Goal: Task Accomplishment & Management: Use online tool/utility

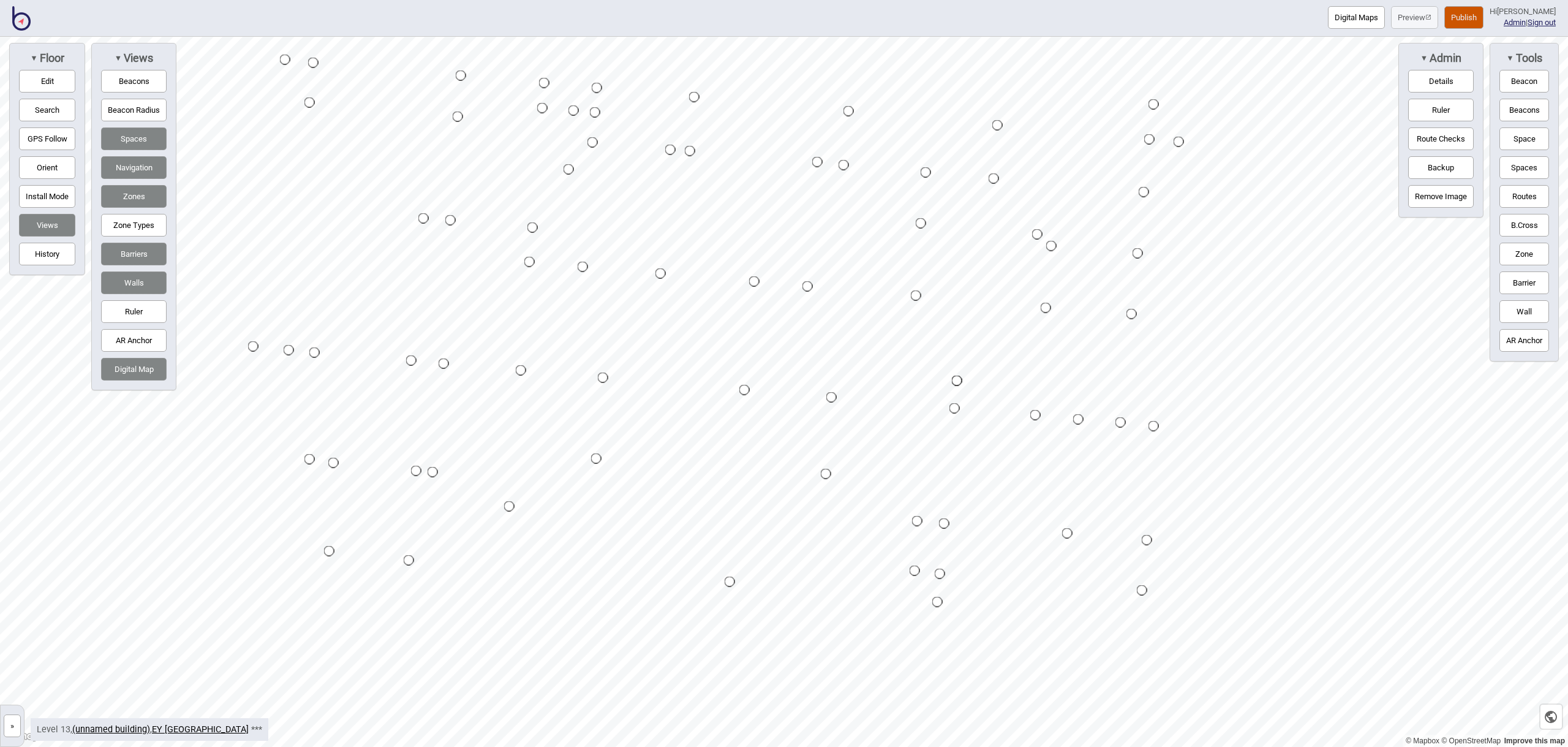
click at [18, 17] on img at bounding box center [21, 19] width 19 height 24
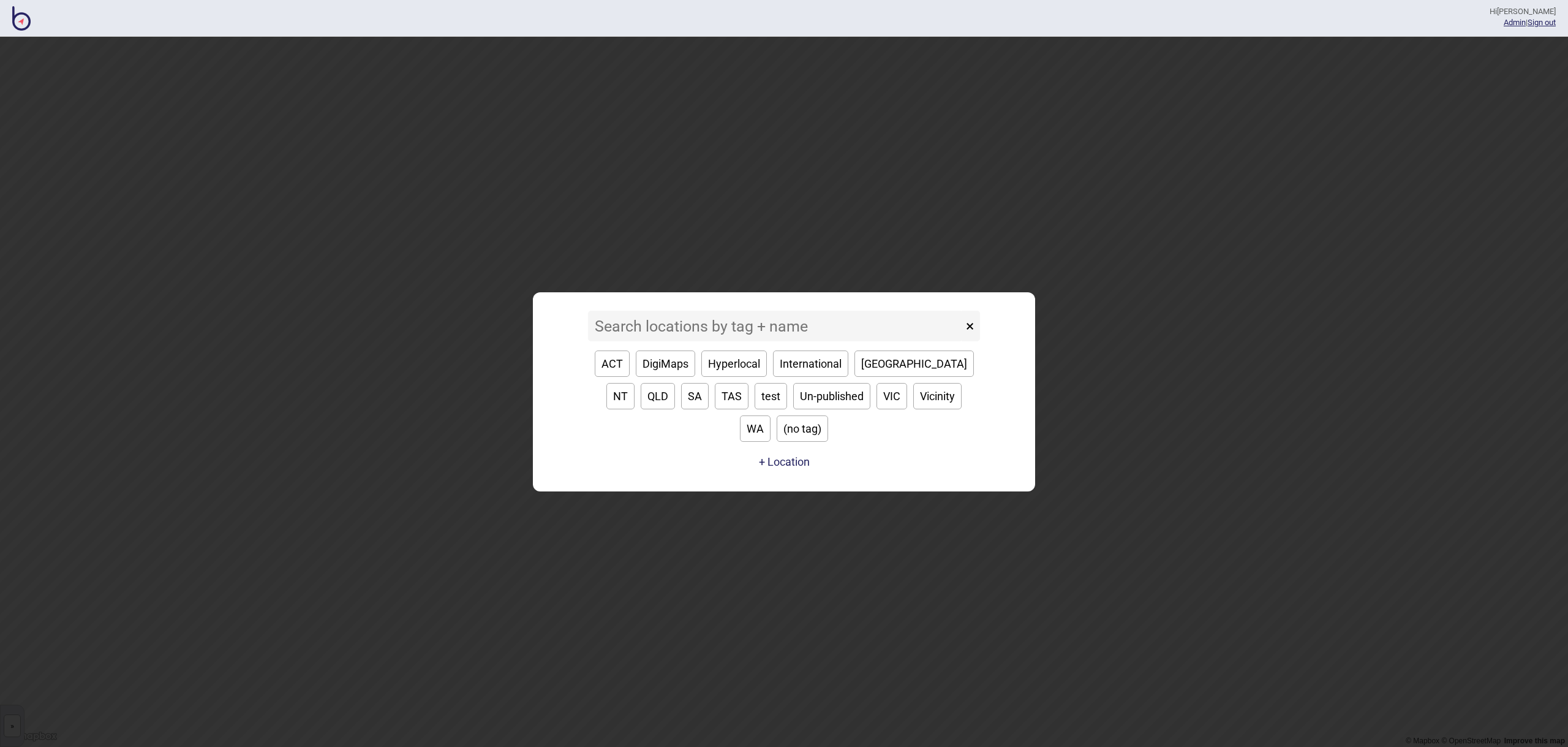
click at [793, 409] on button "Un-published" at bounding box center [832, 396] width 77 height 26
type input "Un-published"
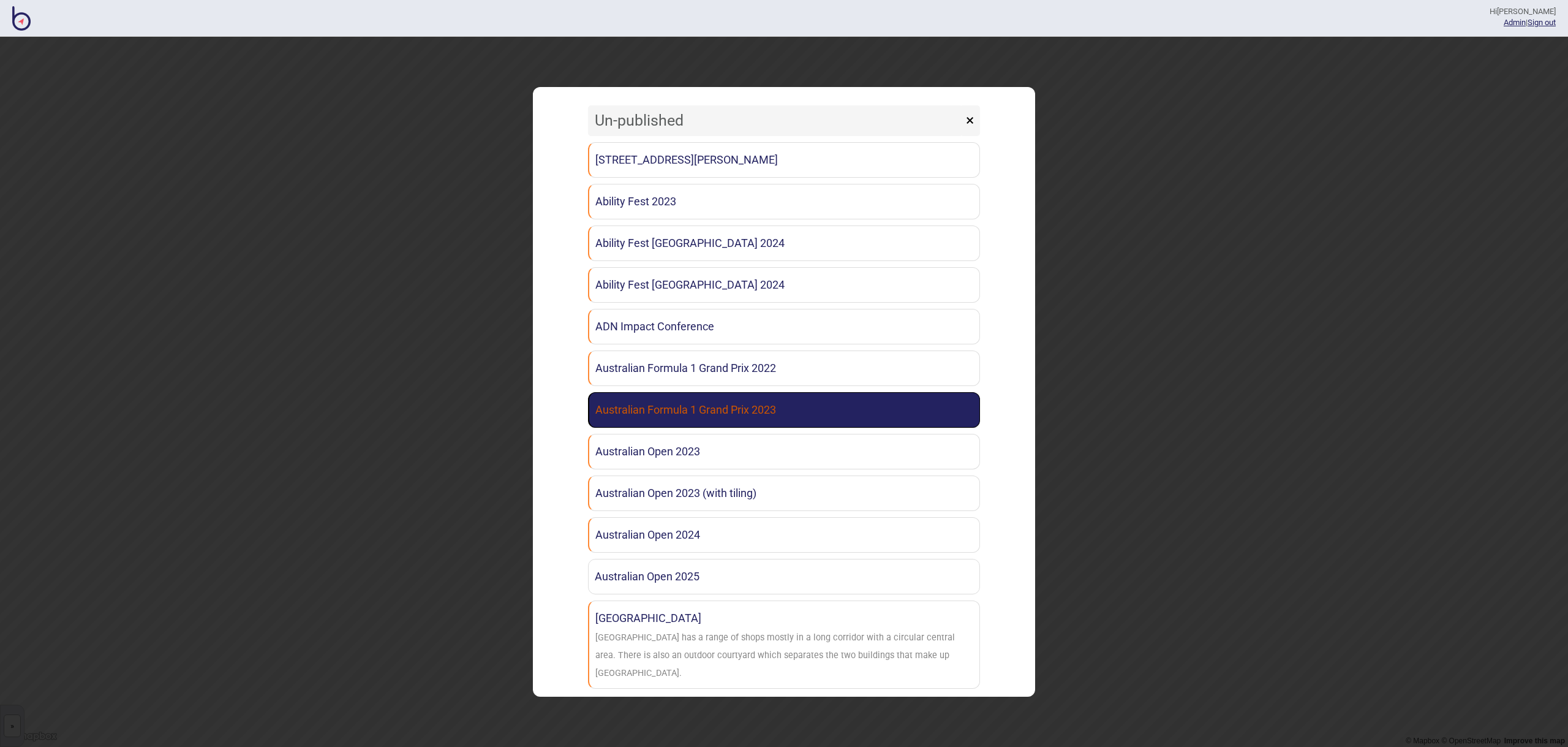
click at [801, 403] on link "Australian Formula 1 Grand Prix 2023" at bounding box center [784, 410] width 392 height 36
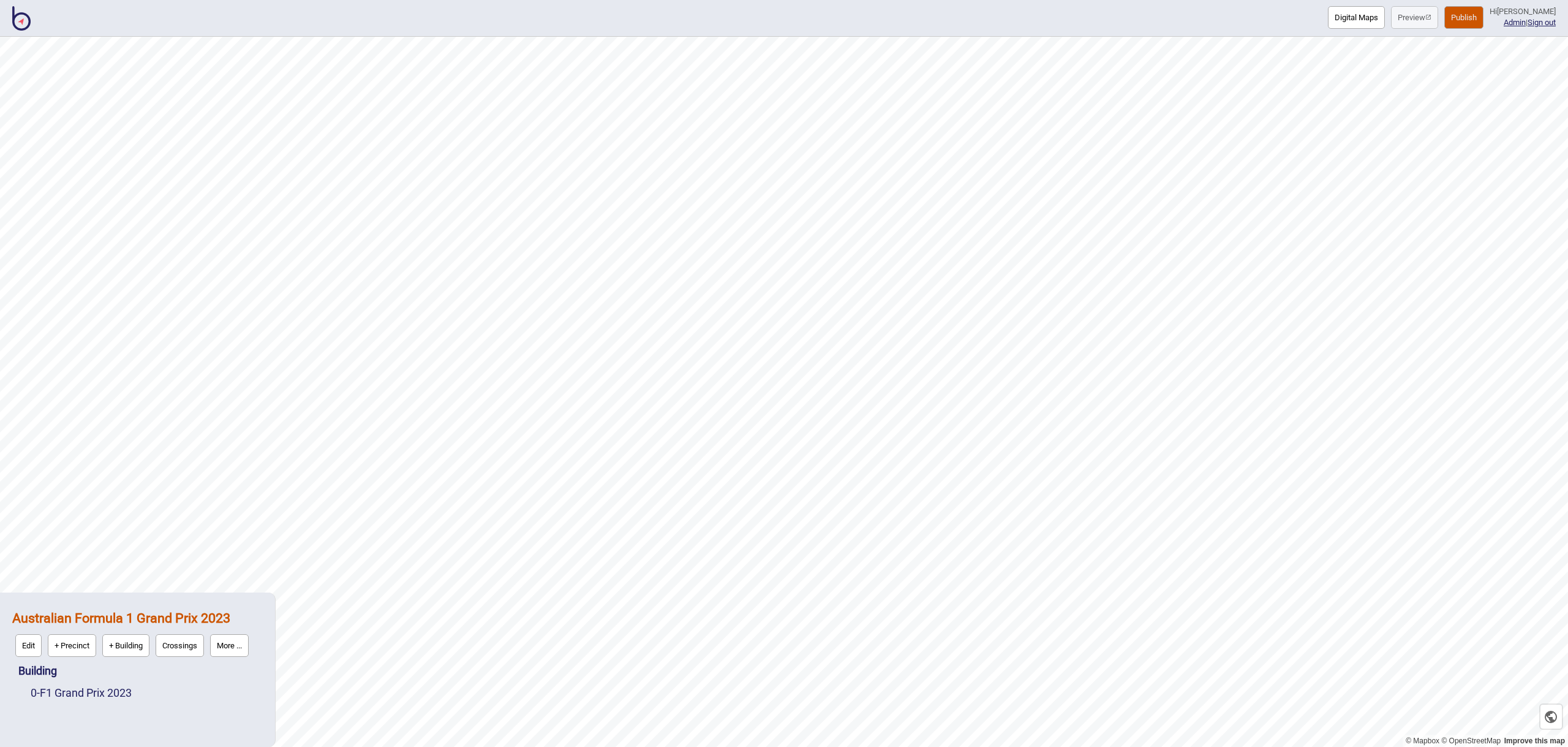
click at [247, 638] on button "More ..." at bounding box center [230, 645] width 39 height 23
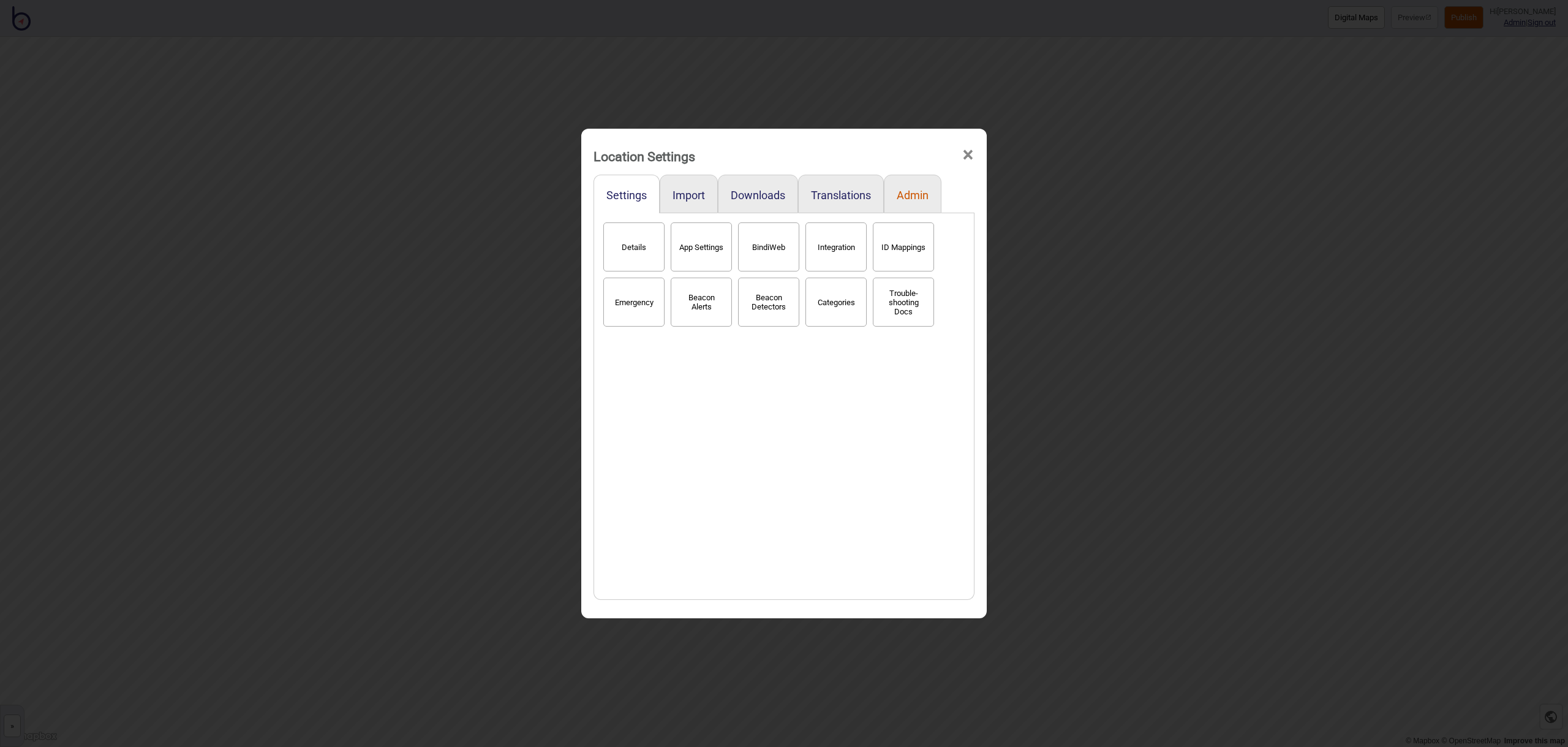
click at [920, 198] on button "Admin" at bounding box center [912, 195] width 32 height 13
click at [642, 245] on button "Stats" at bounding box center [634, 247] width 62 height 49
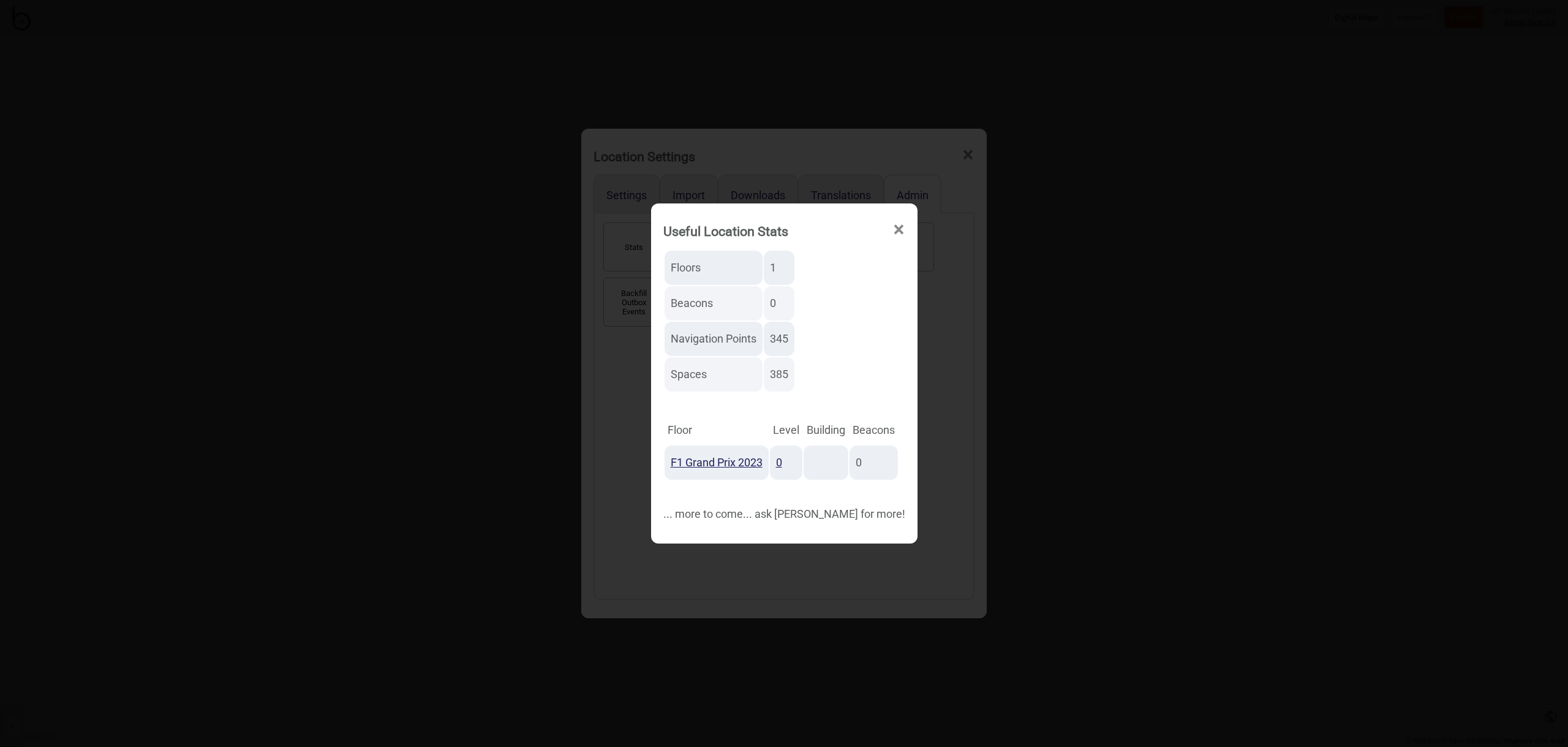
click at [899, 228] on span "×" at bounding box center [898, 230] width 13 height 41
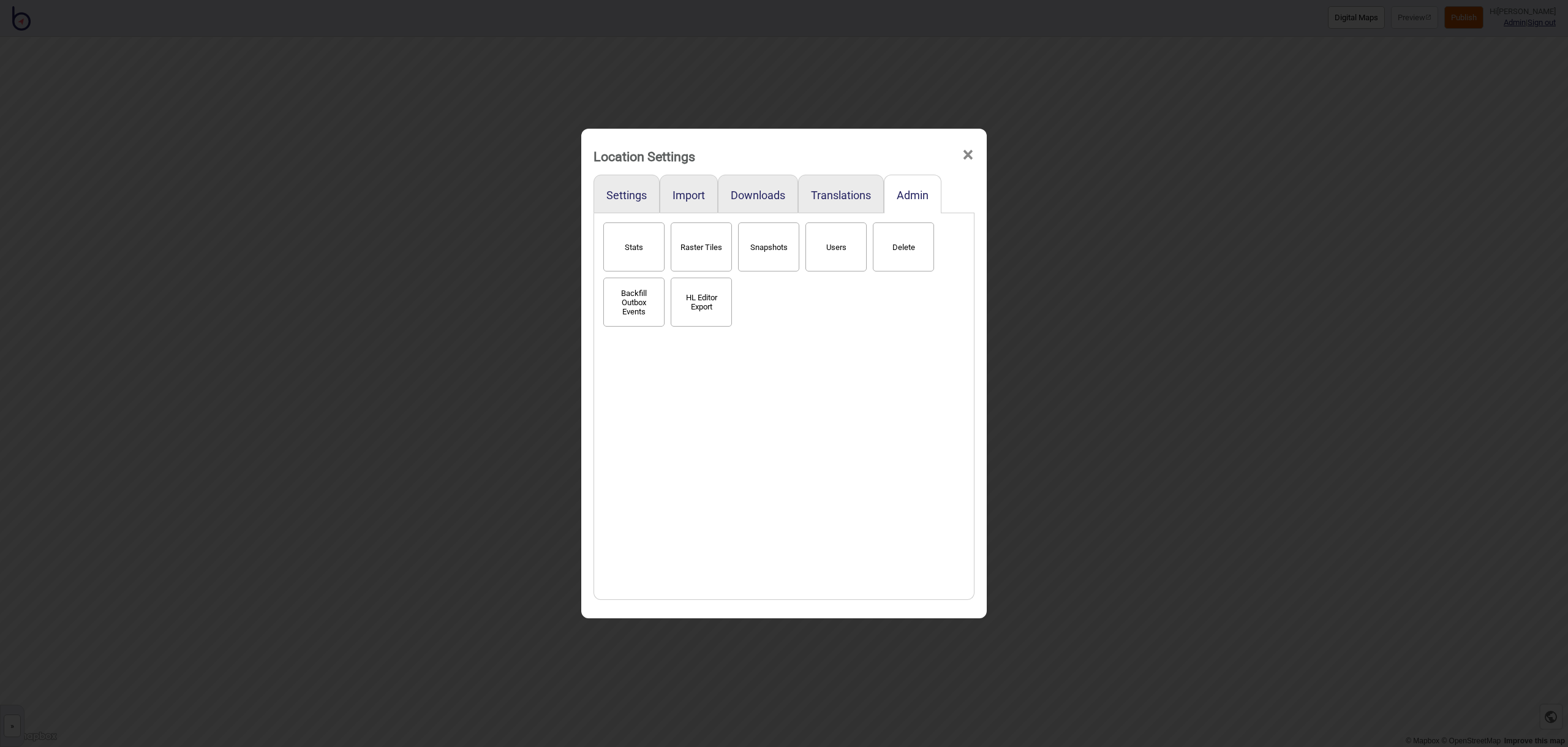
click at [964, 153] on span "×" at bounding box center [968, 155] width 13 height 41
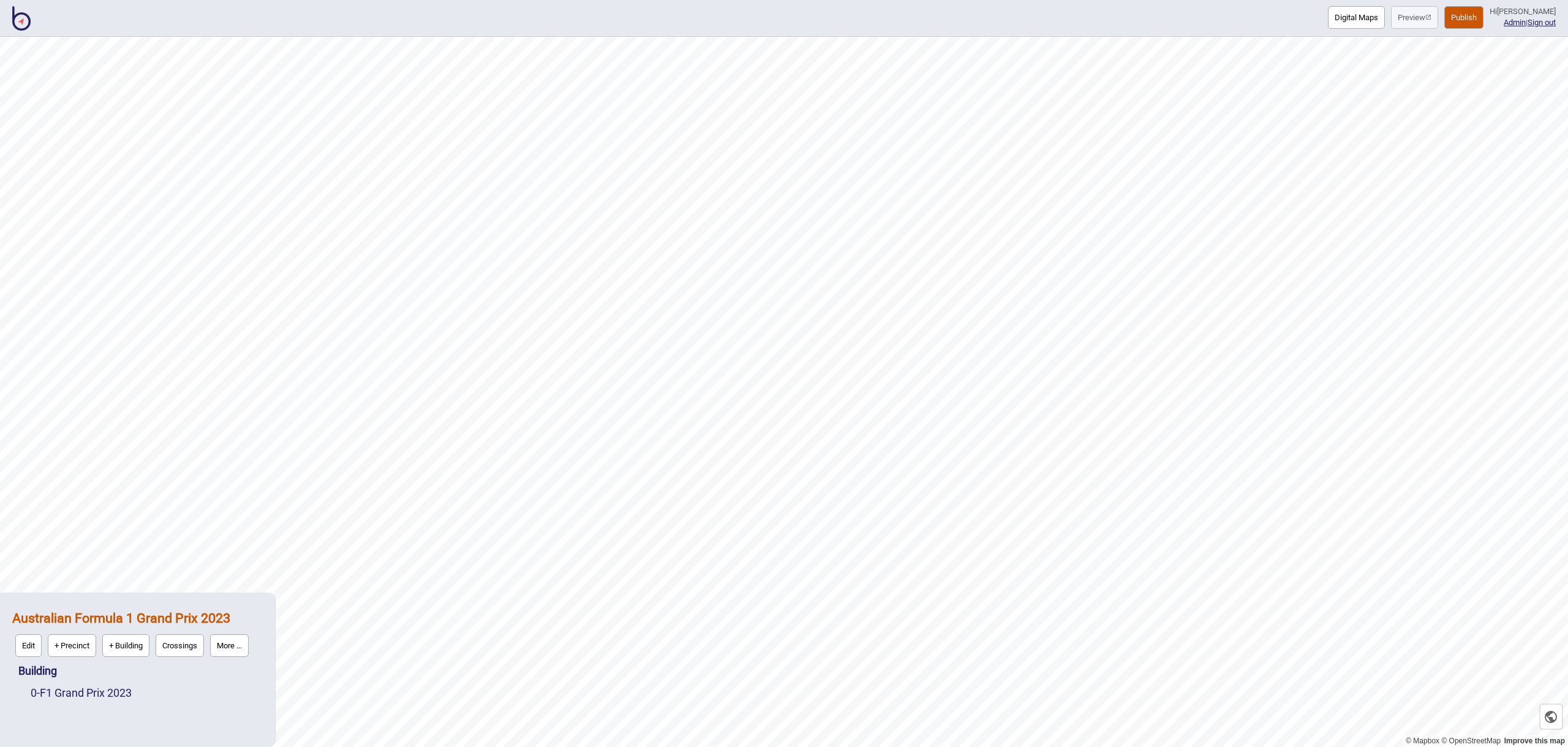
click at [26, 25] on img at bounding box center [21, 19] width 19 height 24
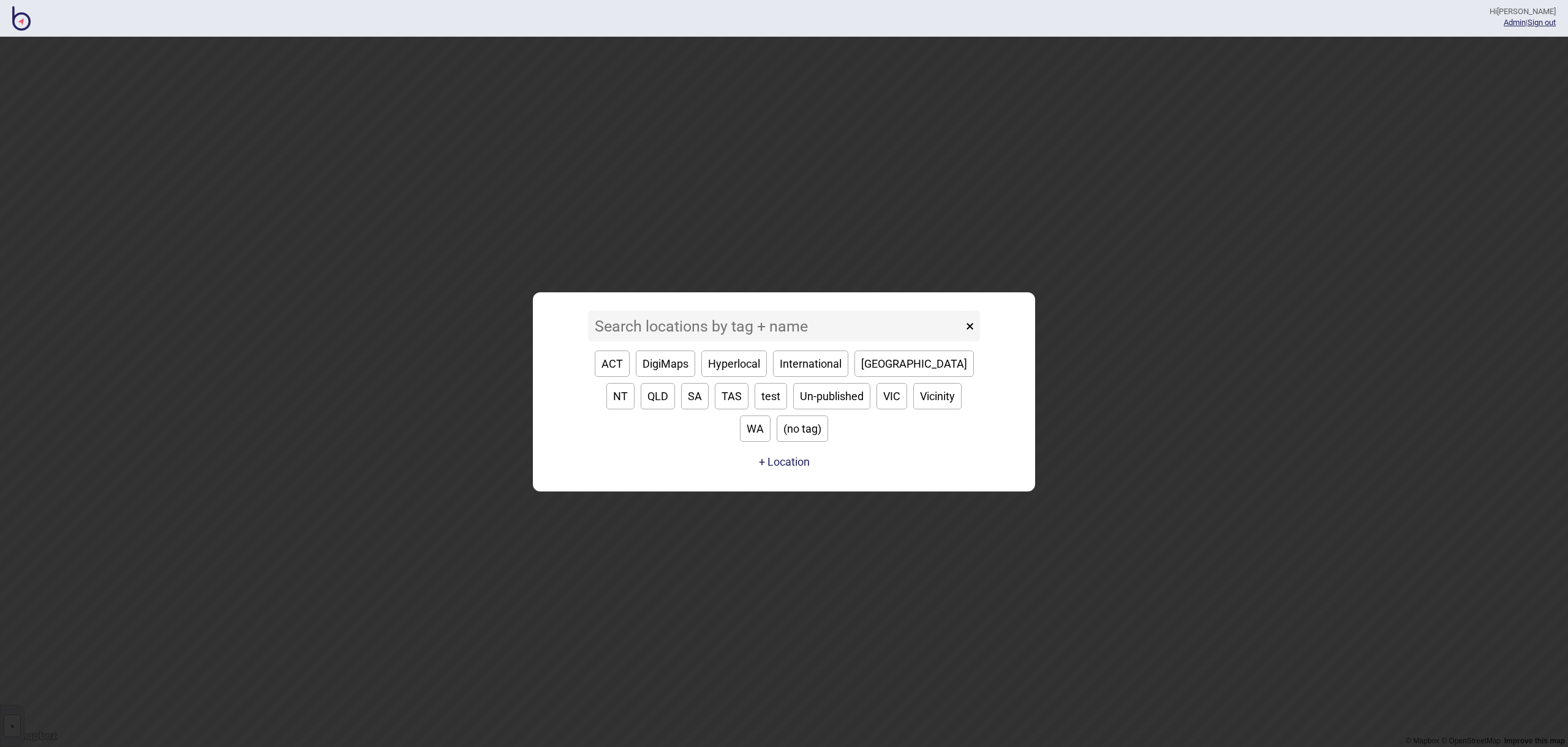
click at [627, 377] on button "ACT" at bounding box center [612, 363] width 35 height 26
type input "ACT"
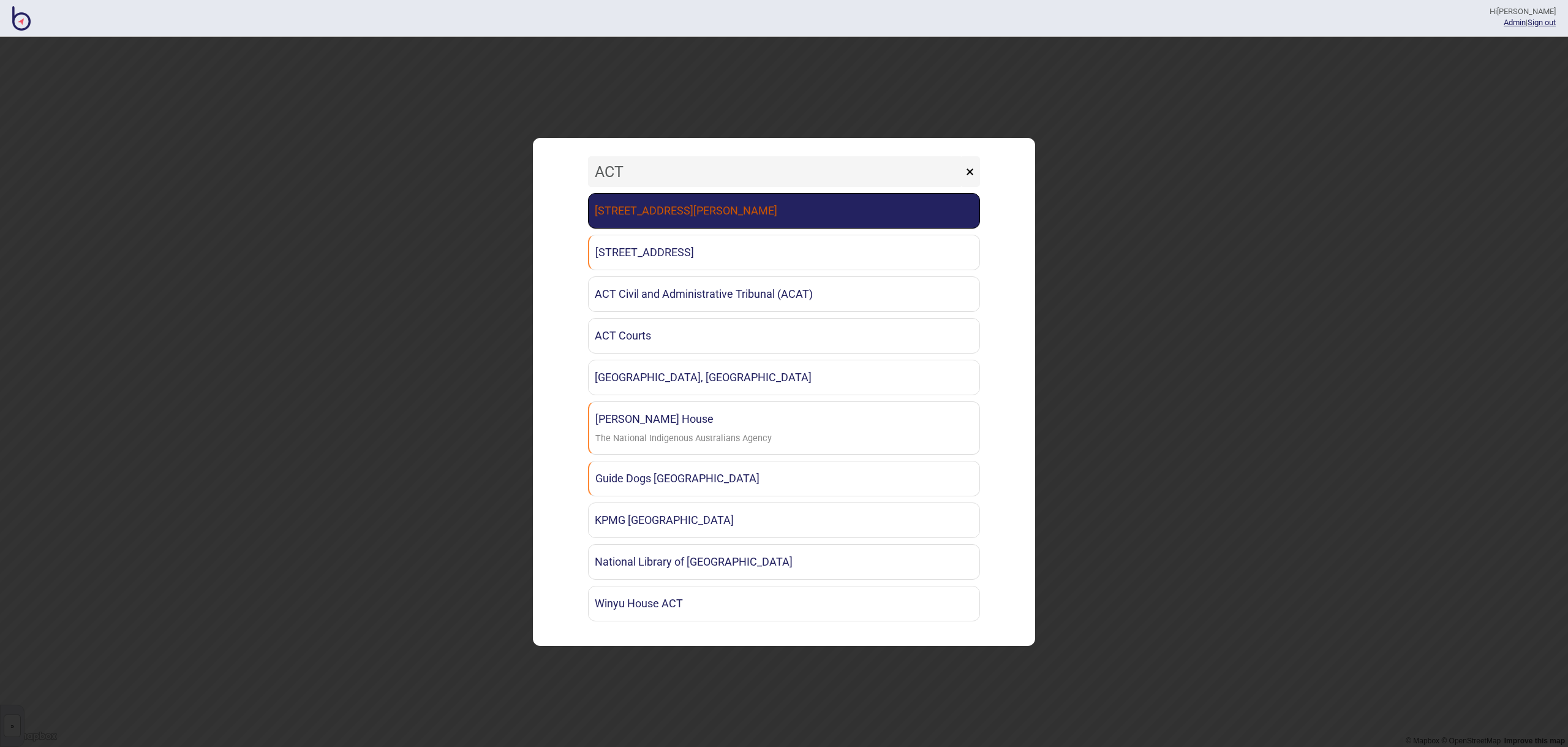
click at [719, 220] on link "121 Marcus Clarke St EY Canberra" at bounding box center [784, 211] width 392 height 36
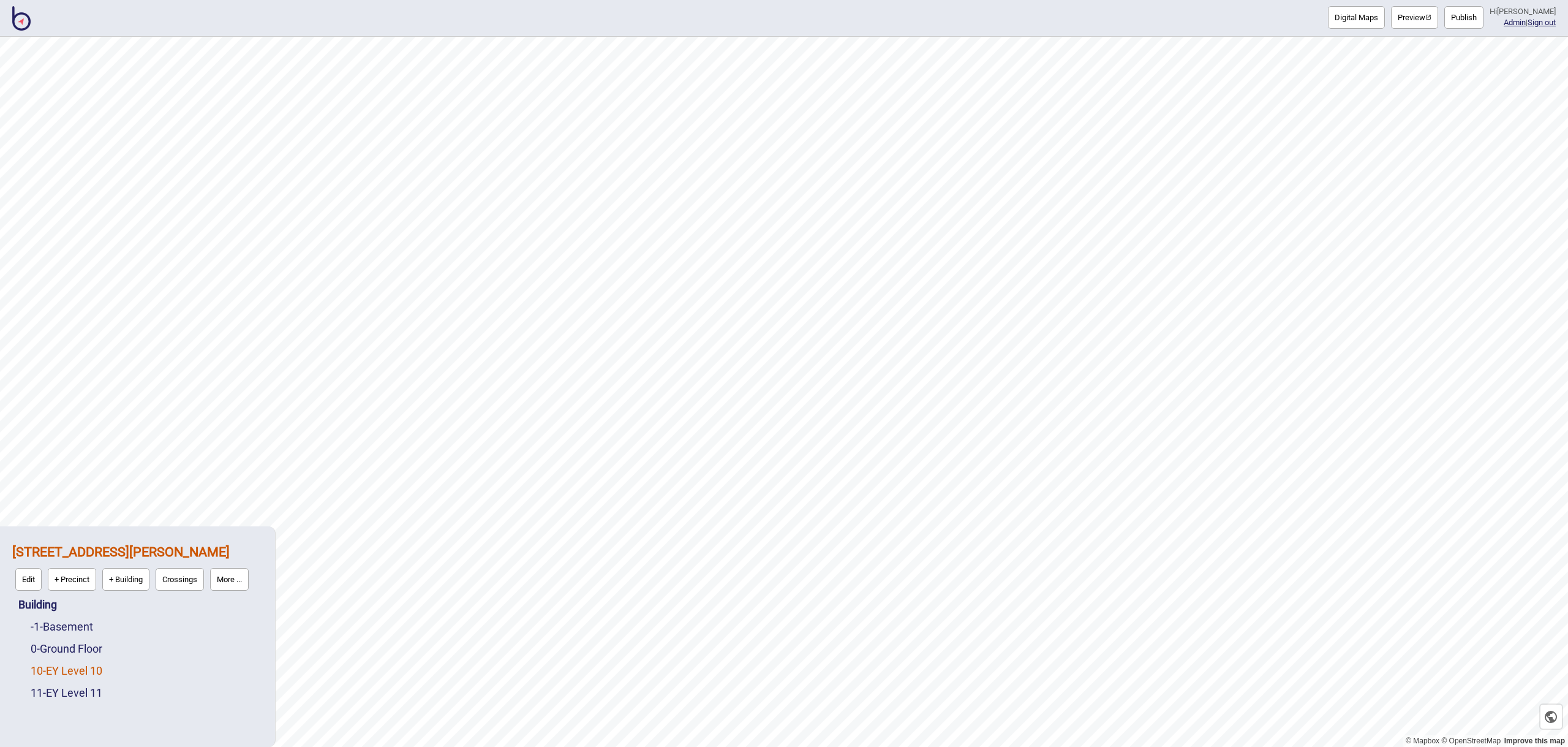
click at [77, 672] on link "10 - EY Level 10" at bounding box center [67, 670] width 72 height 13
click at [41, 665] on button "Edit" at bounding box center [46, 668] width 26 height 23
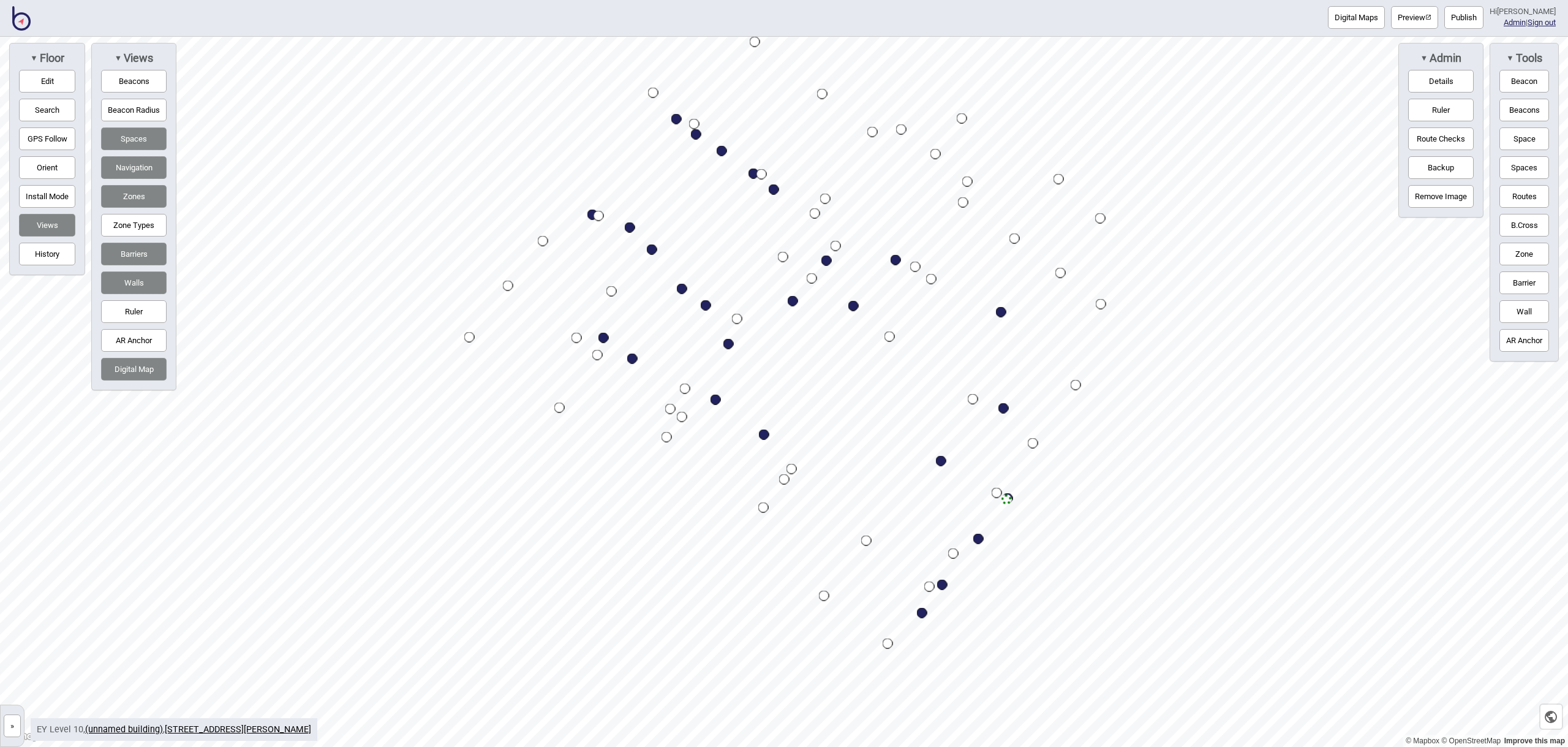
click at [155, 88] on button "Beacons" at bounding box center [134, 82] width 66 height 23
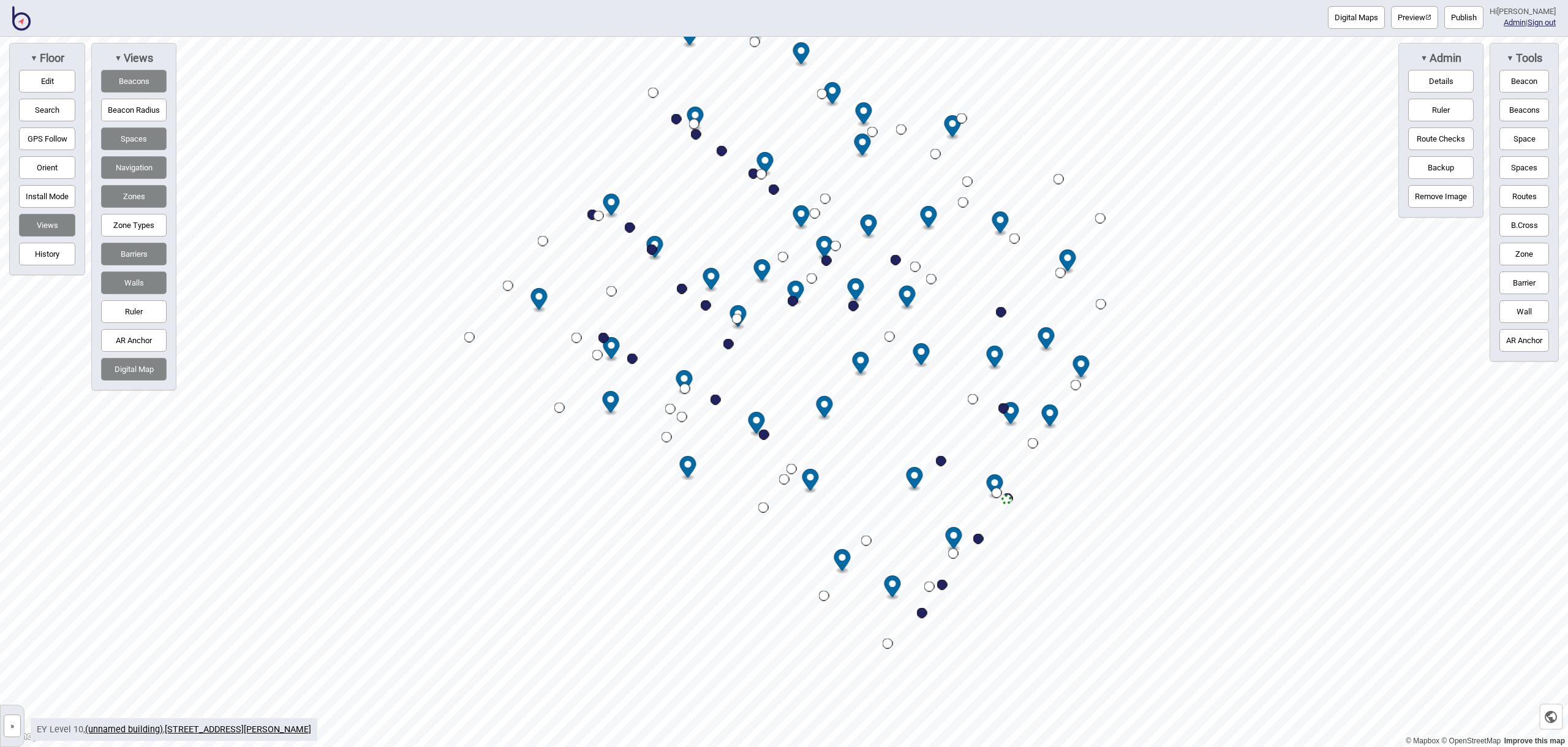
click at [155, 88] on button "Beacons" at bounding box center [134, 82] width 66 height 23
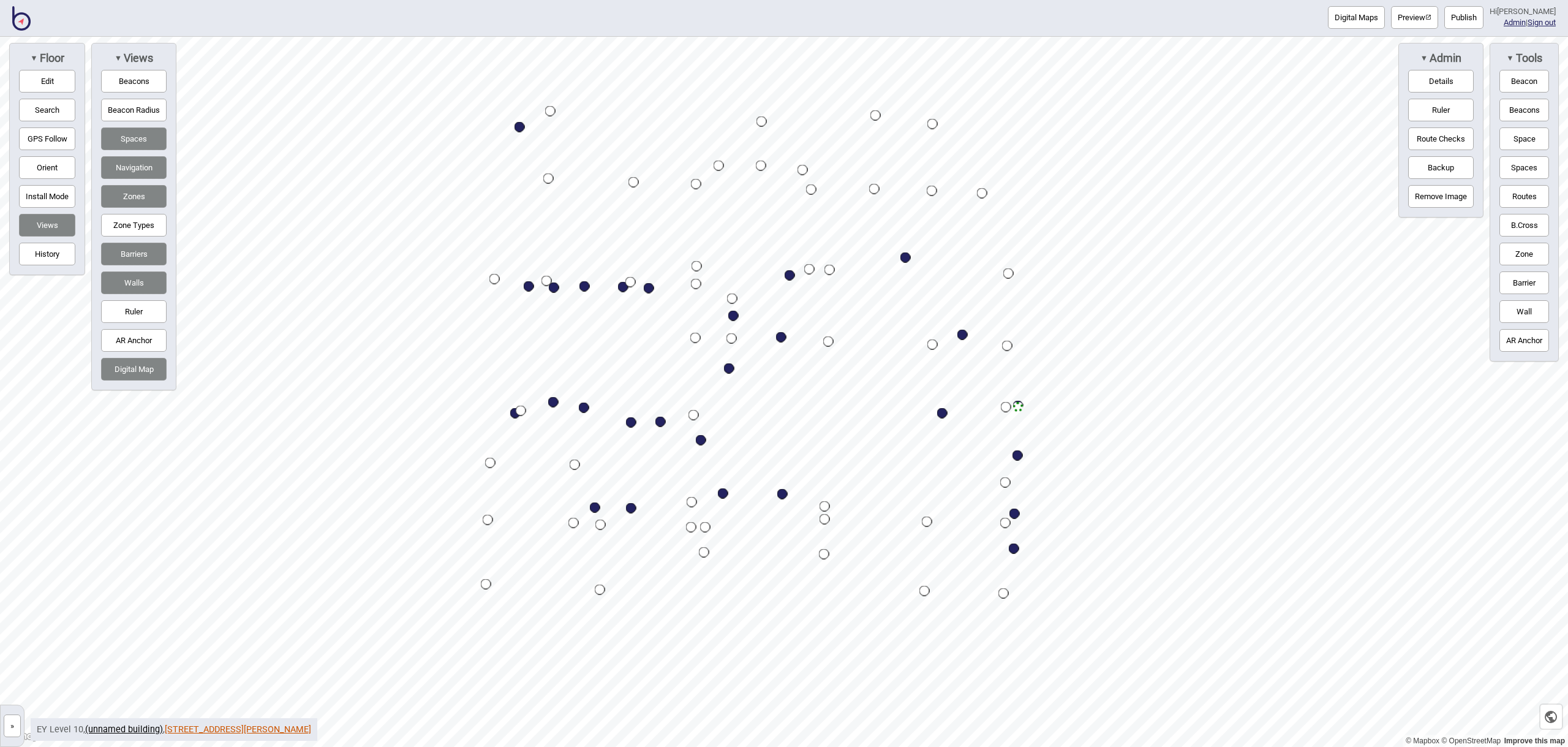
click at [280, 730] on link "121 Marcus Clarke St EY Canberra" at bounding box center [237, 729] width 147 height 11
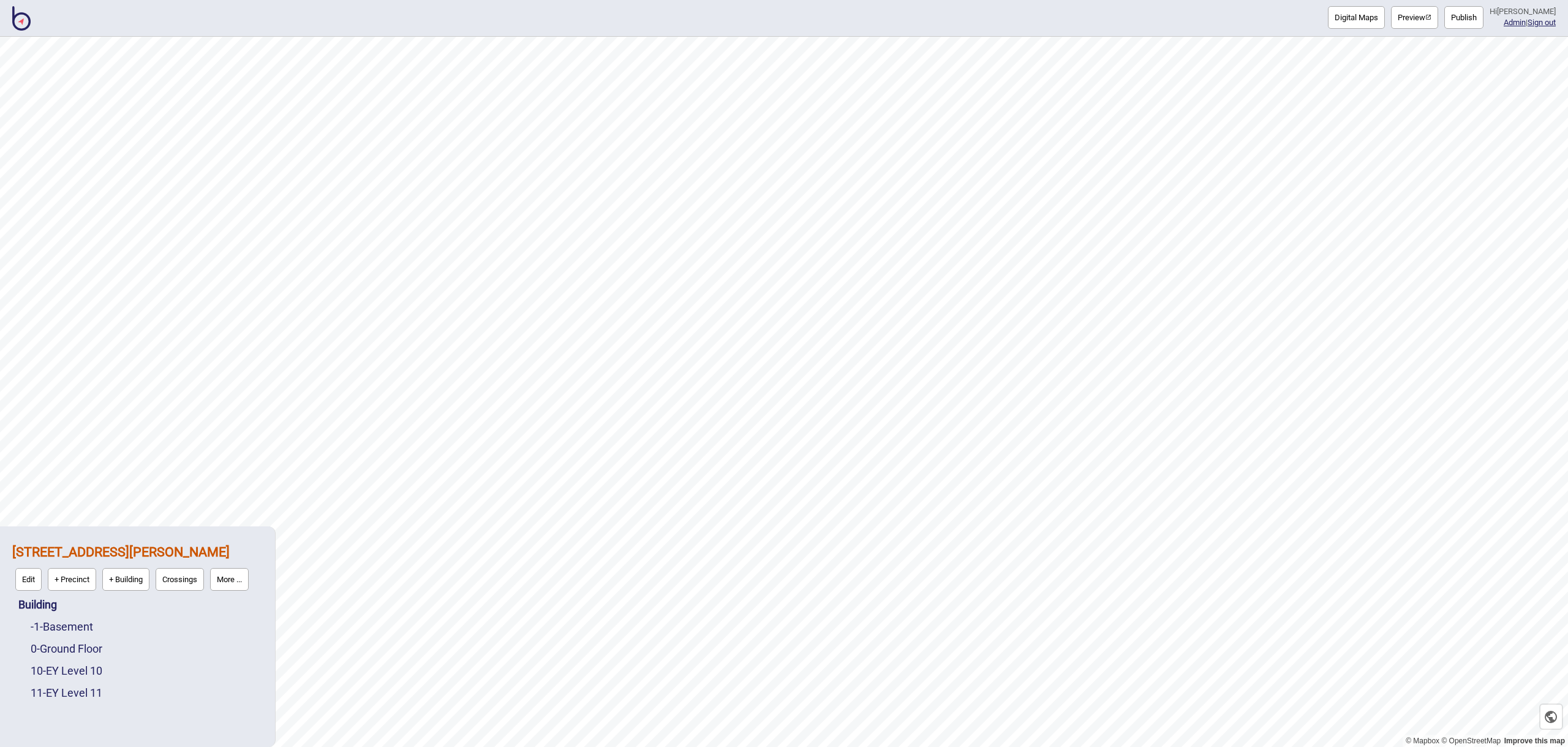
click at [77, 661] on div "10 - EY Level 10" at bounding box center [147, 670] width 232 height 22
click at [79, 669] on link "10 - EY Level 10" at bounding box center [67, 670] width 72 height 13
click at [176, 670] on button "More ..." at bounding box center [170, 668] width 39 height 23
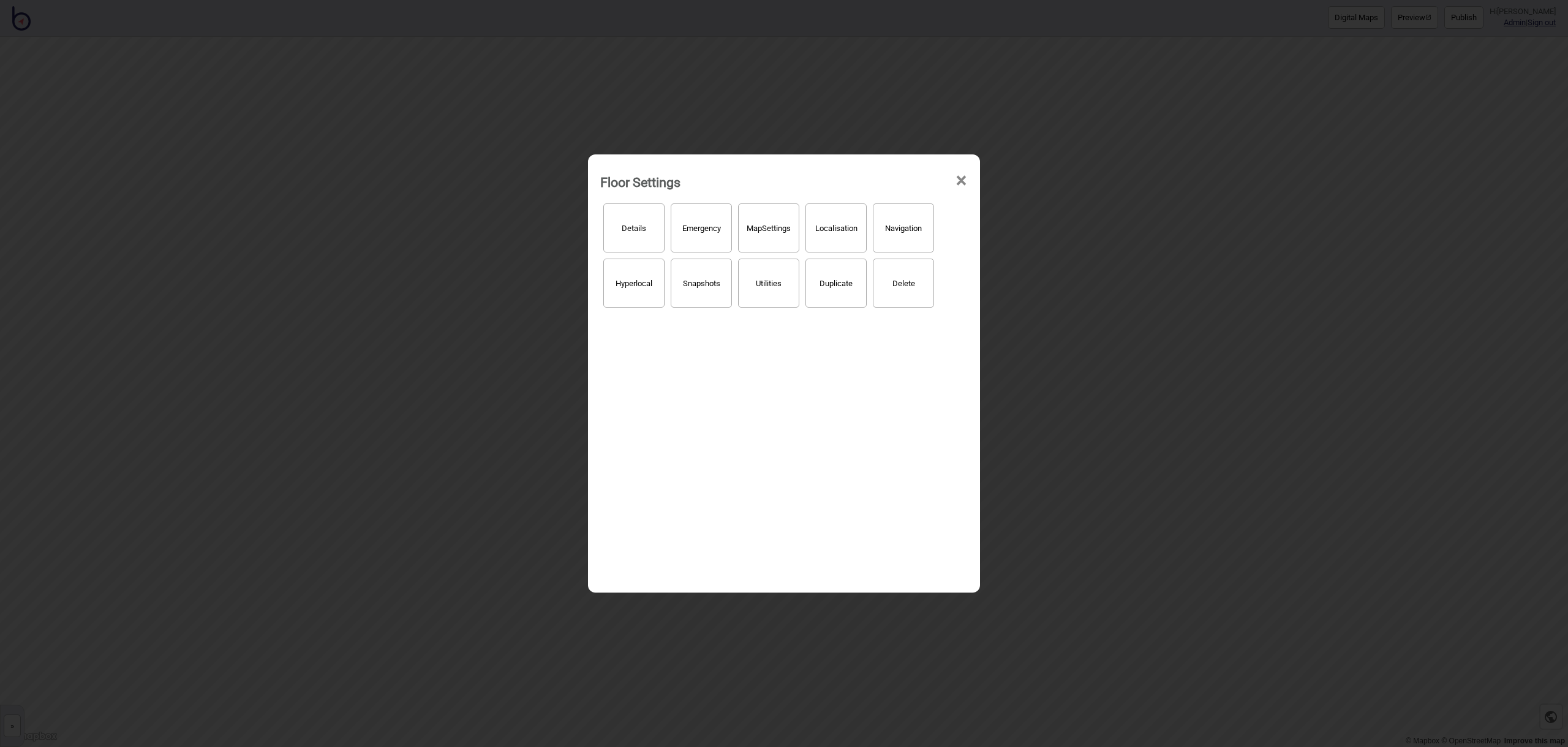
click at [629, 296] on button "Hyperlocal" at bounding box center [634, 283] width 62 height 49
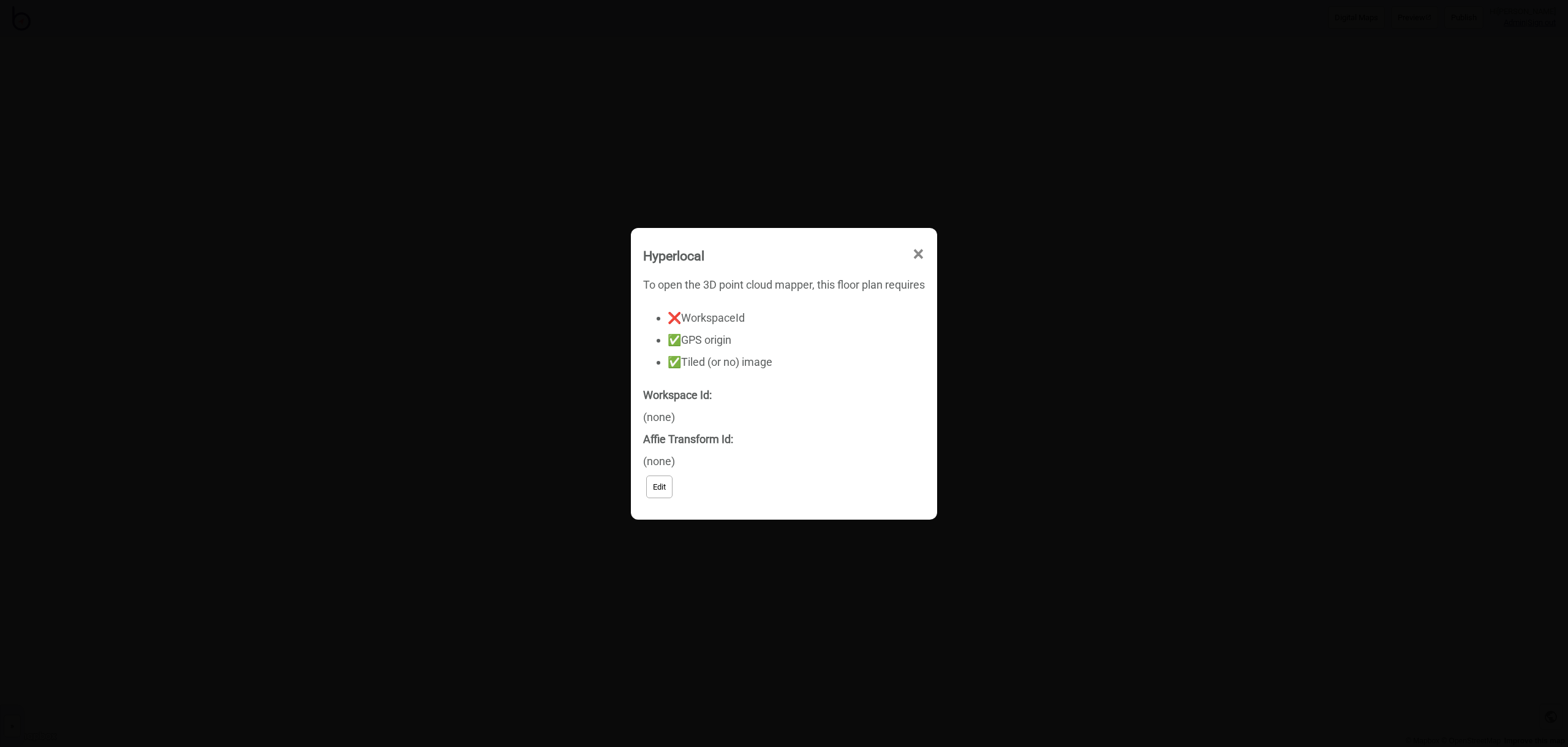
click at [837, 347] on span "×" at bounding box center [830, 367] width 13 height 41
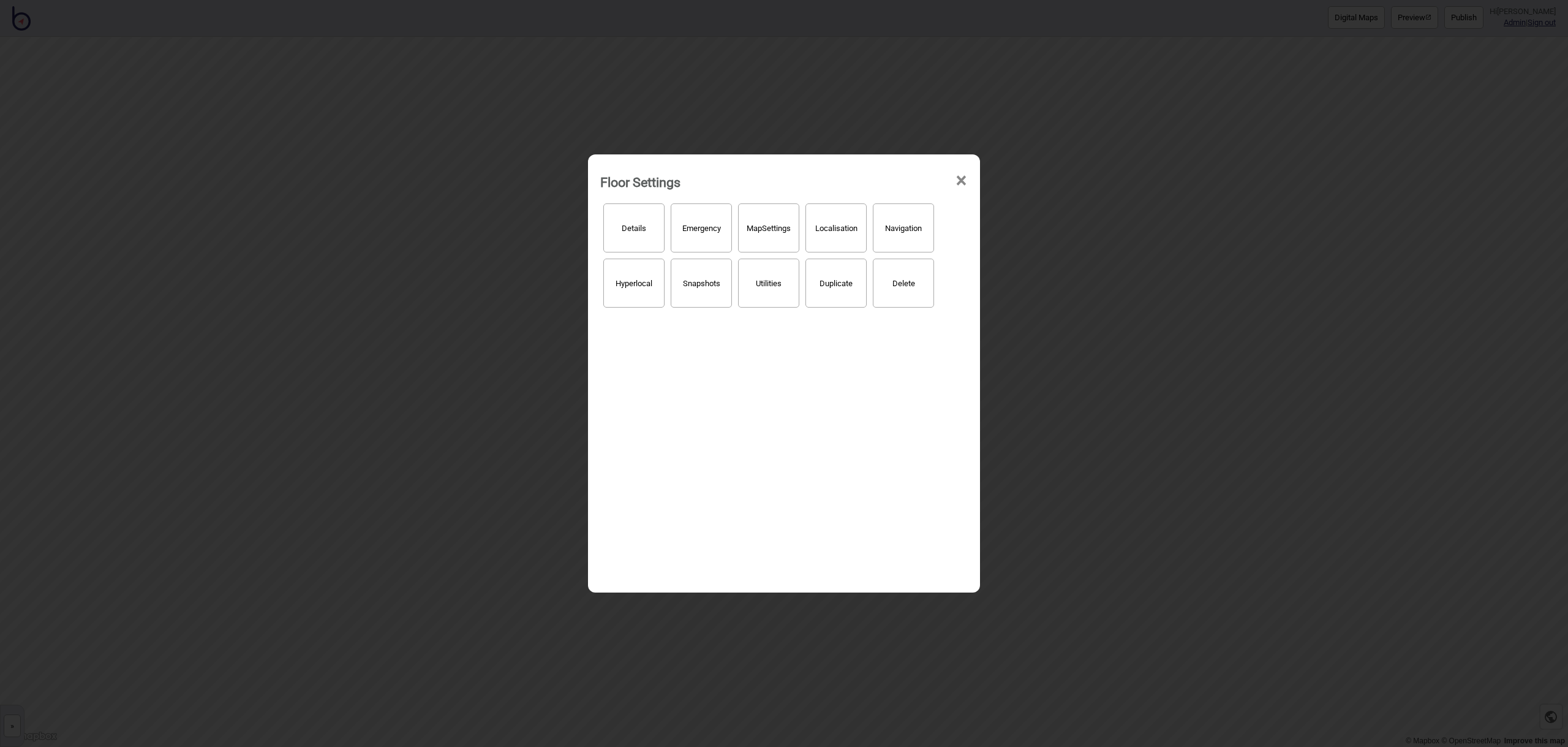
click at [960, 181] on span "×" at bounding box center [961, 180] width 13 height 41
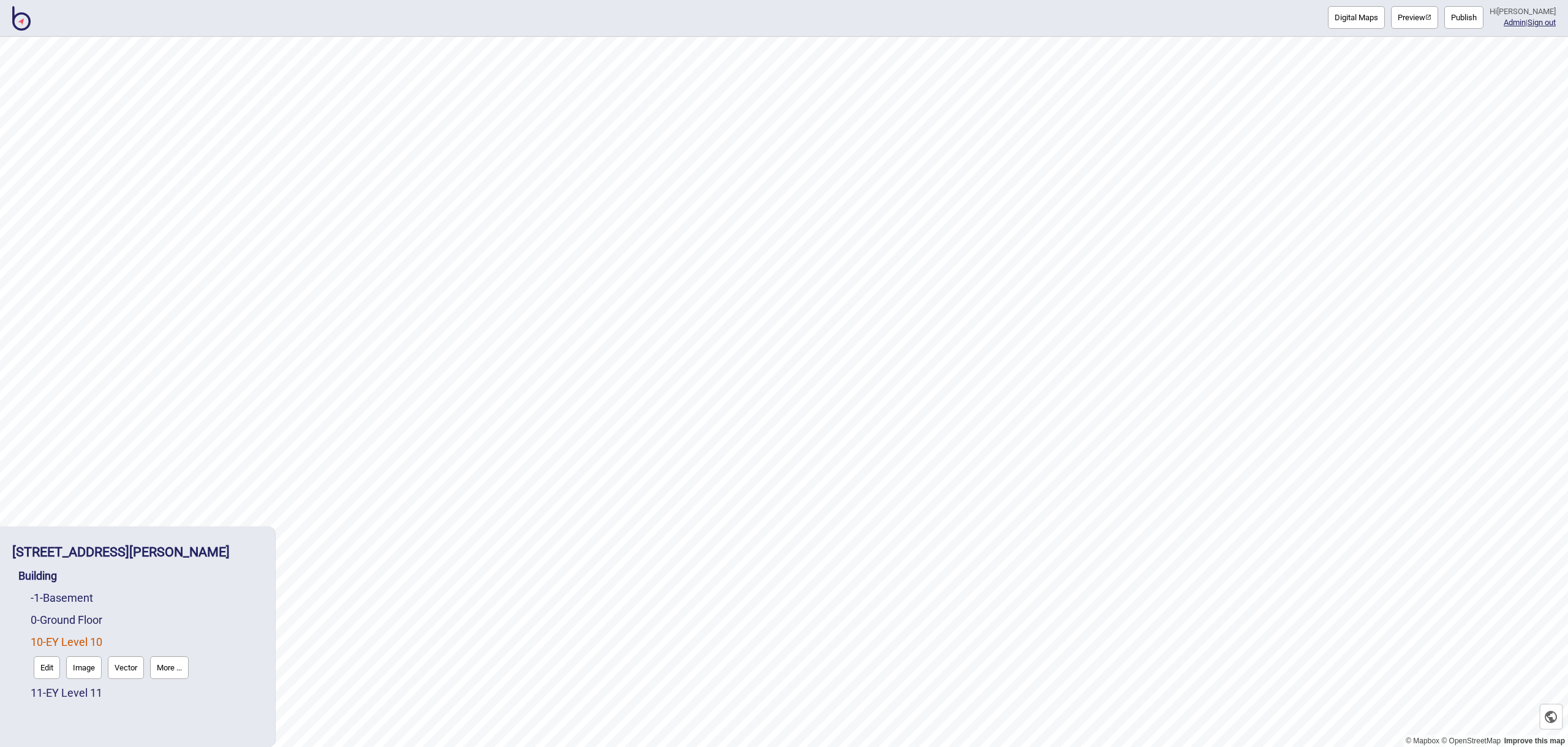
click at [28, 18] on img at bounding box center [21, 19] width 19 height 24
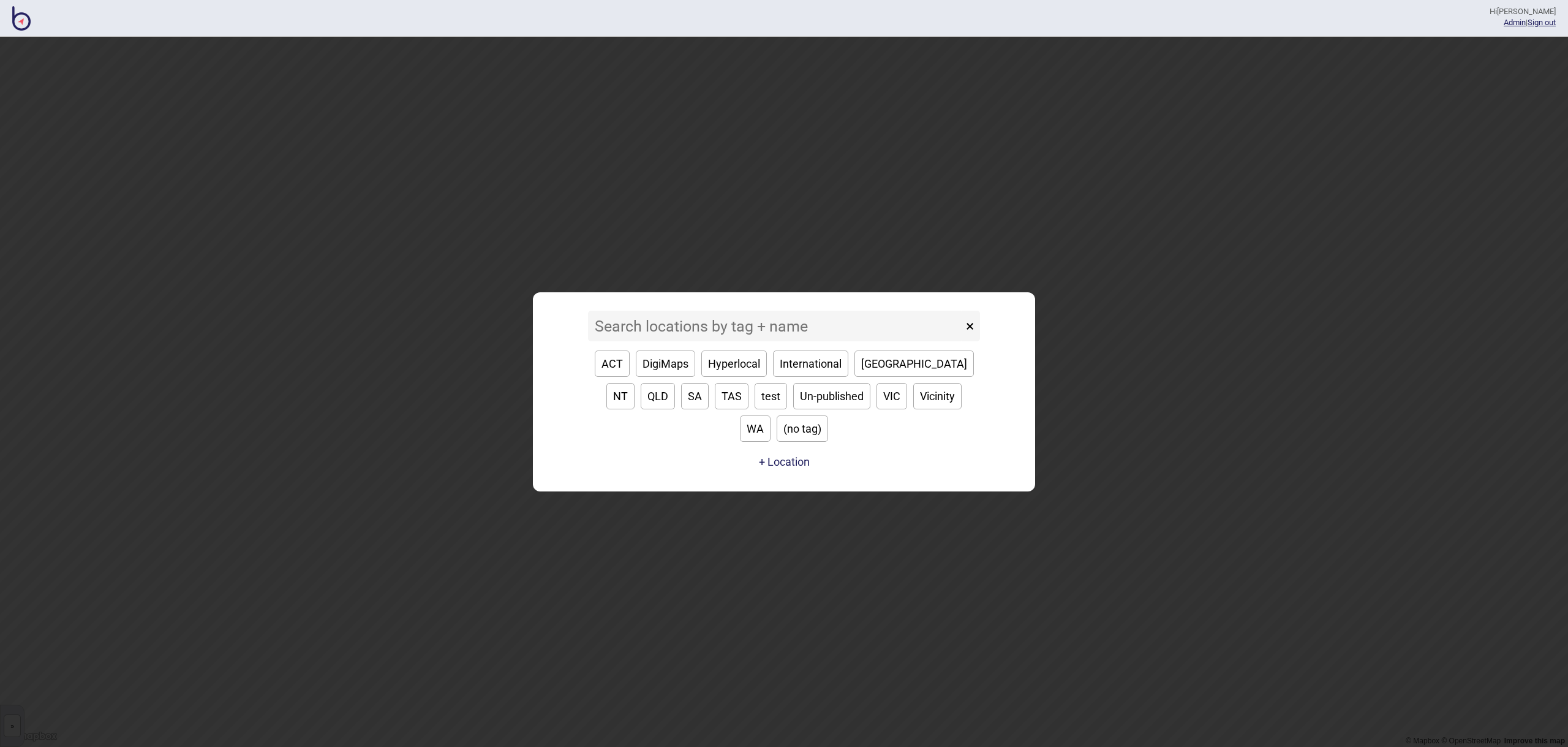
click at [770, 416] on button "WA" at bounding box center [755, 428] width 31 height 26
type input "WA"
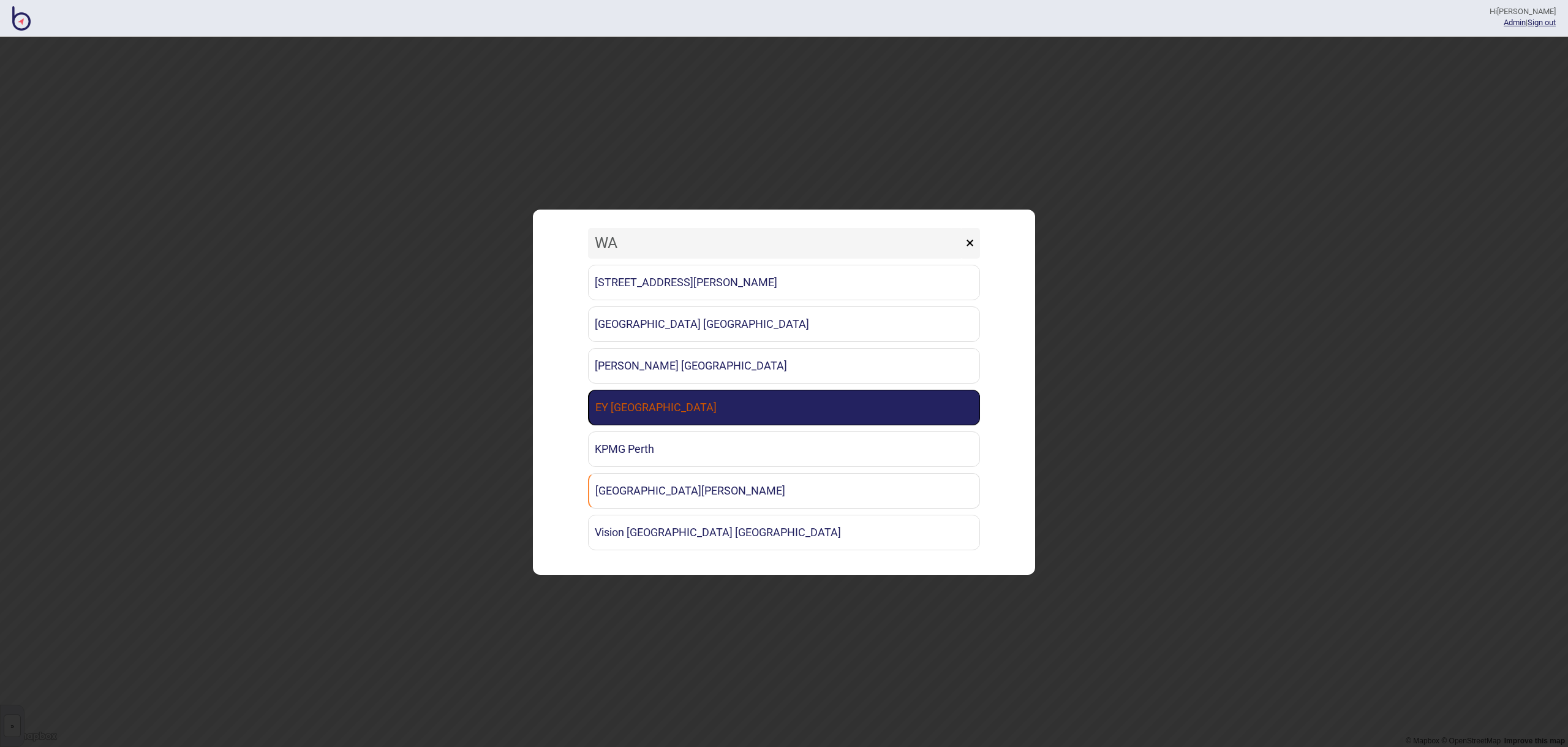
click at [674, 407] on link "EY [GEOGRAPHIC_DATA]" at bounding box center [784, 408] width 392 height 36
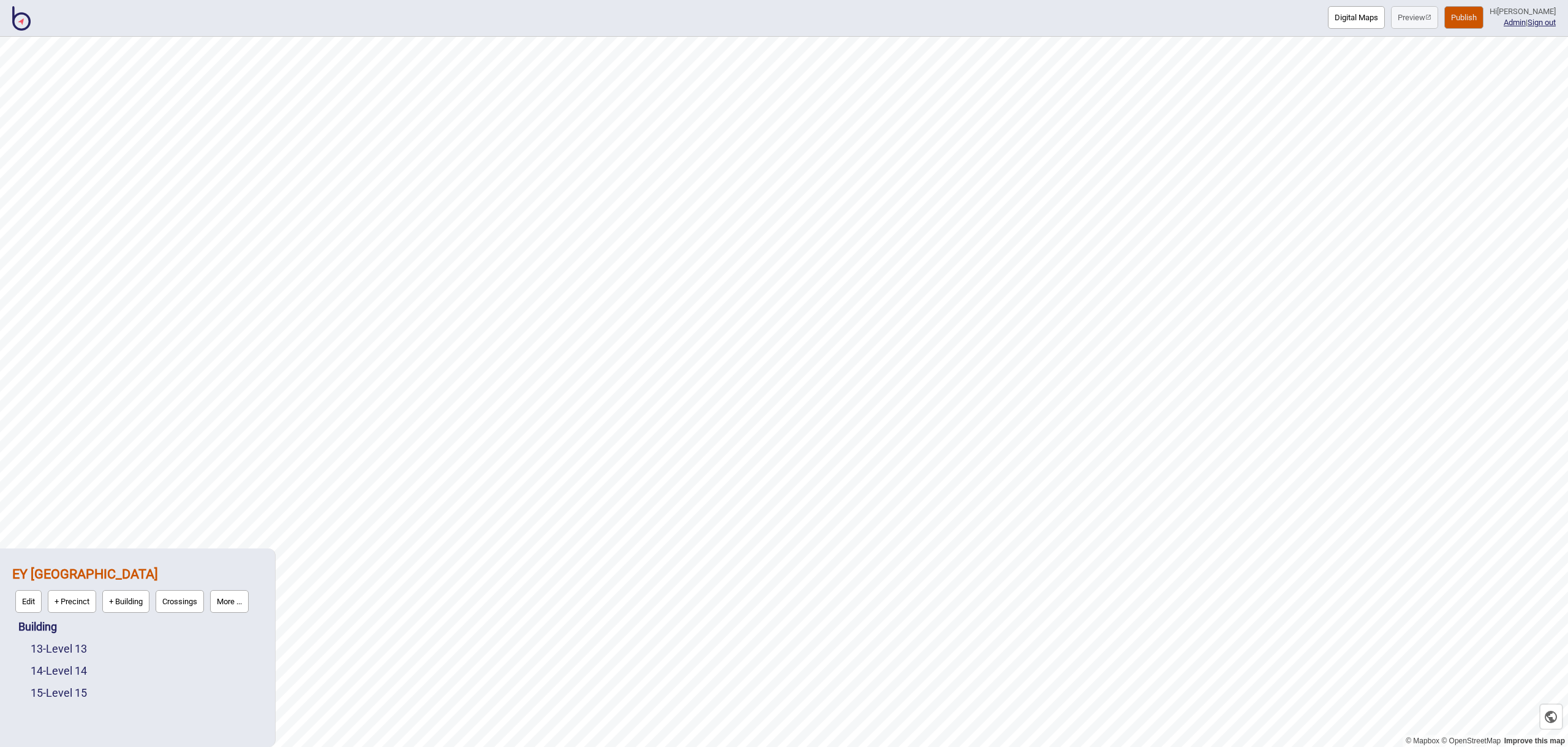
click at [233, 606] on button "More ..." at bounding box center [230, 602] width 39 height 23
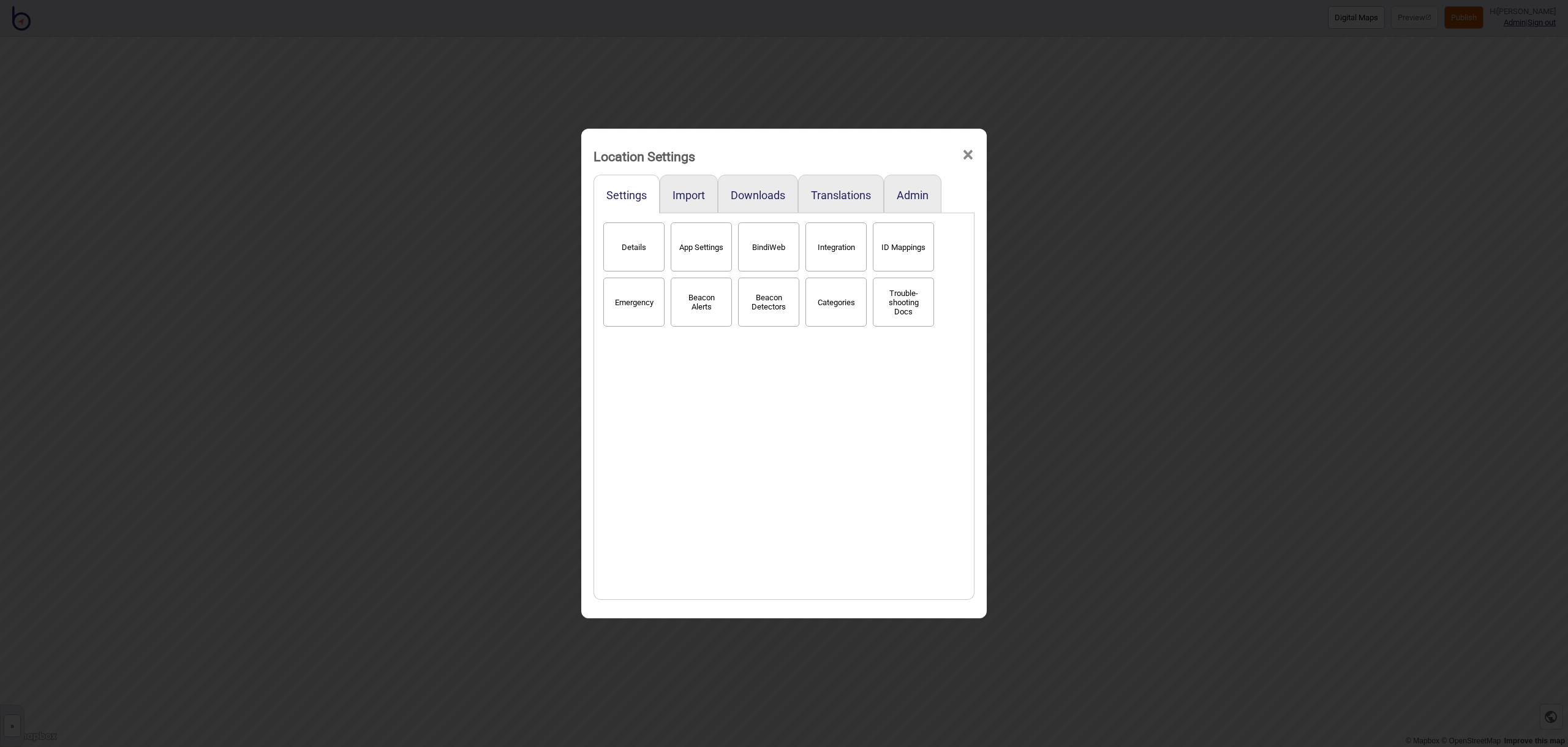
click at [835, 313] on button "Categories" at bounding box center [836, 302] width 62 height 49
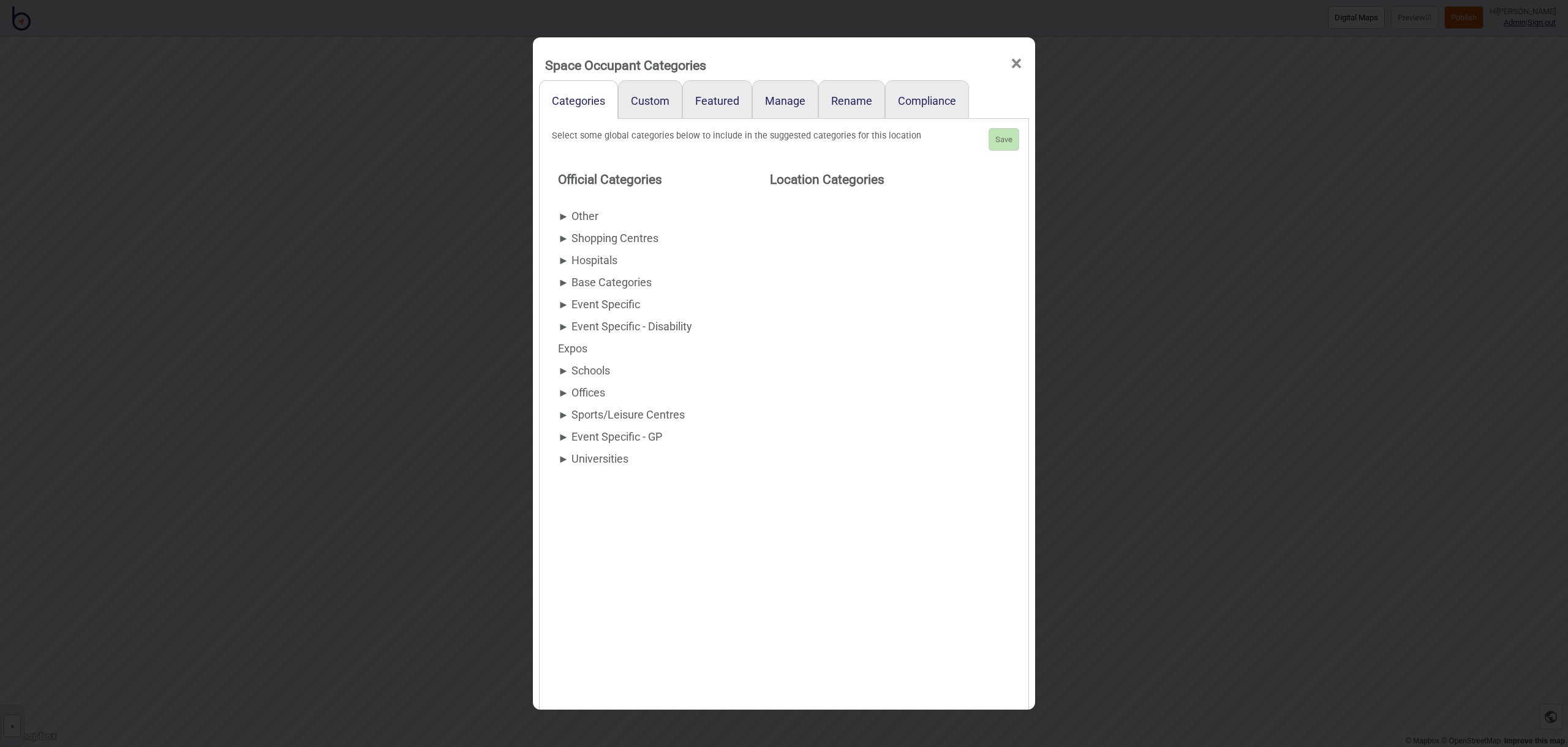
click at [589, 215] on div "► Other" at bounding box center [640, 216] width 163 height 22
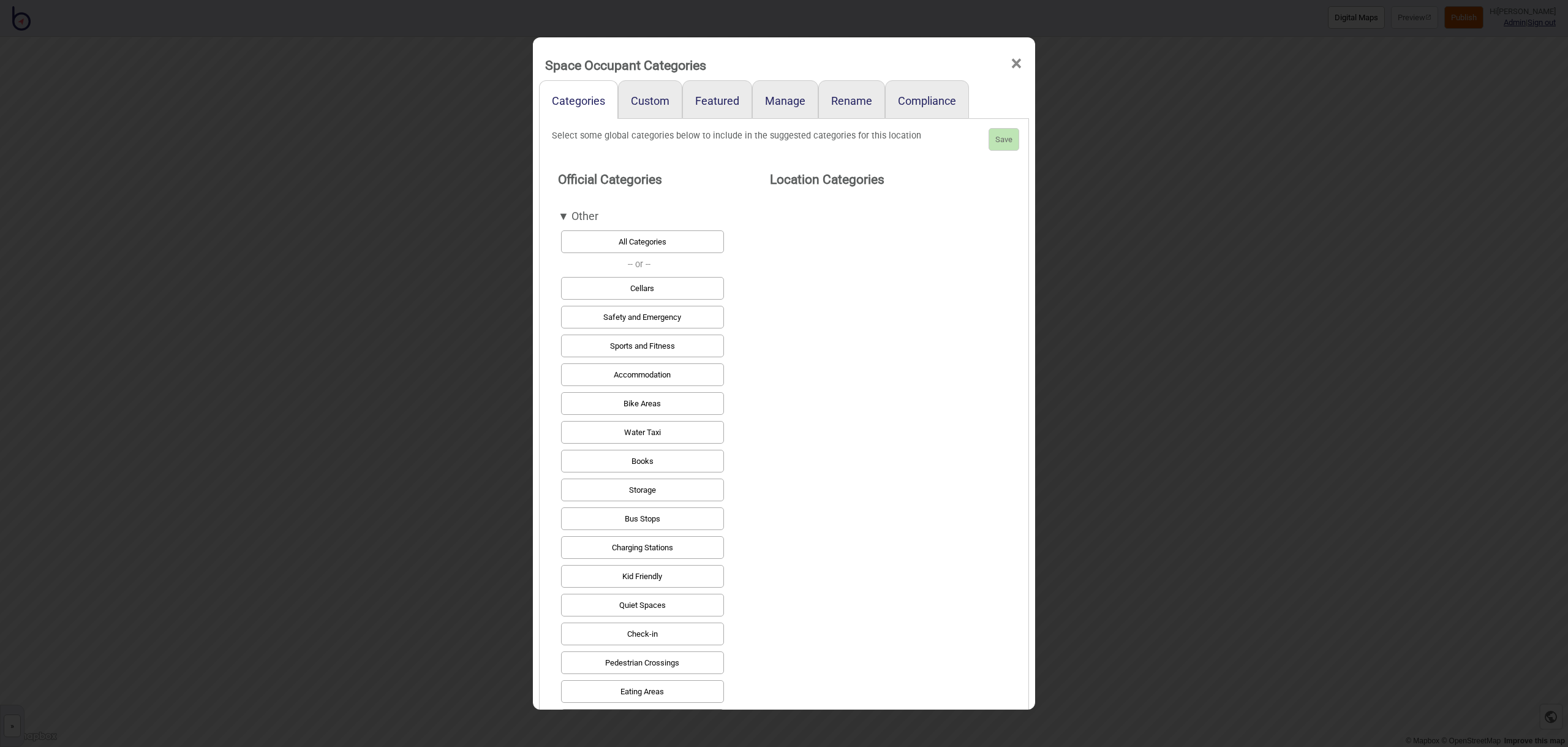
click at [673, 313] on button "Safety and Emergency" at bounding box center [642, 317] width 163 height 23
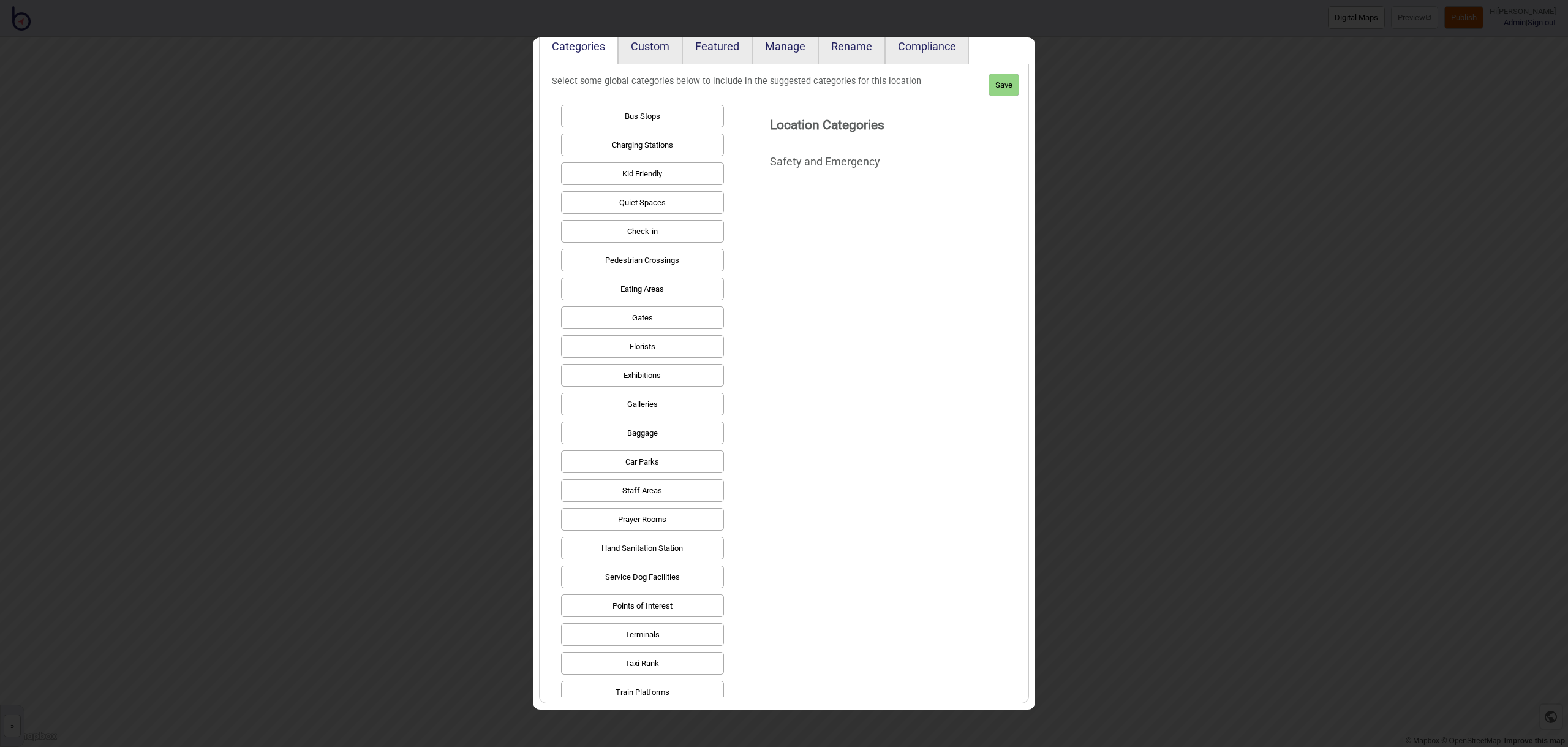
scroll to position [348, 0]
click at [649, 600] on button "Points of Interest" at bounding box center [642, 605] width 163 height 23
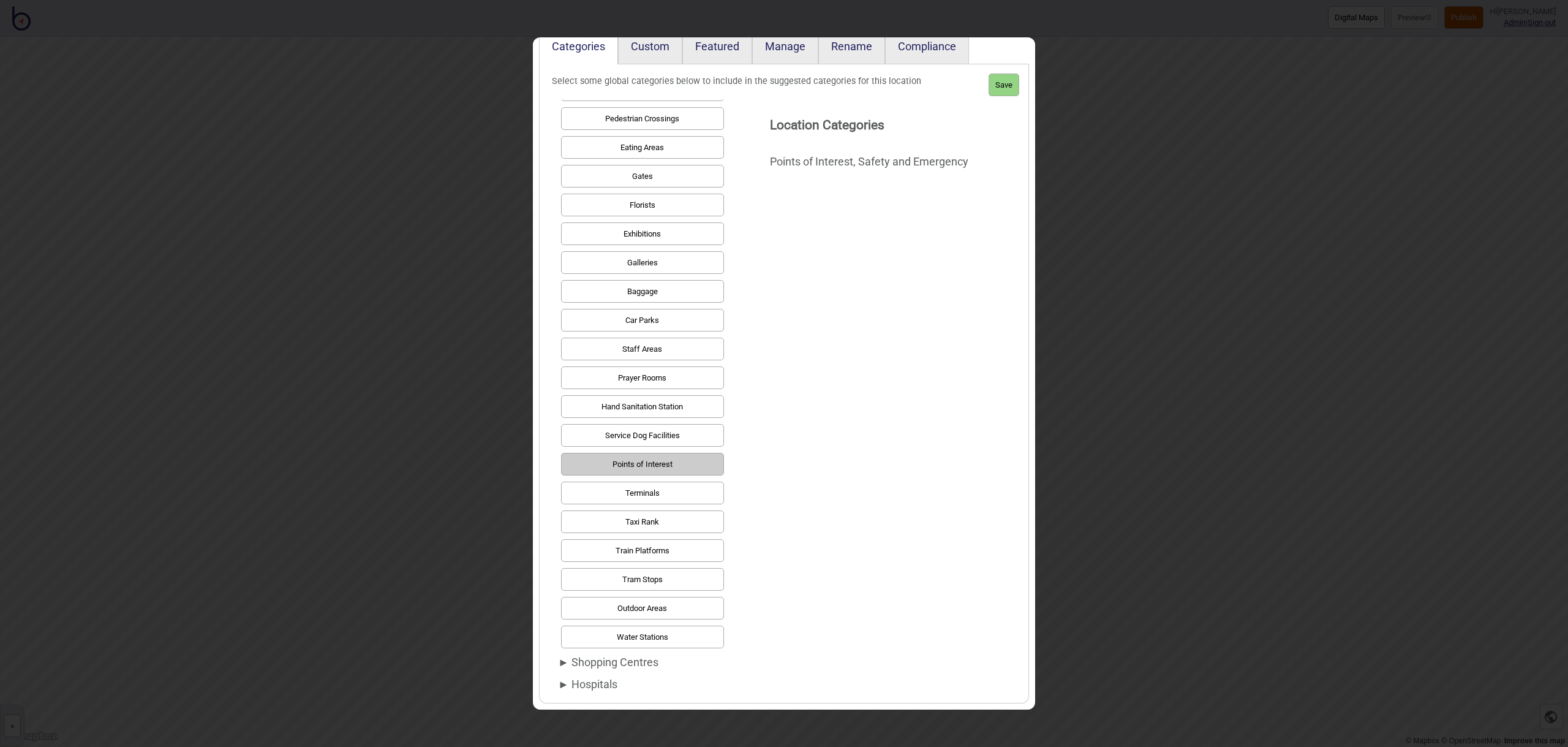
scroll to position [492, 0]
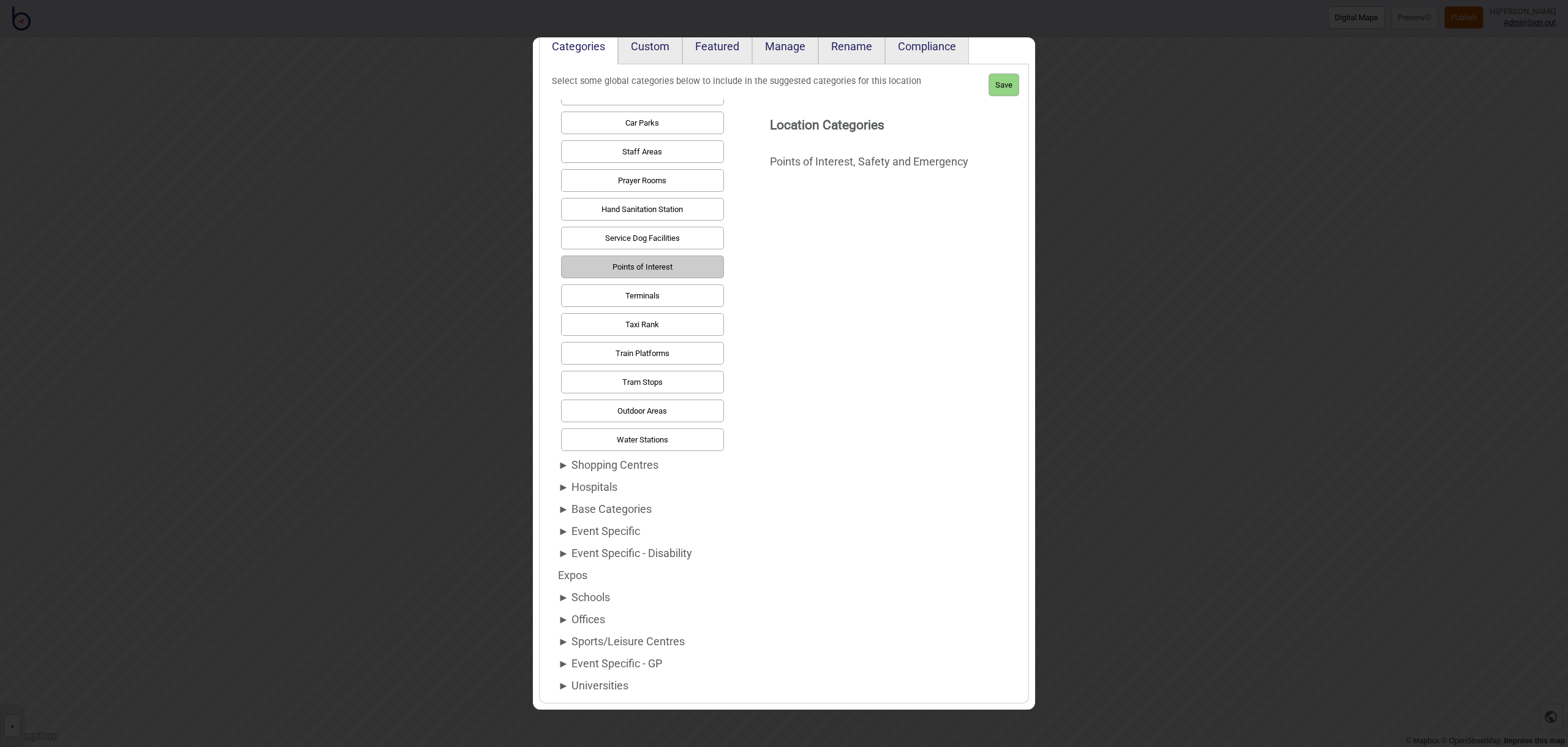
click at [589, 513] on div "► Base Categories" at bounding box center [640, 509] width 163 height 22
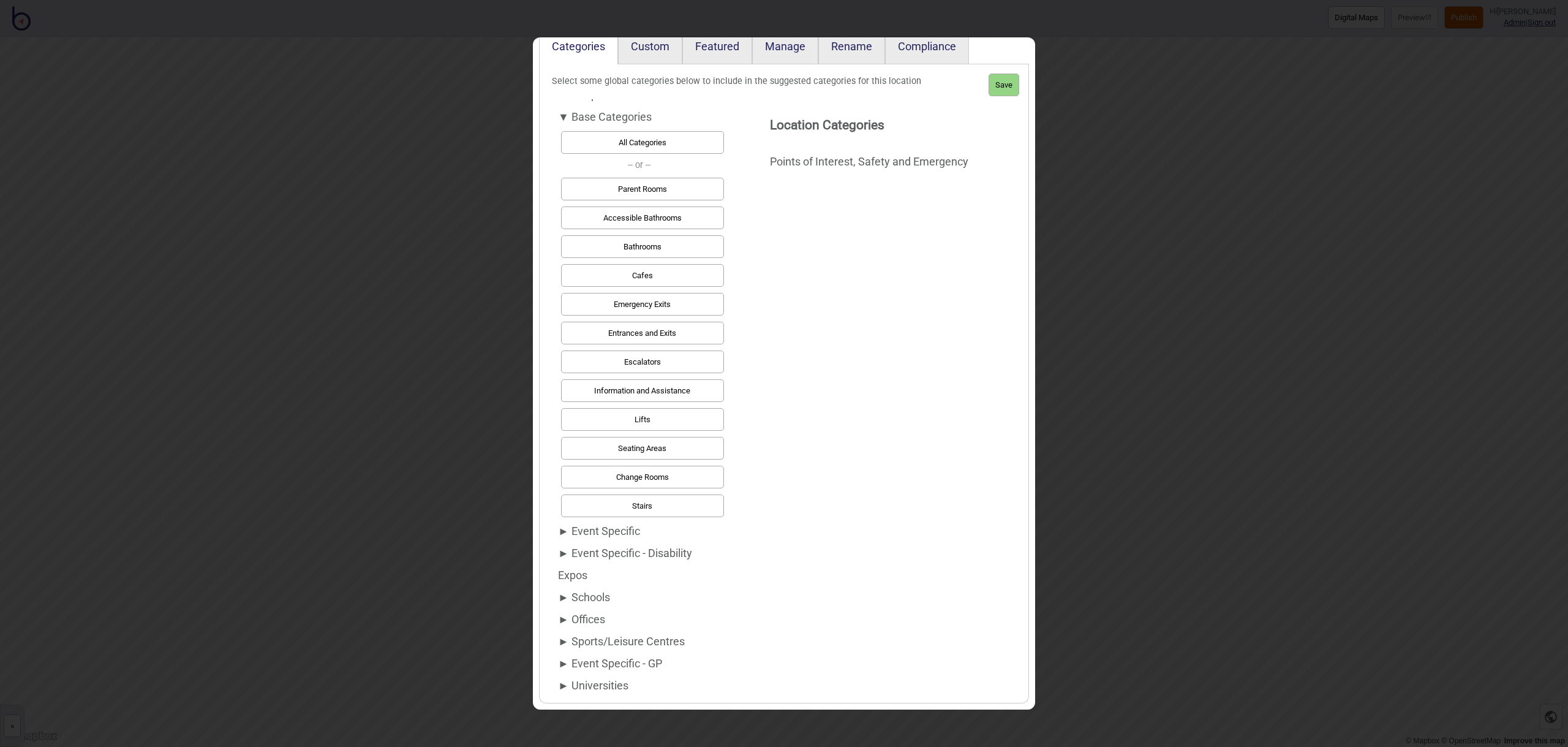
click at [658, 213] on button "Accessible Bathrooms" at bounding box center [642, 218] width 163 height 23
click at [655, 245] on button "Bathrooms" at bounding box center [642, 247] width 163 height 23
click at [681, 386] on button "Information and Assistance" at bounding box center [642, 391] width 163 height 23
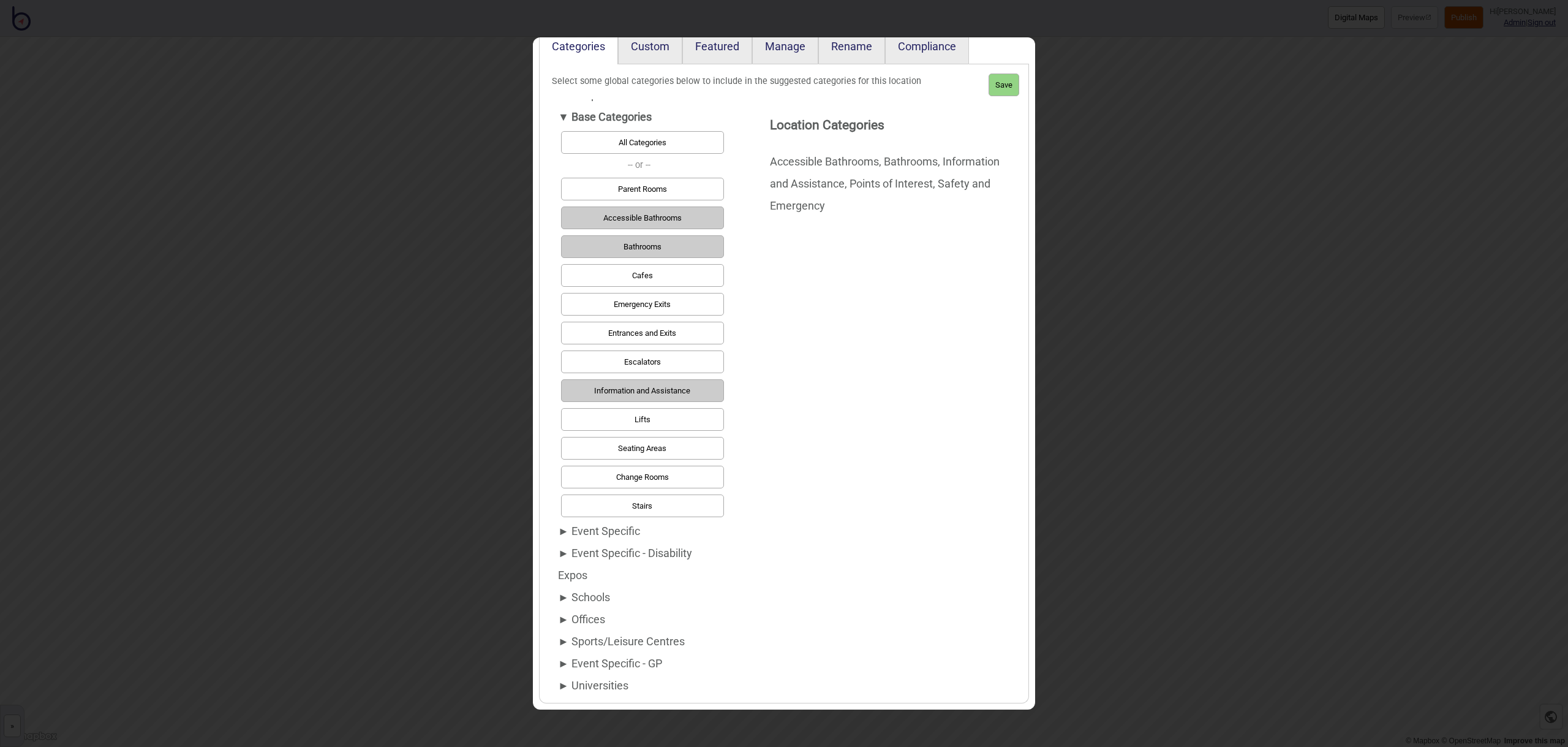
click at [692, 449] on button "Seating Areas" at bounding box center [642, 448] width 163 height 23
click at [589, 615] on div "► Offices" at bounding box center [640, 619] width 163 height 22
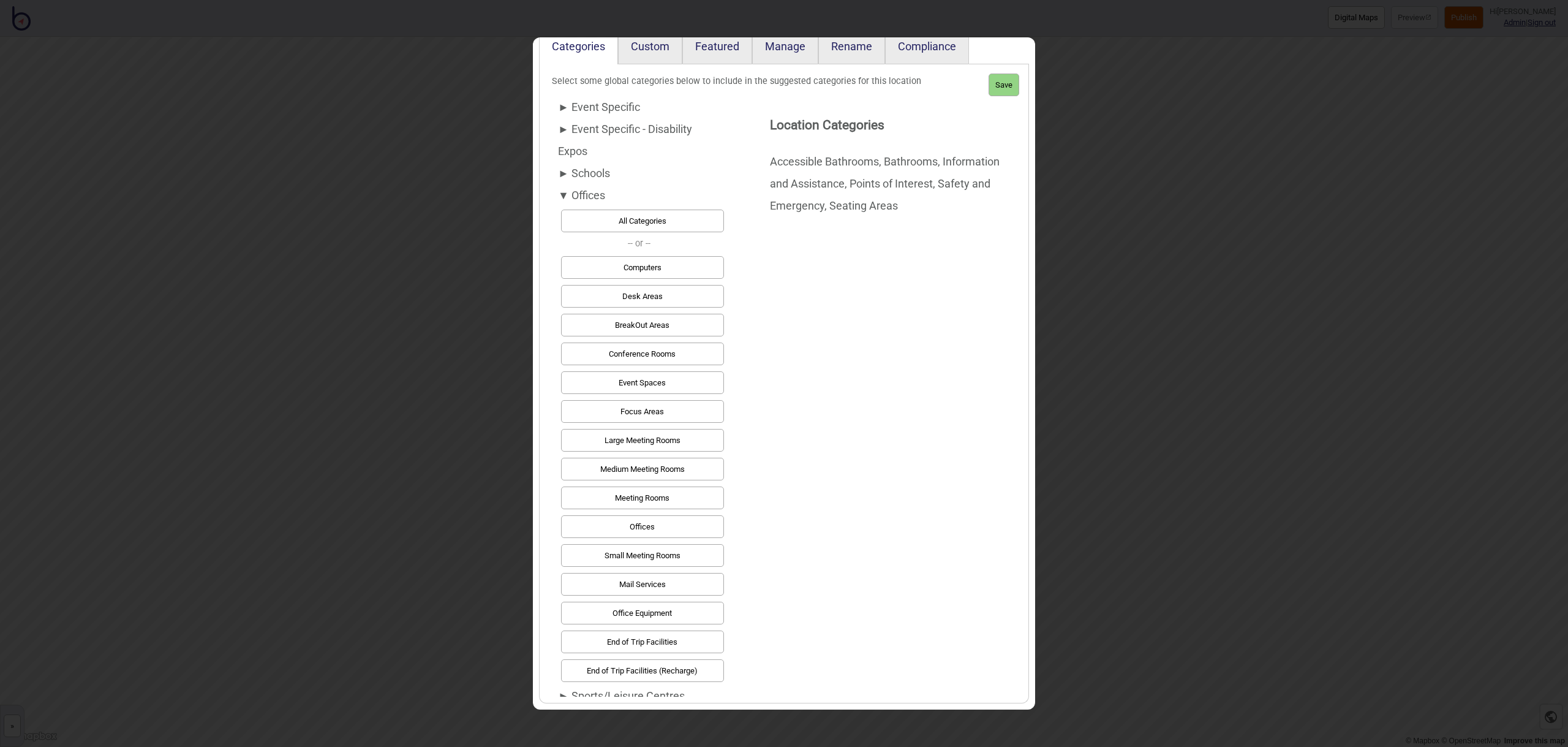
scroll to position [197, 0]
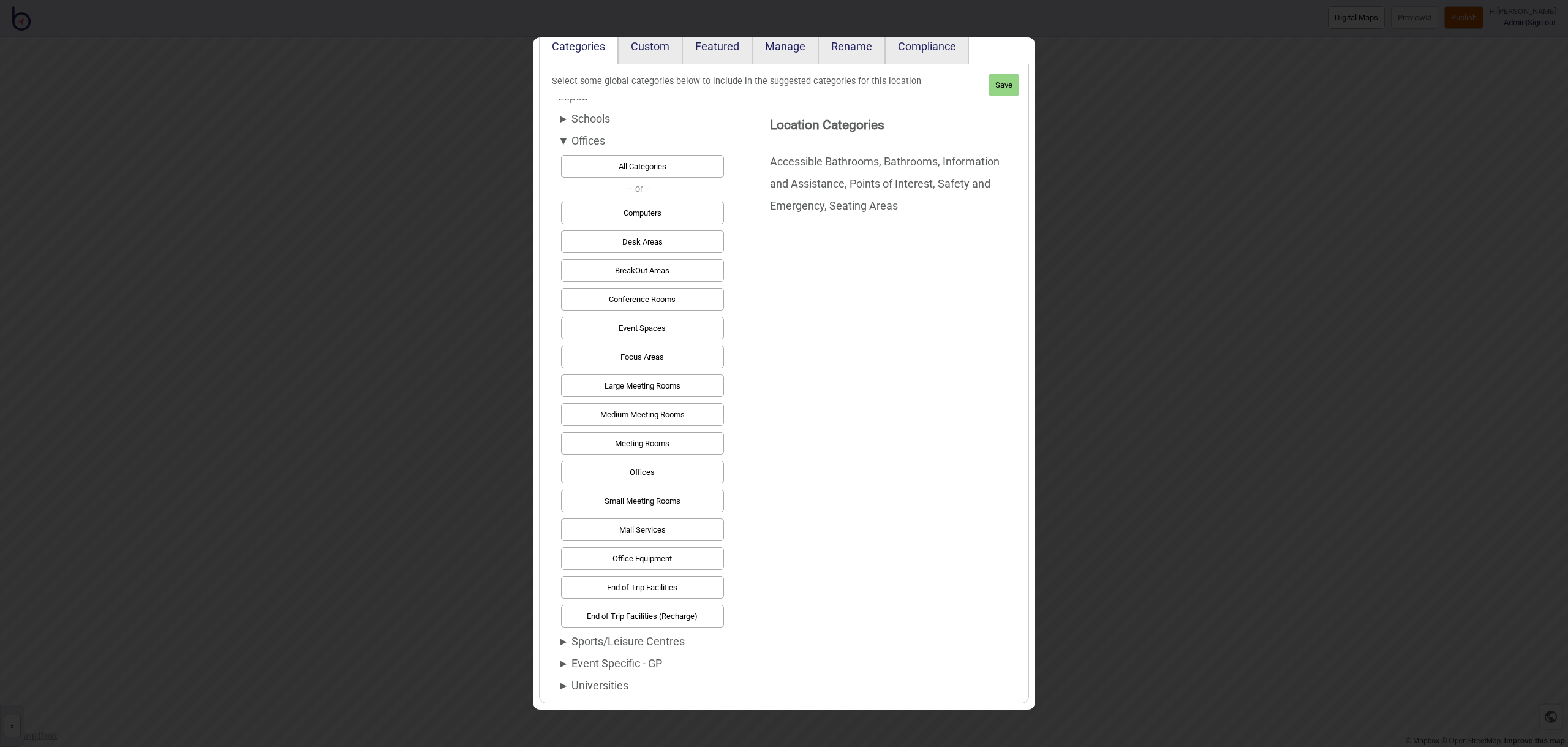
click at [652, 560] on button "Office Equipment" at bounding box center [642, 559] width 163 height 23
click at [650, 441] on button "Meeting Rooms" at bounding box center [642, 444] width 163 height 23
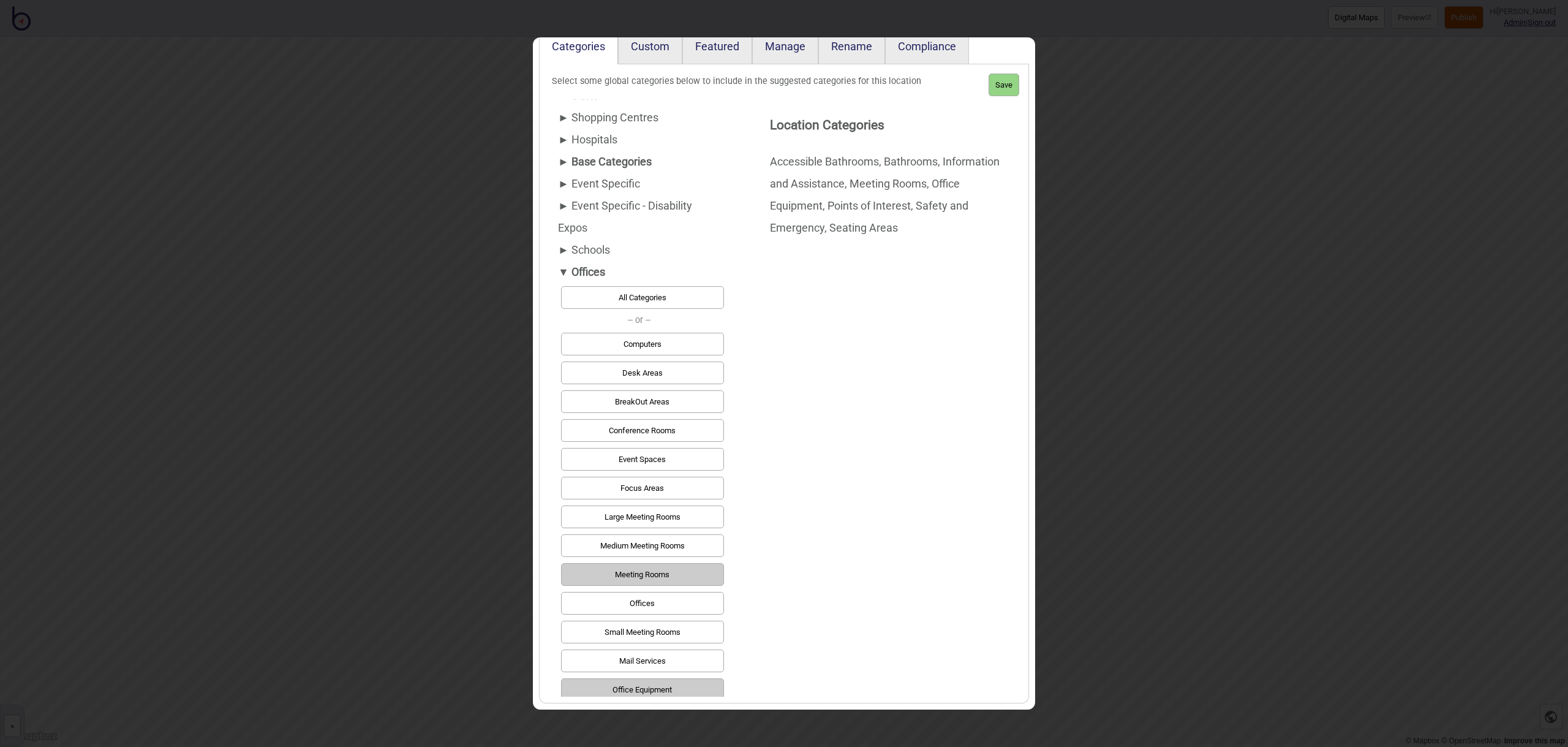
scroll to position [0, 0]
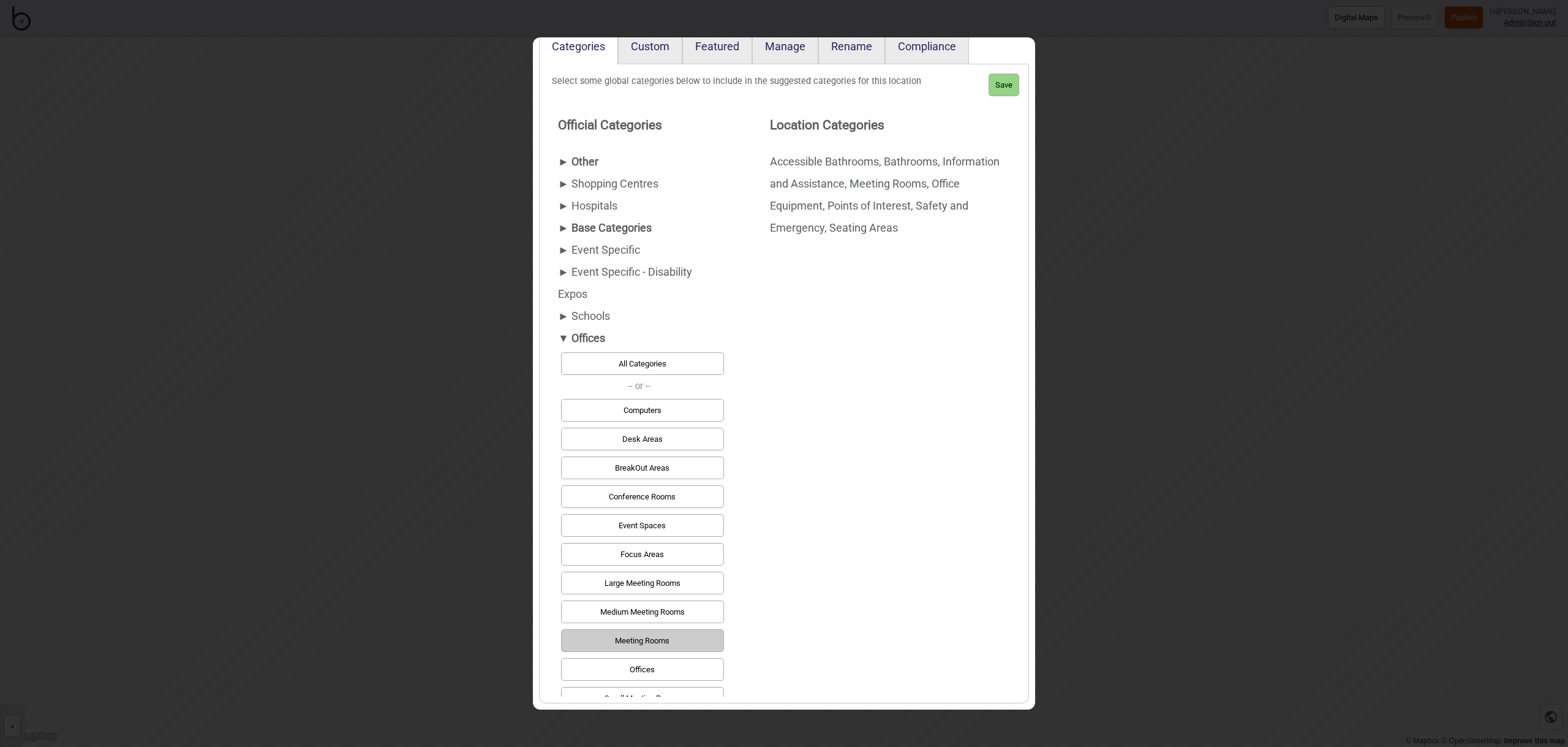
click at [585, 167] on div "► Other" at bounding box center [640, 162] width 163 height 22
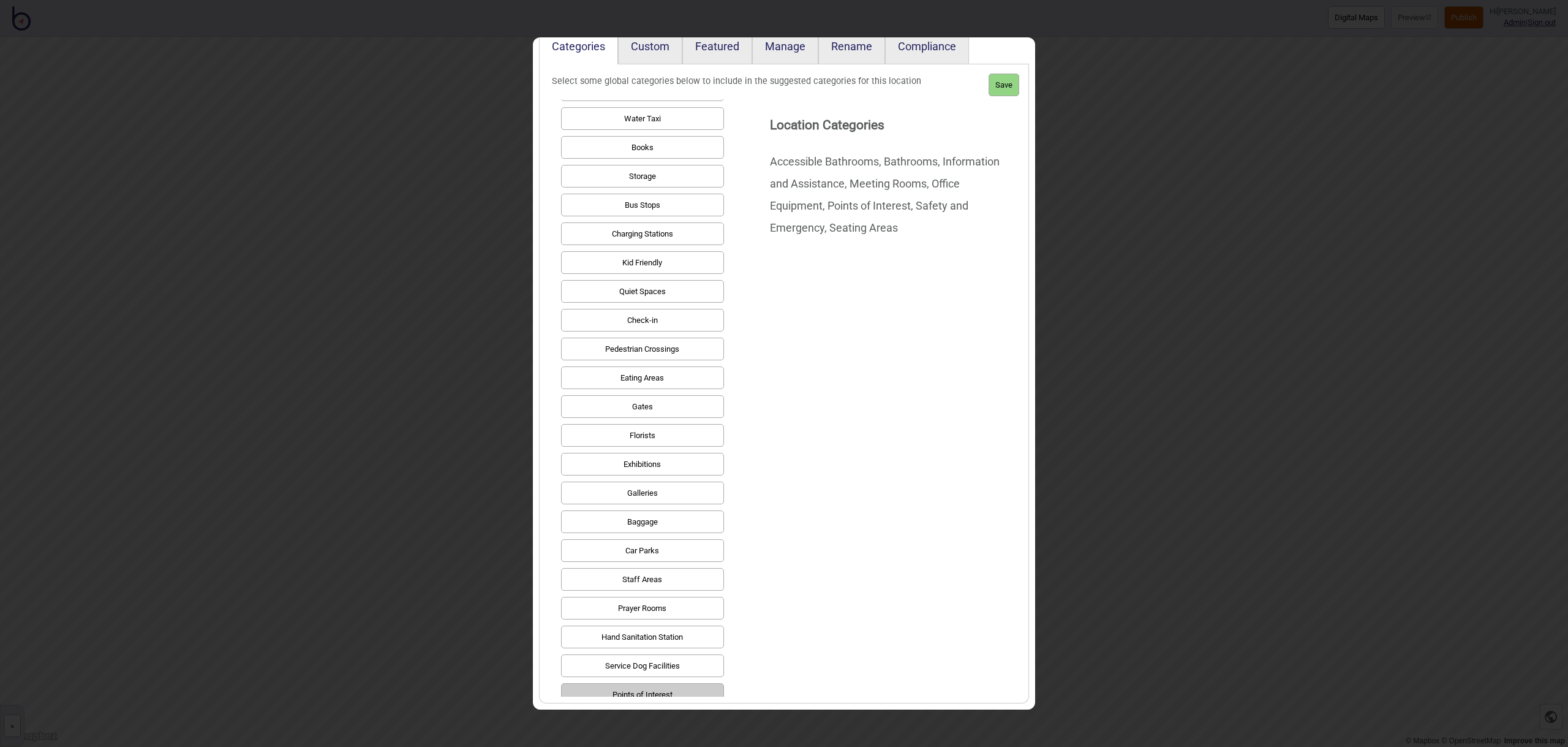
scroll to position [260, 0]
click at [636, 604] on button "Prayer Rooms" at bounding box center [642, 607] width 163 height 23
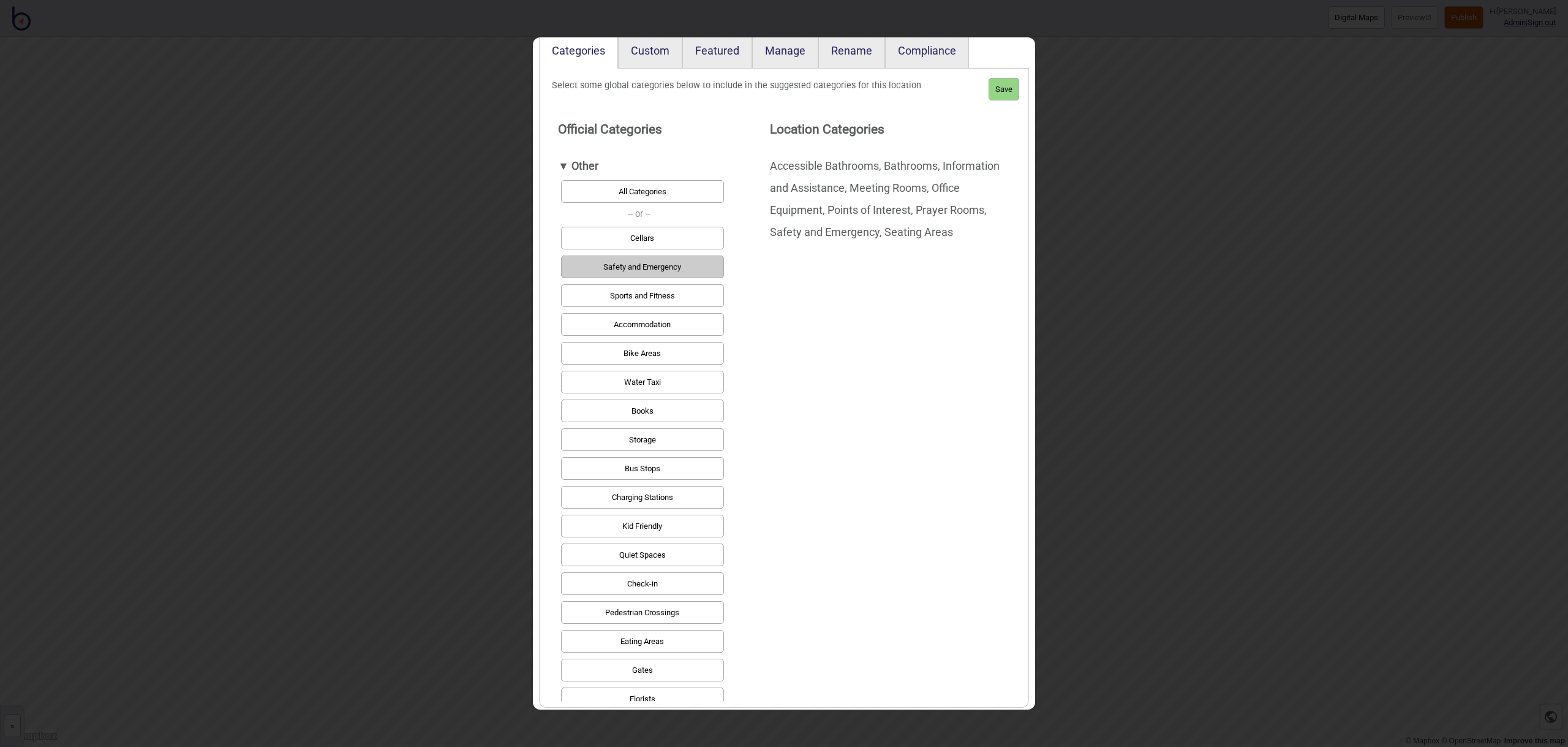
scroll to position [54, 0]
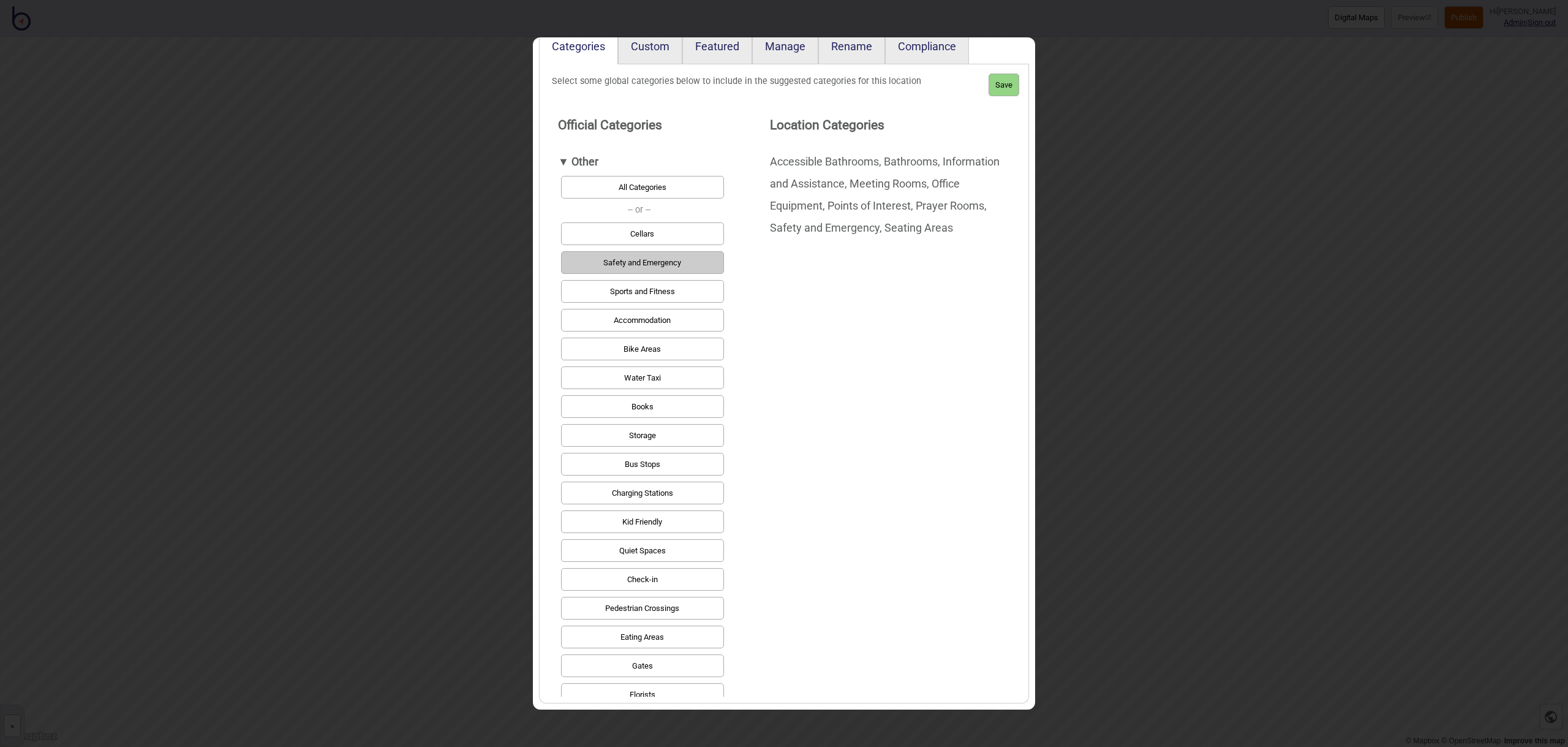
click at [675, 546] on button "Quiet Spaces" at bounding box center [642, 550] width 163 height 23
click at [1005, 79] on button "Save" at bounding box center [1004, 85] width 31 height 23
click at [660, 53] on link "Custom" at bounding box center [650, 45] width 64 height 39
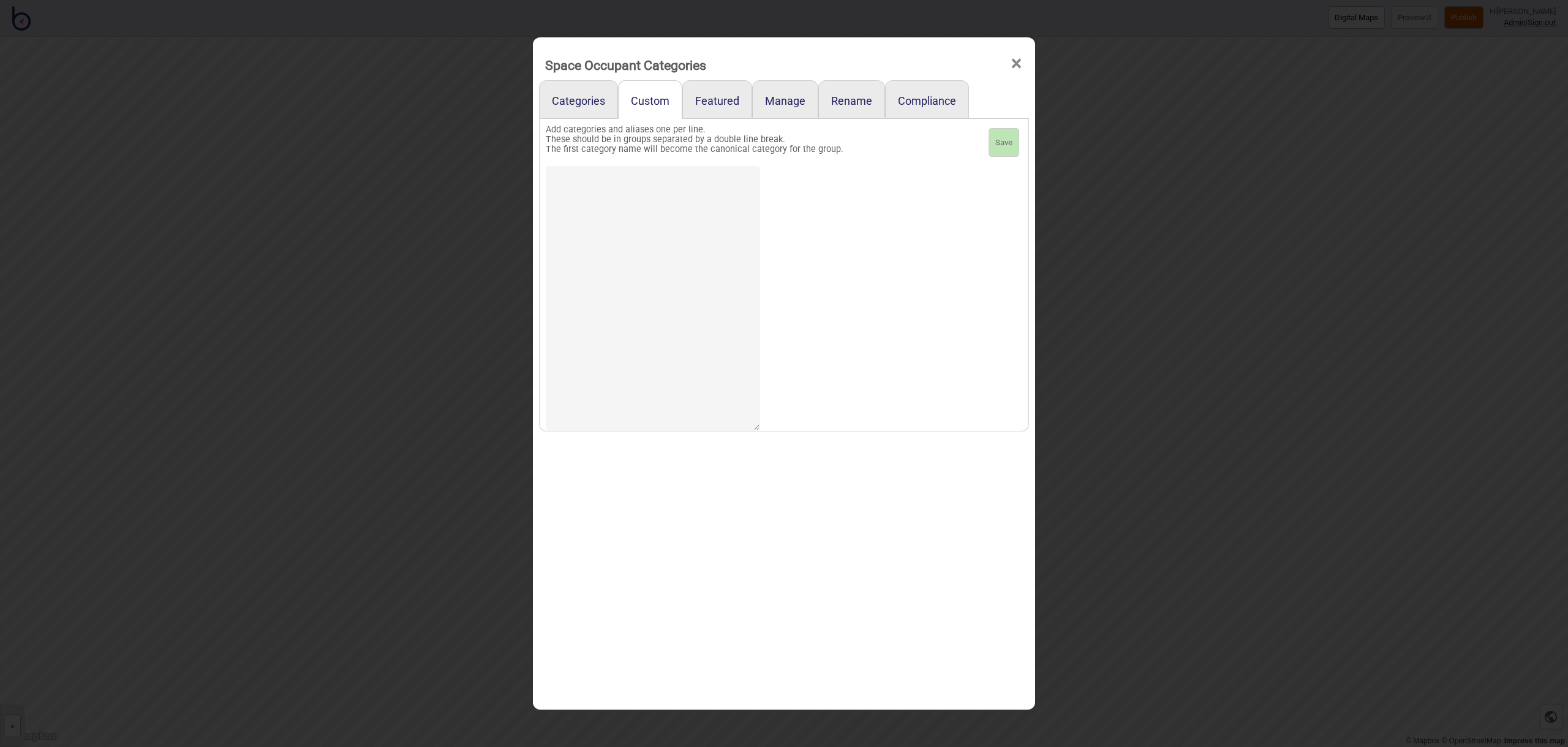
click at [625, 198] on textarea at bounding box center [653, 298] width 215 height 265
type textarea "Workstations"
click at [999, 147] on button "Save" at bounding box center [1004, 142] width 31 height 29
click at [728, 100] on link "Featured" at bounding box center [717, 99] width 70 height 39
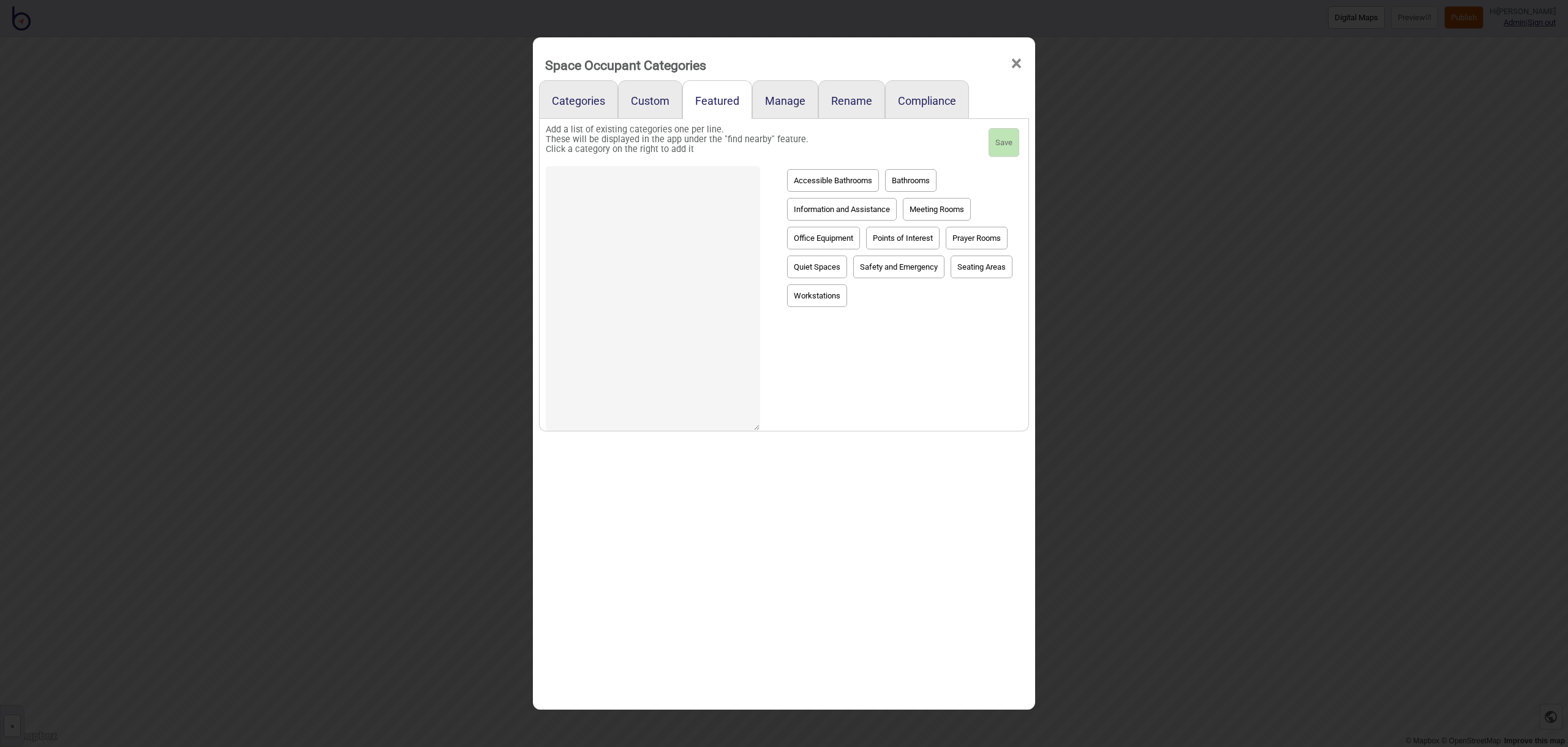
click at [856, 210] on button "Information and Assistance" at bounding box center [841, 210] width 109 height 23
click at [939, 209] on button "Meeting Rooms" at bounding box center [936, 210] width 68 height 23
click at [847, 297] on button "Workstations" at bounding box center [817, 296] width 60 height 23
click at [907, 186] on button "Bathrooms" at bounding box center [911, 180] width 52 height 23
type textarea "Information and Assistance Meeting Rooms Workstations Bathrooms"
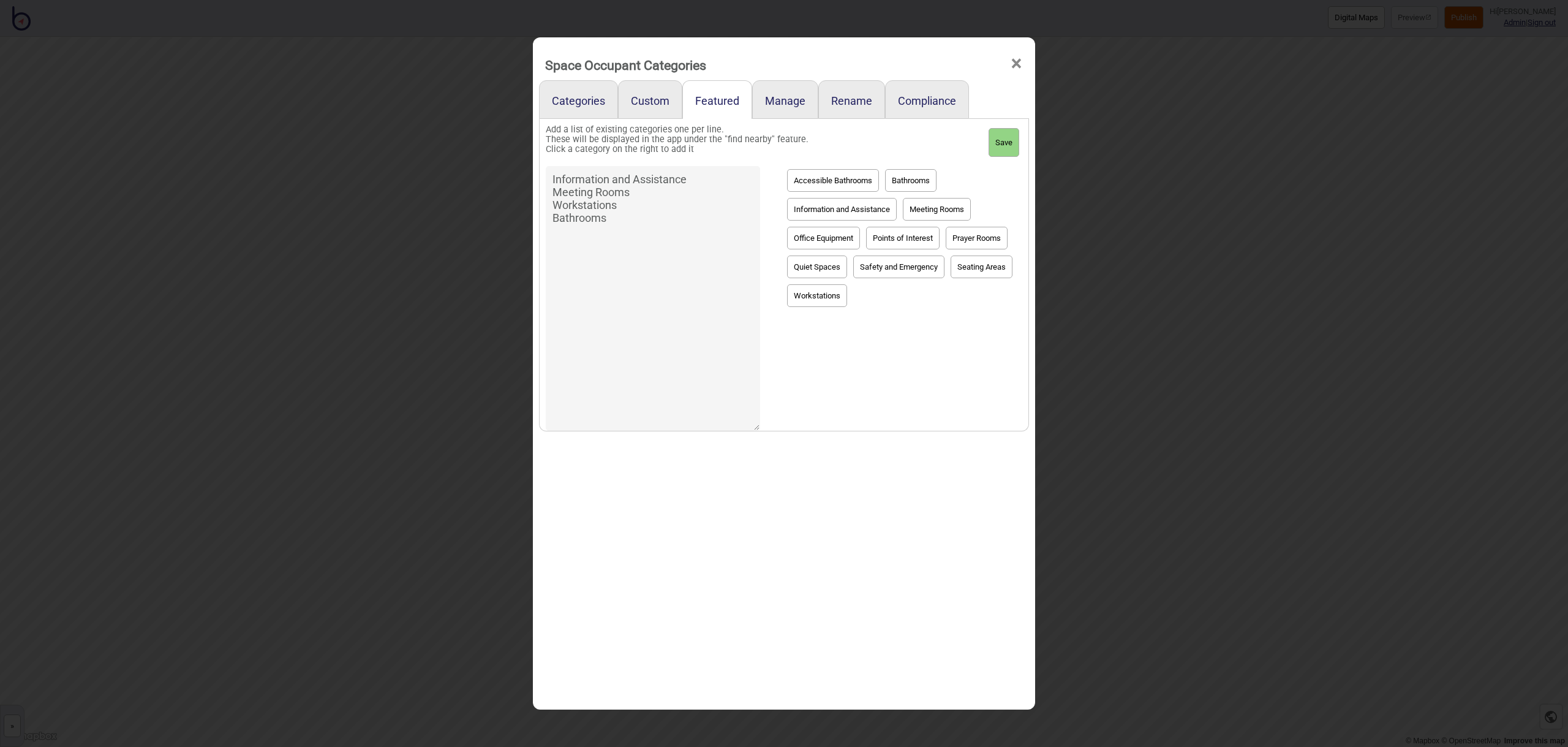
click at [1007, 145] on button "Save" at bounding box center [1004, 142] width 31 height 29
click at [1018, 68] on span "×" at bounding box center [1016, 64] width 13 height 41
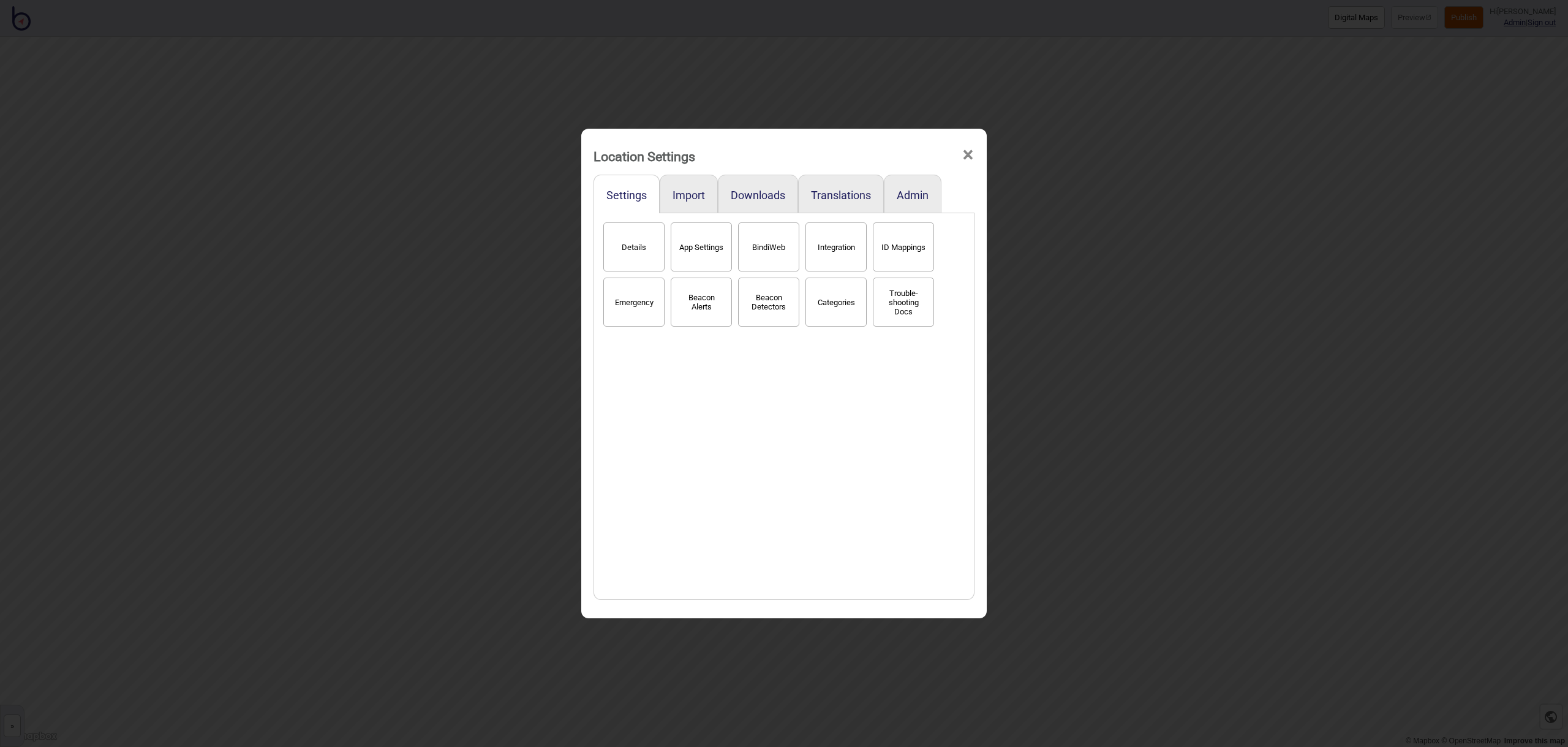
click at [966, 158] on span "×" at bounding box center [968, 155] width 13 height 41
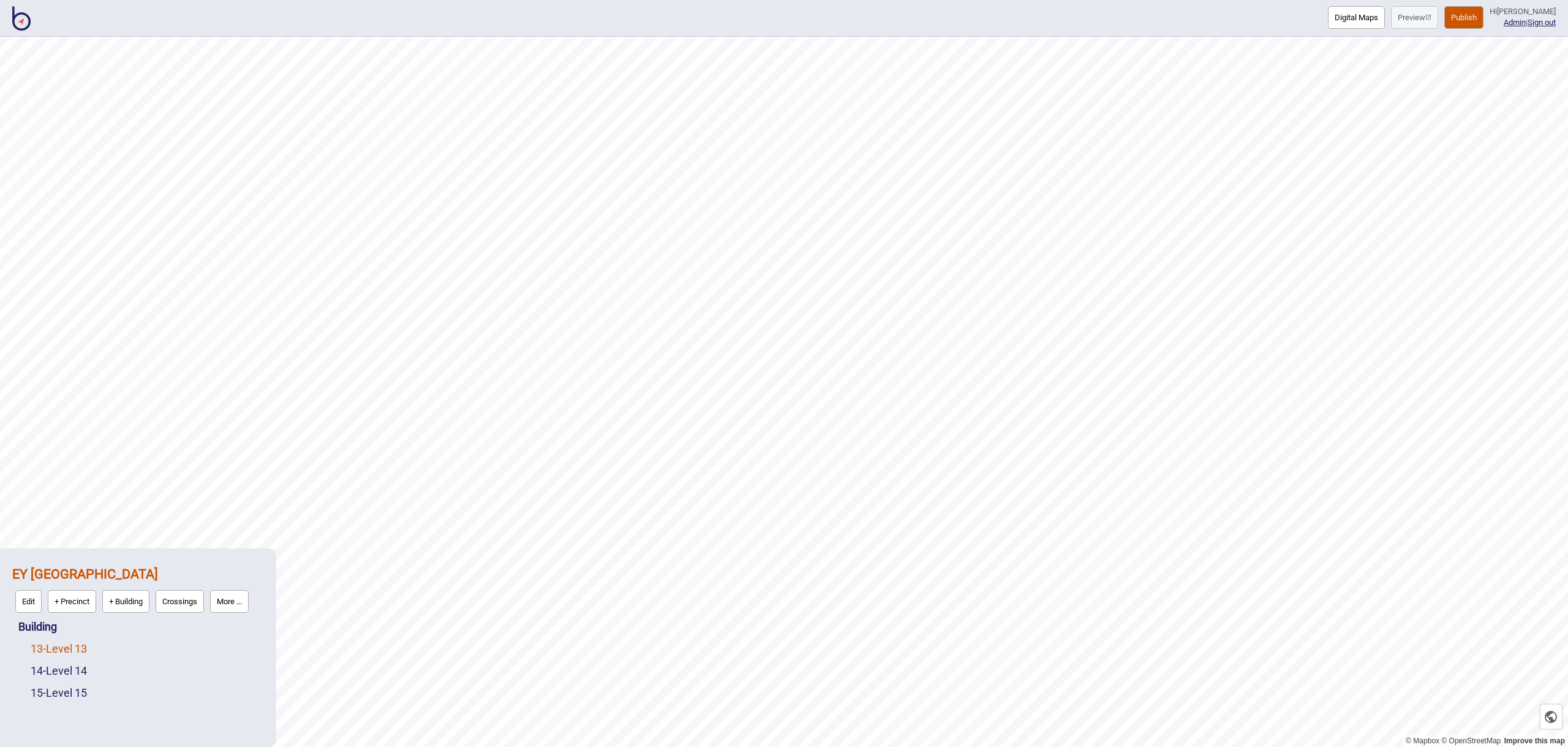
click at [80, 652] on link "13 - Level 13" at bounding box center [59, 648] width 57 height 13
click at [44, 645] on button "Edit" at bounding box center [46, 645] width 26 height 23
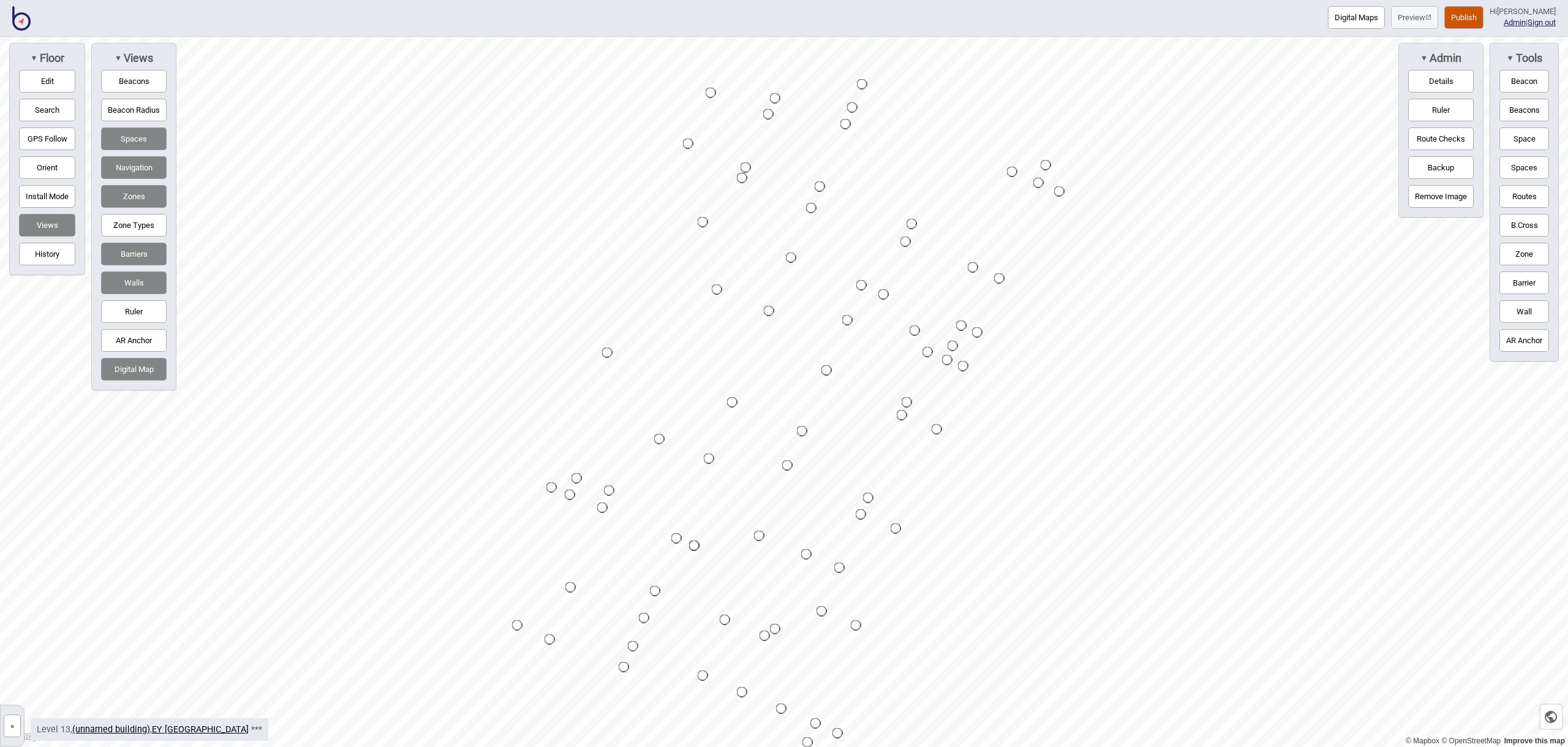
click at [143, 368] on button "Digital Map" at bounding box center [134, 369] width 66 height 23
click at [134, 258] on button "Barriers" at bounding box center [134, 254] width 66 height 23
click at [144, 165] on button "Navigation" at bounding box center [134, 167] width 66 height 23
click at [1527, 147] on button "Space" at bounding box center [1524, 139] width 49 height 23
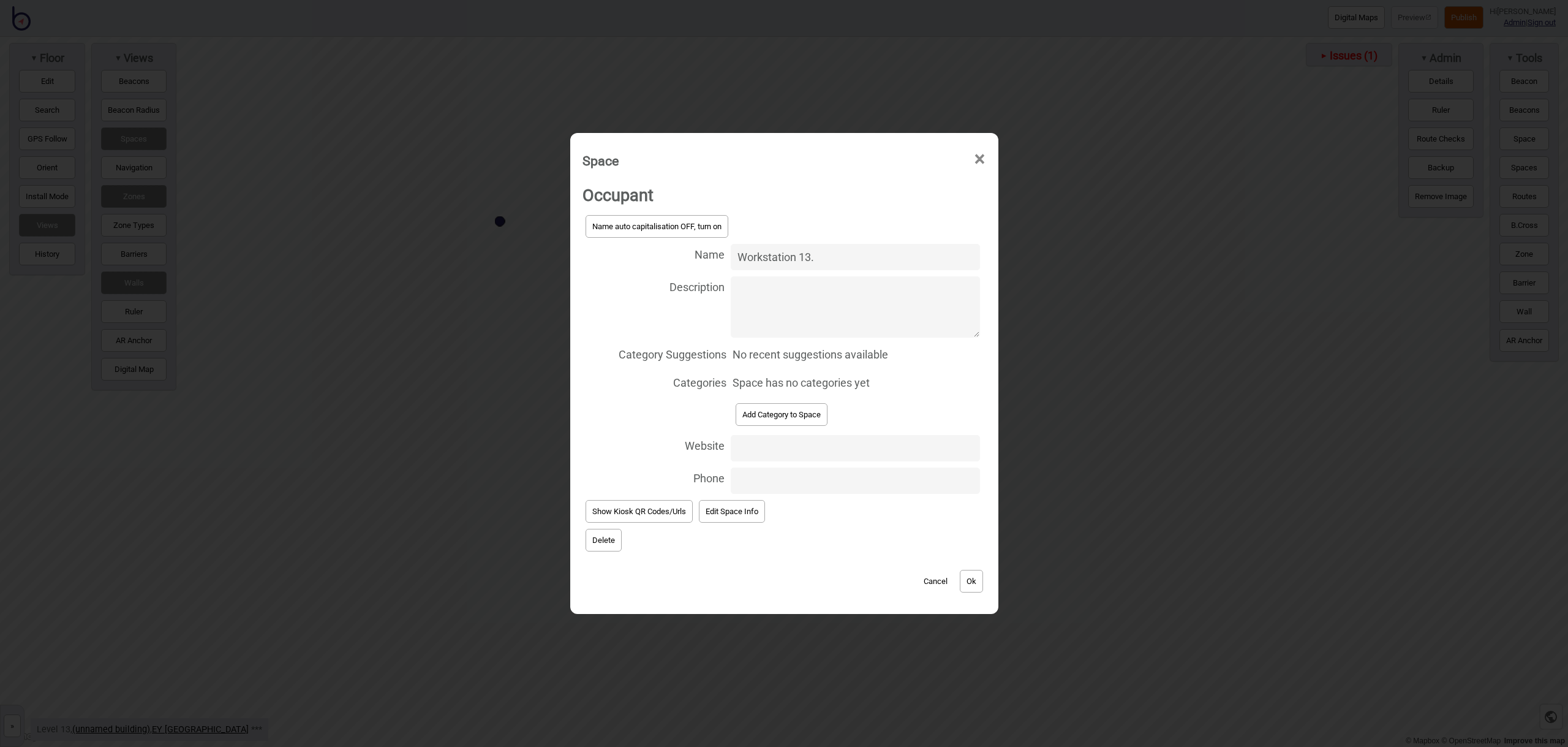
click at [847, 263] on input "Workstation 13." at bounding box center [855, 257] width 249 height 26
type input "Workstation 13.169"
click at [793, 416] on button "Add Category to Space" at bounding box center [781, 414] width 92 height 23
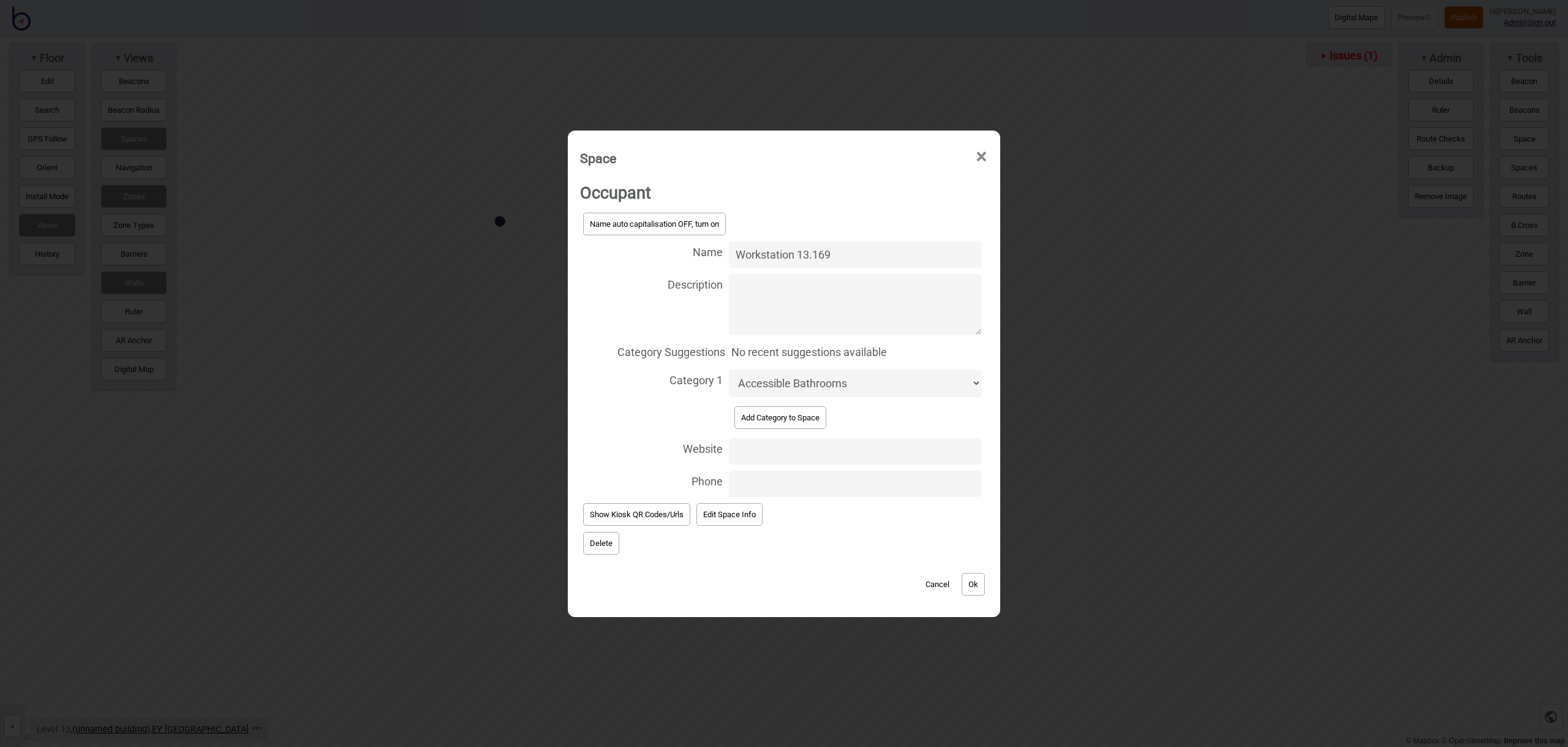
click at [824, 385] on select "Accessible Bathrooms Bathrooms Information and Assistance Meeting Rooms Office …" at bounding box center [856, 383] width 253 height 28
select select "Workstations"
click at [977, 589] on button "Ok" at bounding box center [973, 585] width 24 height 23
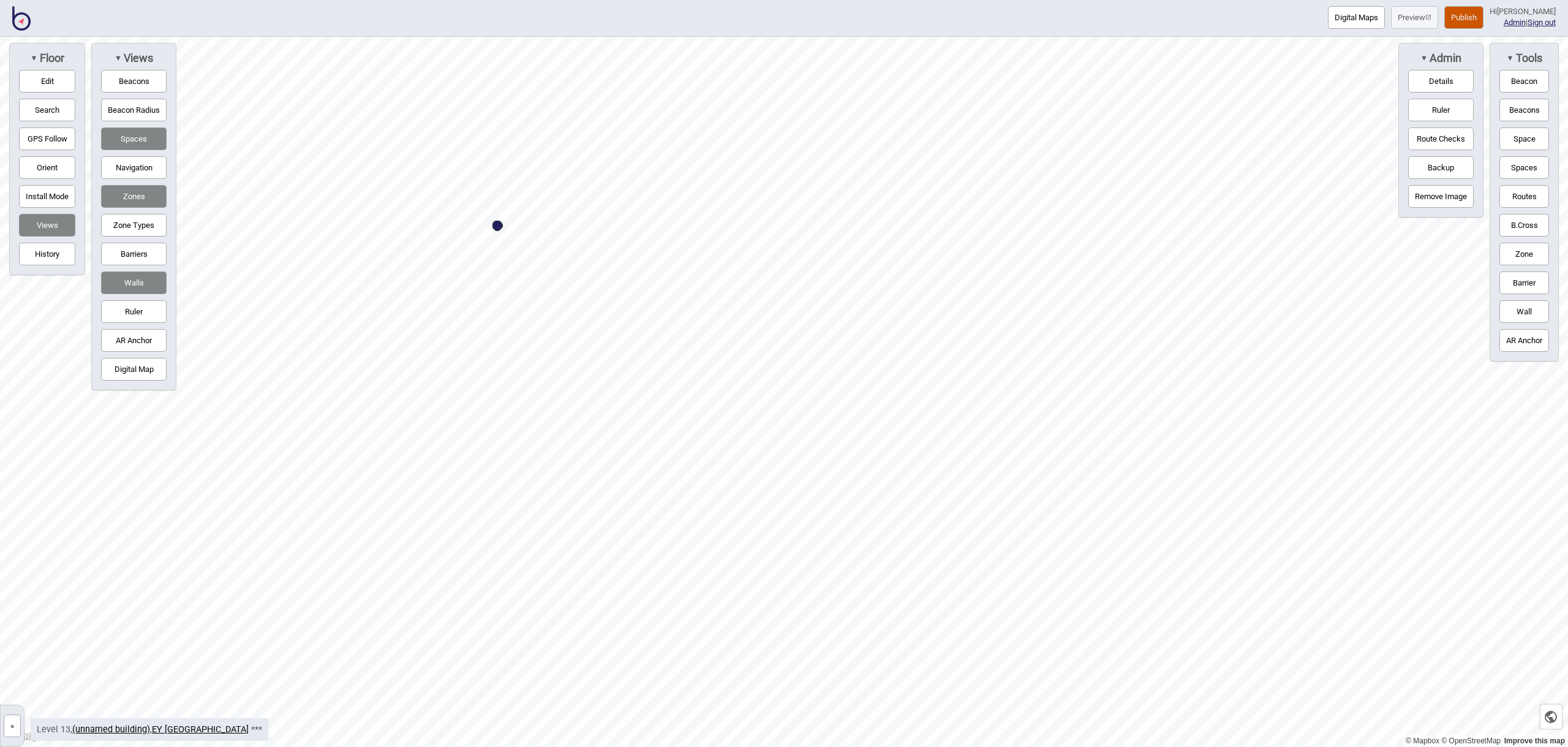
click at [54, 86] on button "Edit" at bounding box center [47, 82] width 57 height 23
click at [57, 74] on button "Edit" at bounding box center [47, 82] width 57 height 23
click at [142, 366] on button "Digital Map" at bounding box center [134, 369] width 66 height 23
click at [1538, 143] on button "Space" at bounding box center [1524, 139] width 49 height 23
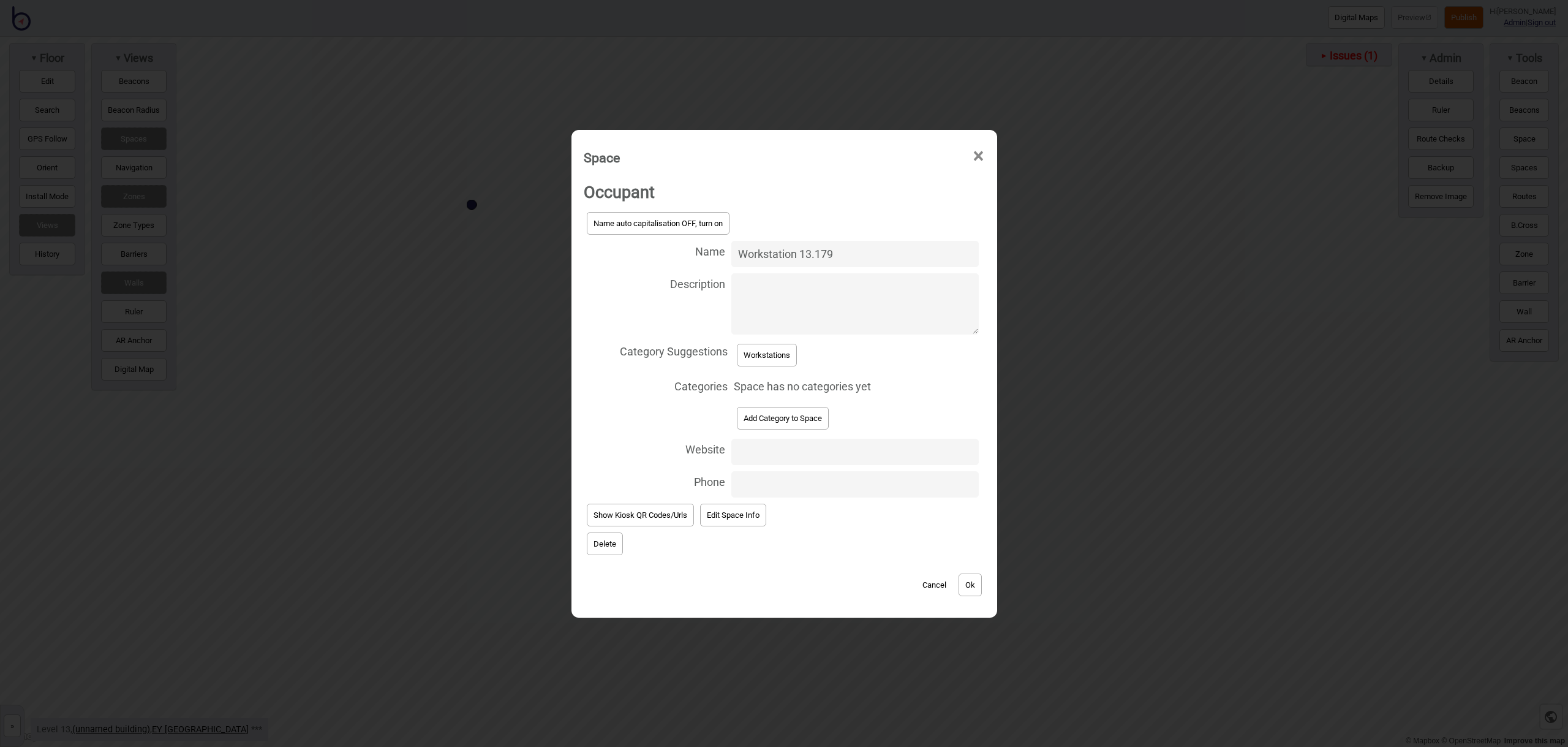
type input "Workstation 13.179"
click at [768, 363] on button "Workstations" at bounding box center [767, 355] width 60 height 23
select select "Workstations"
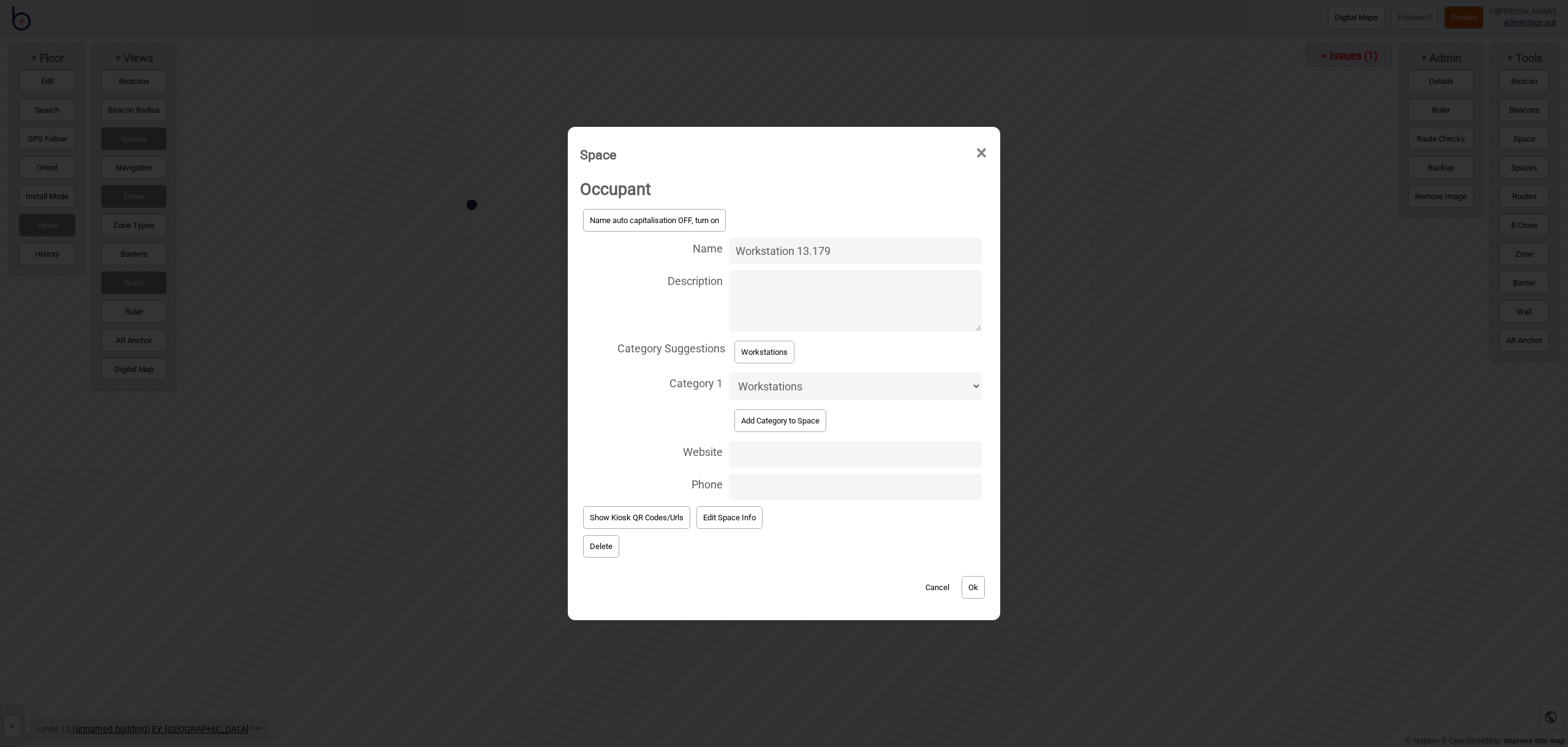
click at [977, 585] on button "Ok" at bounding box center [973, 587] width 24 height 23
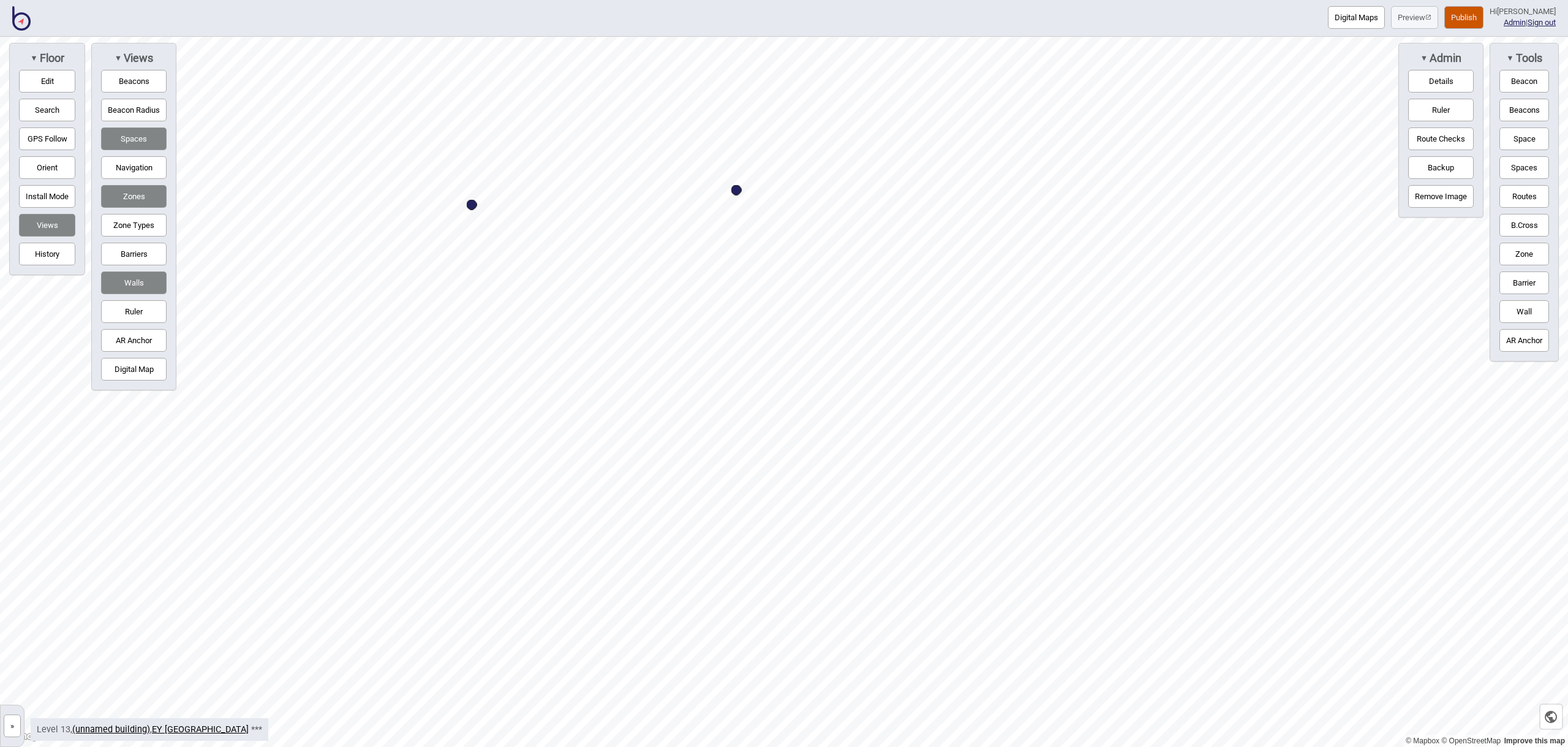
click at [1542, 138] on button "Space" at bounding box center [1524, 139] width 49 height 23
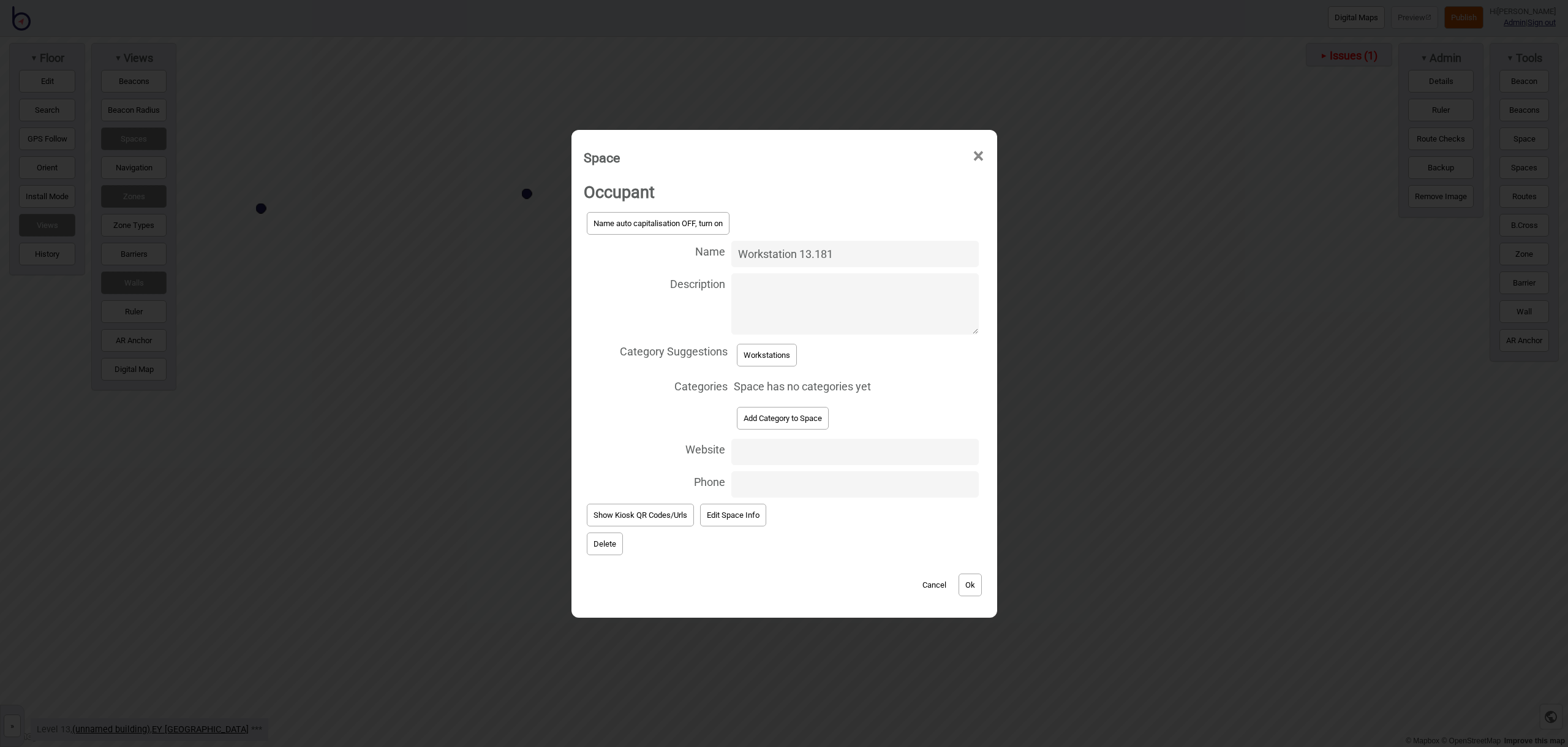
drag, startPoint x: 848, startPoint y: 253, endPoint x: 701, endPoint y: 251, distance: 147.0
click at [688, 253] on label "Name Workstation 13.181" at bounding box center [784, 253] width 401 height 32
type input "Workstation 13.181"
click at [851, 313] on textarea "Description" at bounding box center [854, 304] width 247 height 62
click at [794, 357] on button "Workstations" at bounding box center [767, 355] width 60 height 23
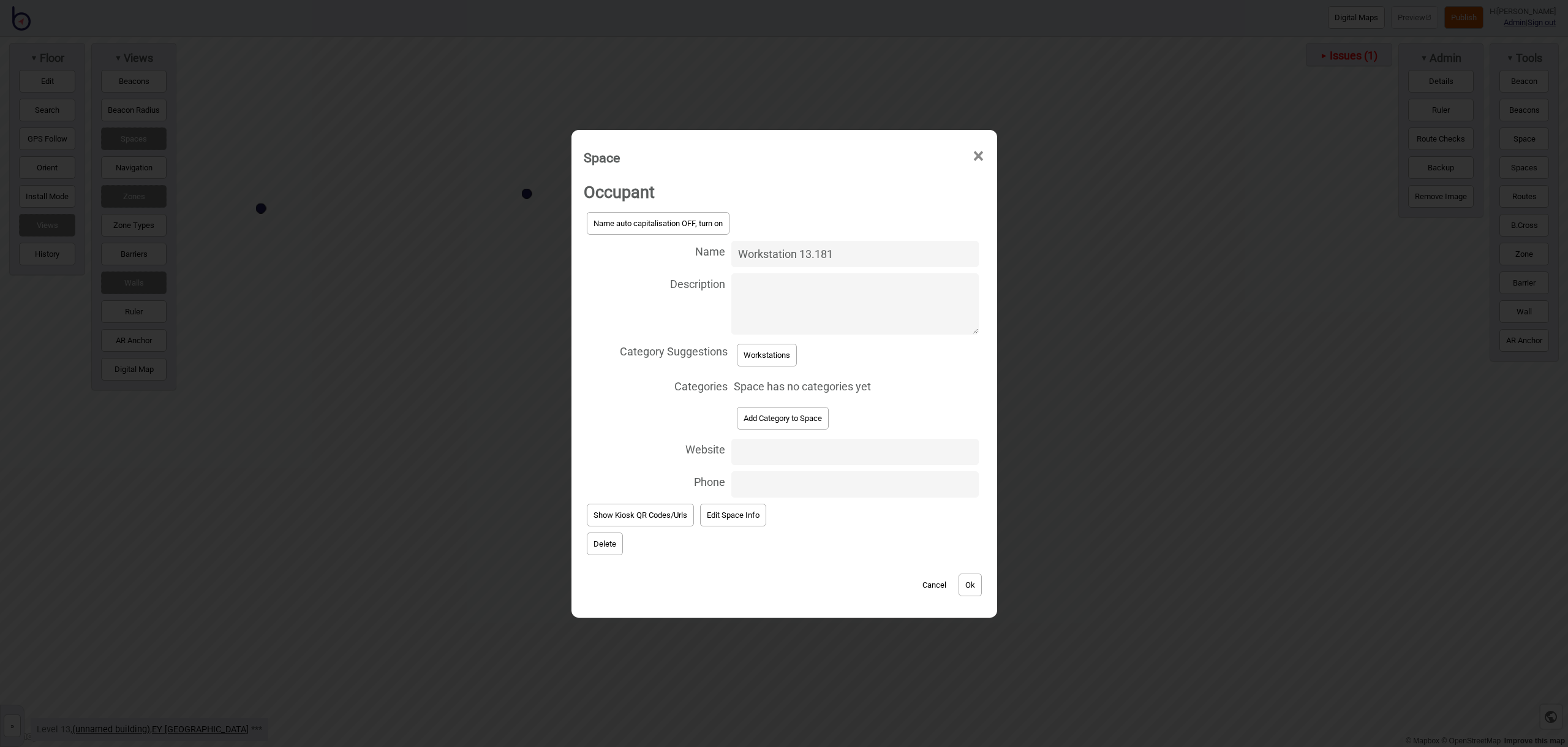
select select "Workstations"
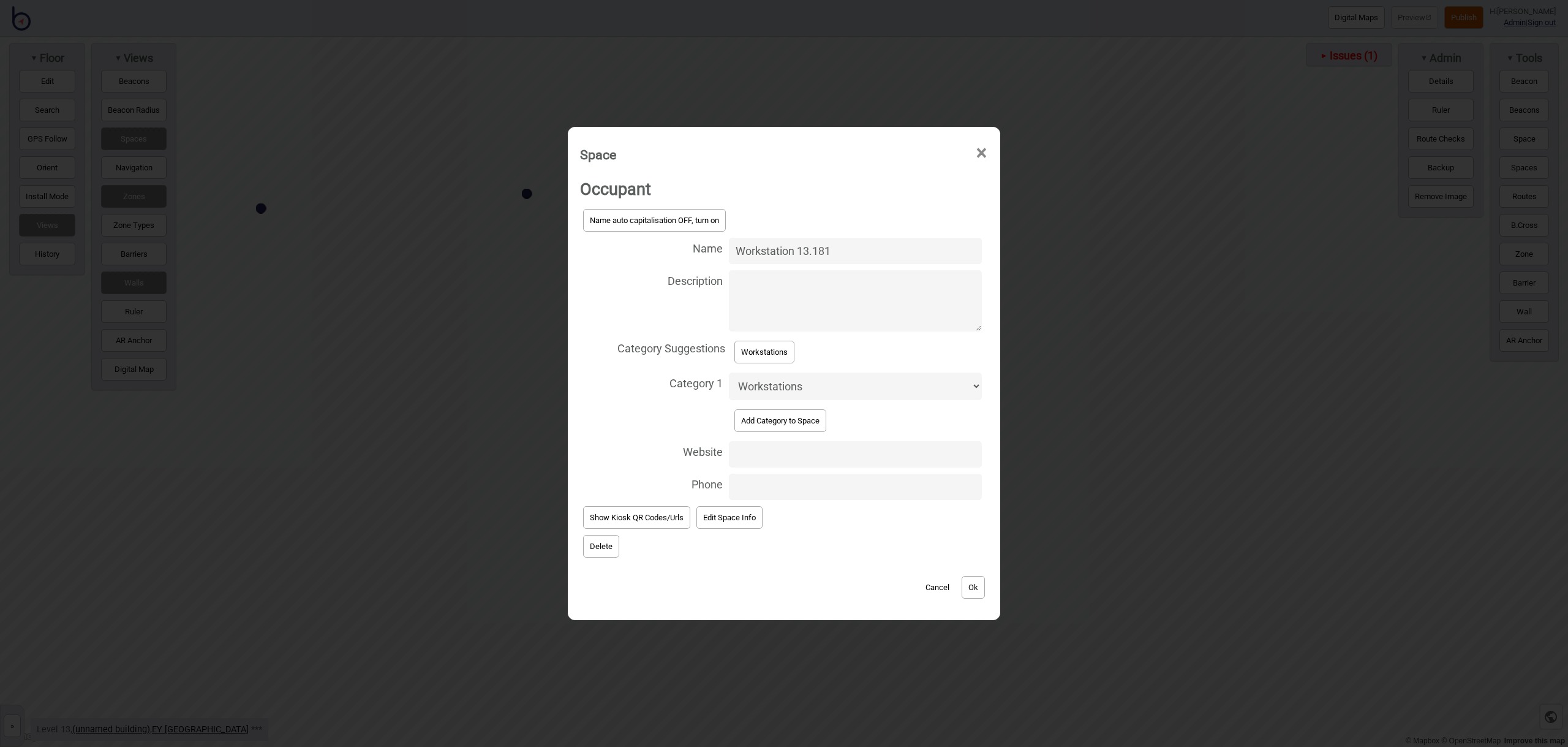
click at [978, 585] on button "Ok" at bounding box center [973, 587] width 24 height 23
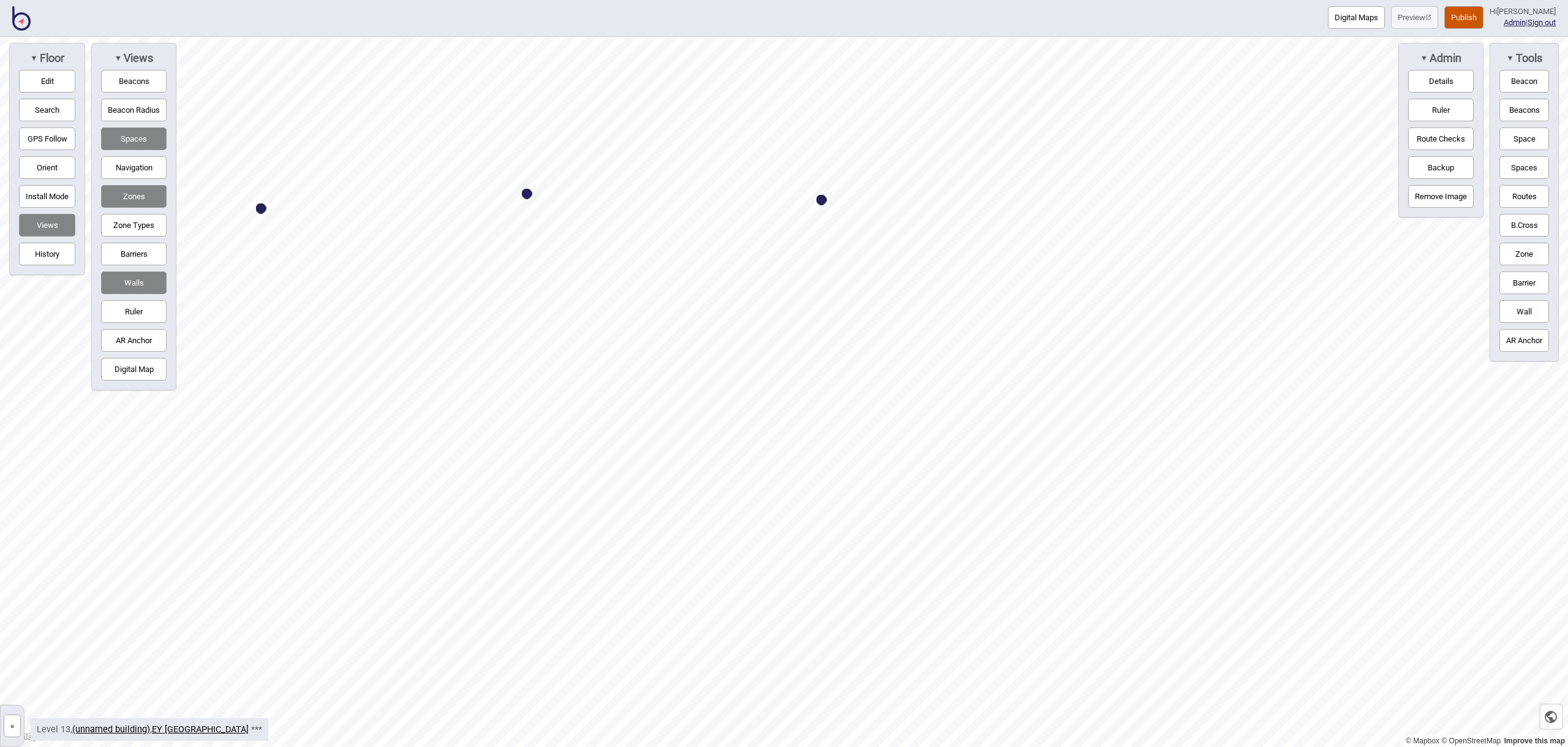
click at [1519, 135] on button "Space" at bounding box center [1524, 139] width 49 height 23
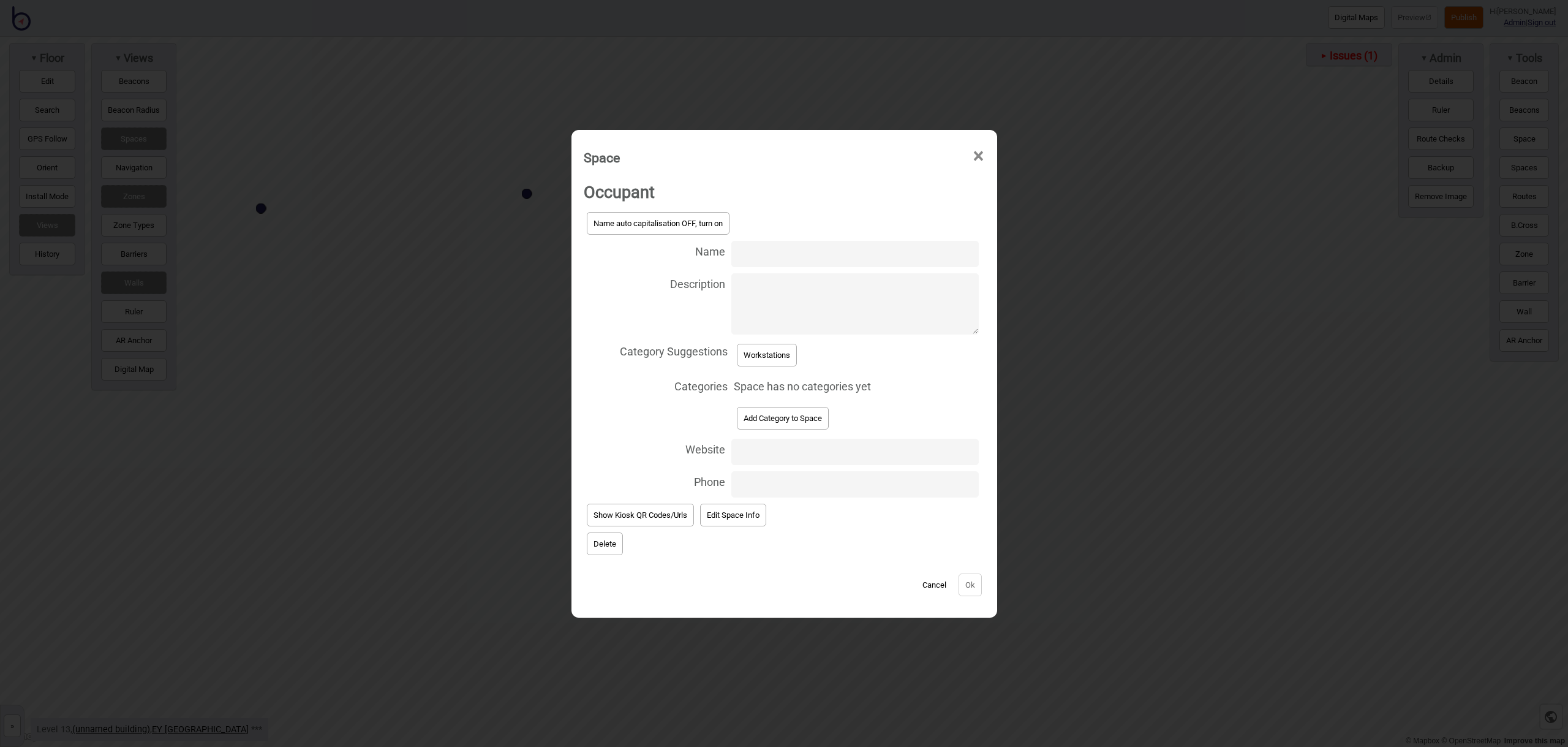
click at [763, 253] on input "Name" at bounding box center [854, 253] width 247 height 26
click at [862, 253] on input "Workstation 13.181" at bounding box center [854, 253] width 247 height 26
type input "Workstation 13.183"
click at [770, 353] on button "Workstations" at bounding box center [767, 355] width 60 height 23
select select "Workstations"
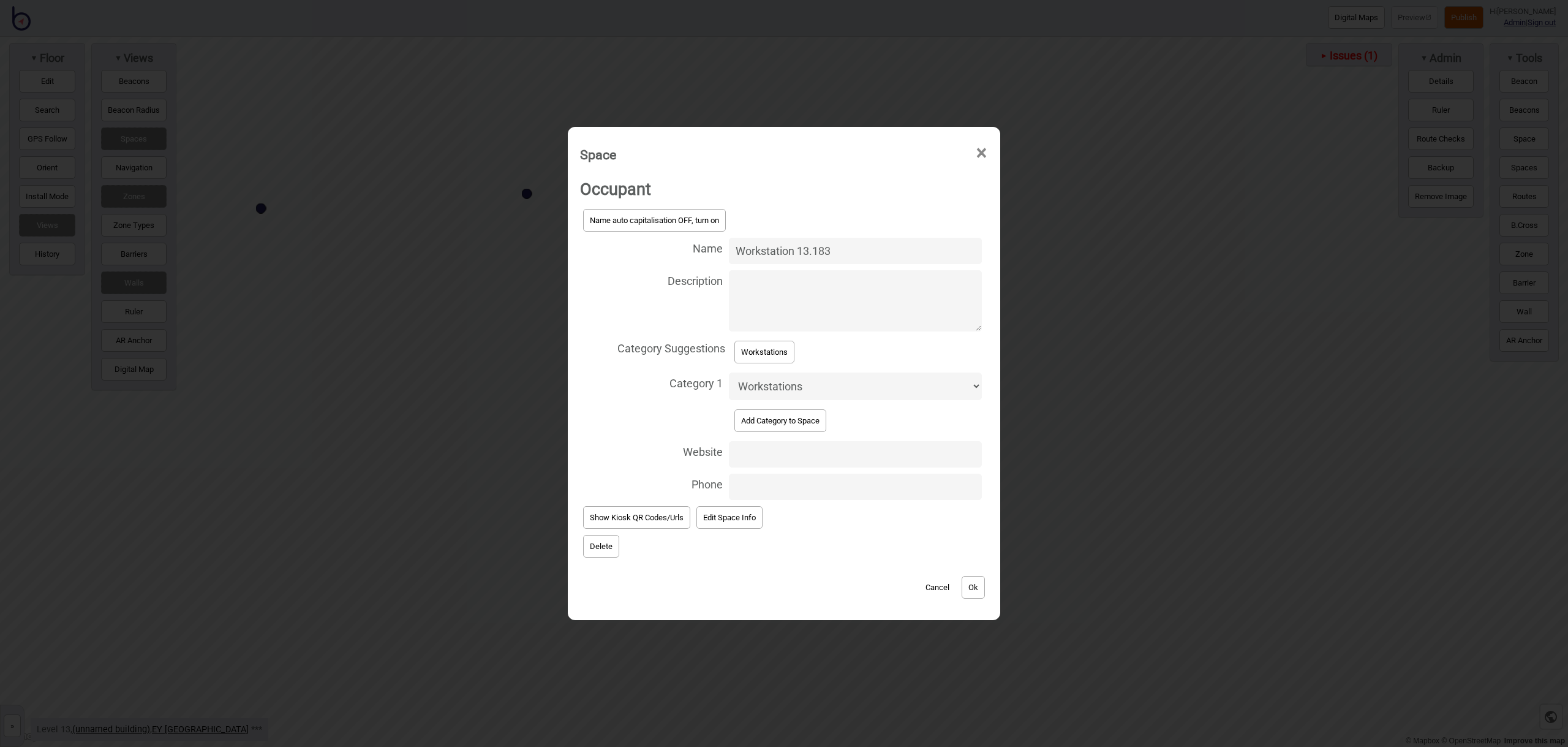
click at [976, 588] on button "Ok" at bounding box center [973, 587] width 24 height 23
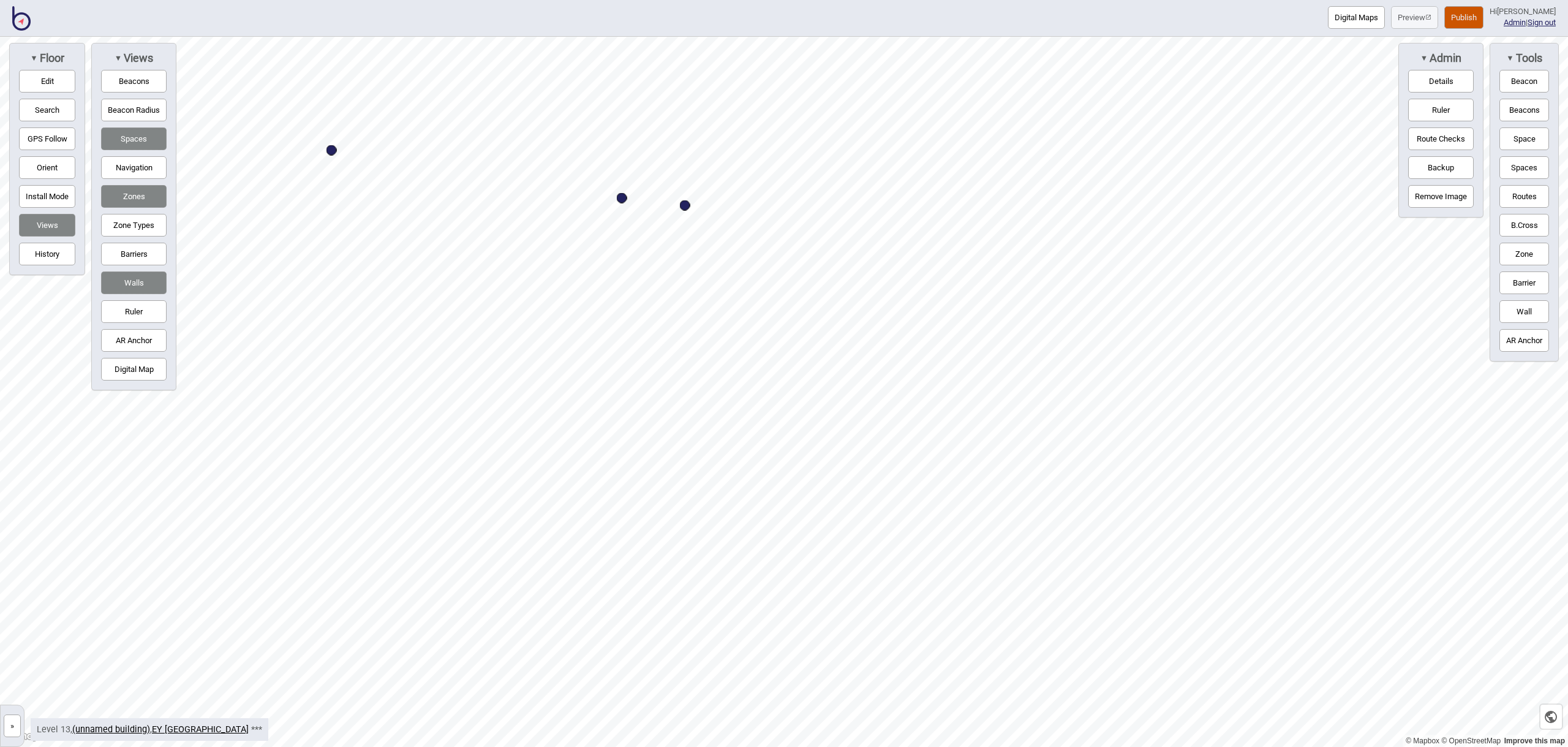
click at [1509, 137] on button "Space" at bounding box center [1524, 139] width 49 height 23
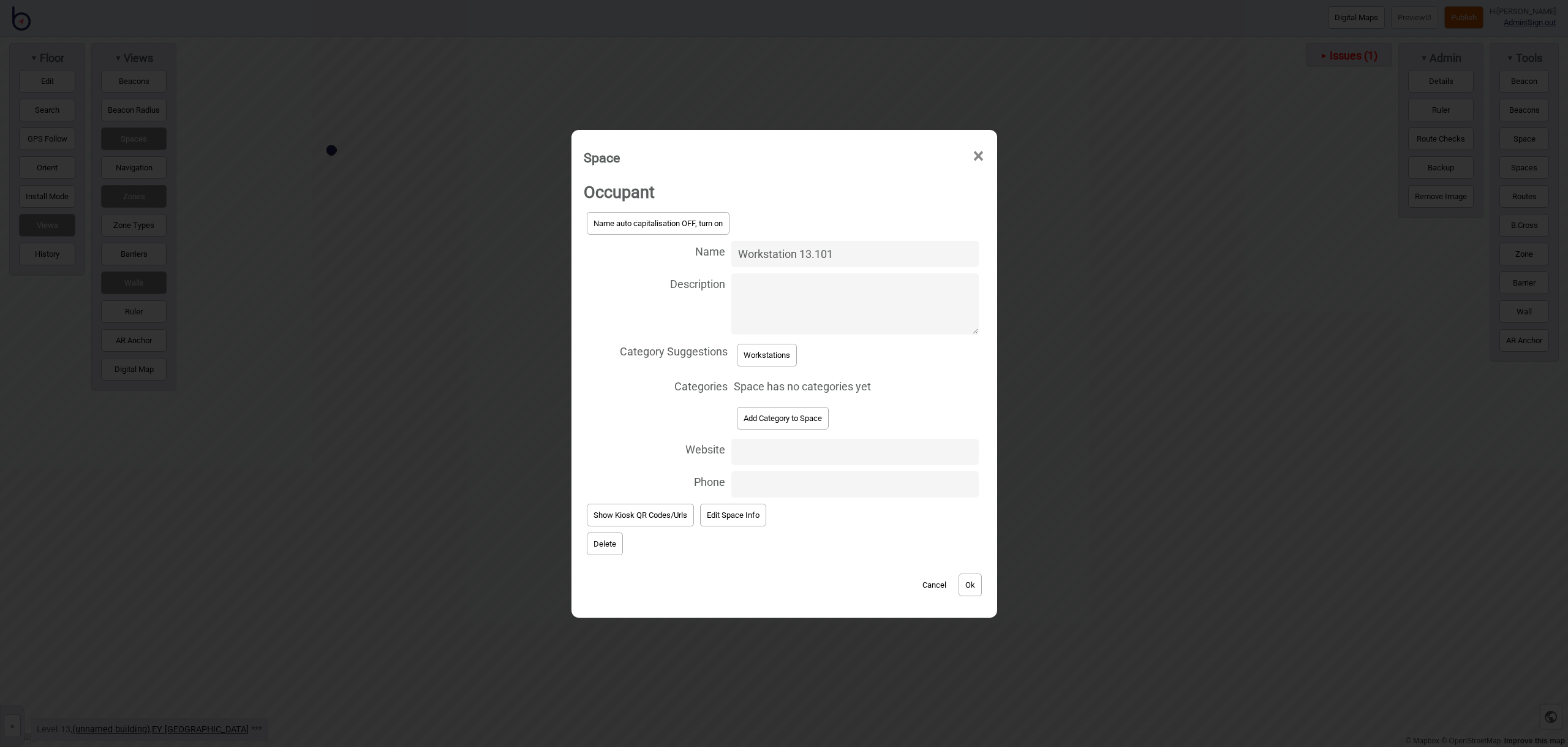
type input "Workstation 13.101"
click at [782, 362] on button "Workstations" at bounding box center [767, 355] width 60 height 23
select select "Workstations"
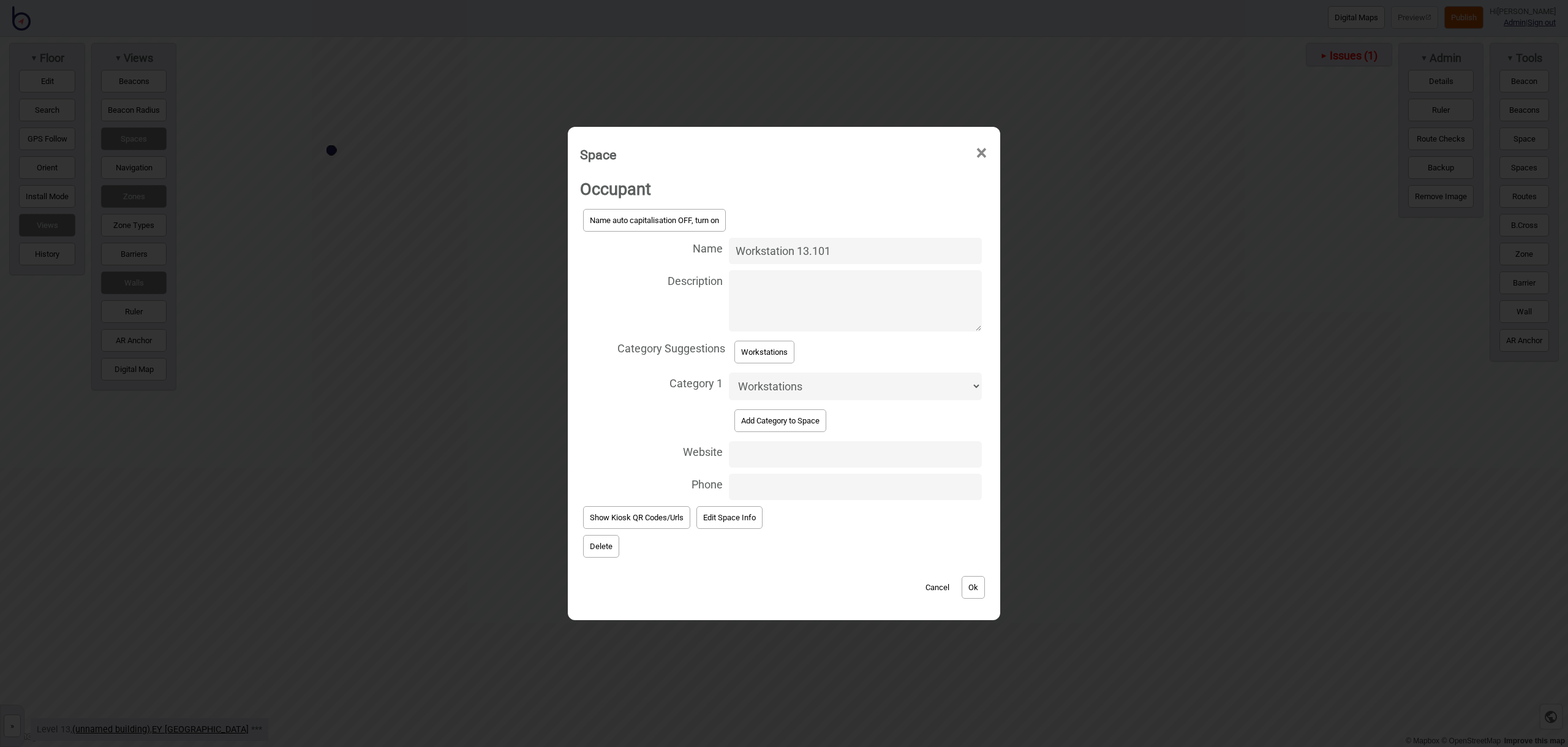
click at [969, 579] on button "Ok" at bounding box center [973, 587] width 24 height 23
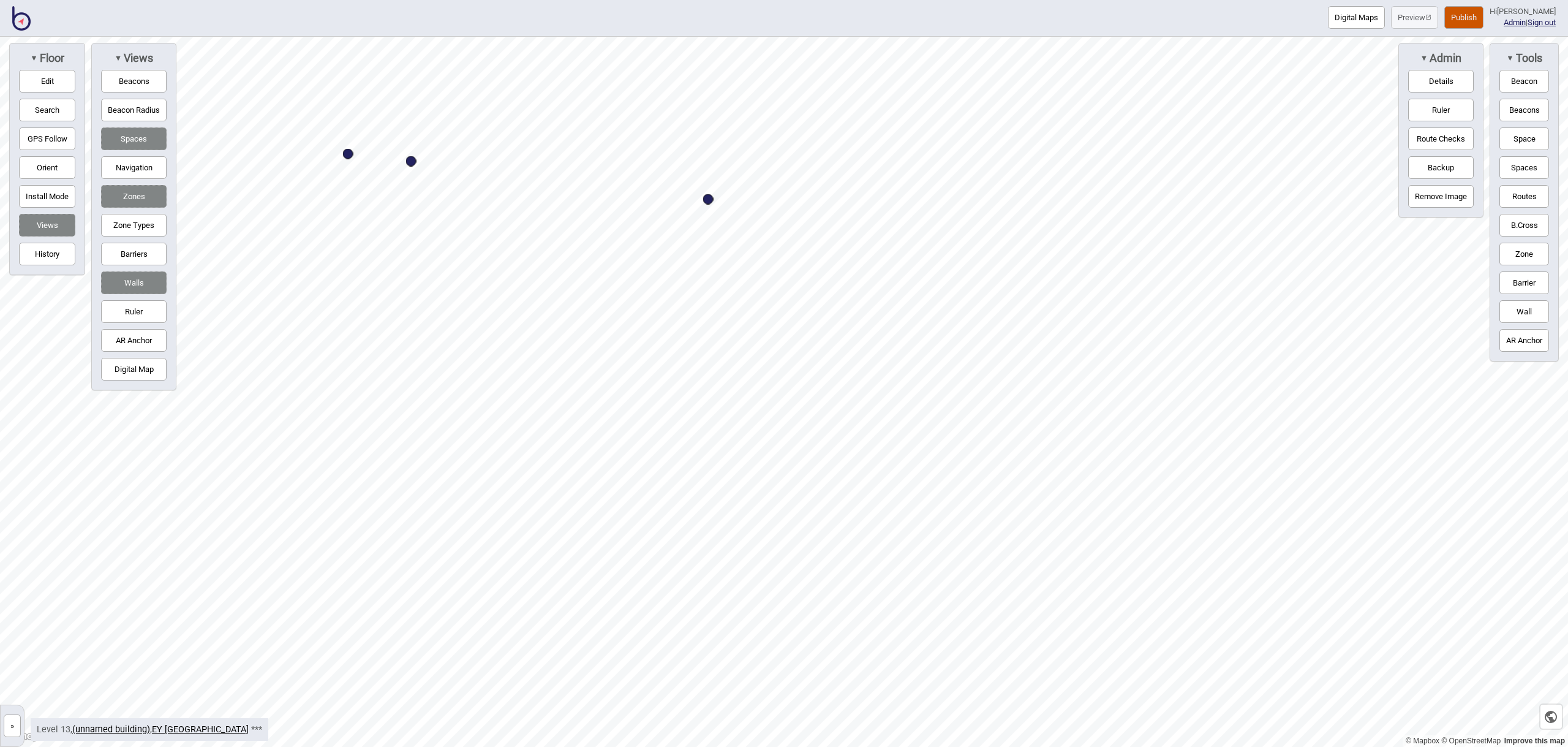
click at [1519, 140] on button "Space" at bounding box center [1524, 139] width 49 height 23
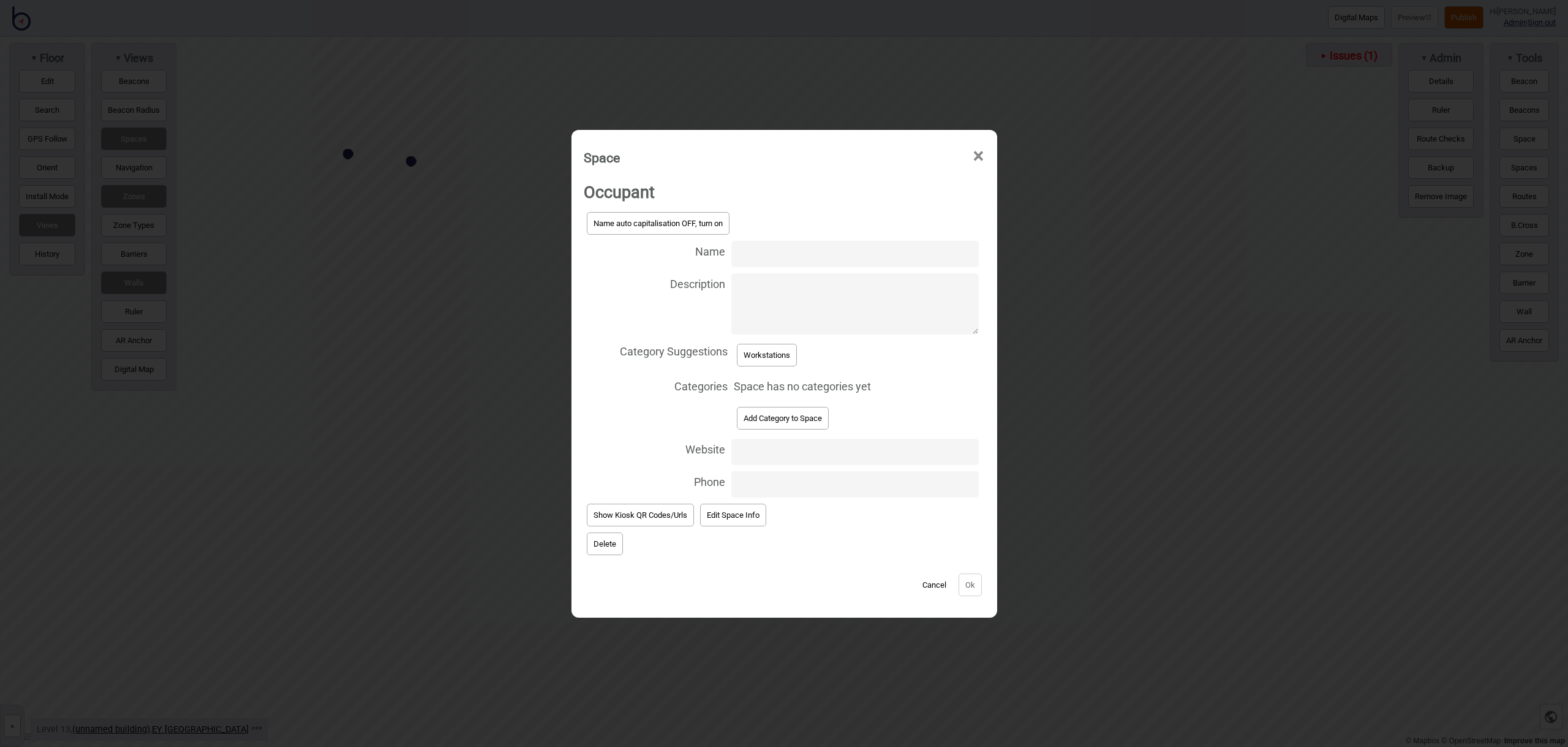
click at [776, 255] on input "Name" at bounding box center [854, 253] width 247 height 26
type input "Workstation 13.186"
click at [786, 357] on button "Workstations" at bounding box center [767, 355] width 60 height 23
select select "Workstations"
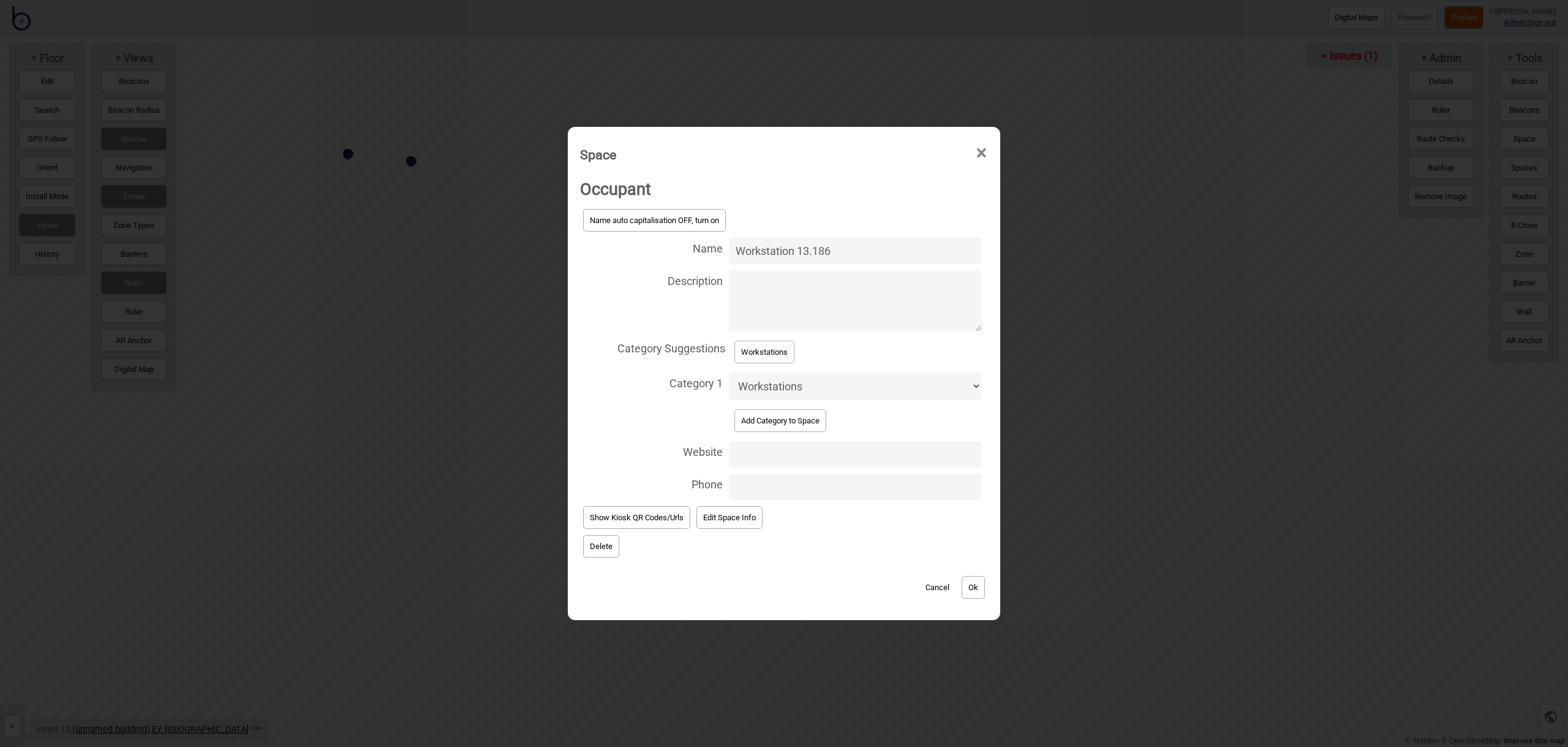
click at [981, 595] on button "Ok" at bounding box center [973, 587] width 24 height 23
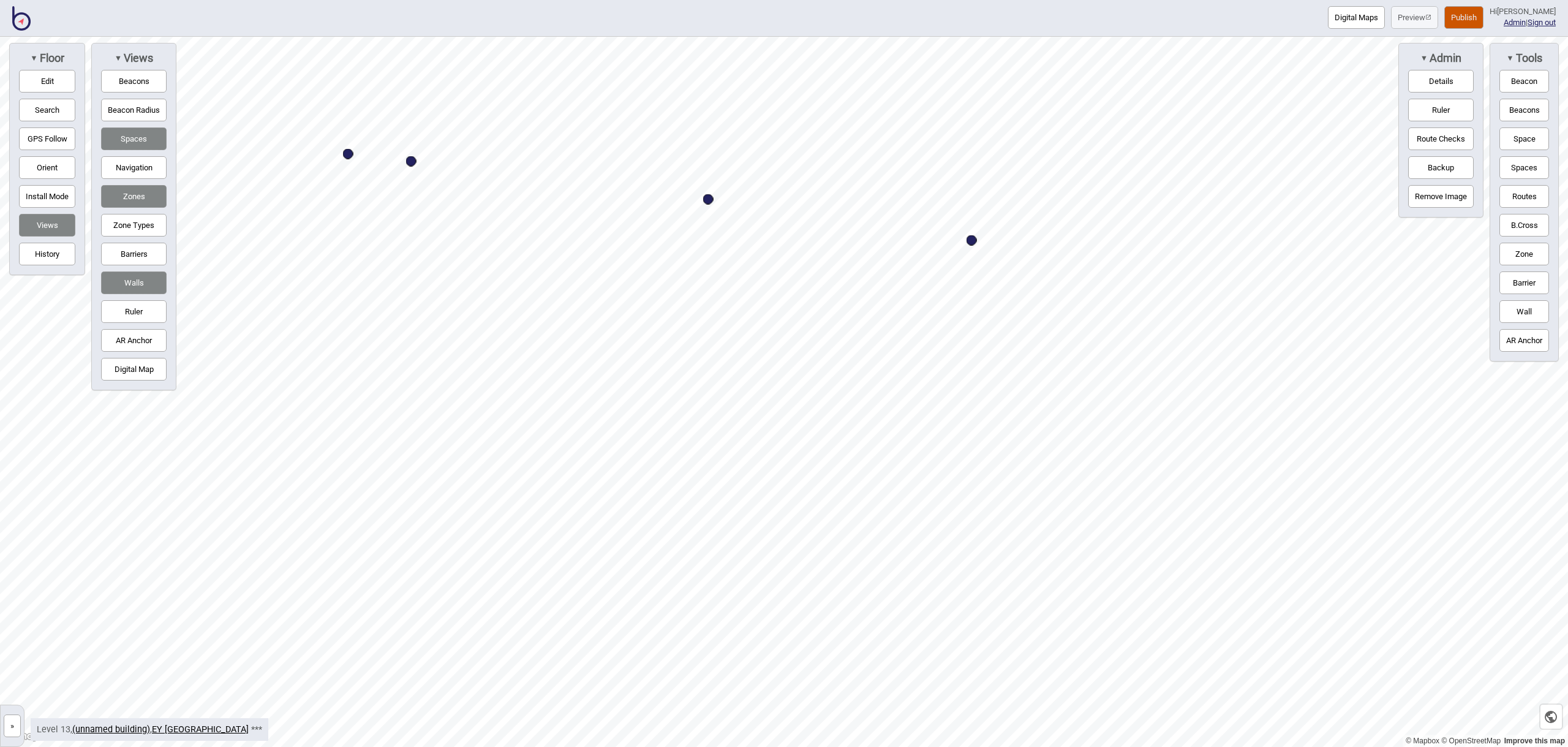
click at [1515, 136] on button "Space" at bounding box center [1524, 139] width 49 height 23
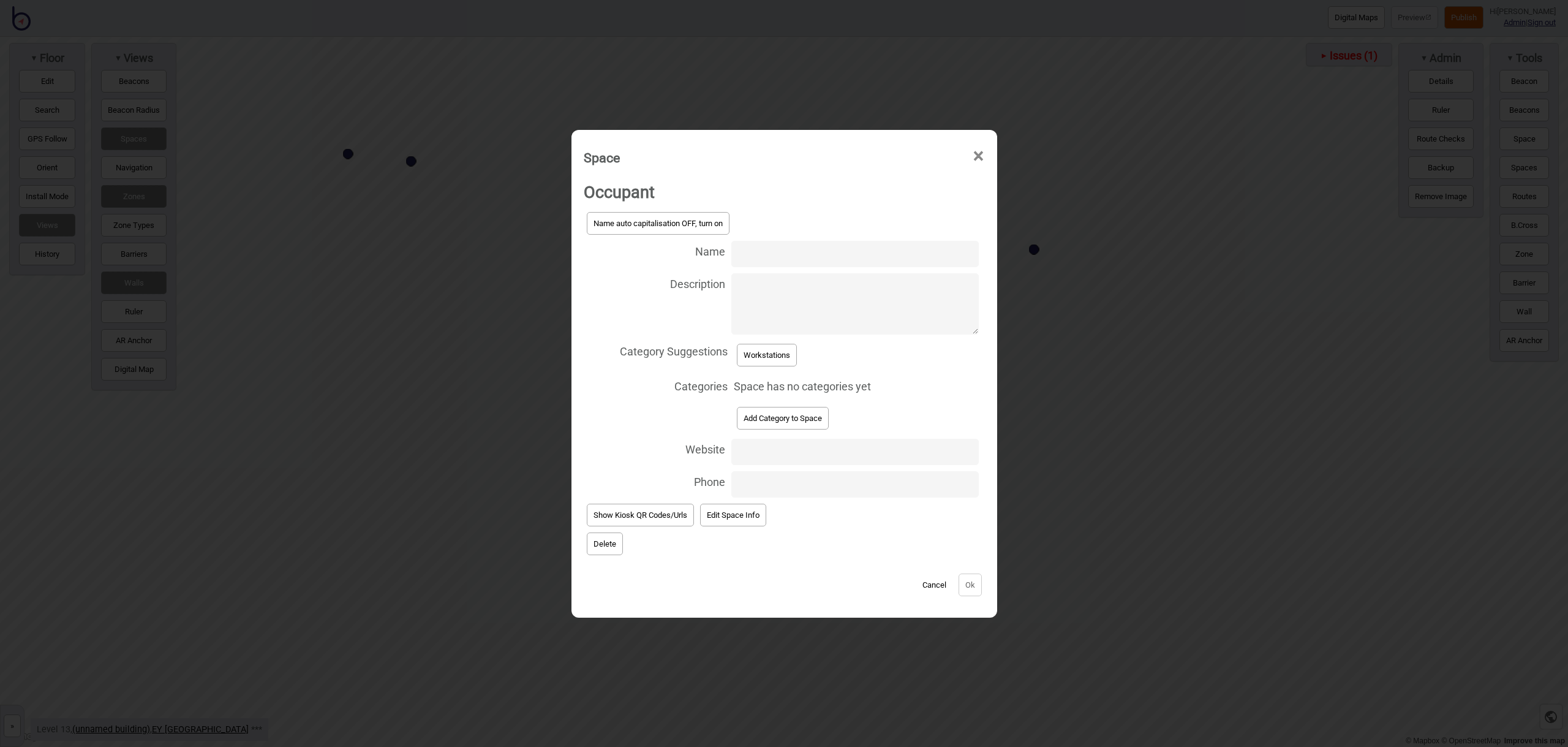
click at [790, 248] on input "Name" at bounding box center [854, 253] width 247 height 26
type input "Workstation 13.185"
click at [781, 357] on button "Workstations" at bounding box center [767, 355] width 60 height 23
select select "Workstations"
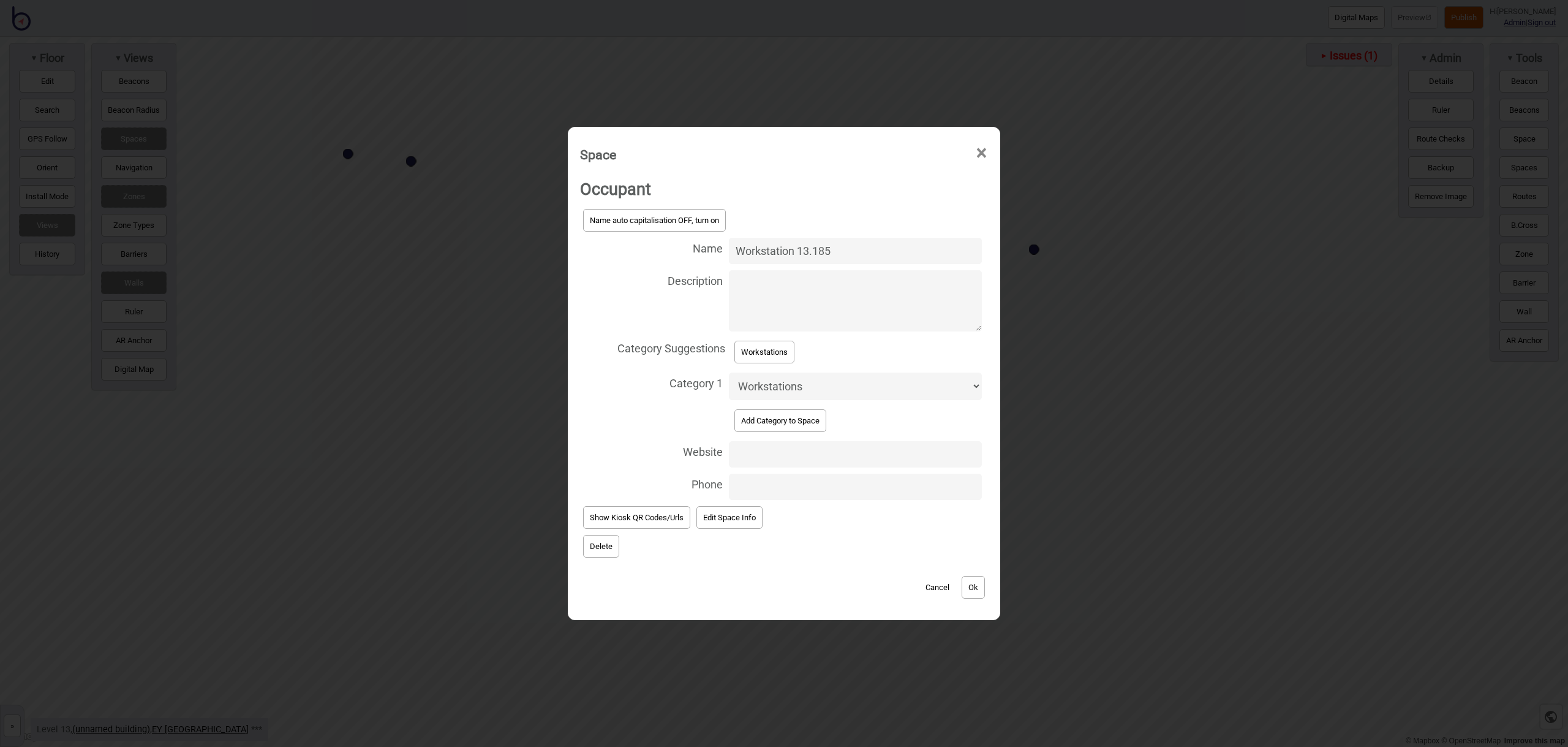
click at [973, 585] on button "Ok" at bounding box center [973, 587] width 24 height 23
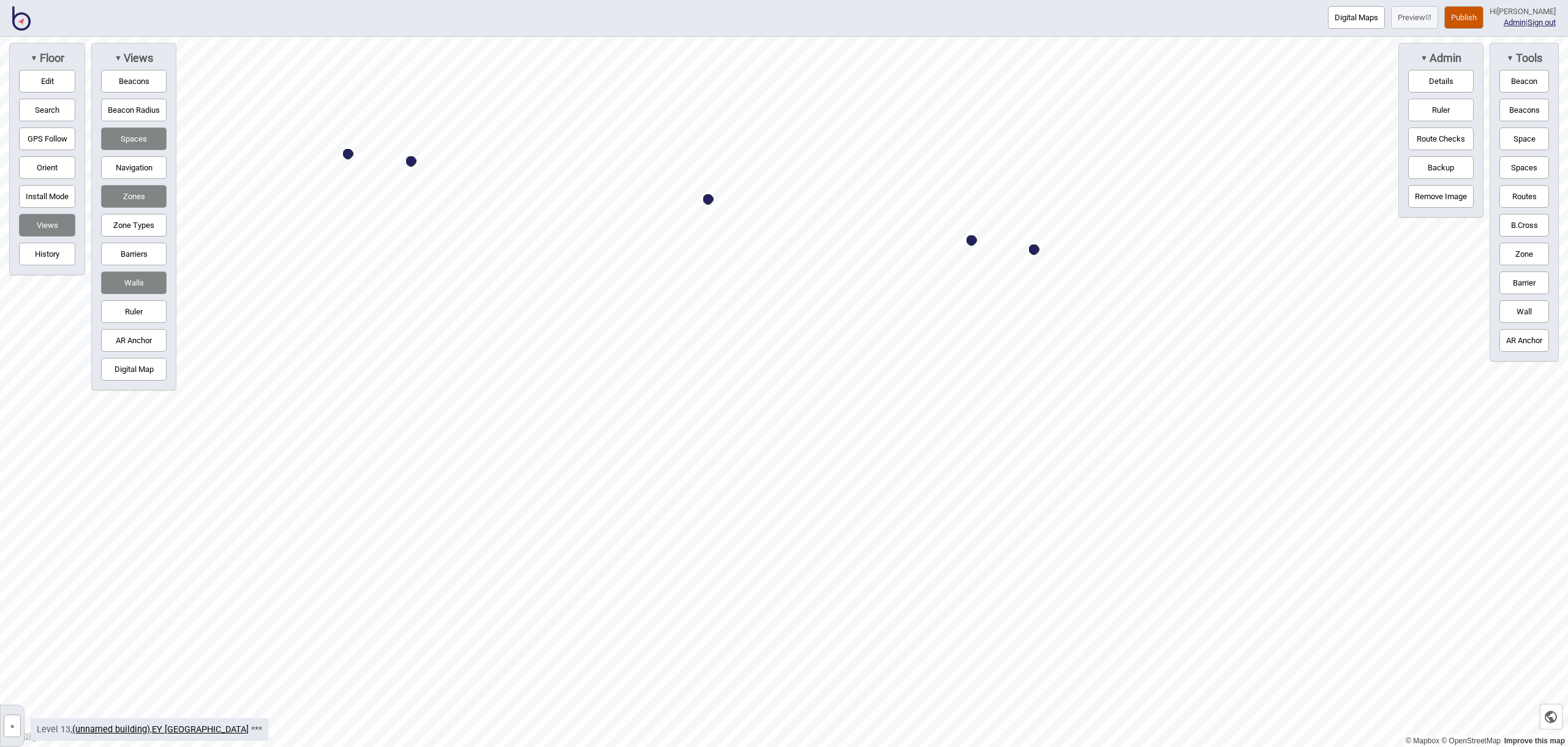
click at [1522, 136] on button "Space" at bounding box center [1524, 139] width 49 height 23
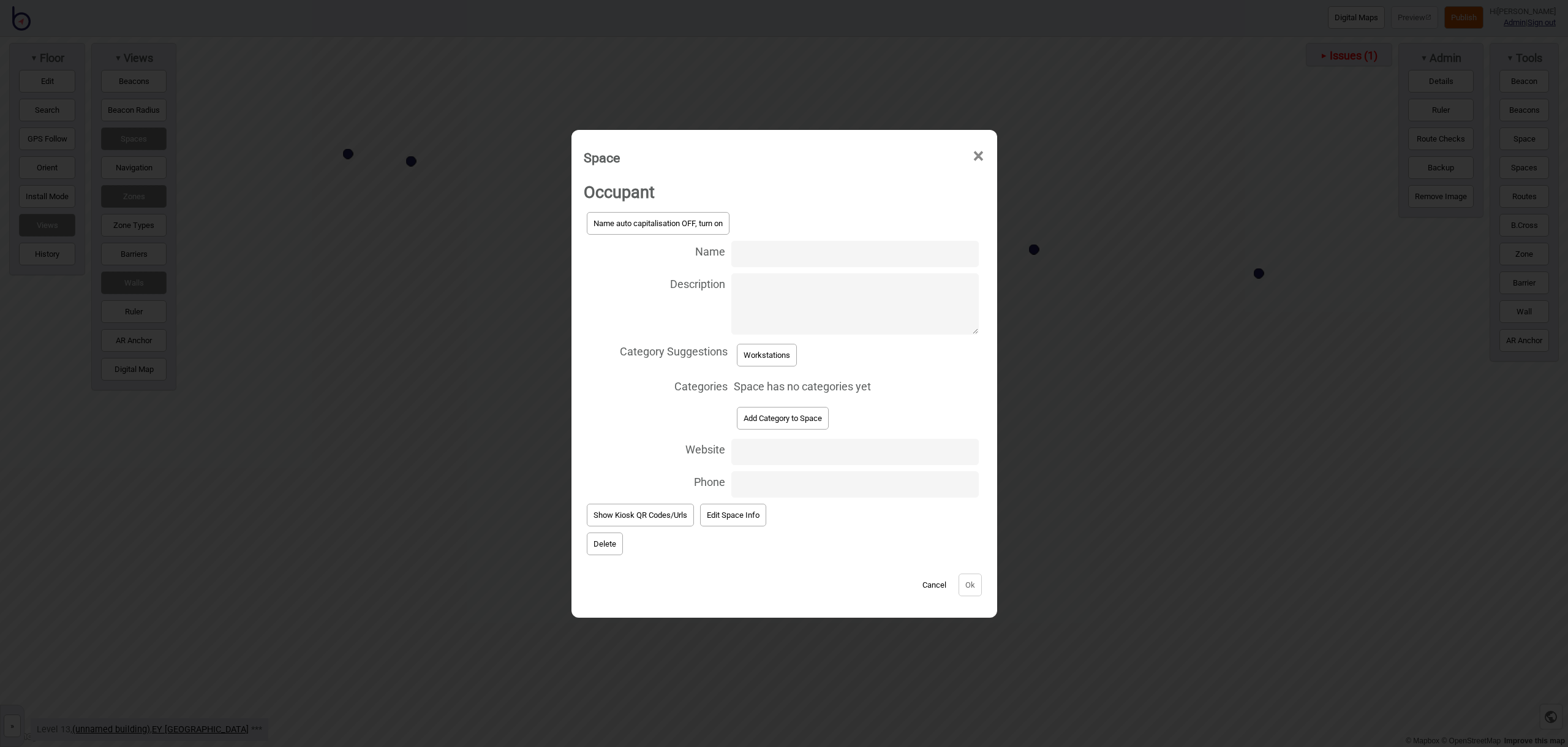
click at [758, 253] on input "Name" at bounding box center [854, 253] width 247 height 26
type input "Workstation 13.107"
click at [772, 354] on button "Workstations" at bounding box center [767, 355] width 60 height 23
select select "Workstations"
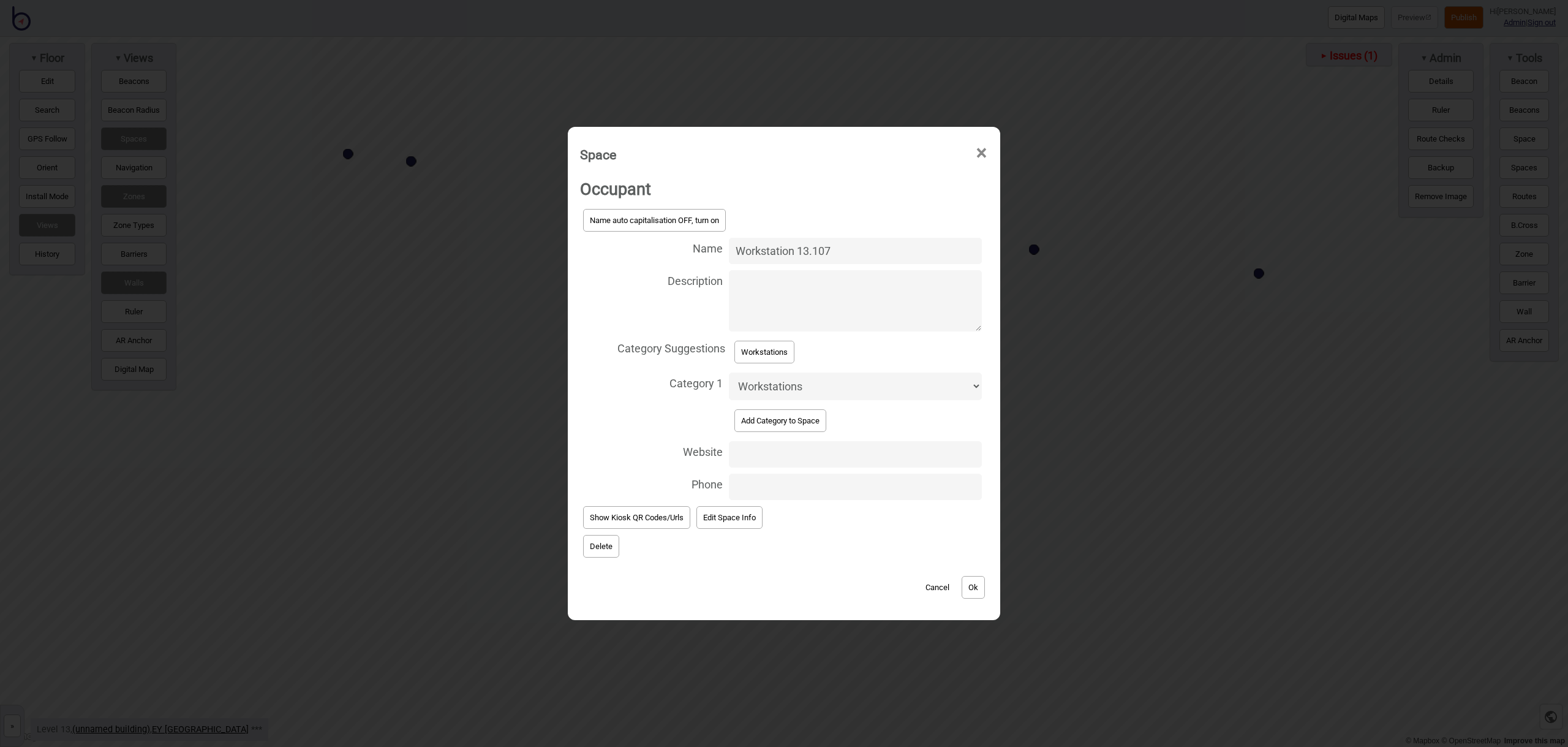
click at [982, 592] on button "Ok" at bounding box center [973, 587] width 24 height 23
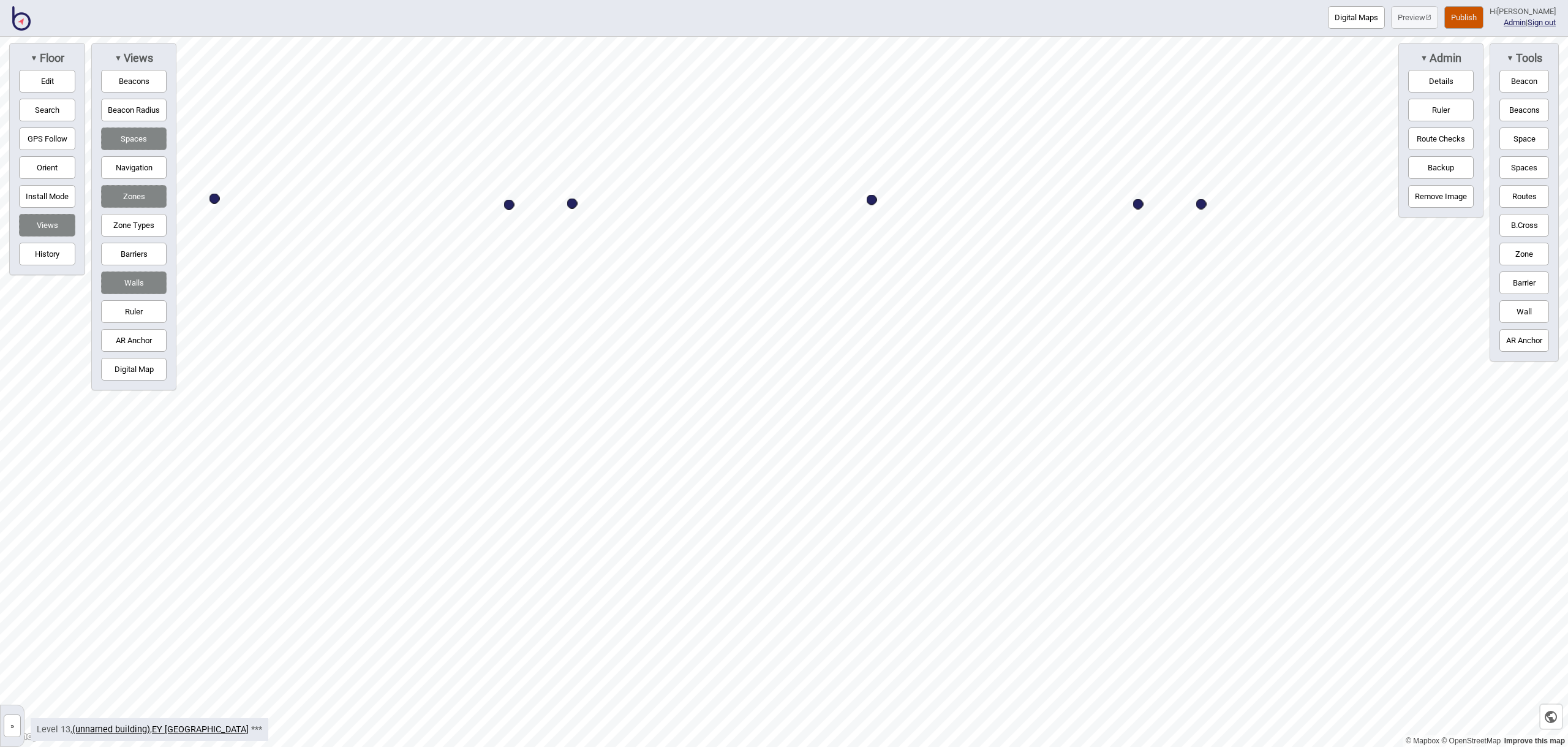
click at [1515, 138] on button "Space" at bounding box center [1524, 139] width 49 height 23
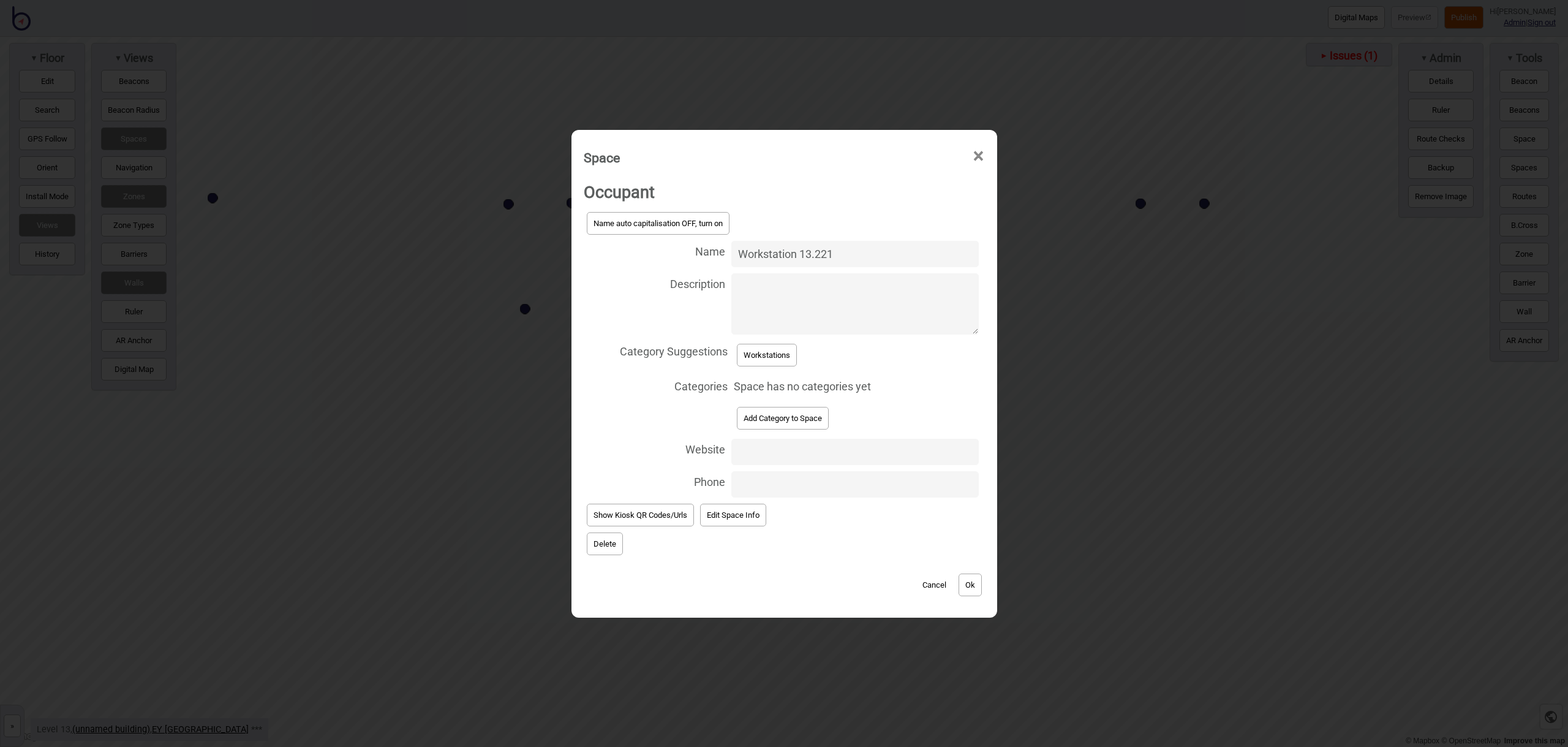
type input "Workstation 13.221"
click at [753, 350] on button "Workstations" at bounding box center [767, 355] width 60 height 23
select select "Workstations"
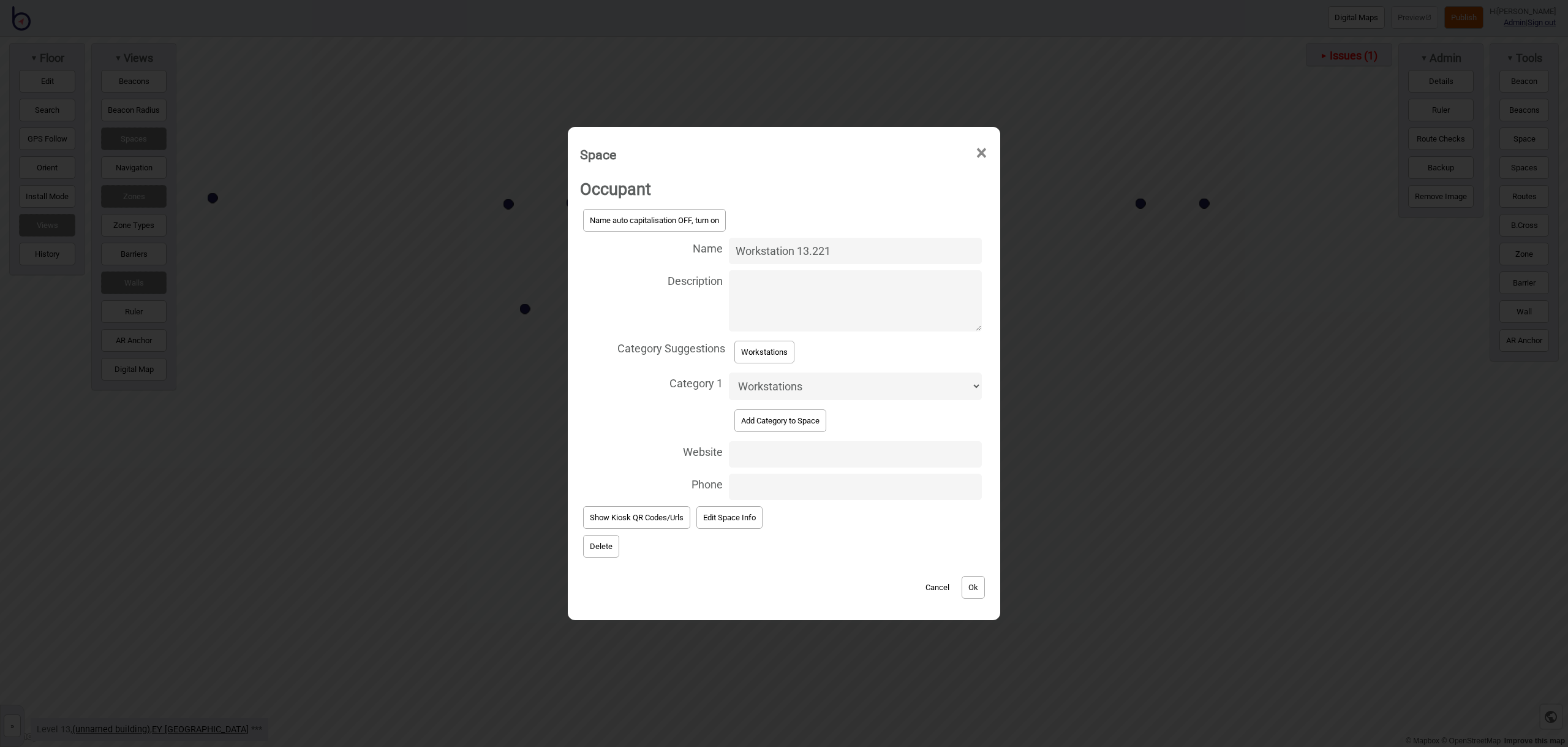
click at [974, 593] on button "Ok" at bounding box center [973, 587] width 24 height 23
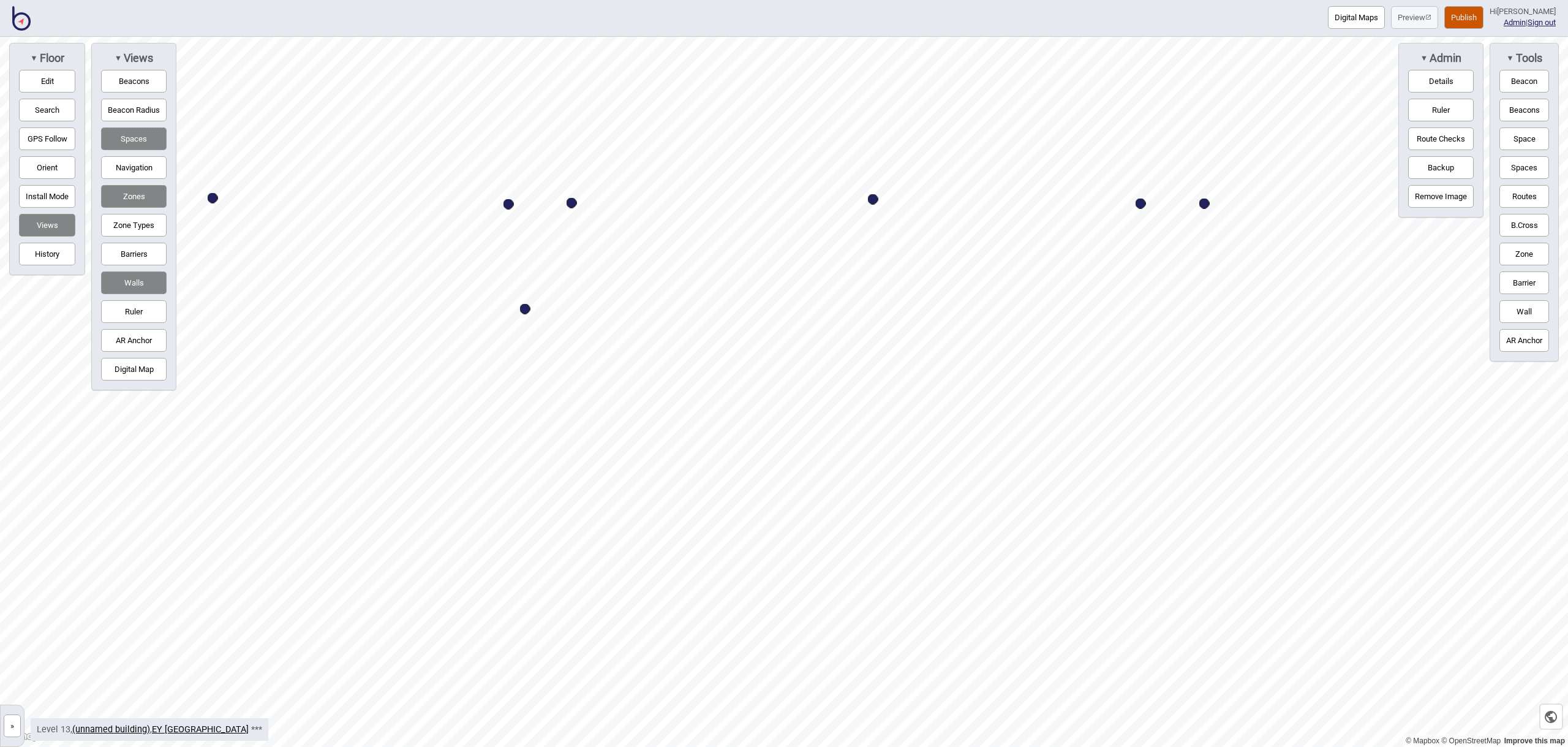
click at [1522, 138] on button "Space" at bounding box center [1524, 139] width 49 height 23
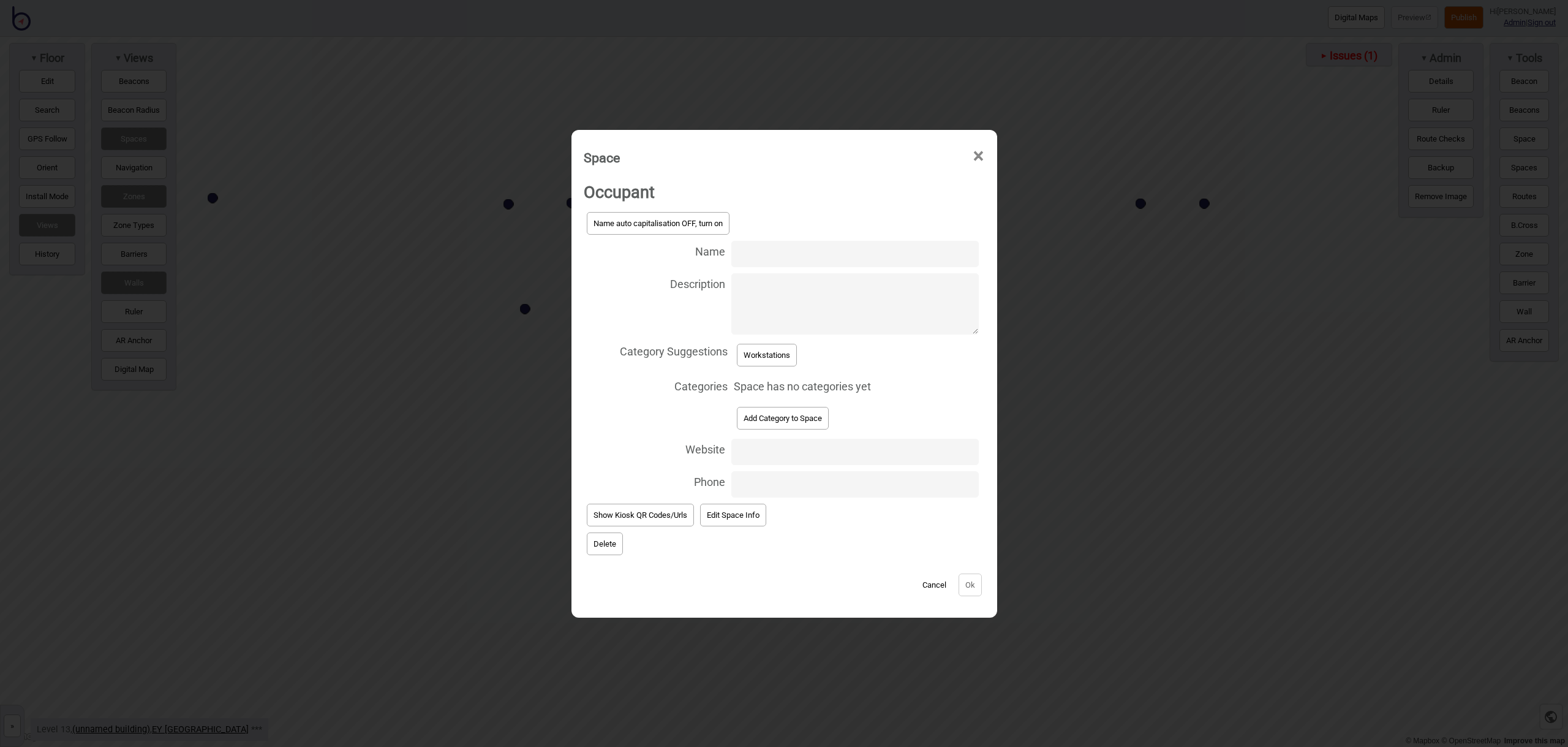
click at [755, 255] on input "Name" at bounding box center [854, 253] width 247 height 26
type input "Workstation 13.219"
click at [773, 357] on button "Workstations" at bounding box center [767, 355] width 60 height 23
select select "Workstations"
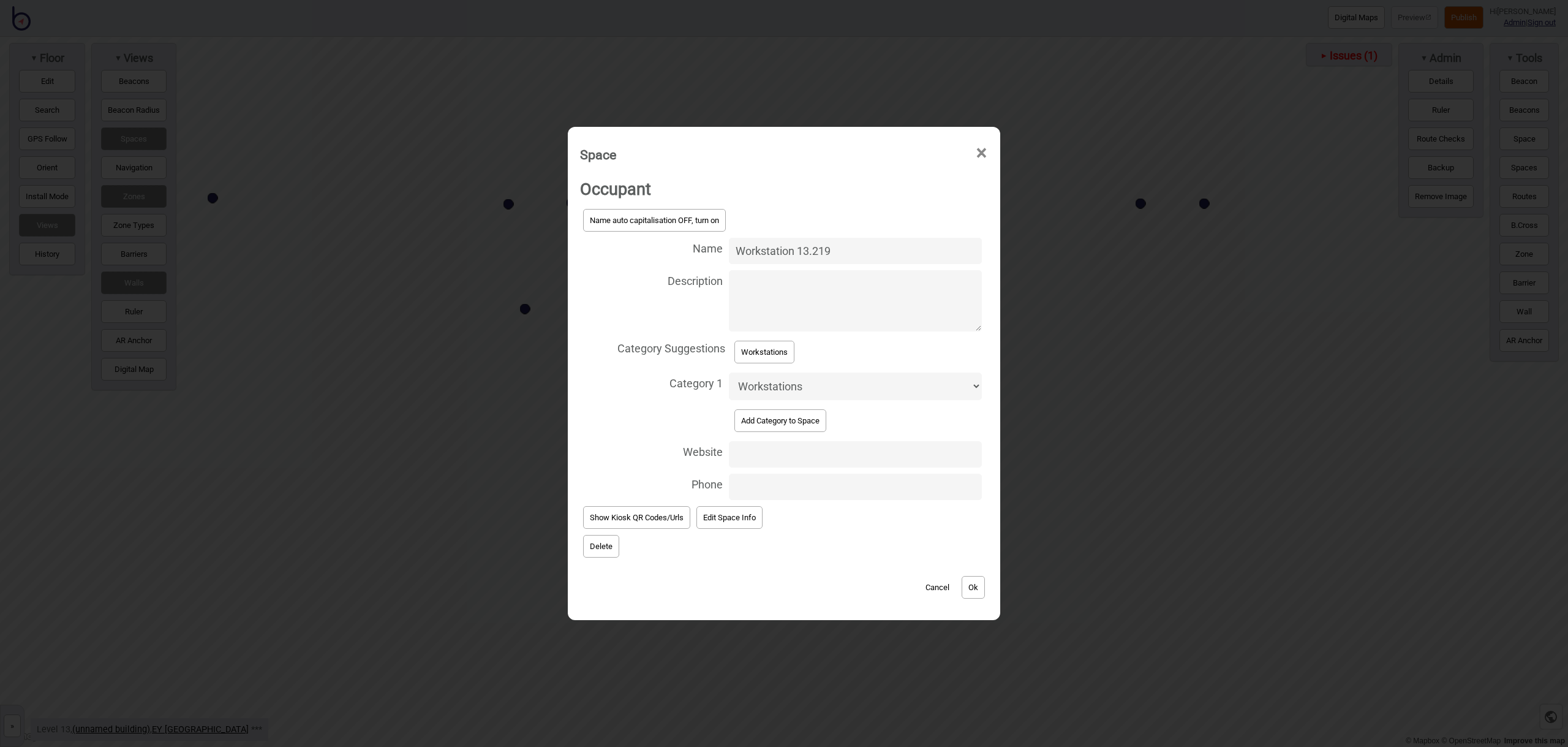
click at [979, 586] on button "Ok" at bounding box center [973, 587] width 24 height 23
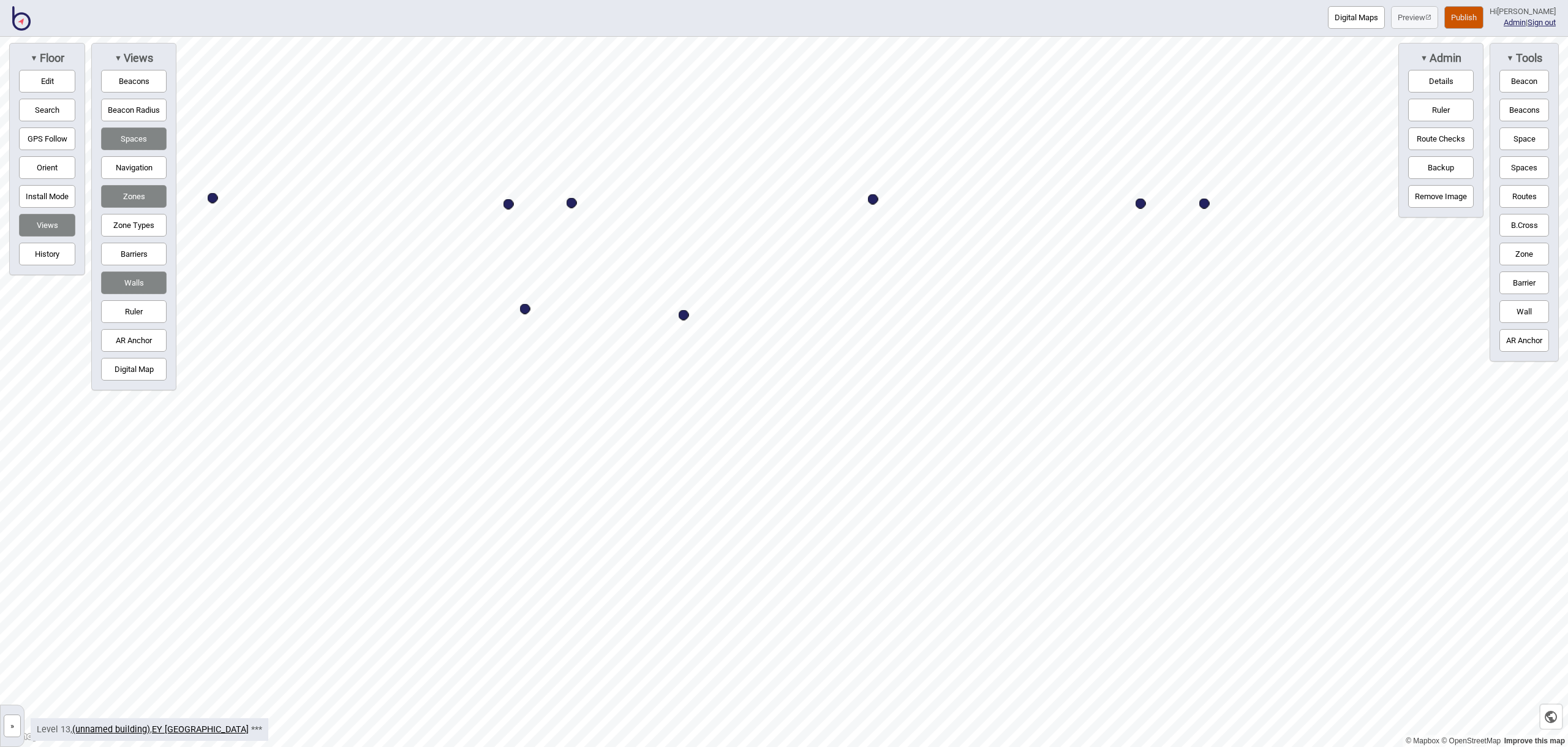
click at [1531, 135] on button "Space" at bounding box center [1524, 139] width 49 height 23
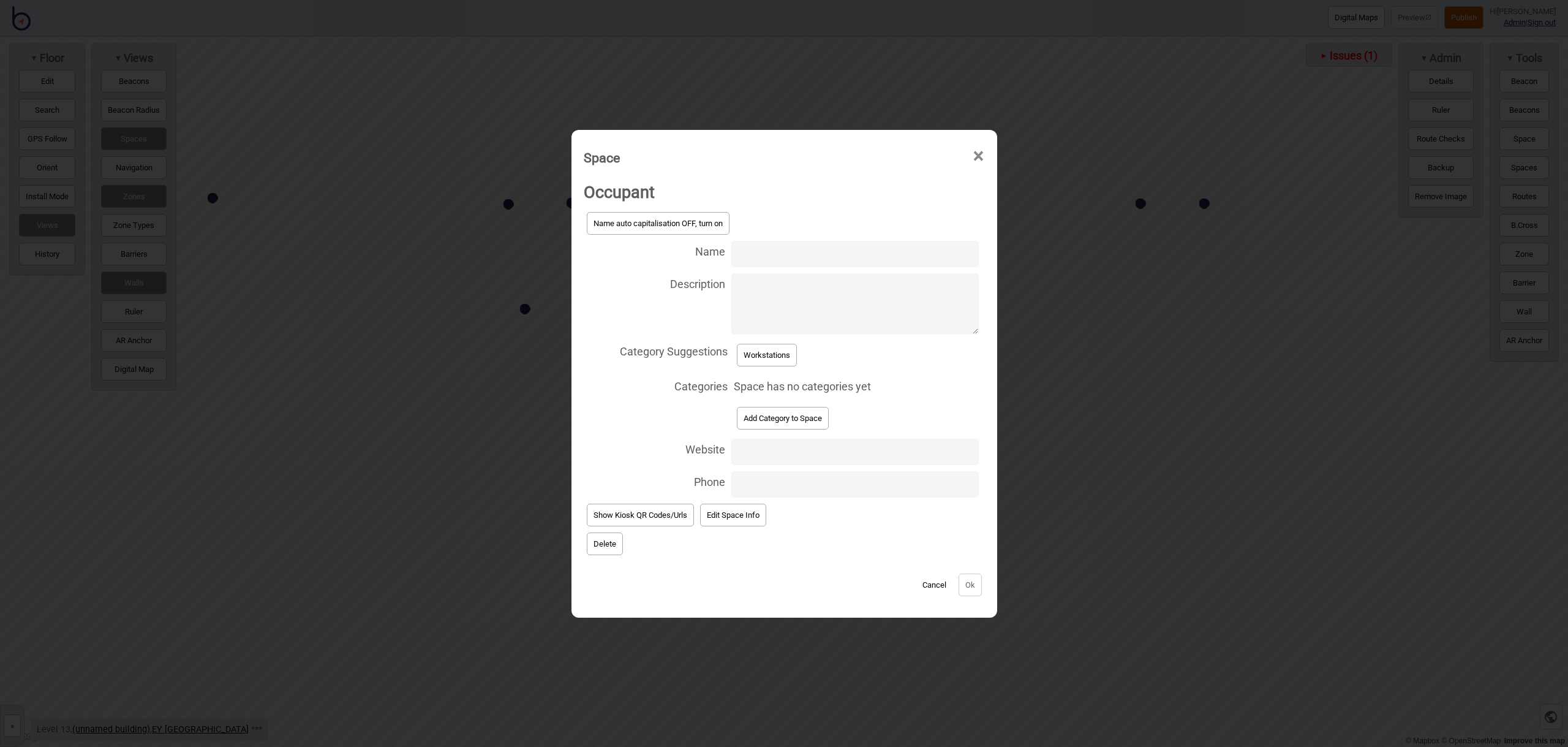
click at [788, 260] on input "Name" at bounding box center [854, 253] width 247 height 26
type input "Workstation 13.201"
click at [783, 357] on button "Workstations" at bounding box center [767, 355] width 60 height 23
select select "Workstations"
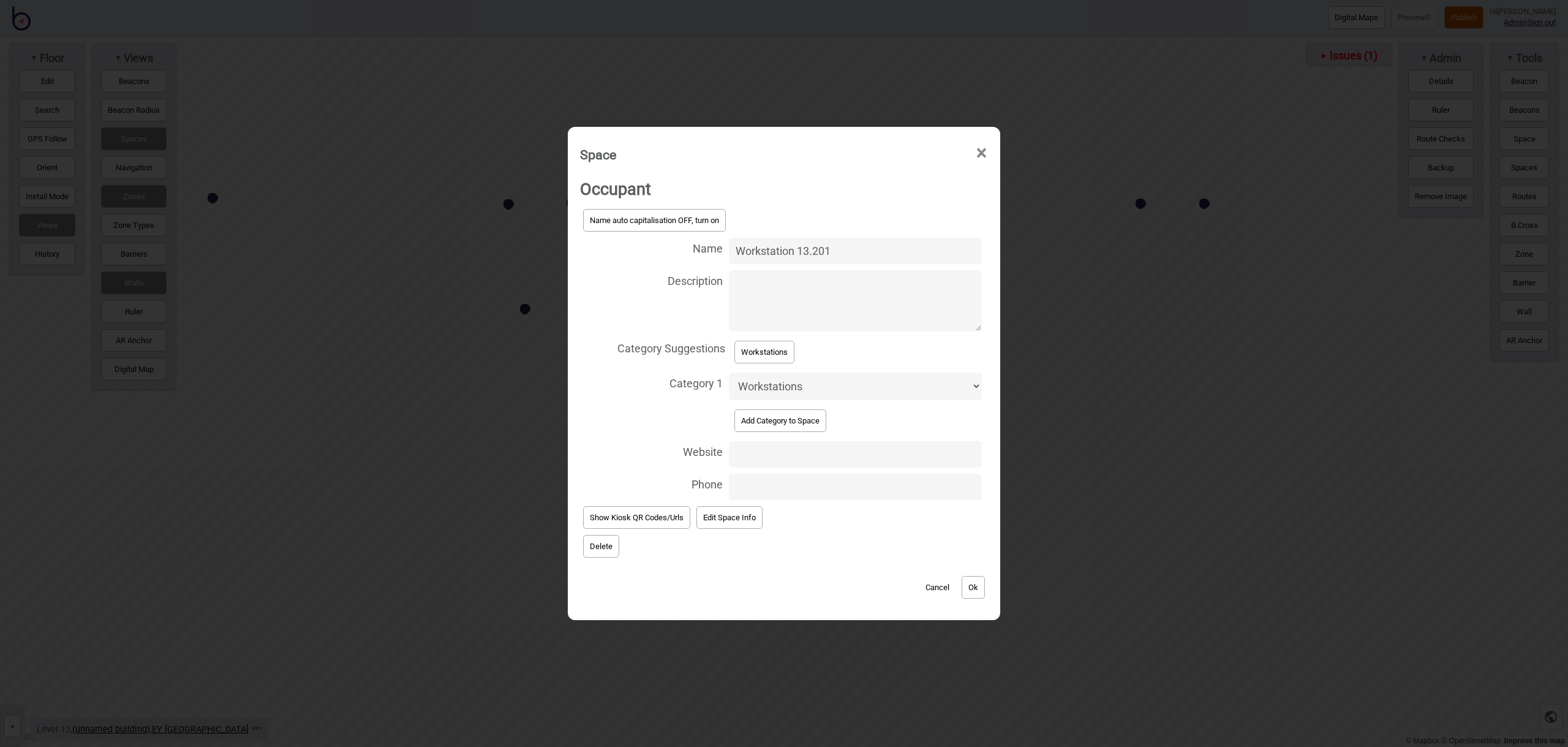
click at [973, 594] on button "Ok" at bounding box center [973, 587] width 24 height 23
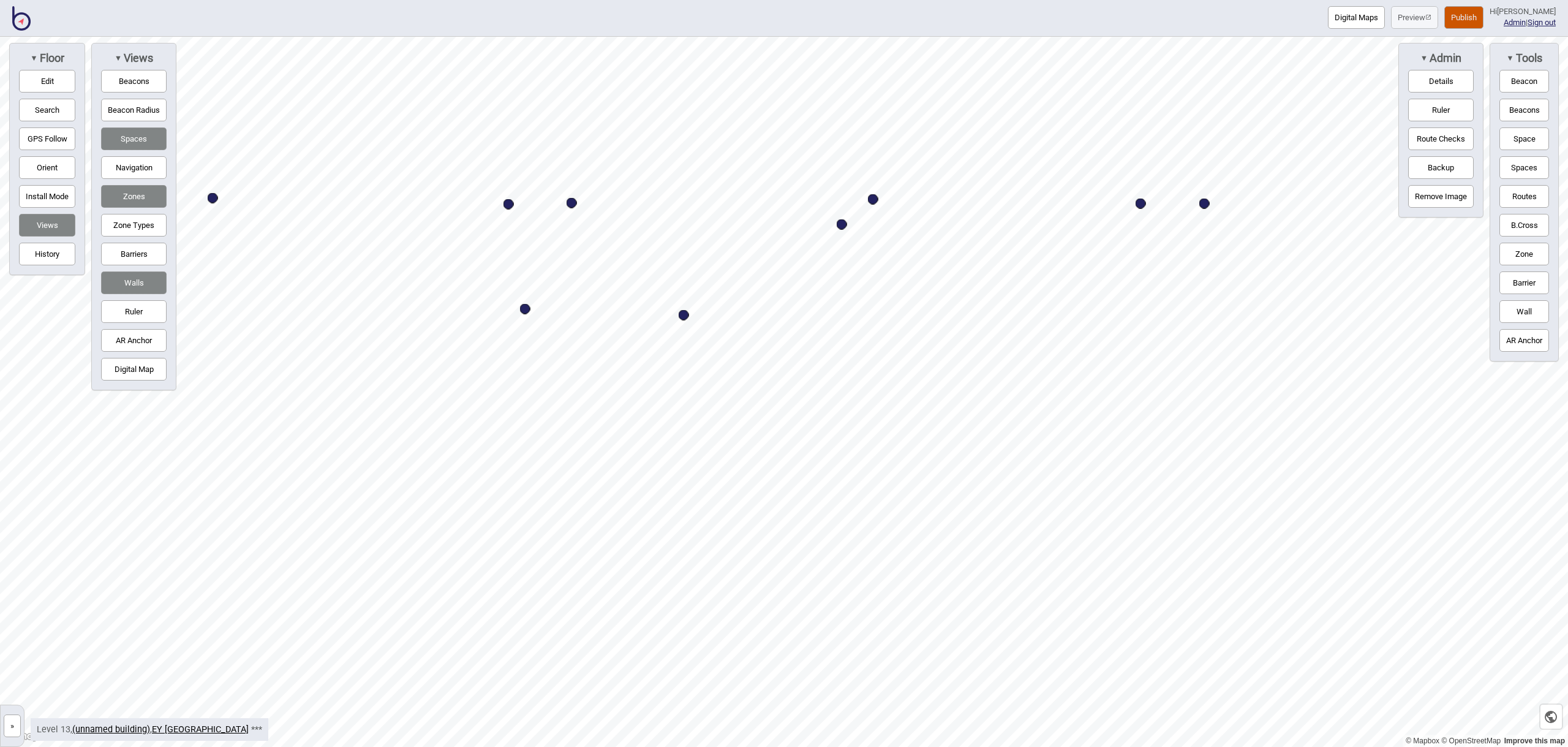
click at [130, 364] on button "Digital Map" at bounding box center [134, 369] width 66 height 23
click at [127, 255] on button "Barriers" at bounding box center [134, 254] width 66 height 23
click at [36, 73] on button "Edit" at bounding box center [47, 82] width 57 height 23
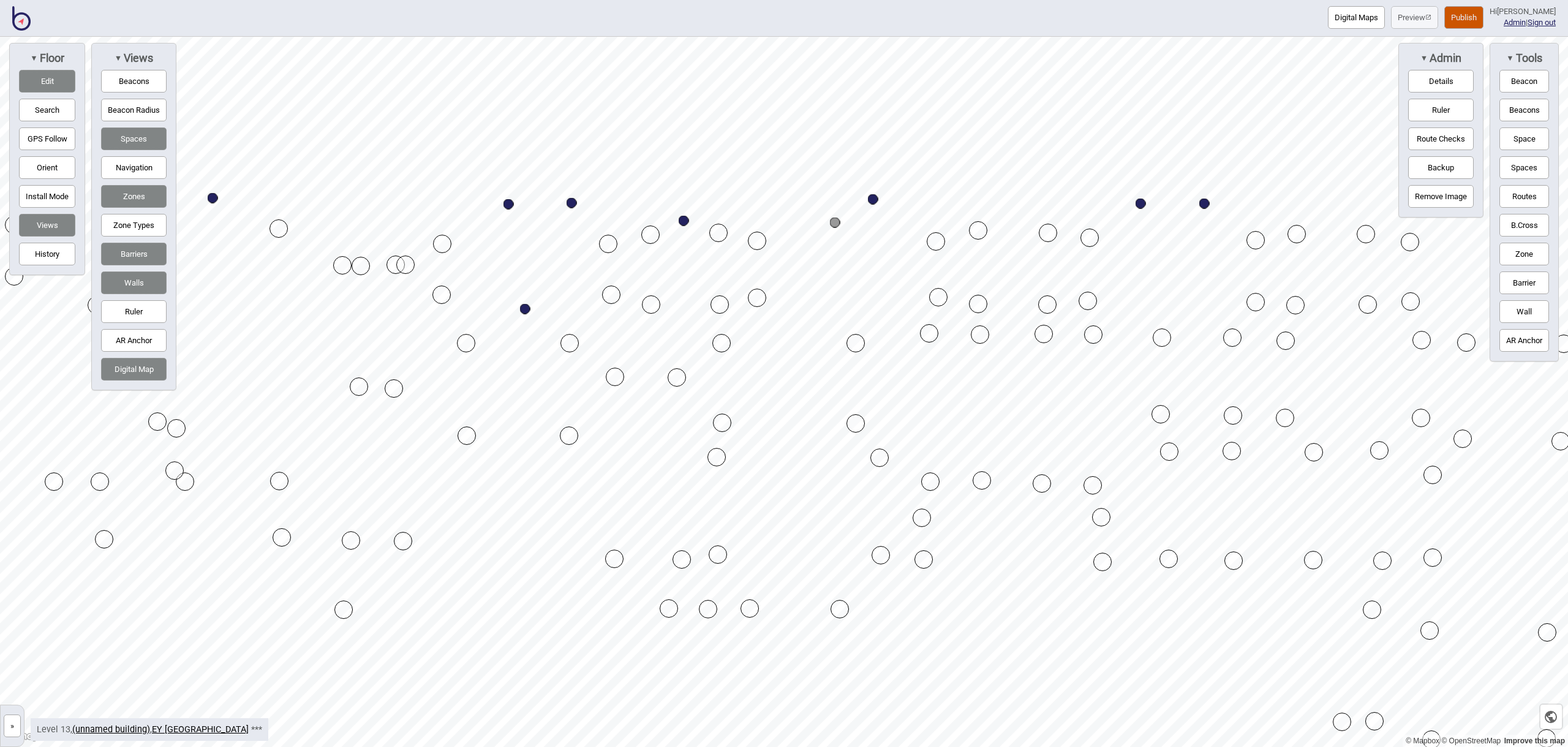
drag, startPoint x: 685, startPoint y: 314, endPoint x: 685, endPoint y: 220, distance: 94.0
click at [134, 170] on button "Navigation" at bounding box center [134, 167] width 66 height 23
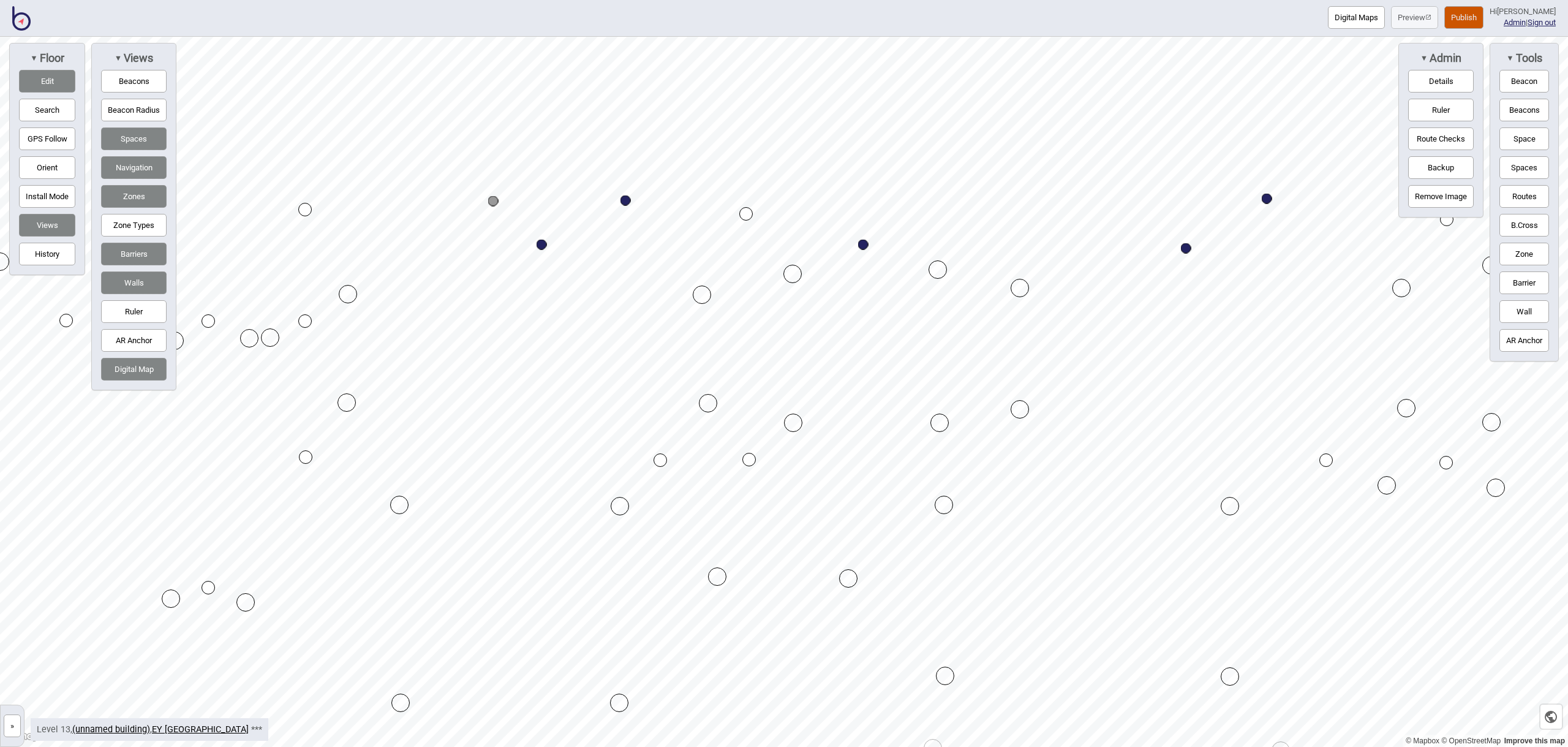
drag, startPoint x: 624, startPoint y: 207, endPoint x: 624, endPoint y: 200, distance: 7.0
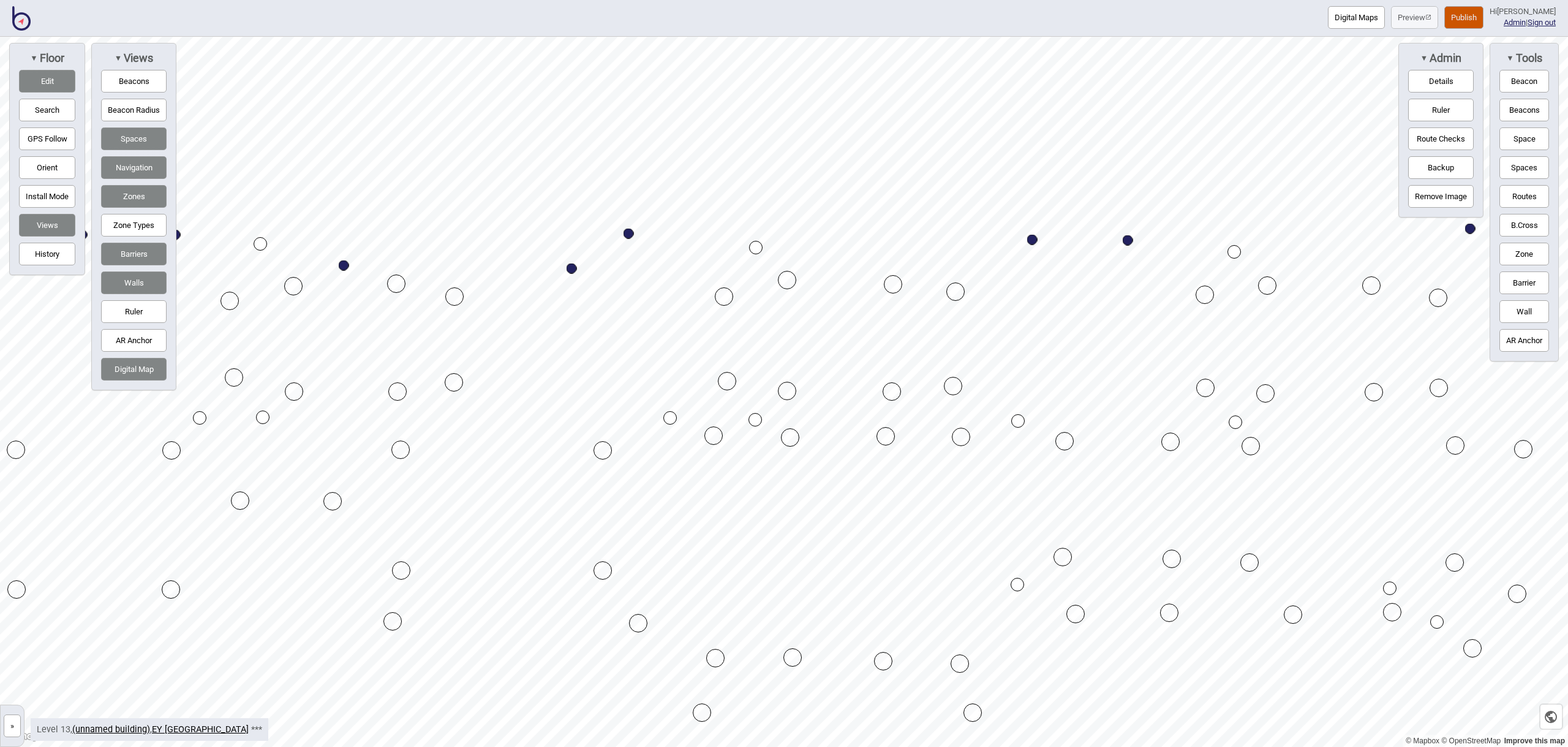
click at [1532, 145] on button "Space" at bounding box center [1524, 139] width 49 height 23
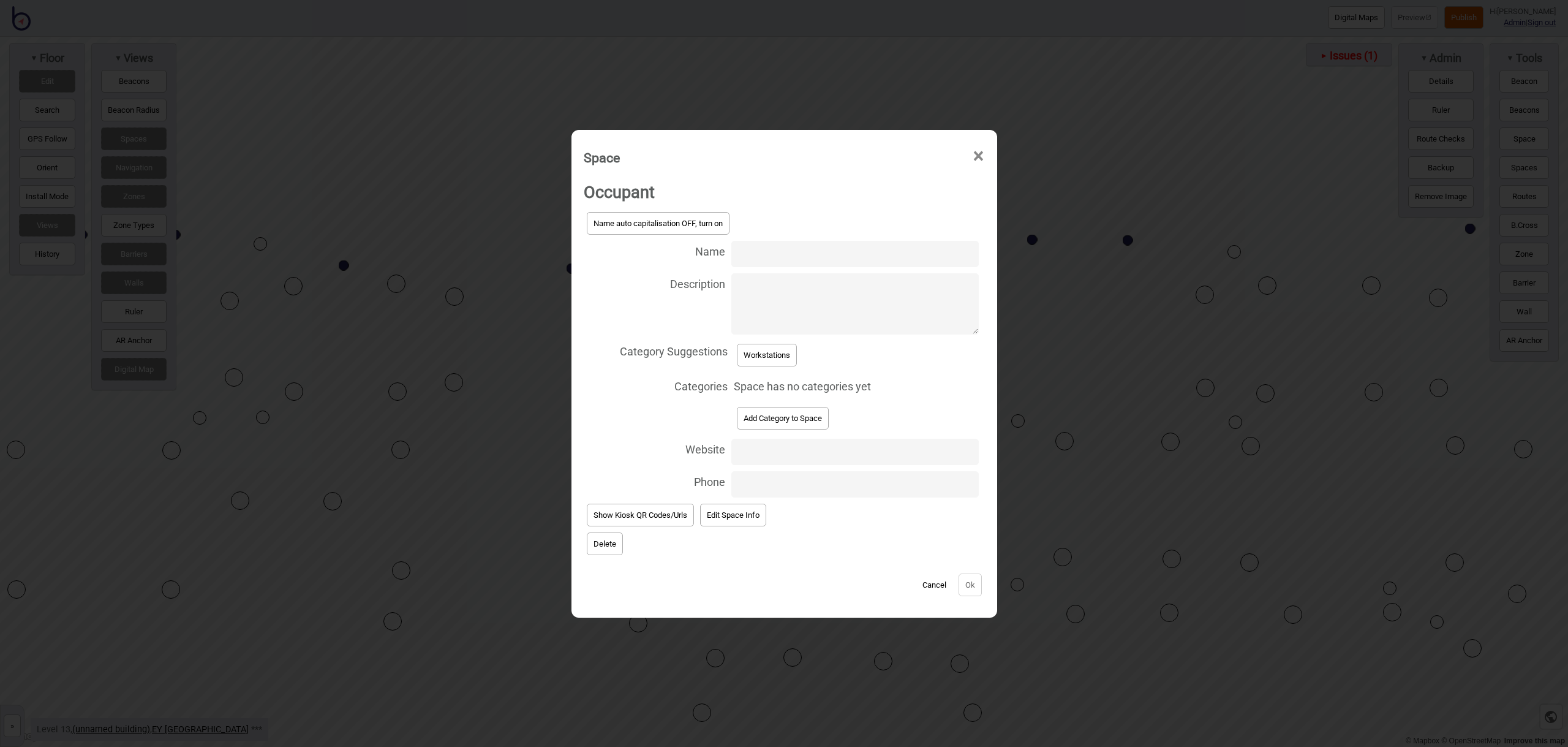
click at [790, 254] on input "Name" at bounding box center [854, 253] width 247 height 26
type input "Workstation 13.203"
click at [748, 358] on button "Workstations" at bounding box center [767, 355] width 60 height 23
select select "Workstations"
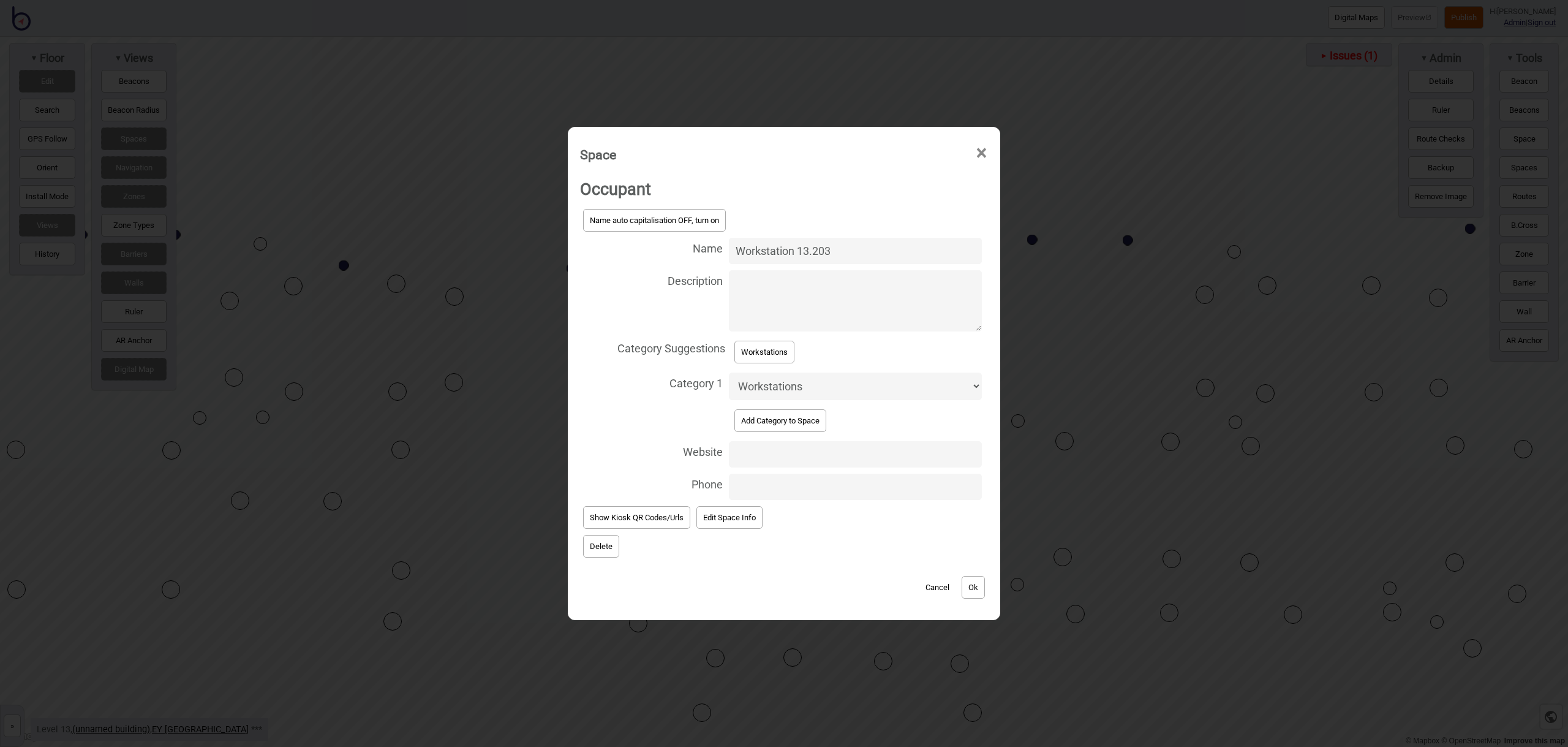
click at [972, 579] on button "Ok" at bounding box center [973, 587] width 24 height 23
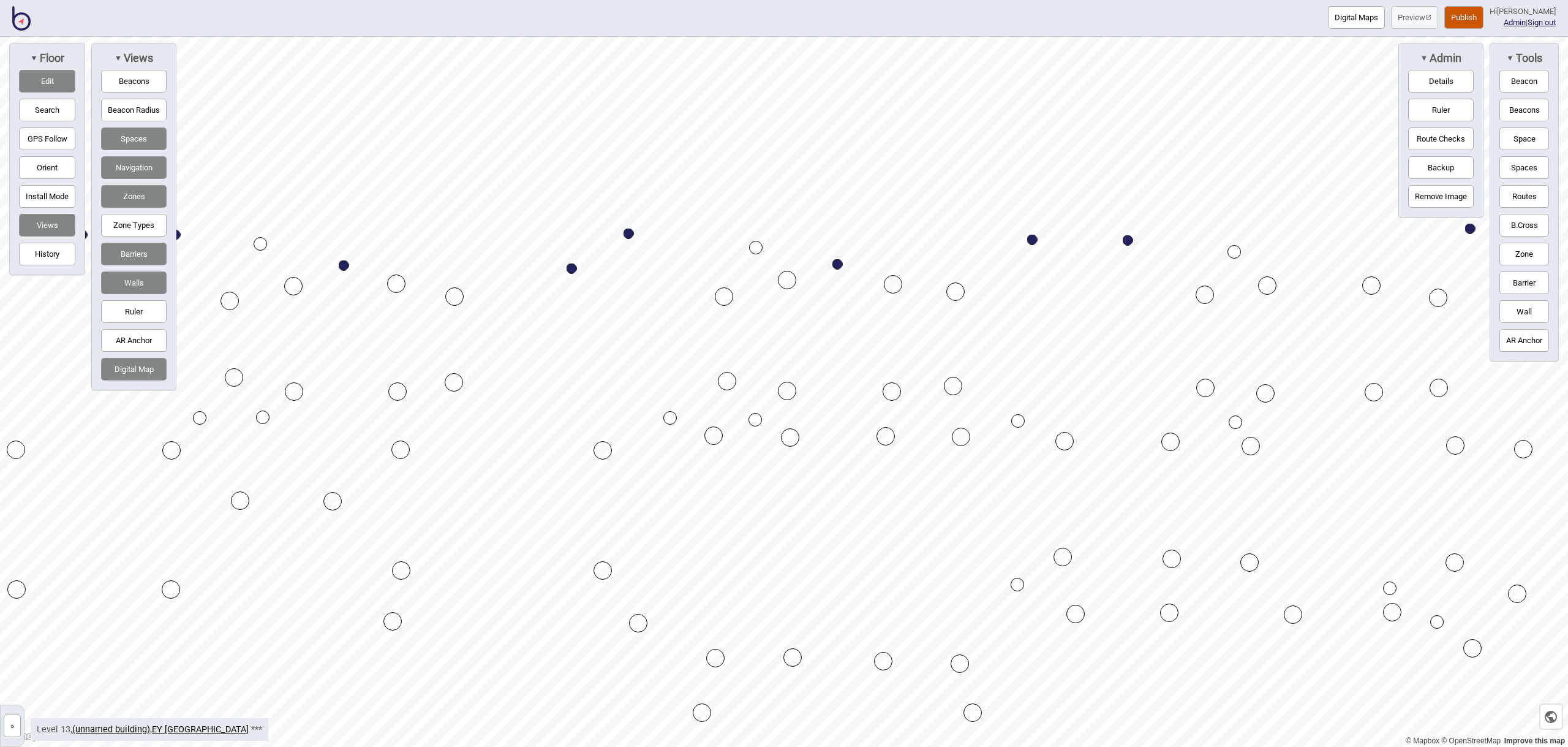
click at [1520, 145] on button "Space" at bounding box center [1524, 139] width 49 height 23
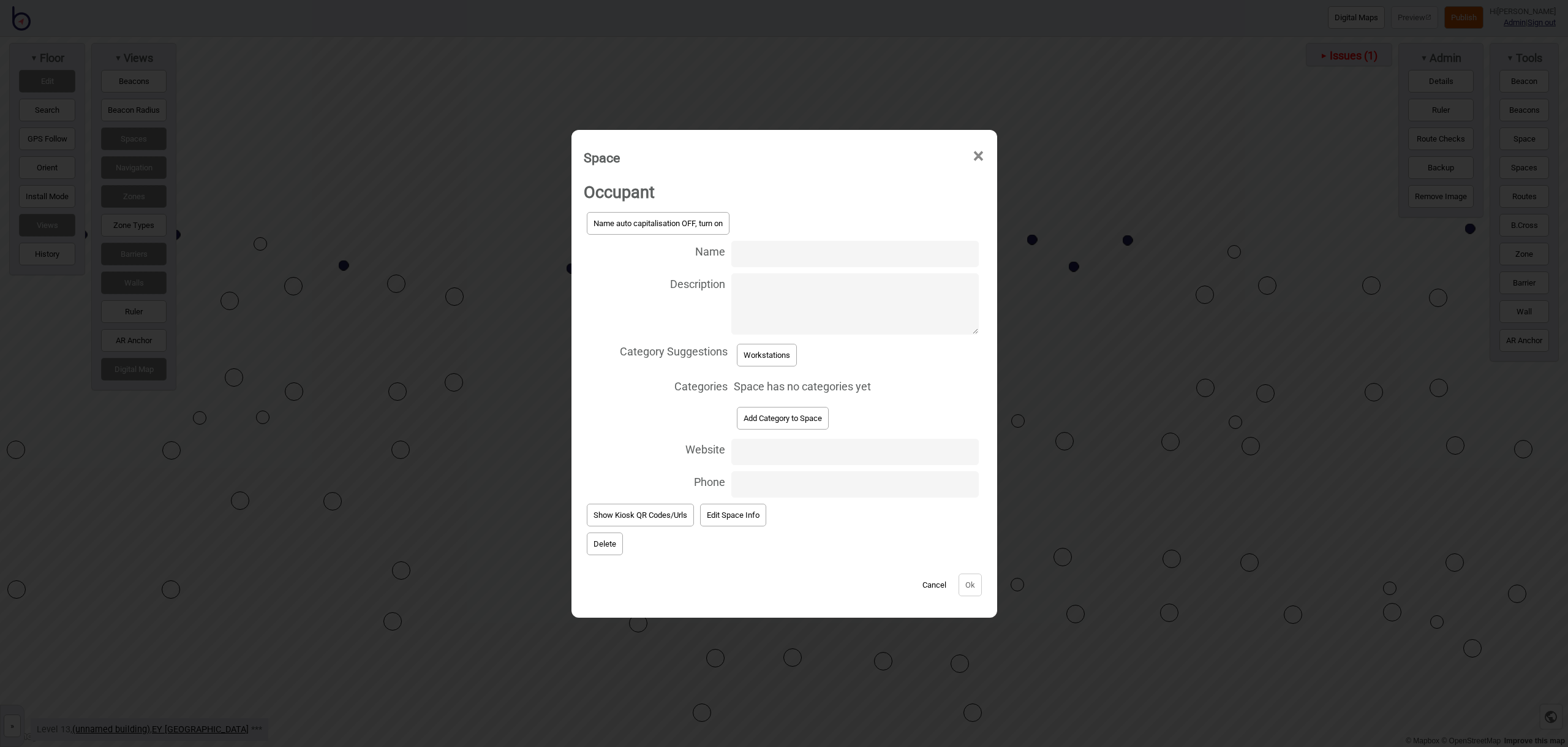
click at [764, 256] on input "Name" at bounding box center [854, 253] width 247 height 26
type input "Workstation 13.205"
click at [779, 351] on button "Workstations" at bounding box center [767, 355] width 60 height 23
select select "Workstations"
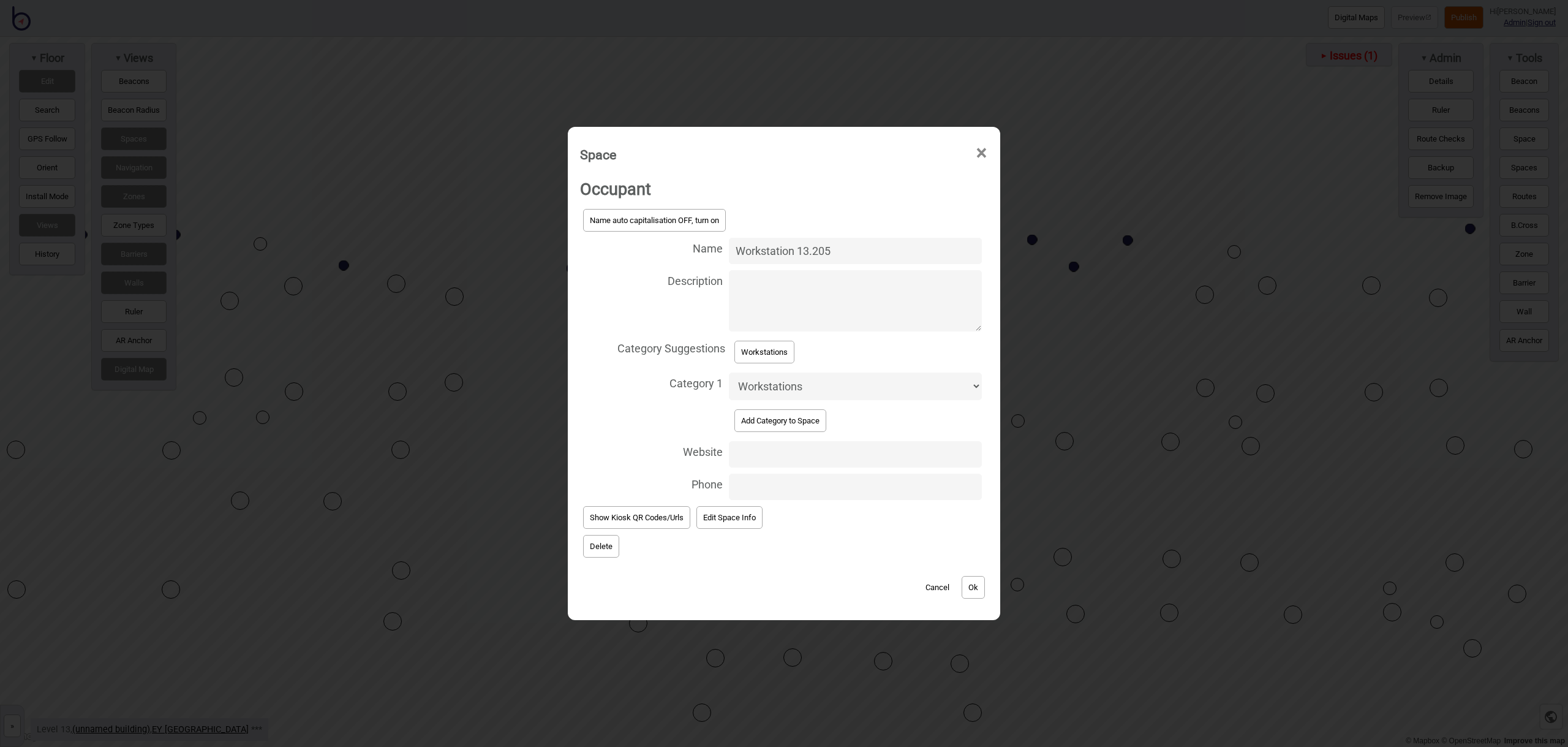
click at [973, 586] on button "Ok" at bounding box center [973, 587] width 24 height 23
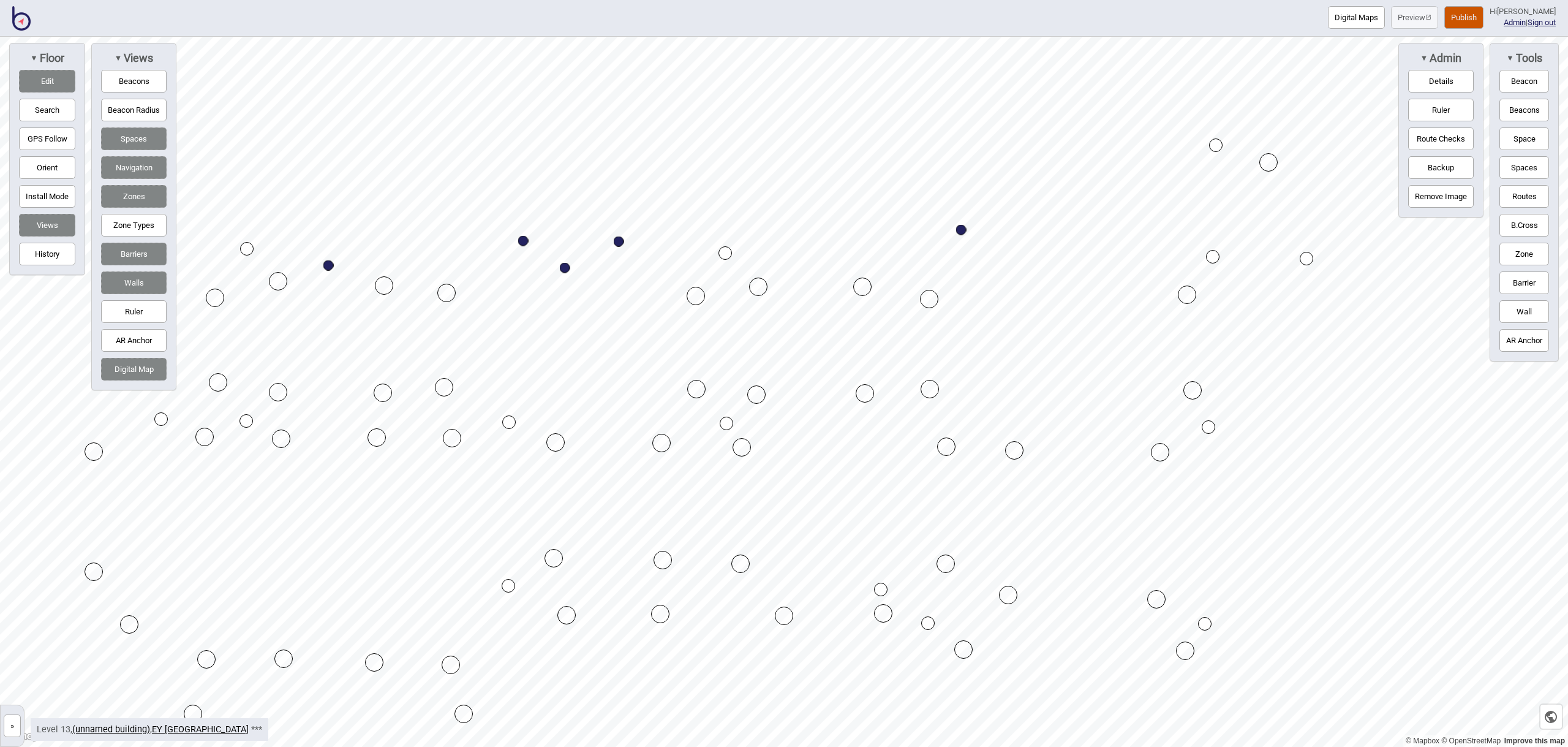
click at [1529, 143] on button "Space" at bounding box center [1524, 139] width 49 height 23
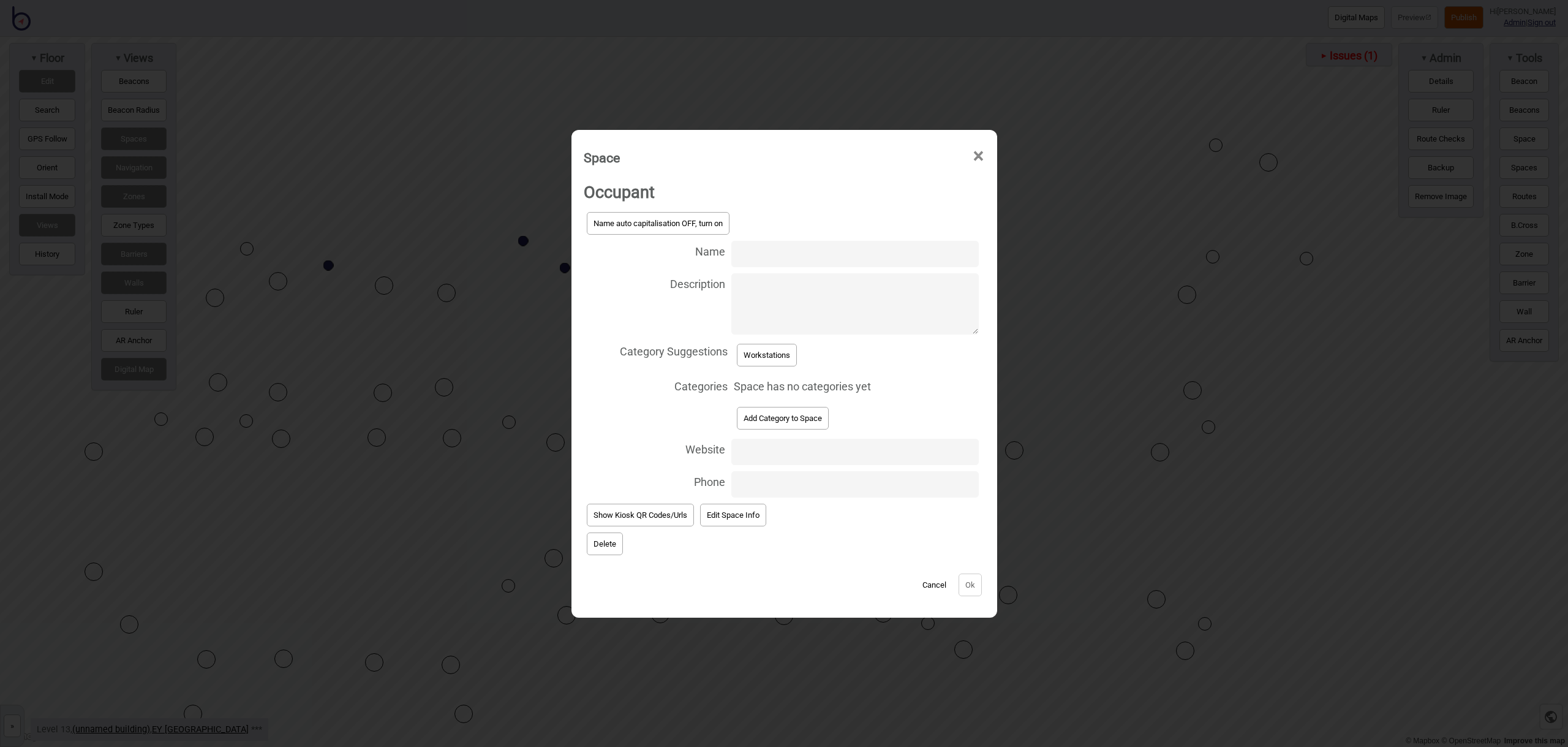
click at [780, 249] on input "Name" at bounding box center [854, 253] width 247 height 26
click at [849, 253] on input "Workstation 13.181" at bounding box center [854, 253] width 247 height 26
type input "Workstation 13.207"
click at [770, 369] on div "Category Suggestions Workstations" at bounding box center [784, 355] width 401 height 35
click at [774, 356] on button "Workstations" at bounding box center [767, 355] width 60 height 23
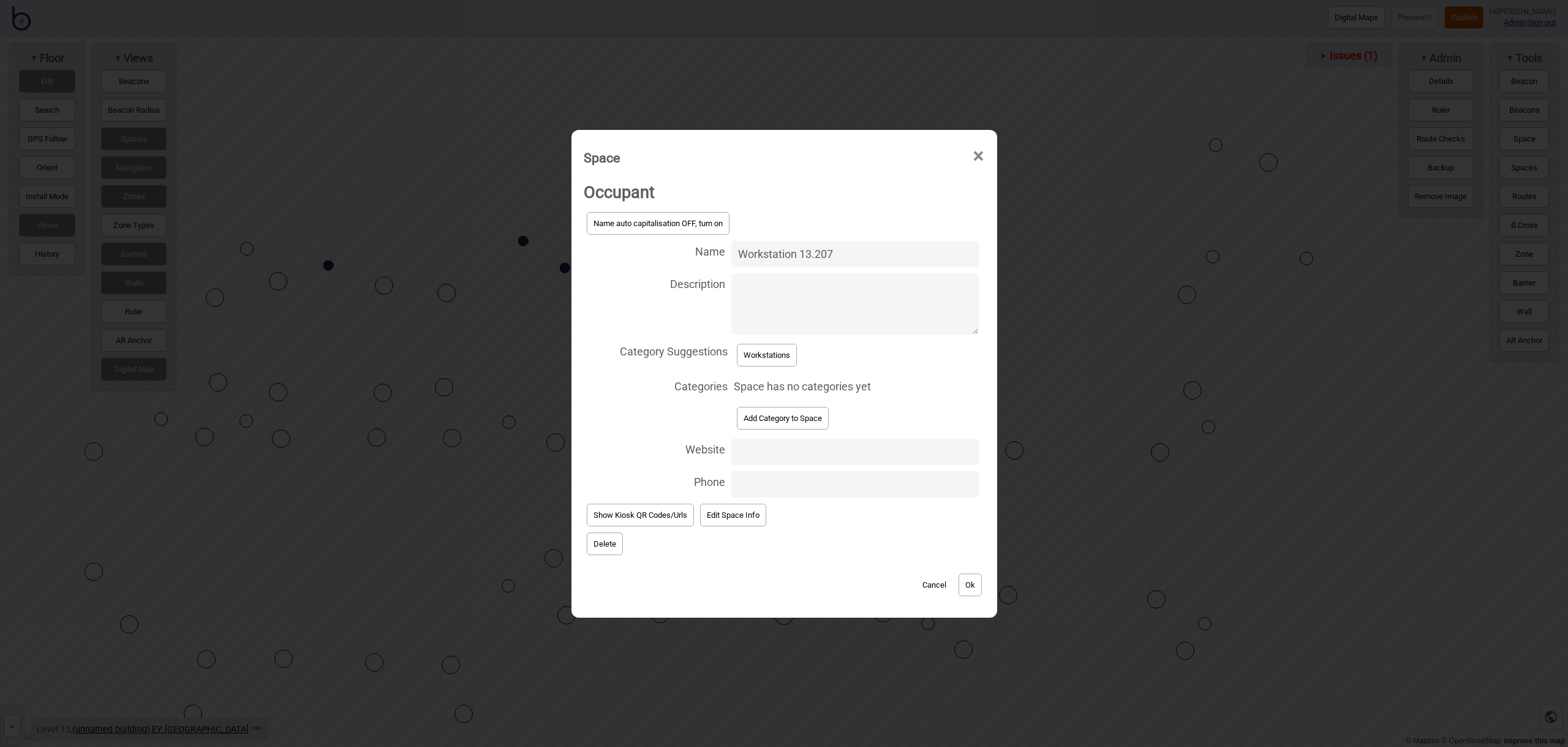
select select "Workstations"
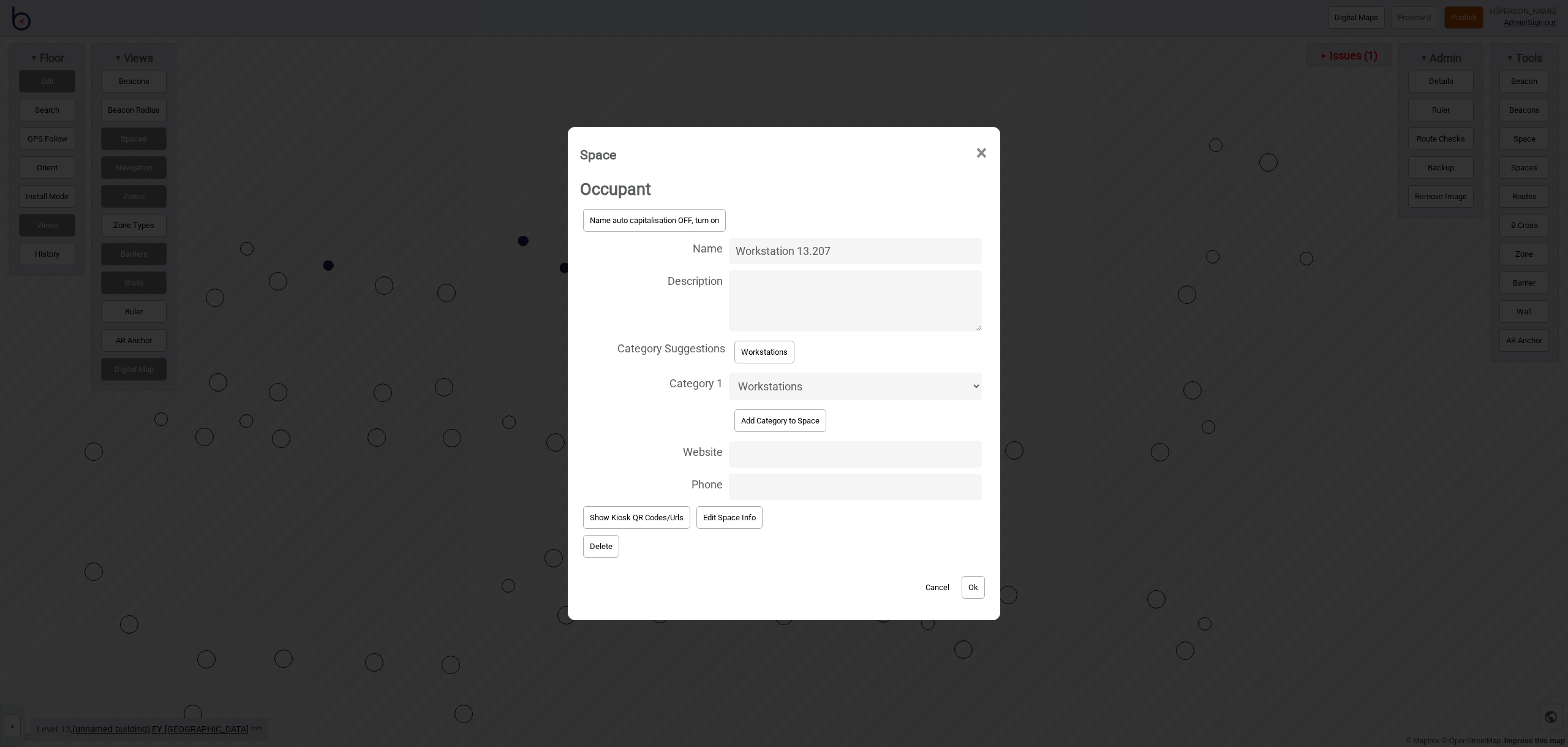
click at [968, 586] on button "Ok" at bounding box center [973, 587] width 24 height 23
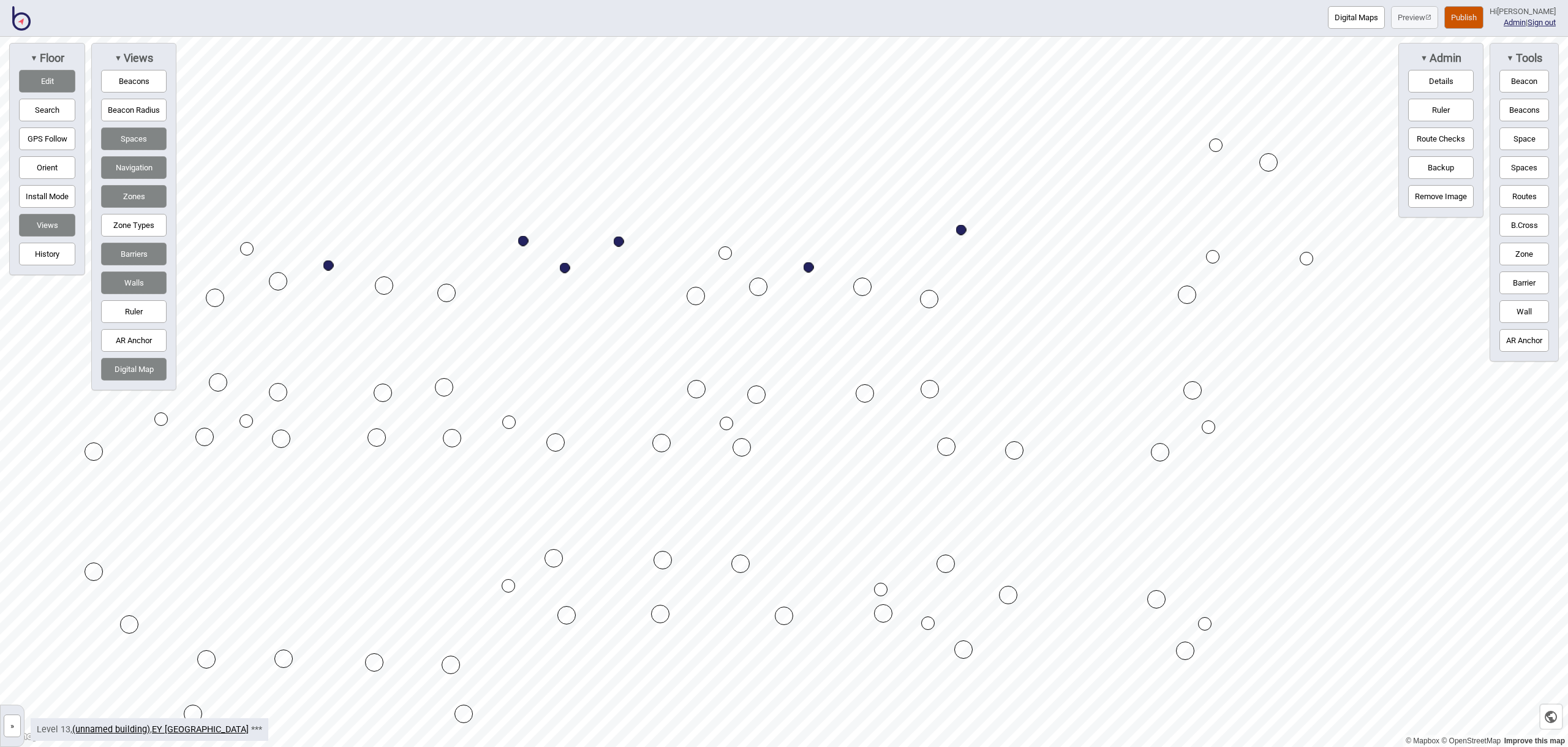
click at [1509, 138] on button "Space" at bounding box center [1524, 139] width 49 height 23
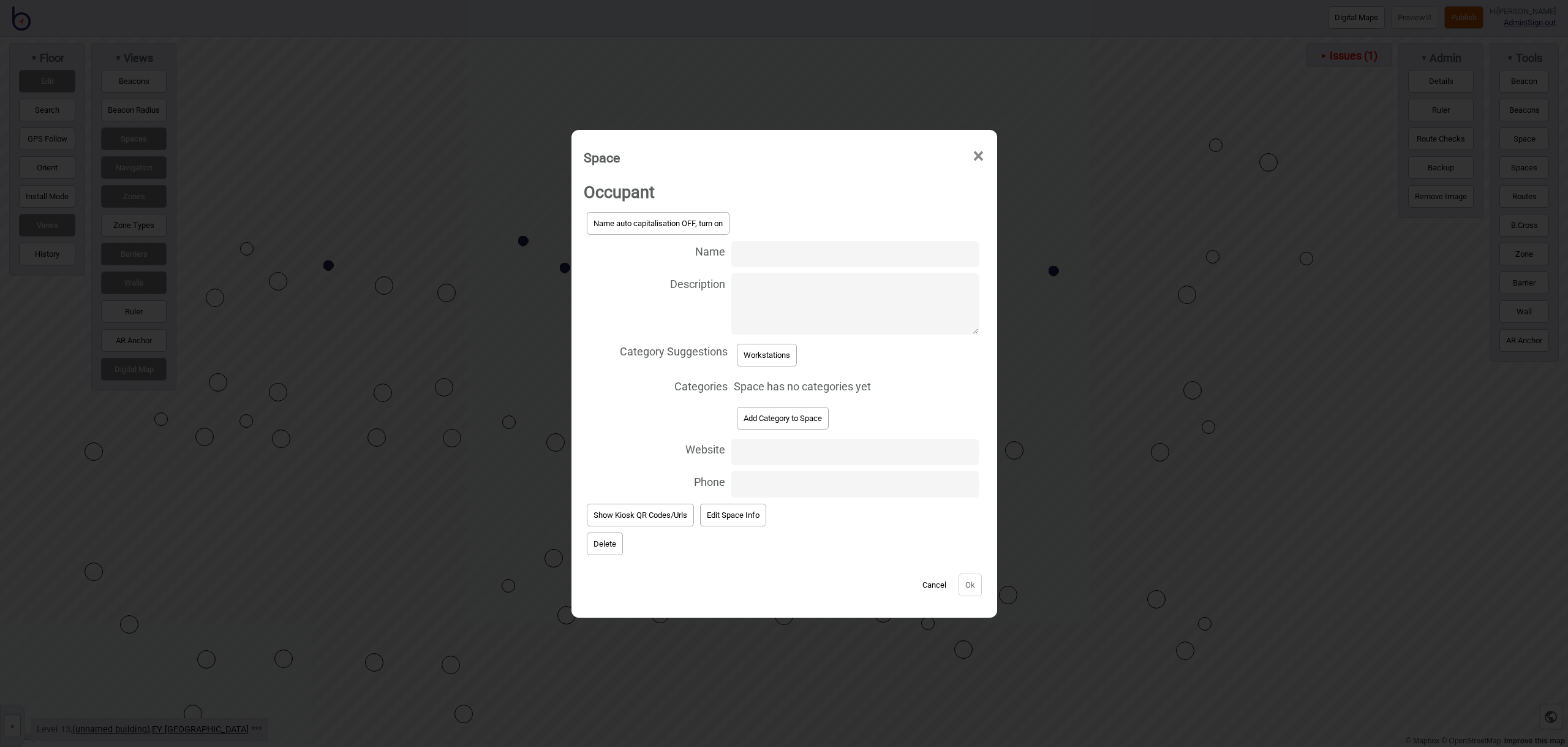
click at [745, 258] on input "Name" at bounding box center [854, 253] width 247 height 26
type input "Workstation 13.109"
click at [783, 350] on button "Workstations" at bounding box center [767, 355] width 60 height 23
select select "Workstations"
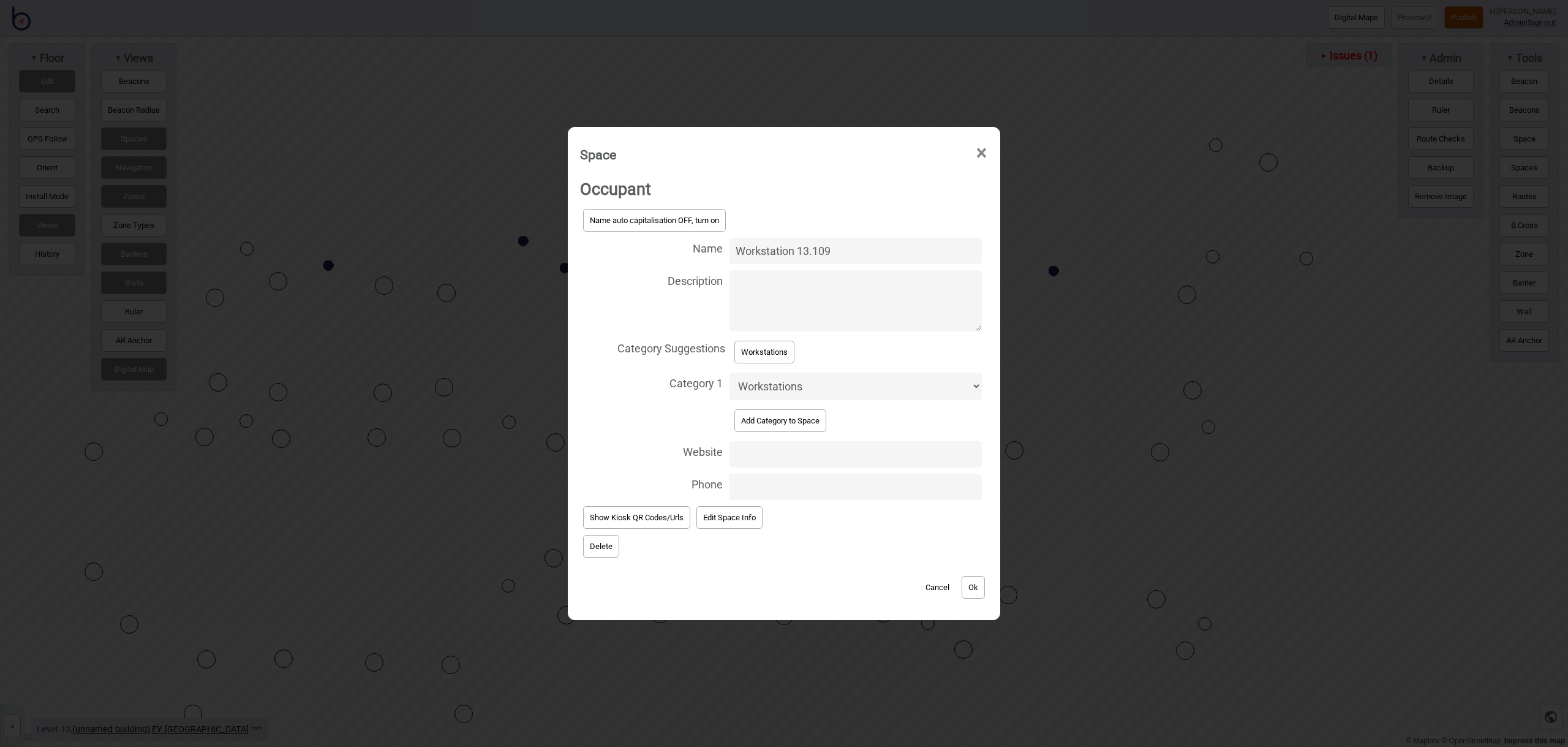
click at [967, 580] on button "Ok" at bounding box center [973, 587] width 24 height 23
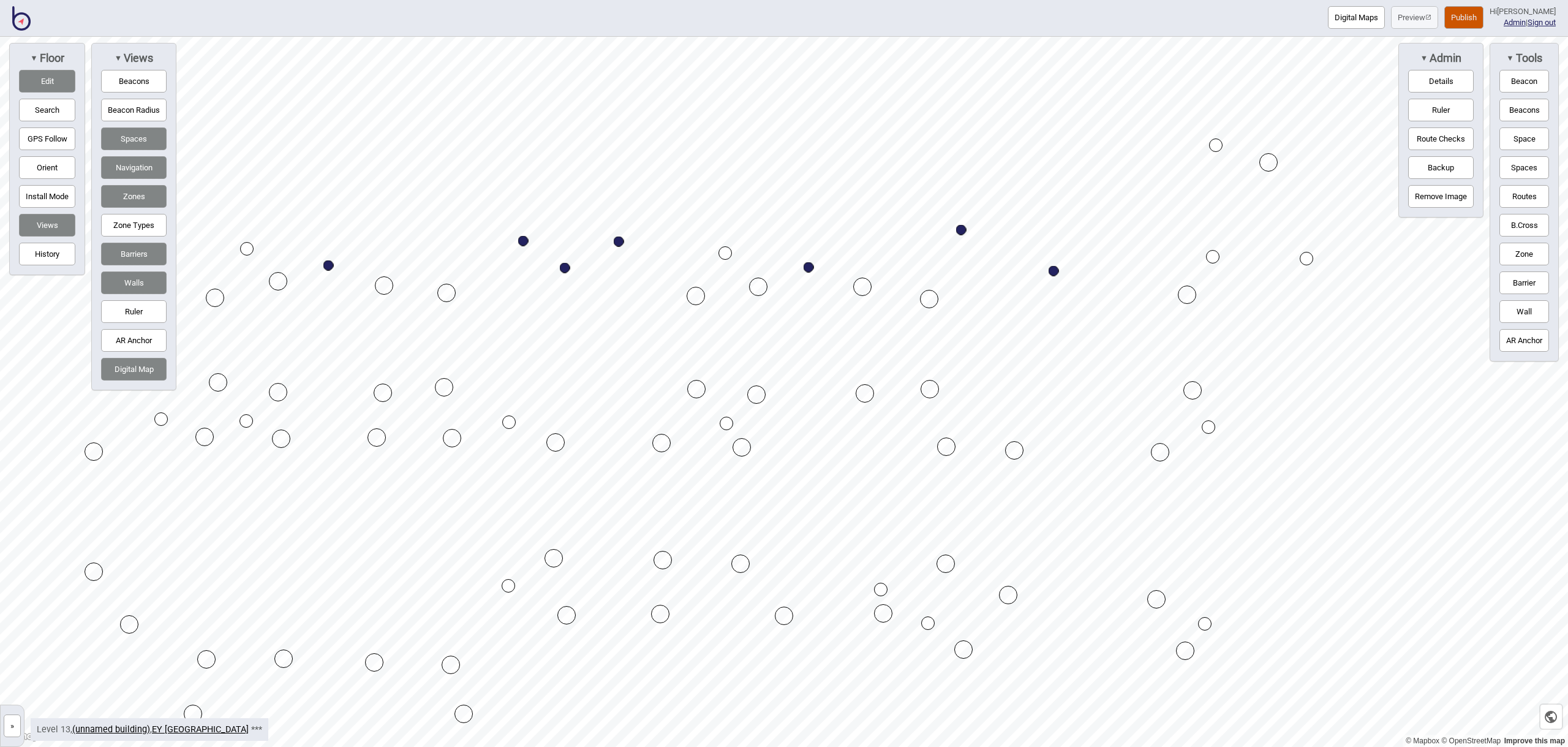
click at [60, 80] on button "Edit" at bounding box center [47, 82] width 57 height 23
click at [1521, 145] on button "Space" at bounding box center [1524, 139] width 49 height 23
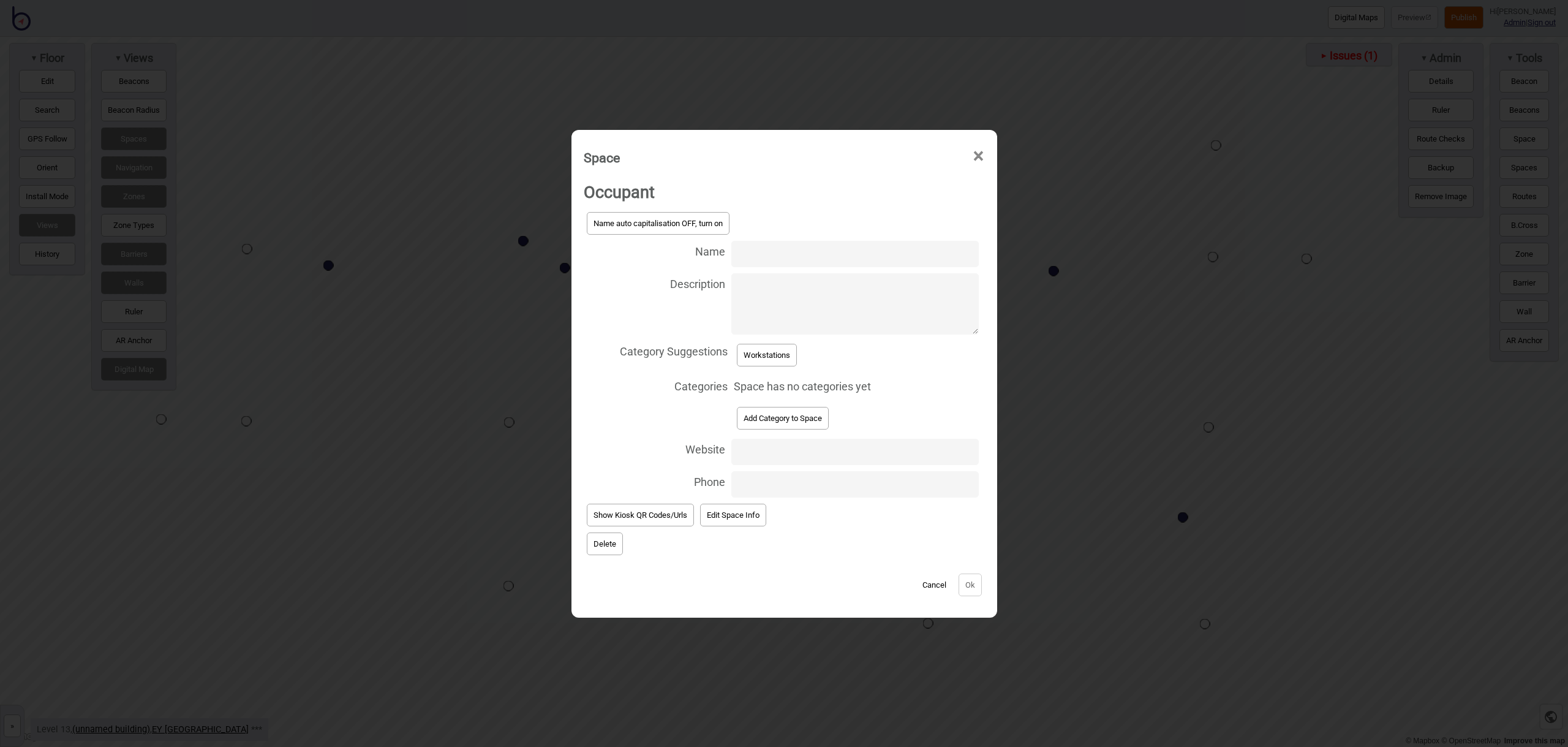
click at [773, 249] on input "Name" at bounding box center [854, 253] width 247 height 26
type input "Workstation 13.111"
click at [785, 349] on button "Workstations" at bounding box center [767, 355] width 60 height 23
select select "Workstations"
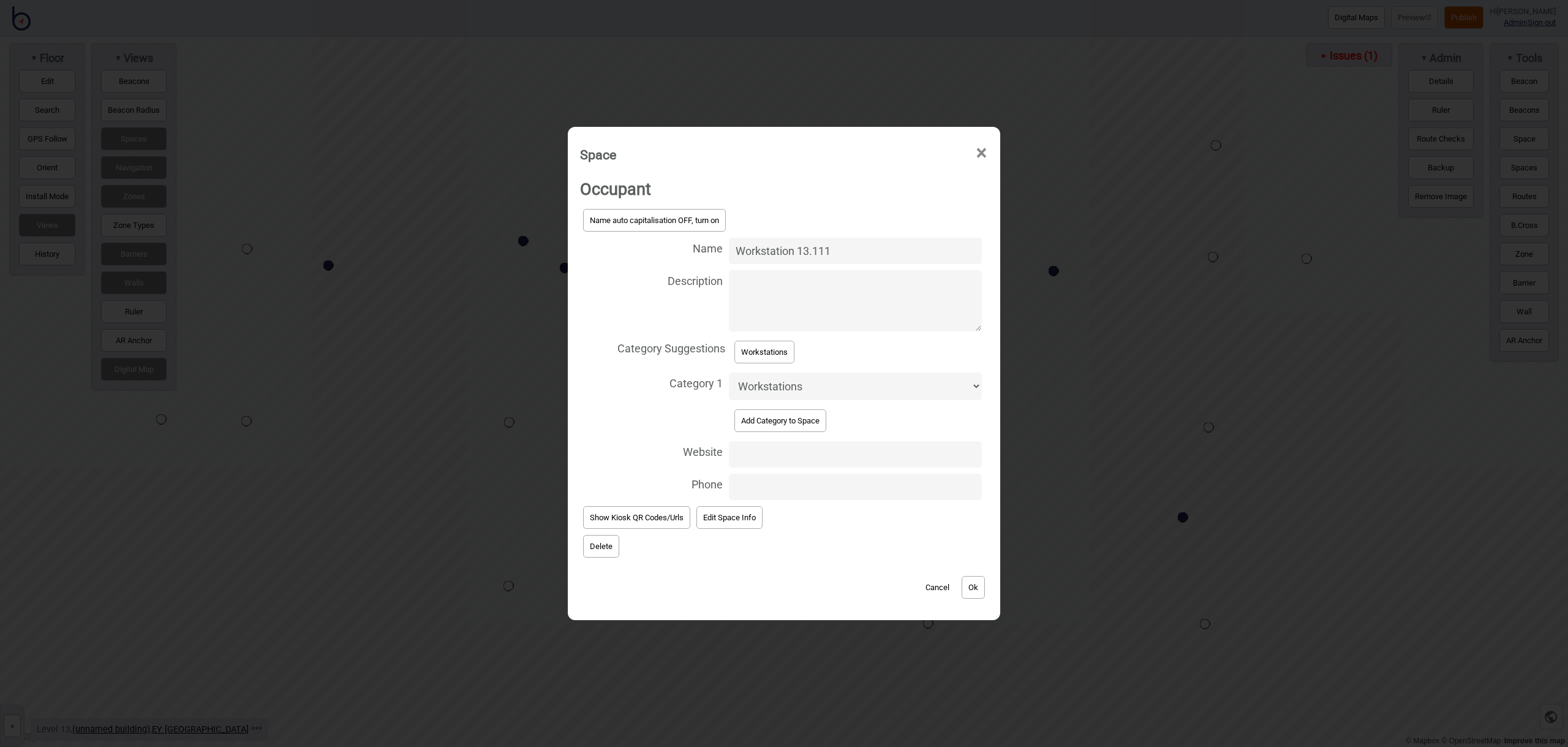
click at [970, 585] on button "Ok" at bounding box center [973, 587] width 24 height 23
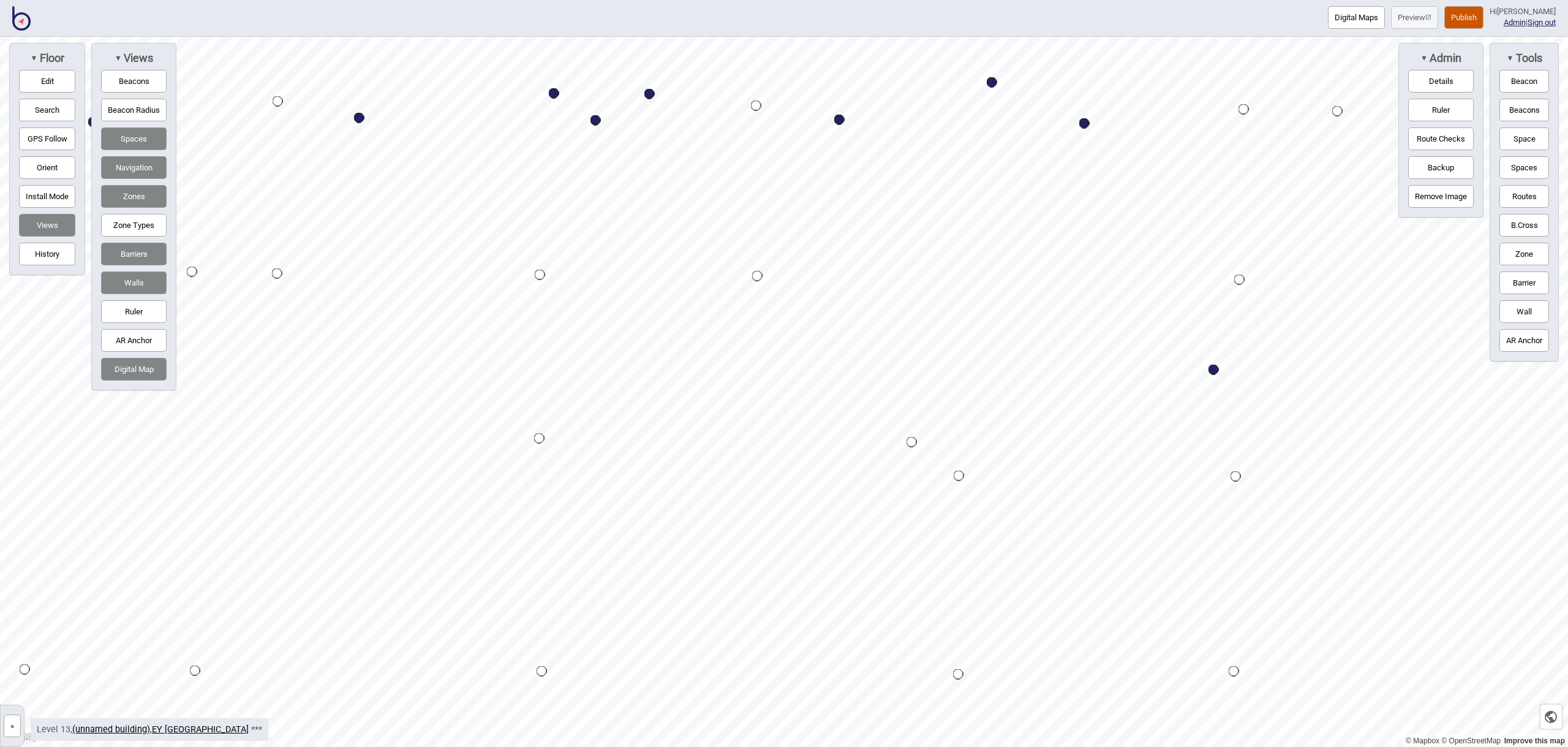
click at [1523, 142] on button "Space" at bounding box center [1524, 139] width 49 height 23
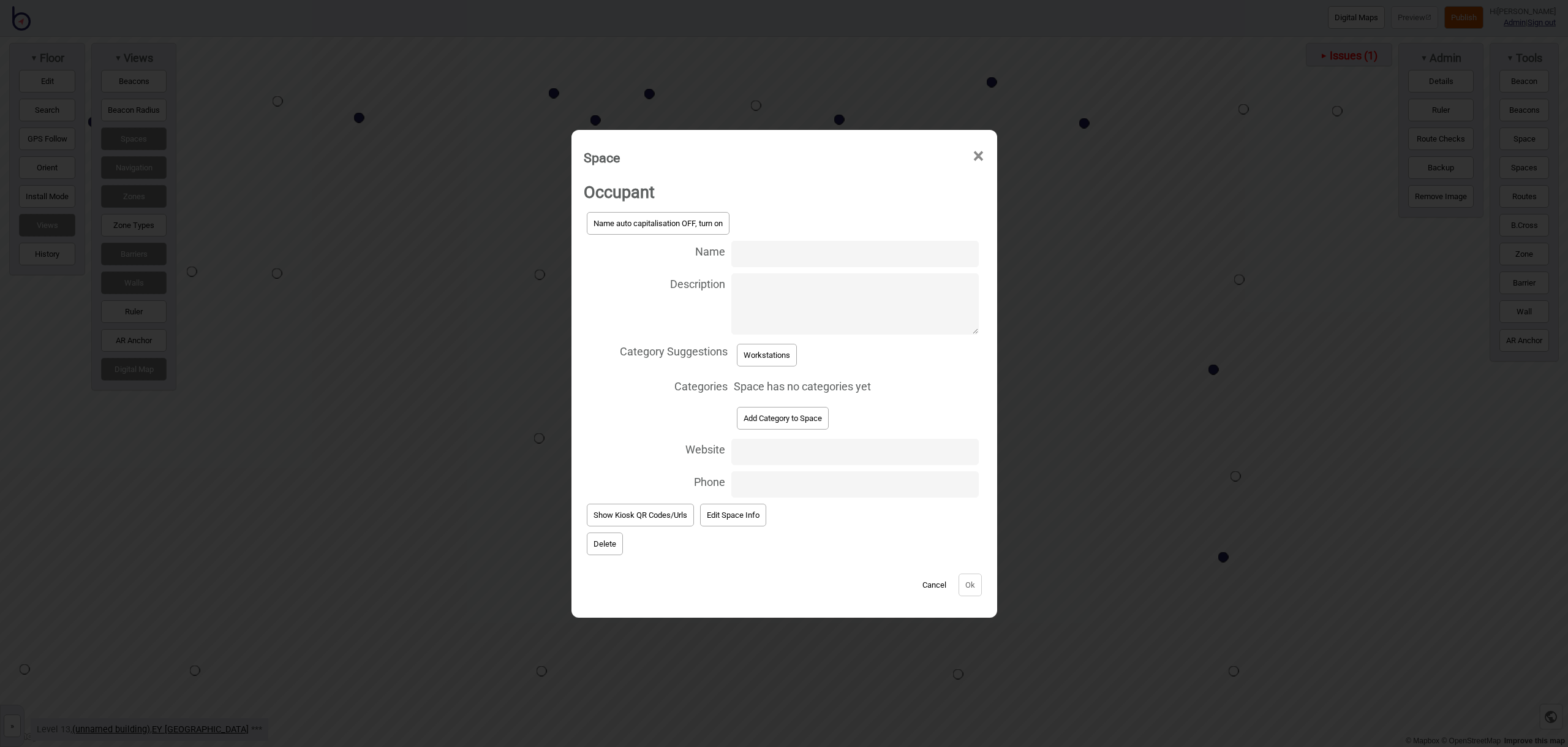
click at [758, 253] on input "Name" at bounding box center [854, 253] width 247 height 26
type input "Workstation 13.113"
click at [781, 353] on button "Workstations" at bounding box center [767, 355] width 60 height 23
select select "Workstations"
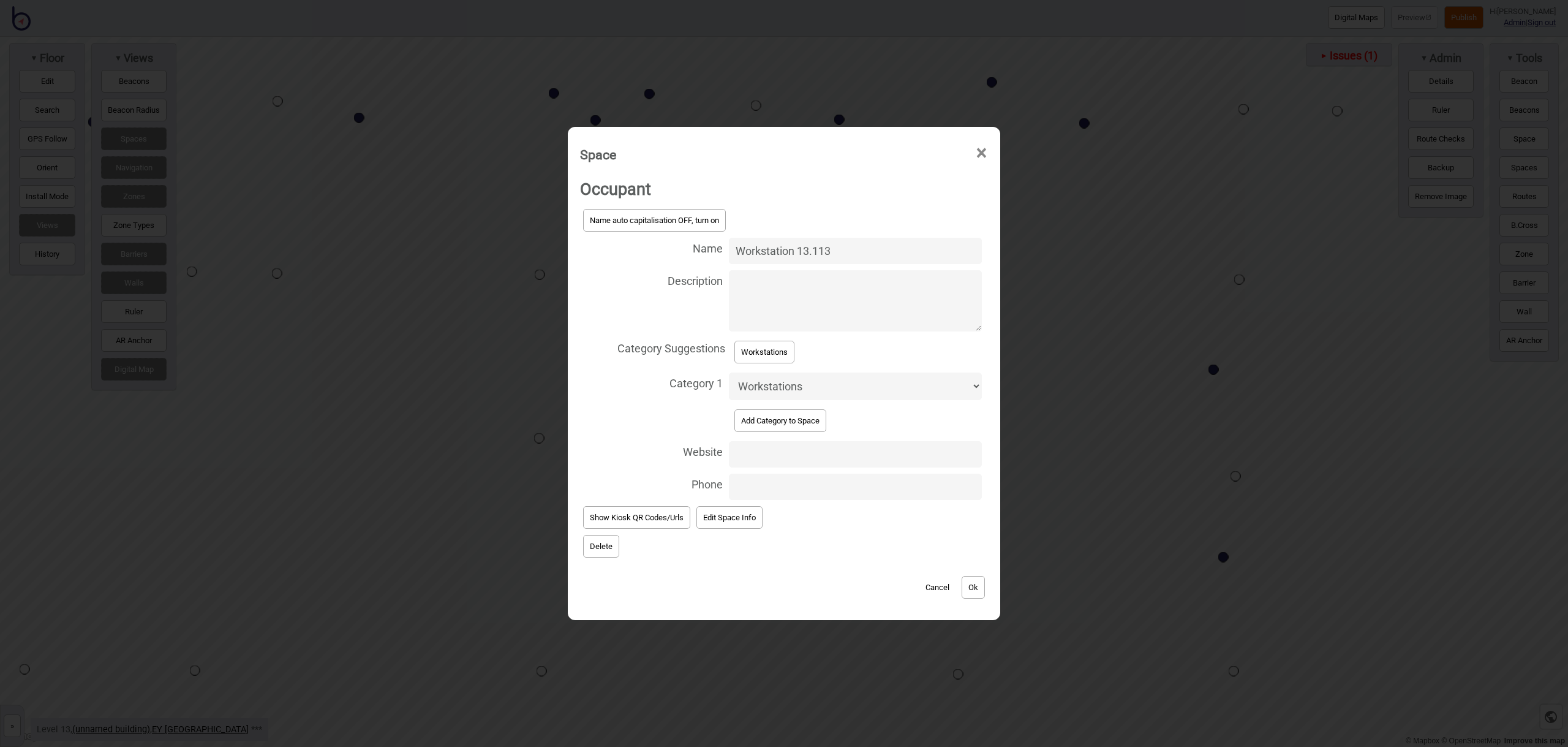
click at [974, 596] on button "Ok" at bounding box center [973, 587] width 24 height 23
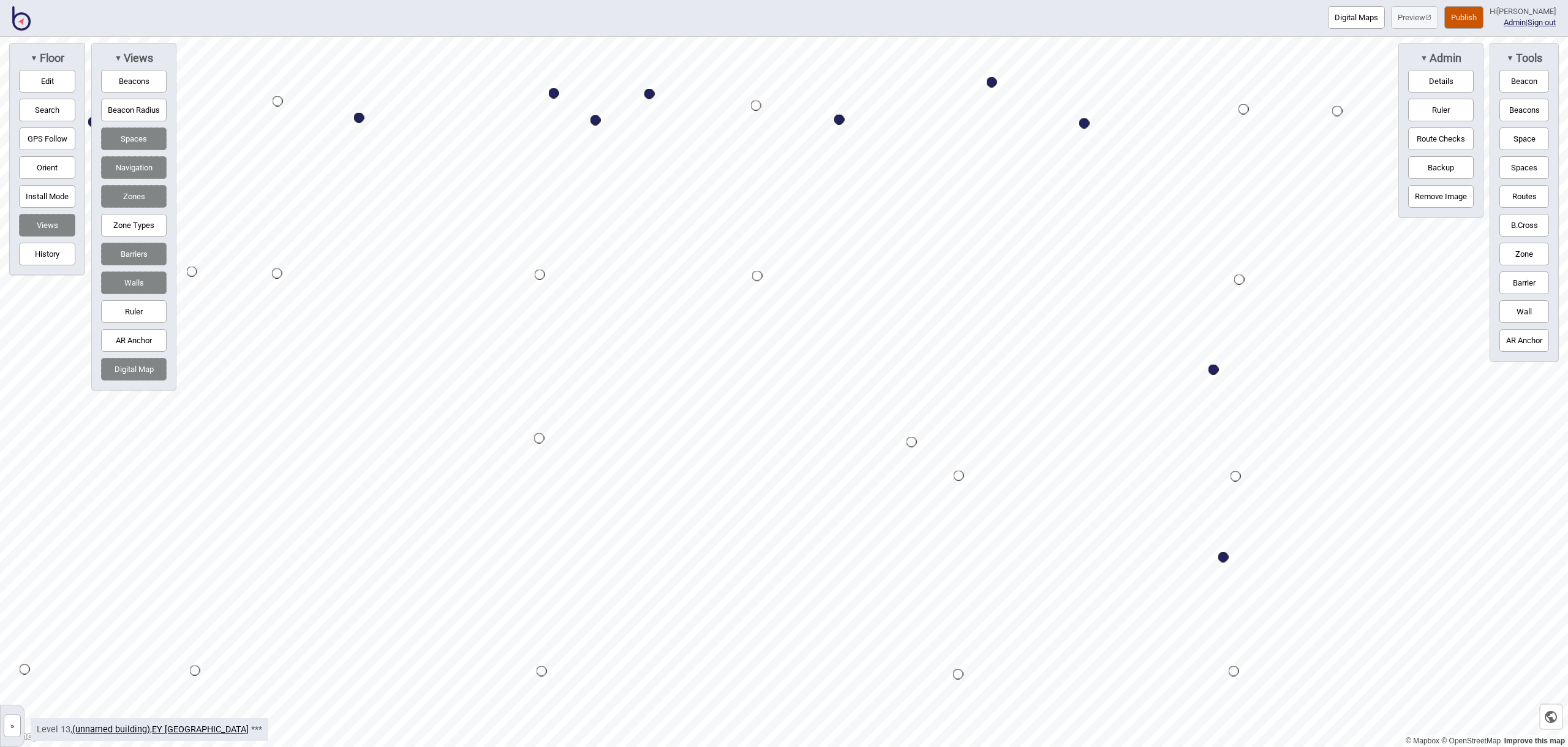
click at [1529, 143] on button "Space" at bounding box center [1524, 139] width 49 height 23
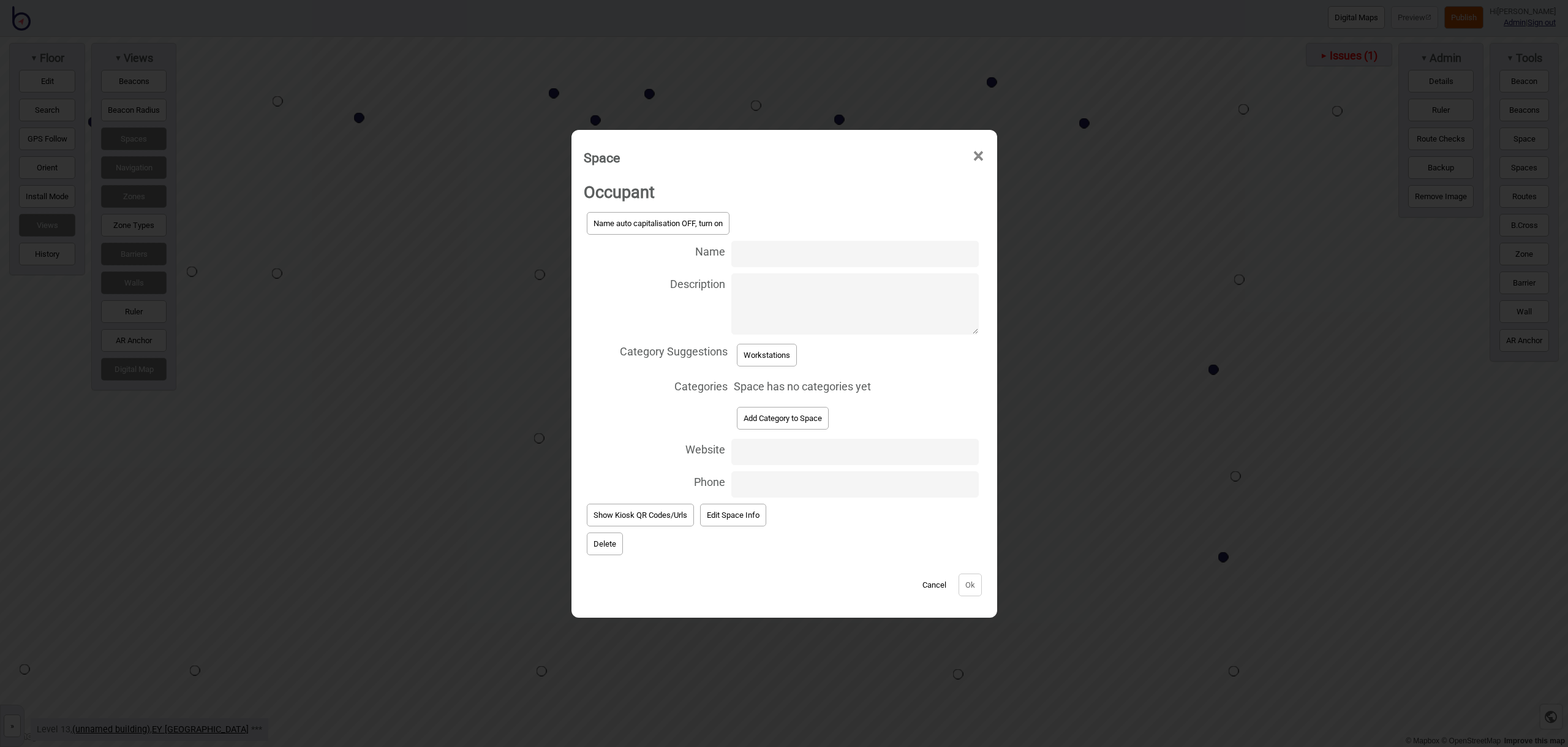
click at [793, 257] on input "Name" at bounding box center [854, 253] width 247 height 26
type input "Workstation 13.209"
click at [962, 580] on button "Ok" at bounding box center [970, 585] width 24 height 23
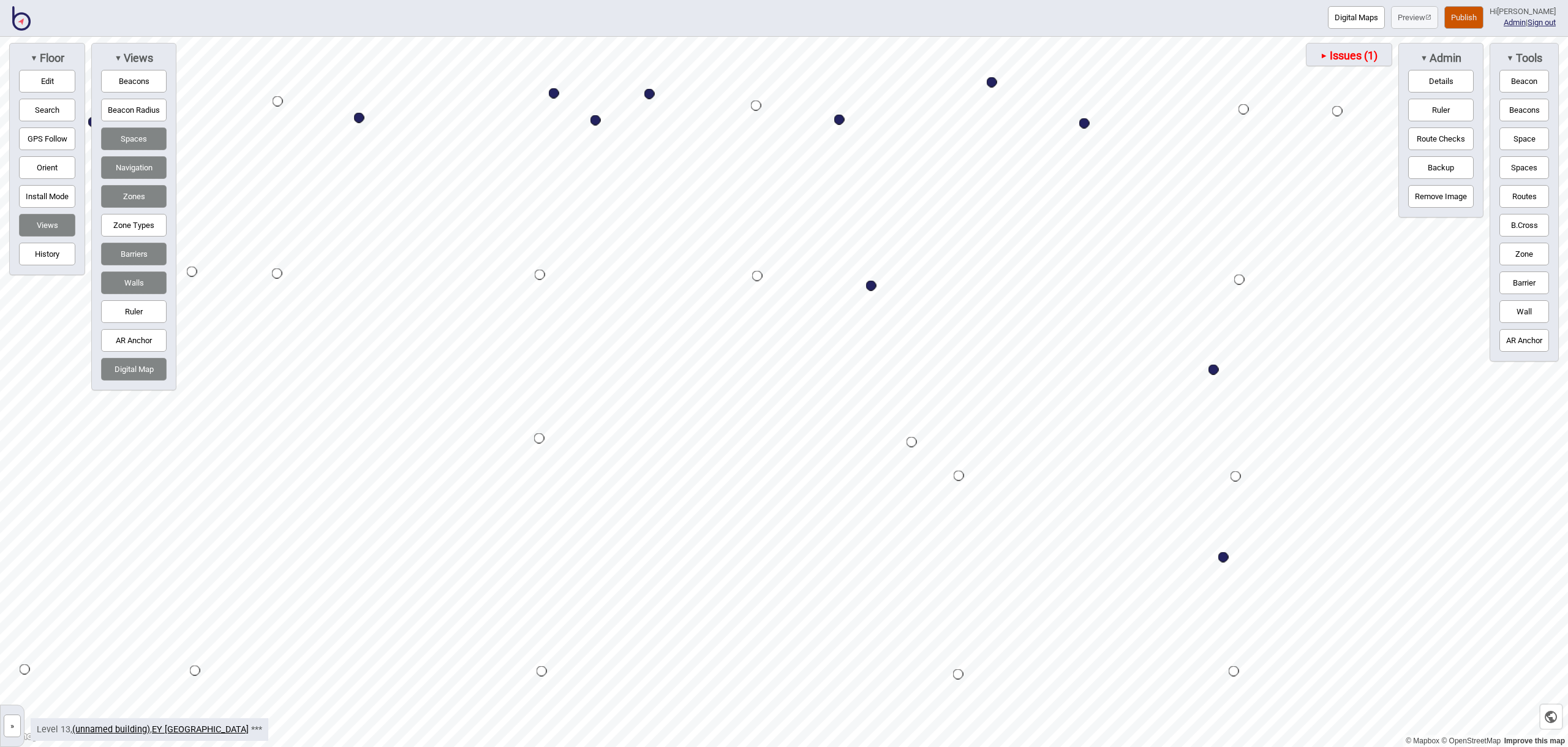
click at [873, 286] on div "Map marker" at bounding box center [871, 285] width 11 height 11
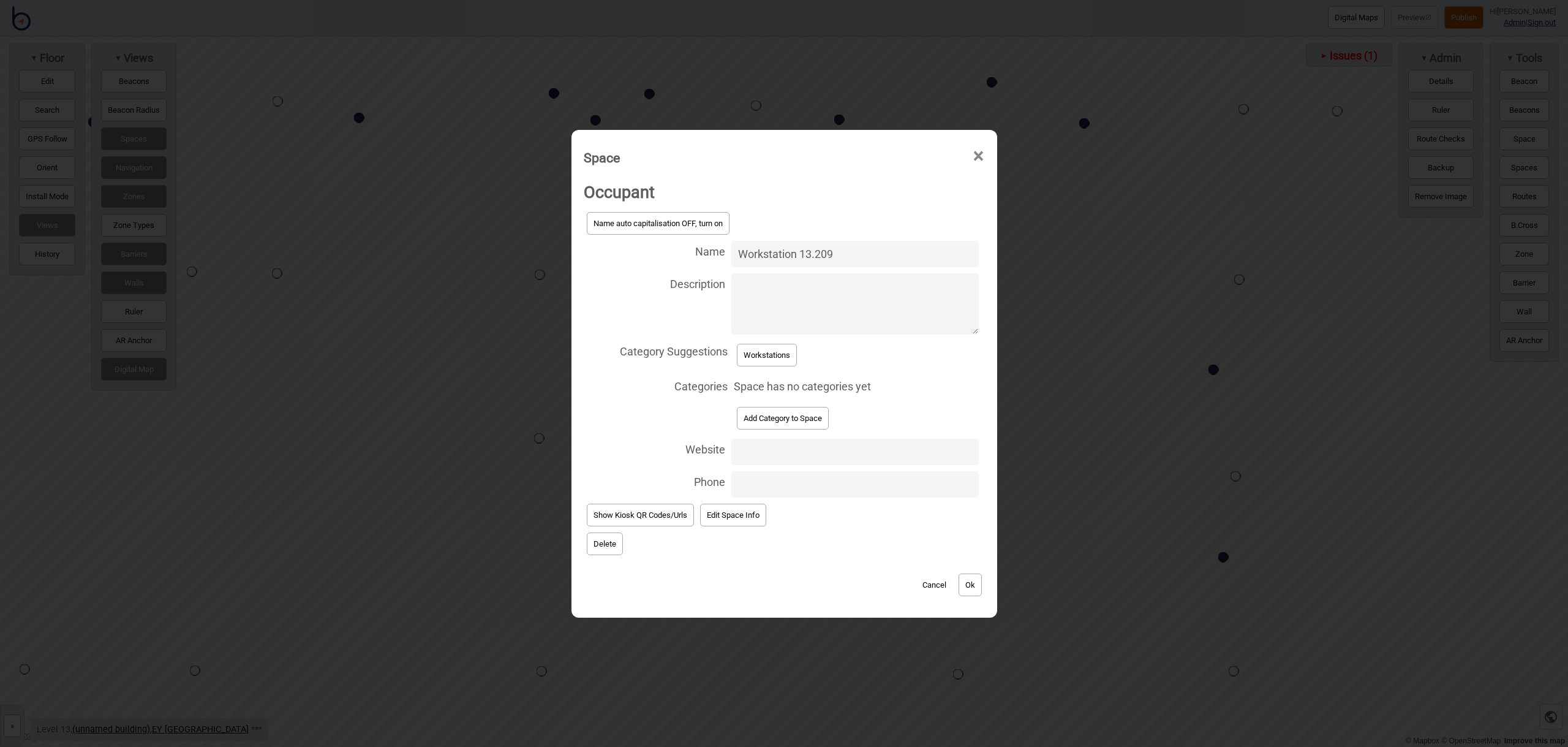
click at [780, 356] on button "Workstations" at bounding box center [767, 355] width 60 height 23
select select "Workstations"
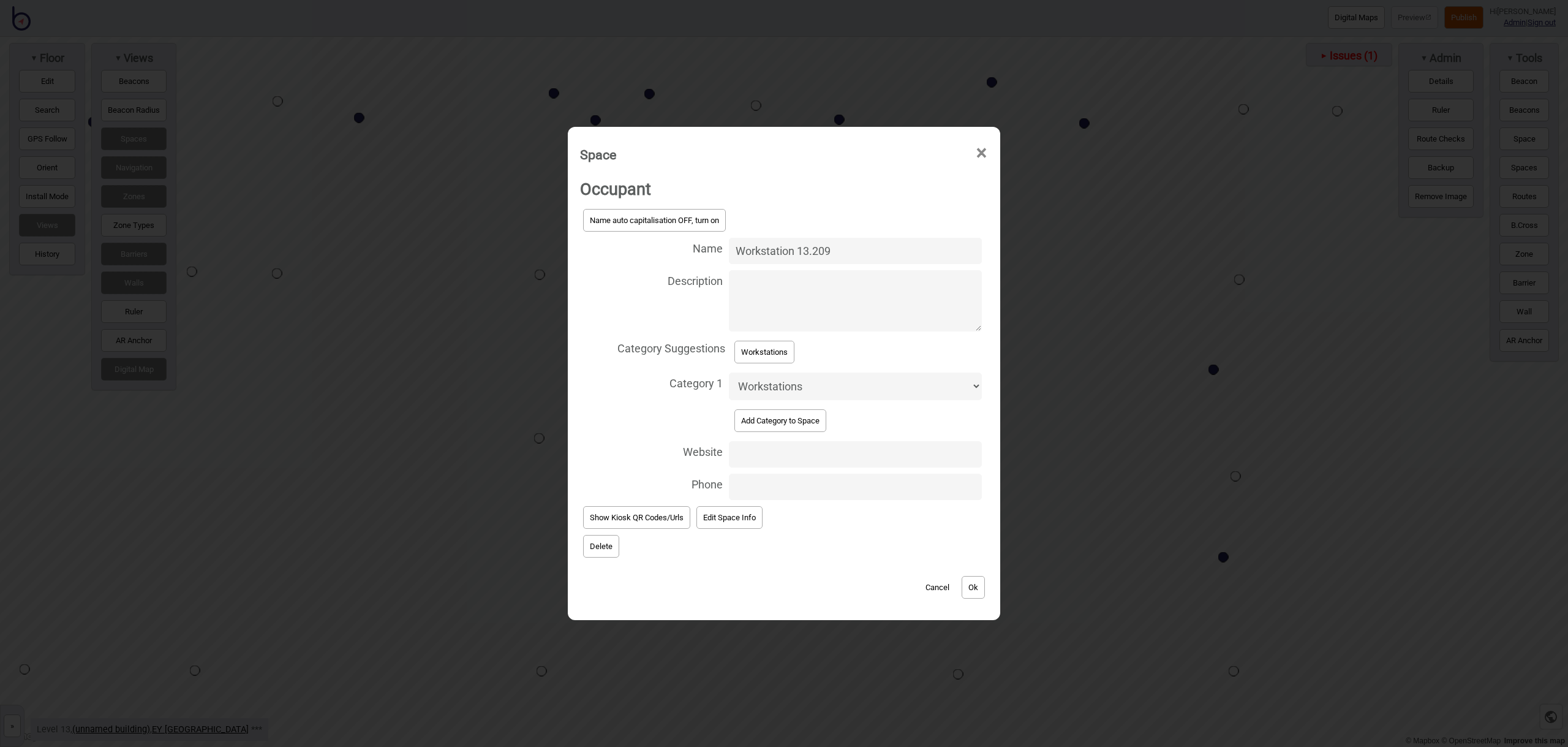
click at [977, 587] on button "Ok" at bounding box center [973, 587] width 24 height 23
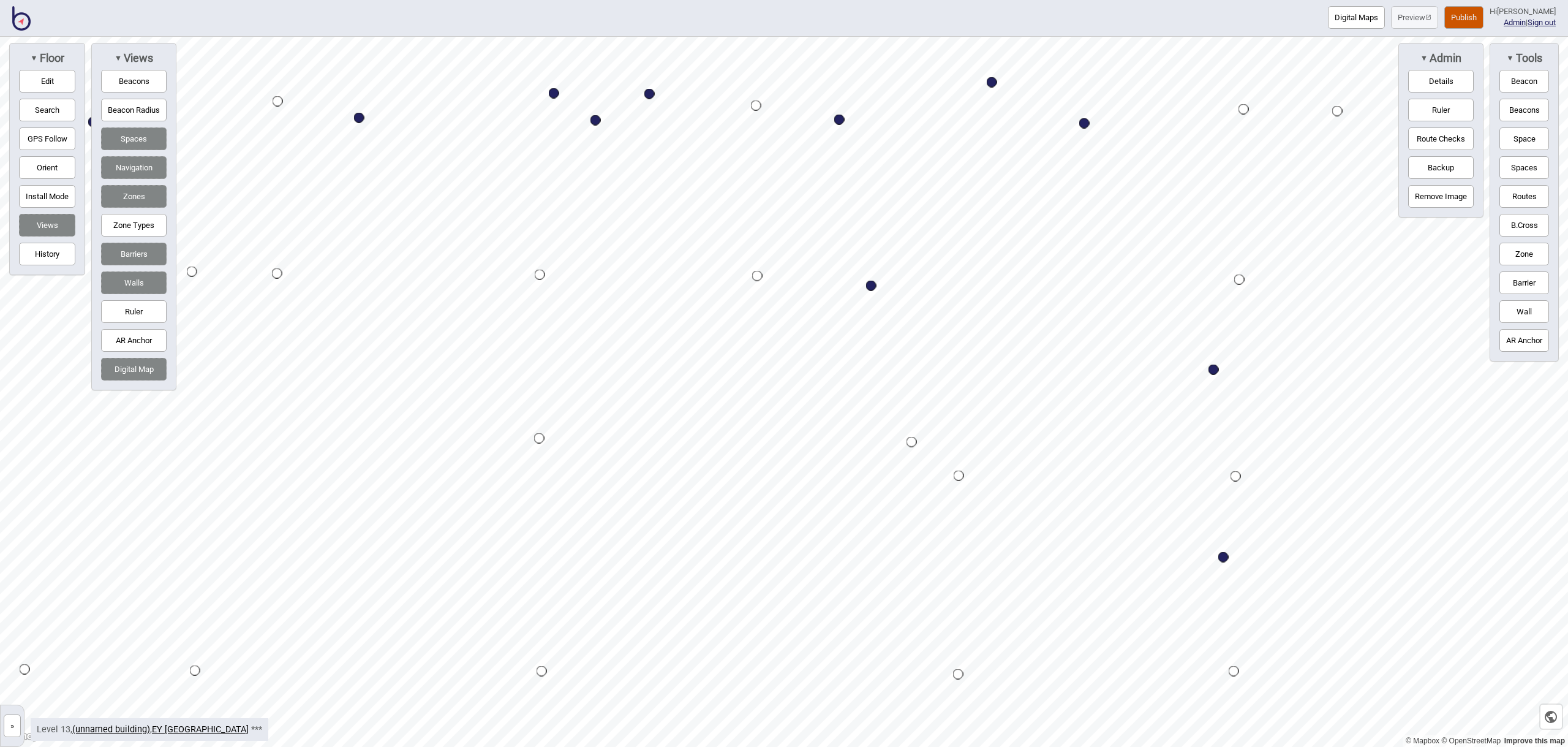
click at [1516, 145] on button "Space" at bounding box center [1524, 139] width 49 height 23
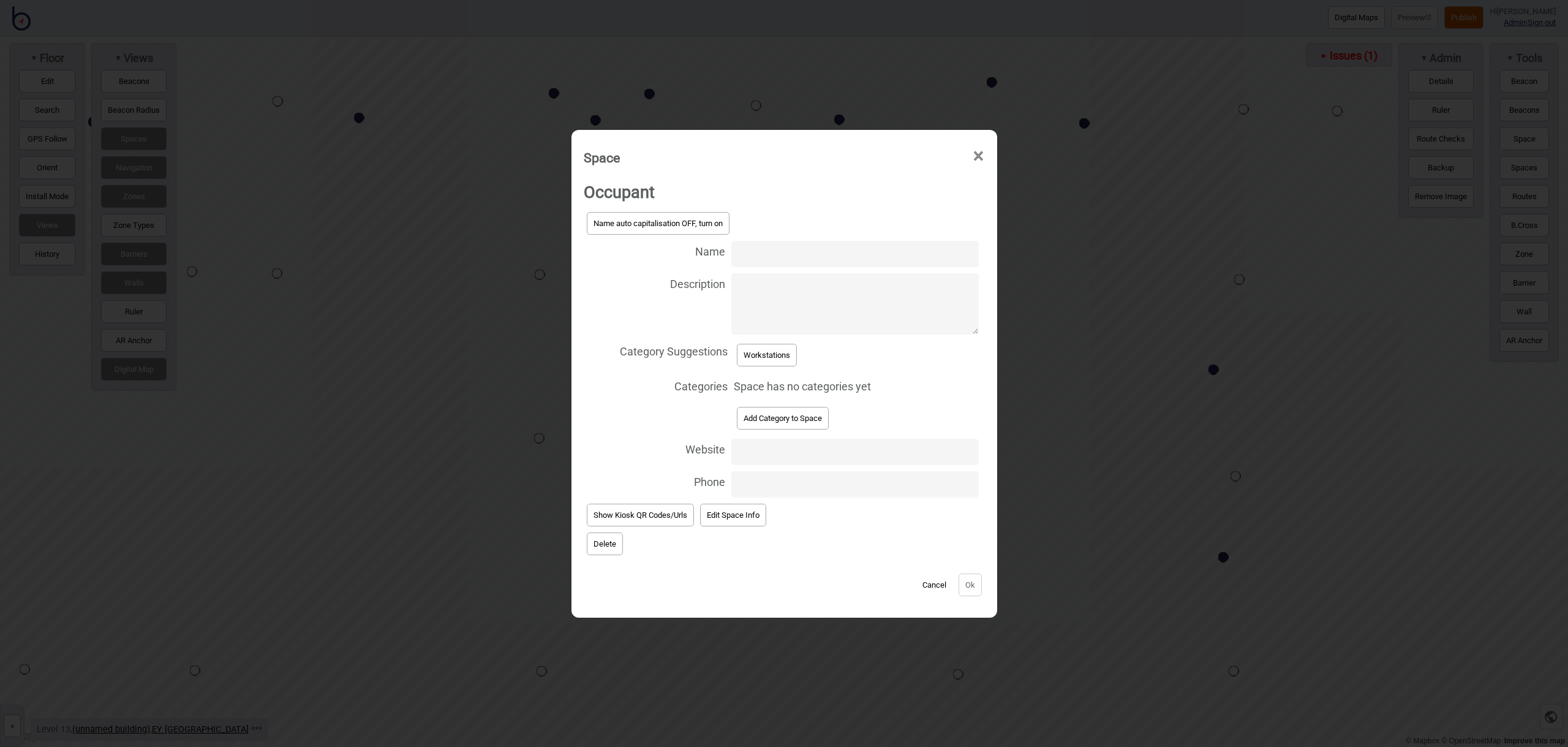
click at [750, 258] on input "Name" at bounding box center [854, 253] width 247 height 26
type input "Workstation 13.211"
click at [777, 360] on button "Workstations" at bounding box center [767, 355] width 60 height 23
select select "Workstations"
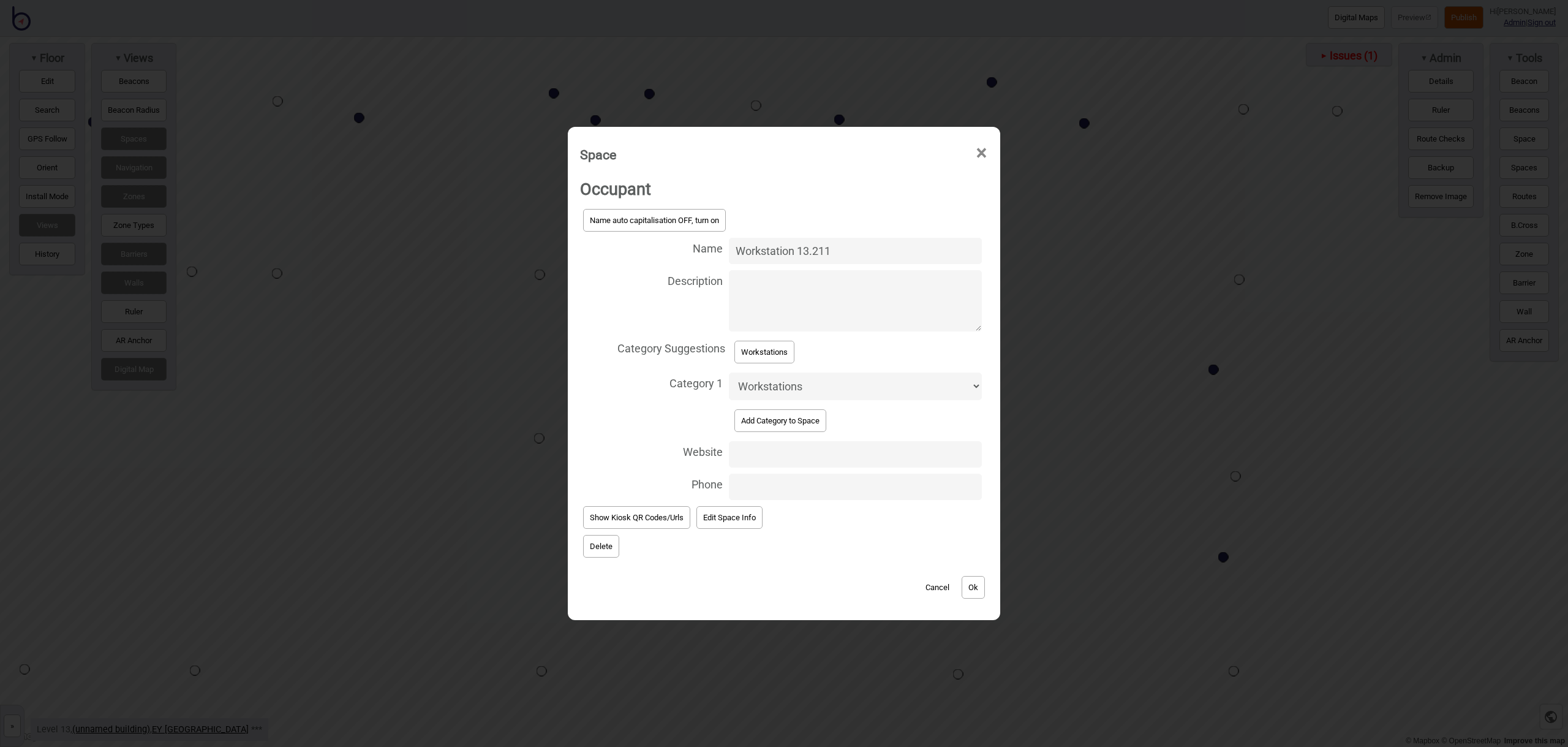
click at [971, 581] on button "Ok" at bounding box center [973, 587] width 24 height 23
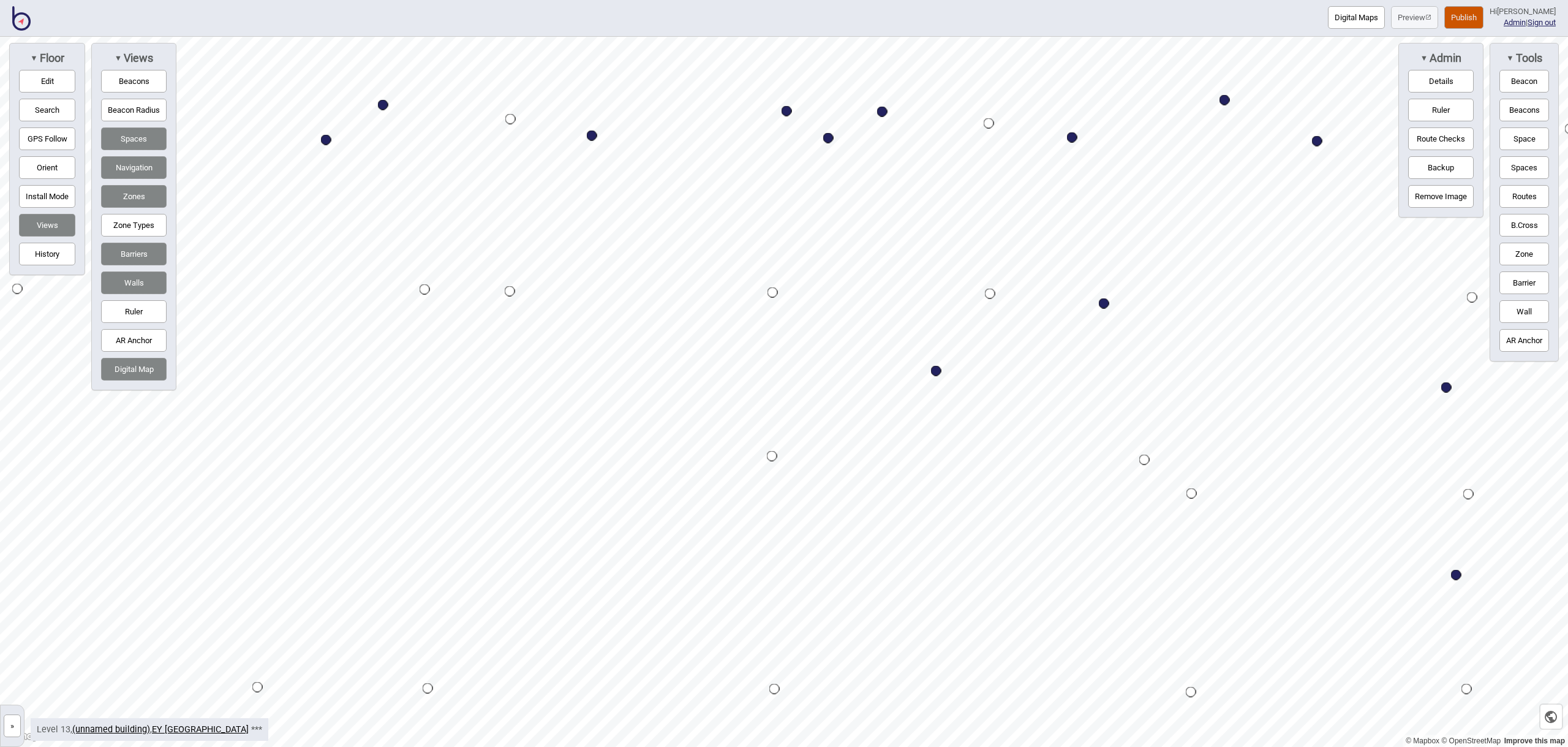
click at [1517, 142] on button "Space" at bounding box center [1524, 139] width 49 height 23
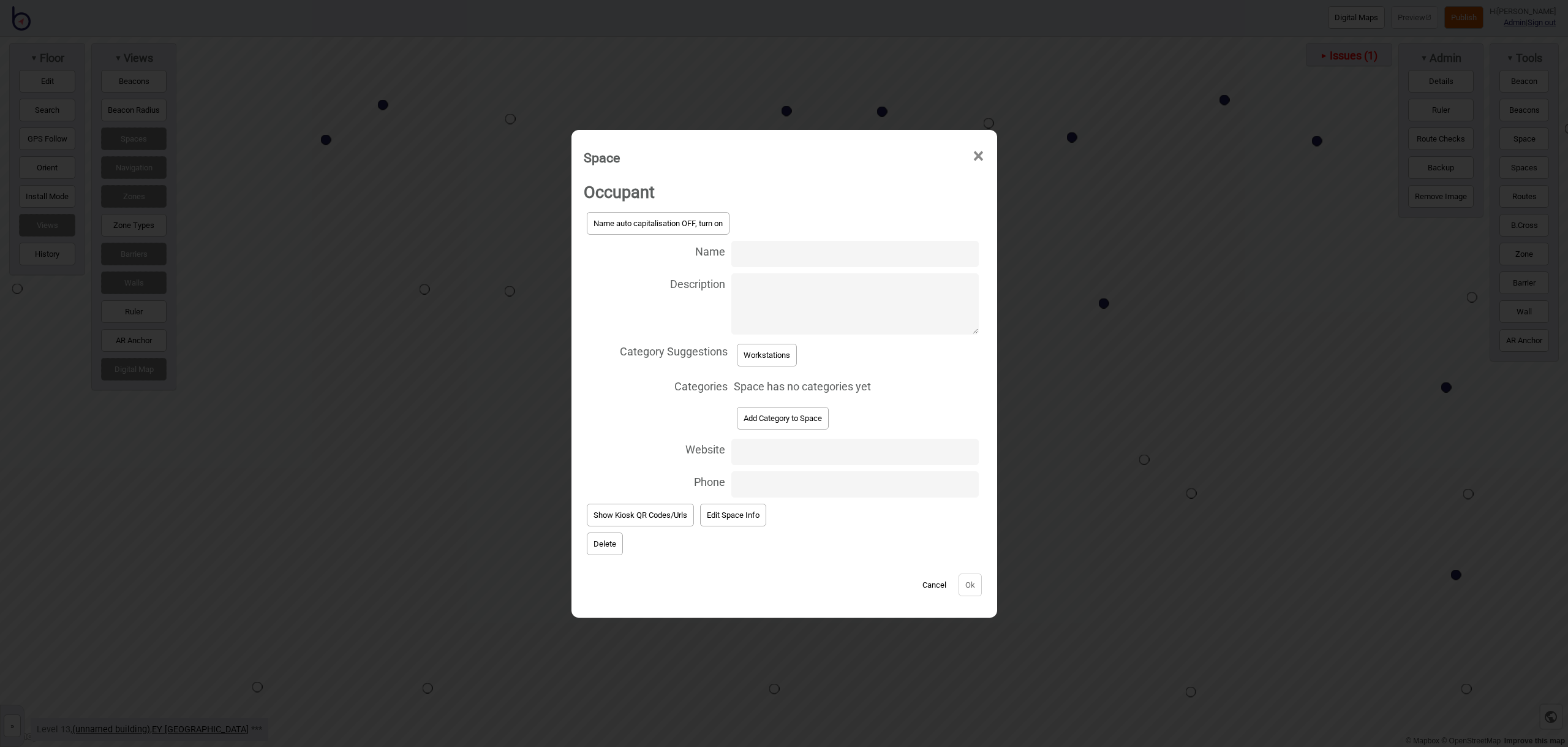
click at [756, 251] on input "Name" at bounding box center [854, 253] width 247 height 26
type input "Workstation 13.213"
click at [792, 353] on button "Workstations" at bounding box center [767, 355] width 60 height 23
select select "Workstations"
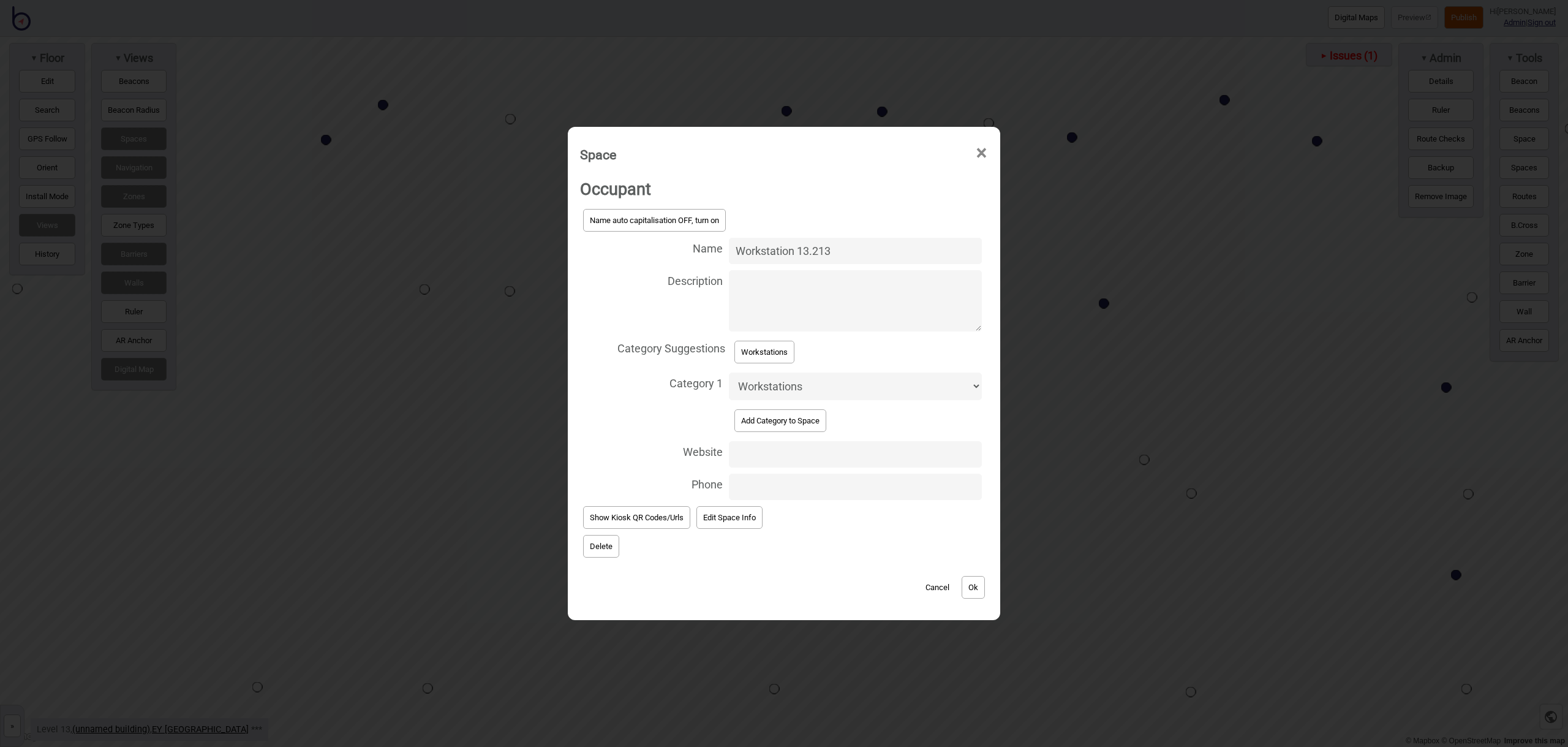
click at [964, 578] on button "Ok" at bounding box center [973, 587] width 24 height 23
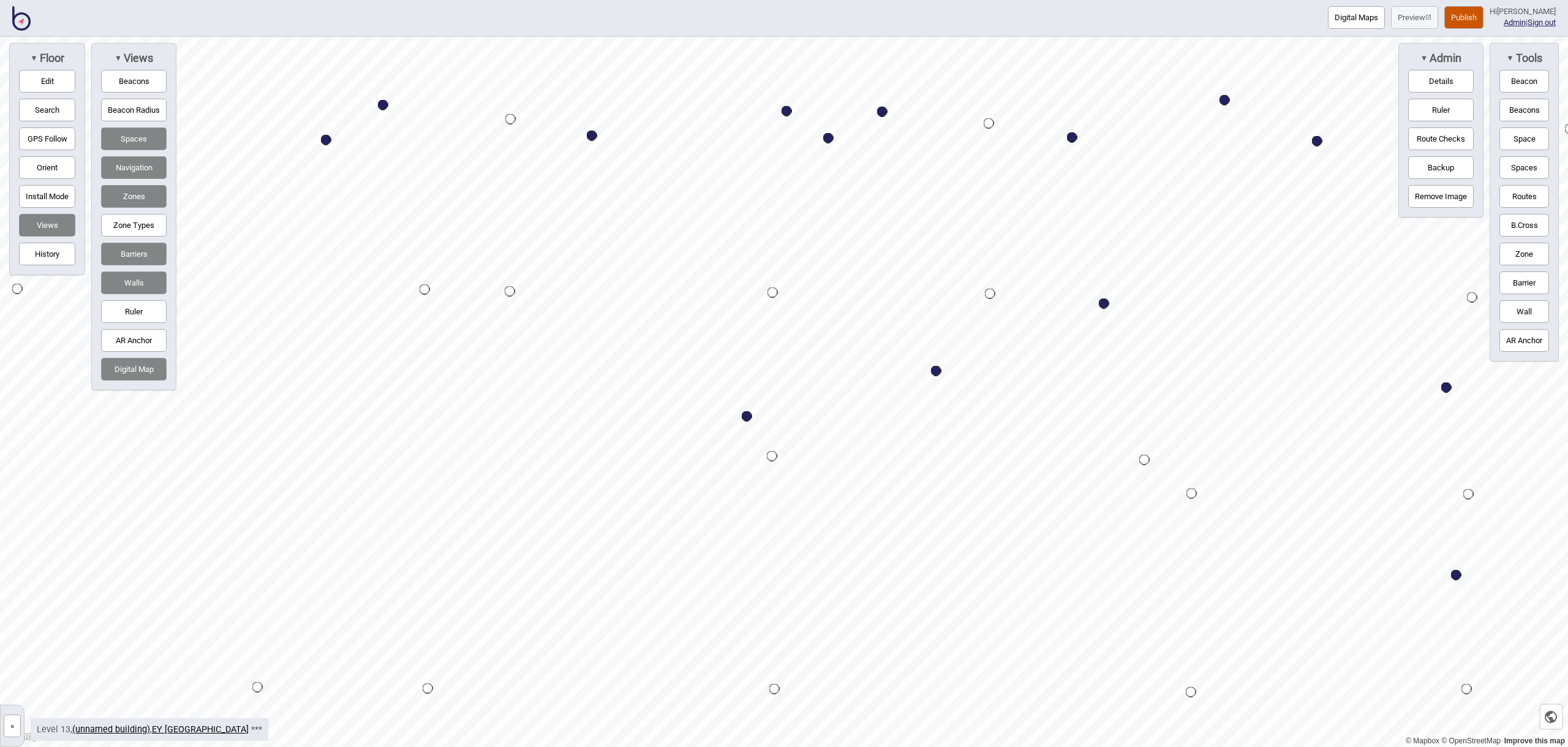
click at [1525, 142] on button "Space" at bounding box center [1524, 139] width 49 height 23
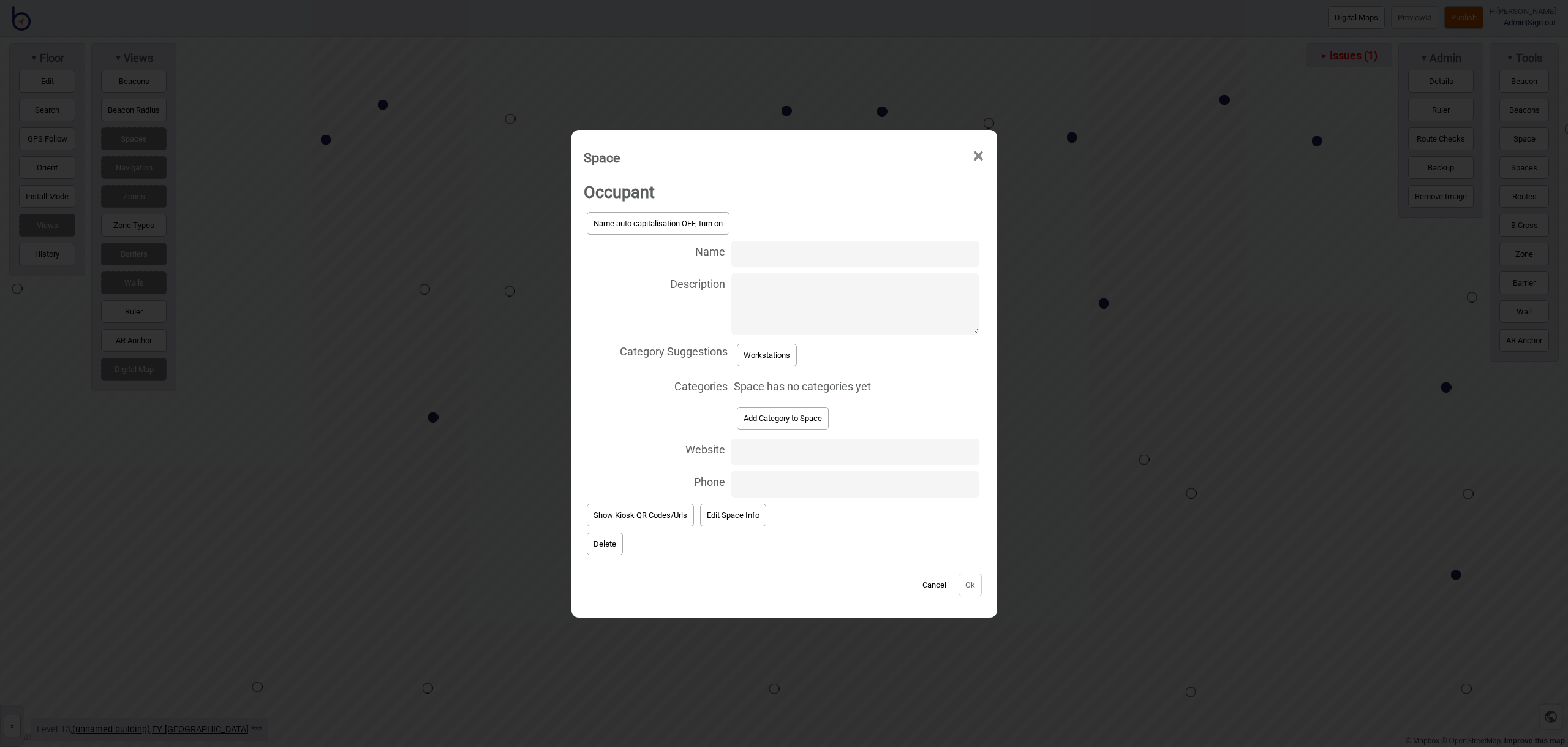
click at [785, 256] on input "Name" at bounding box center [854, 253] width 247 height 26
type input "Workstation 13.215"
click at [790, 350] on button "Workstations" at bounding box center [767, 355] width 60 height 23
select select "Workstations"
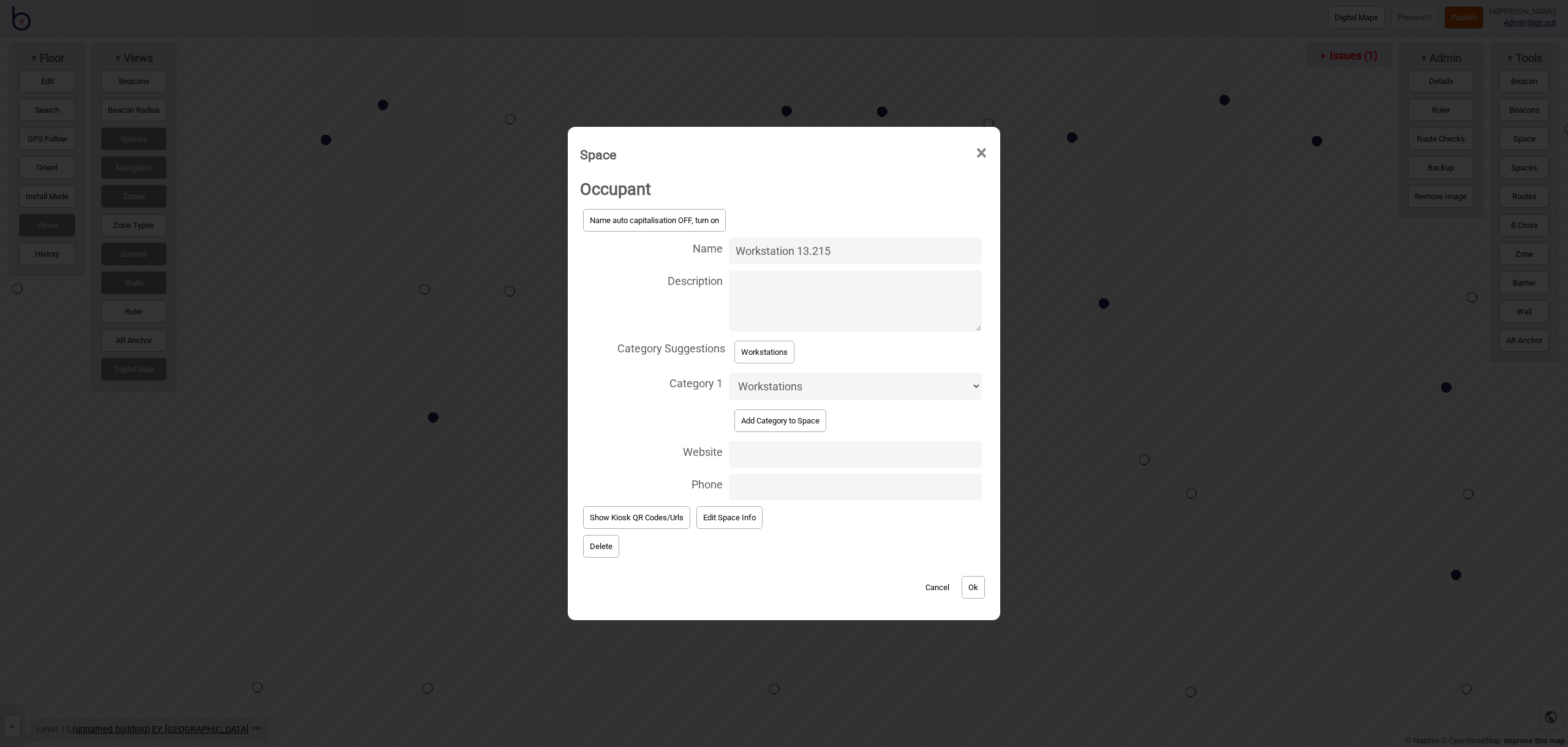
click at [980, 585] on button "Ok" at bounding box center [973, 587] width 24 height 23
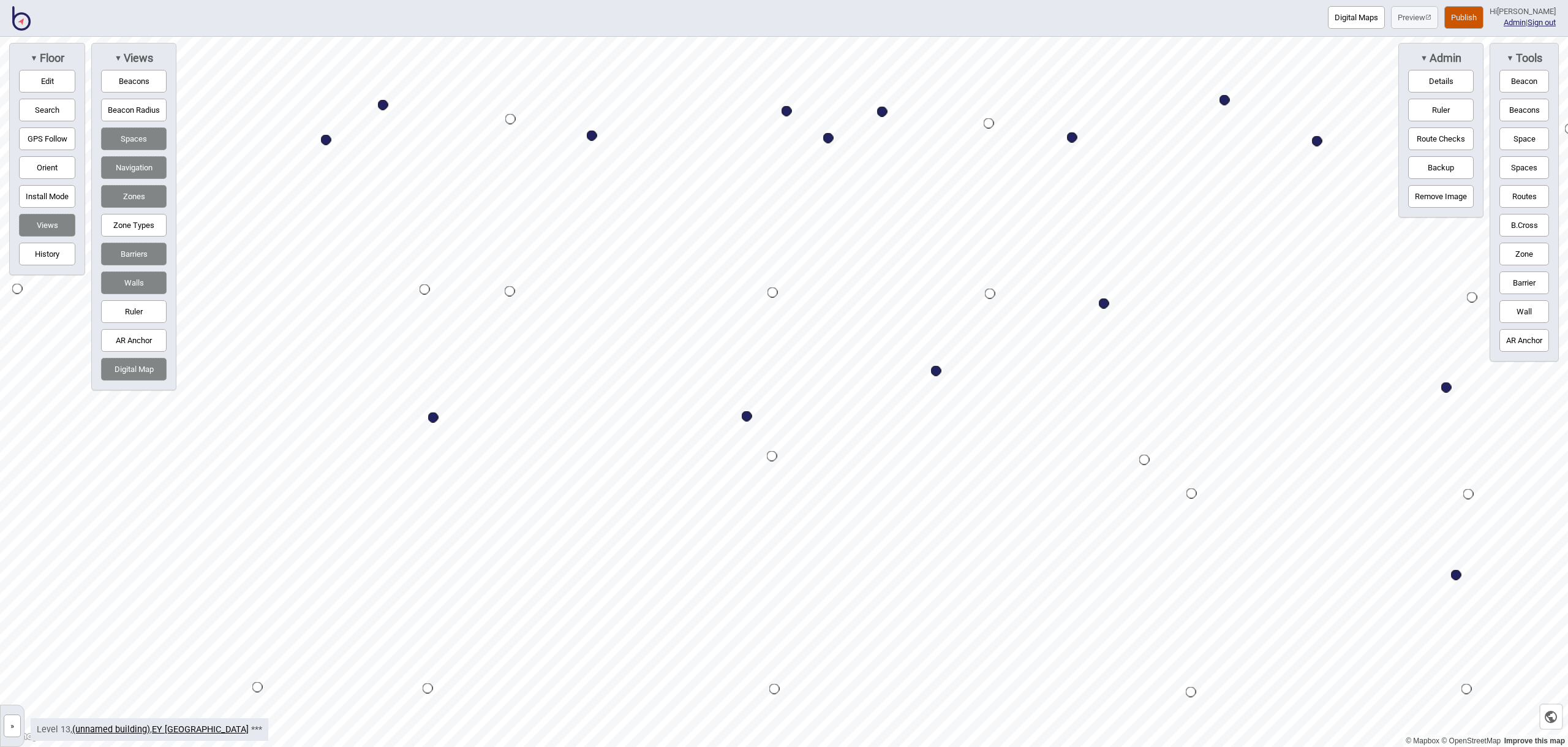
click at [1516, 138] on button "Space" at bounding box center [1524, 139] width 49 height 23
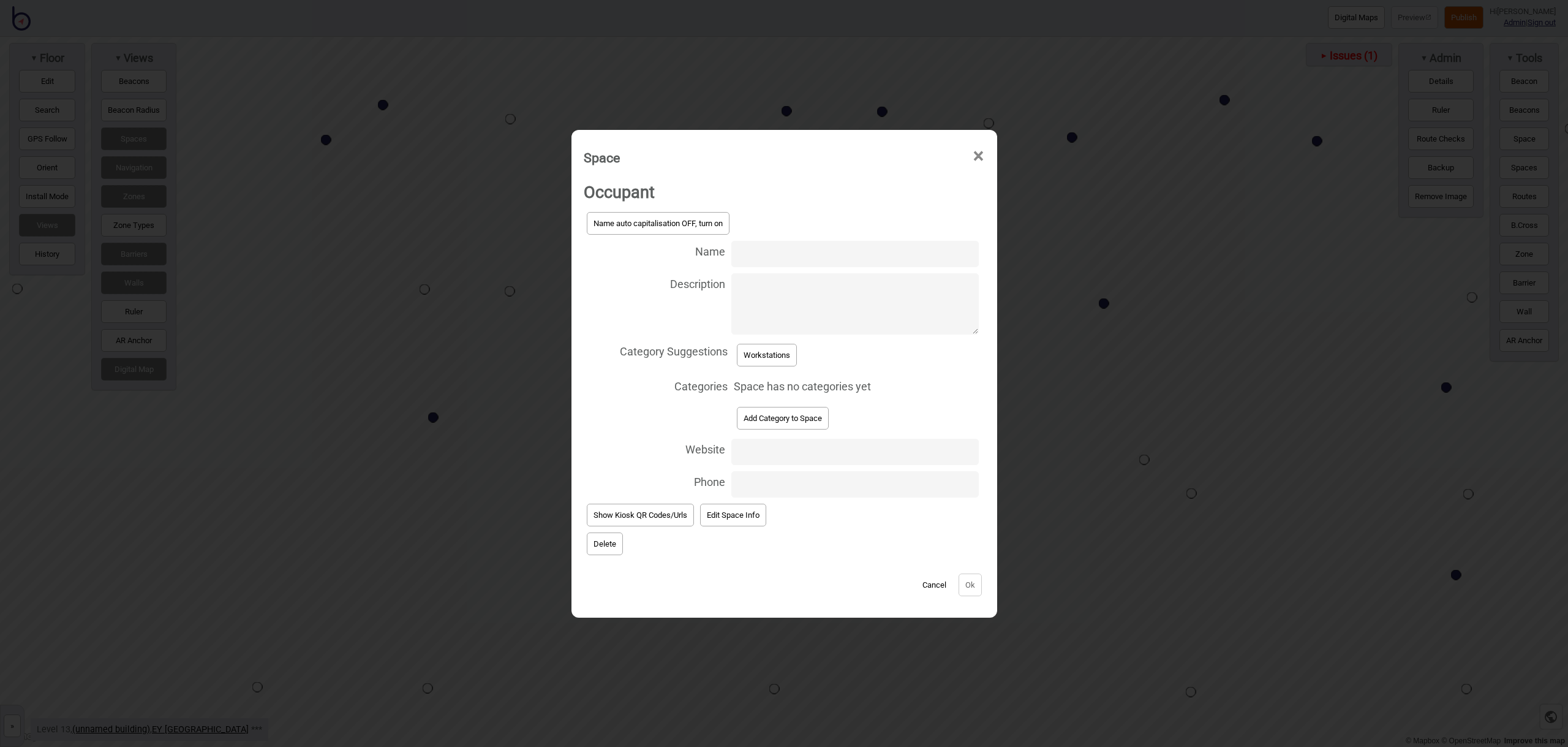
click at [799, 255] on input "Name" at bounding box center [854, 253] width 247 height 26
type input "Workstation 13.231"
click at [781, 361] on button "Workstations" at bounding box center [767, 355] width 60 height 23
select select "Workstations"
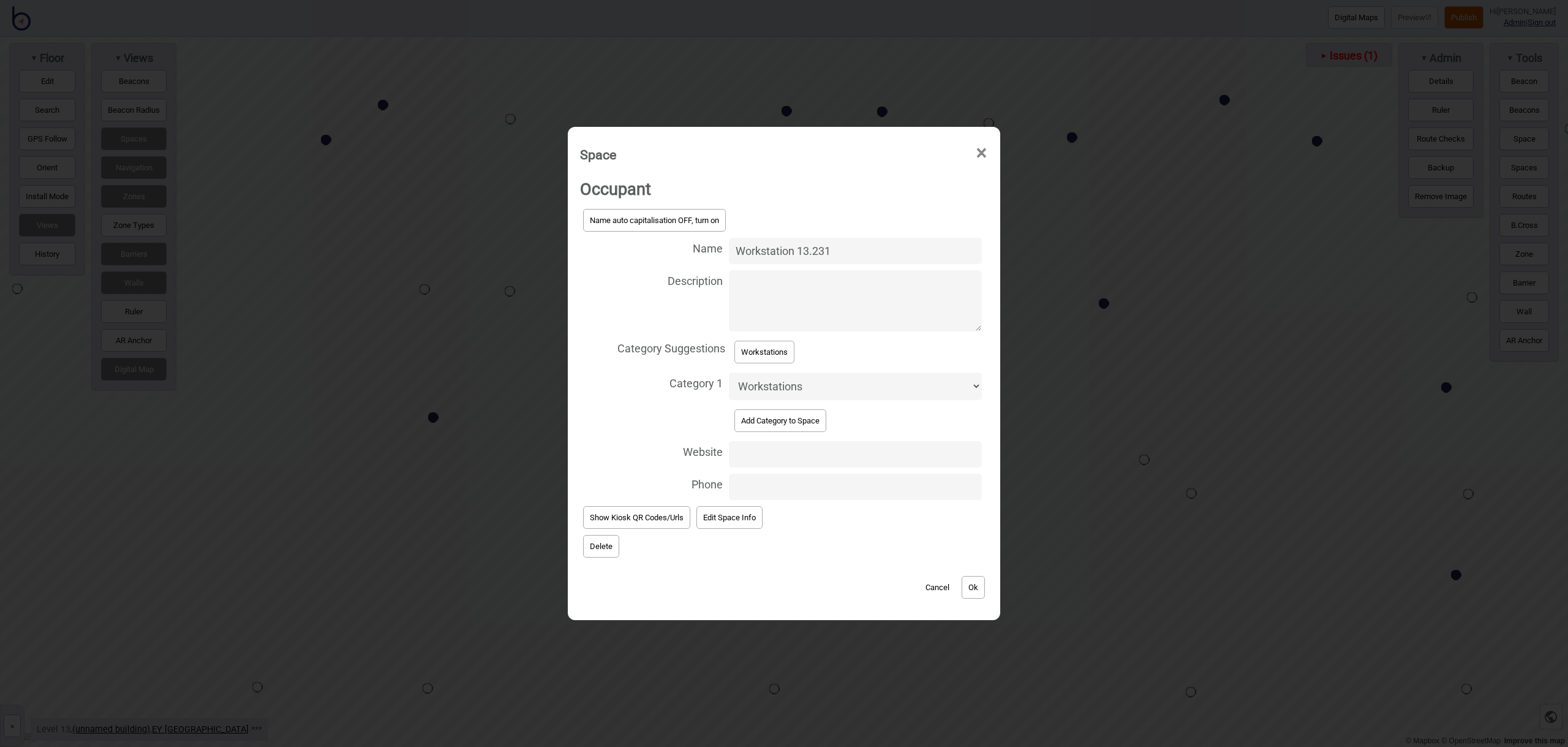
click at [967, 582] on button "Ok" at bounding box center [973, 587] width 24 height 23
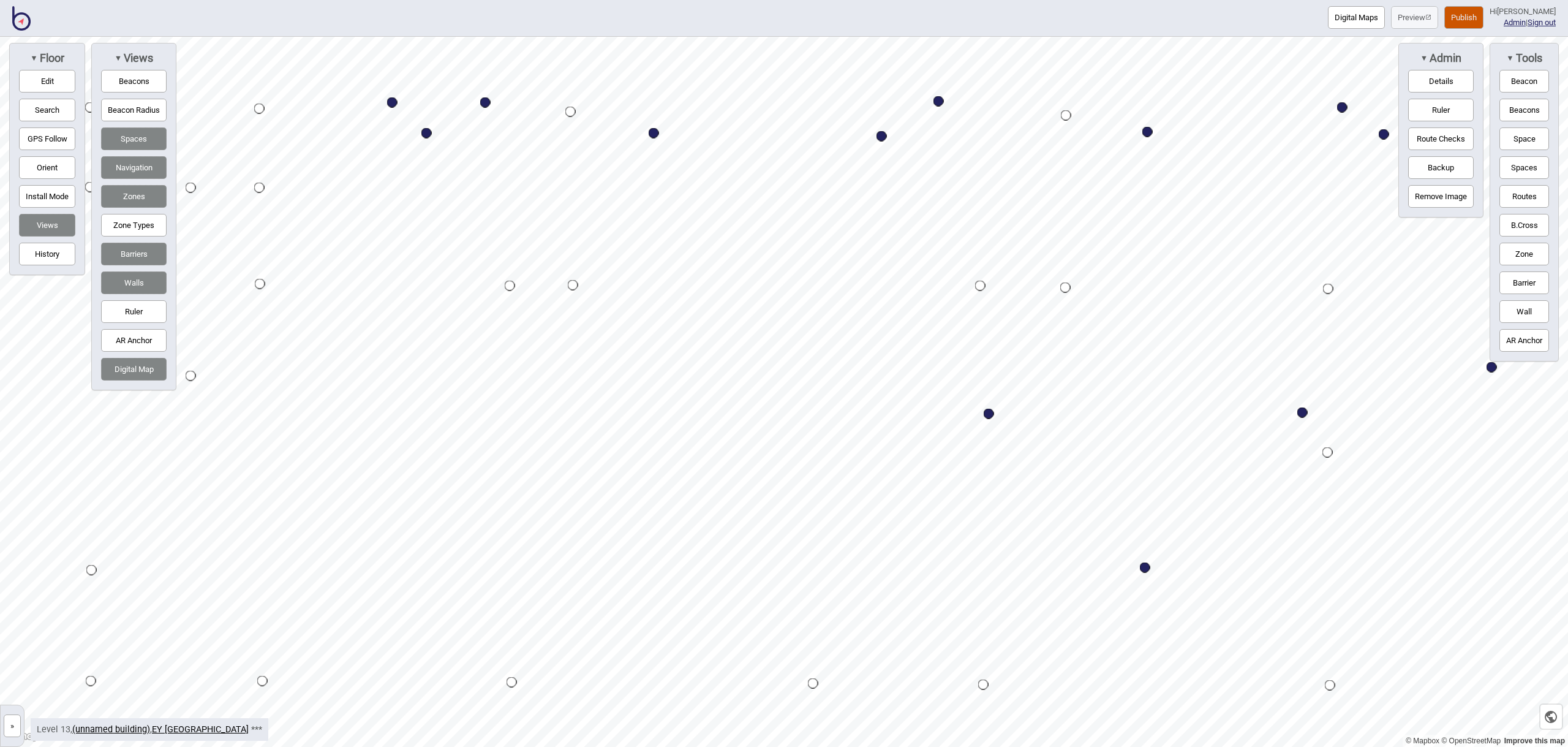
click at [1524, 143] on button "Space" at bounding box center [1524, 139] width 49 height 23
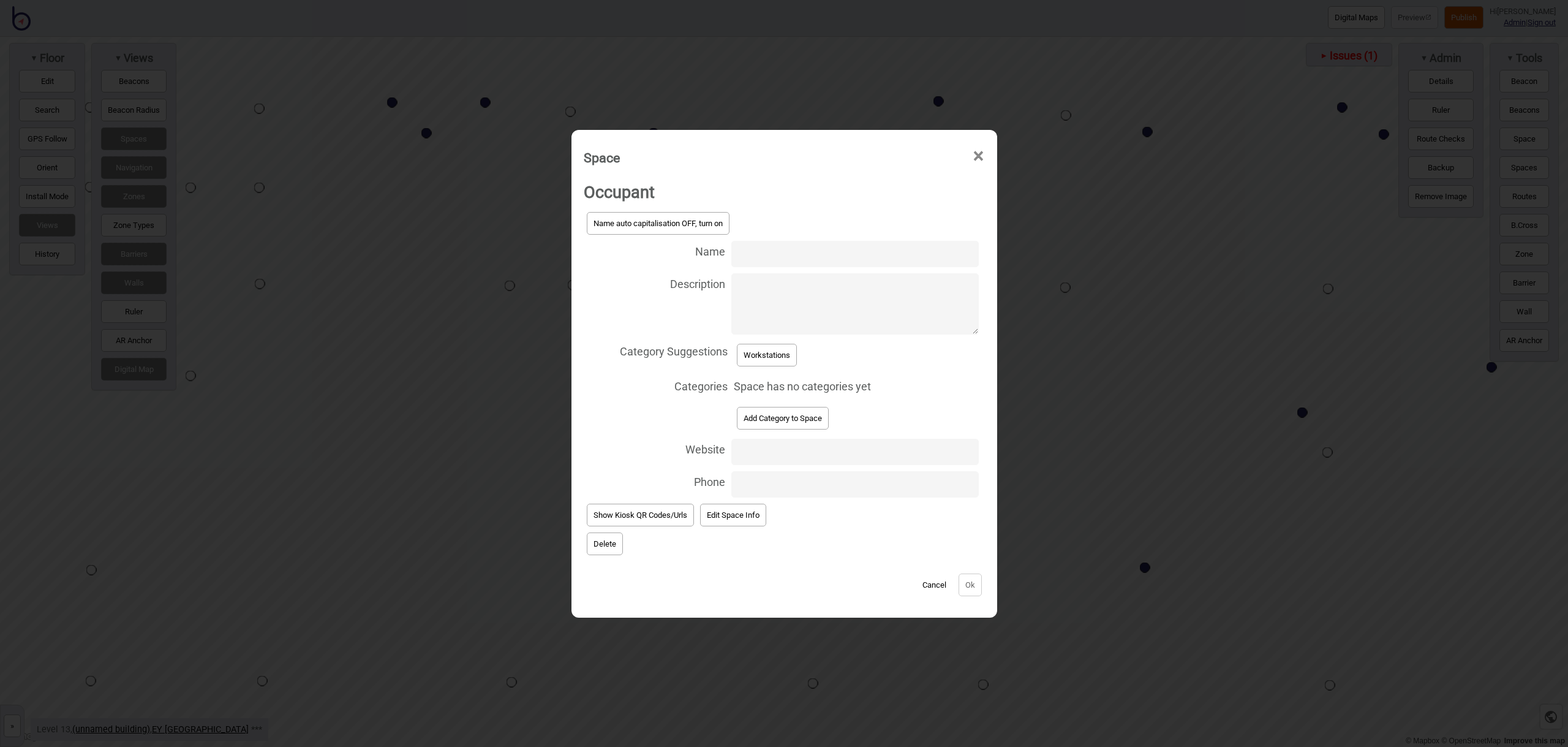
click at [756, 251] on input "Name" at bounding box center [854, 253] width 247 height 26
type input "Workstation 13.217"
click at [773, 355] on button "Workstations" at bounding box center [767, 355] width 60 height 23
select select "Workstations"
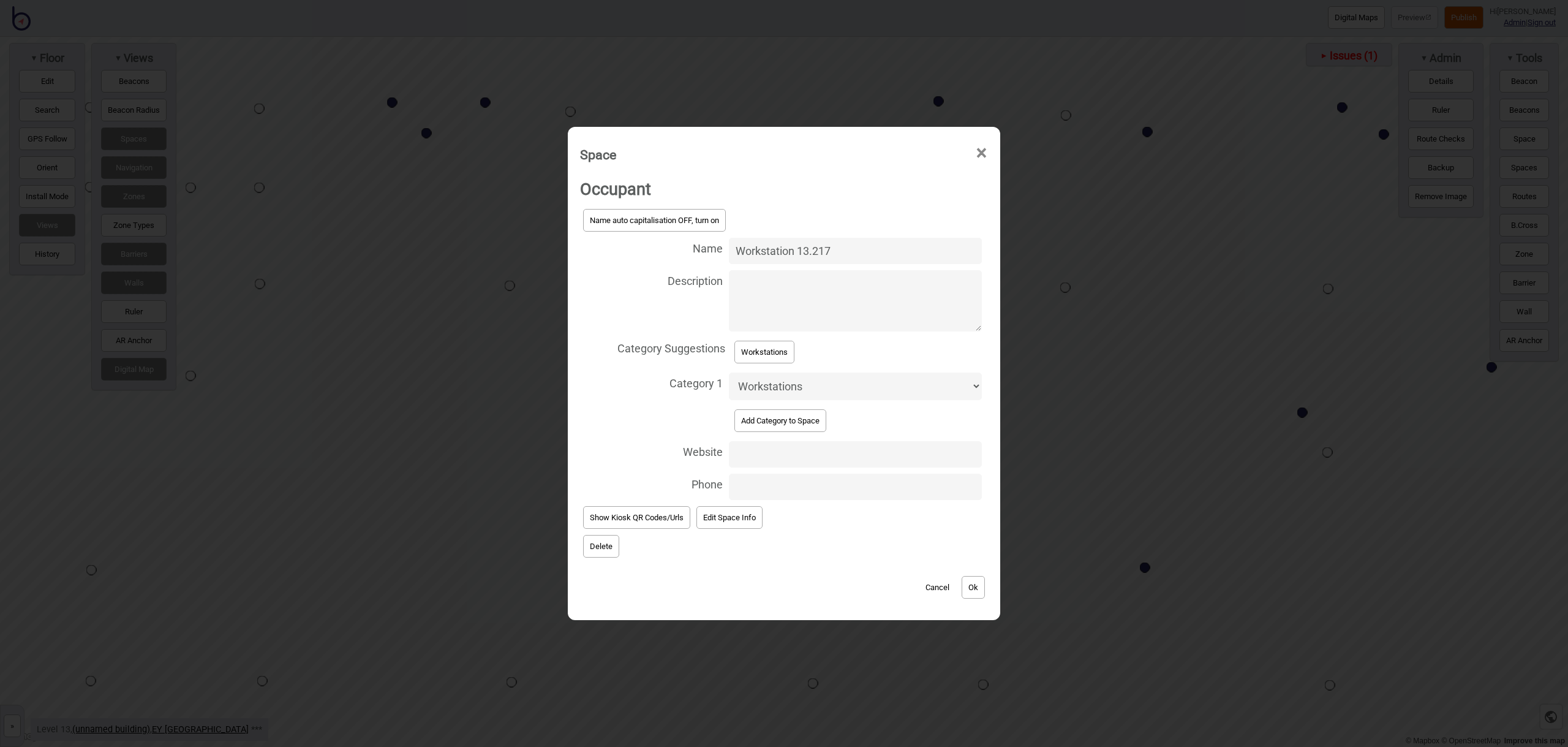
click at [976, 585] on button "Ok" at bounding box center [973, 587] width 24 height 23
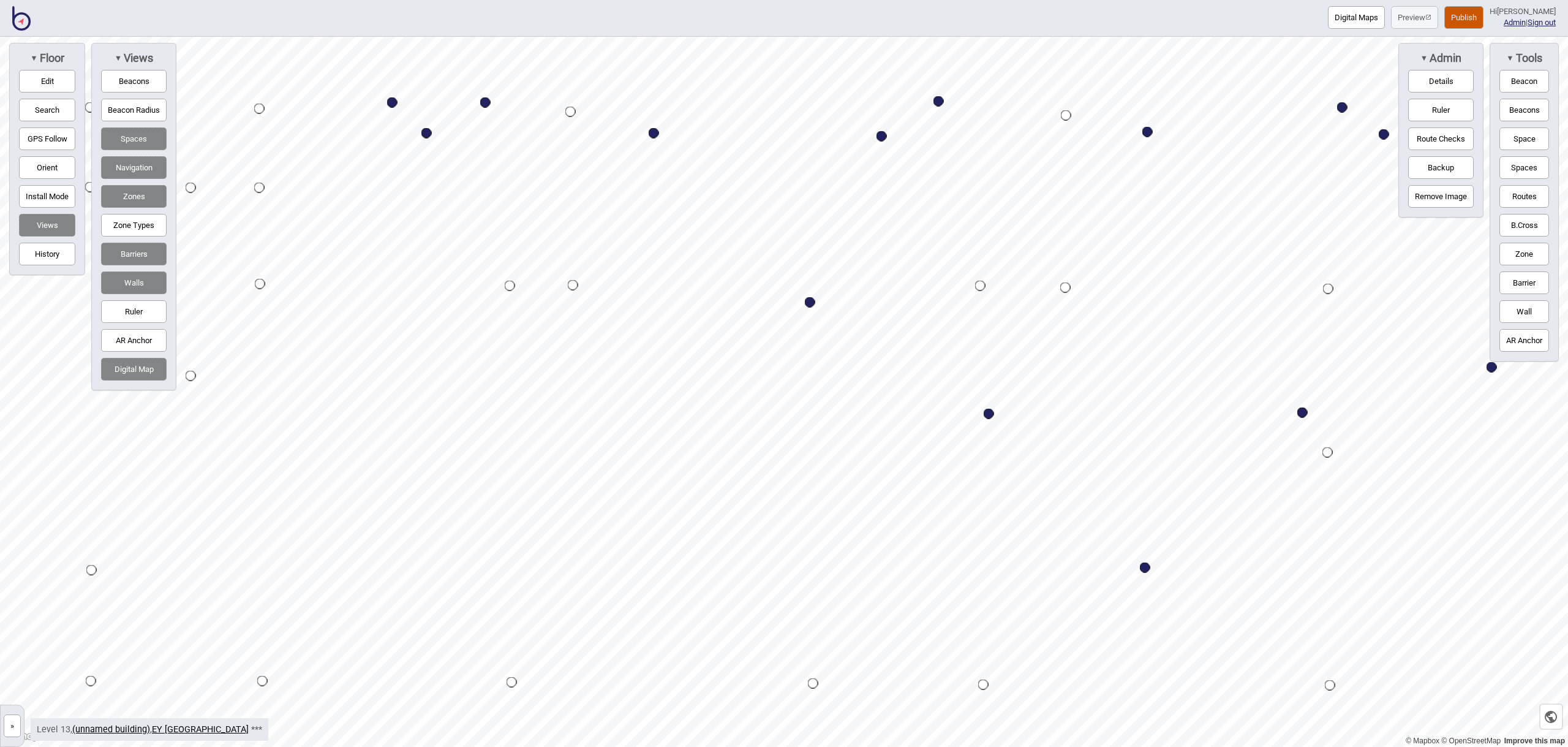
click at [1510, 137] on button "Space" at bounding box center [1524, 139] width 49 height 23
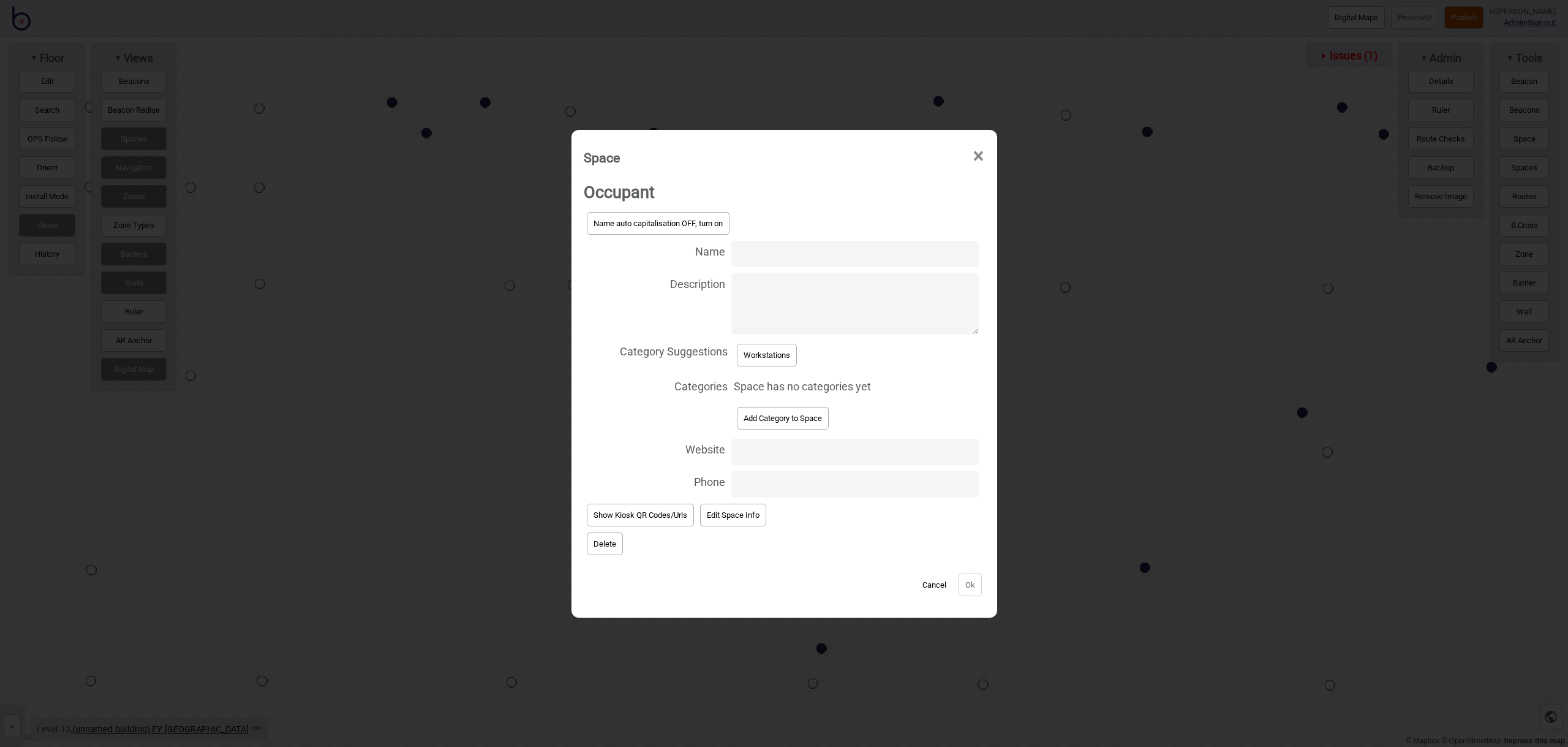
click at [753, 260] on input "Name" at bounding box center [854, 253] width 247 height 26
type input "Workstation 13.229"
click at [772, 350] on button "Workstations" at bounding box center [767, 355] width 60 height 23
select select "Workstations"
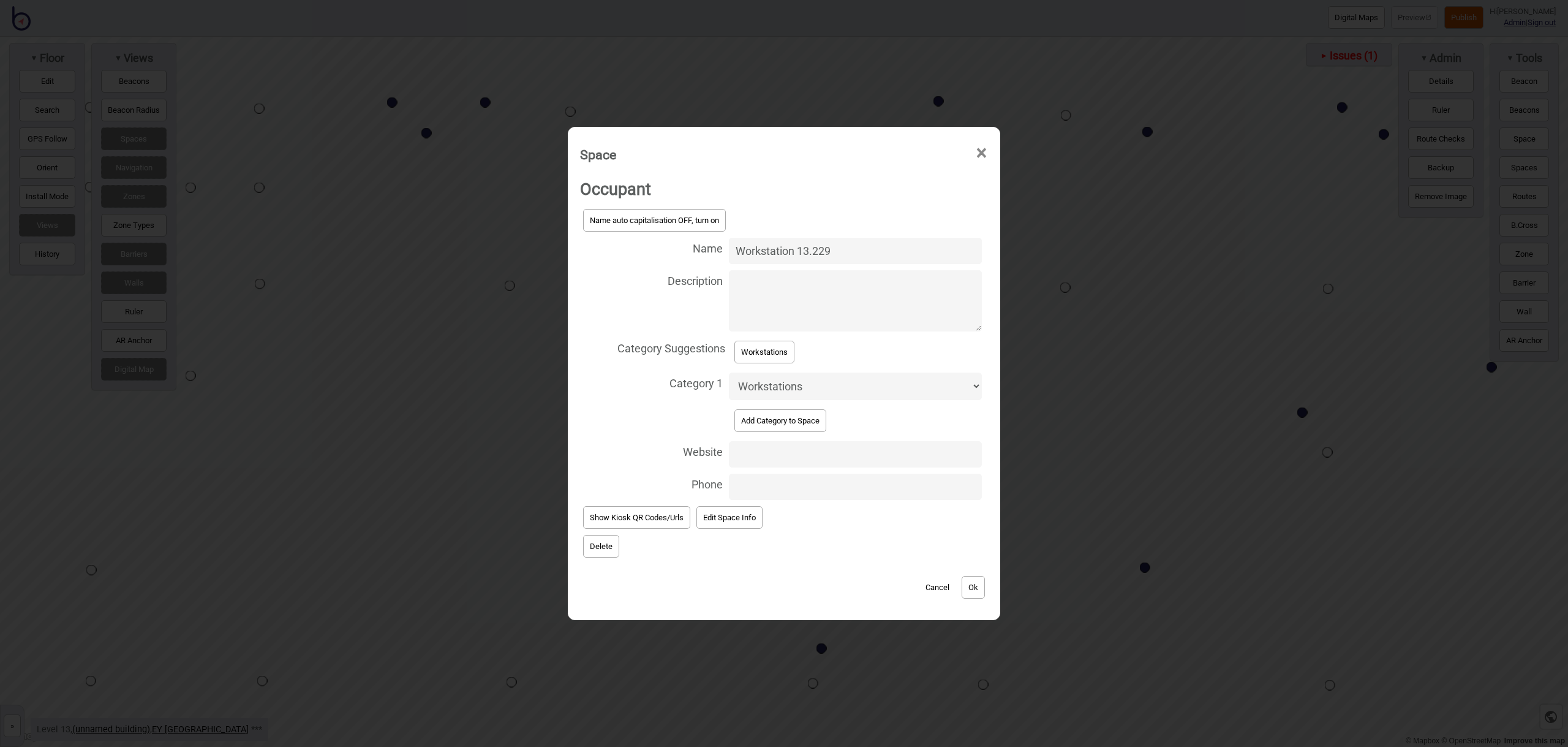
click at [987, 592] on div "Cancel Ok" at bounding box center [784, 580] width 408 height 41
click at [971, 592] on button "Ok" at bounding box center [973, 587] width 24 height 23
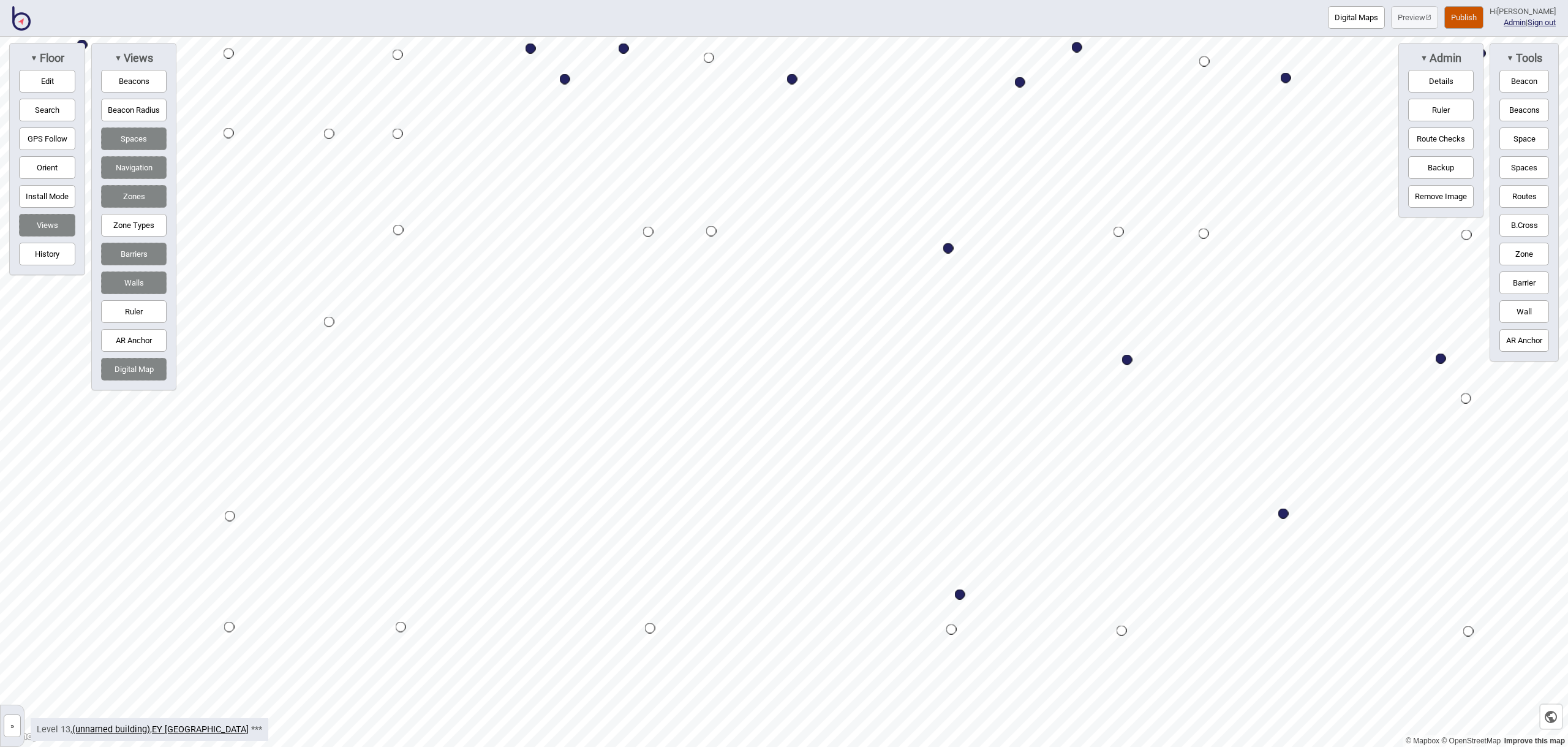
click at [1540, 145] on button "Space" at bounding box center [1524, 139] width 49 height 23
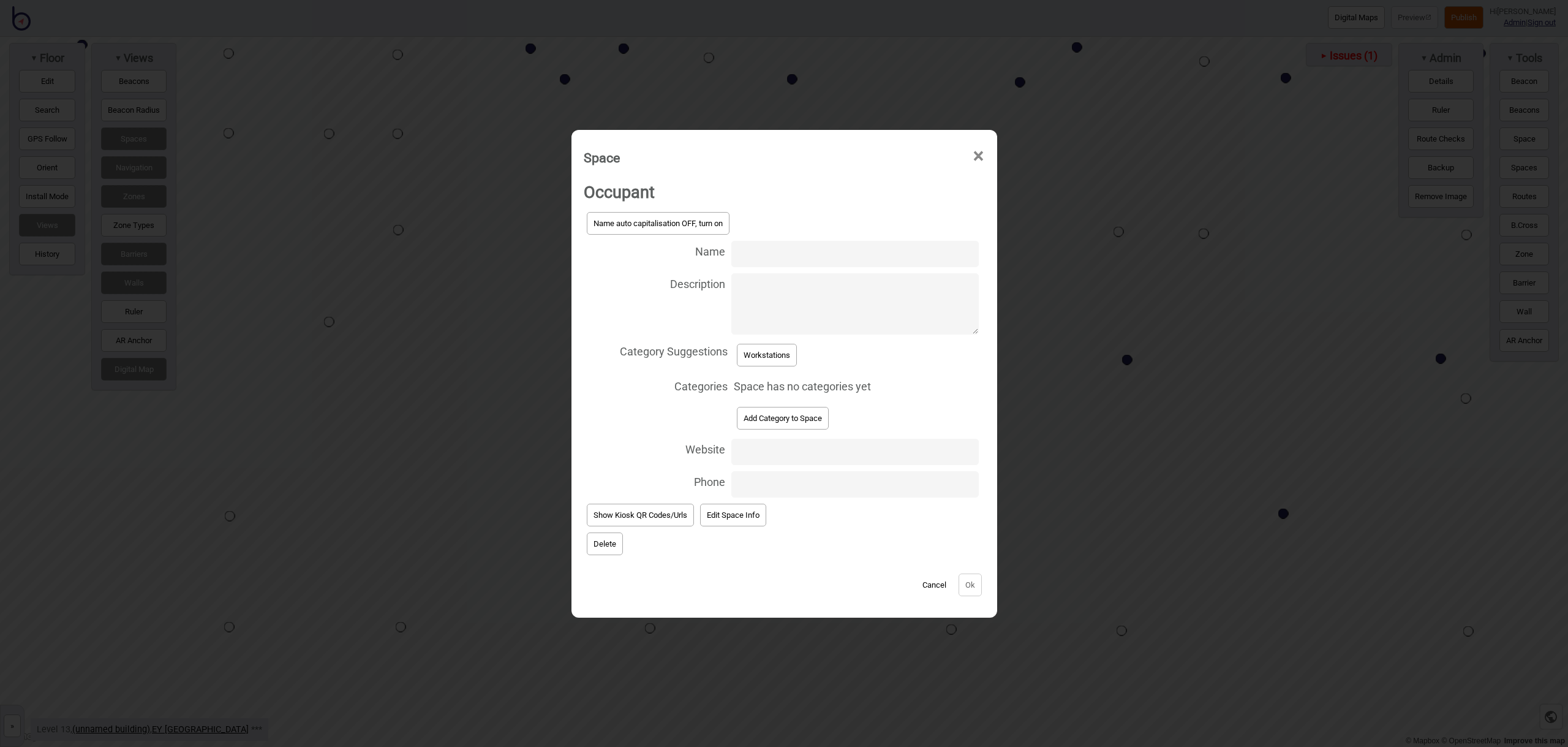
click at [770, 259] on input "Name" at bounding box center [854, 253] width 247 height 26
type input "Workstation 13.227"
click at [771, 353] on button "Workstations" at bounding box center [767, 355] width 60 height 23
select select "Workstations"
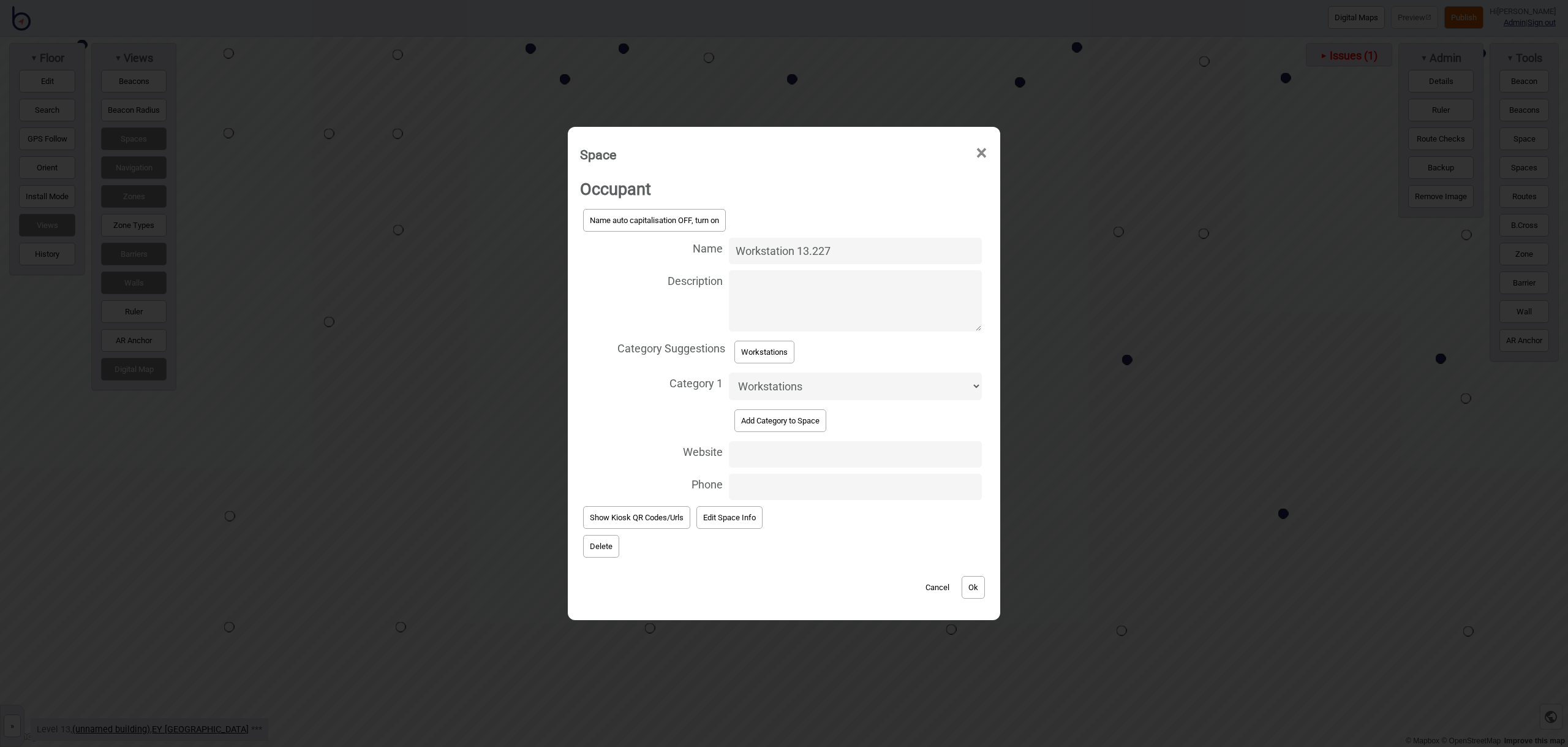
click at [981, 592] on button "Ok" at bounding box center [973, 587] width 24 height 23
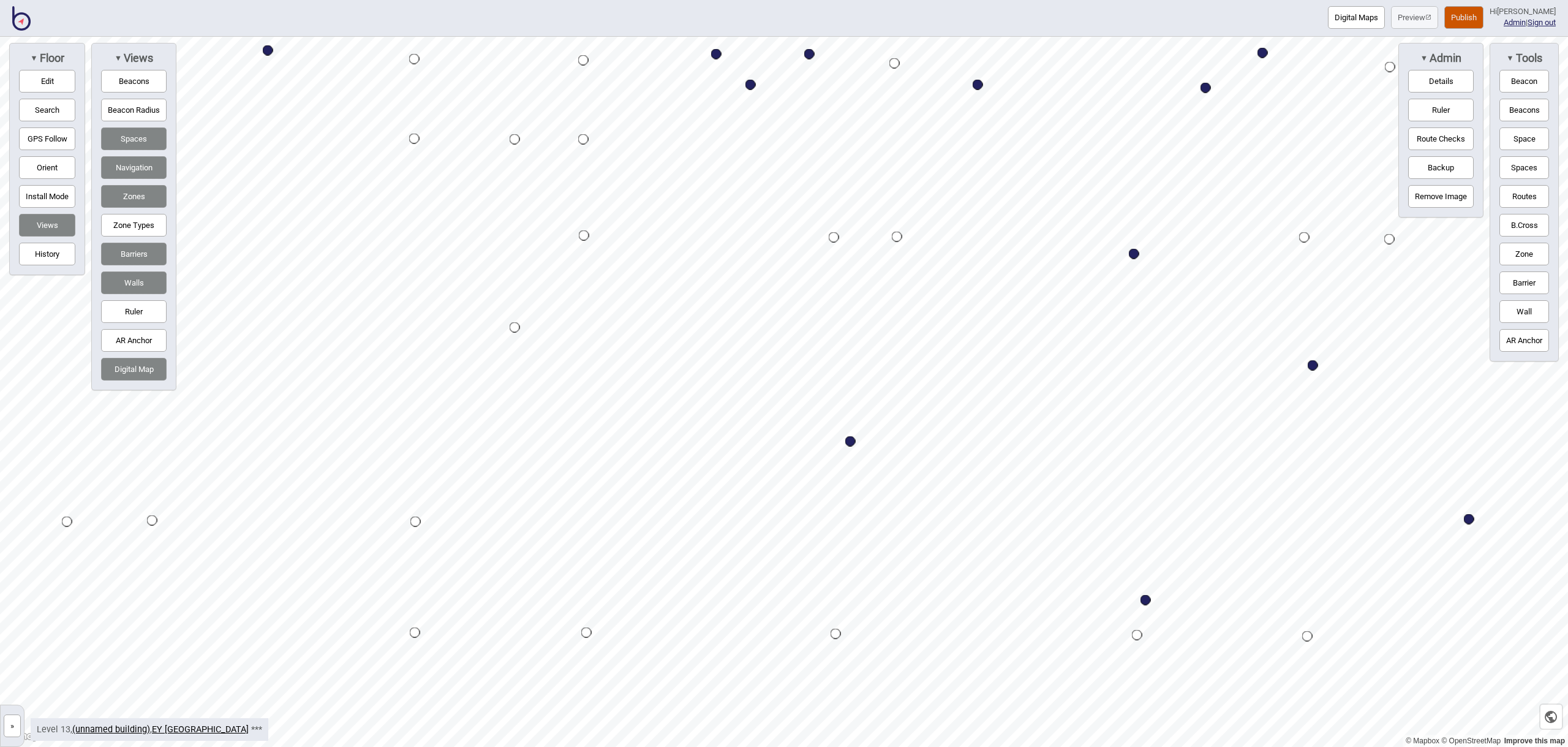
click at [1543, 141] on button "Space" at bounding box center [1524, 139] width 49 height 23
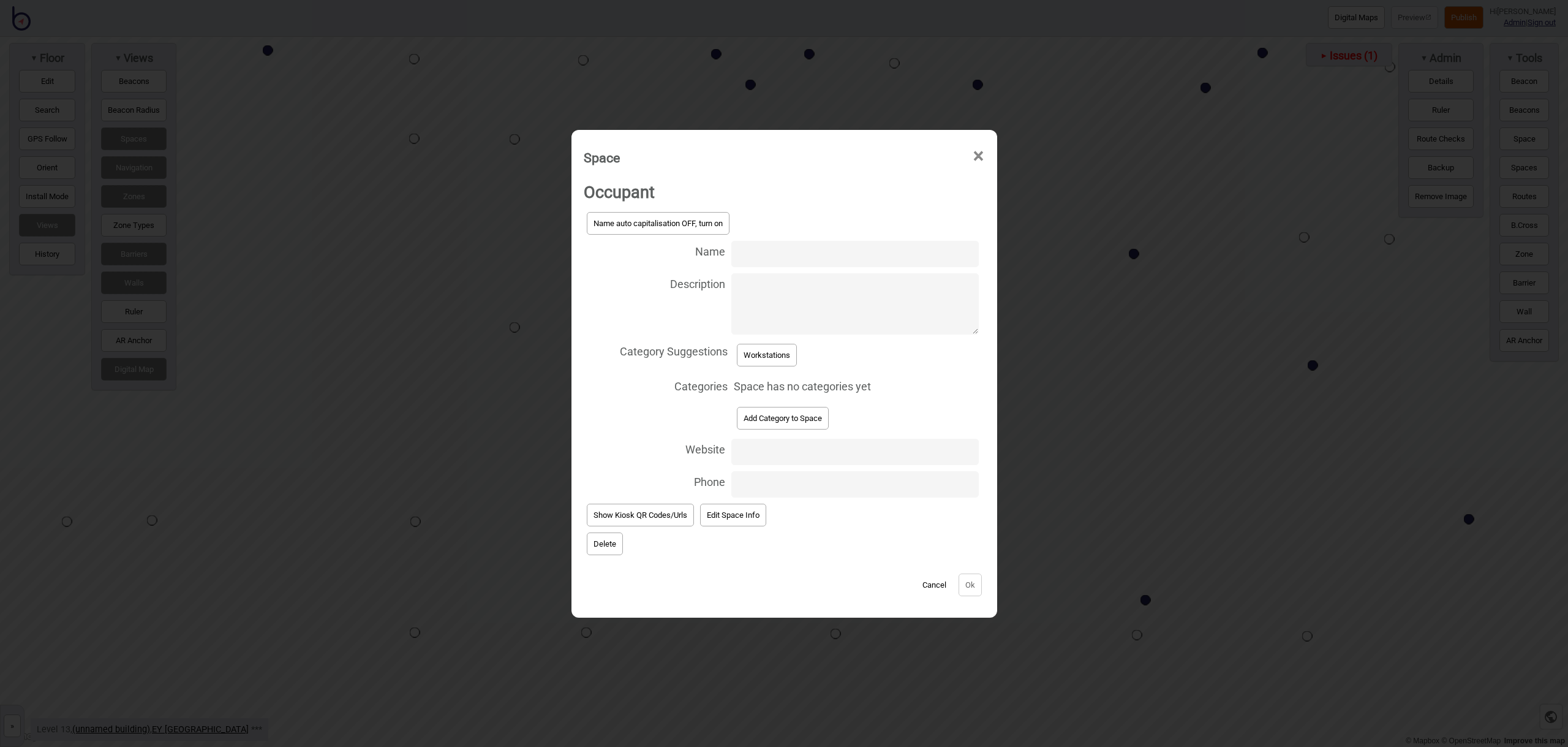
click at [748, 258] on input "Name" at bounding box center [854, 253] width 247 height 26
type input "Workstation 13.223"
click at [789, 360] on button "Workstations" at bounding box center [767, 355] width 60 height 23
select select "Workstations"
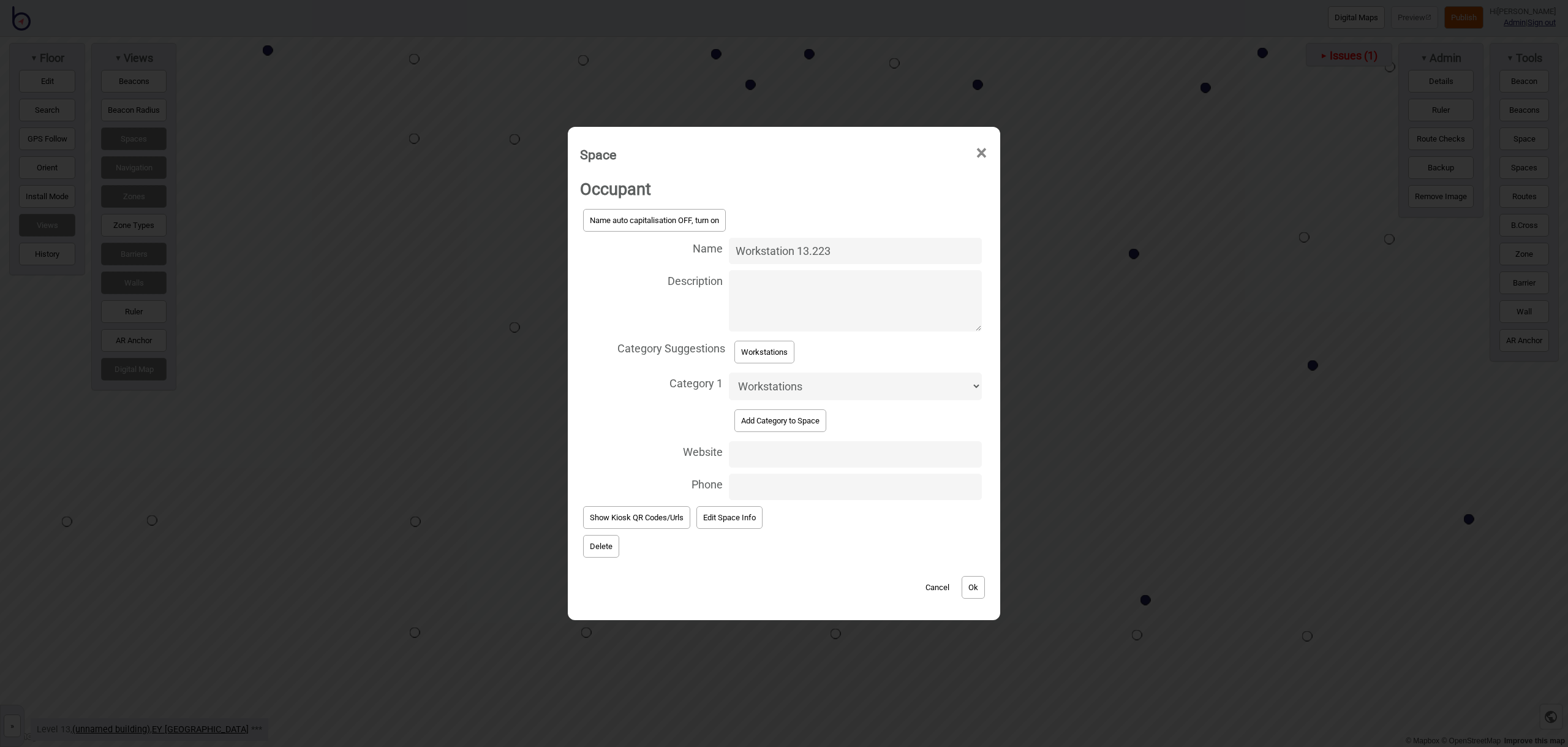
click at [966, 582] on button "Ok" at bounding box center [973, 587] width 24 height 23
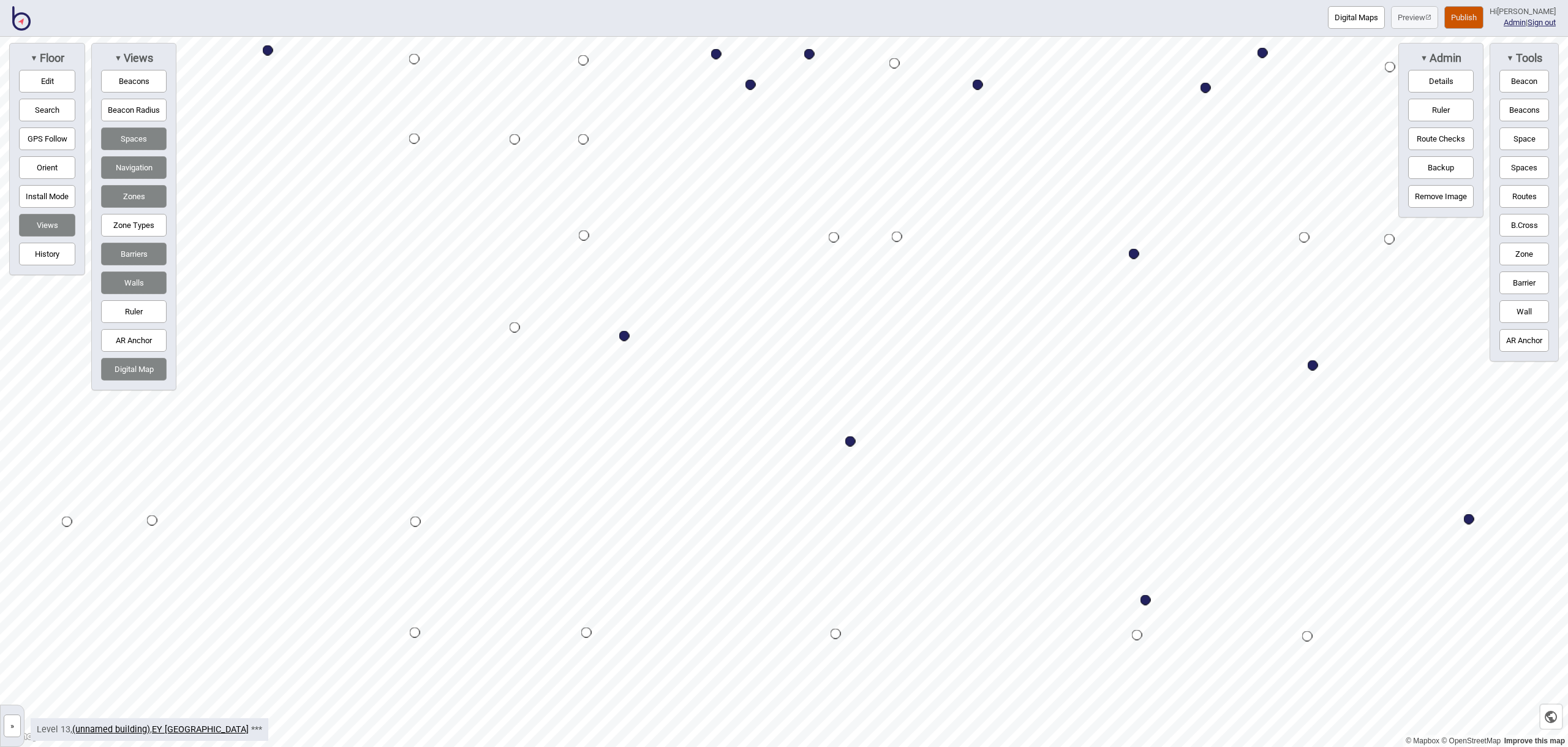
click at [1517, 132] on button "Space" at bounding box center [1524, 139] width 49 height 23
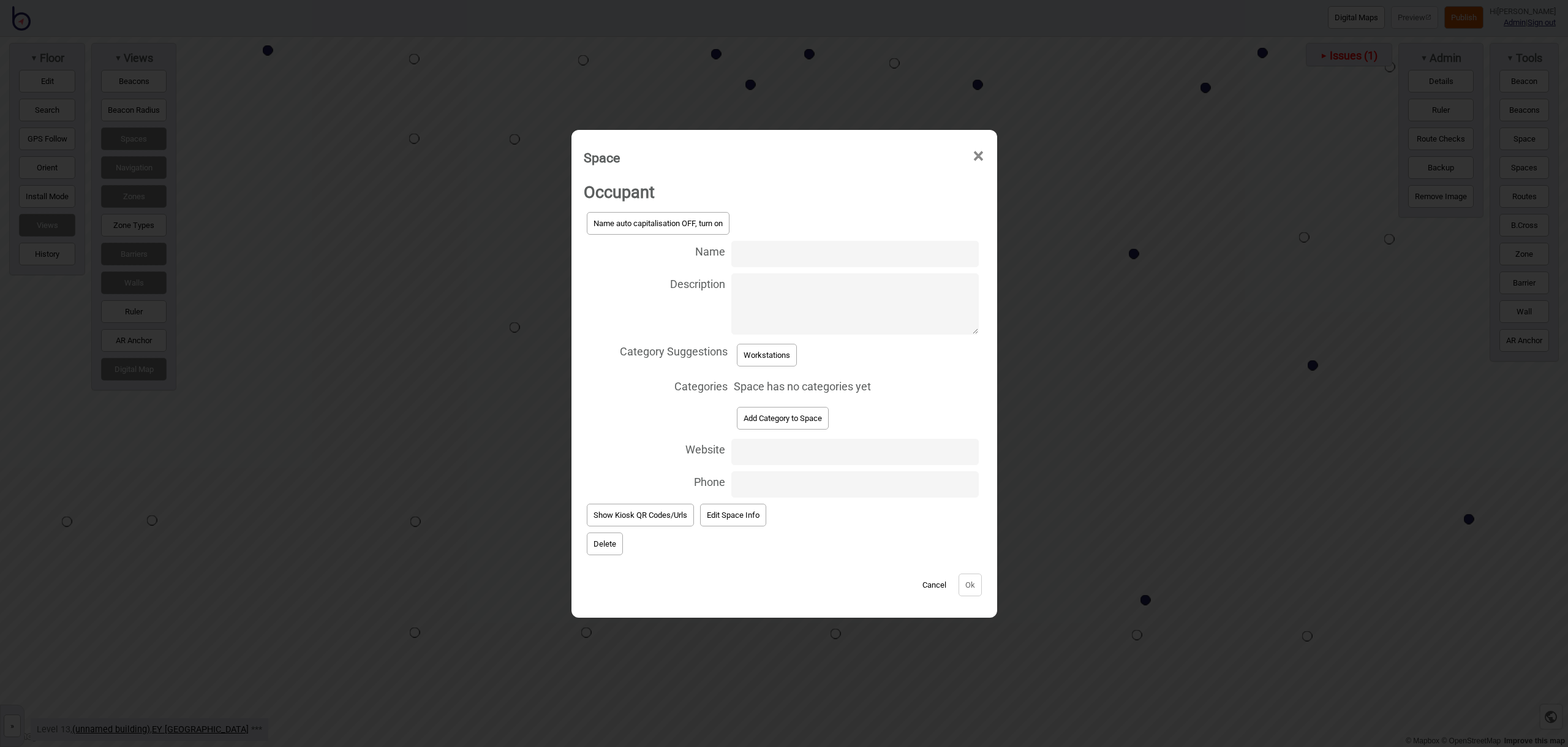
click at [747, 255] on input "Name" at bounding box center [854, 253] width 247 height 26
type input "Workstation 13.225"
click at [786, 364] on button "Workstations" at bounding box center [767, 355] width 60 height 23
select select "Workstations"
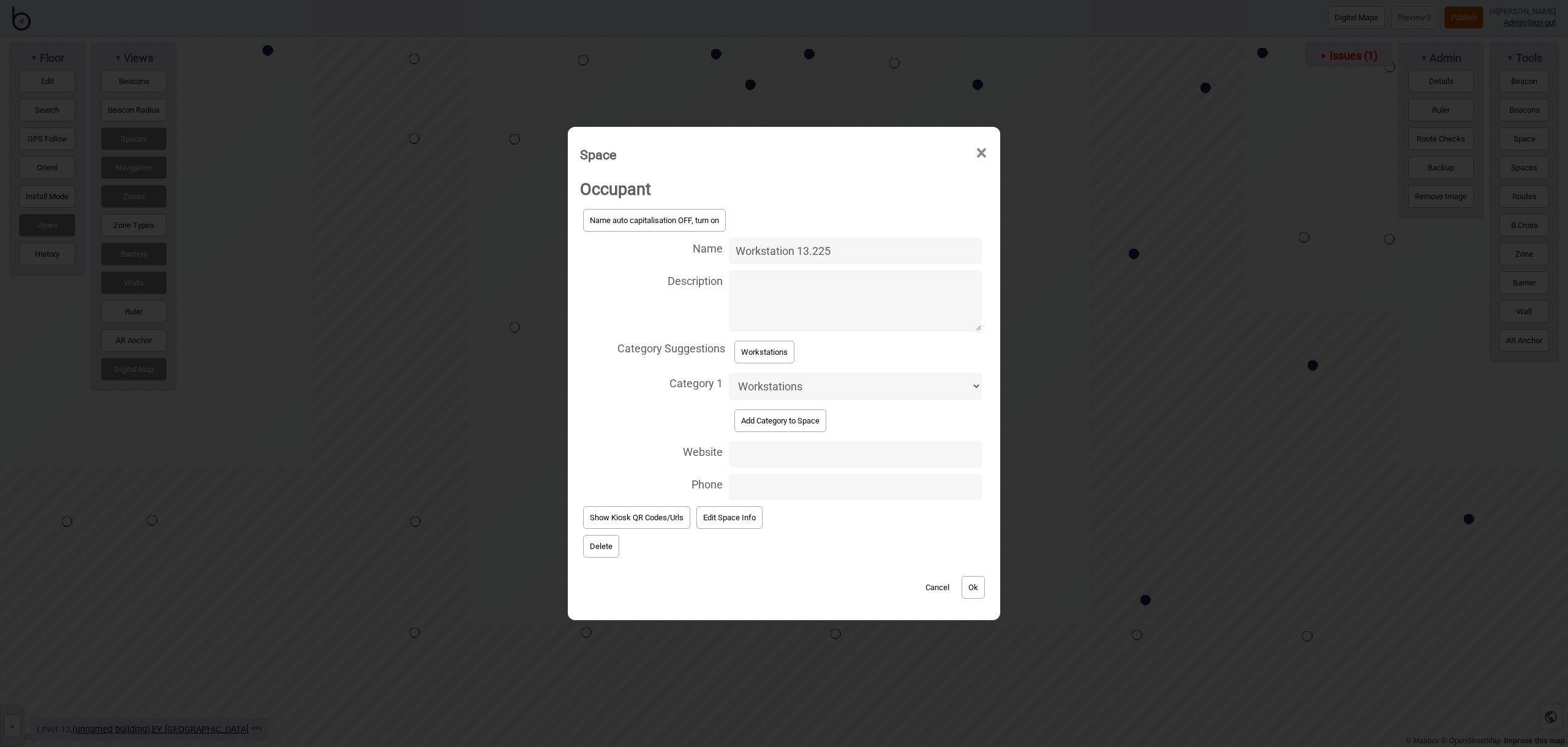
click at [969, 577] on button "Ok" at bounding box center [973, 587] width 24 height 23
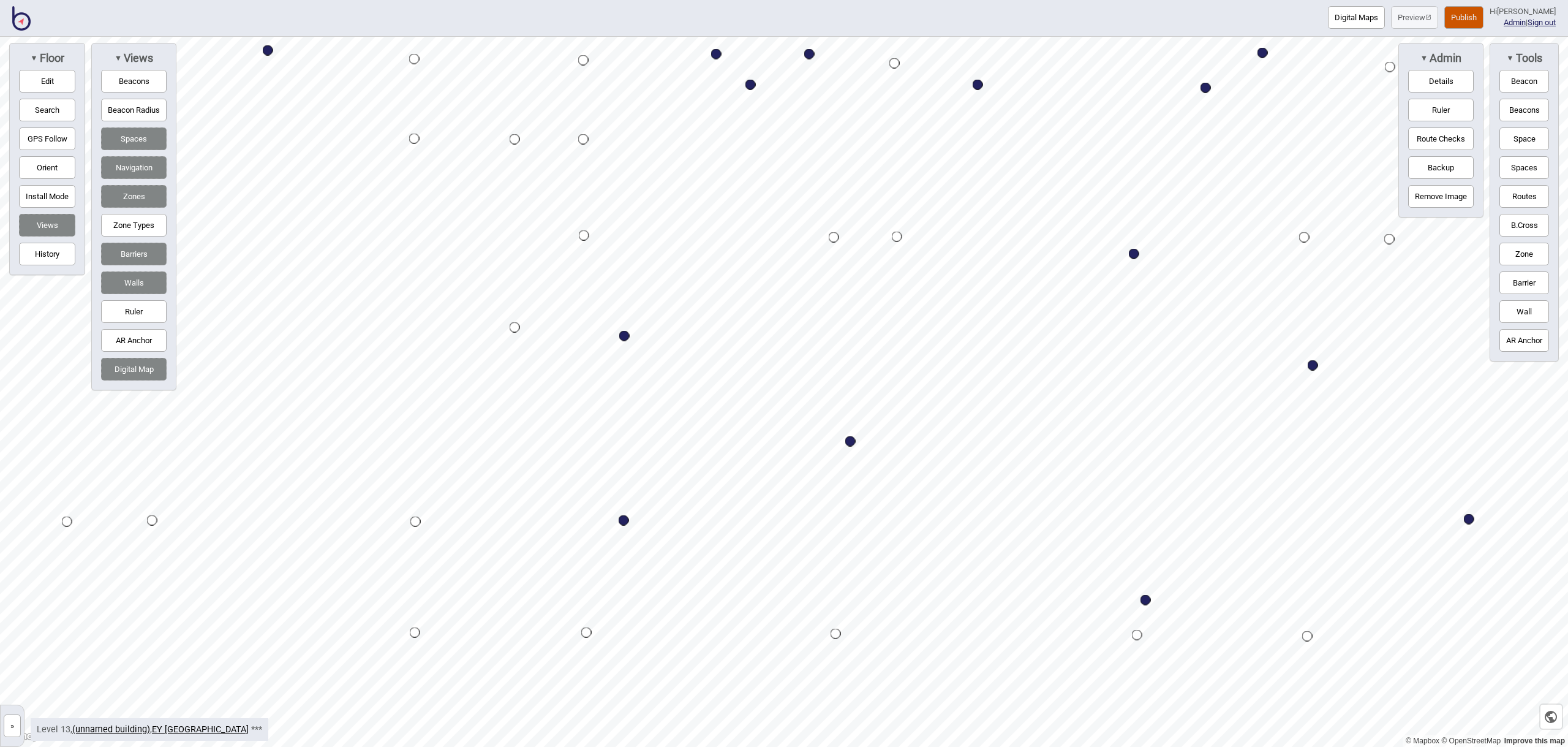
click at [1510, 288] on button "Barrier" at bounding box center [1524, 283] width 49 height 23
click at [641, 582] on div "Map marker" at bounding box center [641, 582] width 19 height 19
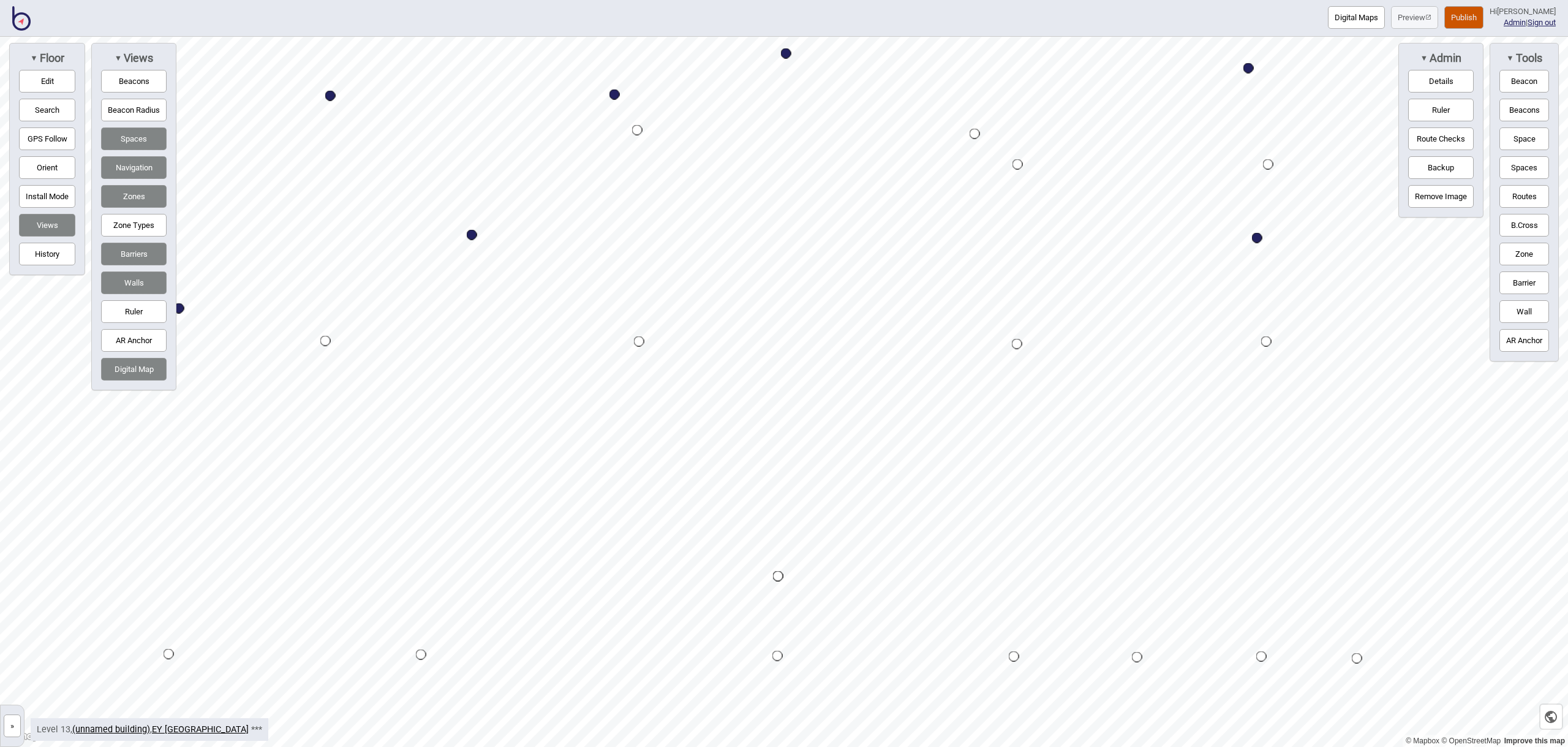
click at [1518, 130] on button "Space" at bounding box center [1524, 139] width 49 height 23
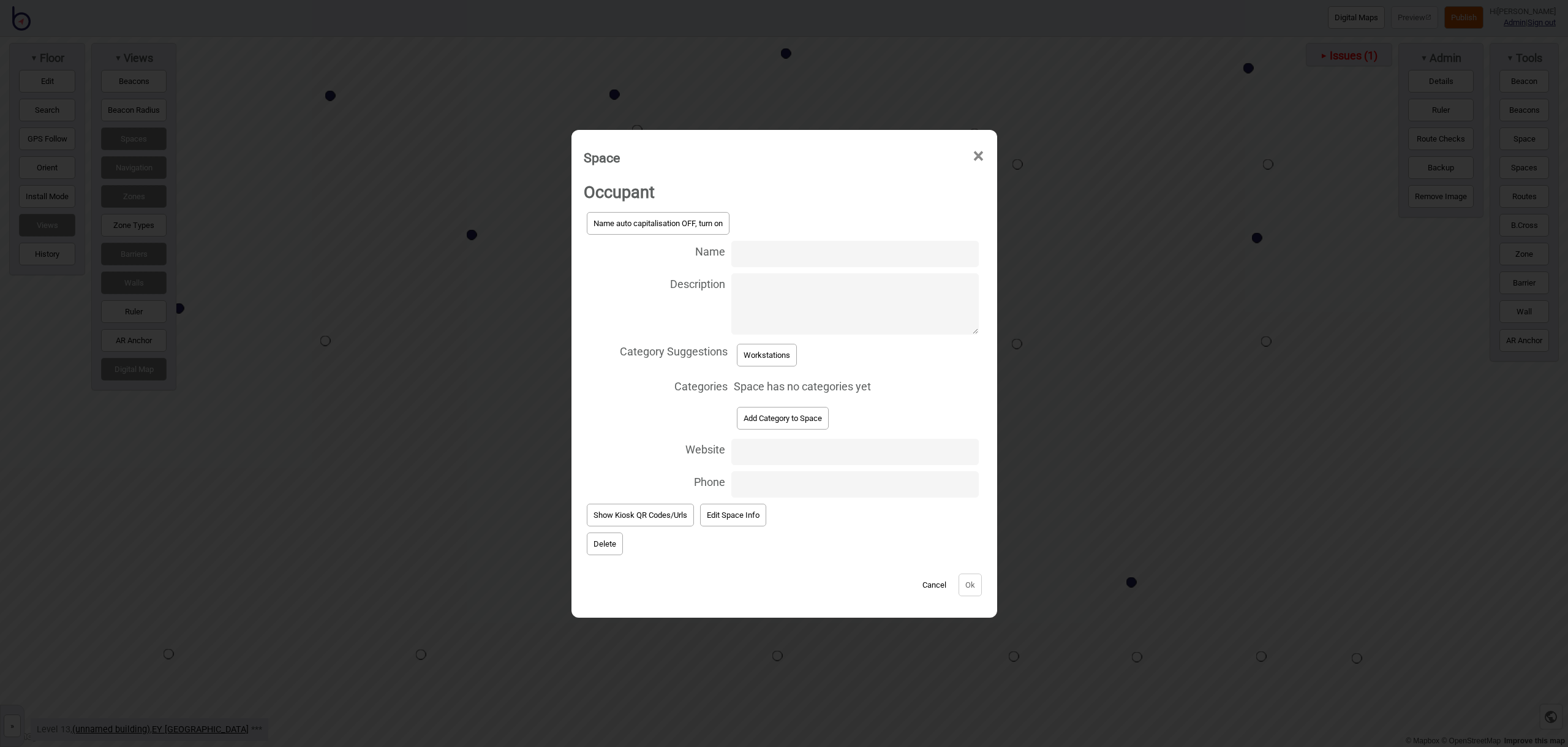
click at [760, 253] on input "Name" at bounding box center [854, 253] width 247 height 26
type input "Workstation 13.115"
click at [786, 349] on button "Workstations" at bounding box center [767, 355] width 60 height 23
select select "Workstations"
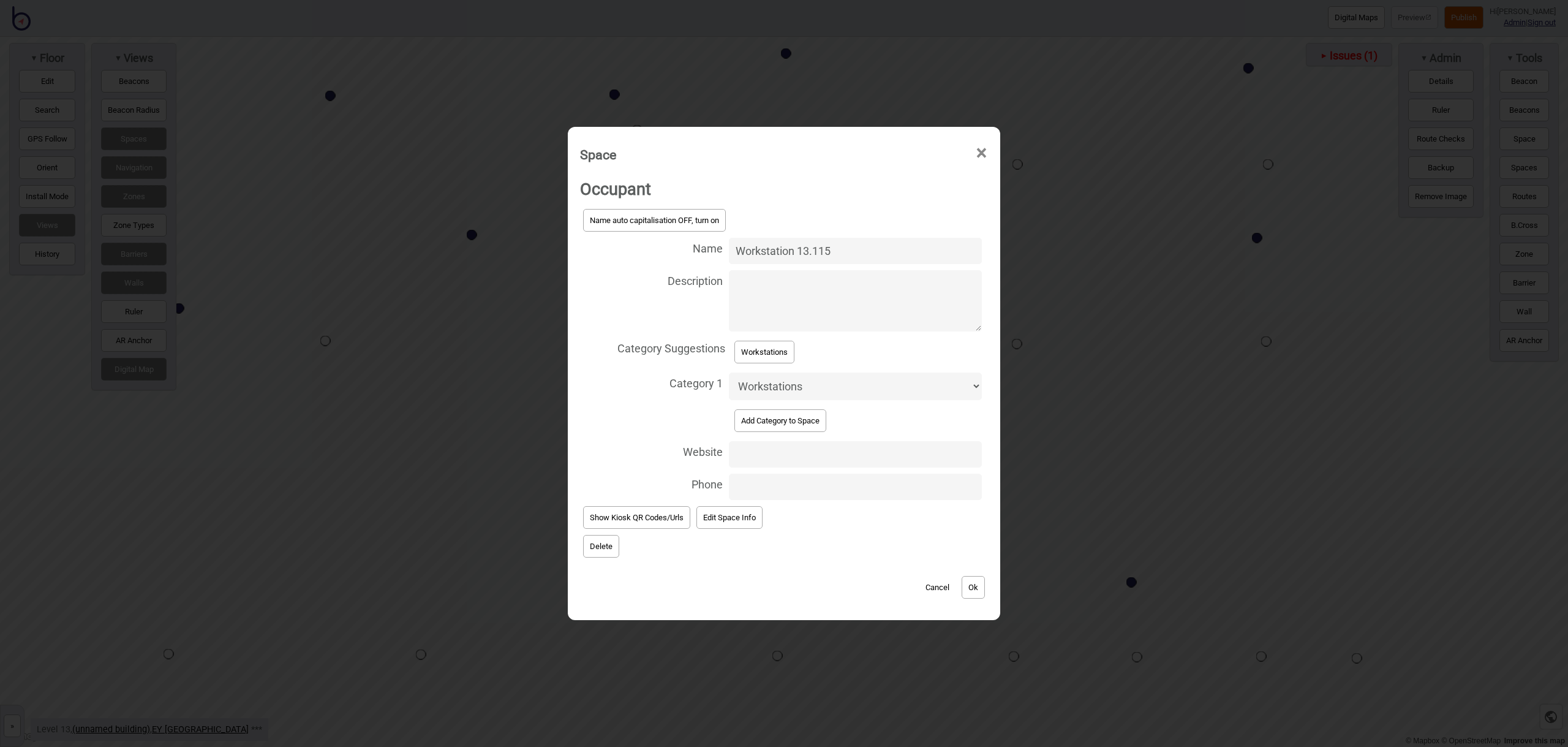
click at [976, 586] on button "Ok" at bounding box center [973, 587] width 24 height 23
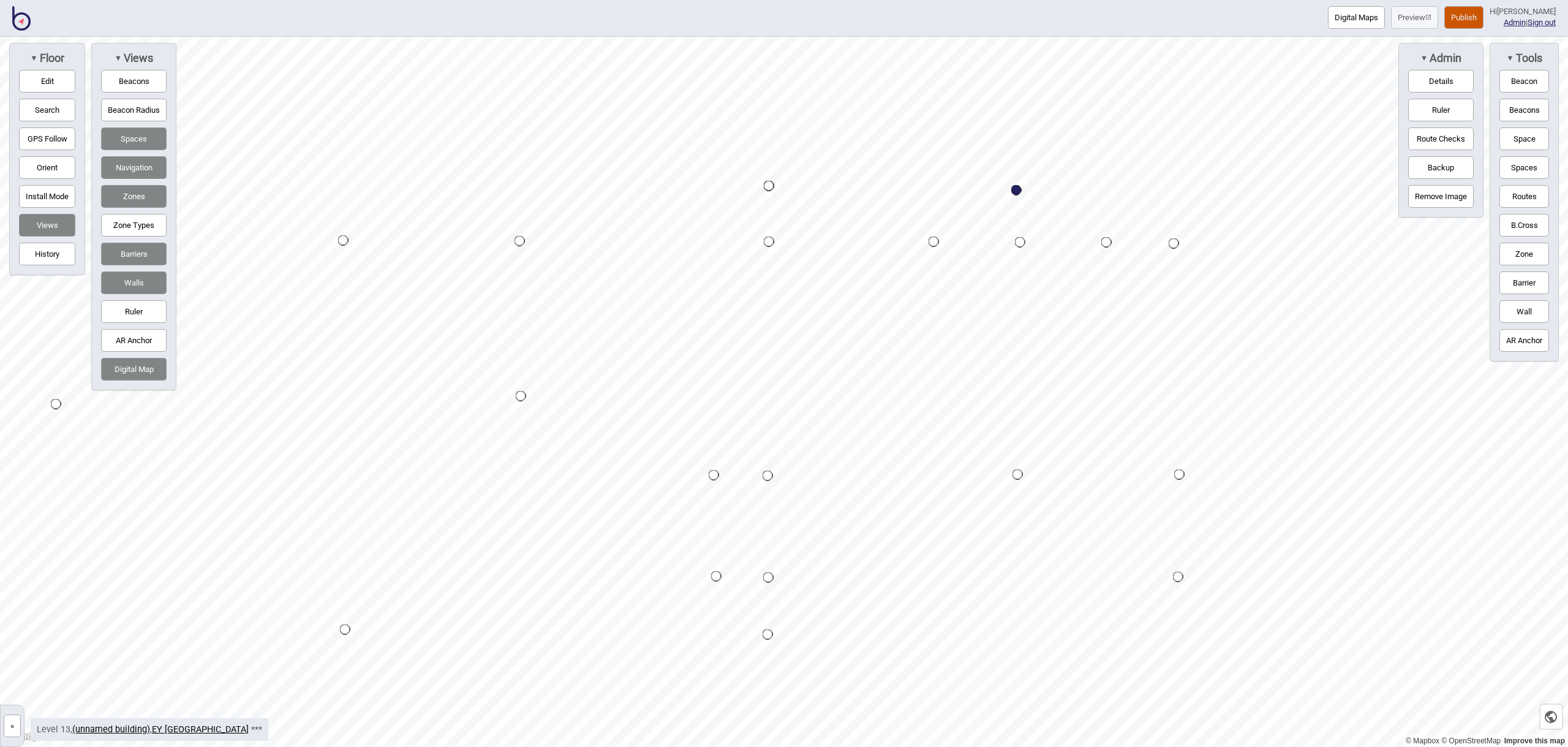
click at [1541, 147] on button "Space" at bounding box center [1524, 139] width 49 height 23
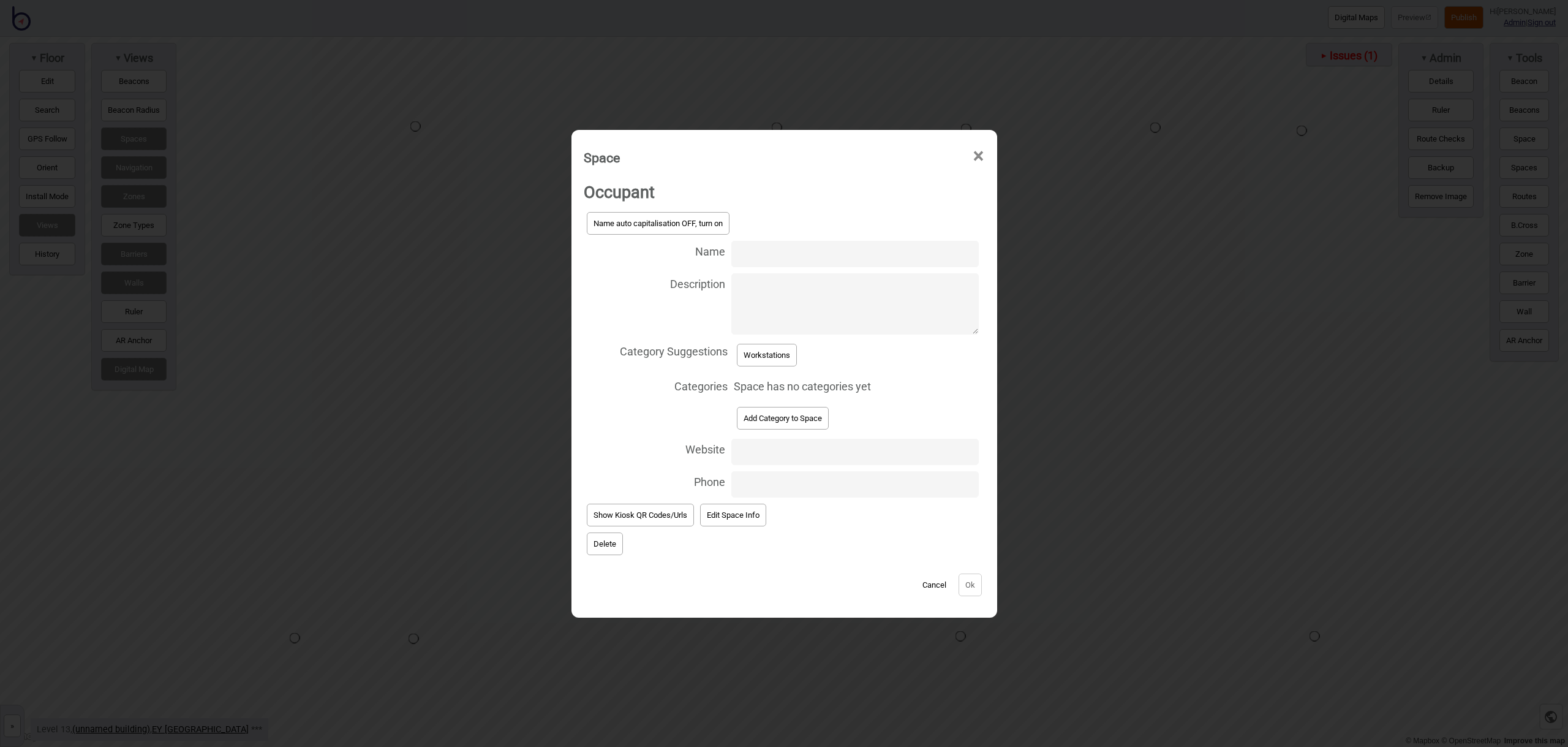
click at [752, 255] on input "Name" at bounding box center [854, 253] width 247 height 26
type input "Workstation 13.117"
click at [790, 351] on button "Workstations" at bounding box center [767, 355] width 60 height 23
select select "Workstations"
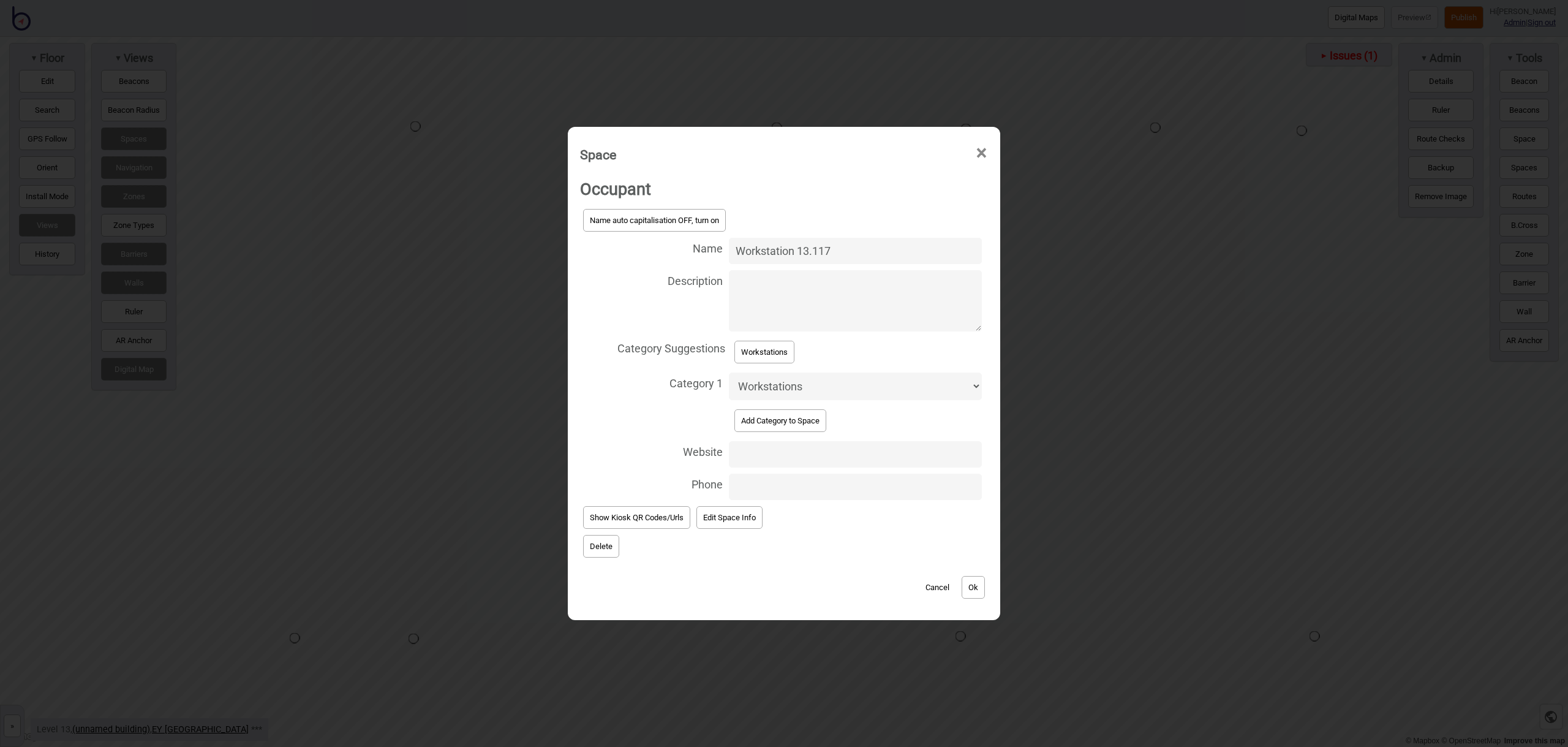
click at [976, 590] on button "Ok" at bounding box center [973, 587] width 24 height 23
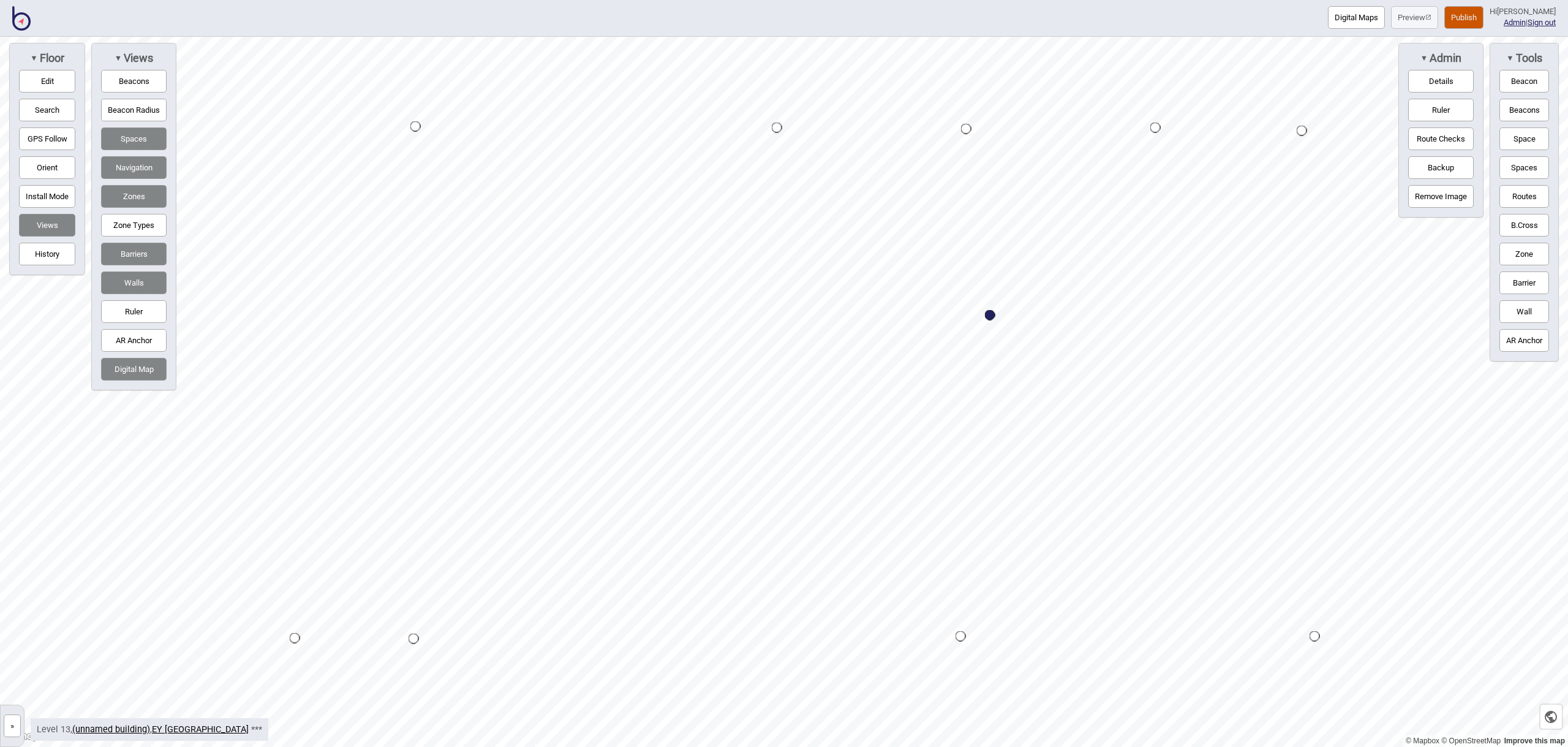
click at [1527, 142] on button "Space" at bounding box center [1524, 139] width 49 height 23
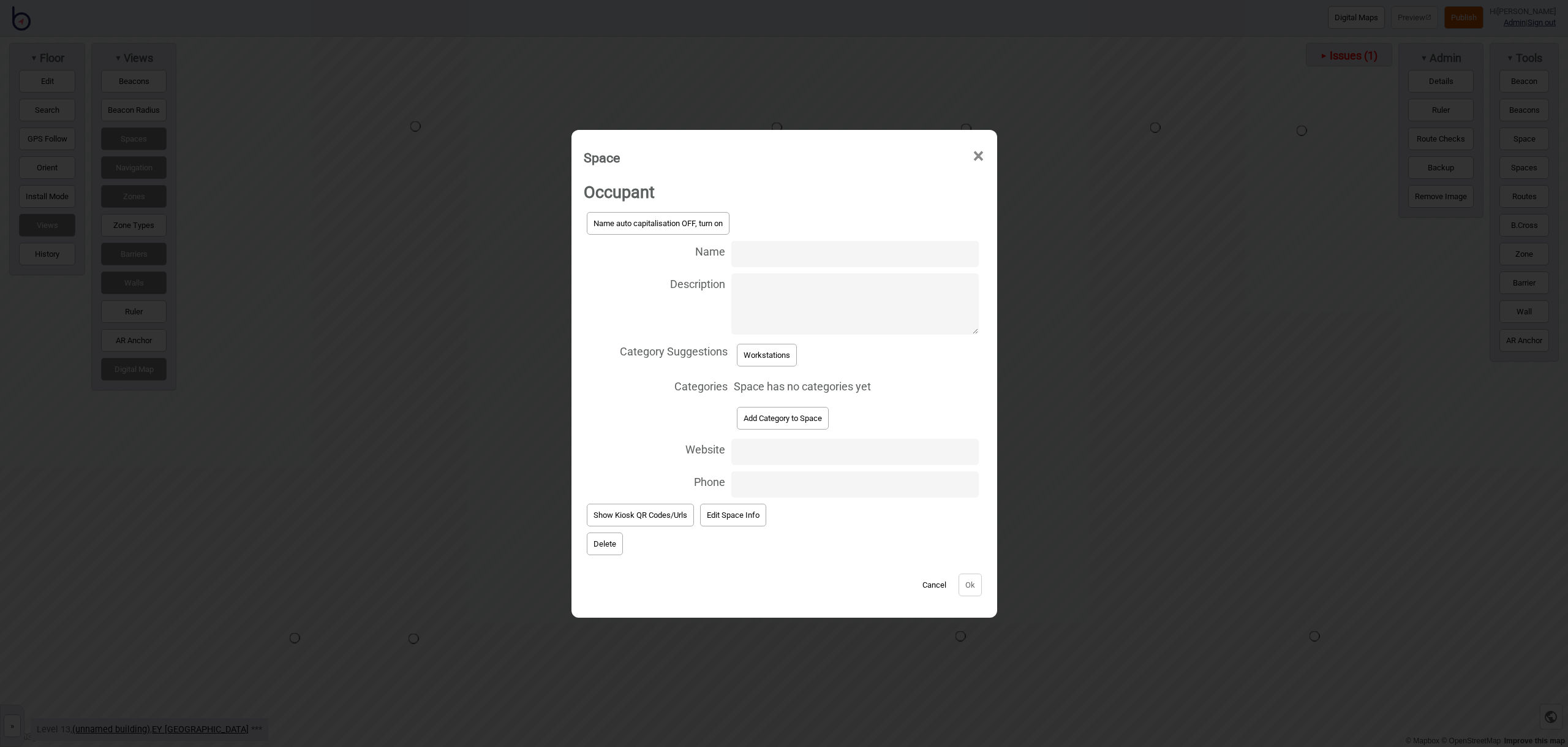
click at [773, 254] on input "Name" at bounding box center [854, 253] width 247 height 26
type input "Workstation 13.119"
click at [758, 367] on div "Workstations" at bounding box center [767, 355] width 66 height 29
click at [760, 363] on button "Workstations" at bounding box center [767, 355] width 60 height 23
select select "Workstations"
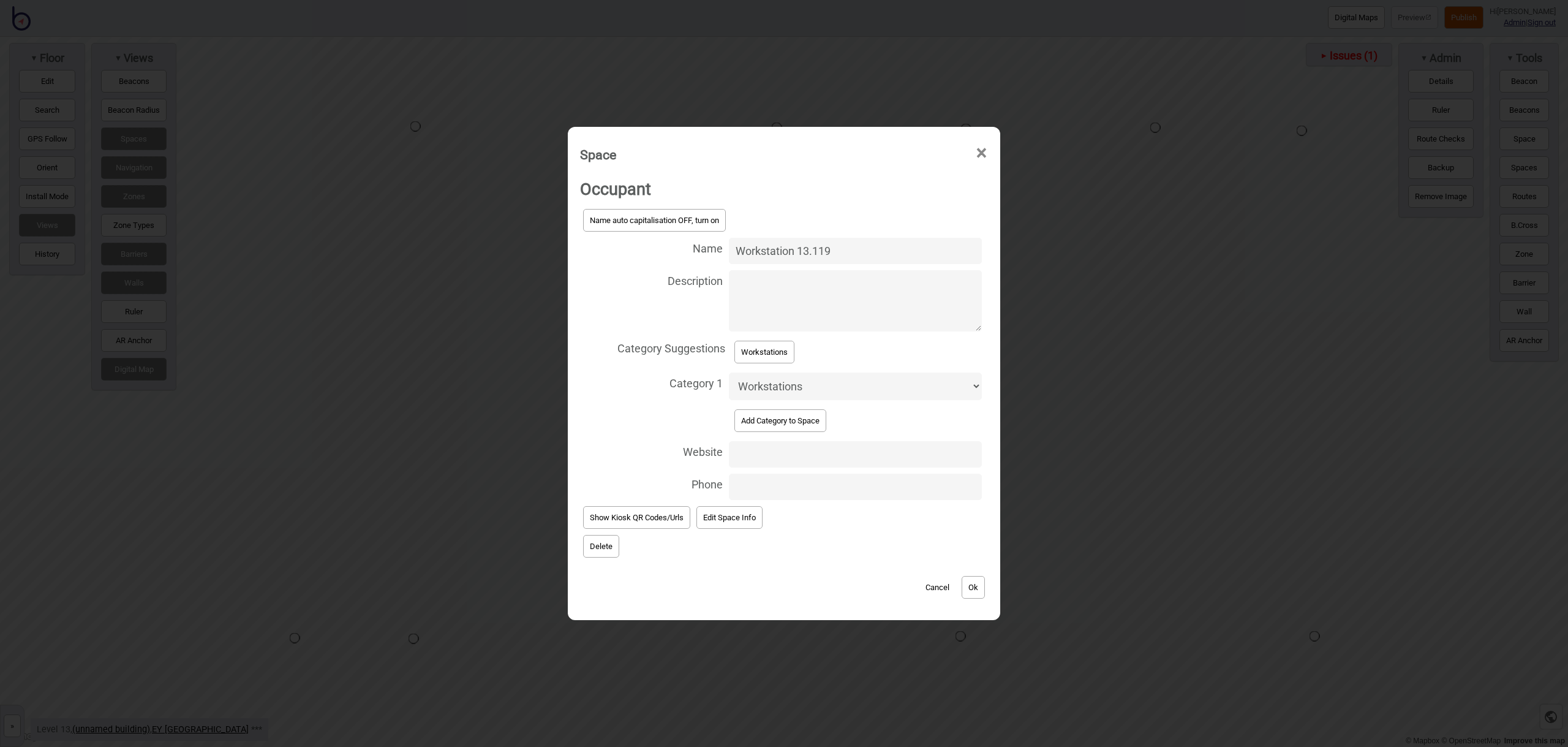
click at [974, 598] on div "Cancel Ok" at bounding box center [784, 580] width 408 height 41
click at [977, 590] on button "Ok" at bounding box center [973, 587] width 24 height 23
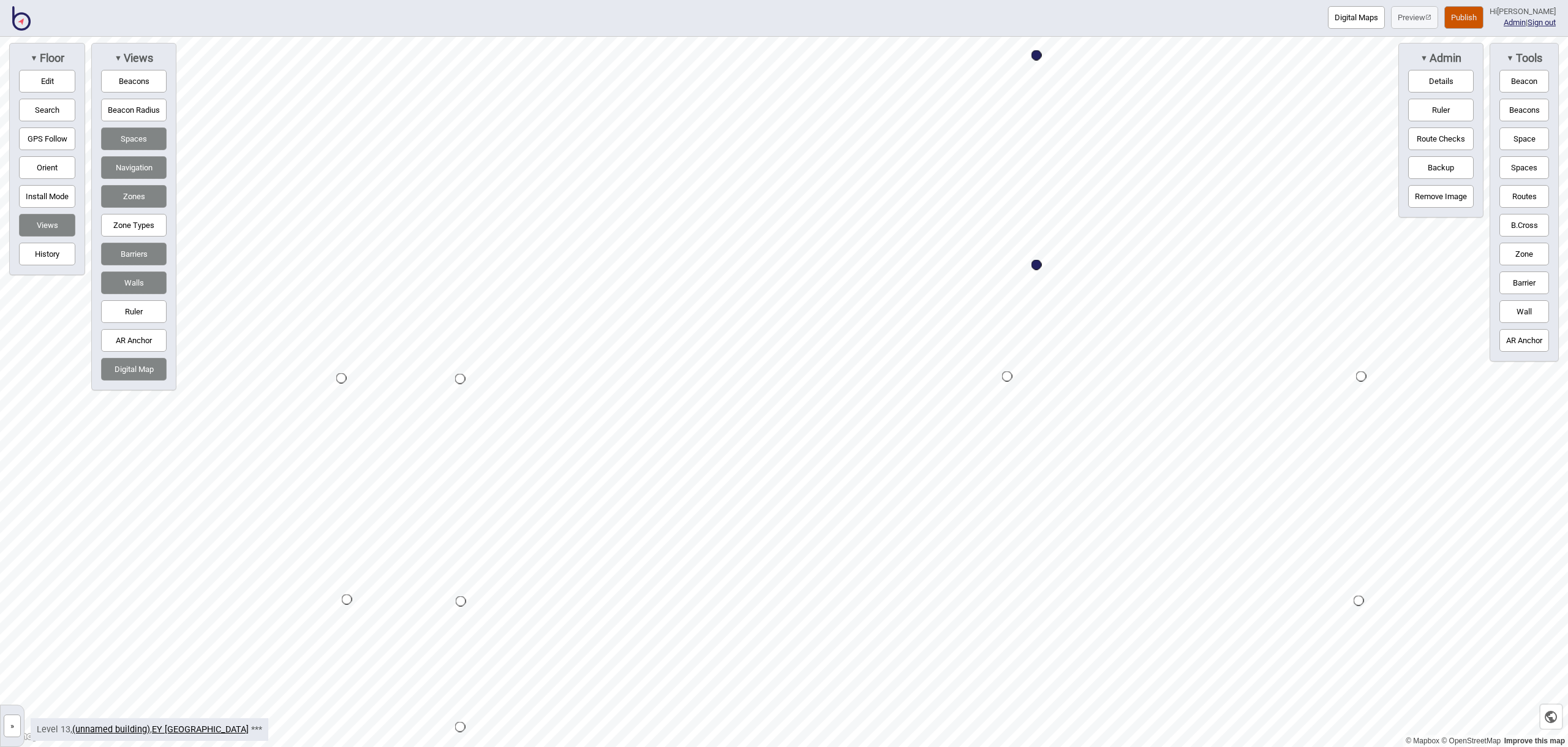
click at [1527, 137] on button "Space" at bounding box center [1524, 139] width 49 height 23
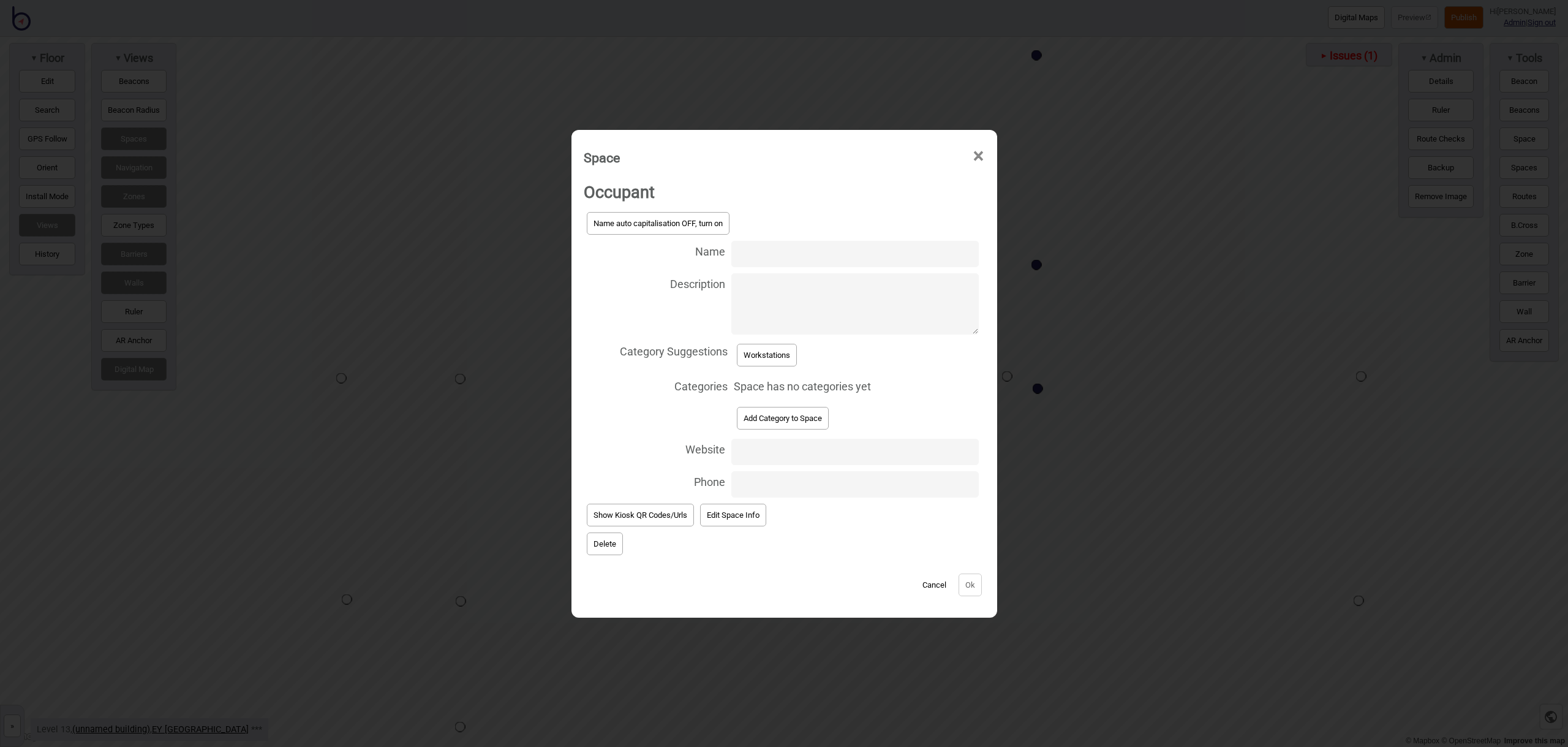
click at [752, 258] on input "Name" at bounding box center [854, 253] width 247 height 26
type input "Workstation 13.121"
click at [790, 354] on button "Workstations" at bounding box center [767, 355] width 60 height 23
select select "Workstations"
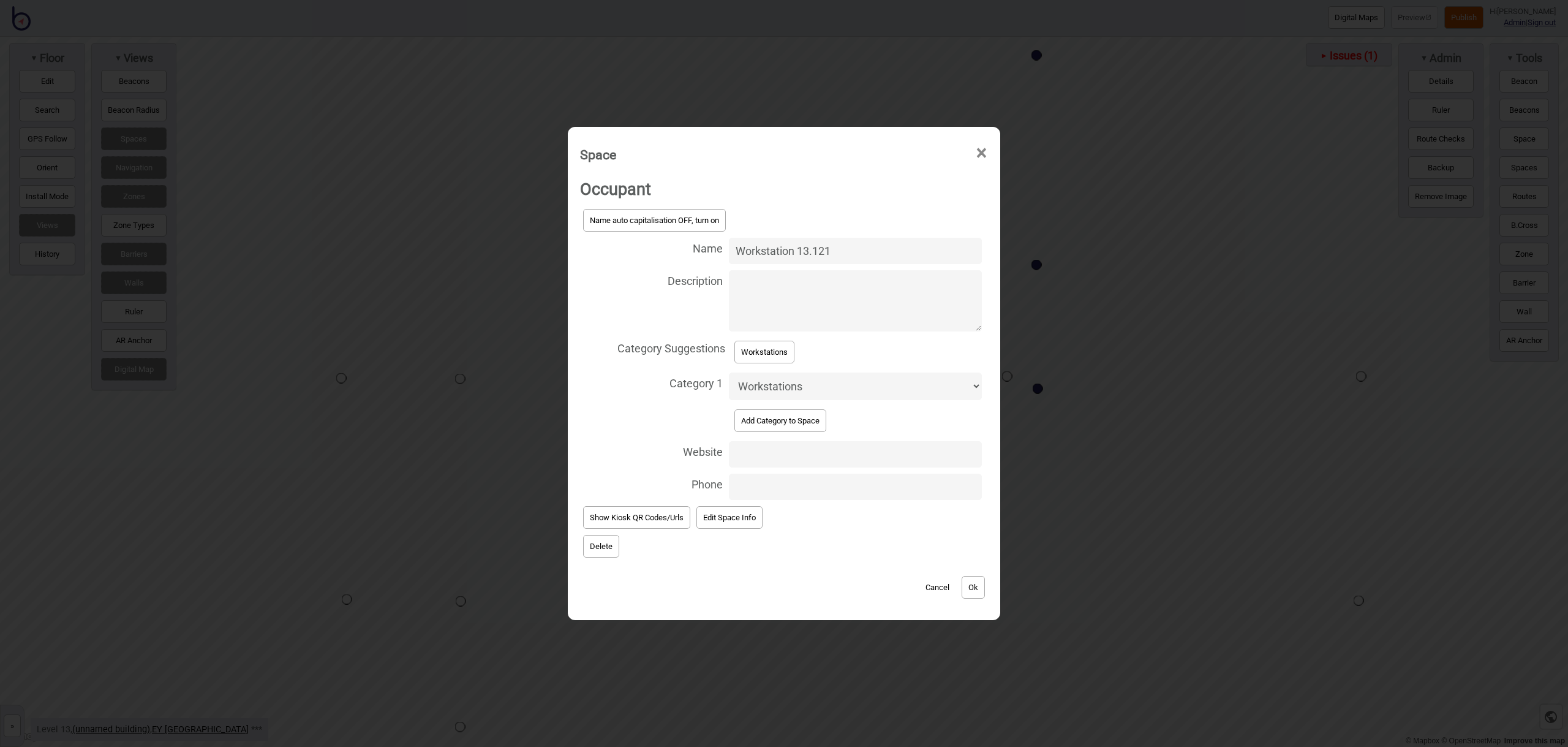
click at [970, 586] on button "Ok" at bounding box center [973, 587] width 24 height 23
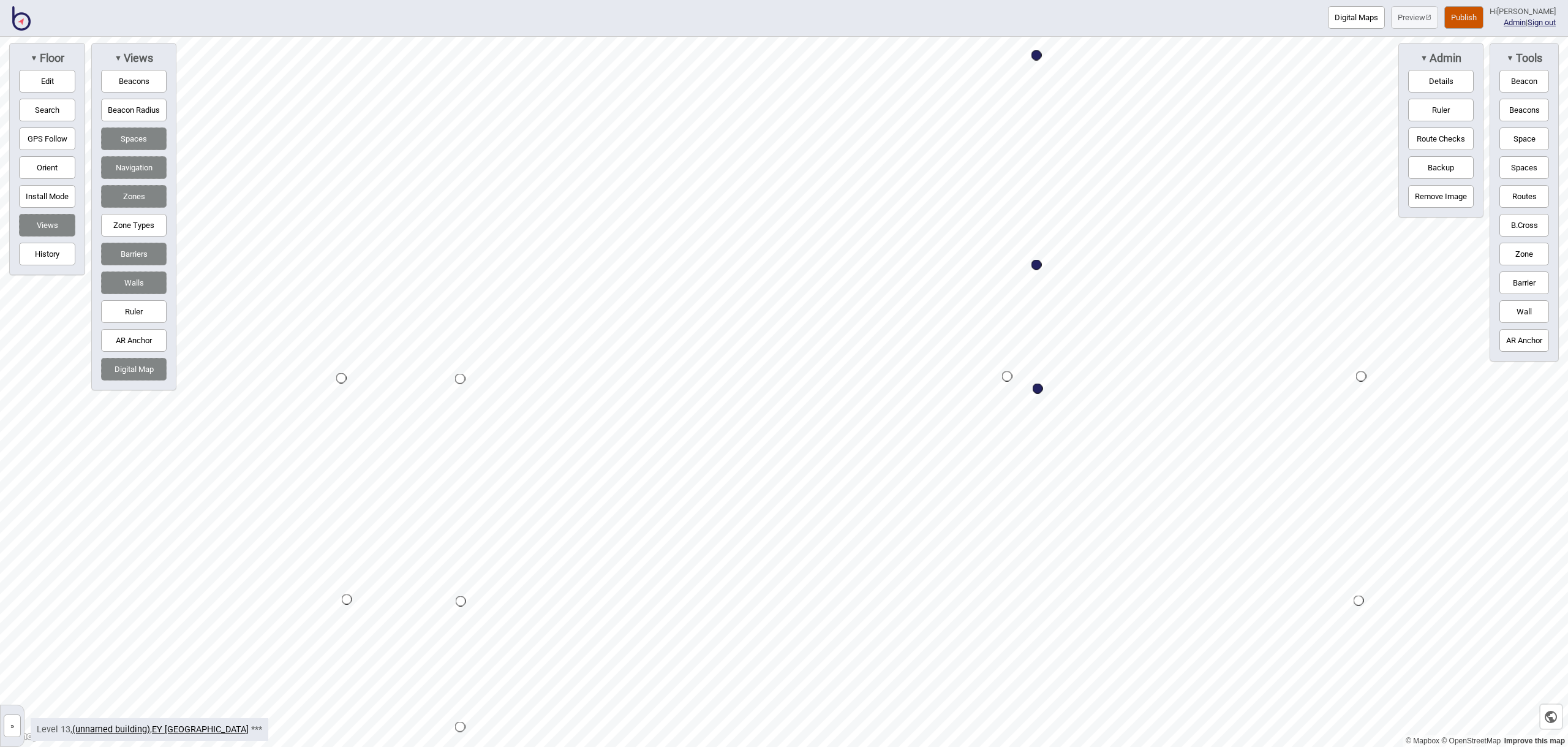
click at [1524, 199] on button "Routes" at bounding box center [1524, 197] width 49 height 23
click at [1531, 196] on button "Routes" at bounding box center [1524, 197] width 49 height 23
click at [1516, 135] on button "Space" at bounding box center [1524, 139] width 49 height 23
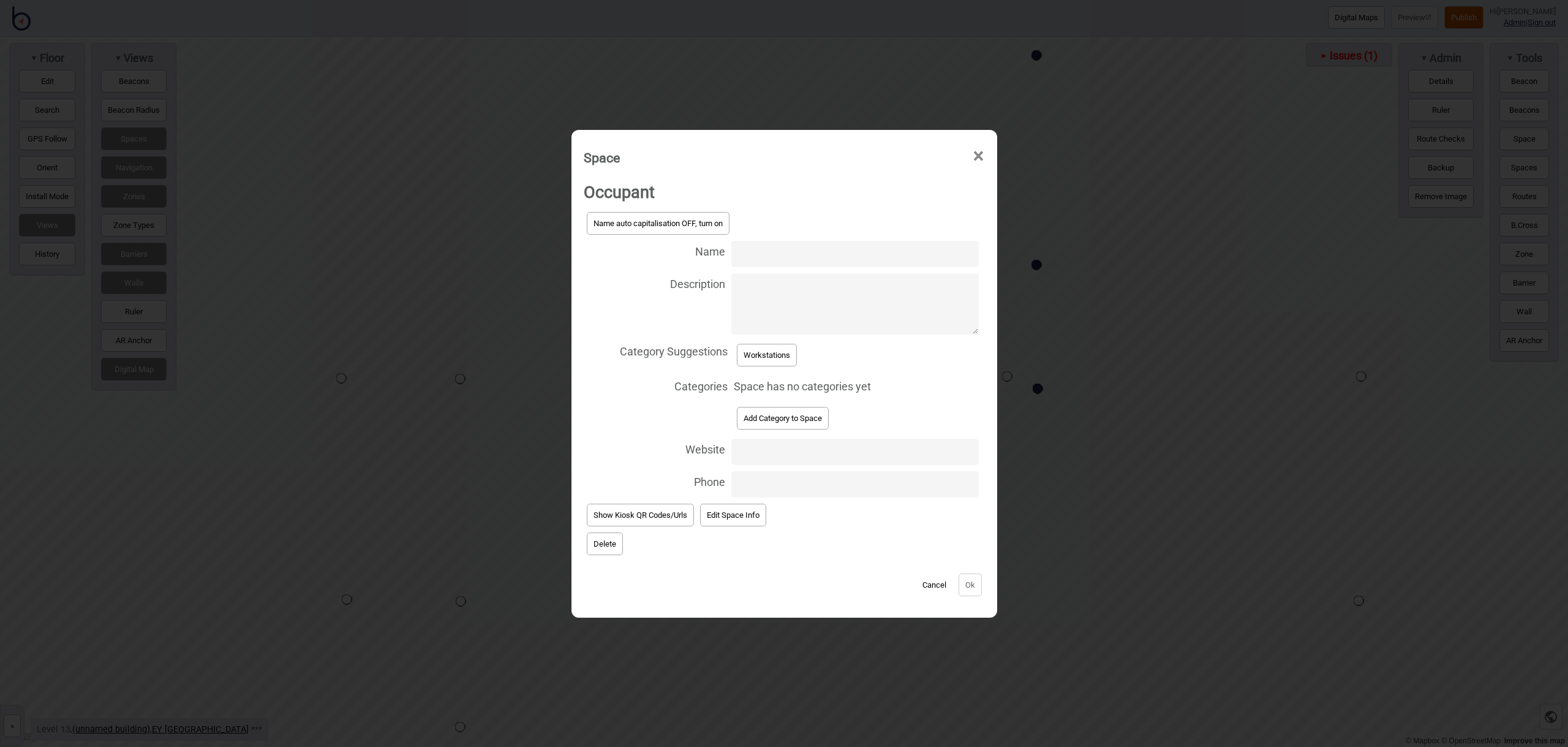
click at [763, 251] on input "Name" at bounding box center [854, 253] width 247 height 26
type input "Workstation 13.123"
click at [781, 353] on button "Workstations" at bounding box center [767, 355] width 60 height 23
select select "Workstations"
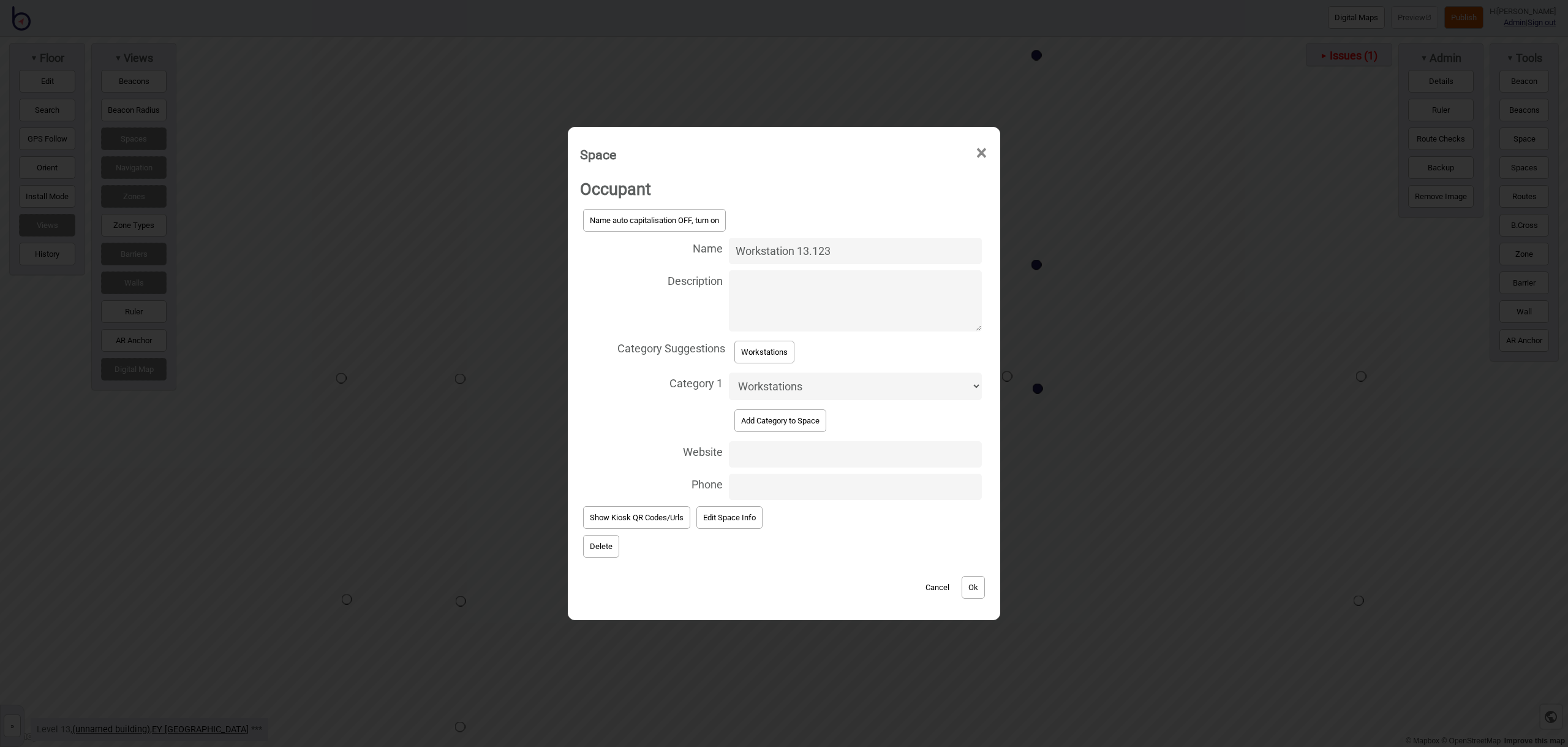
click at [981, 592] on button "Ok" at bounding box center [973, 587] width 24 height 23
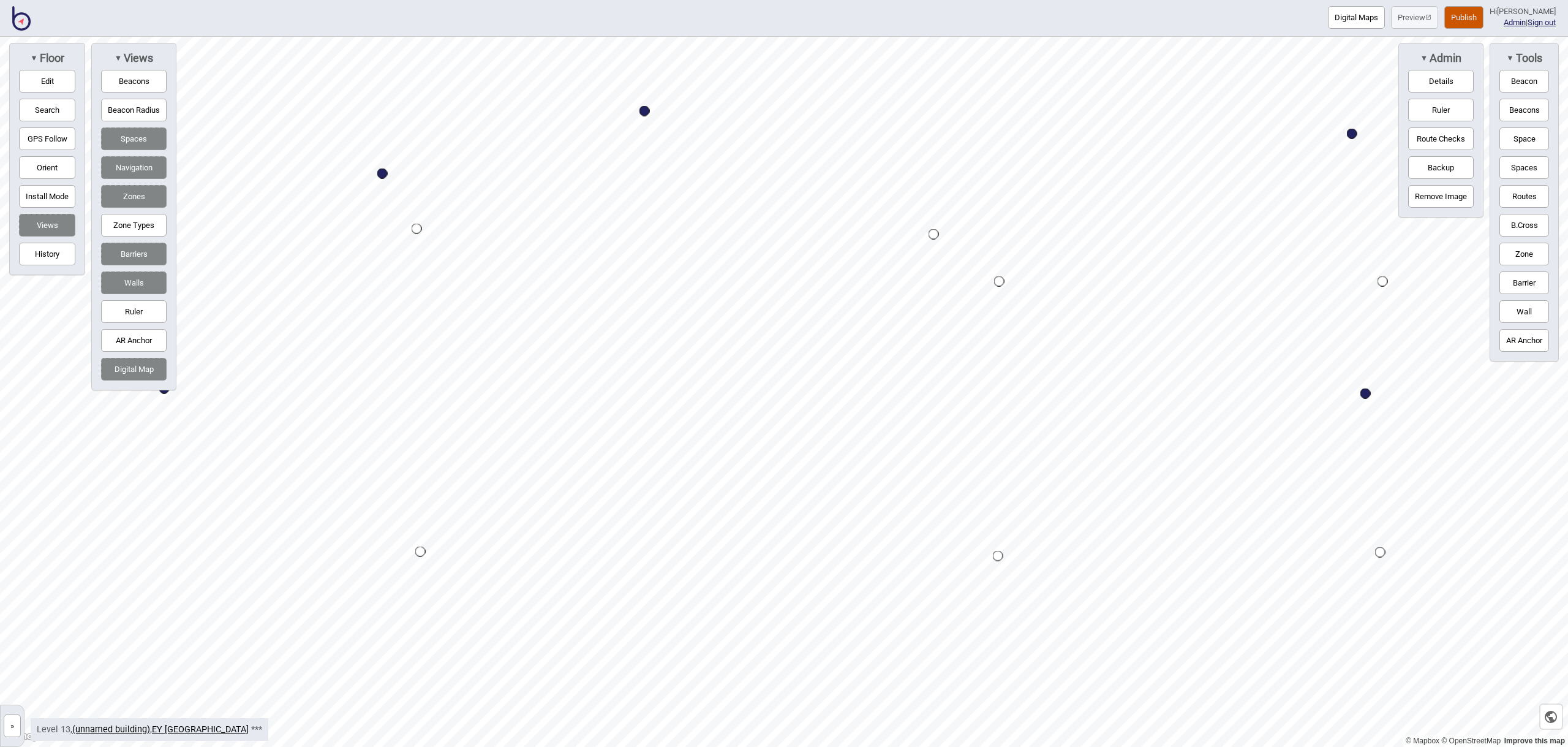
click at [1527, 136] on button "Space" at bounding box center [1524, 139] width 49 height 23
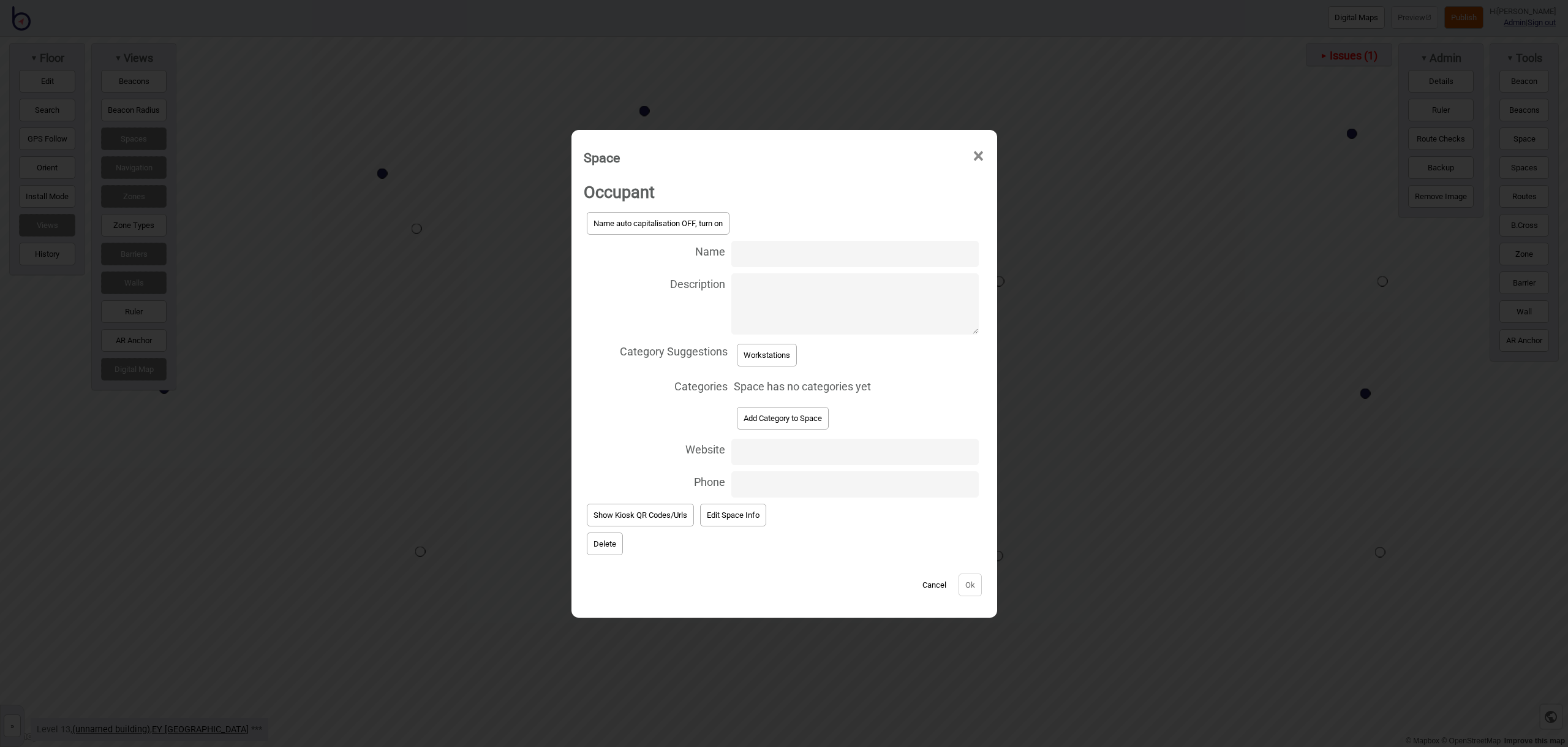
click at [753, 256] on input "Name" at bounding box center [854, 253] width 247 height 26
type input "Workstation 13.235"
click at [765, 363] on button "Workstations" at bounding box center [767, 355] width 60 height 23
select select "Workstations"
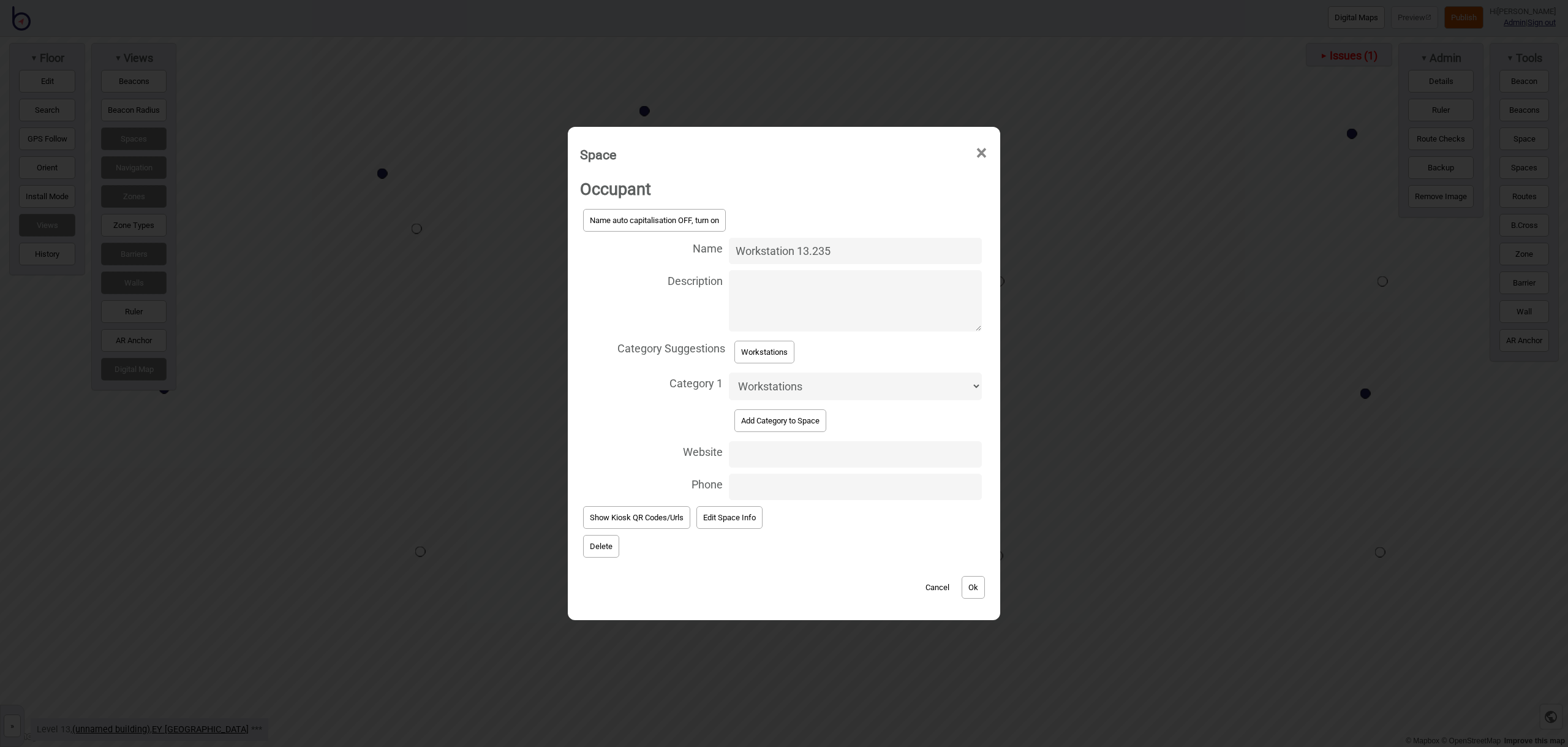
click at [977, 583] on button "Ok" at bounding box center [973, 587] width 24 height 23
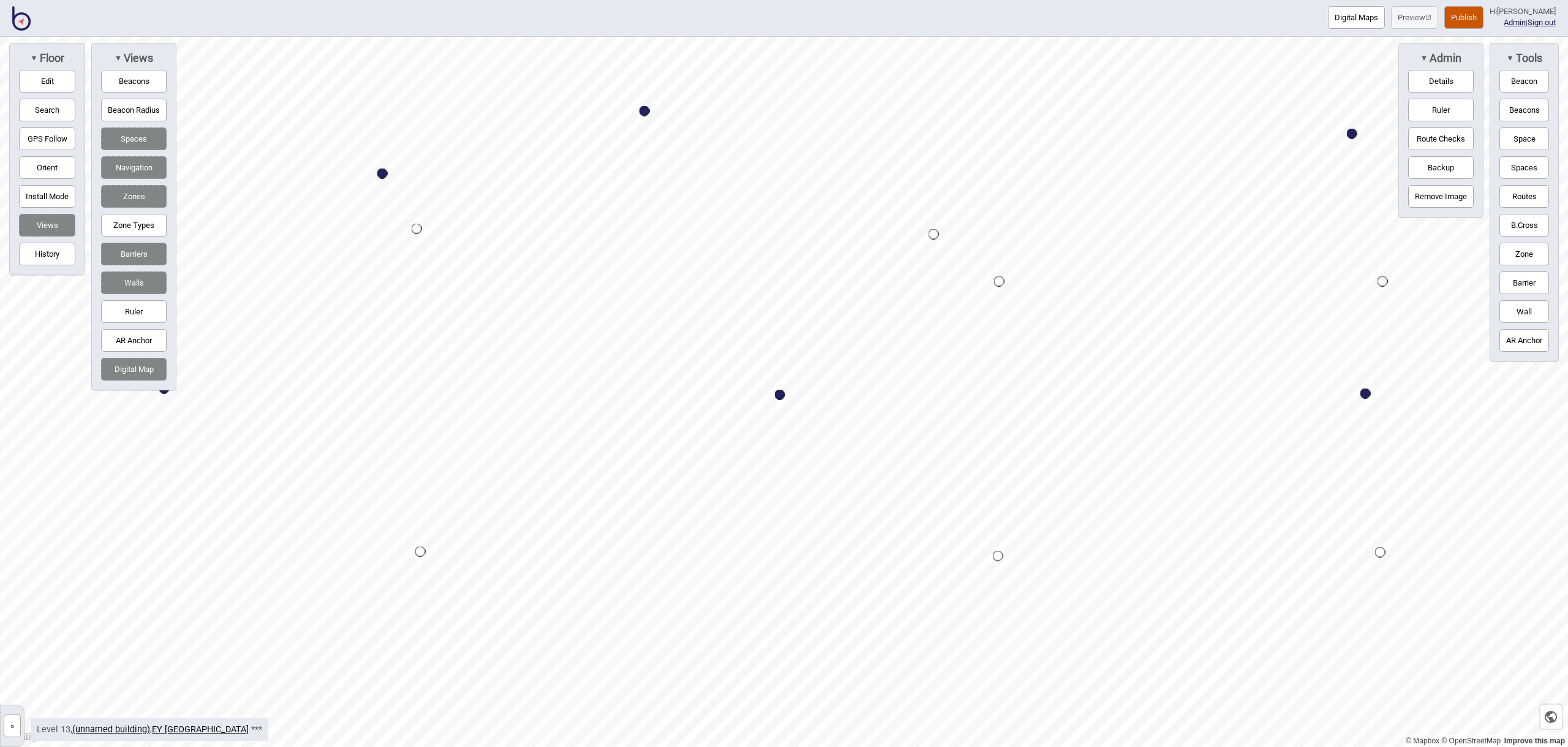
click at [1520, 134] on button "Space" at bounding box center [1524, 139] width 49 height 23
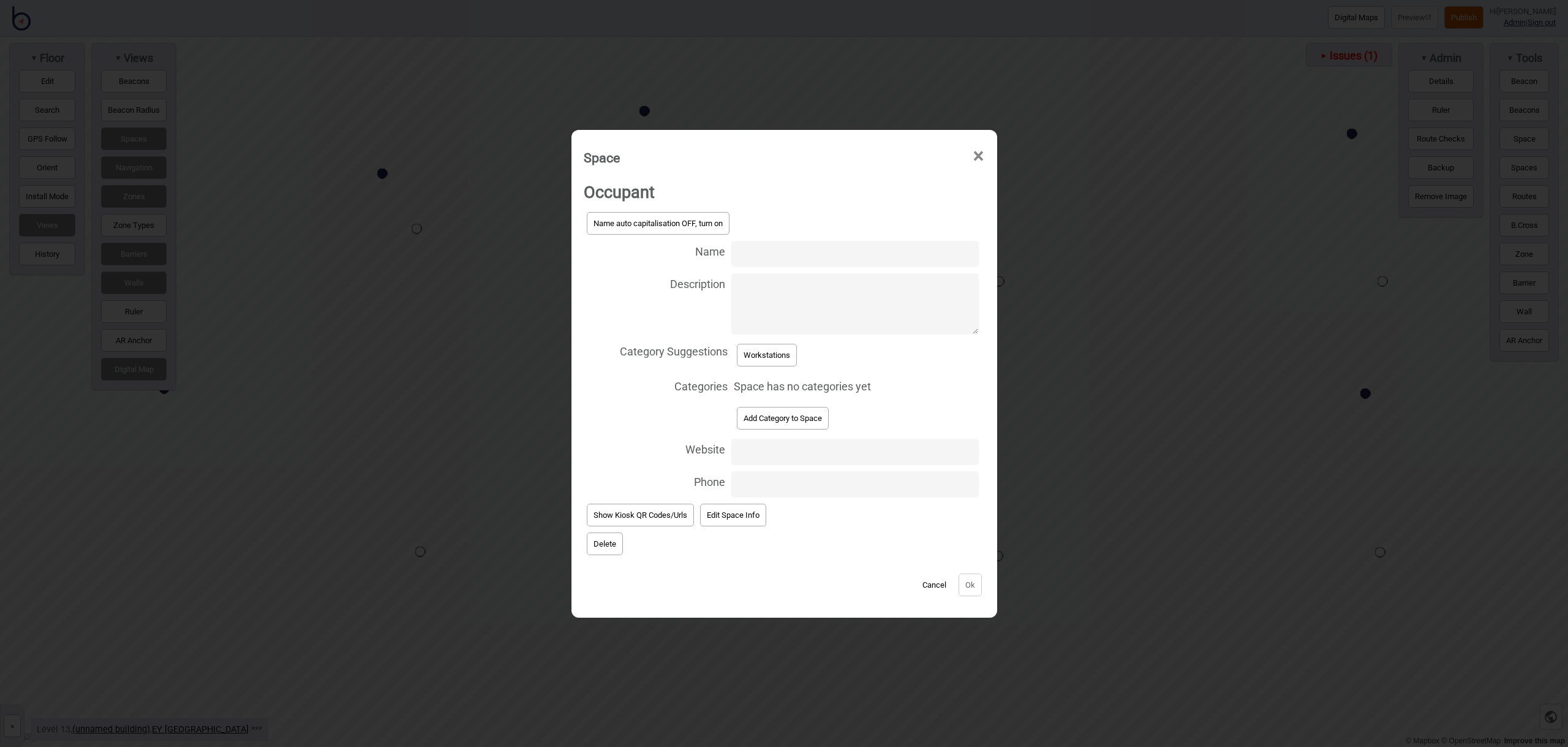
click at [755, 261] on input "Name" at bounding box center [854, 253] width 247 height 26
type input "Workstation 13.233"
click at [795, 354] on button "Workstations" at bounding box center [767, 355] width 60 height 23
select select "Workstations"
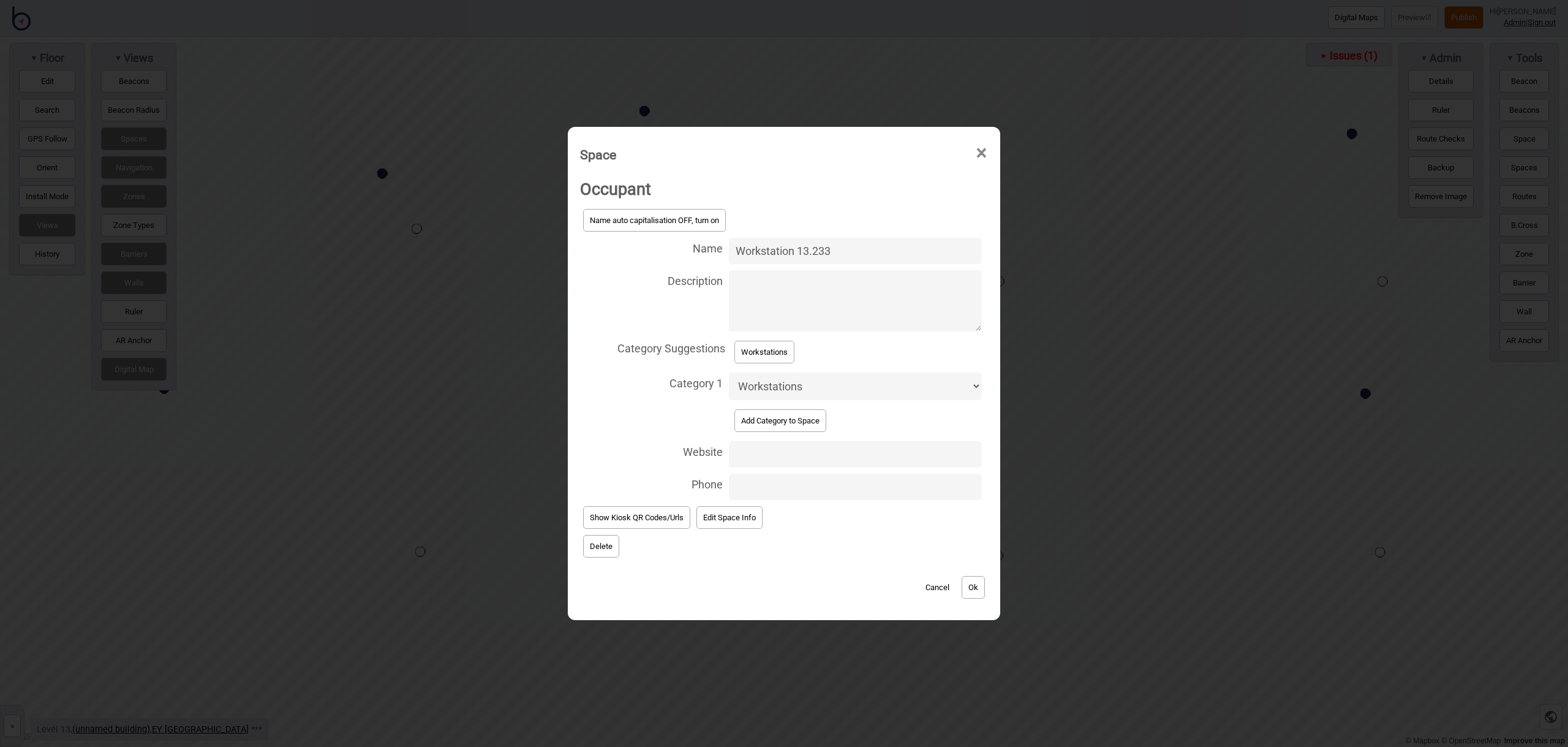
click at [974, 585] on button "Ok" at bounding box center [973, 587] width 24 height 23
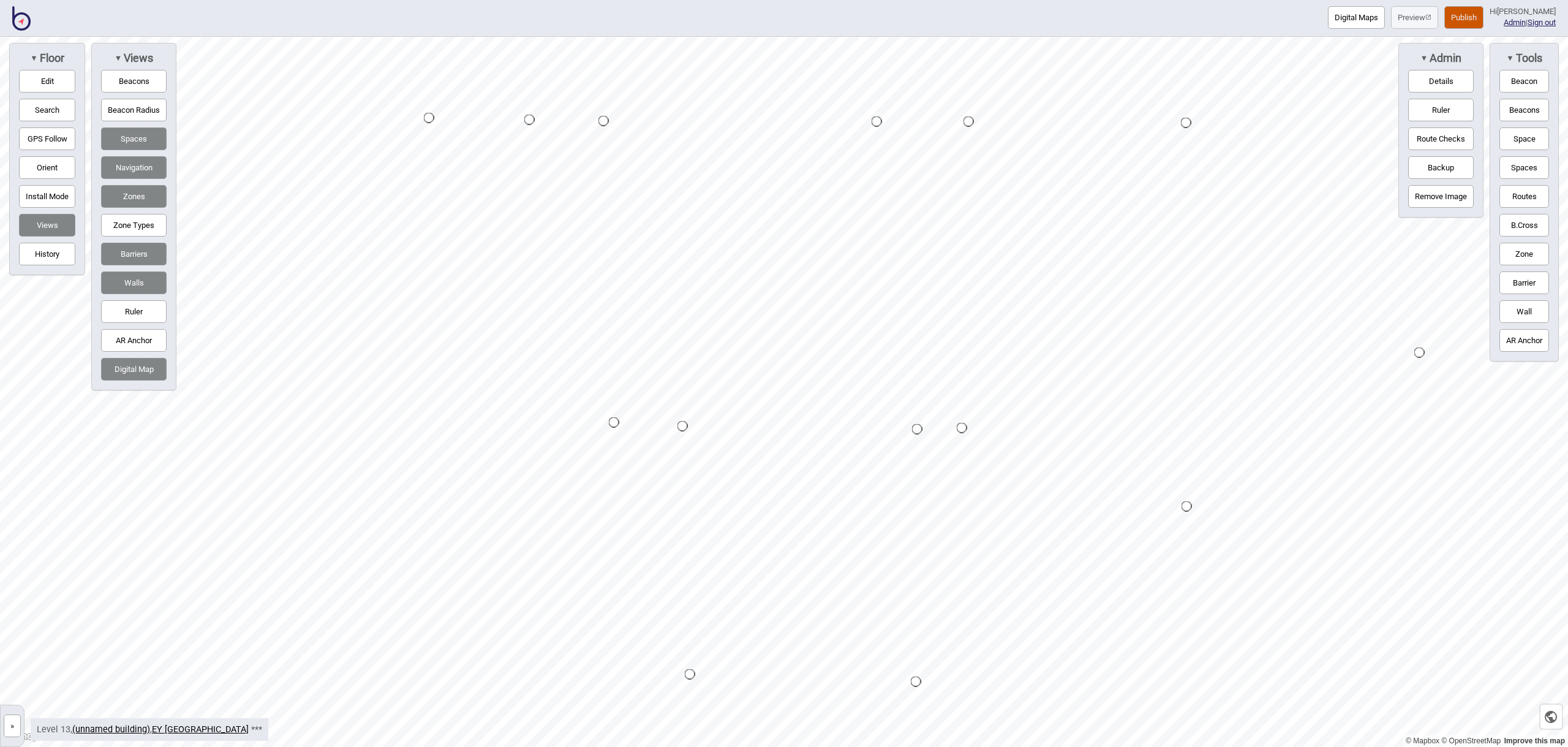
click at [1535, 142] on button "Space" at bounding box center [1524, 139] width 49 height 23
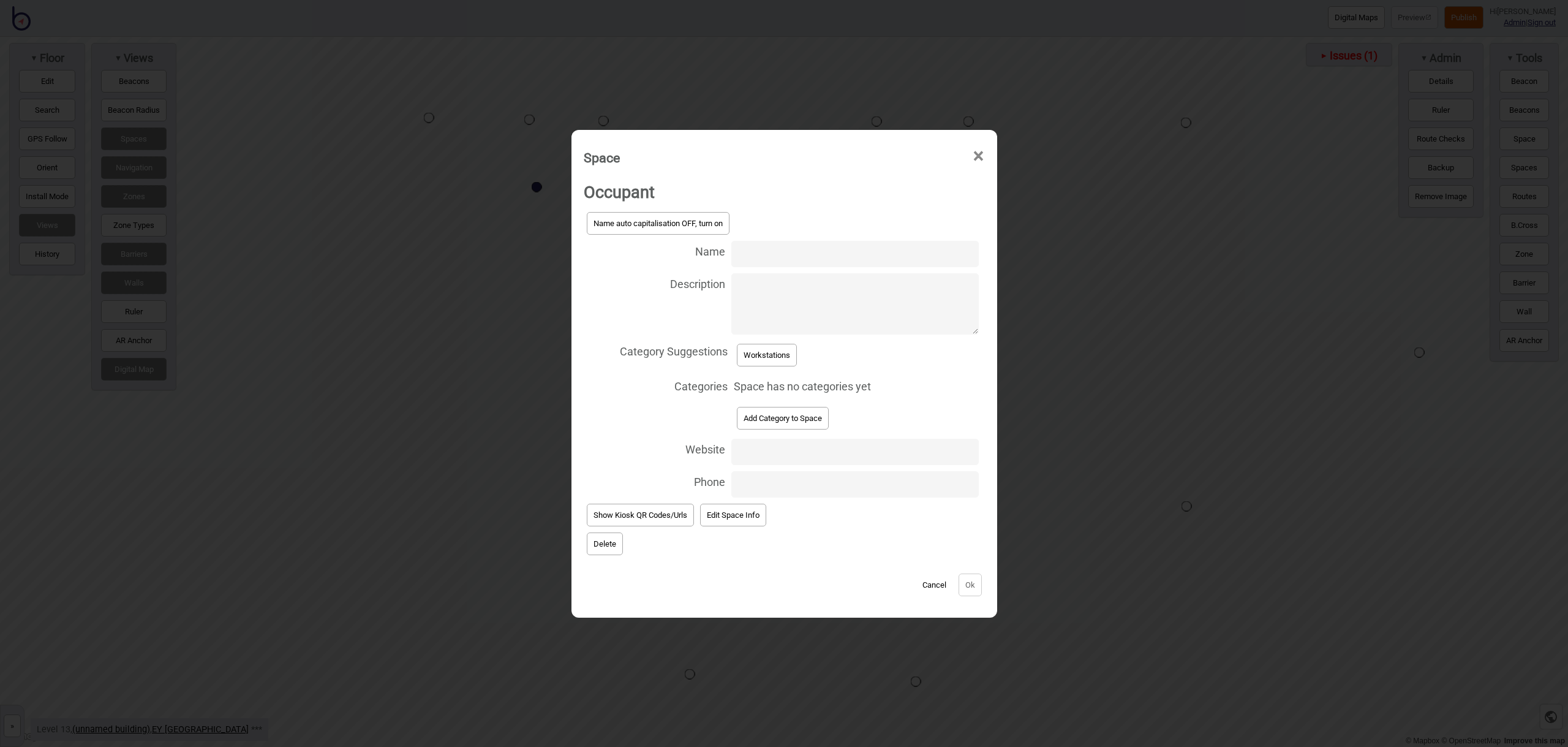
click at [758, 253] on input "Name" at bounding box center [854, 253] width 247 height 26
type input "Workstation 13.155"
click at [797, 347] on button "Workstations" at bounding box center [767, 355] width 60 height 23
select select "Workstations"
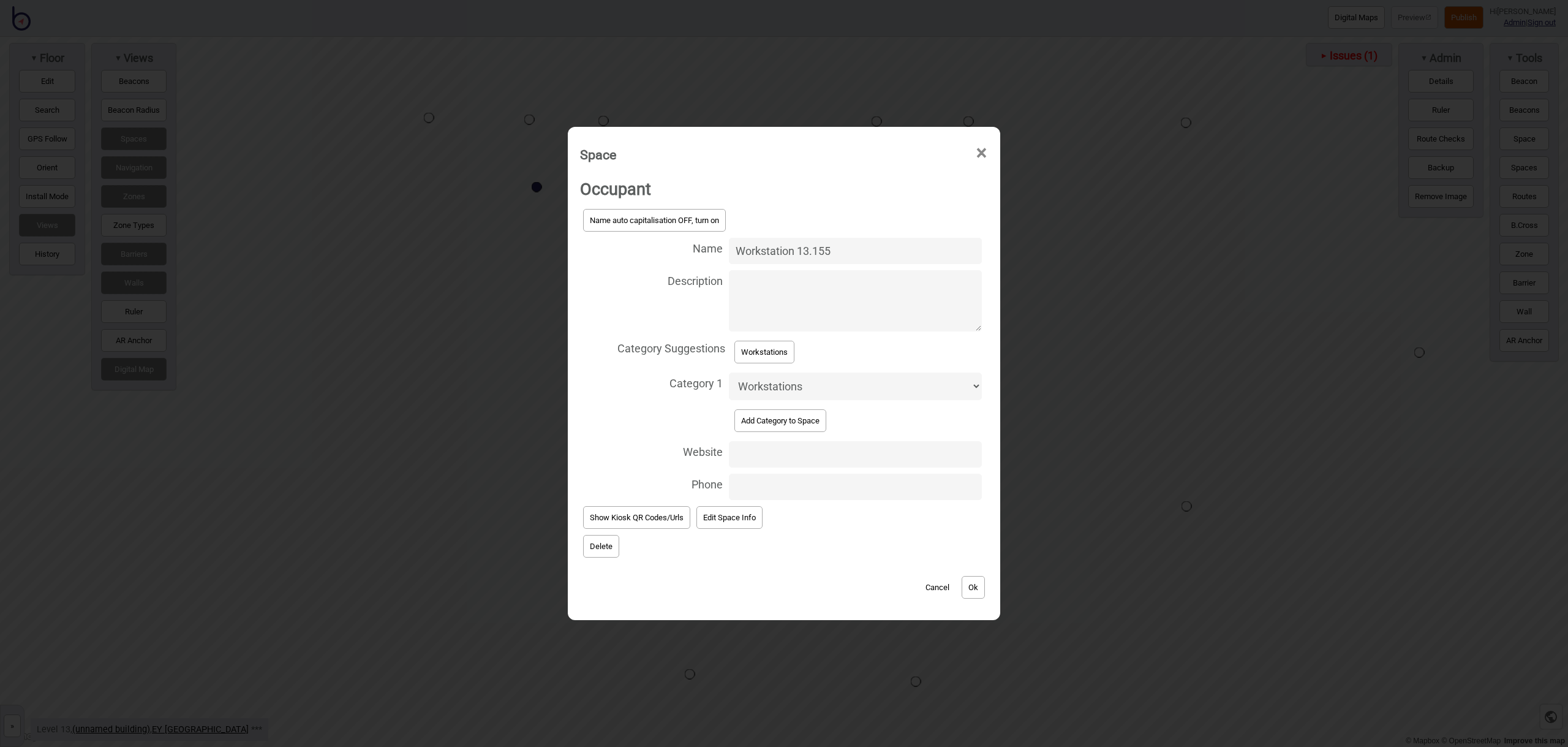
click at [966, 587] on button "Ok" at bounding box center [973, 587] width 24 height 23
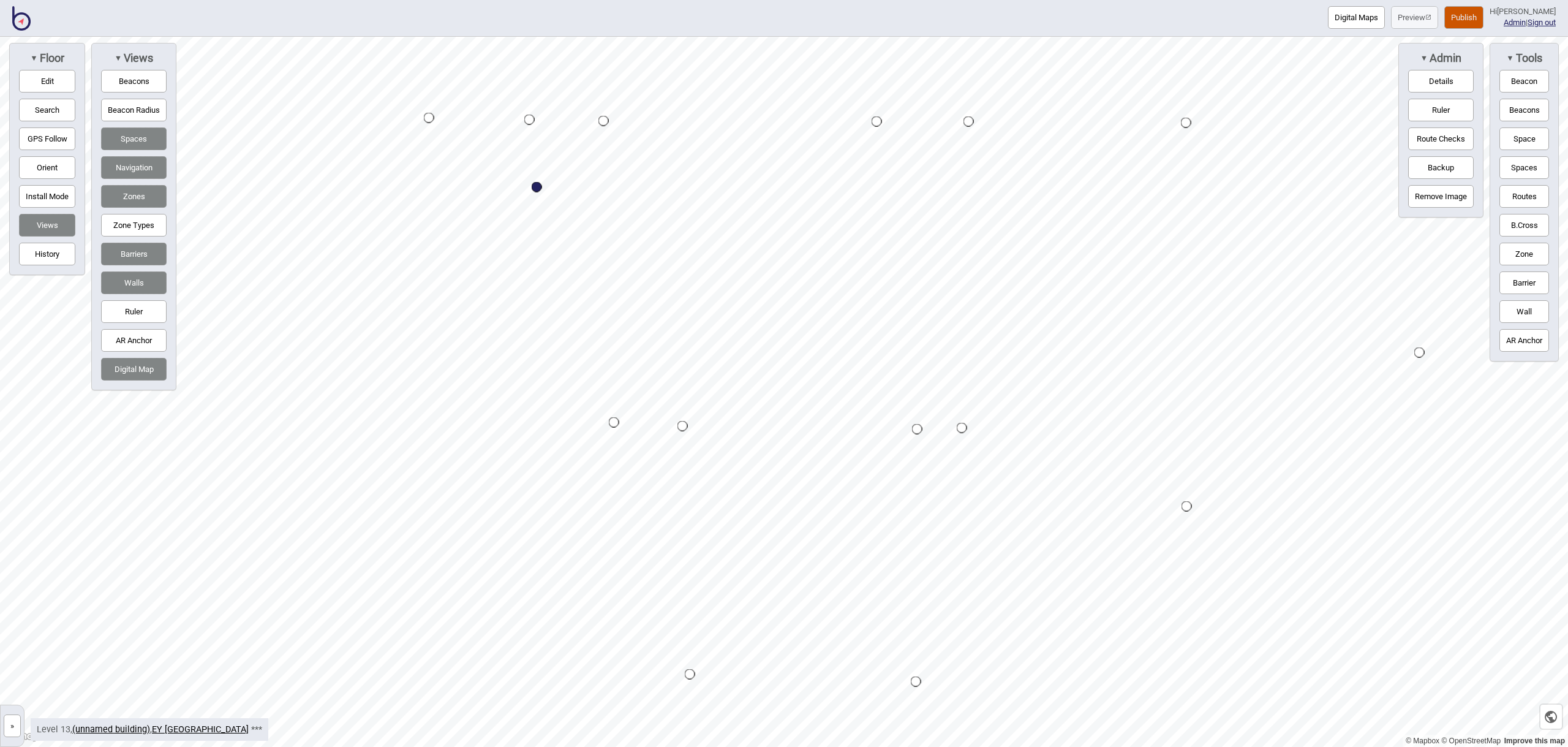
click at [1529, 145] on button "Space" at bounding box center [1524, 139] width 49 height 23
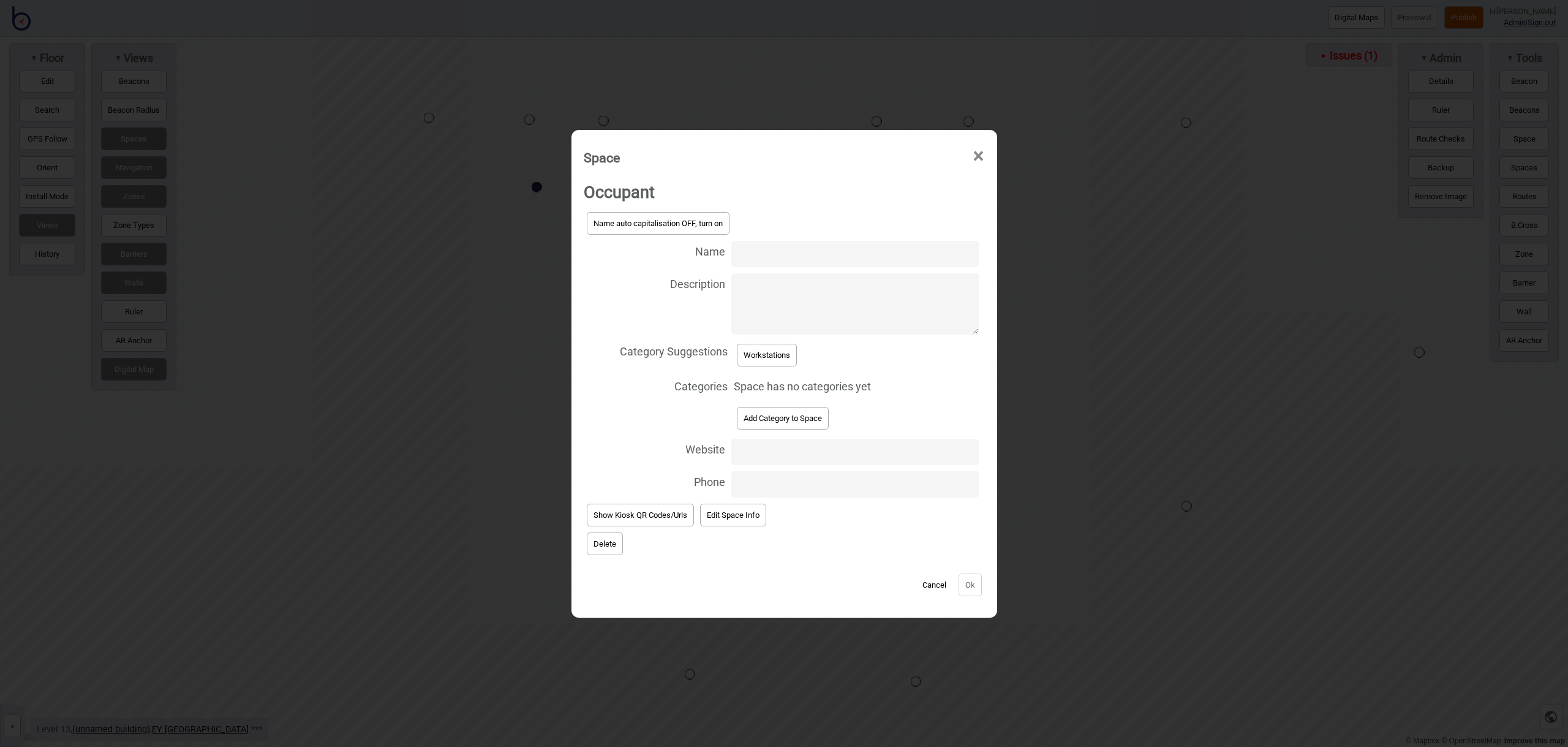
click at [768, 255] on input "Name" at bounding box center [854, 253] width 247 height 26
type input "Workstation 13.141"
click at [795, 351] on button "Workstations" at bounding box center [767, 355] width 60 height 23
select select "Workstations"
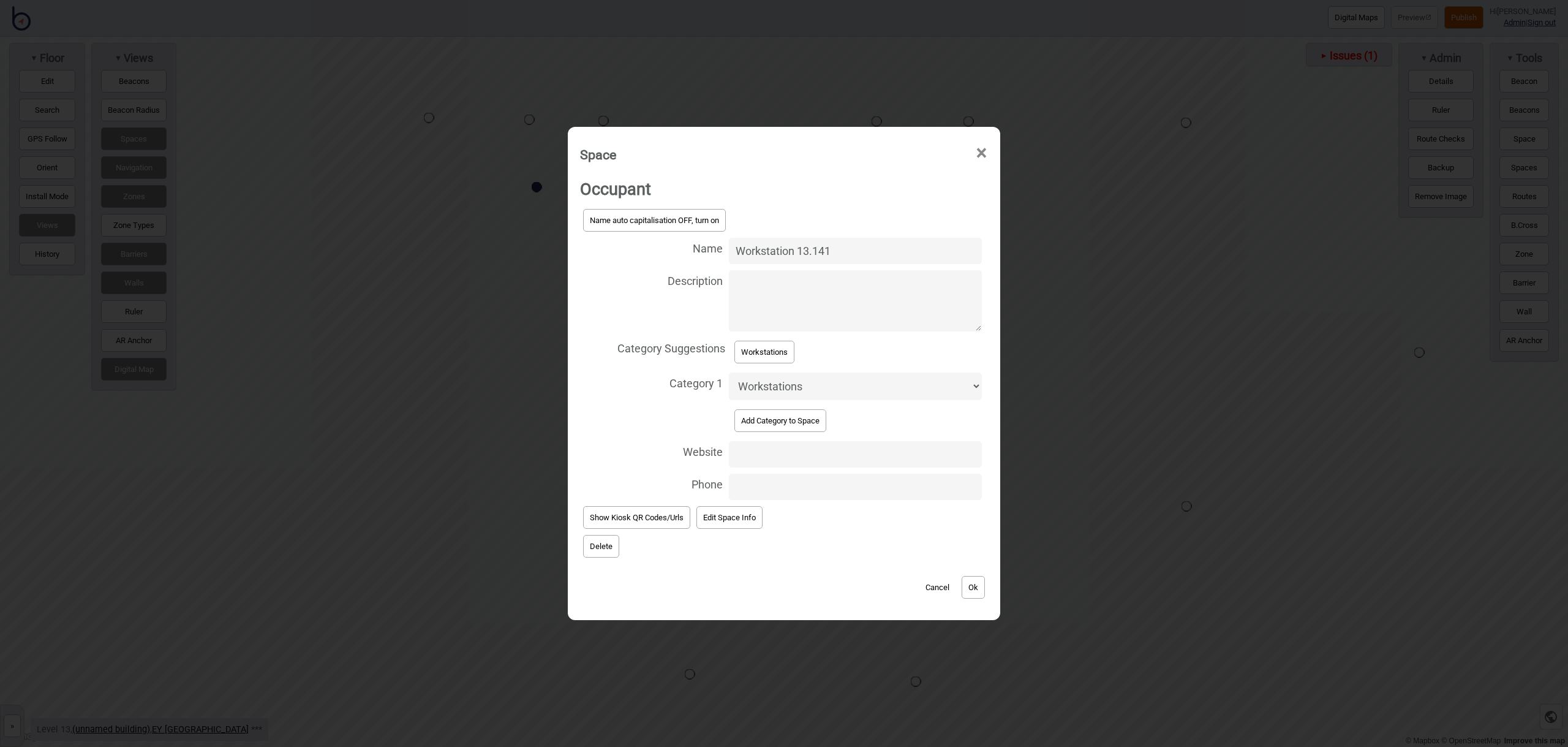
click at [979, 585] on button "Ok" at bounding box center [973, 587] width 24 height 23
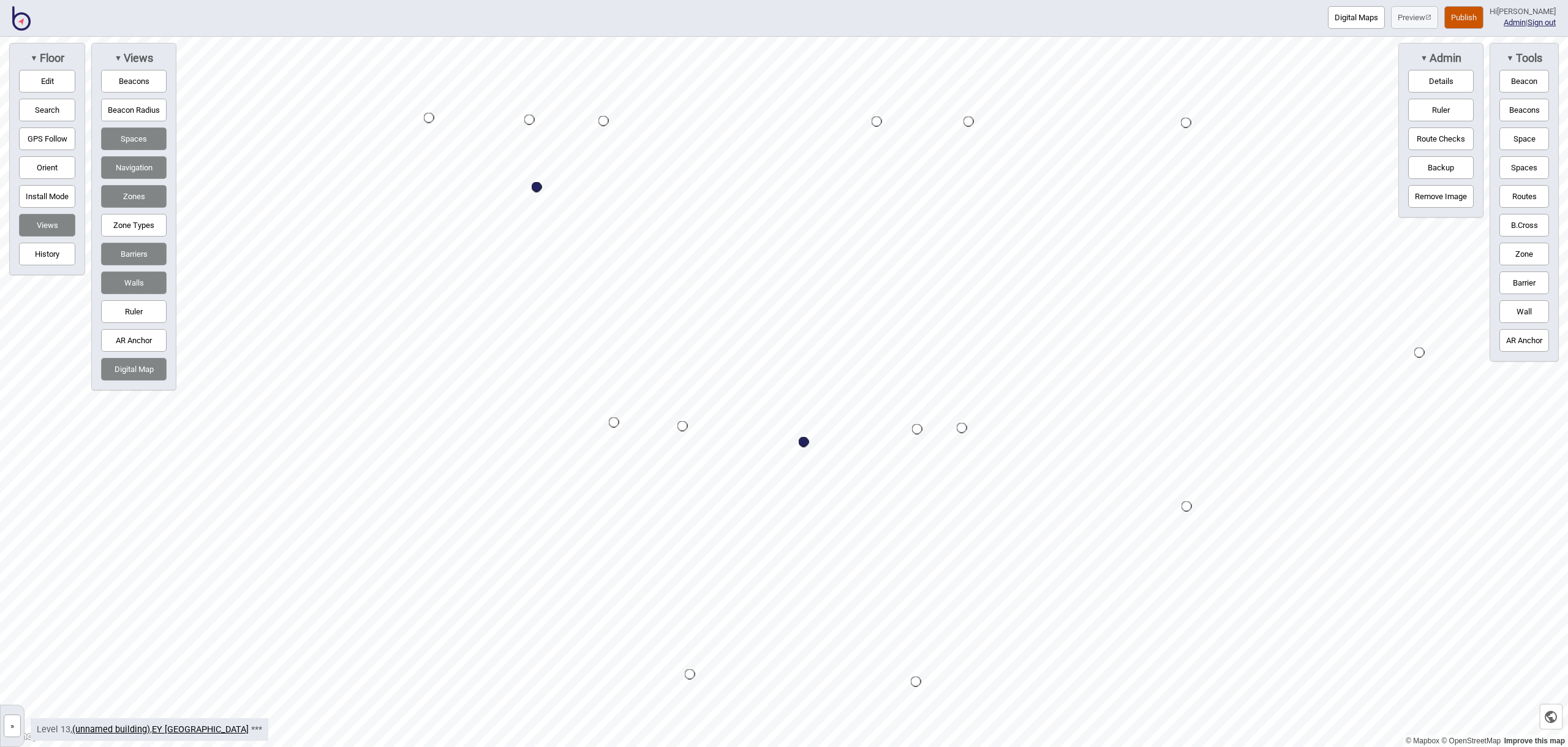
click at [1504, 137] on button "Space" at bounding box center [1524, 139] width 49 height 23
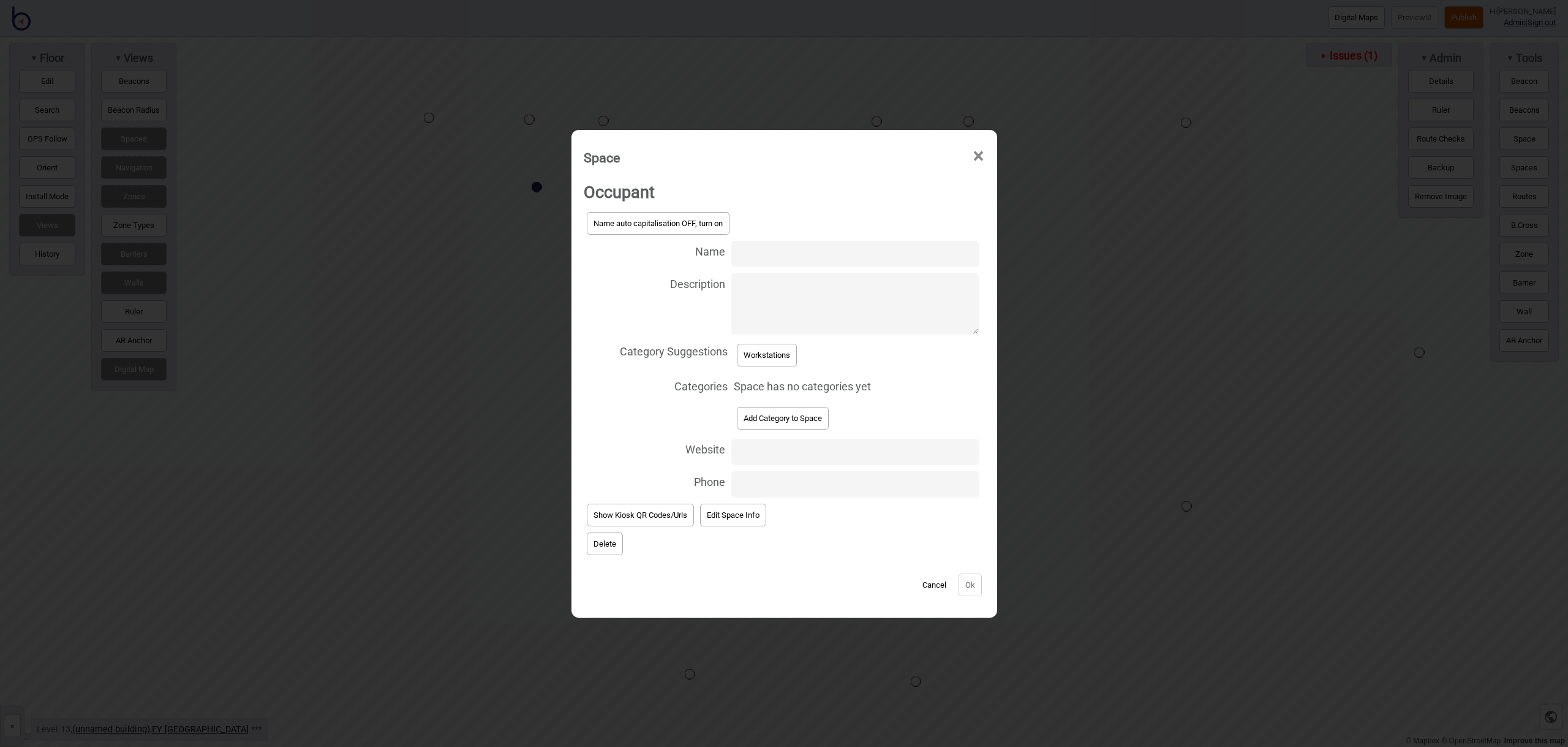
click at [746, 253] on input "Name" at bounding box center [854, 253] width 247 height 26
type input "Workstation 13.145"
click at [790, 359] on button "Workstations" at bounding box center [767, 355] width 60 height 23
select select "Workstations"
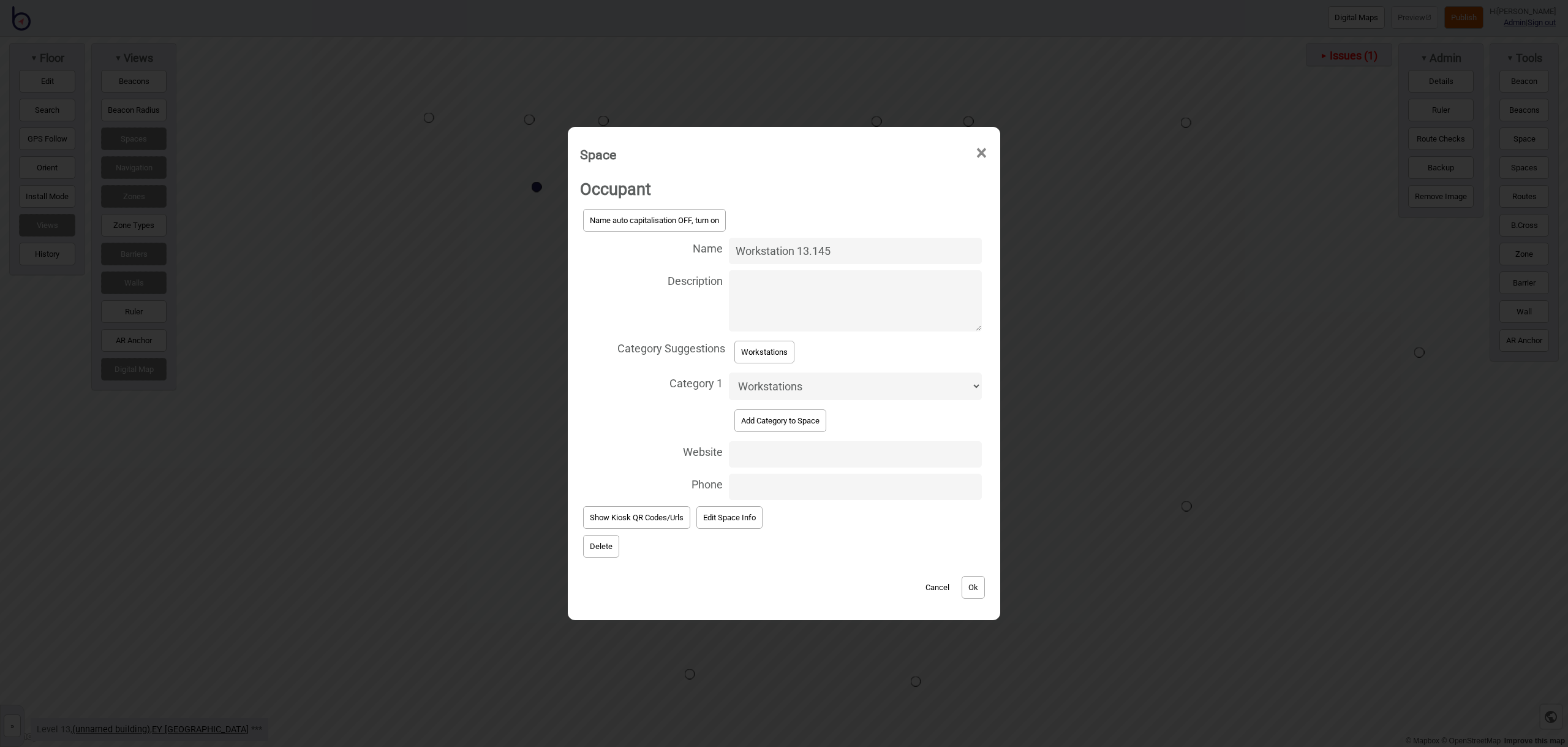
click at [976, 590] on button "Ok" at bounding box center [973, 587] width 24 height 23
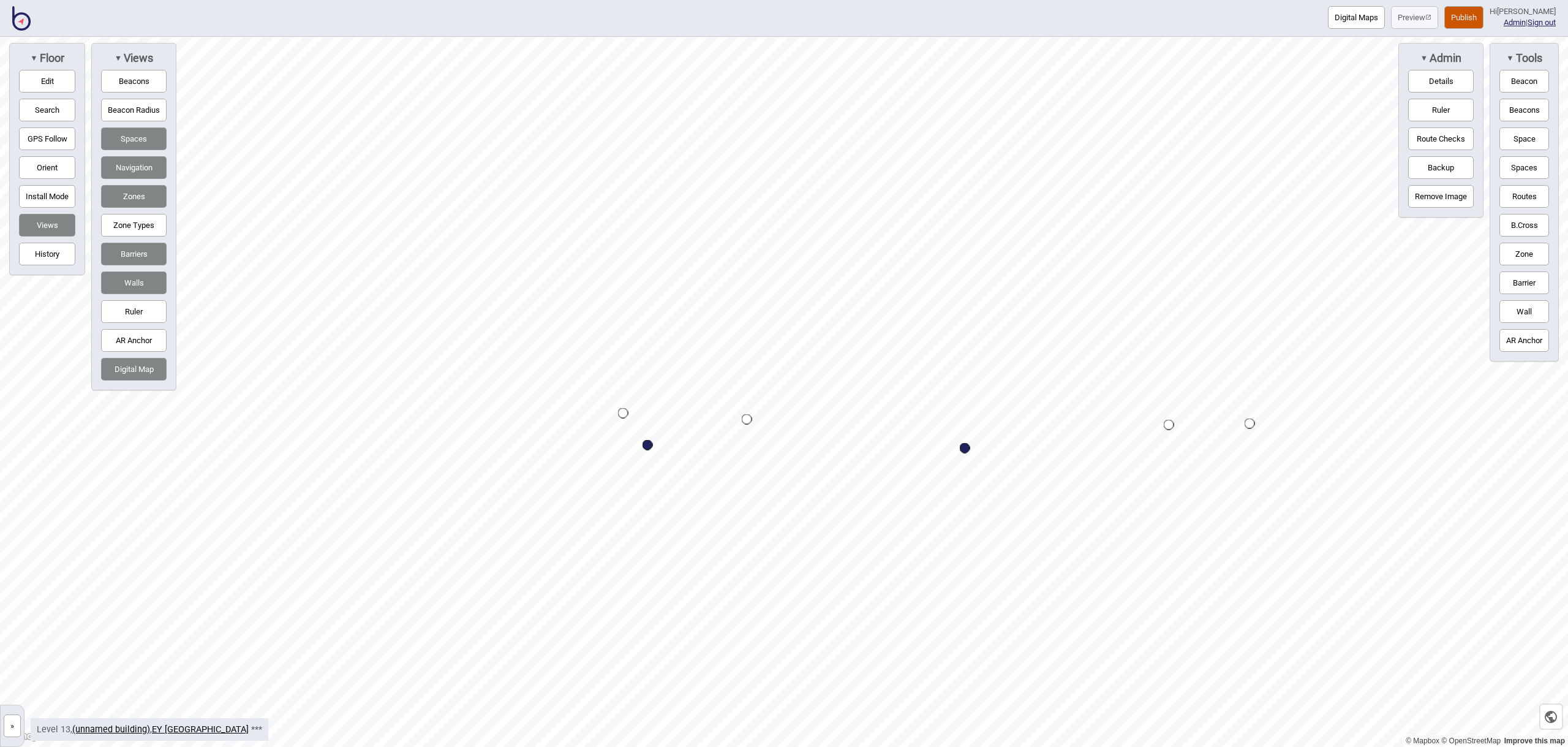
click at [54, 80] on button "Edit" at bounding box center [47, 82] width 57 height 23
click at [49, 83] on button "Edit" at bounding box center [47, 82] width 57 height 23
click at [49, 76] on button "Edit" at bounding box center [47, 82] width 57 height 23
click at [56, 86] on button "Edit" at bounding box center [47, 82] width 57 height 23
click at [1525, 143] on button "Space" at bounding box center [1524, 139] width 49 height 23
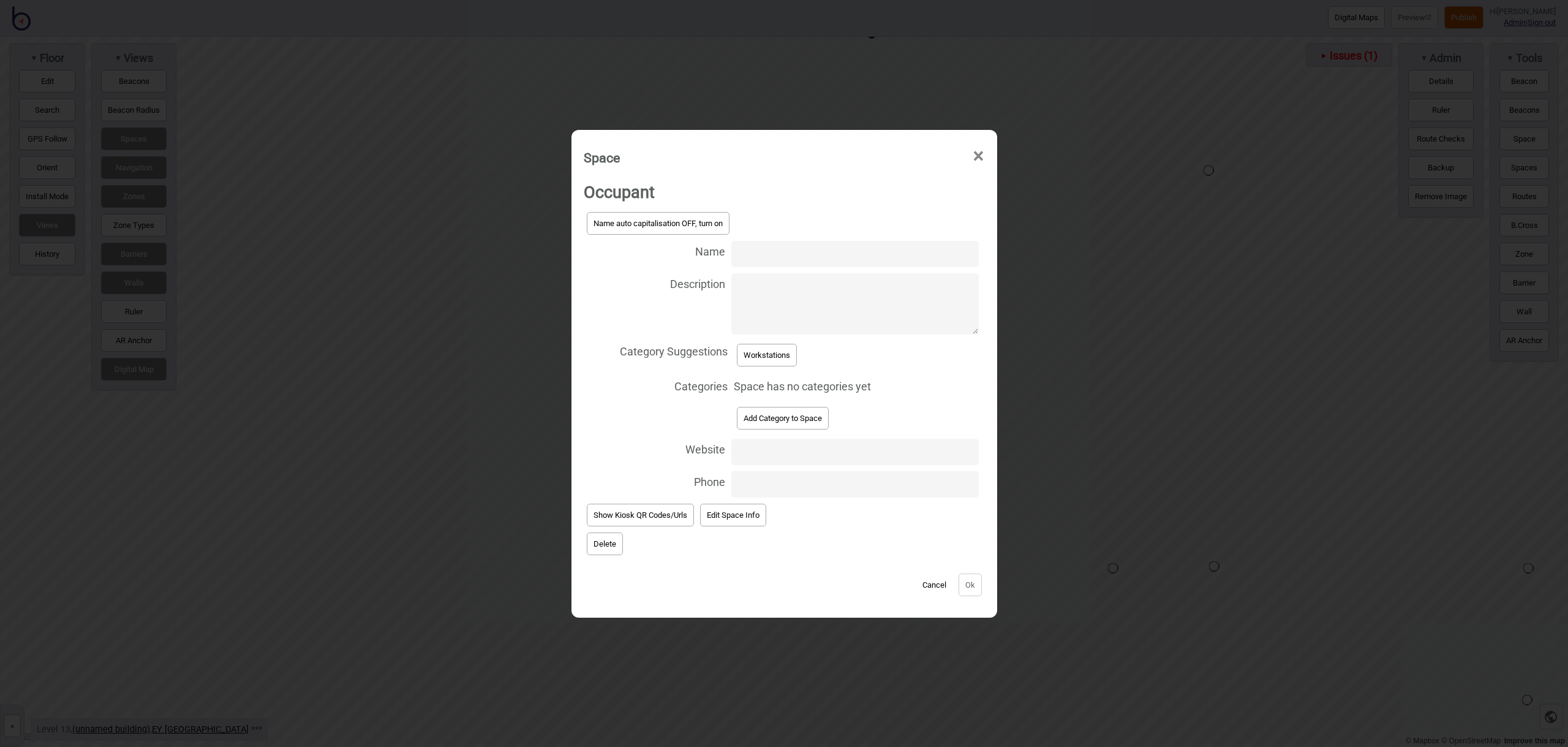
click at [755, 258] on input "Name" at bounding box center [854, 253] width 247 height 26
type input "Workstation 13.163"
click at [784, 357] on button "Workstations" at bounding box center [767, 355] width 60 height 23
select select "Workstations"
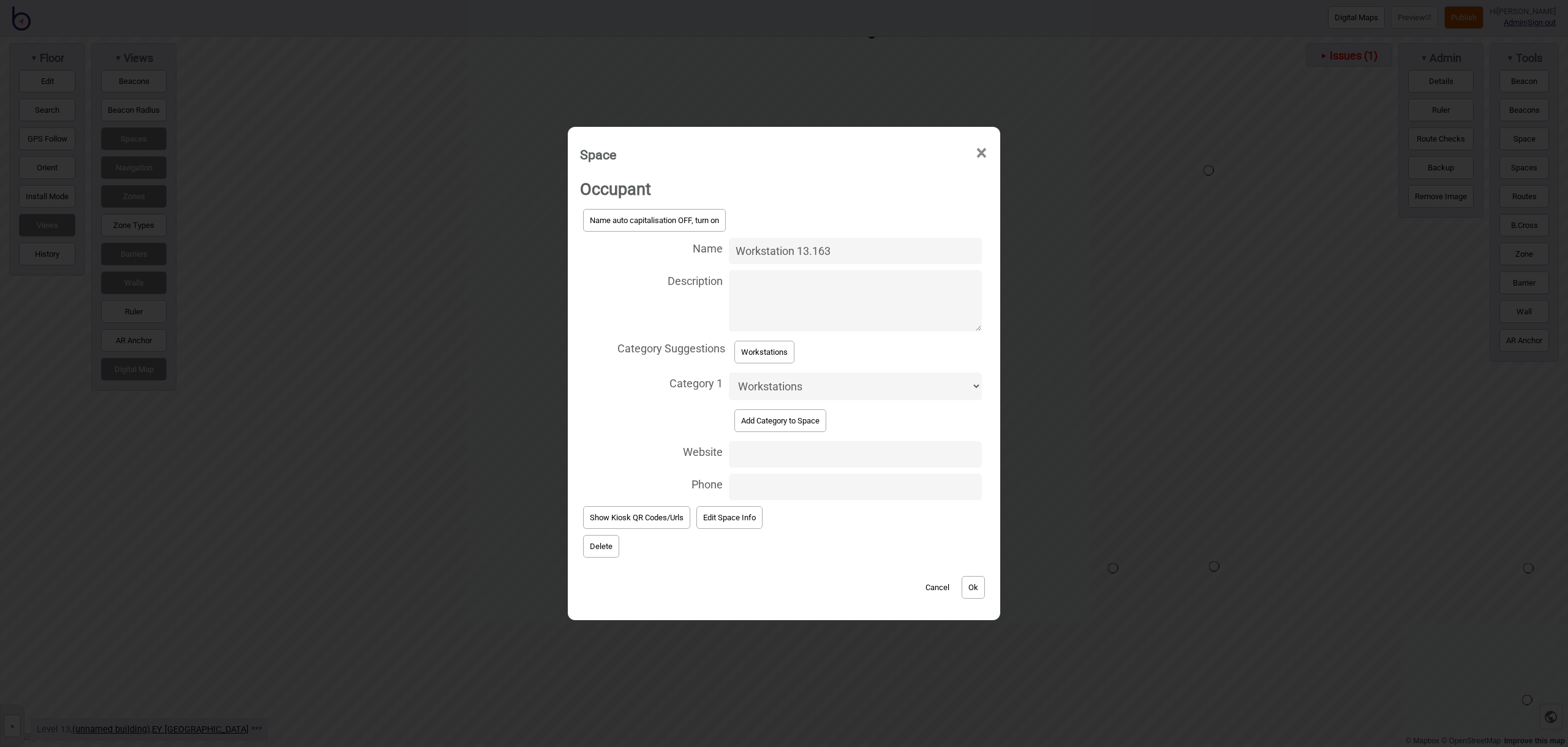
click at [983, 598] on div "Cancel Ok" at bounding box center [784, 580] width 408 height 41
click at [979, 591] on button "Ok" at bounding box center [973, 587] width 24 height 23
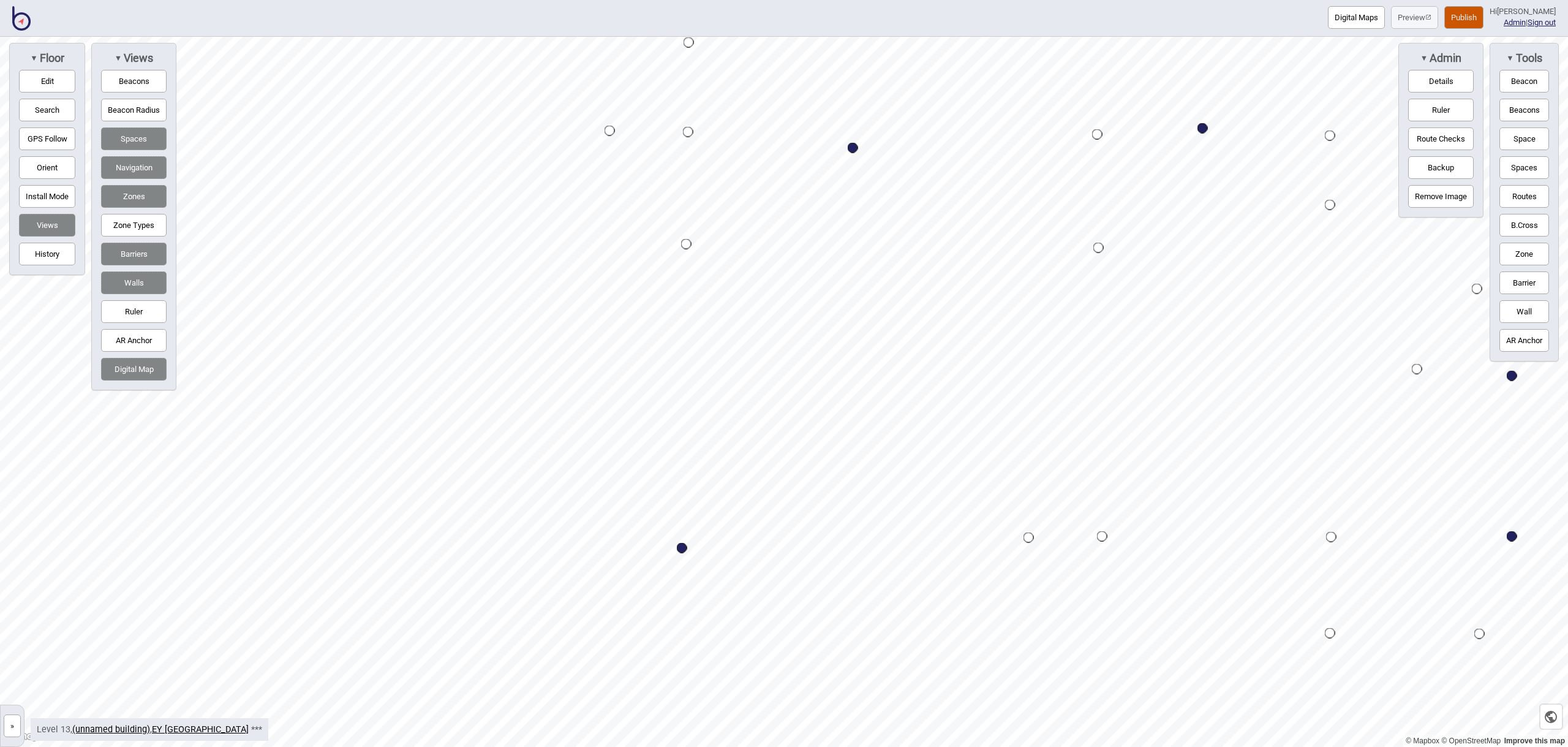
click at [55, 82] on button "Edit" at bounding box center [47, 82] width 57 height 23
click at [44, 82] on button "Edit" at bounding box center [47, 82] width 57 height 23
click at [1539, 132] on button "Space" at bounding box center [1524, 139] width 49 height 23
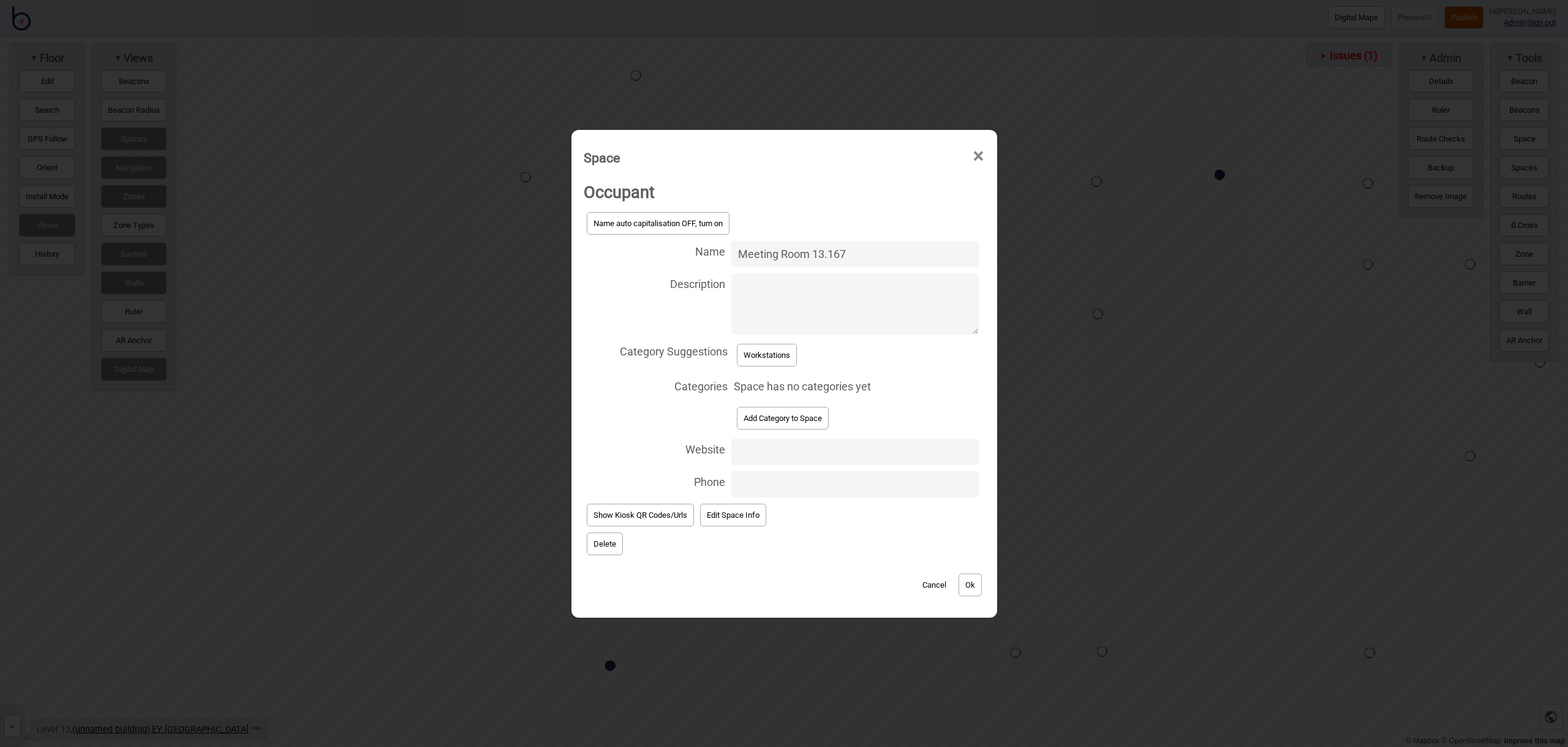
type input "Meeting Room 13.167"
click at [780, 415] on button "Add Category to Space" at bounding box center [783, 419] width 92 height 23
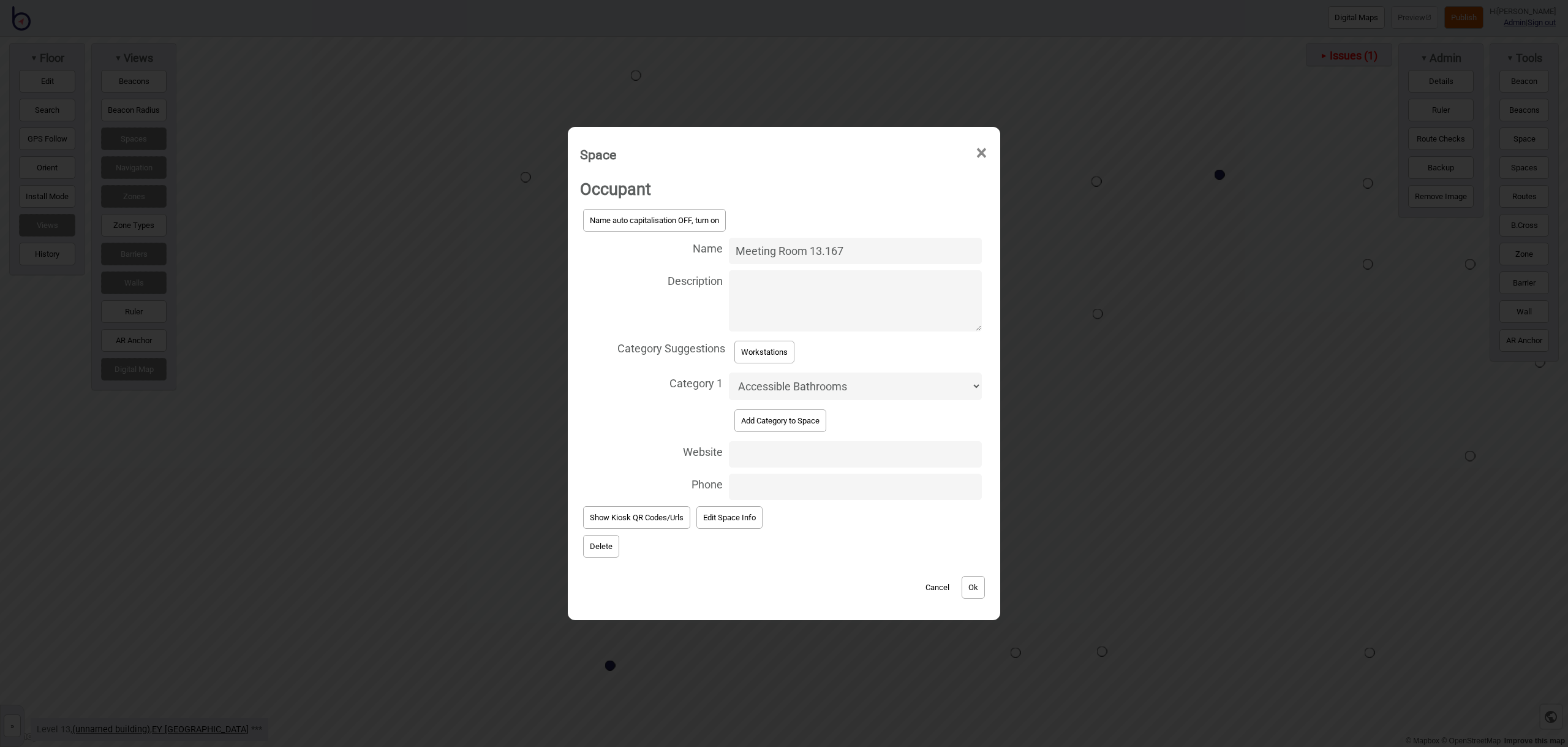
click at [790, 388] on select "Accessible Bathrooms Bathrooms Information and Assistance Meeting Rooms Office …" at bounding box center [856, 386] width 253 height 28
select select "Meeting Rooms"
click at [974, 589] on button "Ok" at bounding box center [973, 587] width 24 height 23
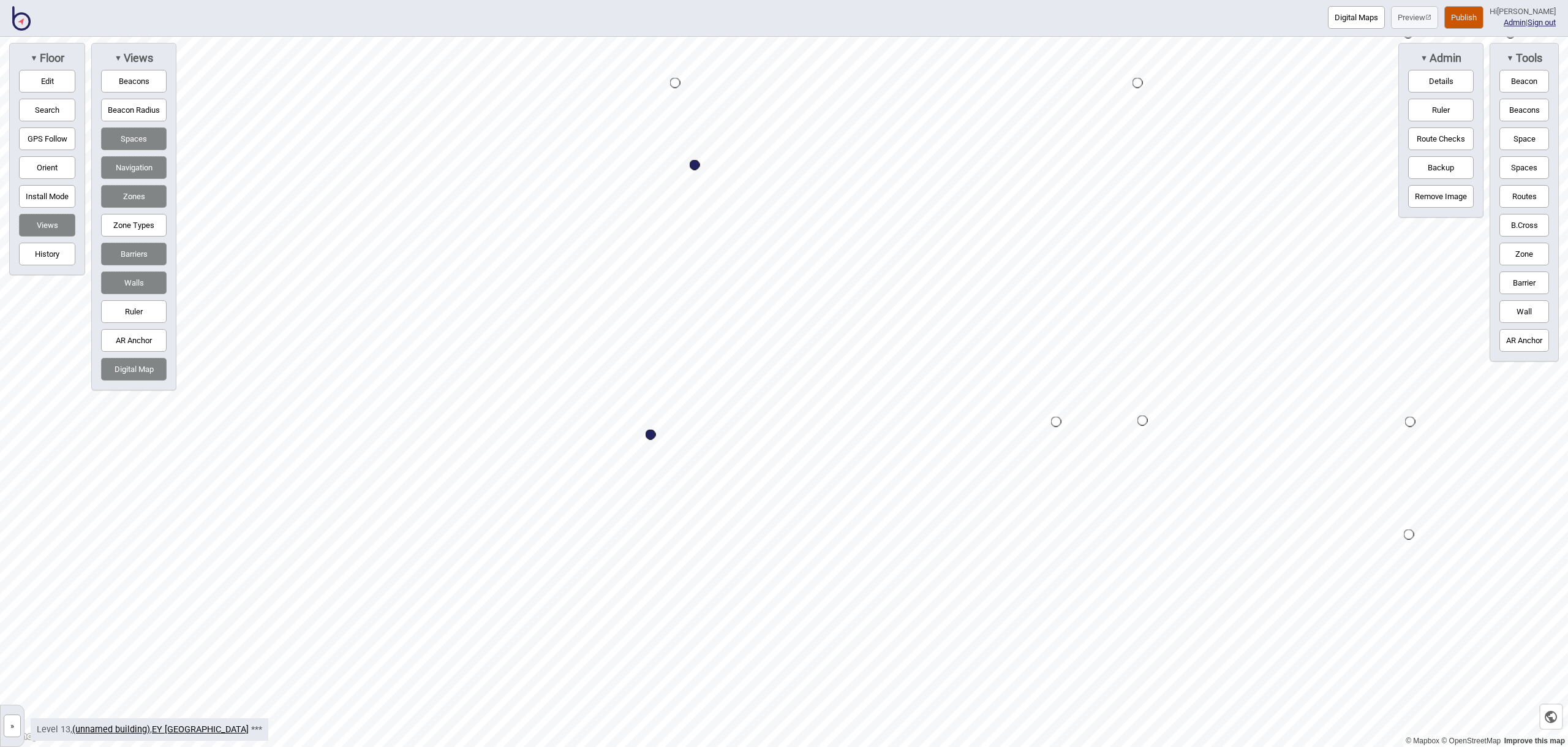
click at [1524, 131] on button "Space" at bounding box center [1524, 139] width 49 height 23
click at [696, 167] on div "Map marker" at bounding box center [695, 165] width 11 height 11
select select "Meeting Rooms"
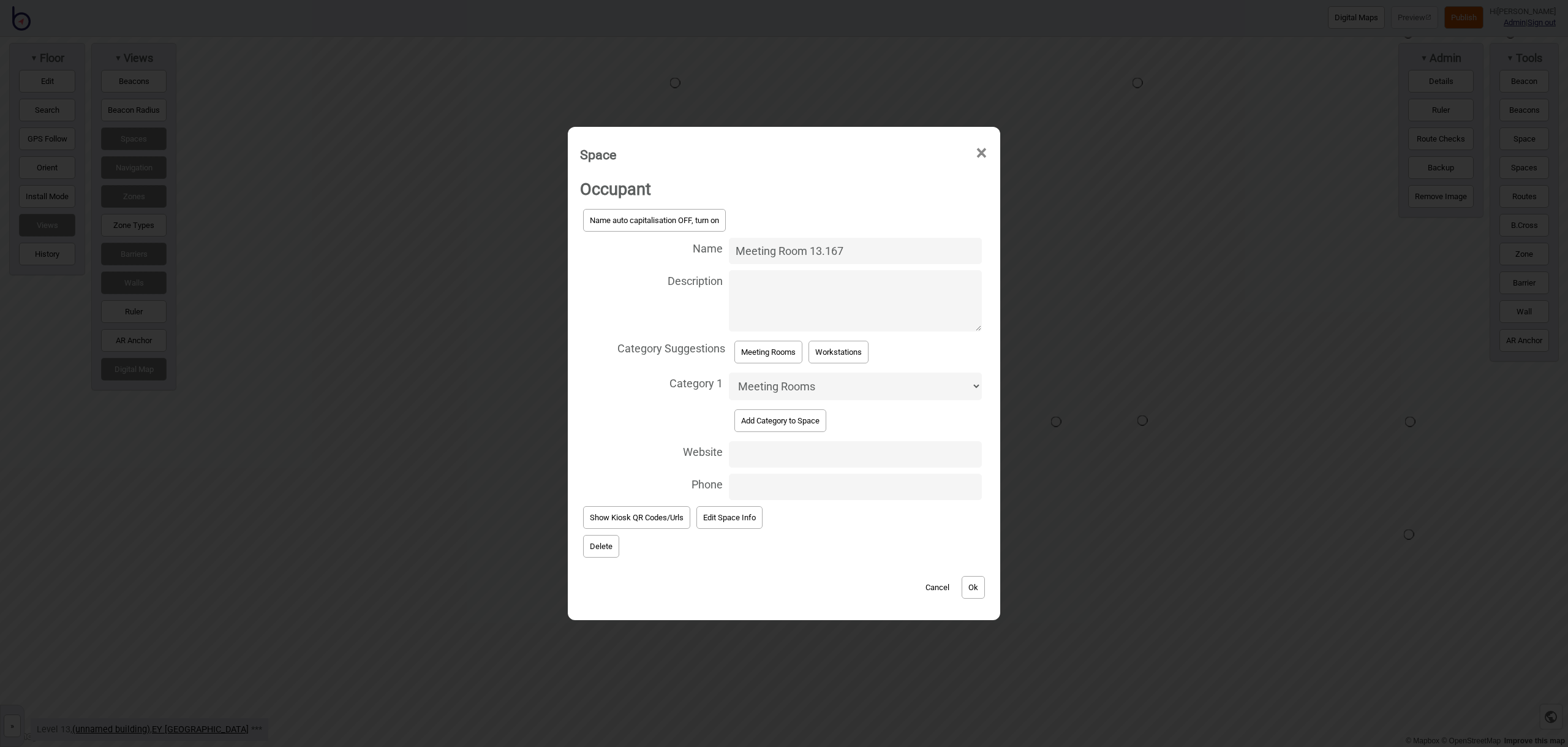
drag, startPoint x: 865, startPoint y: 252, endPoint x: 713, endPoint y: 253, distance: 152.0
click at [712, 252] on label "Name Meeting Room 13.167" at bounding box center [784, 250] width 408 height 32
click at [984, 151] on span "×" at bounding box center [981, 153] width 13 height 41
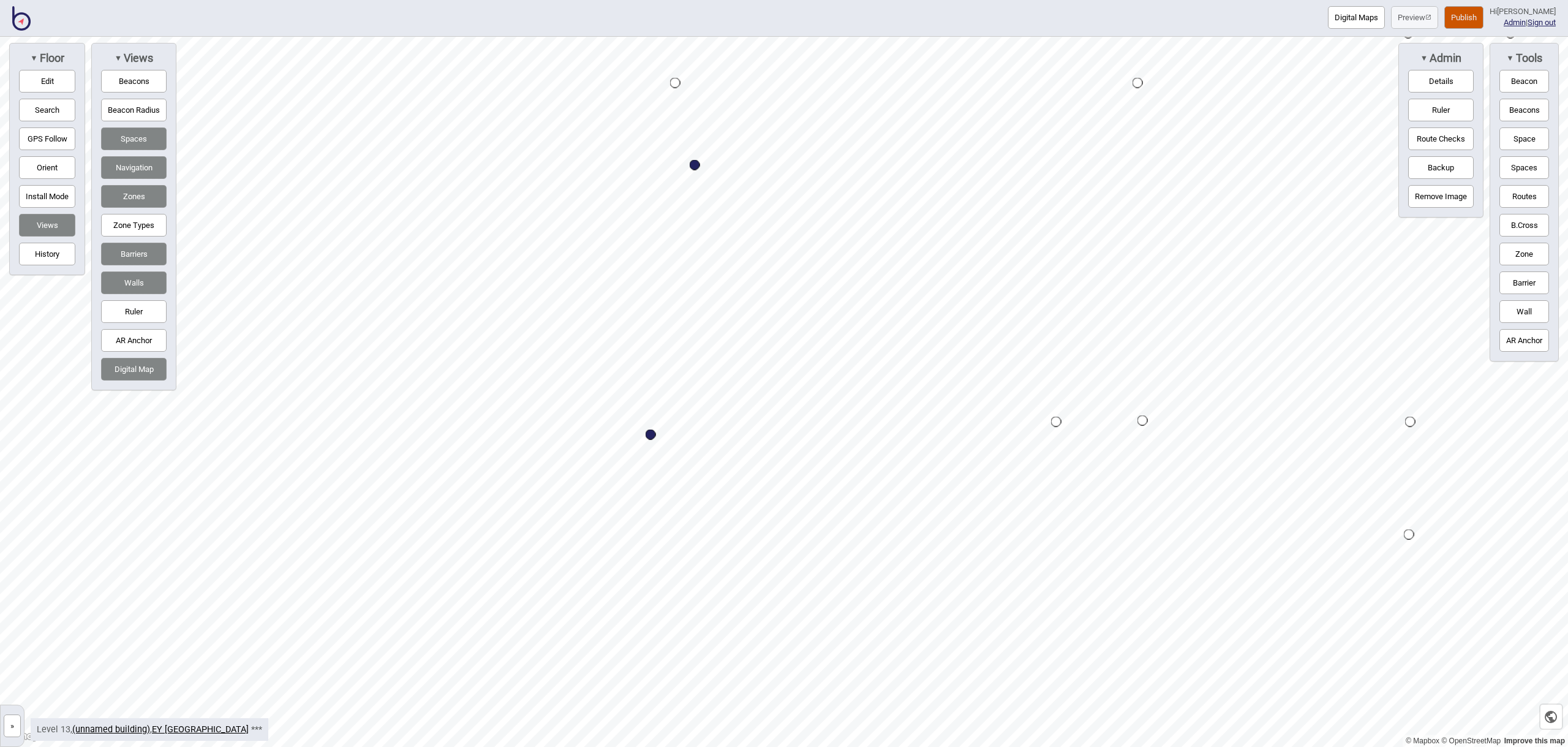
click at [1506, 137] on button "Space" at bounding box center [1524, 139] width 49 height 23
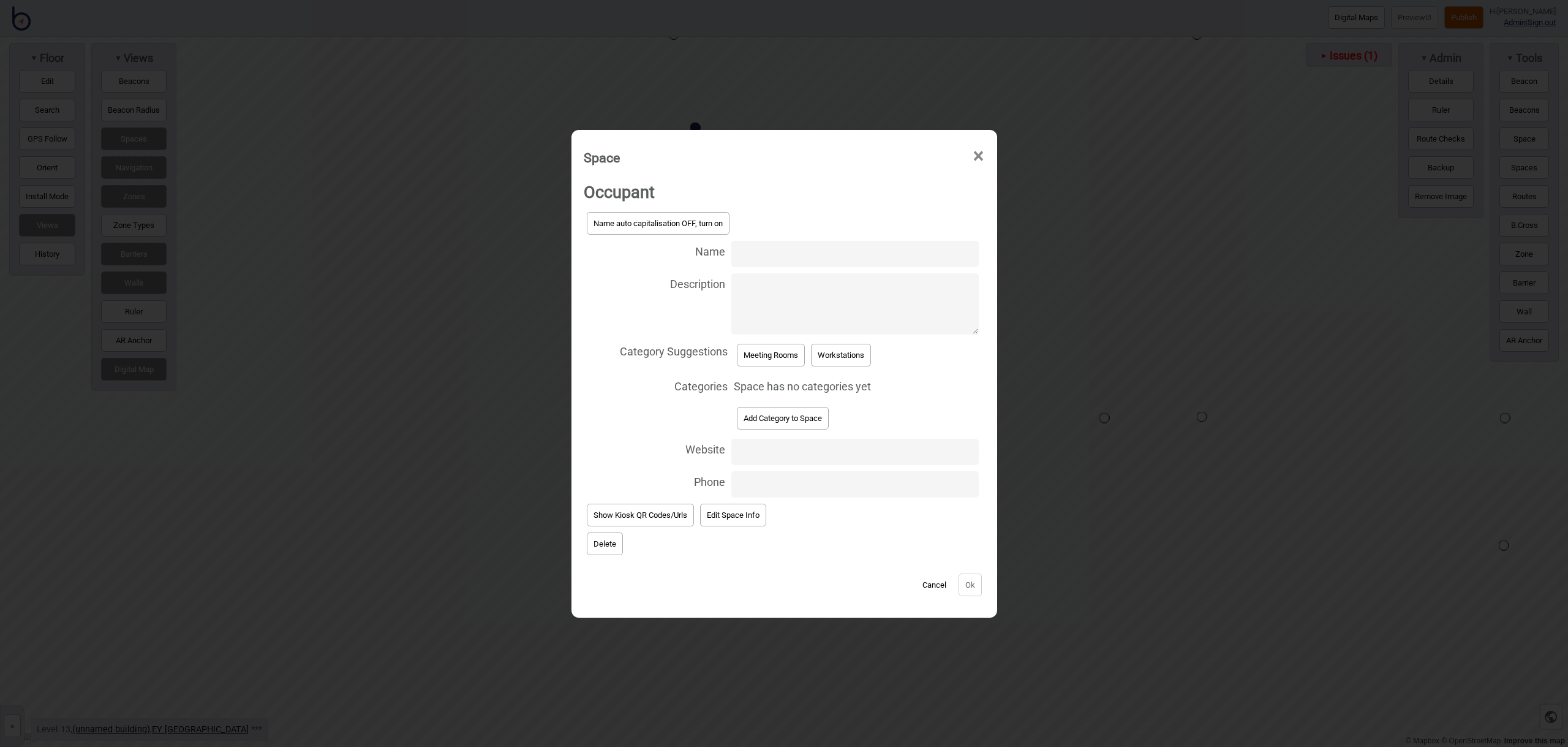
click at [766, 253] on input "Name" at bounding box center [854, 253] width 247 height 26
type input "Meeting Room 13.165"
click at [780, 352] on button "Meeting Rooms" at bounding box center [770, 355] width 68 height 23
select select "Meeting Rooms"
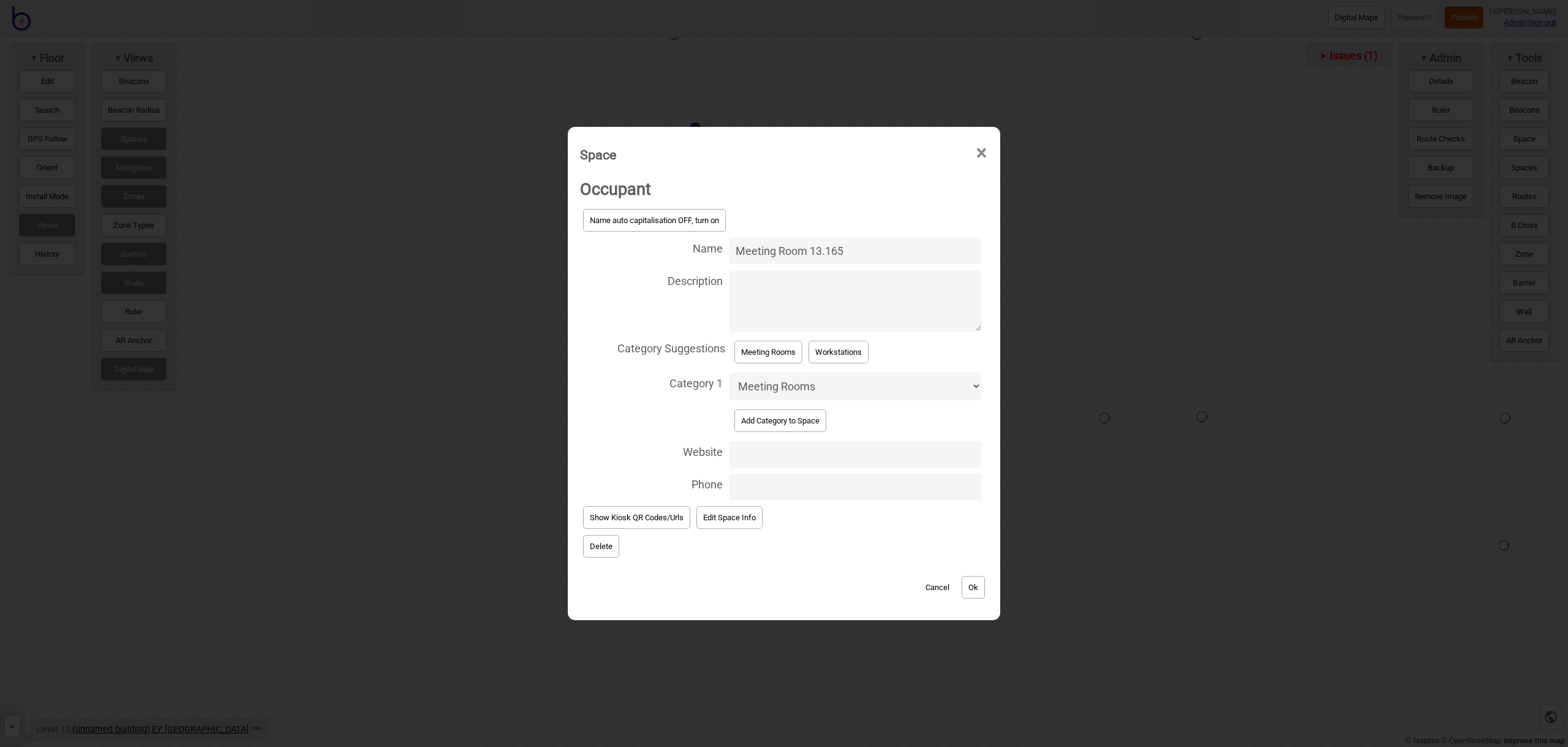
click at [982, 586] on button "Ok" at bounding box center [973, 587] width 24 height 23
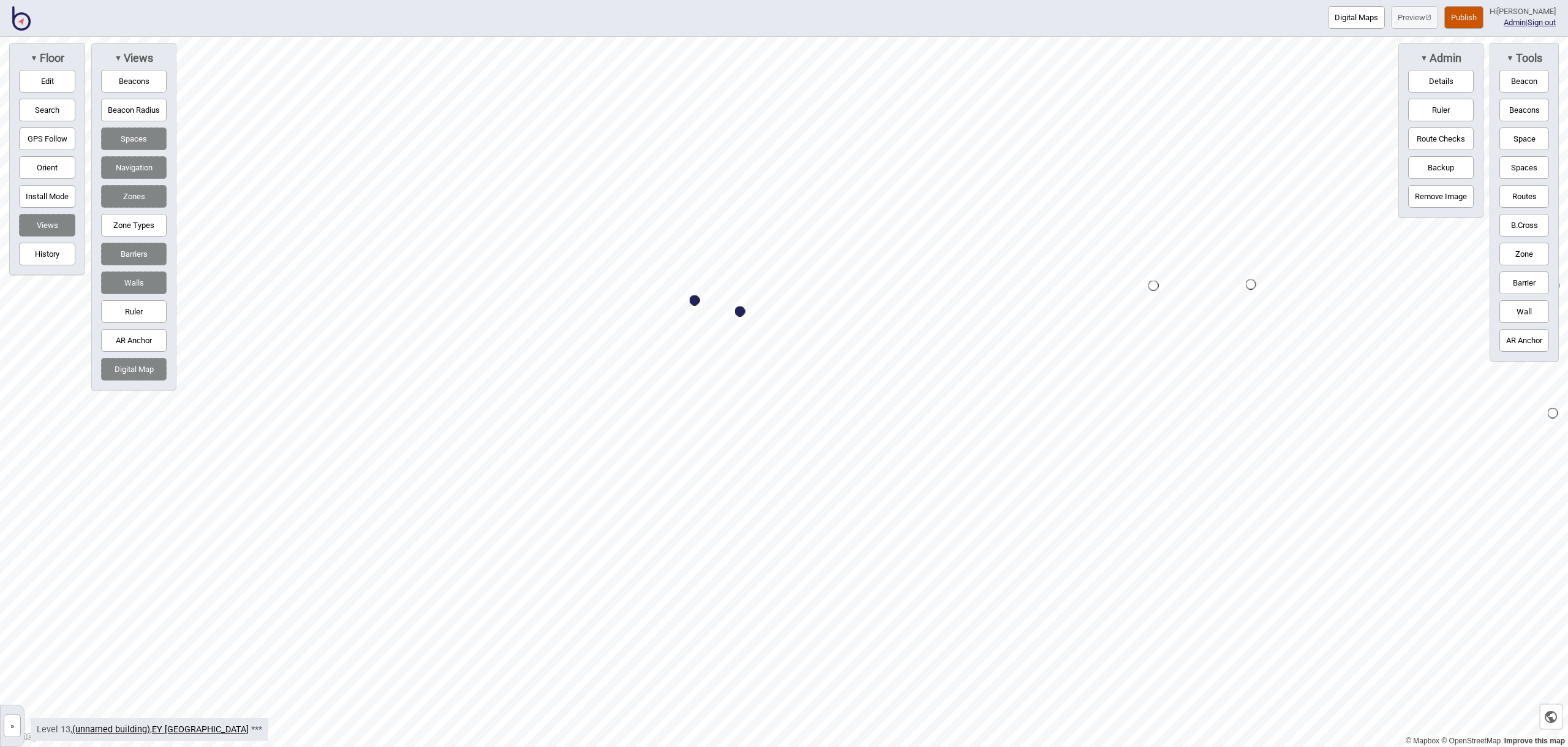
click at [1539, 141] on button "Space" at bounding box center [1524, 139] width 49 height 23
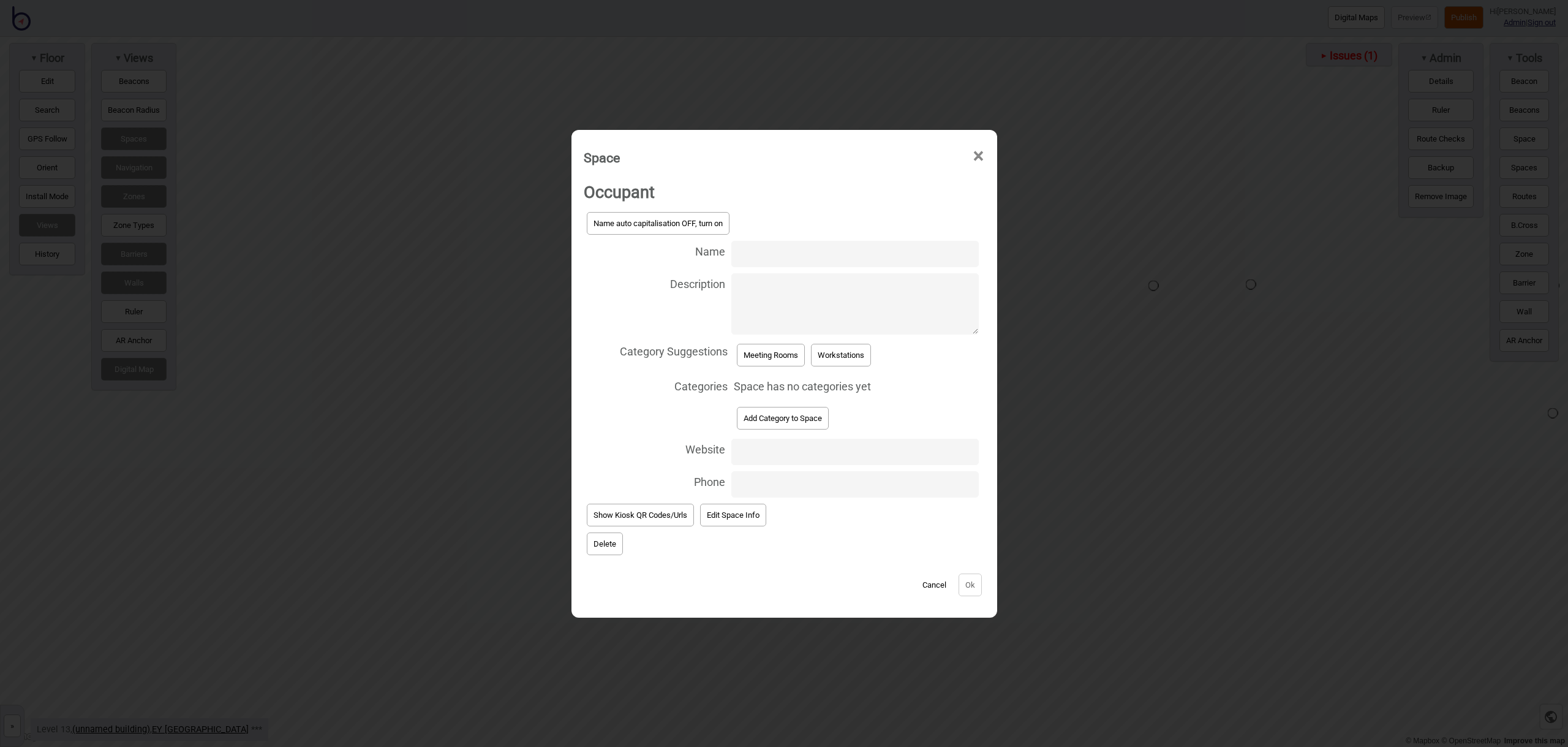
click at [772, 256] on input "Name" at bounding box center [854, 253] width 247 height 26
type input "Meeting Room 13.161"
click at [787, 360] on button "Meeting Rooms" at bounding box center [770, 355] width 68 height 23
select select "Meeting Rooms"
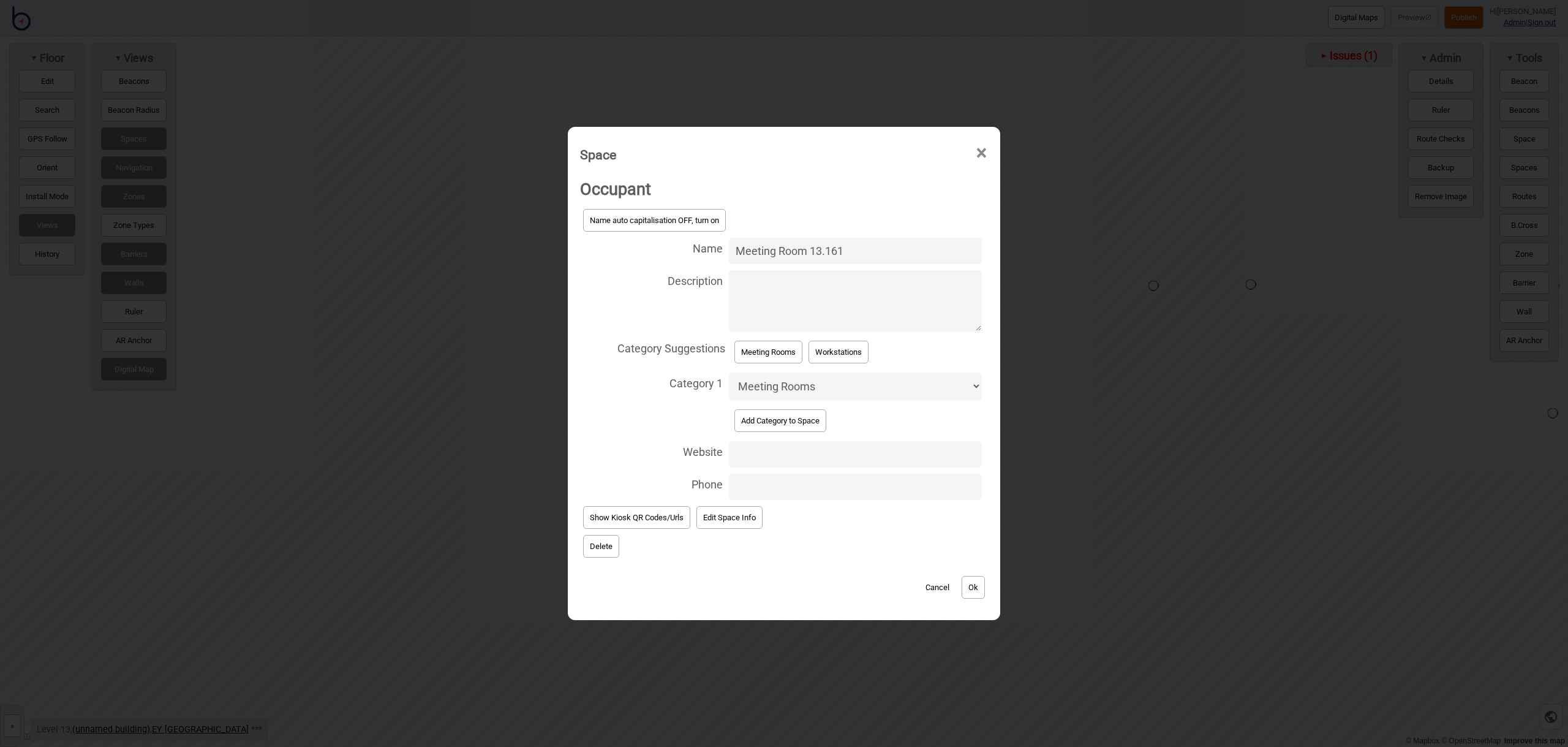
click at [976, 582] on button "Ok" at bounding box center [973, 587] width 24 height 23
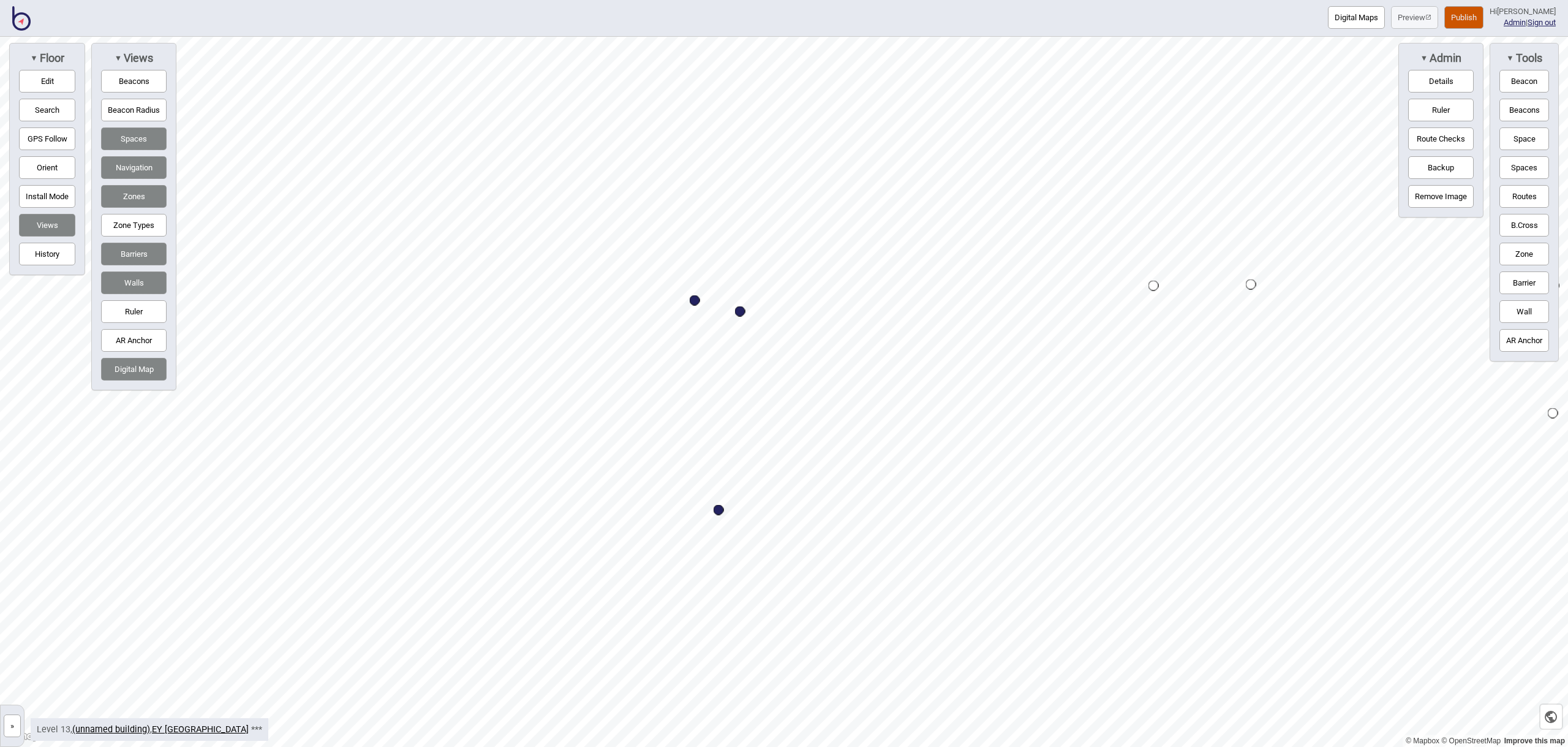
click at [1532, 135] on button "Space" at bounding box center [1524, 139] width 49 height 23
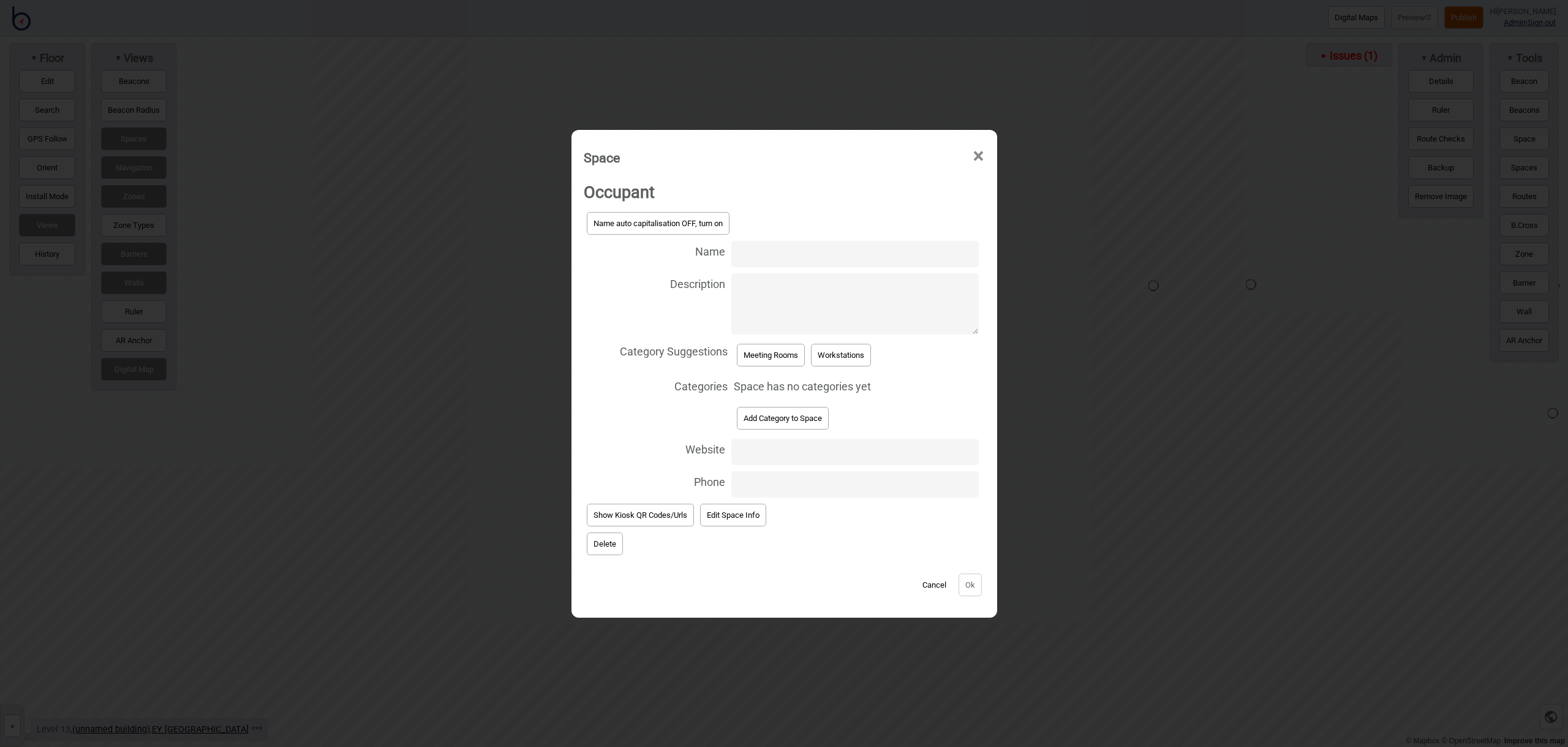
click at [753, 255] on input "Name" at bounding box center [854, 253] width 247 height 26
type input "Meeting Room 13.159"
click at [773, 360] on button "Meeting Rooms" at bounding box center [770, 355] width 68 height 23
select select "Meeting Rooms"
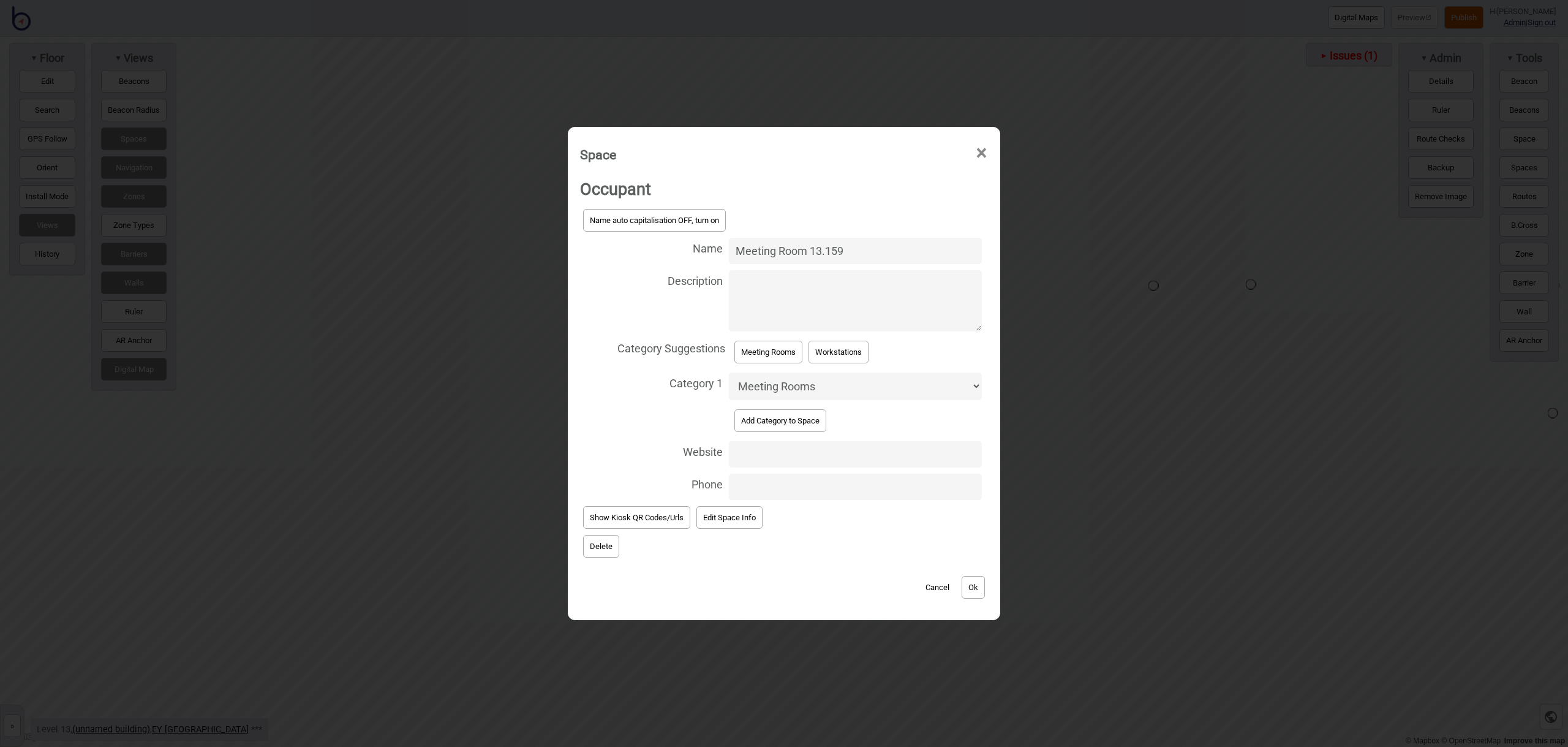
click at [973, 582] on button "Ok" at bounding box center [973, 587] width 24 height 23
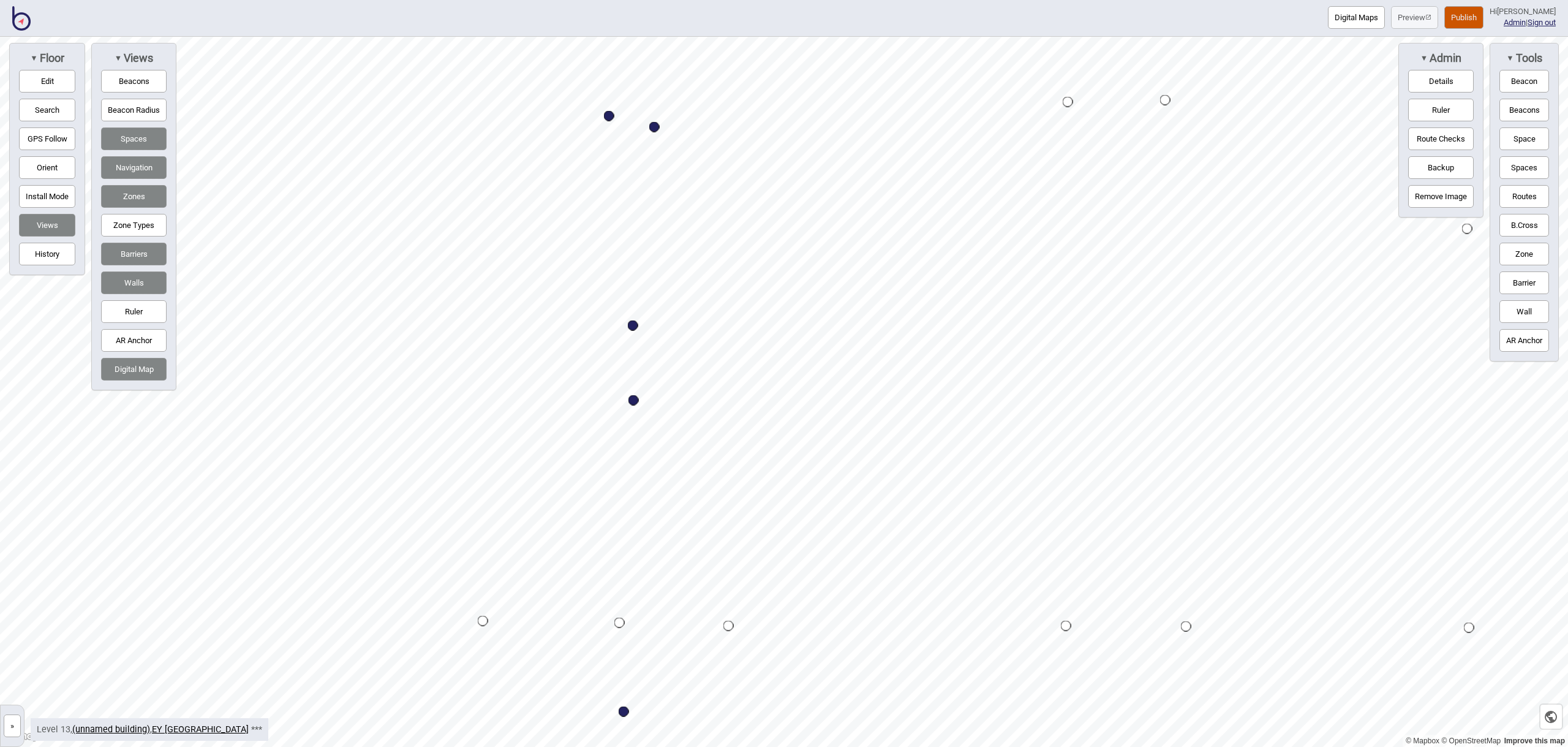
click at [1531, 142] on button "Space" at bounding box center [1524, 139] width 49 height 23
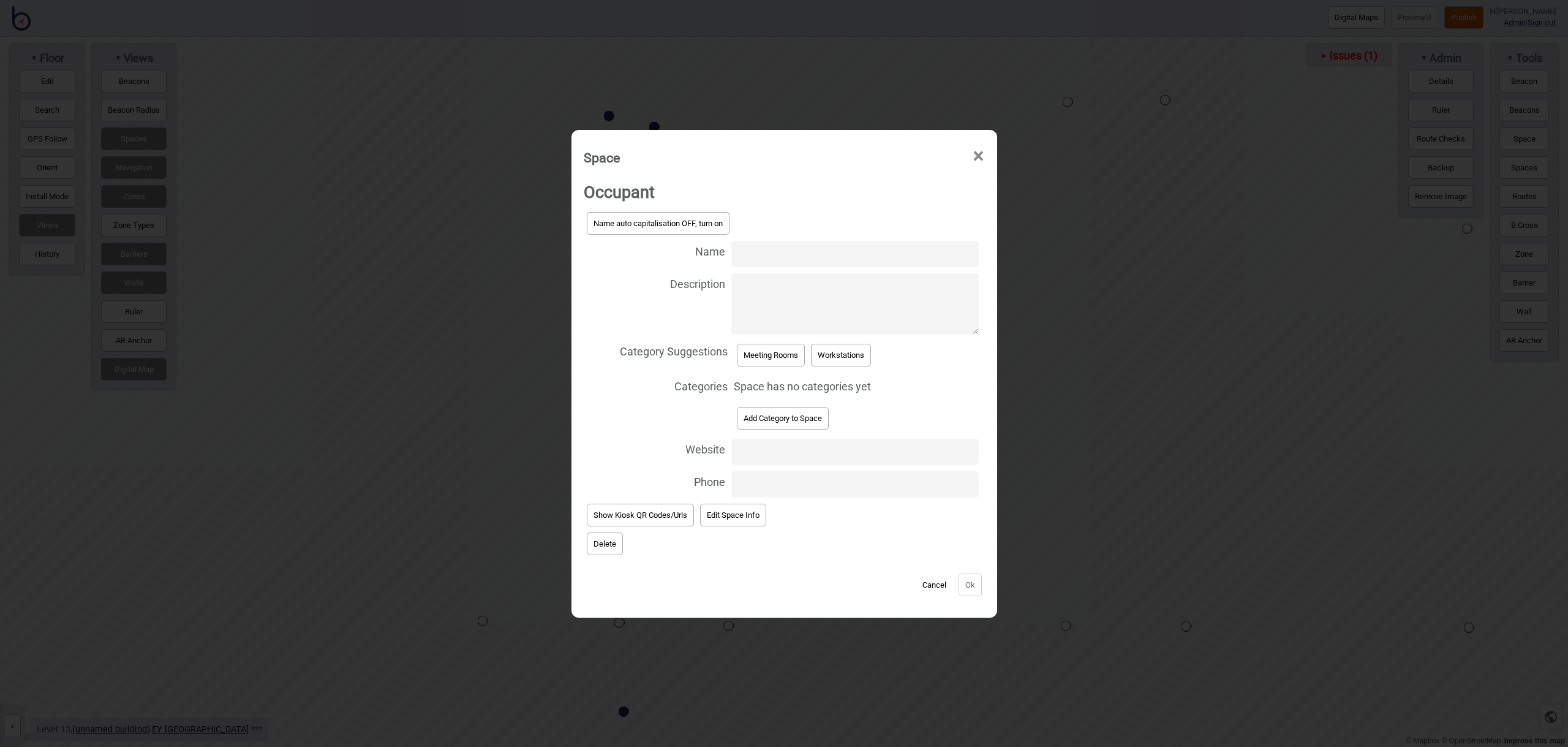
click at [770, 258] on input "Name" at bounding box center [854, 253] width 247 height 26
type input "Meeting Room 13.157"
click at [770, 347] on button "Meeting Rooms" at bounding box center [770, 355] width 68 height 23
select select "Meeting Rooms"
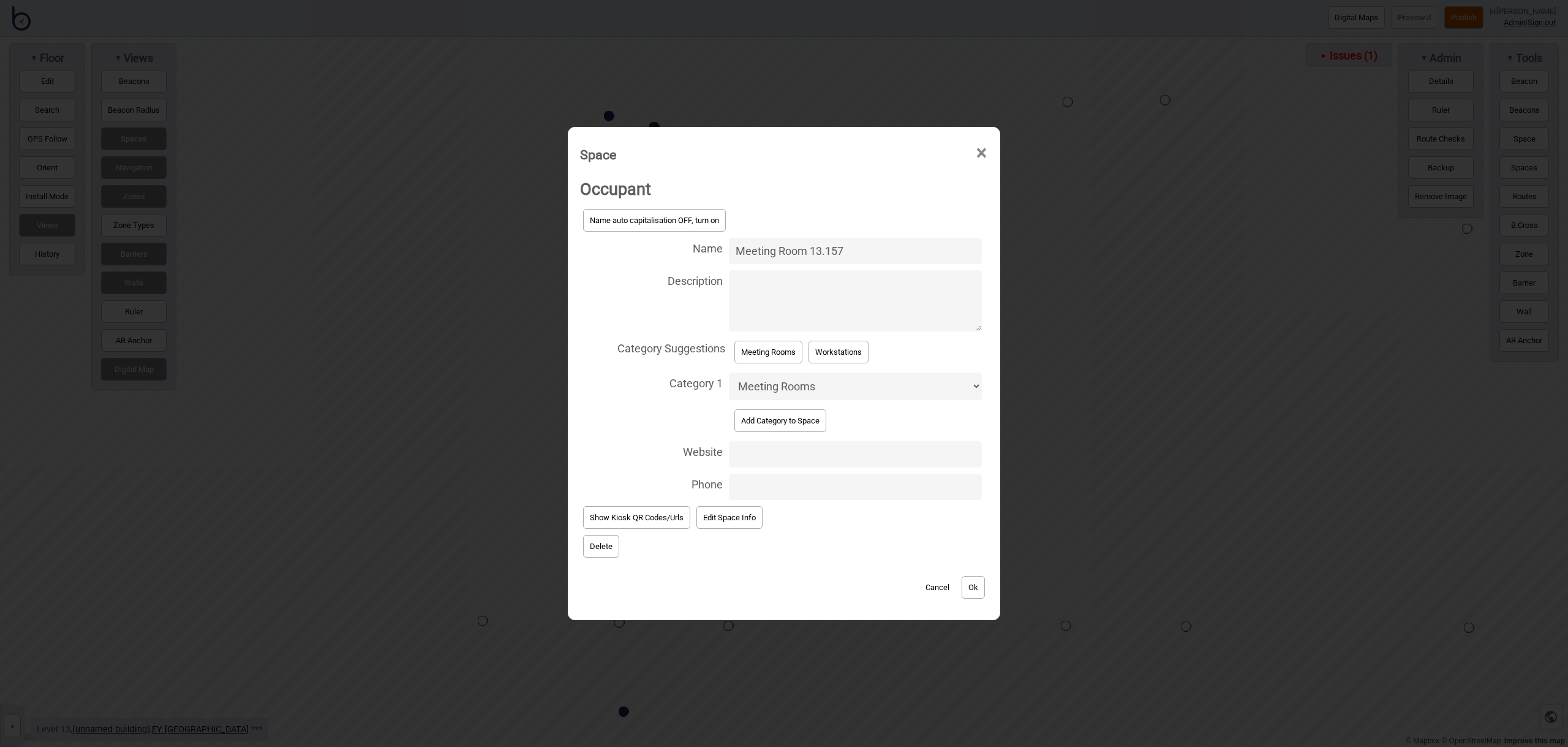
click at [974, 583] on button "Ok" at bounding box center [973, 587] width 24 height 23
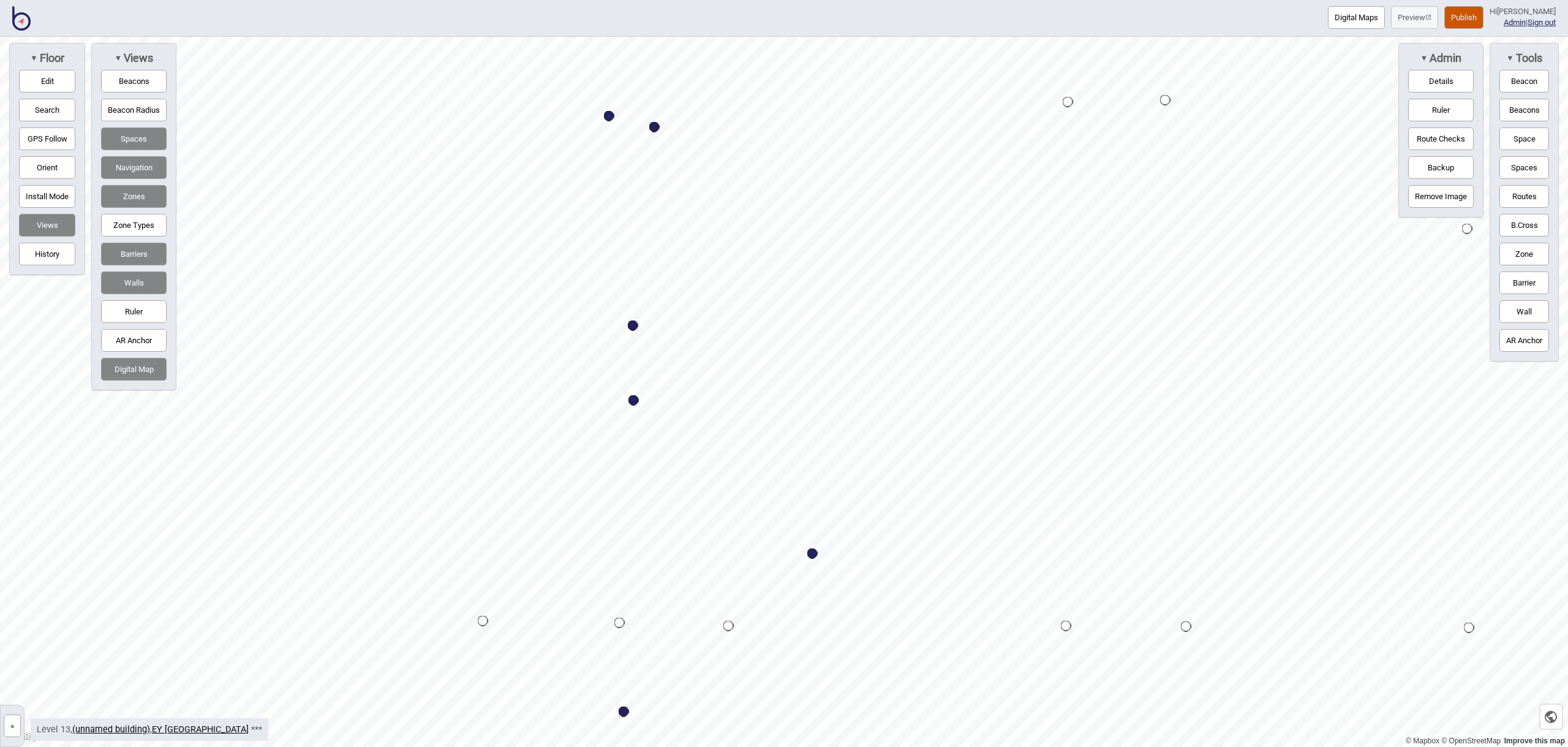
click at [1532, 139] on button "Space" at bounding box center [1524, 139] width 49 height 23
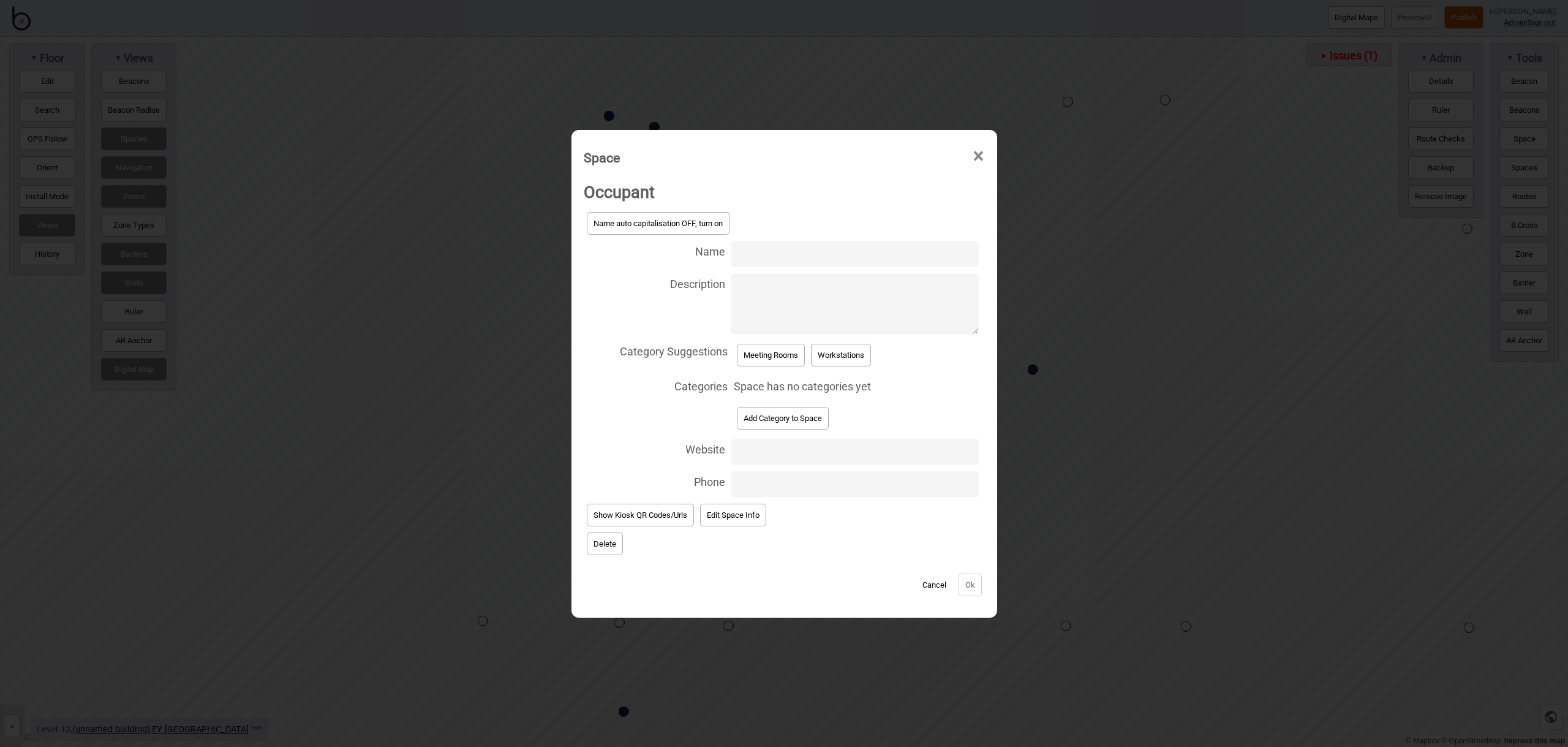
click at [770, 253] on input "Name" at bounding box center [854, 253] width 247 height 26
type input "Meeting Room 13.177"
click at [781, 355] on button "Meeting Rooms" at bounding box center [770, 355] width 68 height 23
select select "Meeting Rooms"
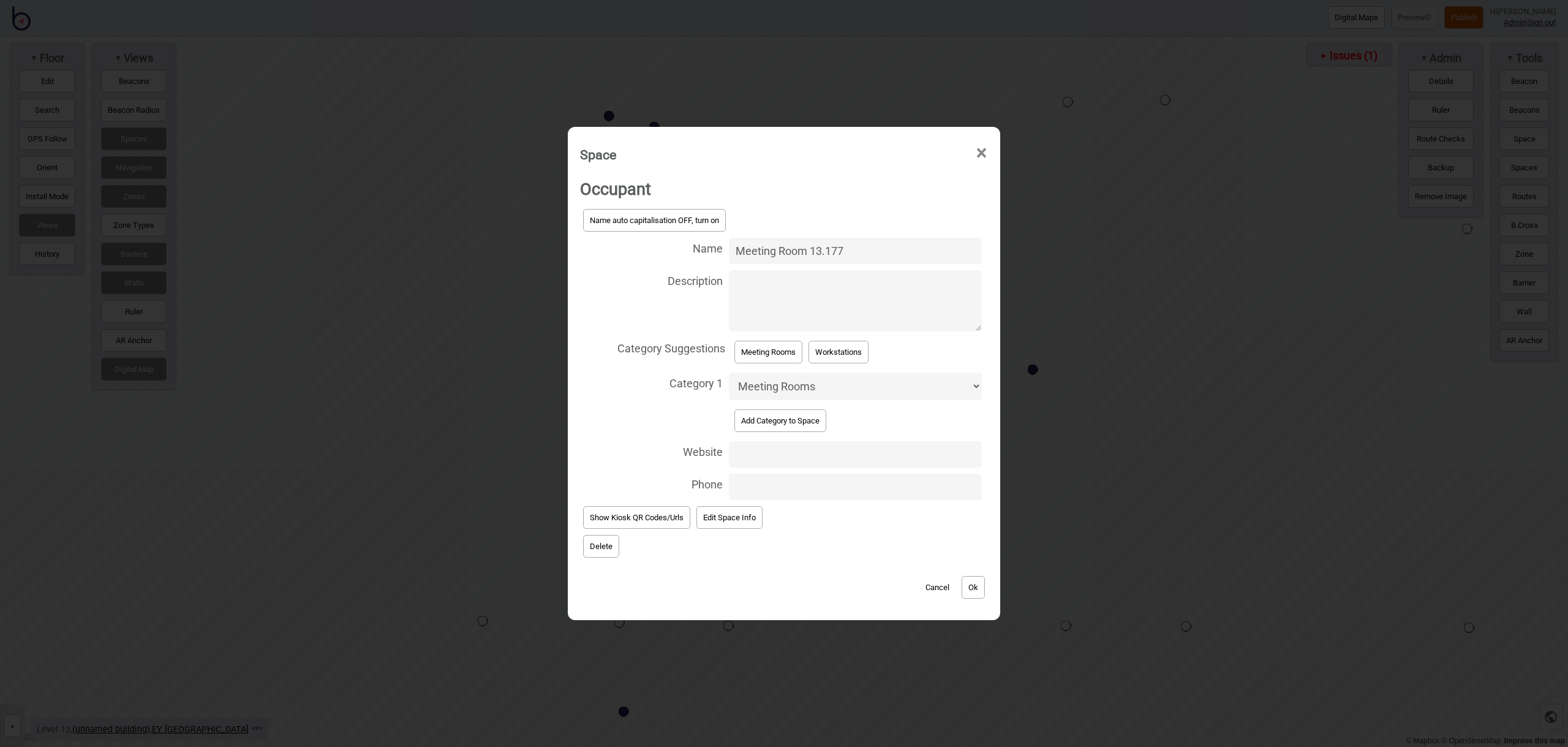
click at [969, 585] on button "Ok" at bounding box center [973, 587] width 24 height 23
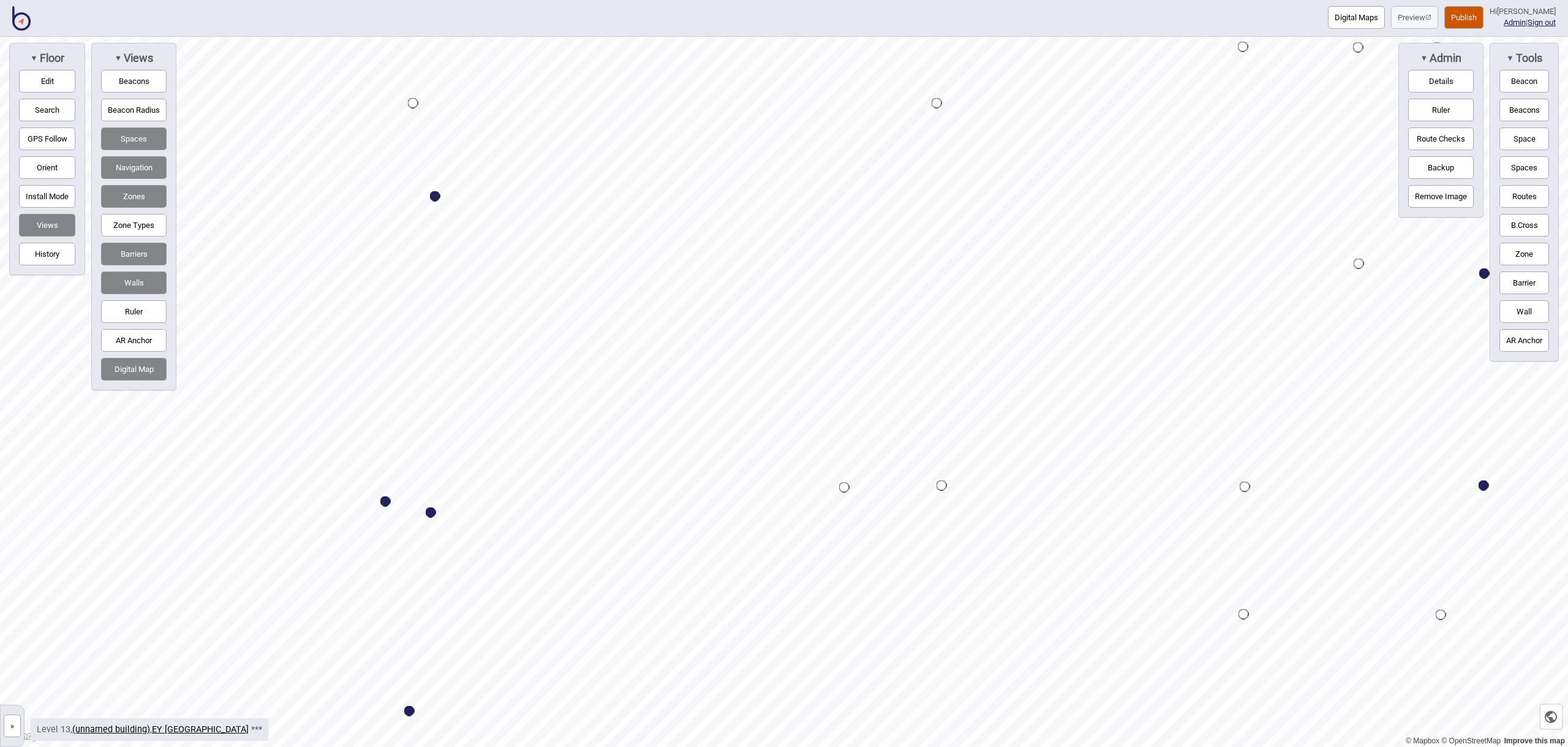
click at [1520, 134] on button "Space" at bounding box center [1524, 139] width 49 height 23
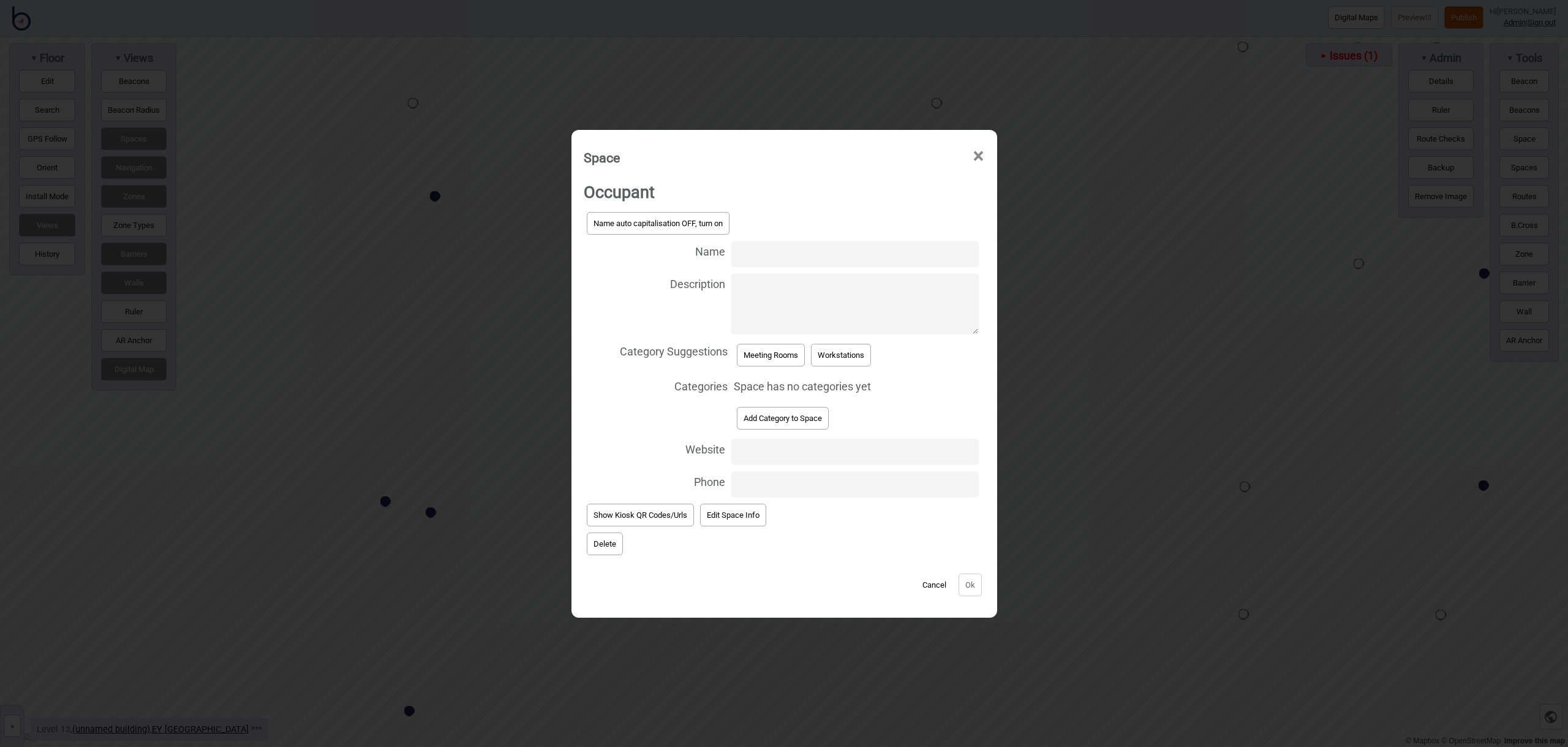
click at [769, 259] on input "Name" at bounding box center [854, 253] width 247 height 26
type input "Meeting Room 13.173"
click at [775, 351] on button "Meeting Rooms" at bounding box center [770, 355] width 68 height 23
select select "Meeting Rooms"
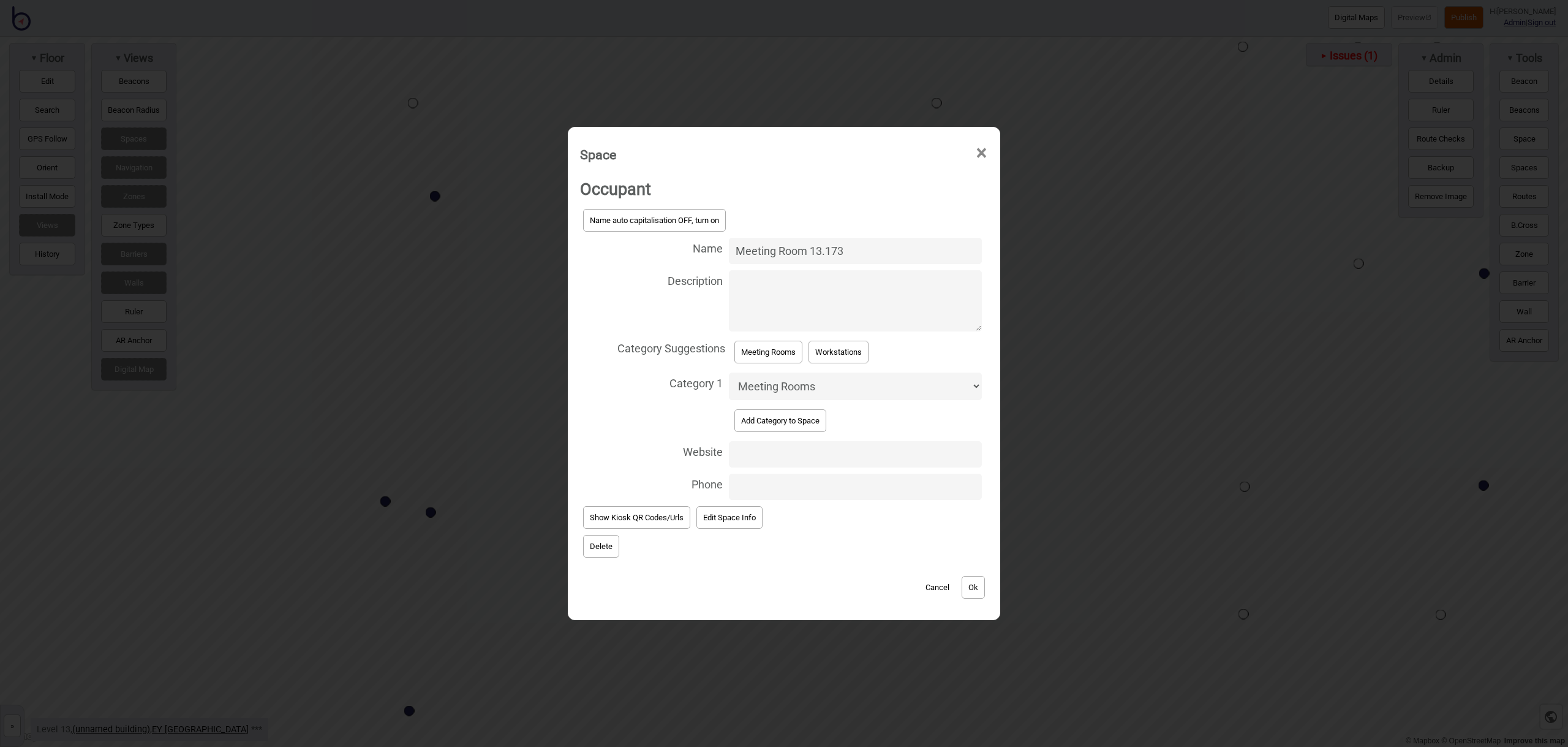
click at [980, 587] on button "Ok" at bounding box center [973, 587] width 24 height 23
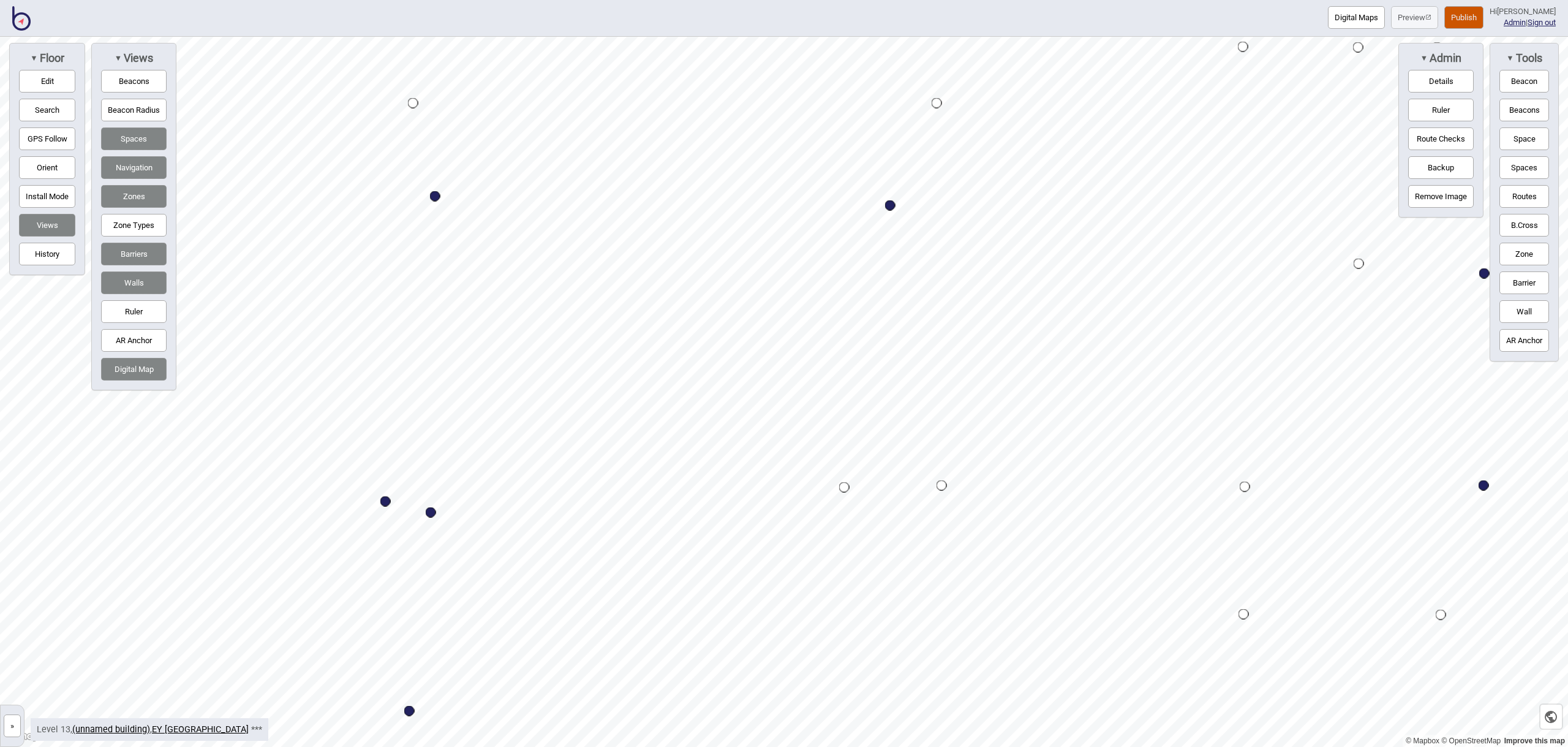
click at [1528, 142] on button "Space" at bounding box center [1524, 139] width 49 height 23
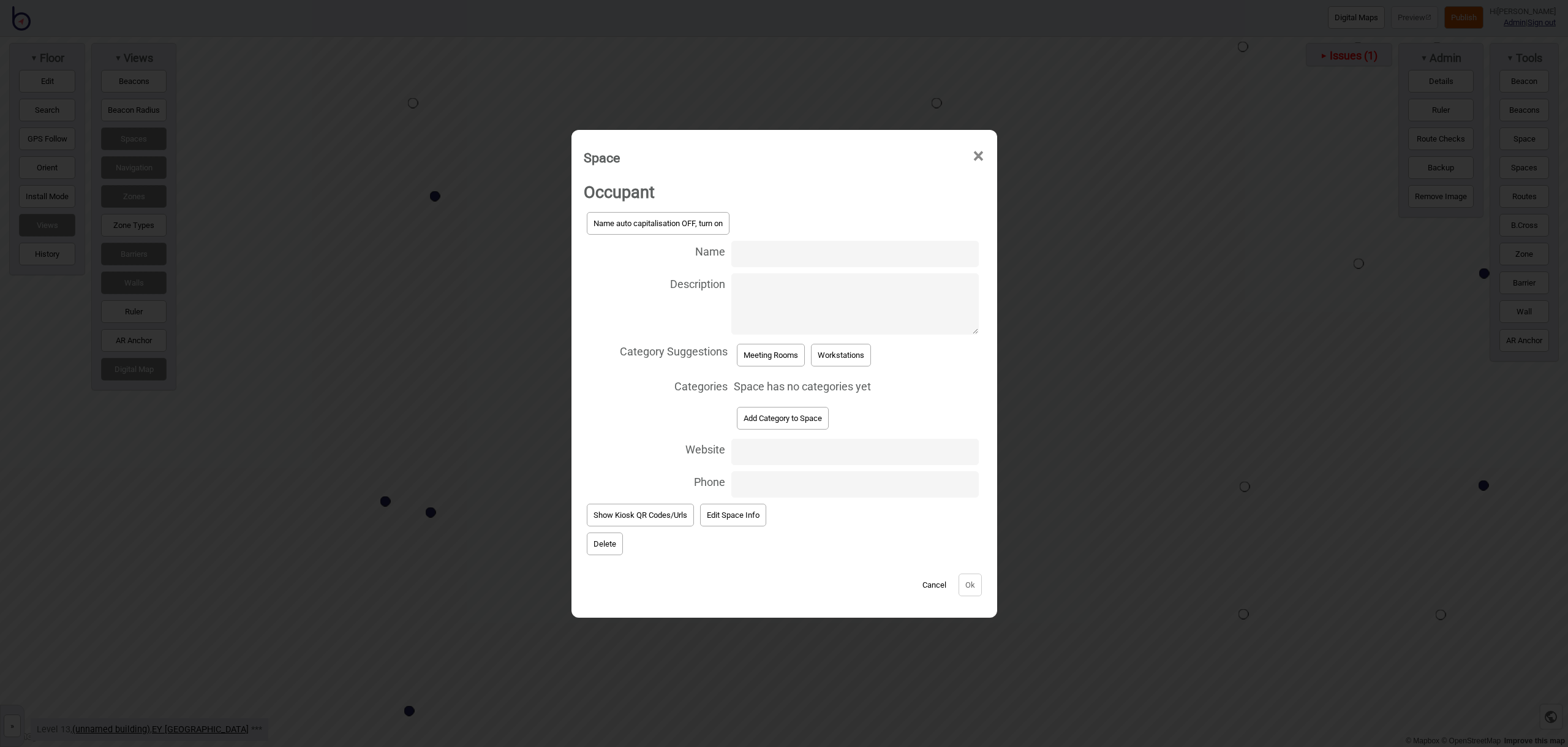
click at [768, 245] on input "Name" at bounding box center [854, 253] width 247 height 26
type input "Meeting Room 13.175"
click at [788, 349] on button "Meeting Rooms" at bounding box center [770, 355] width 68 height 23
select select "Meeting Rooms"
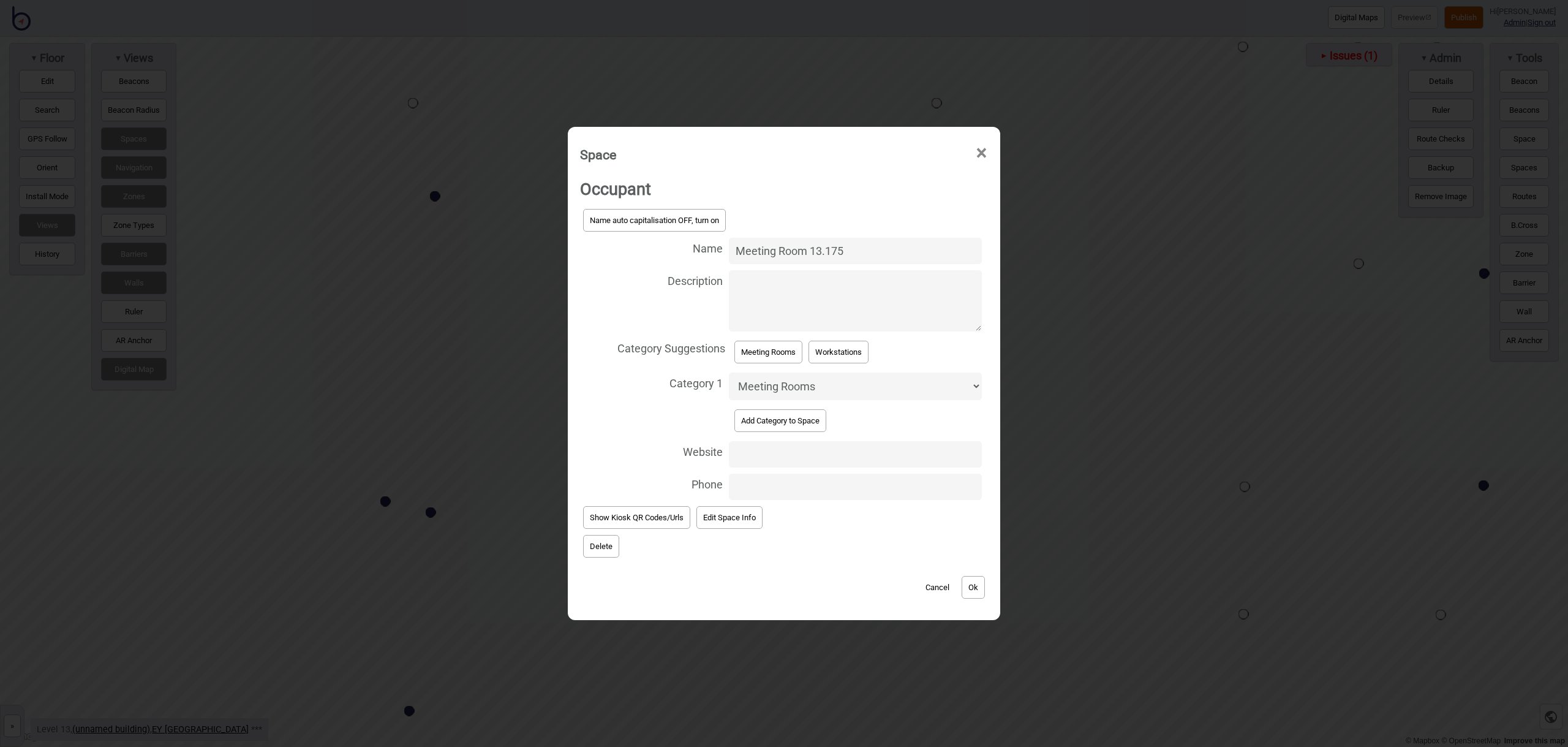
click at [974, 586] on button "Ok" at bounding box center [973, 587] width 24 height 23
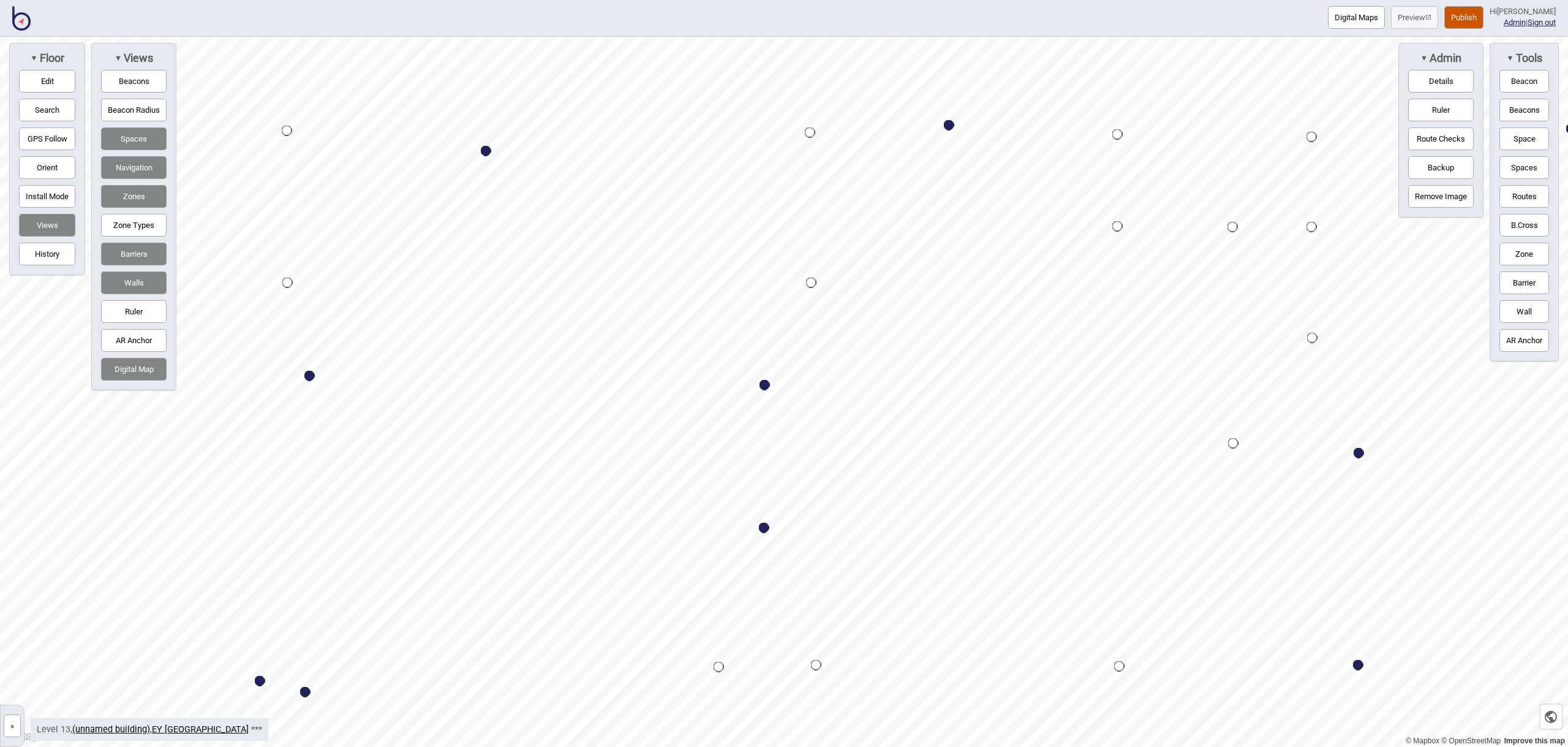
click at [1533, 130] on button "Space" at bounding box center [1524, 139] width 49 height 23
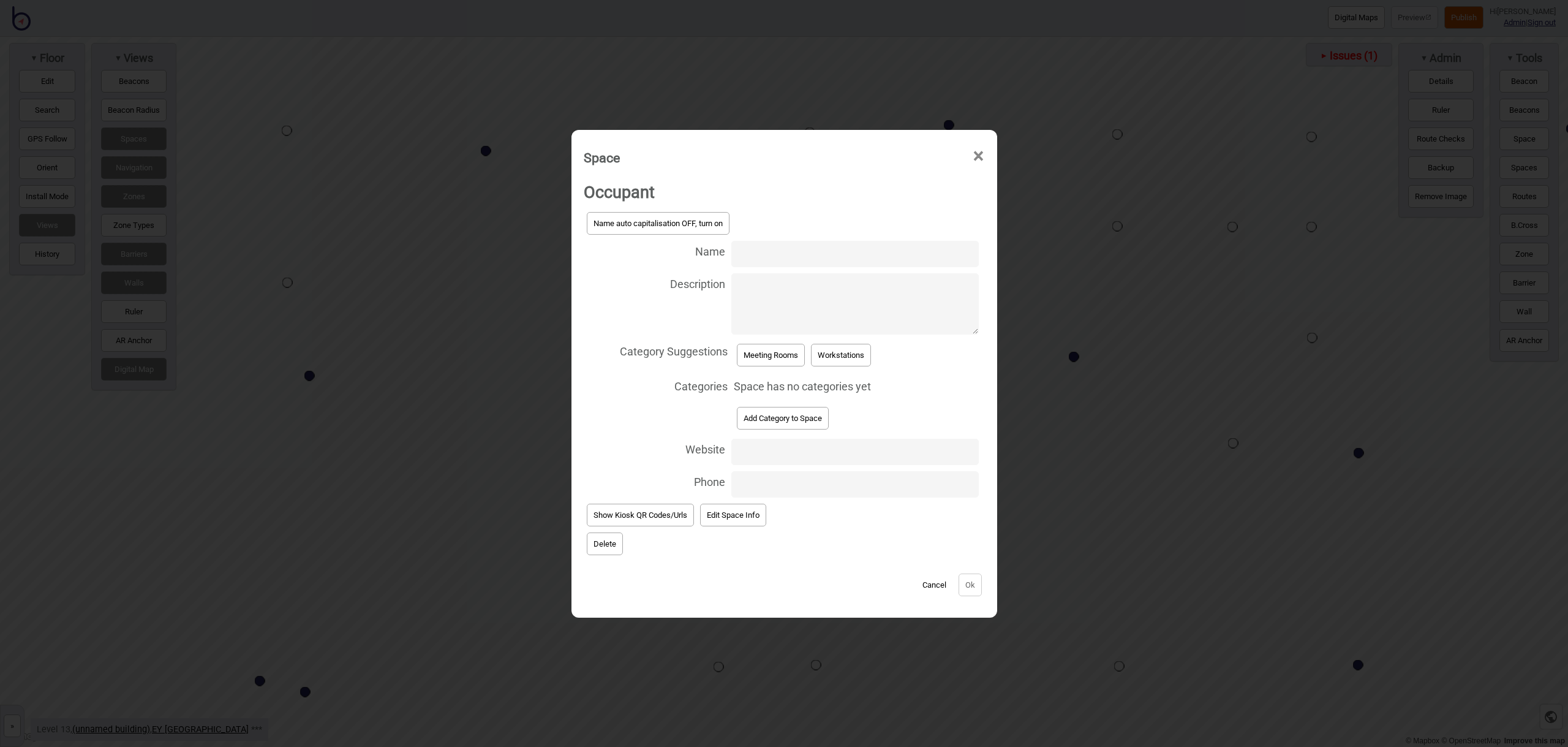
click at [752, 252] on input "Name" at bounding box center [854, 253] width 247 height 26
type input "Meeting Room 13.275"
click at [788, 359] on button "Meeting Rooms" at bounding box center [770, 355] width 68 height 23
select select "Meeting Rooms"
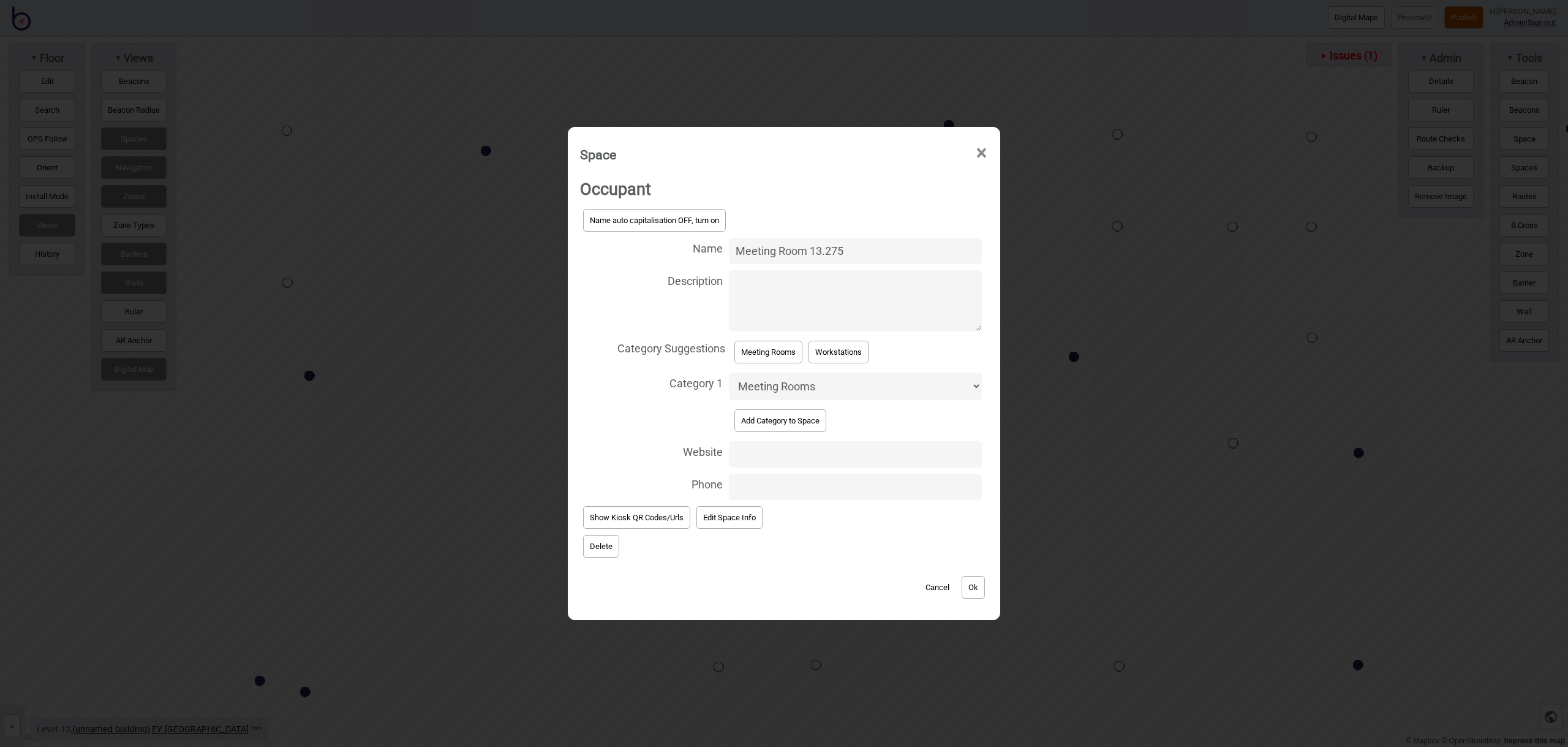
click at [978, 590] on button "Ok" at bounding box center [973, 587] width 24 height 23
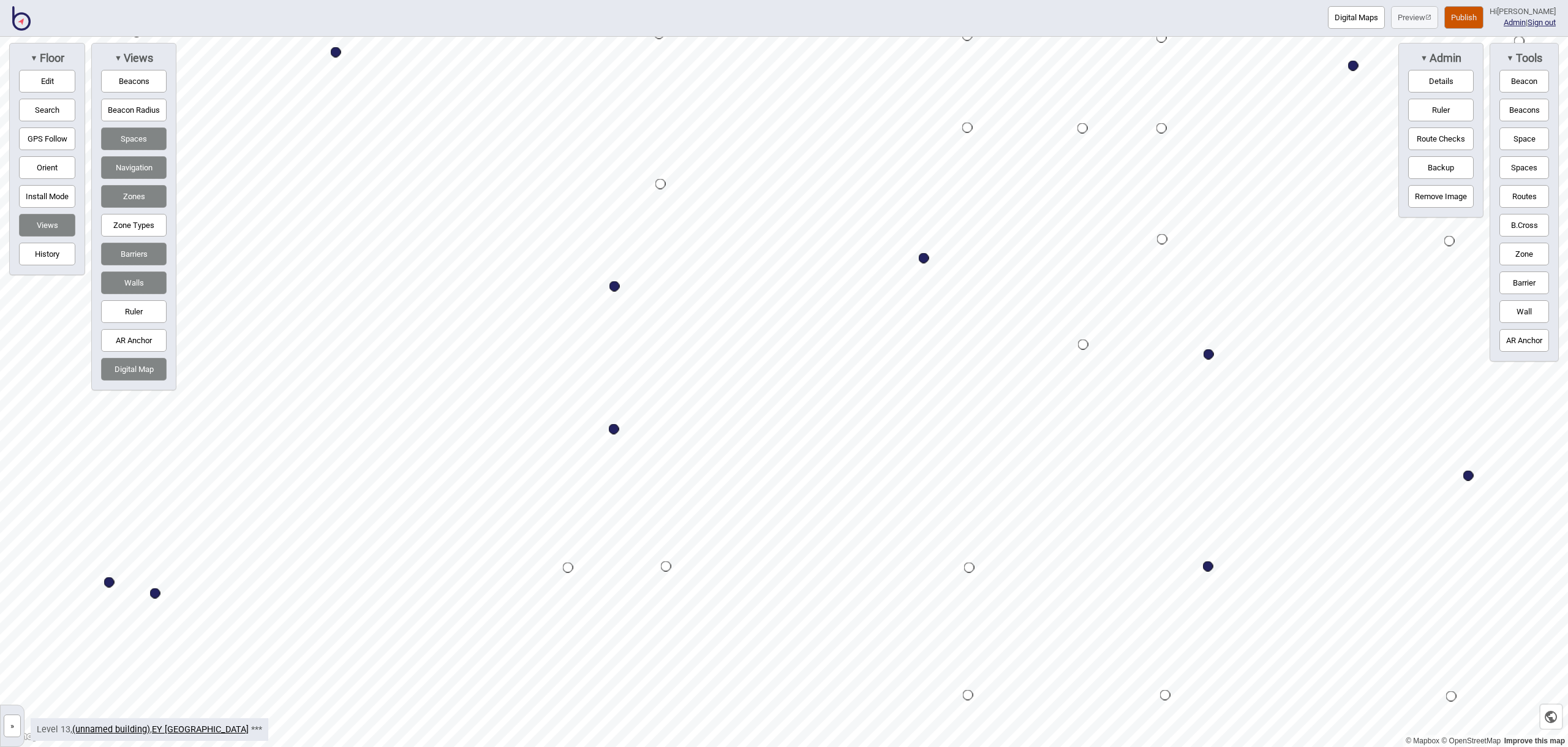
click at [1523, 141] on button "Space" at bounding box center [1524, 139] width 49 height 23
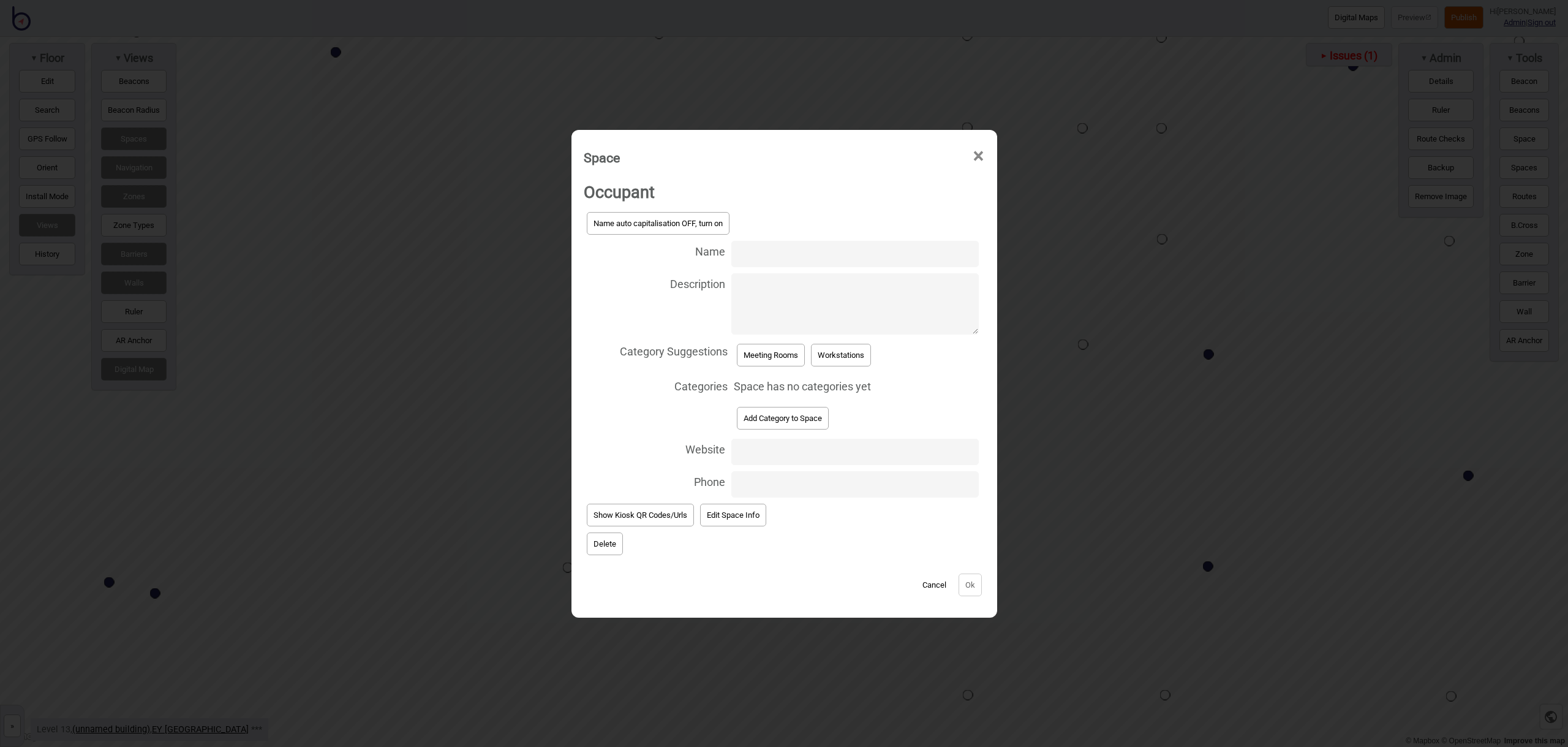
click at [751, 255] on input "Name" at bounding box center [854, 253] width 247 height 26
type input "Meeting Room 13.279"
click at [777, 358] on button "Meeting Rooms" at bounding box center [770, 355] width 68 height 23
select select "Meeting Rooms"
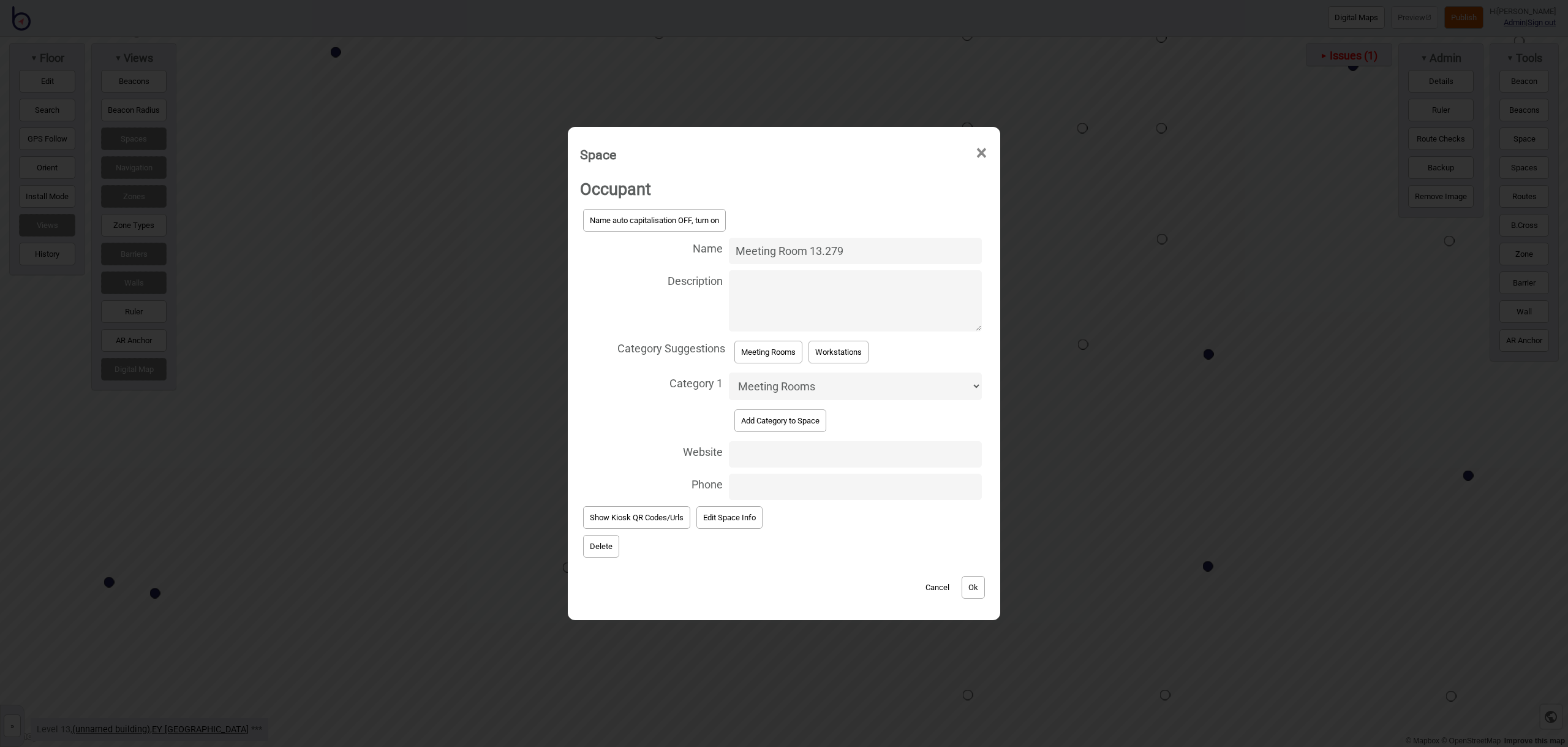
click at [969, 583] on button "Ok" at bounding box center [973, 587] width 24 height 23
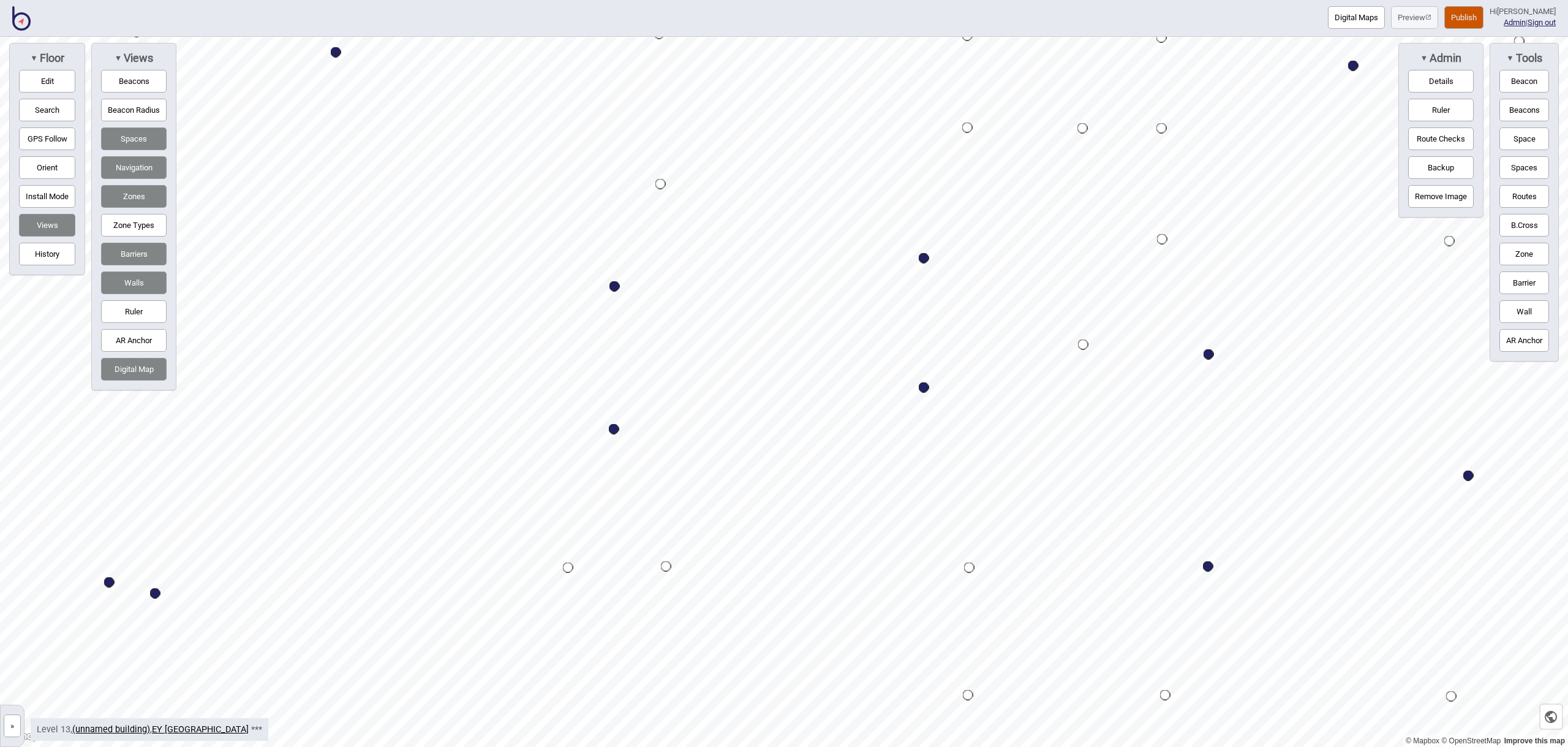
click at [1518, 140] on button "Space" at bounding box center [1524, 139] width 49 height 23
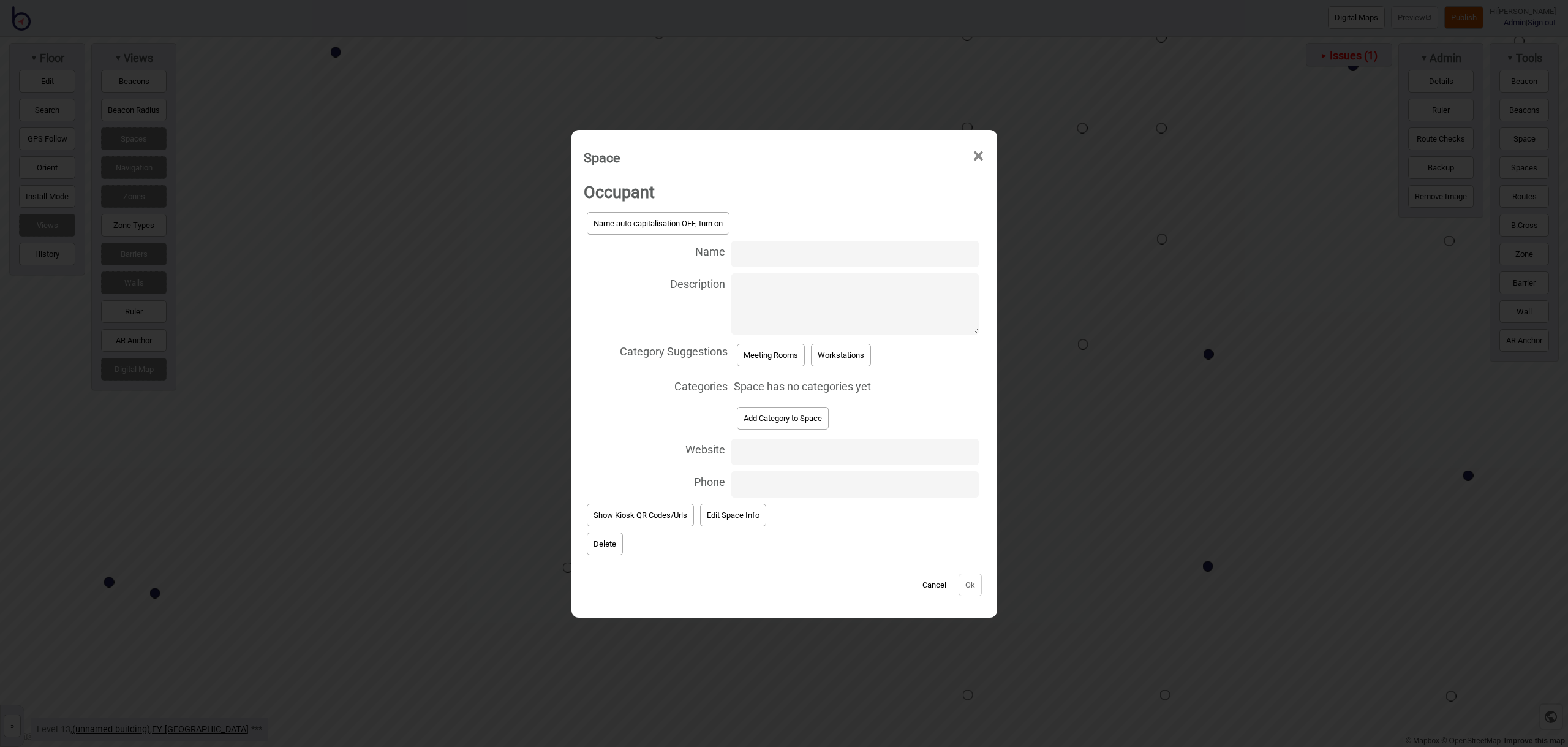
click at [753, 251] on input "Name" at bounding box center [854, 253] width 247 height 26
type input "Meeting Room 13.273"
click at [785, 362] on button "Meeting Rooms" at bounding box center [770, 355] width 68 height 23
select select "Meeting Rooms"
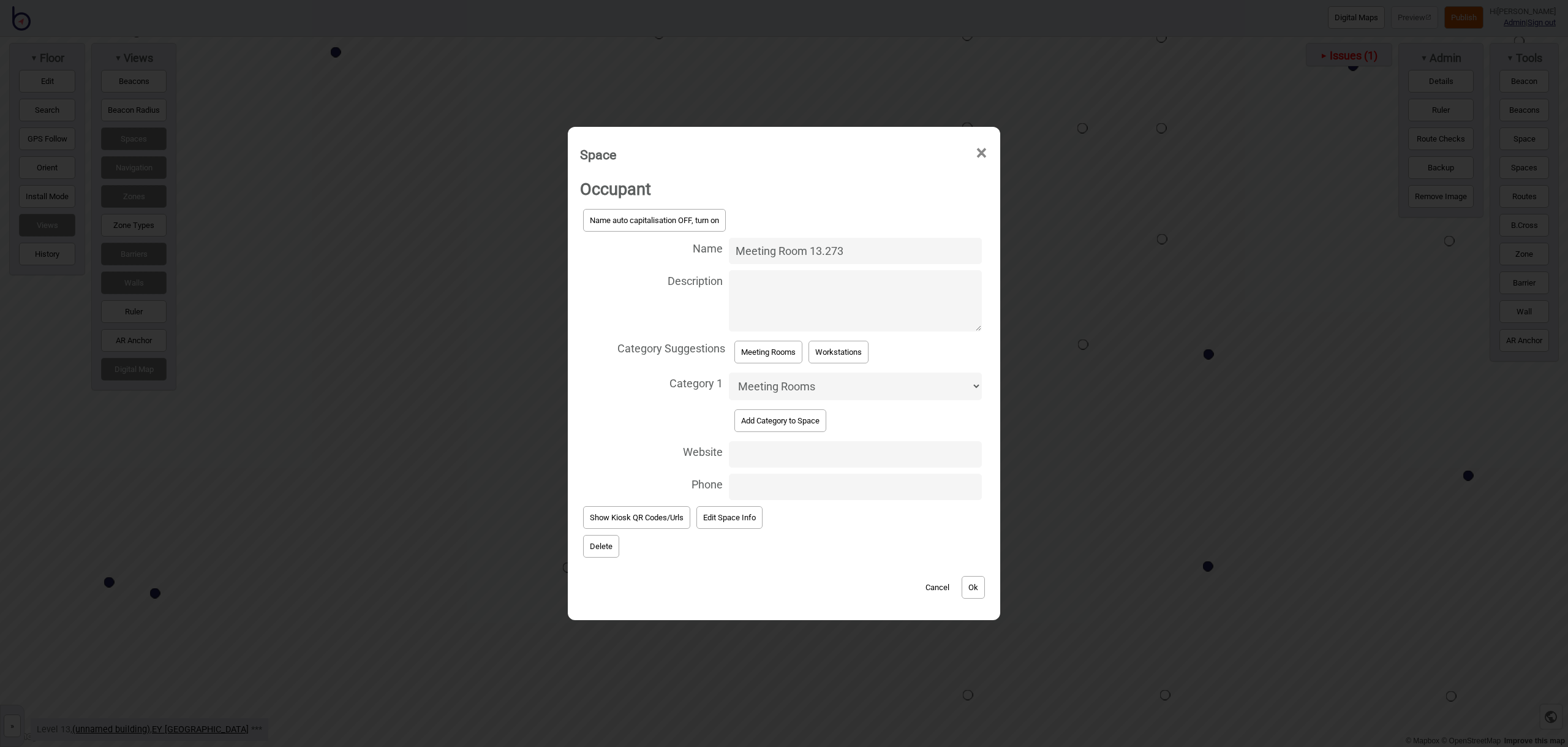
click at [973, 588] on button "Ok" at bounding box center [973, 587] width 24 height 23
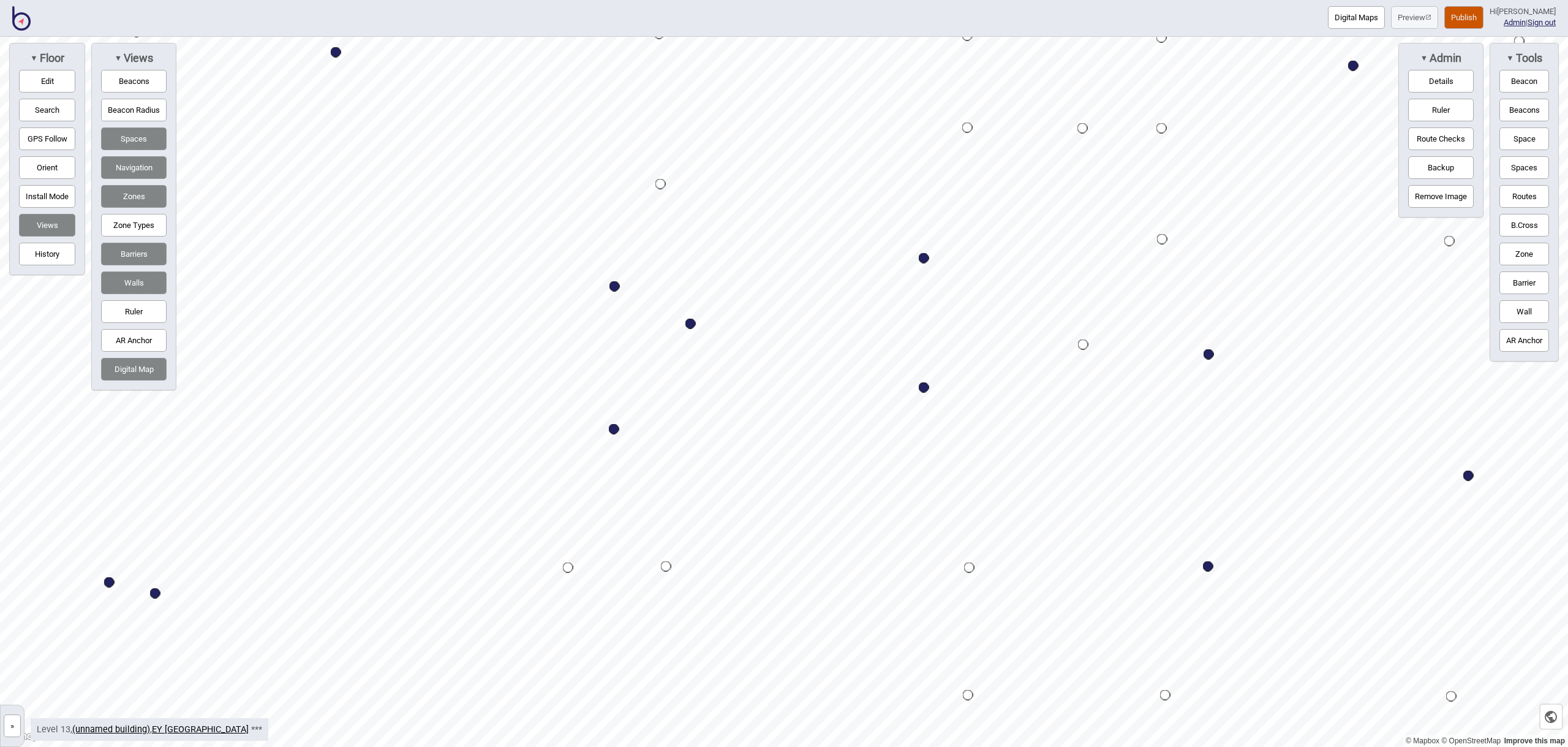
click at [1527, 147] on button "Space" at bounding box center [1524, 139] width 49 height 23
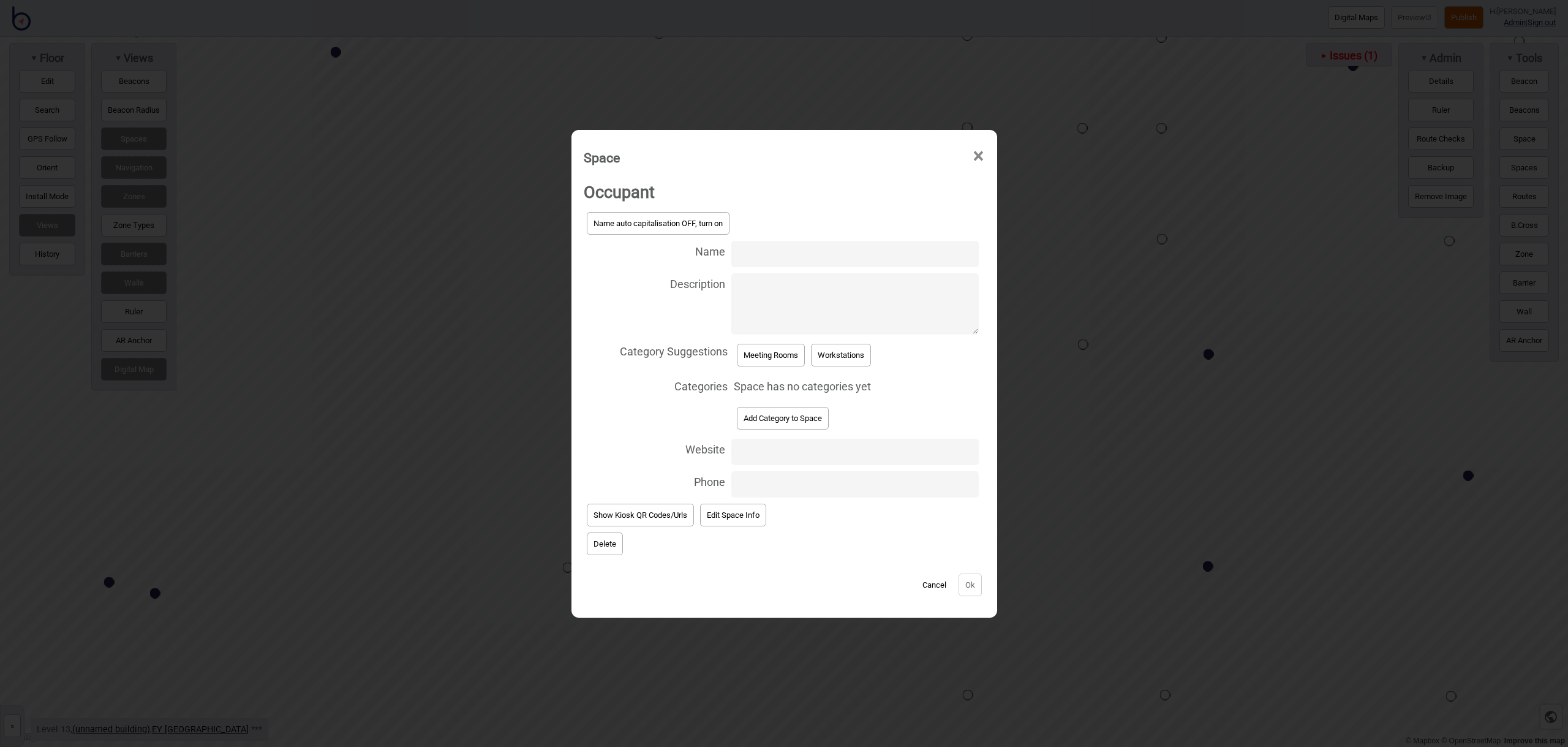
click at [750, 257] on input "Name" at bounding box center [854, 253] width 247 height 26
type input "Meeting Room 13.271"
click at [759, 358] on button "Meeting Rooms" at bounding box center [770, 355] width 68 height 23
select select "Meeting Rooms"
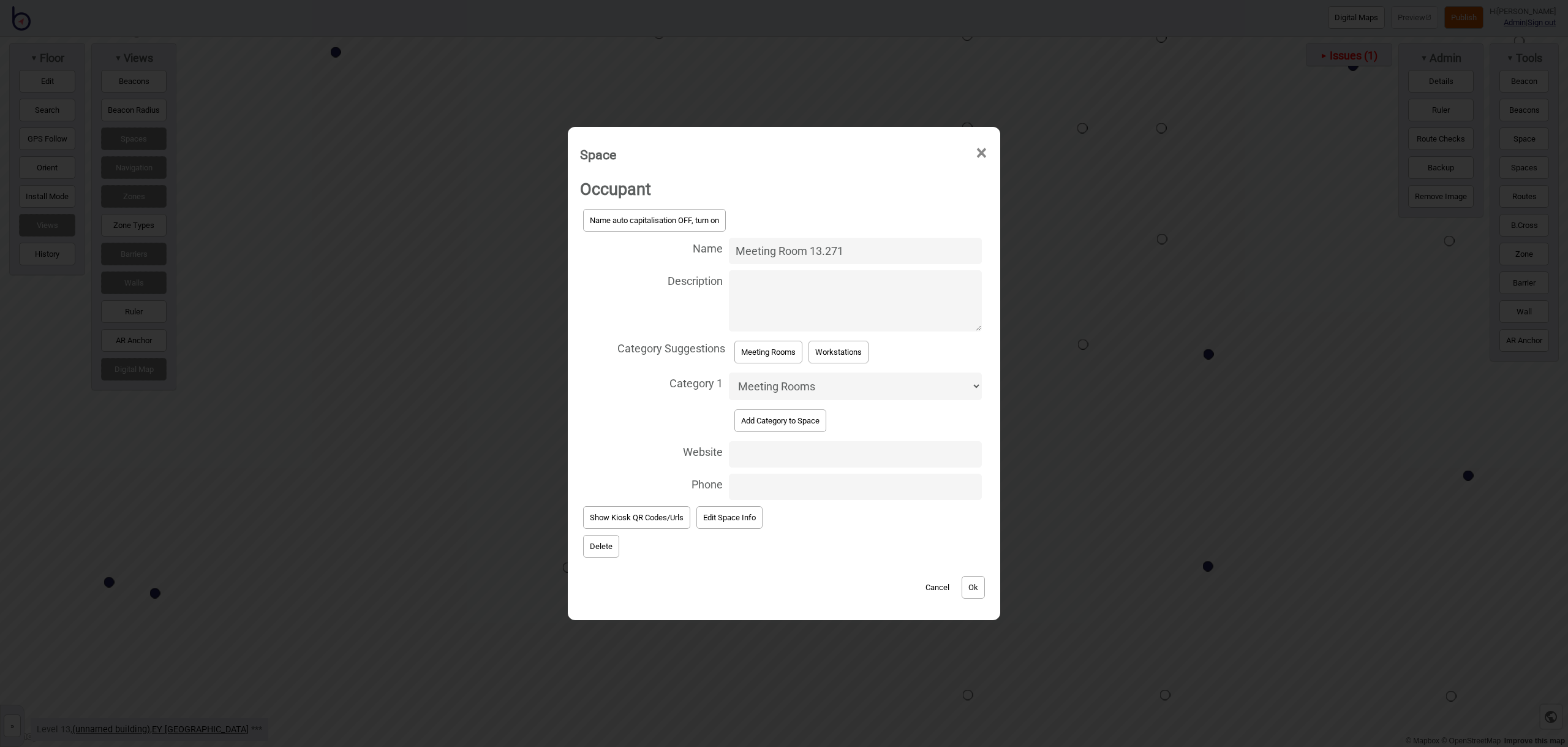
click at [978, 580] on button "Ok" at bounding box center [973, 587] width 24 height 23
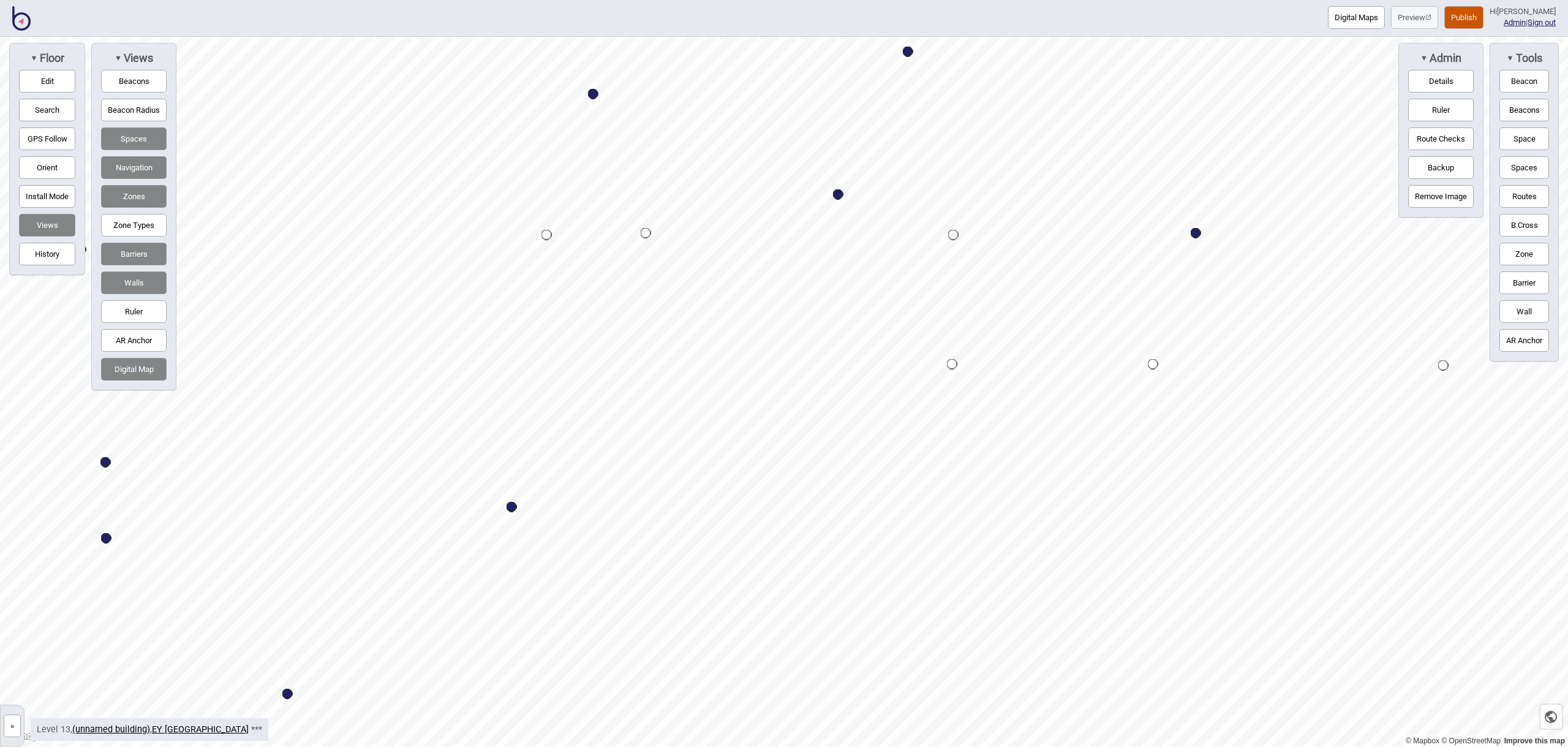
click at [1518, 135] on button "Space" at bounding box center [1524, 139] width 49 height 23
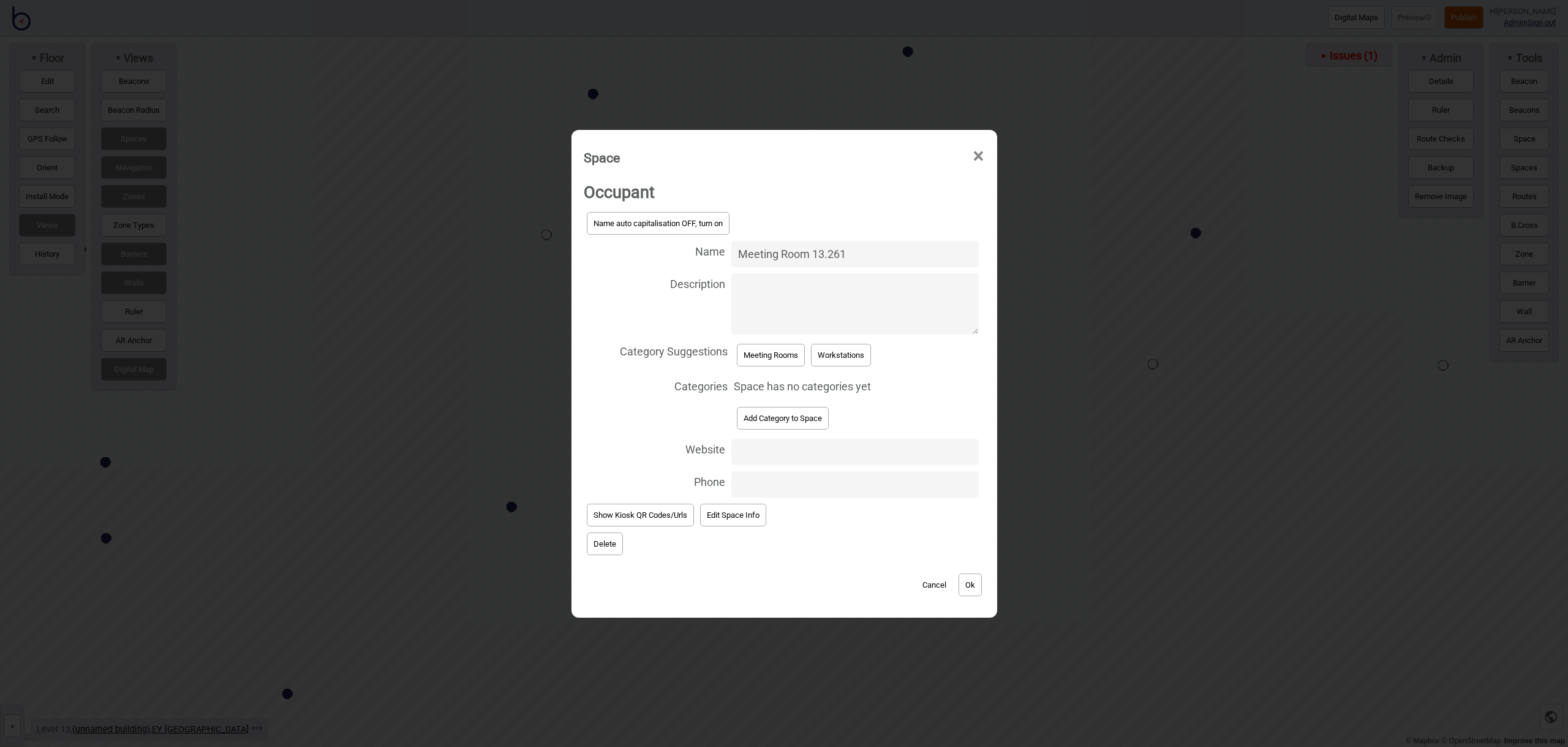
type input "Meeting Room 13.261"
click at [753, 356] on button "Meeting Rooms" at bounding box center [770, 355] width 68 height 23
select select "Meeting Rooms"
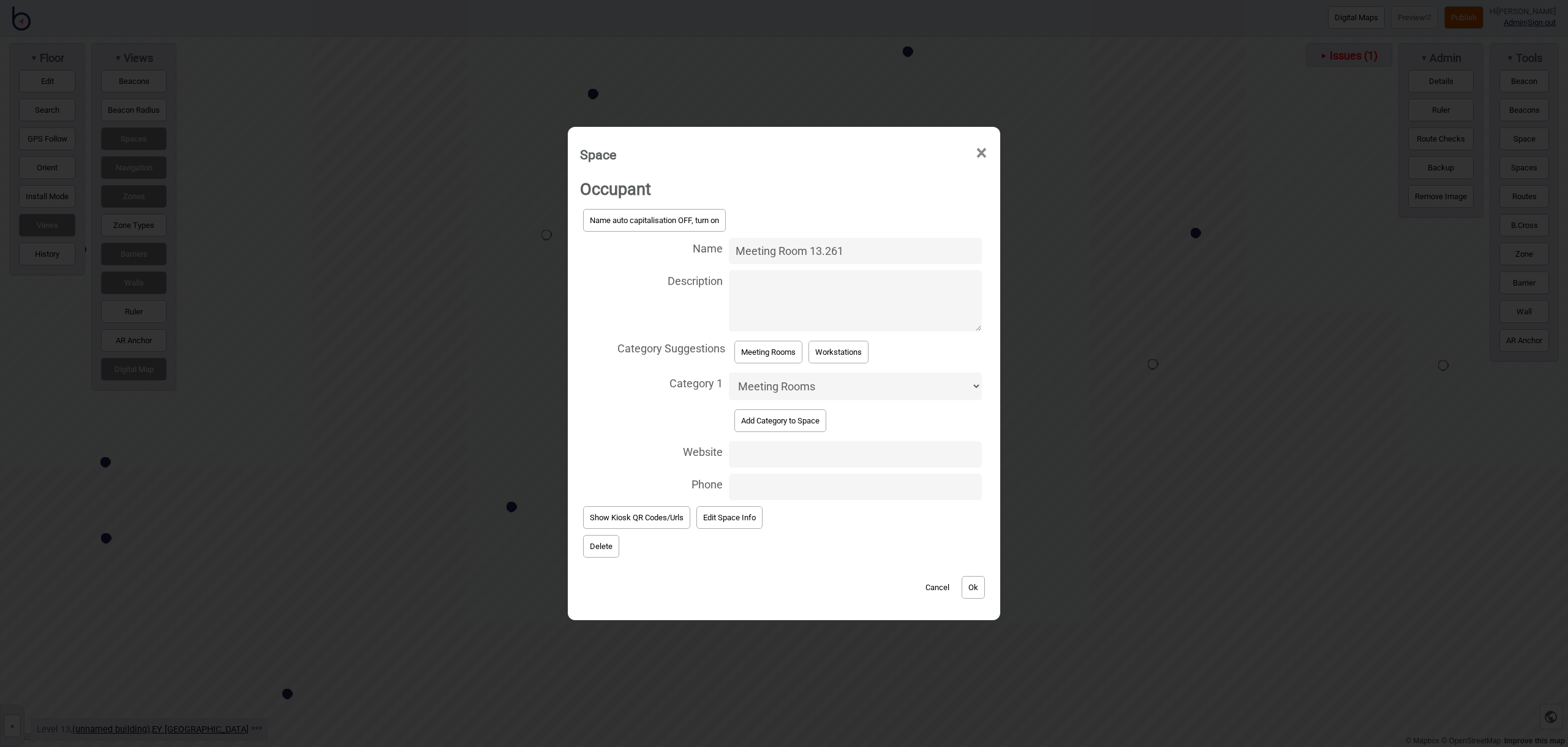
click at [970, 582] on button "Ok" at bounding box center [973, 587] width 24 height 23
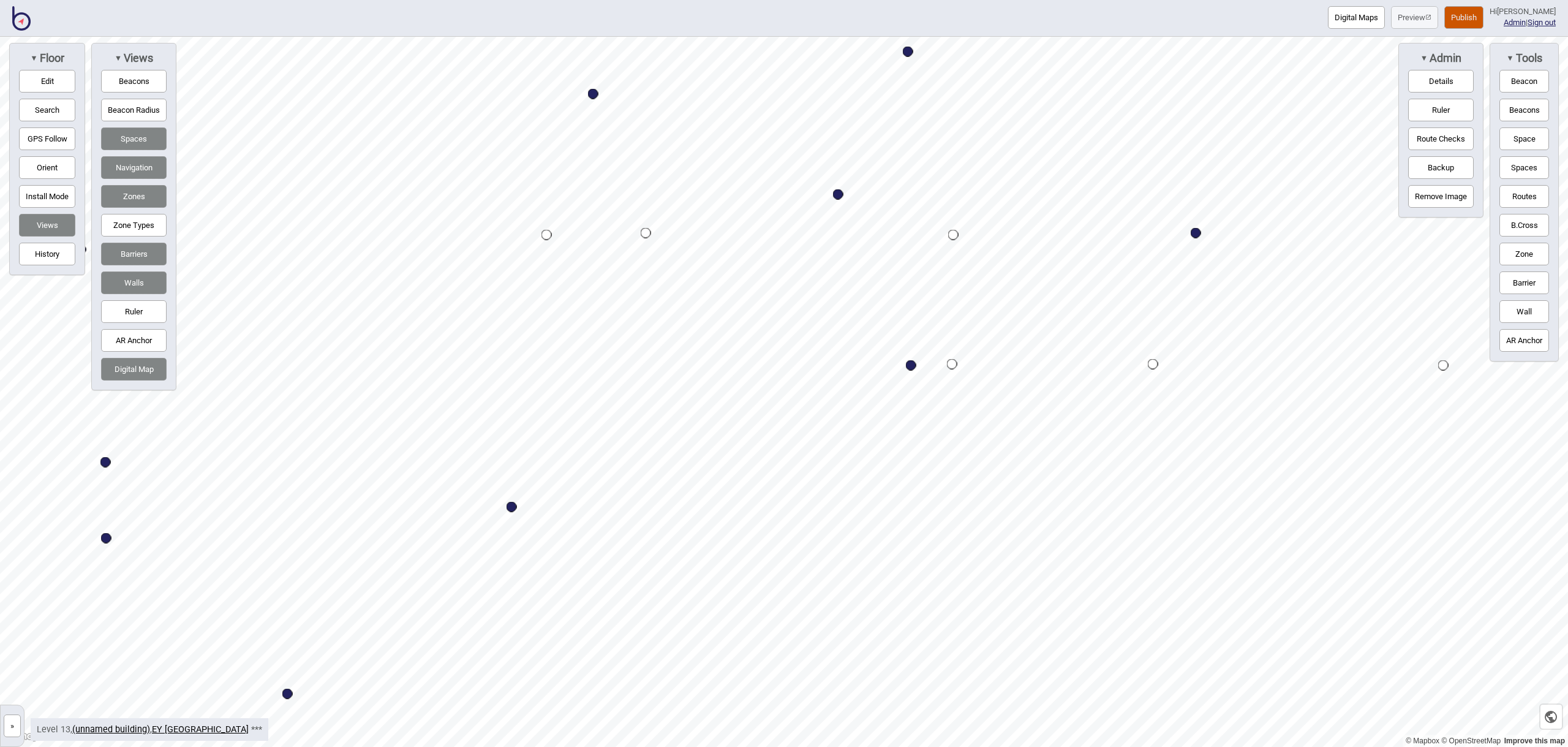
click at [1525, 138] on button "Space" at bounding box center [1524, 139] width 49 height 23
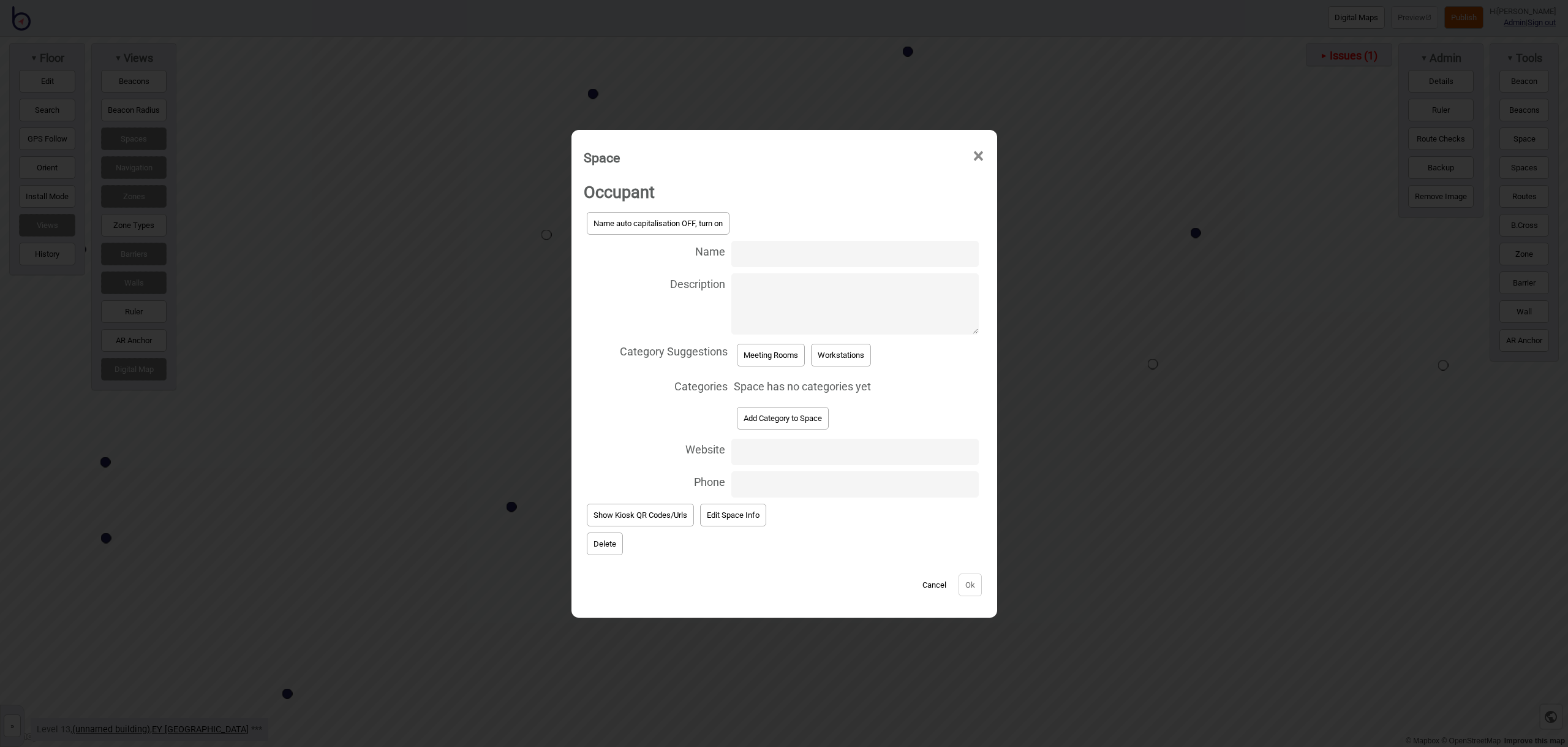
click at [755, 253] on input "Name" at bounding box center [854, 253] width 247 height 26
type input "Meeting Room 13.263"
click at [779, 353] on button "Meeting Rooms" at bounding box center [770, 355] width 68 height 23
select select "Meeting Rooms"
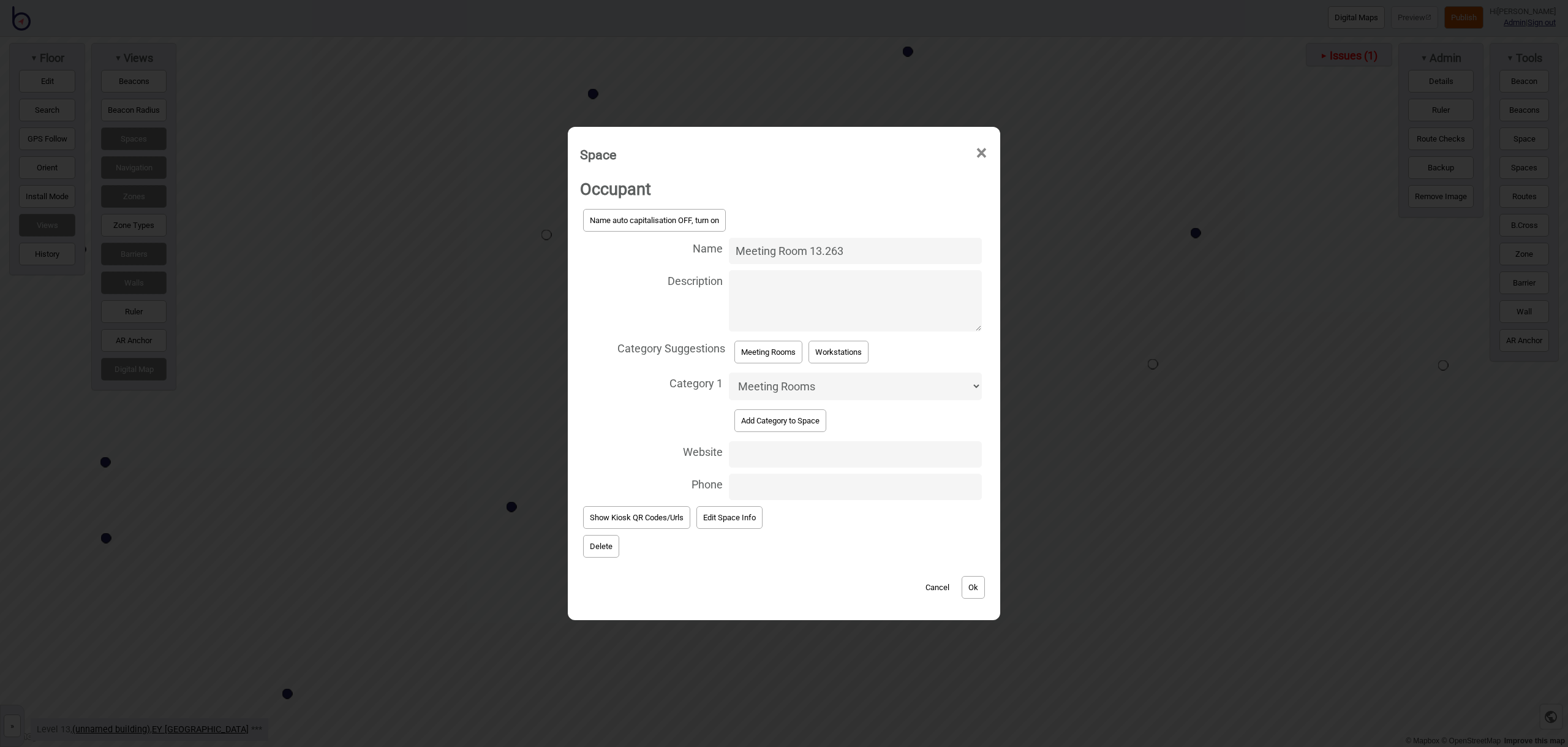
click at [977, 582] on button "Ok" at bounding box center [973, 587] width 24 height 23
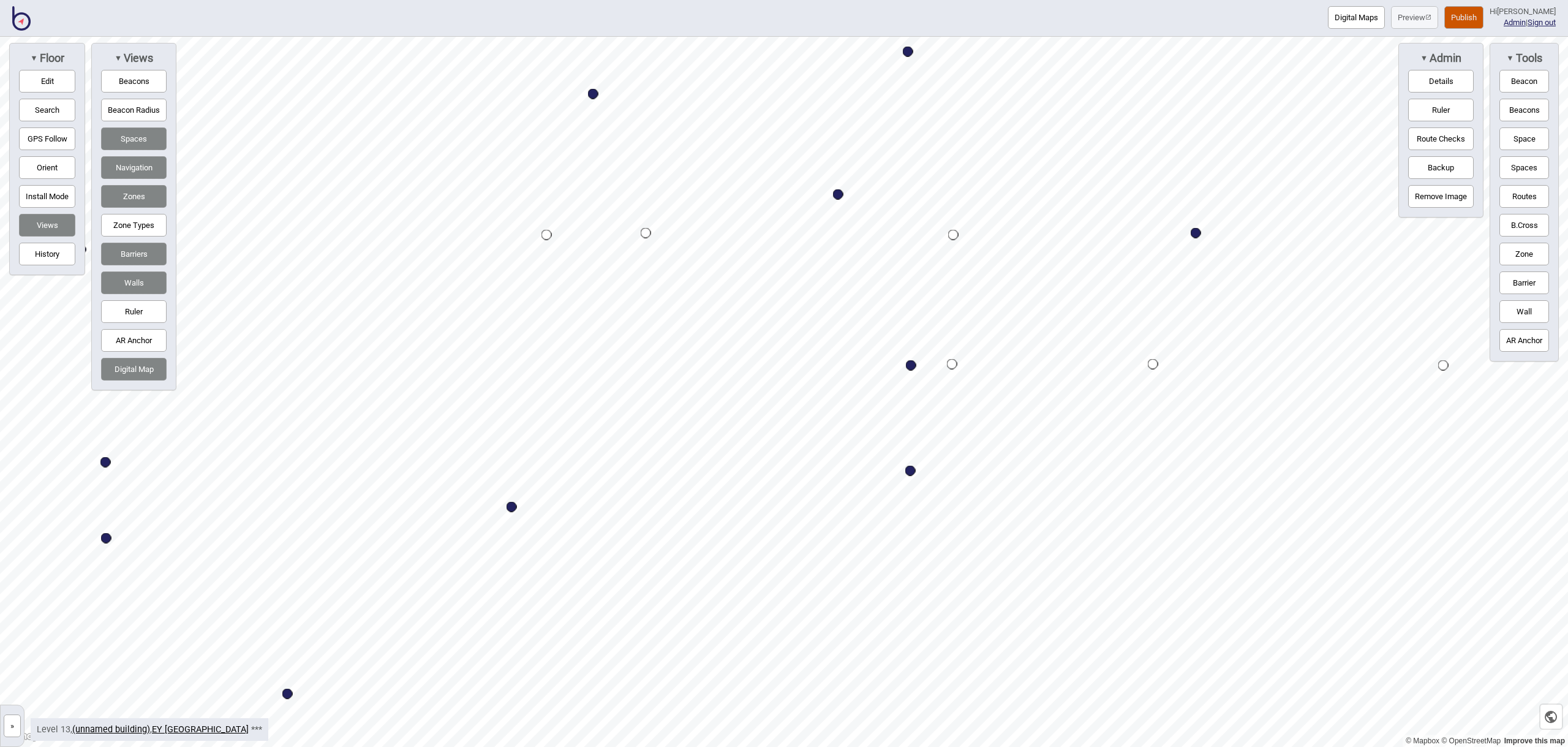
drag, startPoint x: 1529, startPoint y: 142, endPoint x: 1508, endPoint y: 157, distance: 25.8
click at [1529, 142] on button "Space" at bounding box center [1524, 139] width 49 height 23
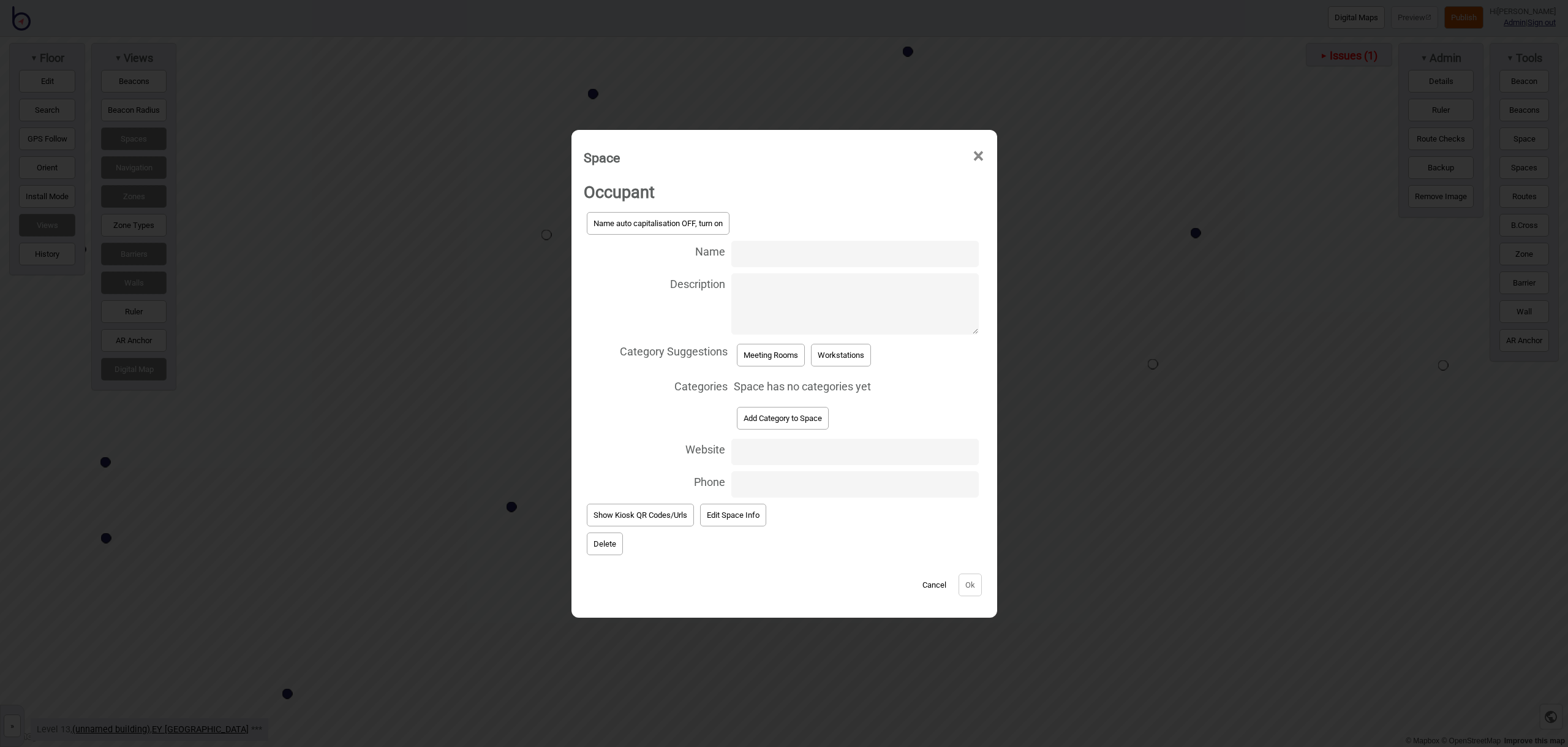
click at [763, 258] on input "Name" at bounding box center [854, 253] width 247 height 26
click at [867, 254] on input "Meeting Room 13.167" at bounding box center [854, 253] width 247 height 26
type input "Meeting Room 13.265"
click at [781, 348] on button "Meeting Rooms" at bounding box center [770, 355] width 68 height 23
select select "Meeting Rooms"
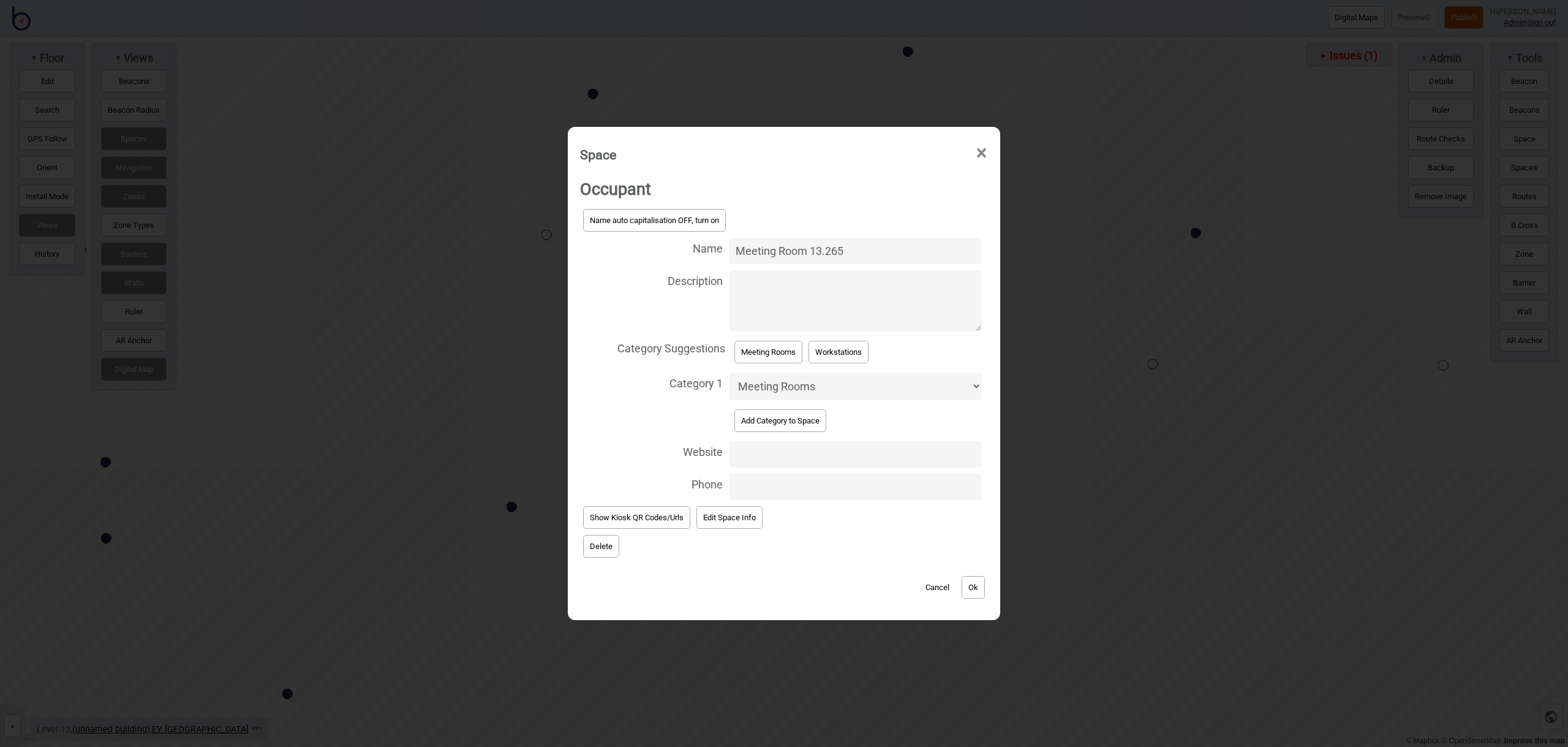
click at [969, 583] on button "Ok" at bounding box center [973, 587] width 24 height 23
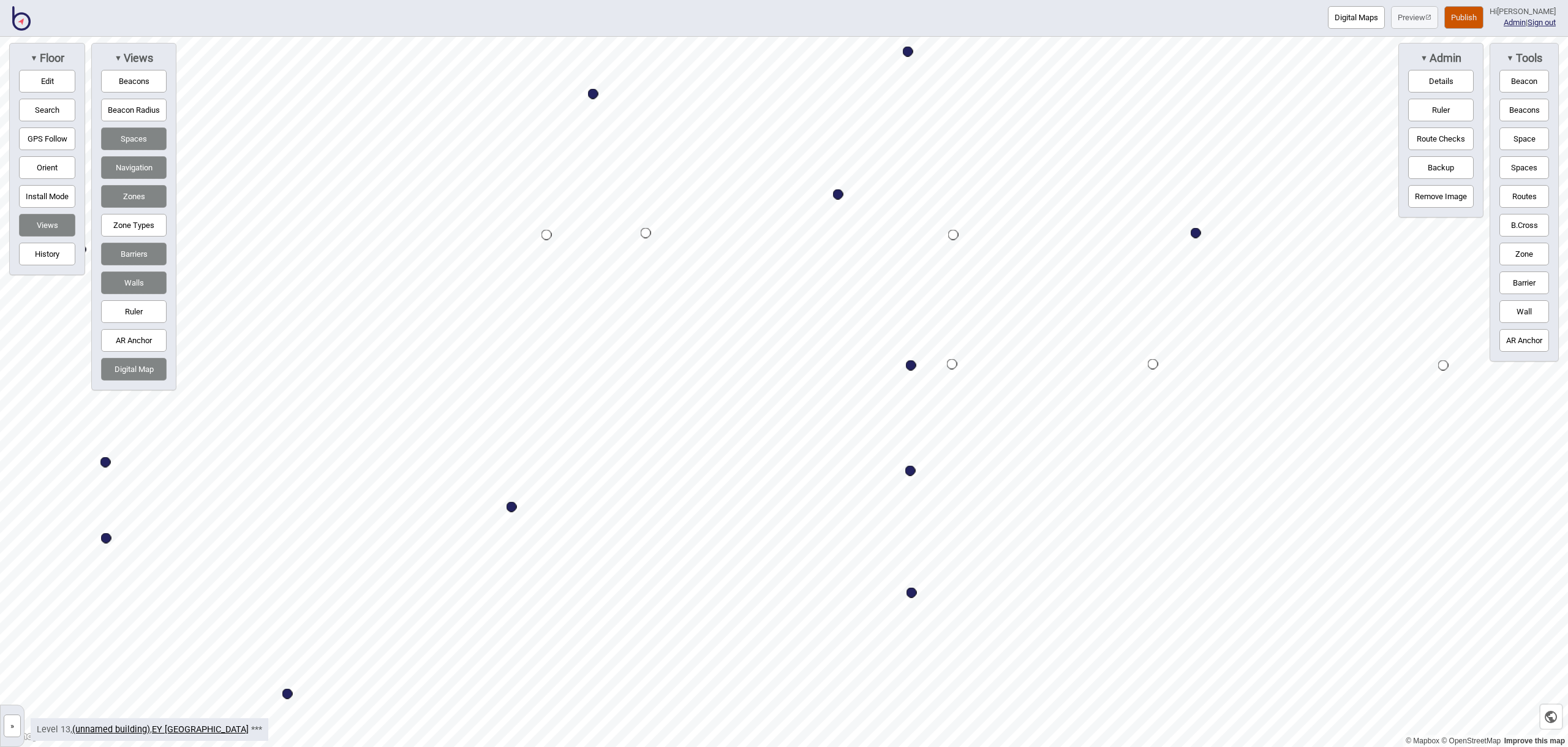
click at [1511, 142] on button "Space" at bounding box center [1524, 139] width 49 height 23
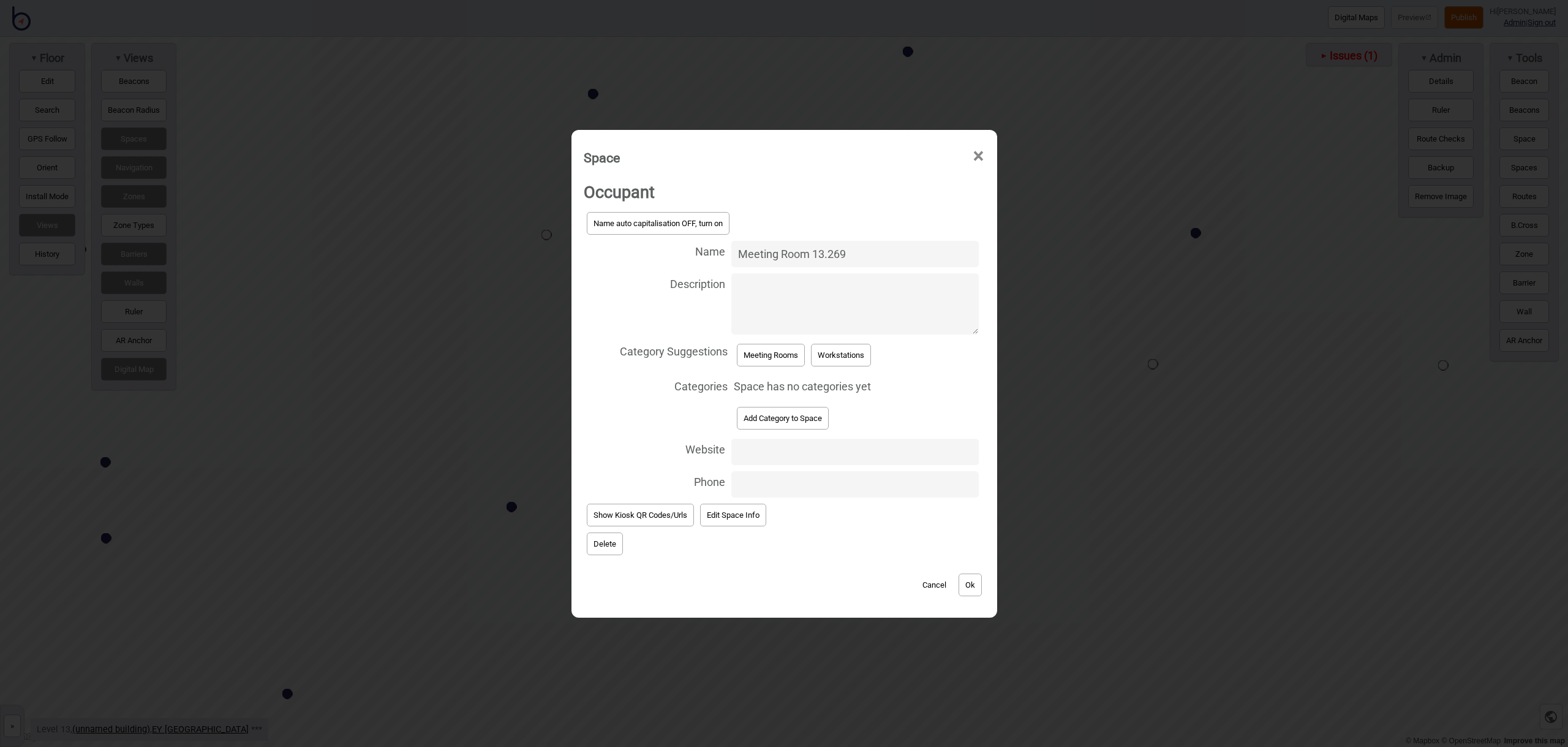
type input "Meeting Room 13.269"
click at [748, 356] on button "Meeting Rooms" at bounding box center [770, 355] width 68 height 23
select select "Meeting Rooms"
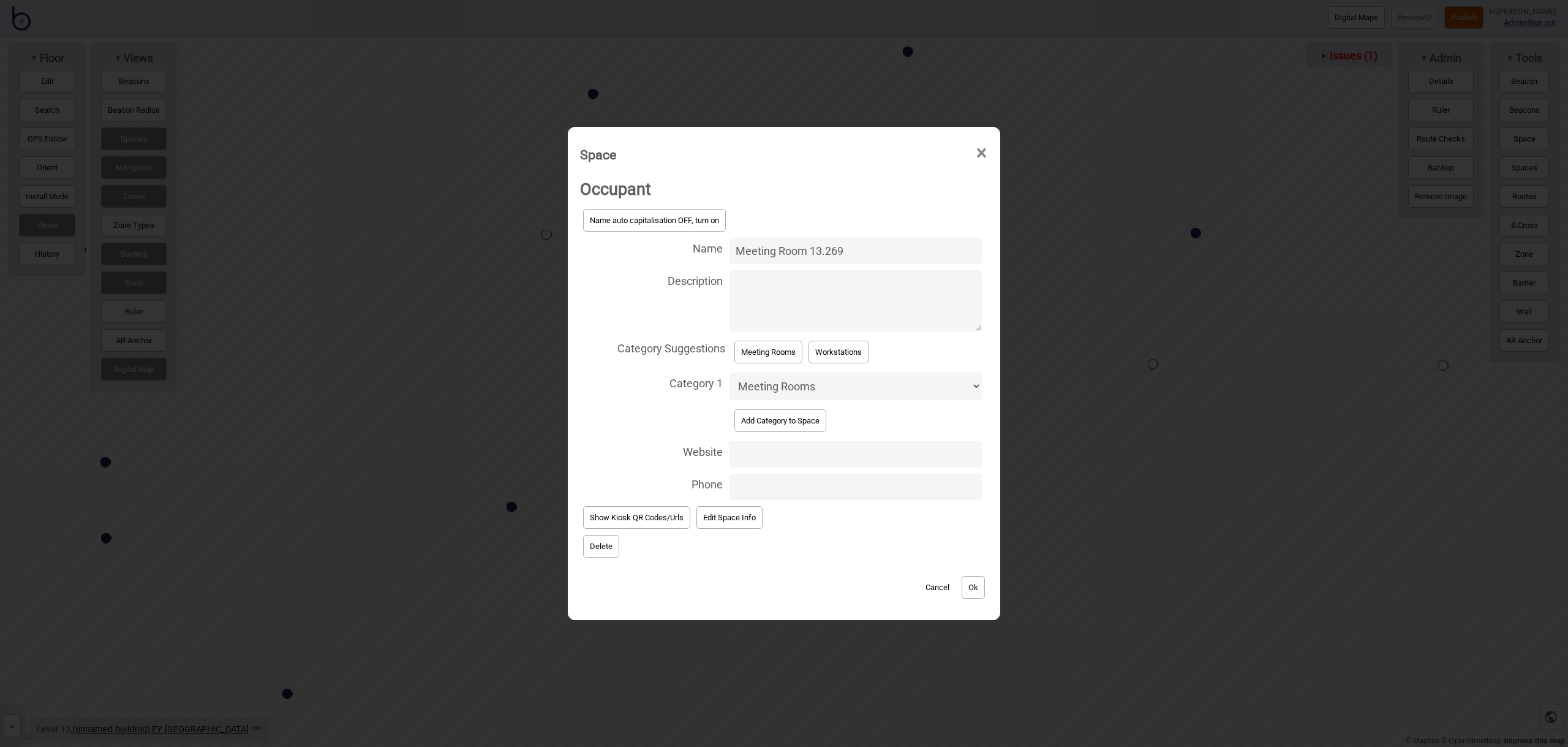
click at [973, 592] on button "Ok" at bounding box center [973, 587] width 24 height 23
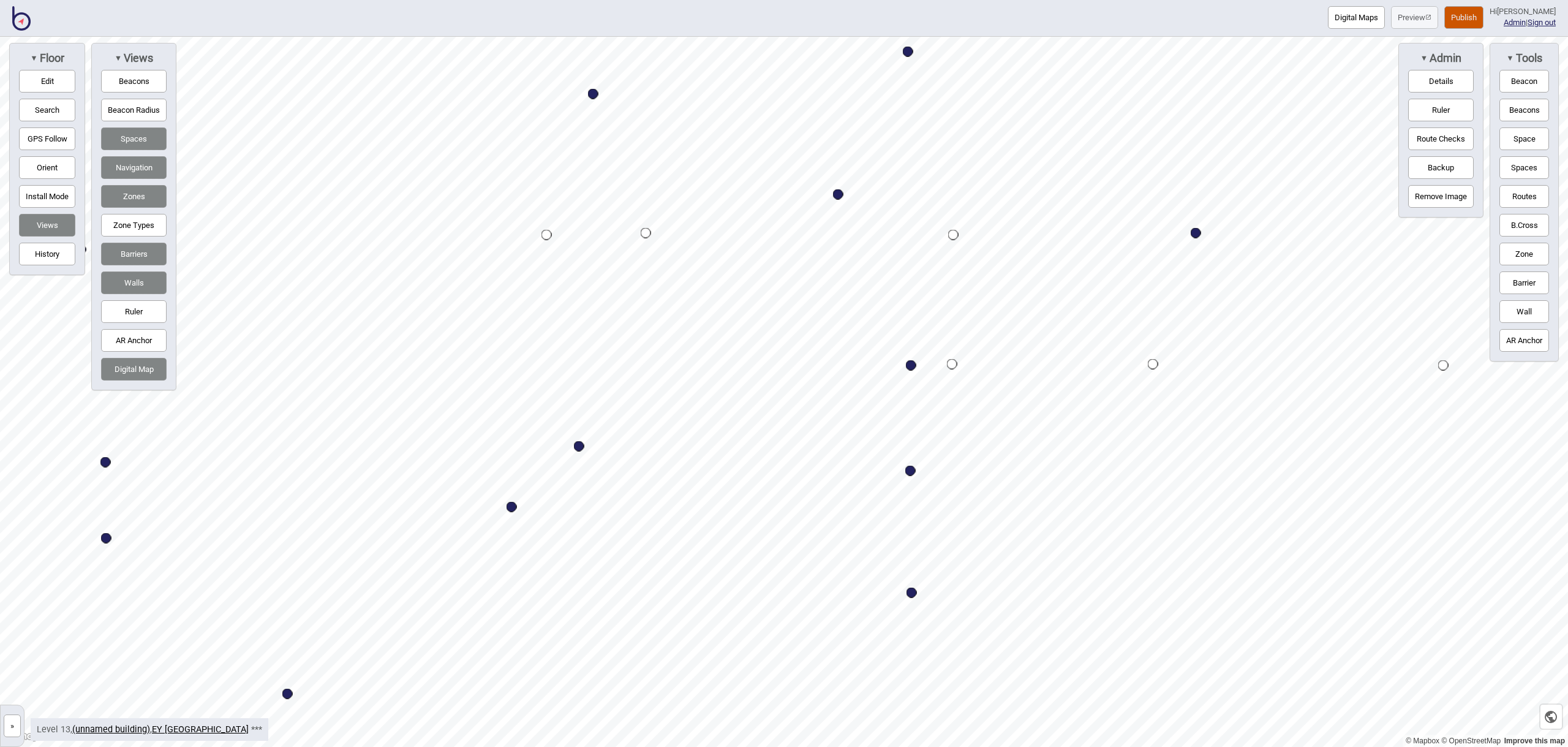
click at [1522, 130] on button "Space" at bounding box center [1524, 139] width 49 height 23
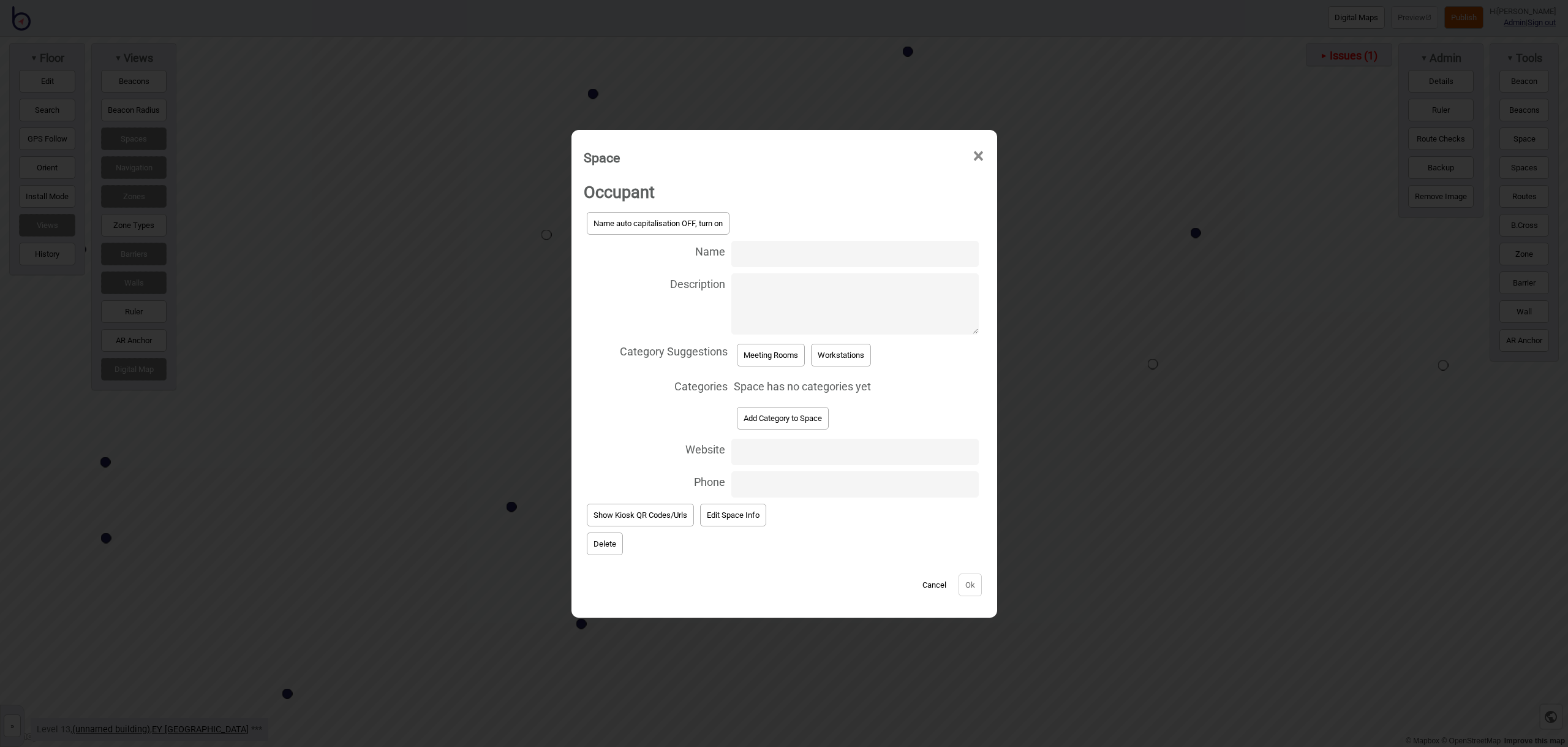
click at [758, 255] on input "Name" at bounding box center [854, 253] width 247 height 26
type input "Meeting Room 13.267"
click at [777, 352] on button "Meeting Rooms" at bounding box center [770, 355] width 68 height 23
select select "Meeting Rooms"
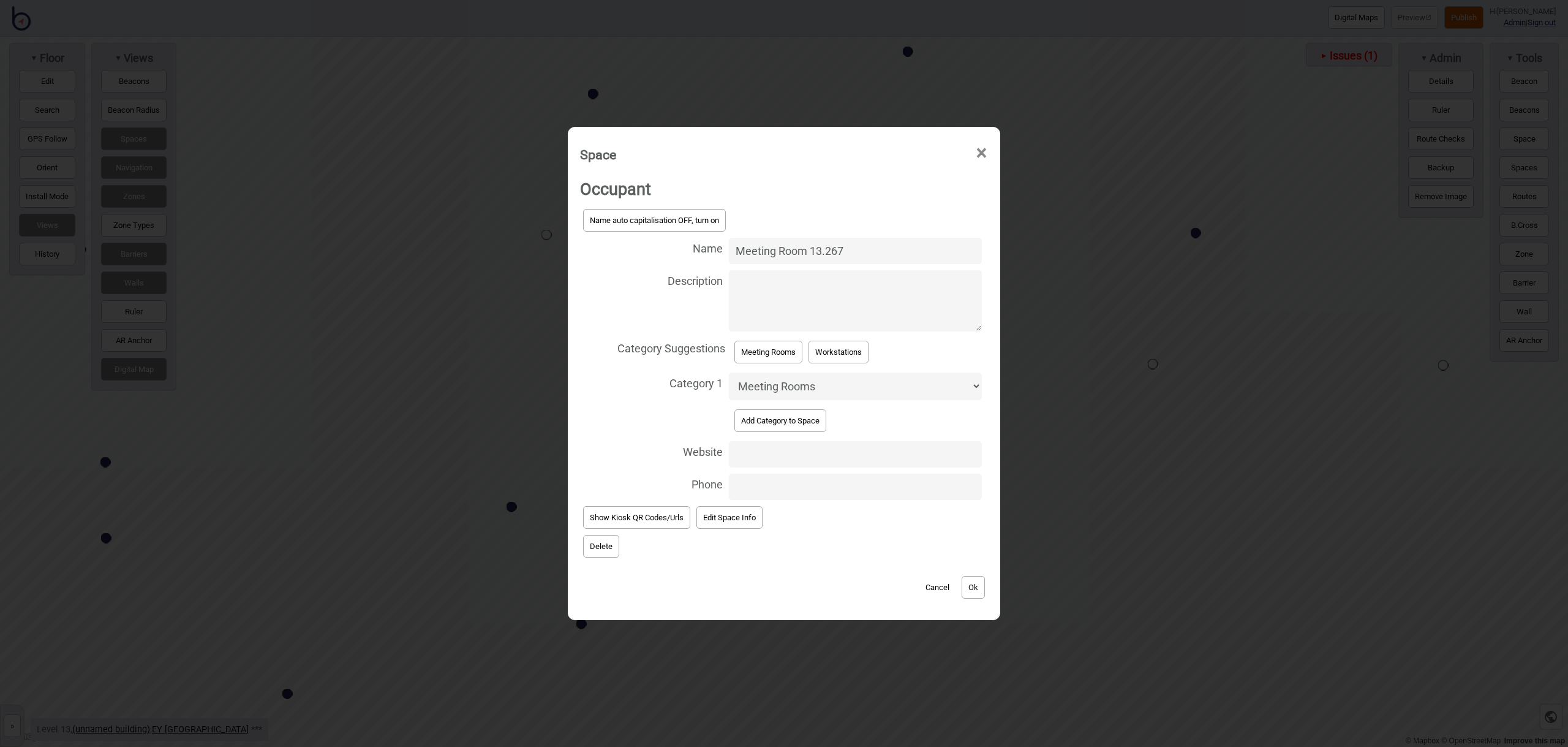
click at [973, 588] on button "Ok" at bounding box center [973, 587] width 24 height 23
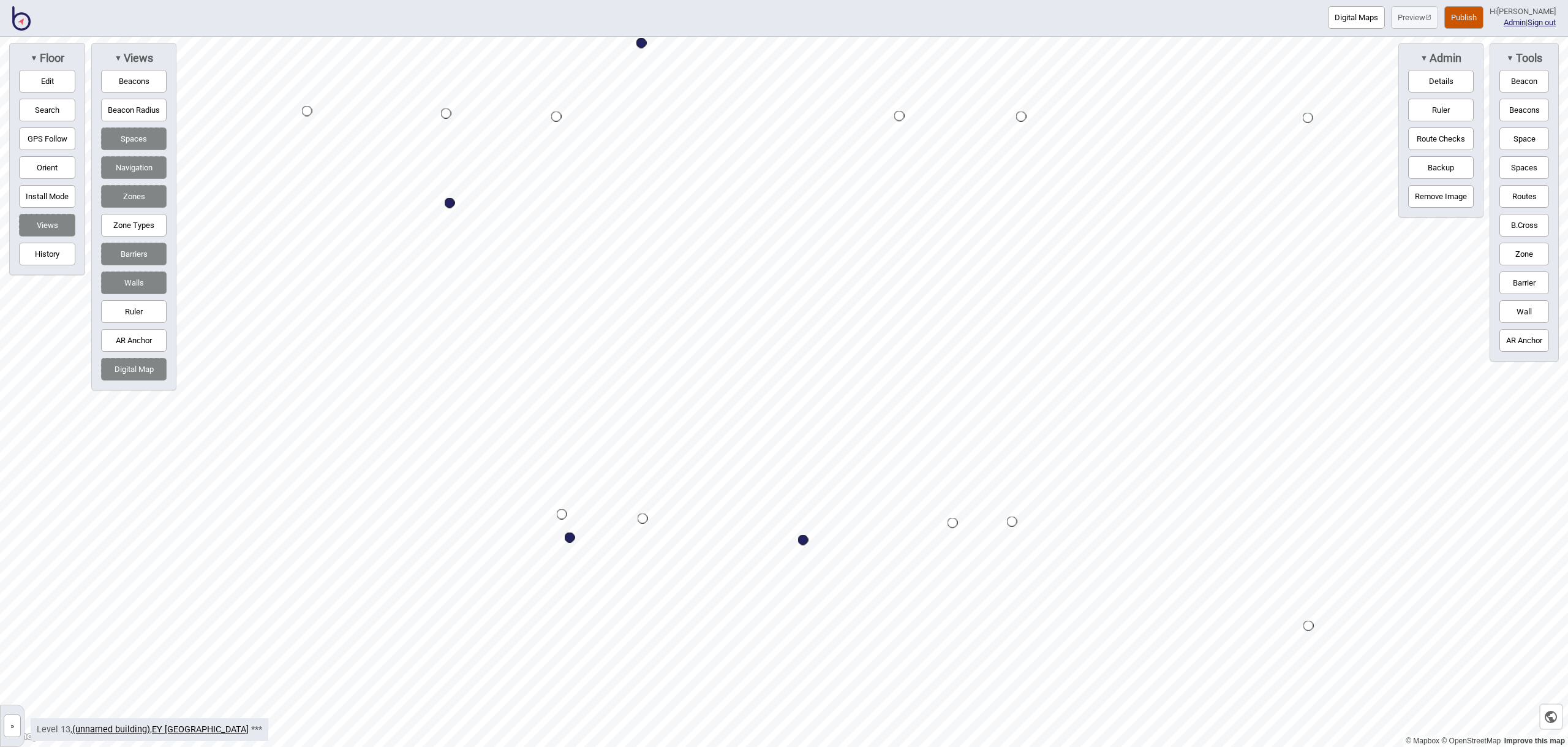
click at [1534, 138] on button "Space" at bounding box center [1524, 139] width 49 height 23
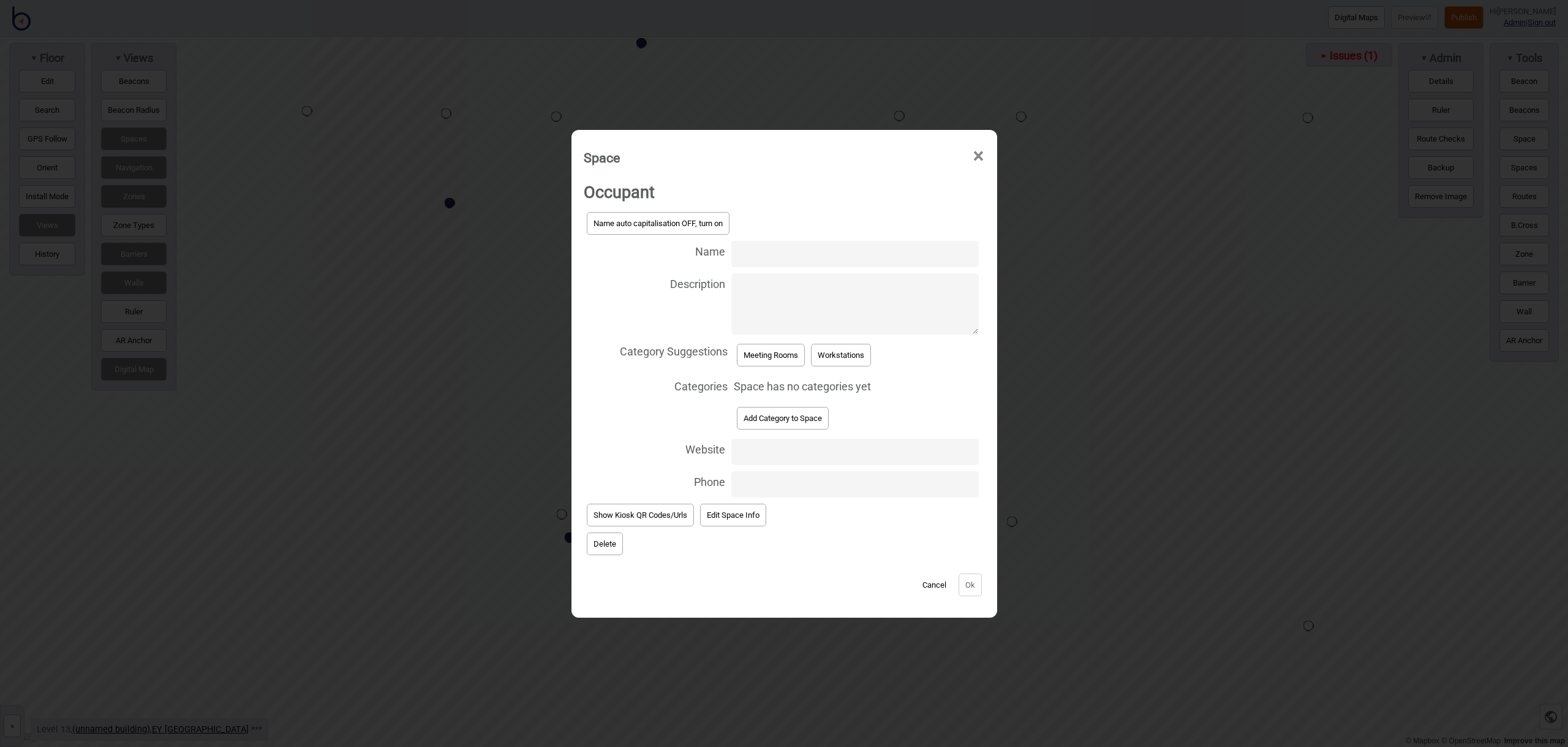
click at [758, 255] on input "Name" at bounding box center [854, 253] width 247 height 26
type input "Meeting Room 13.153"
click at [745, 350] on button "Meeting Rooms" at bounding box center [770, 355] width 68 height 23
select select "Meeting Rooms"
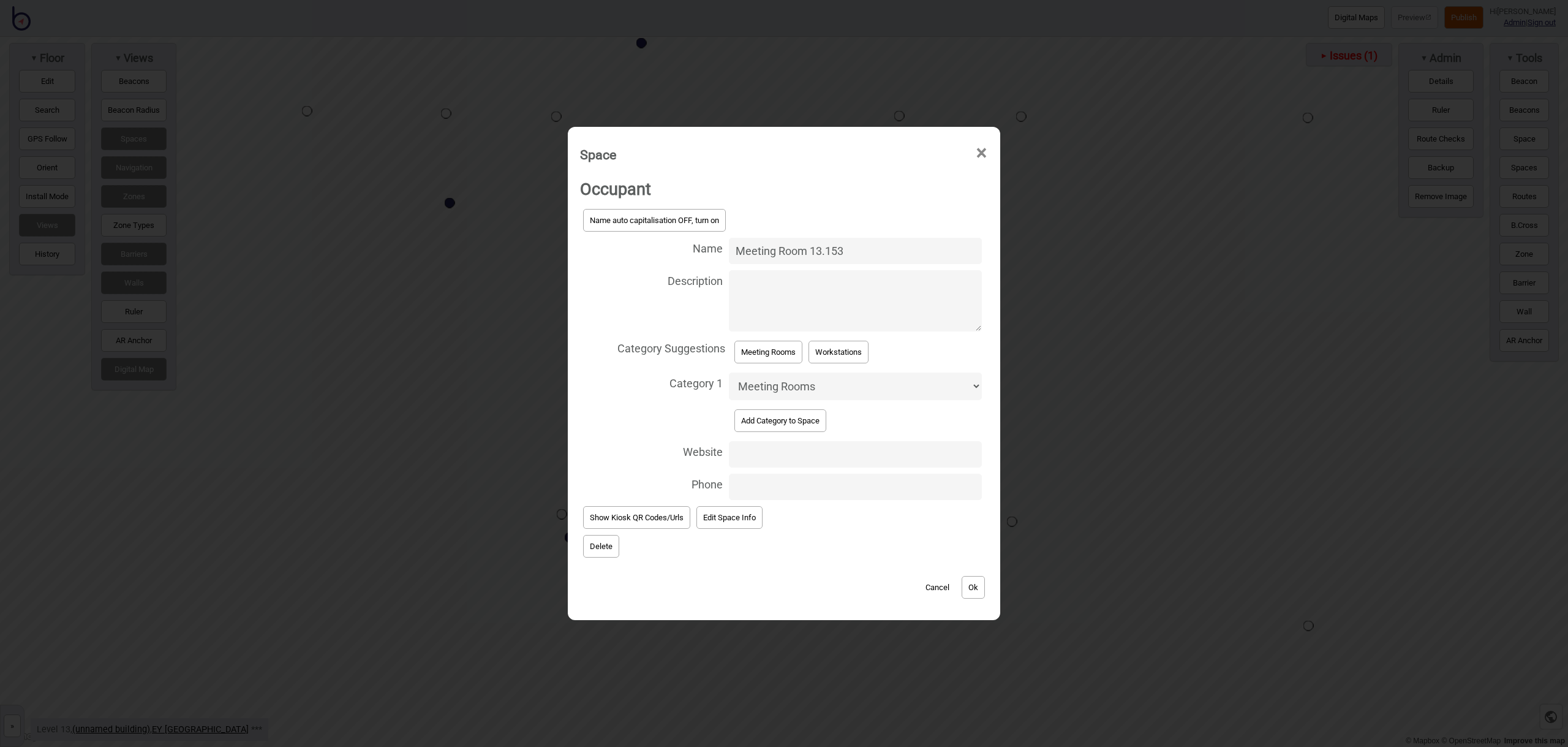
click at [980, 585] on button "Ok" at bounding box center [973, 587] width 24 height 23
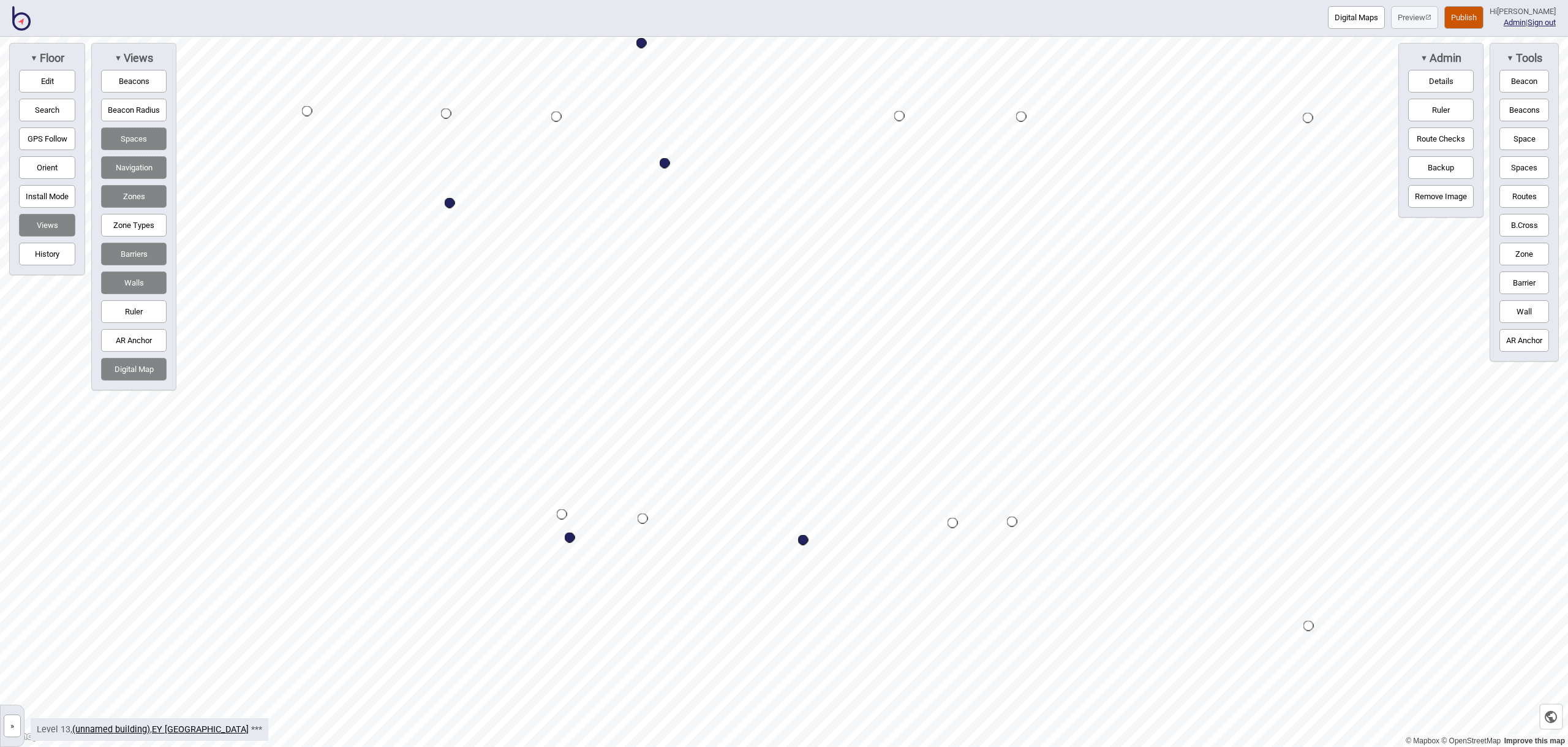
click at [1504, 142] on button "Space" at bounding box center [1524, 139] width 49 height 23
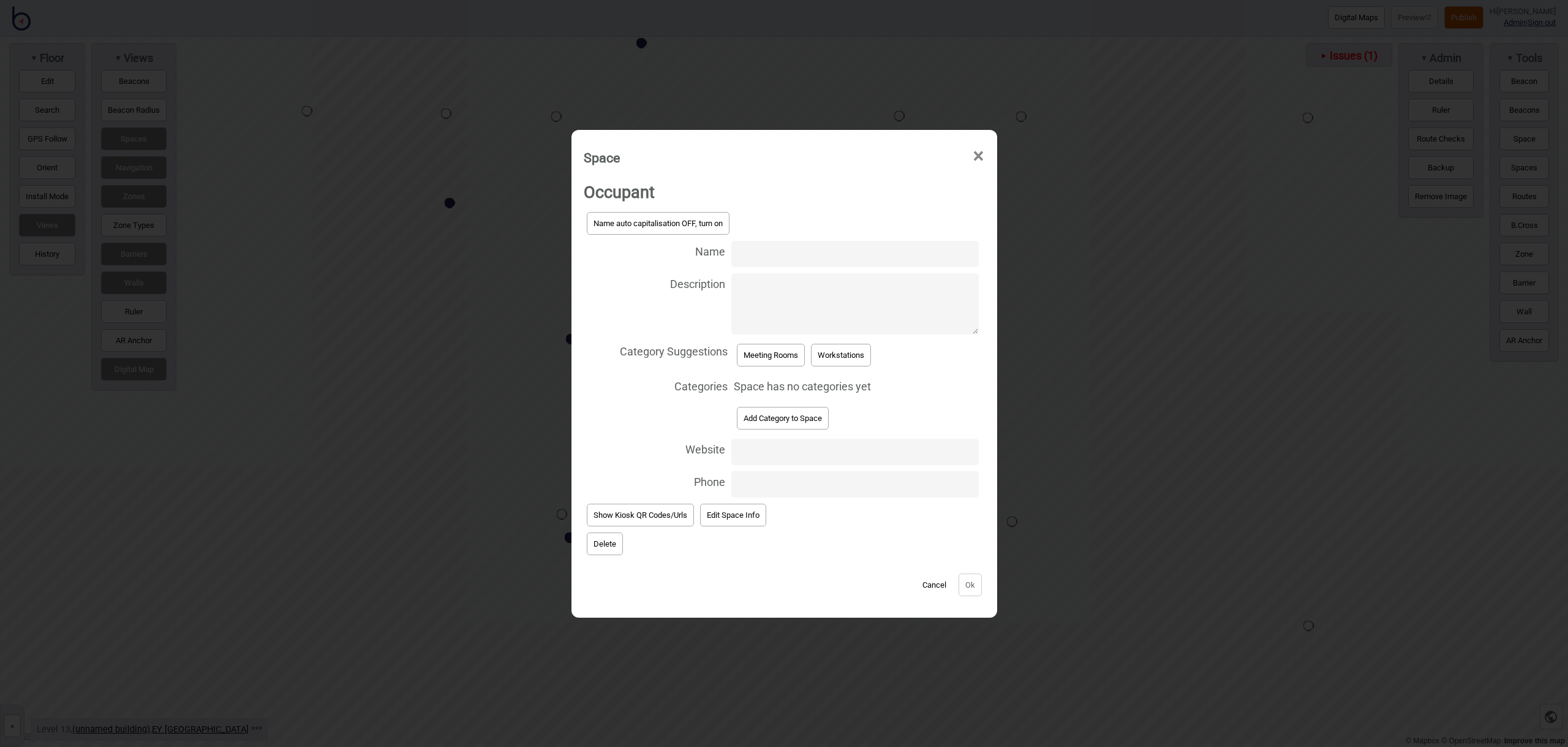
click at [758, 255] on input "Name" at bounding box center [854, 253] width 247 height 26
click at [854, 250] on input "Meeting Room 13.147-13.151" at bounding box center [854, 253] width 247 height 26
type input "Meeting Room 13.147 - 13.151"
click at [782, 349] on button "Meeting Rooms" at bounding box center [770, 355] width 68 height 23
select select "Meeting Rooms"
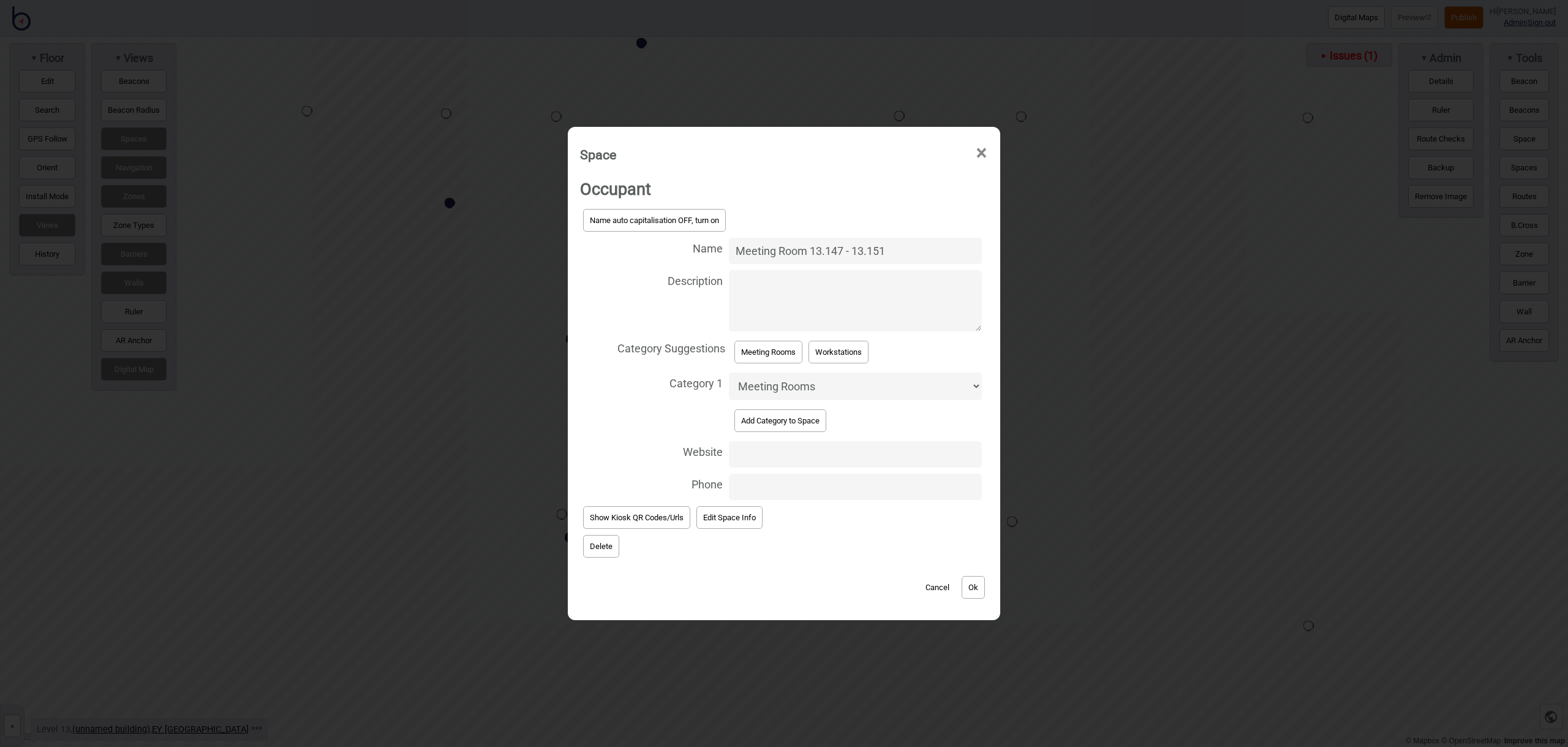
click at [981, 581] on button "Ok" at bounding box center [973, 587] width 24 height 23
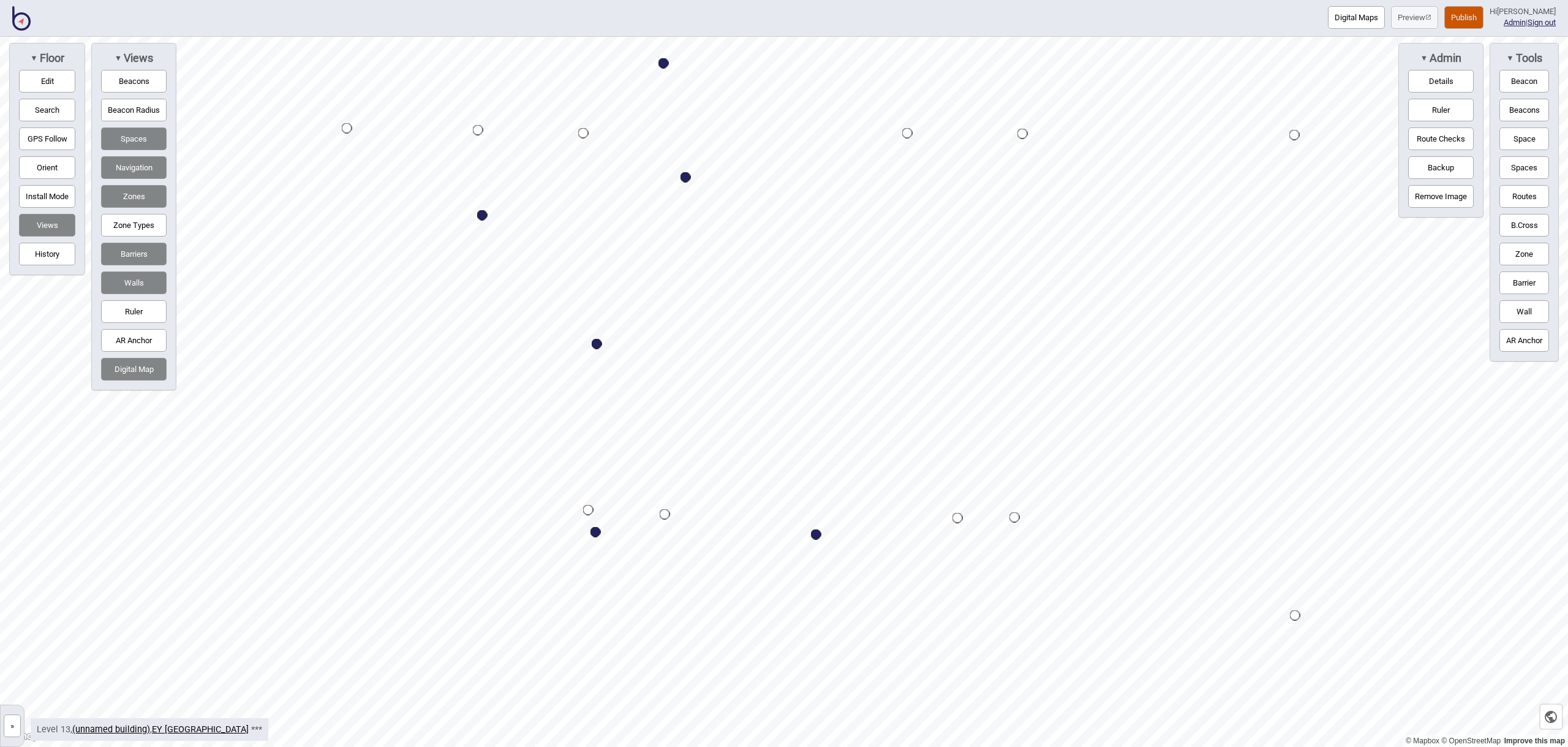
click at [1534, 138] on button "Space" at bounding box center [1524, 139] width 49 height 23
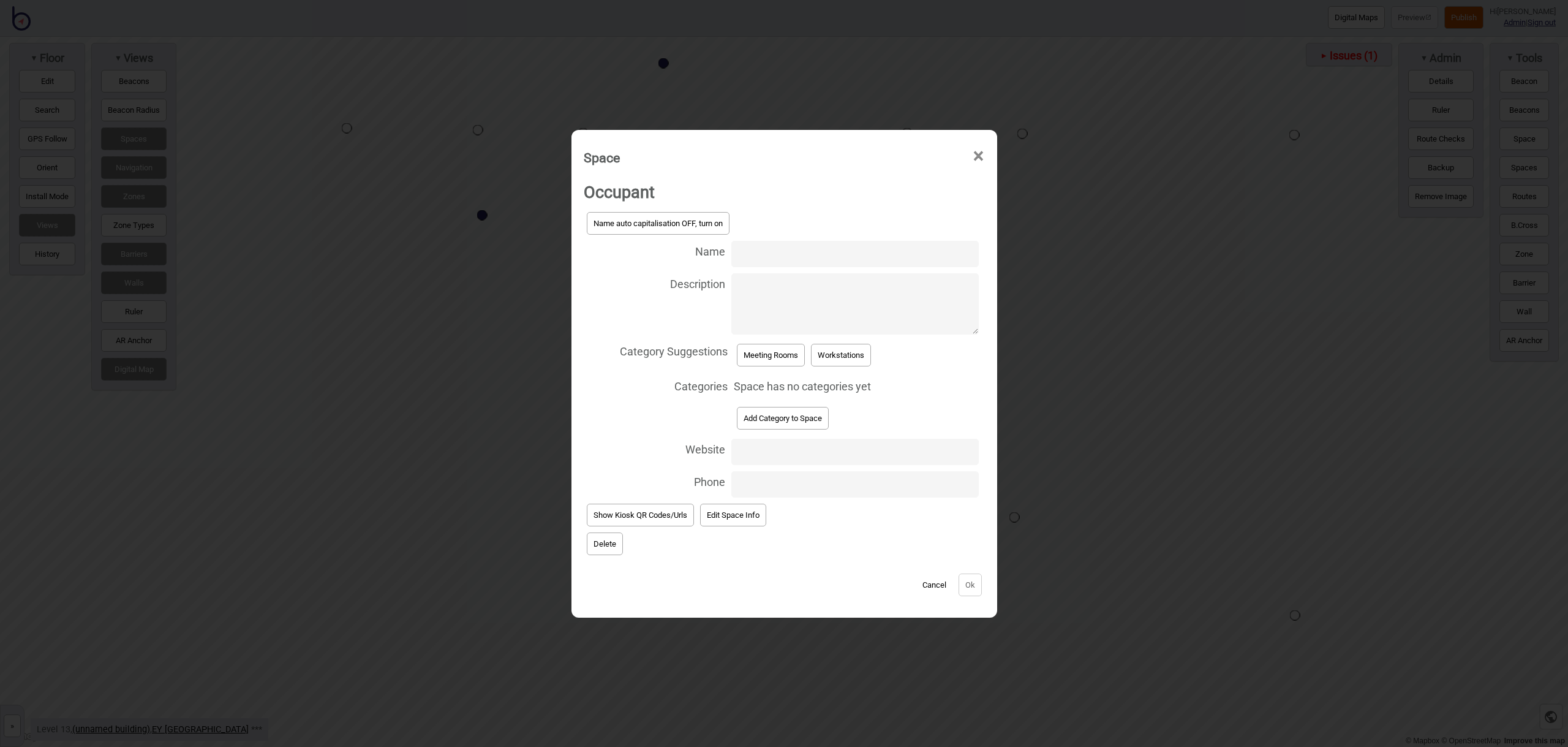
click at [772, 257] on input "Name" at bounding box center [854, 253] width 247 height 26
type input "Meeting Room 13.137"
click at [787, 356] on button "Meeting Rooms" at bounding box center [770, 355] width 68 height 23
select select "Meeting Rooms"
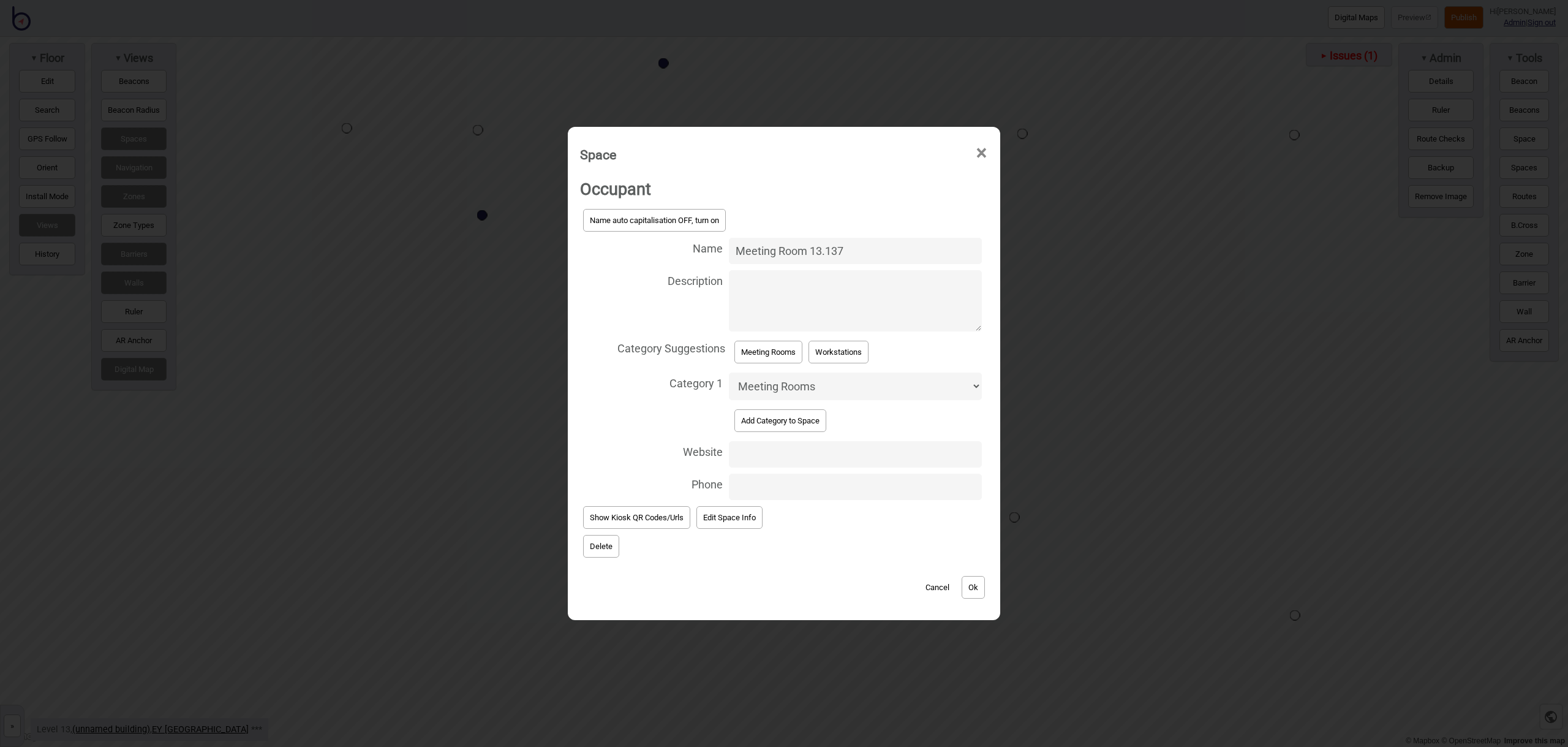
click at [976, 587] on button "Ok" at bounding box center [973, 587] width 24 height 23
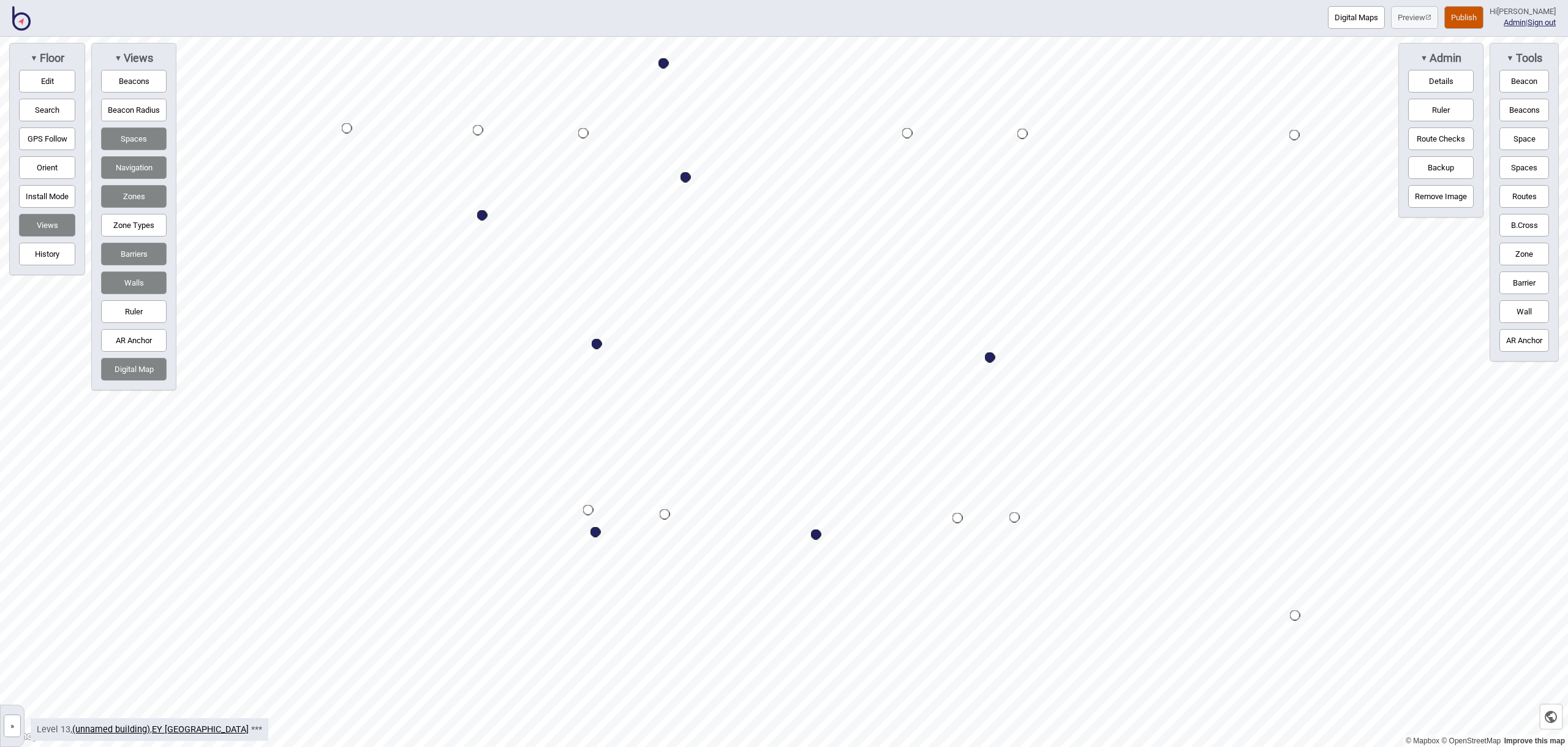
click at [1512, 147] on button "Space" at bounding box center [1524, 139] width 49 height 23
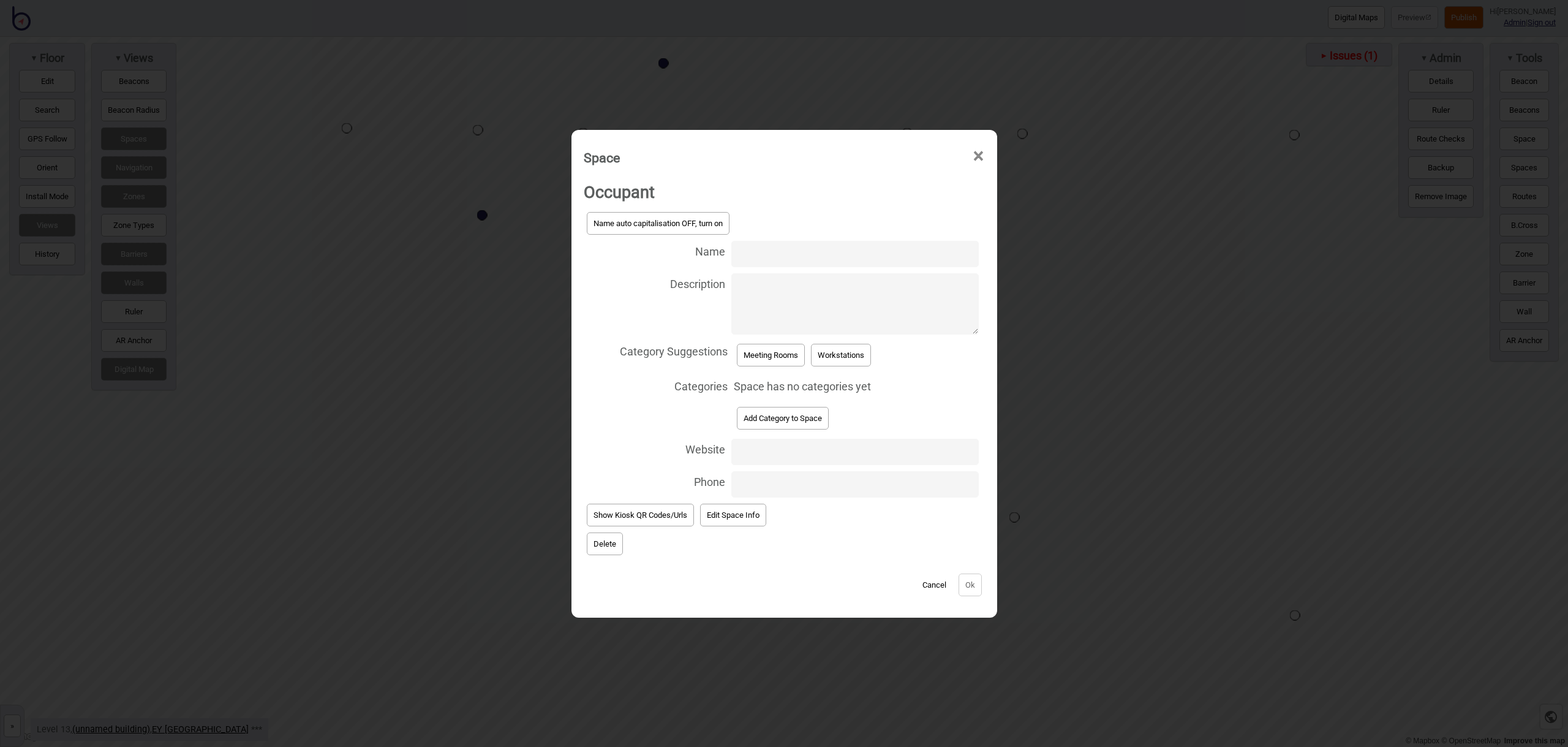
click at [792, 253] on input "Name" at bounding box center [854, 253] width 247 height 26
type input "Meeting Room 13.139"
click at [785, 353] on button "Meeting Rooms" at bounding box center [770, 355] width 68 height 23
select select "Meeting Rooms"
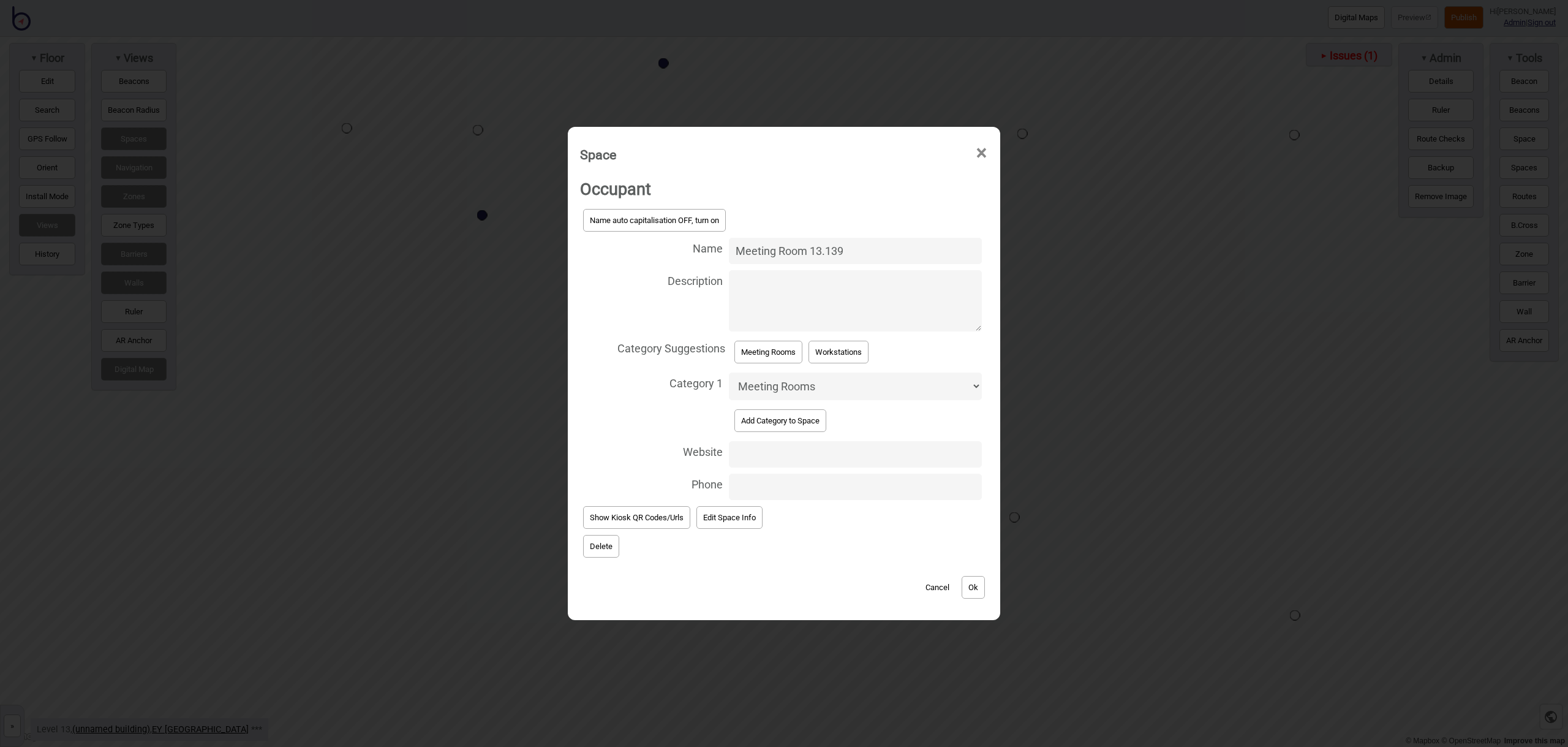
click at [976, 582] on button "Ok" at bounding box center [973, 587] width 24 height 23
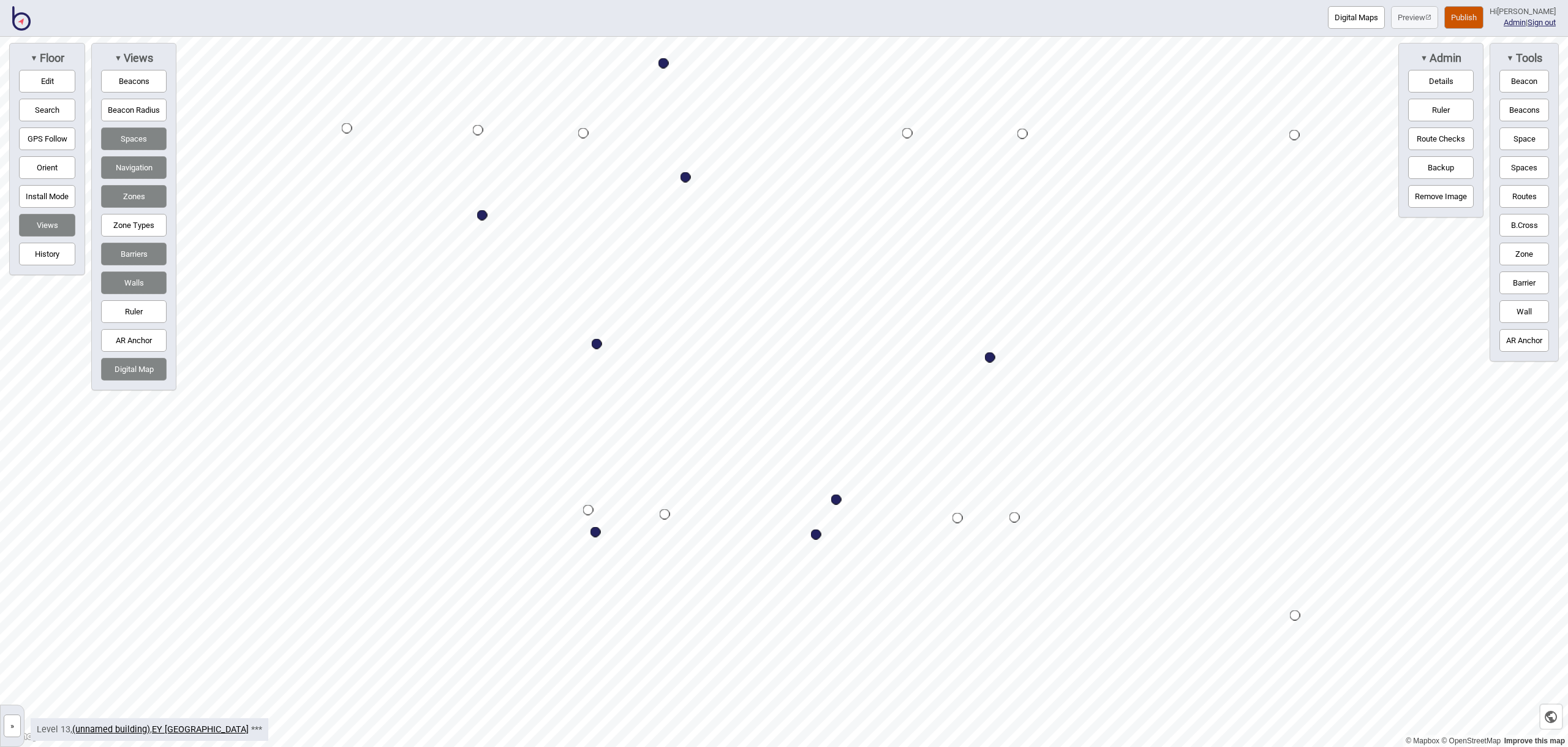
click at [1506, 133] on button "Space" at bounding box center [1524, 139] width 49 height 23
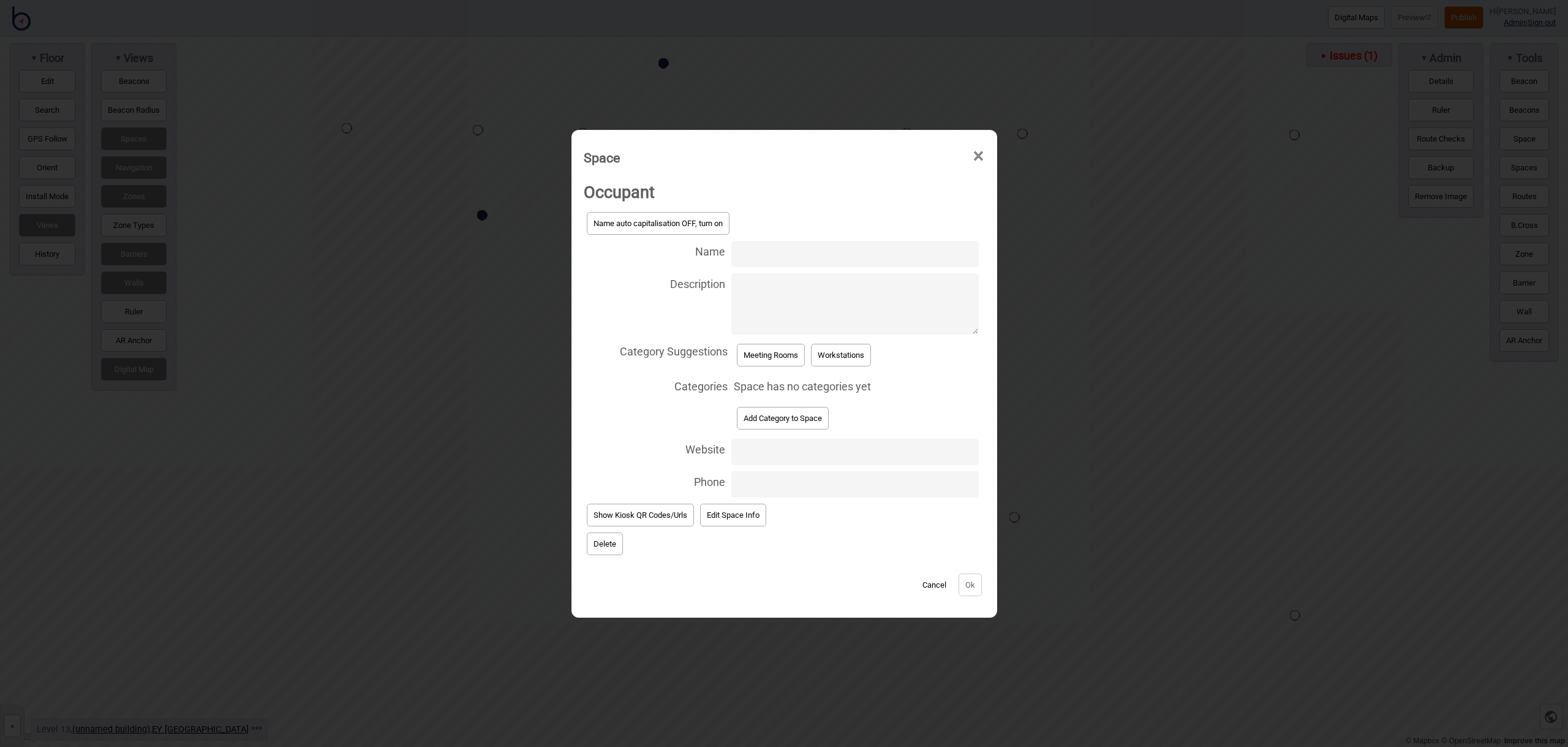
click at [779, 253] on input "Name" at bounding box center [854, 253] width 247 height 26
type input "Meeting Room 13.143"
click at [798, 356] on button "Meeting Rooms" at bounding box center [770, 355] width 68 height 23
select select "Meeting Rooms"
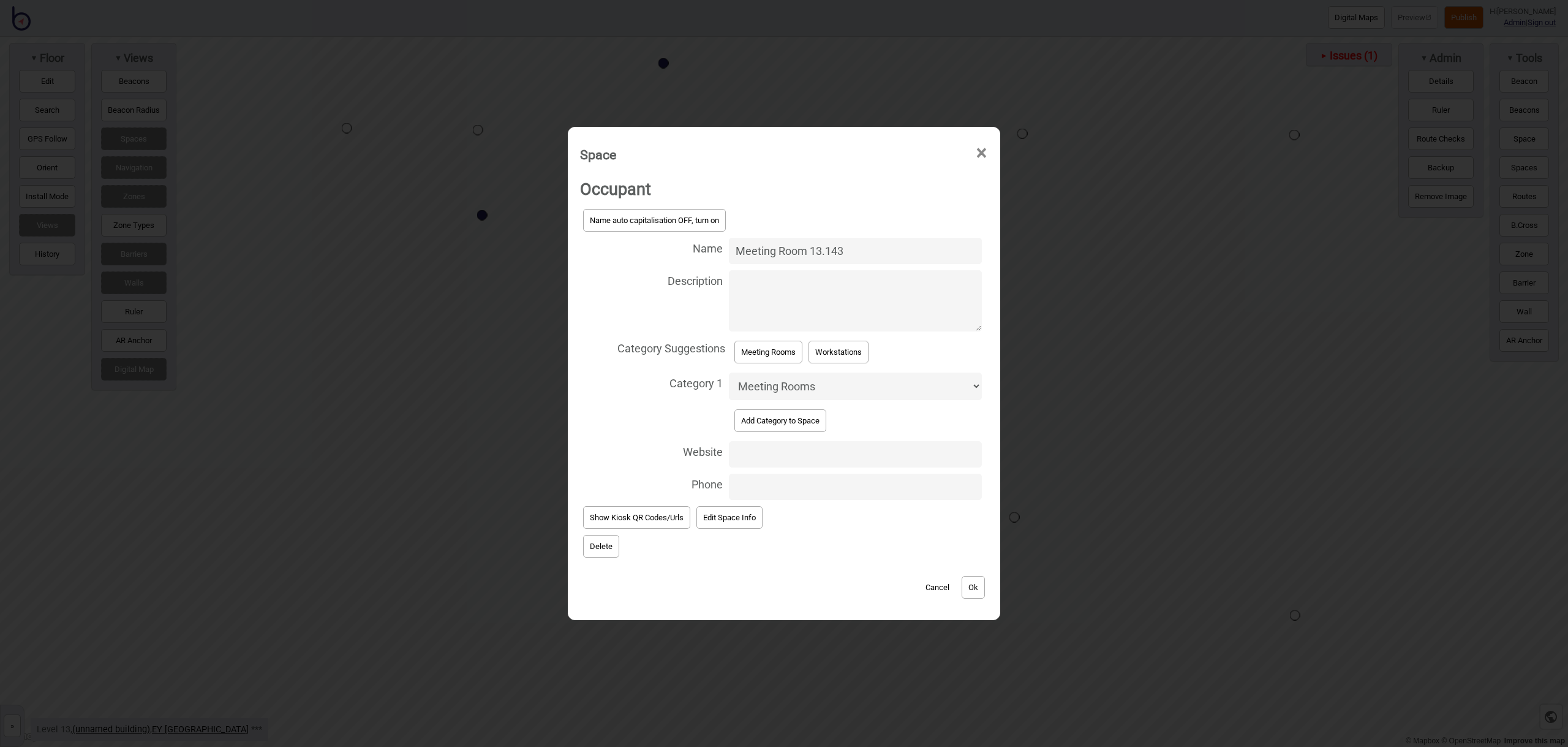
click at [969, 590] on button "Ok" at bounding box center [973, 587] width 24 height 23
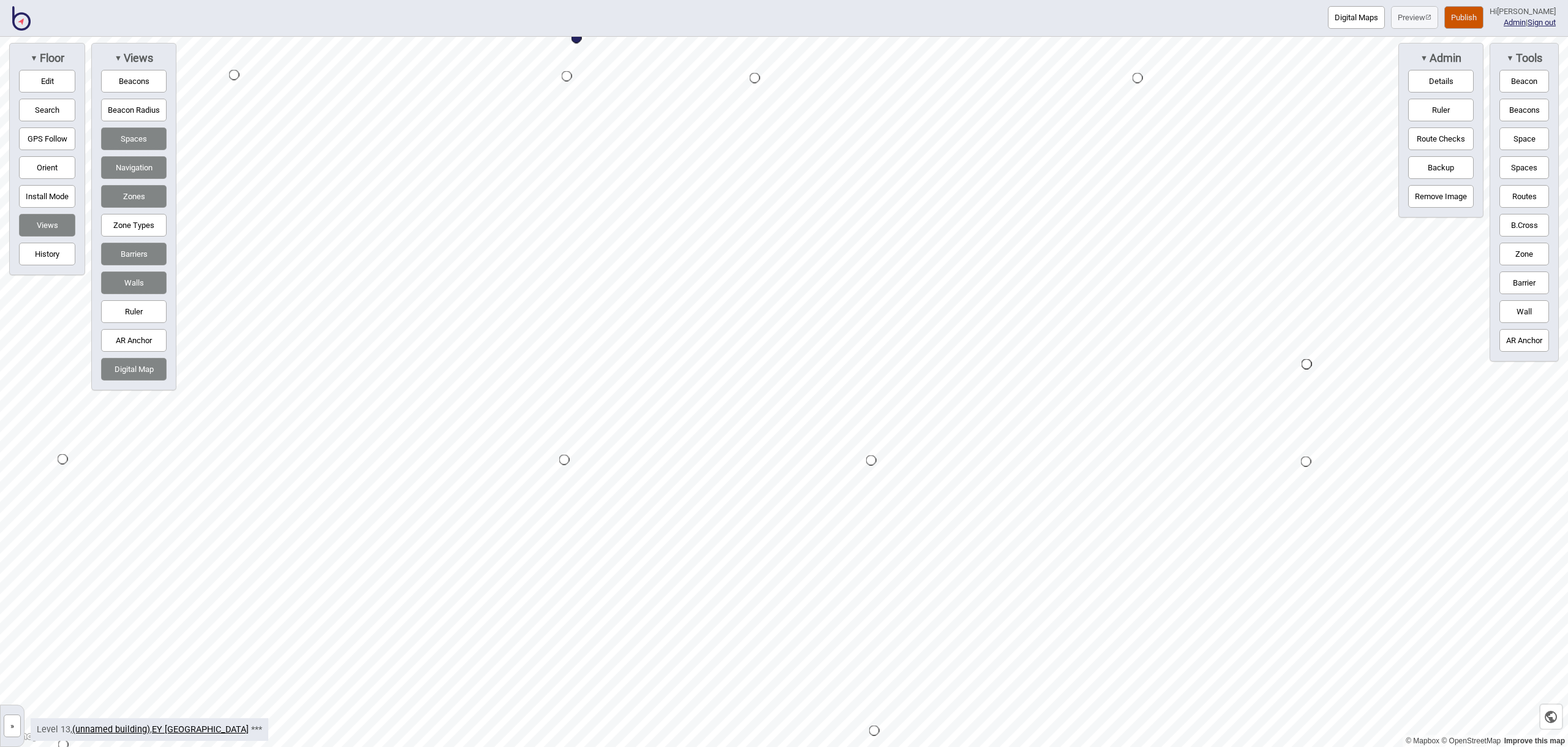
click at [1535, 142] on button "Space" at bounding box center [1524, 139] width 49 height 23
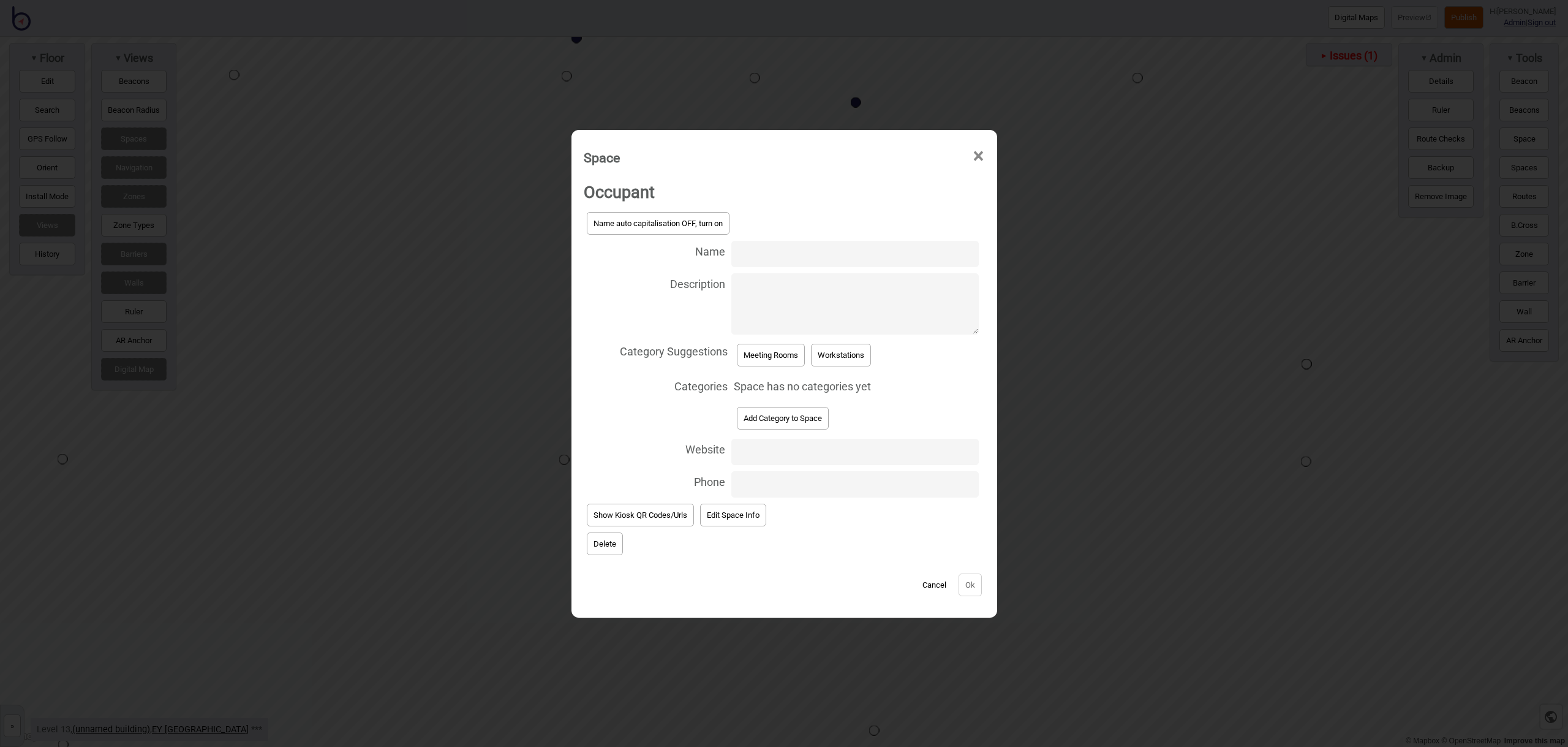
click at [760, 252] on input "Name" at bounding box center [854, 253] width 247 height 26
type input "Meeting Room 13.245"
click at [771, 348] on button "Meeting Rooms" at bounding box center [770, 355] width 68 height 23
select select "Meeting Rooms"
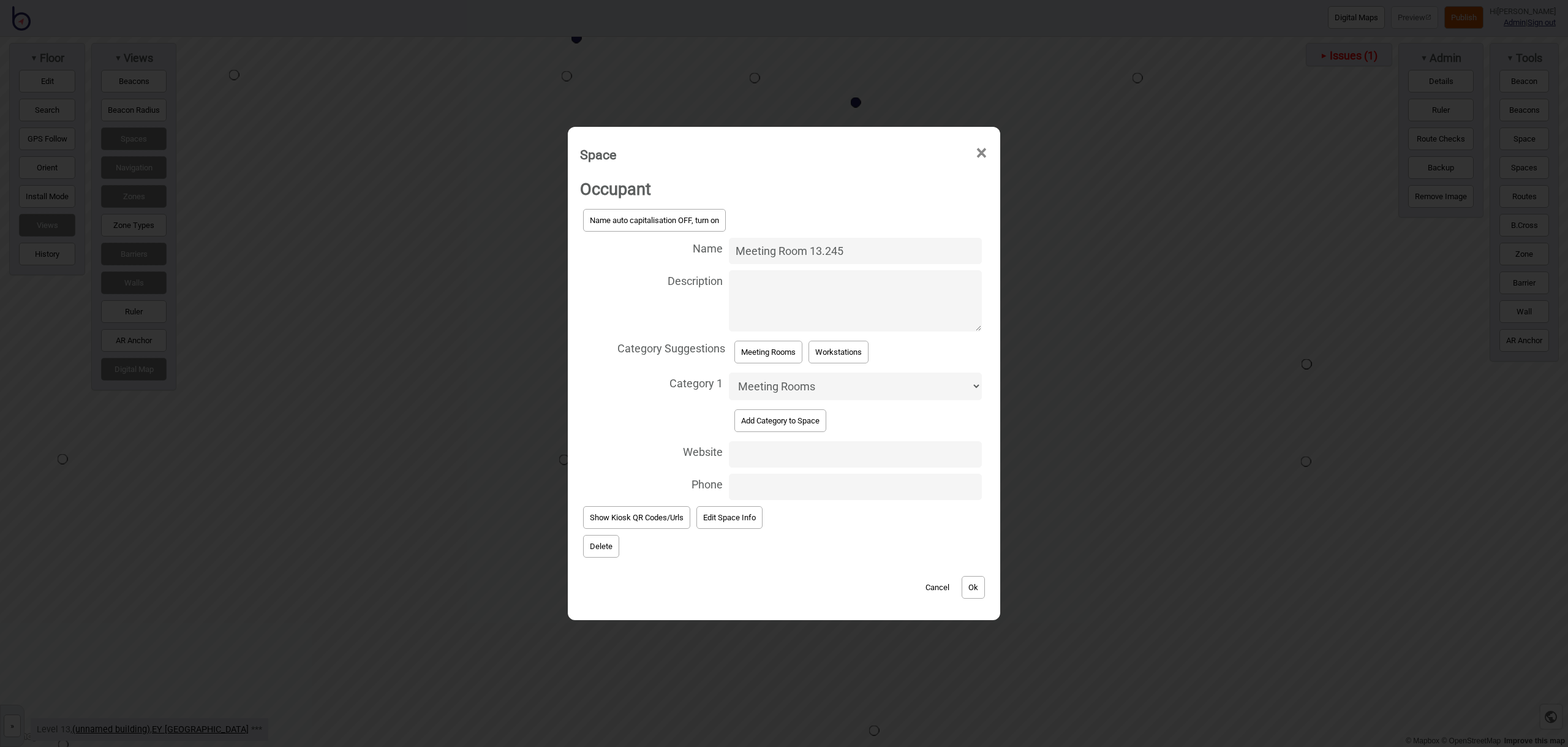
click at [981, 577] on button "Ok" at bounding box center [973, 587] width 24 height 23
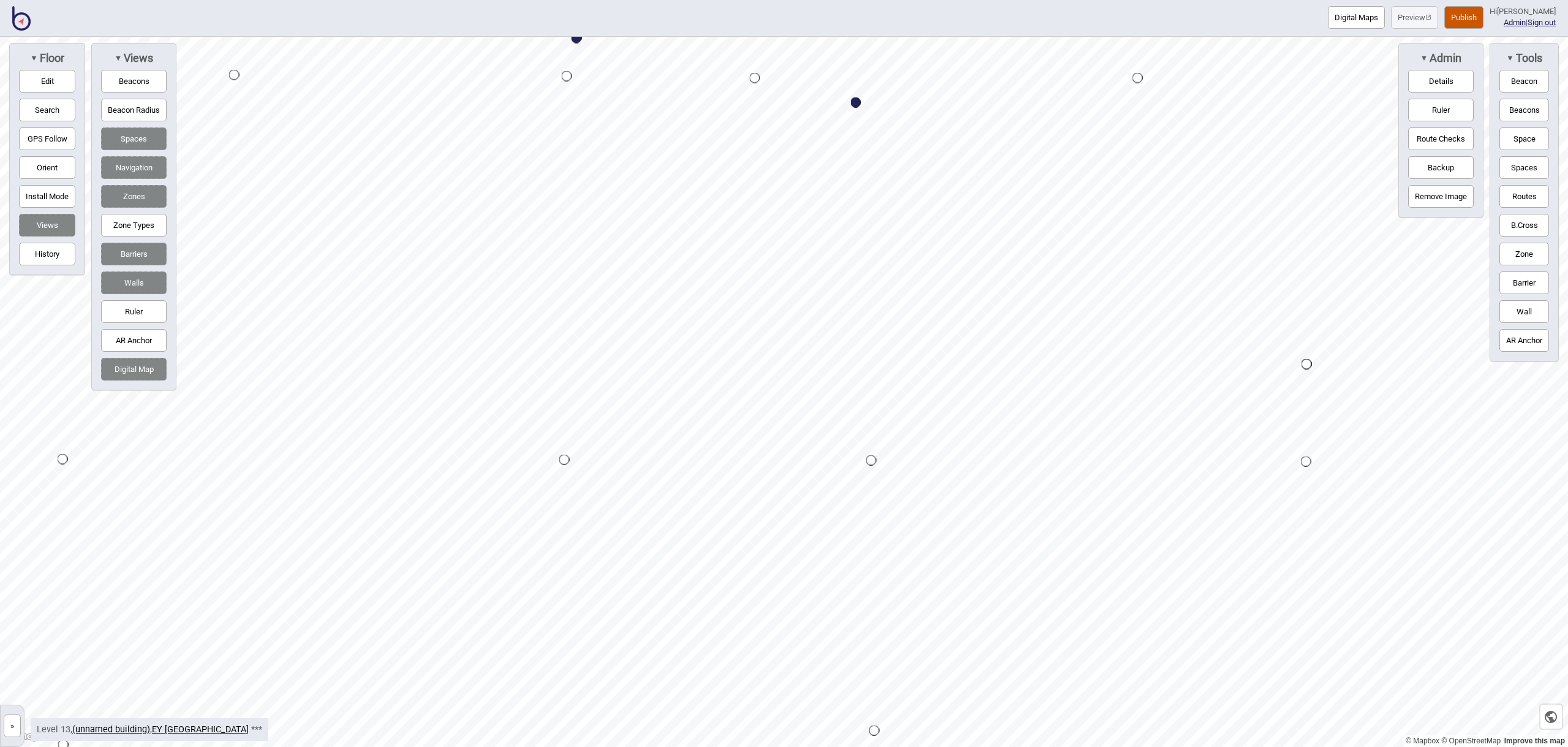
drag, startPoint x: 1536, startPoint y: 137, endPoint x: 1525, endPoint y: 140, distance: 11.4
click at [1535, 137] on button "Space" at bounding box center [1524, 139] width 49 height 23
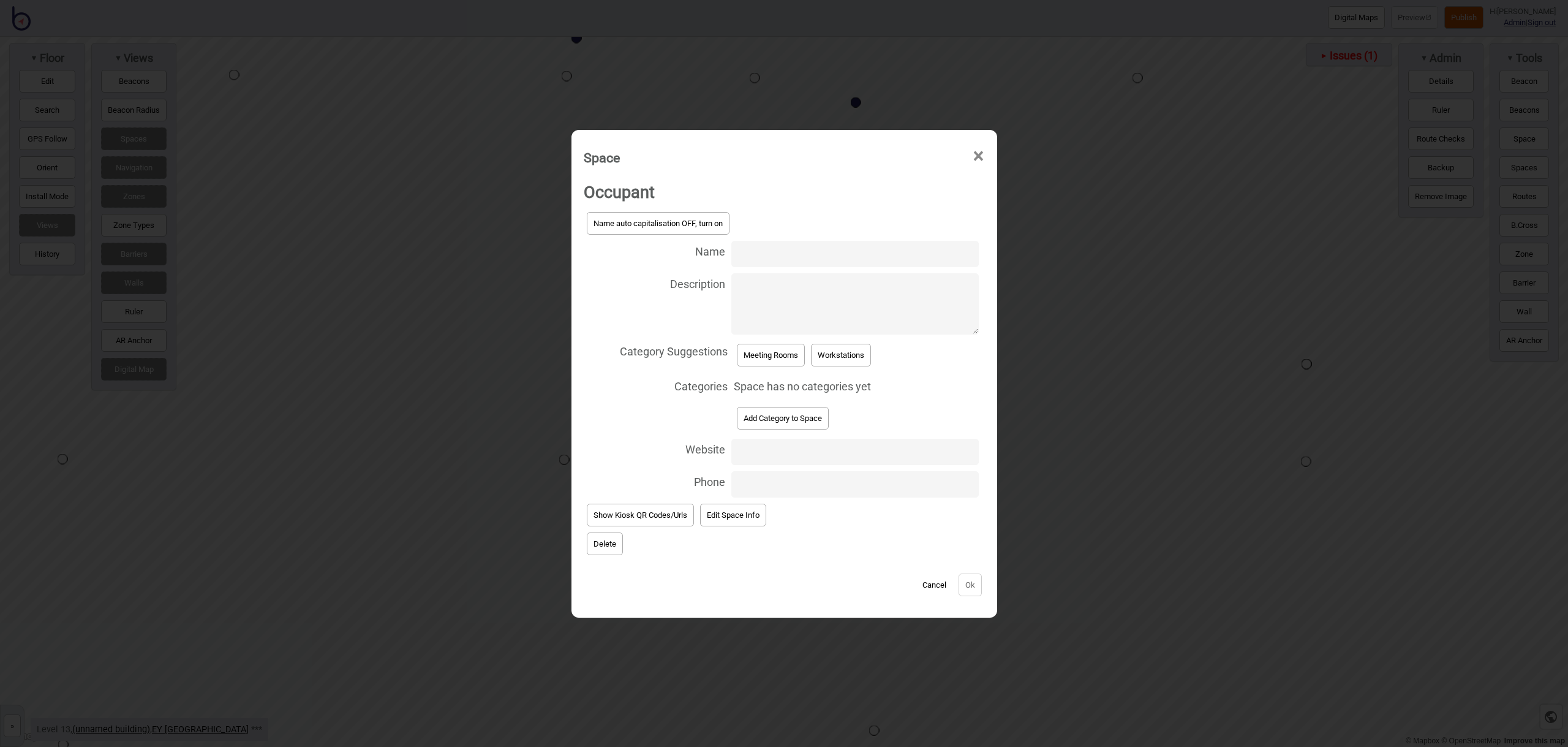
click at [820, 253] on input "Name" at bounding box center [854, 253] width 247 height 26
type input "Meeting Room 13.251"
click at [785, 353] on button "Meeting Rooms" at bounding box center [770, 355] width 68 height 23
select select "Meeting Rooms"
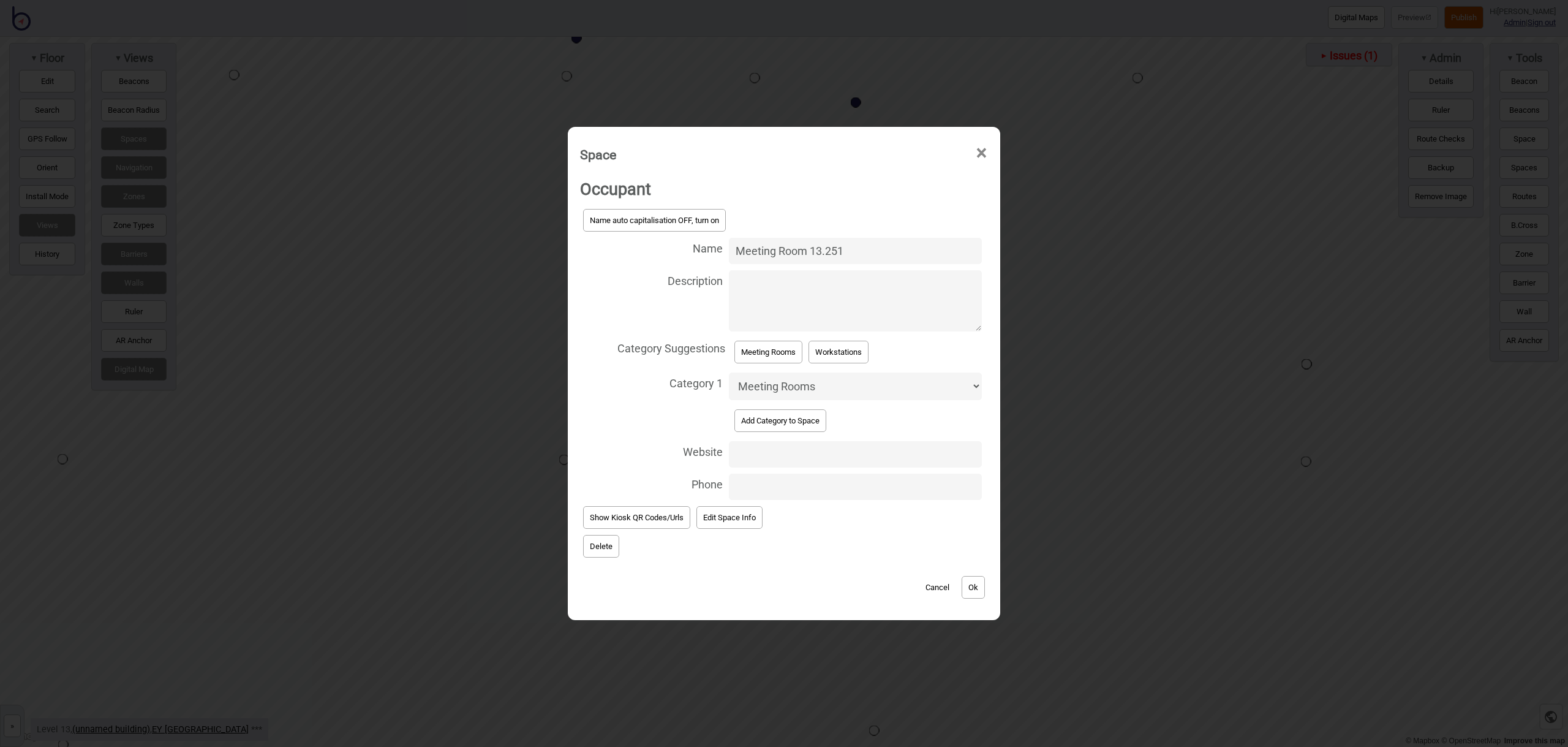
click at [976, 590] on button "Ok" at bounding box center [973, 587] width 24 height 23
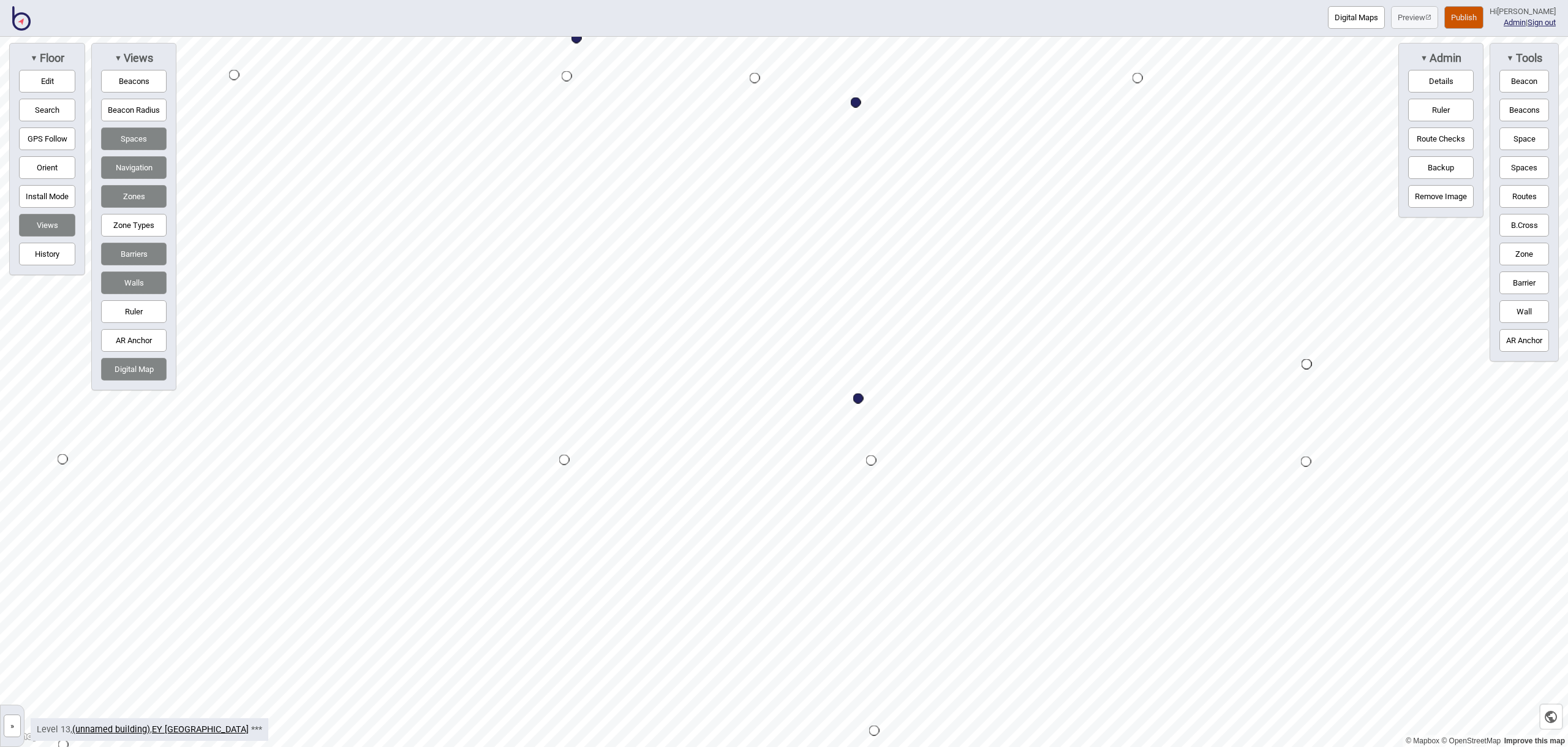
click at [1511, 137] on button "Space" at bounding box center [1524, 139] width 49 height 23
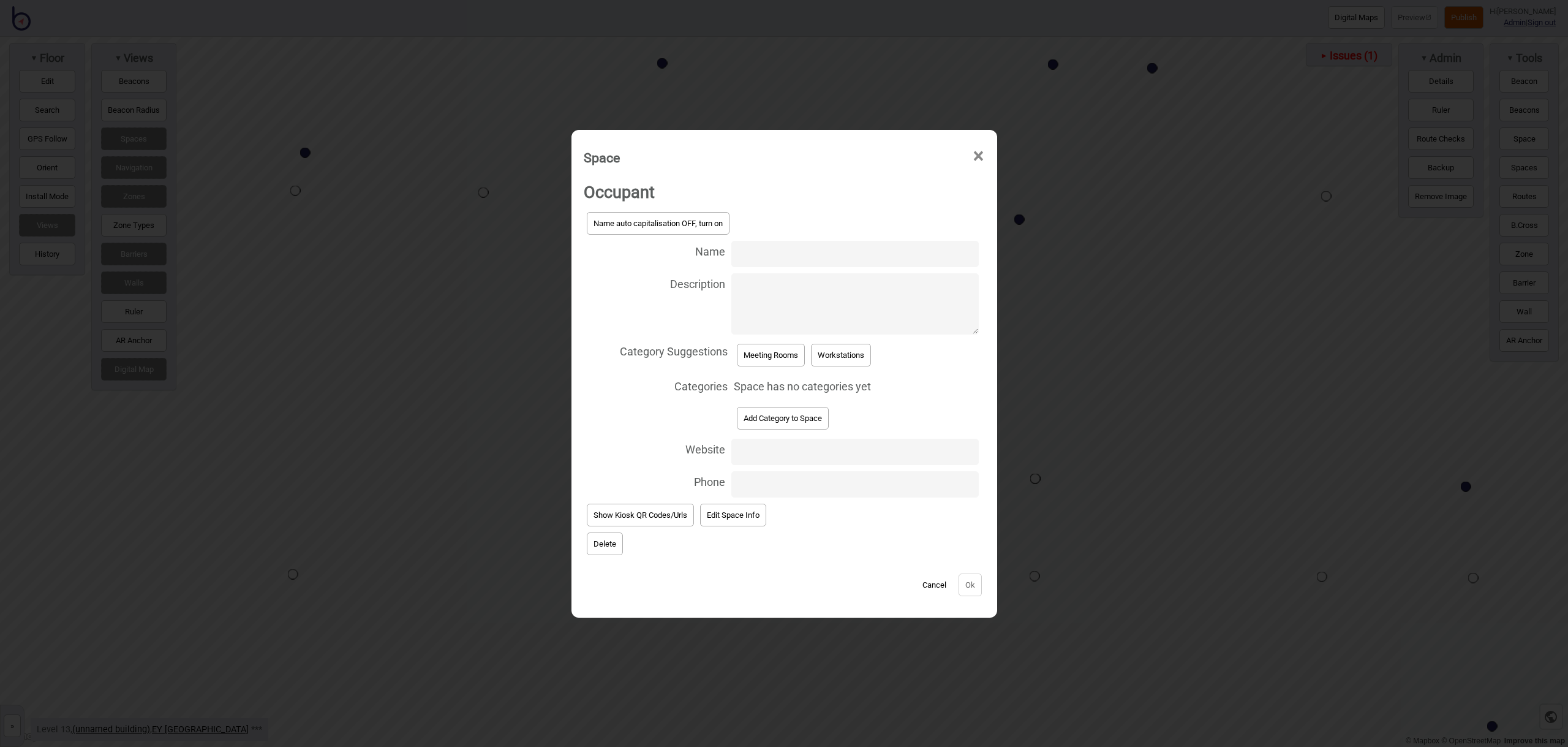
click at [769, 258] on input "Name" at bounding box center [854, 253] width 247 height 26
type input "Meeting Room 13.239"
click at [777, 341] on div "Meeting Rooms" at bounding box center [771, 355] width 74 height 29
click at [778, 349] on button "Meeting Rooms" at bounding box center [770, 355] width 68 height 23
select select "Meeting Rooms"
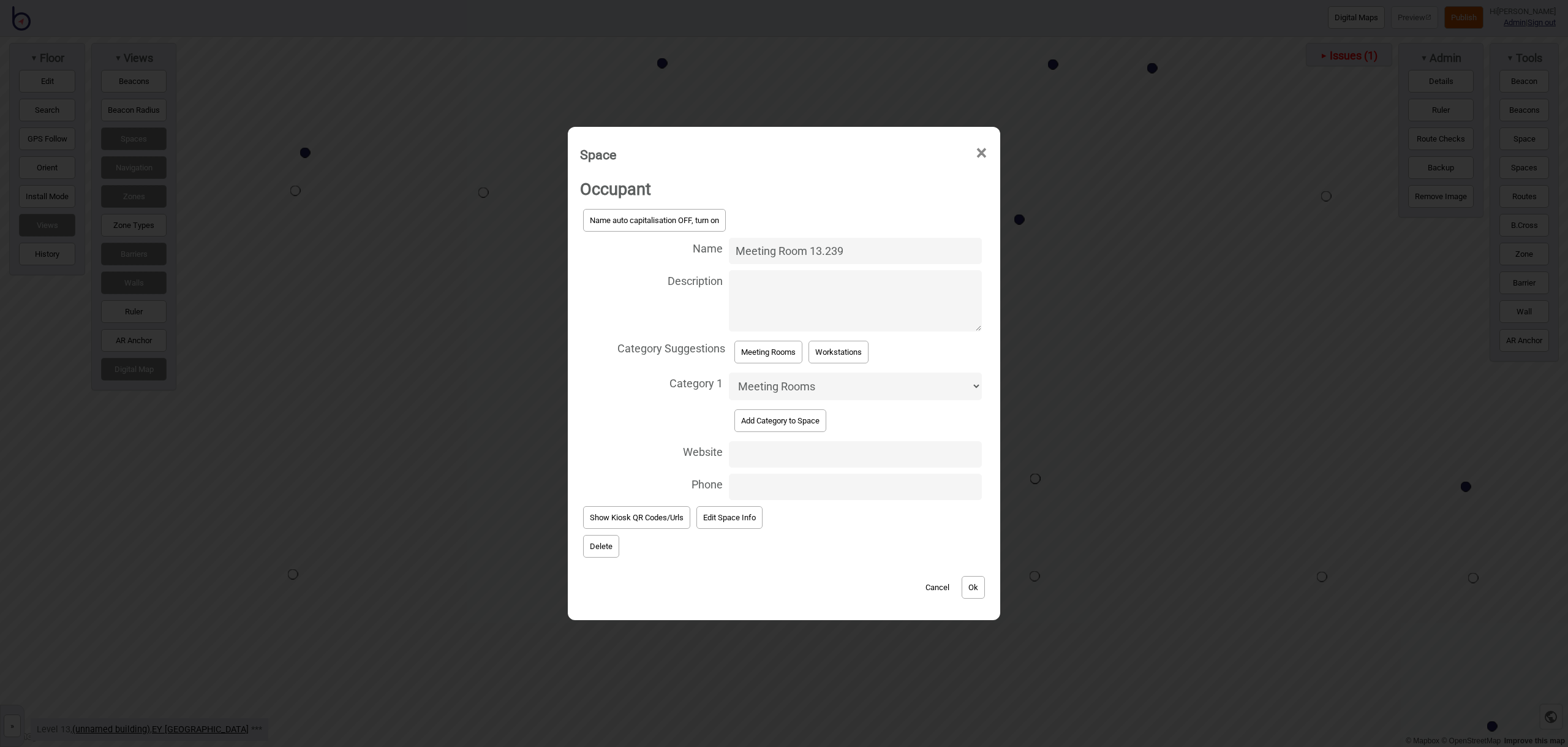
click at [969, 583] on button "Ok" at bounding box center [973, 587] width 24 height 23
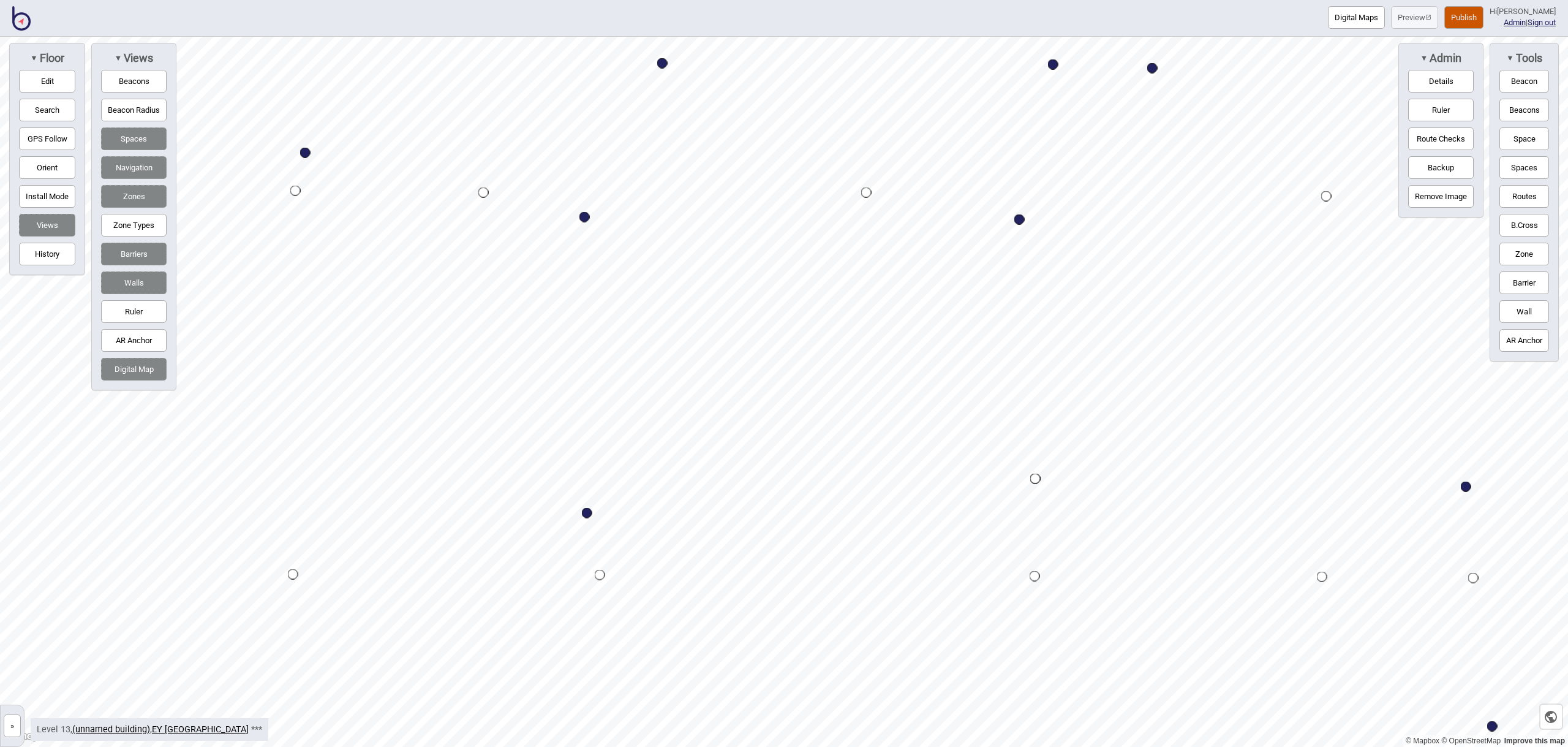
click at [1505, 140] on button "Space" at bounding box center [1524, 139] width 49 height 23
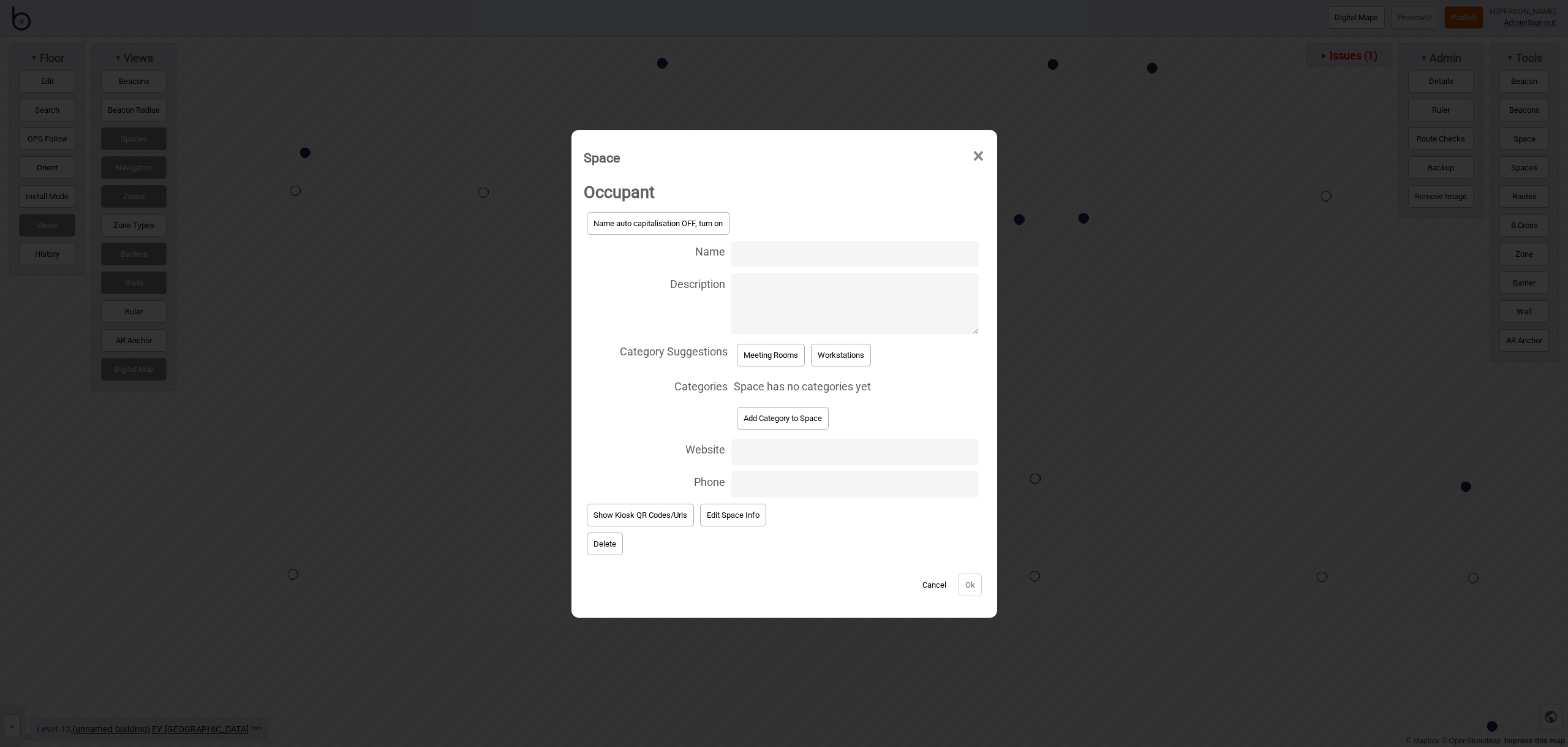
click at [823, 253] on input "Name" at bounding box center [854, 253] width 247 height 26
type input "Meeting Room 13.237"
click at [778, 363] on button "Meeting Rooms" at bounding box center [770, 355] width 68 height 23
select select "Meeting Rooms"
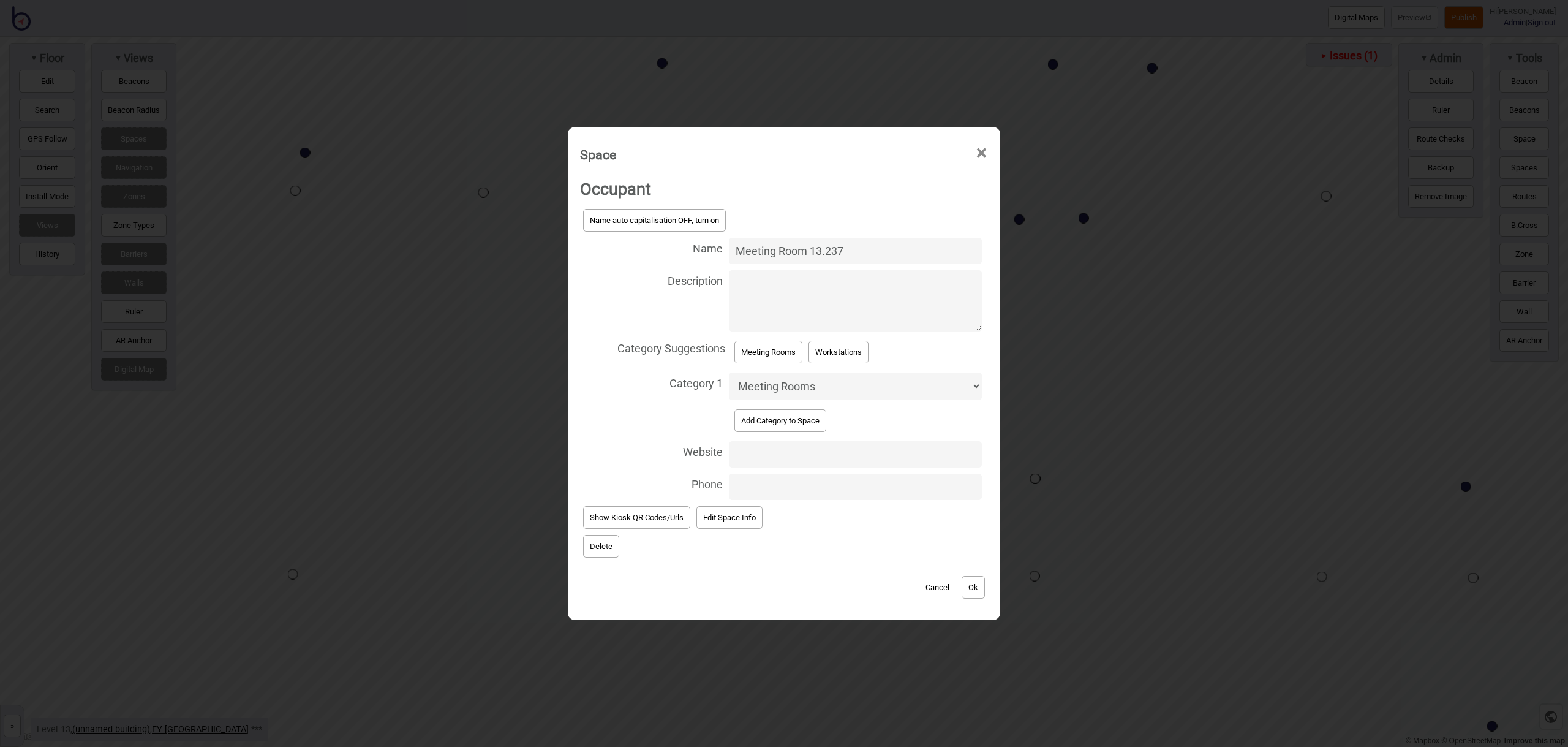
click at [981, 587] on button "Ok" at bounding box center [973, 587] width 24 height 23
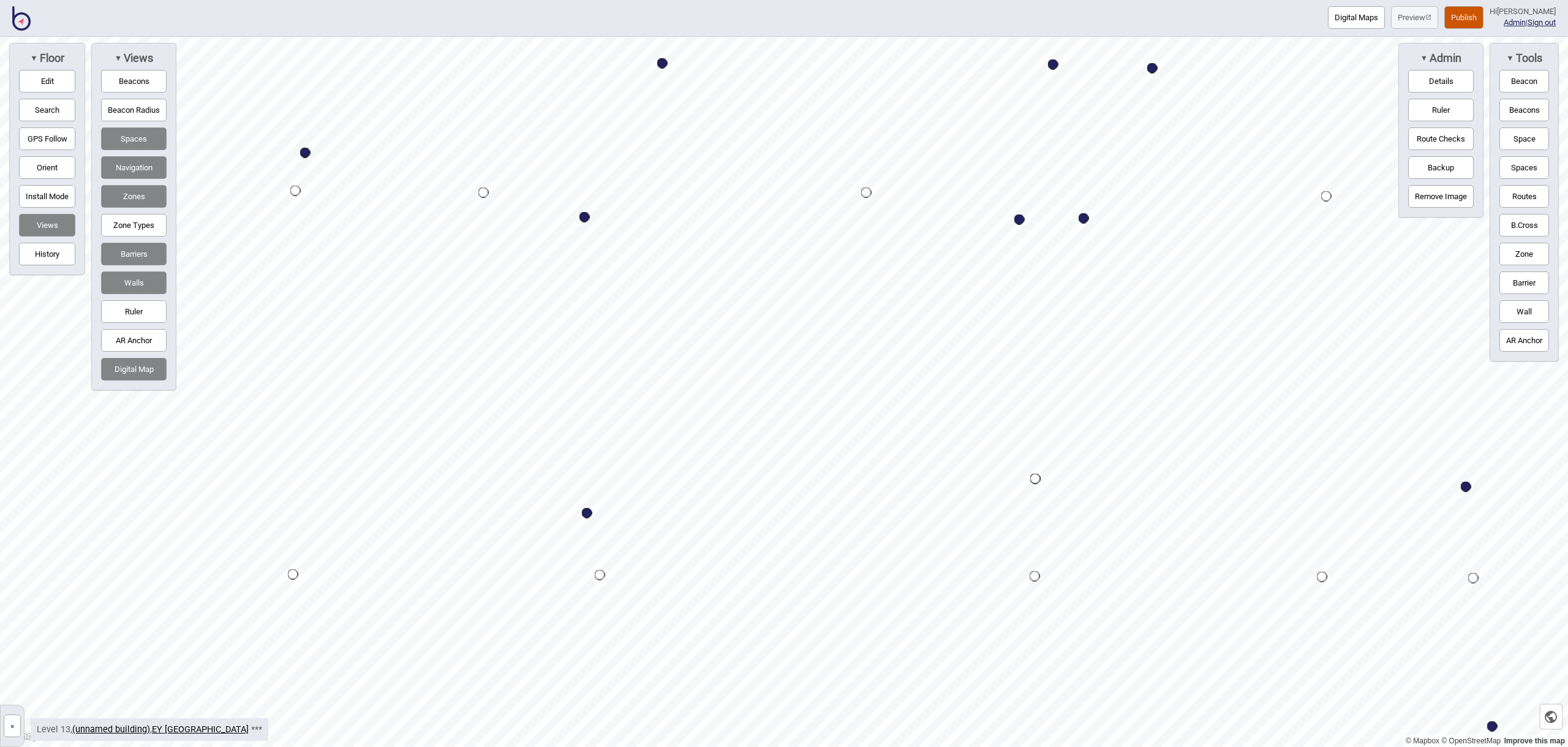
click at [1534, 140] on button "Space" at bounding box center [1524, 139] width 49 height 23
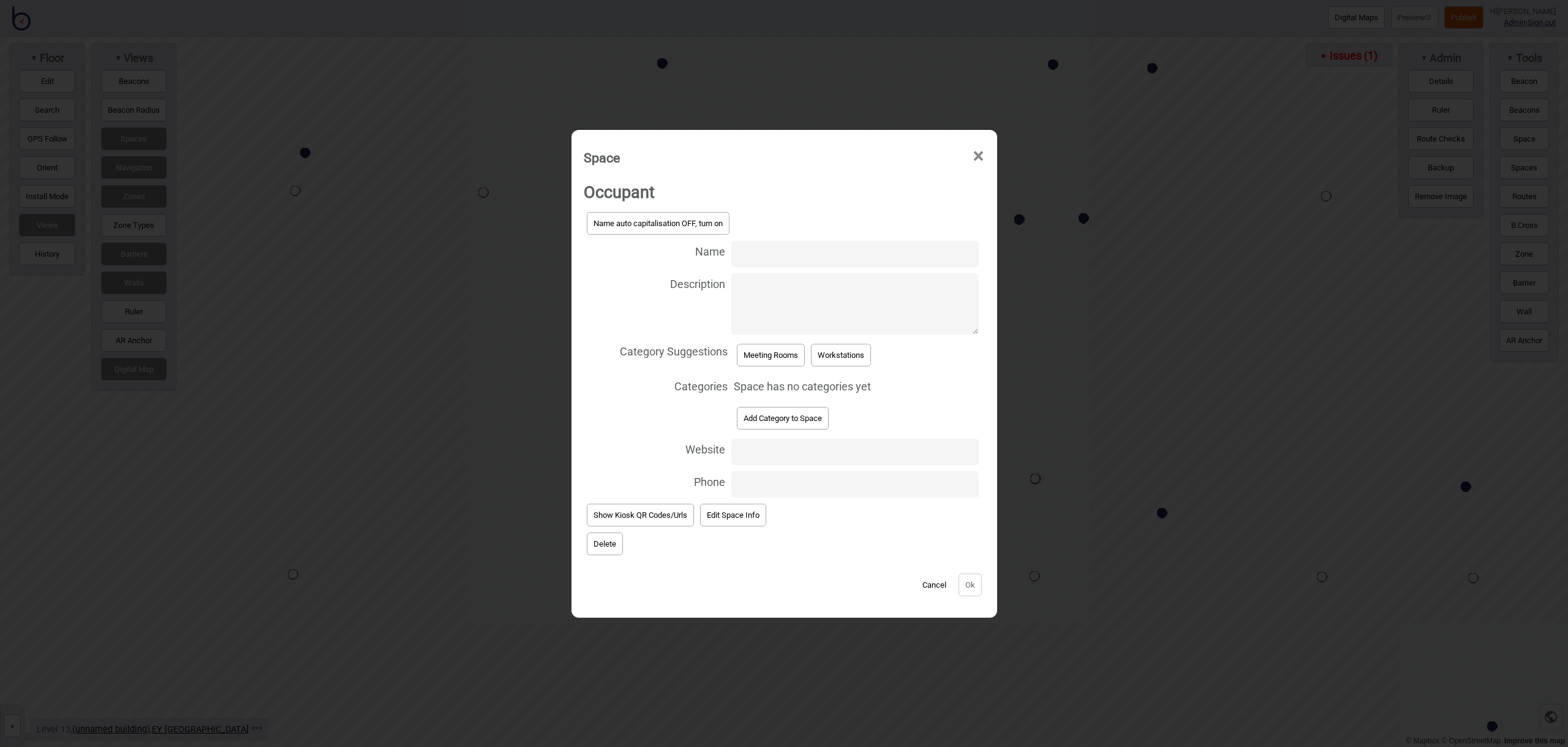
click at [756, 255] on input "Name" at bounding box center [854, 253] width 247 height 26
type input "Meeting Room 13.257"
click at [753, 356] on button "Meeting Rooms" at bounding box center [770, 355] width 68 height 23
select select "Meeting Rooms"
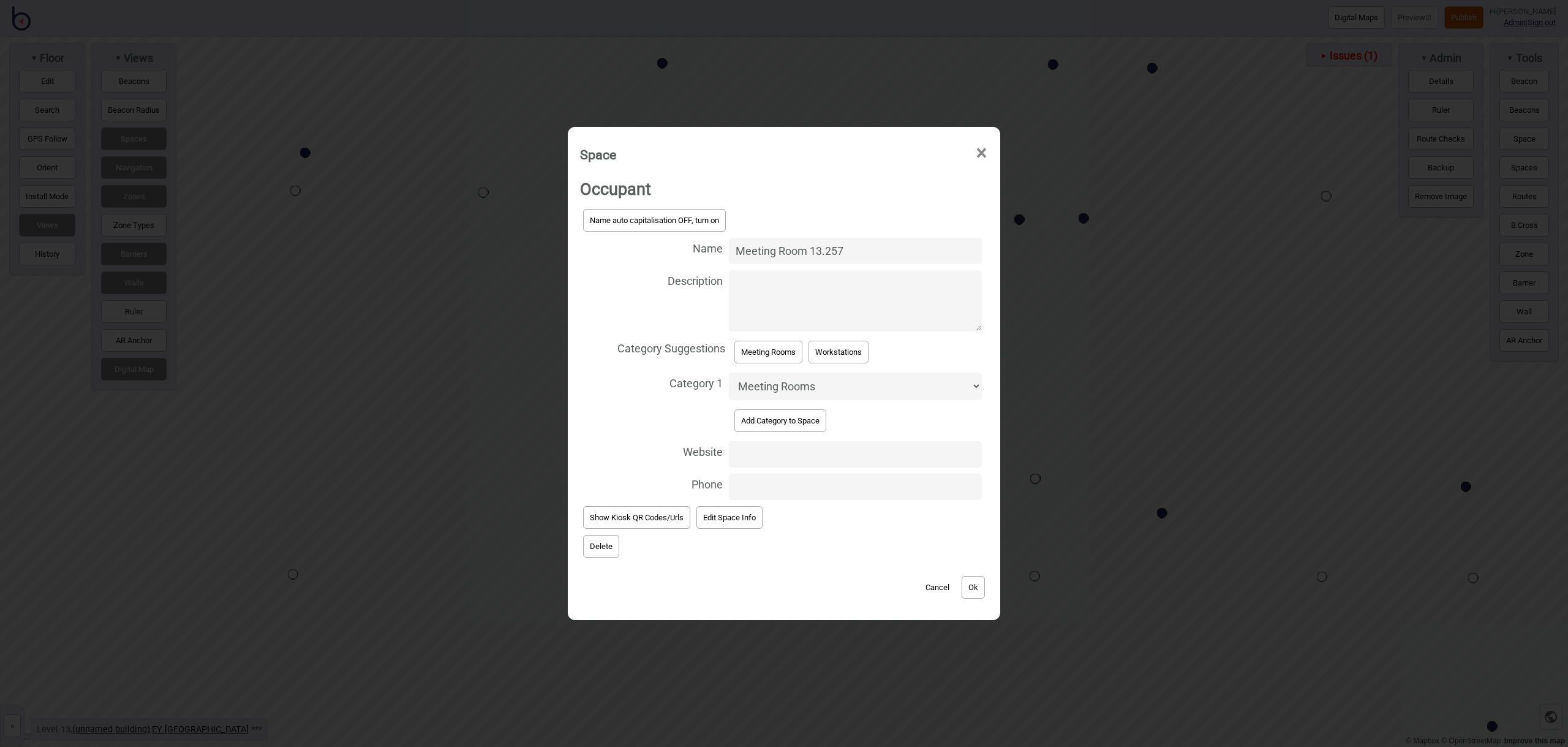
click at [966, 585] on button "Ok" at bounding box center [973, 587] width 24 height 23
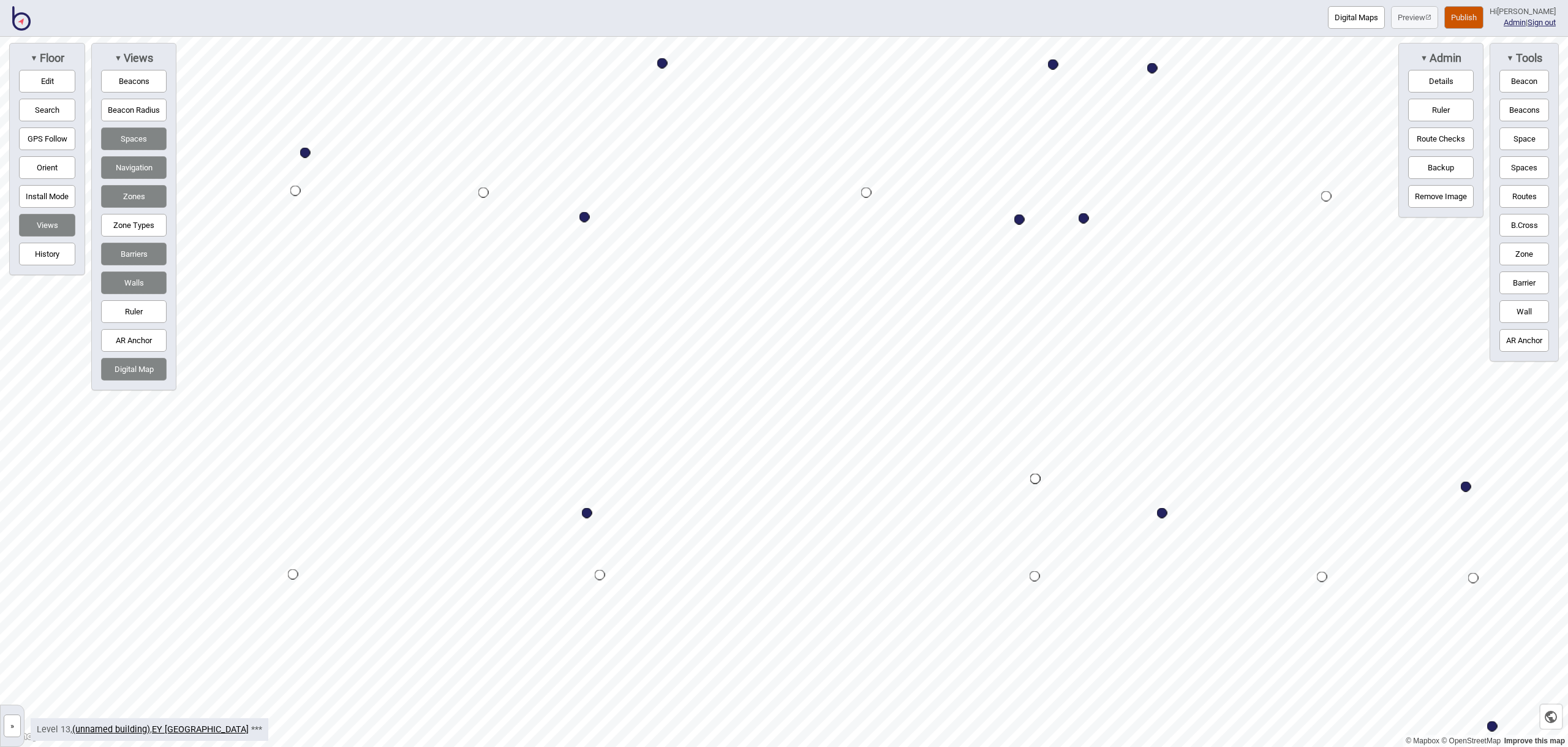
click at [1509, 137] on button "Space" at bounding box center [1524, 139] width 49 height 23
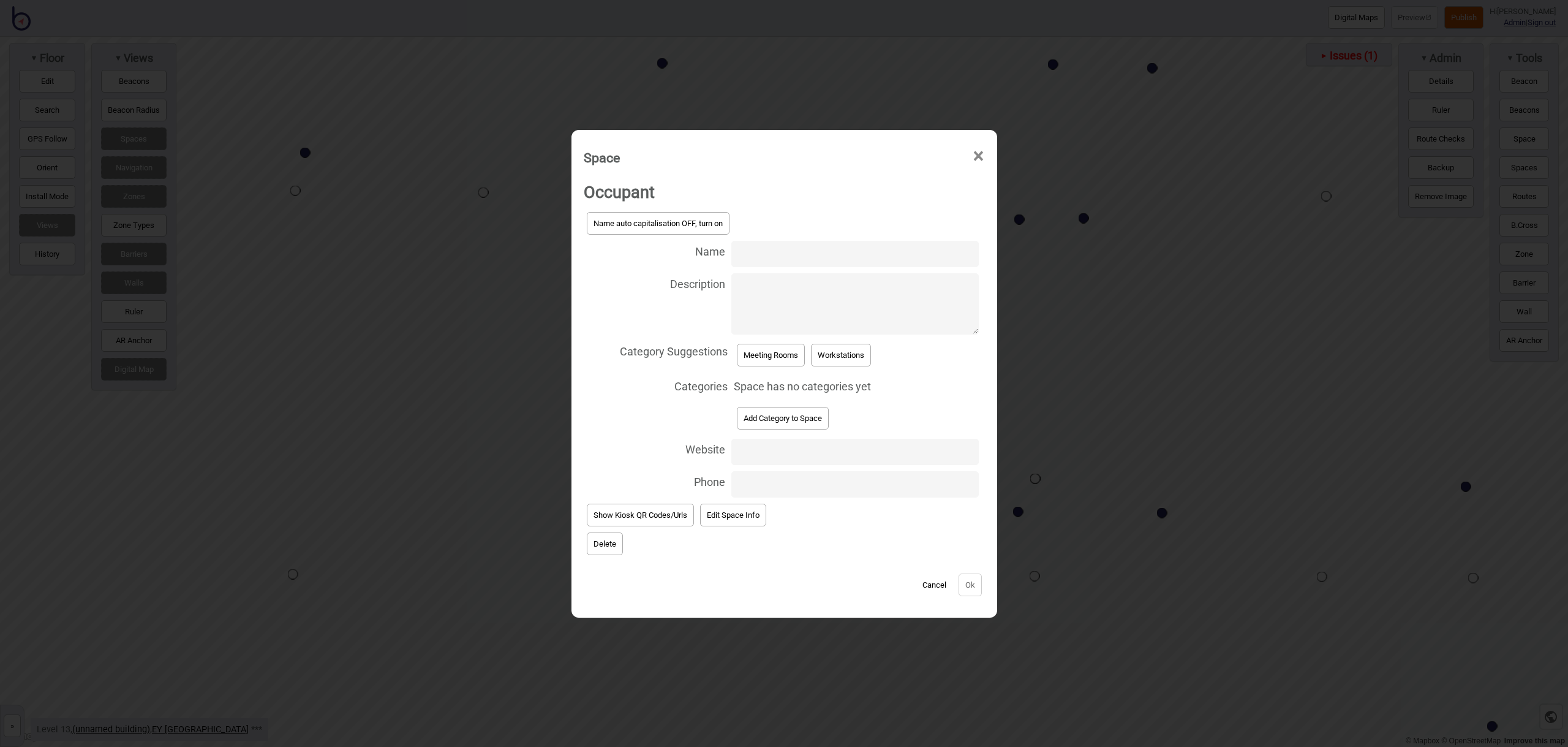
click at [779, 249] on input "Name" at bounding box center [854, 253] width 247 height 26
type input "Meeting Room 13.255"
click at [776, 356] on button "Meeting Rooms" at bounding box center [770, 355] width 68 height 23
select select "Meeting Rooms"
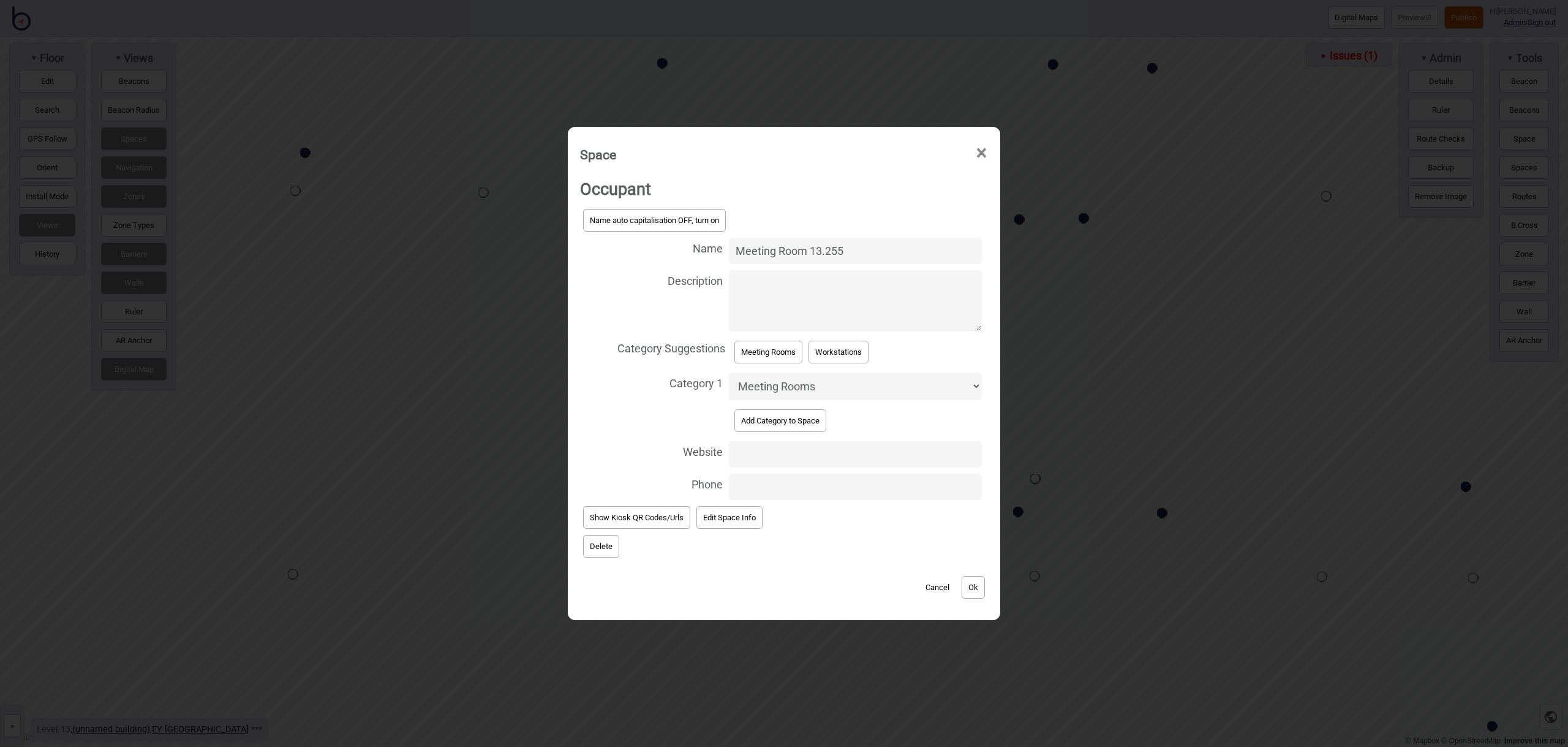
click at [983, 590] on button "Ok" at bounding box center [973, 587] width 24 height 23
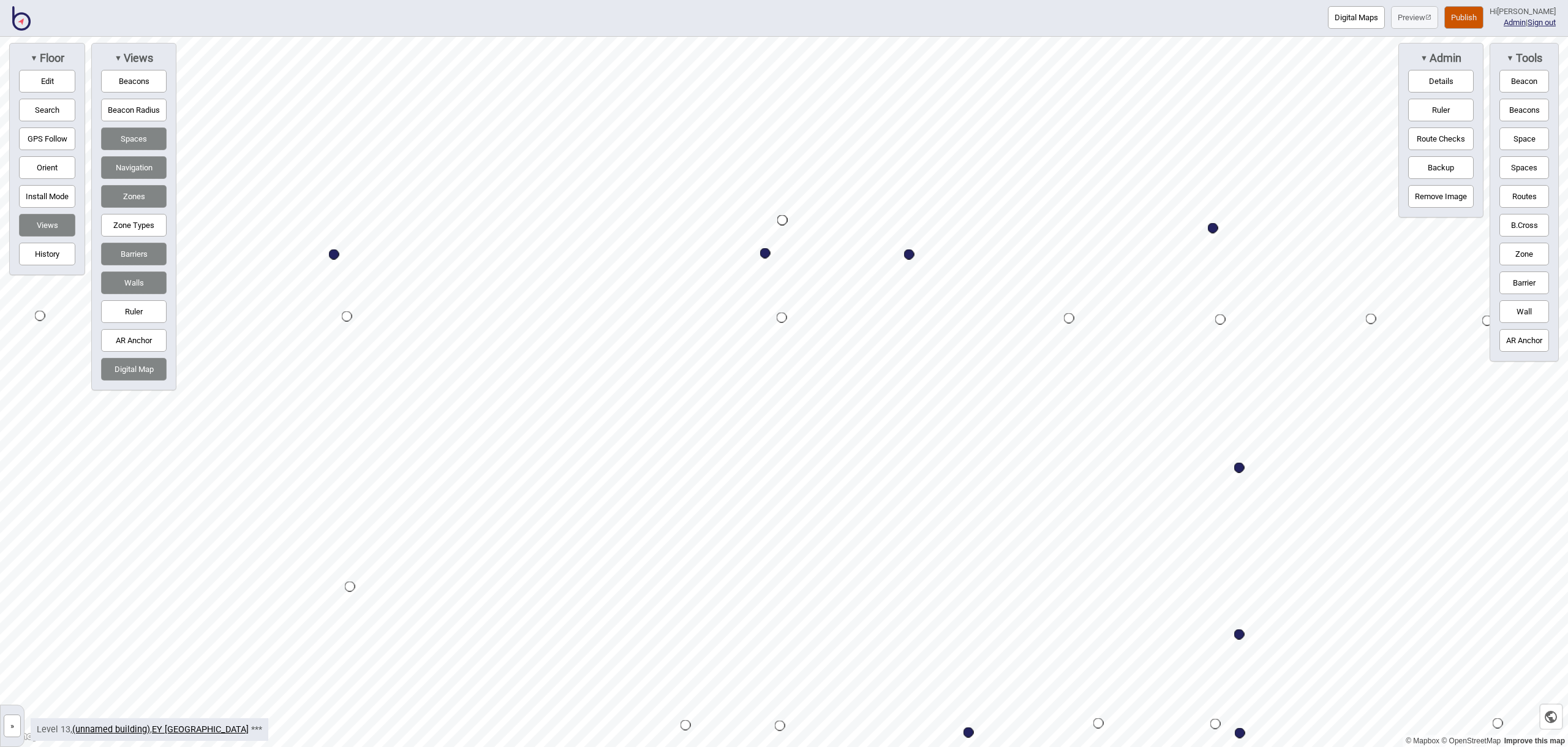
drag, startPoint x: 57, startPoint y: 74, endPoint x: 120, endPoint y: 155, distance: 102.6
click at [57, 74] on button "Edit" at bounding box center [47, 82] width 57 height 23
click at [56, 72] on button "Edit" at bounding box center [47, 82] width 57 height 23
click at [1521, 139] on button "Space" at bounding box center [1524, 139] width 49 height 23
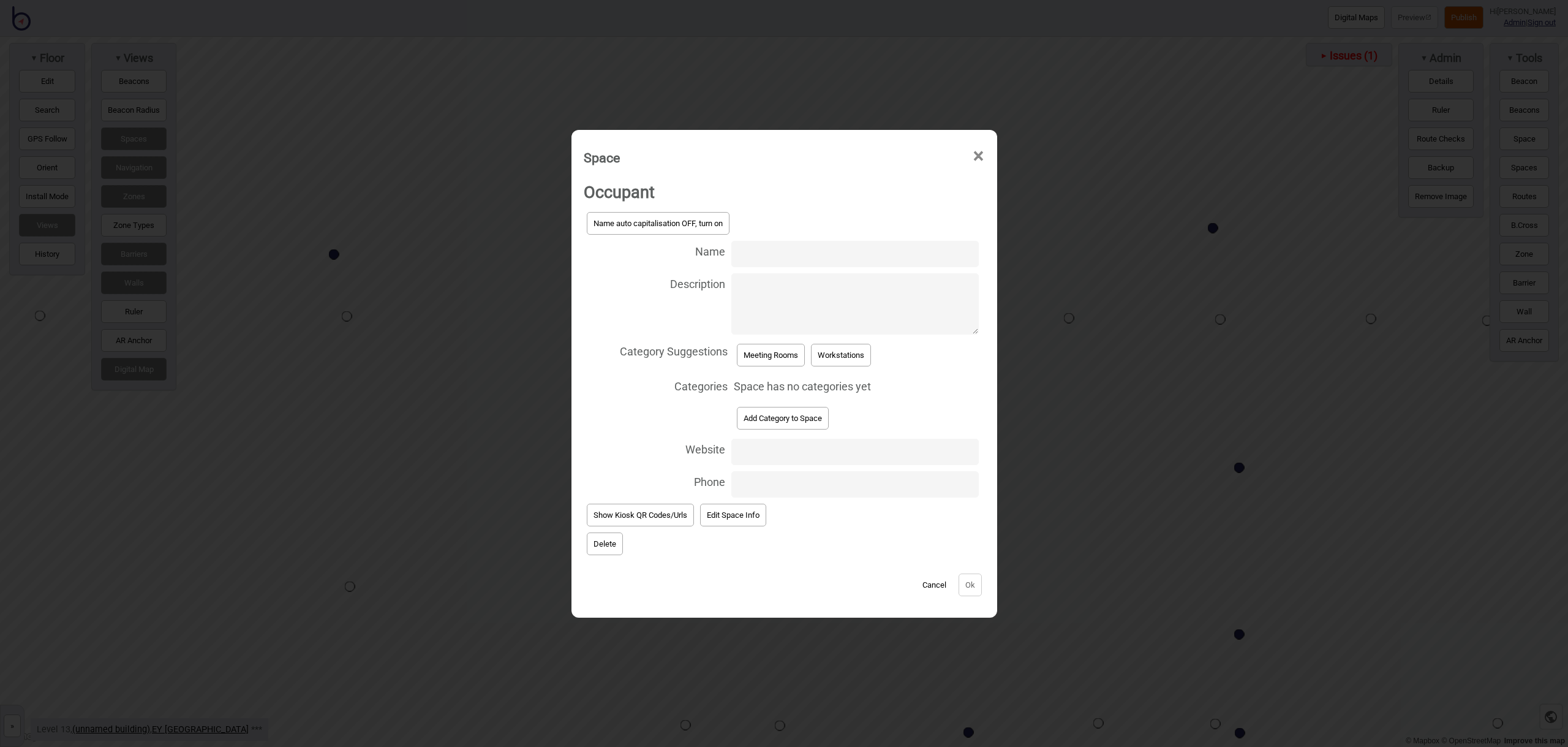
click at [783, 256] on input "Name" at bounding box center [854, 253] width 247 height 26
type input "Meeting Room 13.125"
click at [793, 360] on button "Meeting Rooms" at bounding box center [770, 355] width 68 height 23
select select "Meeting Rooms"
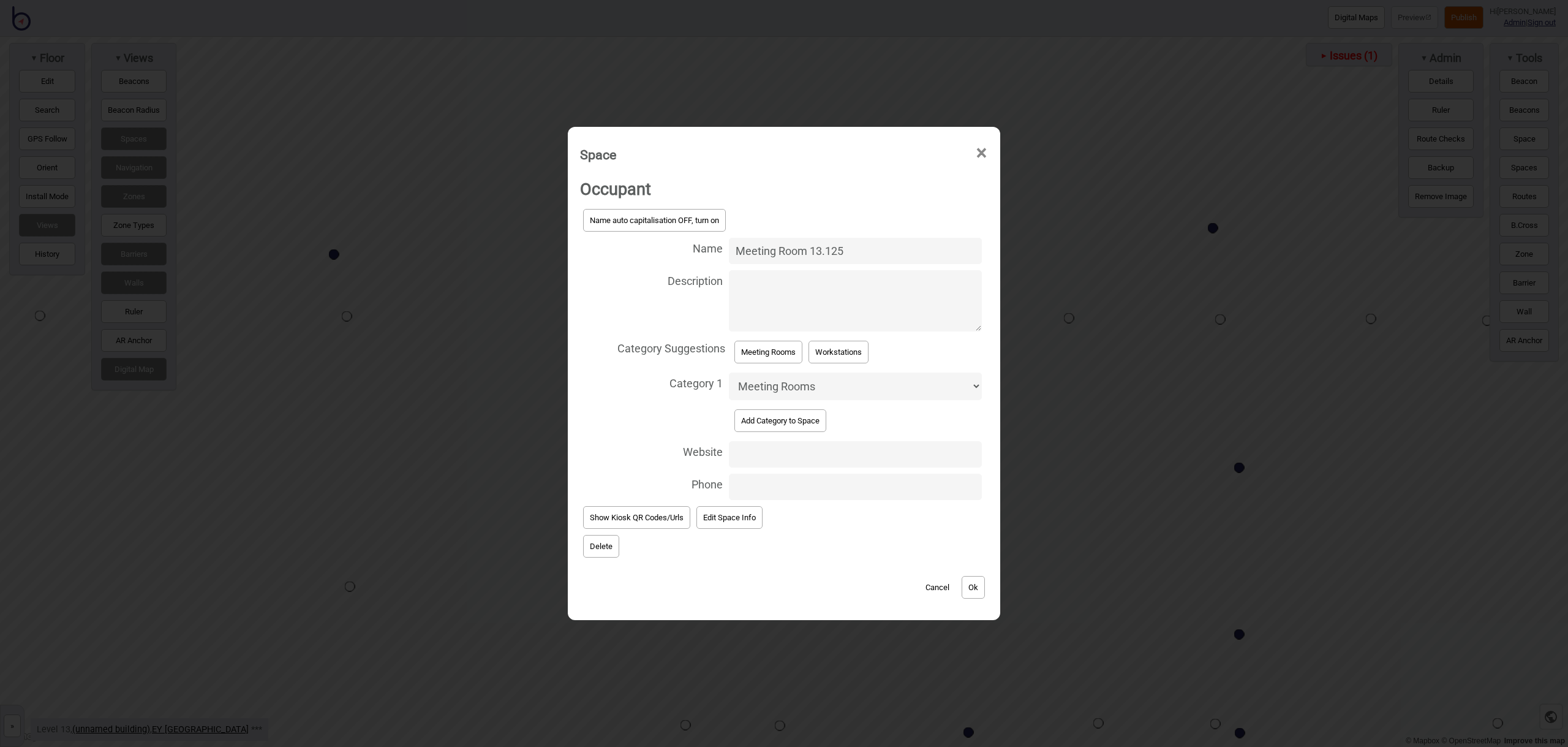
click at [966, 584] on button "Ok" at bounding box center [973, 587] width 24 height 23
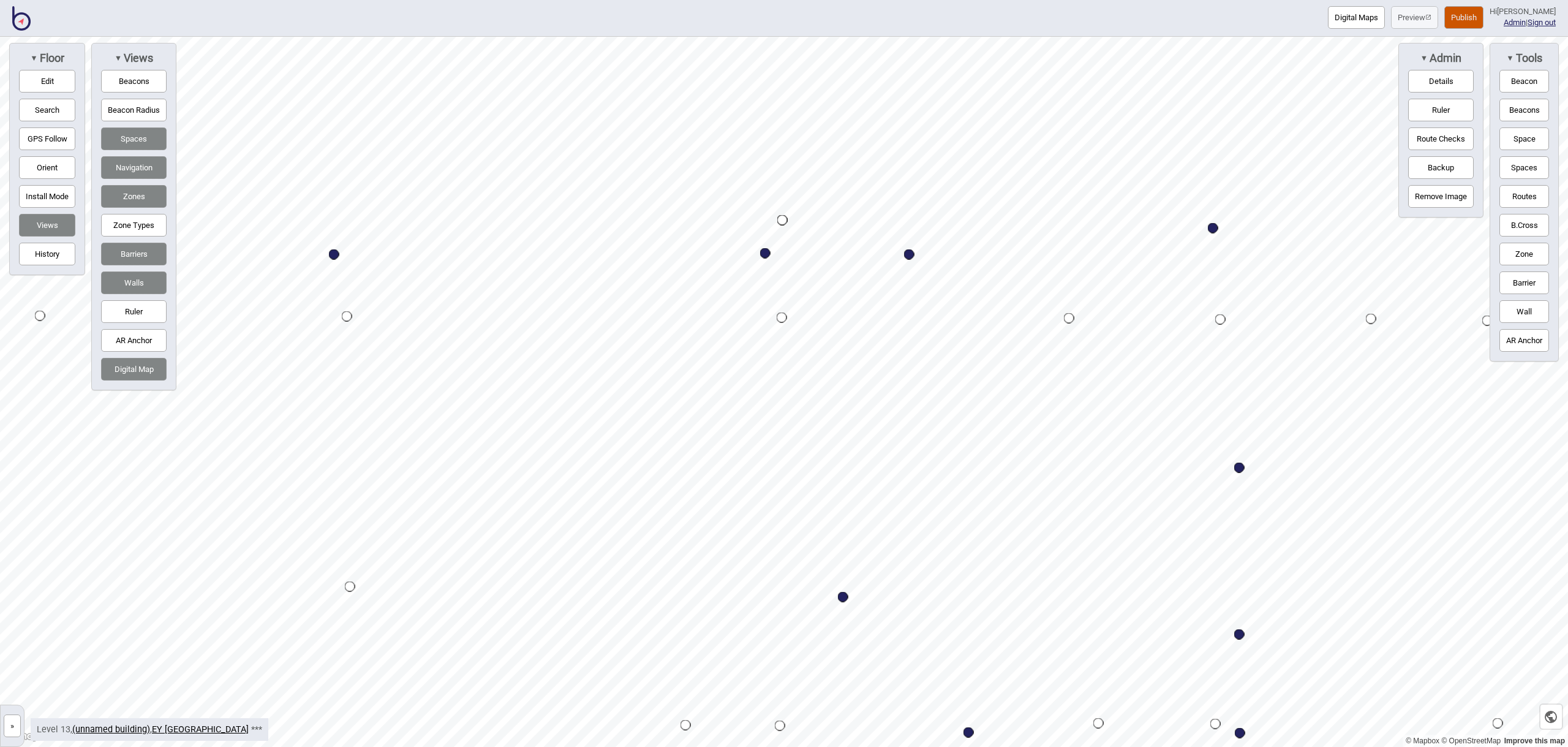
click at [1531, 148] on button "Space" at bounding box center [1524, 139] width 49 height 23
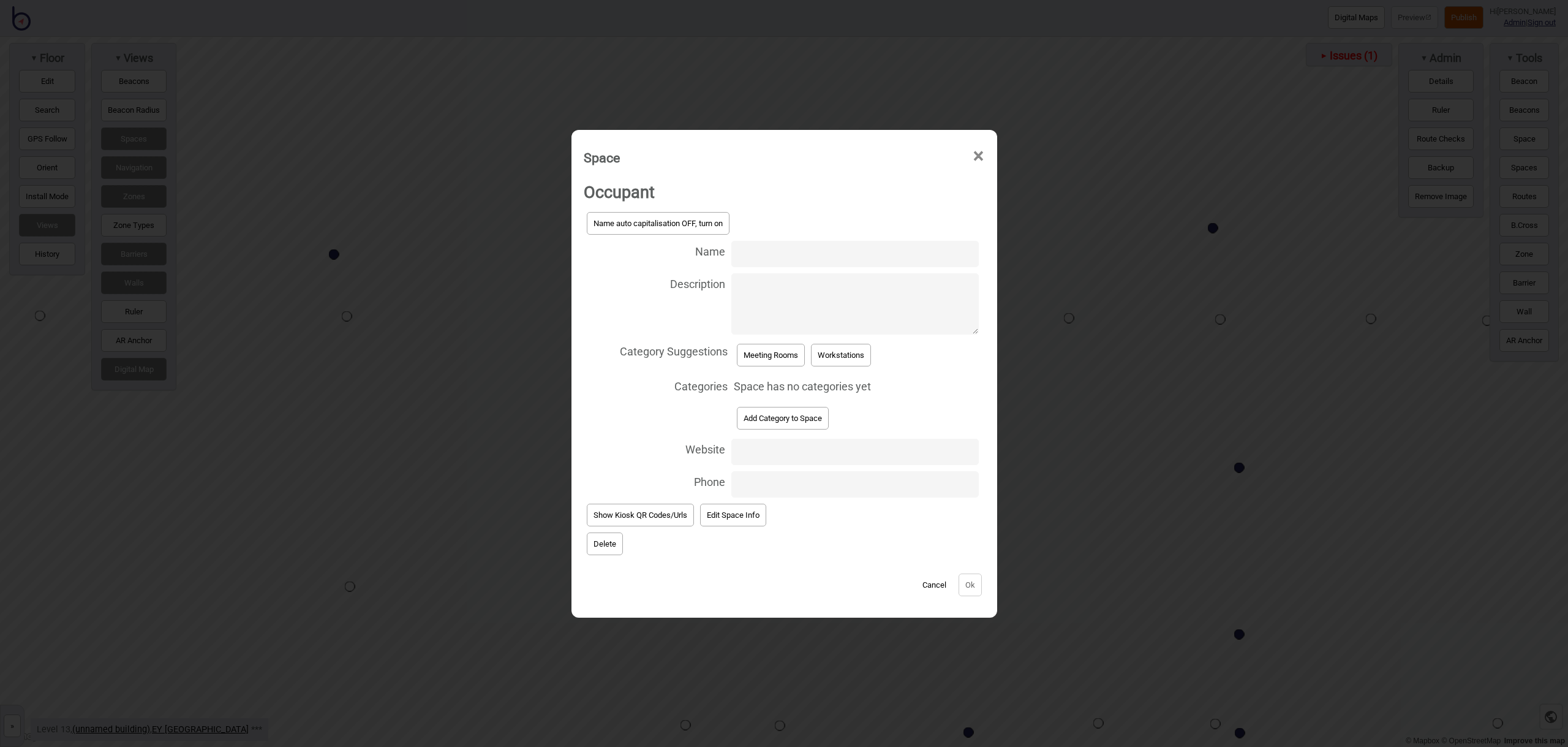
click at [765, 253] on input "Name" at bounding box center [854, 253] width 247 height 26
type input "Meeting Room 13.129"
click at [791, 349] on button "Meeting Rooms" at bounding box center [770, 355] width 68 height 23
select select "Meeting Rooms"
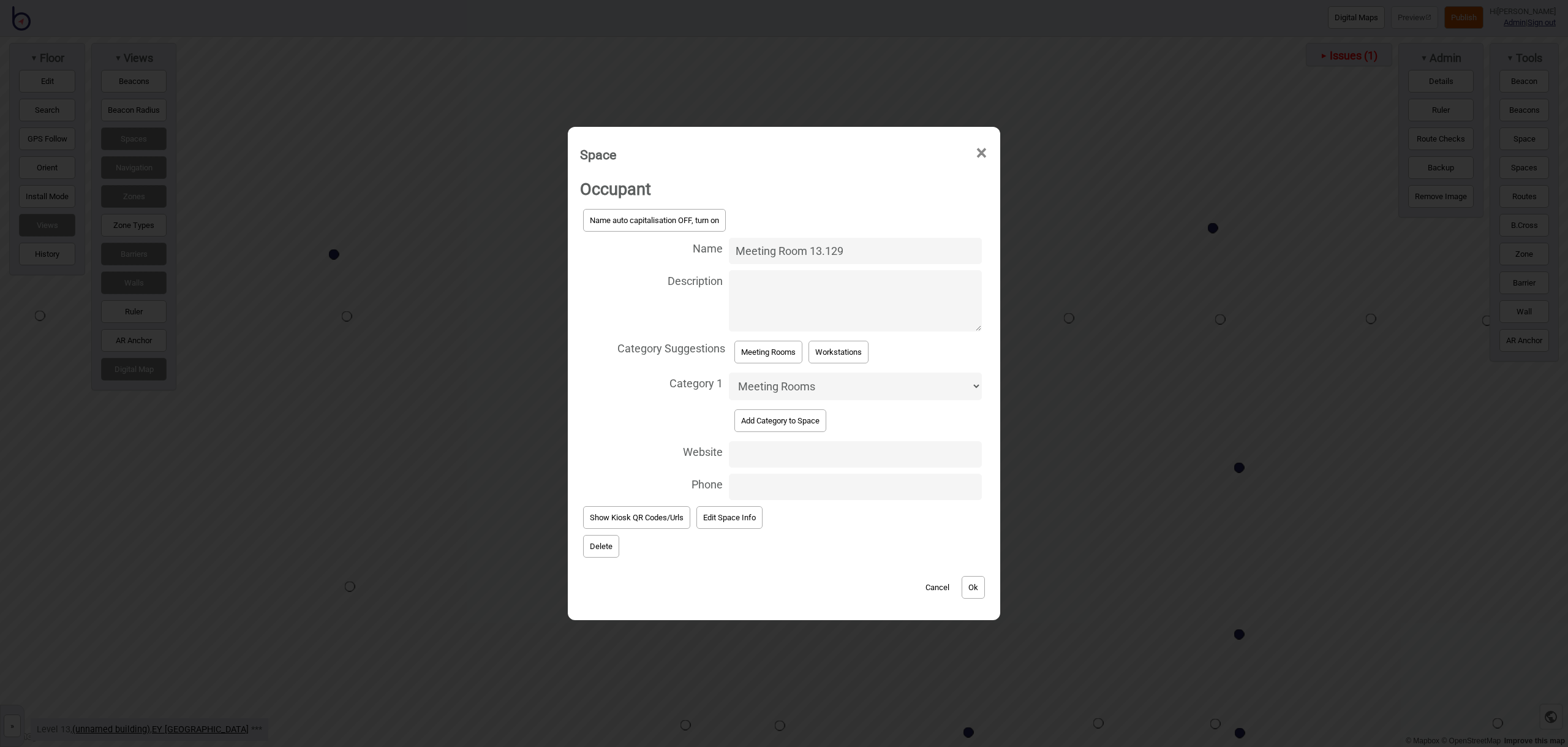
click at [975, 580] on button "Ok" at bounding box center [973, 587] width 24 height 23
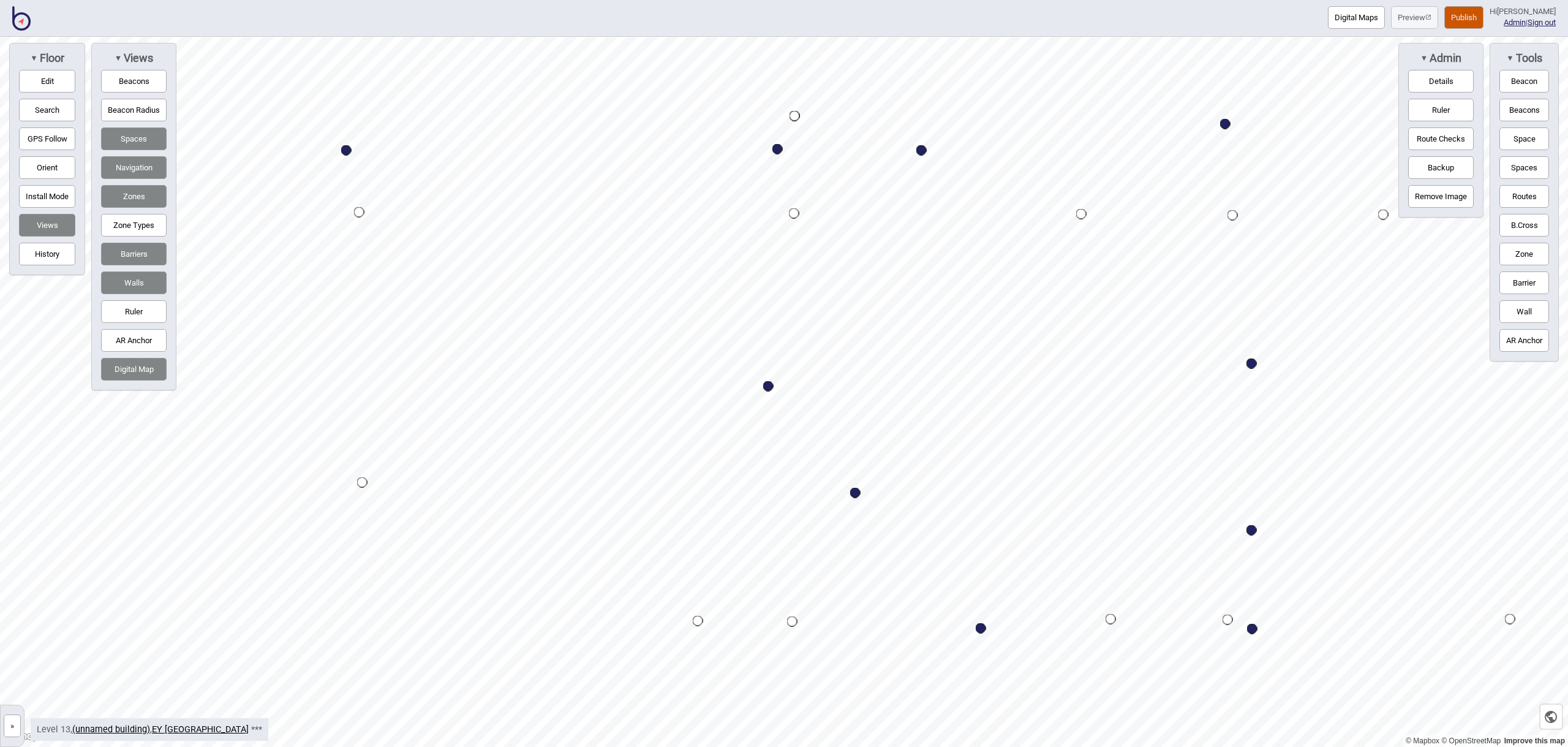
click at [1517, 140] on button "Space" at bounding box center [1524, 139] width 49 height 23
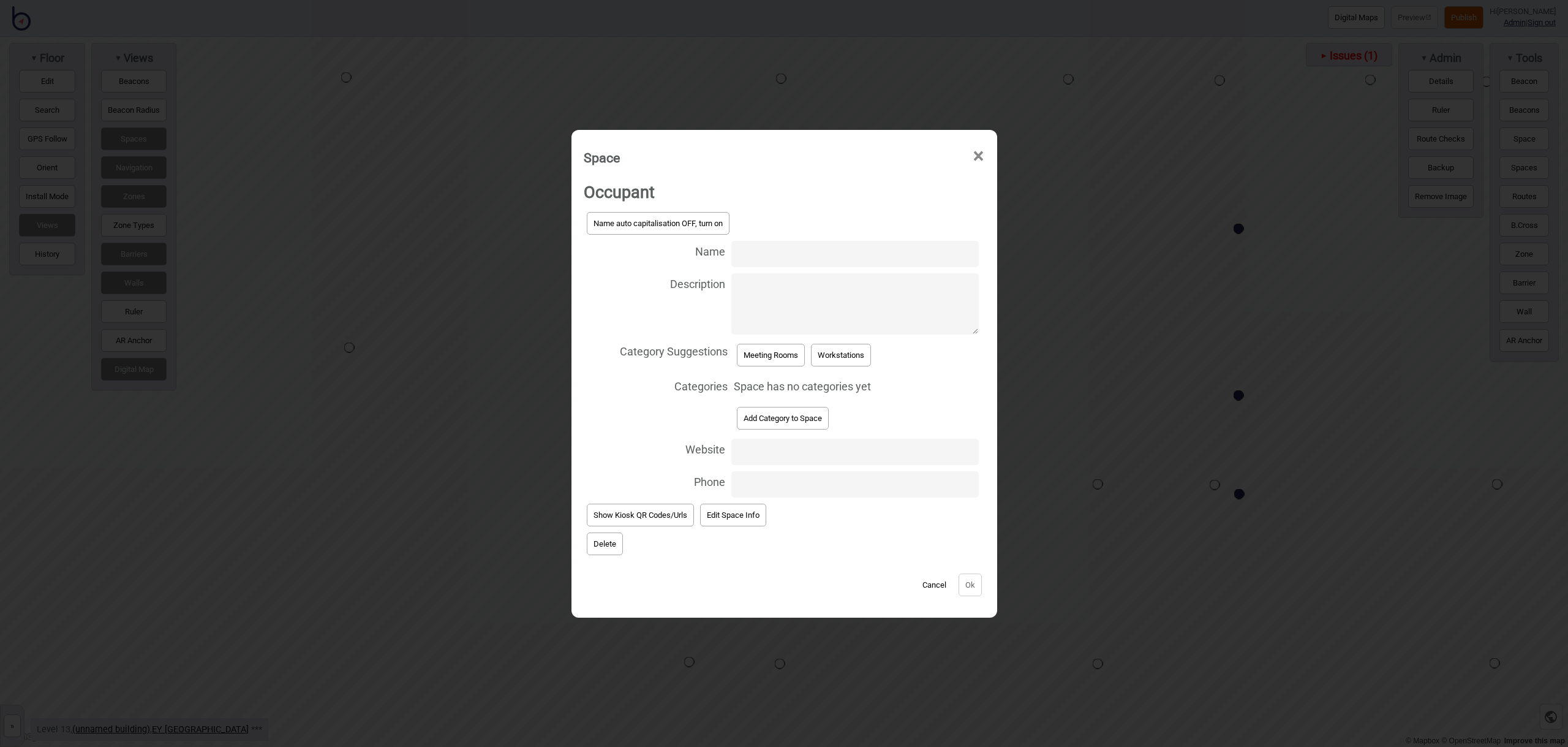
click at [770, 253] on input "Name" at bounding box center [854, 253] width 247 height 26
type input "Meeting Room 13.127"
click at [773, 347] on button "Meeting Rooms" at bounding box center [770, 355] width 68 height 23
select select "Meeting Rooms"
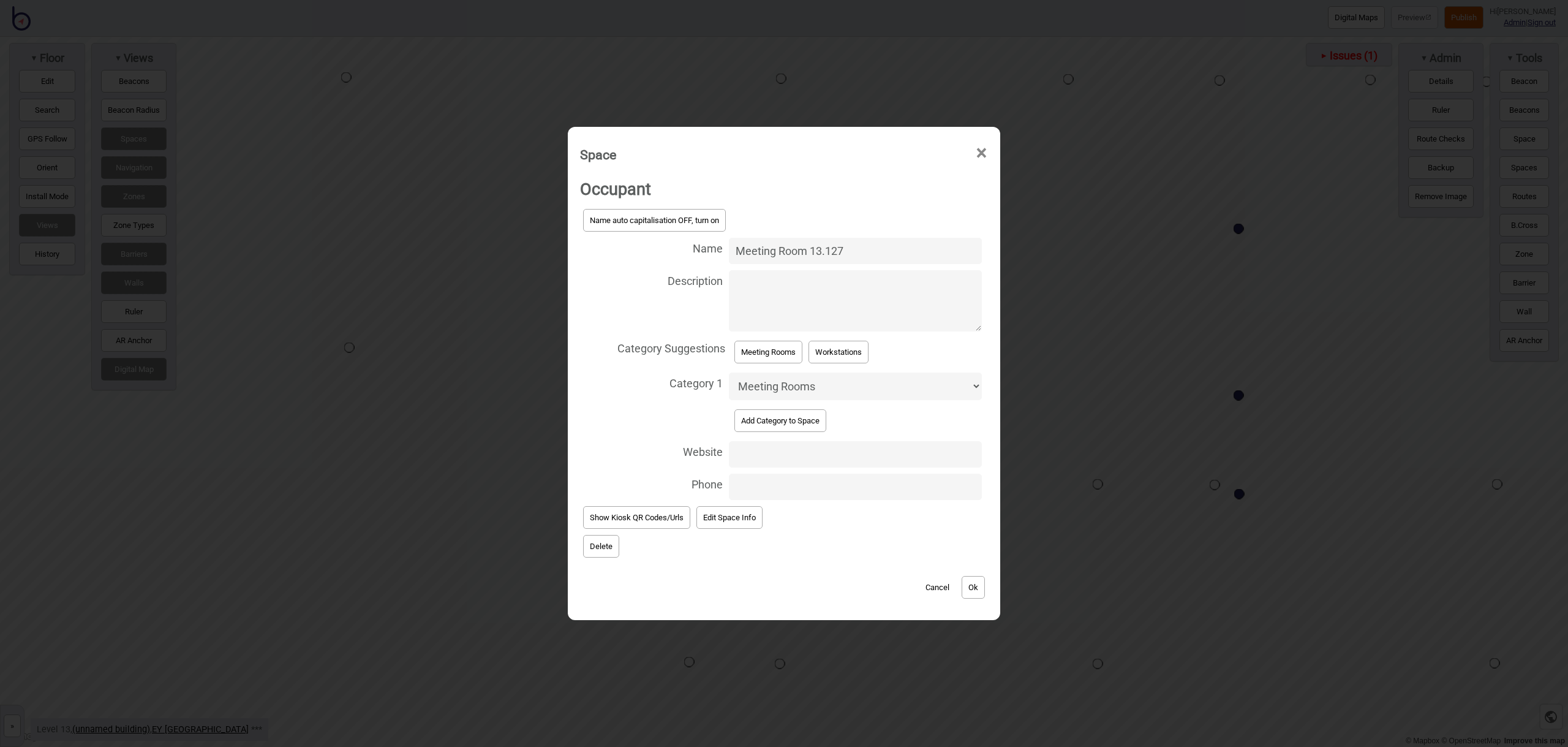
click at [981, 585] on button "Ok" at bounding box center [973, 587] width 24 height 23
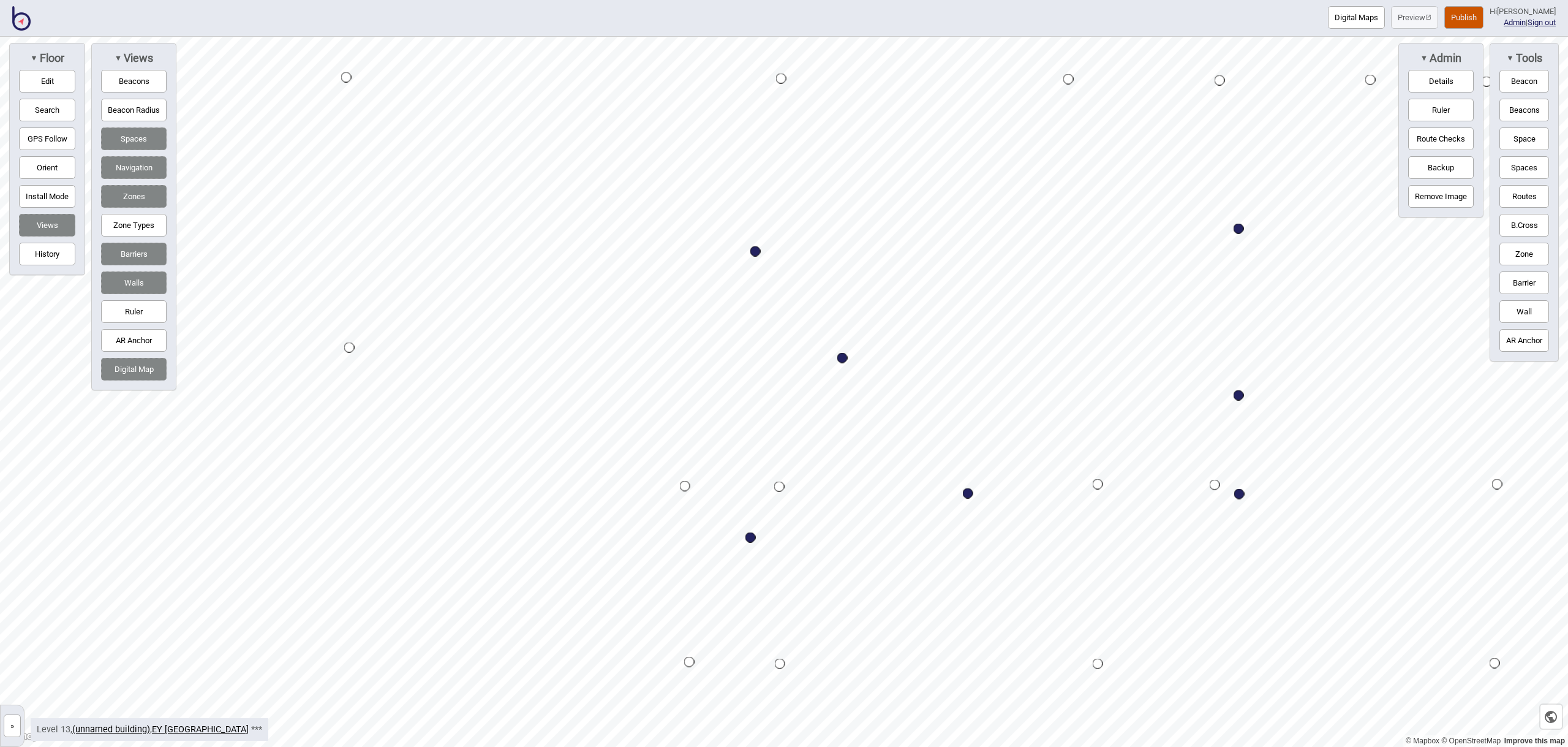
drag, startPoint x: 66, startPoint y: 81, endPoint x: 74, endPoint y: 82, distance: 8.1
click at [66, 81] on button "Edit" at bounding box center [47, 82] width 57 height 23
click at [54, 87] on button "Edit" at bounding box center [47, 82] width 57 height 23
click at [54, 74] on button "Edit" at bounding box center [47, 82] width 57 height 23
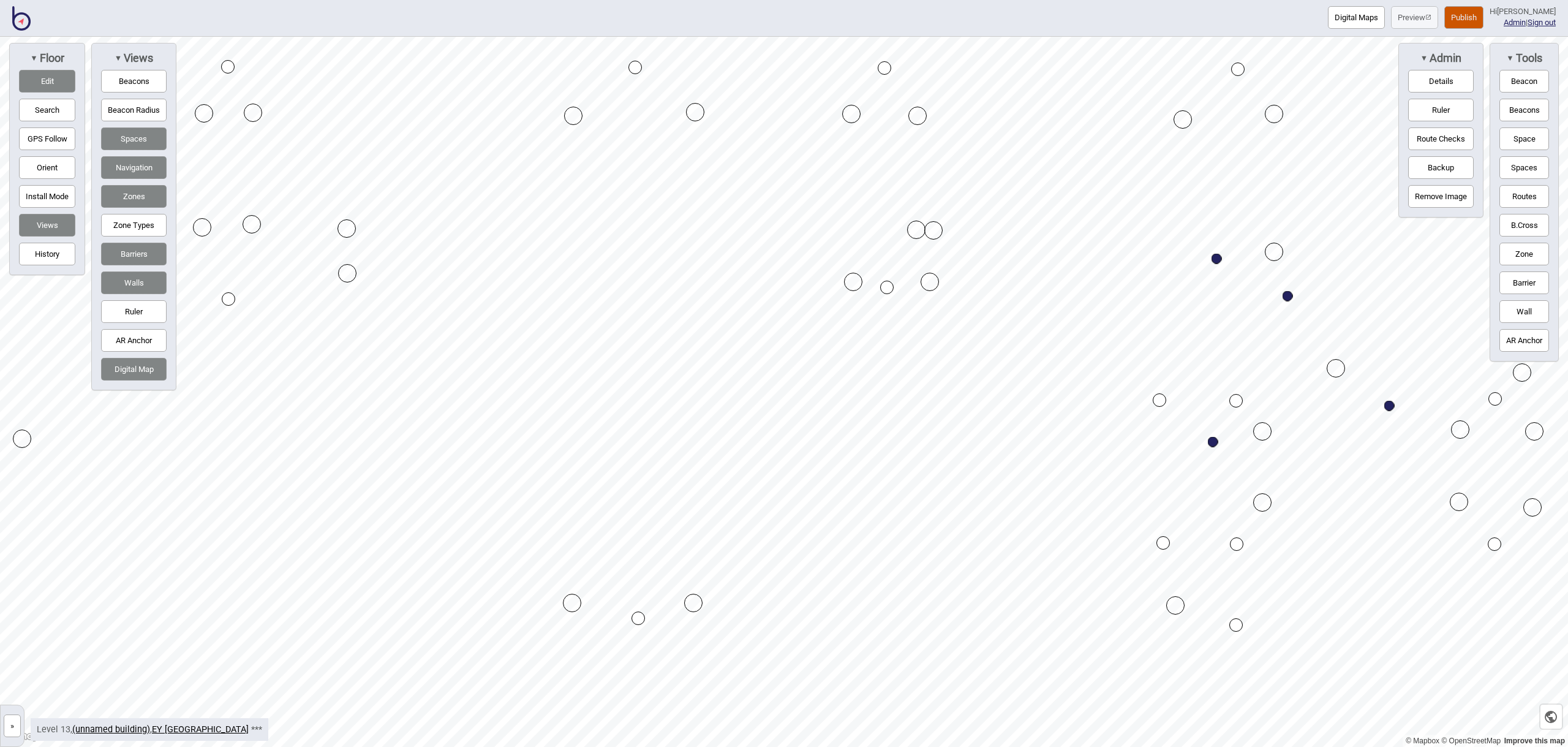
click at [1522, 140] on button "Space" at bounding box center [1524, 139] width 49 height 23
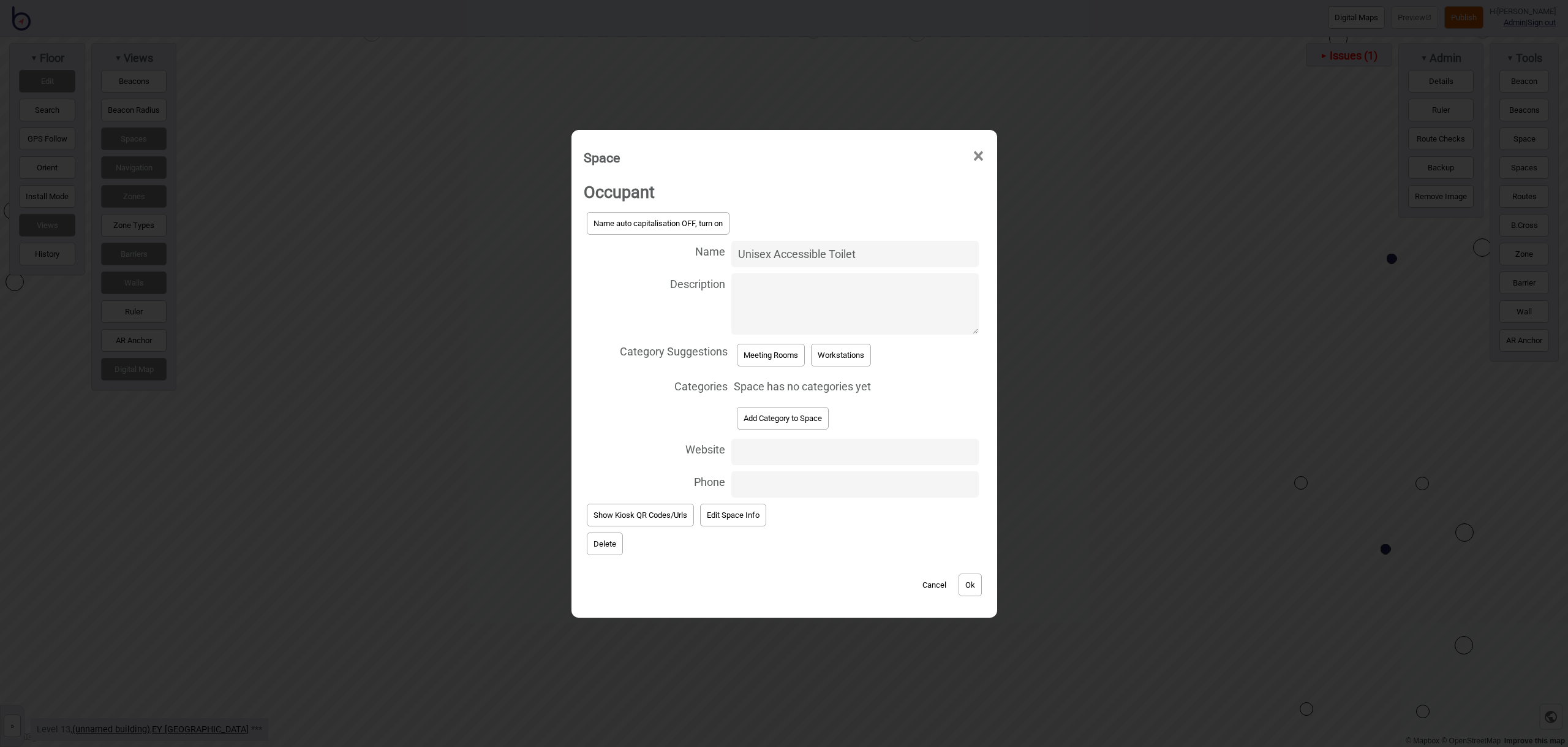
type input "Unisex Accessible Toilet"
click at [809, 421] on button "Add Category to Space" at bounding box center [783, 419] width 92 height 23
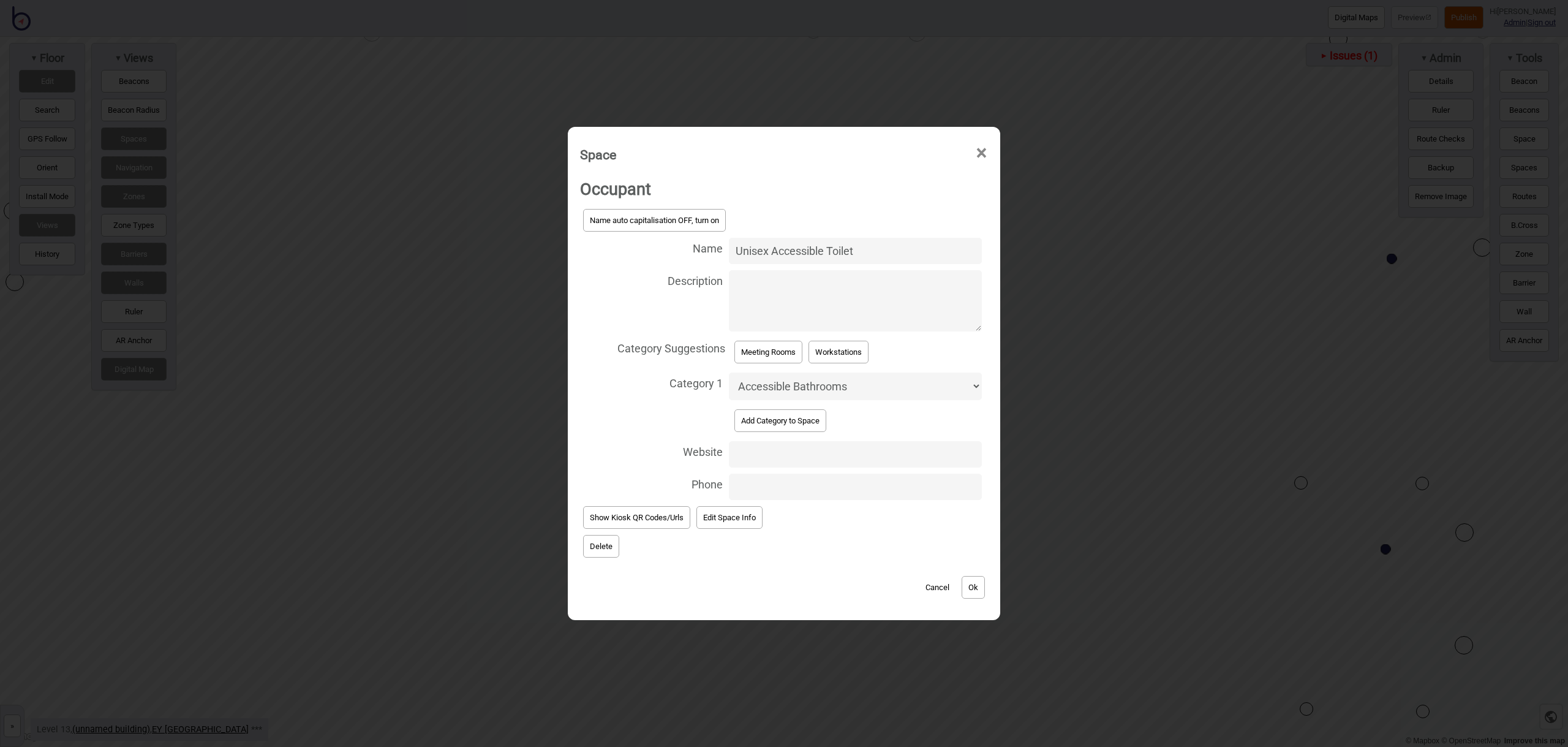
click at [807, 424] on button "Add Category to Space" at bounding box center [780, 421] width 92 height 23
select select "Bathrooms"
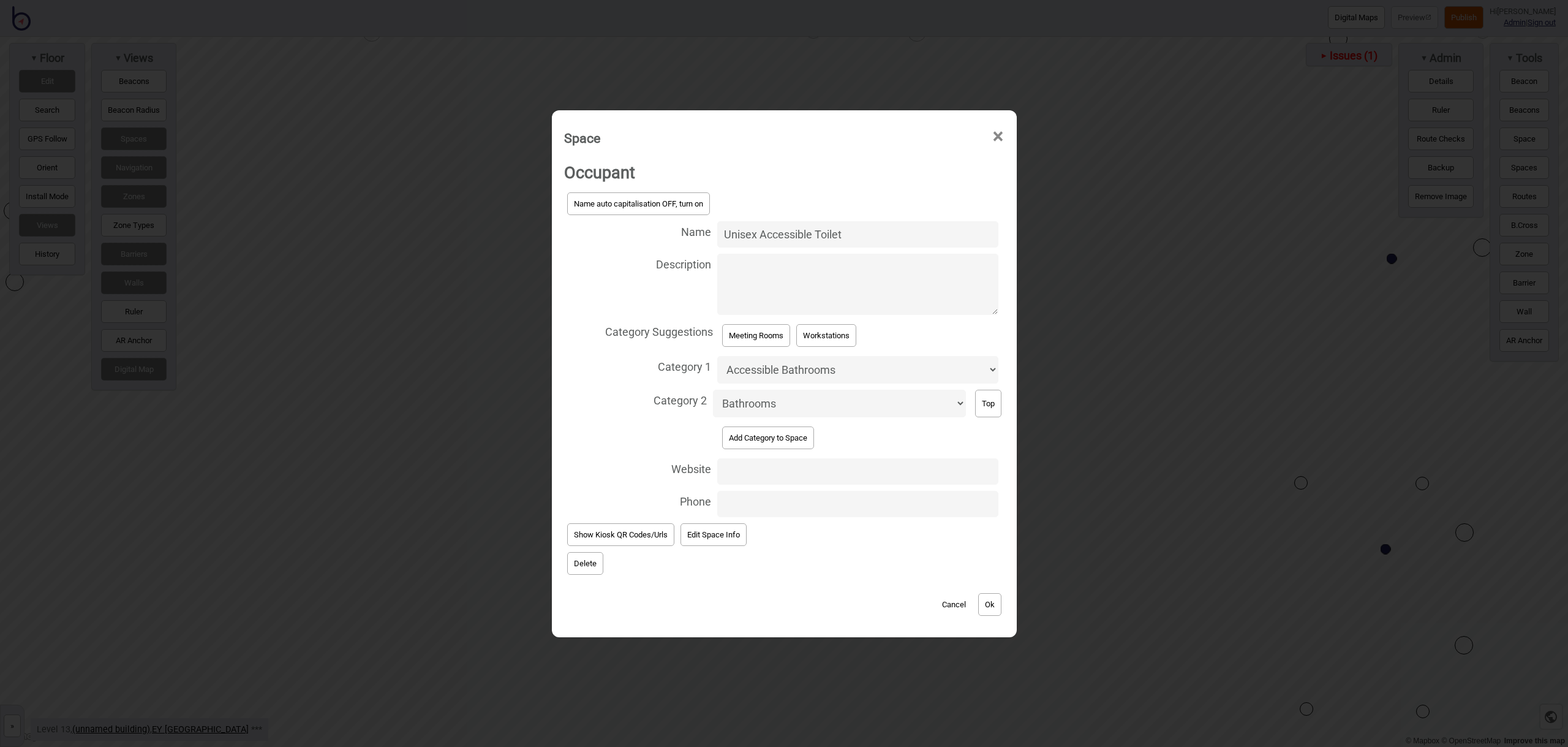
click at [994, 610] on button "Ok" at bounding box center [989, 605] width 24 height 23
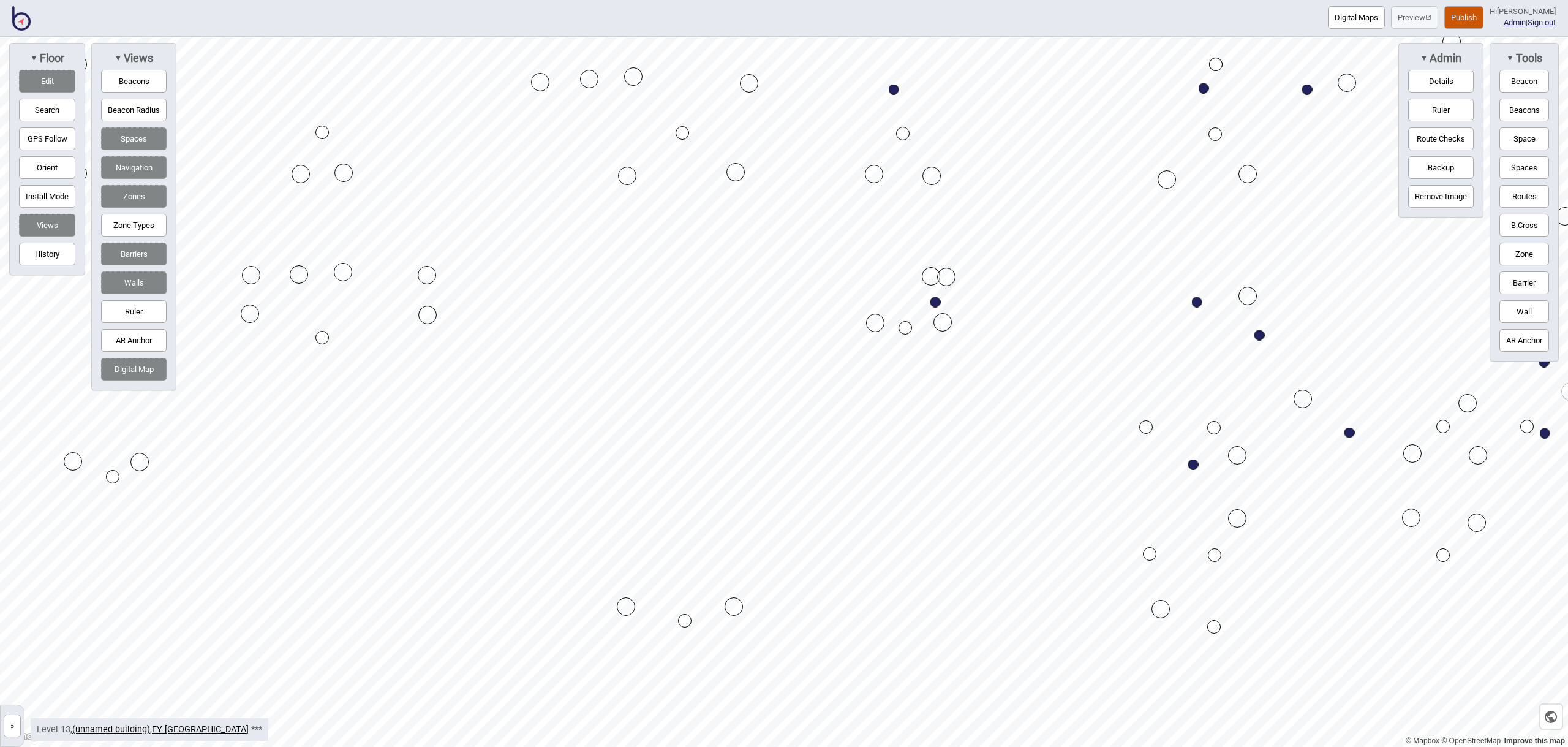
click at [43, 74] on button "Edit" at bounding box center [47, 82] width 57 height 23
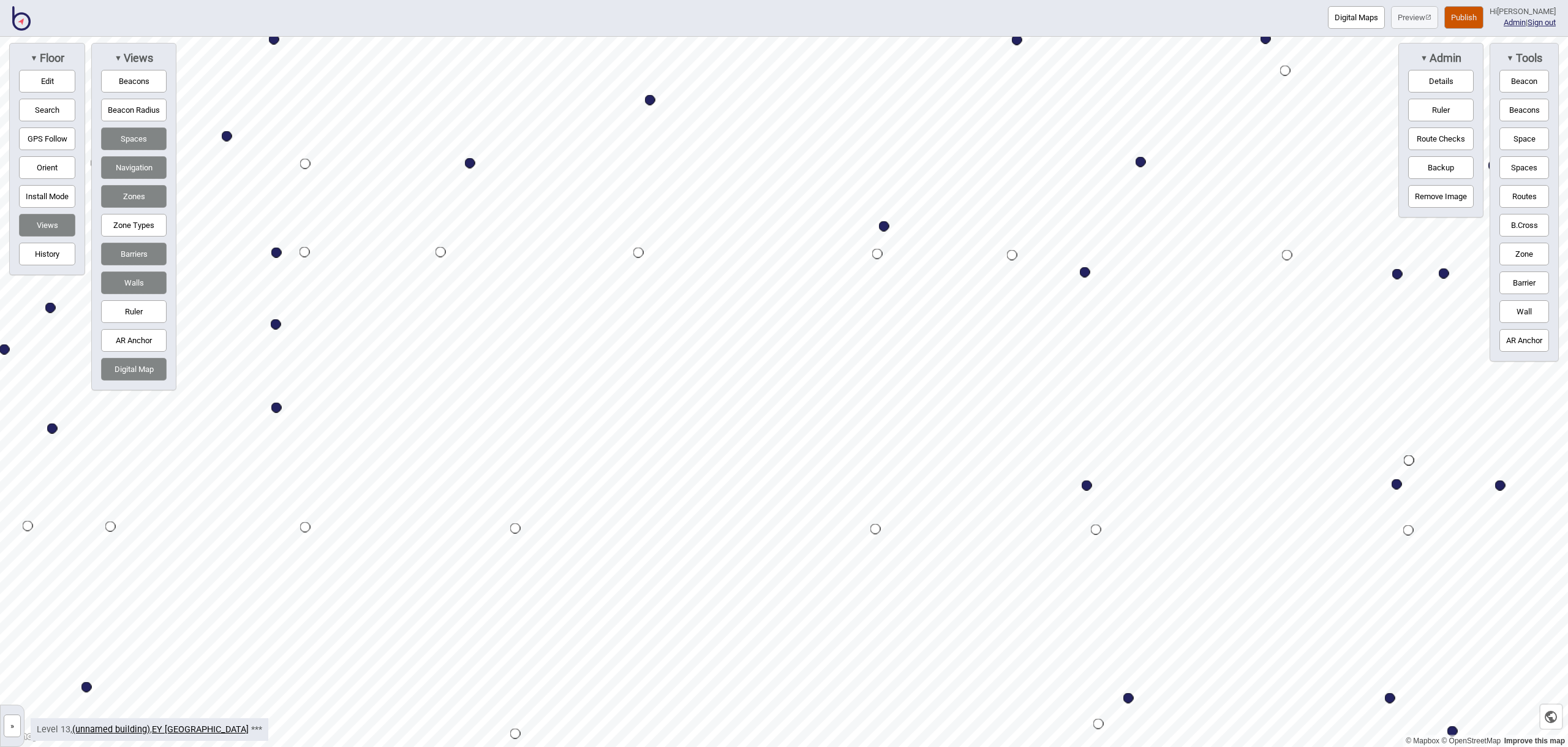
click at [1519, 144] on button "Space" at bounding box center [1524, 139] width 49 height 23
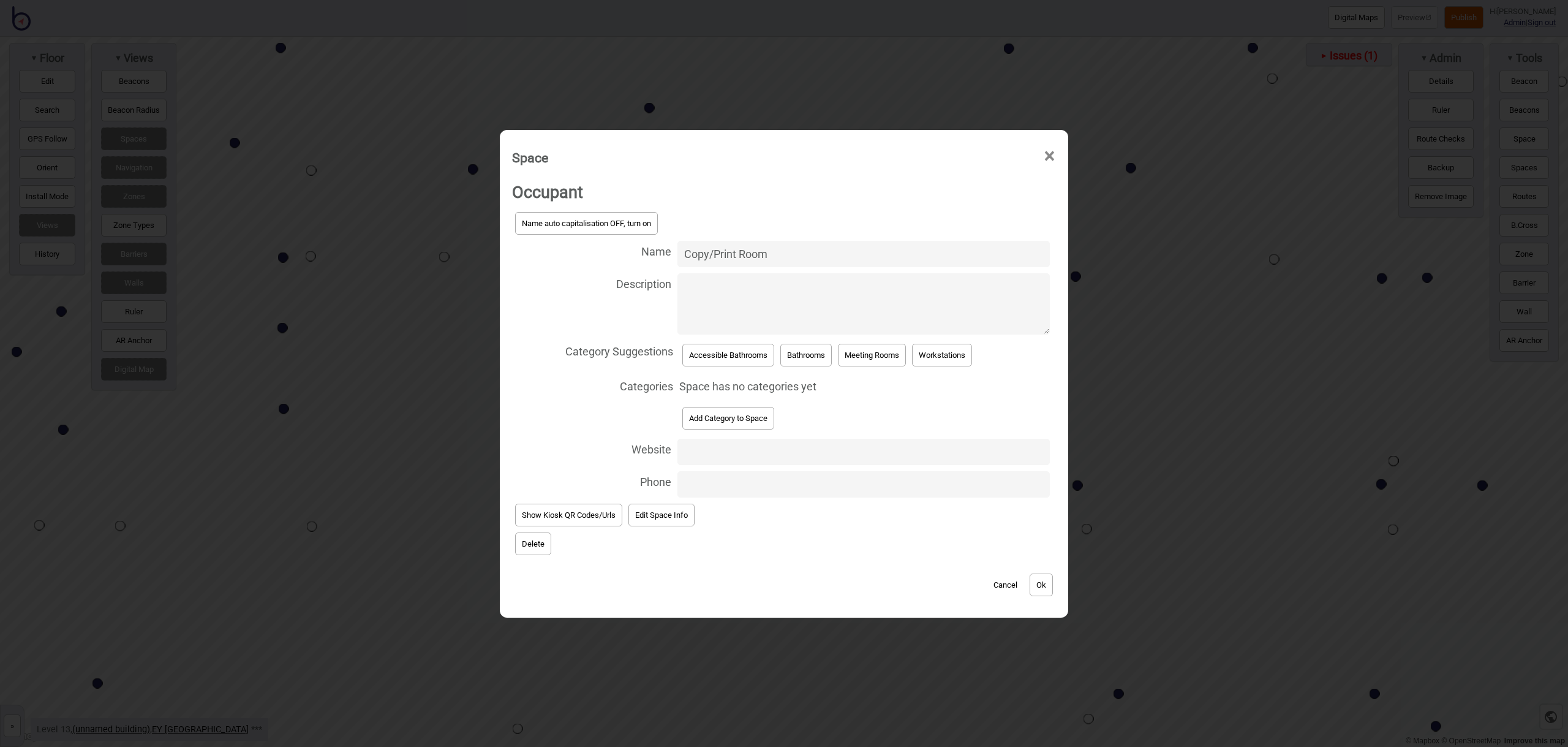
type input "Copy/Print Room"
click at [733, 412] on button "Add Category to Space" at bounding box center [728, 419] width 92 height 23
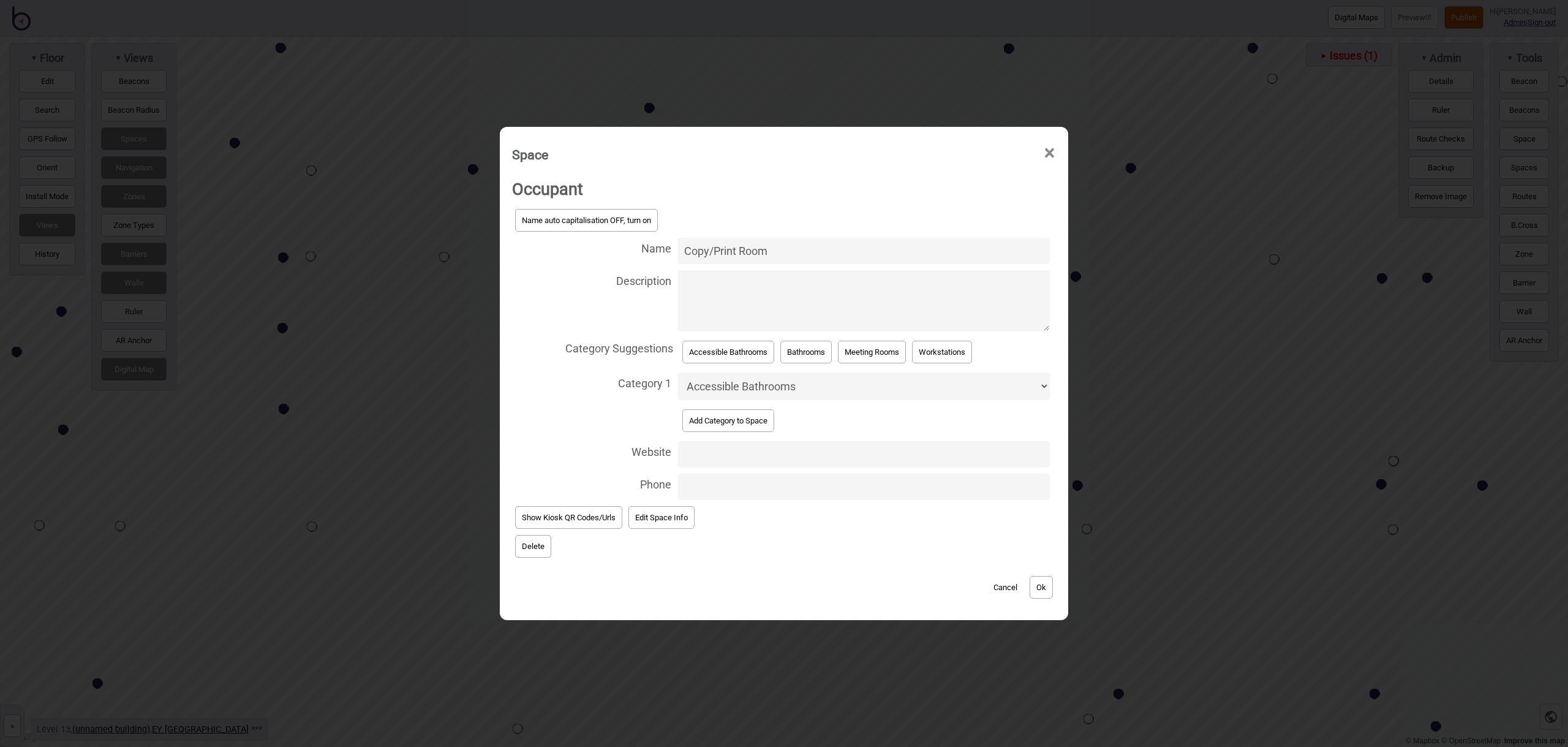
click at [753, 389] on select "Accessible Bathrooms Bathrooms Information and Assistance Meeting Rooms Office …" at bounding box center [863, 386] width 373 height 28
select select "Office Equipment"
click at [1046, 581] on button "Ok" at bounding box center [1041, 587] width 24 height 23
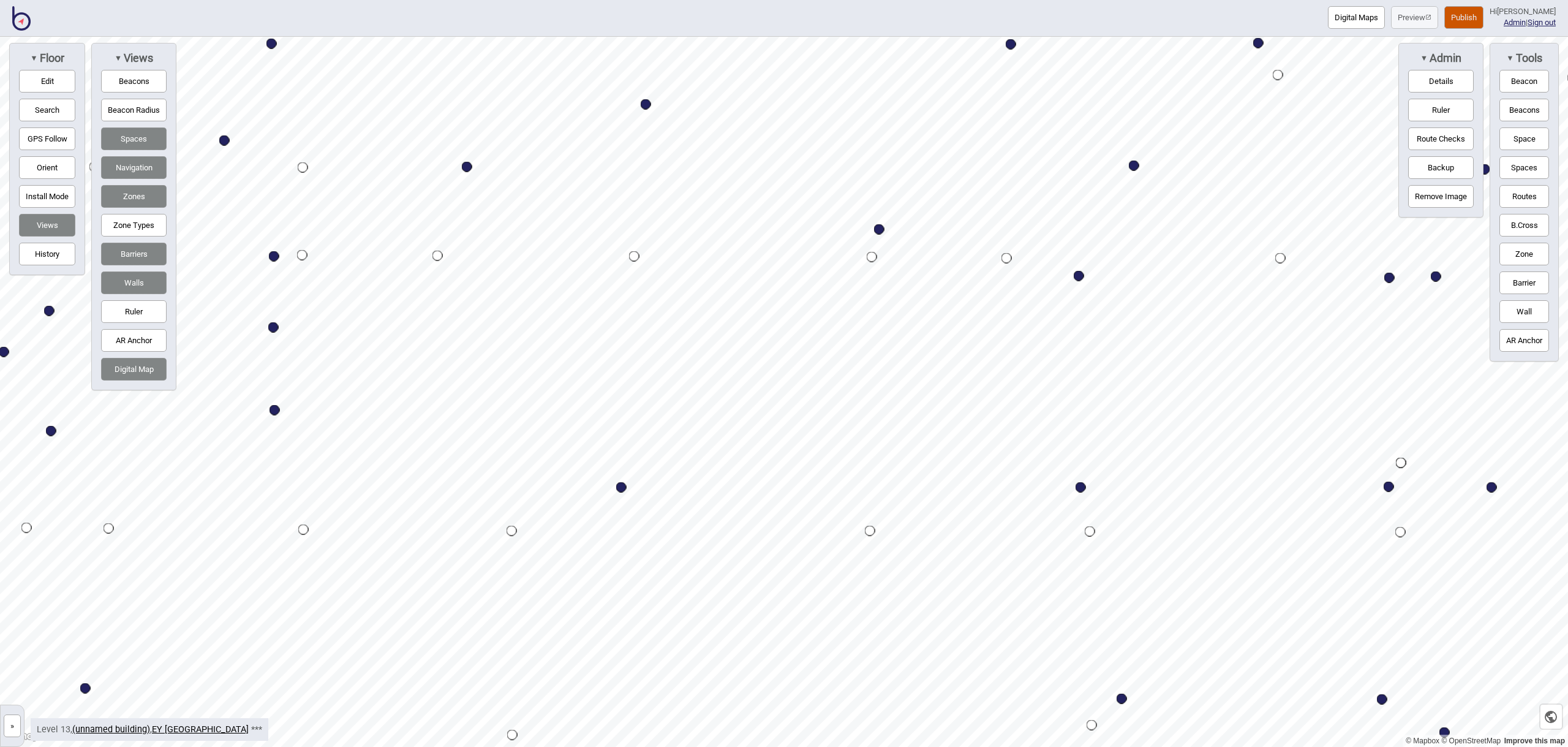
click at [1512, 140] on button "Space" at bounding box center [1524, 139] width 49 height 23
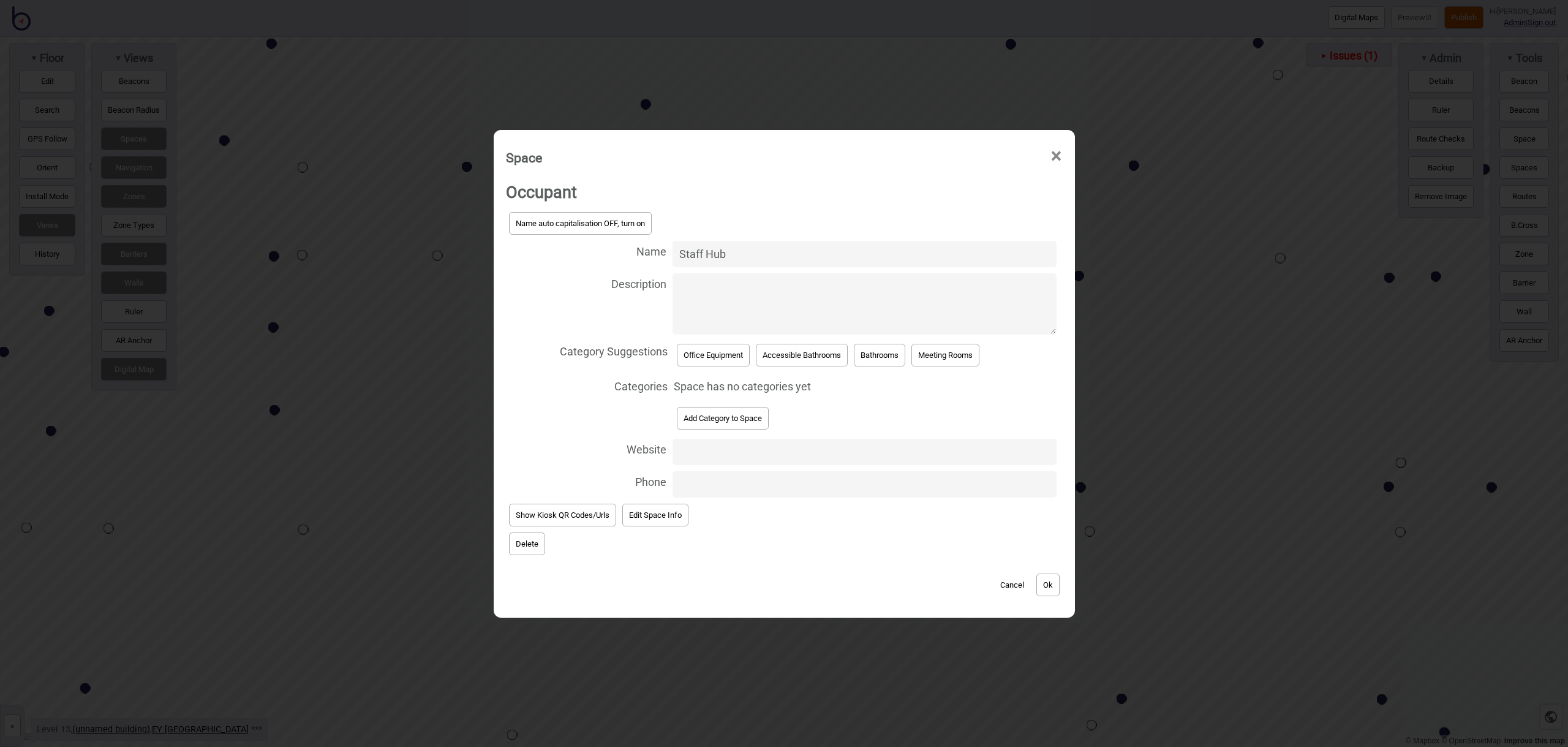
type input "Staff Hub"
click at [728, 411] on button "Add Category to Space" at bounding box center [722, 419] width 92 height 23
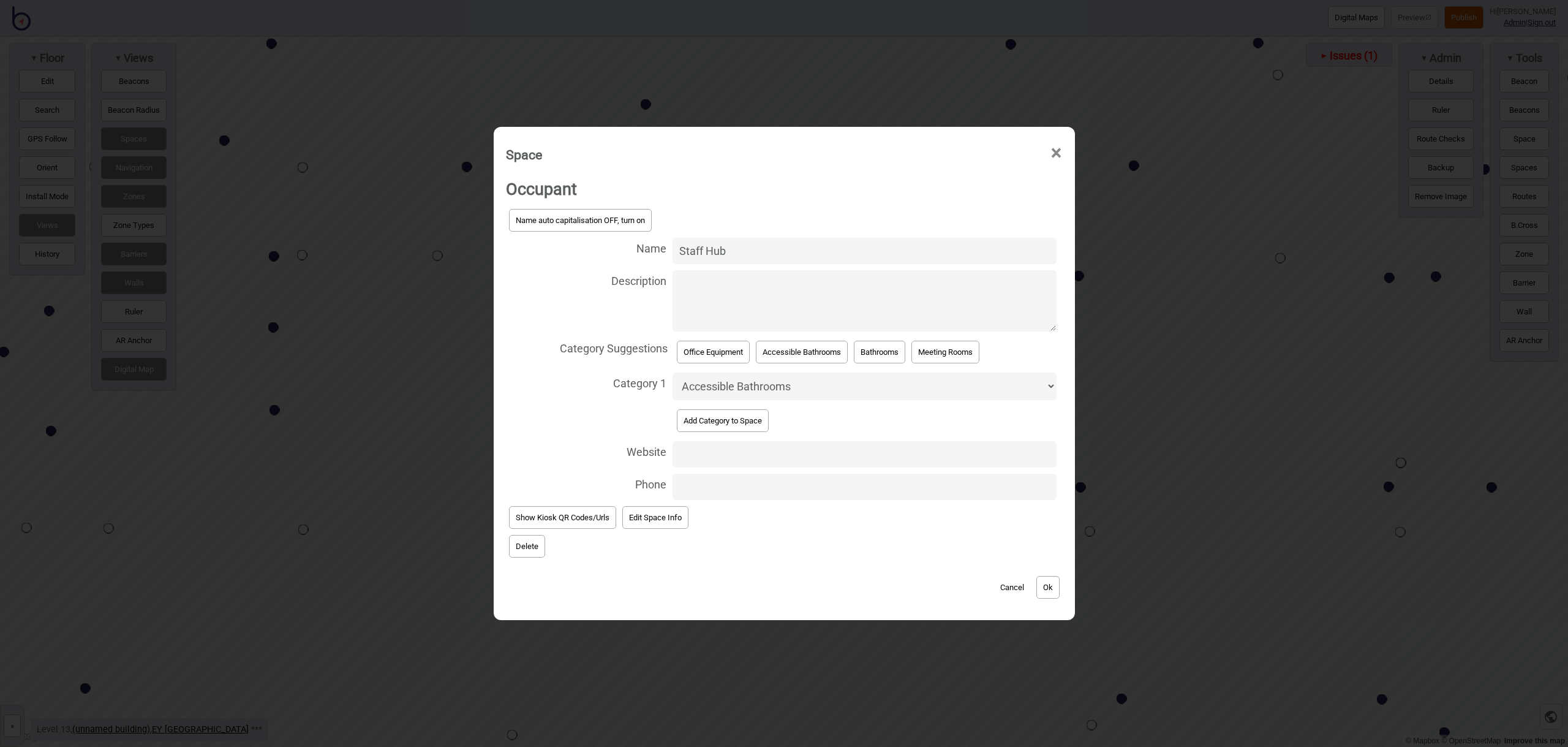
click at [738, 389] on select "Accessible Bathrooms Bathrooms Information and Assistance Meeting Rooms Office …" at bounding box center [864, 386] width 384 height 28
select select "Points of Interest"
click at [1054, 586] on button "Ok" at bounding box center [1048, 587] width 24 height 23
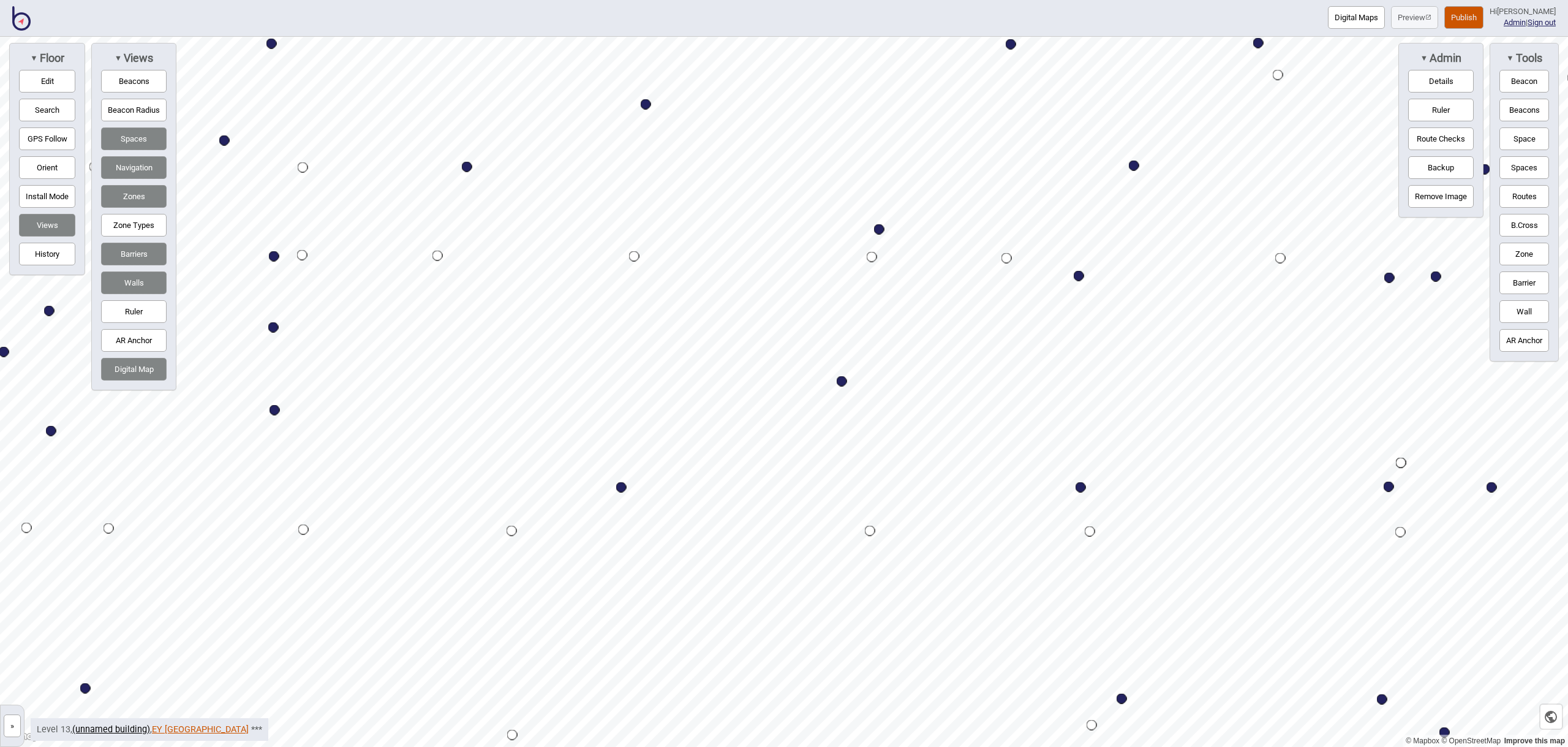
click at [177, 733] on link "EY [GEOGRAPHIC_DATA]" at bounding box center [200, 729] width 97 height 11
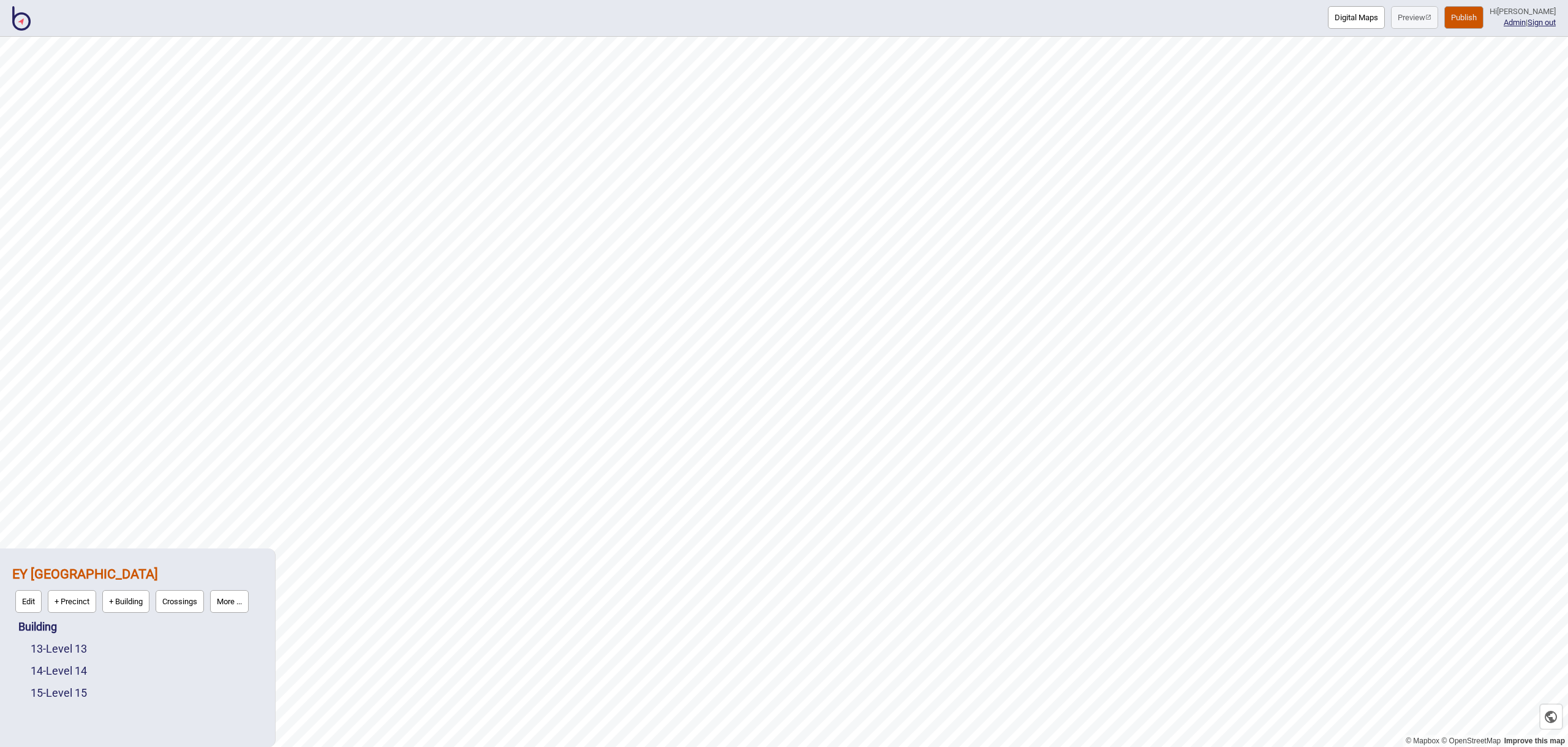
click at [242, 602] on button "More ..." at bounding box center [230, 602] width 39 height 23
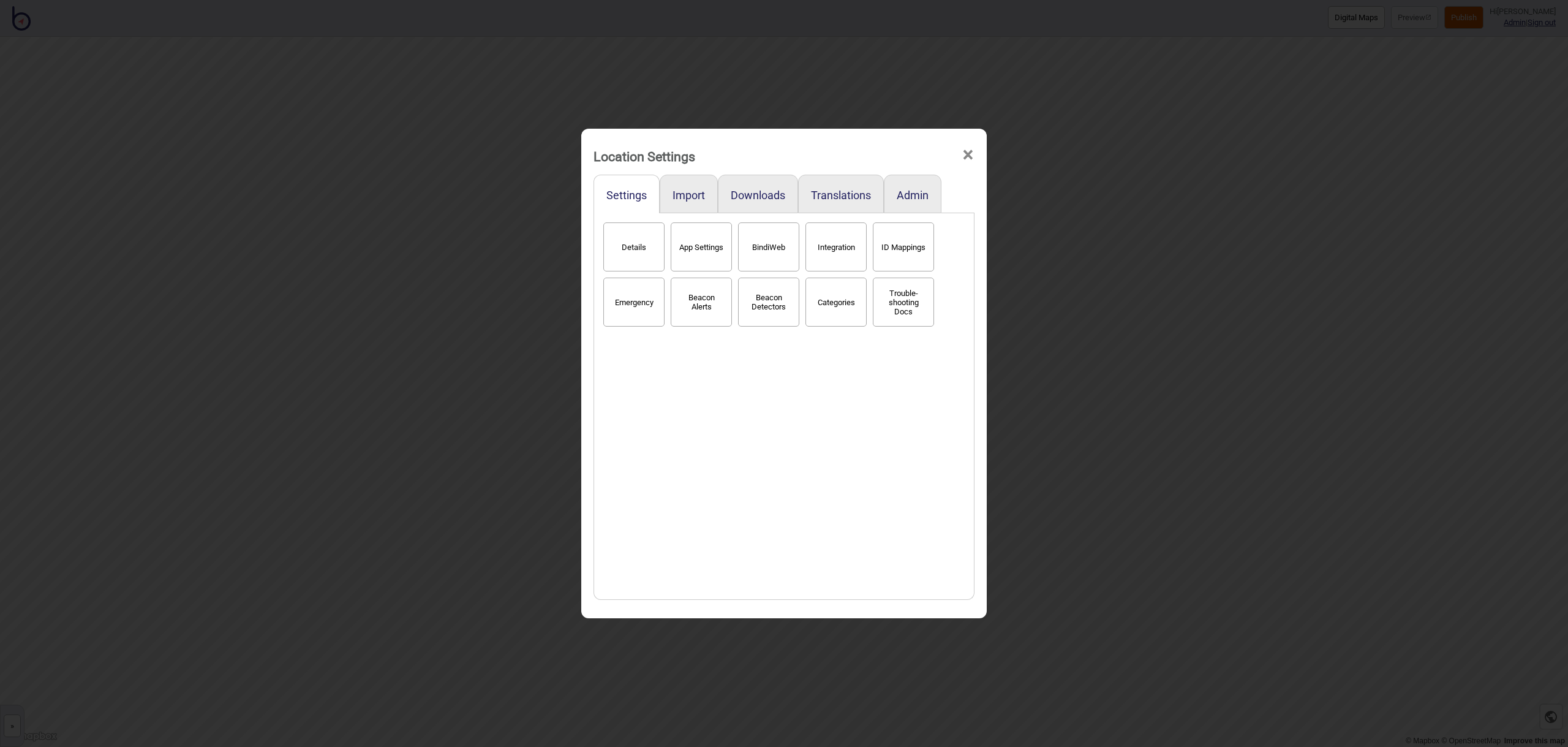
click at [823, 316] on button "Categories" at bounding box center [836, 302] width 62 height 49
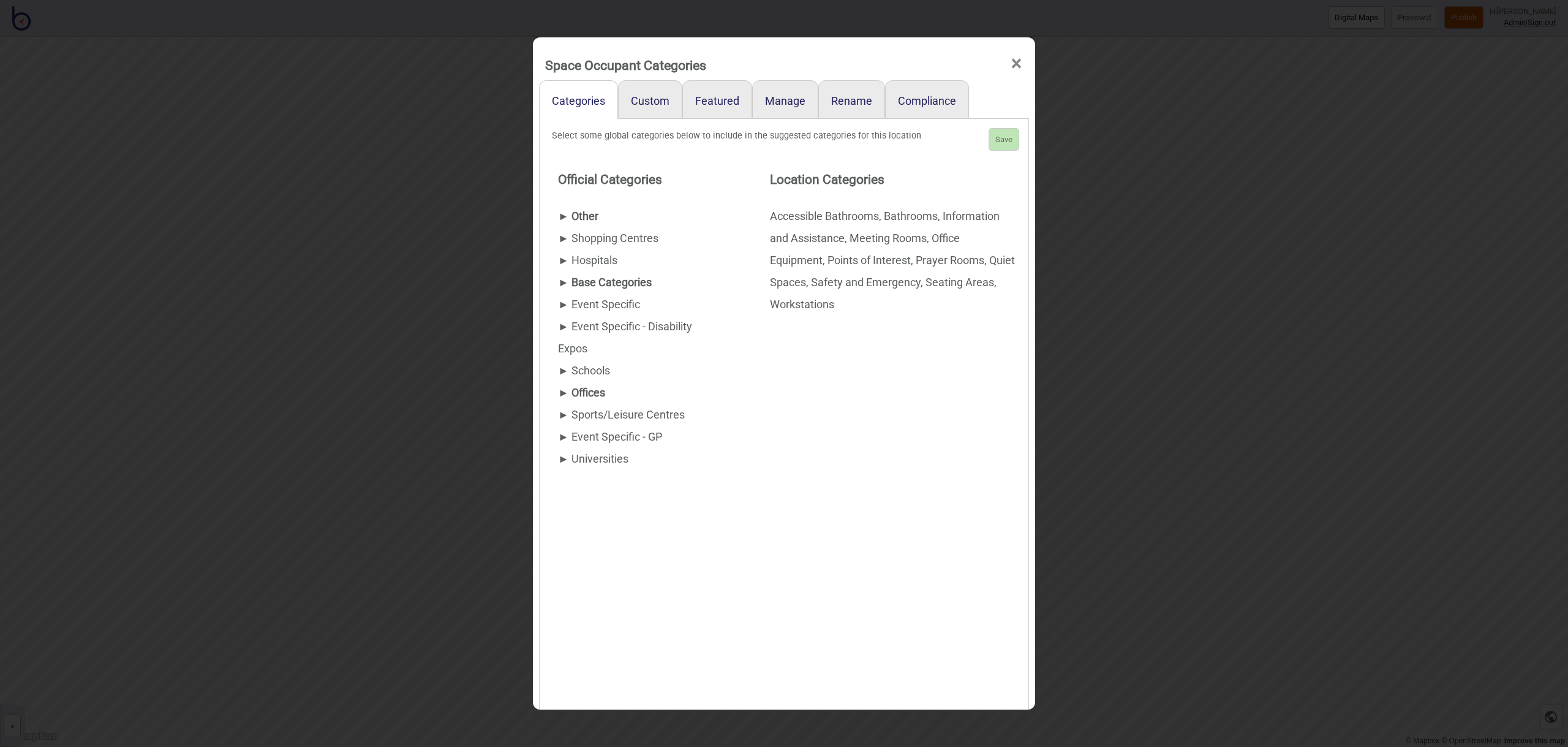
click at [589, 215] on div "► Other" at bounding box center [640, 216] width 163 height 22
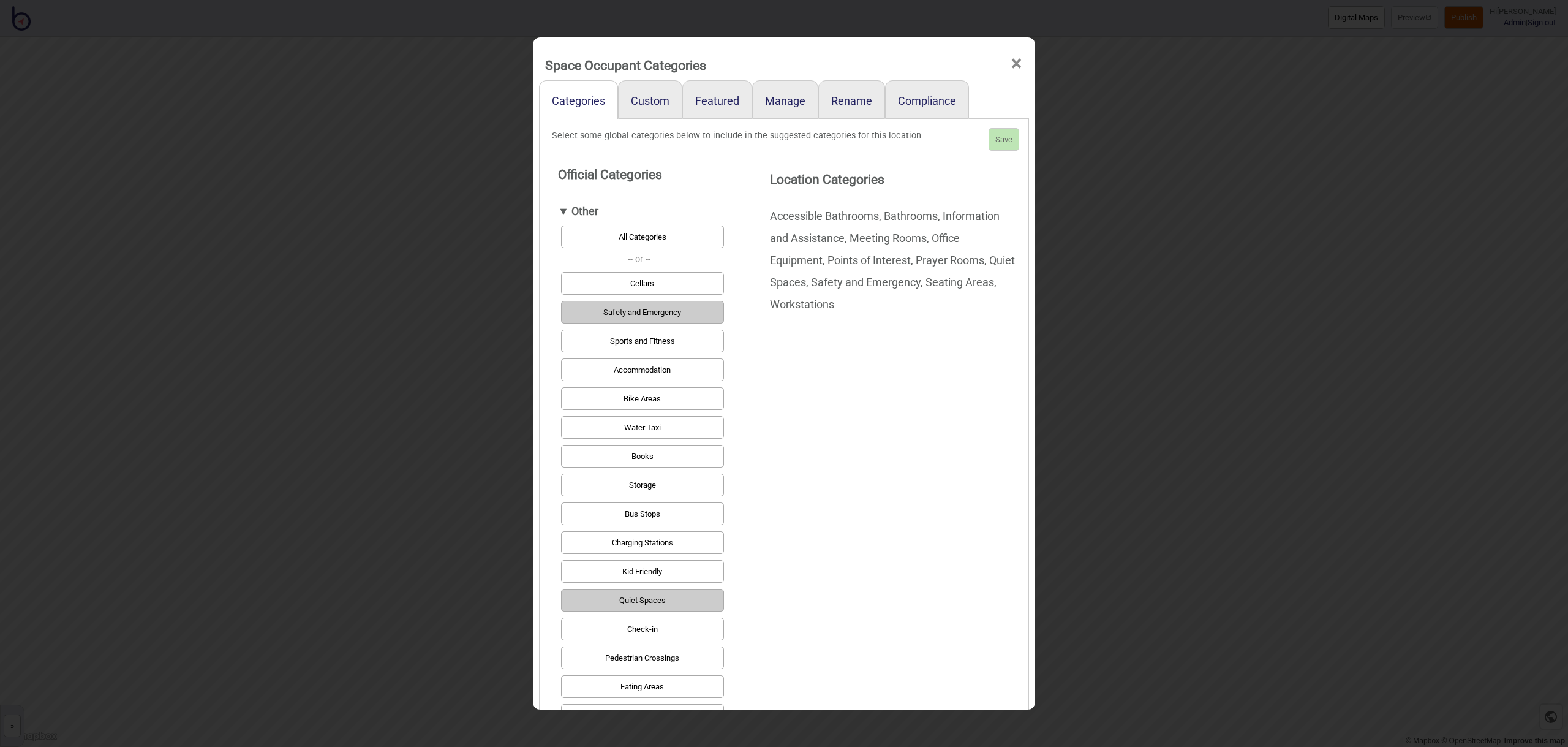
click at [671, 685] on button "Eating Areas" at bounding box center [642, 687] width 163 height 23
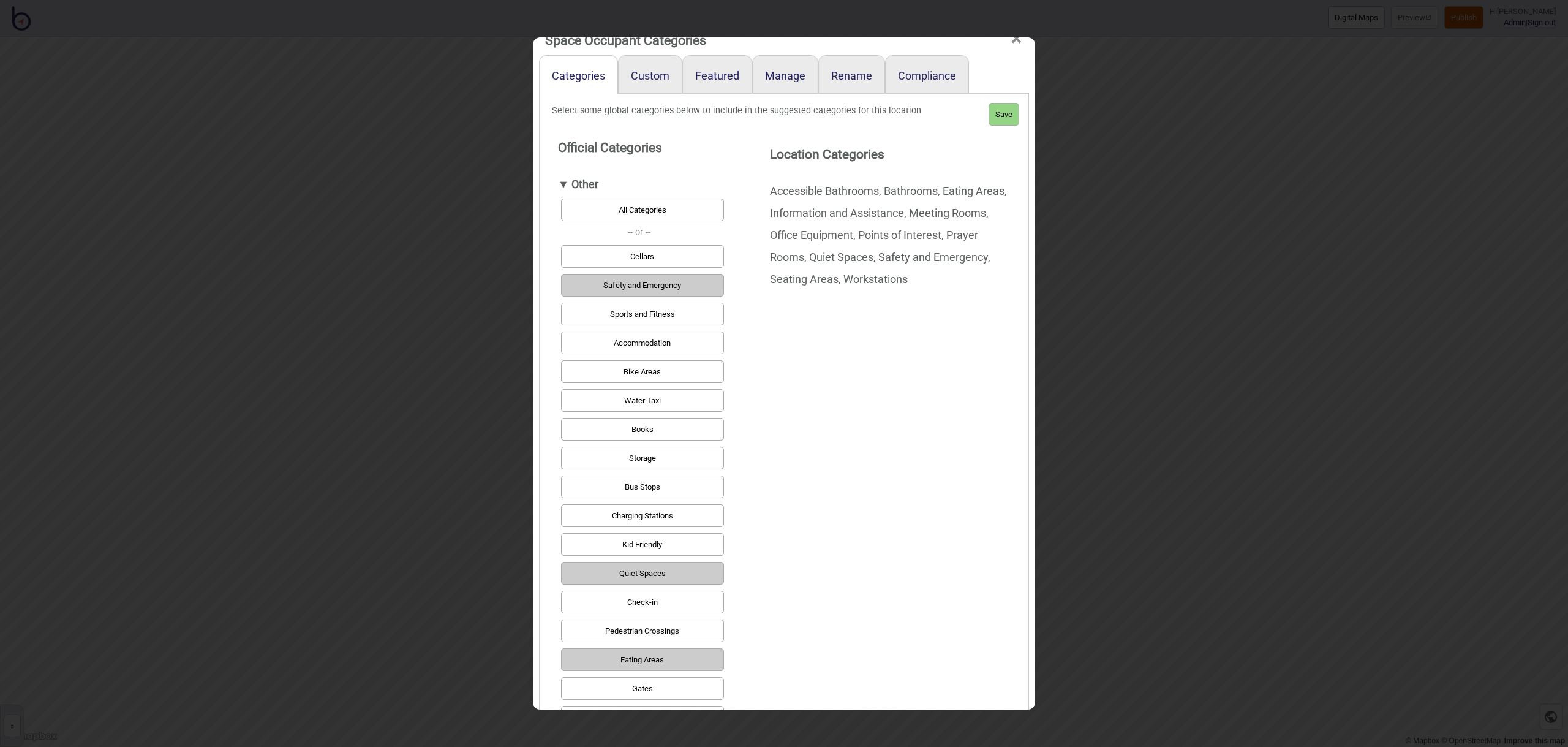
scroll to position [0, 1]
click at [1013, 113] on button "Save" at bounding box center [1004, 114] width 31 height 23
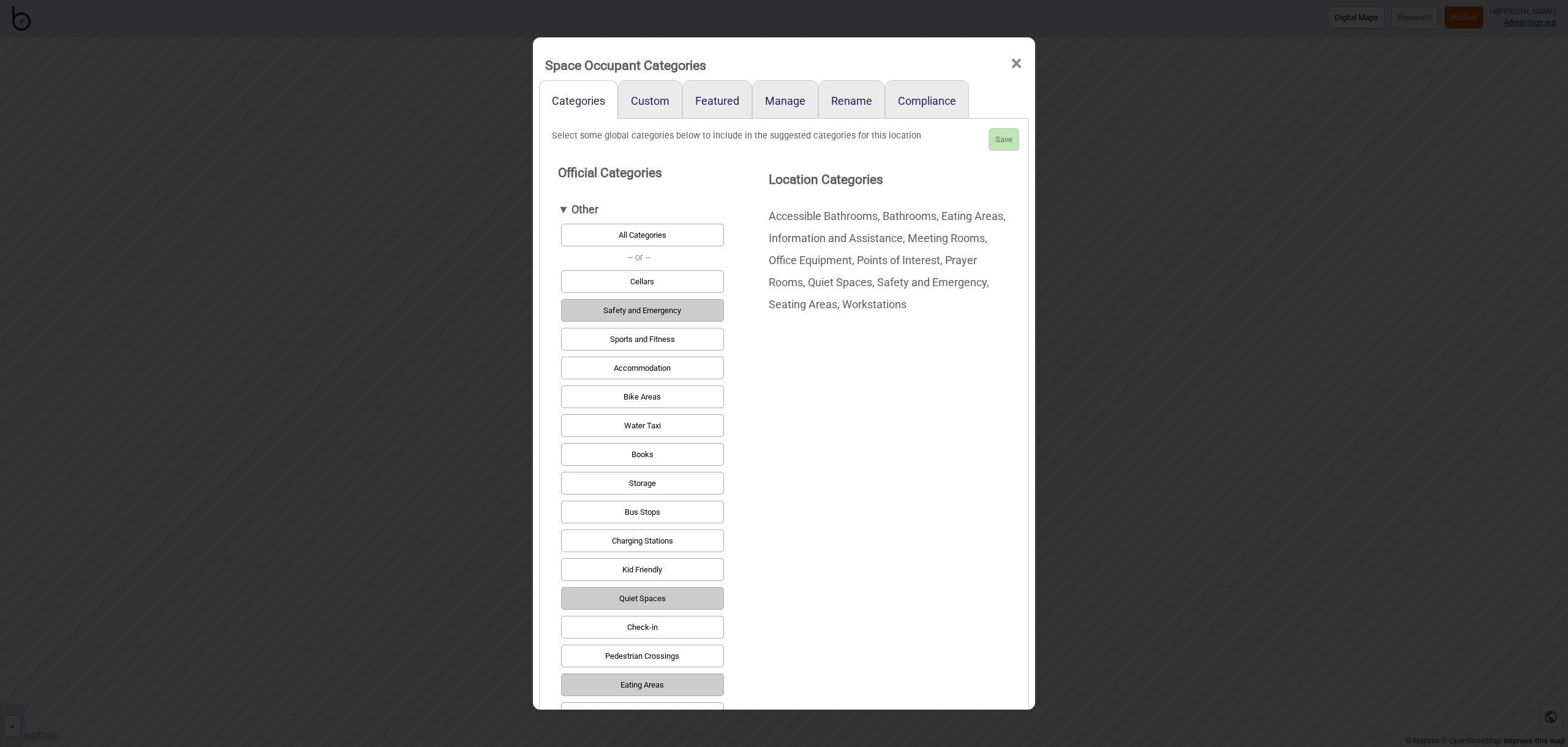
click at [1013, 67] on span "×" at bounding box center [1016, 64] width 13 height 41
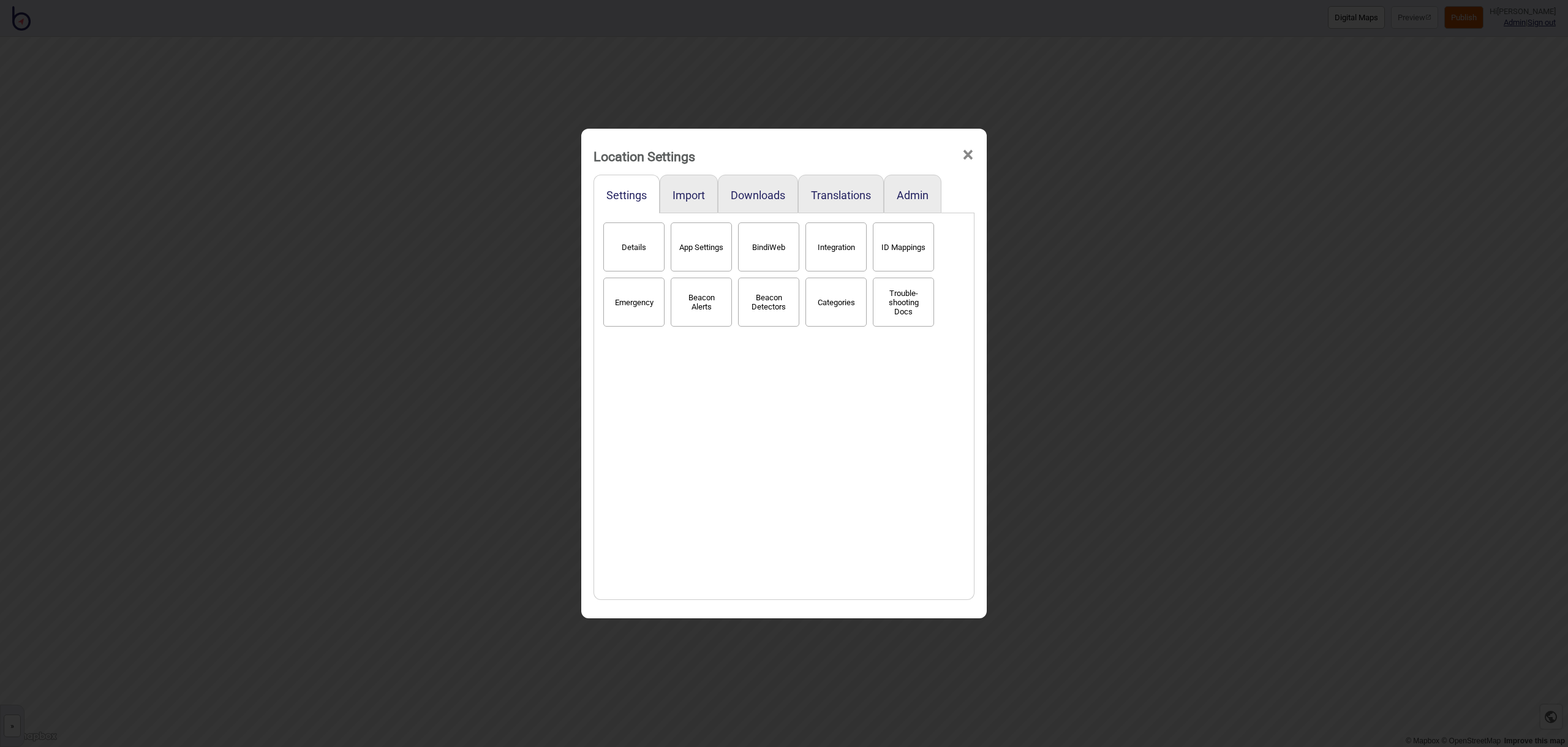
click at [969, 150] on span "×" at bounding box center [968, 155] width 13 height 41
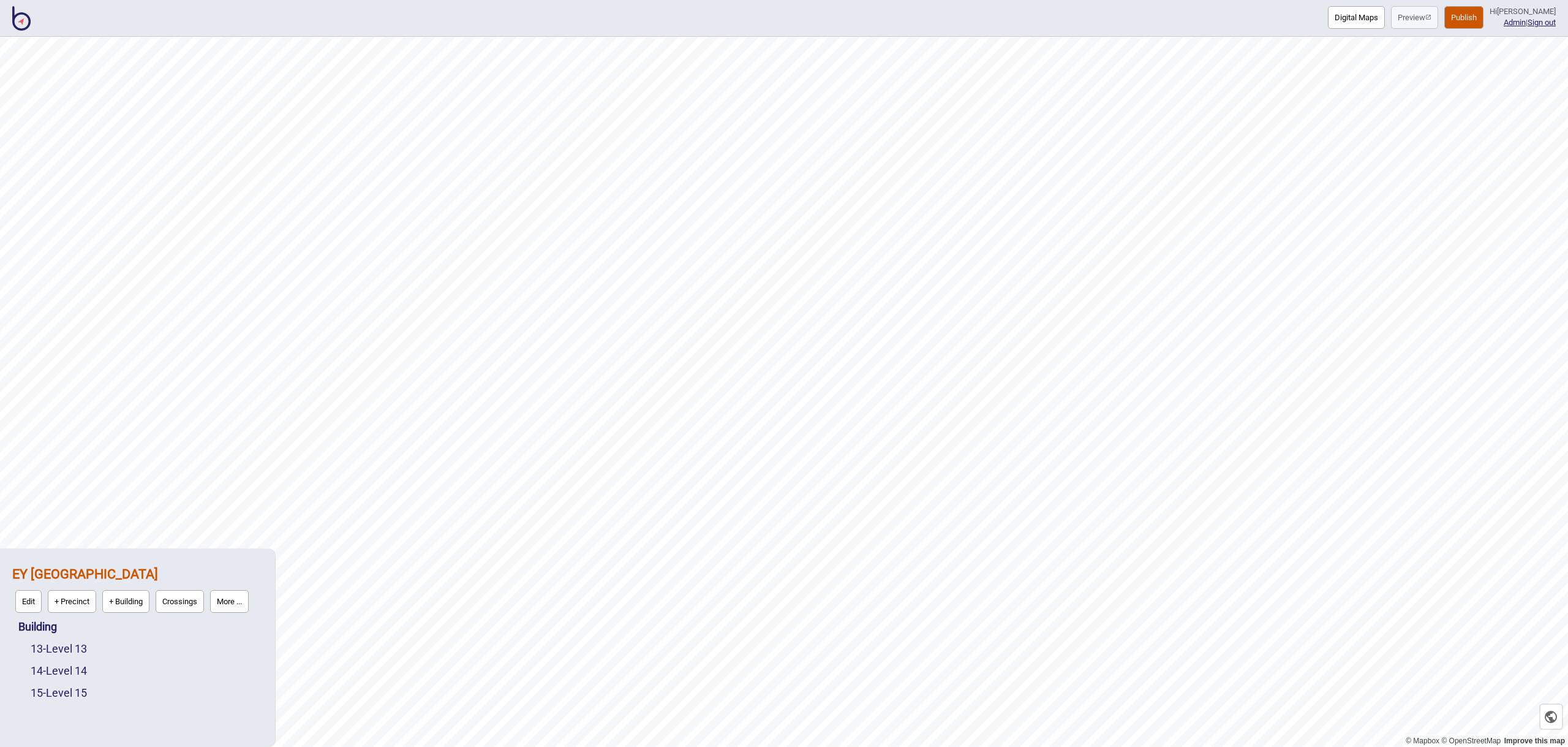
click at [97, 643] on div "13 - Level 13" at bounding box center [147, 648] width 232 height 22
click at [94, 645] on div "13 - Level 13" at bounding box center [147, 648] width 232 height 22
click at [87, 648] on link "13 - Level 13" at bounding box center [59, 648] width 57 height 13
click at [49, 643] on button "Edit" at bounding box center [46, 645] width 26 height 23
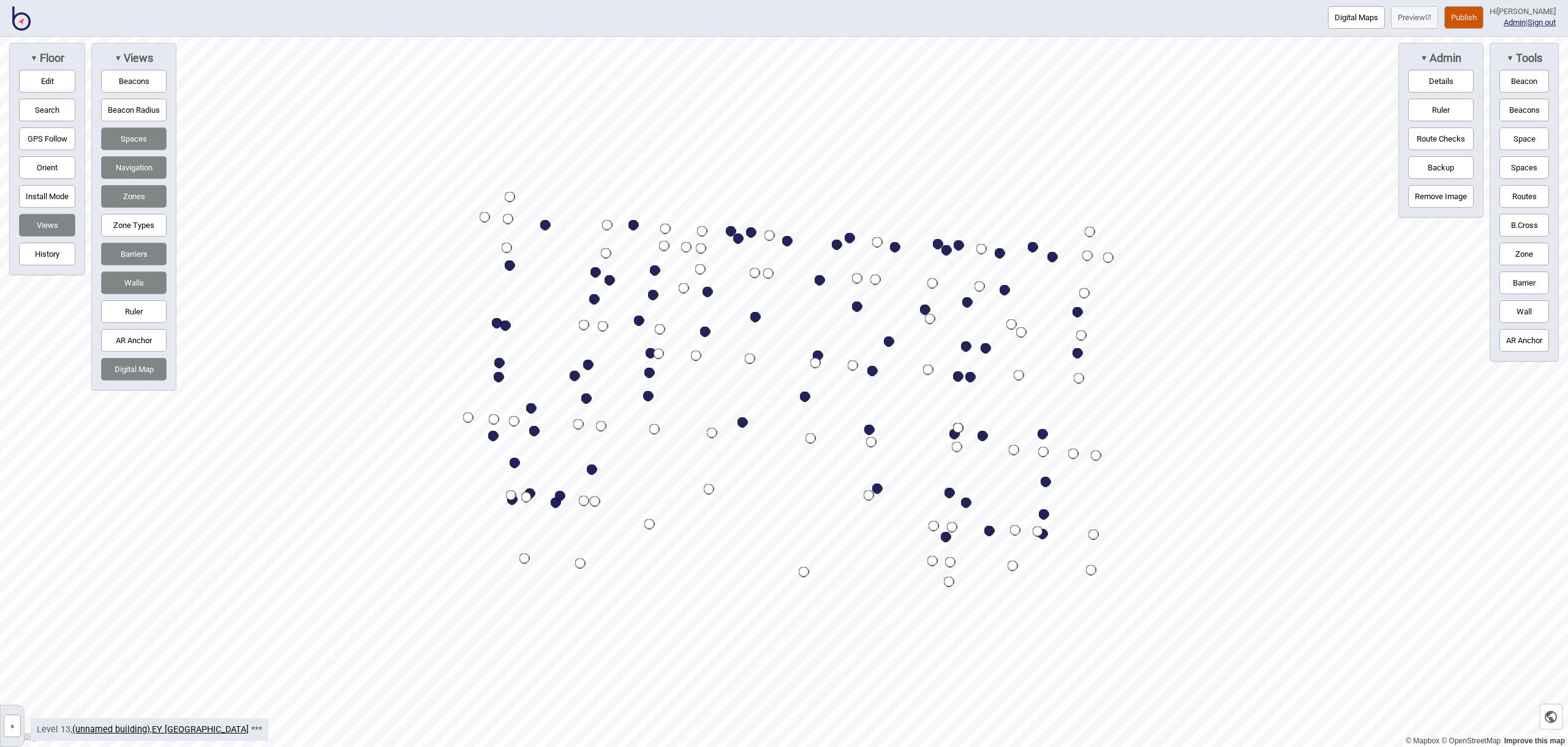
click at [139, 368] on button "Digital Map" at bounding box center [134, 369] width 66 height 23
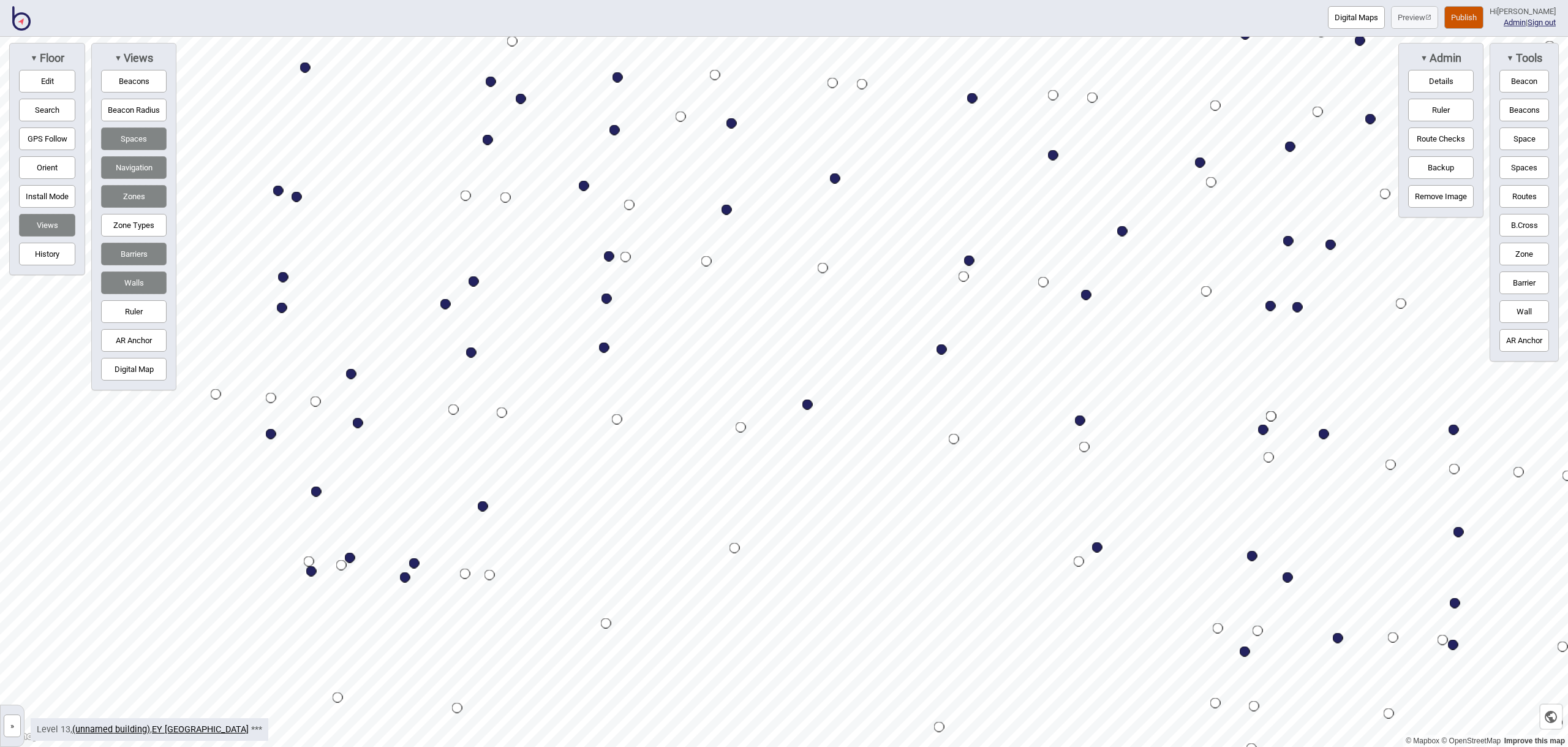
click at [940, 350] on div "Map marker" at bounding box center [941, 349] width 11 height 11
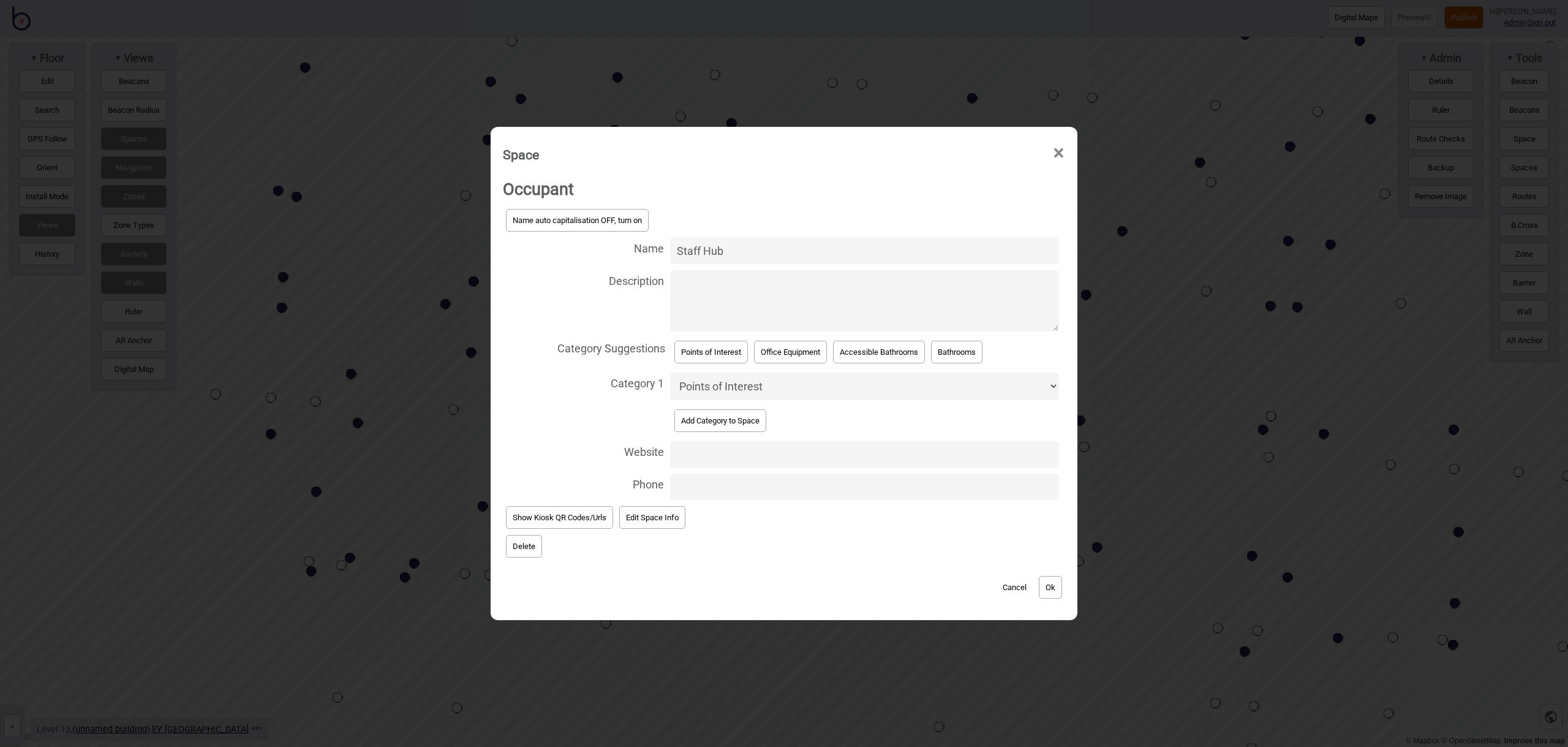
click at [778, 381] on select "Accessible Bathrooms Bathrooms Eating Areas Information and Assistance Meeting …" at bounding box center [865, 386] width 389 height 28
select select "Eating Areas"
click at [1062, 588] on button "Ok" at bounding box center [1050, 587] width 24 height 23
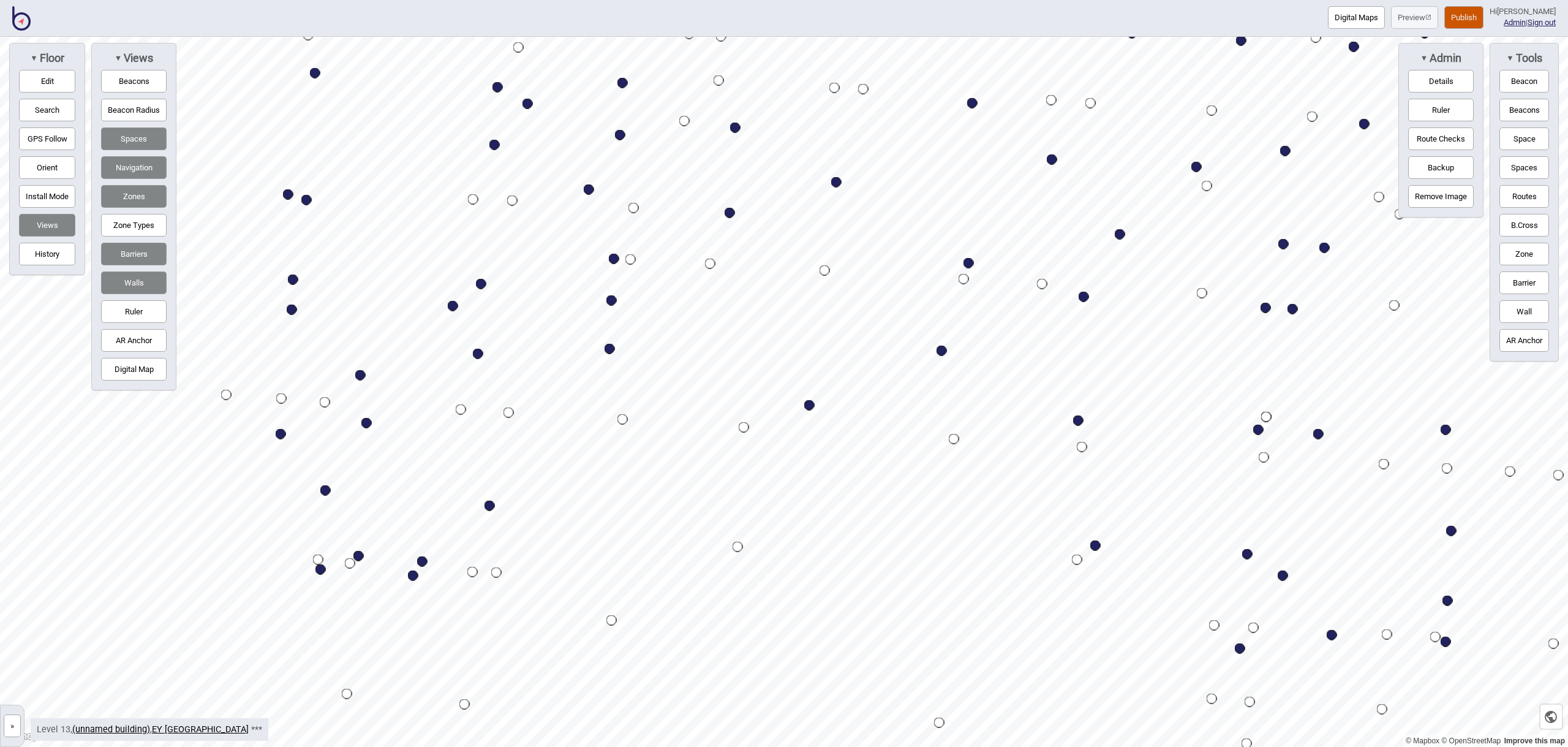
click at [52, 79] on button "Edit" at bounding box center [47, 82] width 57 height 23
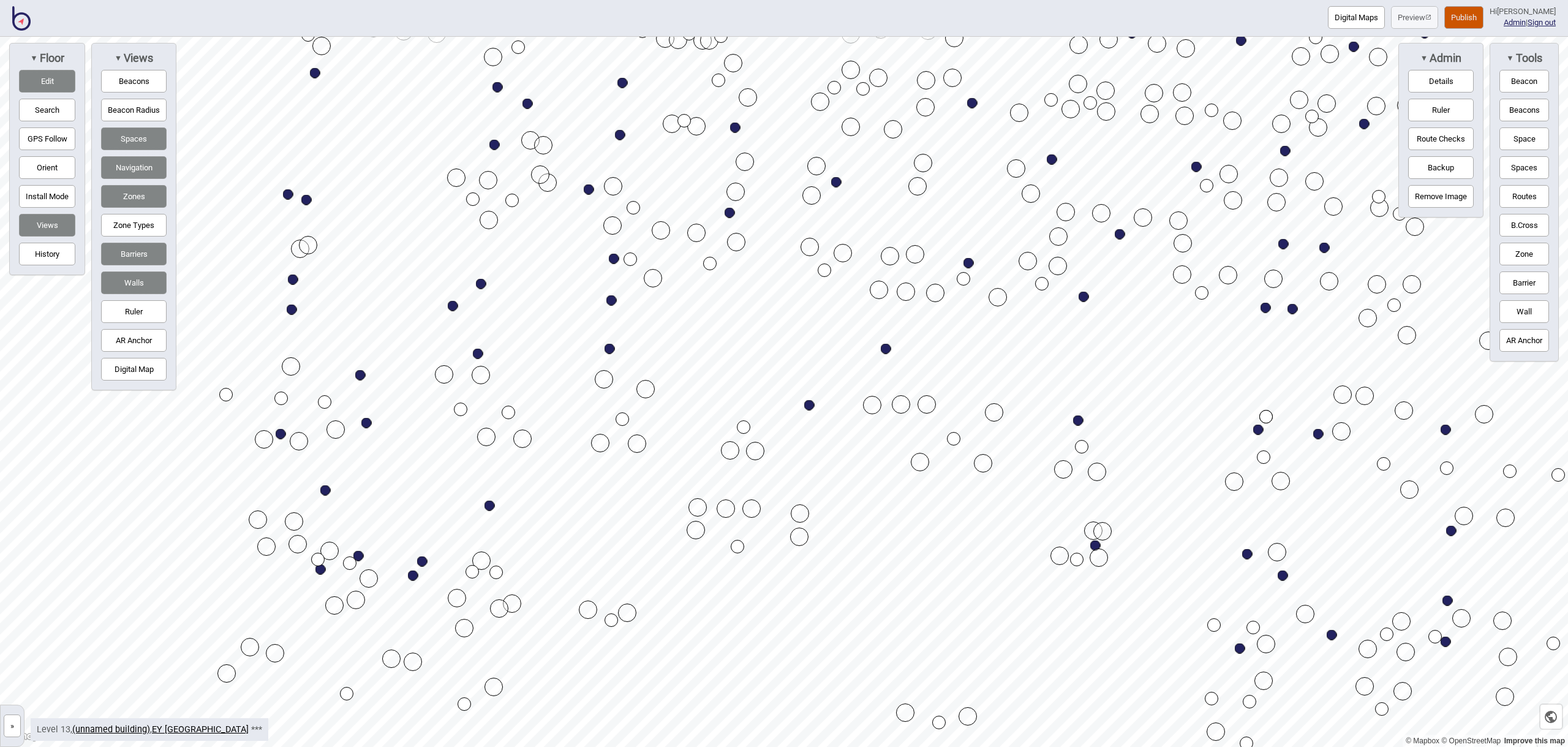
drag, startPoint x: 942, startPoint y: 350, endPoint x: 887, endPoint y: 348, distance: 55.0
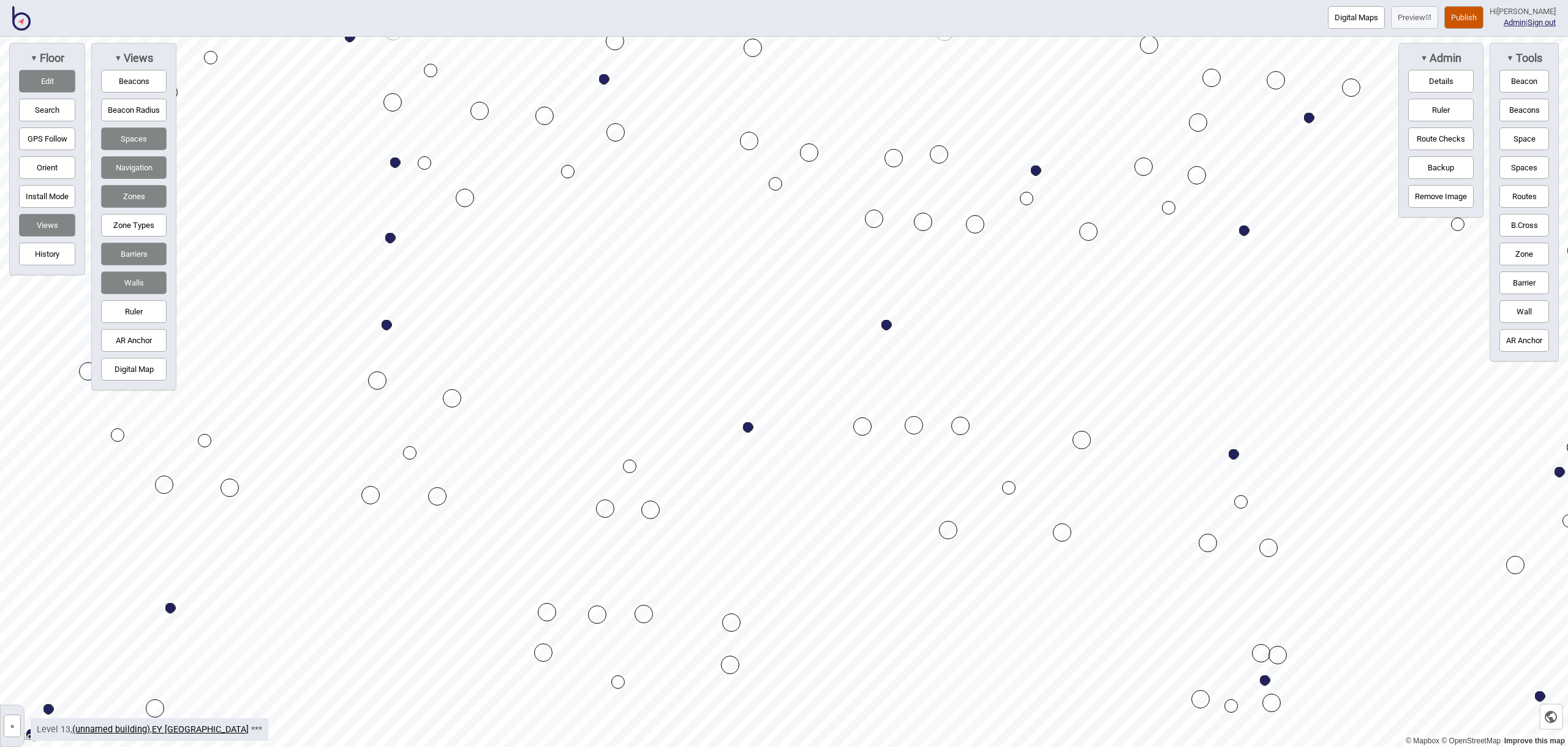
click at [54, 81] on button "Edit" at bounding box center [47, 82] width 57 height 23
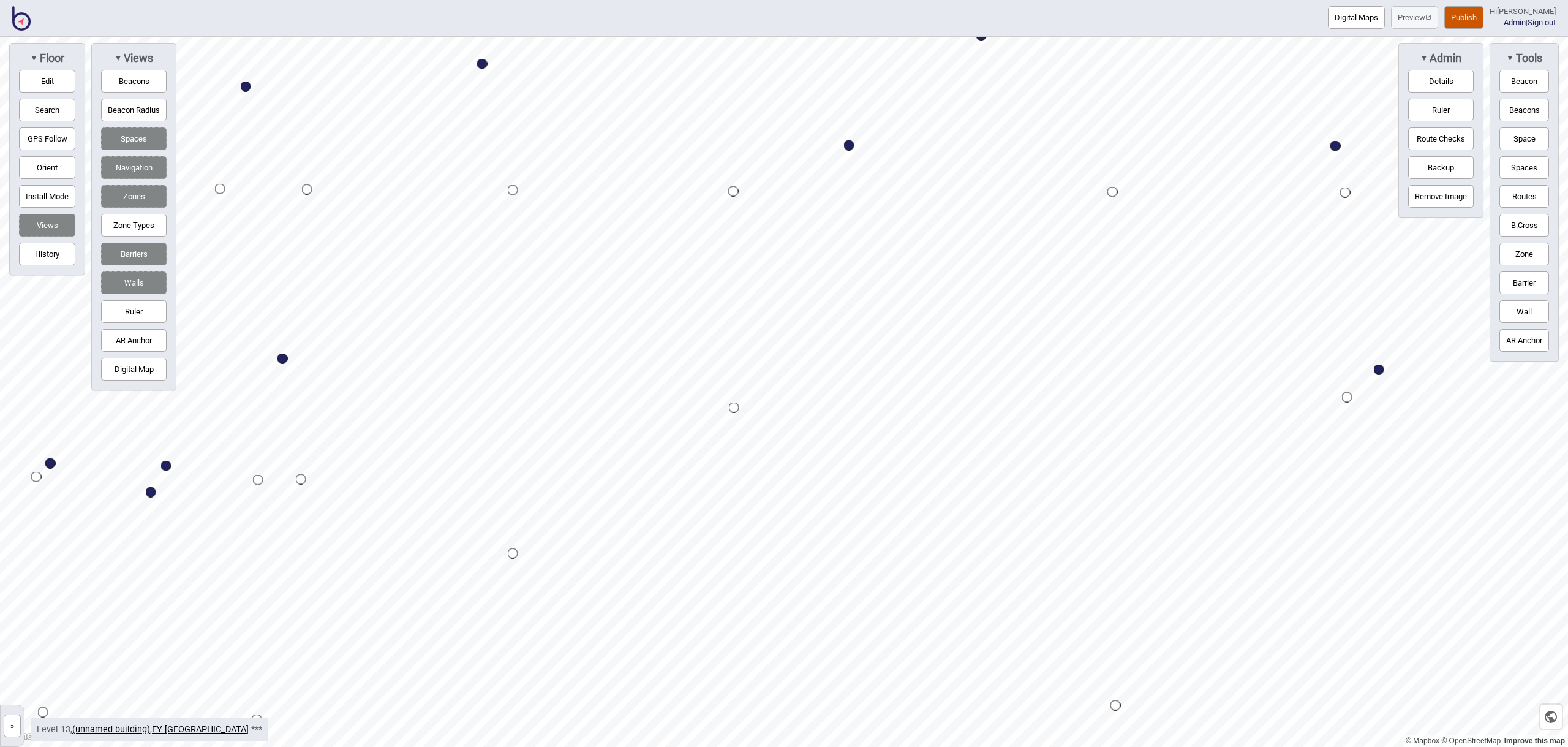
click at [1521, 144] on button "Space" at bounding box center [1524, 139] width 49 height 23
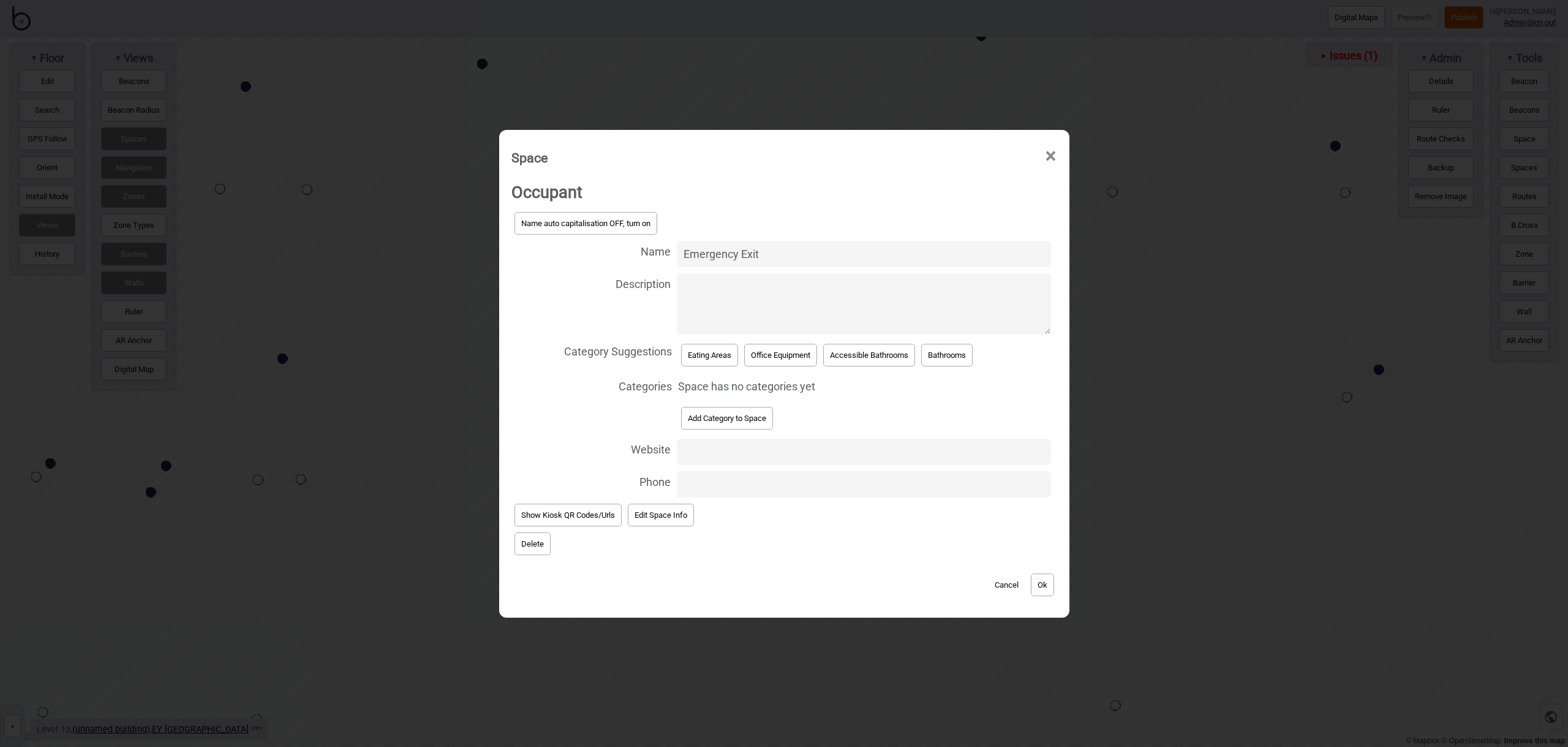
type input "Emergency Exit"
click at [744, 411] on button "Add Category to Space" at bounding box center [727, 419] width 92 height 23
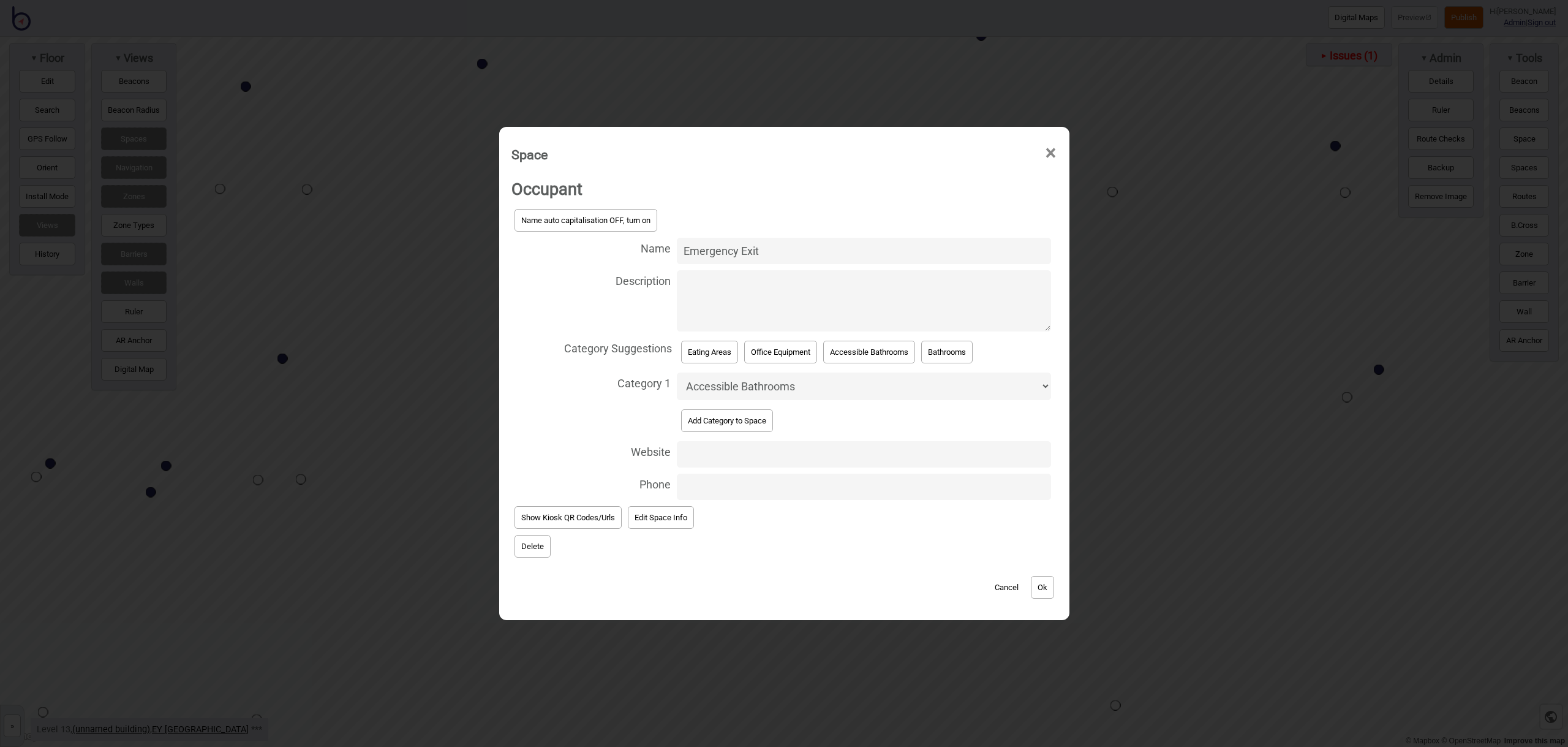
click at [750, 384] on select "Accessible Bathrooms Bathrooms Eating Areas Information and Assistance Meeting …" at bounding box center [863, 386] width 373 height 28
select select "Safety and Emergency"
click at [1047, 585] on button "Ok" at bounding box center [1042, 587] width 24 height 23
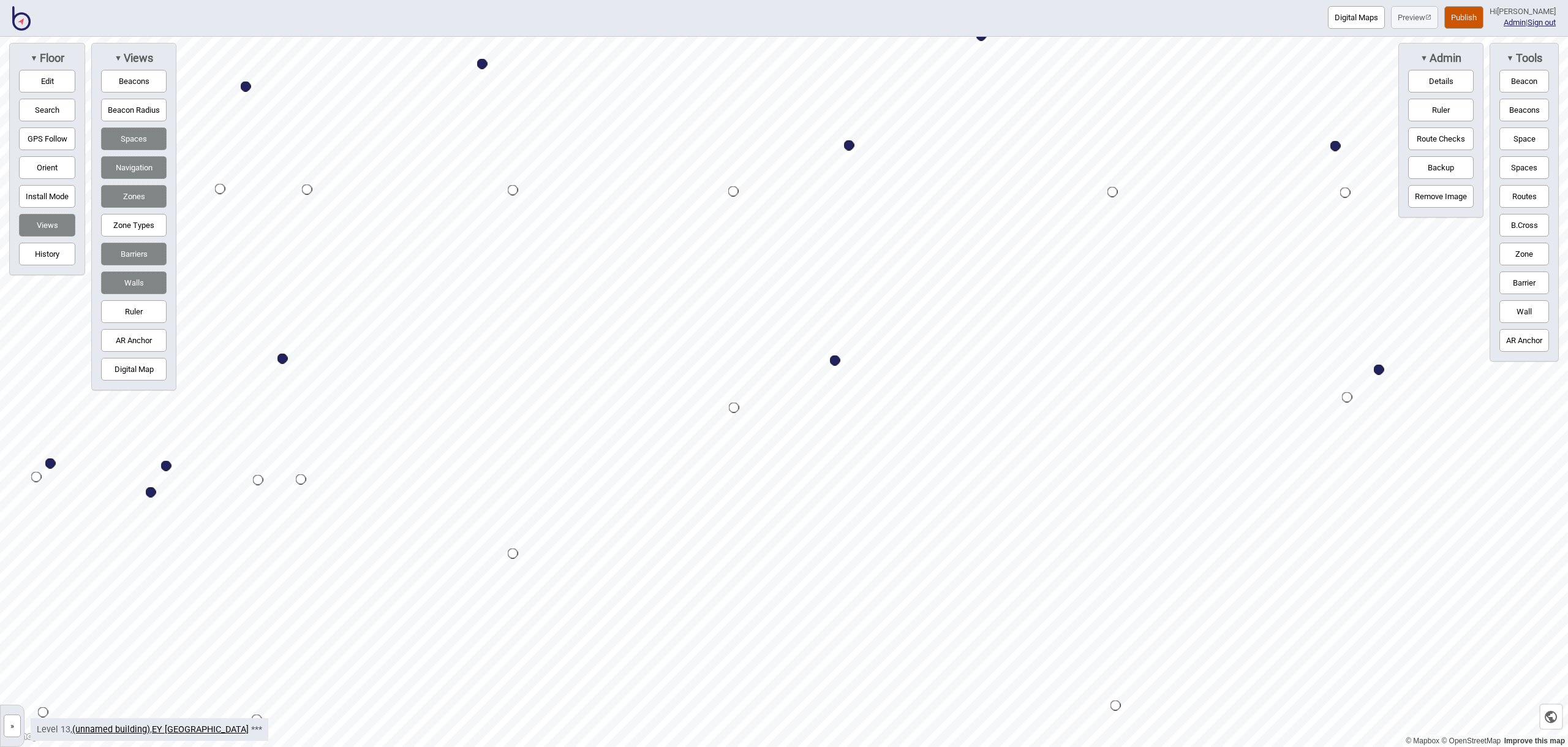
click at [1535, 136] on button "Space" at bounding box center [1524, 139] width 49 height 23
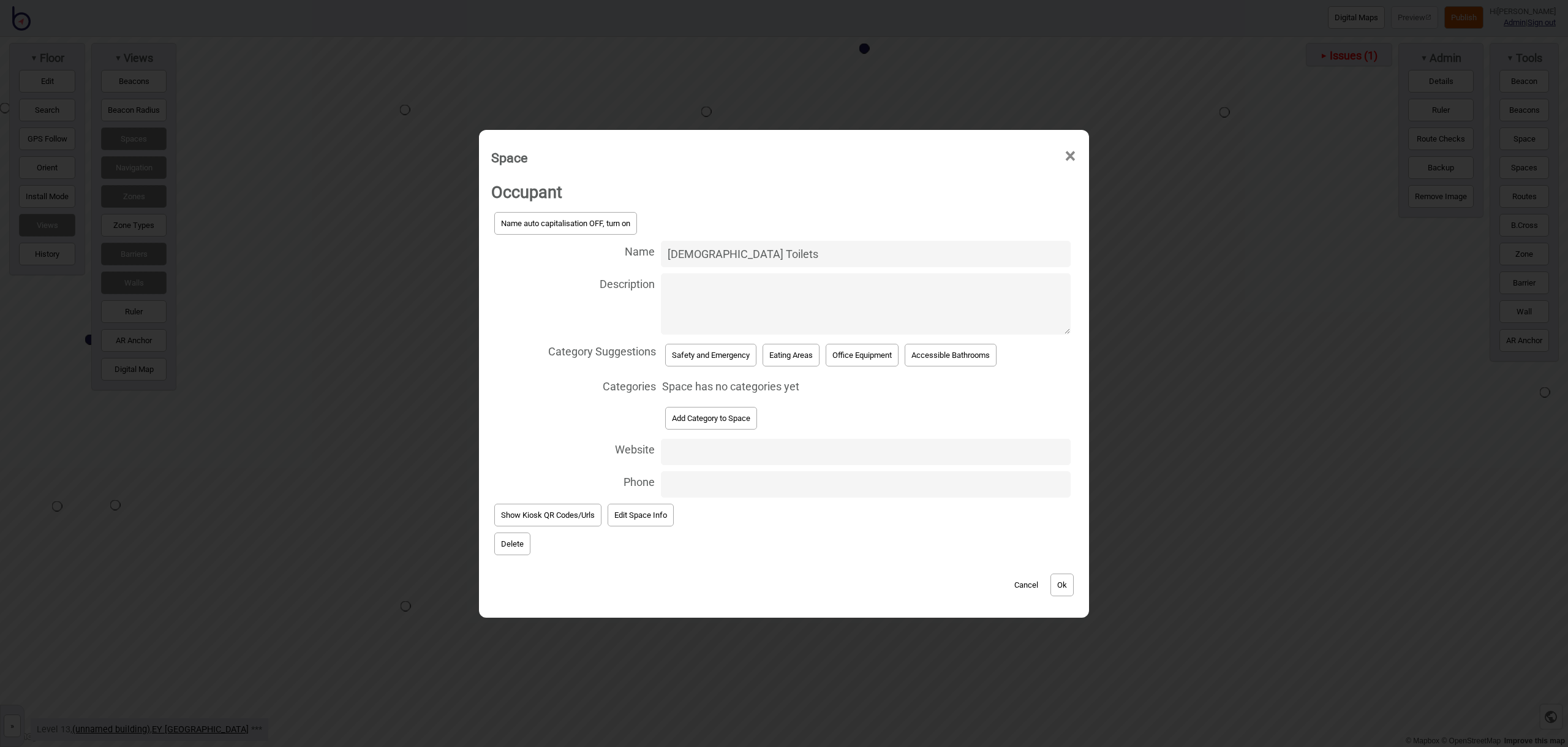
type input "[DEMOGRAPHIC_DATA] Toilets"
click at [732, 416] on button "Add Category to Space" at bounding box center [711, 419] width 92 height 23
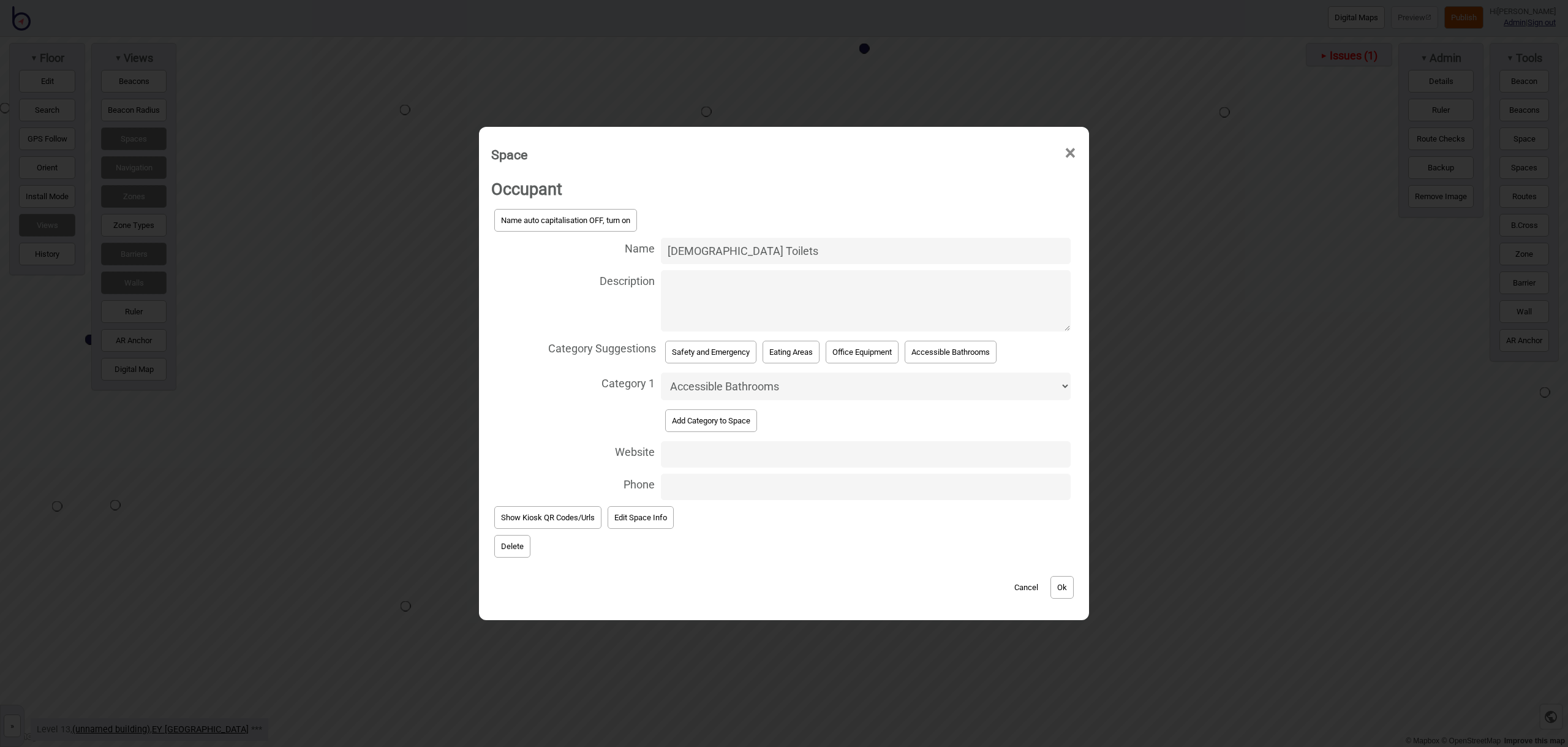
click at [738, 381] on select "Accessible Bathrooms Bathrooms Eating Areas Information and Assistance Meeting …" at bounding box center [866, 386] width 410 height 28
select select "Bathrooms"
click at [1063, 580] on button "Ok" at bounding box center [1062, 587] width 24 height 23
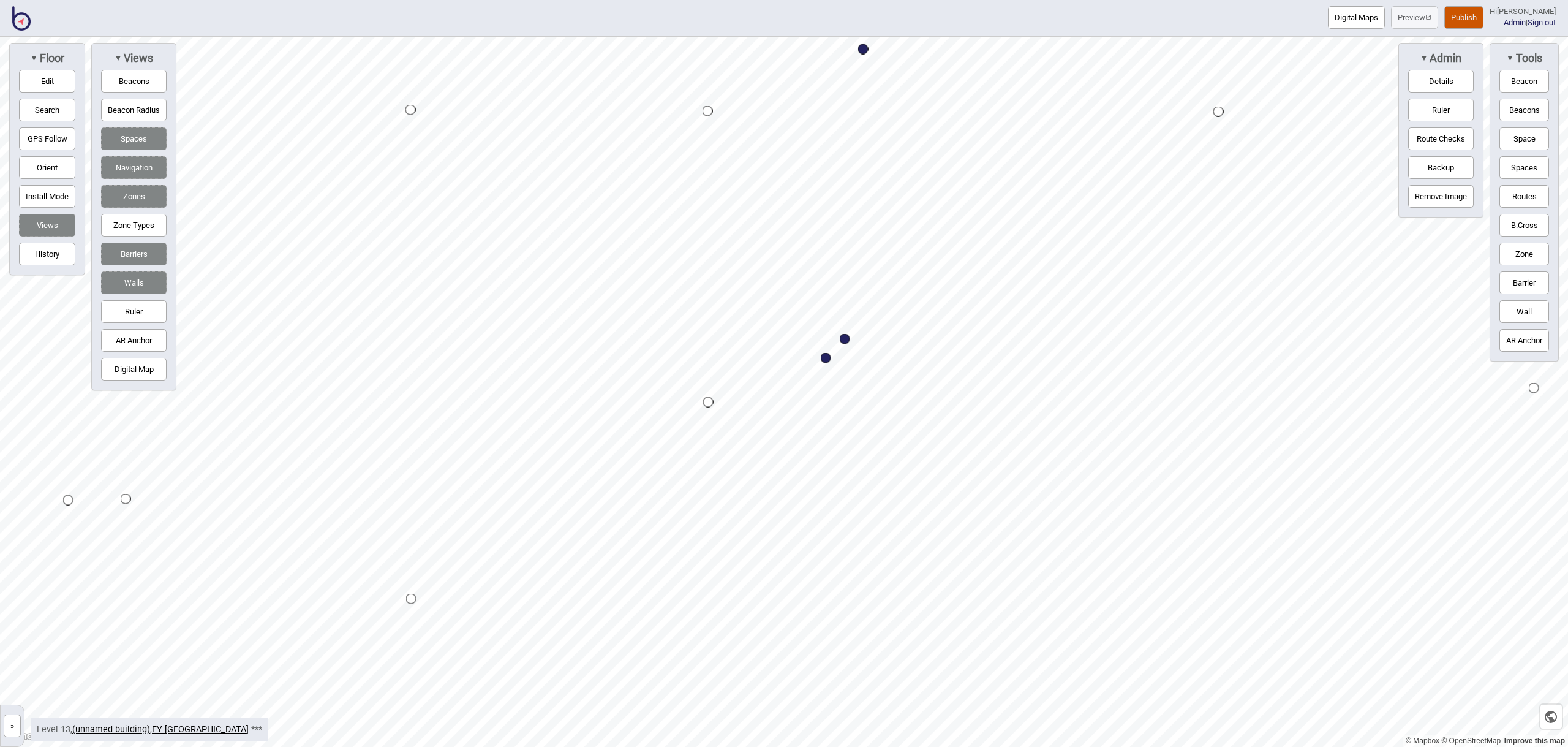
click at [1527, 139] on button "Space" at bounding box center [1524, 139] width 49 height 23
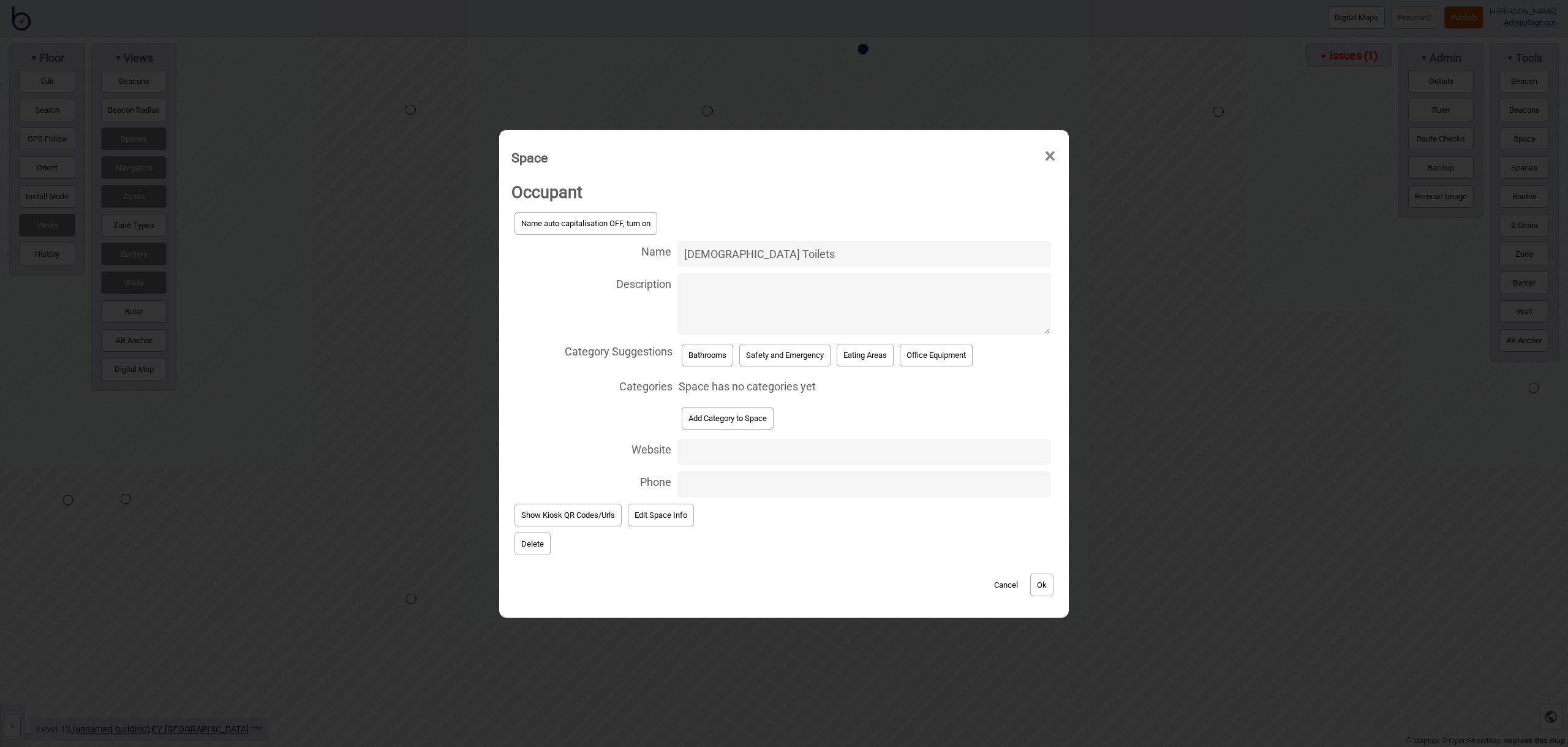
type input "[DEMOGRAPHIC_DATA] Toilets"
click at [701, 358] on button "Bathrooms" at bounding box center [707, 355] width 52 height 23
select select "Bathrooms"
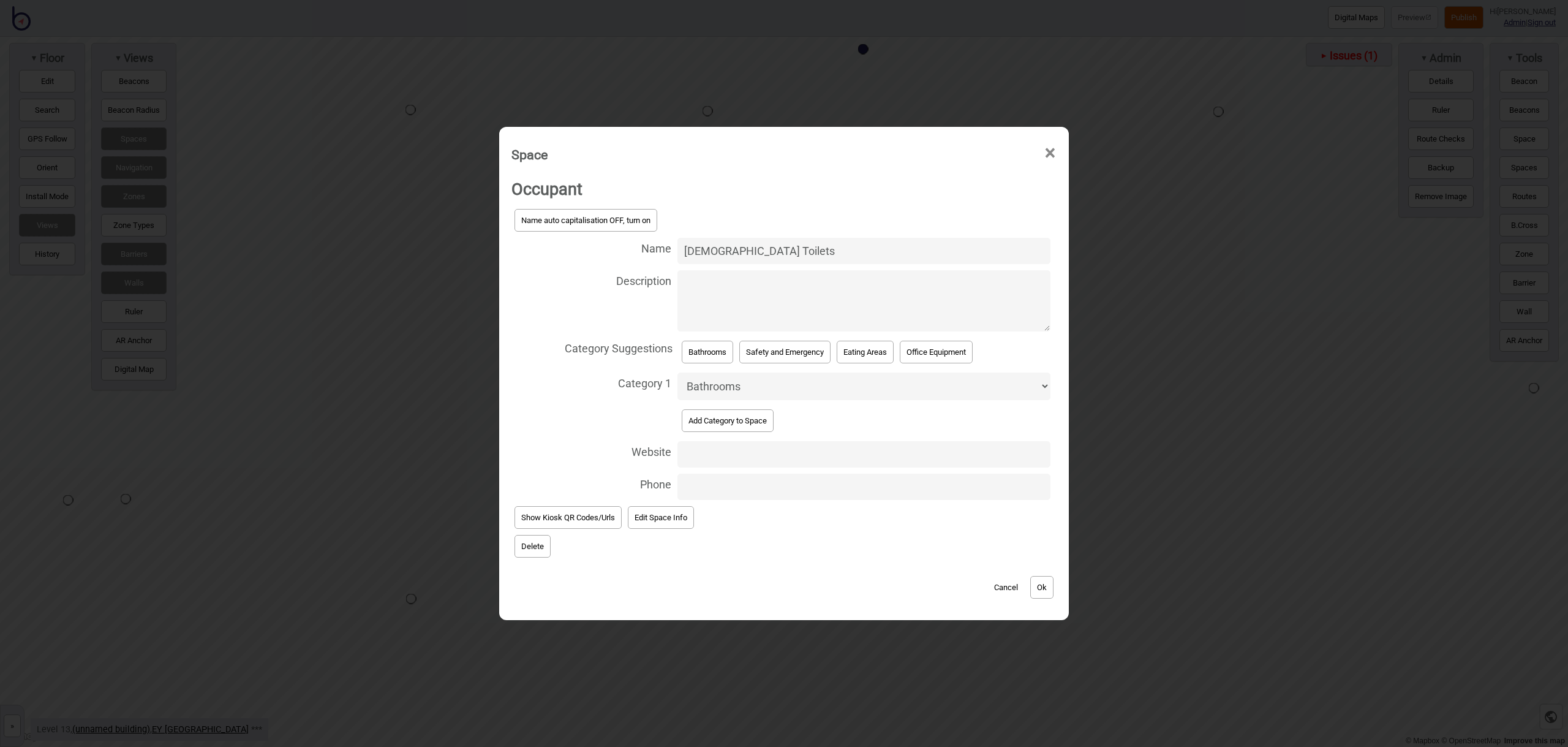
click at [1049, 582] on button "Ok" at bounding box center [1042, 587] width 24 height 23
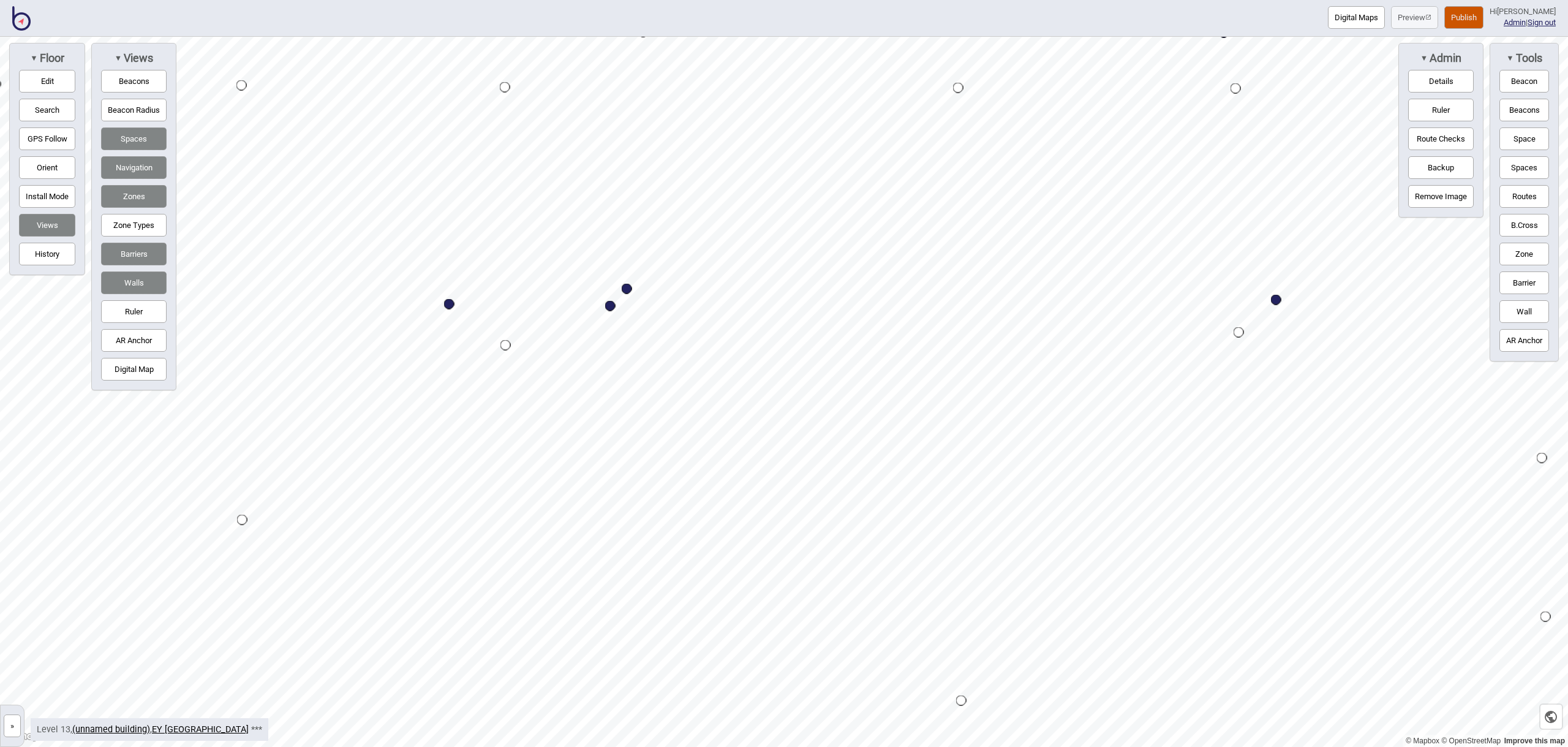
click at [21, 20] on img at bounding box center [21, 19] width 19 height 24
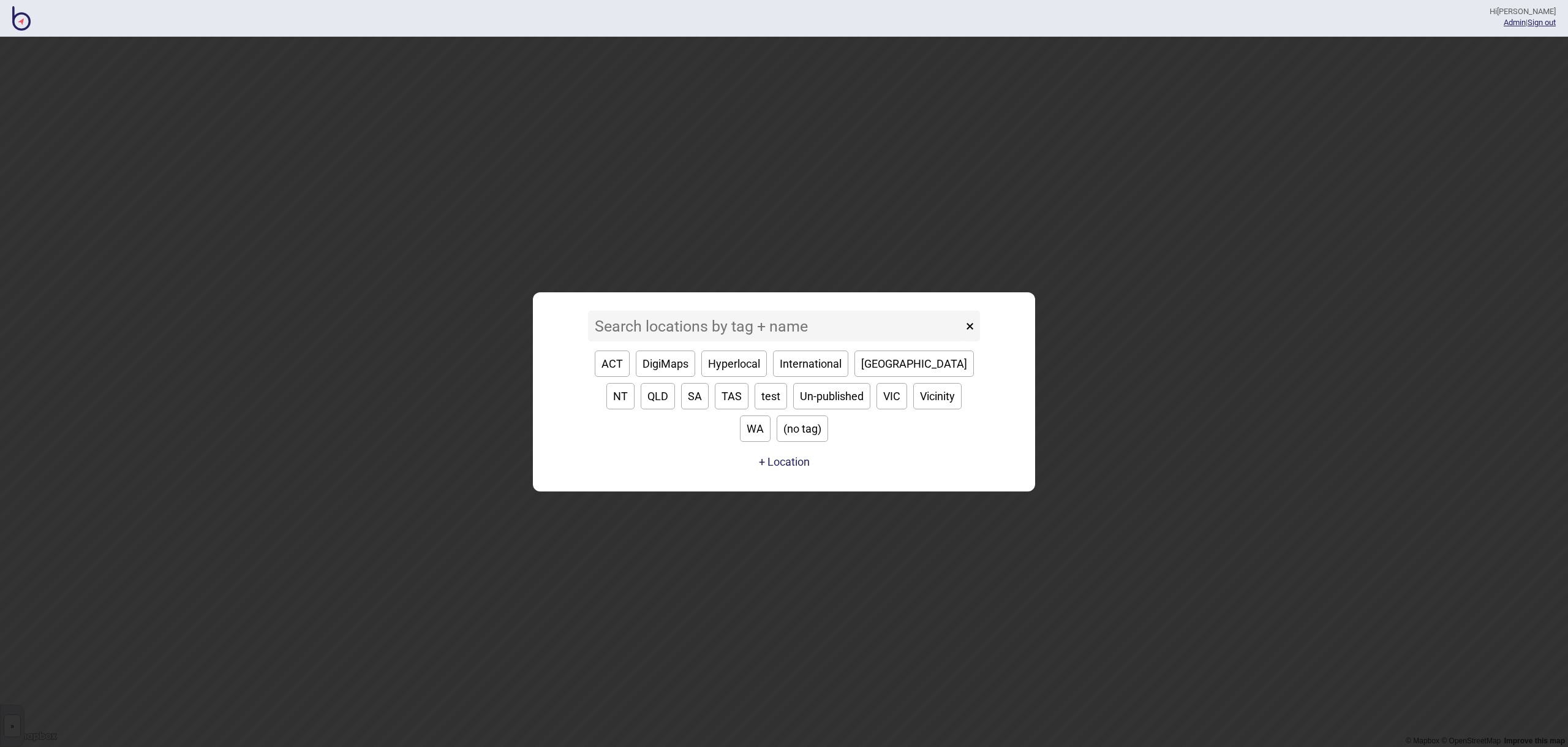
click at [681, 409] on button "SA" at bounding box center [695, 396] width 28 height 26
type input "SA"
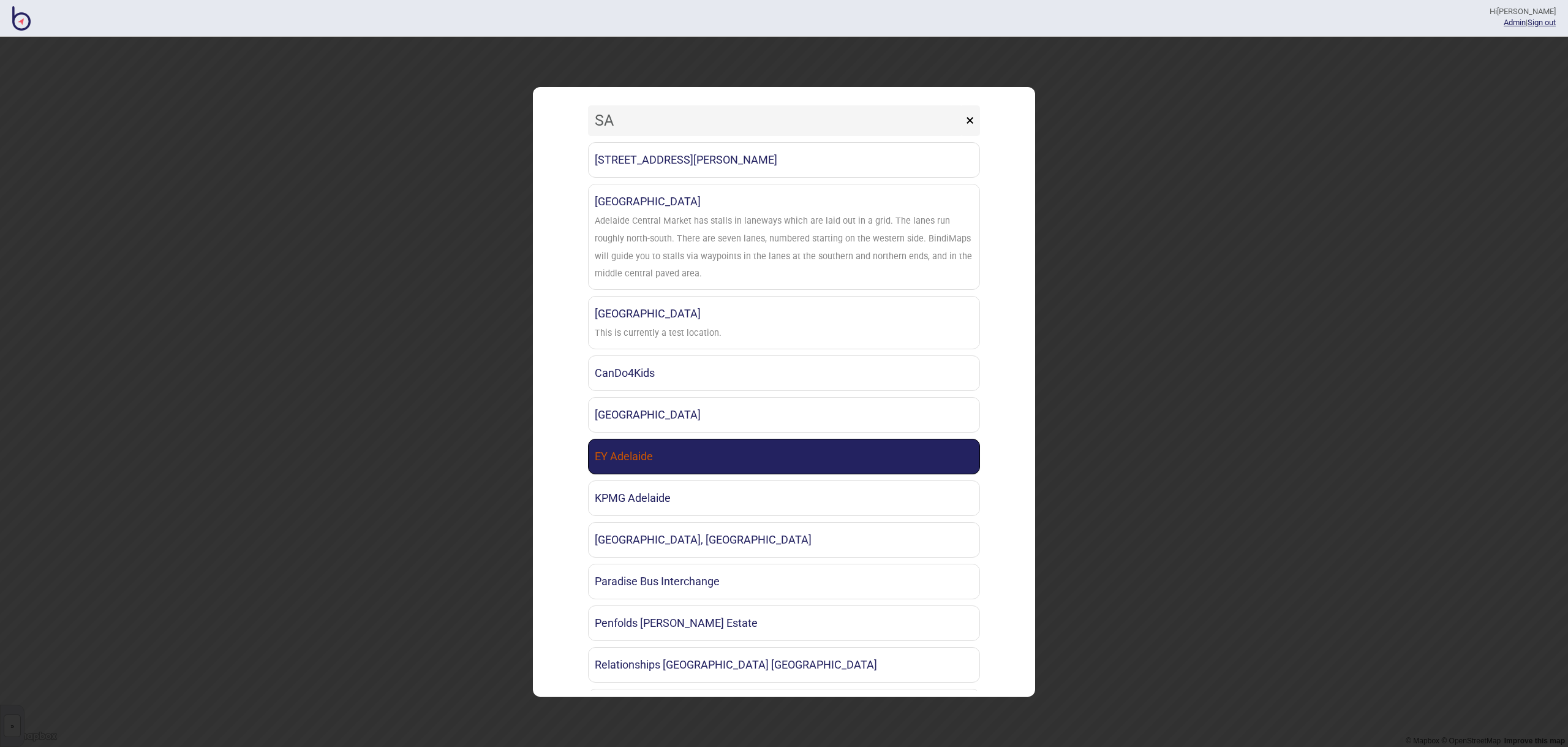
click at [873, 463] on link "EY Adelaide" at bounding box center [784, 456] width 392 height 36
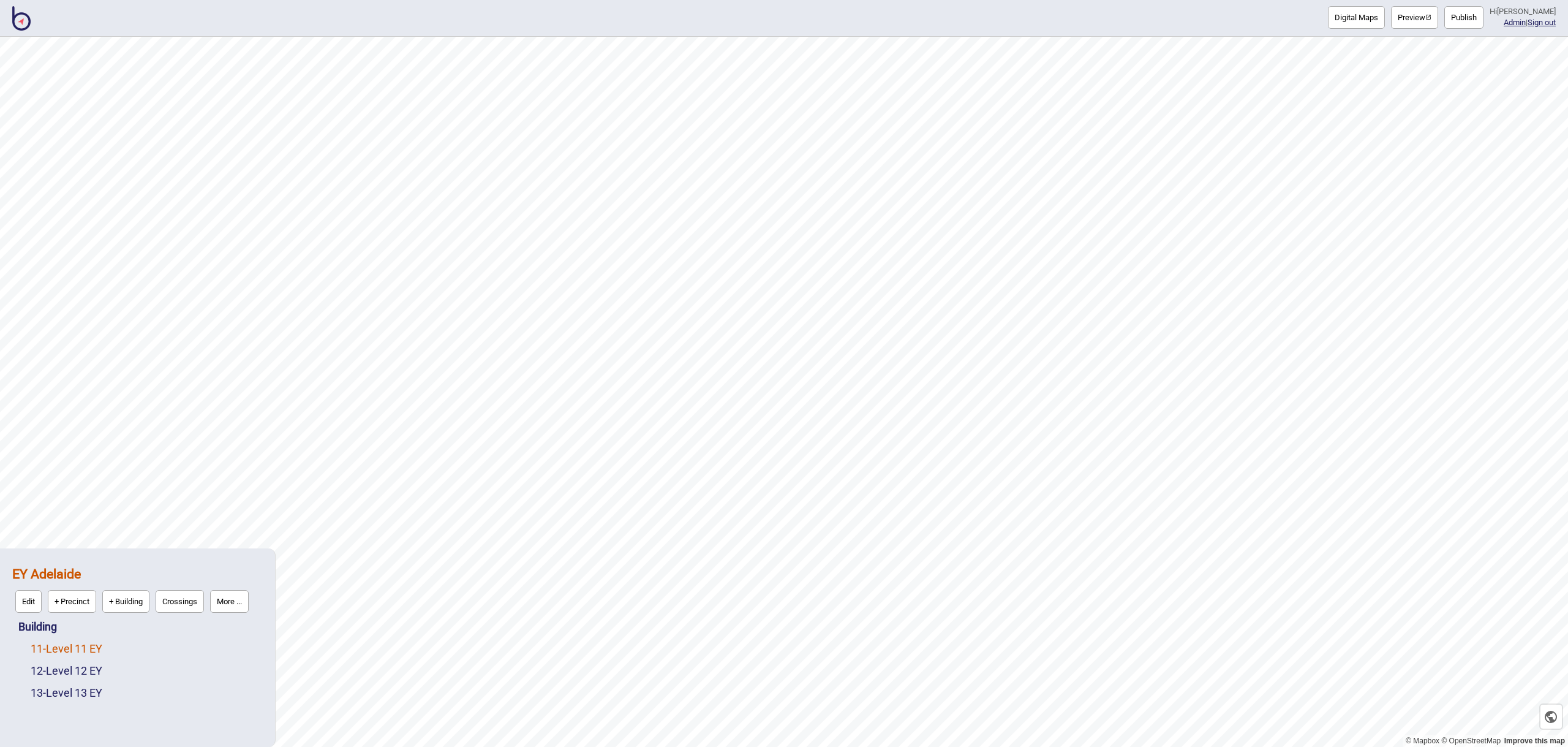
click at [72, 653] on link "11 - Level 11 EY" at bounding box center [67, 648] width 72 height 13
click at [181, 646] on button "More ..." at bounding box center [170, 645] width 39 height 23
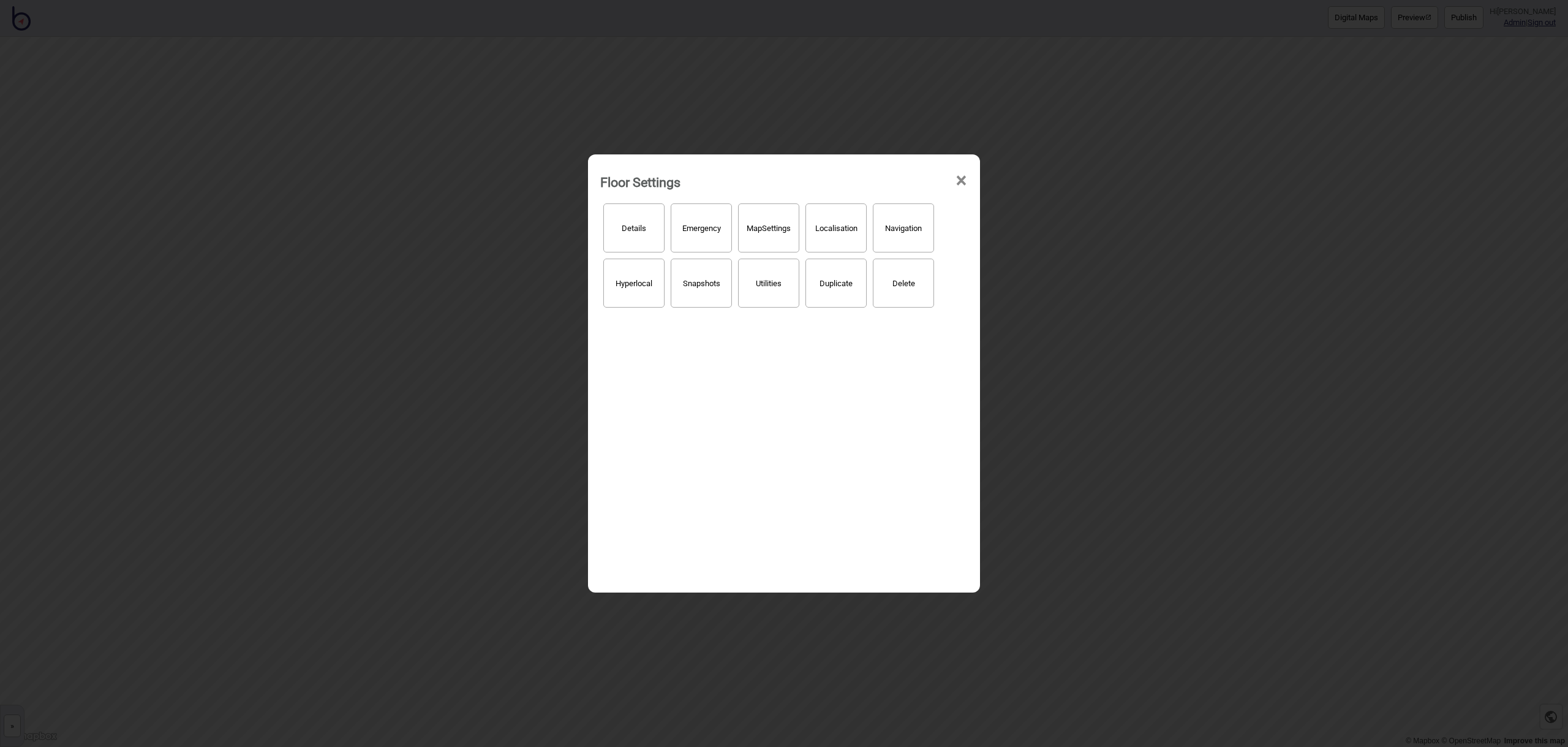
click at [964, 180] on span "×" at bounding box center [961, 180] width 13 height 41
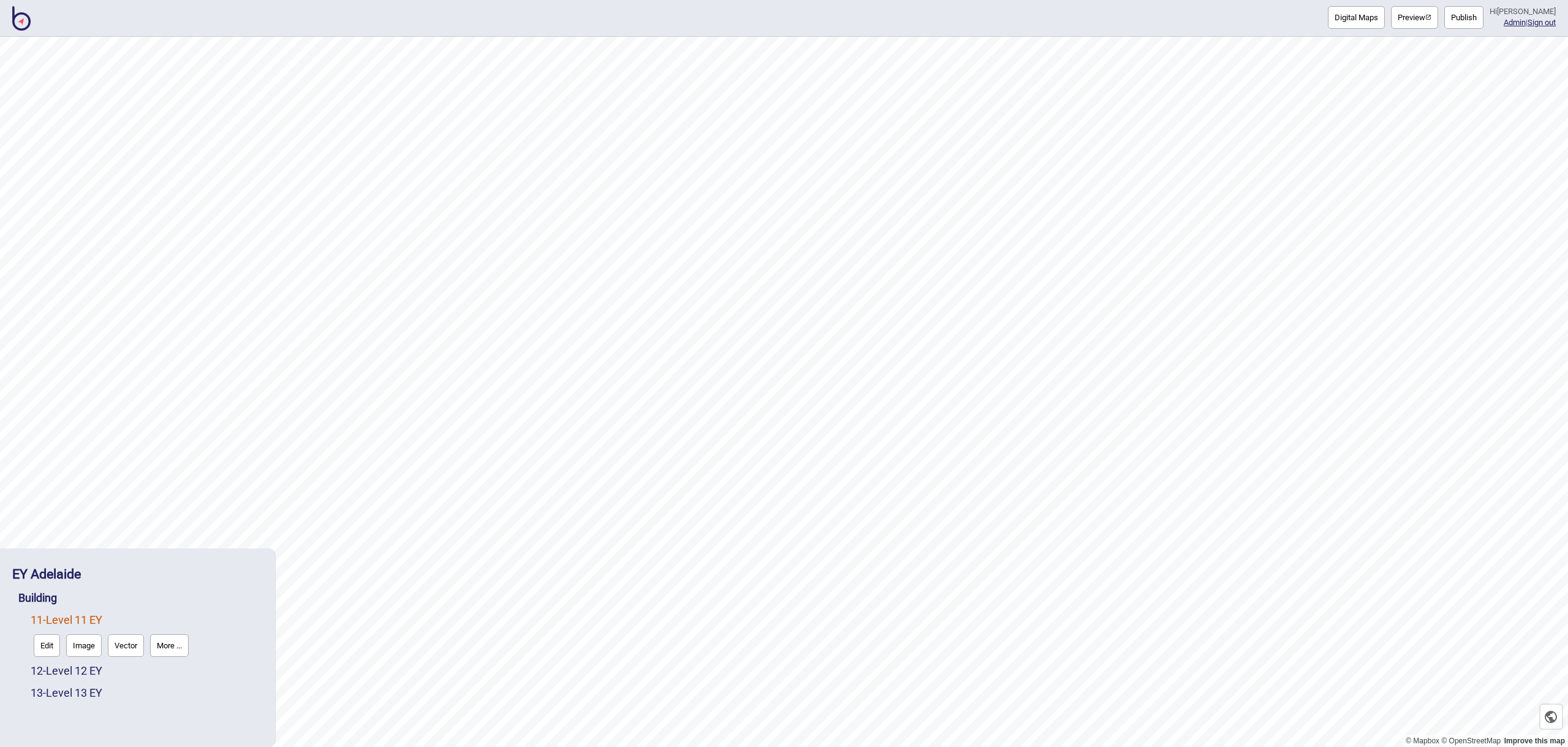
click at [53, 644] on button "Edit" at bounding box center [46, 645] width 26 height 23
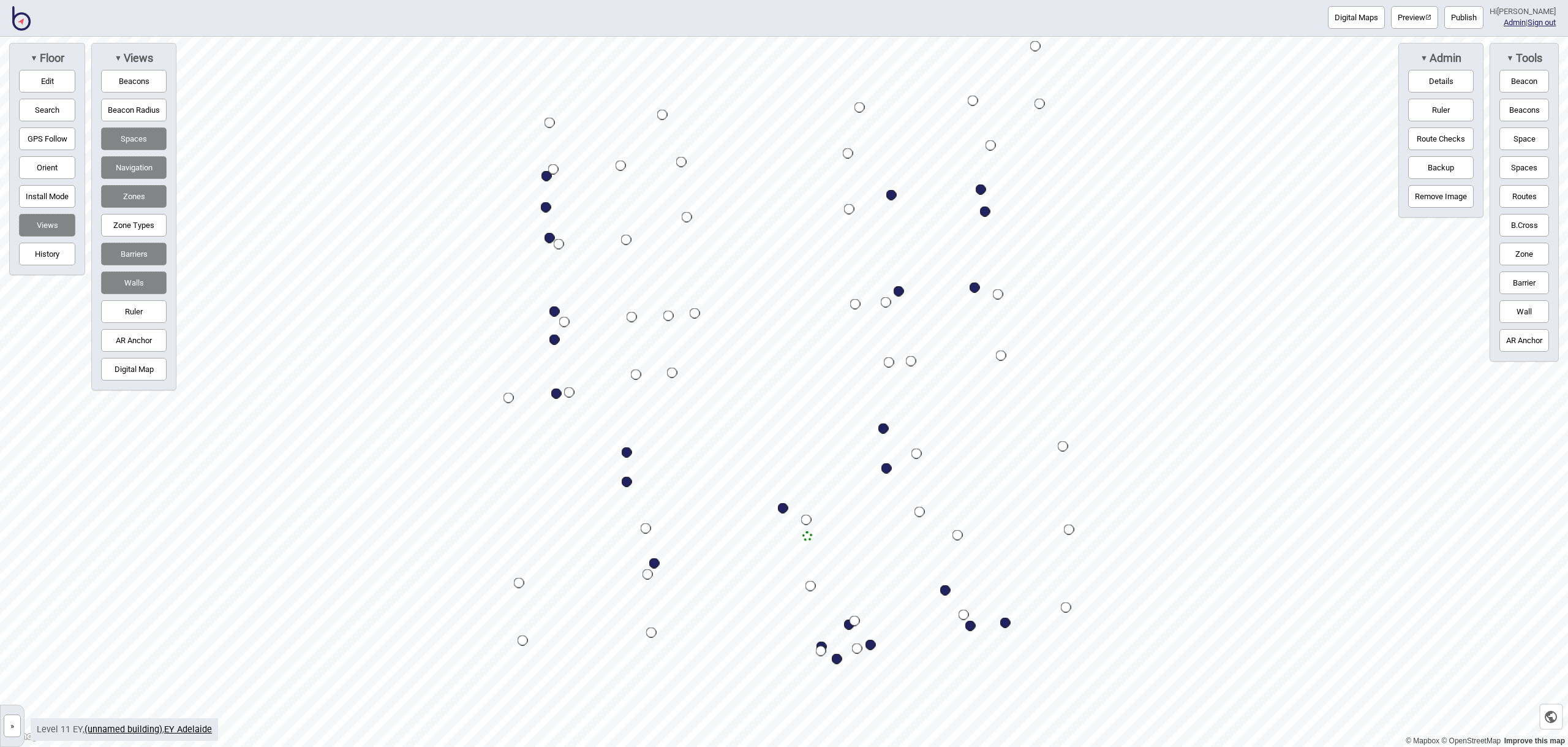
click at [152, 361] on button "Digital Map" at bounding box center [134, 369] width 66 height 23
click at [138, 194] on button "Zones" at bounding box center [134, 197] width 66 height 23
click at [139, 167] on button "Navigation" at bounding box center [134, 167] width 66 height 23
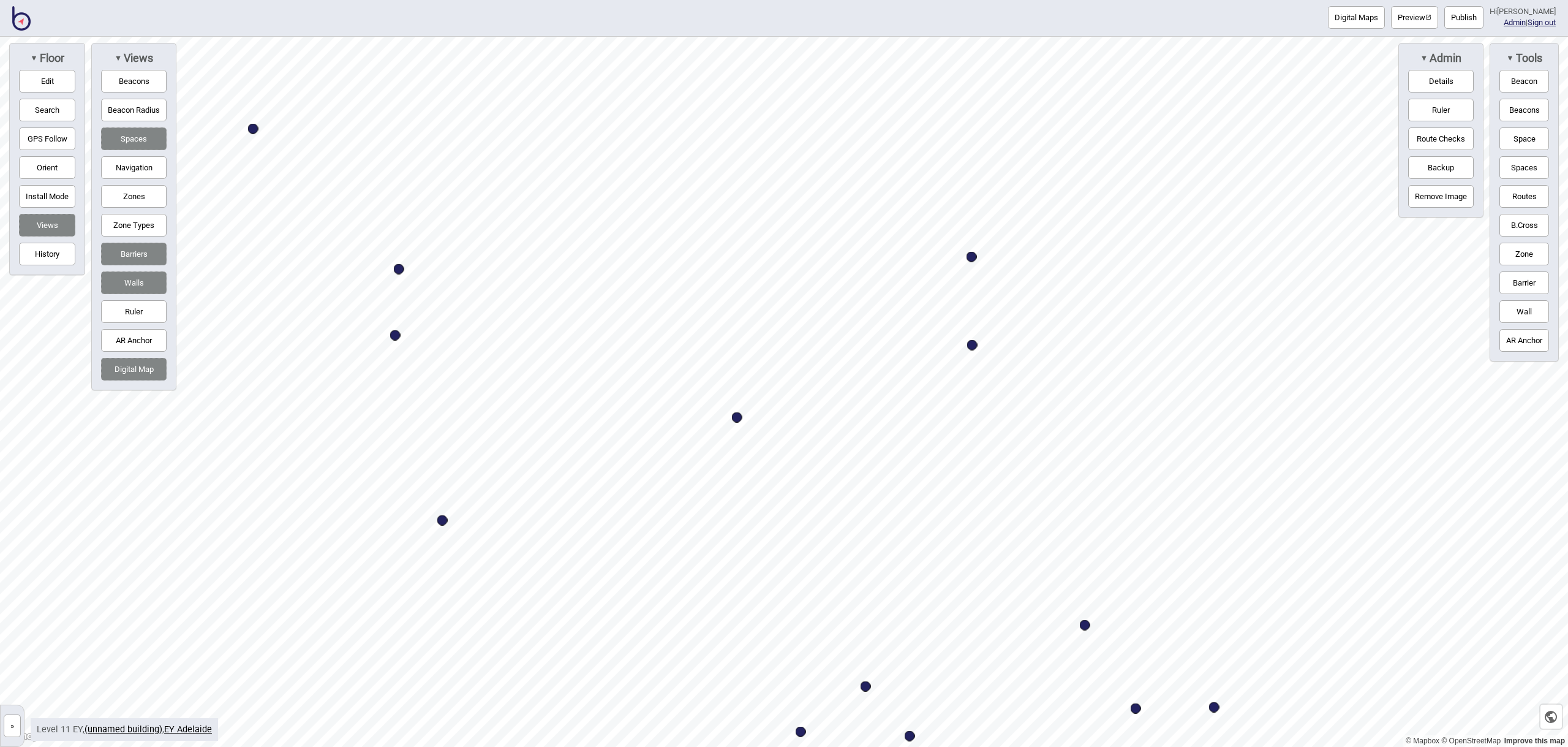
click at [973, 344] on div "Map marker" at bounding box center [972, 345] width 11 height 11
select select "Office Equipment"
select select "Mail Services"
select select "EY"
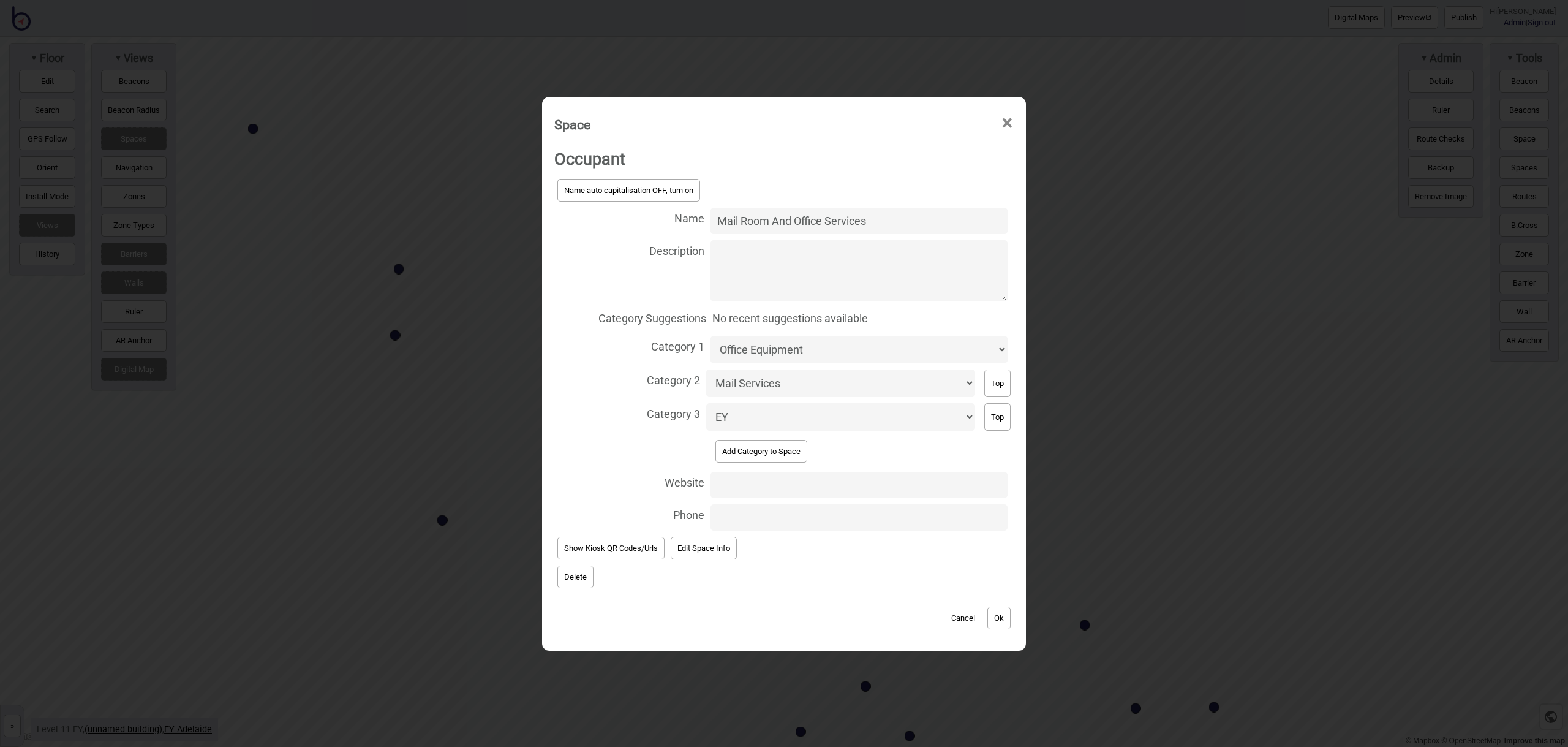
click at [567, 575] on button "Delete" at bounding box center [575, 577] width 36 height 23
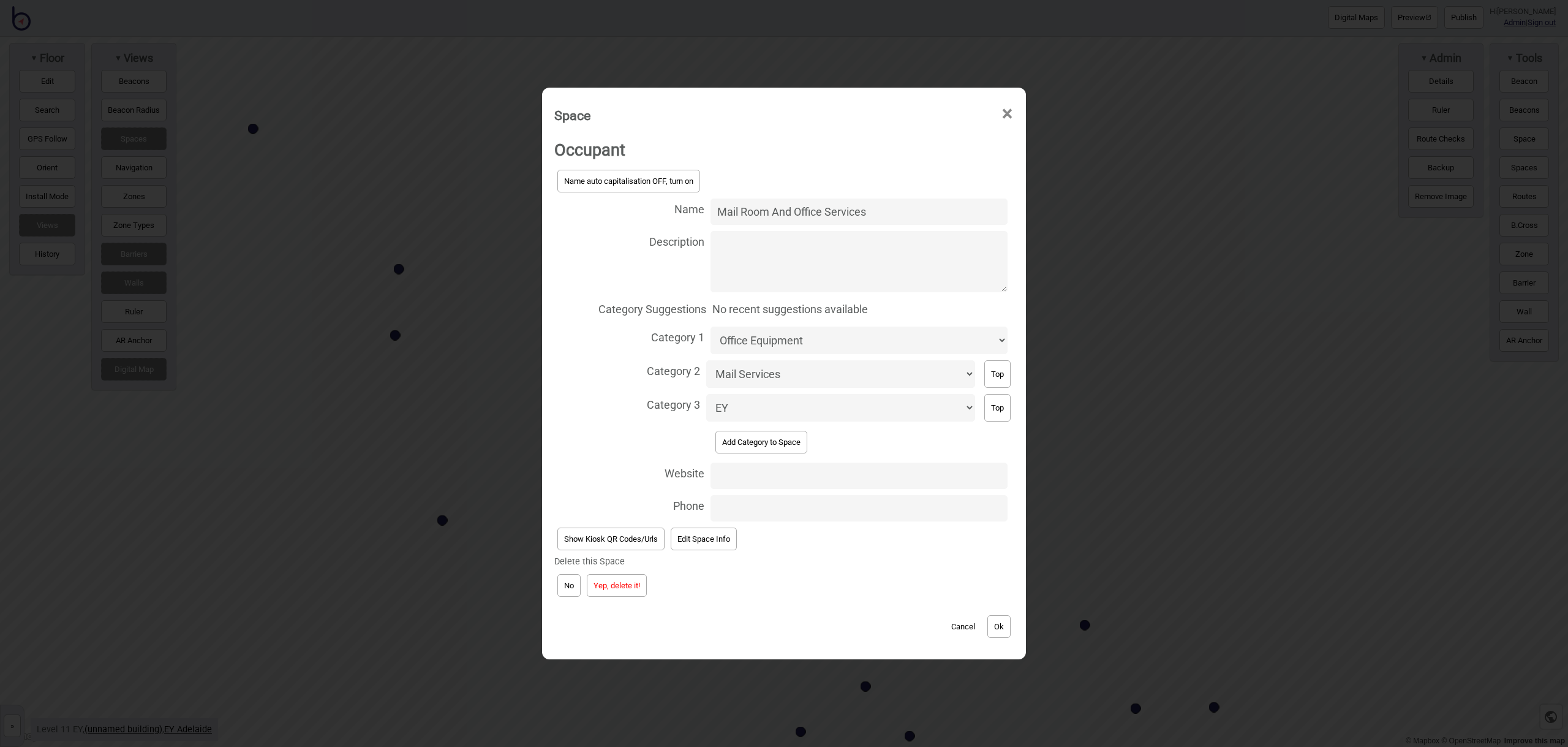
click at [637, 585] on button "Yep, delete it!" at bounding box center [617, 585] width 60 height 23
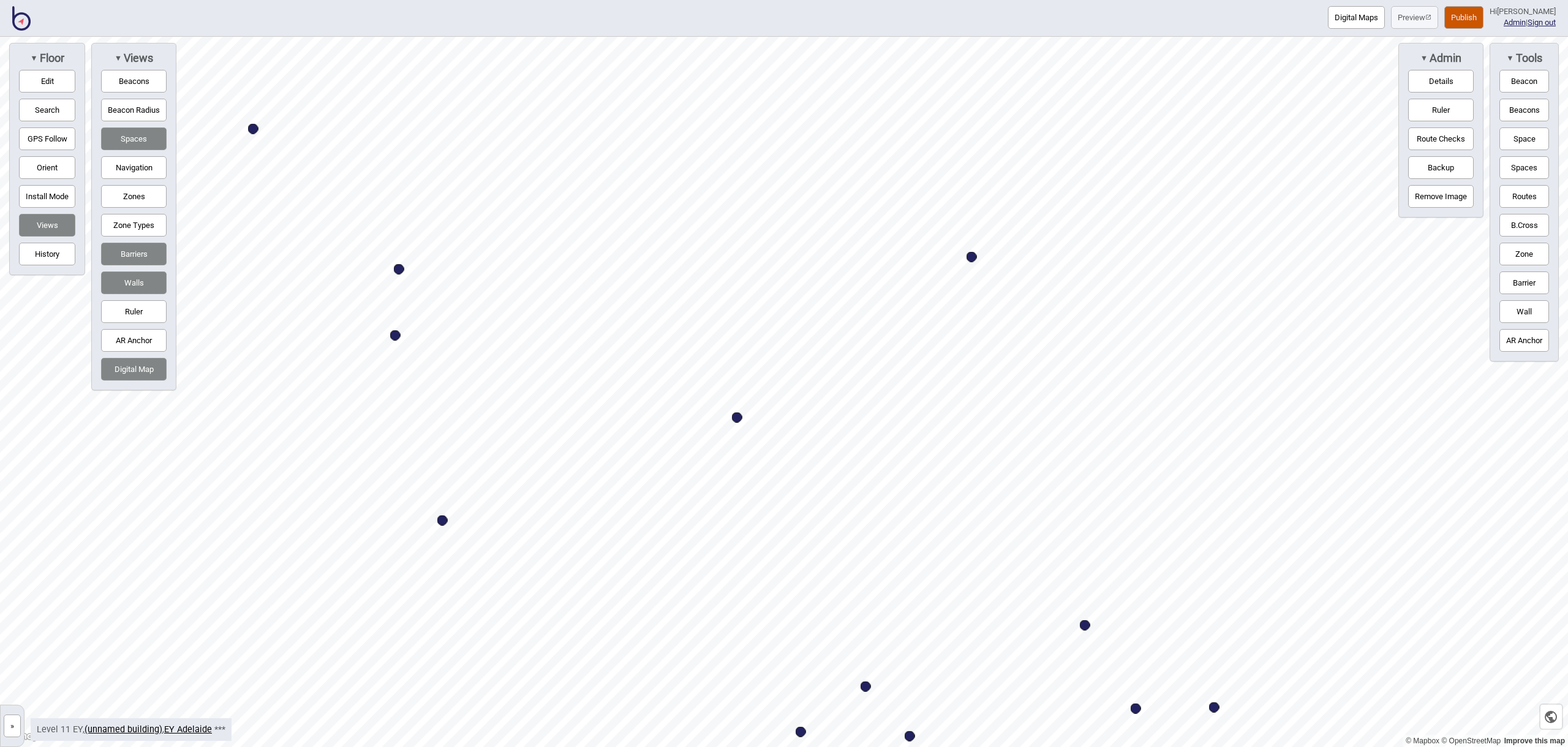
click at [41, 74] on button "Edit" at bounding box center [47, 82] width 57 height 23
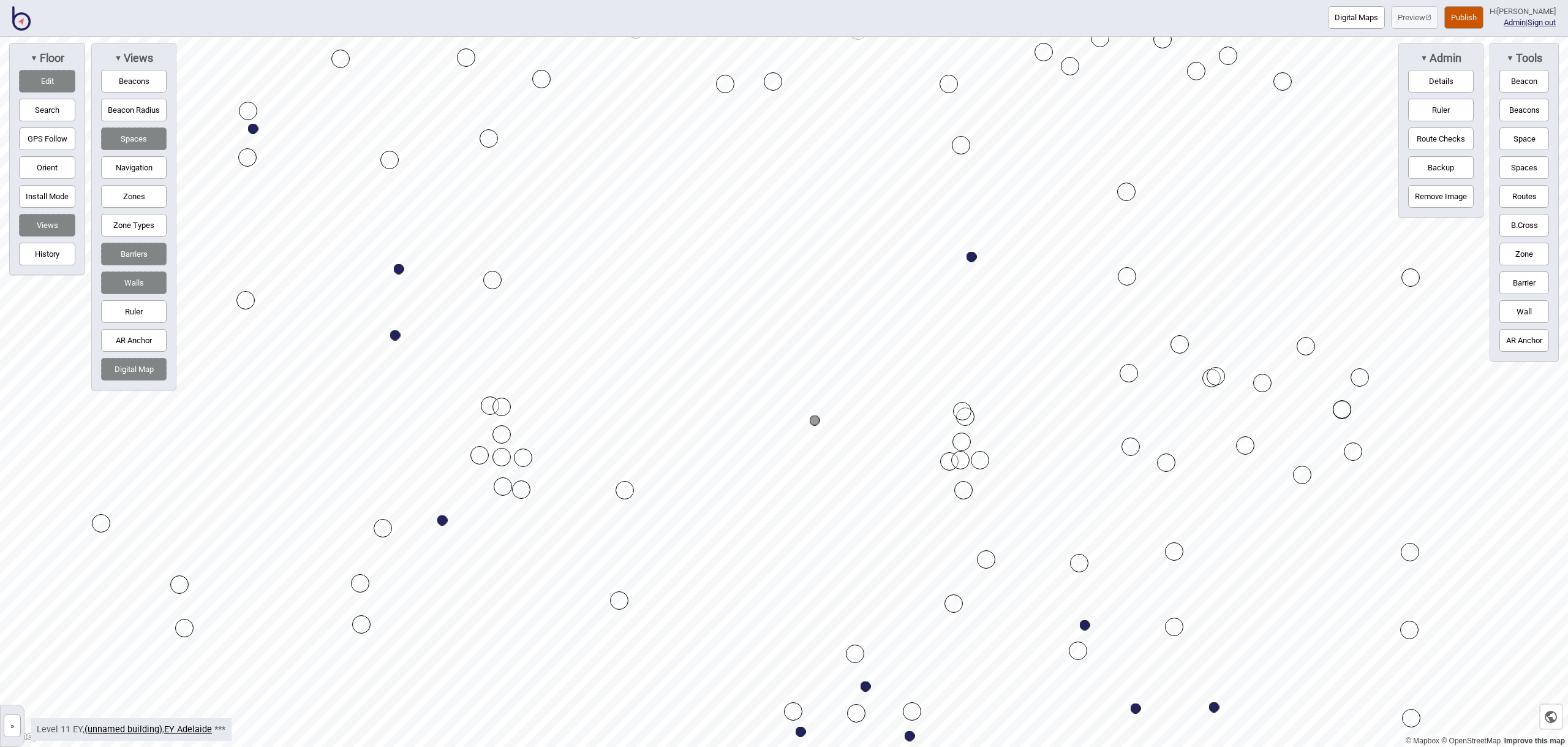
click at [54, 84] on button "Edit" at bounding box center [47, 82] width 57 height 23
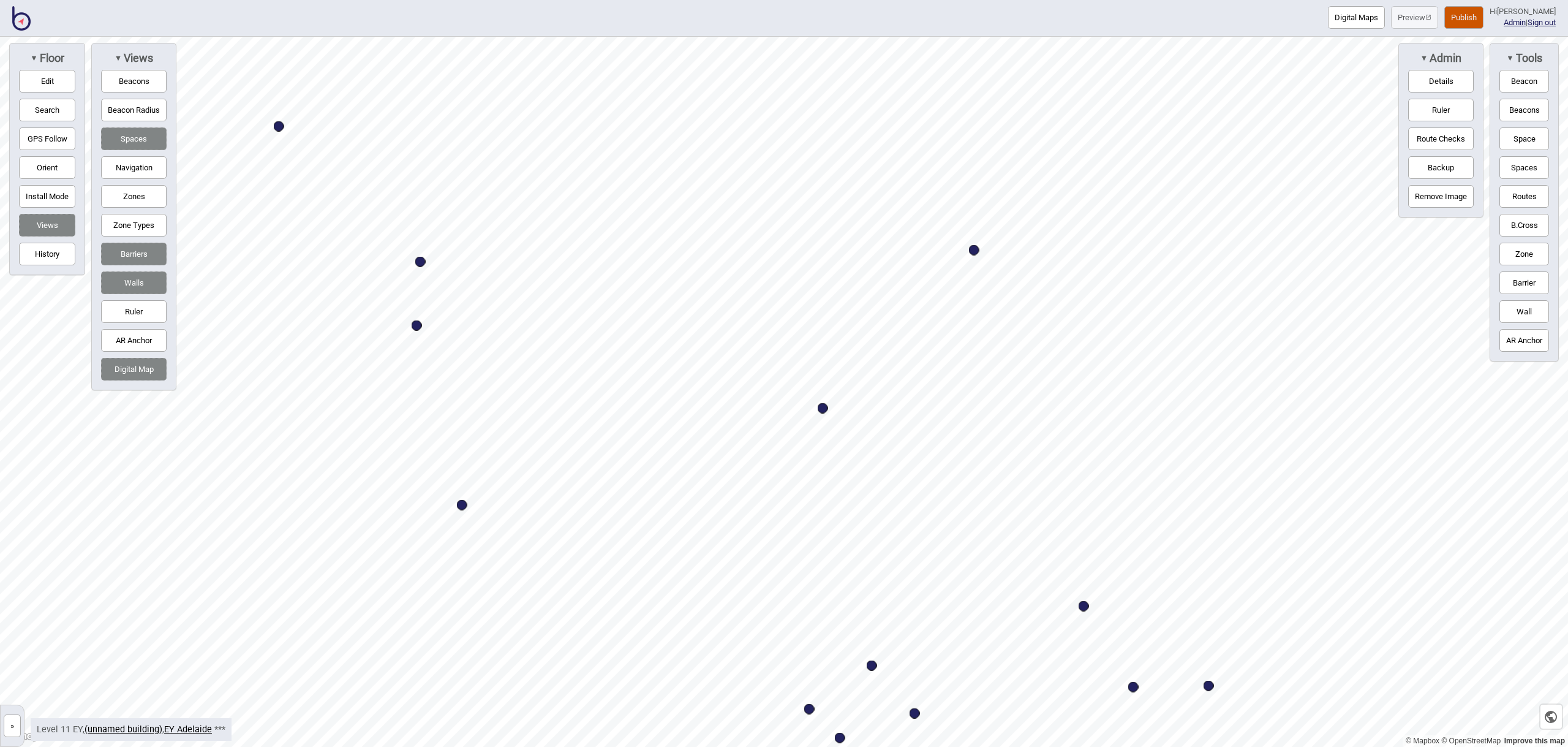
click at [1360, 21] on button "Digital Maps" at bounding box center [1356, 18] width 57 height 23
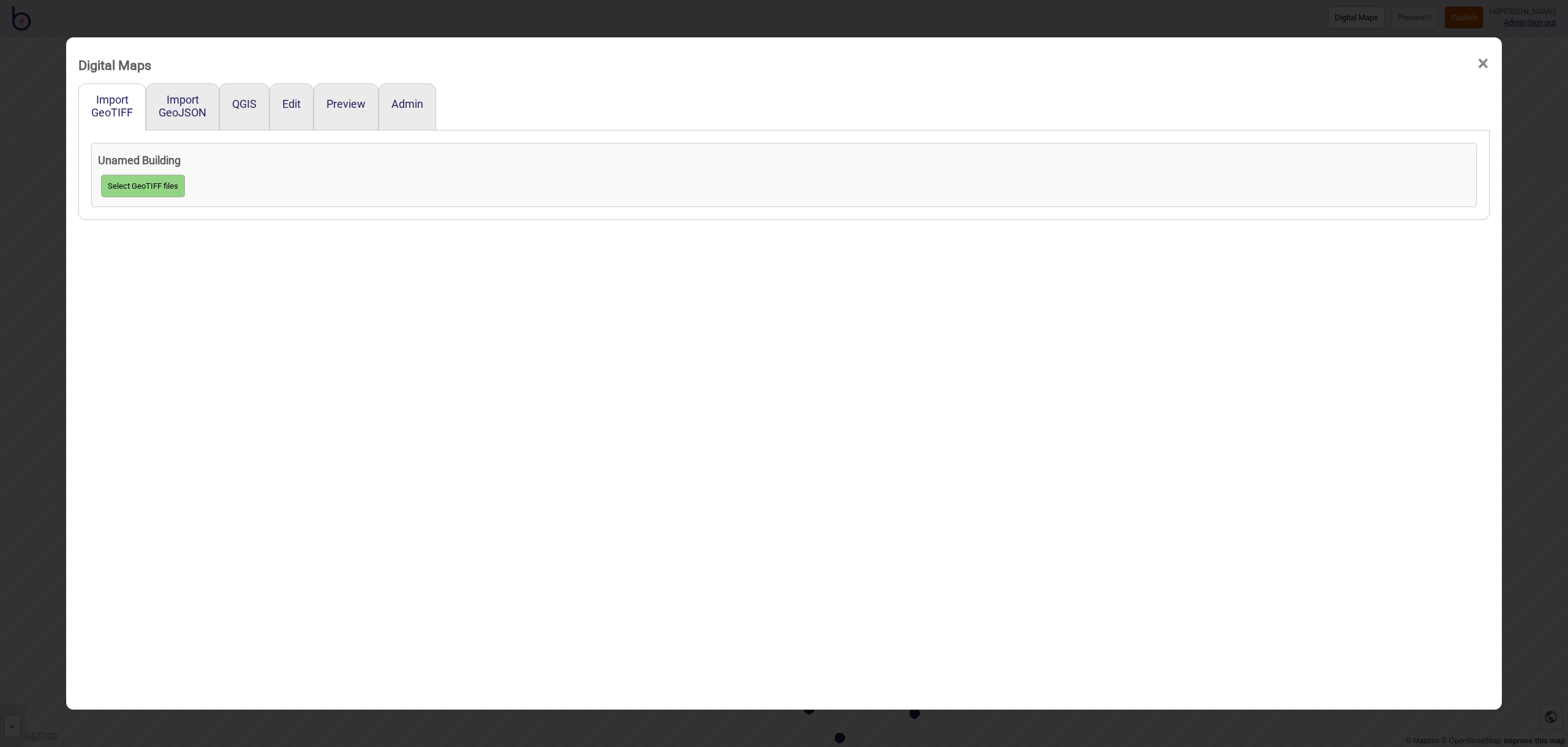
click at [1484, 65] on span "×" at bounding box center [1483, 64] width 13 height 41
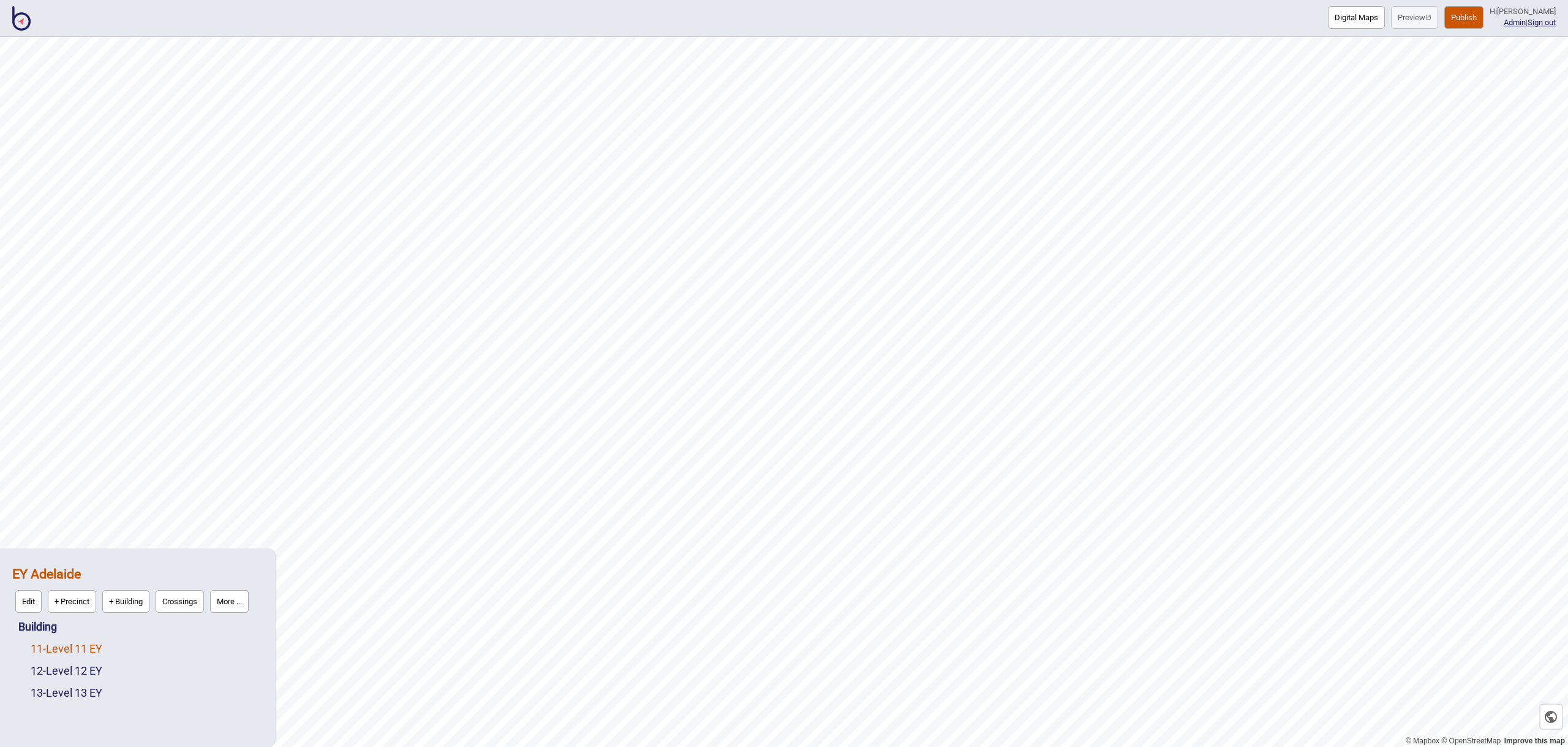
click at [62, 643] on link "11 - Level 11 EY" at bounding box center [67, 648] width 72 height 13
click at [55, 645] on button "Edit" at bounding box center [46, 645] width 26 height 23
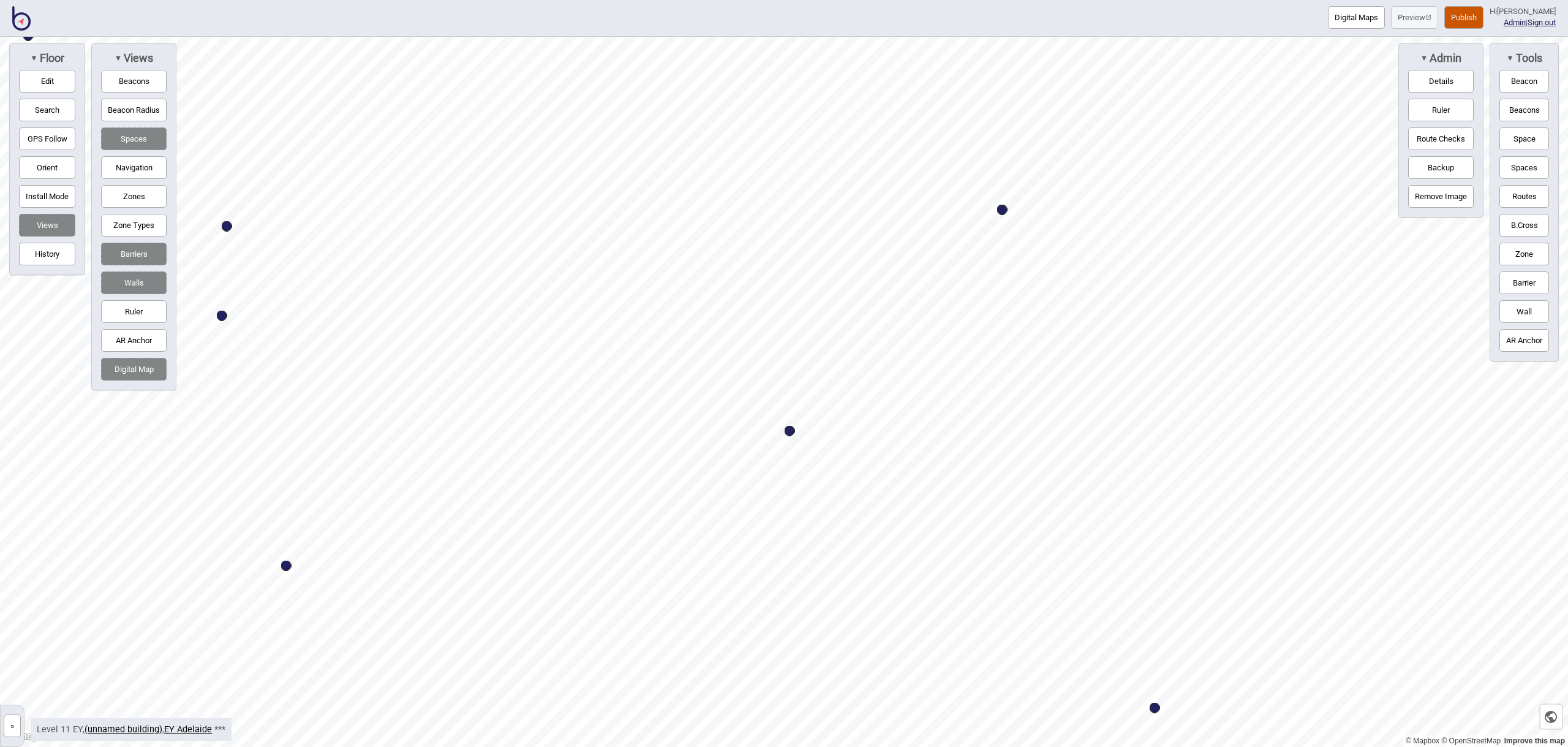
click at [1356, 15] on button "Digital Maps" at bounding box center [1356, 18] width 57 height 23
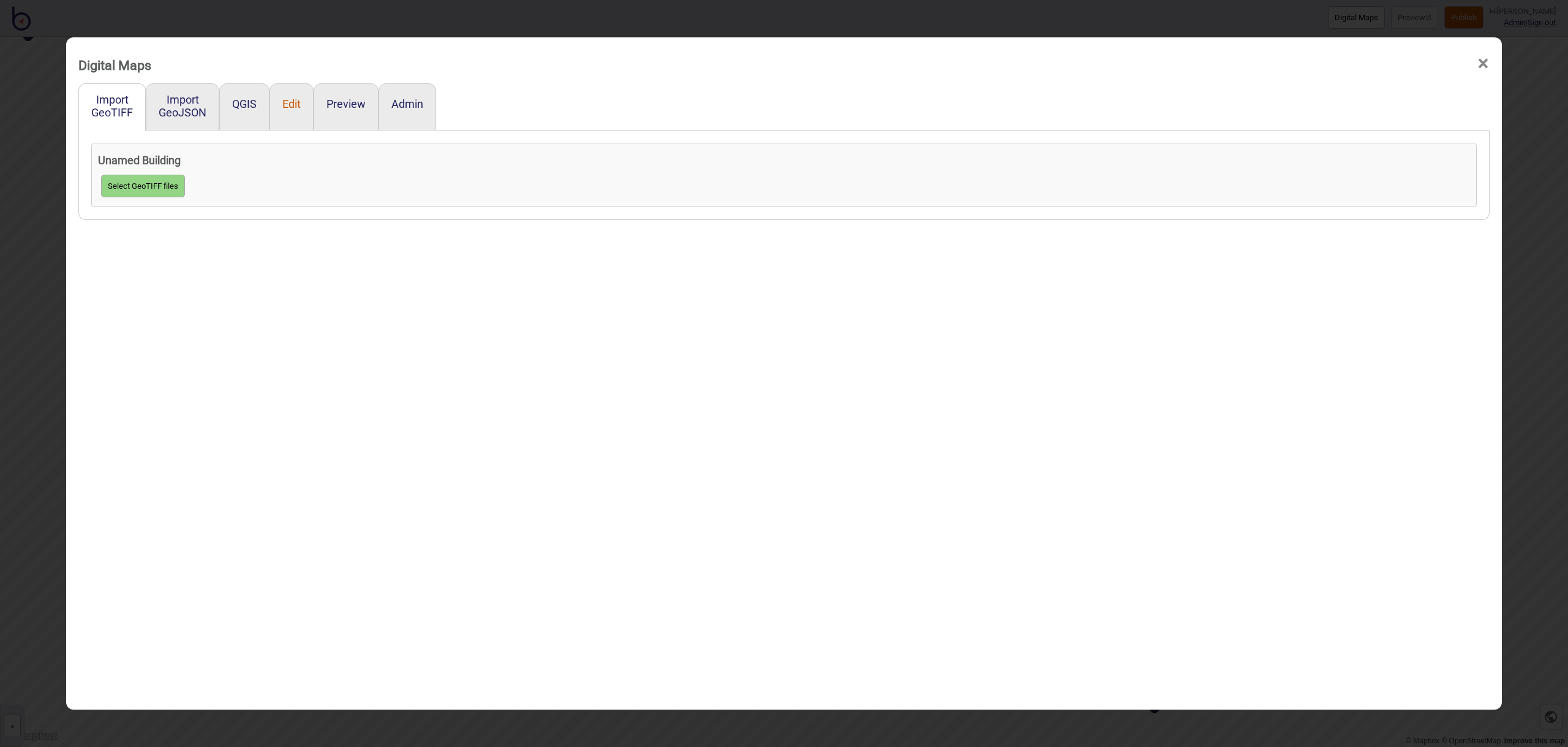
click at [295, 103] on button "Edit" at bounding box center [292, 104] width 19 height 13
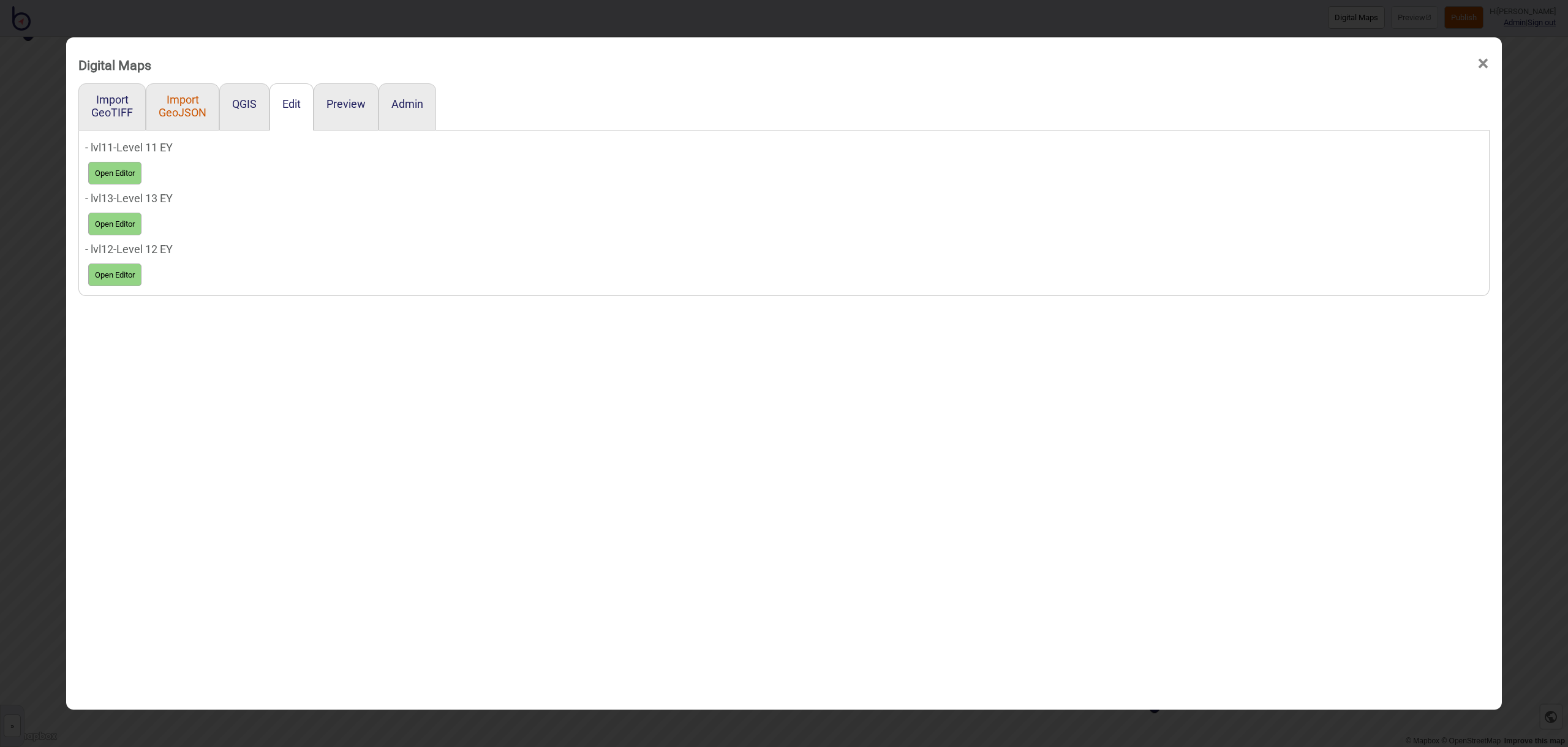
click at [180, 99] on button "Import GeoJSON" at bounding box center [182, 106] width 48 height 26
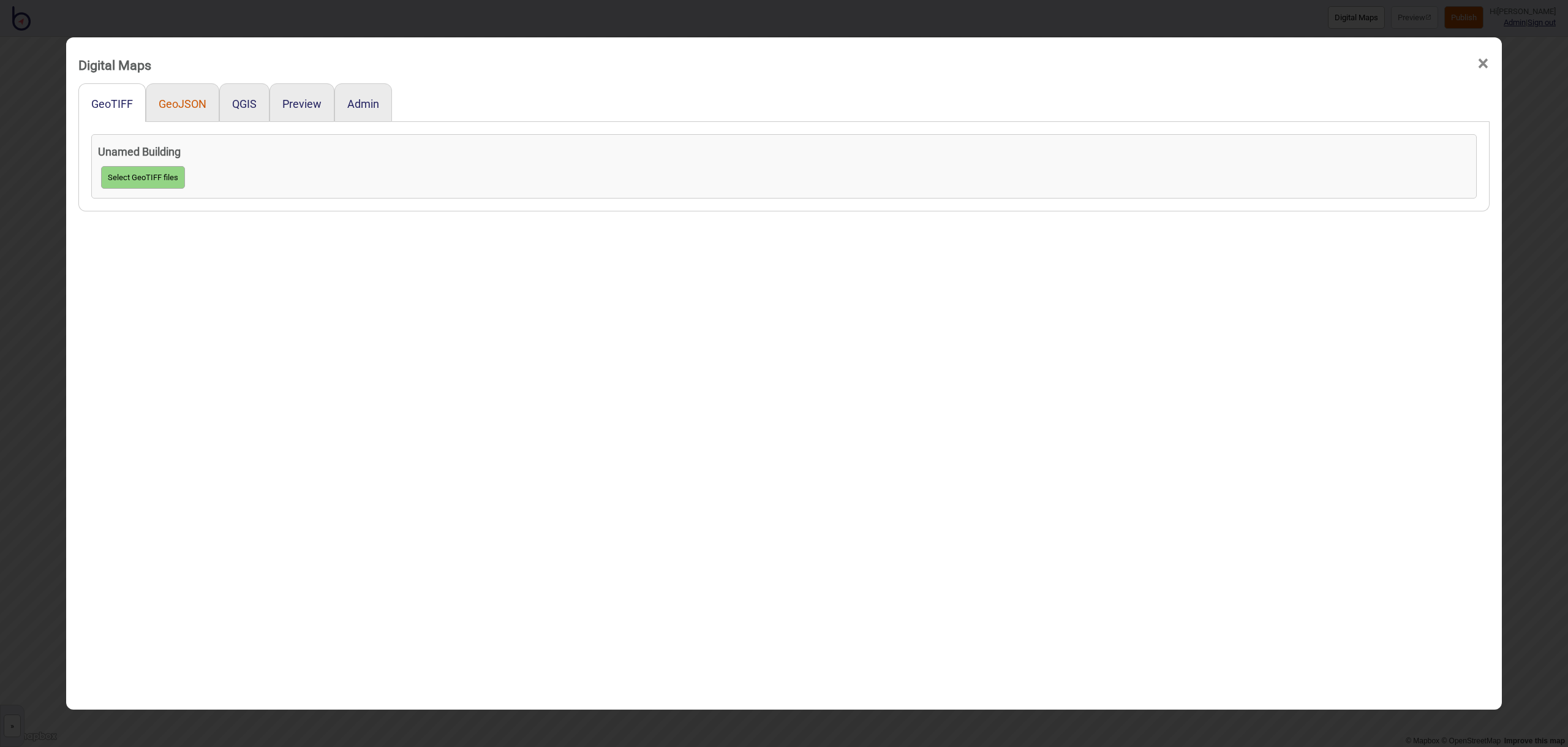
click at [200, 104] on button "GeoJSON" at bounding box center [182, 104] width 48 height 13
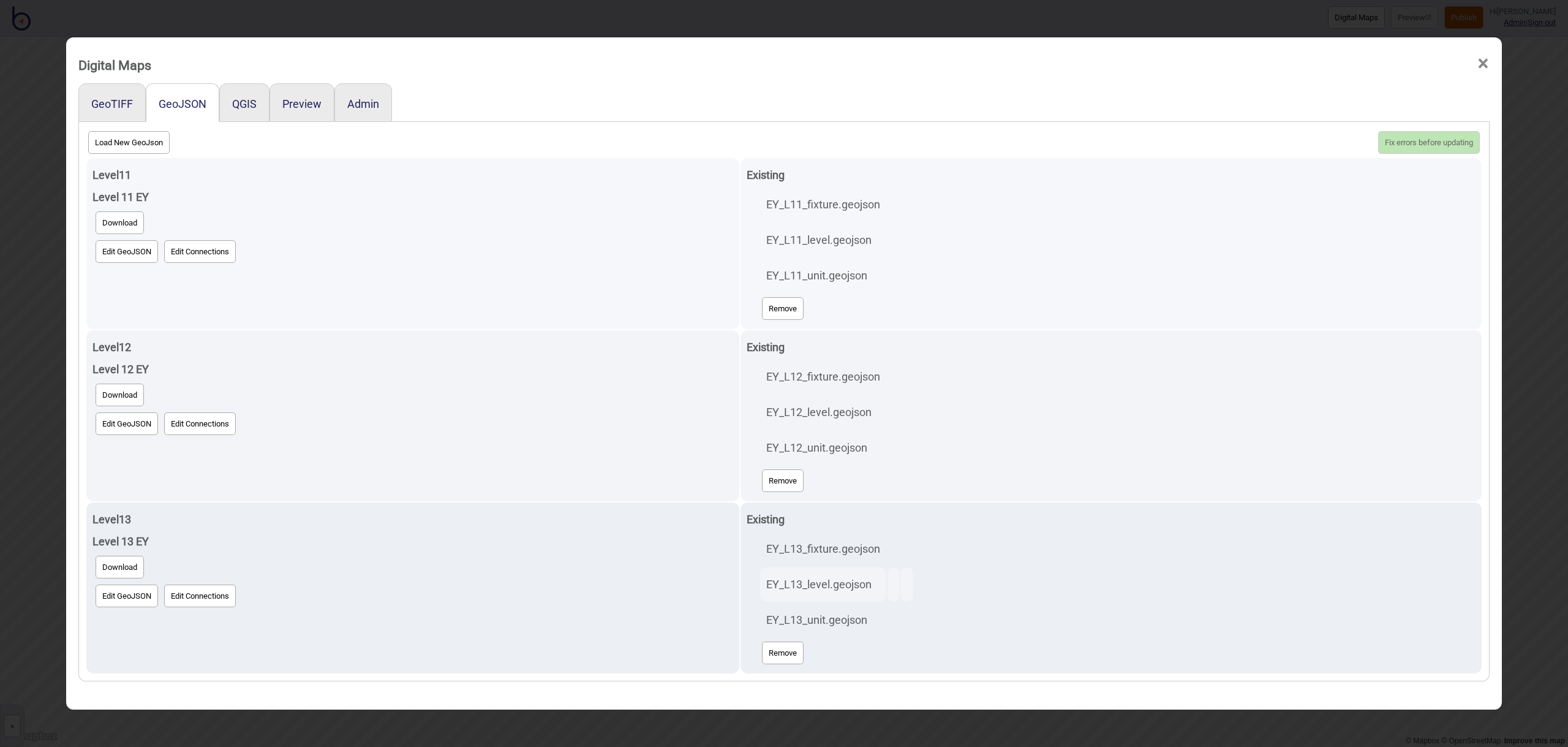
click at [125, 257] on button "Edit GeoJSON" at bounding box center [127, 252] width 62 height 23
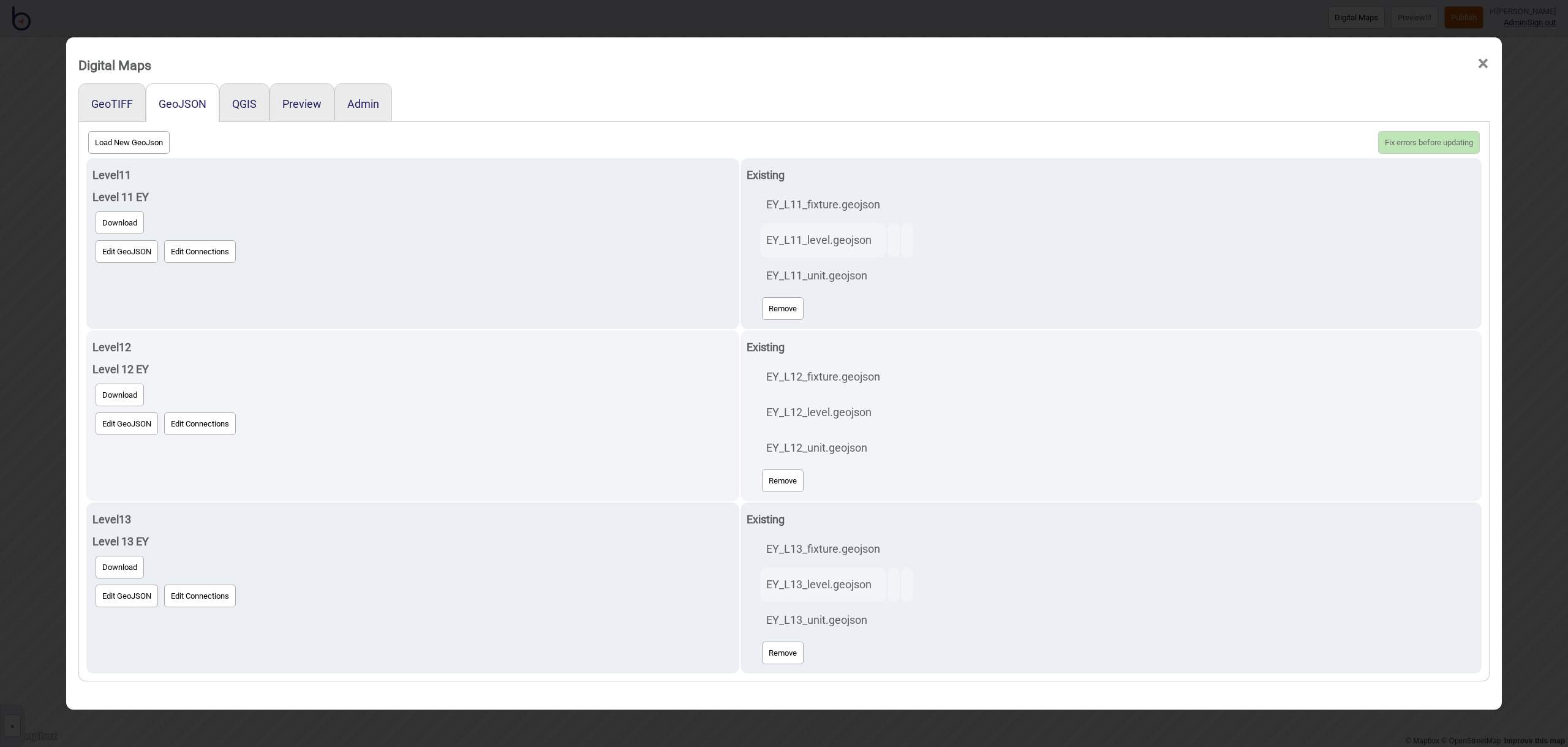
click at [121, 143] on button "Load New GeoJson" at bounding box center [129, 142] width 82 height 23
click input "file" at bounding box center [0, 0] width 0 height 0
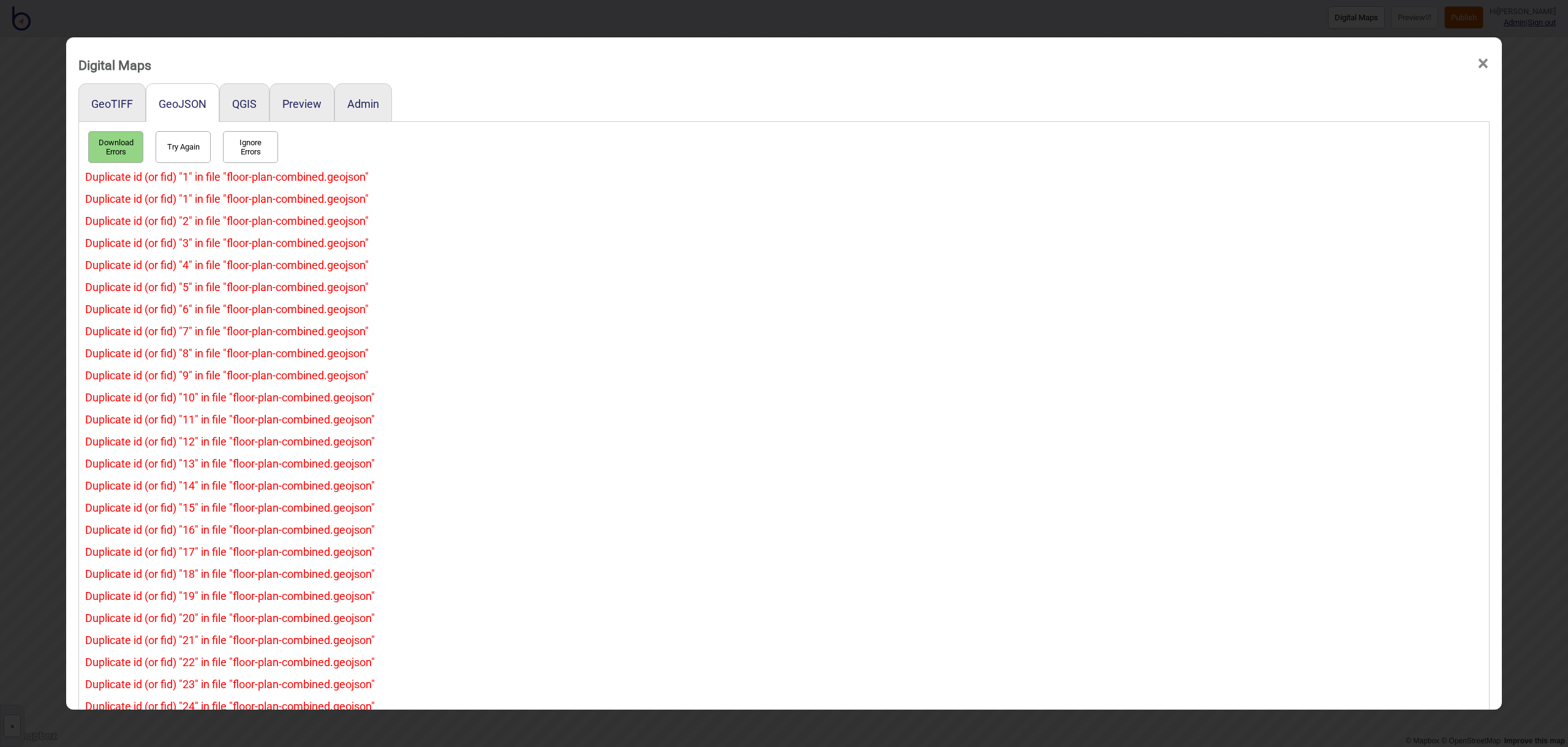
click at [177, 140] on button "Try Again" at bounding box center [182, 147] width 55 height 32
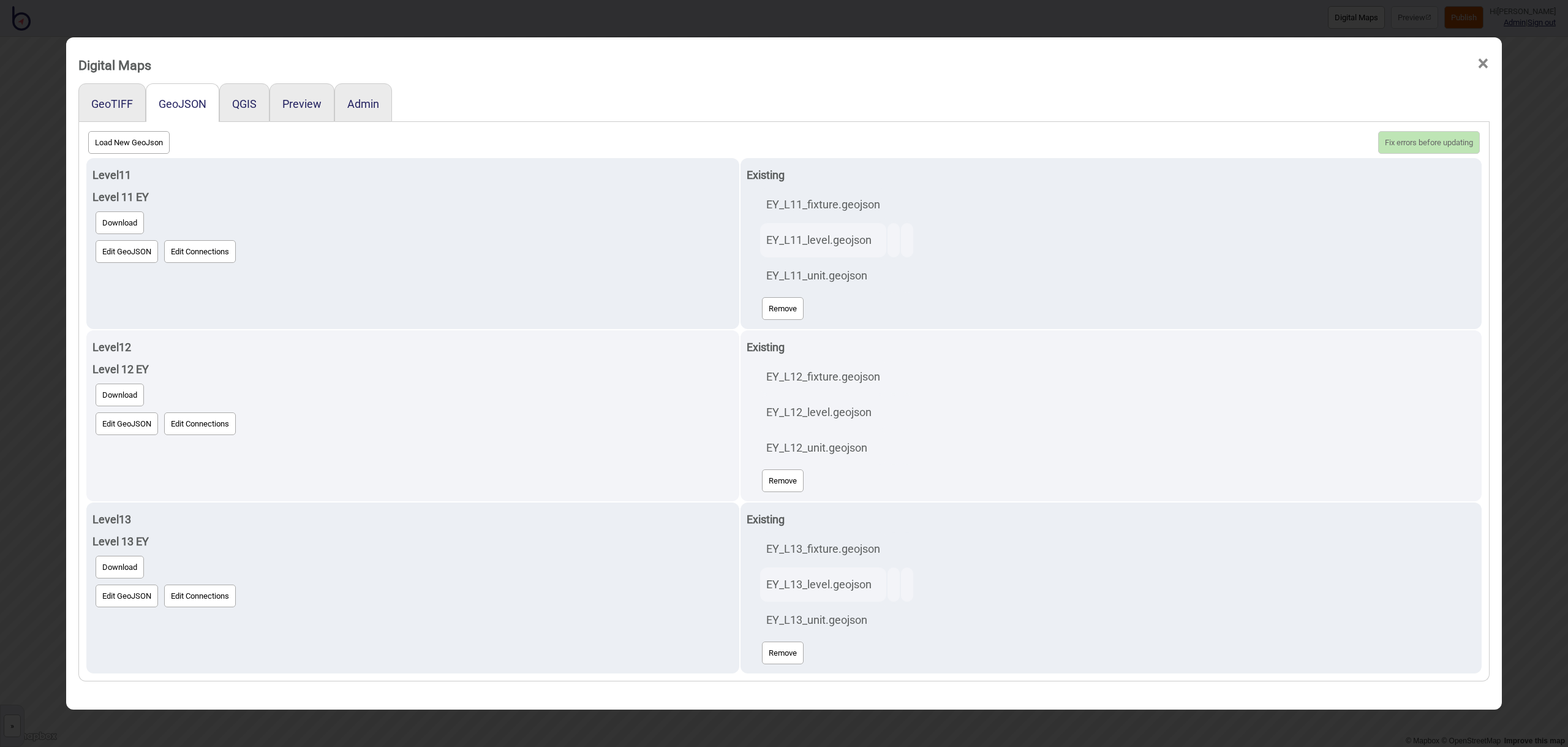
click at [130, 147] on button "Load New GeoJson" at bounding box center [129, 142] width 82 height 23
click input "file" at bounding box center [0, 0] width 0 height 0
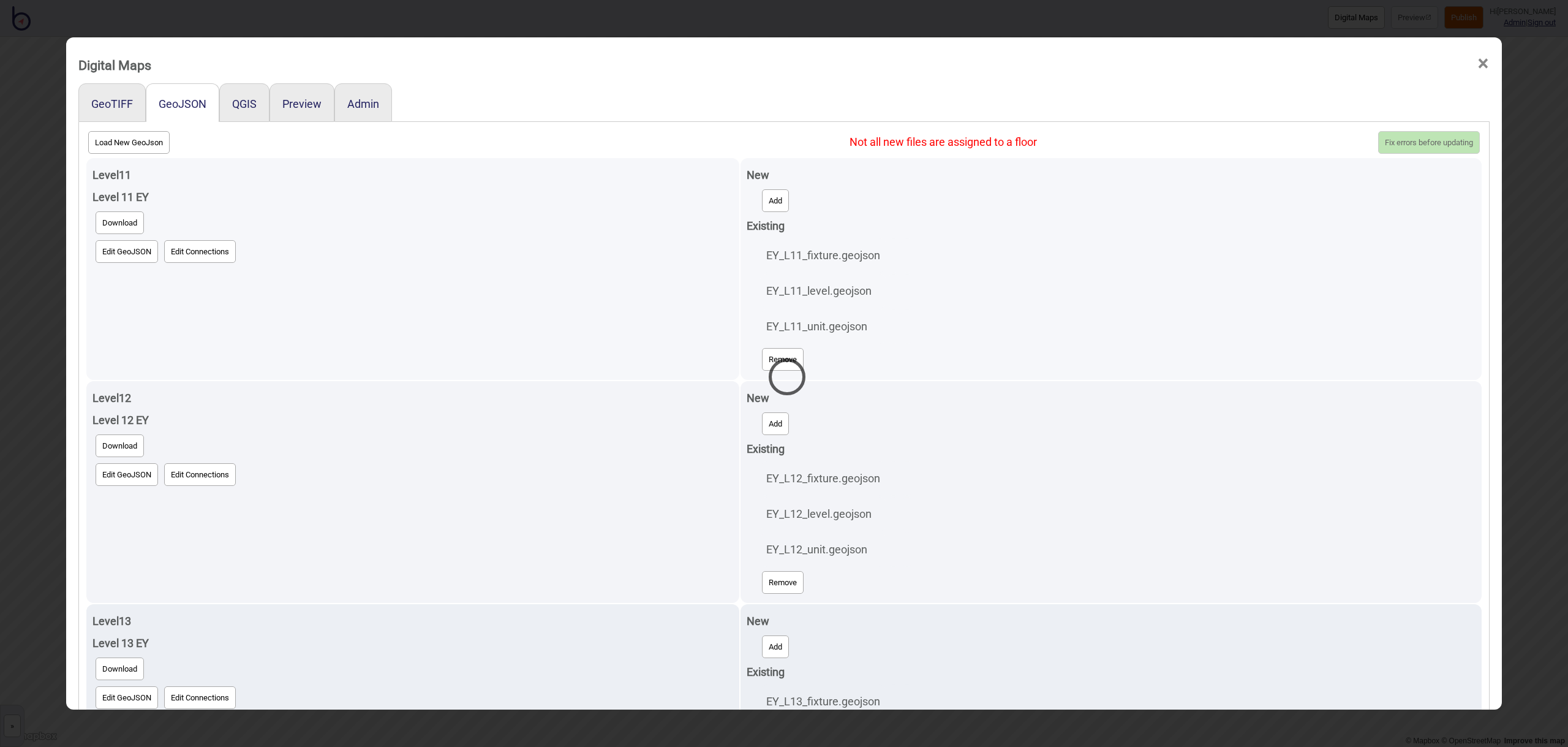
select select "EY_L11_unit.geojson"
select select "EY_L11_level.geojson"
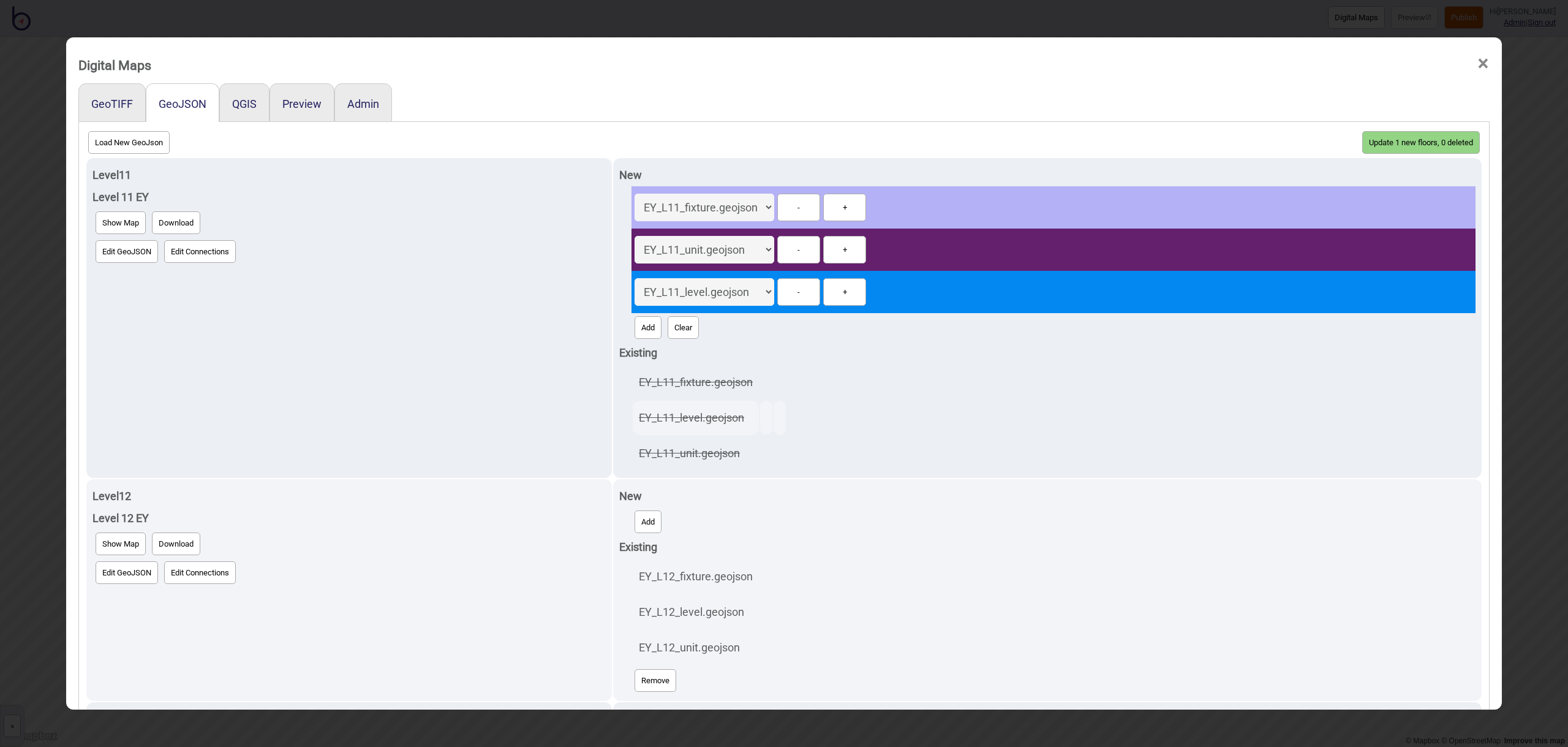
click at [1402, 137] on button "Update 1 new floors, 0 deleted" at bounding box center [1421, 142] width 117 height 23
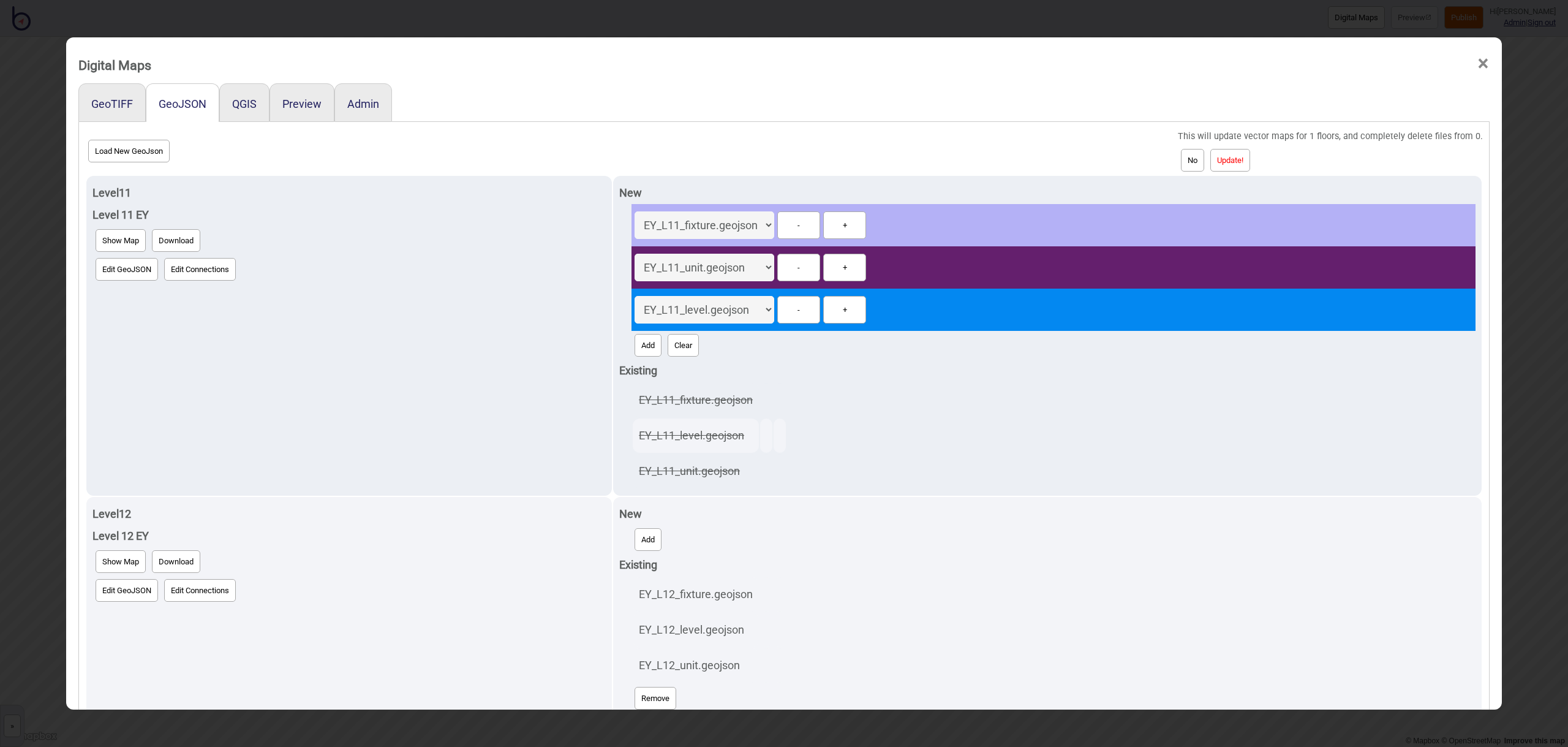
click at [1244, 163] on button "Update!" at bounding box center [1230, 160] width 40 height 23
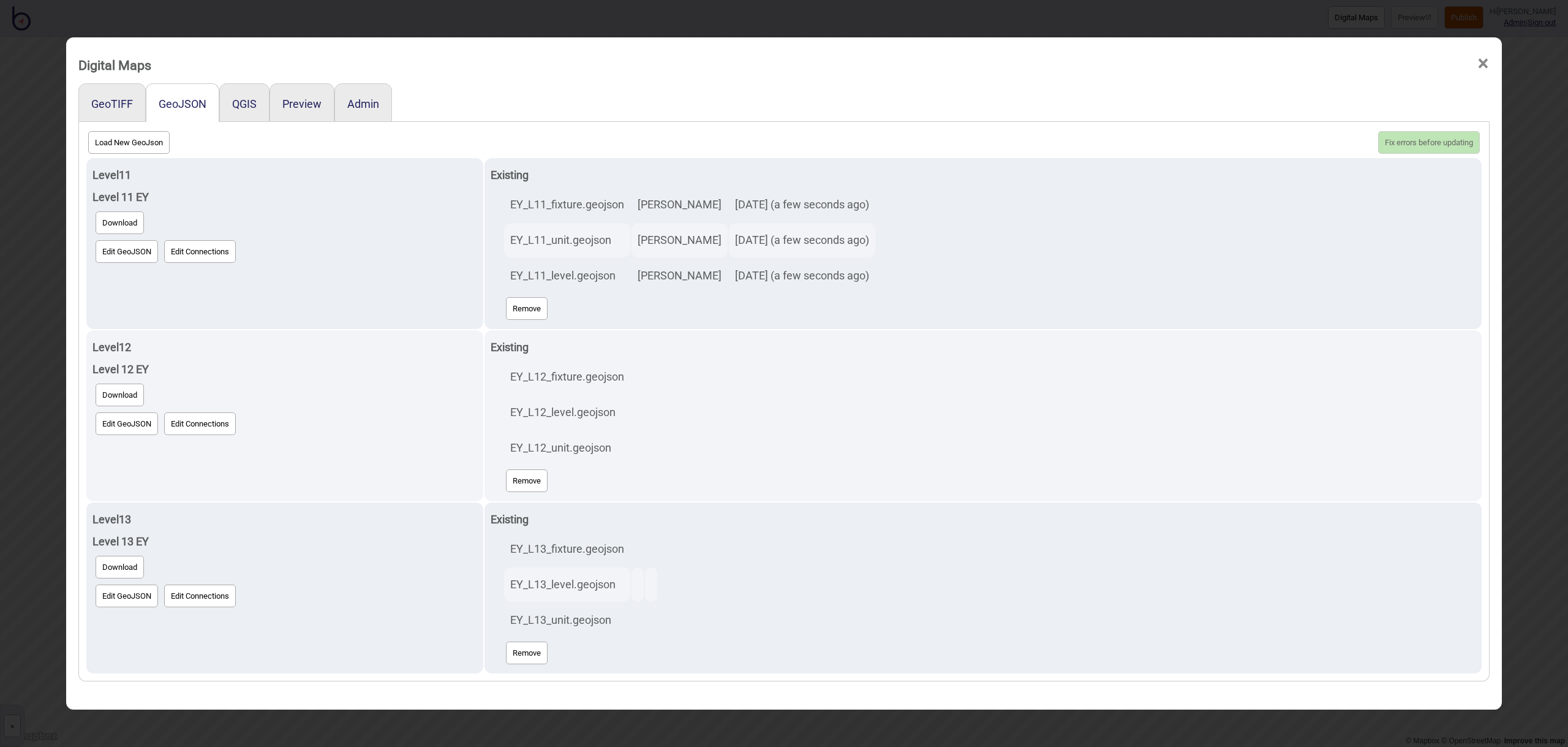
click at [1484, 65] on span "×" at bounding box center [1483, 64] width 13 height 41
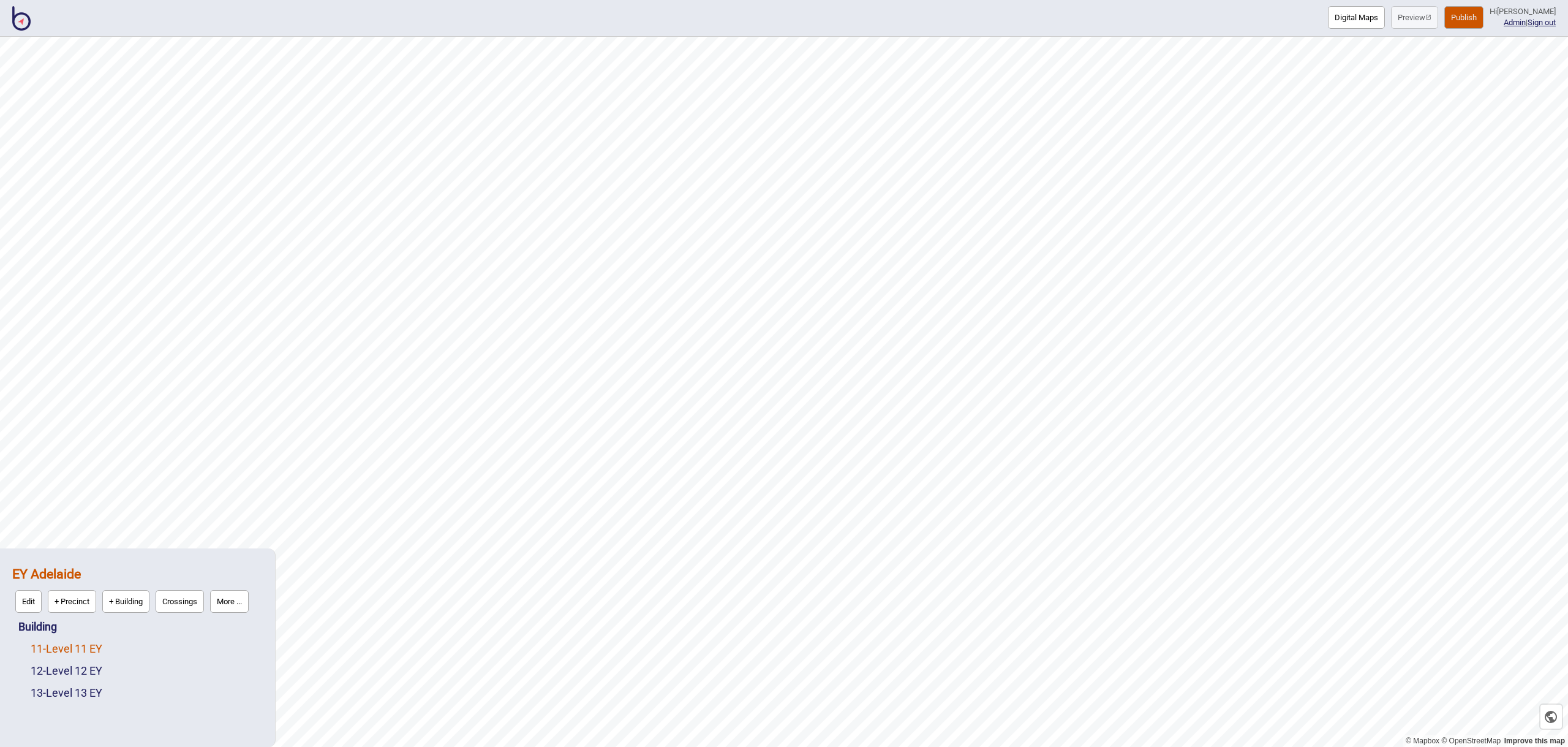
click at [89, 645] on link "11 - Level 11 EY" at bounding box center [67, 648] width 72 height 13
click at [44, 645] on button "Edit" at bounding box center [46, 645] width 26 height 23
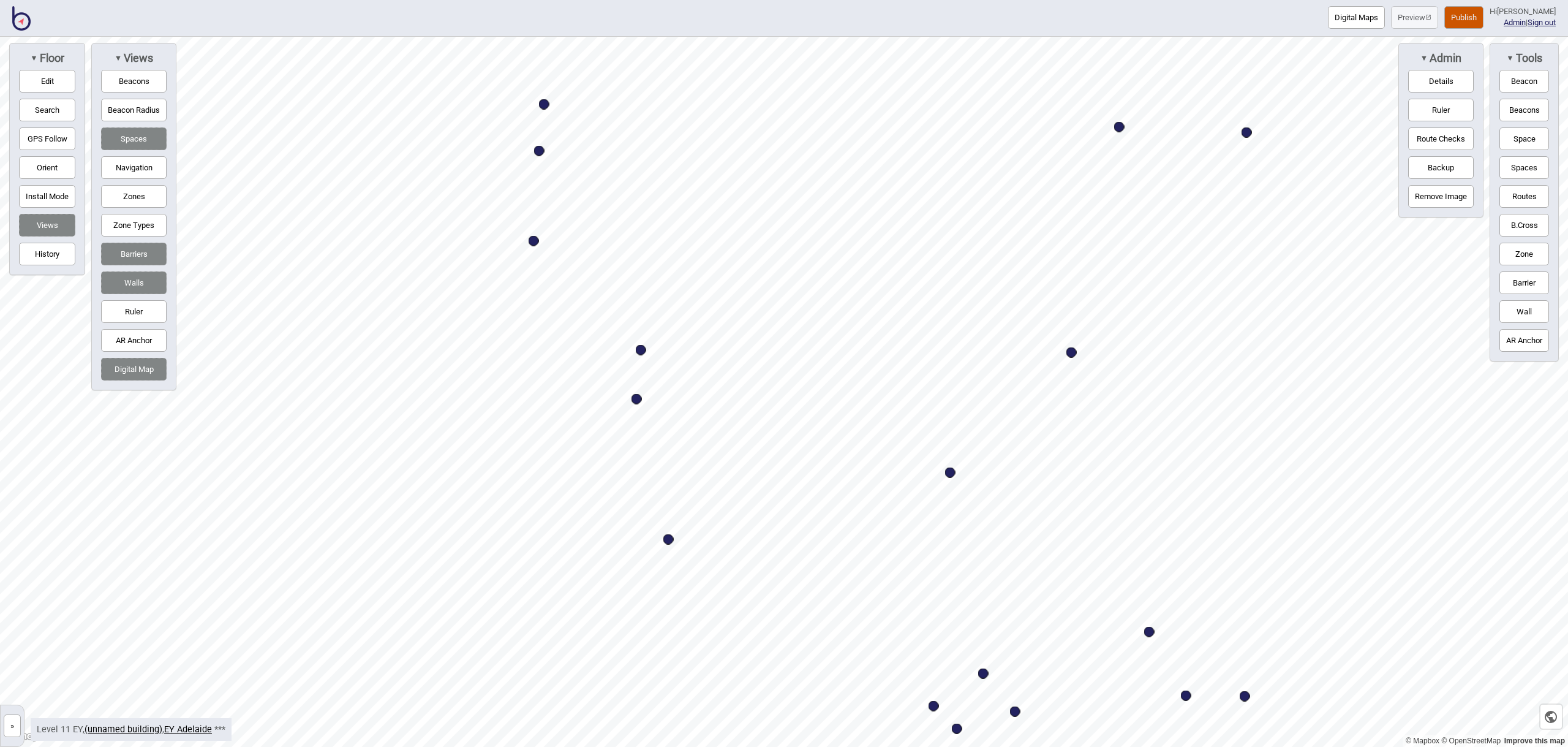
click at [1480, 17] on button "Publish" at bounding box center [1464, 18] width 39 height 23
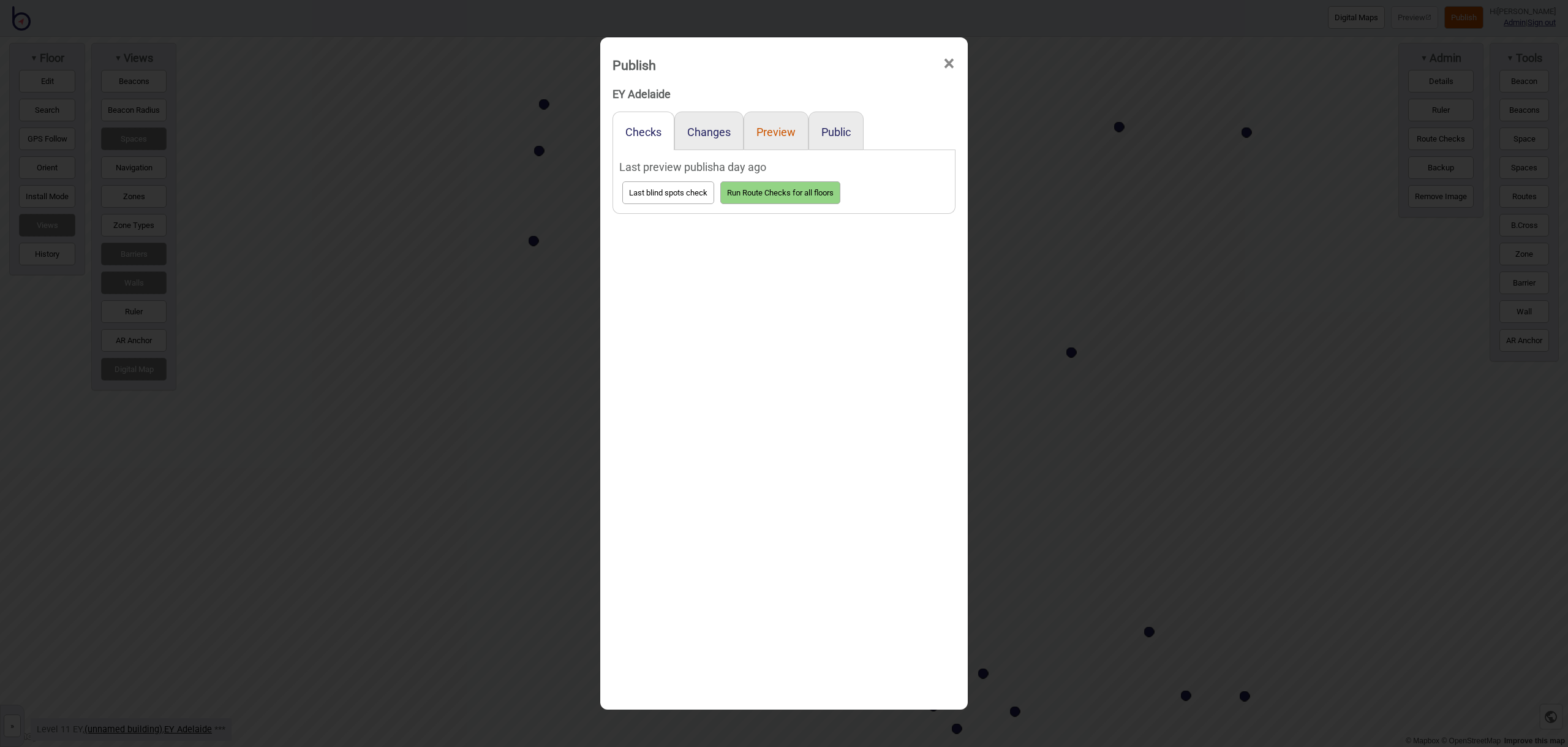
click at [786, 135] on button "Preview" at bounding box center [775, 132] width 39 height 13
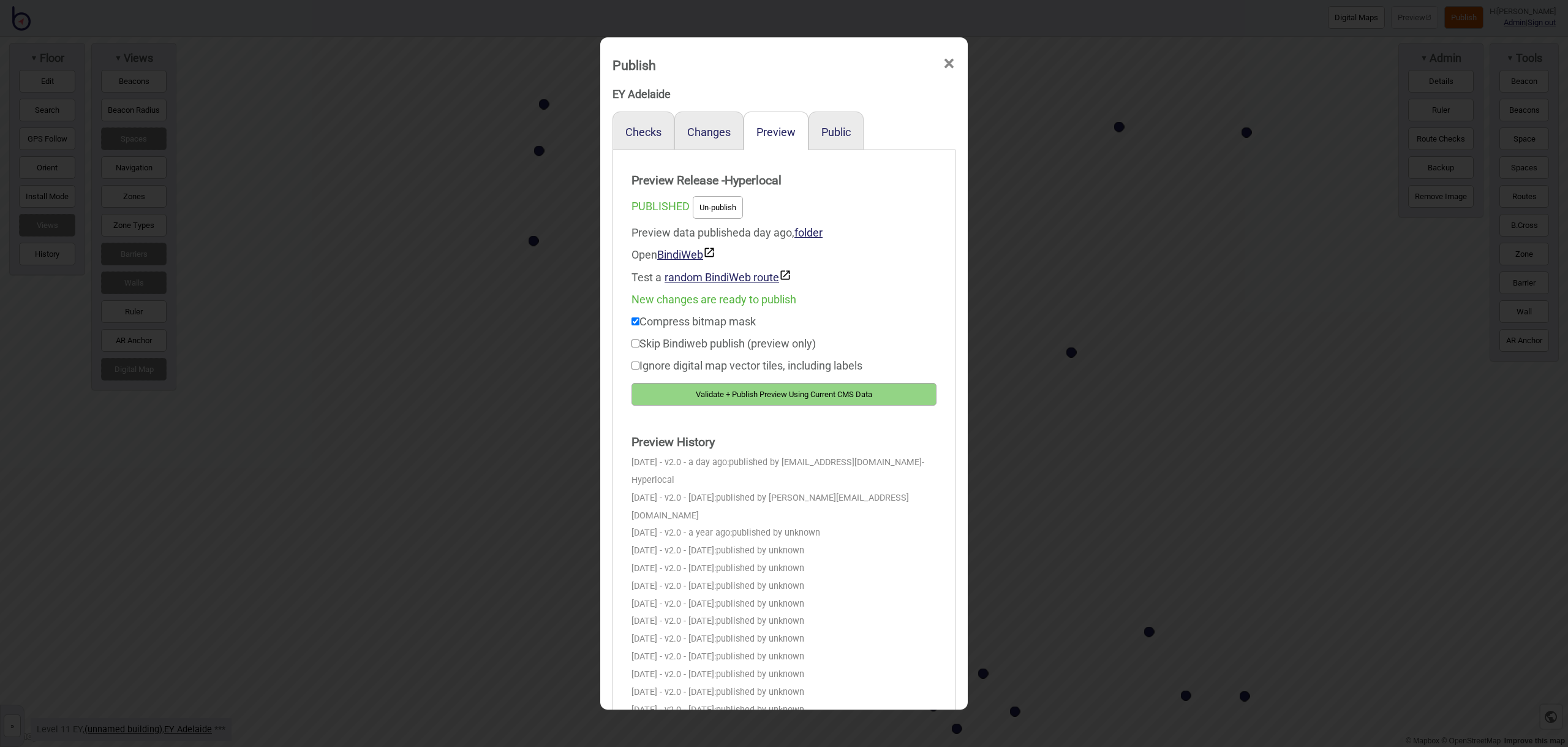
click at [846, 399] on button "Validate + Publish Preview Using Current CMS Data" at bounding box center [784, 394] width 305 height 23
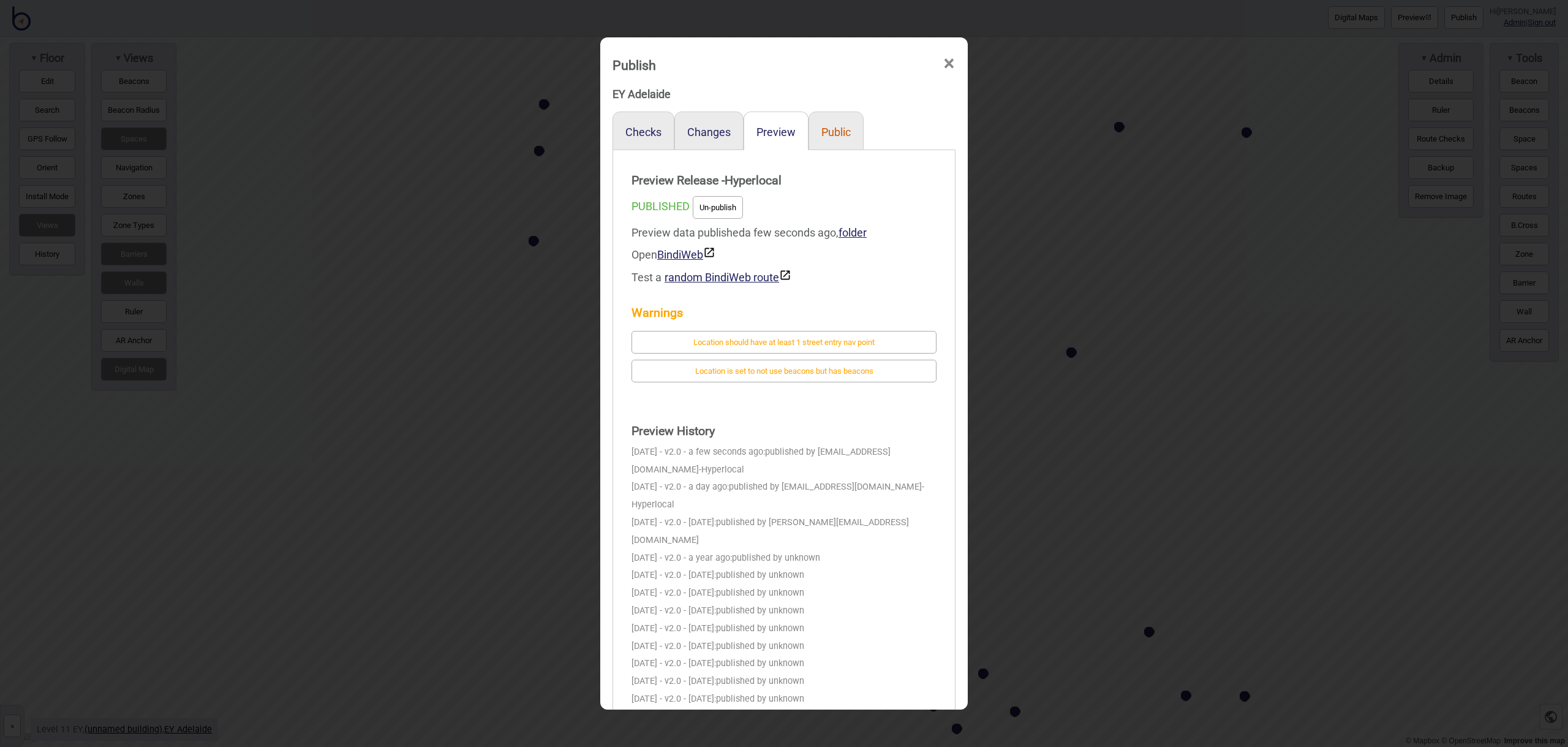
click at [848, 133] on button "Public" at bounding box center [836, 132] width 29 height 13
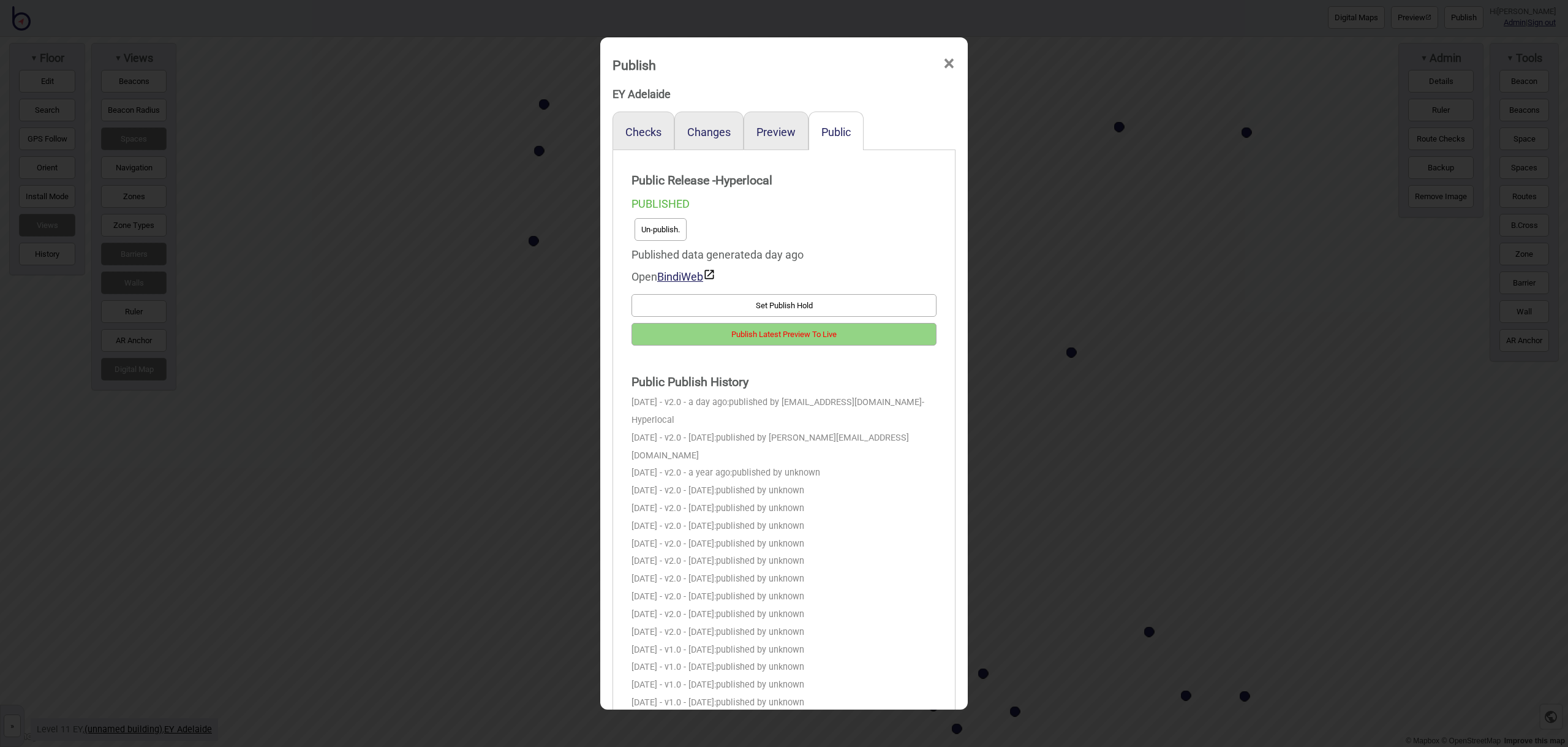
click at [670, 233] on button "Un-publish." at bounding box center [660, 230] width 52 height 23
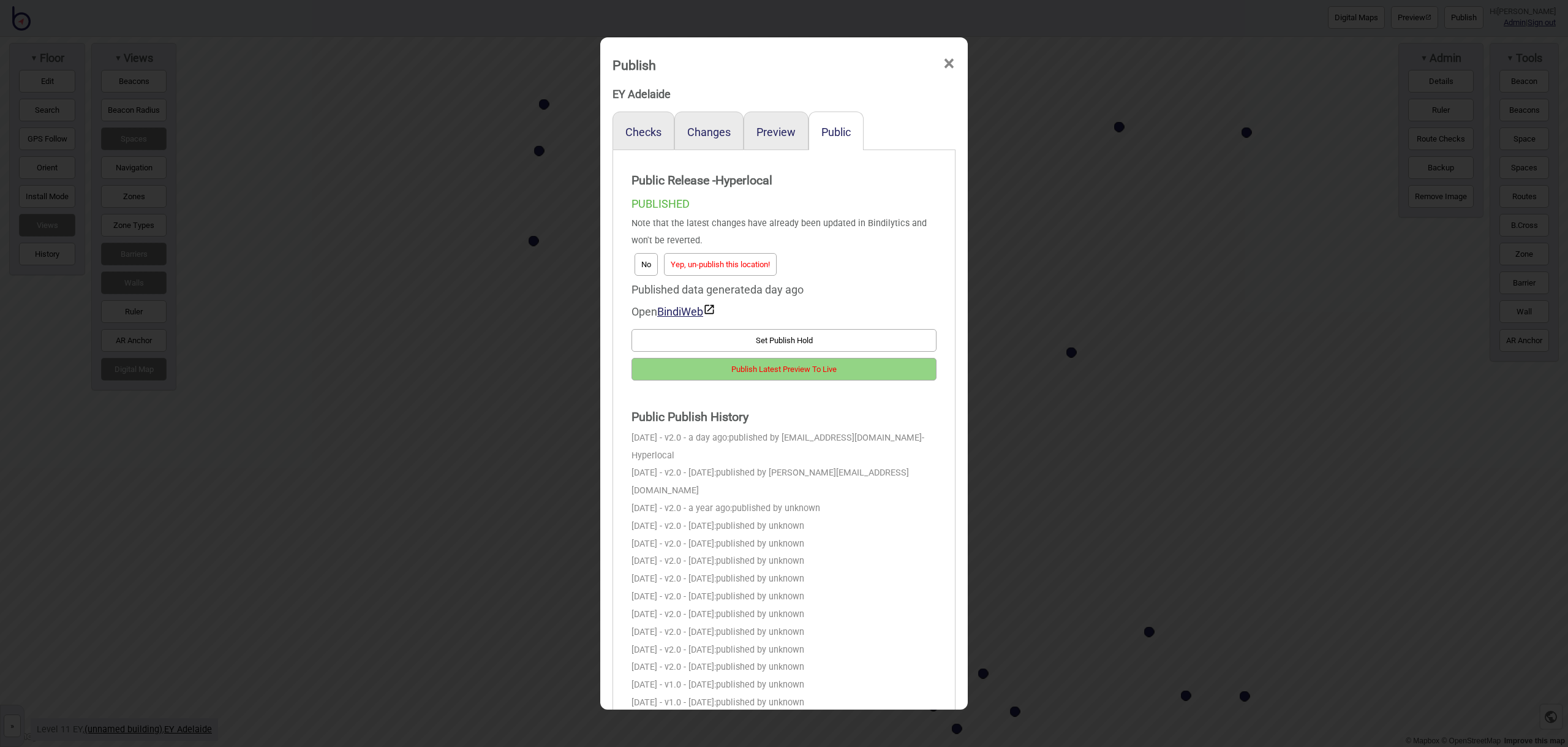
click at [728, 279] on div "Published data generated a day ago" at bounding box center [784, 290] width 305 height 22
click at [729, 274] on button "Yep, un-publish this location!" at bounding box center [720, 265] width 113 height 23
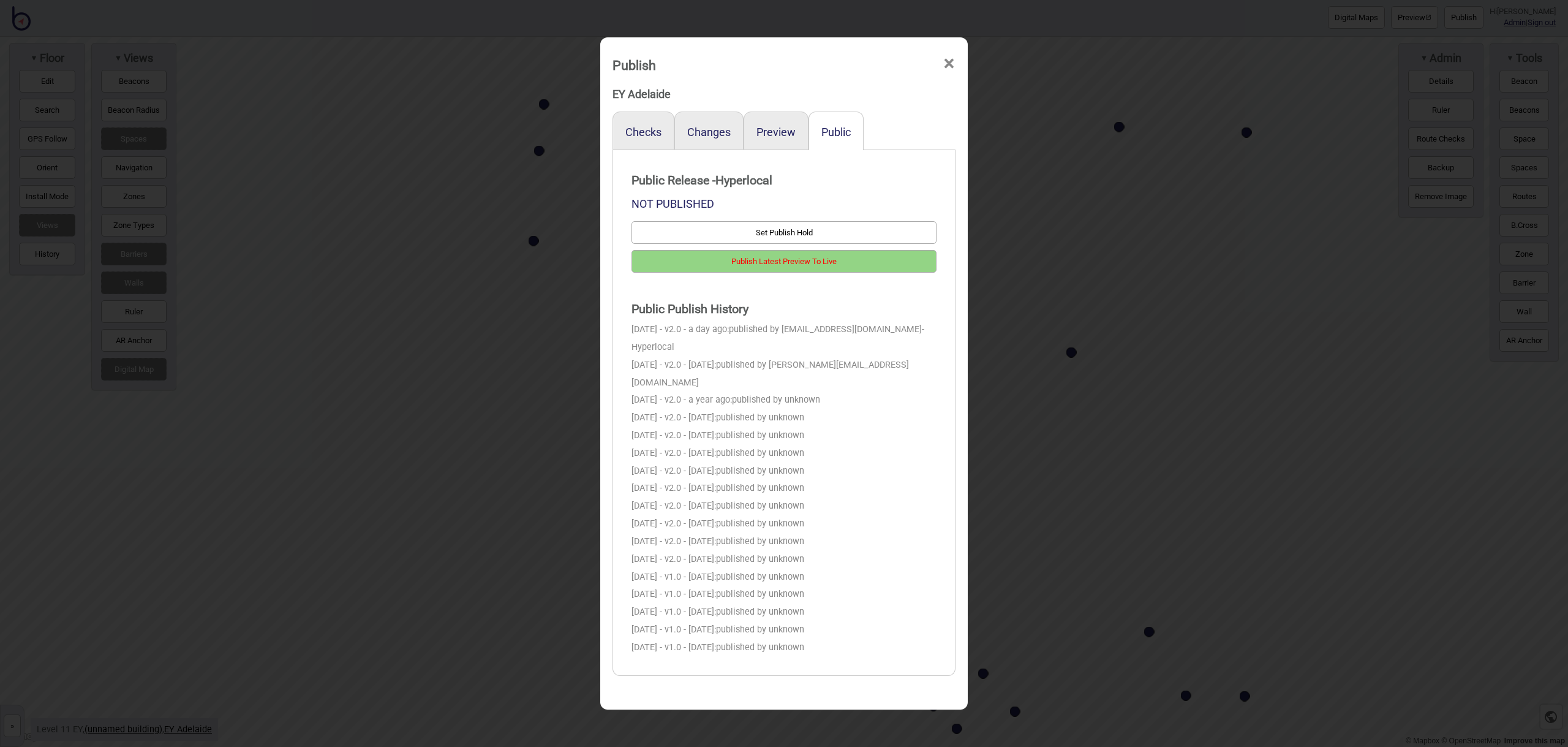
click at [946, 65] on span "×" at bounding box center [949, 64] width 13 height 41
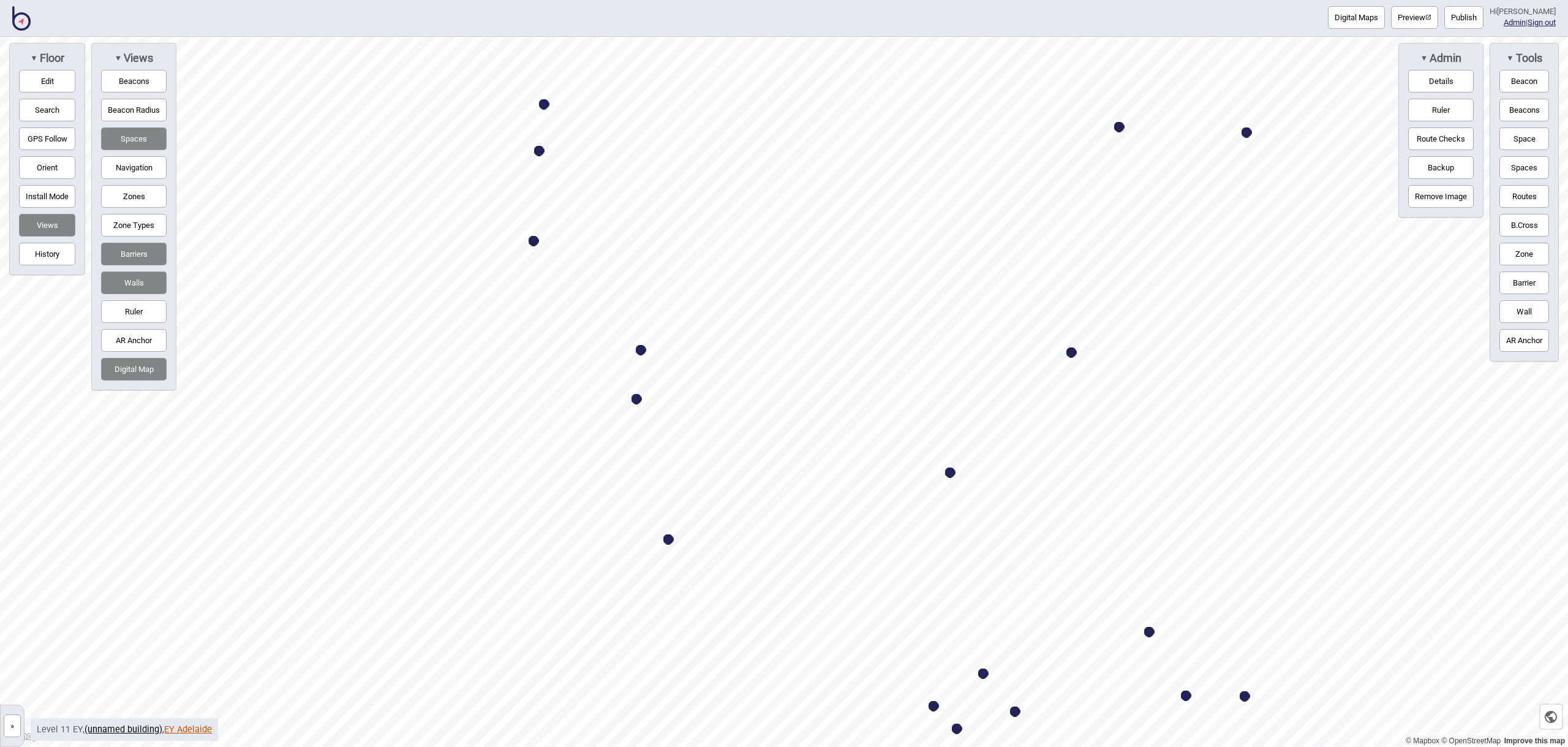
click at [195, 728] on link "EY Adelaide" at bounding box center [187, 729] width 48 height 11
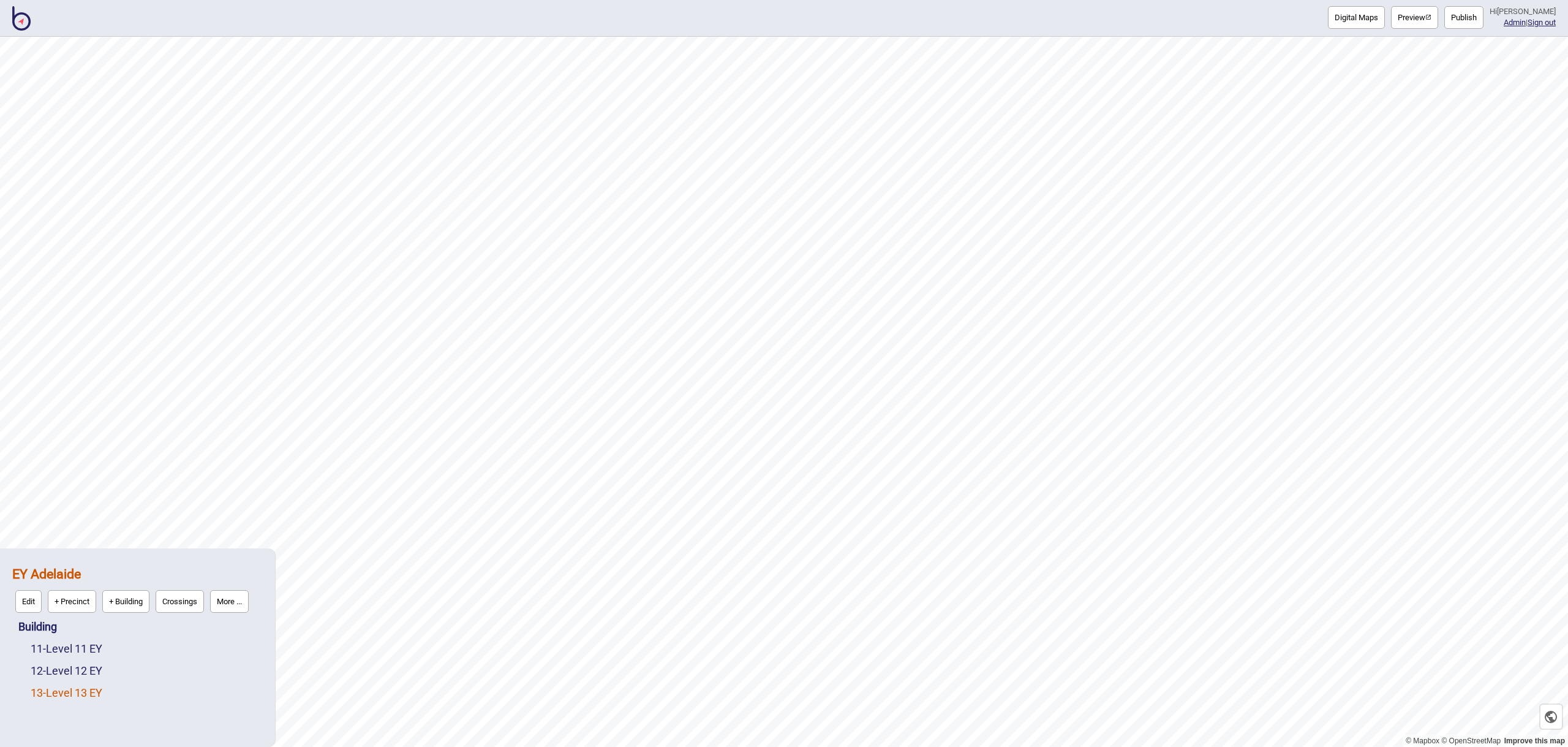
click at [99, 691] on link "13 - Level 13 EY" at bounding box center [67, 693] width 72 height 13
click at [84, 643] on link "12 - Level 12 EY" at bounding box center [67, 642] width 72 height 13
click at [1352, 21] on button "Digital Maps" at bounding box center [1356, 18] width 57 height 23
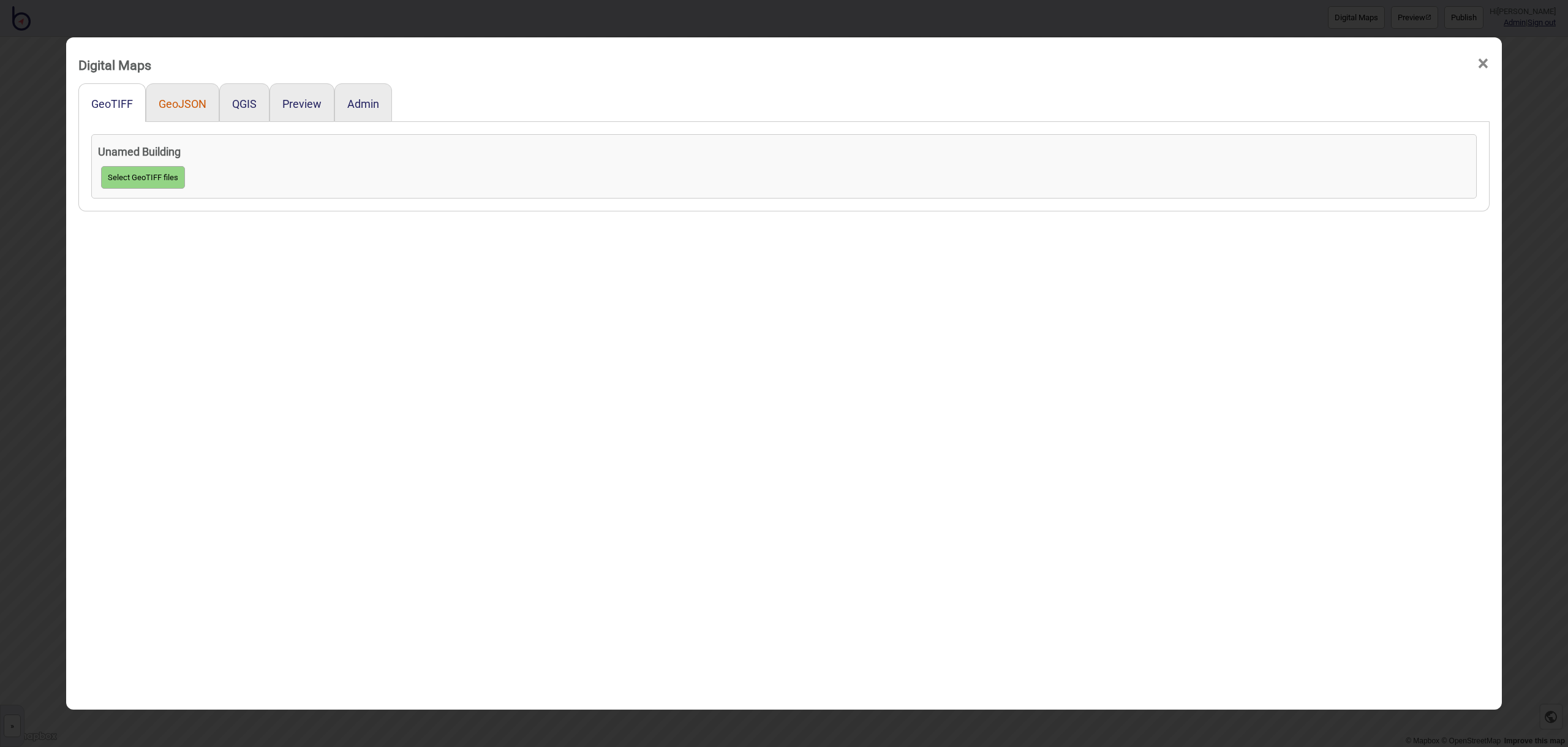
click at [197, 102] on button "GeoJSON" at bounding box center [182, 104] width 48 height 13
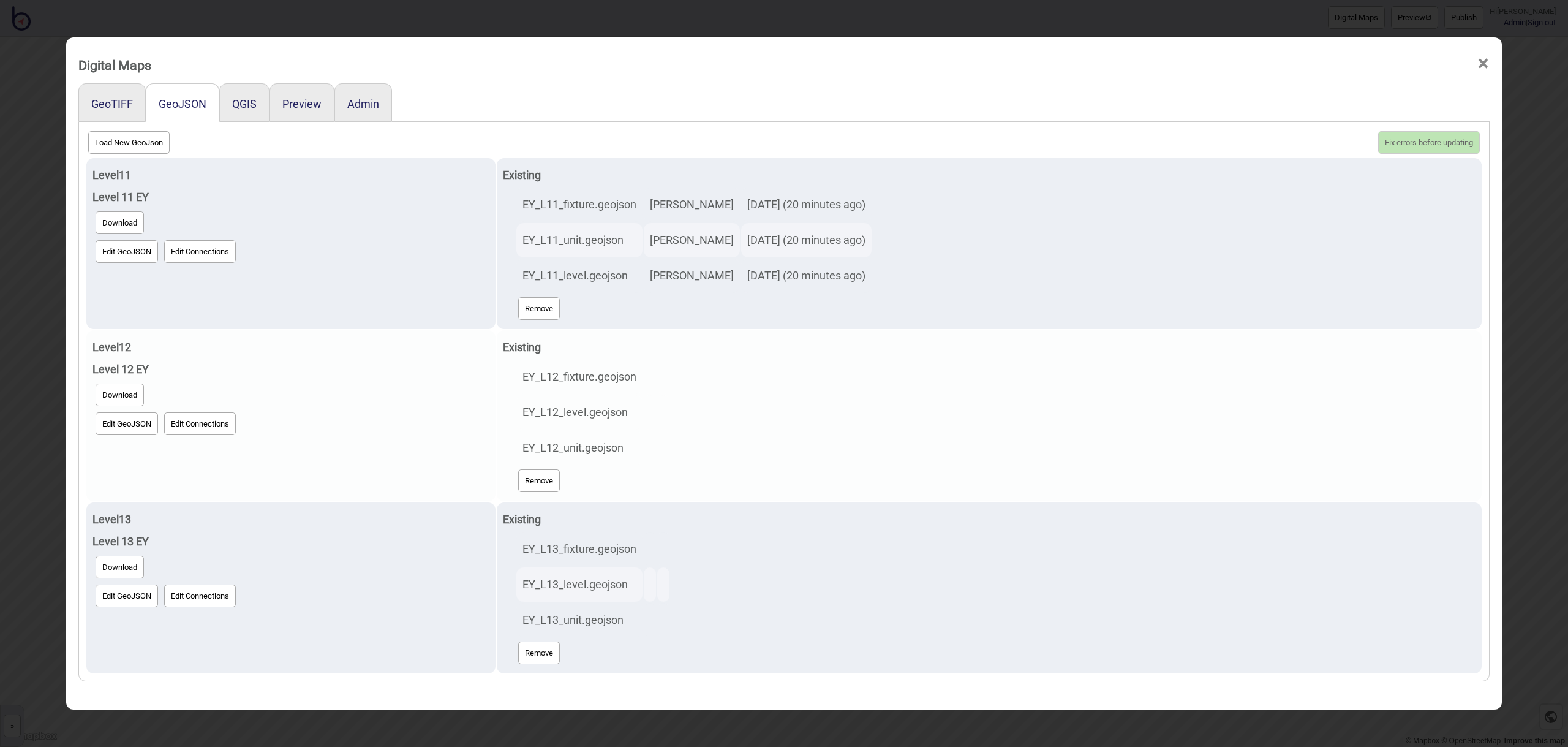
click at [133, 423] on button "Edit GeoJSON" at bounding box center [127, 424] width 62 height 23
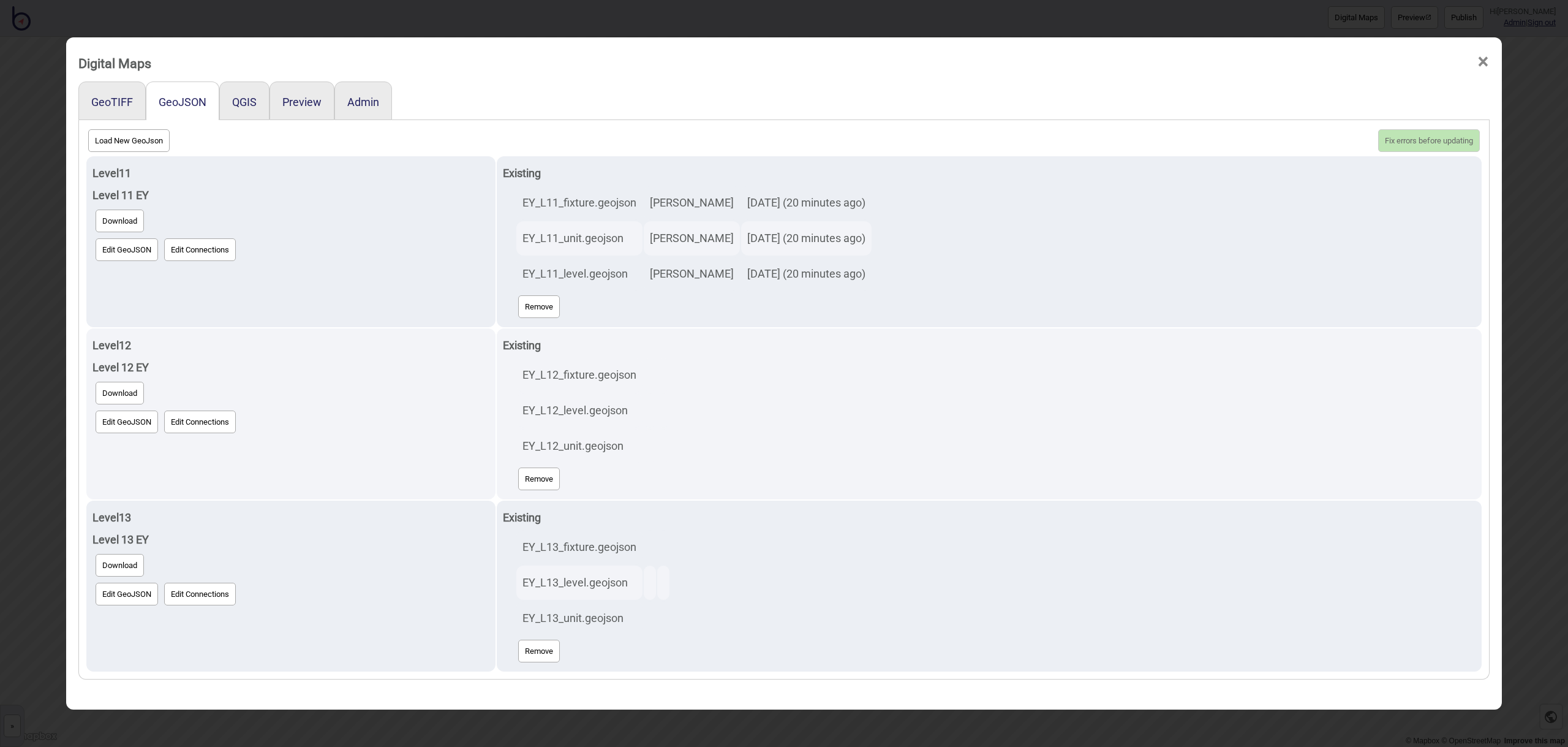
click at [142, 142] on button "Load New GeoJson" at bounding box center [129, 141] width 82 height 23
click input "file" at bounding box center [0, 0] width 0 height 0
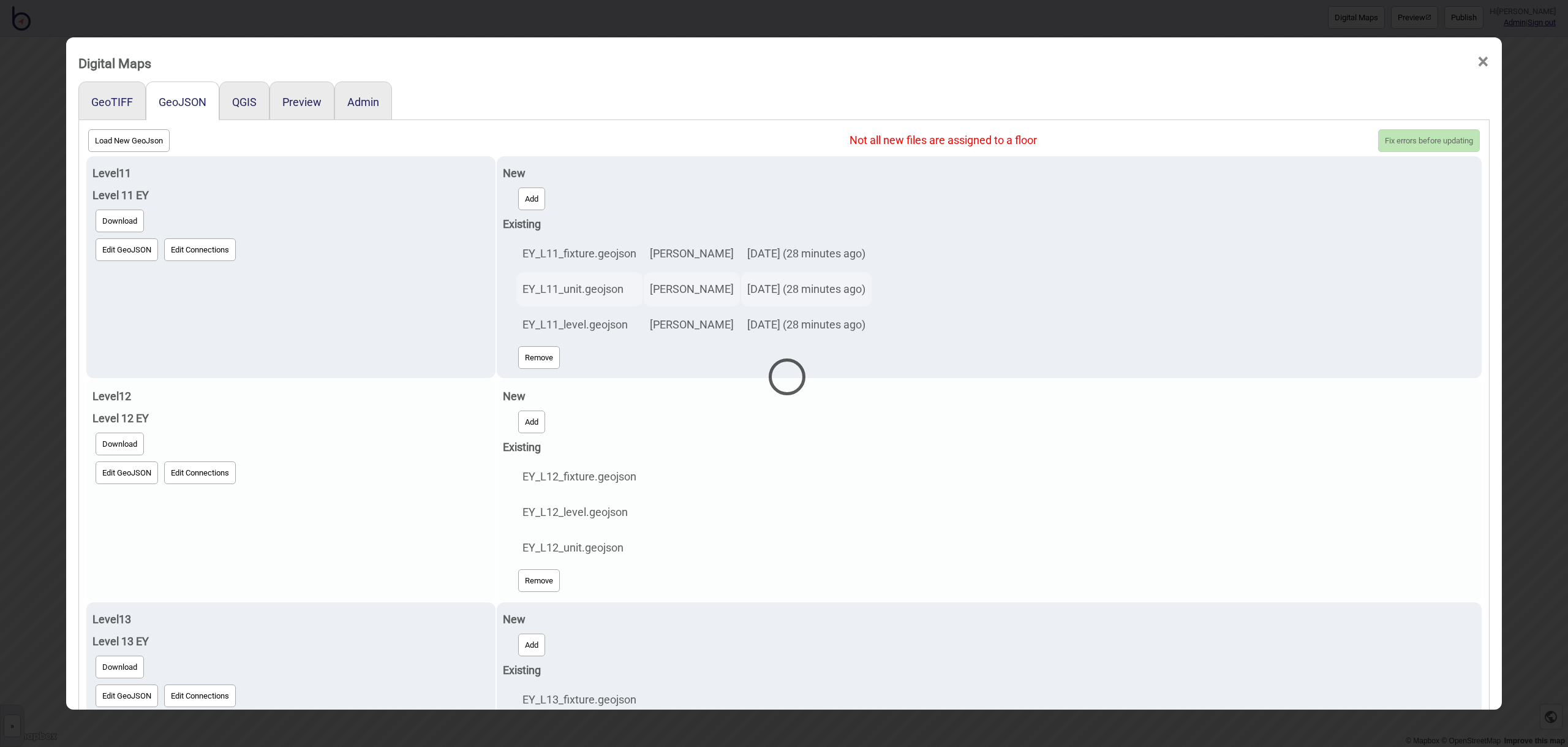
select select "EY_L12_unit.geojson"
select select "EY_L12_level.geojson"
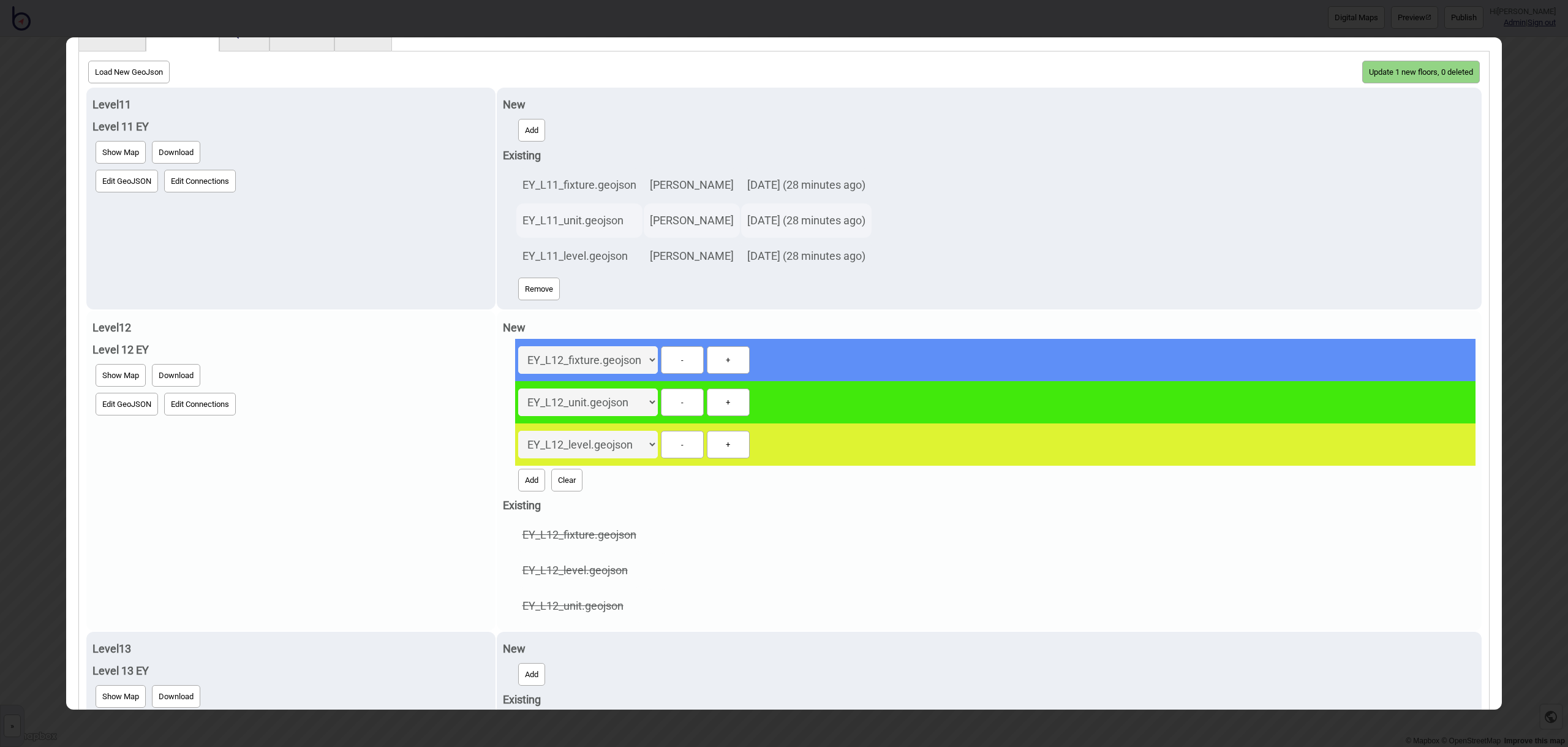
scroll to position [0, 0]
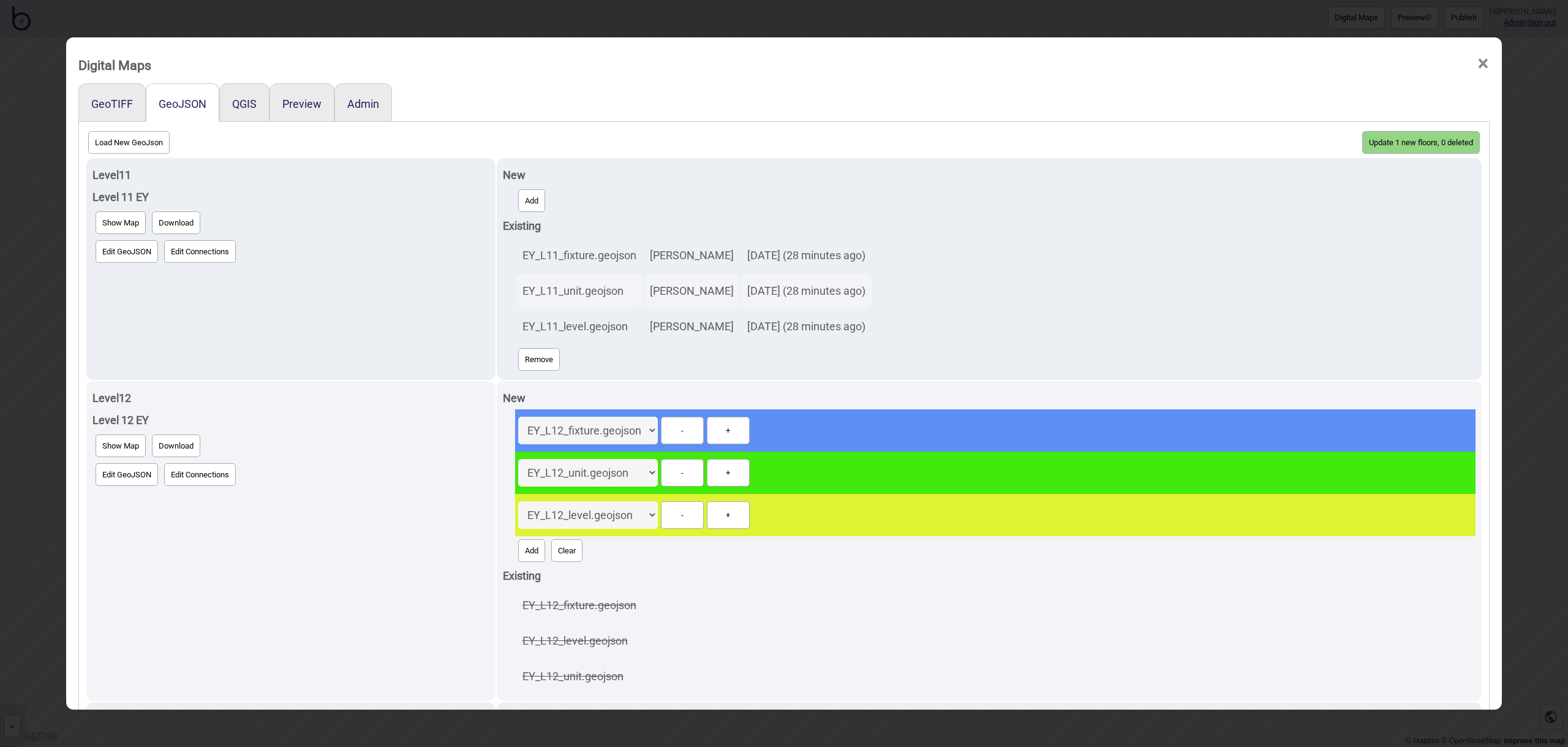
click at [1406, 146] on button "Update 1 new floors, 0 deleted" at bounding box center [1421, 142] width 117 height 23
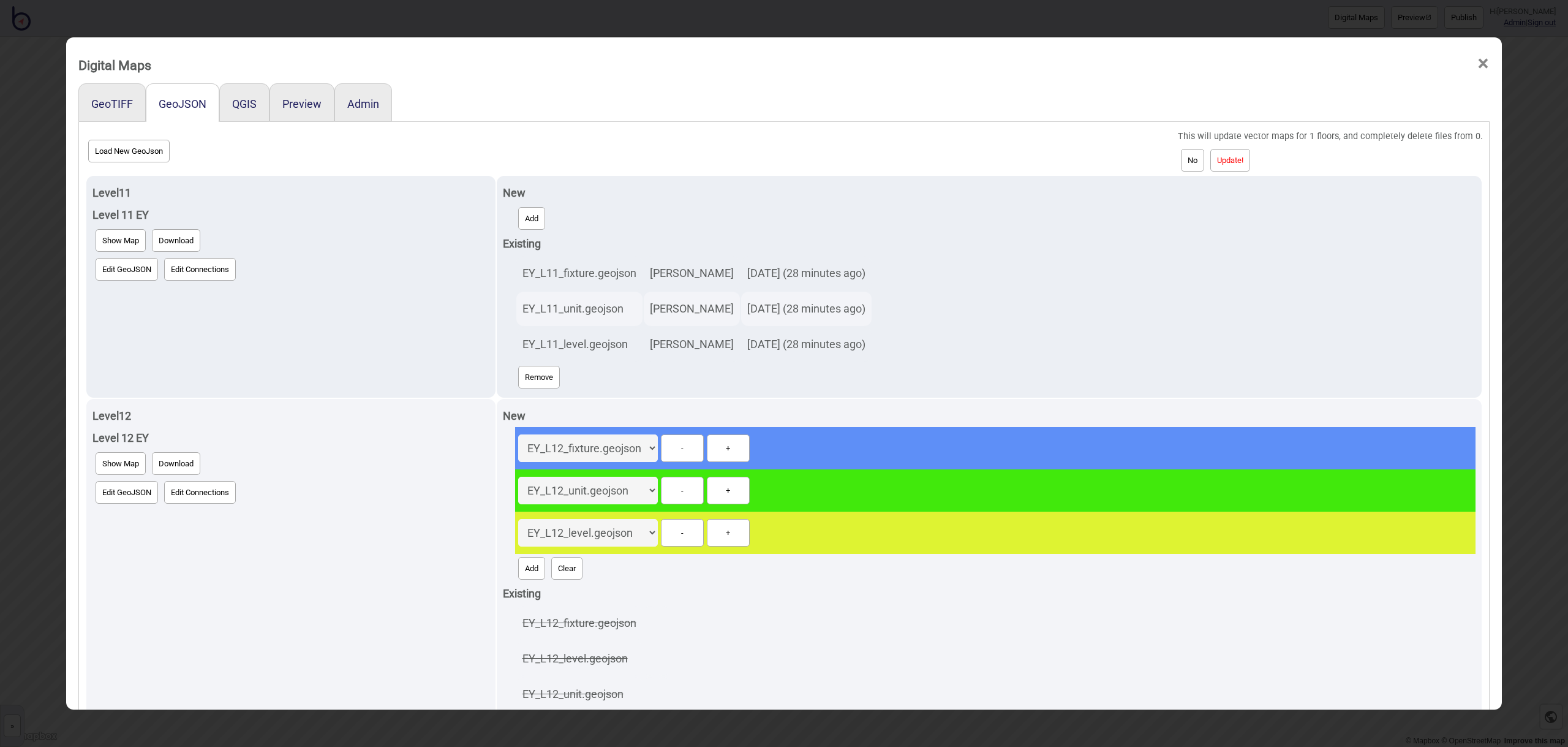
click at [1250, 159] on button "Update!" at bounding box center [1230, 160] width 40 height 23
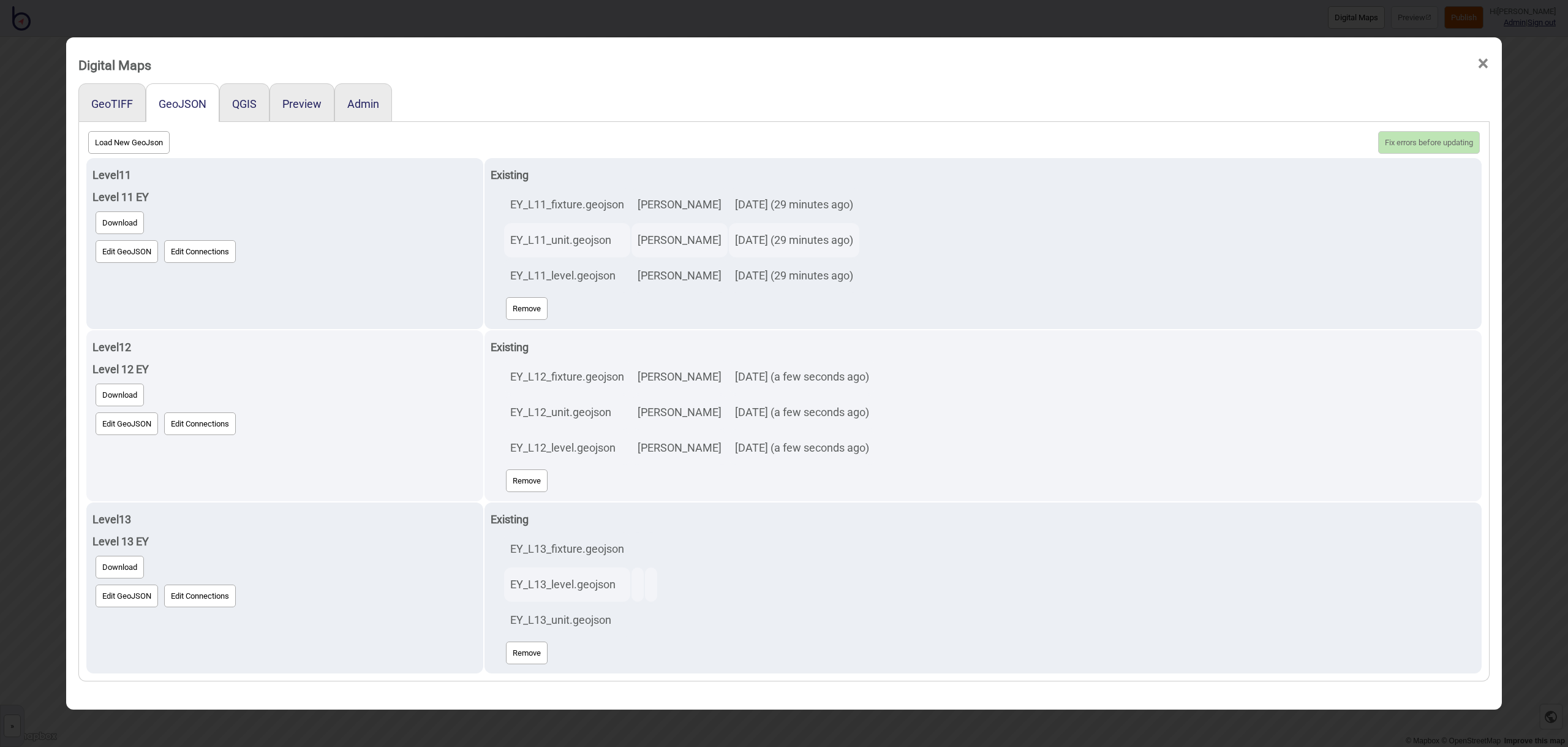
click at [1481, 62] on span "×" at bounding box center [1483, 64] width 13 height 41
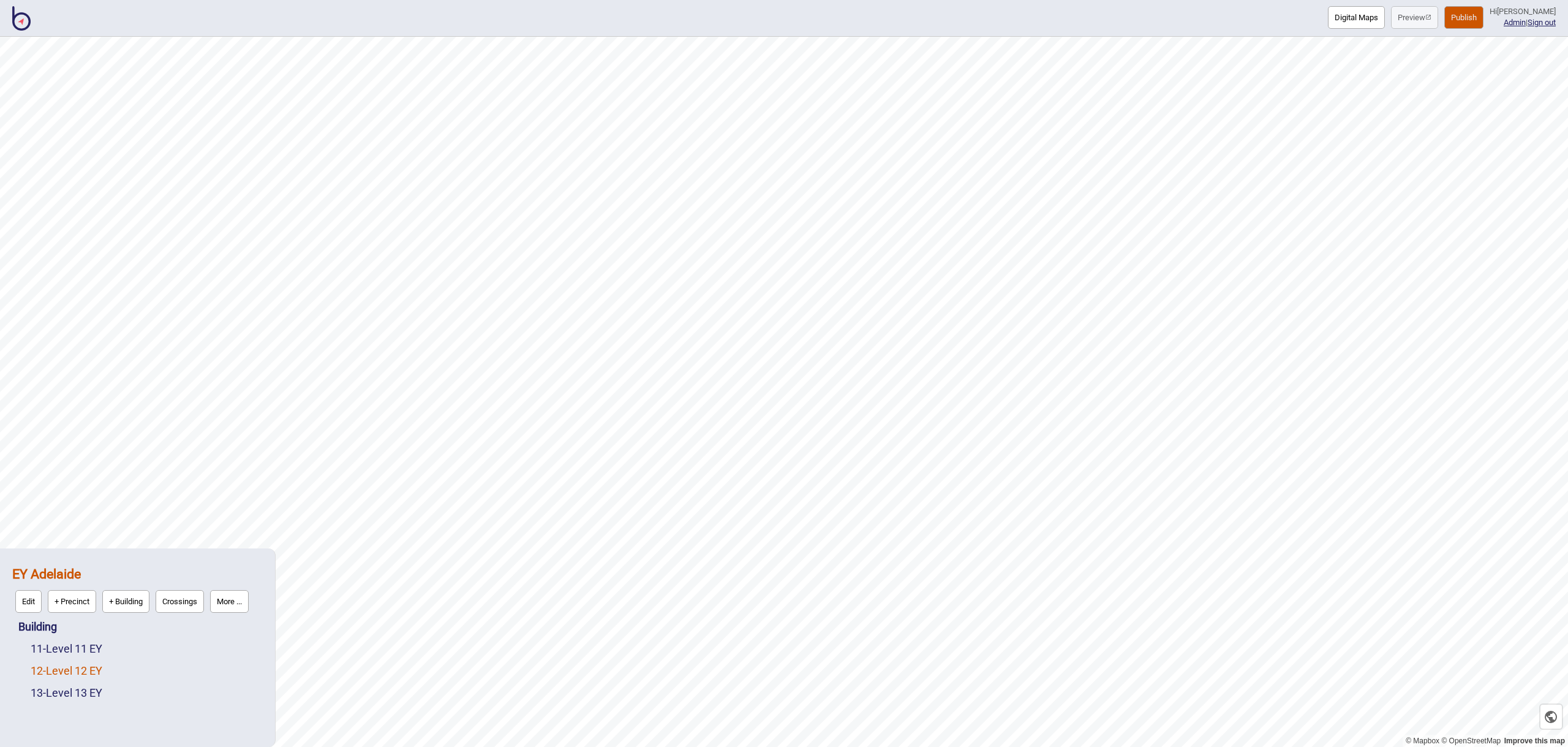
click at [89, 671] on link "12 - Level 12 EY" at bounding box center [67, 670] width 72 height 13
click at [46, 669] on button "Edit" at bounding box center [46, 668] width 26 height 23
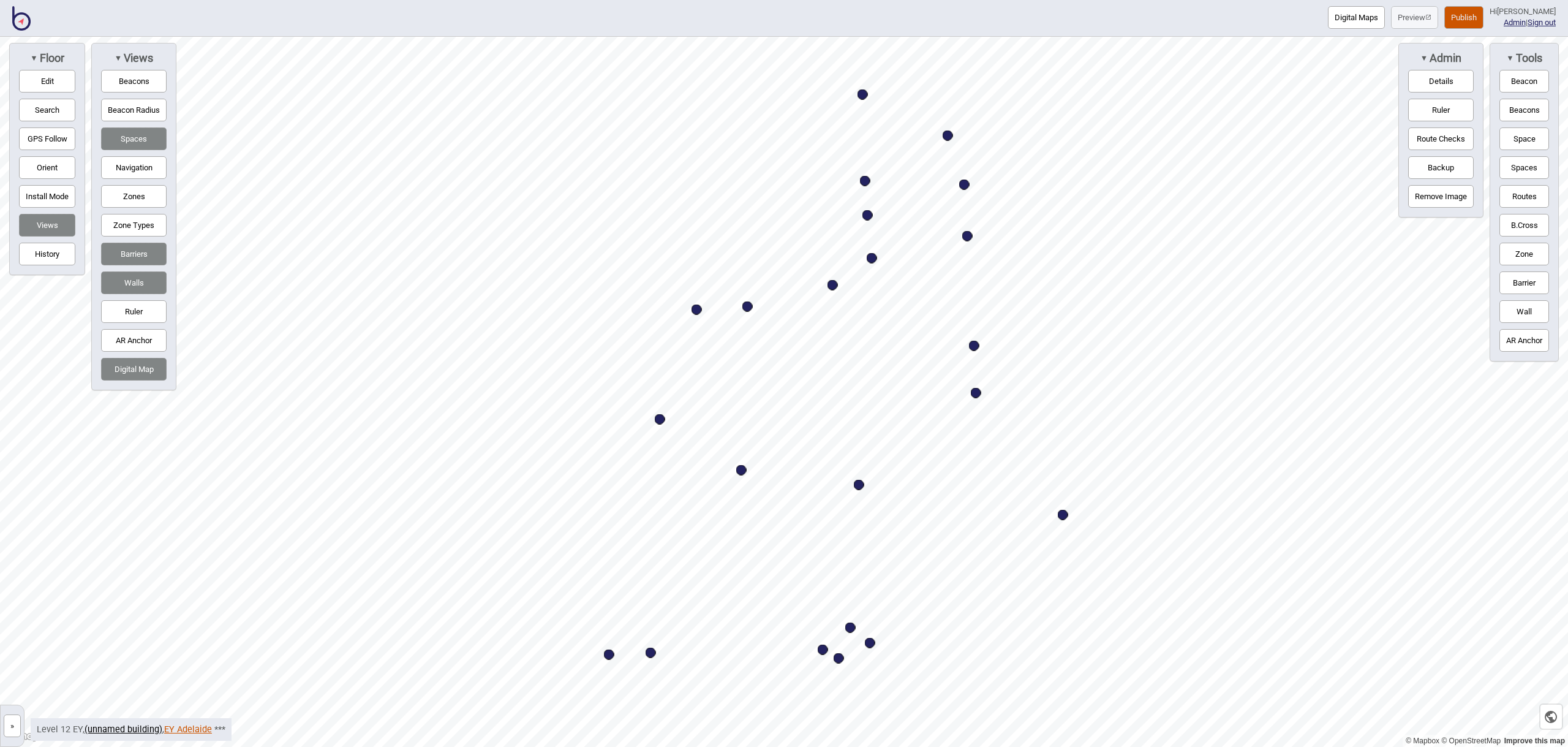
click at [188, 731] on link "EY Adelaide" at bounding box center [187, 729] width 48 height 11
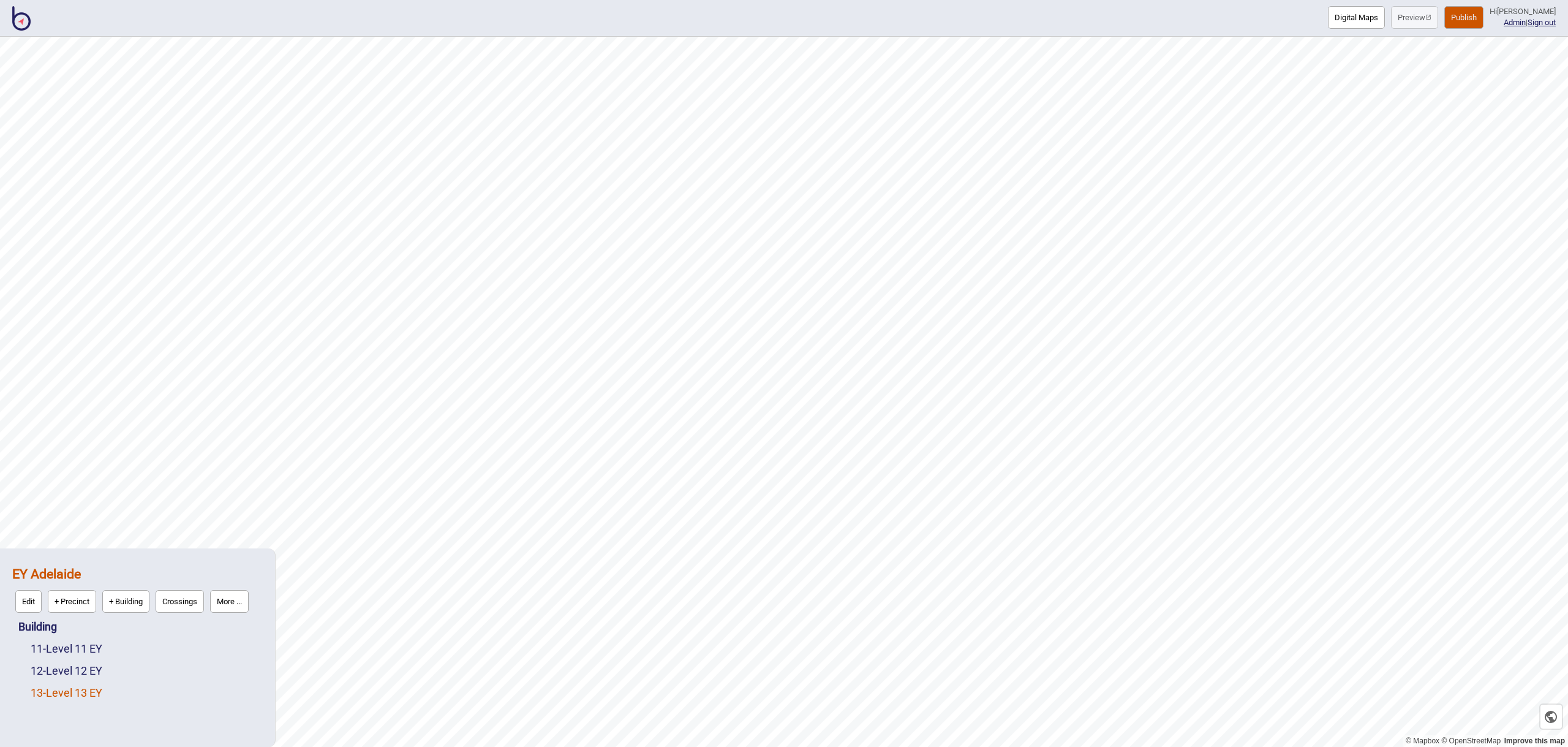
click at [69, 690] on link "13 - Level 13 EY" at bounding box center [67, 693] width 72 height 13
click at [49, 688] on button "Edit" at bounding box center [46, 690] width 26 height 23
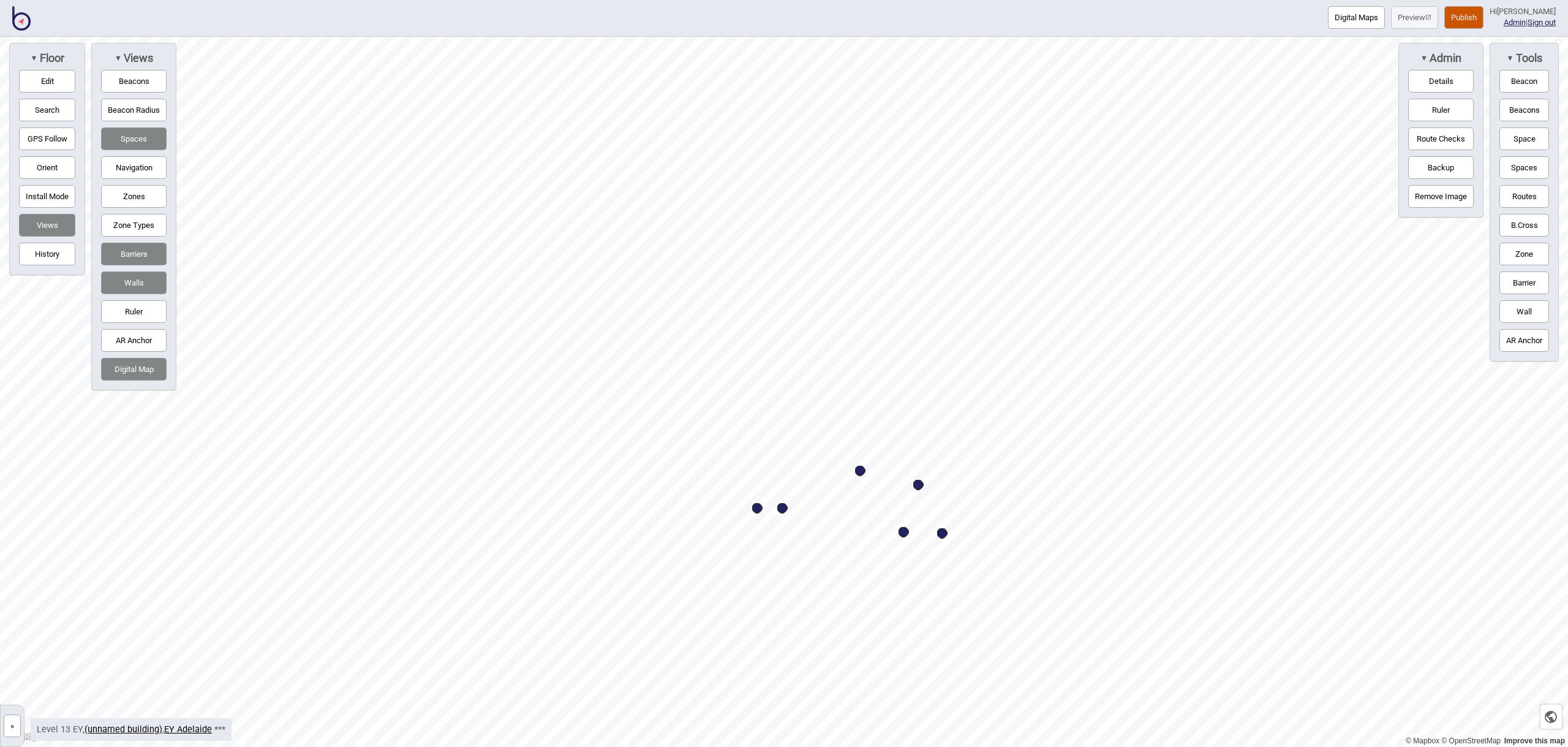
click at [1464, 13] on button "Publish" at bounding box center [1464, 18] width 39 height 23
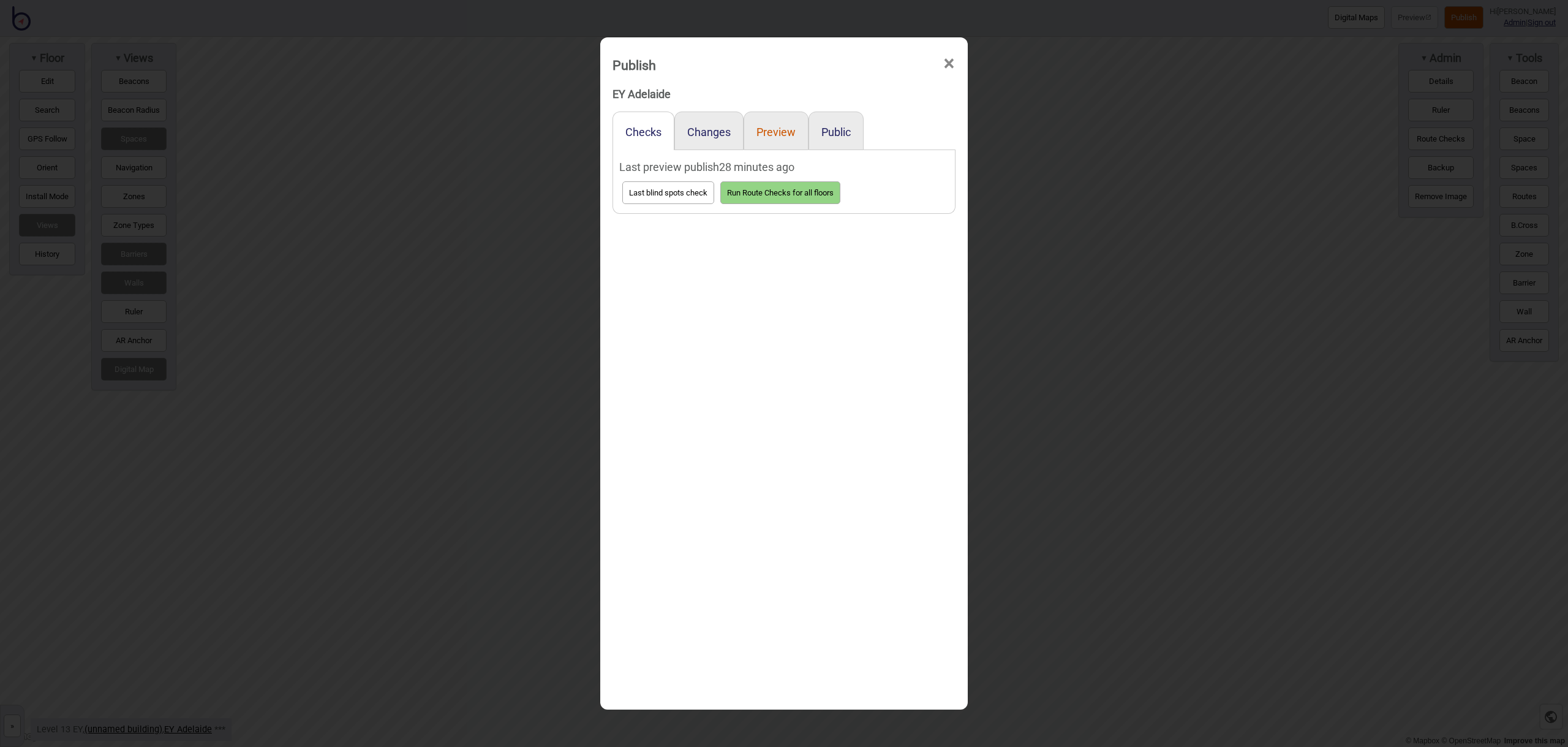
click at [776, 135] on button "Preview" at bounding box center [775, 132] width 39 height 13
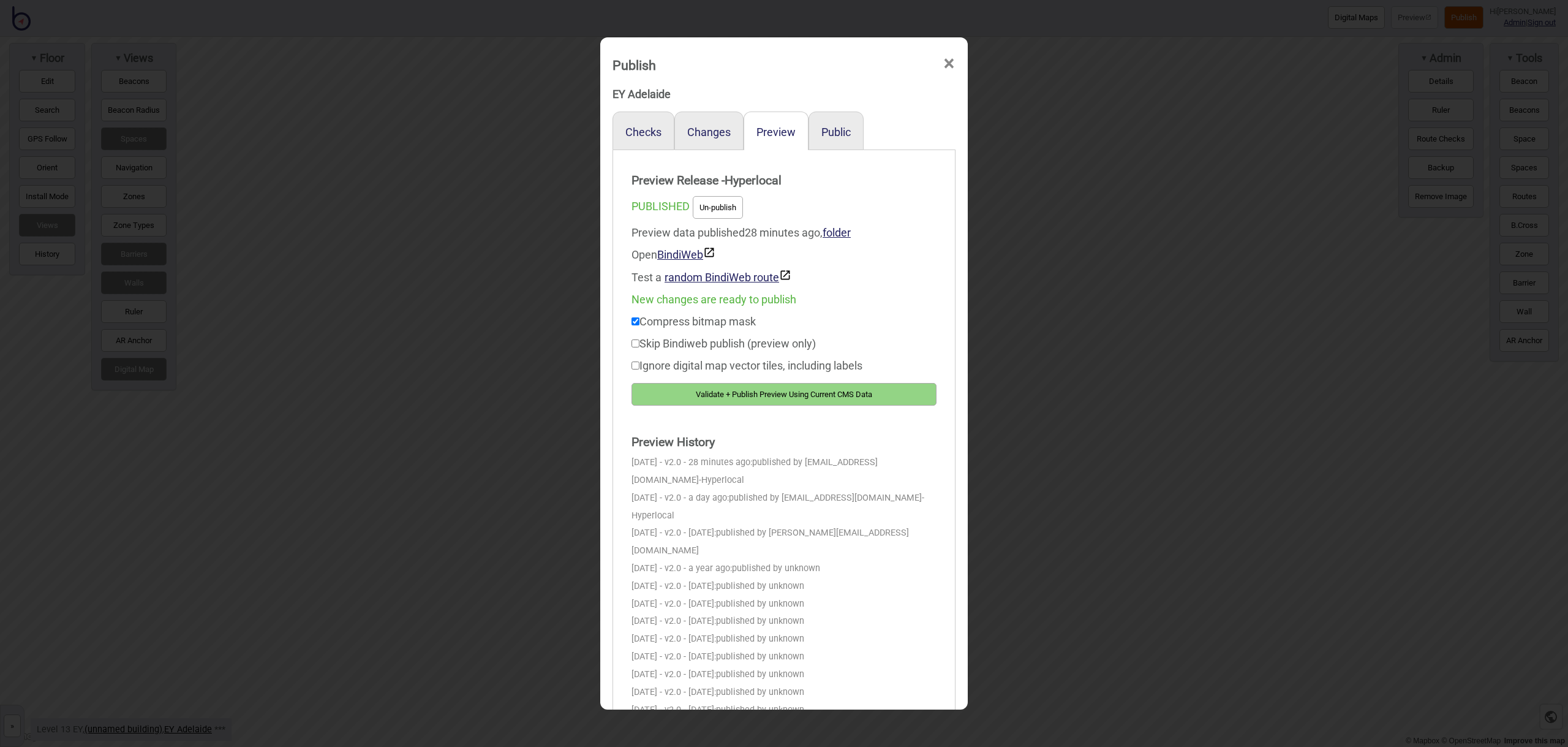
click at [814, 394] on button "Validate + Publish Preview Using Current CMS Data" at bounding box center [784, 394] width 305 height 23
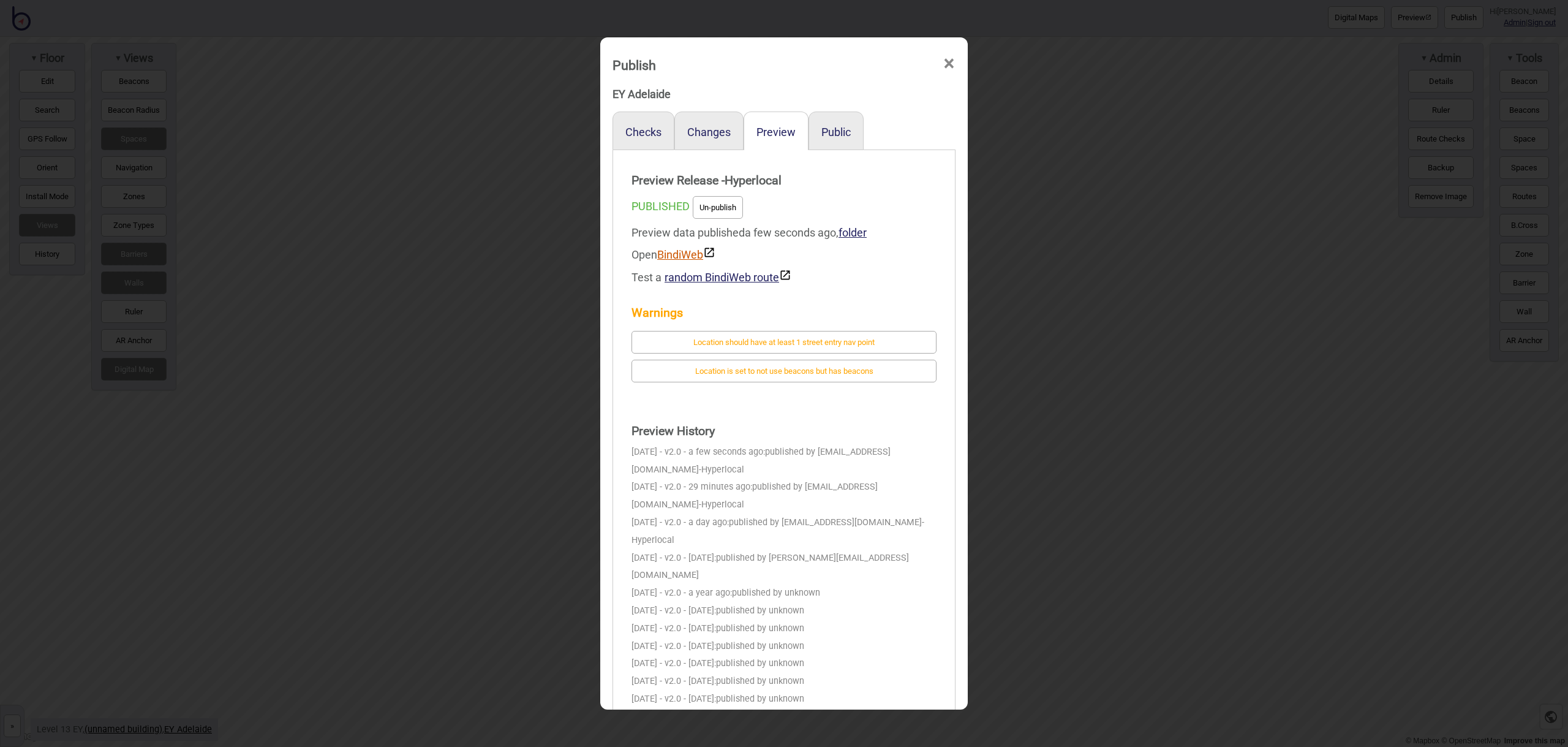
click at [687, 253] on link "BindiWeb" at bounding box center [686, 255] width 58 height 13
click at [843, 135] on button "Public" at bounding box center [836, 132] width 29 height 13
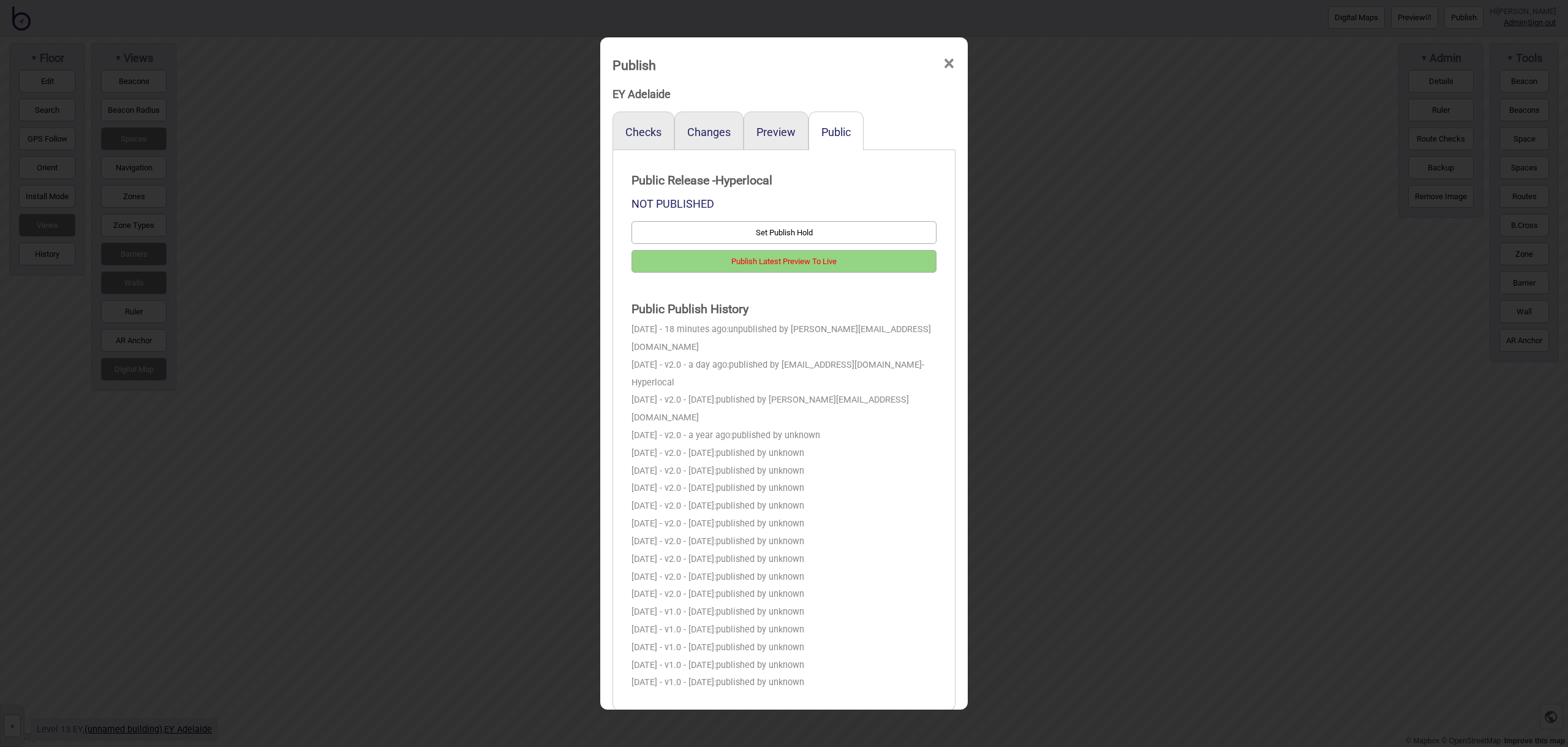
click at [949, 64] on span "×" at bounding box center [949, 64] width 13 height 41
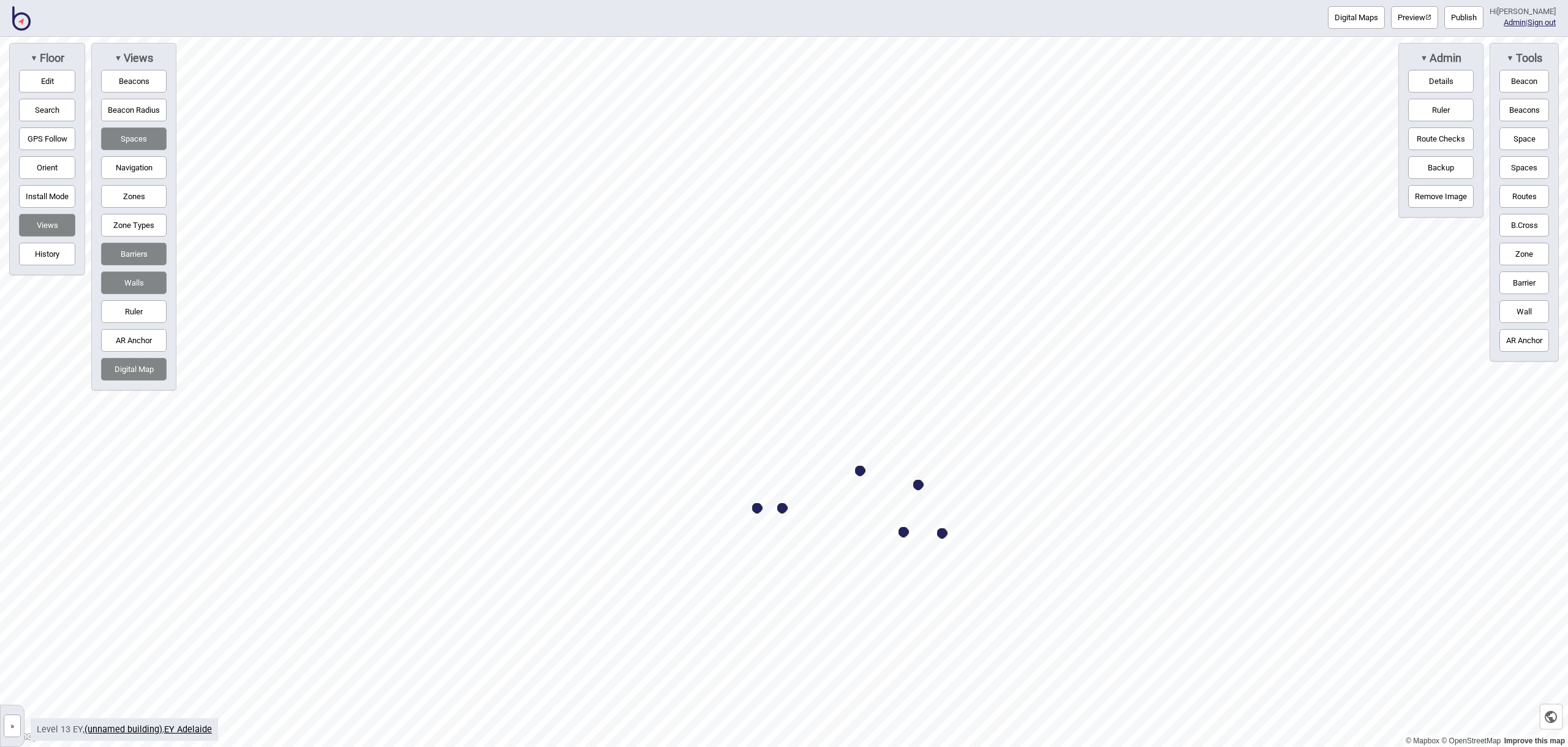
click at [25, 24] on img at bounding box center [21, 19] width 19 height 24
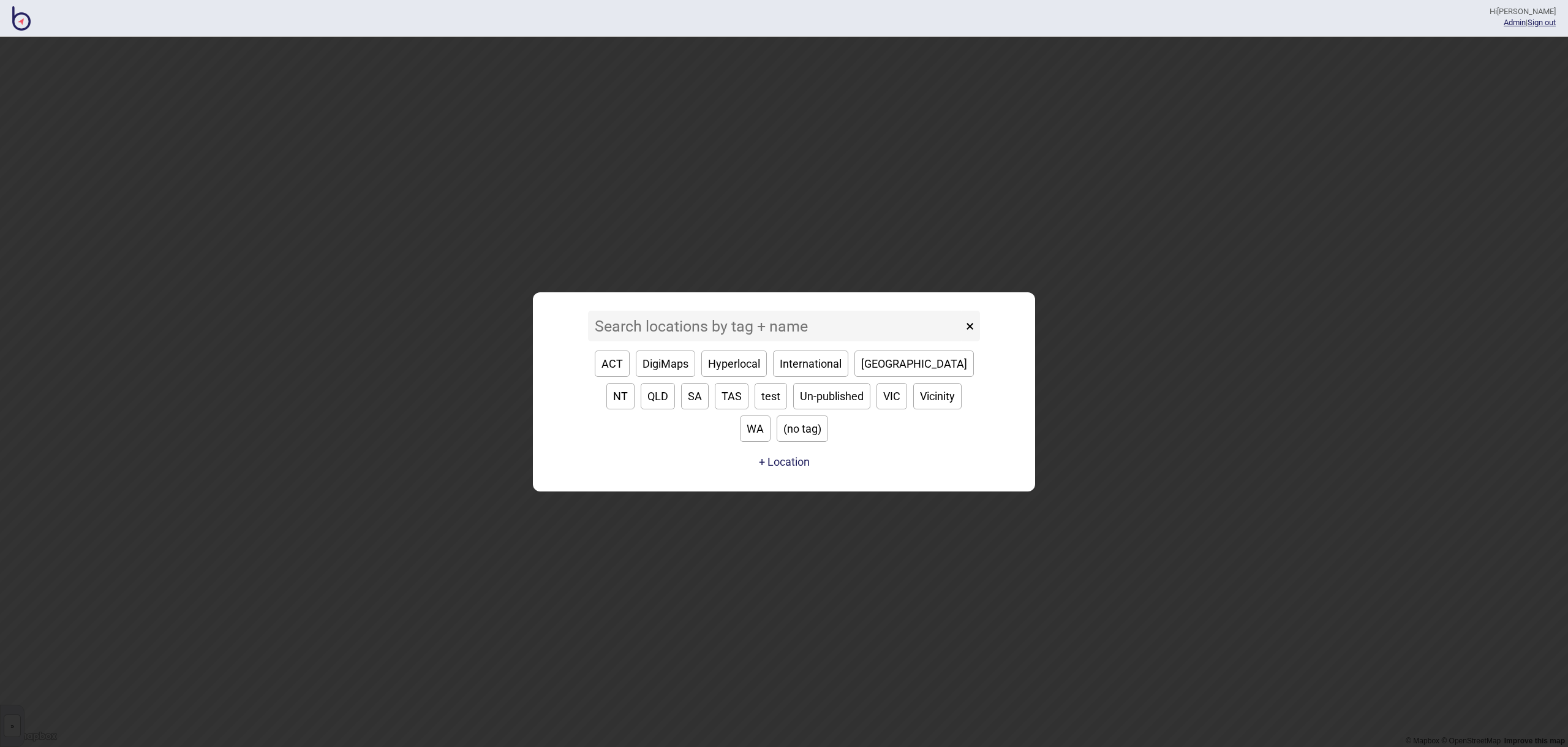
click at [770, 415] on button "WA" at bounding box center [755, 428] width 31 height 26
type input "WA"
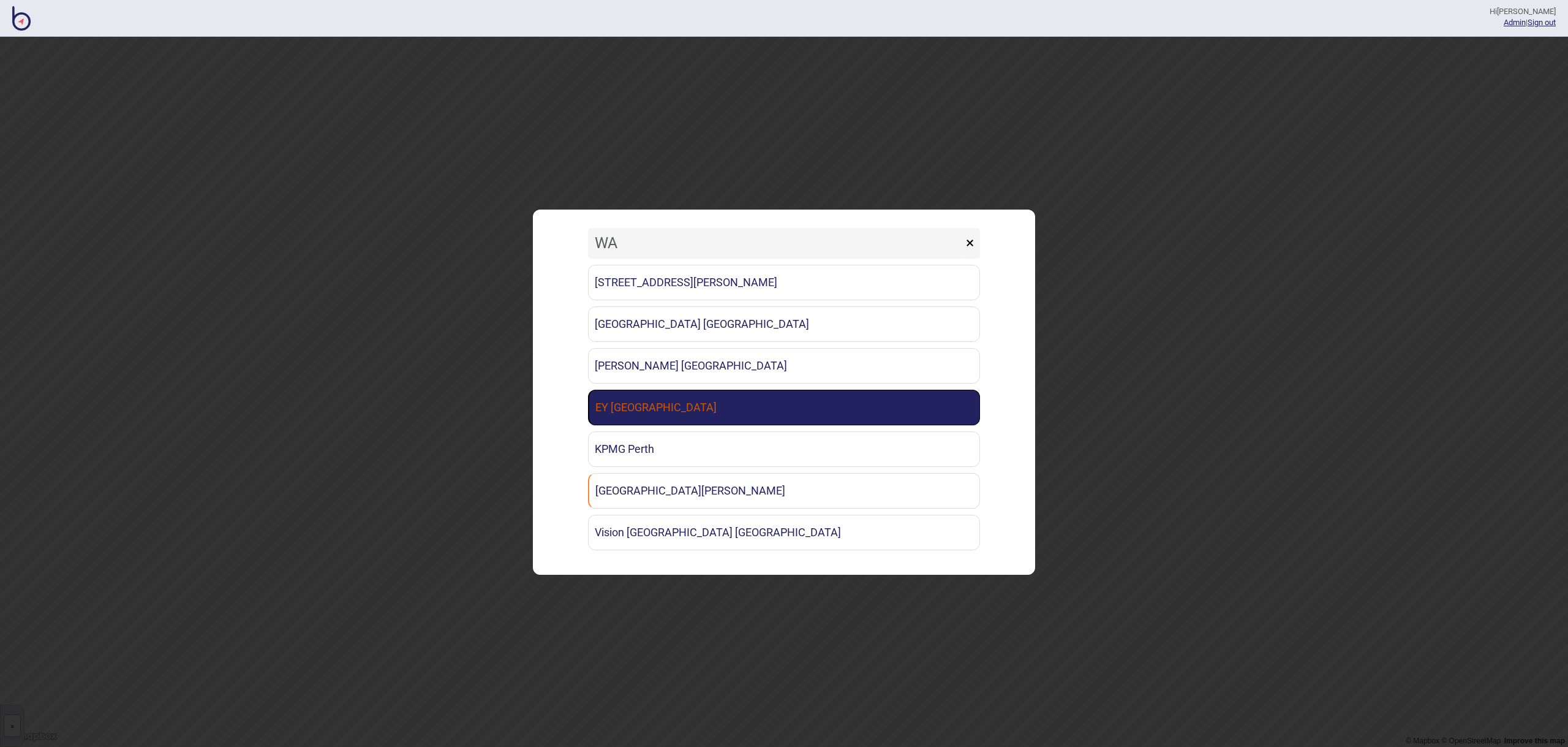
click at [664, 423] on link "EY [GEOGRAPHIC_DATA]" at bounding box center [784, 408] width 392 height 36
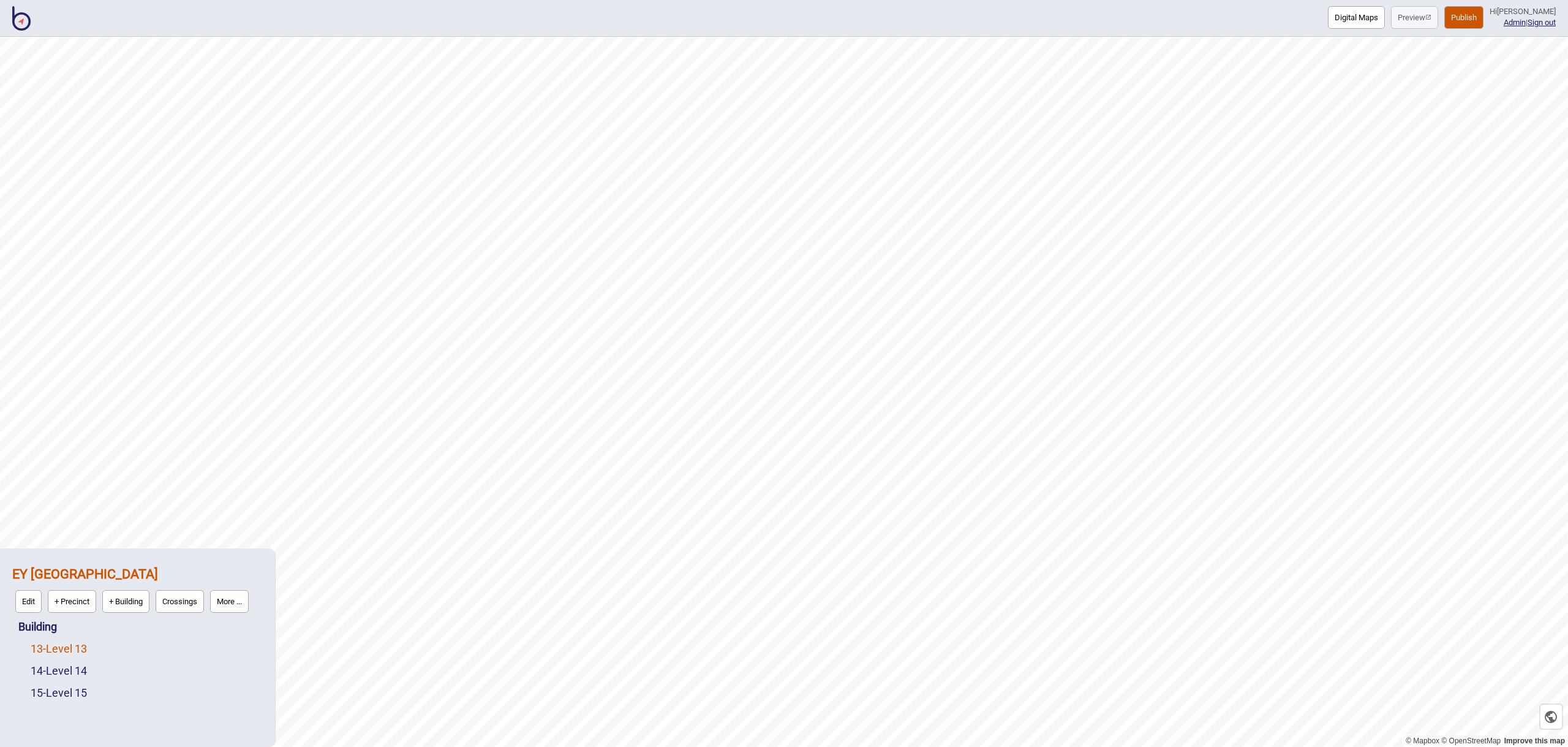
click at [87, 650] on link "13 - Level 13" at bounding box center [59, 648] width 57 height 13
click at [49, 650] on button "Edit" at bounding box center [46, 645] width 26 height 23
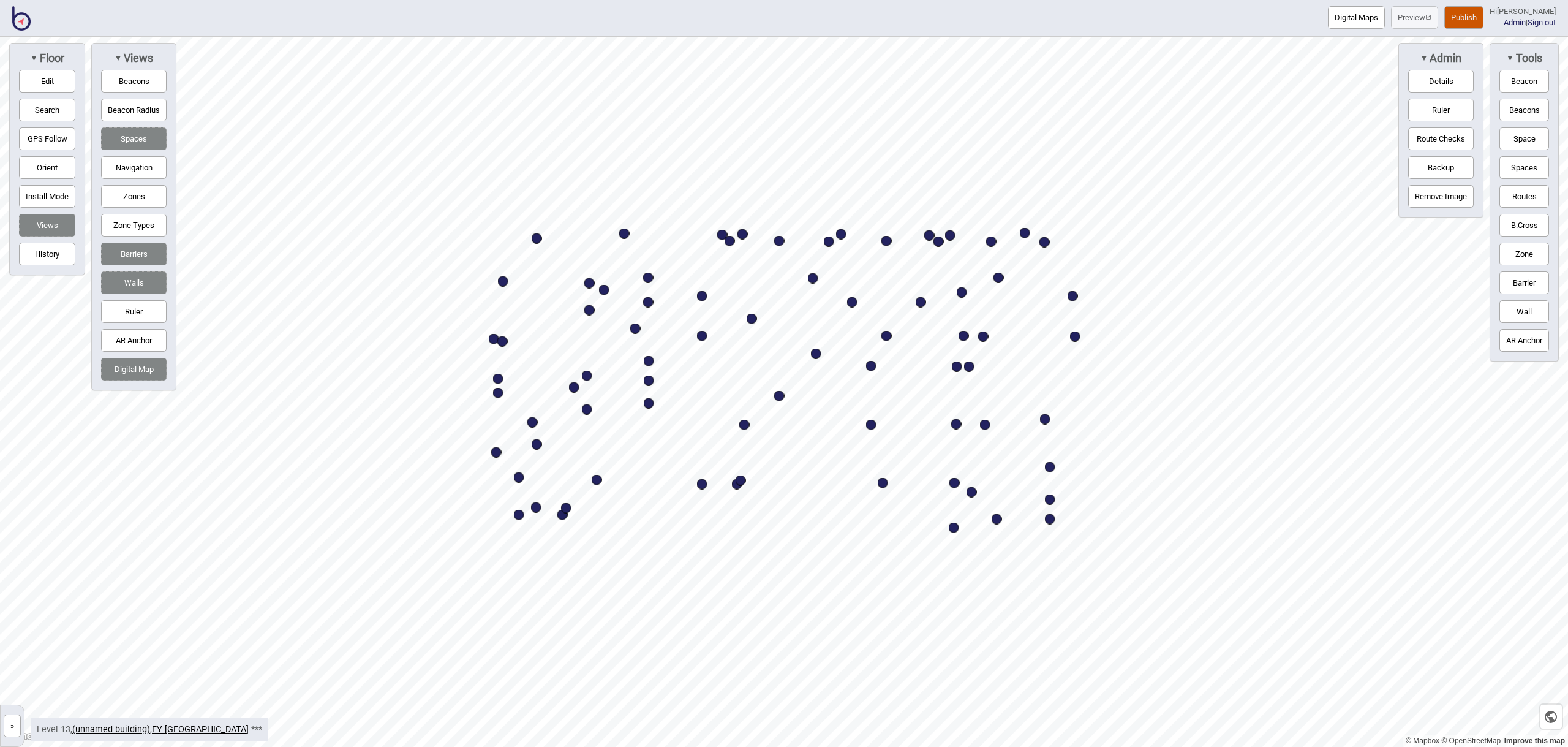
click at [148, 371] on button "Digital Map" at bounding box center [134, 369] width 66 height 23
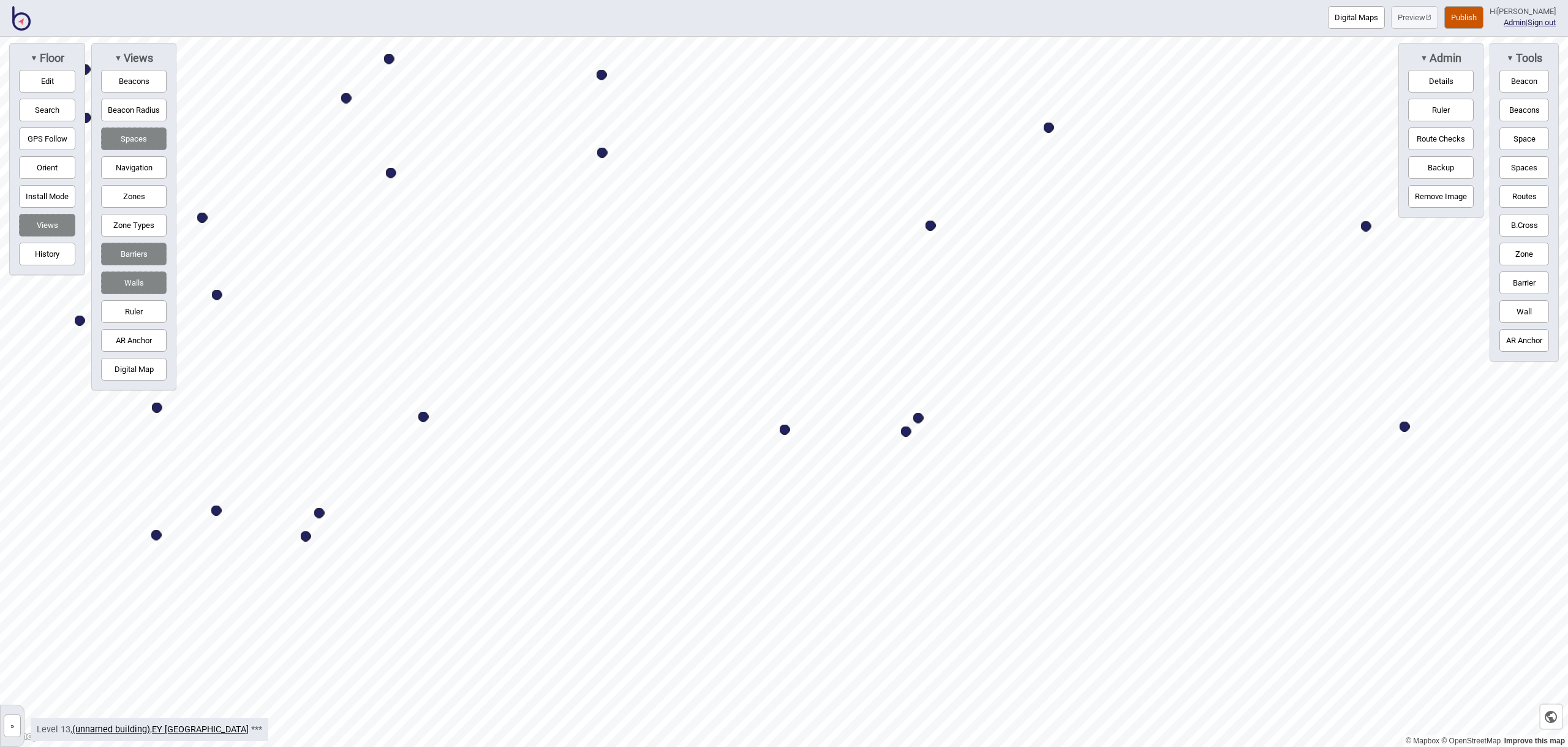
click at [1511, 136] on button "Space" at bounding box center [1524, 139] width 49 height 23
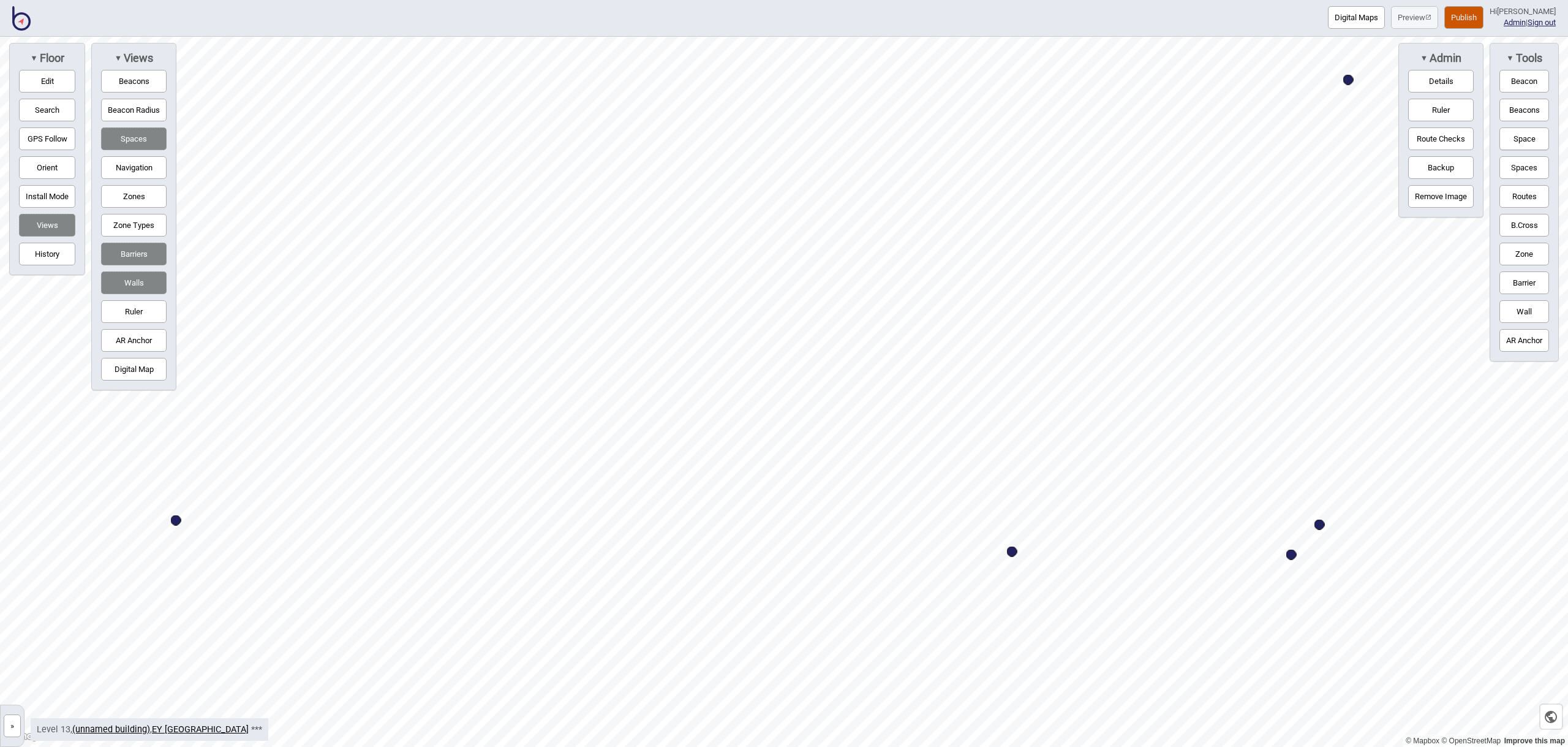
click at [62, 75] on button "Edit" at bounding box center [47, 82] width 57 height 23
click at [66, 83] on button "Edit" at bounding box center [47, 82] width 57 height 23
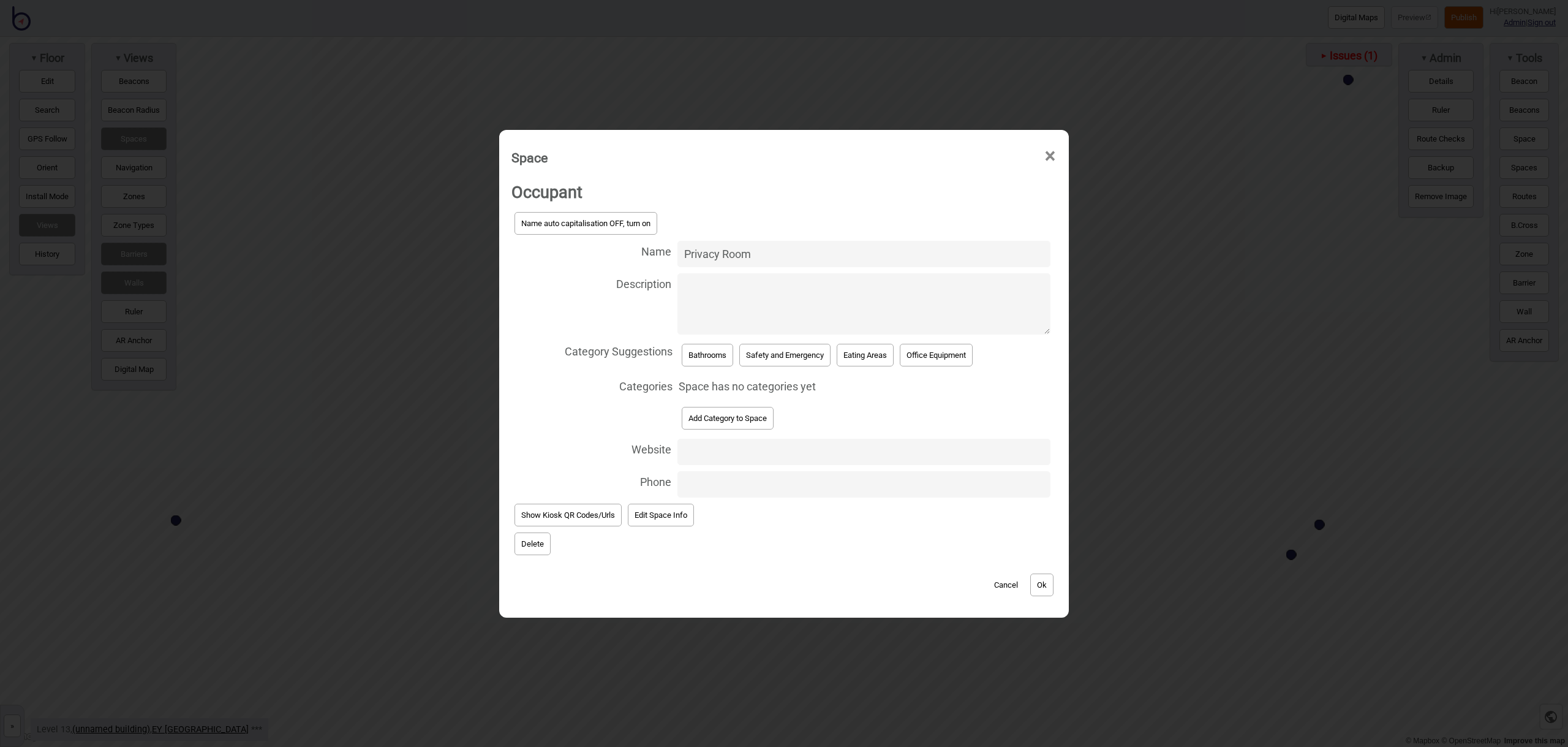
type input "Privacy Room"
click at [734, 419] on button "Add Category to Space" at bounding box center [727, 419] width 92 height 23
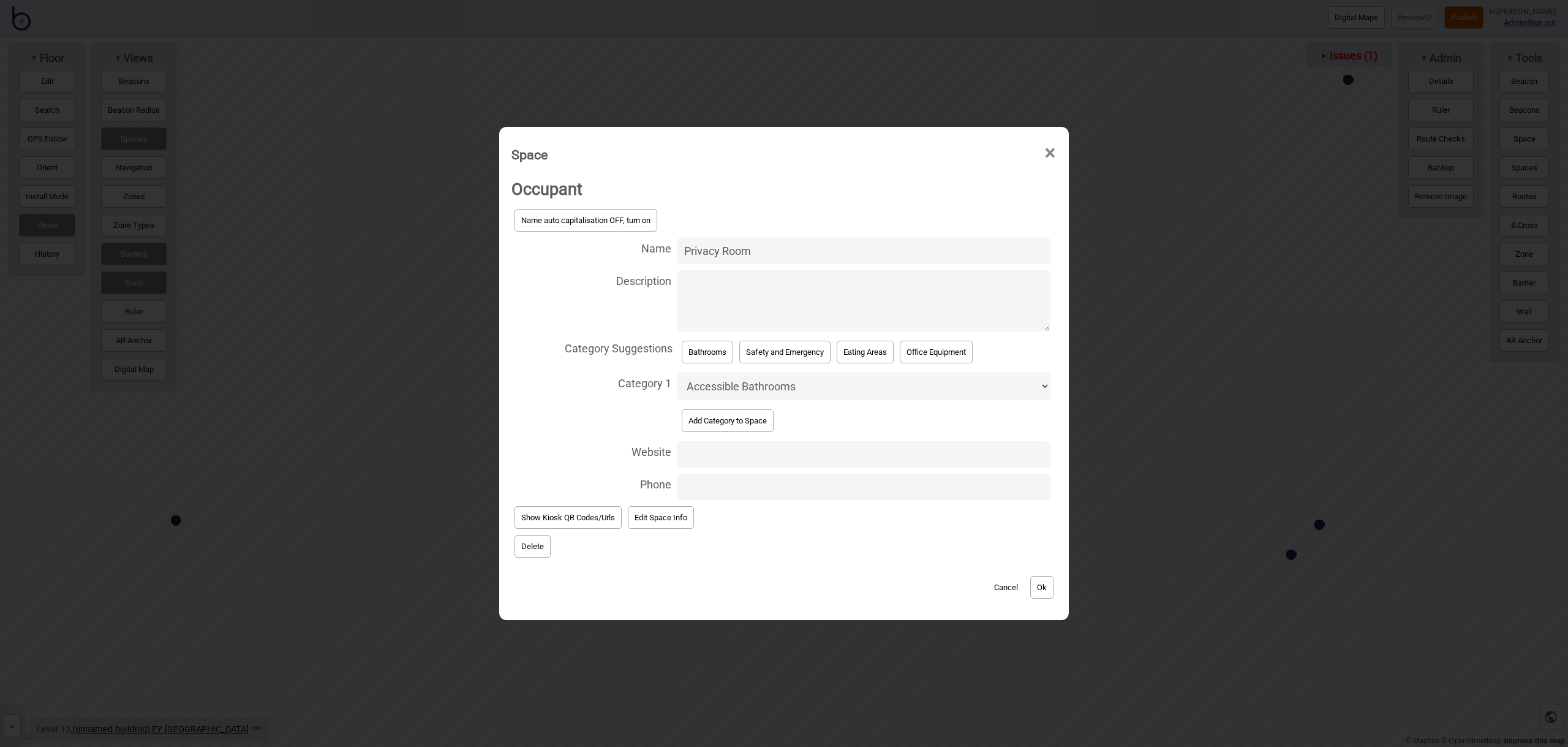
click at [760, 390] on select "Accessible Bathrooms Bathrooms Eating Areas Information and Assistance Meeting …" at bounding box center [863, 386] width 373 height 28
select select "Quiet Spaces"
click at [1051, 590] on button "Ok" at bounding box center [1042, 587] width 24 height 23
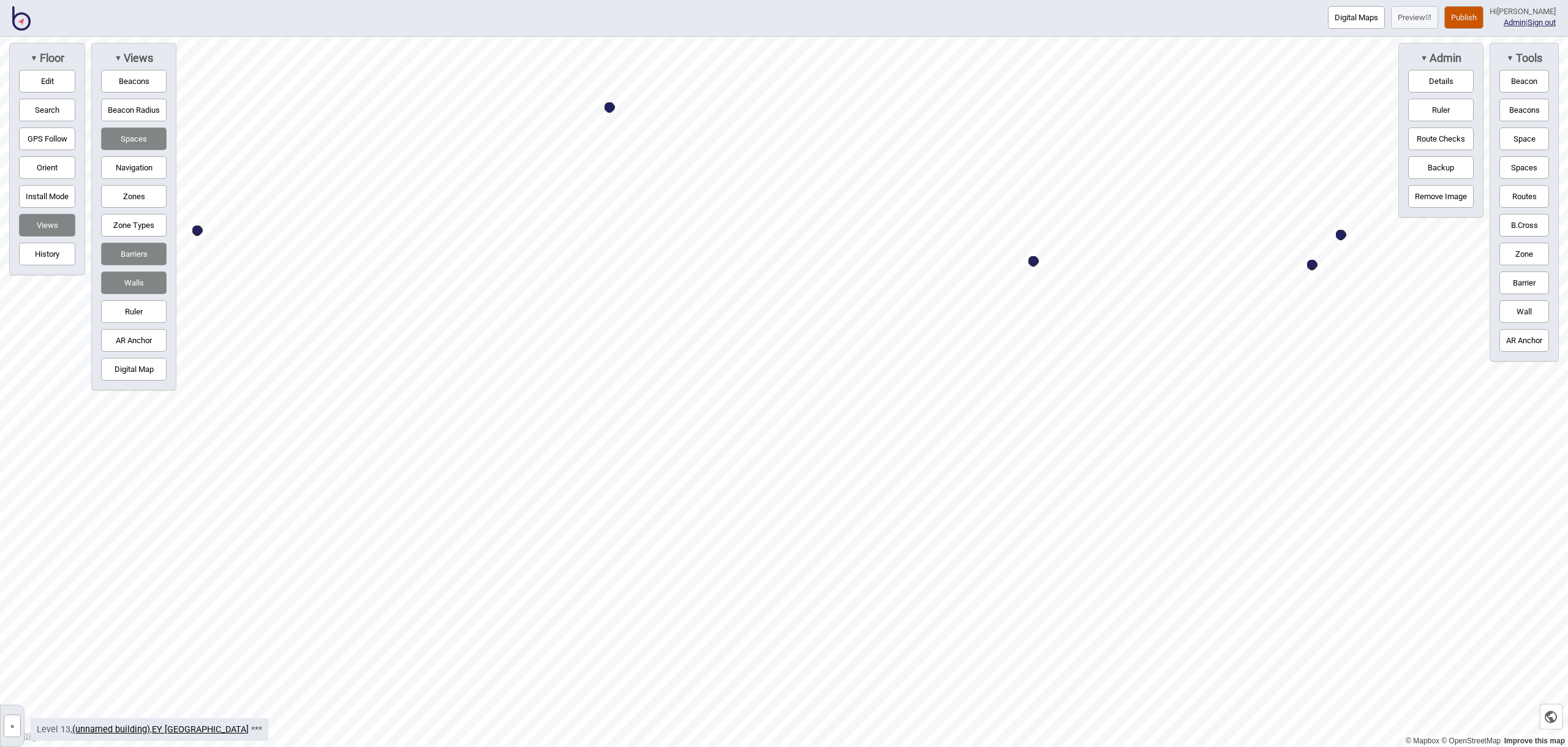
click at [1518, 135] on button "Space" at bounding box center [1524, 139] width 49 height 23
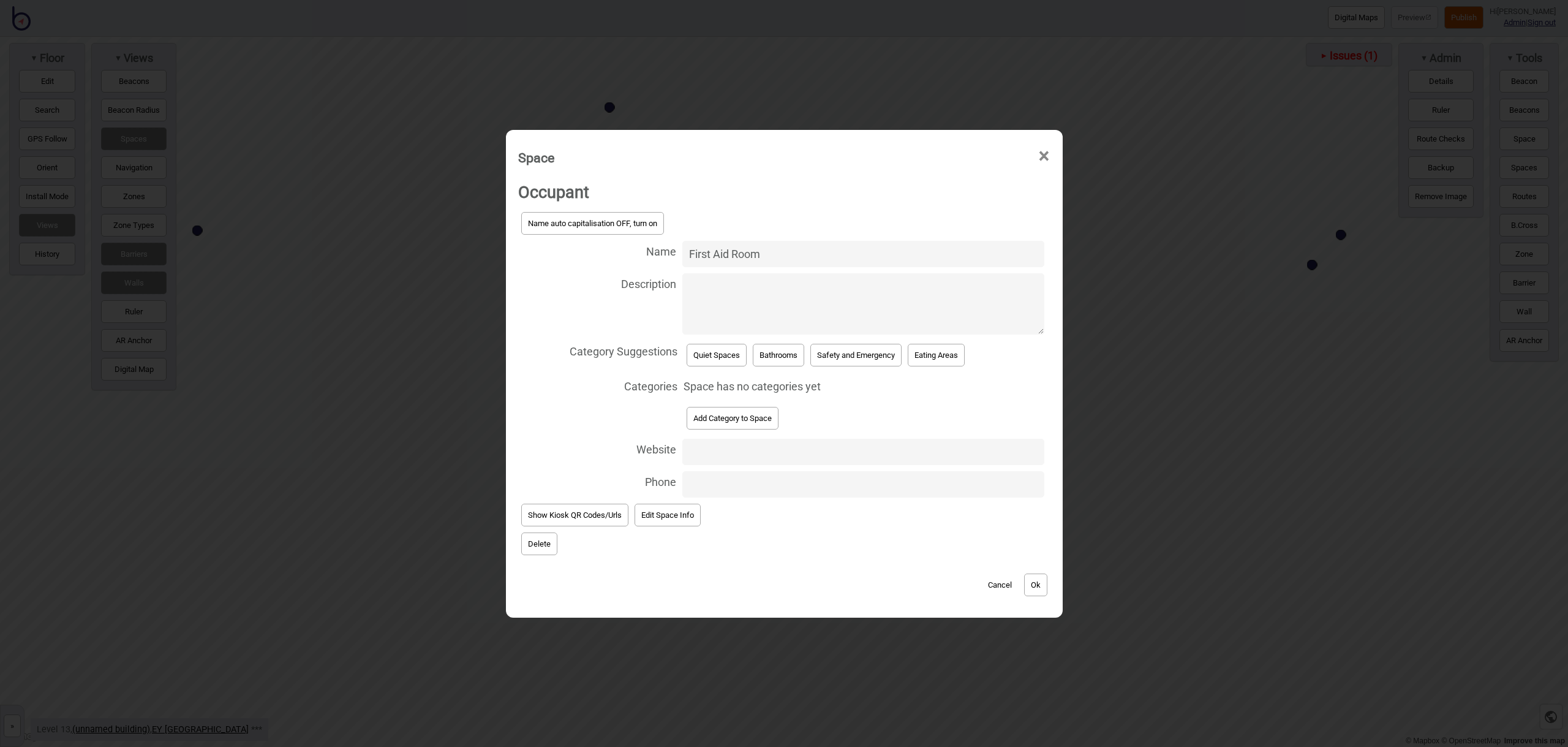
type input "First Aid Room"
click at [863, 358] on button "Safety and Emergency" at bounding box center [856, 355] width 92 height 23
select select "Safety and Emergency"
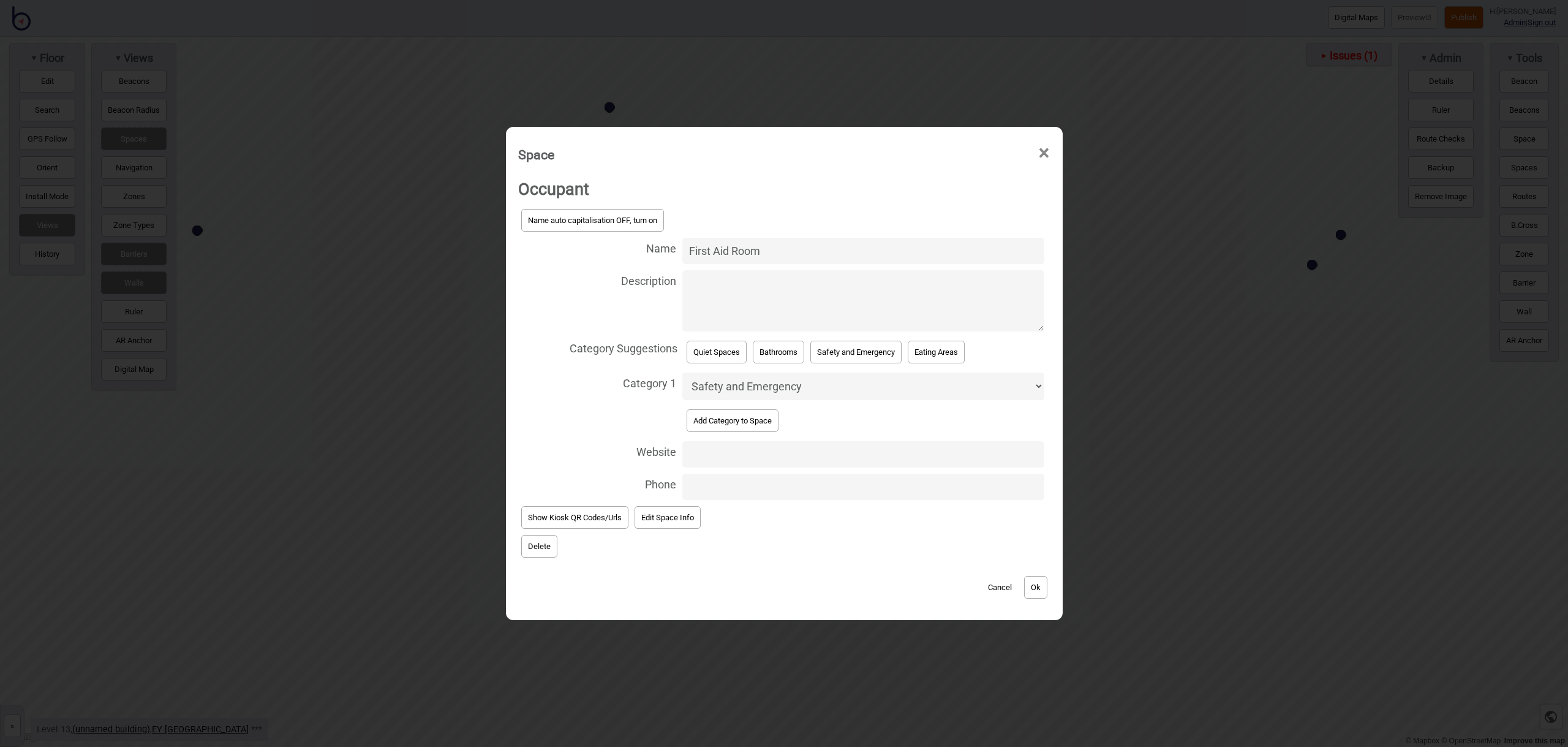
click at [1044, 585] on button "Ok" at bounding box center [1036, 587] width 24 height 23
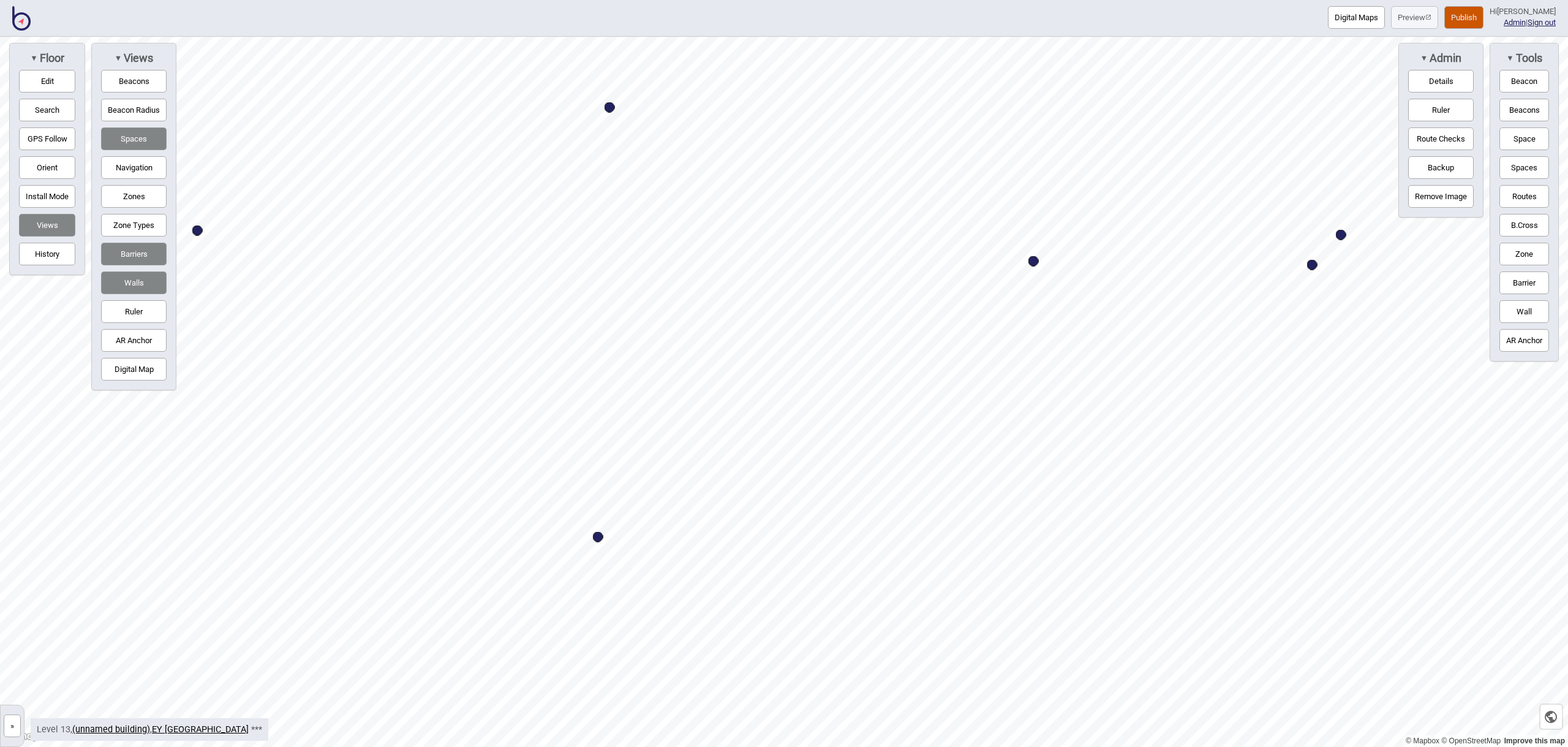
click at [1534, 147] on button "Space" at bounding box center [1524, 139] width 49 height 23
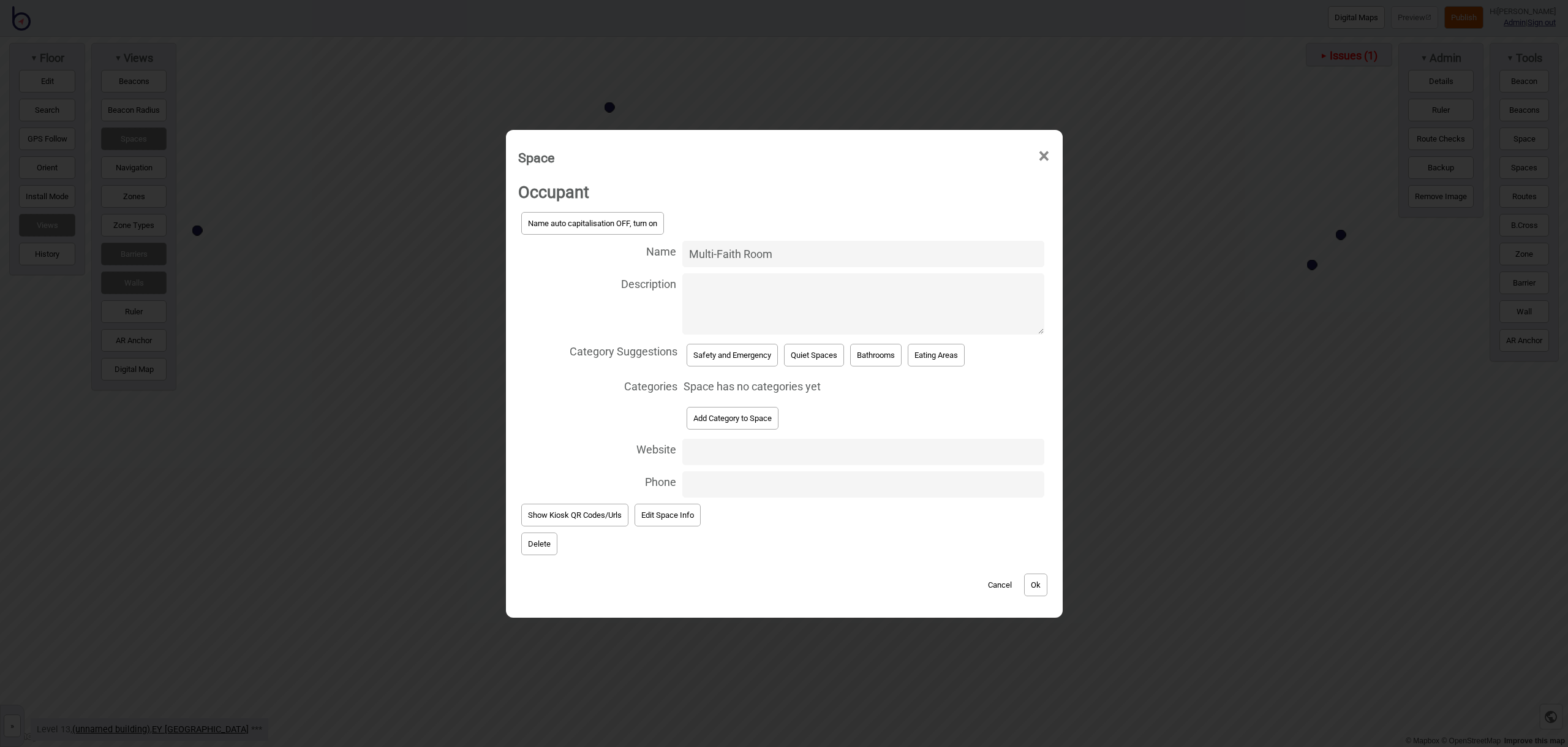
type input "Multi-Faith Room"
click at [738, 421] on button "Add Category to Space" at bounding box center [732, 419] width 92 height 23
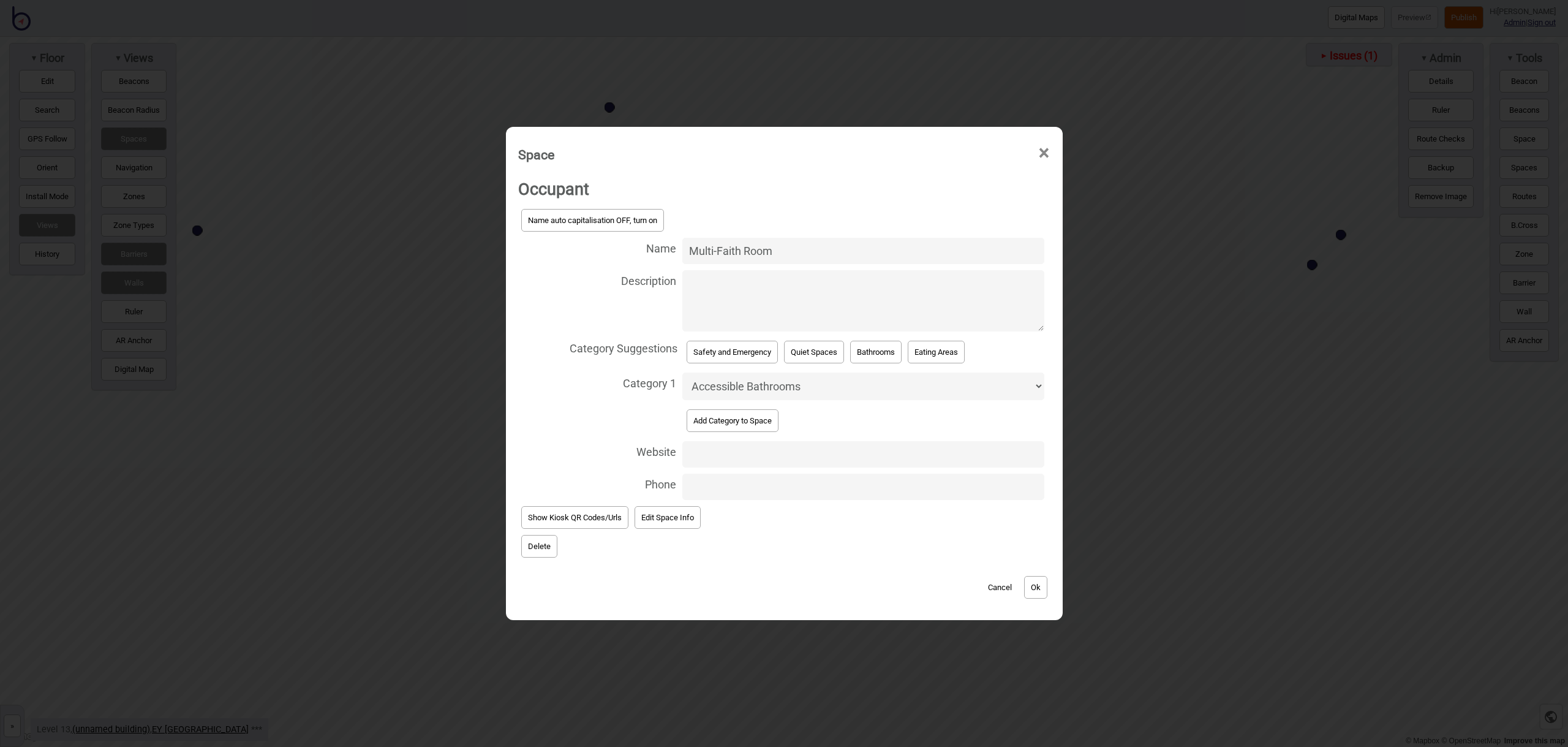
click at [753, 386] on select "Accessible Bathrooms Bathrooms Eating Areas Information and Assistance Meeting …" at bounding box center [863, 386] width 362 height 28
select select "Prayer Rooms"
click at [1043, 587] on button "Ok" at bounding box center [1036, 587] width 24 height 23
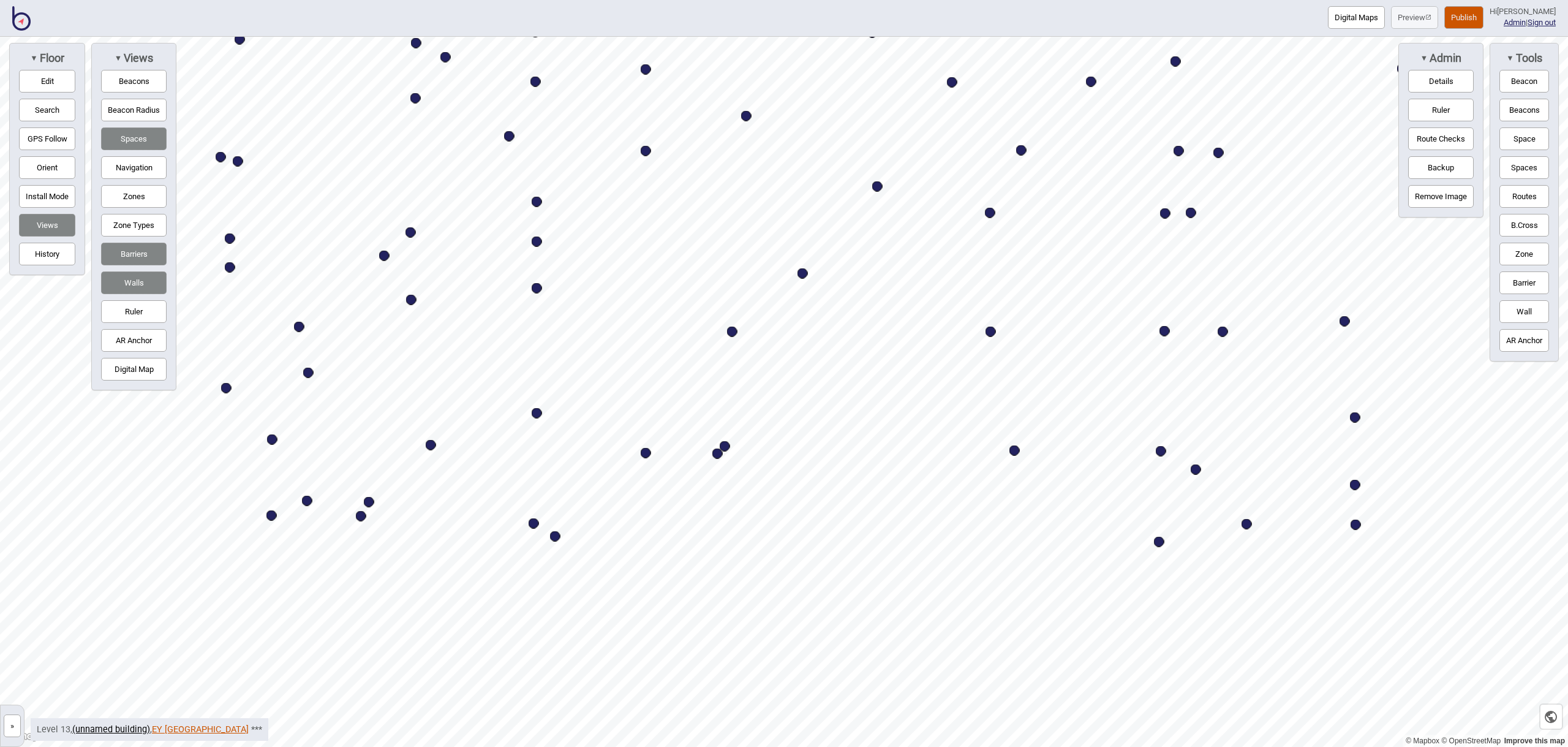
click at [168, 727] on link "EY [GEOGRAPHIC_DATA]" at bounding box center [200, 729] width 97 height 11
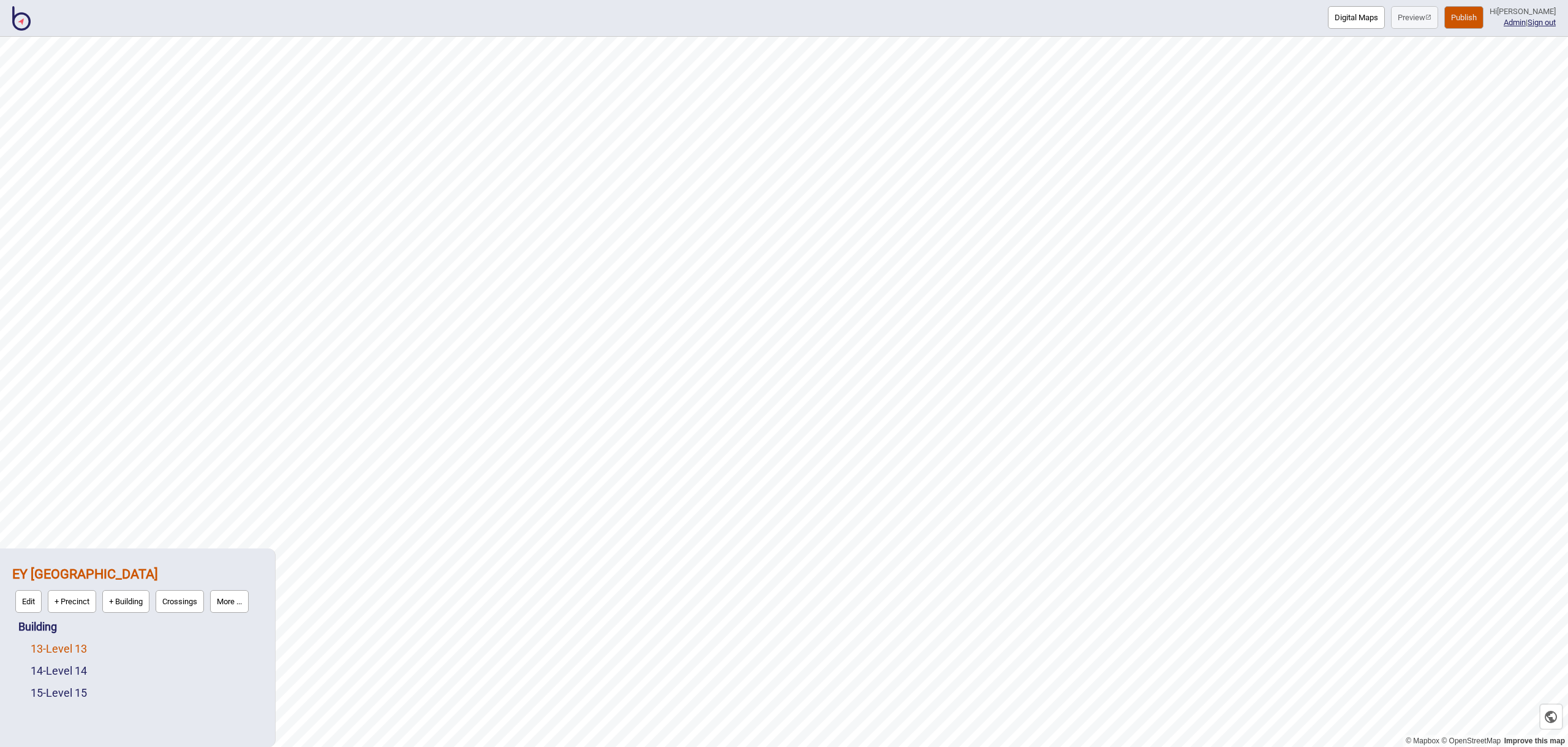
click at [82, 650] on link "13 - Level 13" at bounding box center [59, 648] width 57 height 13
click at [49, 645] on button "Edit" at bounding box center [46, 645] width 26 height 23
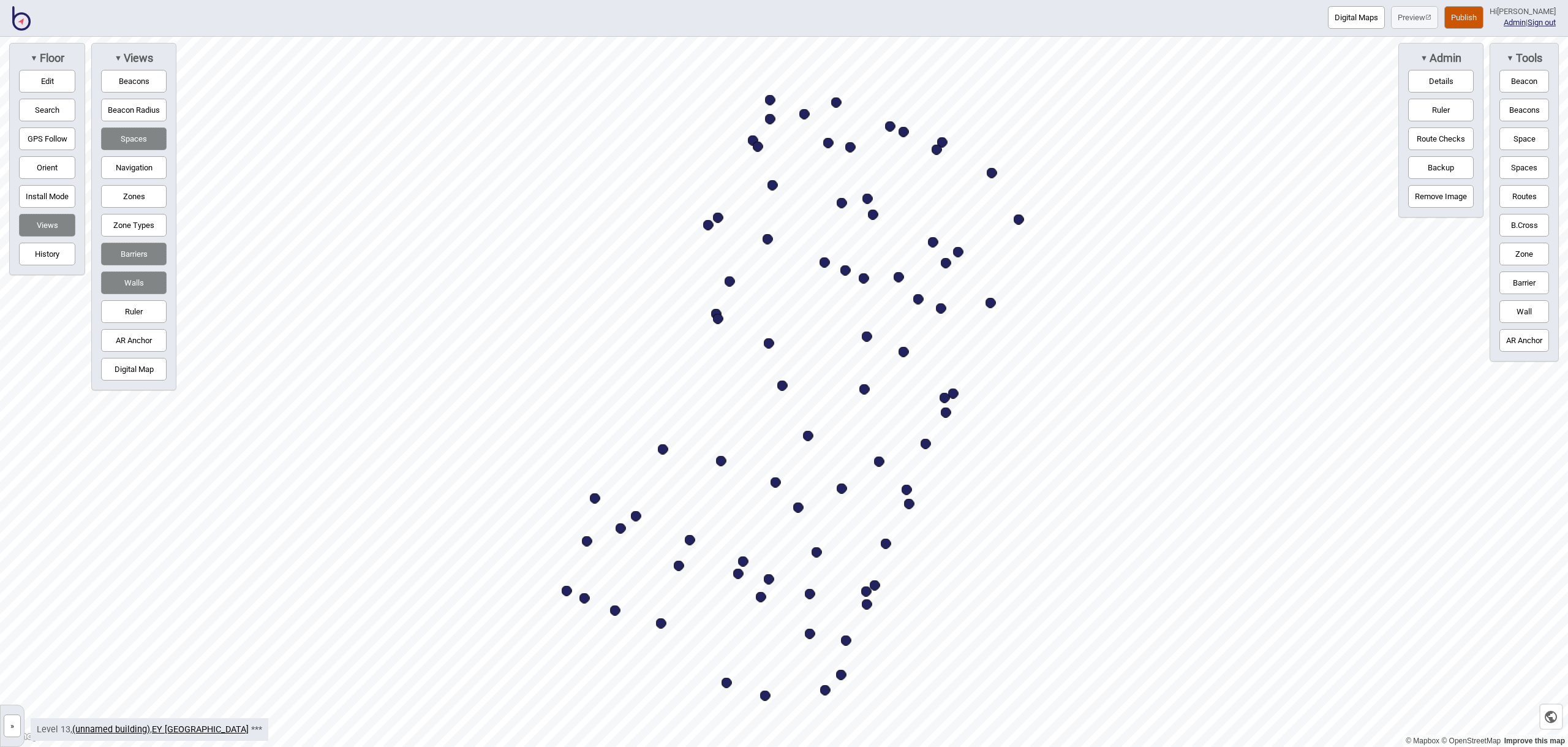
click at [130, 200] on button "Zones" at bounding box center [134, 197] width 66 height 23
click at [139, 163] on button "Navigation" at bounding box center [134, 167] width 66 height 23
click at [138, 170] on button "Navigation" at bounding box center [134, 167] width 66 height 23
click at [135, 190] on button "Zones" at bounding box center [134, 197] width 66 height 23
click at [180, 731] on link "EY [GEOGRAPHIC_DATA]" at bounding box center [200, 729] width 97 height 11
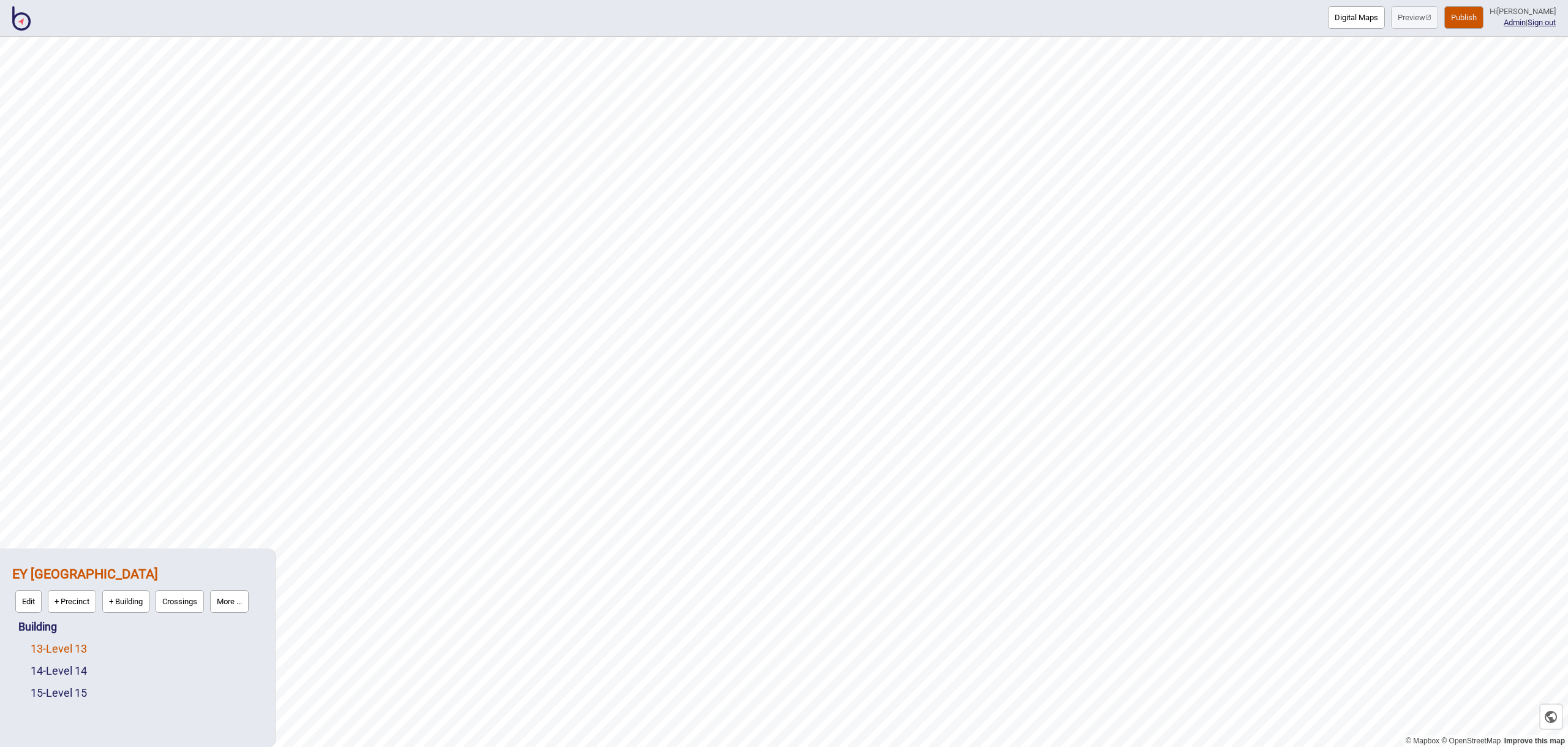
click at [78, 650] on link "13 - Level 13" at bounding box center [59, 648] width 57 height 13
click at [183, 650] on button "More ..." at bounding box center [170, 645] width 39 height 23
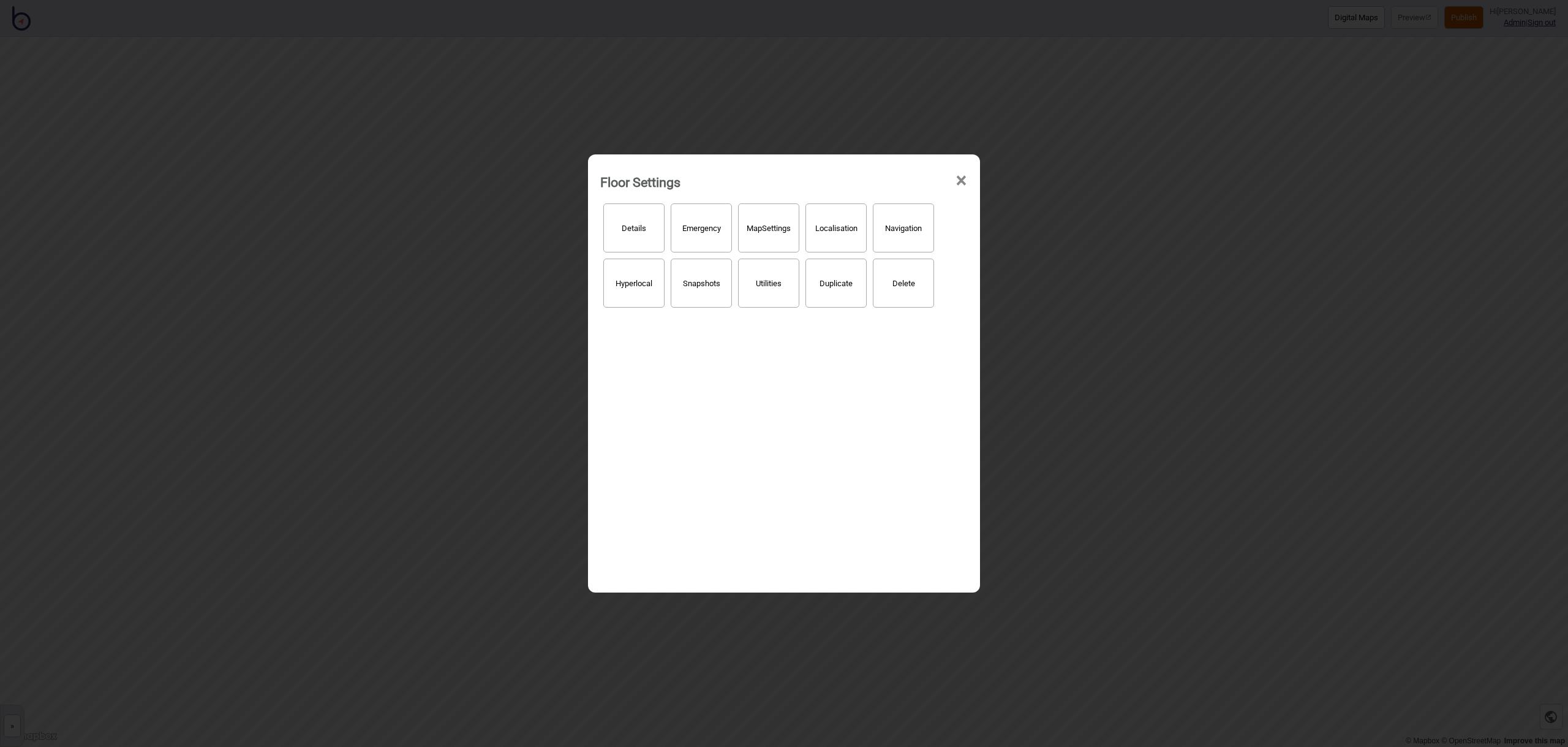
click at [618, 280] on button "Hyperlocal" at bounding box center [634, 283] width 62 height 49
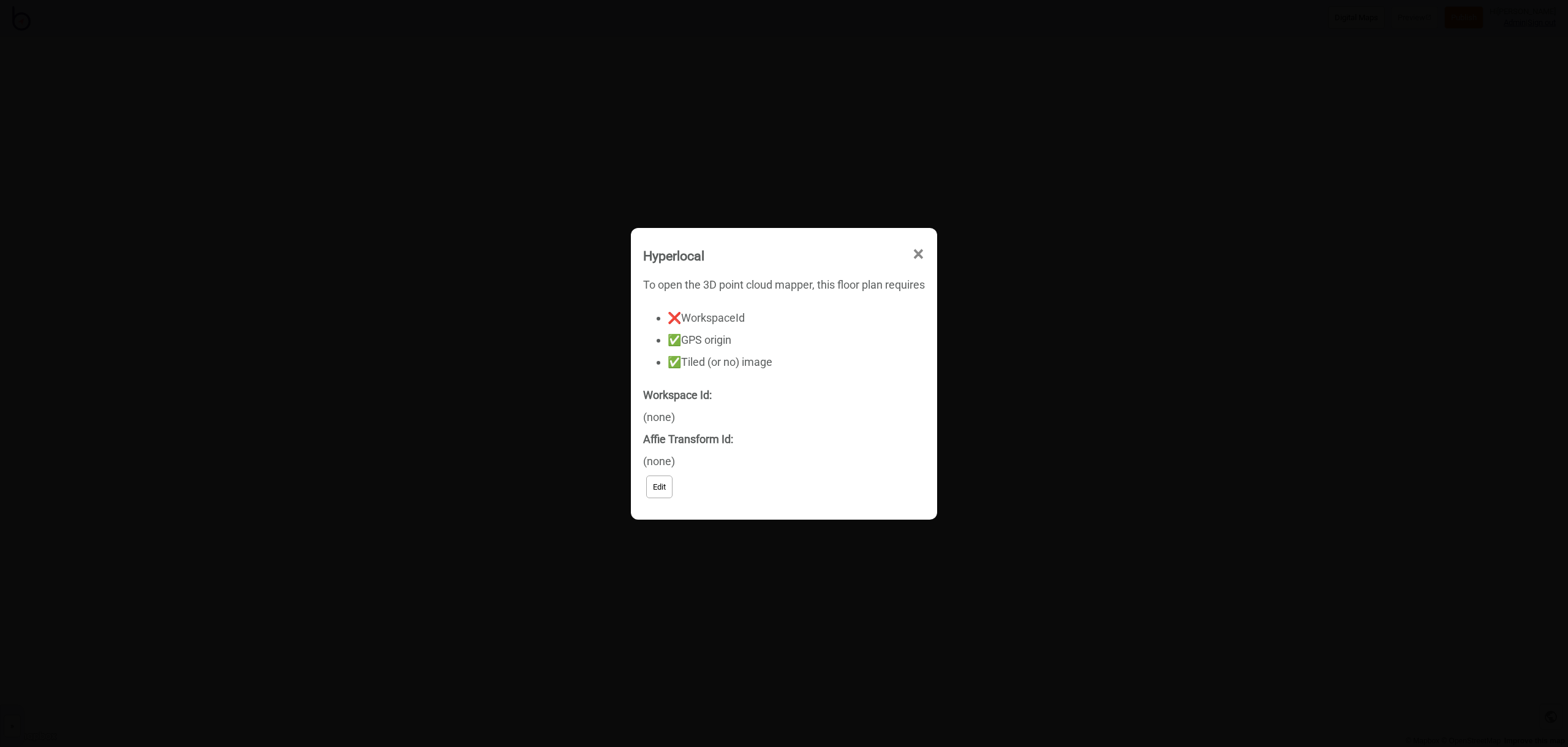
click at [661, 487] on button "Edit" at bounding box center [659, 487] width 26 height 23
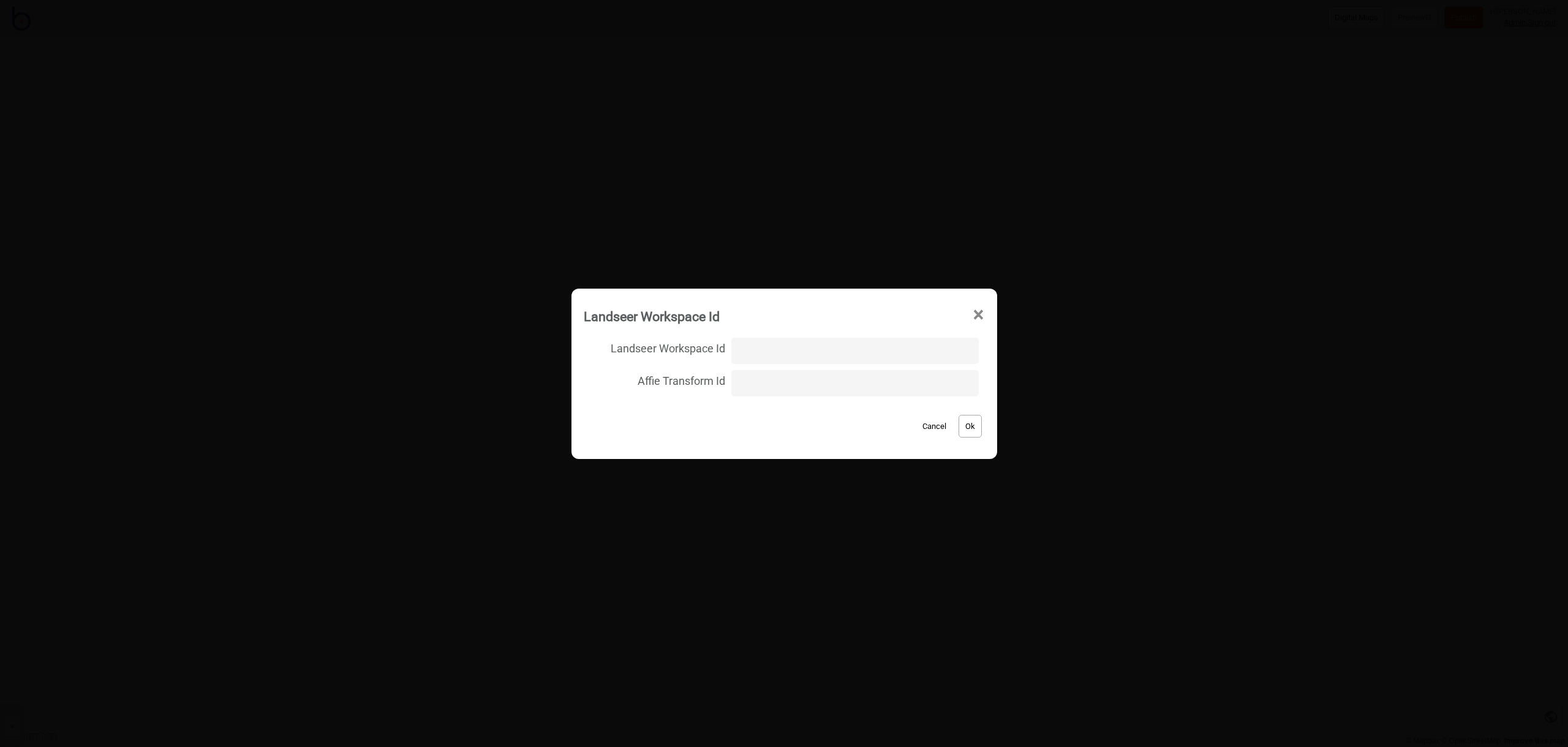
click at [756, 353] on input "Landseer Workspace Id" at bounding box center [854, 351] width 247 height 26
type input "EY_Perth/level13/53a2298f9420197f5fa2a00d42c9880d"
click at [967, 426] on button "Ok" at bounding box center [970, 426] width 24 height 23
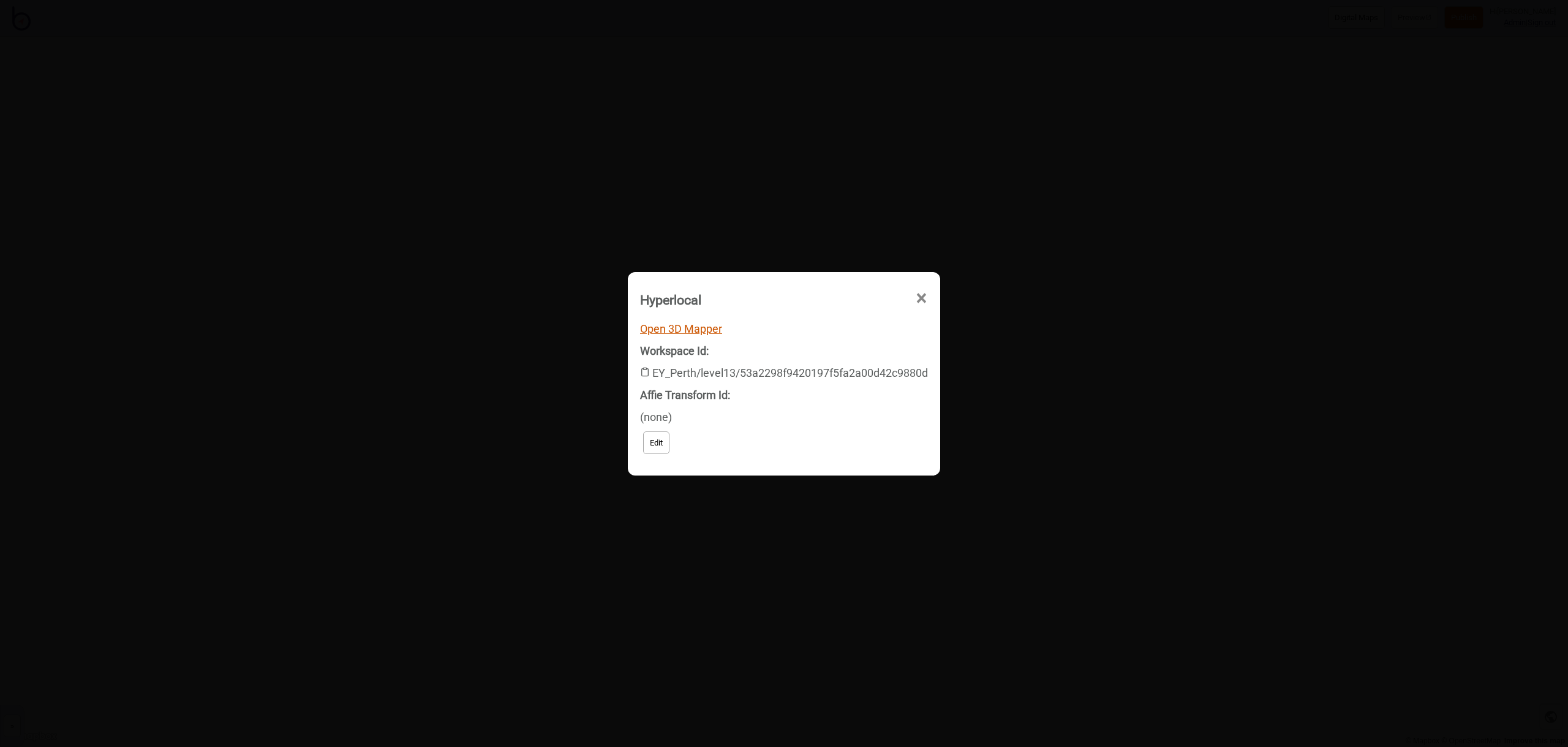
click at [680, 330] on link "Open 3D Mapper" at bounding box center [681, 328] width 82 height 13
click at [843, 347] on div "Hyperlocal ×" at bounding box center [784, 365] width 117 height 36
click at [837, 347] on span "×" at bounding box center [830, 367] width 13 height 41
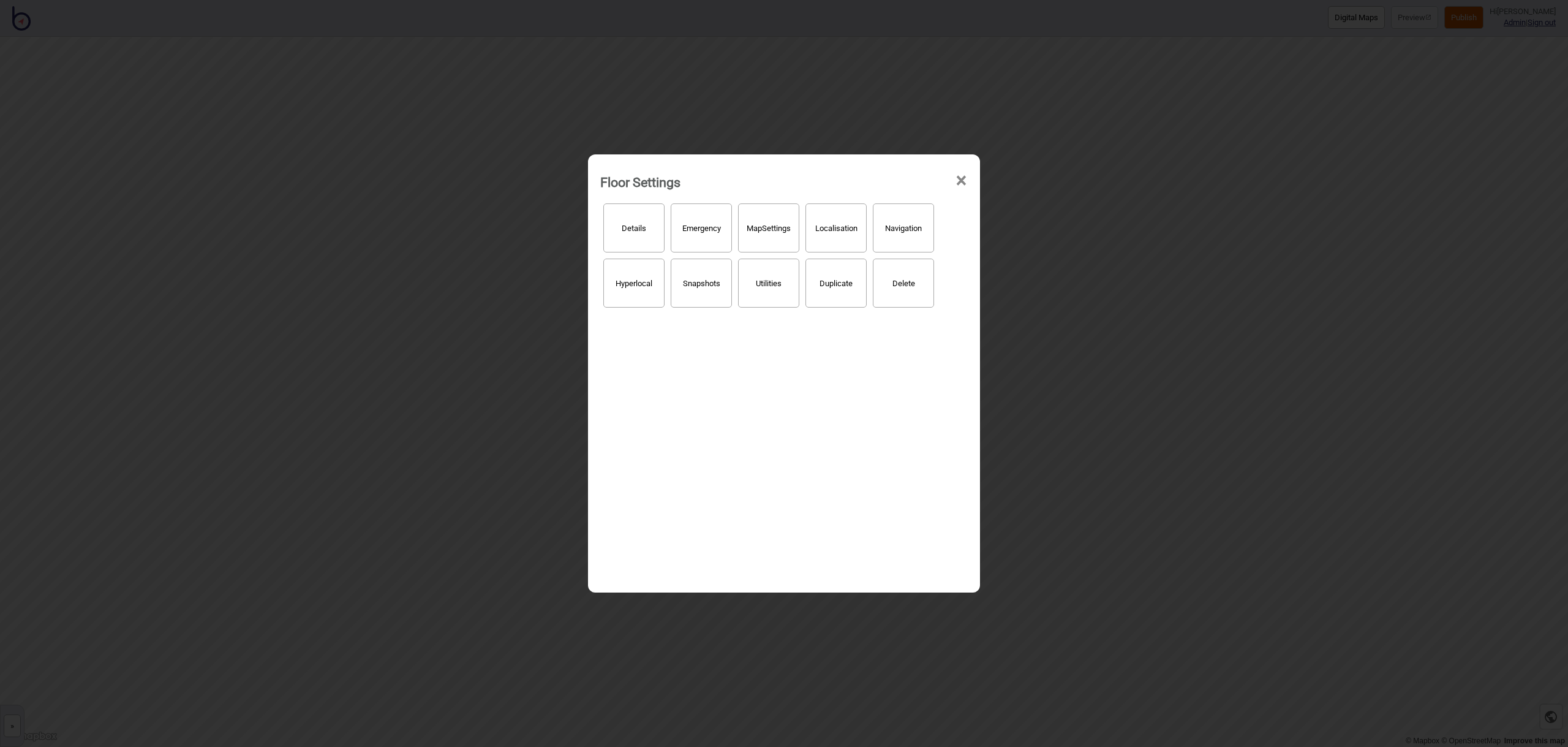
click at [961, 181] on span "×" at bounding box center [961, 180] width 13 height 41
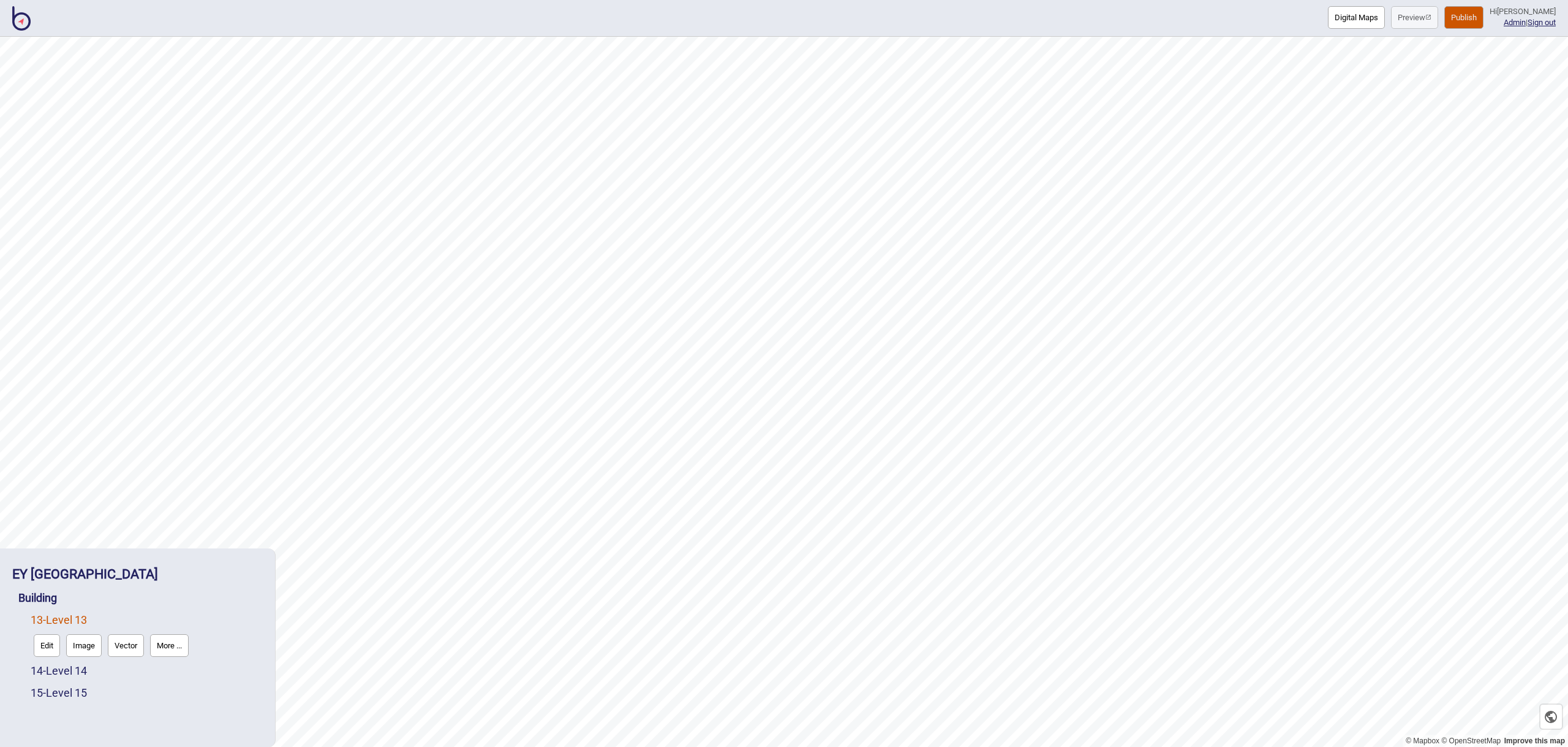
click at [44, 650] on button "Edit" at bounding box center [46, 645] width 26 height 23
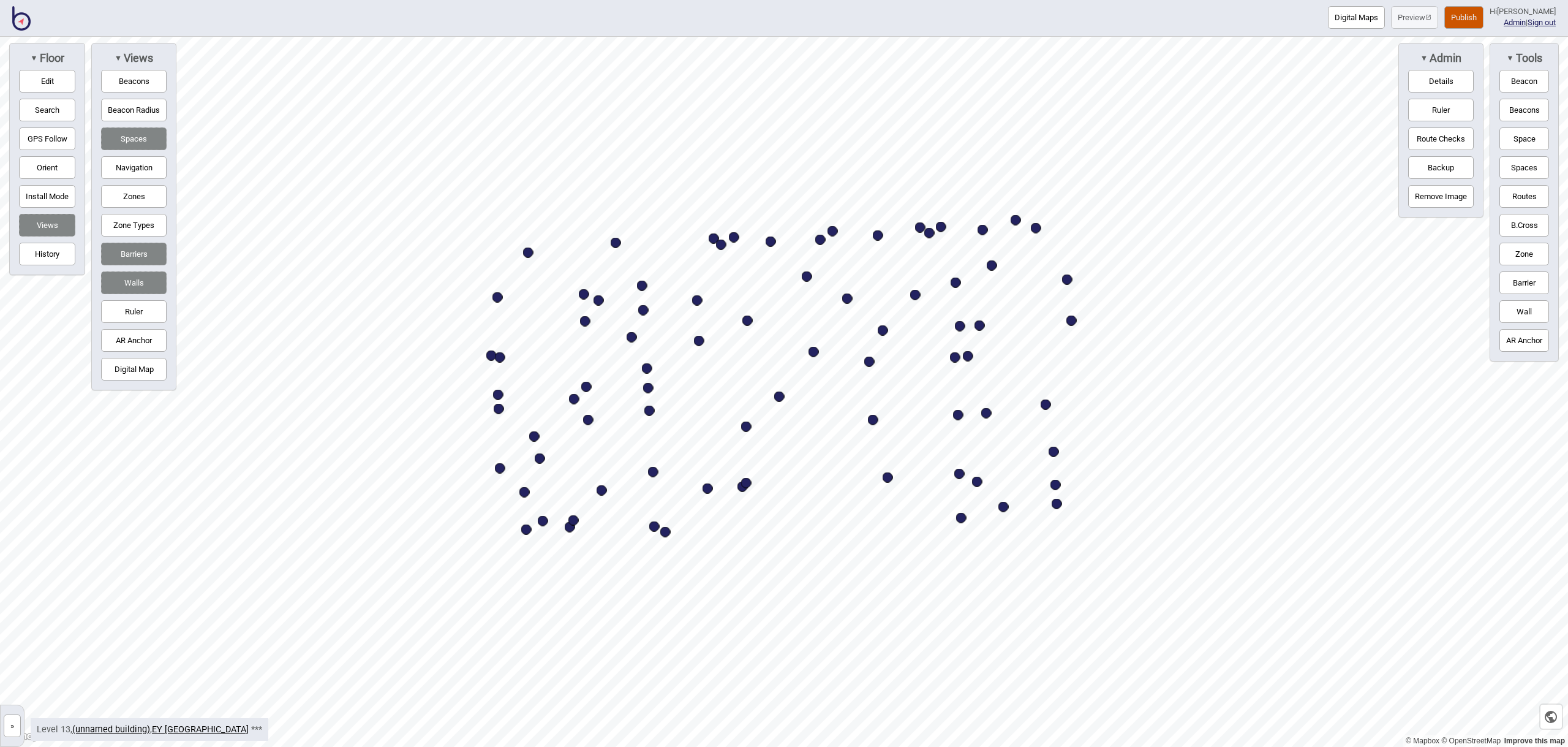
click at [147, 168] on button "Navigation" at bounding box center [134, 167] width 66 height 23
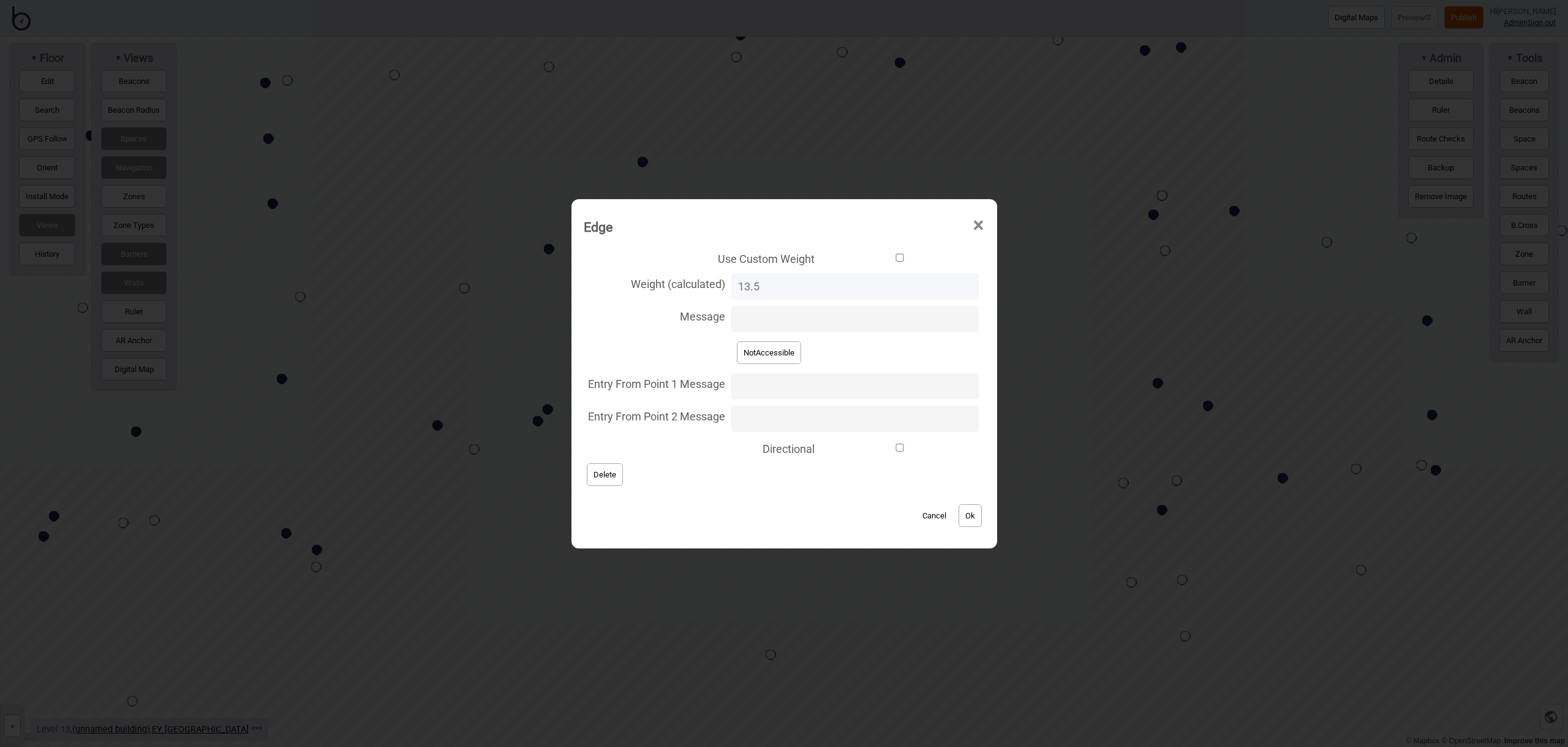
click at [928, 516] on button "Cancel" at bounding box center [934, 516] width 36 height 23
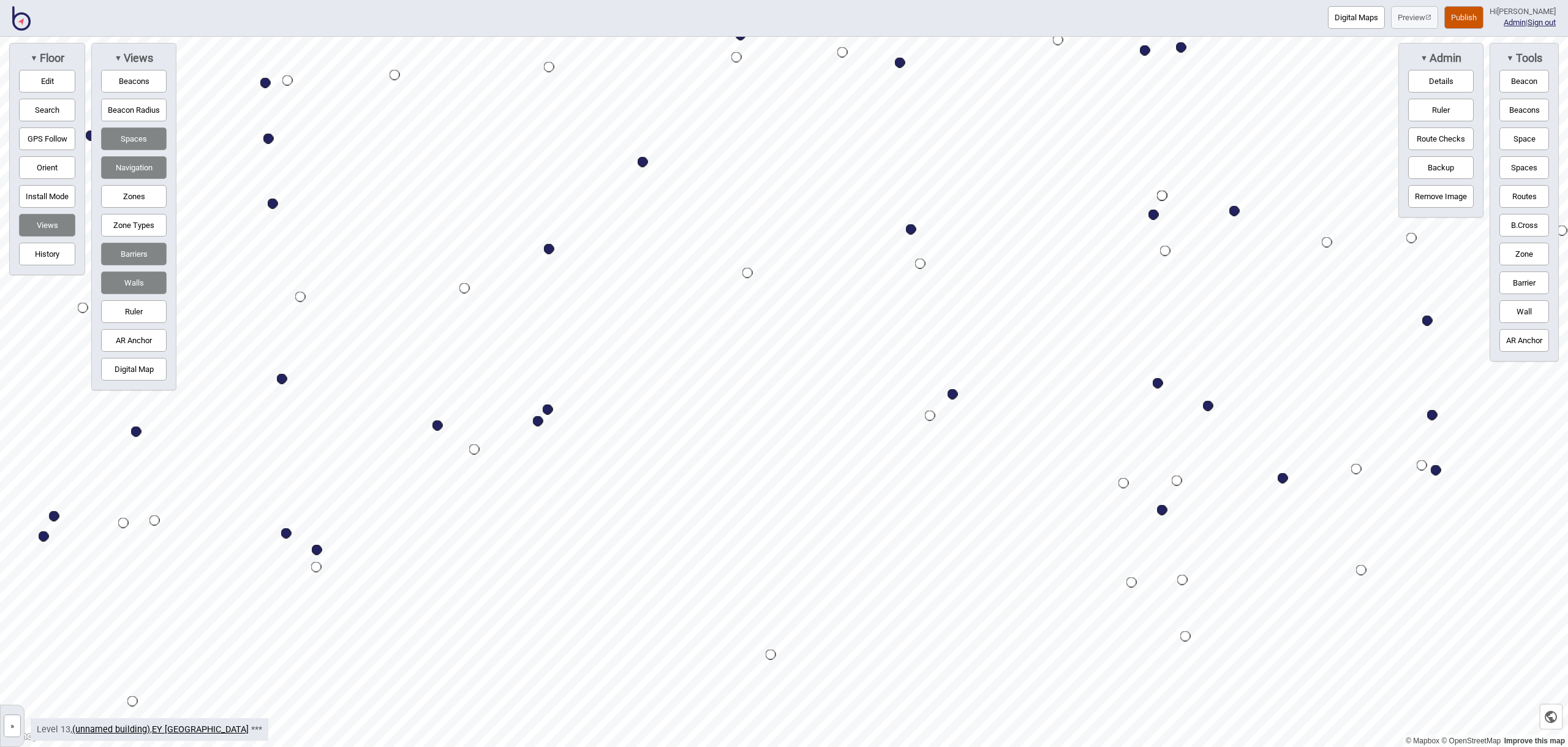
click at [46, 87] on button "Edit" at bounding box center [47, 82] width 57 height 23
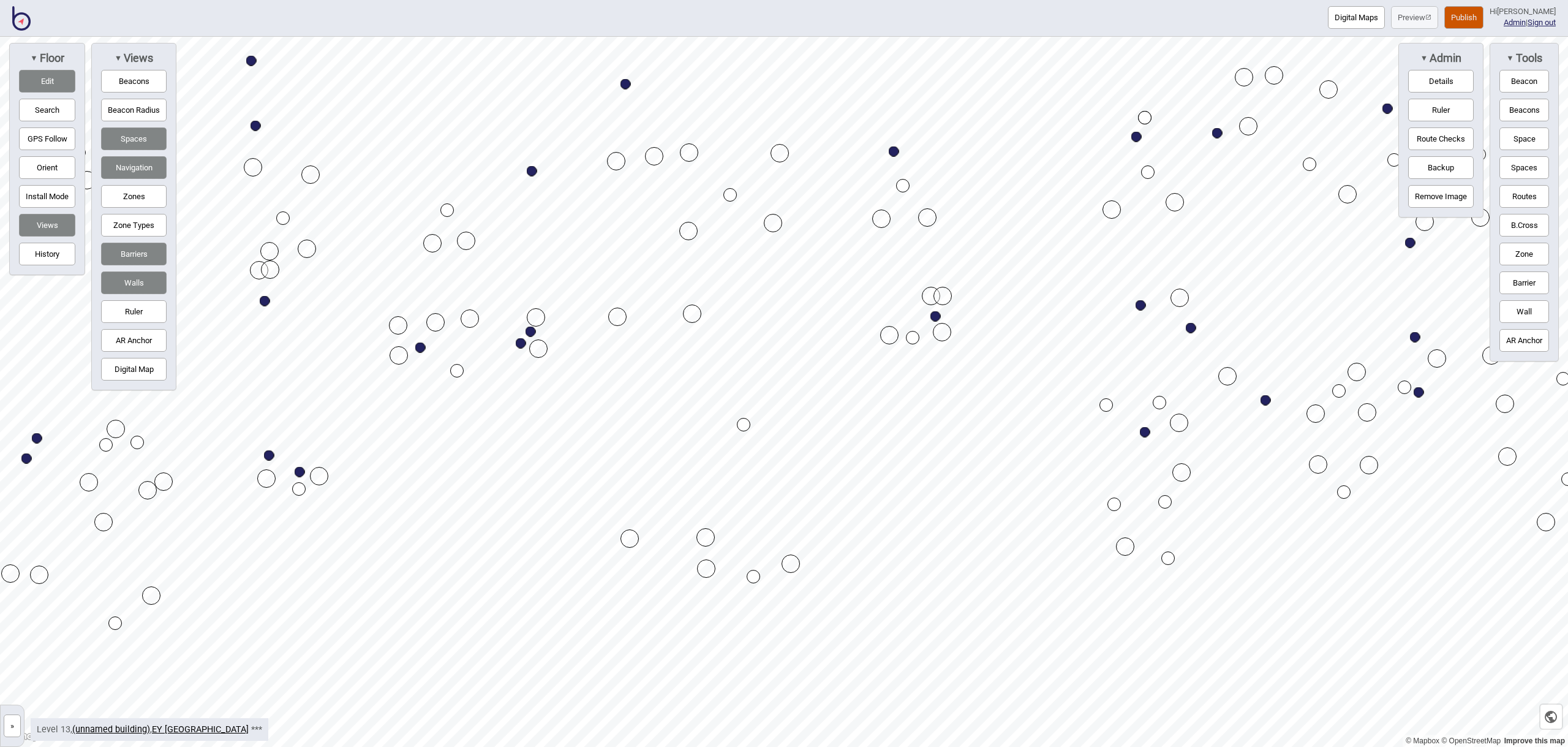
drag, startPoint x: 689, startPoint y: 492, endPoint x: 629, endPoint y: 539, distance: 76.2
drag, startPoint x: 1535, startPoint y: 201, endPoint x: 1506, endPoint y: 205, distance: 29.3
click at [1535, 201] on button "Routes" at bounding box center [1524, 197] width 49 height 23
click at [745, 424] on div "Map marker" at bounding box center [743, 424] width 14 height 14
click at [629, 431] on div "Map marker" at bounding box center [629, 431] width 19 height 19
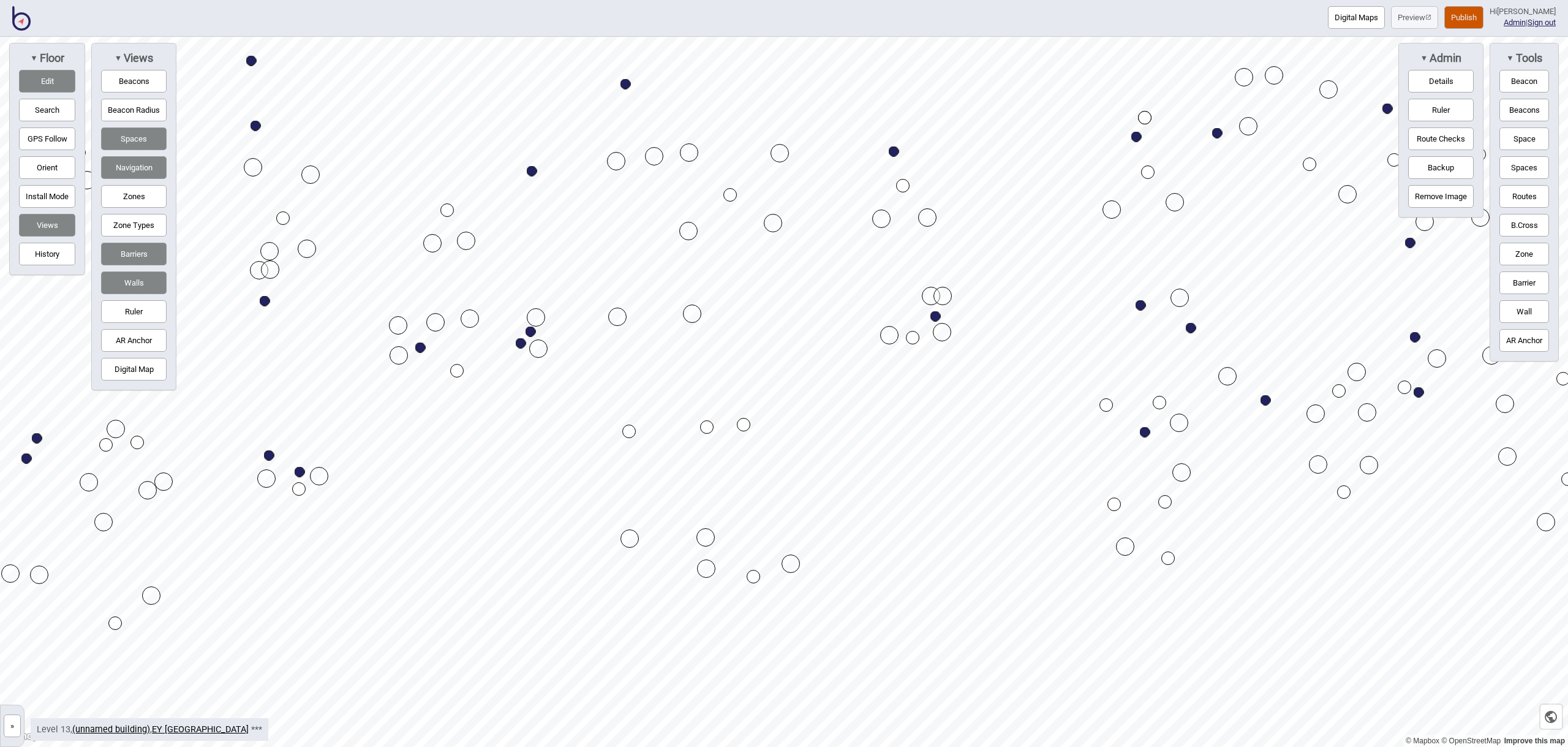
click at [707, 427] on div "Map marker" at bounding box center [707, 426] width 14 height 14
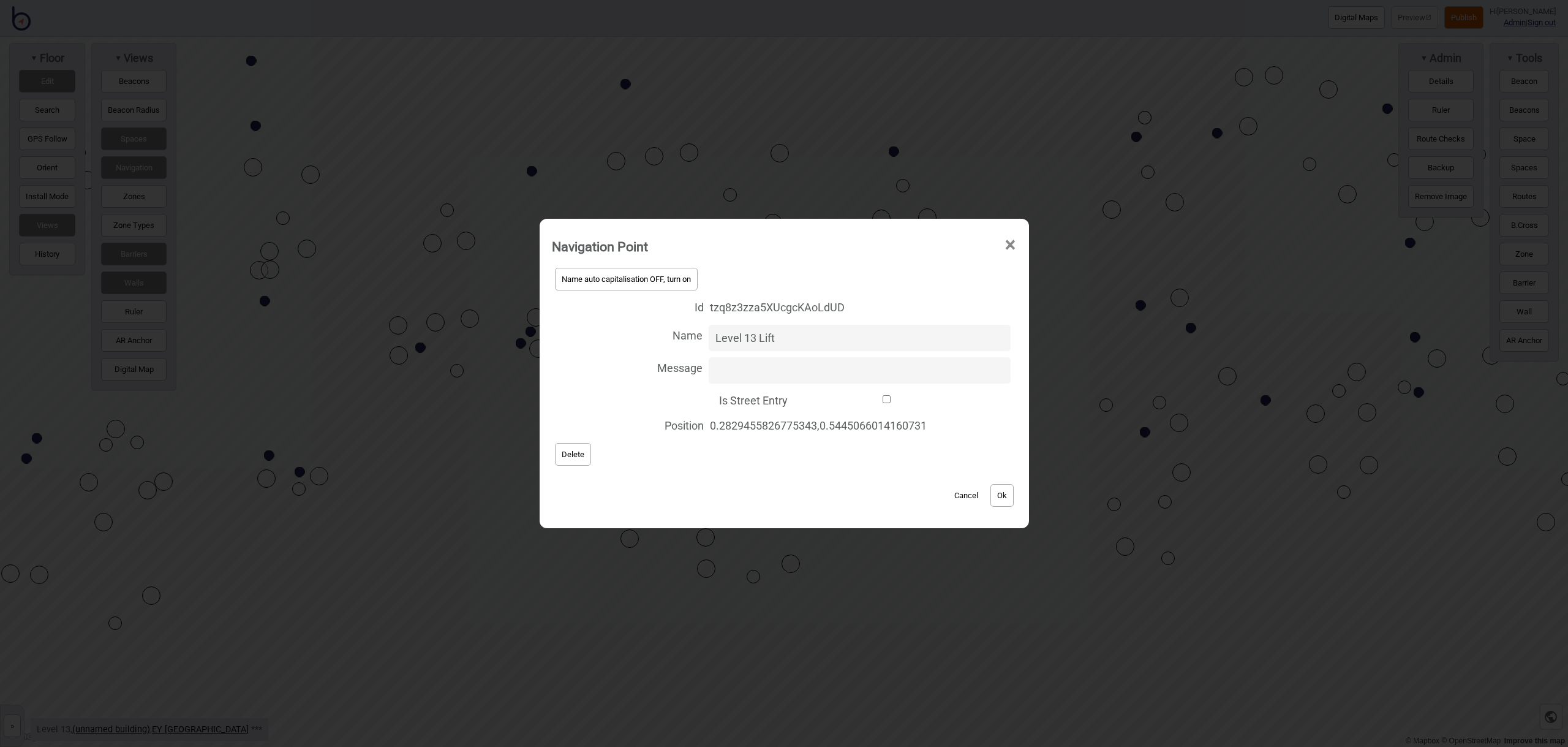
type input "Level 13 Lift"
click at [1001, 492] on button "Ok" at bounding box center [1001, 495] width 24 height 23
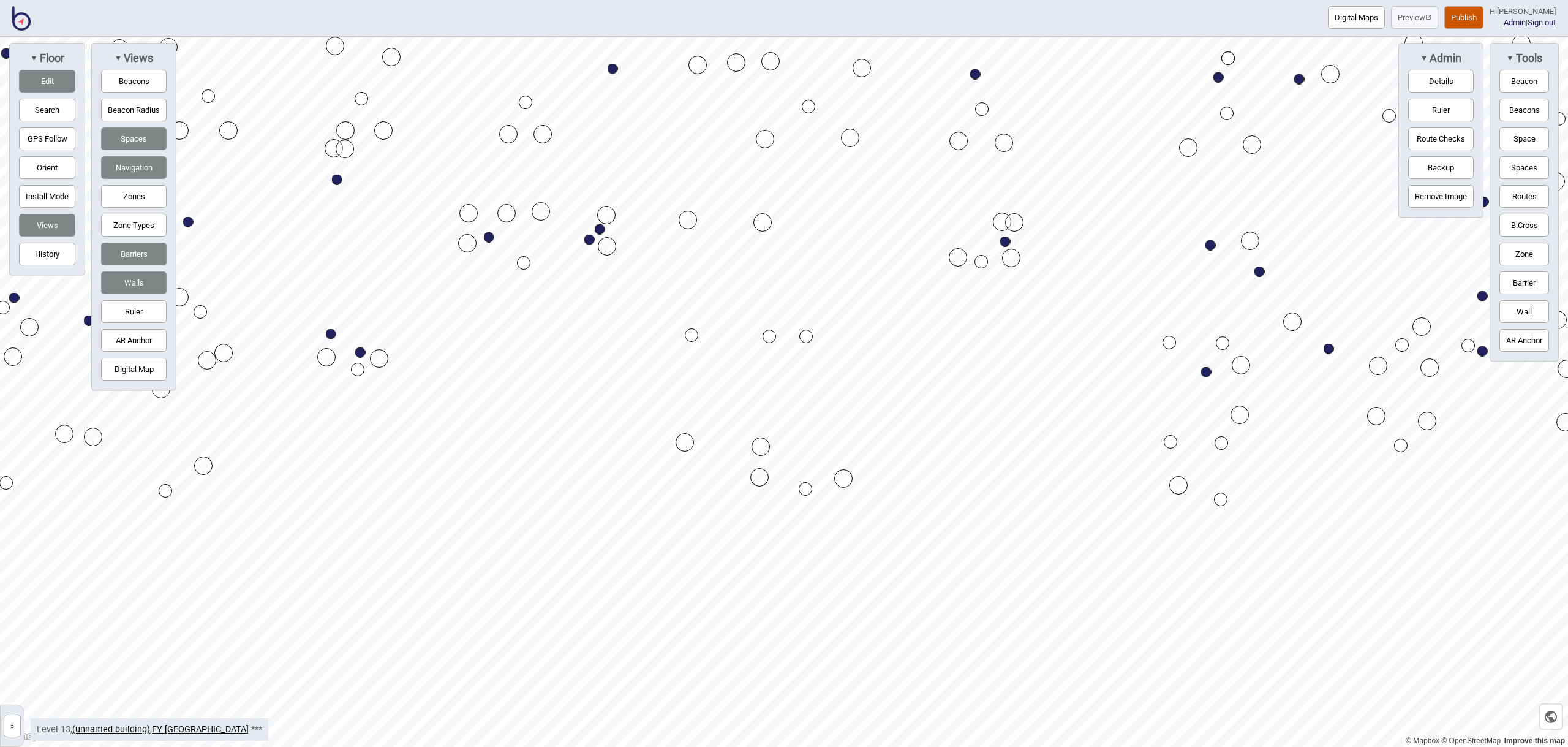
click at [1515, 255] on button "Zone" at bounding box center [1524, 254] width 49 height 23
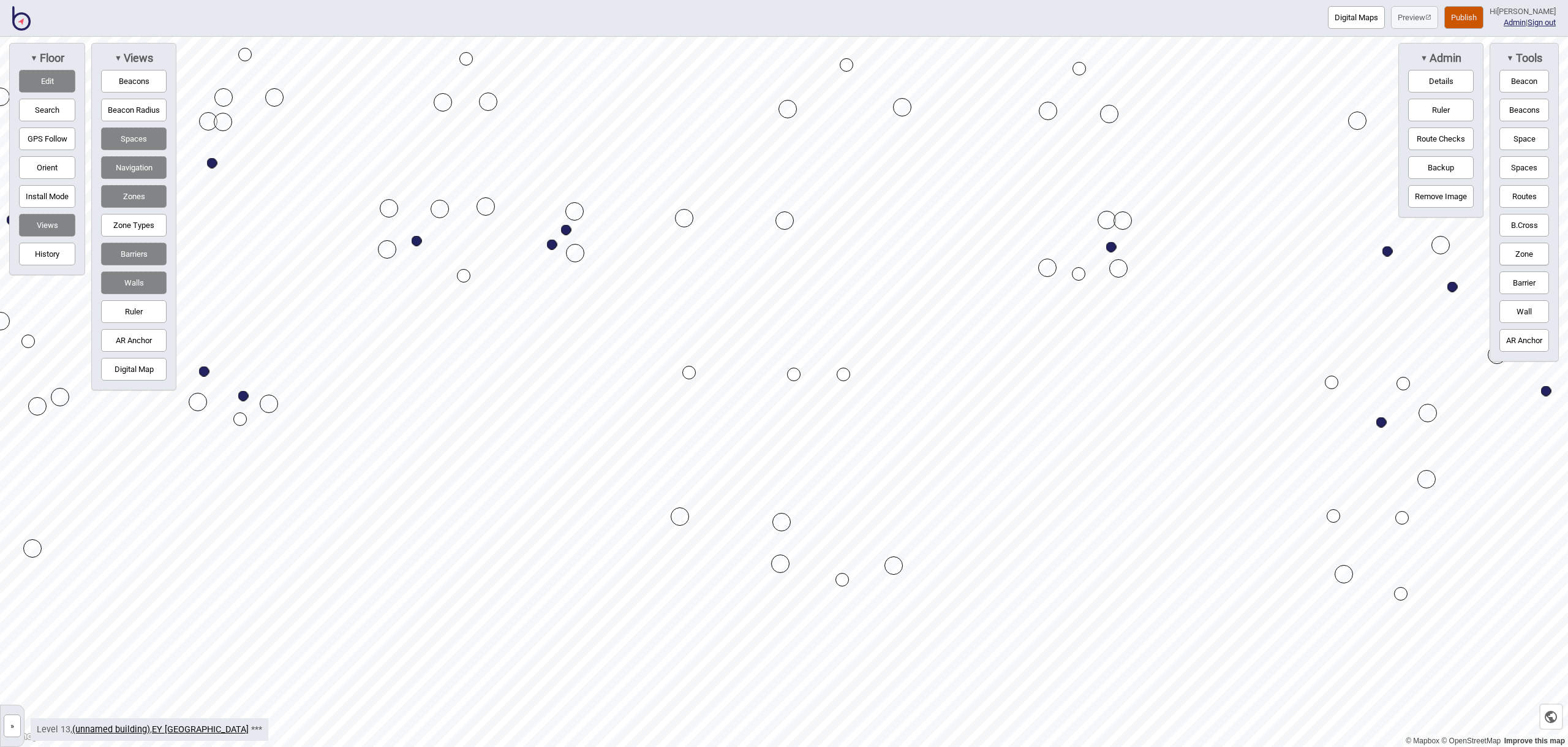
click at [34, 84] on button "Edit" at bounding box center [47, 82] width 57 height 23
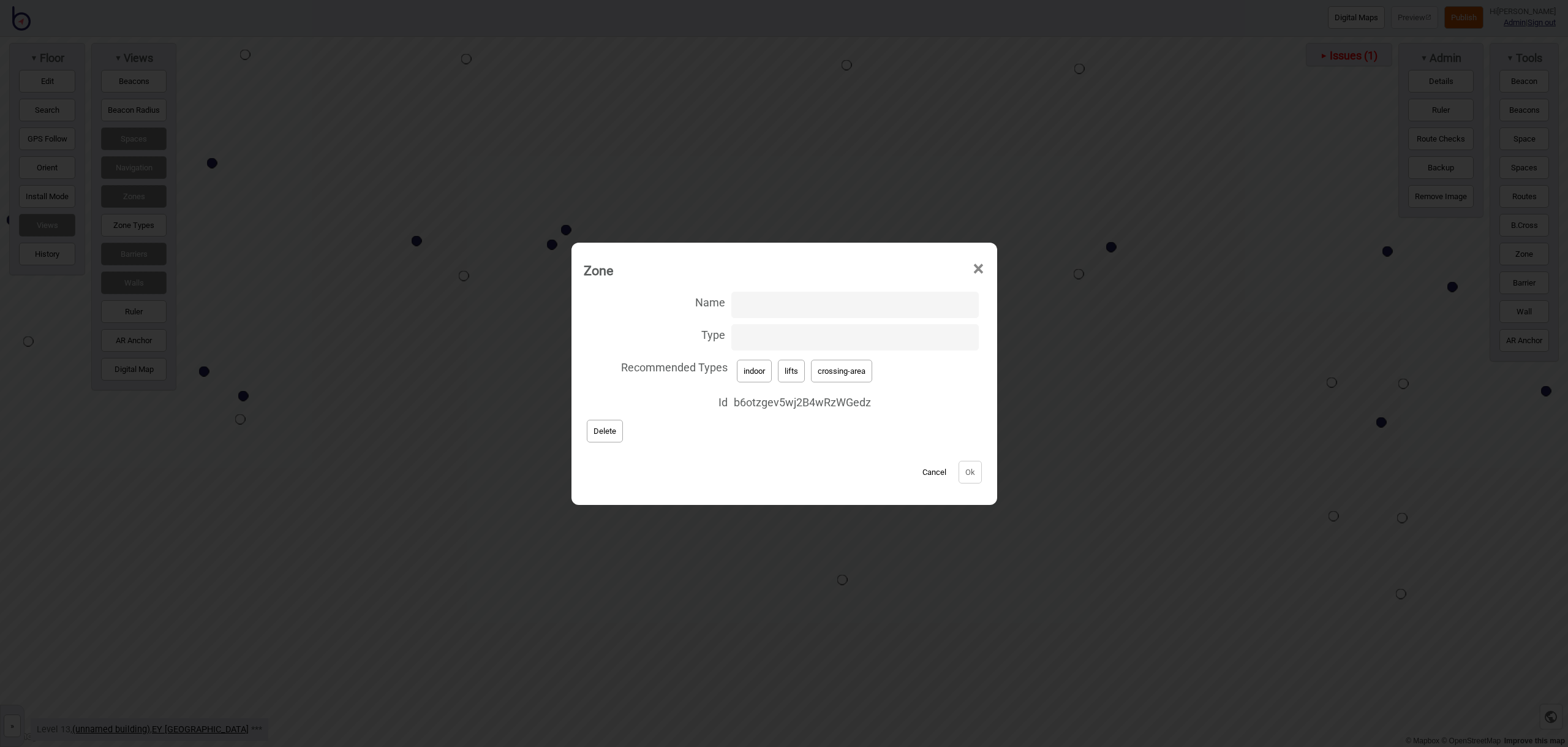
click at [799, 368] on button "lifts" at bounding box center [791, 371] width 27 height 23
type input "lifts"
click at [961, 467] on button "Ok" at bounding box center [970, 472] width 24 height 23
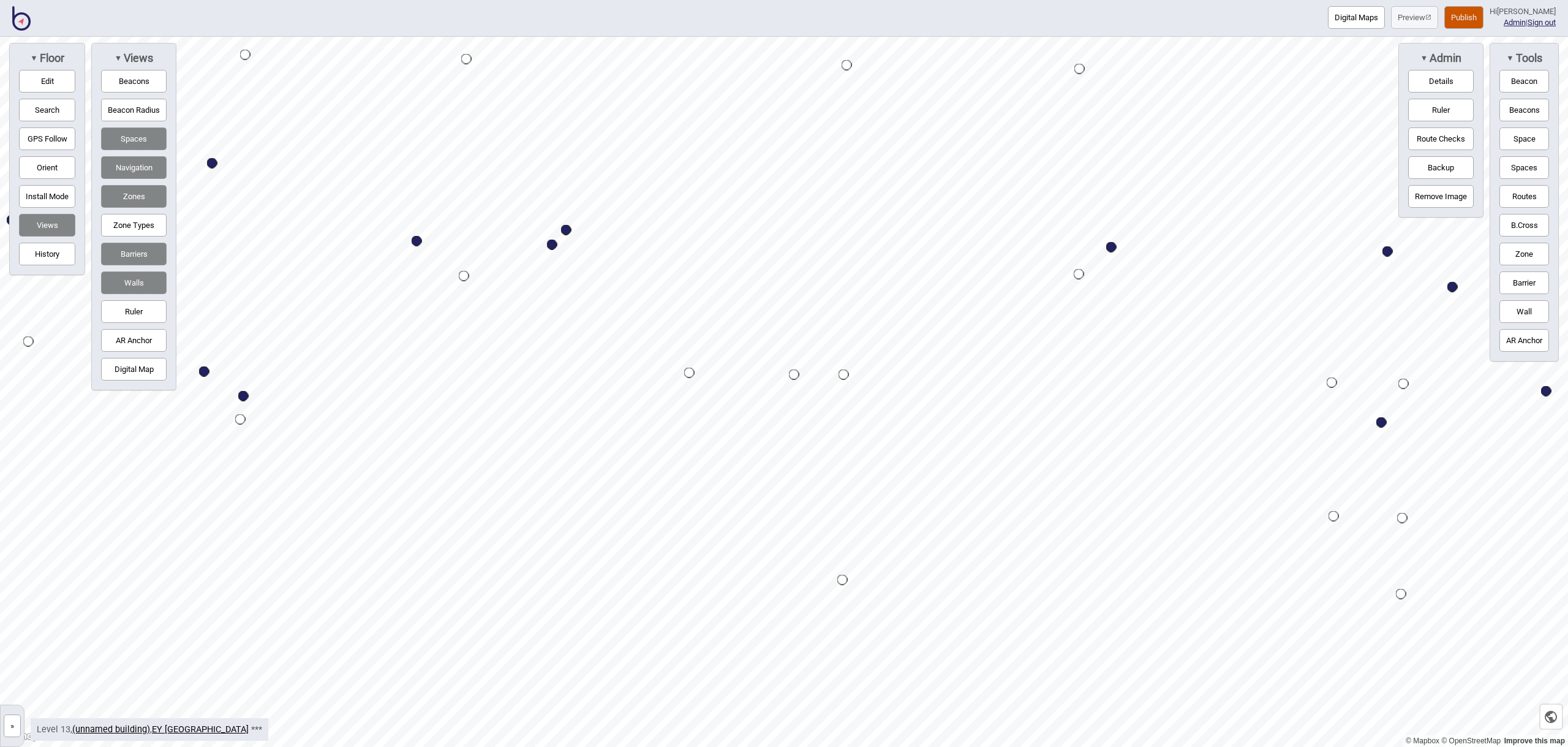
drag, startPoint x: 1523, startPoint y: 245, endPoint x: 1491, endPoint y: 245, distance: 32.0
click at [1523, 245] on button "Zone" at bounding box center [1524, 254] width 49 height 23
click at [662, 574] on div "Map marker" at bounding box center [662, 574] width 19 height 19
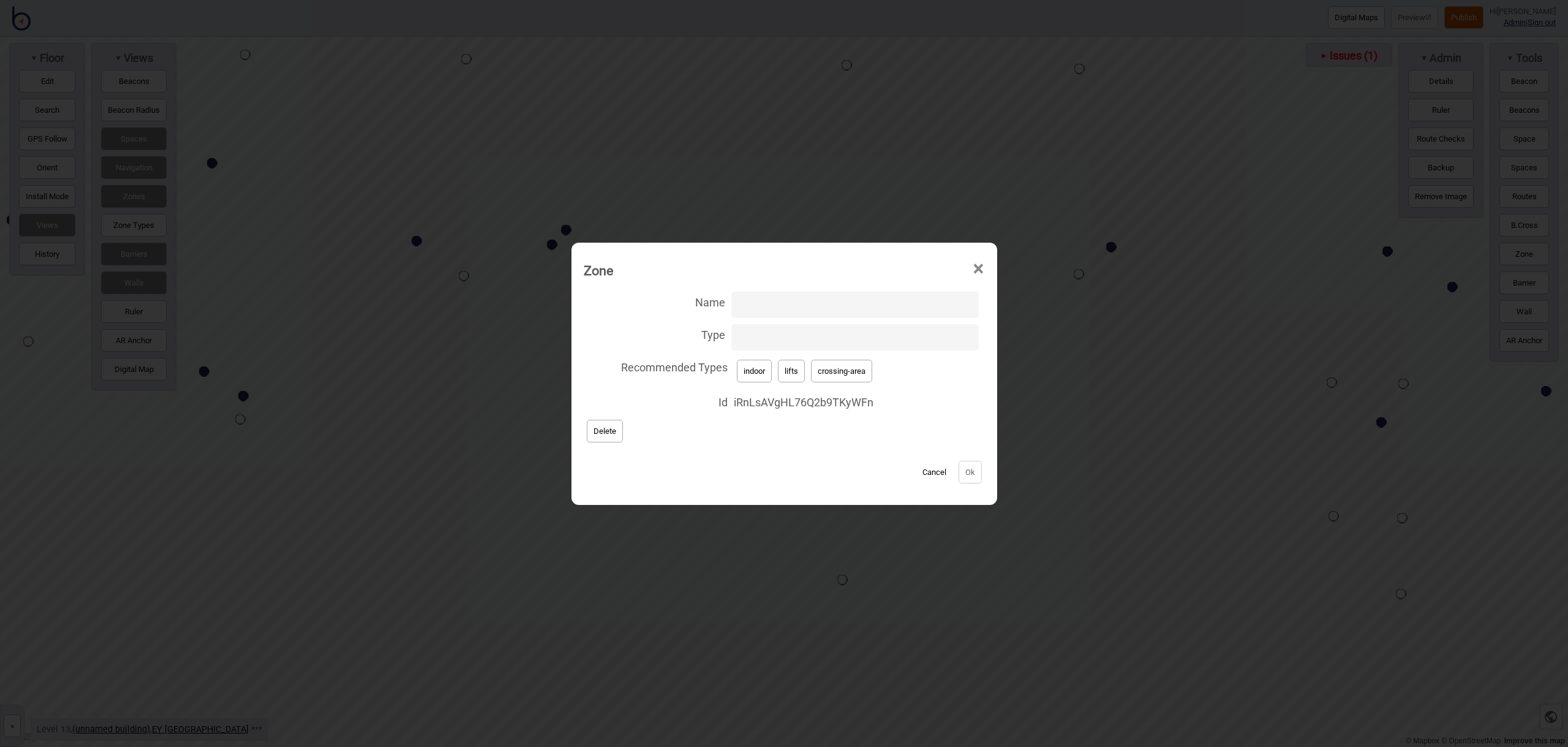
click at [848, 377] on button "crossing-area" at bounding box center [842, 371] width 62 height 23
type input "crossing-area"
click at [969, 476] on button "Ok" at bounding box center [970, 472] width 24 height 23
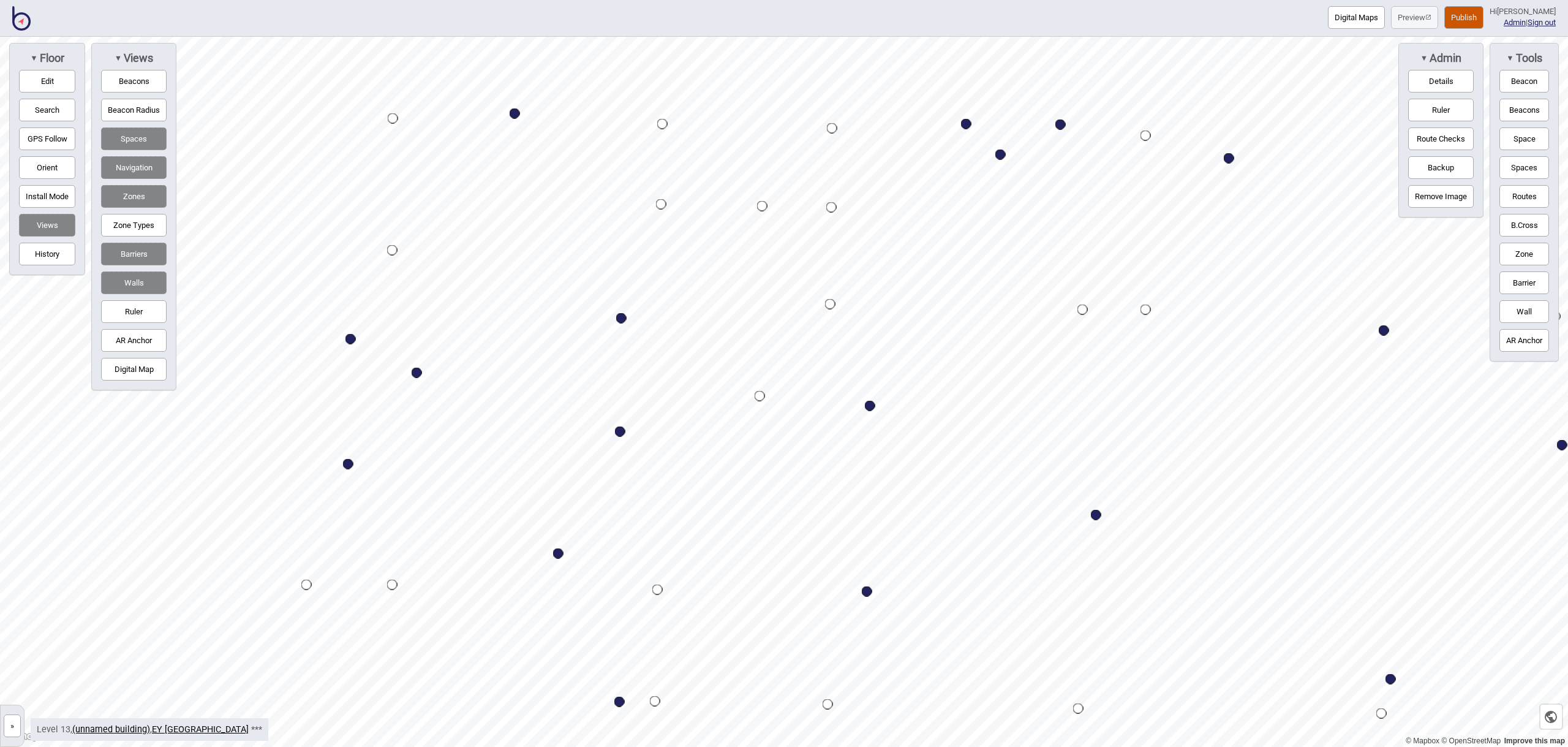
click at [762, 206] on div "Map marker" at bounding box center [762, 206] width 11 height 11
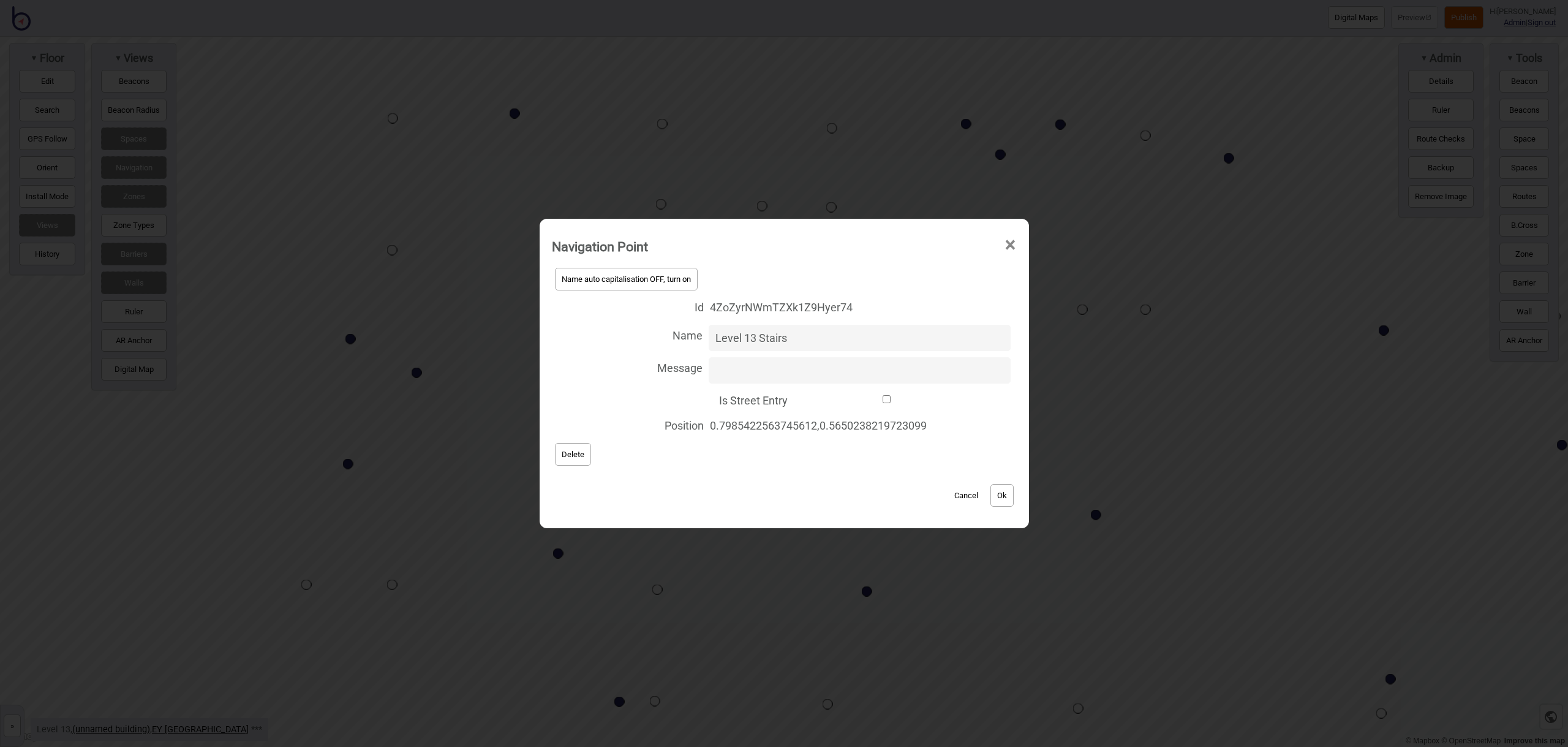
type input "Level 13 Stairs"
click at [1016, 499] on div "Cancel Ok" at bounding box center [784, 489] width 465 height 41
click at [1014, 498] on button "Ok" at bounding box center [1001, 495] width 24 height 23
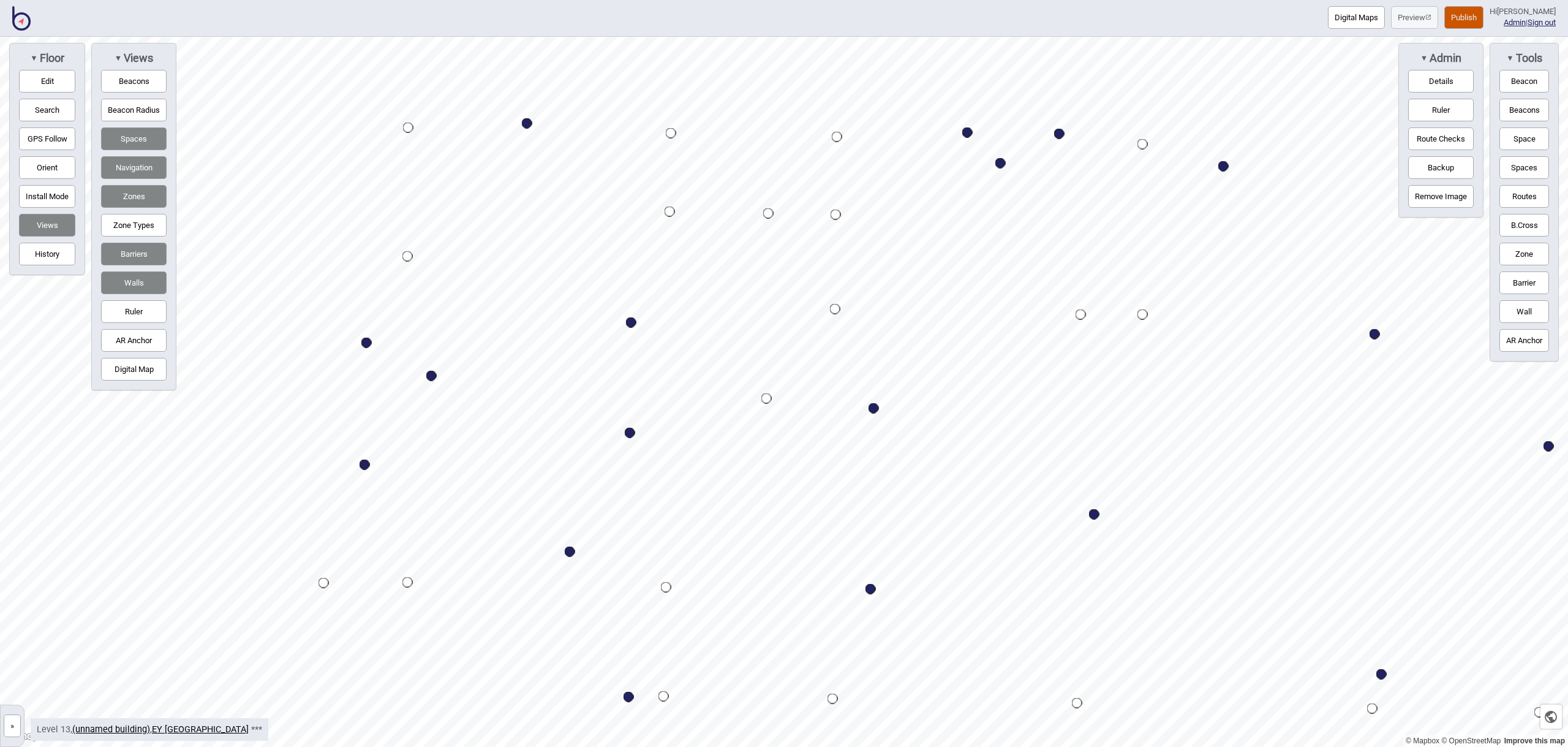
click at [1522, 244] on button "Zone" at bounding box center [1524, 254] width 49 height 23
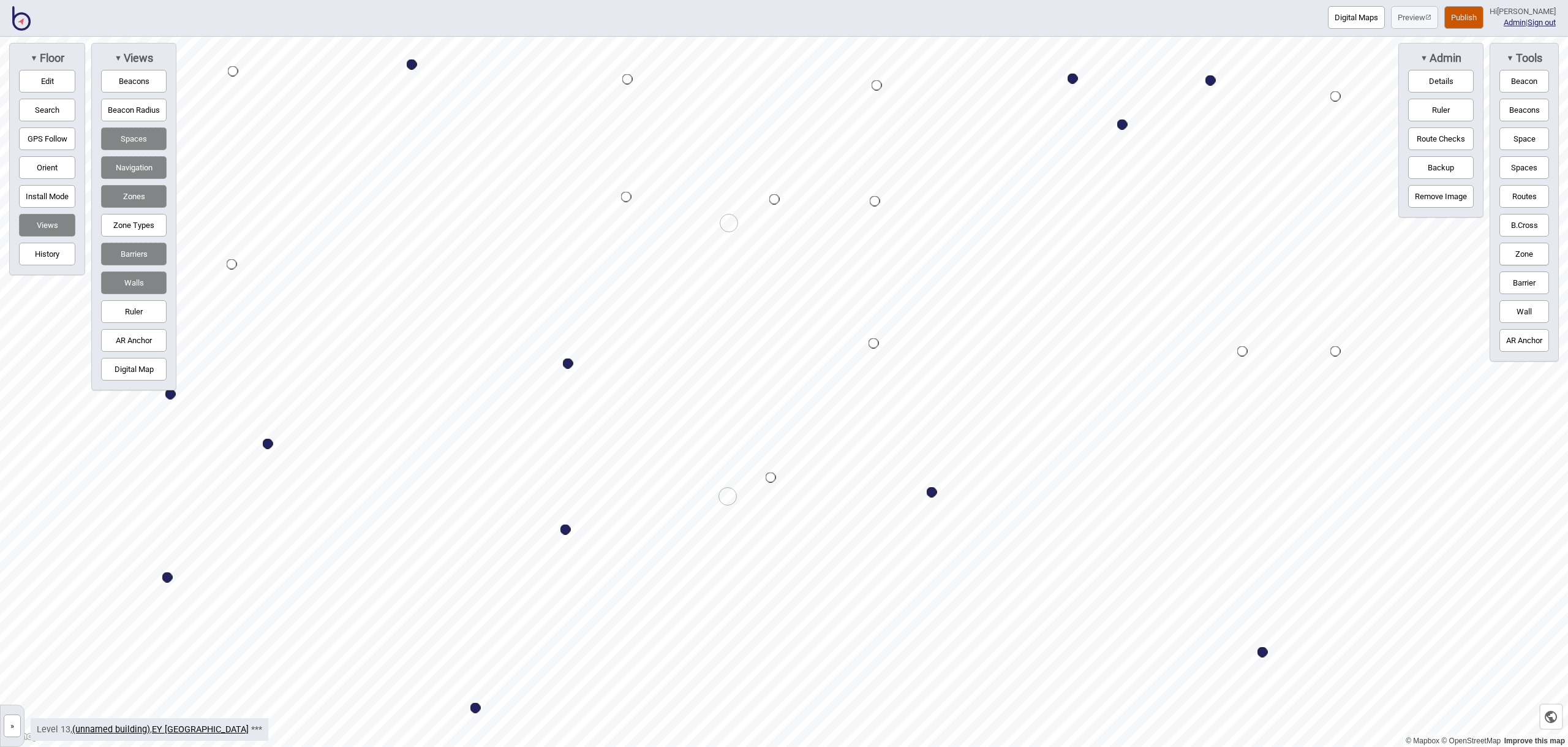
click at [727, 497] on div "Map marker" at bounding box center [727, 497] width 19 height 19
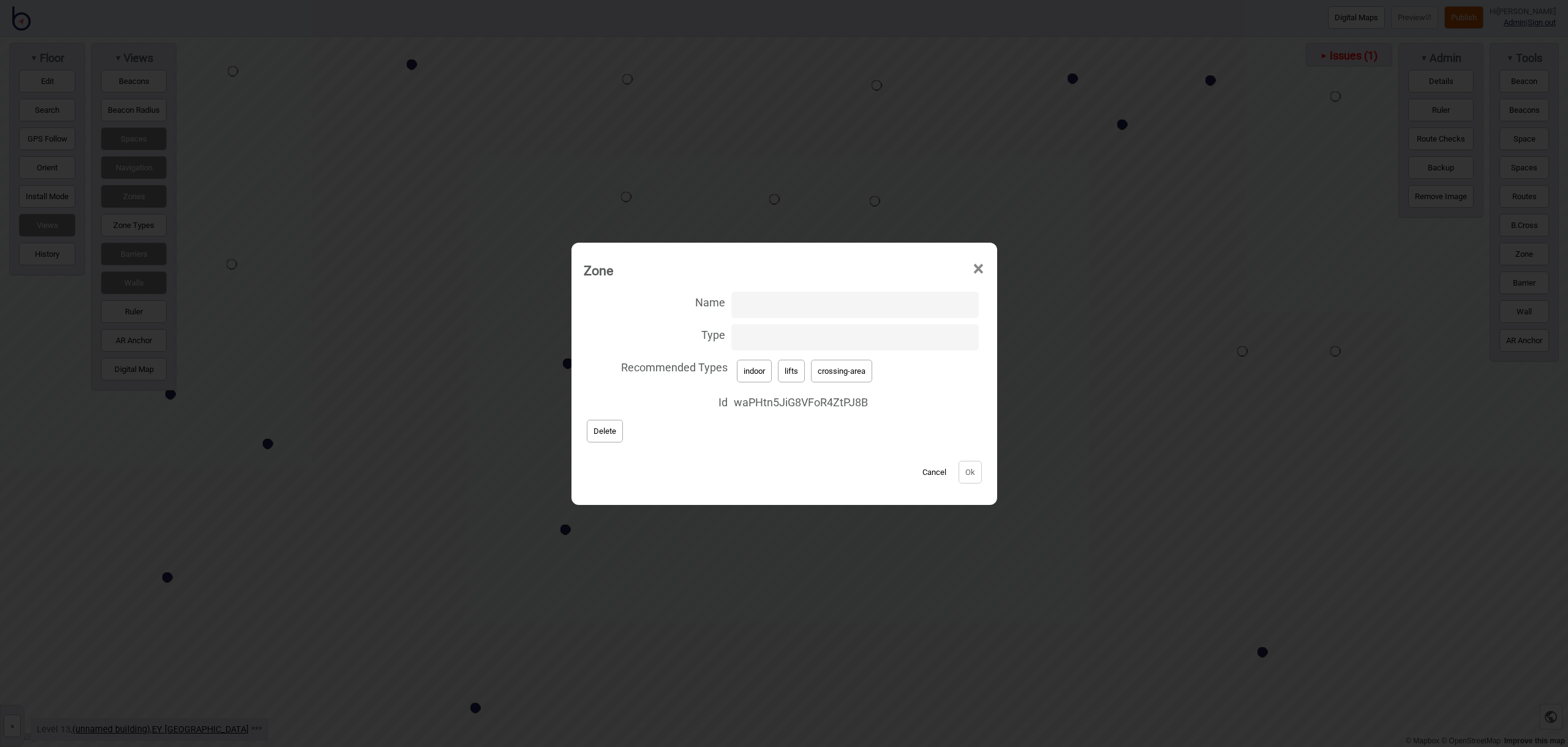
click at [769, 341] on input "Type" at bounding box center [854, 337] width 247 height 26
type input "stairs"
click at [961, 473] on button "Ok" at bounding box center [970, 472] width 24 height 23
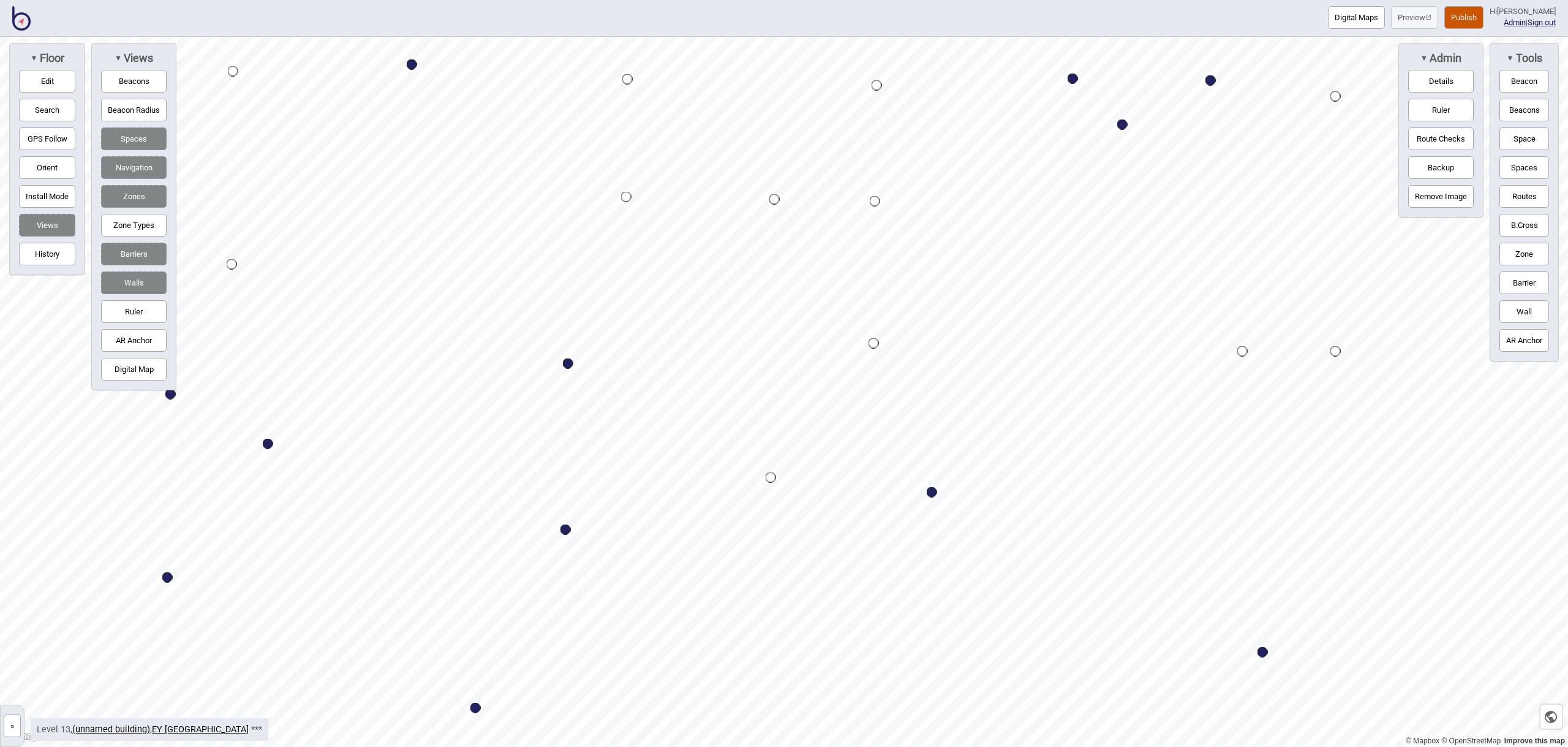
click at [775, 201] on div "Map marker" at bounding box center [774, 199] width 11 height 11
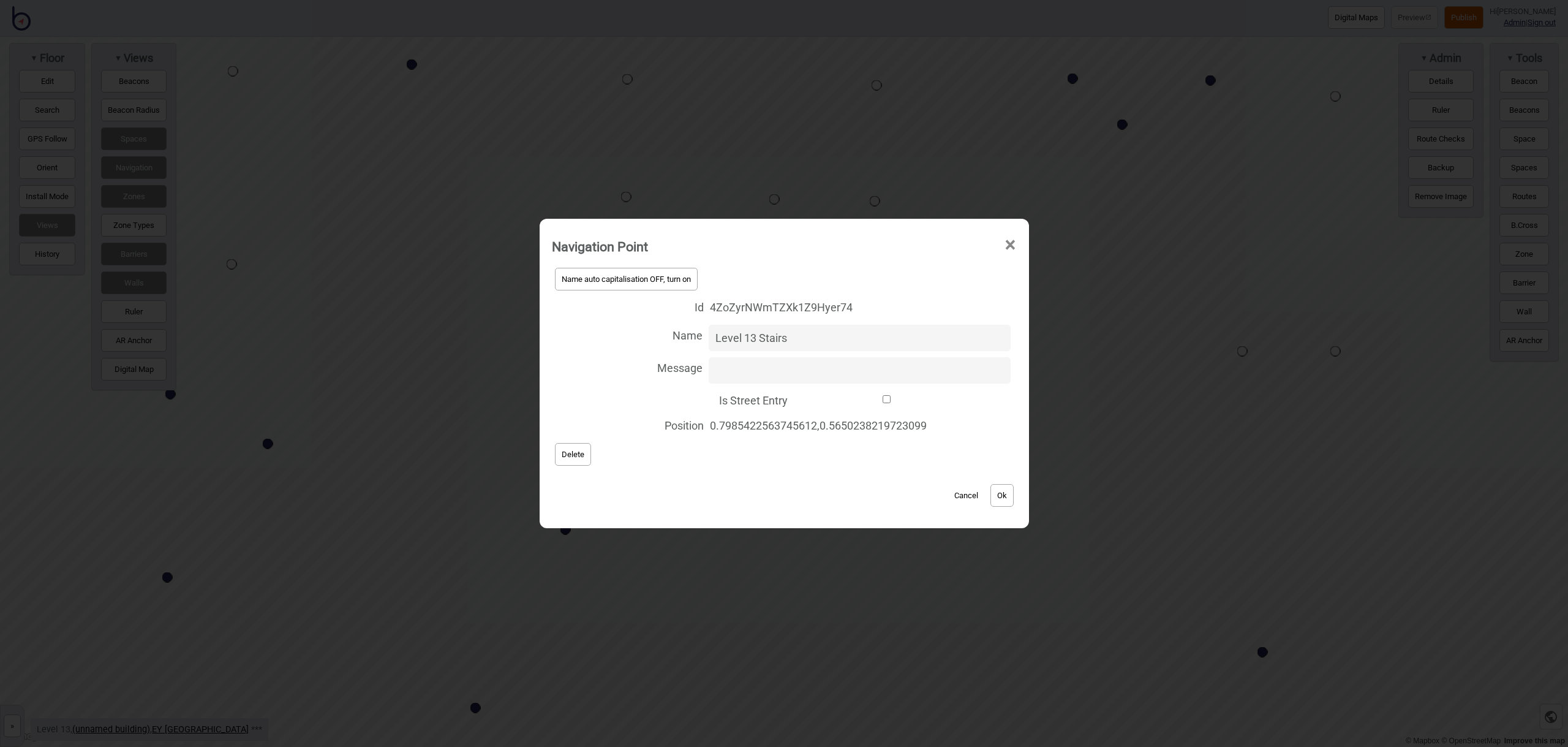
click at [795, 336] on input "Level 13 Stairs" at bounding box center [860, 338] width 302 height 26
click at [793, 335] on input "Level 13 Stairs" at bounding box center [860, 338] width 302 height 26
drag, startPoint x: 798, startPoint y: 338, endPoint x: 717, endPoint y: 337, distance: 81.0
click at [673, 330] on label "Name Level 13 Stairs" at bounding box center [784, 337] width 465 height 32
click at [1006, 490] on button "Ok" at bounding box center [1001, 495] width 24 height 23
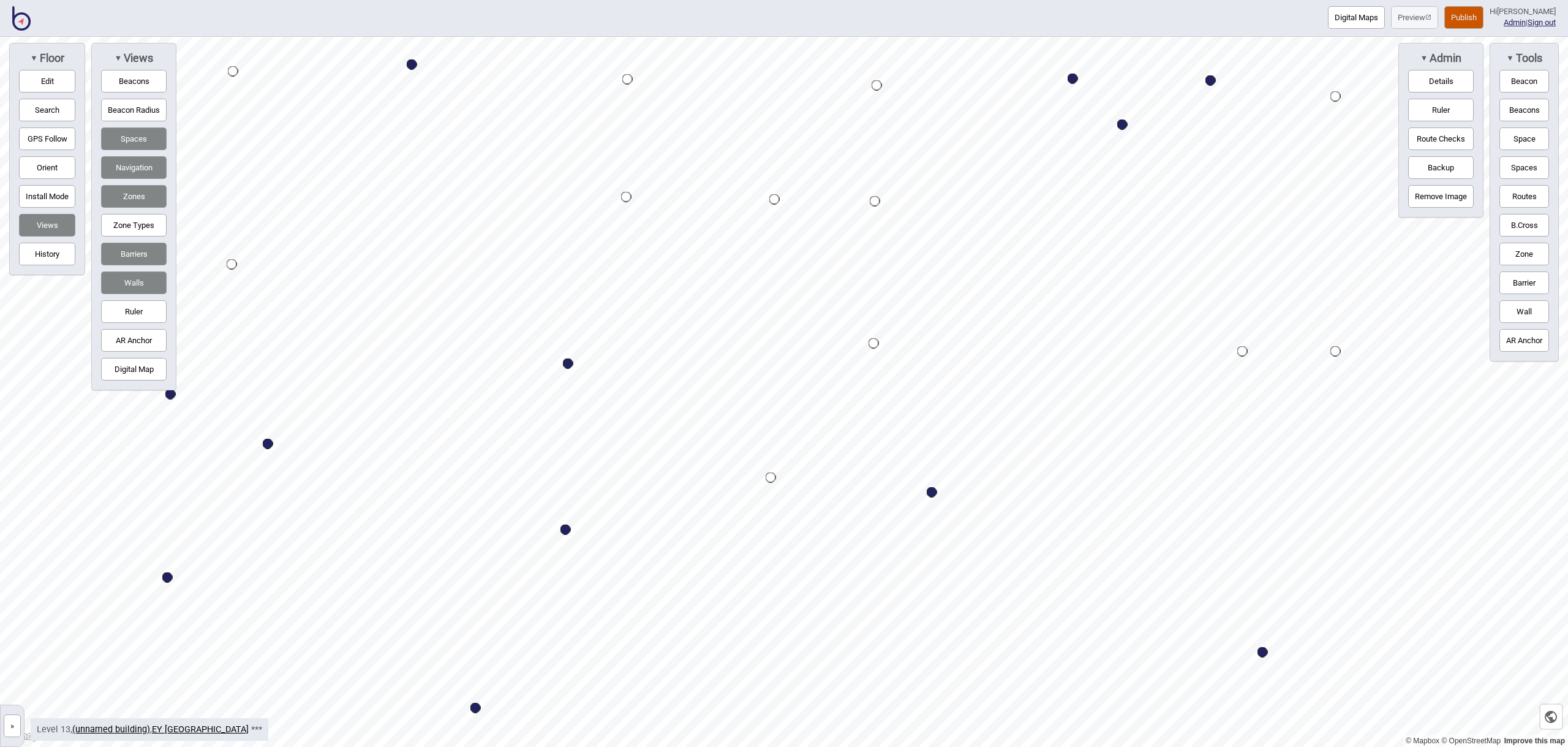
click at [771, 477] on div "Map marker" at bounding box center [770, 477] width 11 height 11
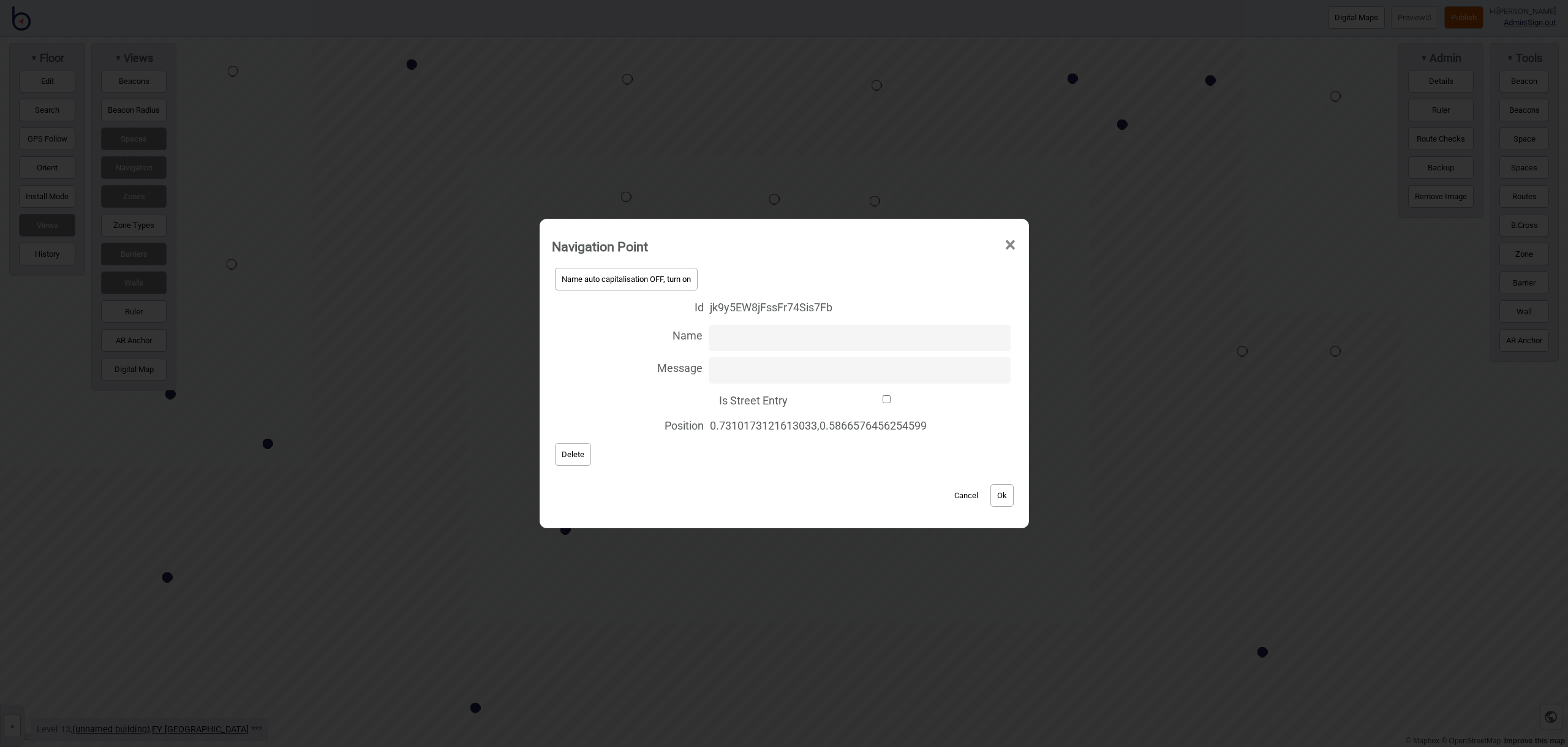
click at [719, 336] on input "Name" at bounding box center [860, 338] width 302 height 26
type input "Level 13 Stairs"
click at [1000, 497] on button "Ok" at bounding box center [1001, 495] width 24 height 23
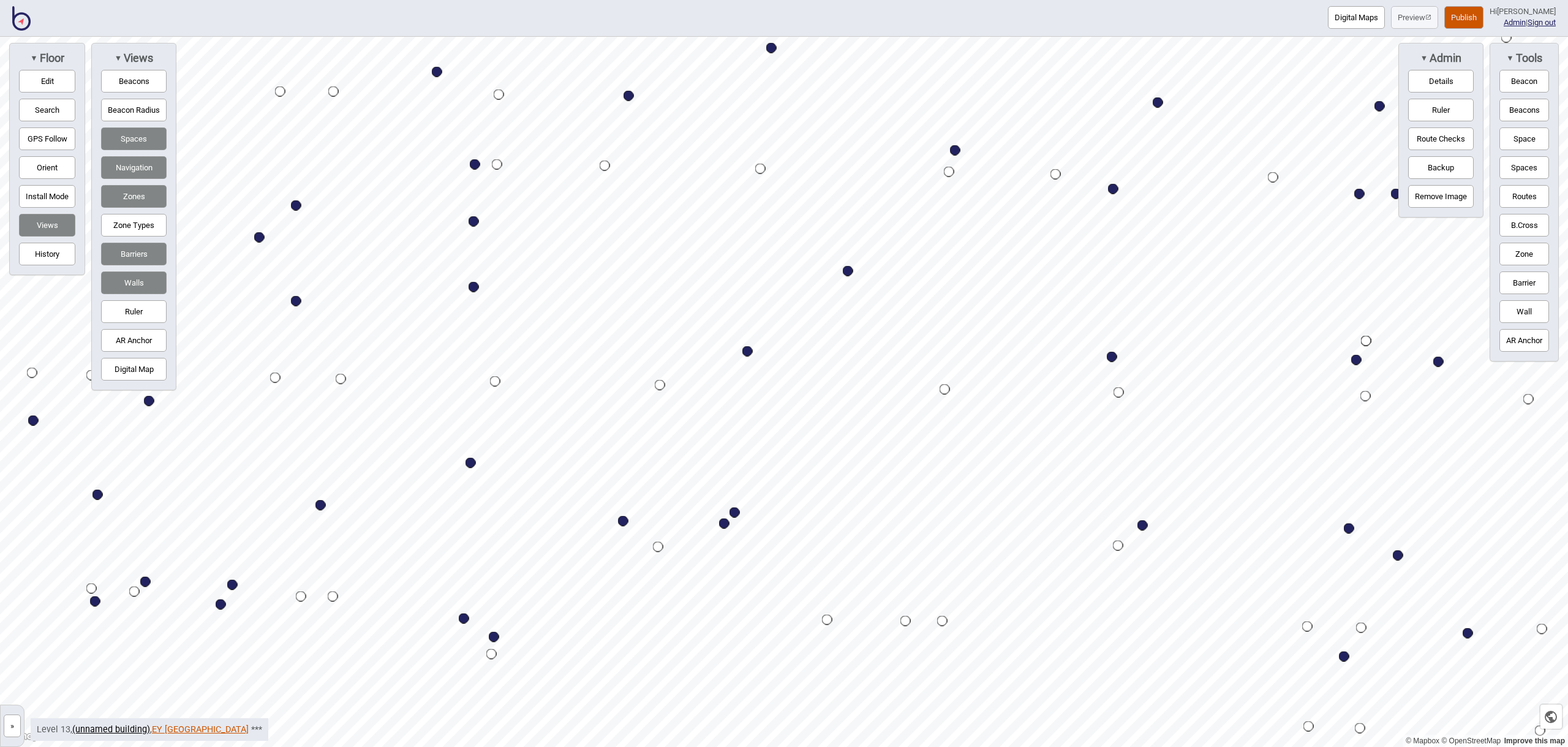
click at [172, 727] on link "EY [GEOGRAPHIC_DATA]" at bounding box center [200, 729] width 97 height 11
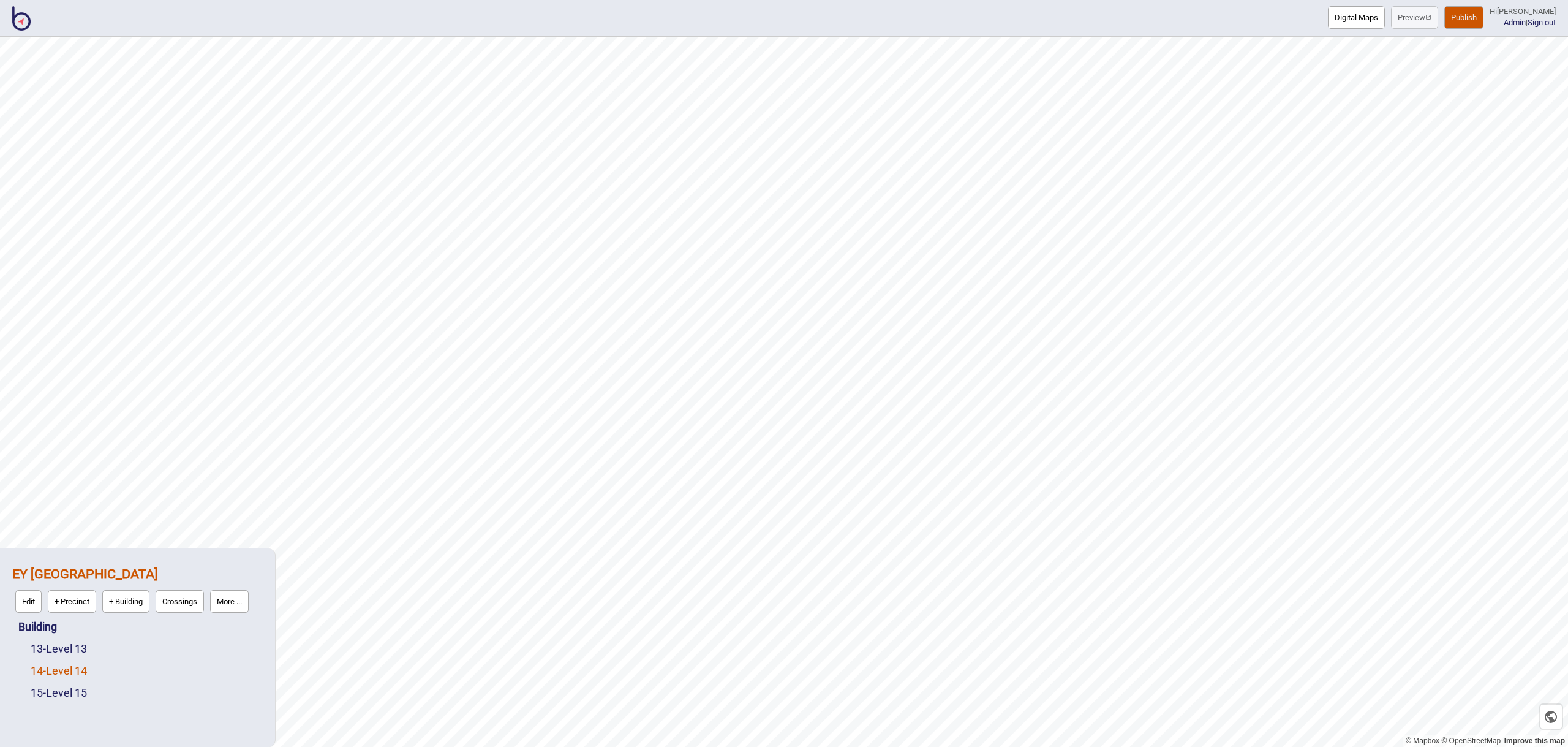
click at [82, 668] on link "14 - Level 14" at bounding box center [59, 670] width 57 height 13
click at [43, 667] on button "Edit" at bounding box center [46, 668] width 26 height 23
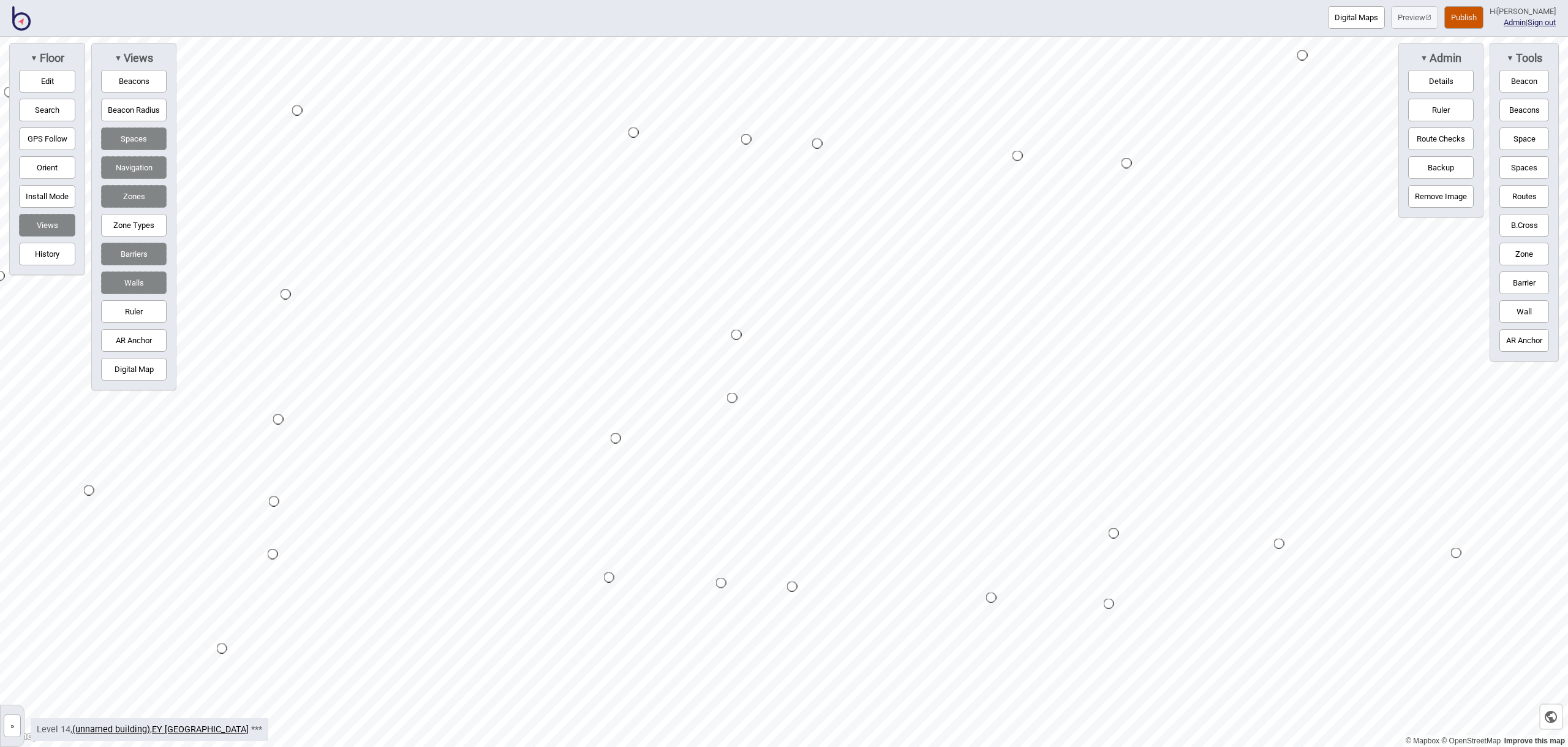
click at [1528, 244] on button "Zone" at bounding box center [1524, 254] width 49 height 23
click at [690, 536] on div "Map marker" at bounding box center [690, 536] width 19 height 19
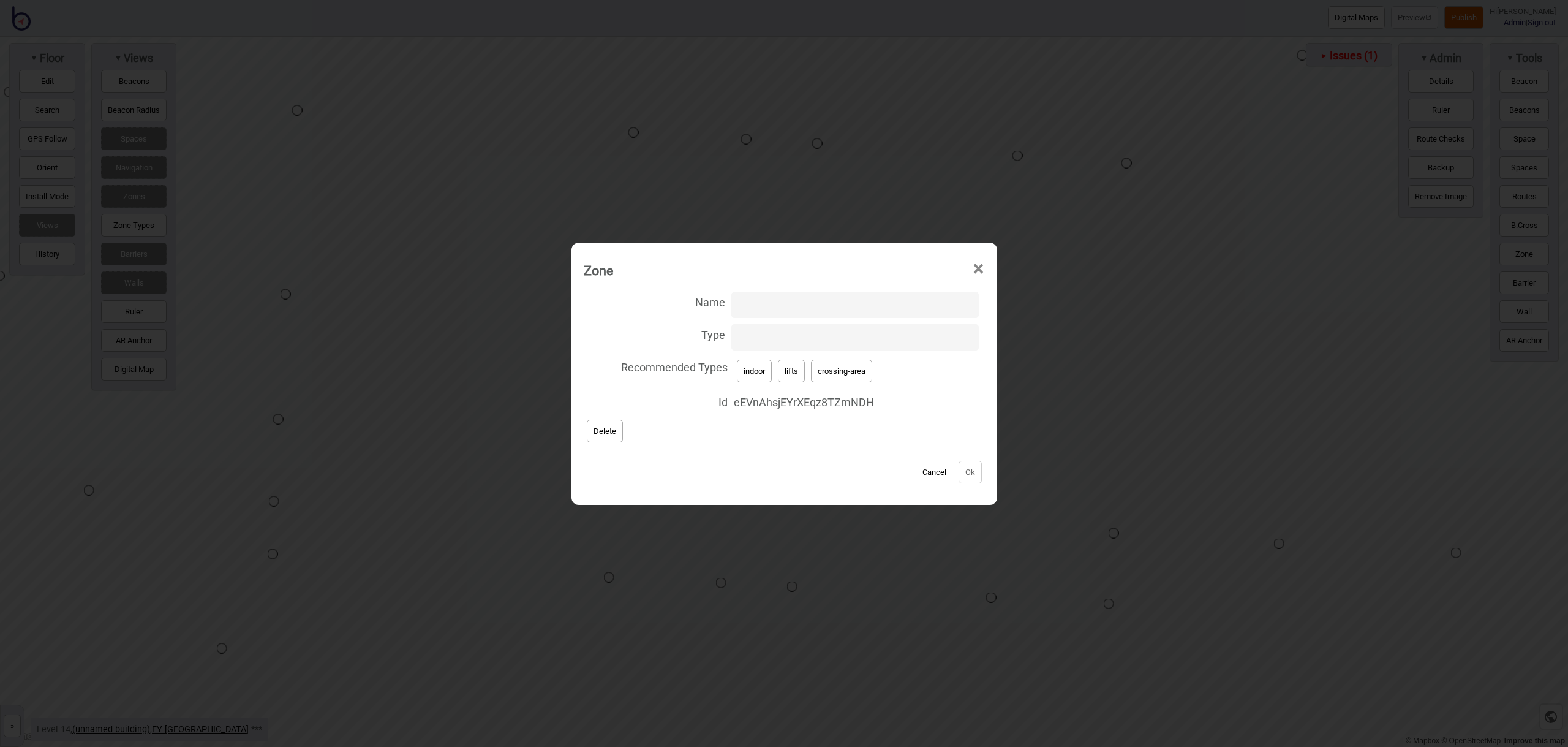
click at [773, 338] on input "Type" at bounding box center [854, 337] width 247 height 26
type input "stairs"
click at [973, 474] on button "Ok" at bounding box center [970, 472] width 24 height 23
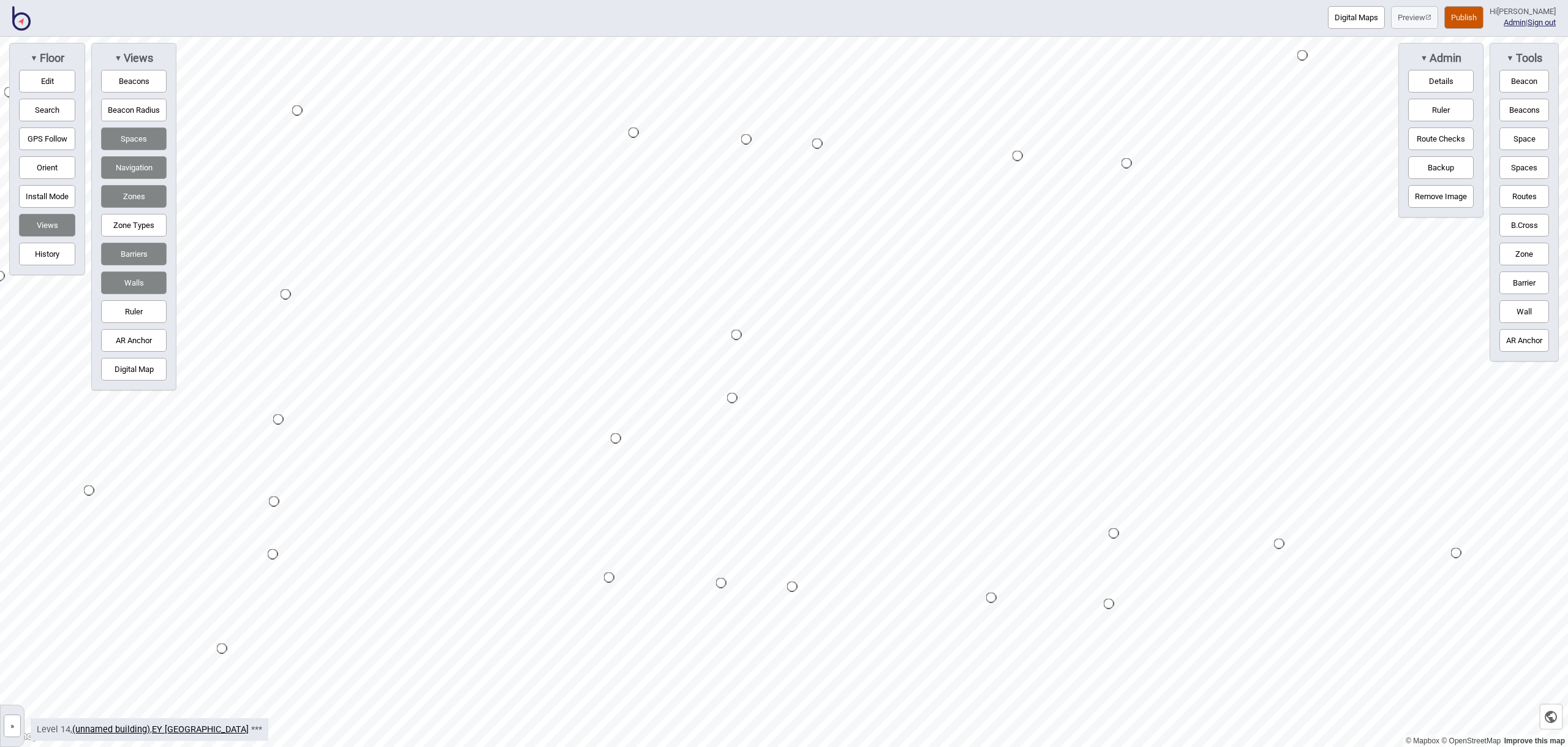
click at [1524, 253] on button "Zone" at bounding box center [1524, 254] width 49 height 23
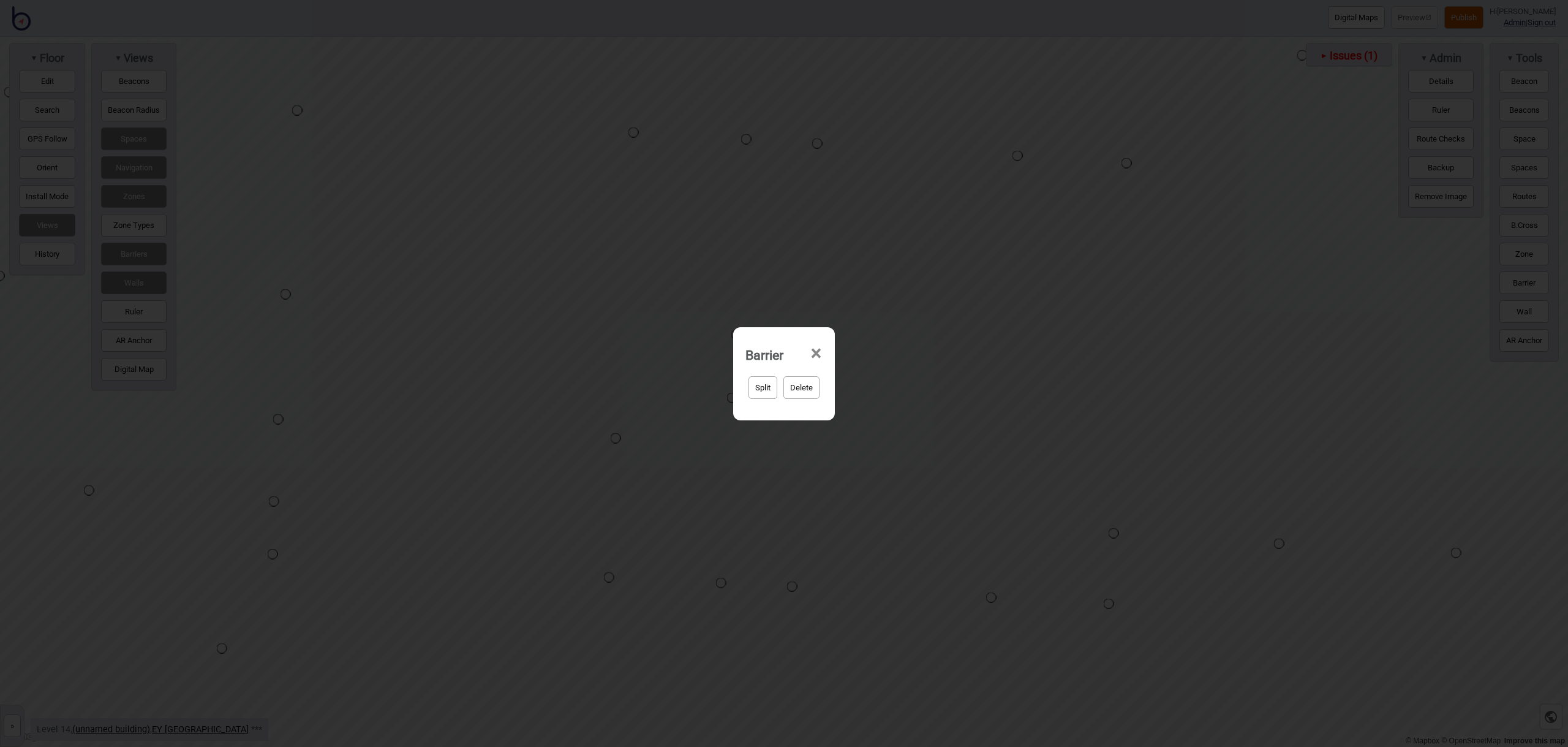
click at [813, 353] on span "×" at bounding box center [816, 353] width 13 height 41
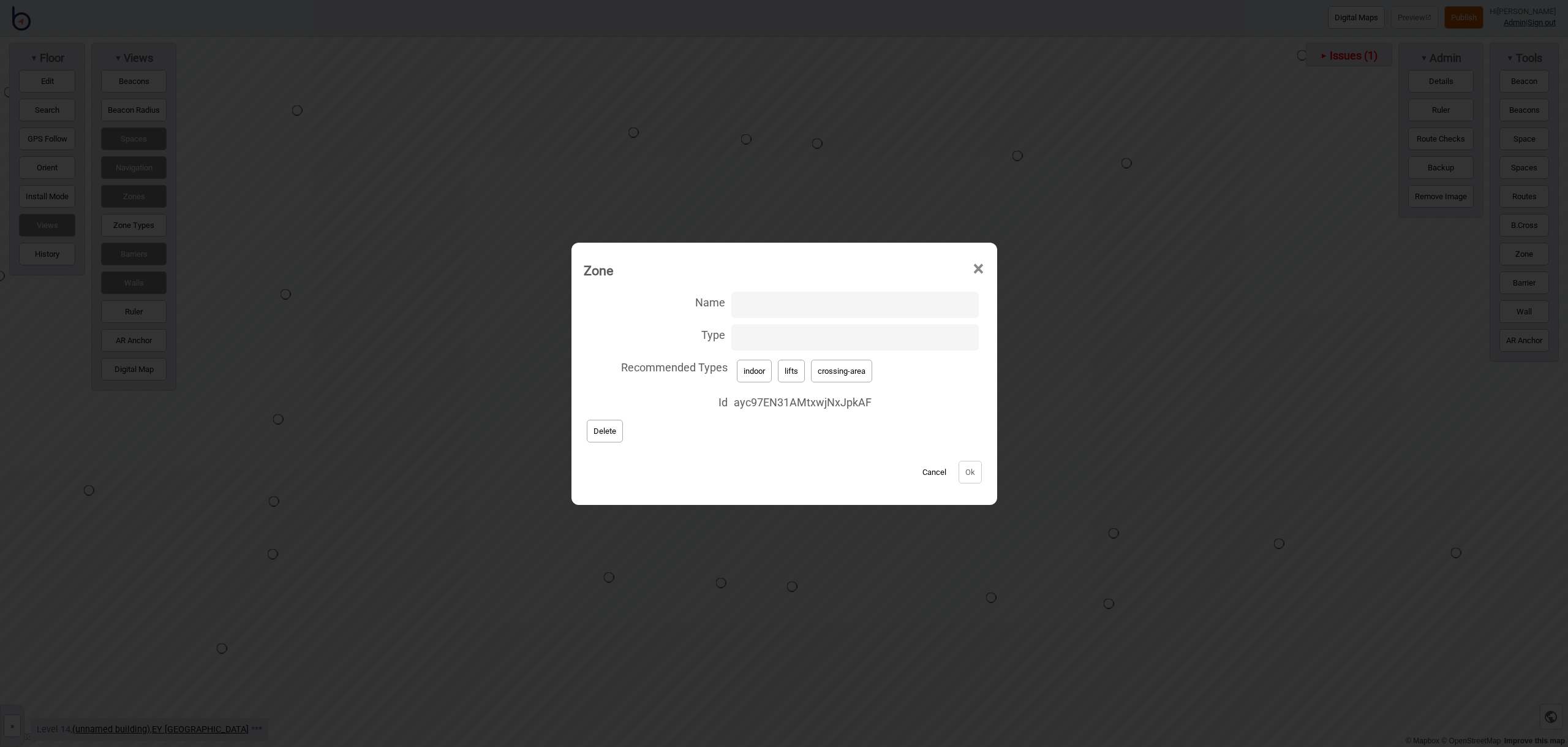
click at [859, 368] on button "crossing-area" at bounding box center [842, 371] width 62 height 23
type input "crossing-area"
click at [960, 467] on button "Ok" at bounding box center [970, 472] width 24 height 23
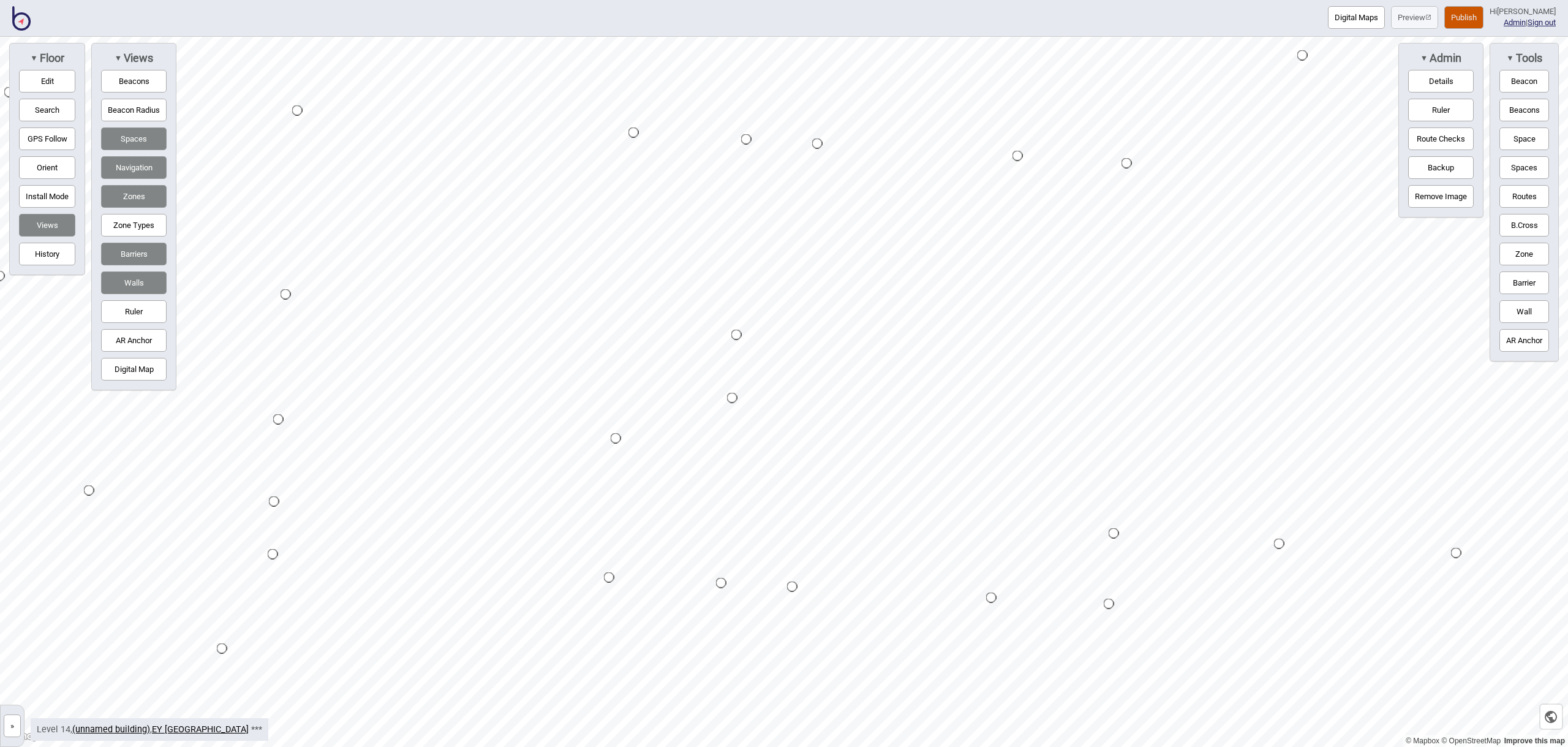
click at [732, 399] on div "Map marker" at bounding box center [732, 398] width 11 height 11
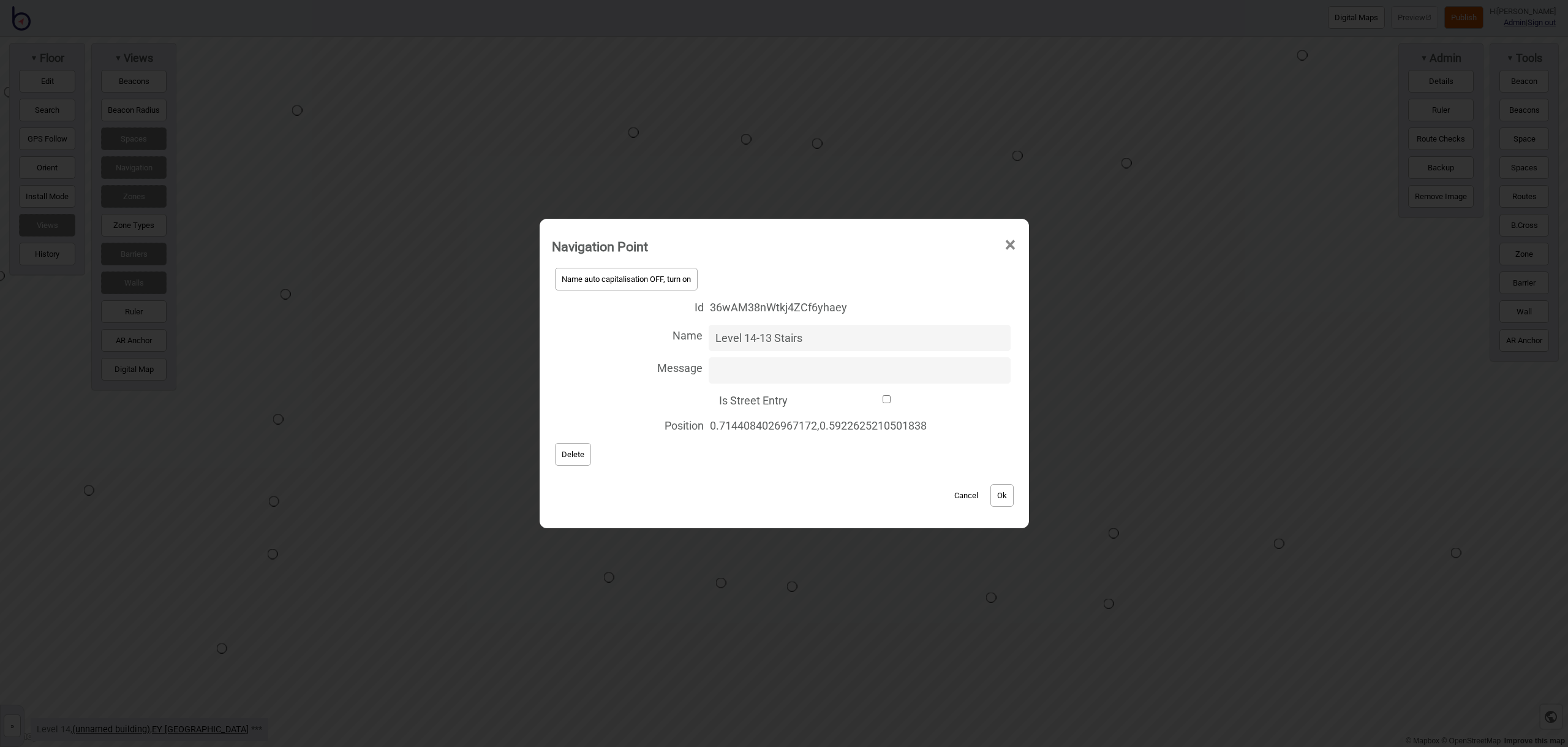
type input "Level 14-13 Stairs"
click at [1012, 494] on button "Ok" at bounding box center [1001, 495] width 24 height 23
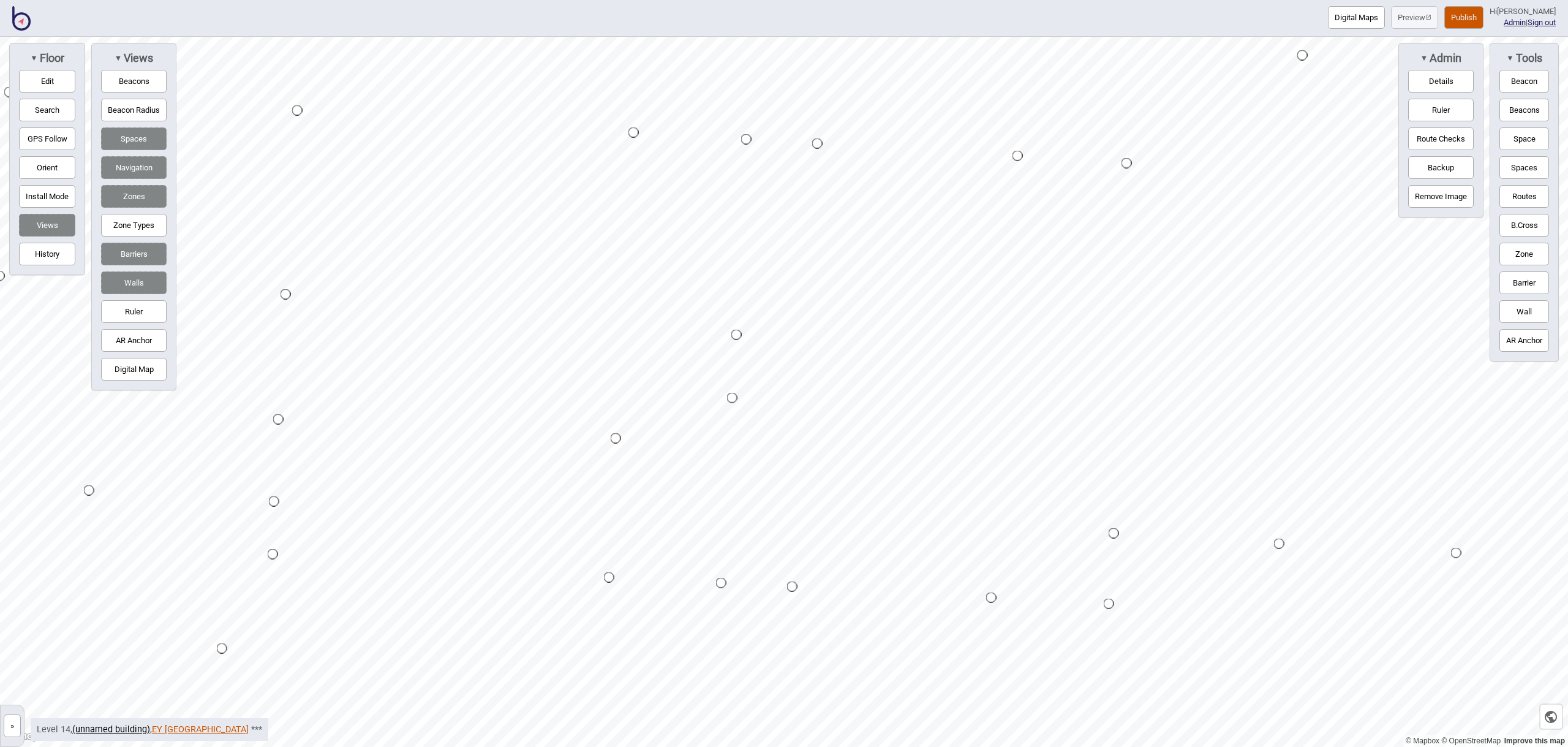
click at [162, 730] on link "EY [GEOGRAPHIC_DATA]" at bounding box center [200, 729] width 97 height 11
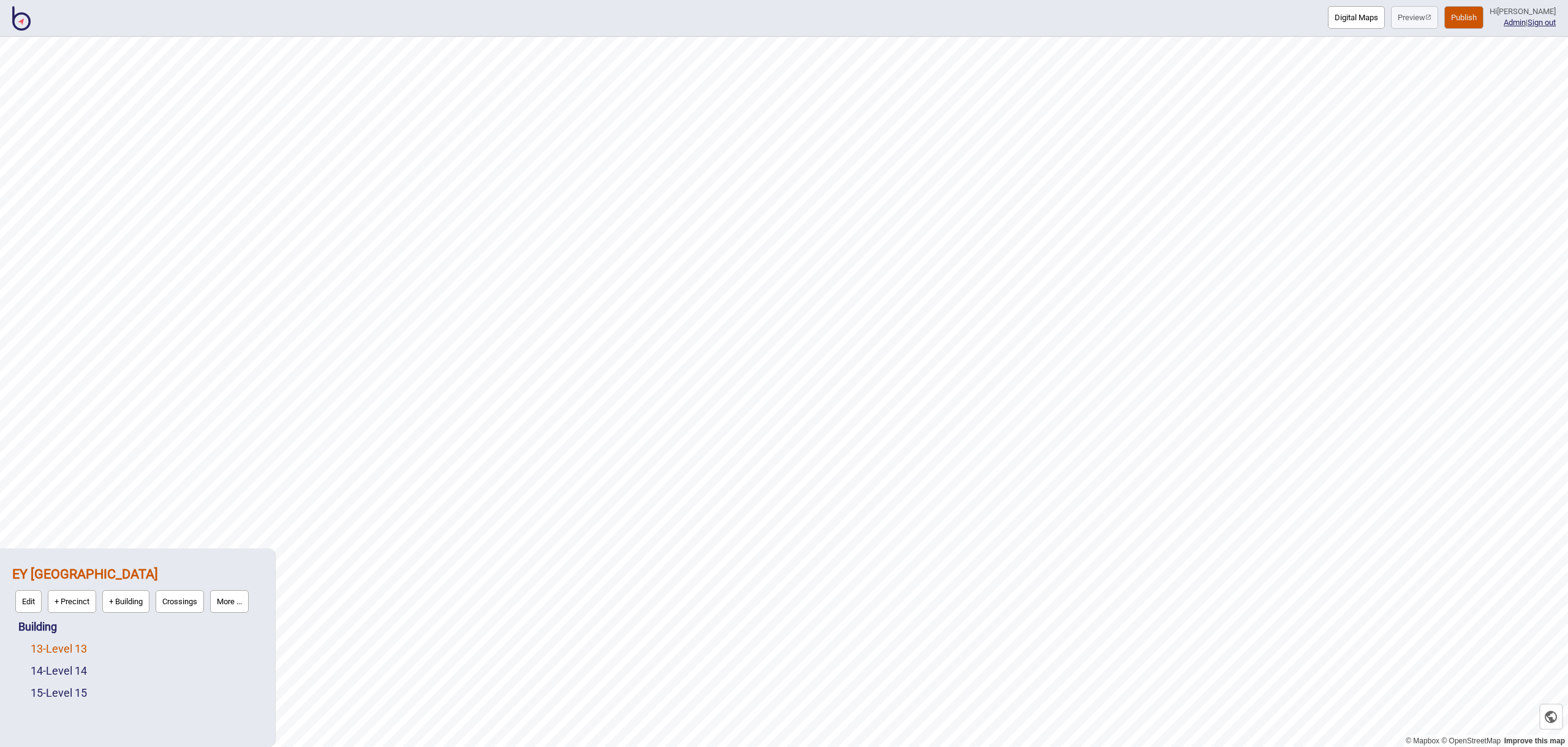
click at [70, 649] on link "13 - Level 13" at bounding box center [59, 648] width 57 height 13
click at [49, 649] on button "Edit" at bounding box center [46, 645] width 26 height 23
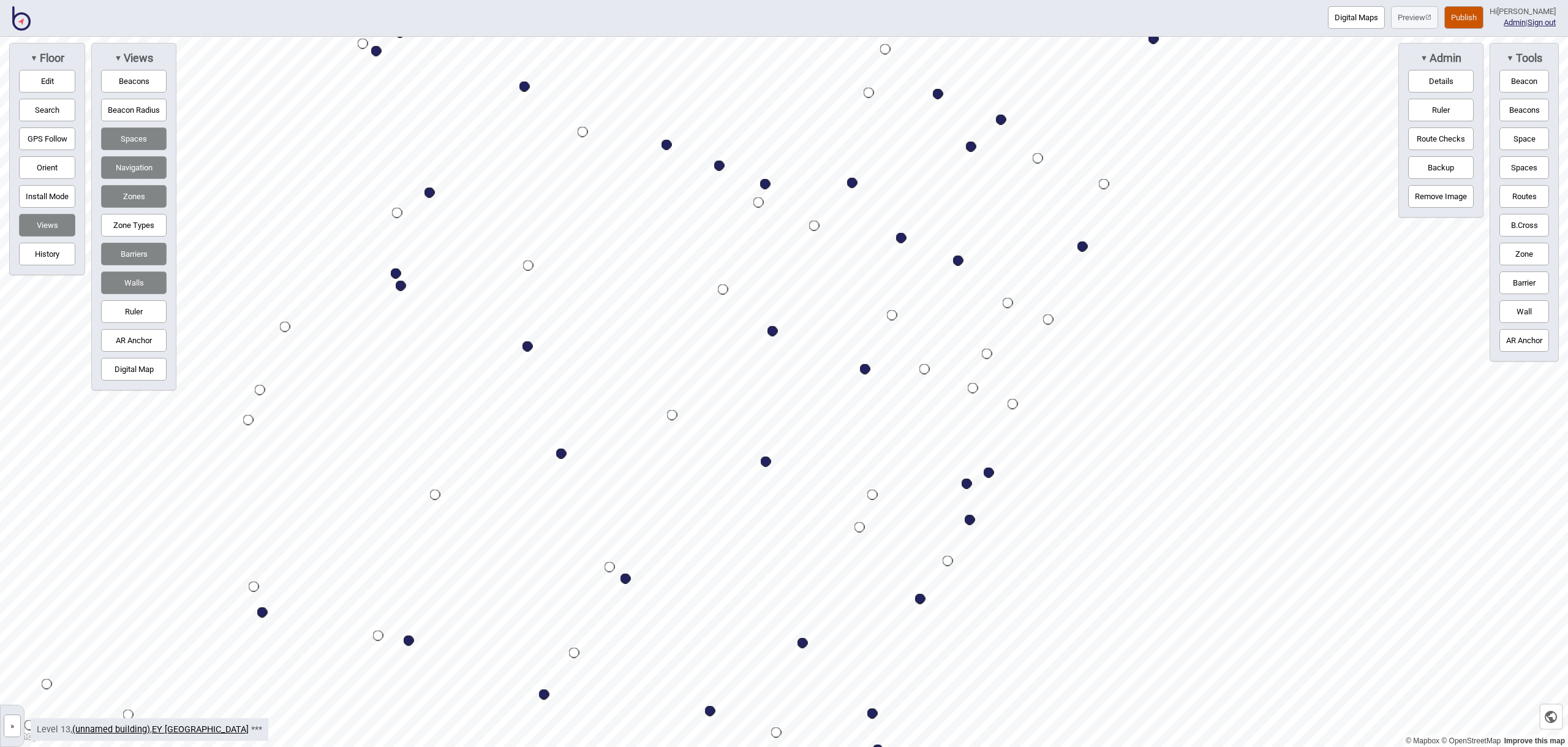
click at [891, 315] on div "Map marker" at bounding box center [892, 315] width 11 height 11
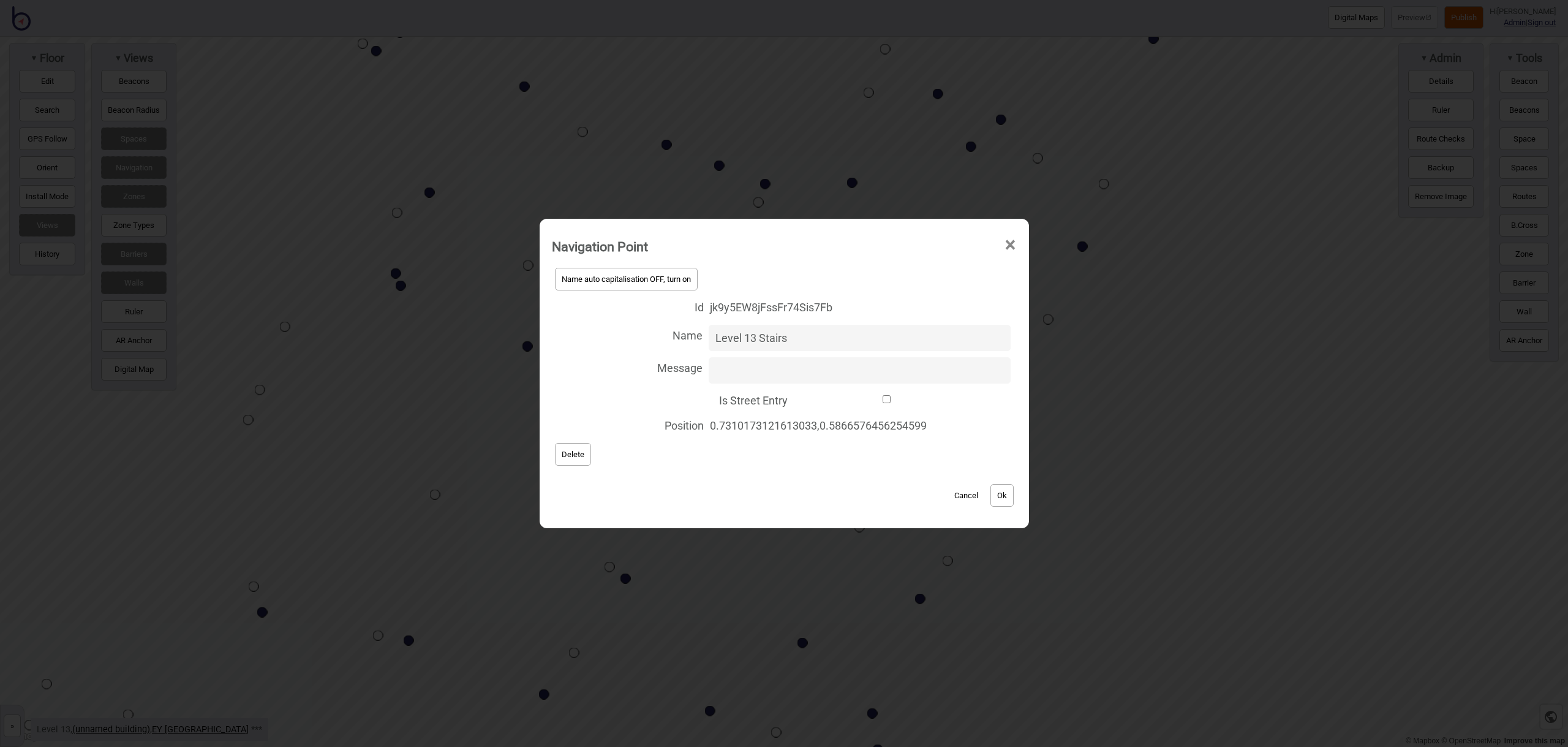
click at [755, 341] on input "Level 13 Stairs" at bounding box center [860, 338] width 302 height 26
type input "Level 13-14 Stairs"
click at [1007, 493] on button "Ok" at bounding box center [1001, 495] width 24 height 23
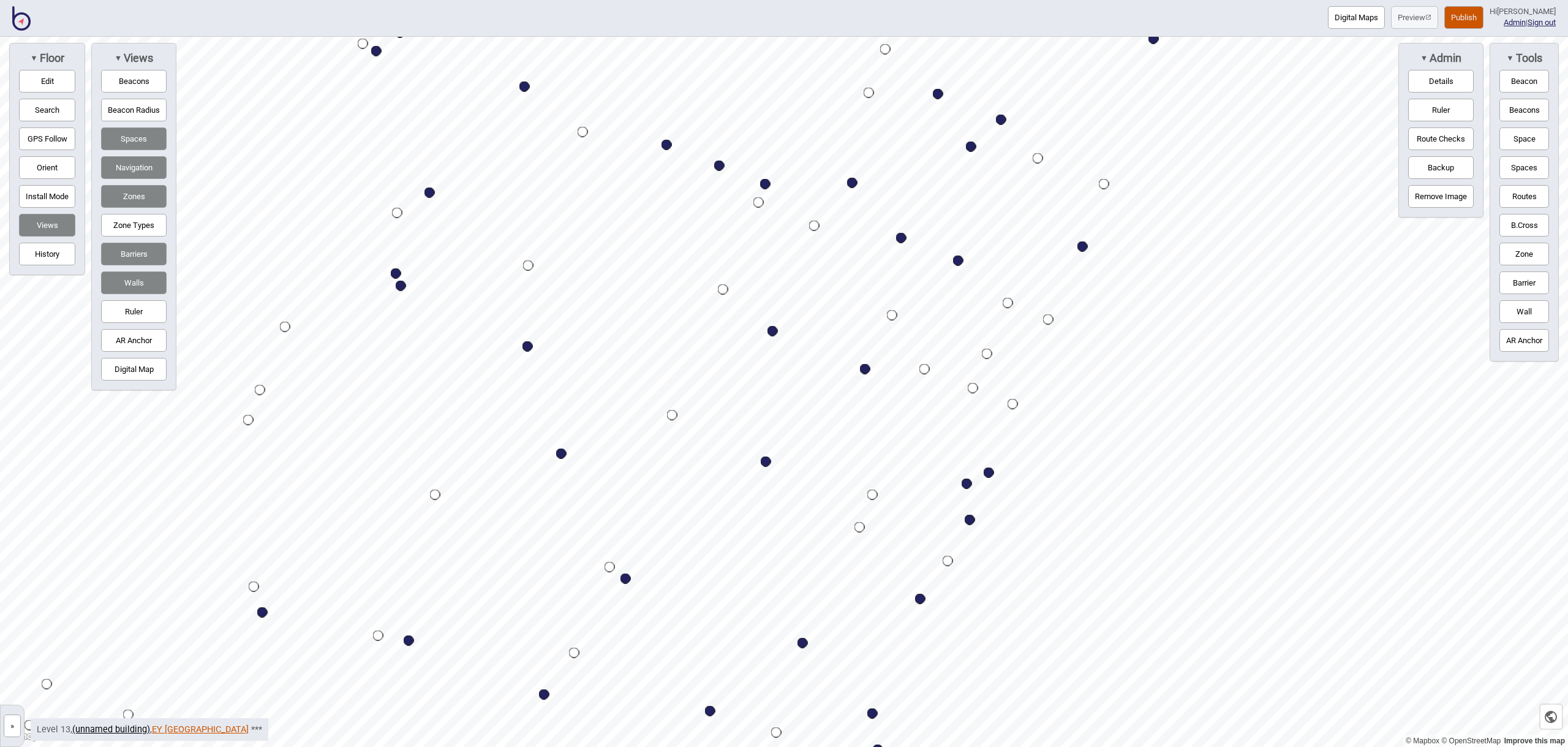
click at [162, 726] on link "EY [GEOGRAPHIC_DATA]" at bounding box center [200, 729] width 97 height 11
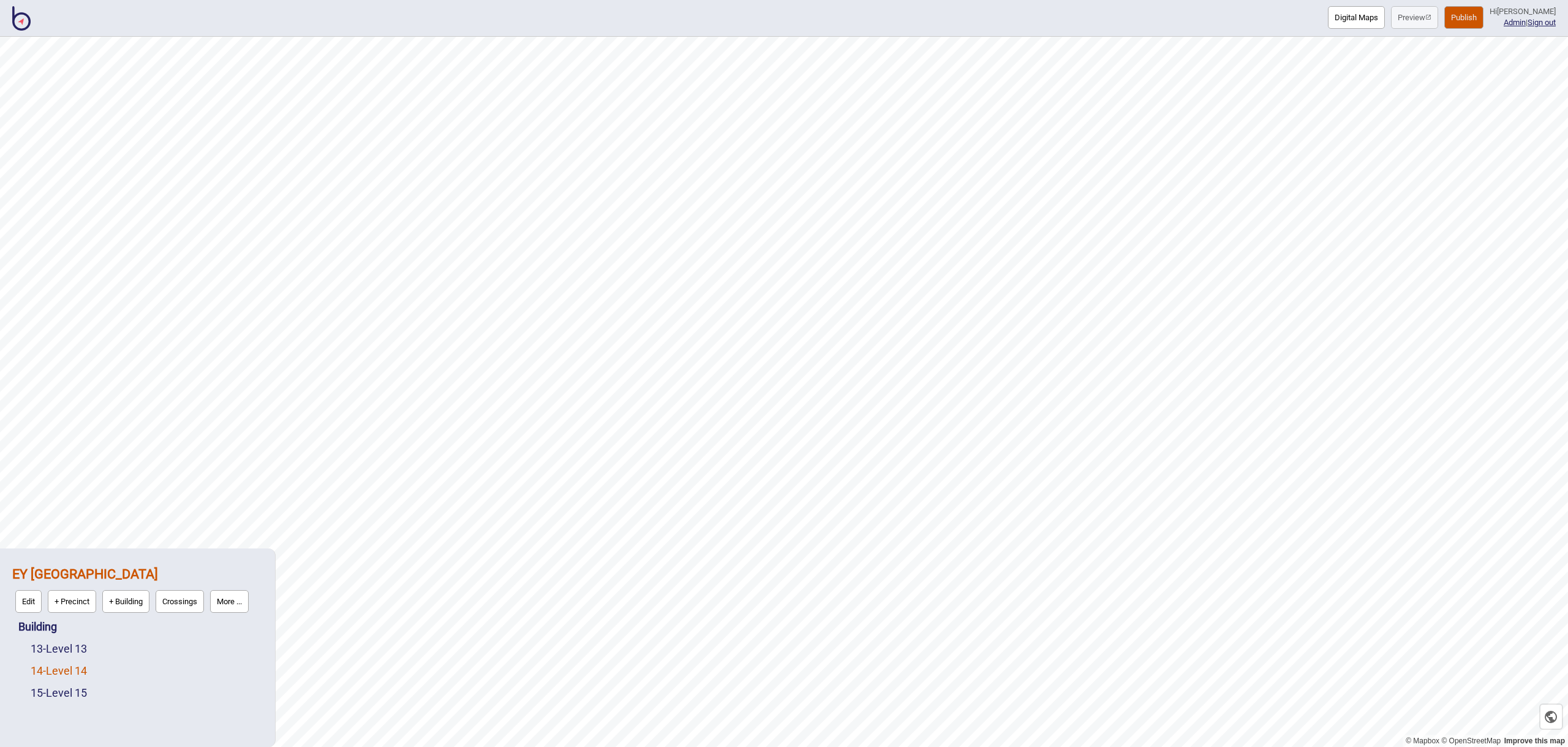
click at [86, 675] on link "14 - Level 14" at bounding box center [59, 670] width 57 height 13
click at [52, 670] on button "Edit" at bounding box center [46, 668] width 26 height 23
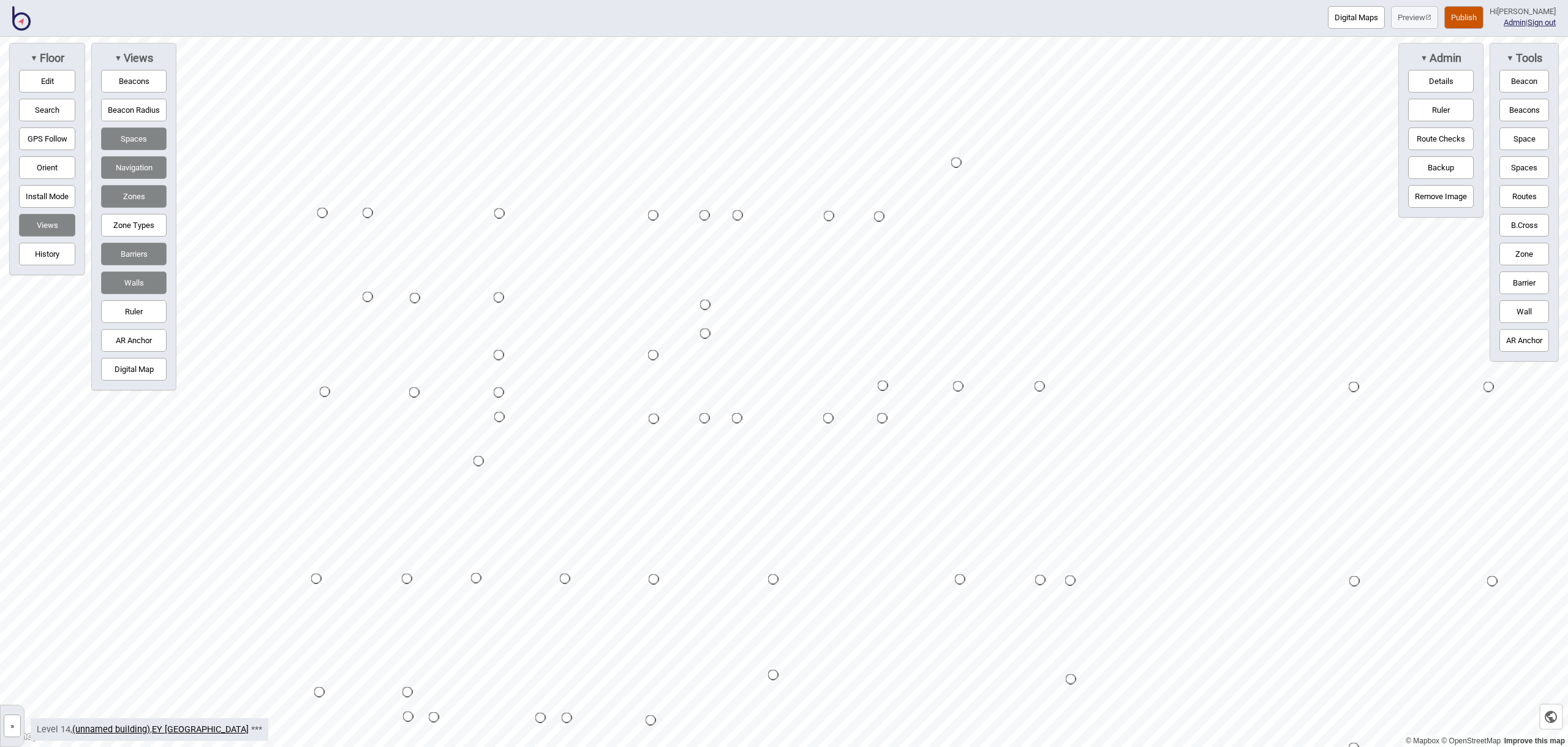
click at [705, 303] on div "Map marker" at bounding box center [705, 305] width 11 height 11
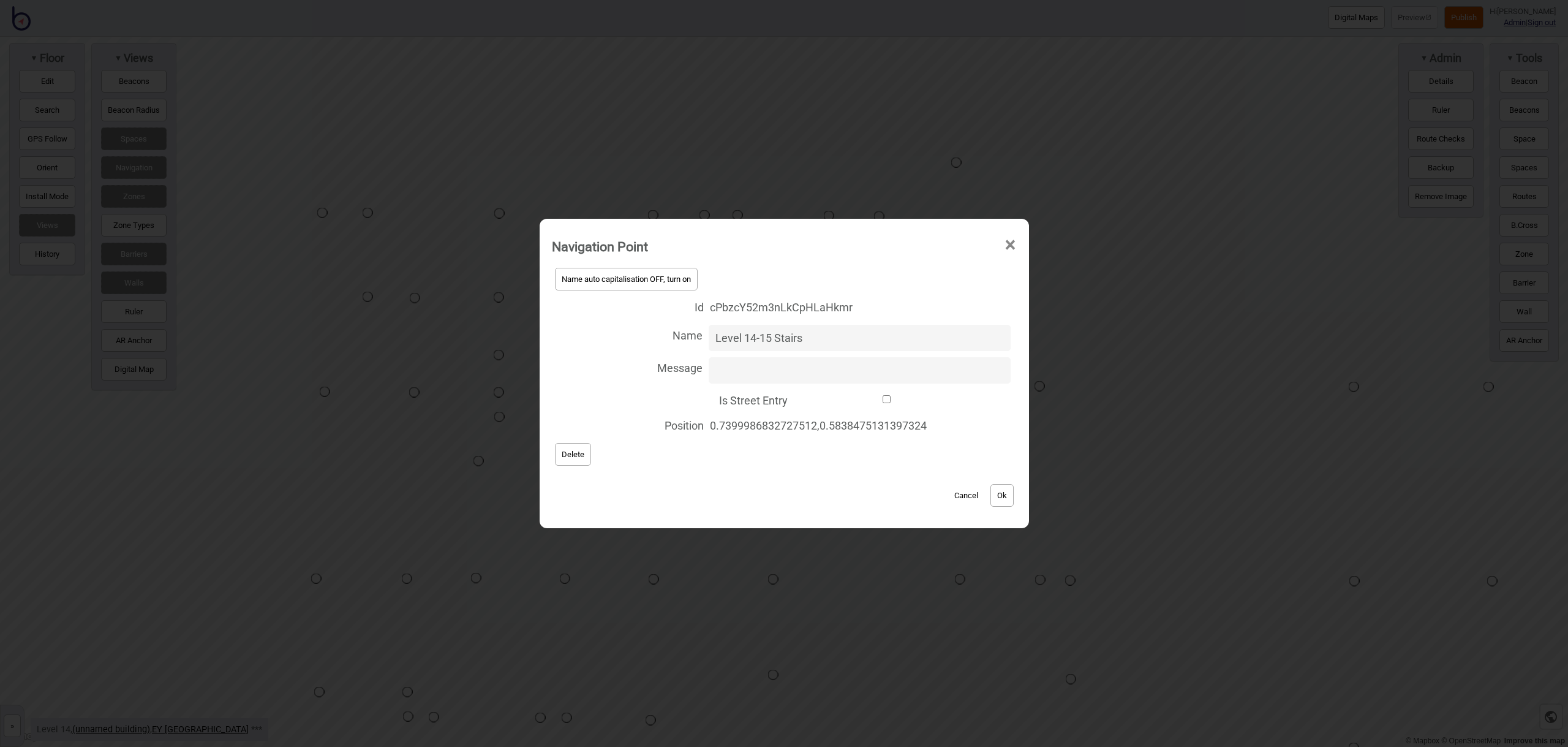
type input "Level 14-15 Stairs"
click at [1009, 491] on button "Ok" at bounding box center [1001, 495] width 24 height 23
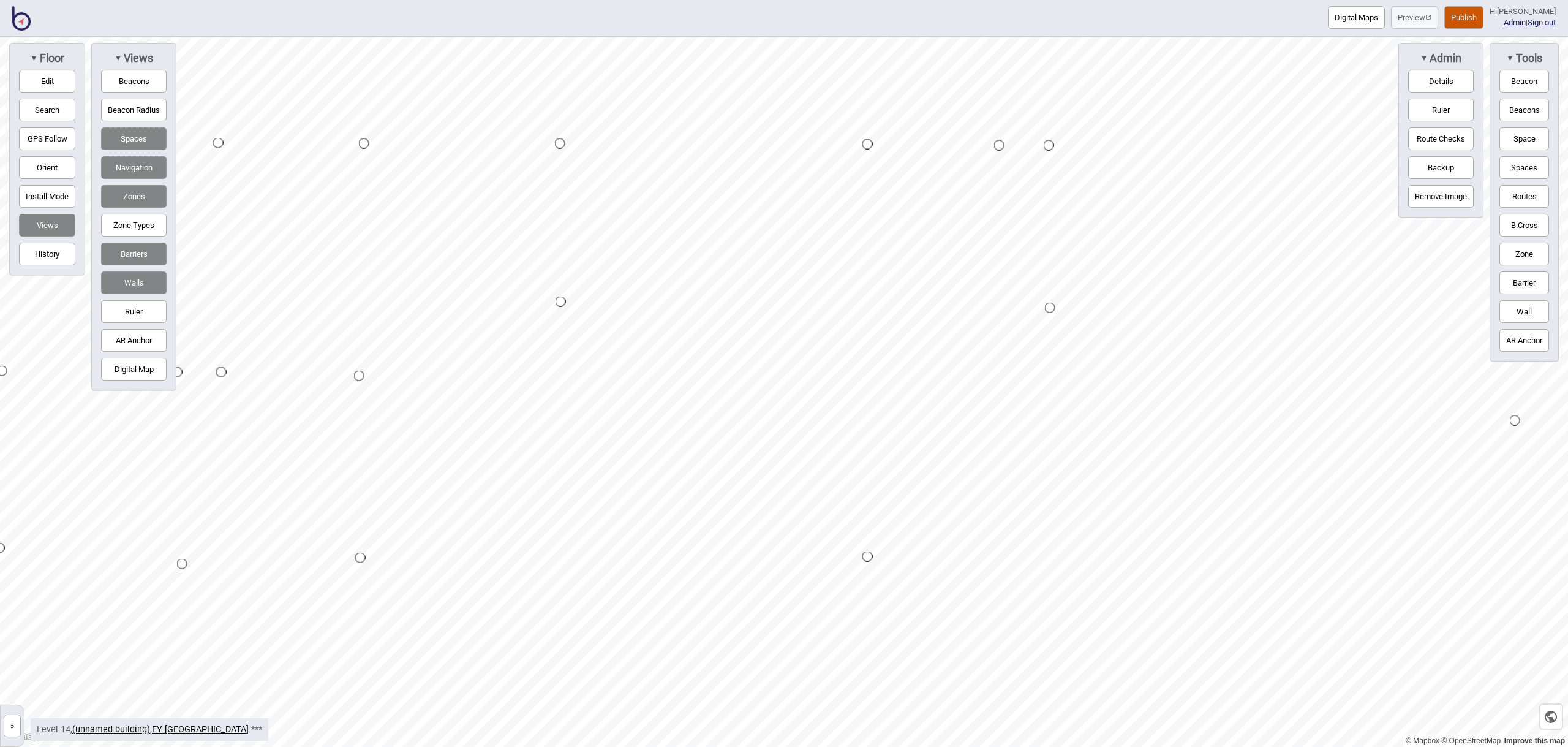
drag, startPoint x: 49, startPoint y: 81, endPoint x: 53, endPoint y: 87, distance: 7.2
click at [49, 82] on button "Edit" at bounding box center [47, 82] width 57 height 23
drag, startPoint x: 805, startPoint y: 487, endPoint x: 735, endPoint y: 512, distance: 74.3
drag, startPoint x: 735, startPoint y: 512, endPoint x: 735, endPoint y: 517, distance: 5.0
click at [59, 89] on button "Edit" at bounding box center [47, 82] width 57 height 23
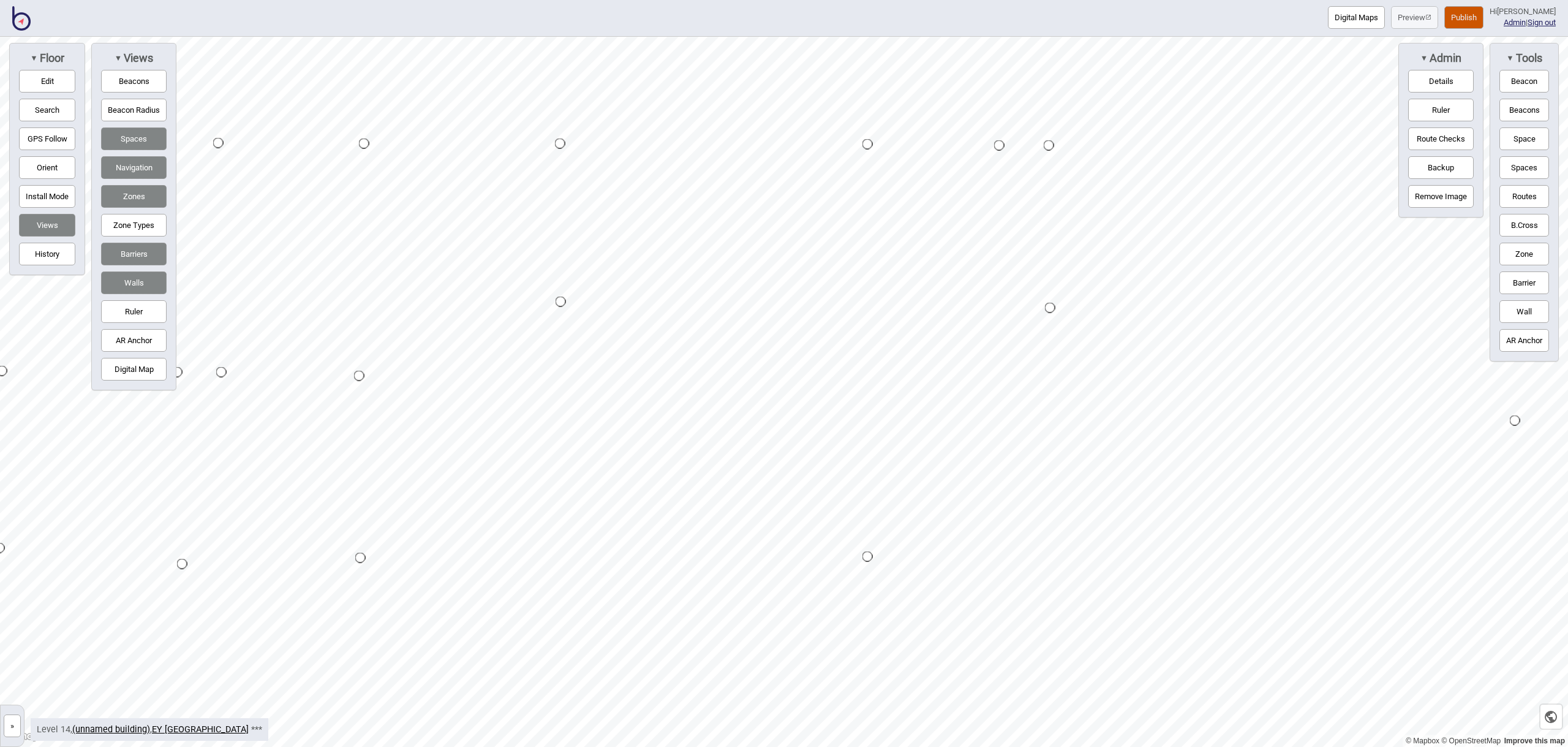
click at [1522, 197] on button "Routes" at bounding box center [1524, 197] width 49 height 23
click at [739, 387] on div "Map marker" at bounding box center [740, 387] width 19 height 19
click at [822, 387] on div "Map marker" at bounding box center [820, 386] width 11 height 11
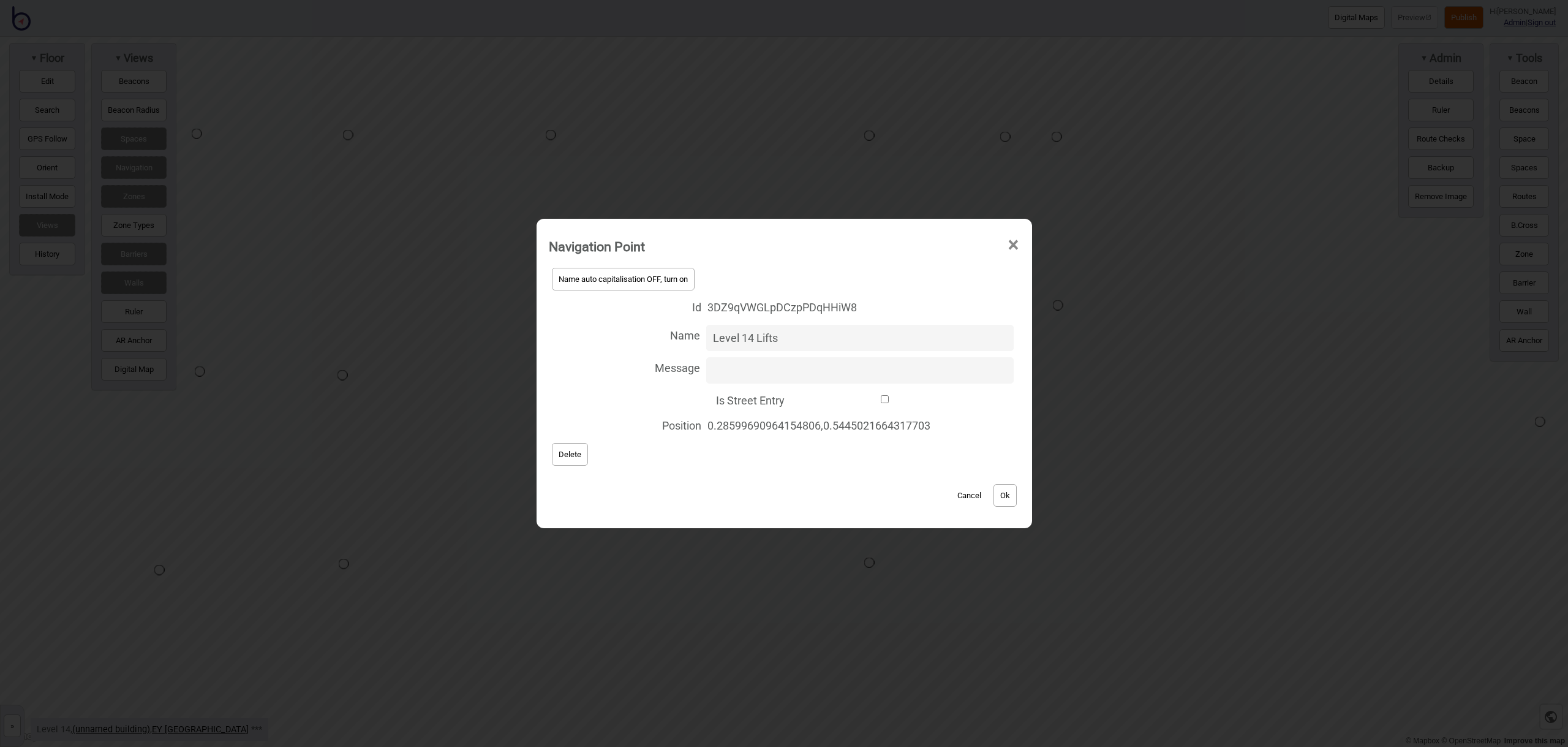
type input "Level 14 Lifts"
click at [1006, 492] on button "Ok" at bounding box center [1005, 495] width 24 height 23
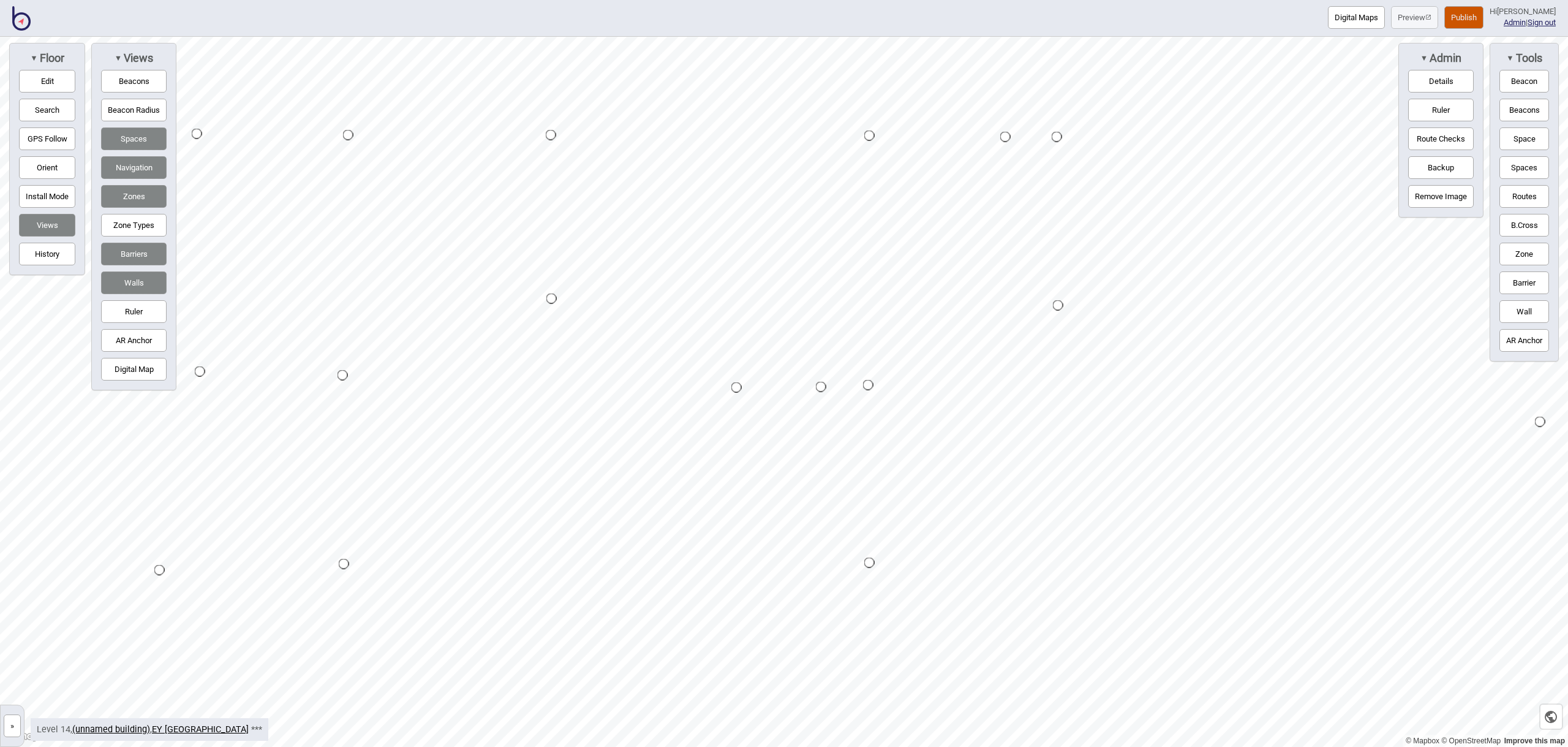
click at [1516, 249] on button "Zone" at bounding box center [1524, 254] width 49 height 23
click at [726, 527] on div "Map marker" at bounding box center [727, 527] width 19 height 19
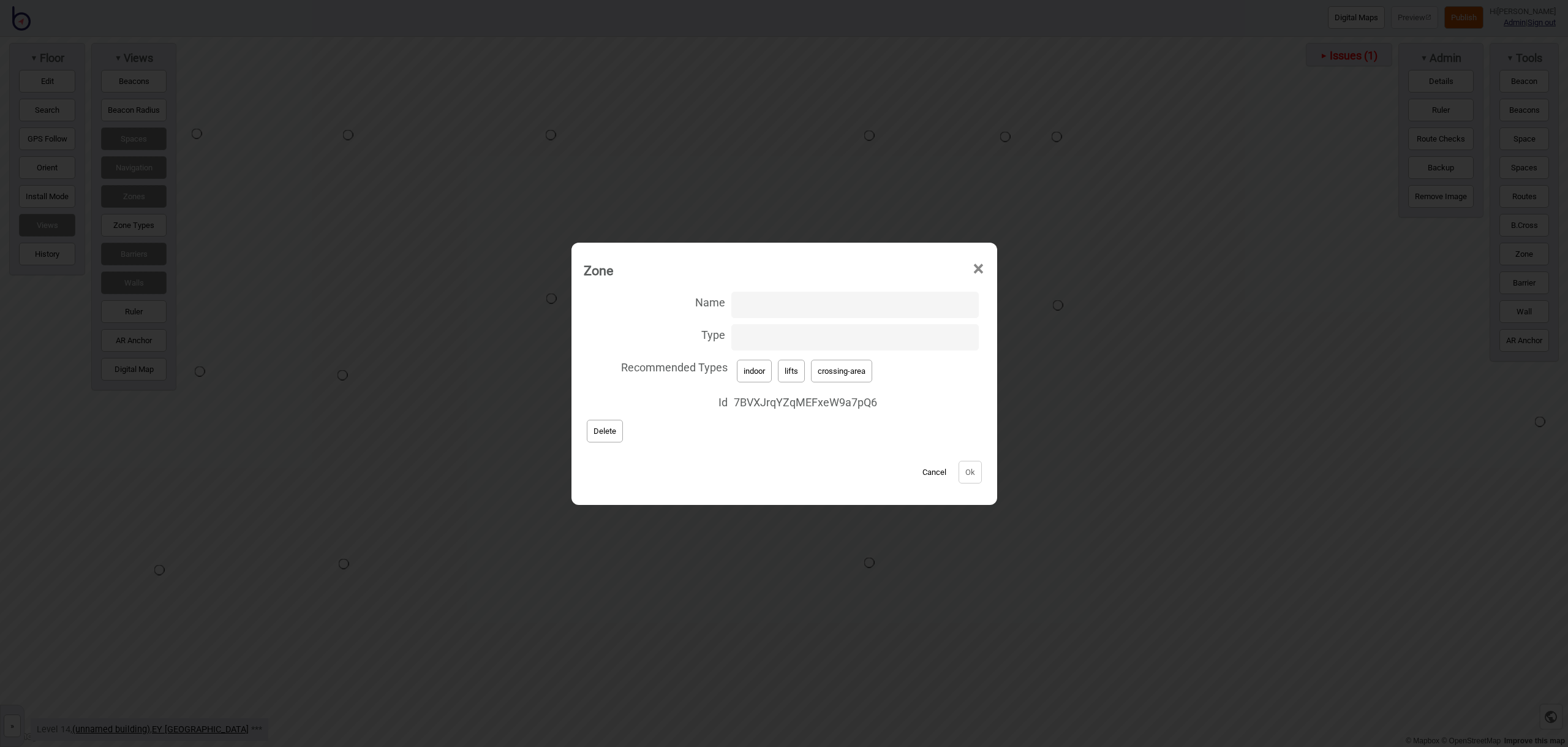
click at [798, 364] on button "lifts" at bounding box center [791, 371] width 27 height 23
type input "lifts"
click at [961, 470] on button "Ok" at bounding box center [970, 472] width 24 height 23
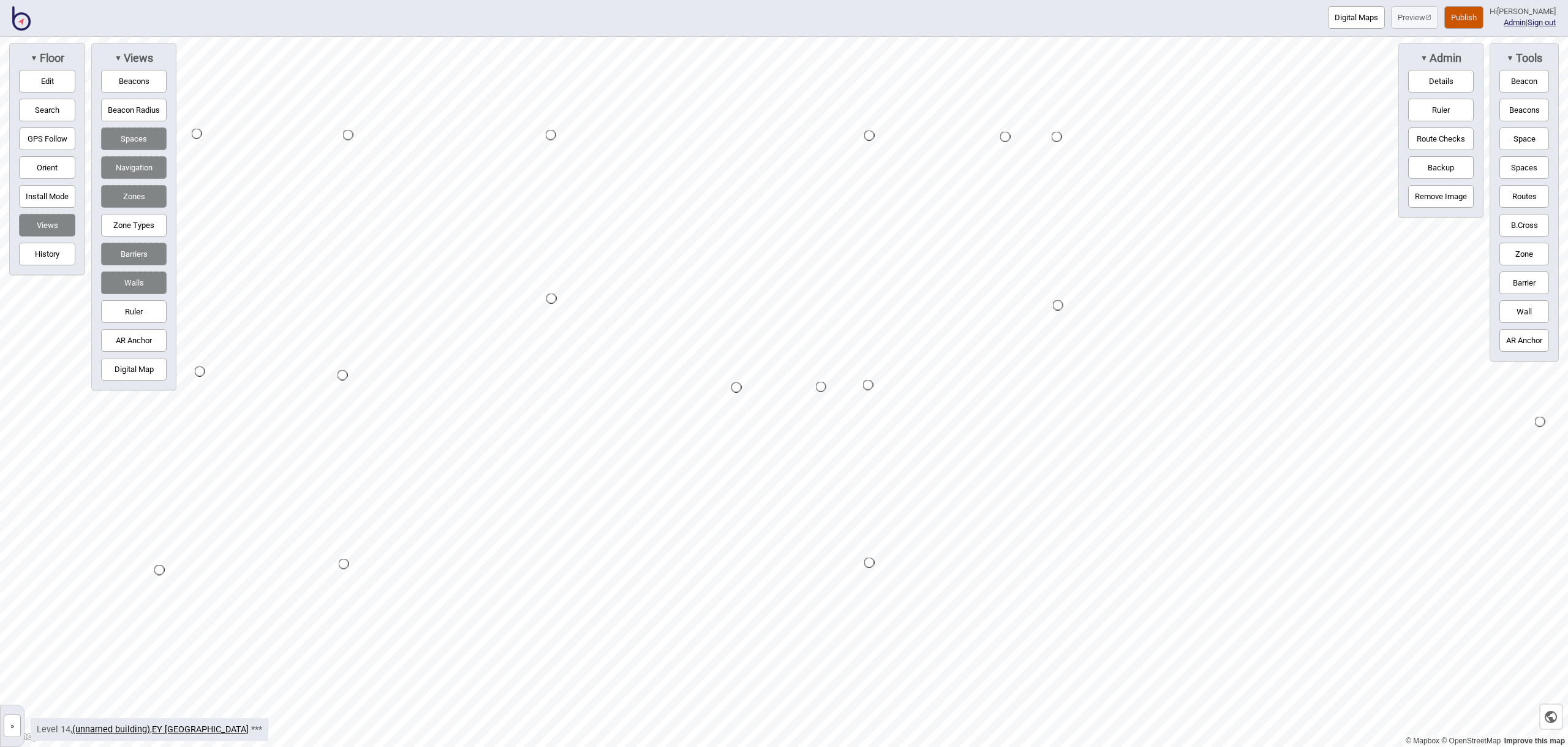
drag, startPoint x: 1533, startPoint y: 255, endPoint x: 1527, endPoint y: 254, distance: 6.1
click at [1532, 255] on button "Zone" at bounding box center [1524, 254] width 49 height 23
click at [715, 562] on div "Map marker" at bounding box center [715, 562] width 19 height 19
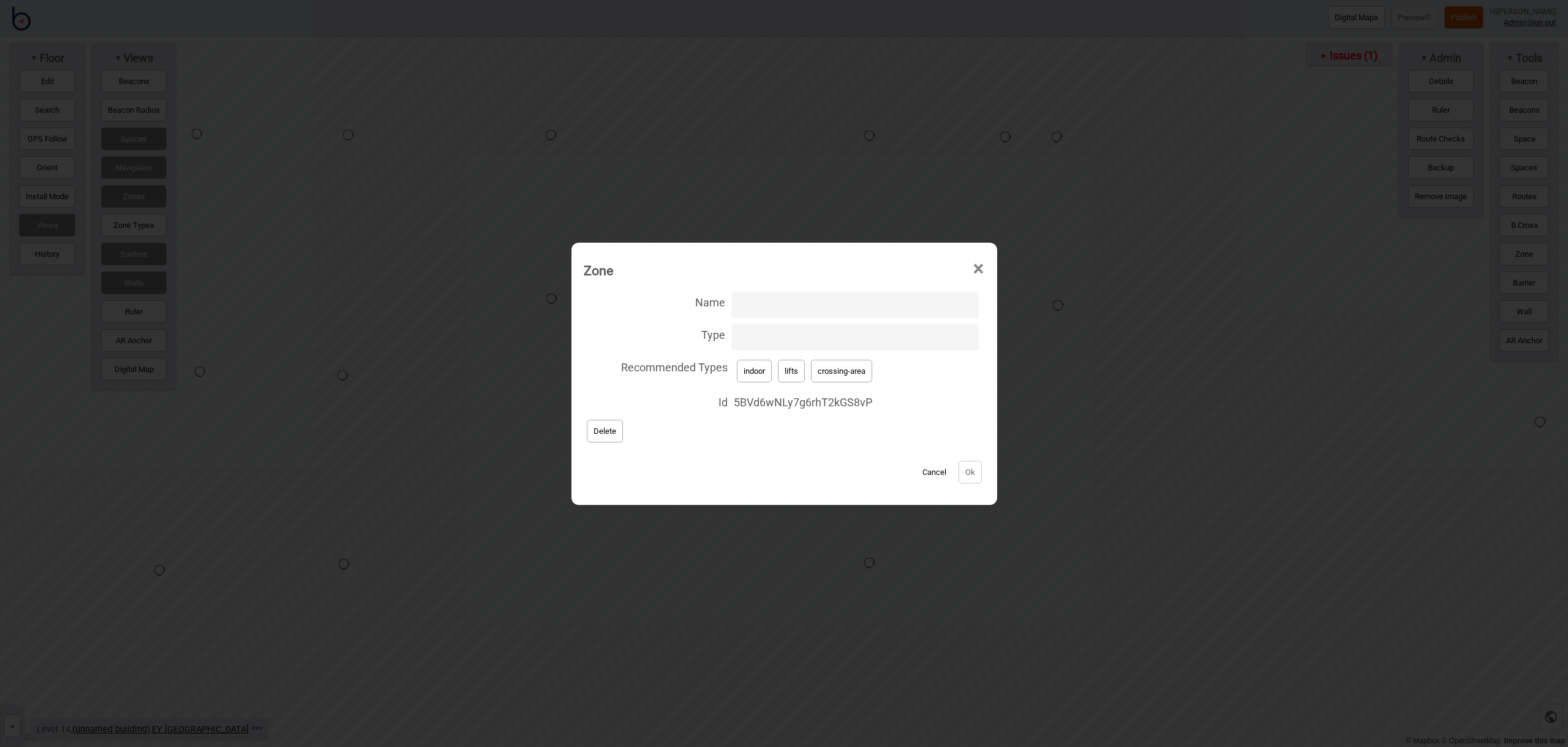
click at [852, 368] on button "crossing-area" at bounding box center [842, 371] width 62 height 23
type input "crossing-area"
click at [972, 479] on button "Ok" at bounding box center [970, 472] width 24 height 23
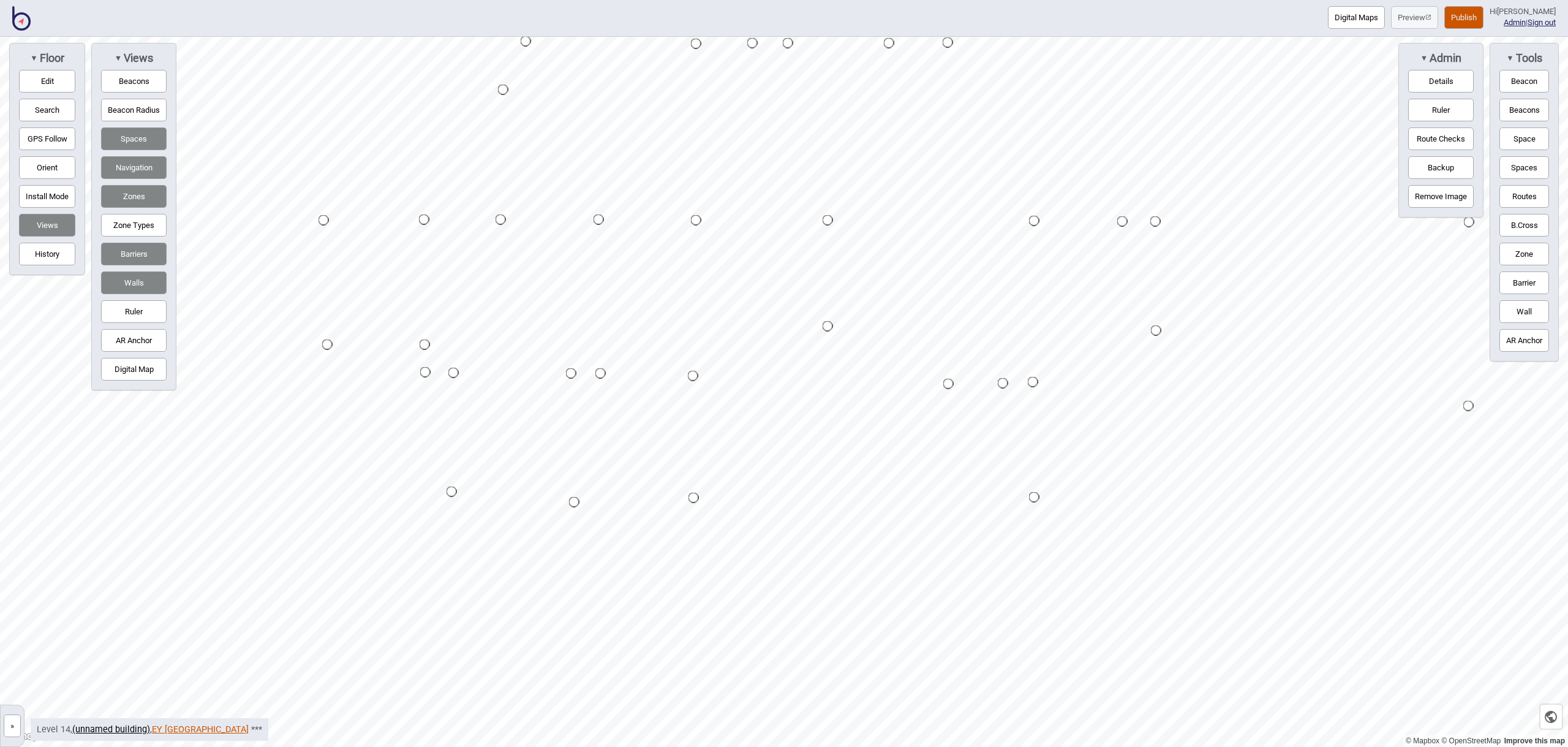
click at [164, 726] on link "EY [GEOGRAPHIC_DATA]" at bounding box center [200, 729] width 97 height 11
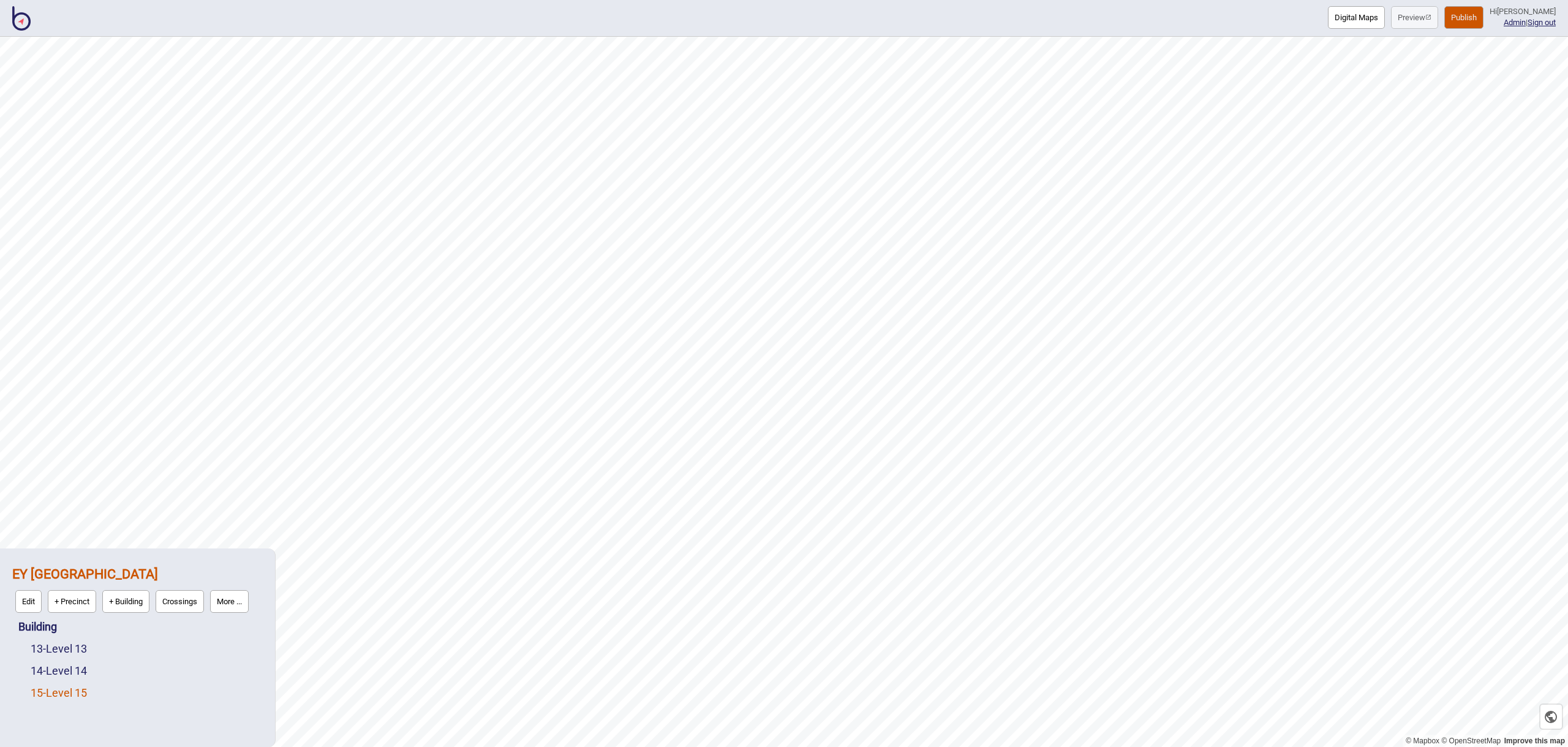
click at [75, 691] on link "15 - Level 15" at bounding box center [59, 693] width 57 height 13
click at [41, 688] on button "Edit" at bounding box center [46, 690] width 26 height 23
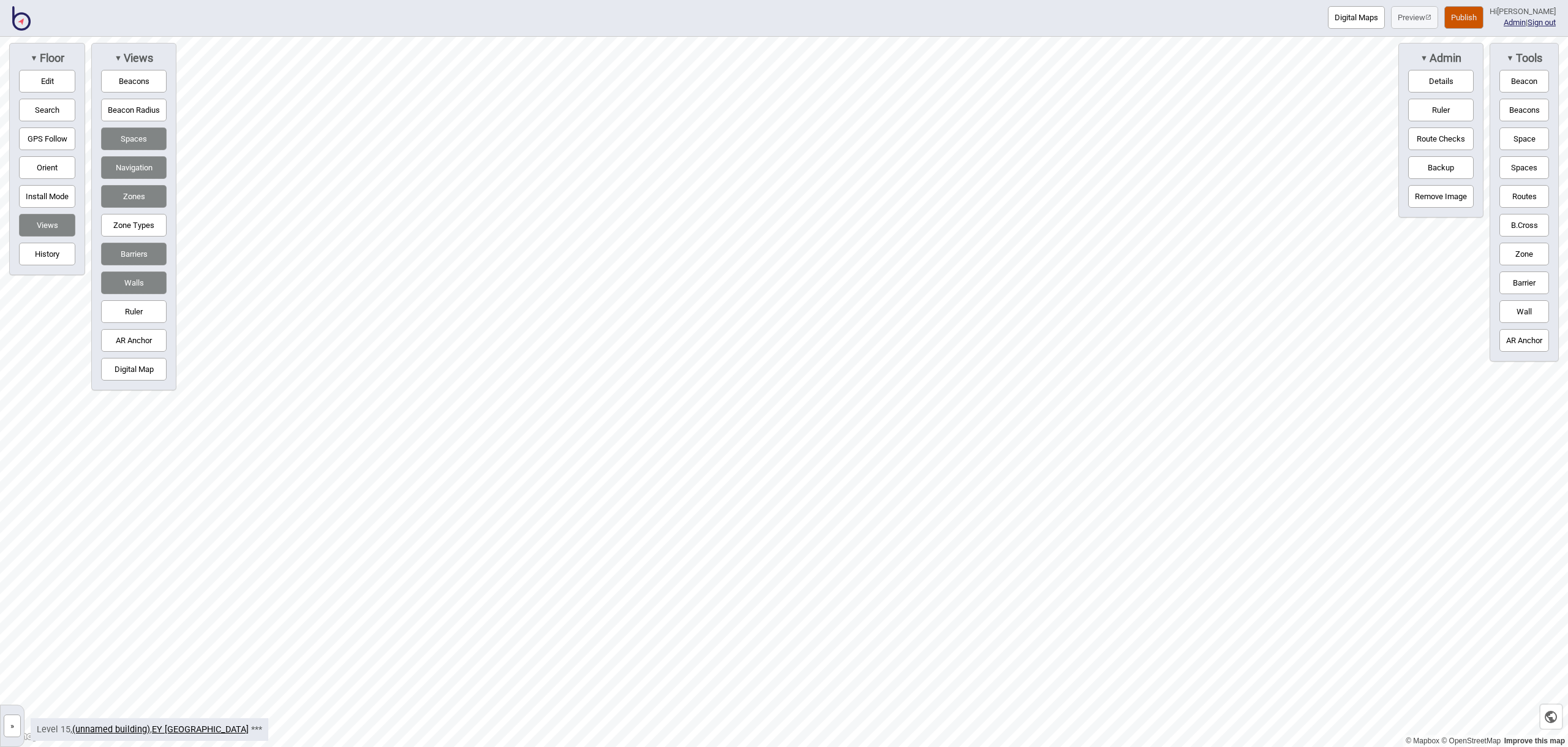
drag, startPoint x: 54, startPoint y: 81, endPoint x: 104, endPoint y: 112, distance: 58.8
click at [53, 81] on button "Edit" at bounding box center [47, 82] width 57 height 23
click at [1529, 253] on button "Zone" at bounding box center [1524, 254] width 49 height 23
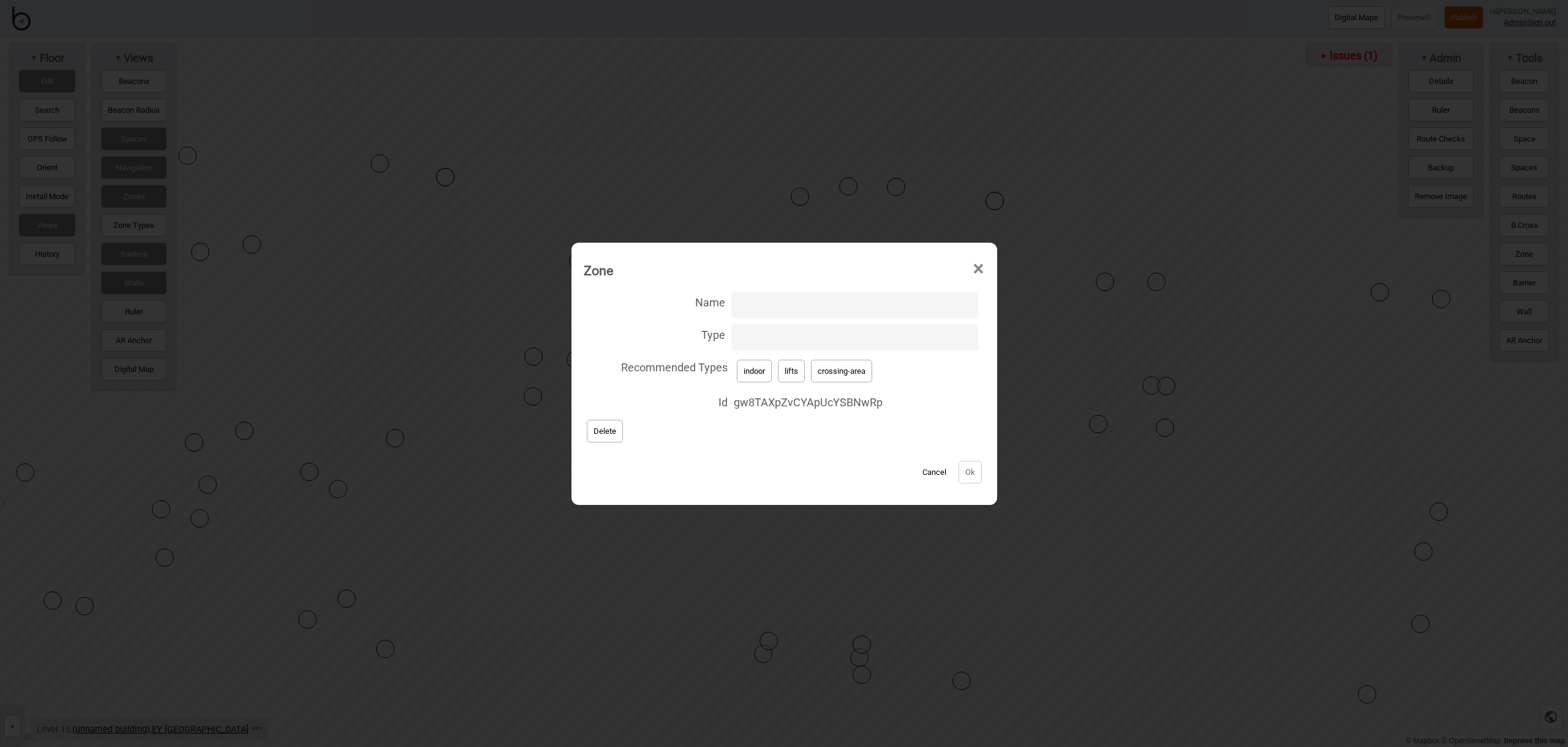
click at [795, 371] on button "lifts" at bounding box center [791, 371] width 27 height 23
type input "lifts"
click at [965, 473] on button "Ok" at bounding box center [970, 472] width 24 height 23
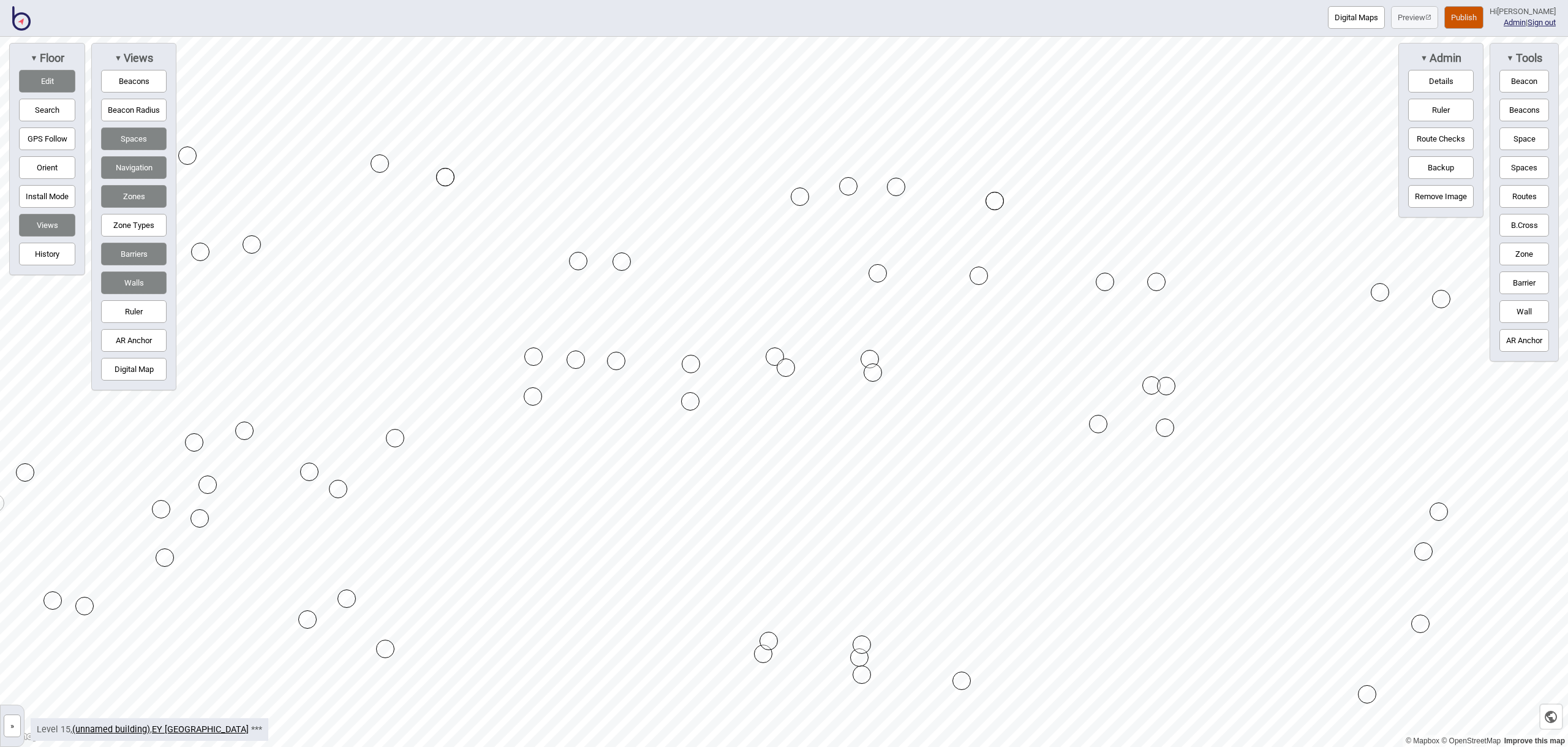
click at [1537, 255] on button "Zone" at bounding box center [1524, 254] width 49 height 23
click at [750, 675] on div "Map marker" at bounding box center [750, 675] width 19 height 19
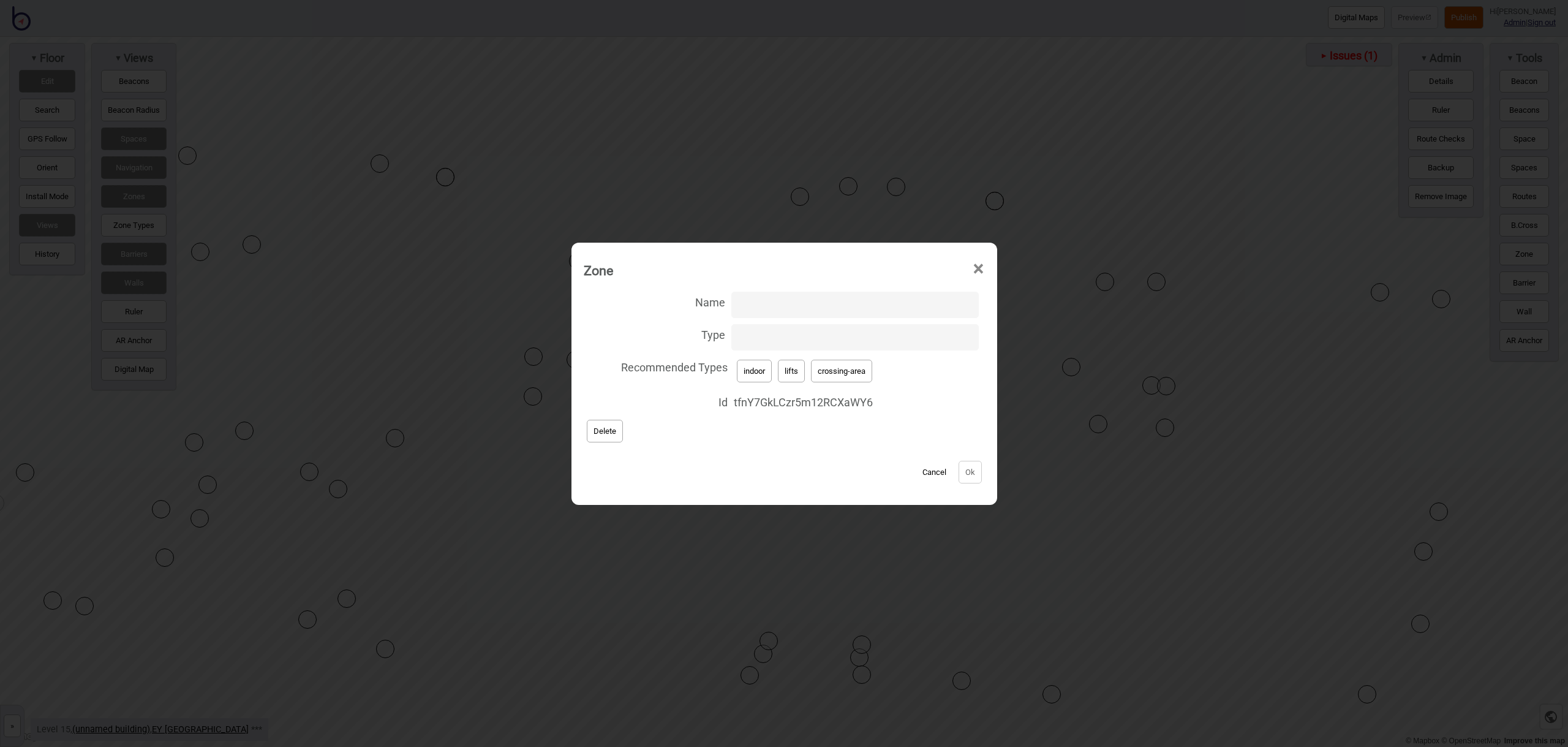
click at [853, 369] on button "crossing-area" at bounding box center [842, 371] width 62 height 23
type input "crossing-area"
click at [969, 470] on button "Ok" at bounding box center [970, 472] width 24 height 23
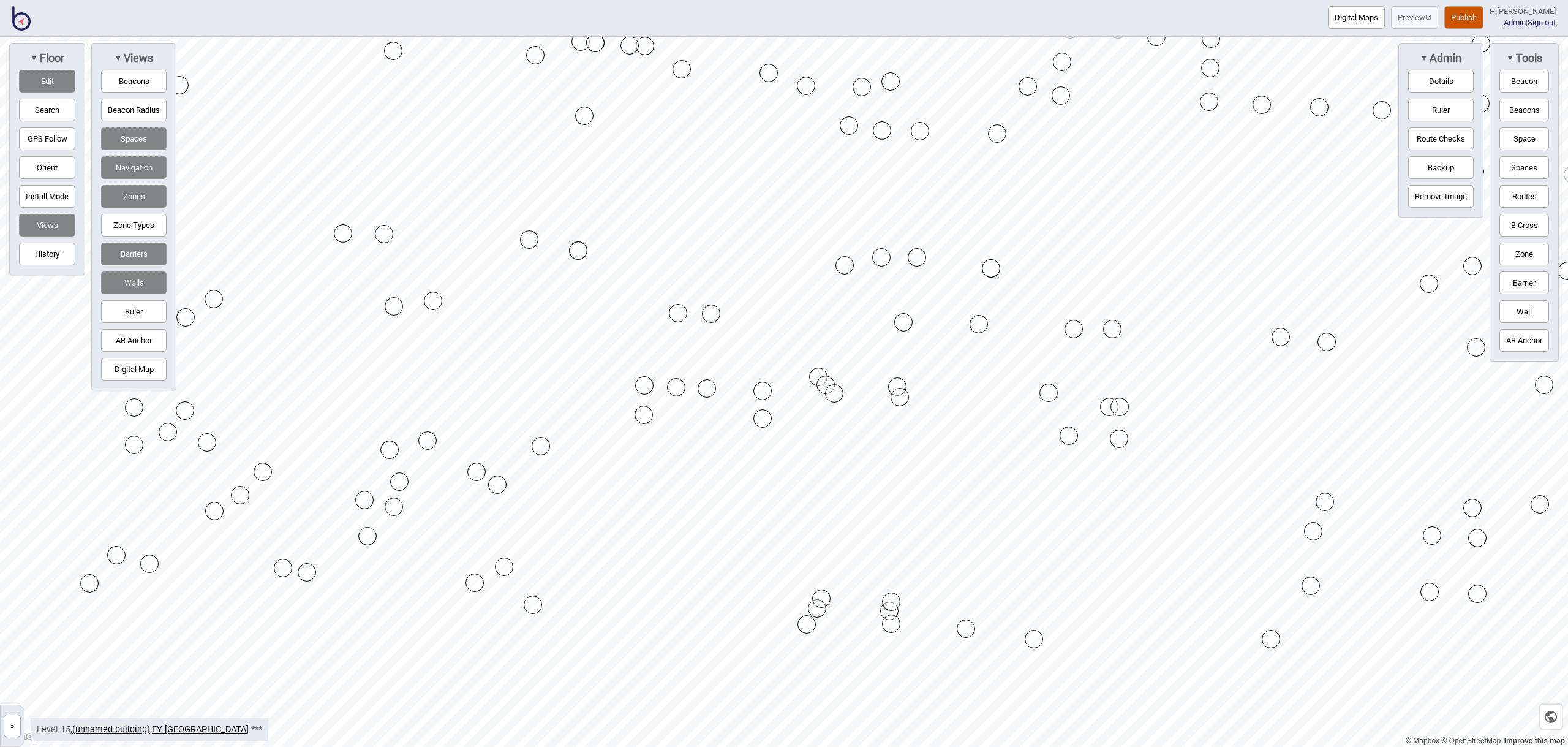
click at [37, 79] on button "Edit" at bounding box center [47, 82] width 57 height 23
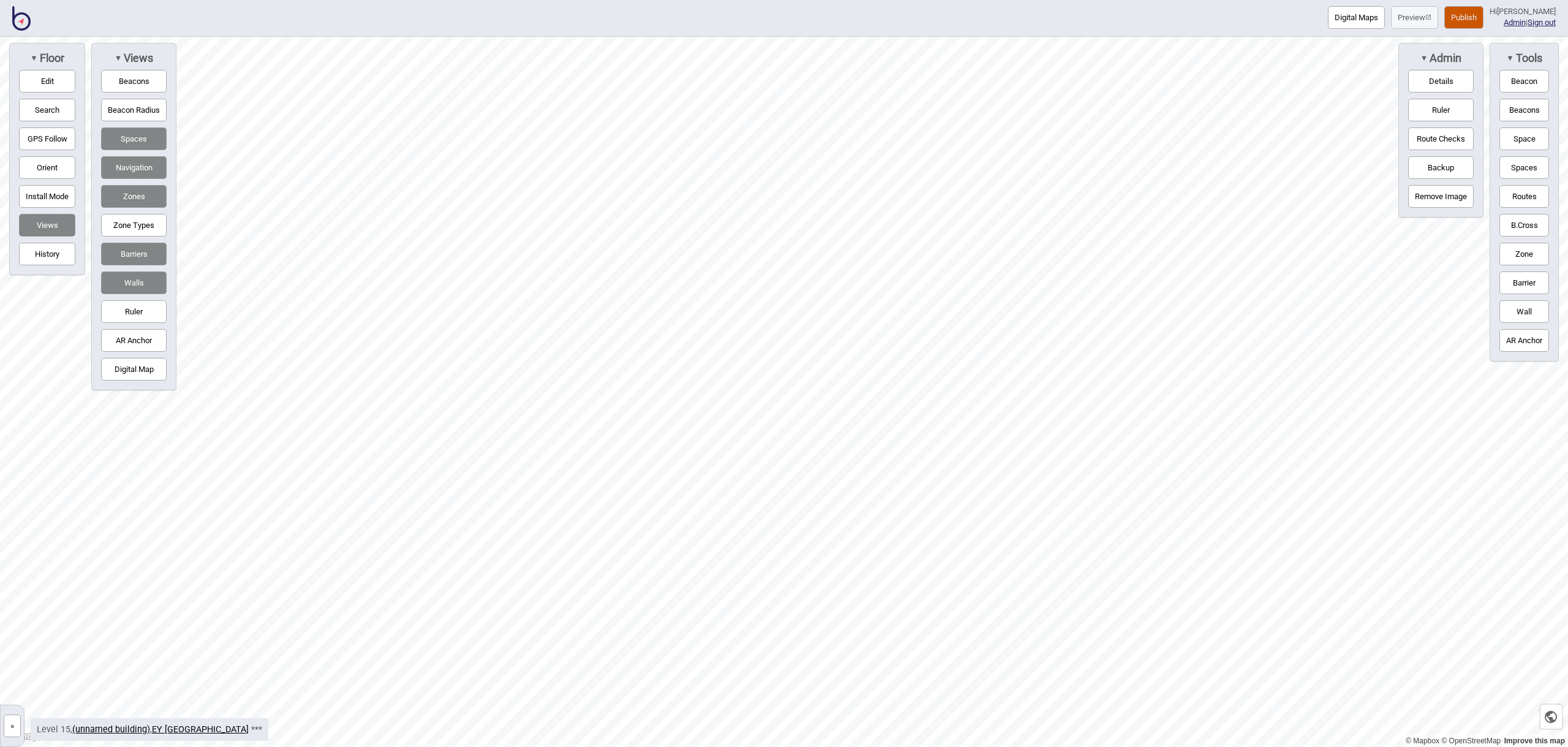
click at [1532, 197] on button "Routes" at bounding box center [1524, 197] width 49 height 23
drag, startPoint x: 1528, startPoint y: 195, endPoint x: 1515, endPoint y: 199, distance: 13.6
click at [1527, 195] on button "Routes" at bounding box center [1524, 197] width 49 height 23
click at [786, 501] on div "Map marker" at bounding box center [786, 502] width 11 height 11
click at [884, 505] on div "Map marker" at bounding box center [884, 505] width 11 height 11
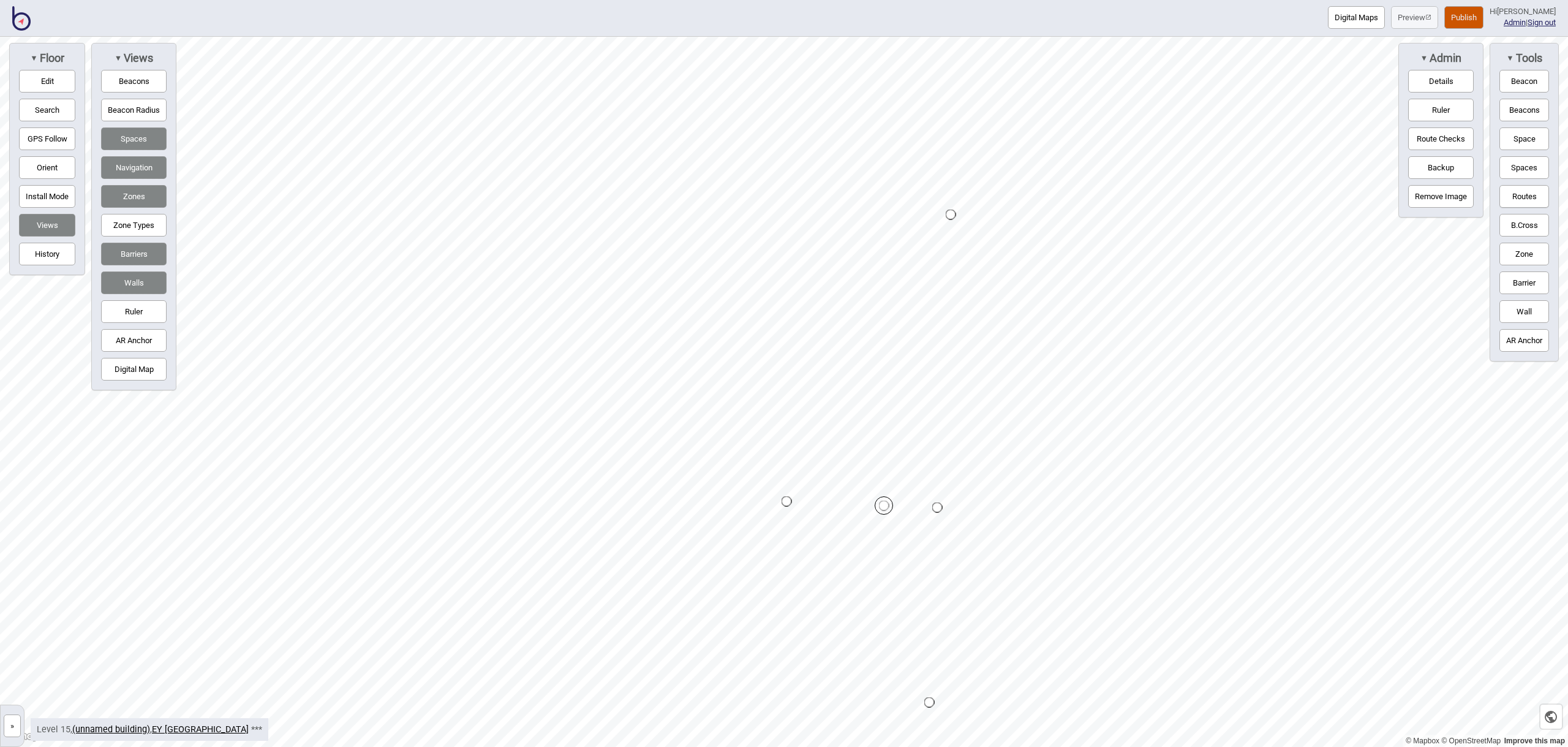
click at [1514, 202] on button "Routes" at bounding box center [1524, 197] width 49 height 23
click at [883, 504] on div "Map marker" at bounding box center [884, 505] width 11 height 11
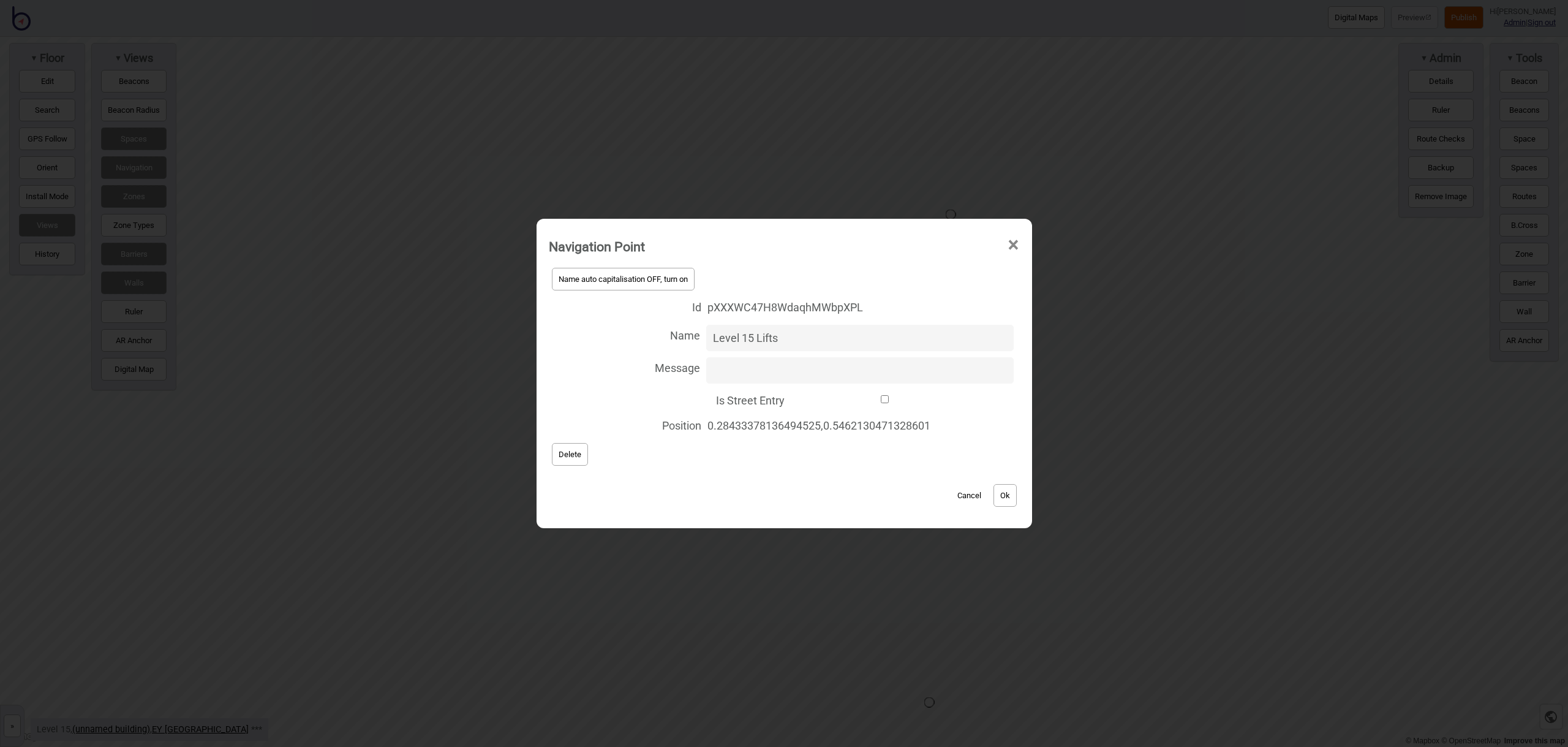
type input "Level 15 Lifts"
click at [1015, 494] on button "Ok" at bounding box center [1005, 495] width 24 height 23
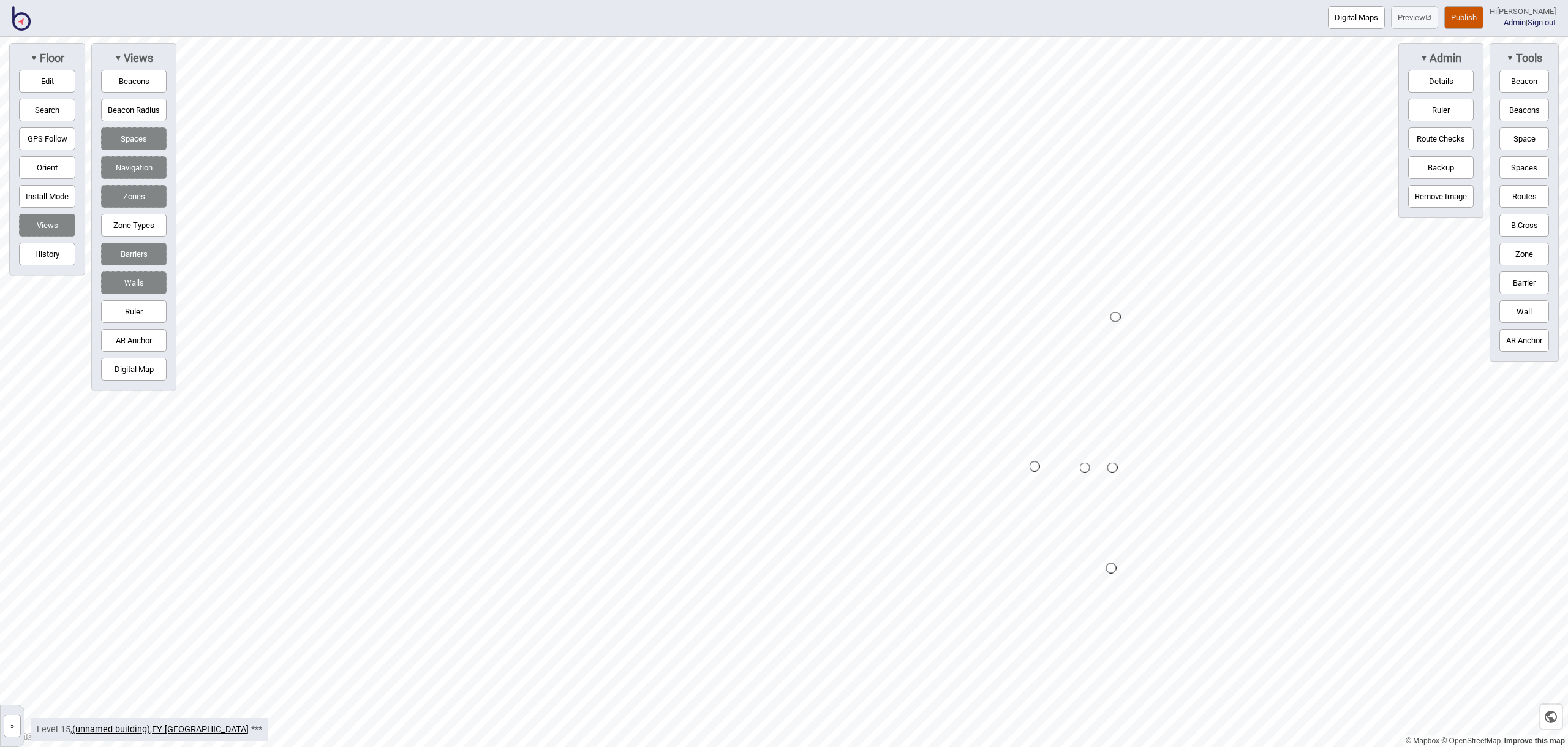
click at [1522, 192] on button "Routes" at bounding box center [1524, 197] width 49 height 23
click at [1114, 317] on div "Map marker" at bounding box center [1115, 317] width 11 height 11
click at [1135, 358] on div "Map marker" at bounding box center [1135, 358] width 19 height 19
click at [1531, 190] on button "Routes" at bounding box center [1524, 197] width 49 height 23
click at [1110, 275] on div "Map marker" at bounding box center [1110, 275] width 11 height 11
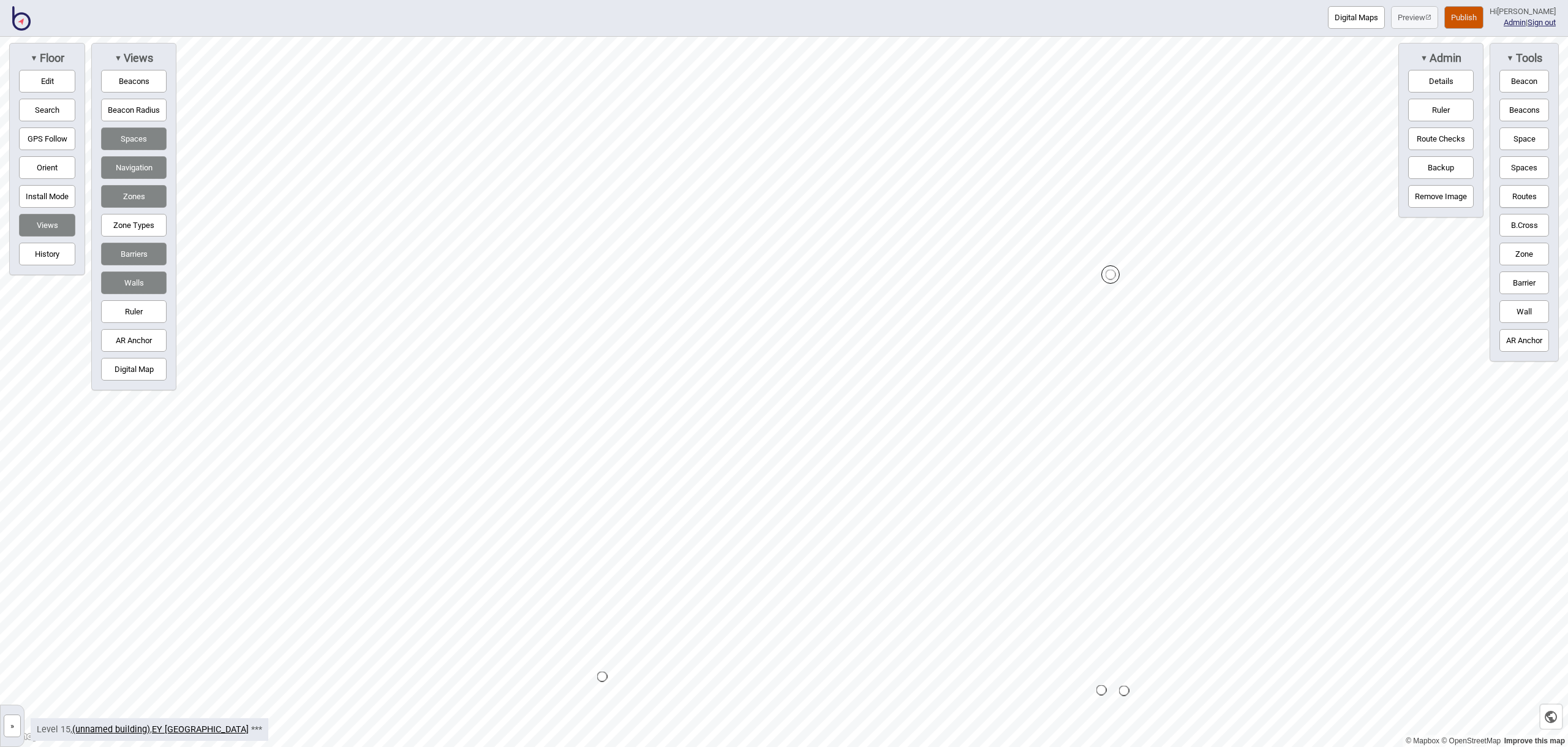
click at [138, 364] on button "Digital Map" at bounding box center [134, 369] width 66 height 23
click at [139, 363] on button "Digital Map" at bounding box center [134, 369] width 66 height 23
click at [1549, 194] on div "▼ Tools Beacon Beacons Space Spaces Routes B.Cross Zone Barrier Wall AR Anchor" at bounding box center [1524, 202] width 69 height 318
click at [1540, 196] on button "Routes" at bounding box center [1524, 197] width 49 height 23
click at [1535, 197] on button "Routes" at bounding box center [1524, 197] width 49 height 23
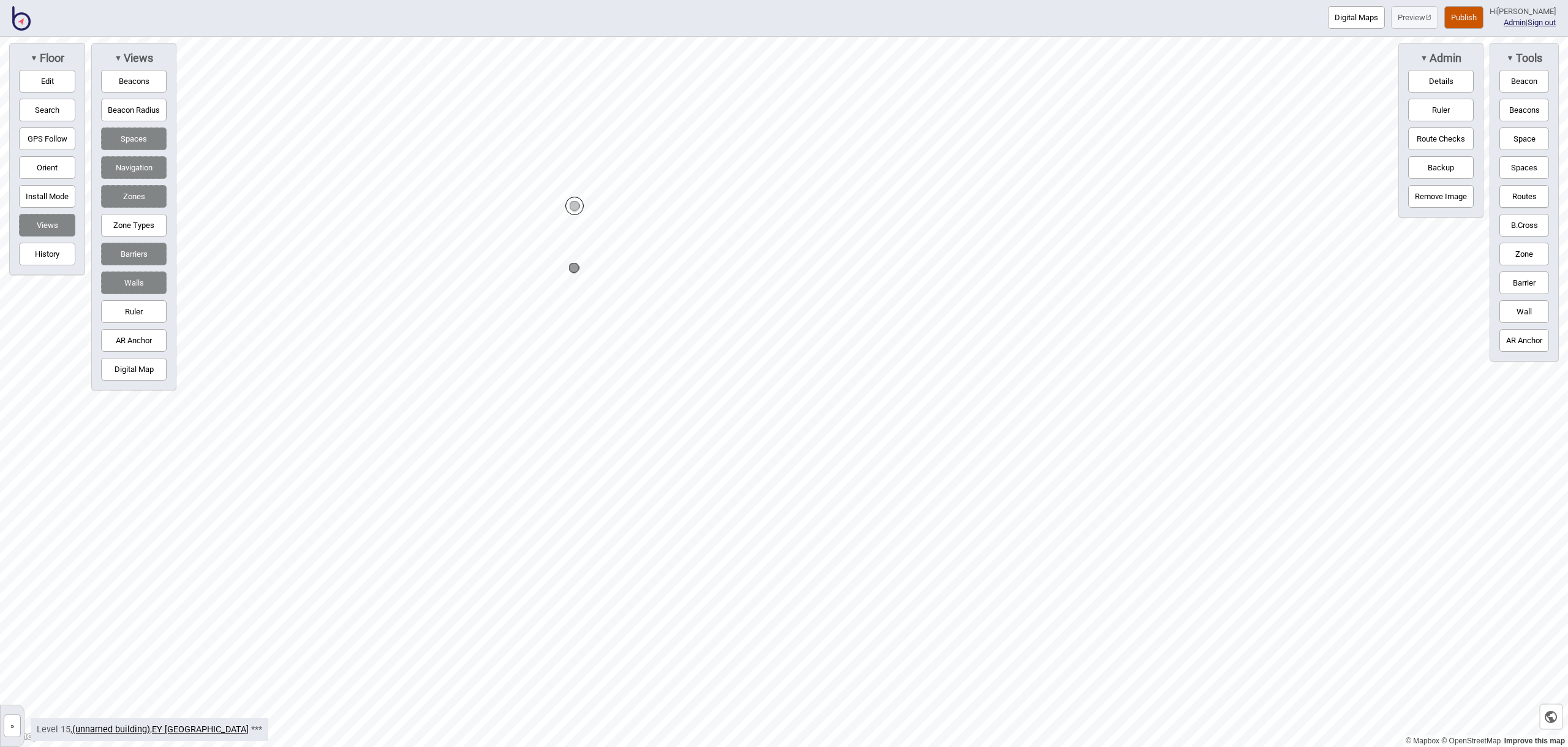
click at [1528, 196] on button "Routes" at bounding box center [1524, 197] width 49 height 23
click at [1528, 197] on button "Routes" at bounding box center [1524, 197] width 49 height 23
click at [573, 268] on div "Map marker" at bounding box center [574, 268] width 11 height 11
click at [1516, 194] on button "Routes" at bounding box center [1524, 197] width 49 height 23
click at [1516, 195] on button "Routes" at bounding box center [1524, 197] width 49 height 23
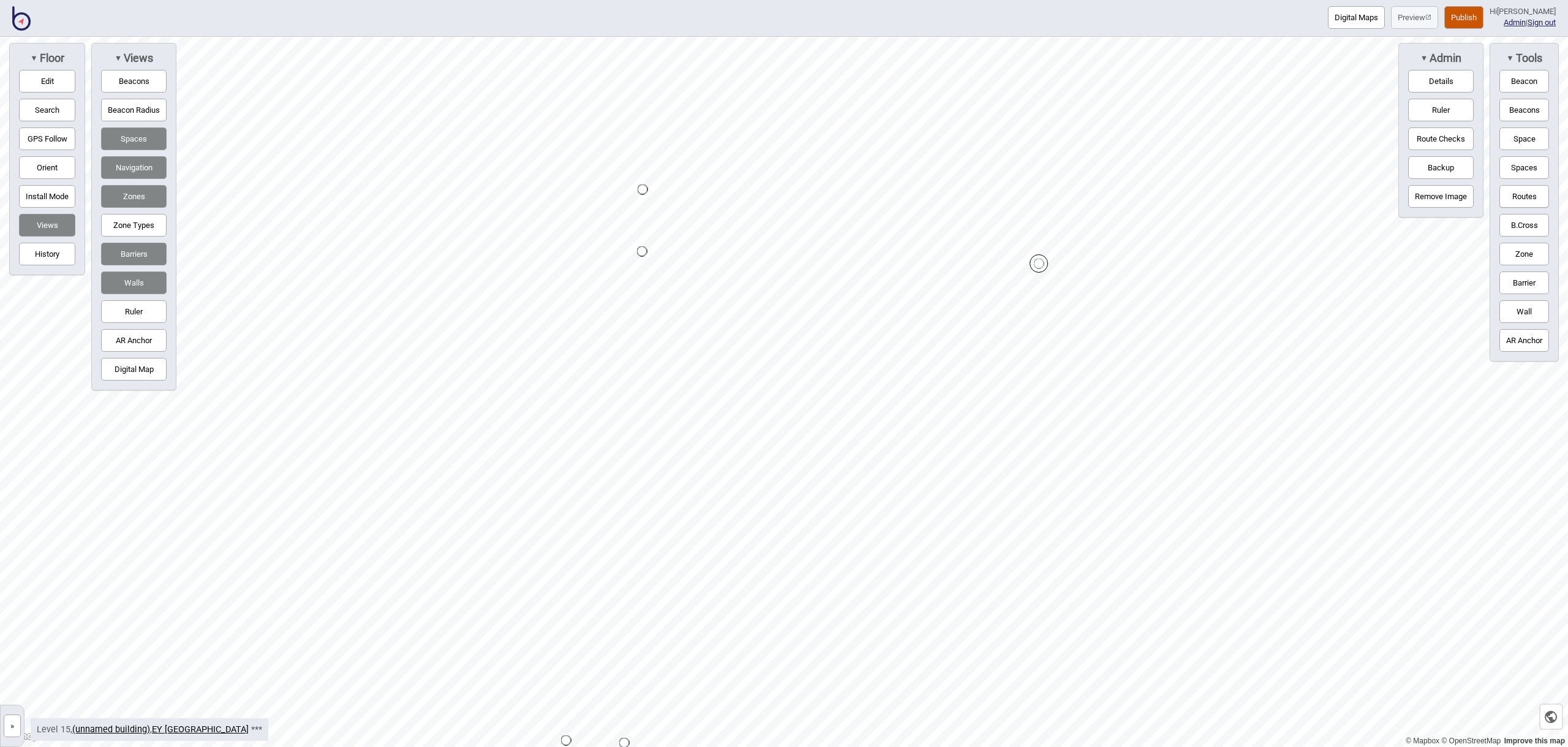
click at [1519, 190] on button "Routes" at bounding box center [1524, 197] width 49 height 23
click at [1522, 195] on button "Routes" at bounding box center [1524, 197] width 49 height 23
click at [1519, 193] on button "Routes" at bounding box center [1524, 197] width 49 height 23
drag, startPoint x: 1519, startPoint y: 196, endPoint x: 1449, endPoint y: 185, distance: 70.9
click at [1519, 196] on button "Routes" at bounding box center [1524, 197] width 49 height 23
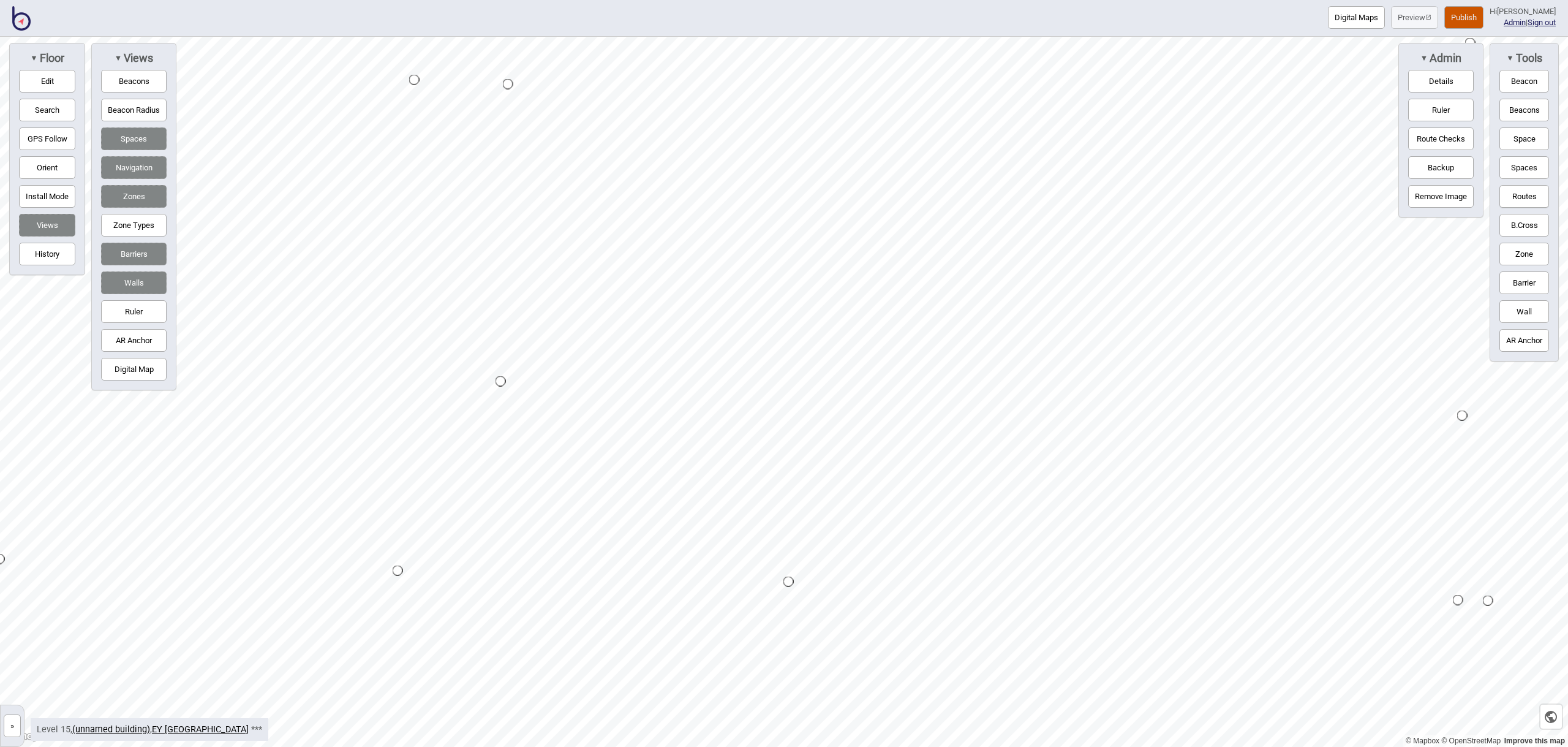
click at [789, 582] on div "Map marker" at bounding box center [788, 582] width 11 height 11
click at [1514, 194] on button "Routes" at bounding box center [1524, 197] width 49 height 23
click at [1515, 195] on button "Routes" at bounding box center [1524, 197] width 49 height 23
click at [1532, 188] on button "Routes" at bounding box center [1524, 197] width 49 height 23
click at [1525, 195] on button "Routes" at bounding box center [1524, 197] width 49 height 23
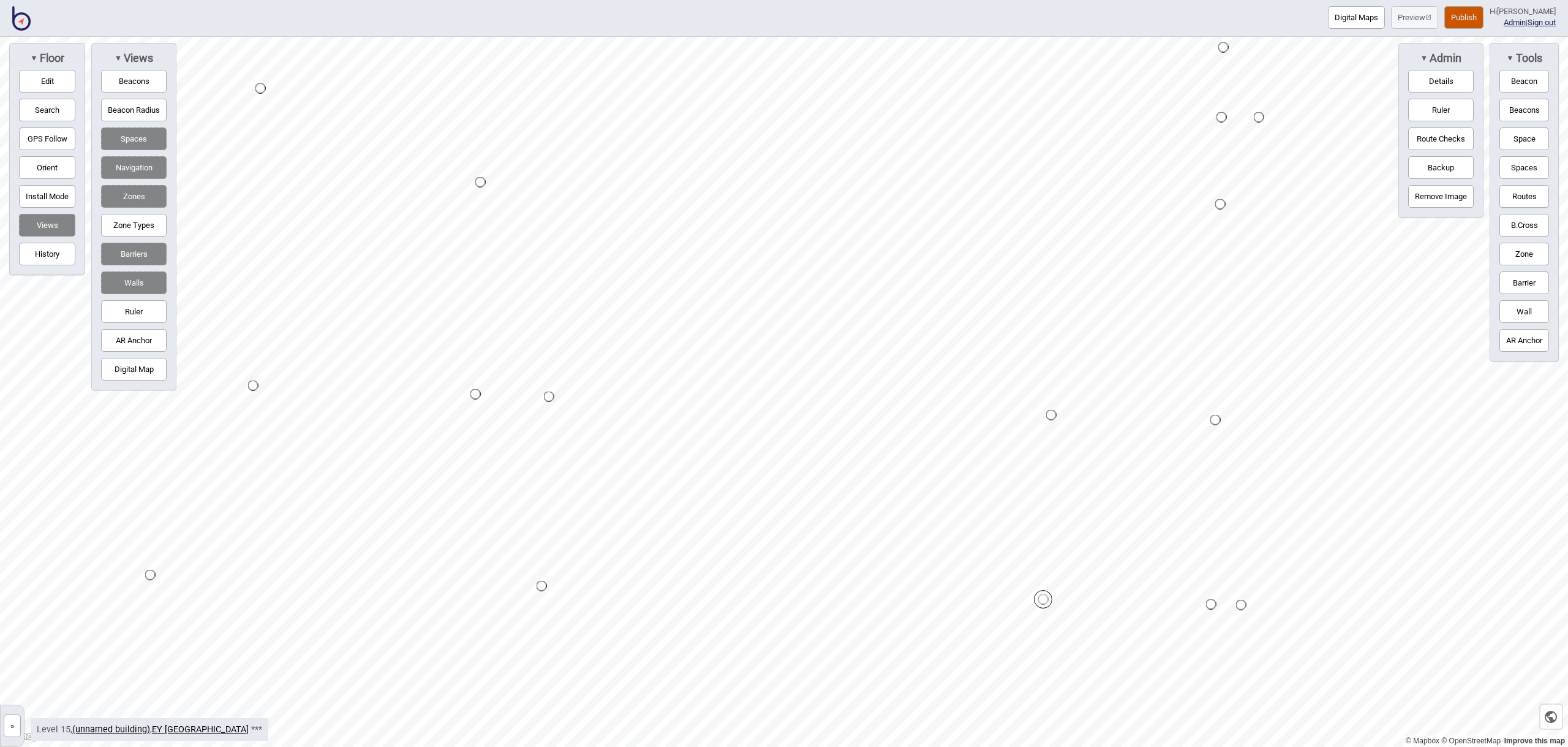
click at [1527, 194] on button "Routes" at bounding box center [1524, 197] width 49 height 23
click at [1526, 197] on button "Routes" at bounding box center [1524, 197] width 49 height 23
click at [1526, 191] on button "Routes" at bounding box center [1524, 197] width 49 height 23
click at [1524, 193] on button "Routes" at bounding box center [1524, 197] width 49 height 23
click at [1511, 198] on button "Routes" at bounding box center [1524, 197] width 49 height 23
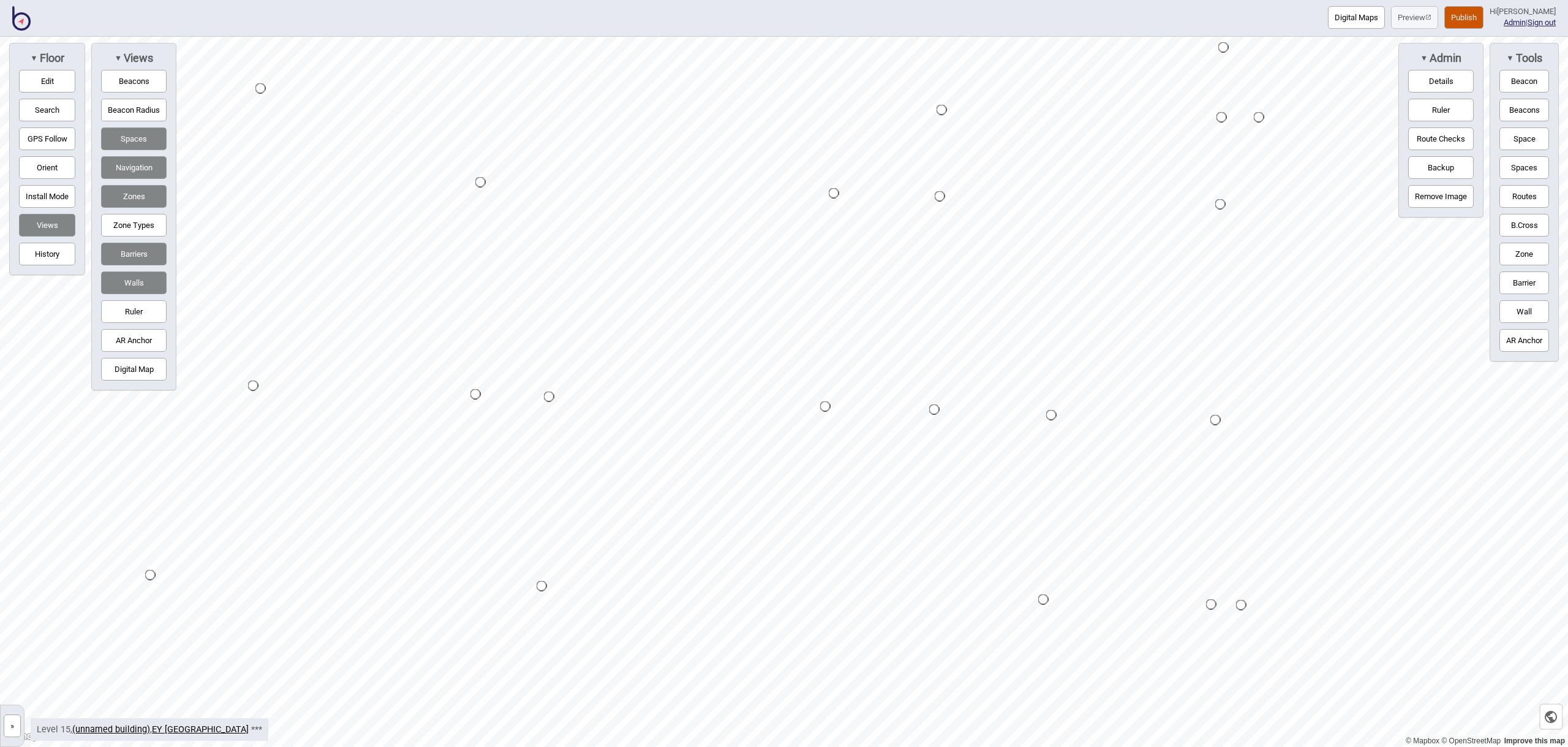
click at [1516, 197] on button "Routes" at bounding box center [1524, 197] width 49 height 23
click at [1527, 194] on button "Routes" at bounding box center [1524, 197] width 49 height 23
click at [1524, 197] on button "Routes" at bounding box center [1524, 197] width 49 height 23
click at [1511, 197] on button "Routes" at bounding box center [1524, 197] width 49 height 23
click at [1524, 195] on button "Routes" at bounding box center [1524, 197] width 49 height 23
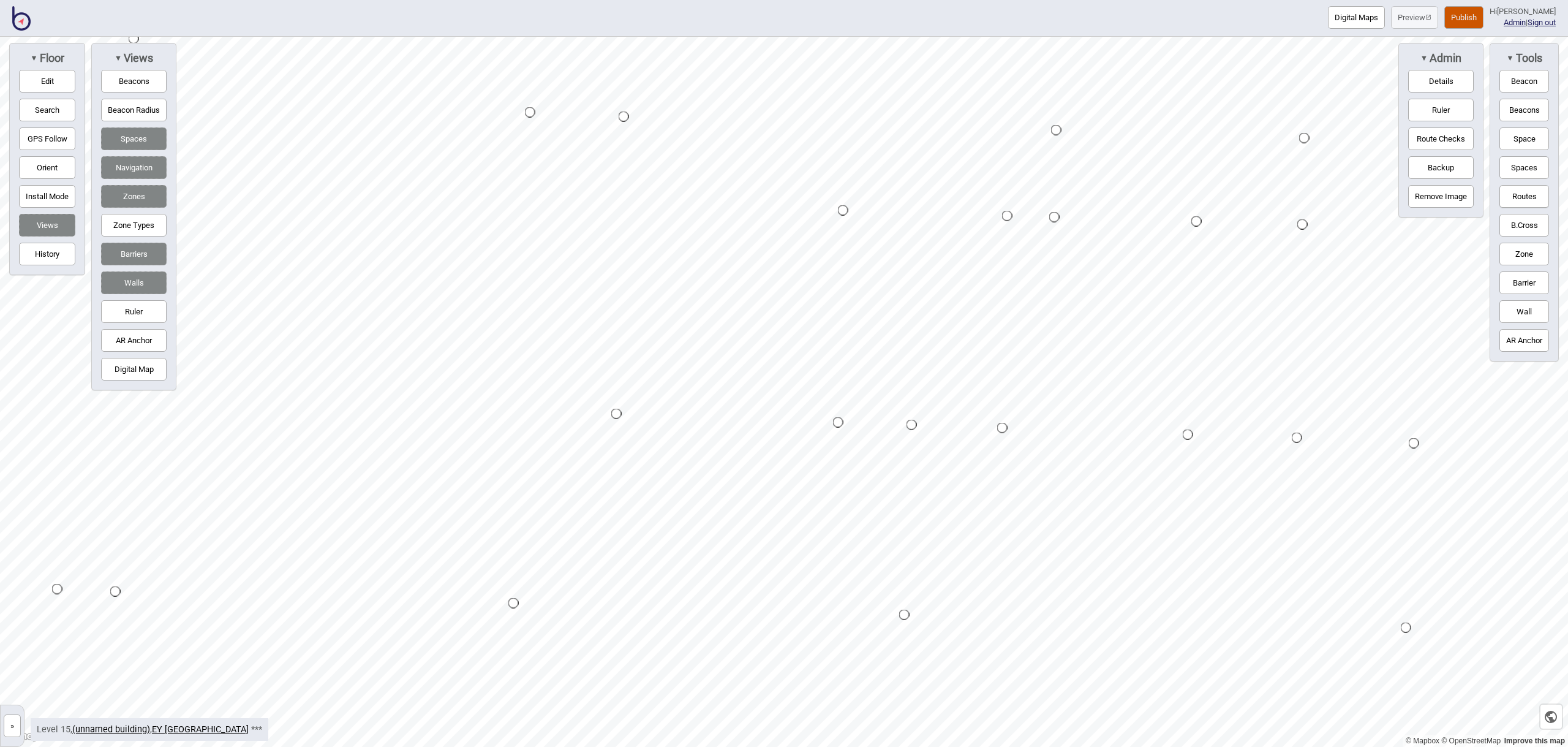
click at [843, 211] on div "Map marker" at bounding box center [843, 210] width 11 height 11
click at [1517, 193] on button "Routes" at bounding box center [1524, 197] width 49 height 23
click at [1519, 192] on button "Routes" at bounding box center [1524, 197] width 49 height 23
click at [617, 414] on div "Map marker" at bounding box center [616, 414] width 11 height 11
click at [1524, 200] on button "Routes" at bounding box center [1524, 197] width 49 height 23
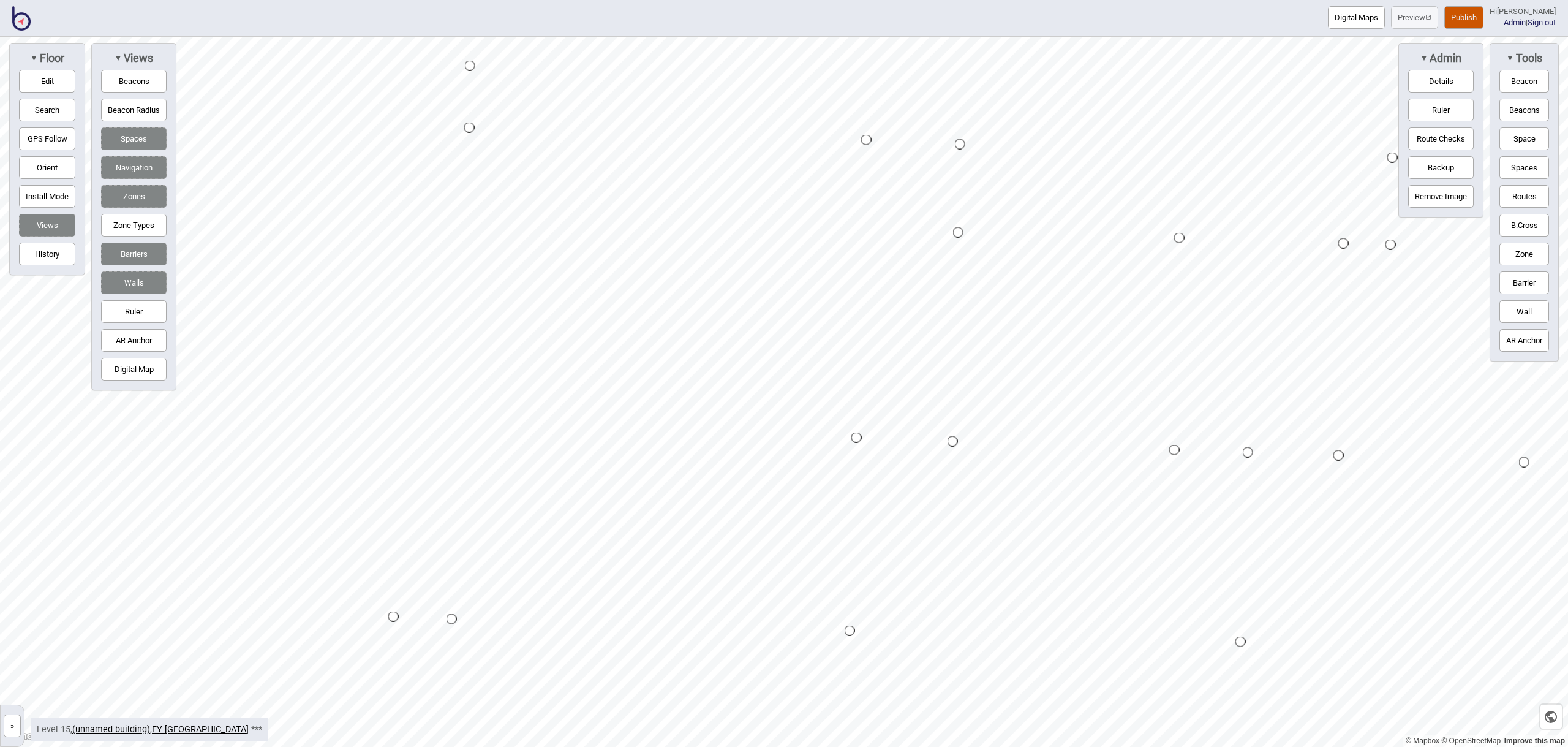
click at [1527, 198] on button "Routes" at bounding box center [1524, 197] width 49 height 23
click at [1539, 197] on button "Routes" at bounding box center [1524, 197] width 49 height 23
click at [1534, 197] on button "Routes" at bounding box center [1524, 197] width 49 height 23
click at [706, 379] on div "Map marker" at bounding box center [707, 379] width 11 height 11
click at [1514, 199] on button "Routes" at bounding box center [1524, 197] width 49 height 23
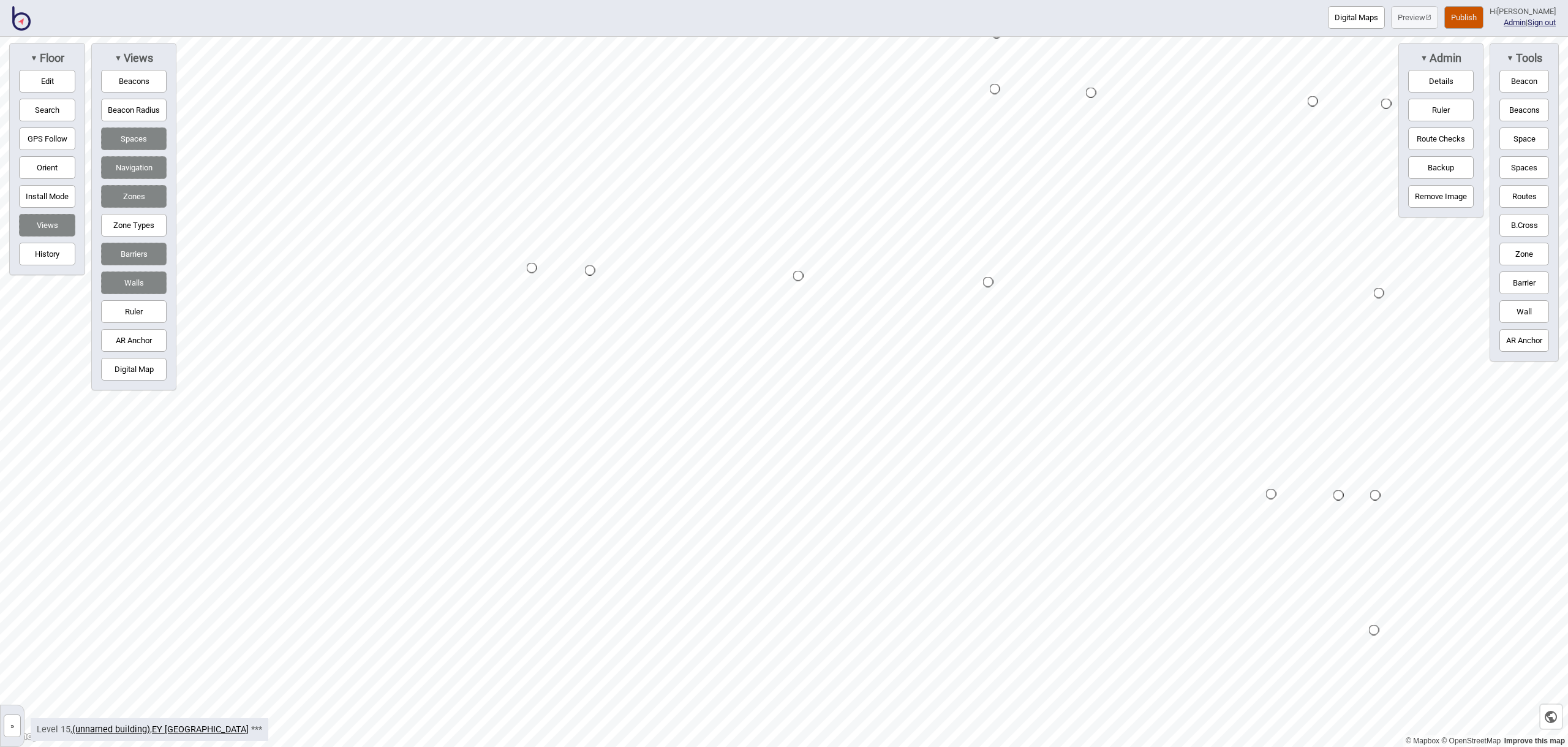
click at [1508, 198] on button "Routes" at bounding box center [1524, 197] width 49 height 23
click at [1516, 195] on button "Routes" at bounding box center [1524, 197] width 49 height 23
click at [1522, 195] on button "Routes" at bounding box center [1524, 197] width 49 height 23
click at [828, 535] on div "Map marker" at bounding box center [829, 536] width 11 height 11
click at [1533, 197] on button "Routes" at bounding box center [1524, 197] width 49 height 23
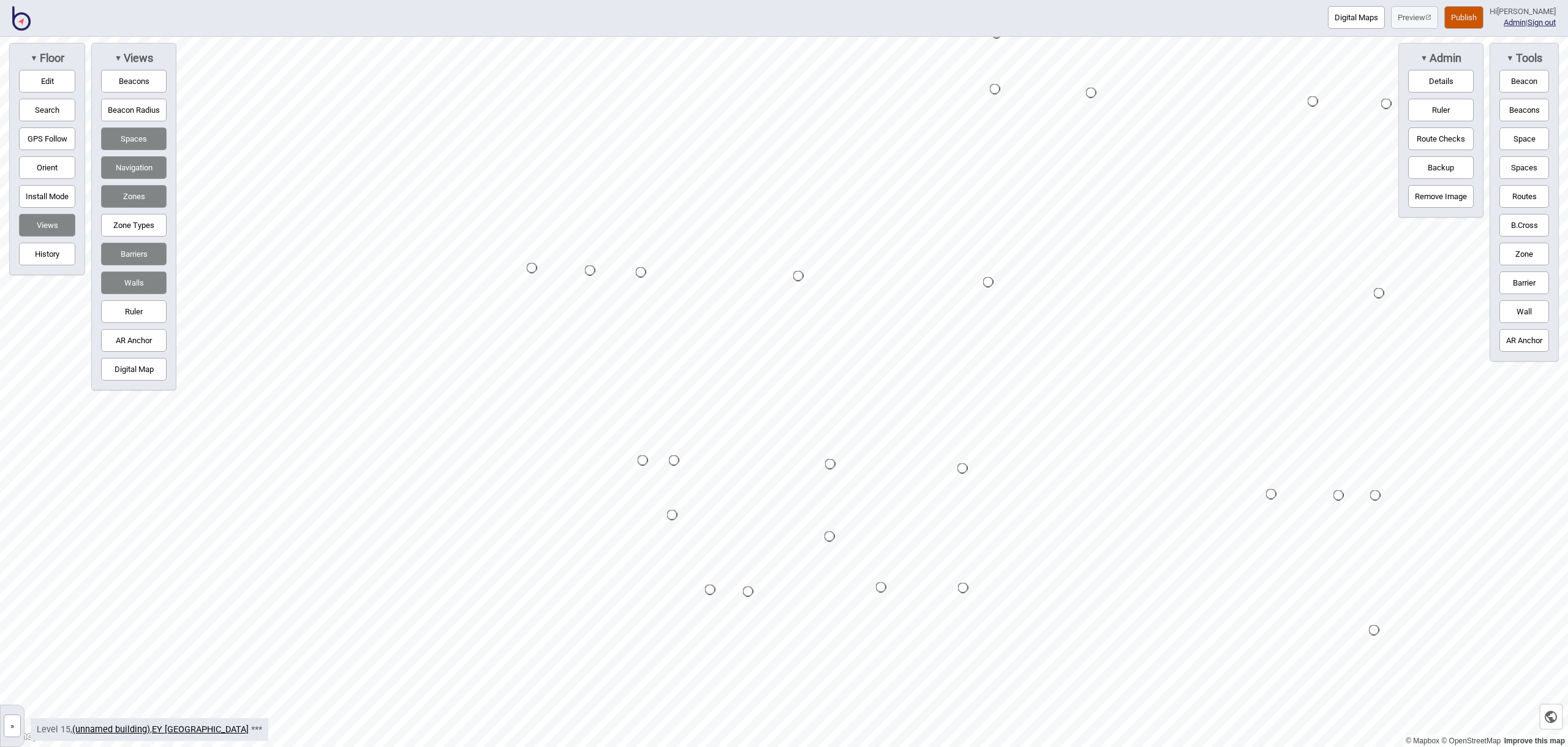
click at [1532, 197] on button "Routes" at bounding box center [1524, 197] width 49 height 23
click at [1532, 197] on button "Routes" at bounding box center [1524, 197] width 49 height 23
click at [1531, 198] on button "Routes" at bounding box center [1524, 197] width 49 height 23
click at [528, 420] on div "Map marker" at bounding box center [528, 420] width 19 height 19
click at [1509, 198] on button "Routes" at bounding box center [1524, 197] width 49 height 23
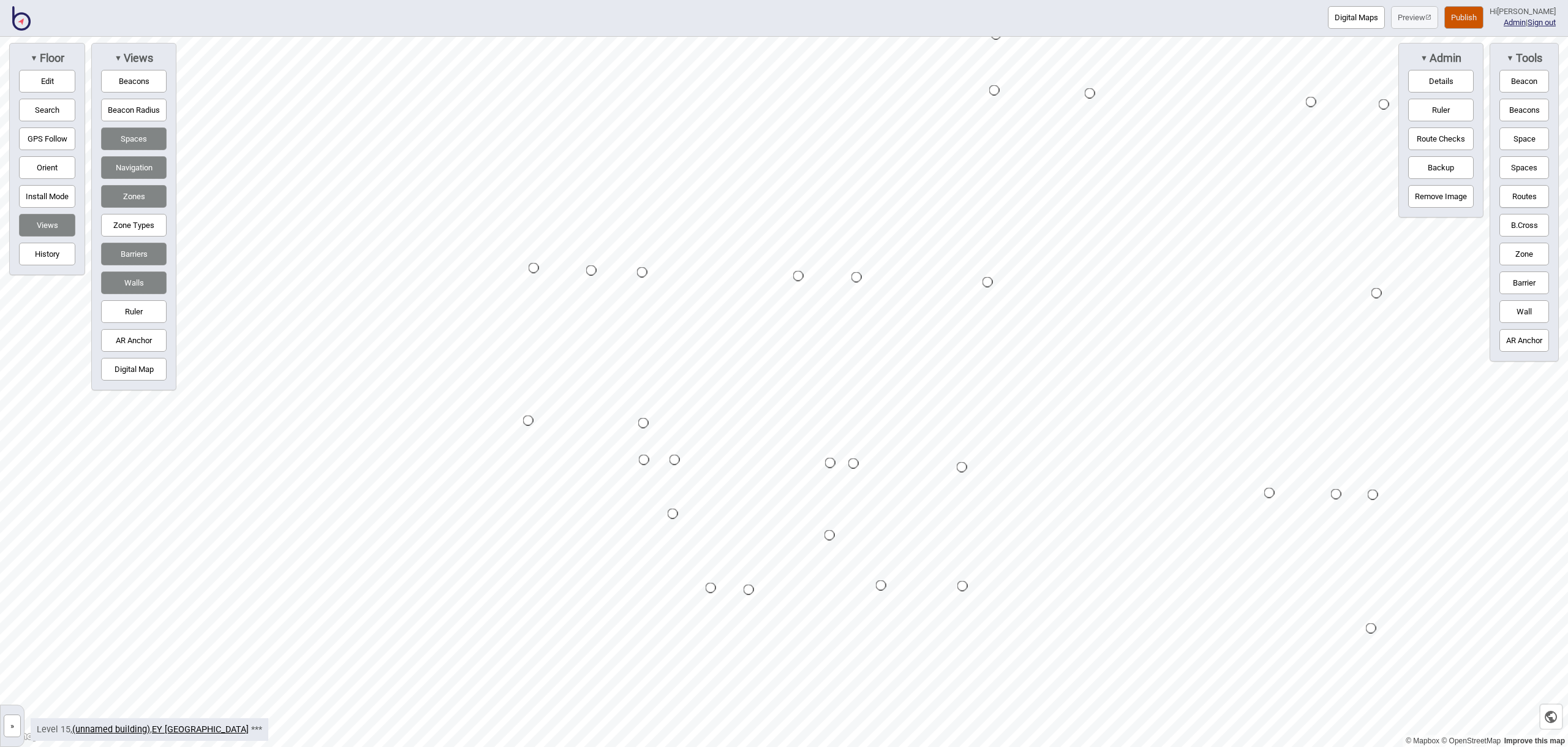
click at [672, 514] on div "Map marker" at bounding box center [672, 514] width 11 height 11
click at [589, 600] on div "Map marker" at bounding box center [589, 600] width 19 height 19
click at [1521, 202] on button "Routes" at bounding box center [1524, 197] width 49 height 23
click at [1531, 191] on button "Routes" at bounding box center [1524, 197] width 49 height 23
click at [1516, 197] on button "Routes" at bounding box center [1524, 197] width 49 height 23
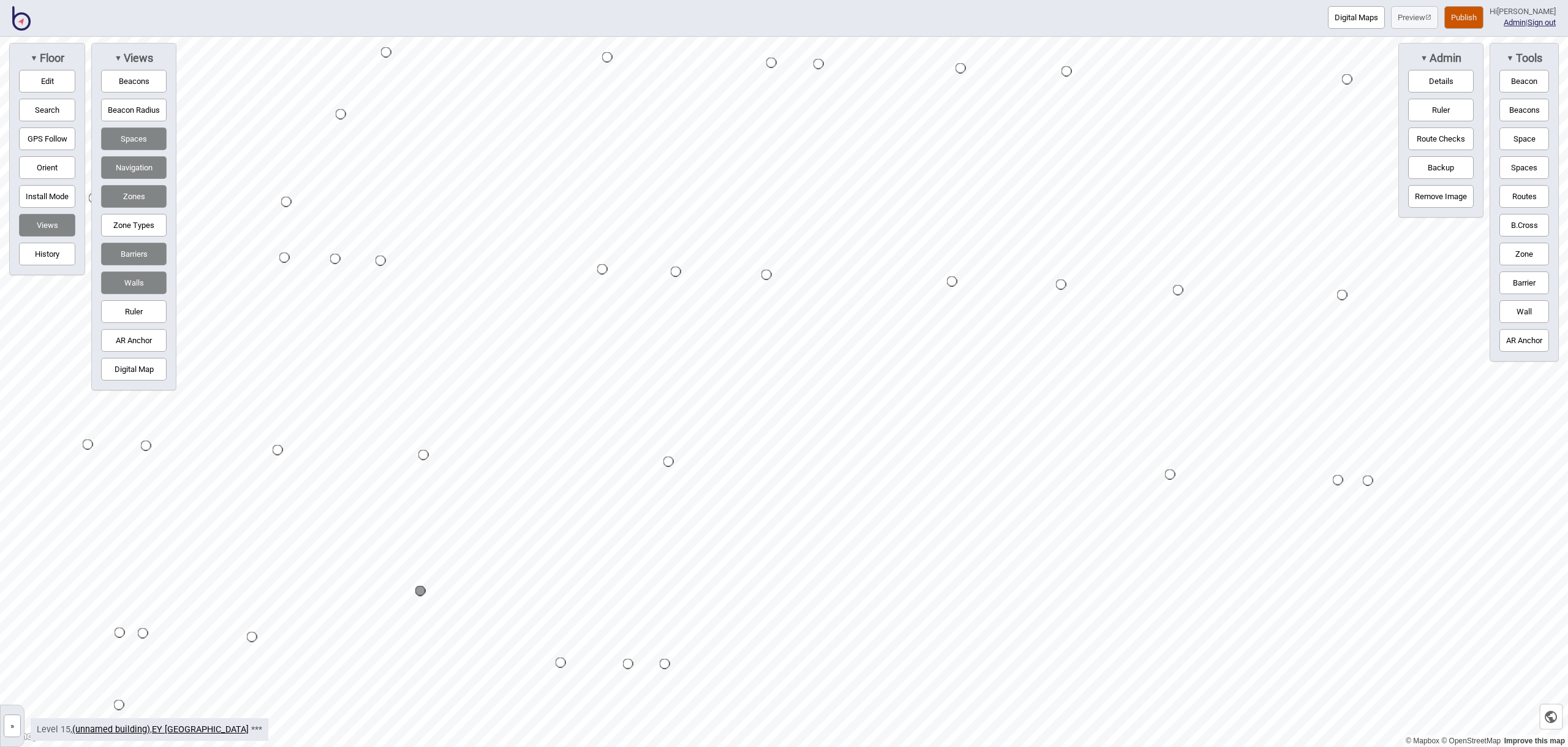
click at [1522, 199] on button "Routes" at bounding box center [1524, 197] width 49 height 23
click at [1527, 195] on button "Routes" at bounding box center [1524, 197] width 49 height 23
click at [1530, 195] on button "Routes" at bounding box center [1524, 197] width 49 height 23
click at [1540, 196] on button "Routes" at bounding box center [1524, 197] width 49 height 23
click at [1535, 196] on button "Routes" at bounding box center [1524, 197] width 49 height 23
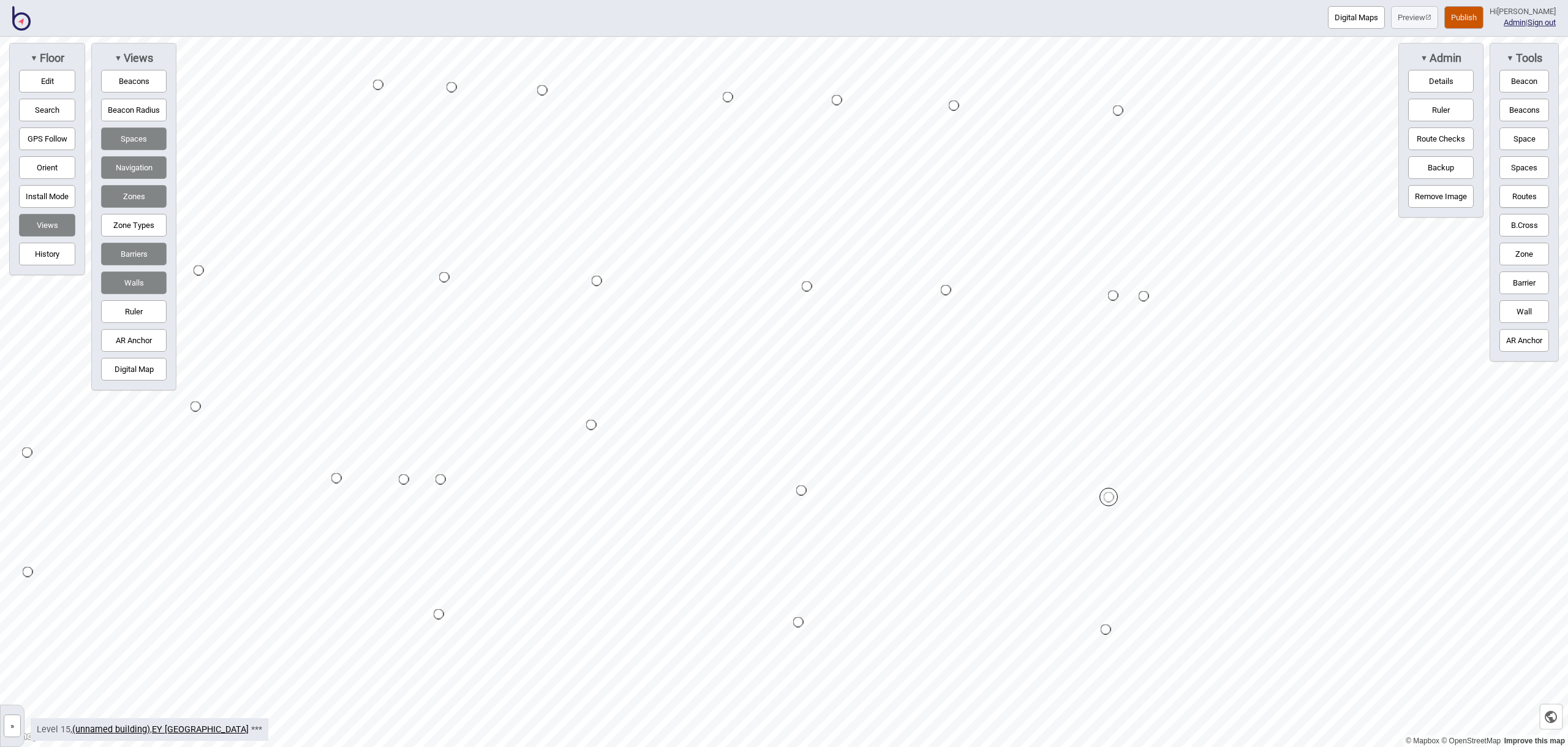
click at [1525, 198] on button "Routes" at bounding box center [1524, 197] width 49 height 23
click at [1522, 199] on button "Routes" at bounding box center [1524, 197] width 49 height 23
drag, startPoint x: 1515, startPoint y: 190, endPoint x: 1453, endPoint y: 212, distance: 65.8
click at [1515, 190] on button "Routes" at bounding box center [1524, 197] width 49 height 23
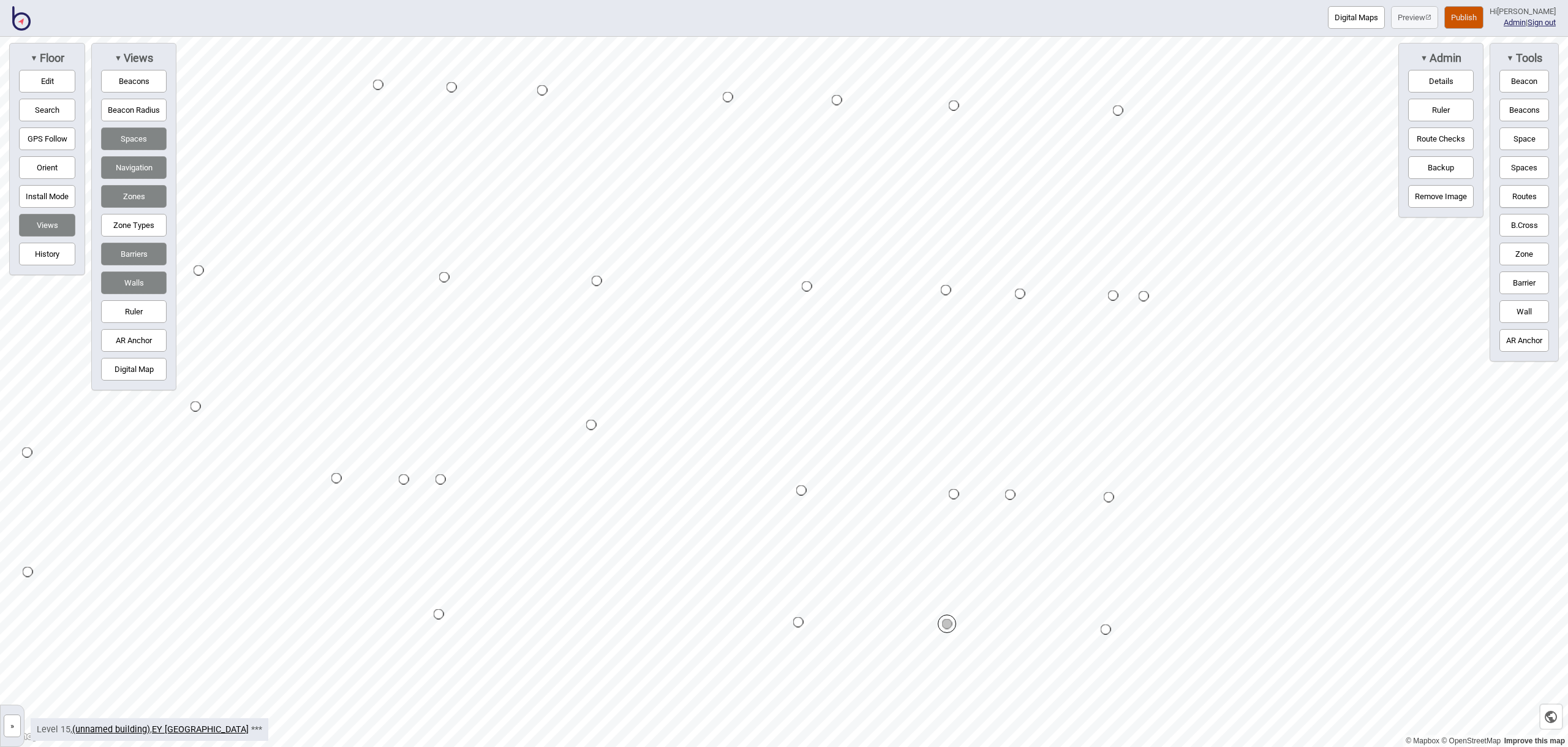
click at [1512, 200] on button "Routes" at bounding box center [1524, 197] width 49 height 23
click at [44, 82] on button "Edit" at bounding box center [47, 82] width 57 height 23
click at [49, 75] on button "Edit" at bounding box center [47, 82] width 57 height 23
click at [517, 181] on div "Map marker" at bounding box center [516, 180] width 11 height 11
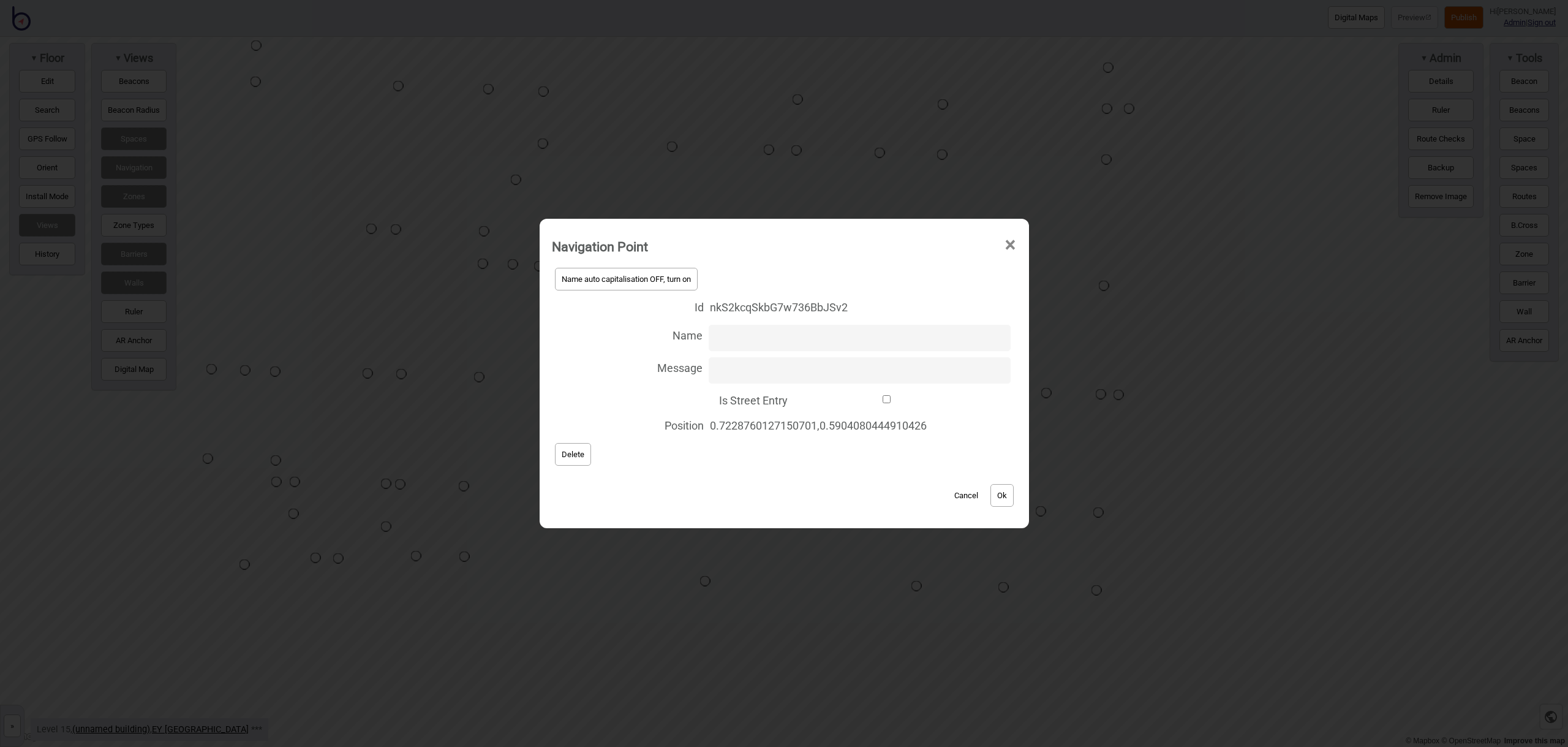
click at [763, 331] on input "Name" at bounding box center [860, 338] width 302 height 26
type input "Level 14-15 Stairs"
click at [1007, 499] on button "Ok" at bounding box center [1001, 495] width 24 height 23
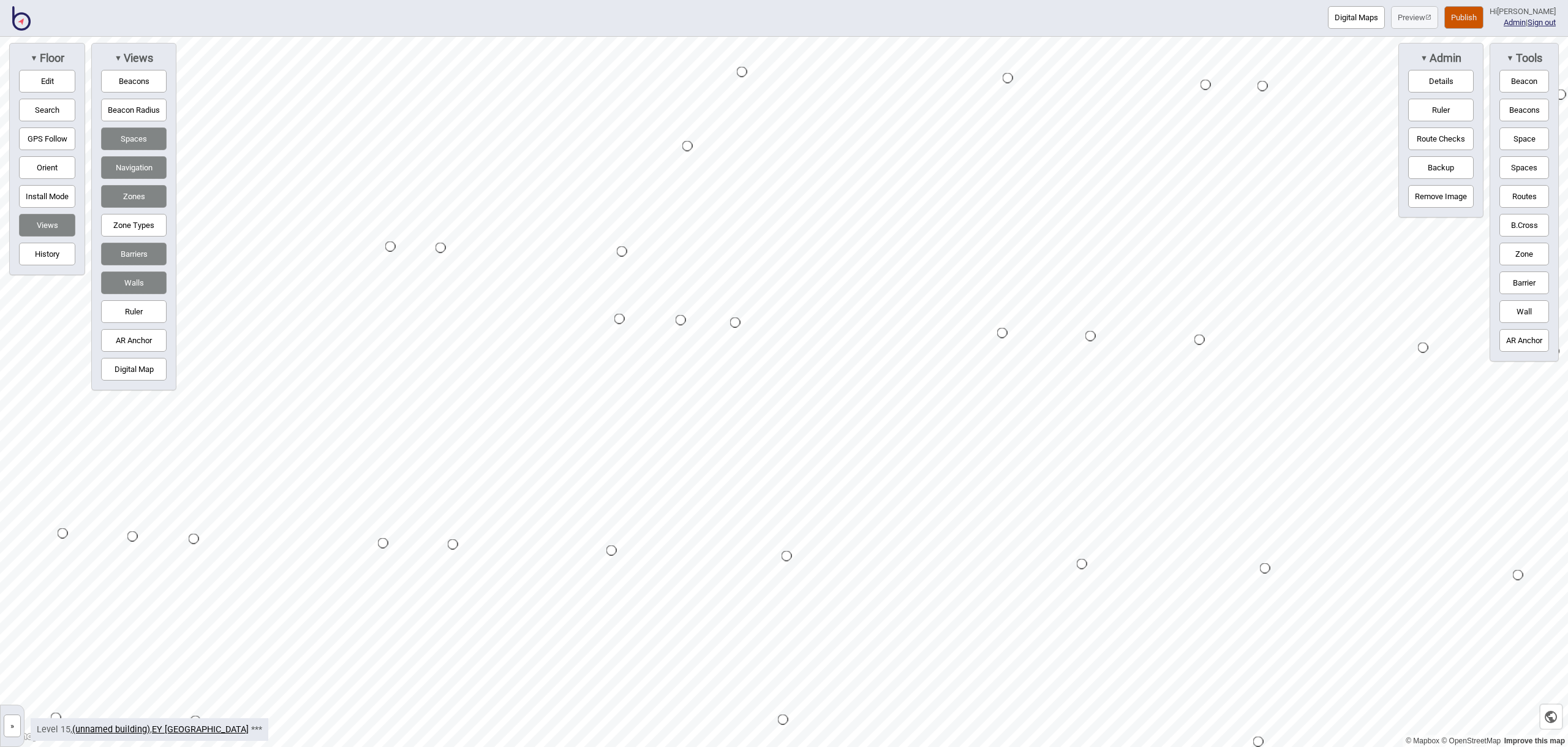
click at [1545, 257] on button "Zone" at bounding box center [1524, 254] width 49 height 23
click at [660, 262] on div "Map marker" at bounding box center [660, 263] width 19 height 19
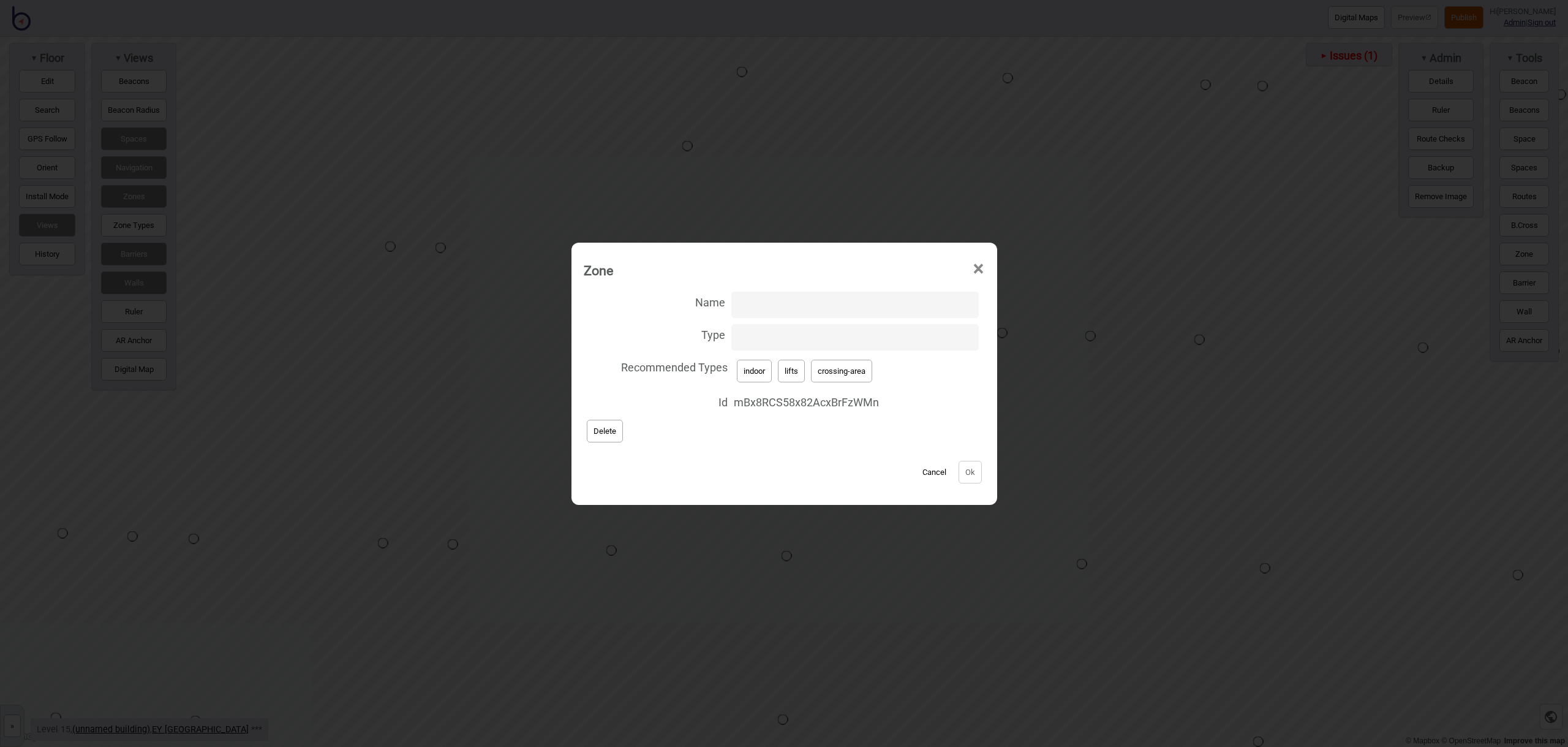
click at [764, 338] on input "Type" at bounding box center [854, 337] width 247 height 26
type input "stairs"
click at [974, 472] on button "Ok" at bounding box center [970, 472] width 24 height 23
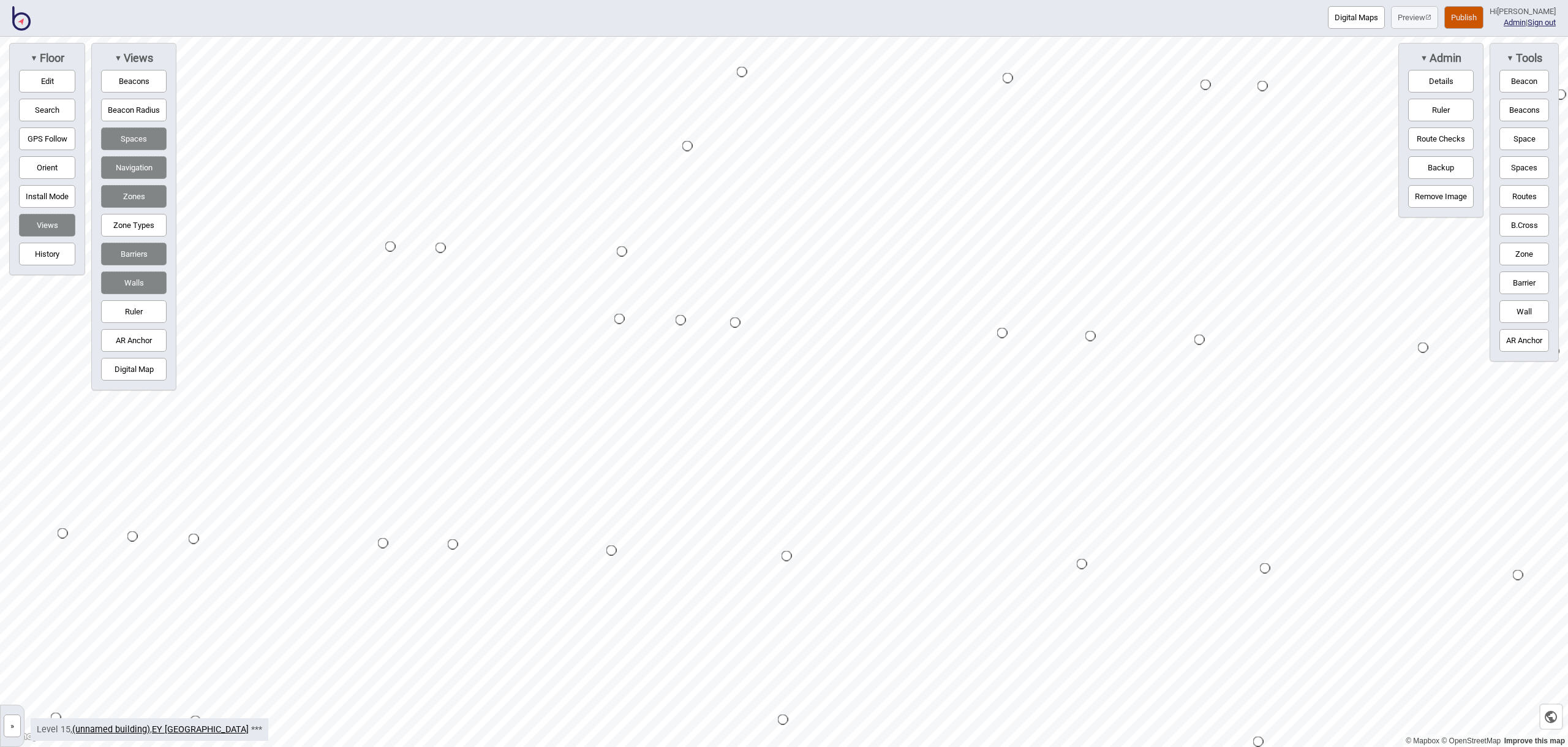
click at [1531, 260] on button "Zone" at bounding box center [1524, 254] width 49 height 23
click at [659, 355] on div "Map marker" at bounding box center [659, 355] width 19 height 19
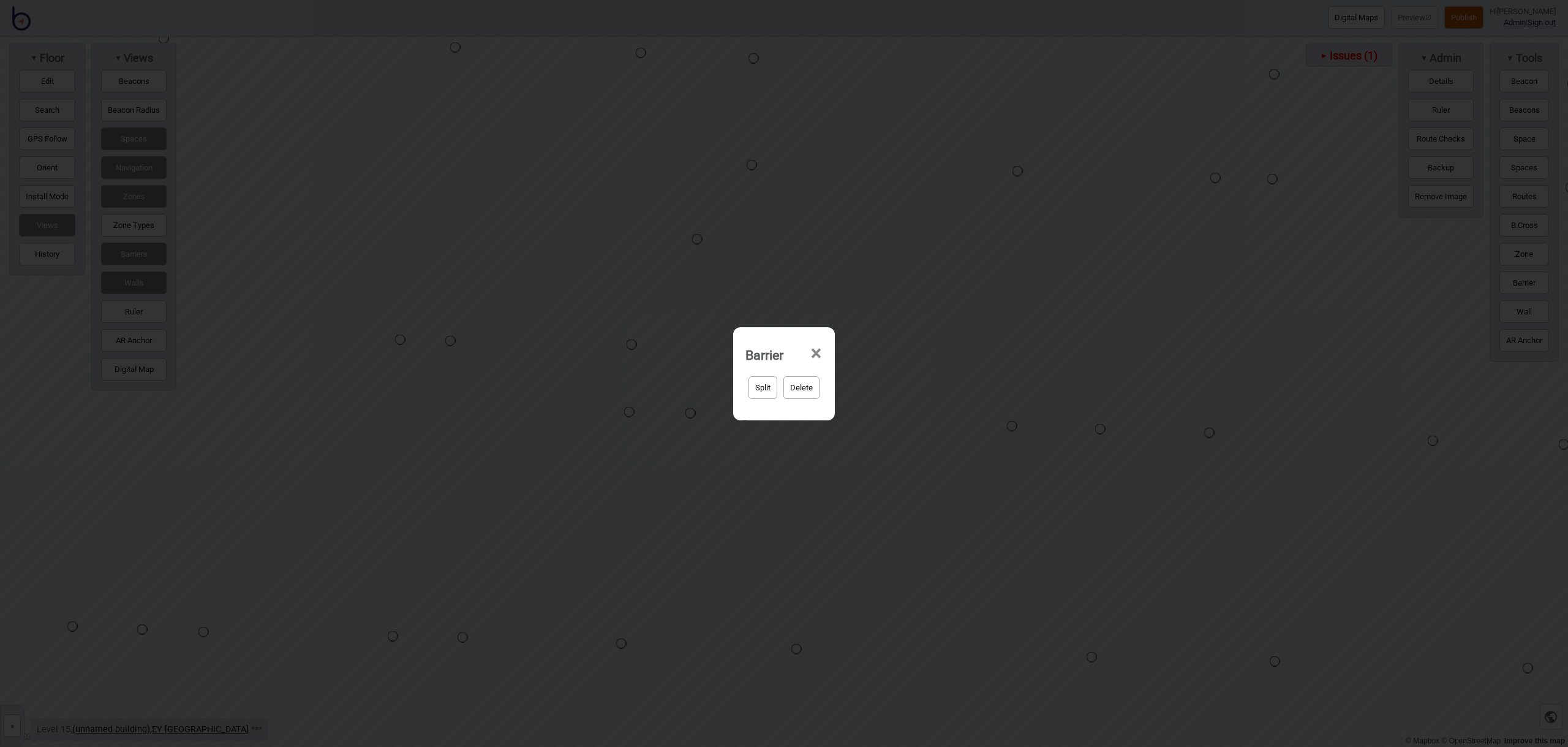
click at [816, 351] on span "×" at bounding box center [816, 353] width 13 height 41
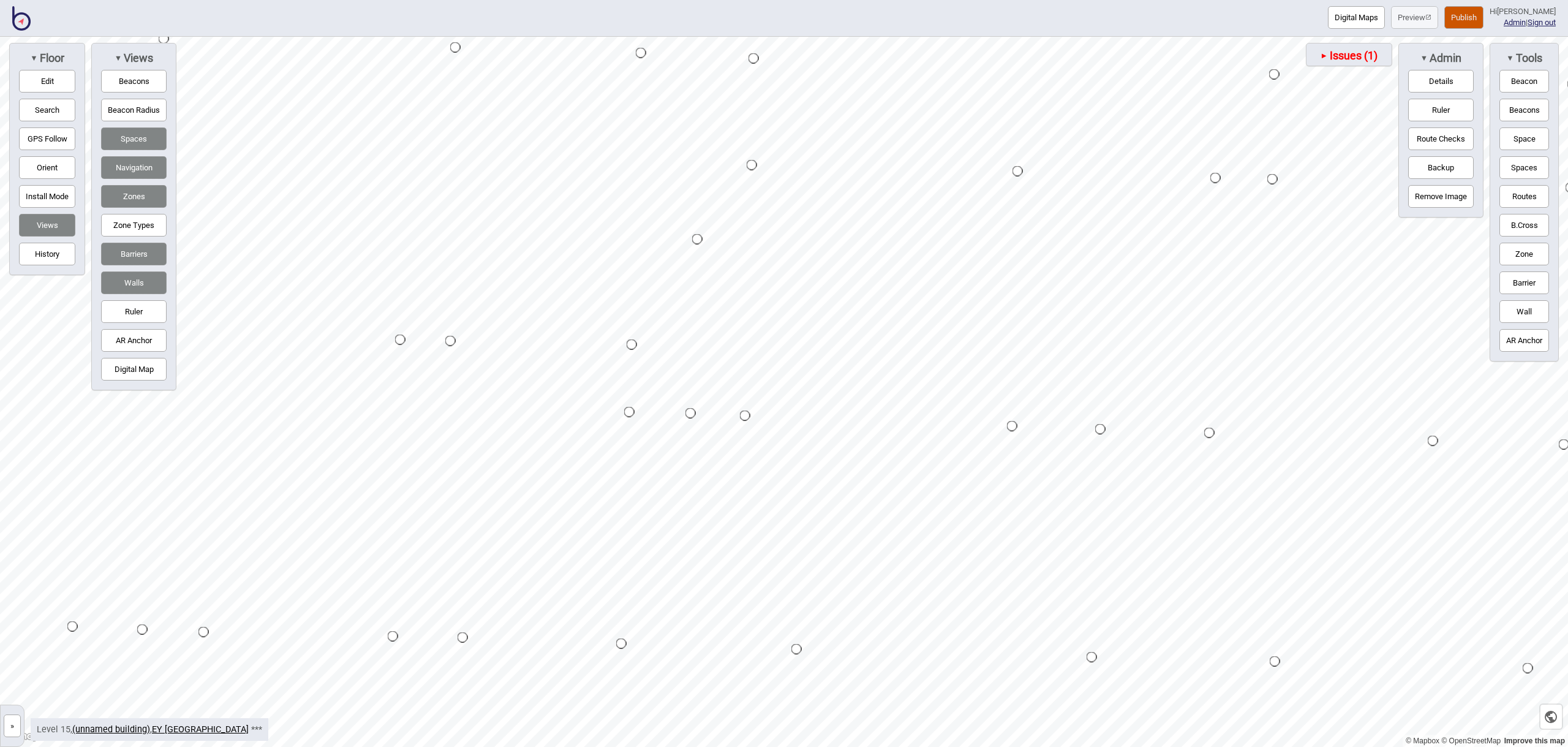
click at [145, 255] on button "Barriers" at bounding box center [134, 254] width 66 height 23
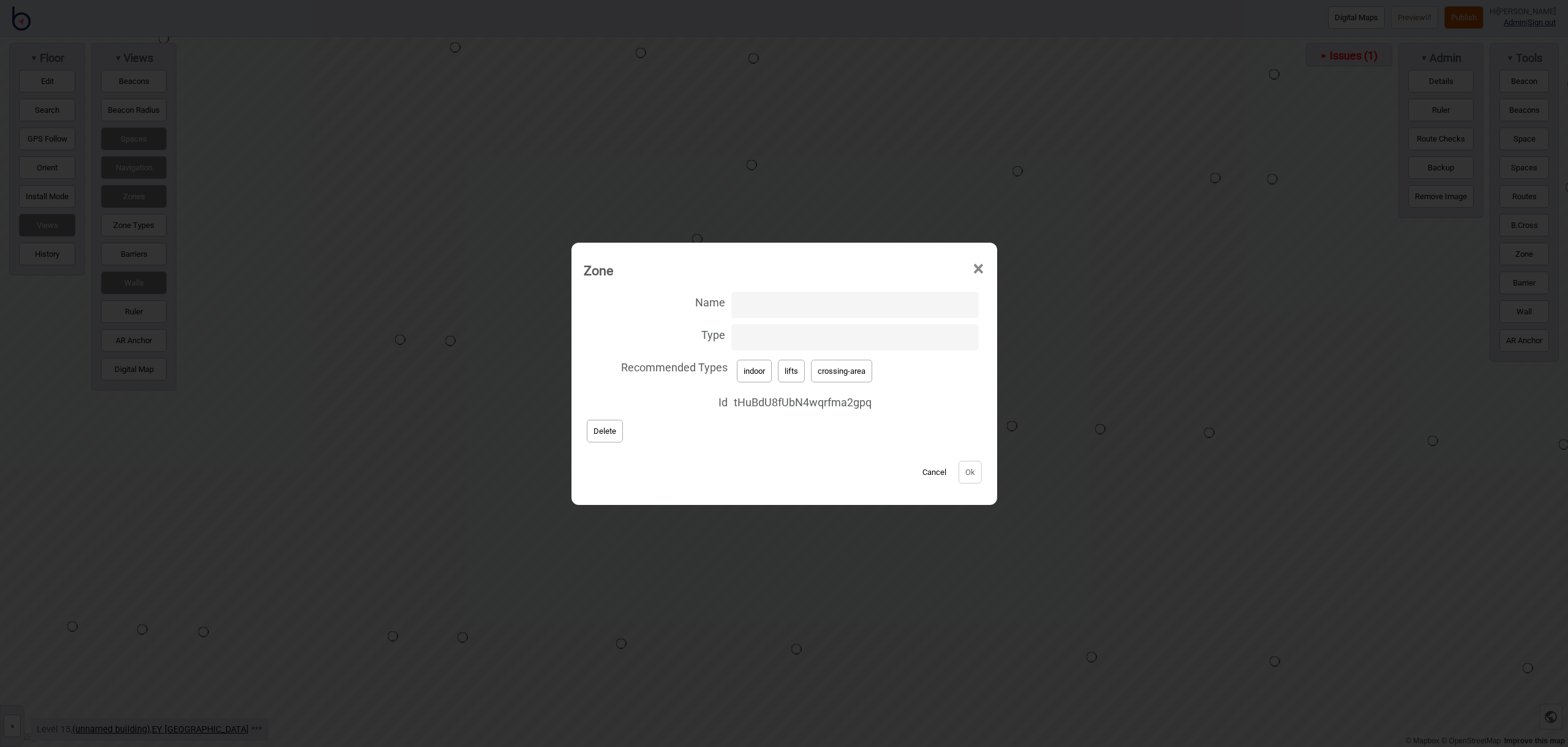
click at [841, 376] on button "crossing-area" at bounding box center [842, 371] width 62 height 23
type input "crossing-area"
click at [961, 471] on button "Ok" at bounding box center [970, 472] width 24 height 23
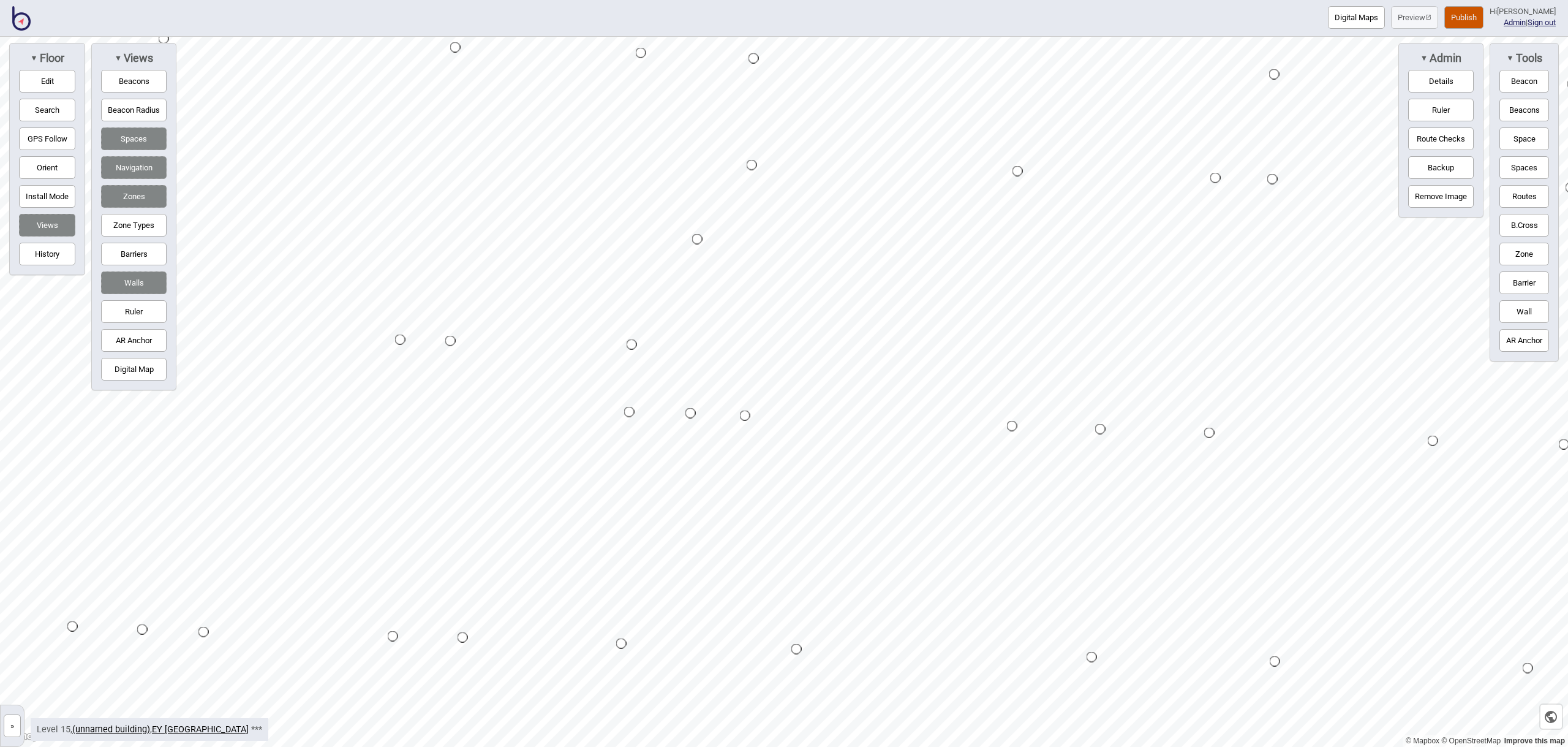
click at [138, 250] on button "Barriers" at bounding box center [134, 254] width 66 height 23
click at [168, 729] on link "EY [GEOGRAPHIC_DATA]" at bounding box center [200, 729] width 97 height 11
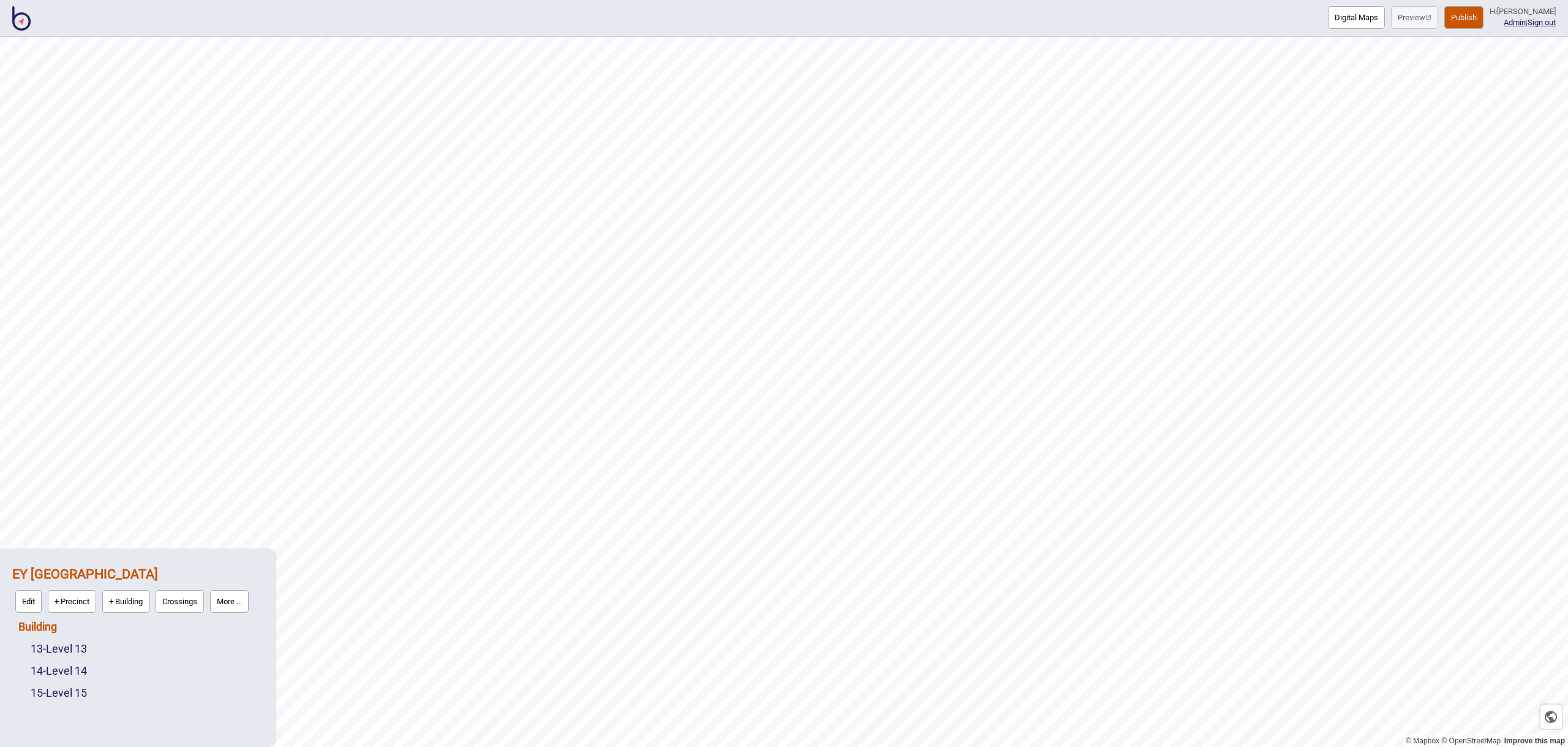
click at [46, 624] on link "Building" at bounding box center [38, 626] width 39 height 13
click at [119, 629] on button "Connections" at bounding box center [124, 623] width 57 height 23
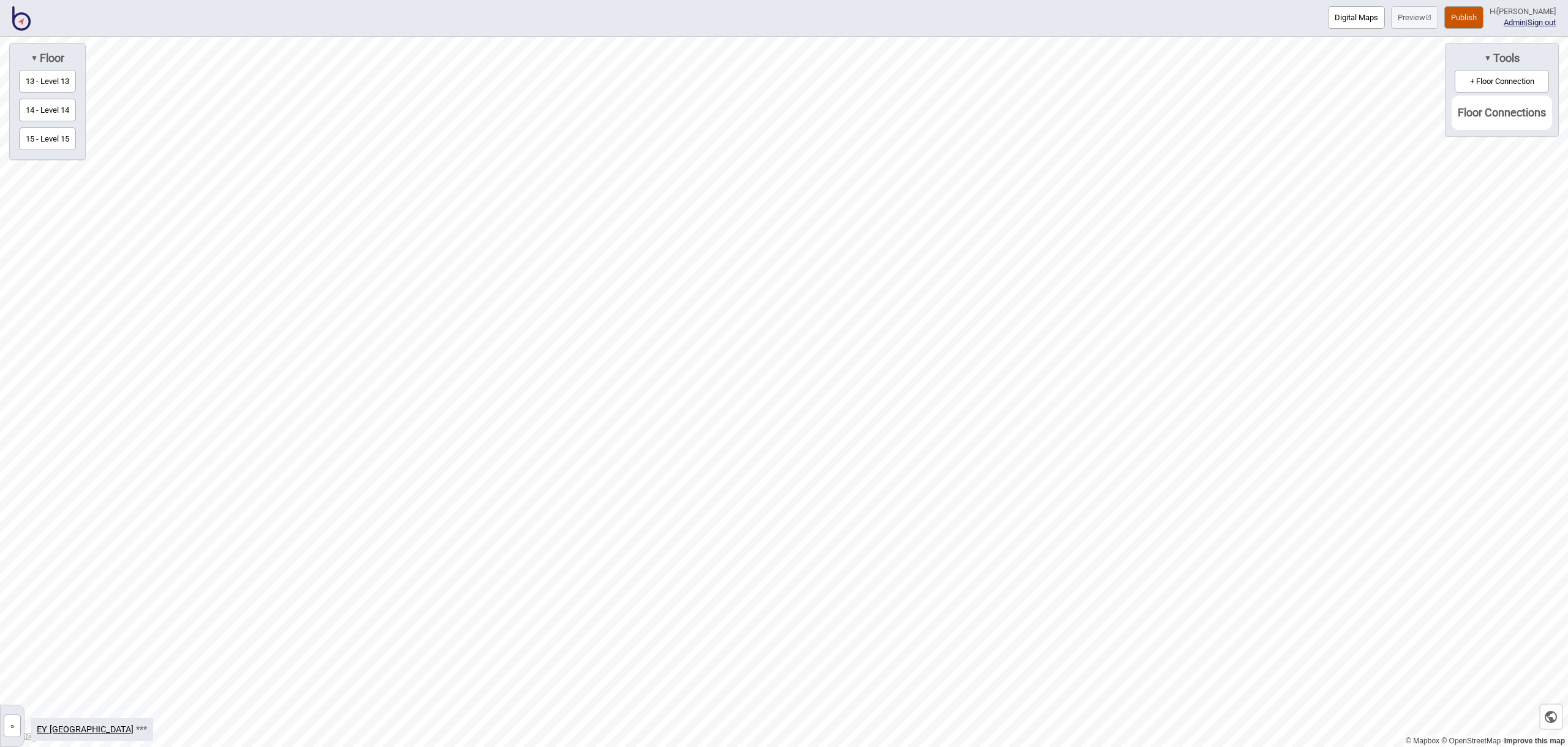
click at [1530, 74] on button "+ Floor Connection" at bounding box center [1501, 82] width 94 height 23
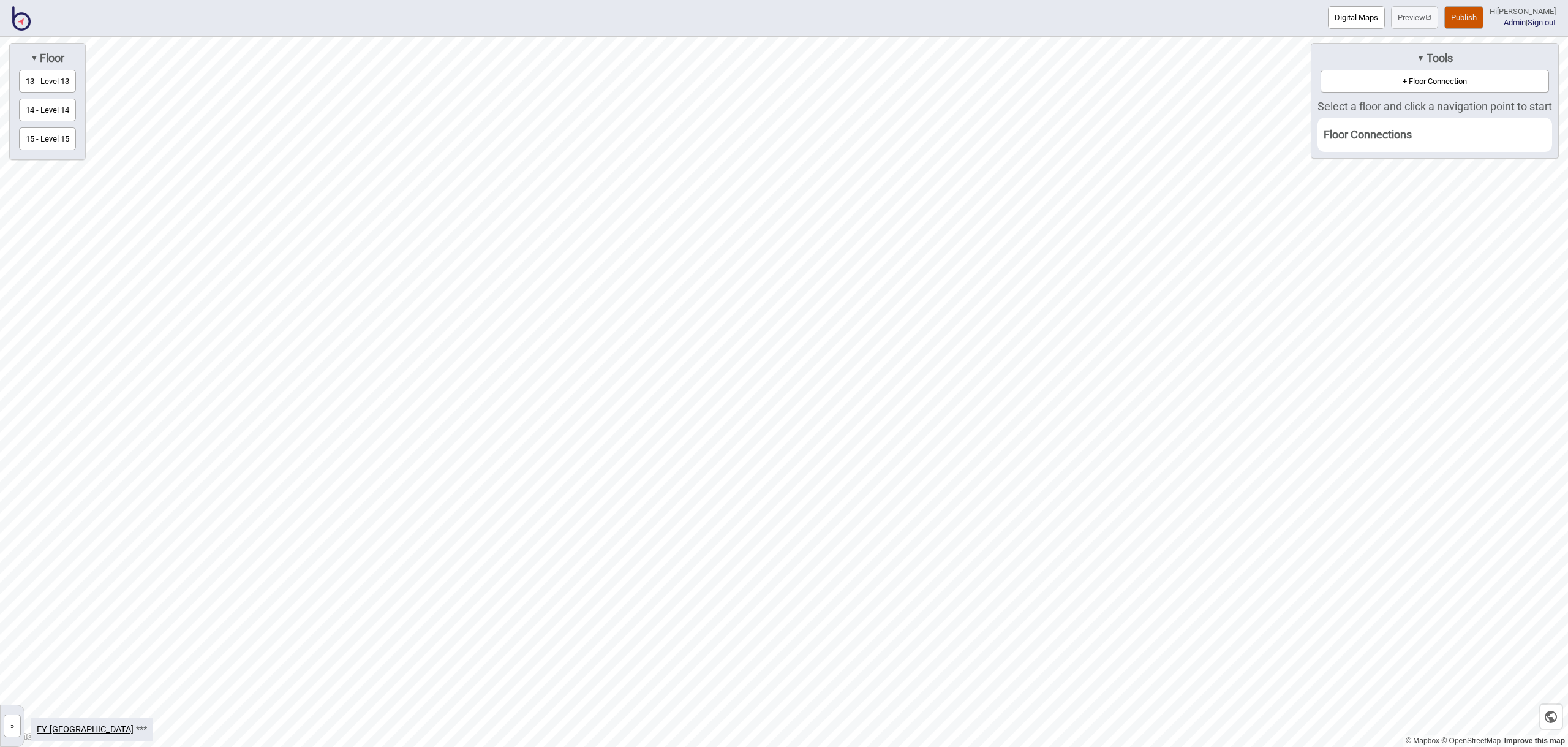
click at [51, 83] on button "13 - Level 13" at bounding box center [48, 82] width 57 height 23
click at [708, 338] on div "Map marker" at bounding box center [706, 338] width 12 height 12
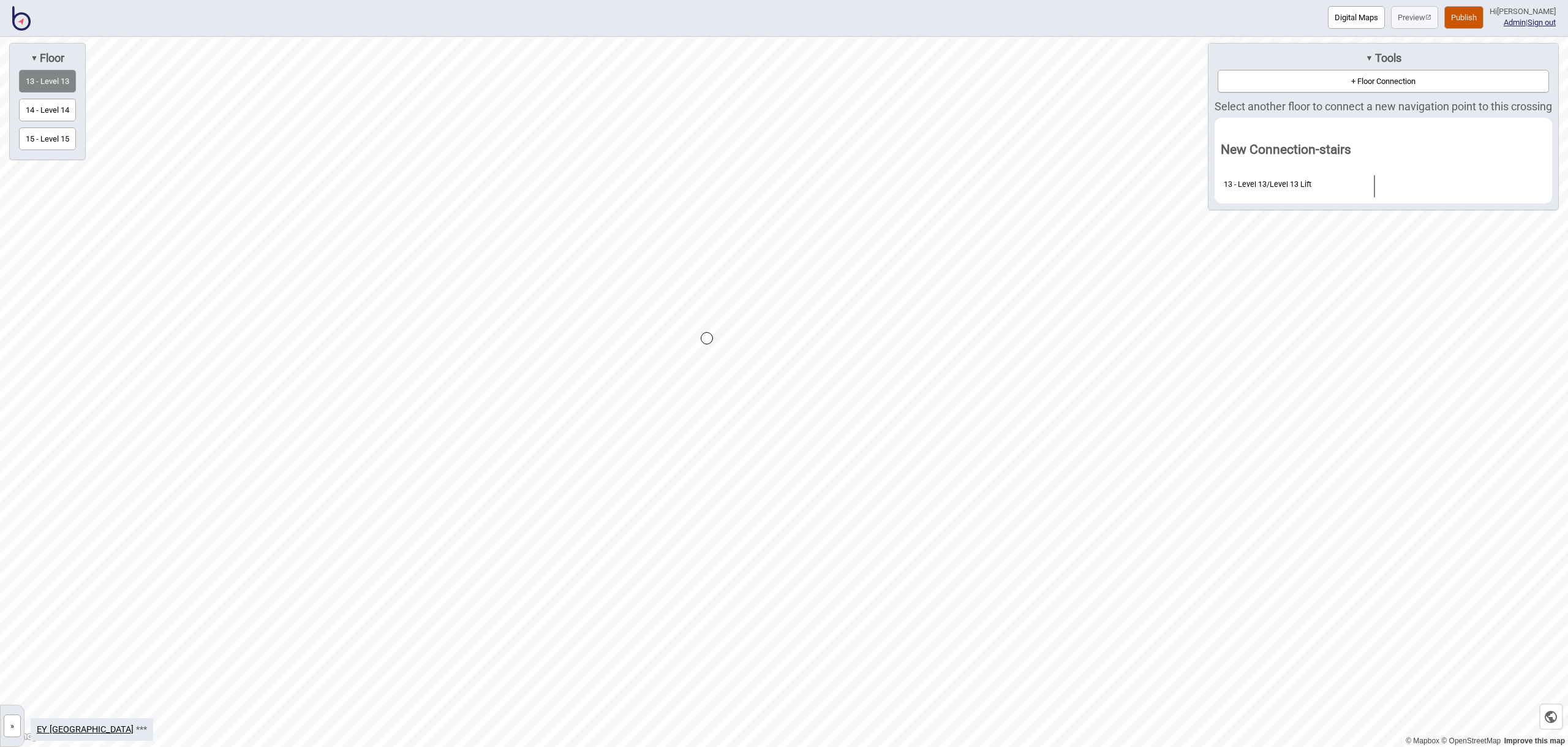
click at [58, 111] on button "14 - Level 14" at bounding box center [48, 110] width 57 height 23
click at [710, 340] on div "Map marker" at bounding box center [709, 338] width 12 height 12
click at [62, 140] on button "15 - Level 15" at bounding box center [48, 139] width 57 height 23
click at [707, 340] on div "Map marker" at bounding box center [707, 336] width 12 height 12
click at [707, 338] on div "Map marker" at bounding box center [707, 336] width 12 height 12
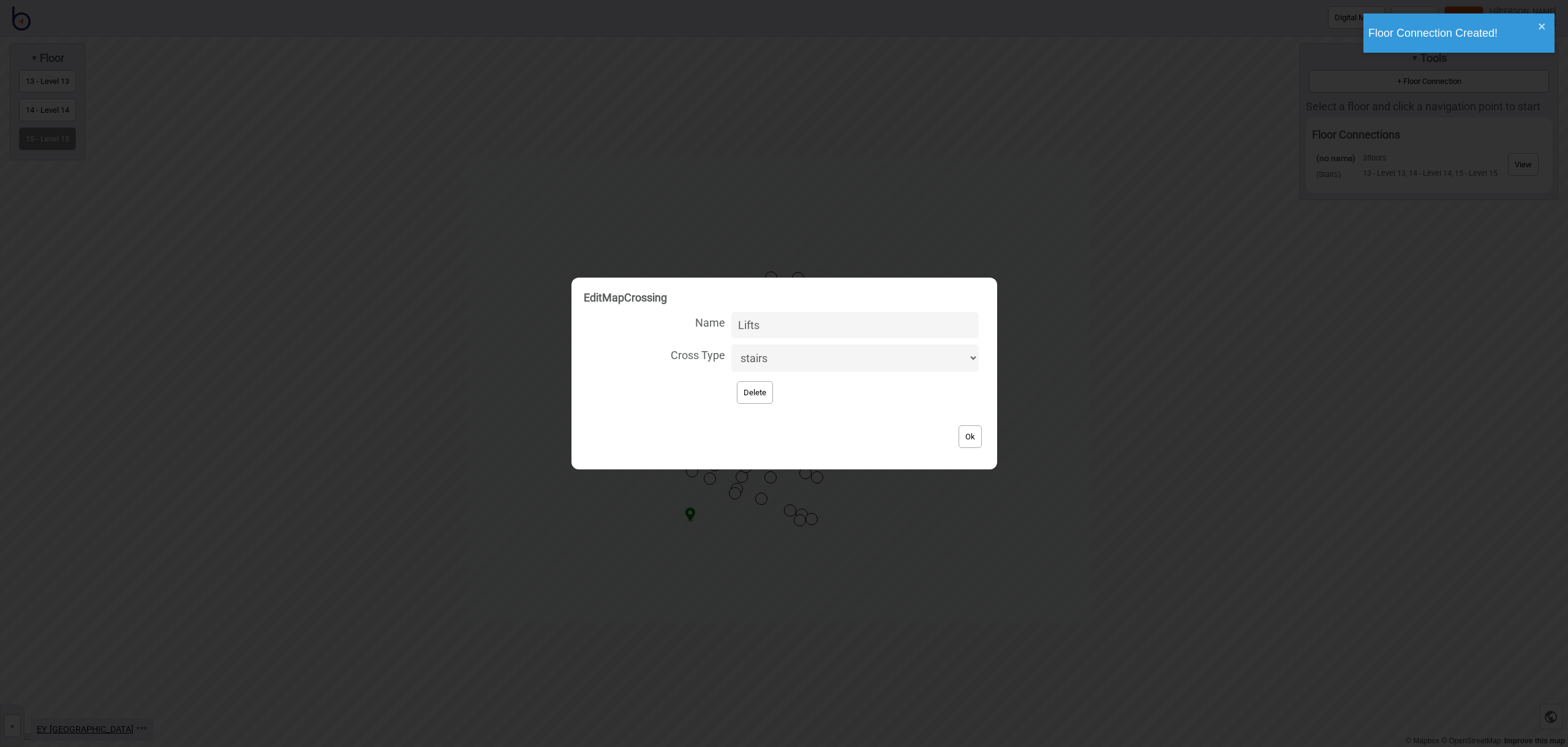
type input "Lifts"
click at [807, 360] on select "stairs lift escalator flat" at bounding box center [854, 358] width 247 height 28
select select "lift"
click at [959, 434] on button "Ok" at bounding box center [970, 436] width 24 height 23
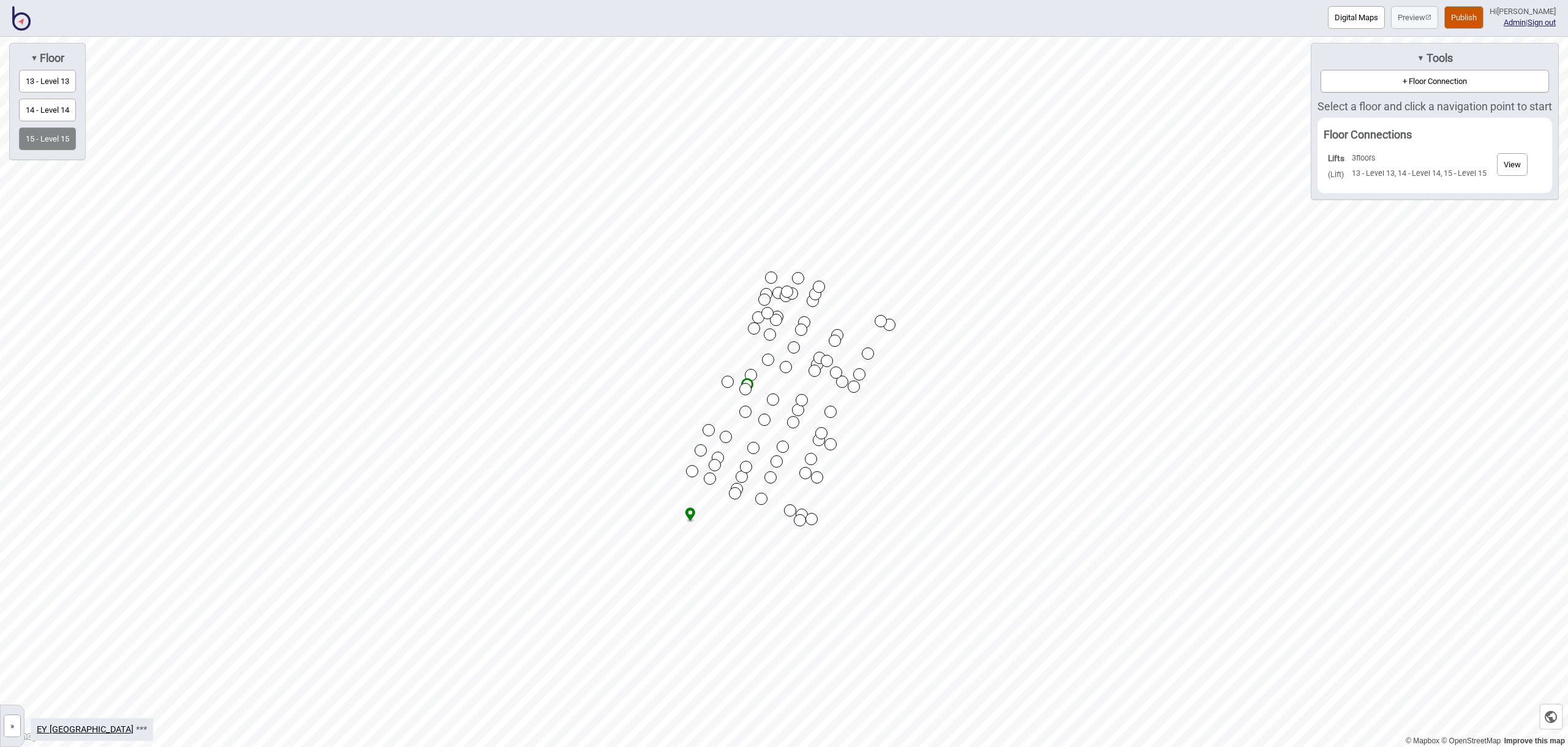
click at [46, 78] on button "13 - Level 13" at bounding box center [48, 82] width 57 height 23
click at [1464, 79] on button "+ Floor Connection" at bounding box center [1434, 82] width 228 height 23
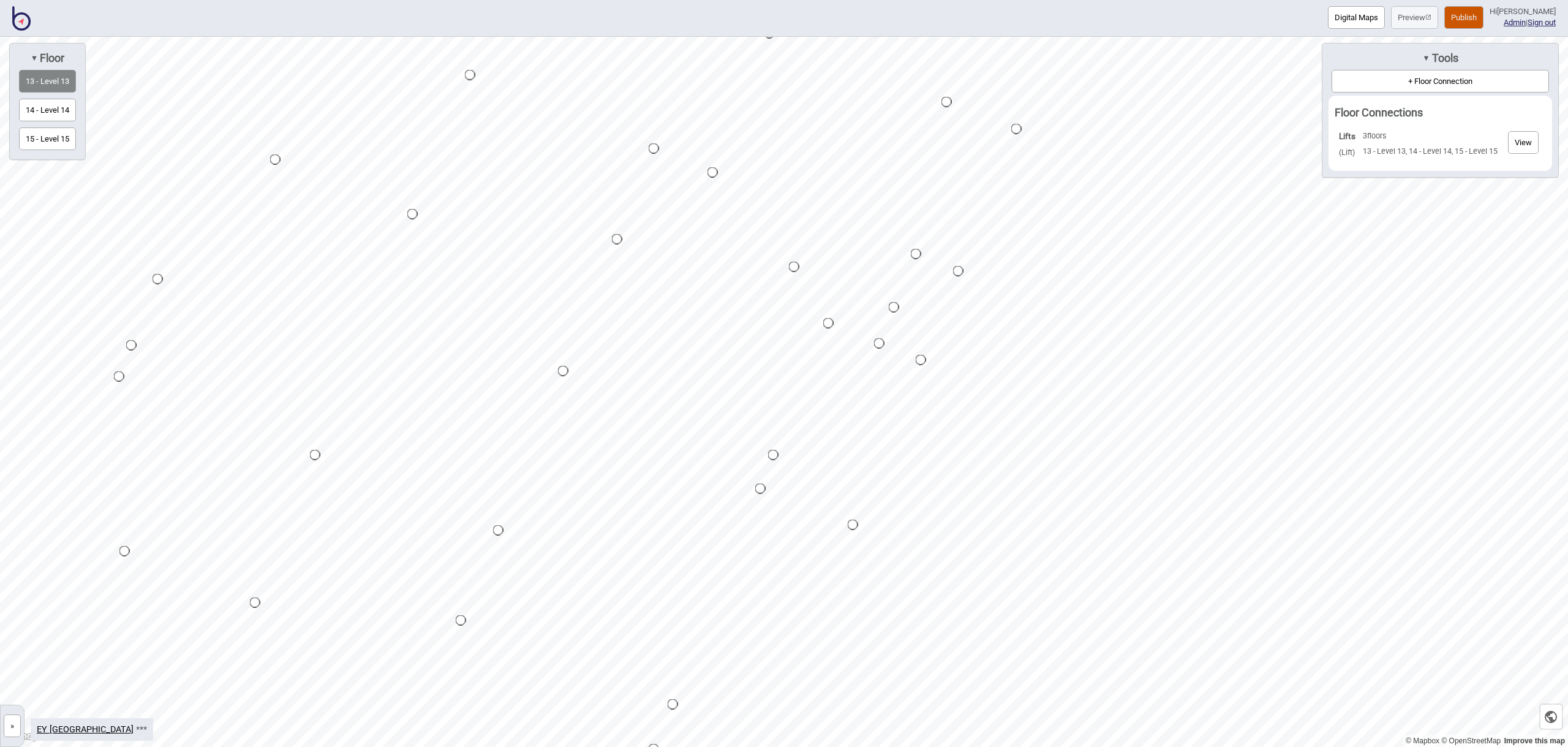
click at [794, 267] on div "Map marker" at bounding box center [794, 267] width 11 height 11
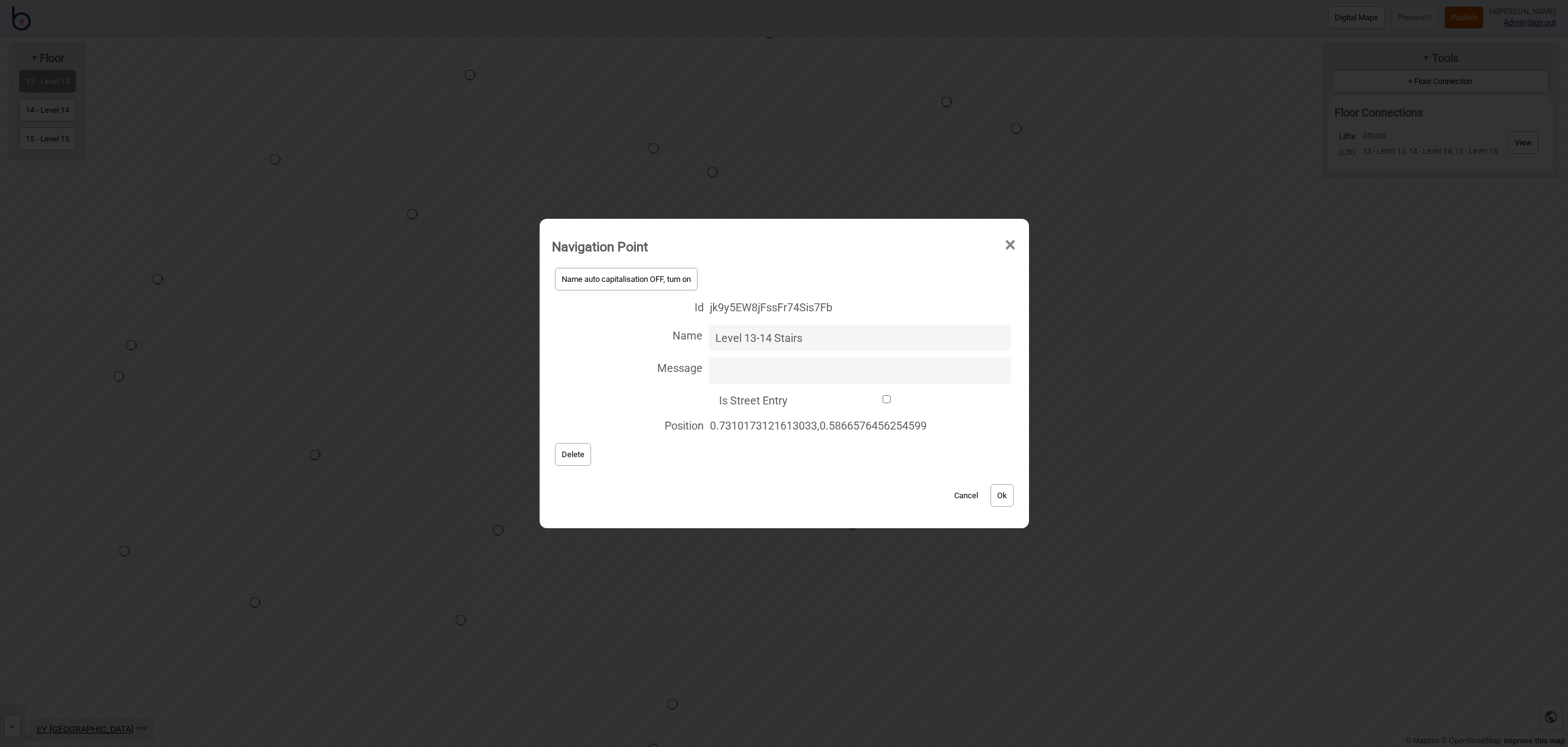
click at [974, 498] on button "Cancel" at bounding box center [966, 495] width 36 height 23
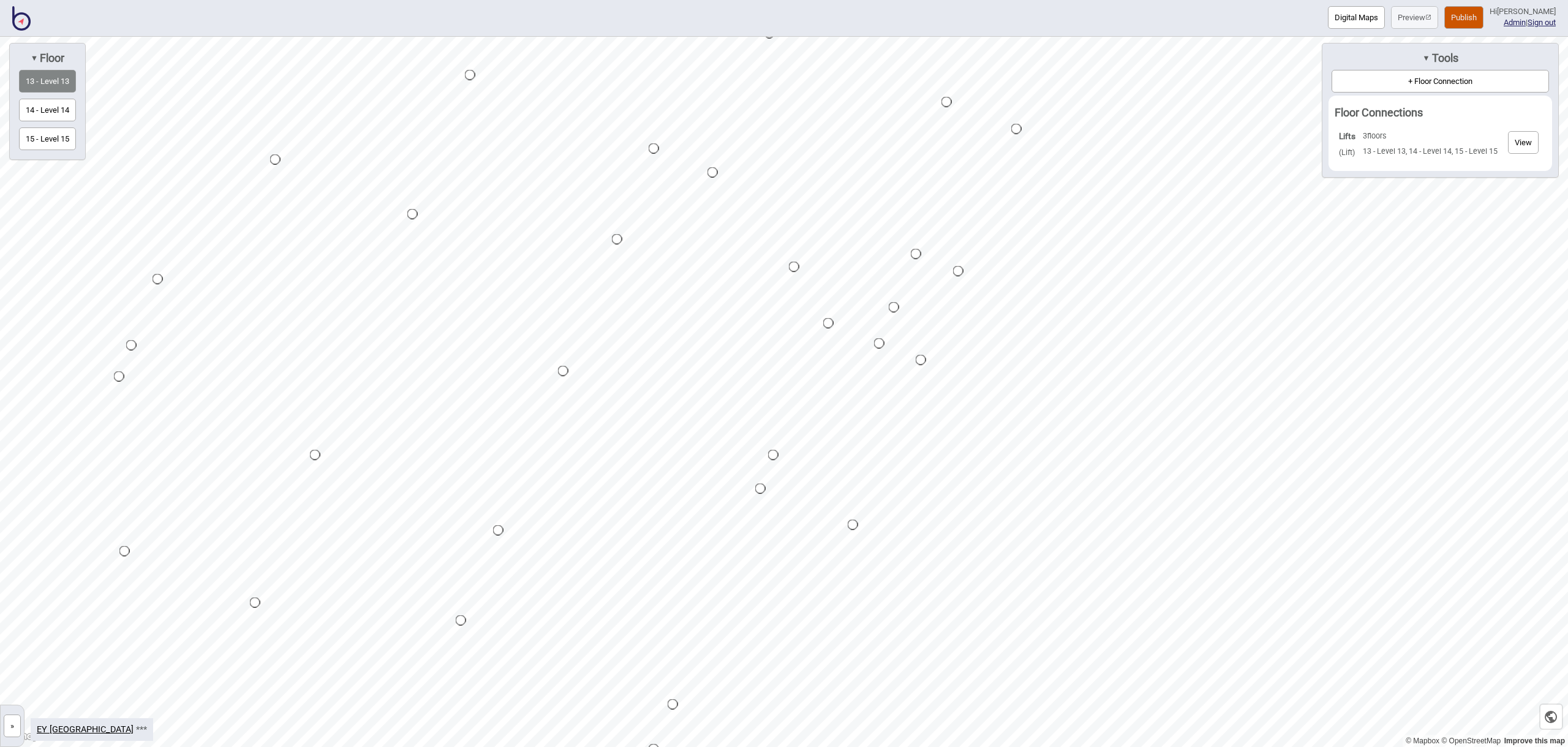
click at [1403, 85] on button "+ Floor Connection" at bounding box center [1440, 82] width 217 height 23
click at [794, 265] on div "Map marker" at bounding box center [793, 266] width 12 height 12
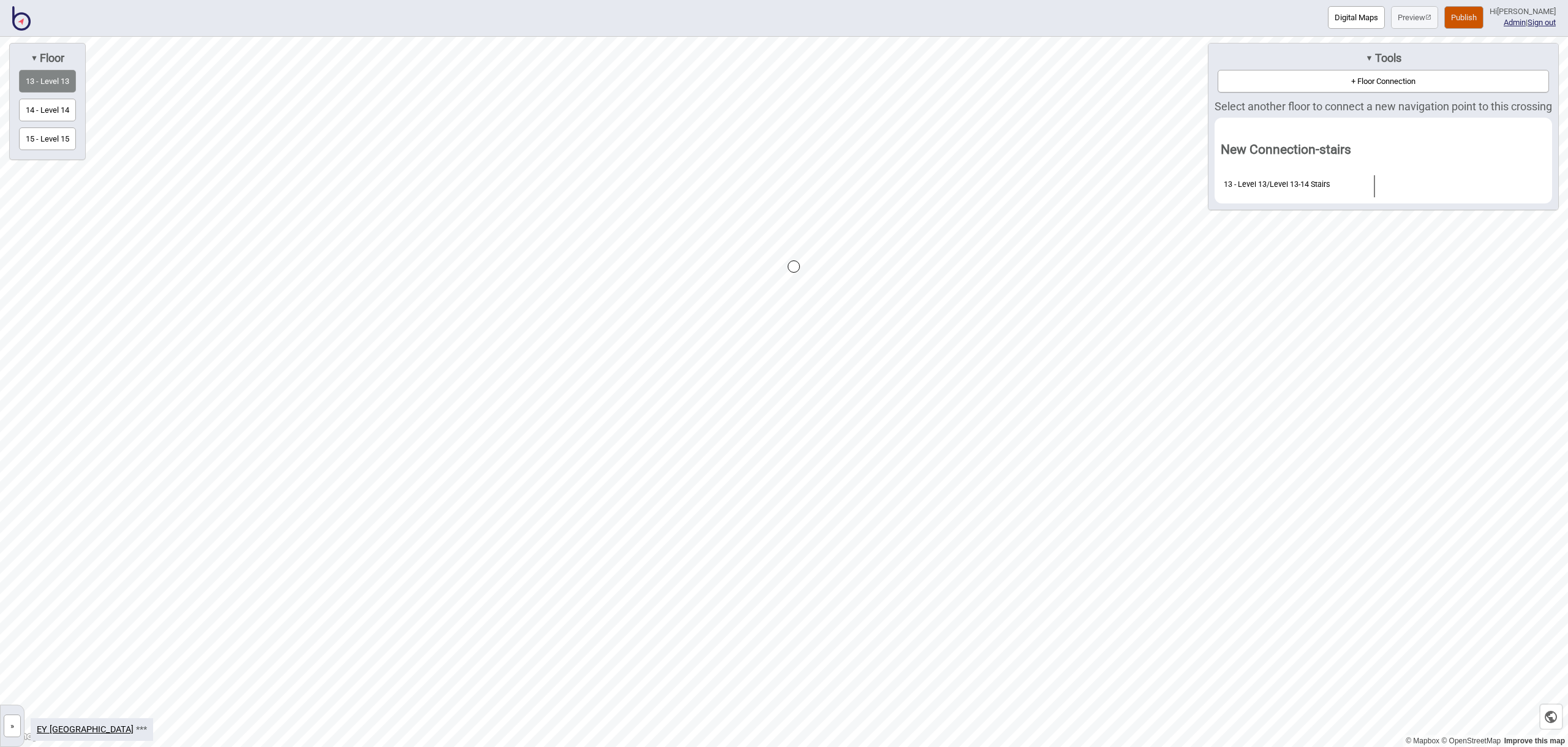
click at [62, 113] on button "14 - Level 14" at bounding box center [48, 110] width 57 height 23
click at [771, 258] on div "Map marker" at bounding box center [769, 255] width 12 height 12
click at [770, 256] on div "Map marker" at bounding box center [769, 255] width 12 height 12
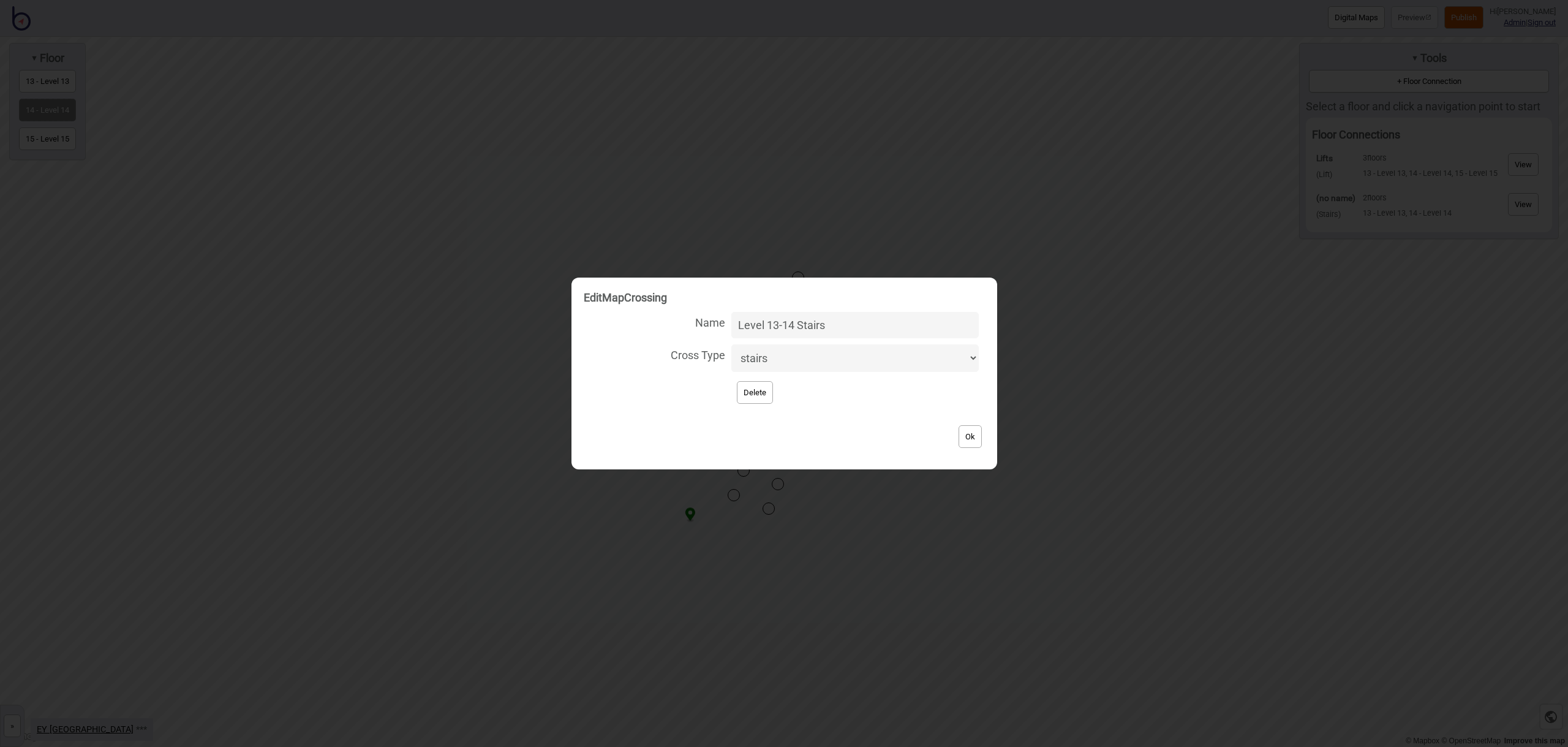
type input "Level 13-14 Stairs"
click at [961, 443] on button "Ok" at bounding box center [970, 436] width 24 height 23
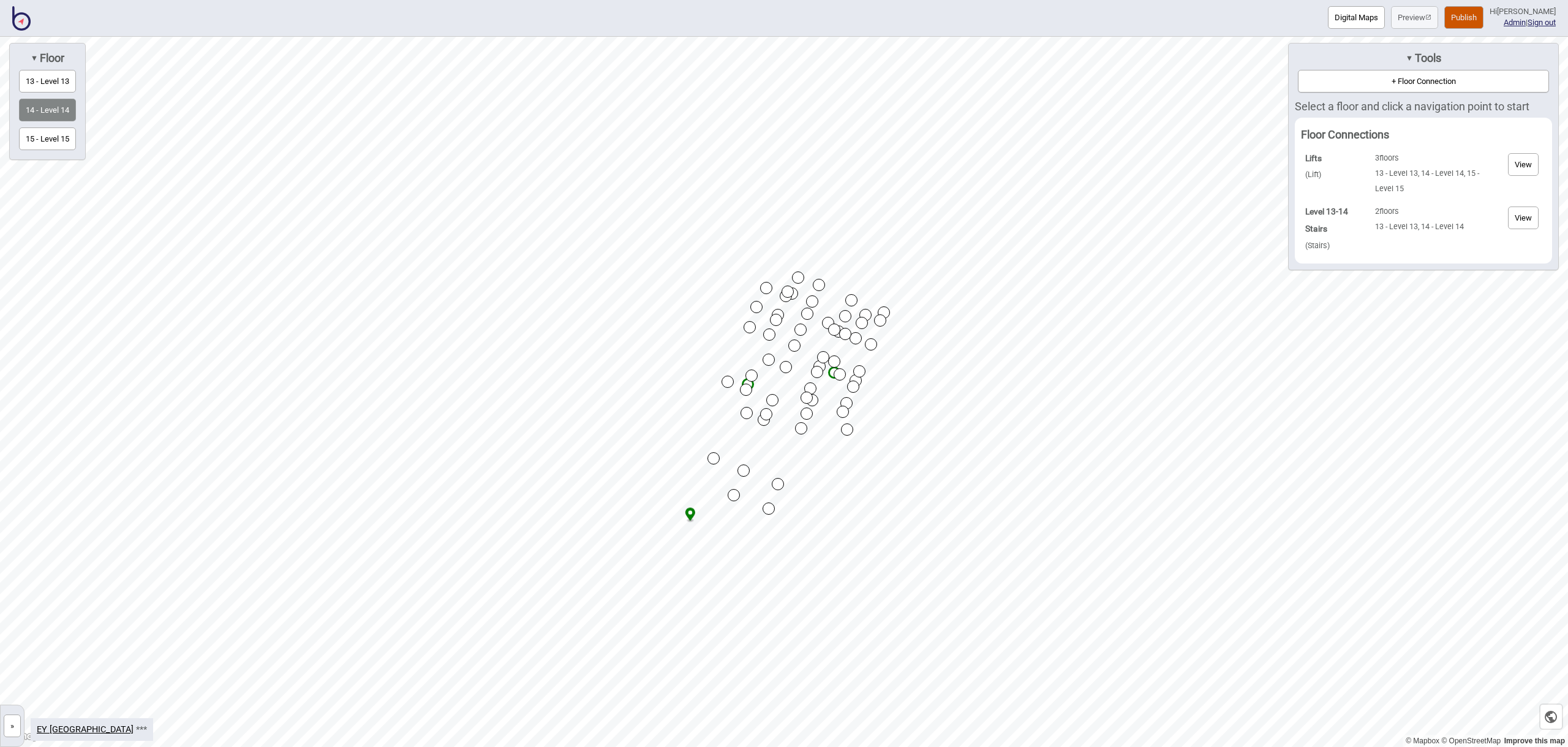
click at [1376, 82] on button "+ Floor Connection" at bounding box center [1423, 82] width 251 height 23
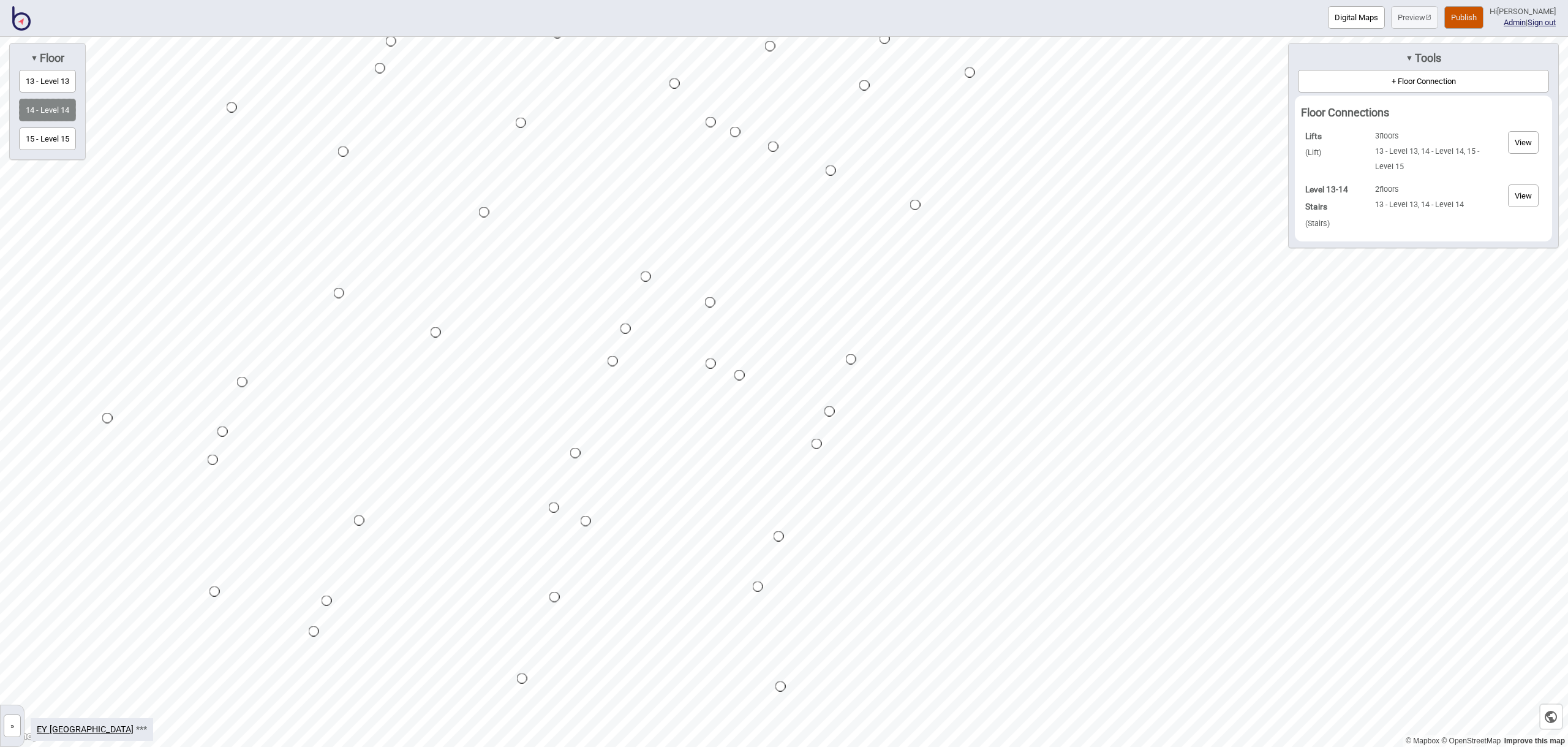
click at [740, 376] on div "Map marker" at bounding box center [740, 375] width 11 height 11
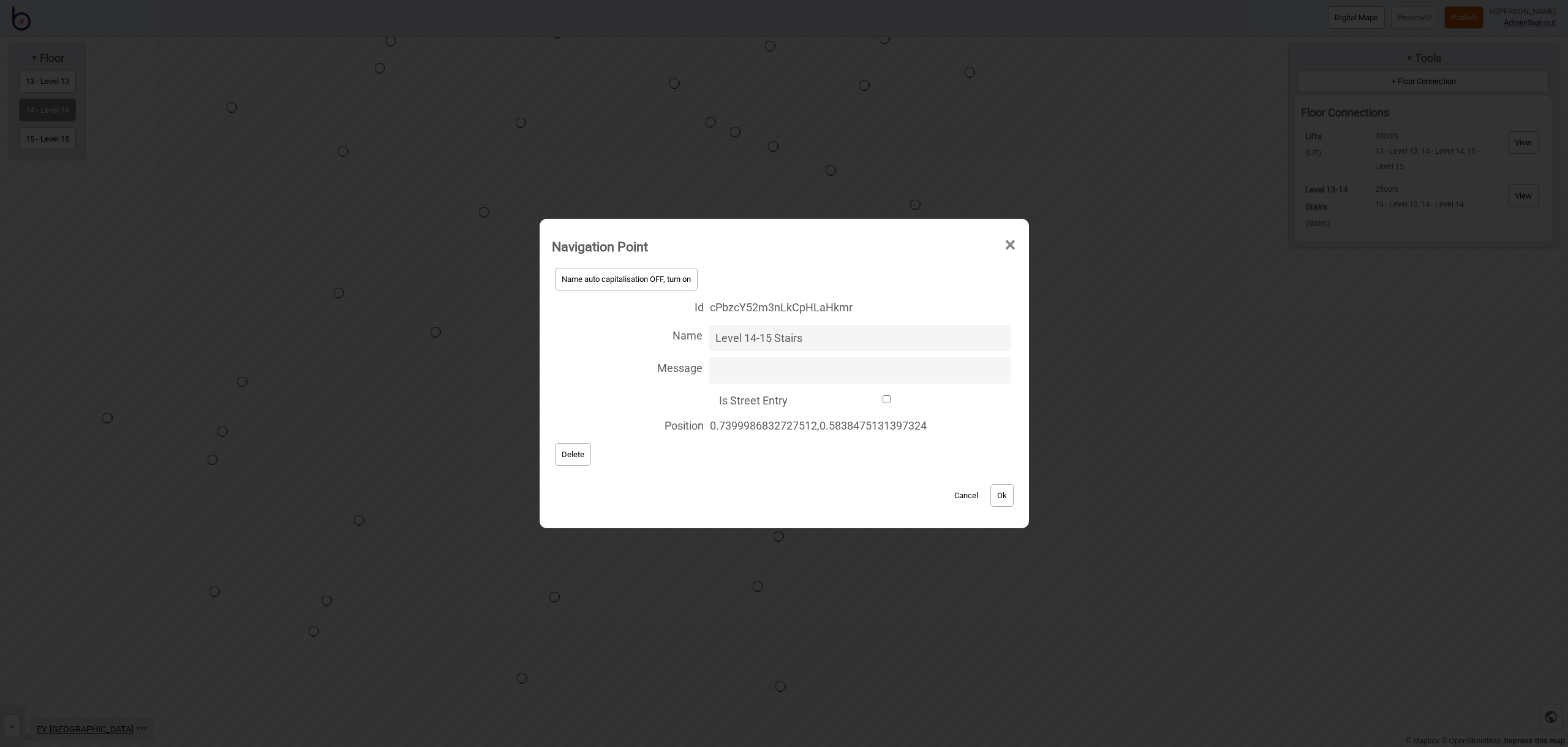
click at [974, 497] on button "Cancel" at bounding box center [966, 495] width 36 height 23
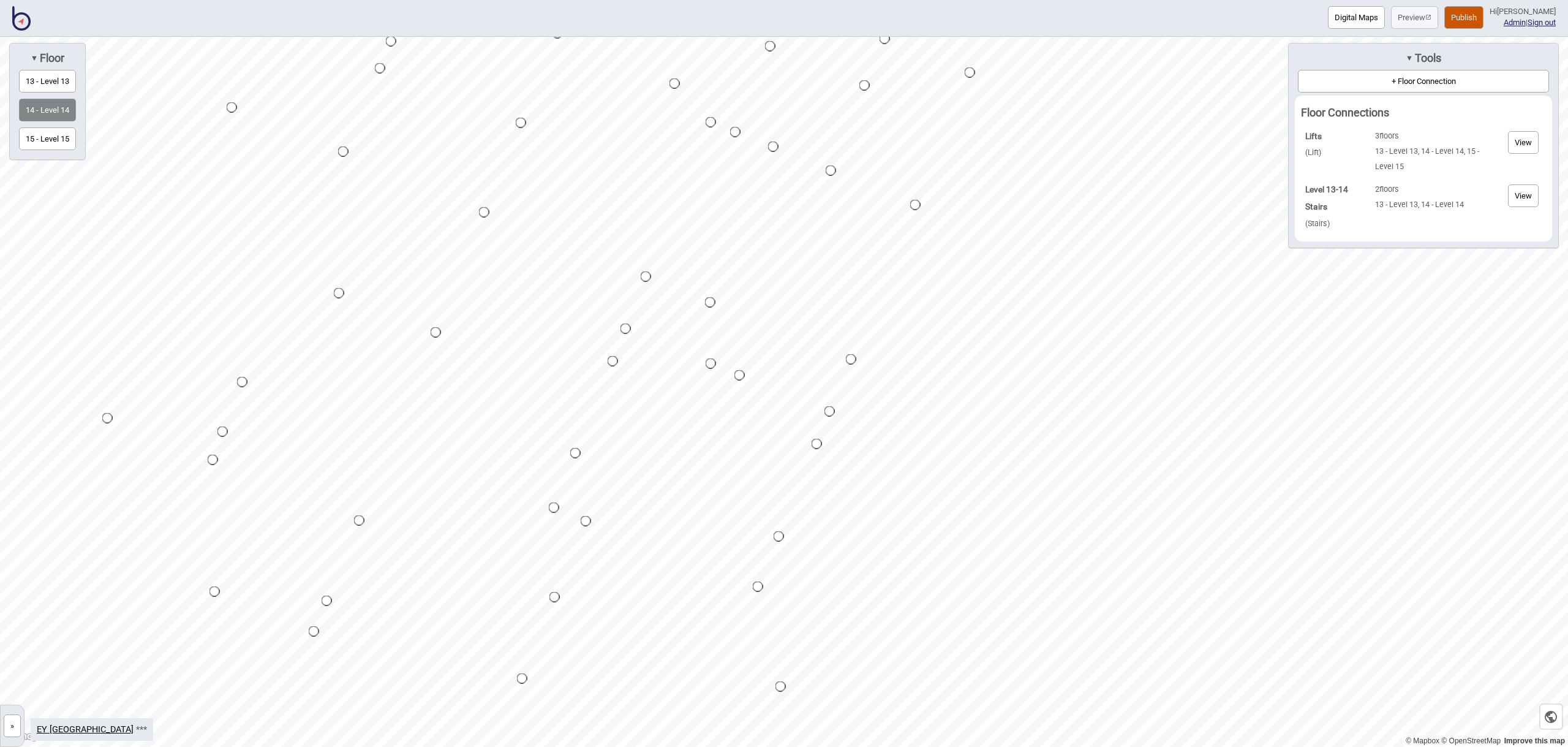
click at [1393, 79] on button "+ Floor Connection" at bounding box center [1423, 82] width 251 height 23
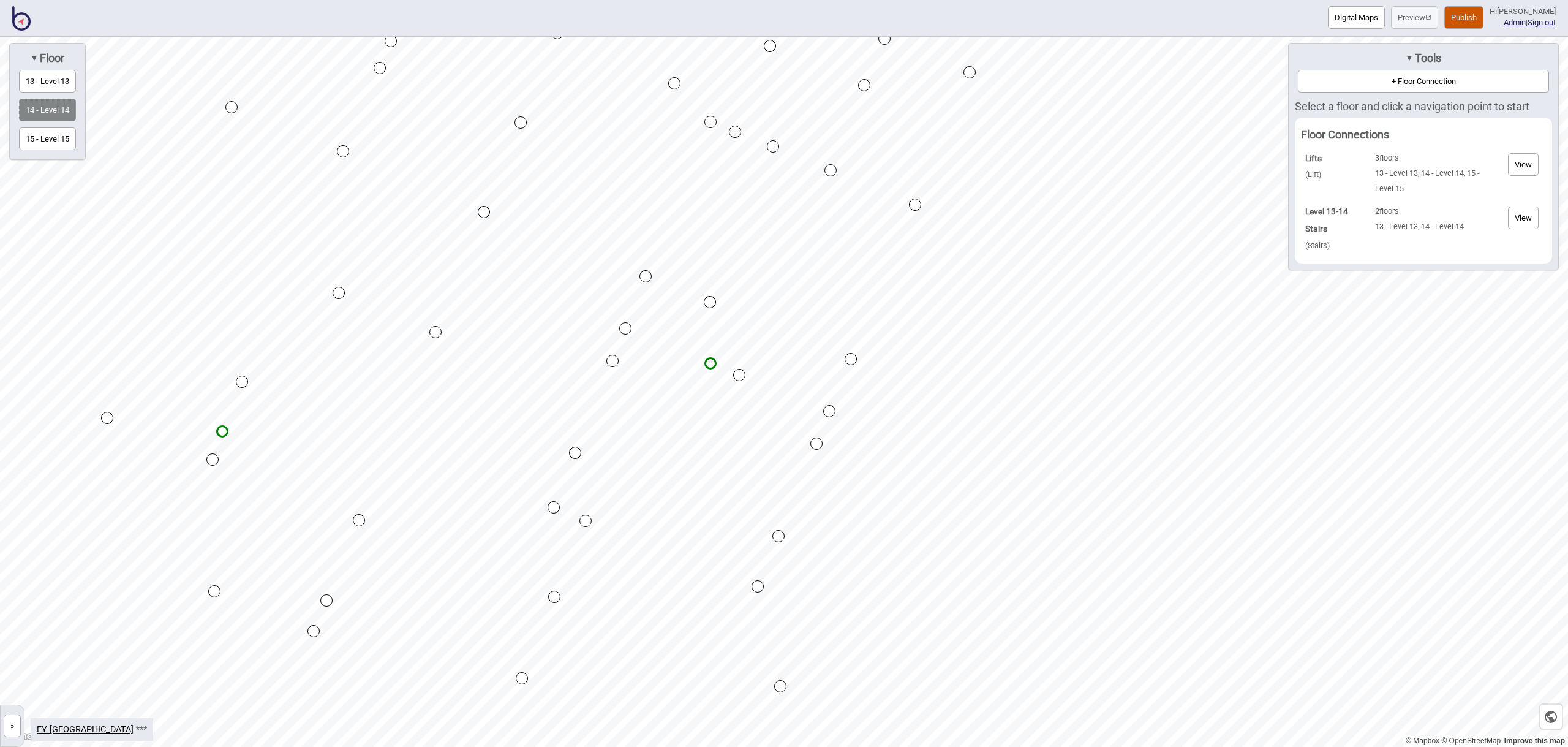
click at [739, 374] on div "Map marker" at bounding box center [739, 374] width 12 height 12
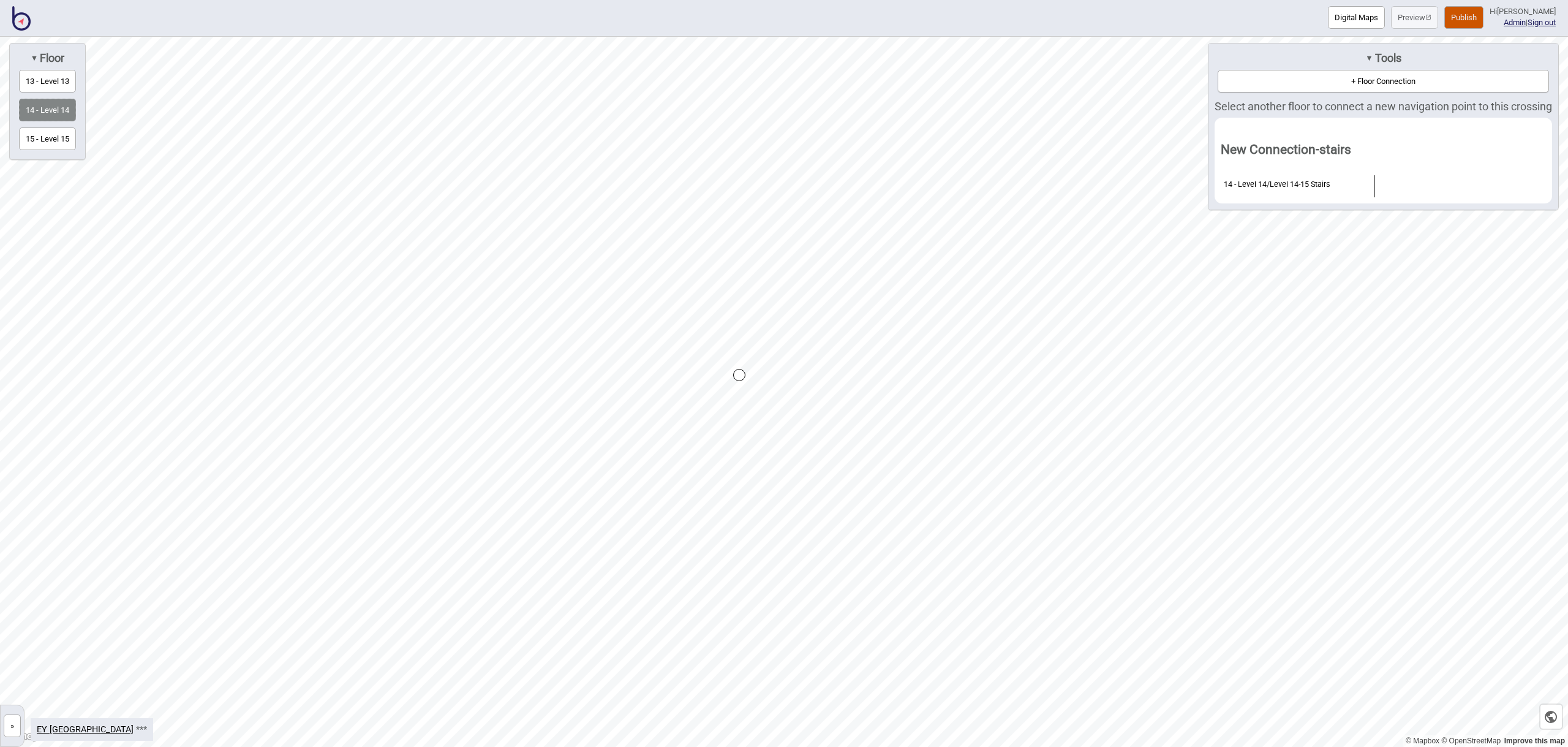
click at [59, 138] on button "15 - Level 15" at bounding box center [48, 139] width 57 height 23
click at [720, 363] on div "Map marker" at bounding box center [719, 366] width 12 height 12
click at [721, 366] on div "Map marker" at bounding box center [719, 366] width 12 height 12
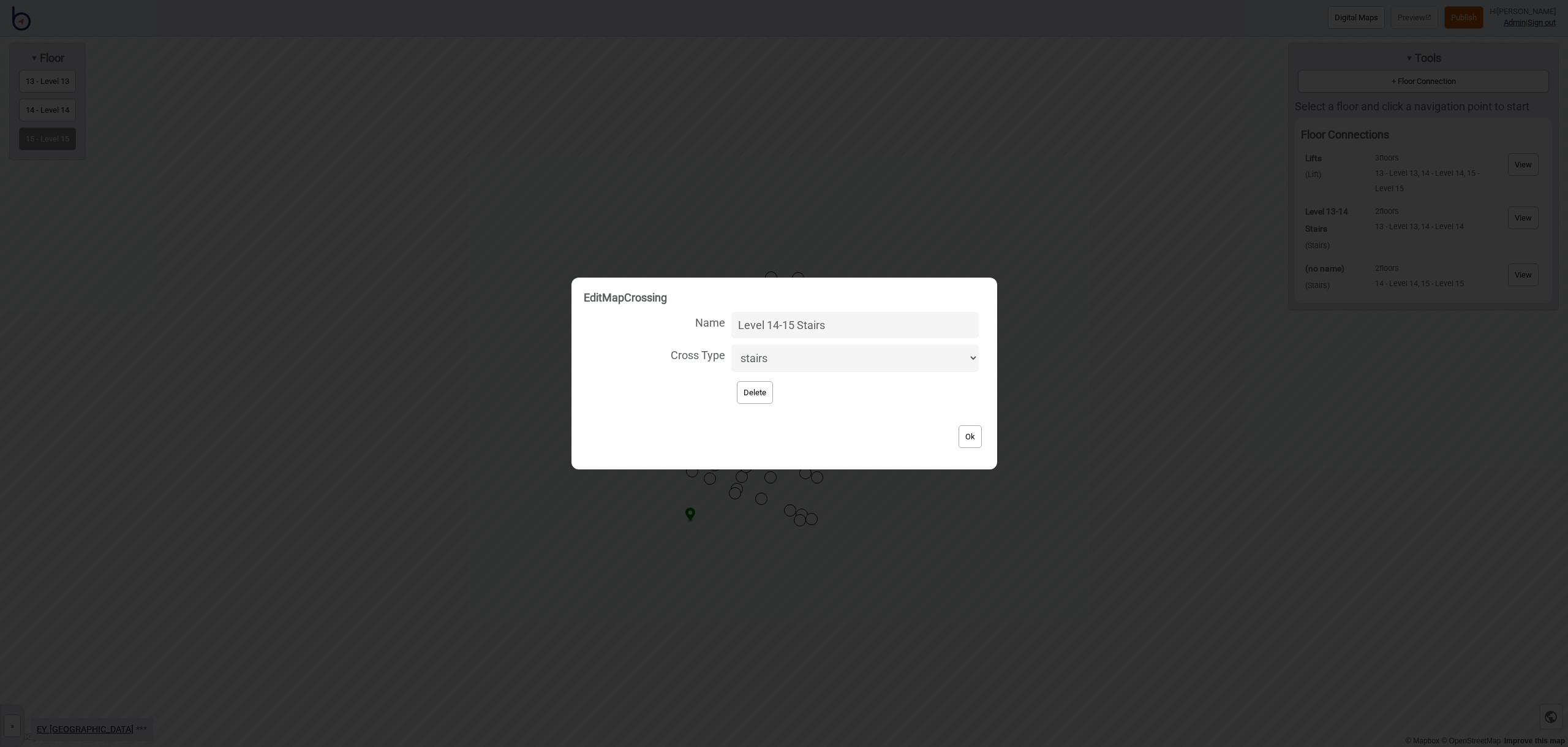
type input "Level 14-15 Stairs"
click at [968, 441] on button "Ok" at bounding box center [970, 436] width 24 height 23
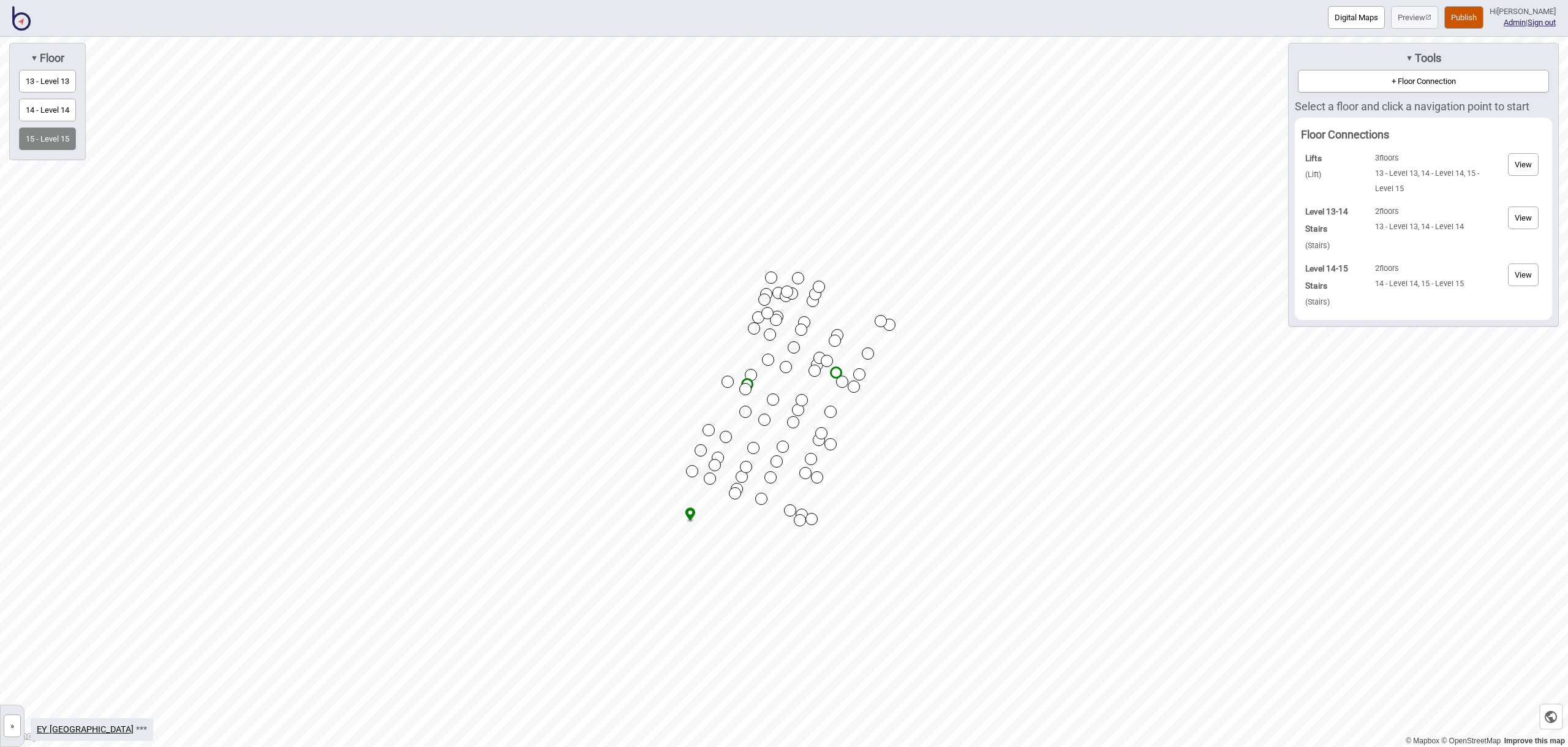
click at [1335, 88] on button "+ Floor Connection" at bounding box center [1423, 82] width 251 height 23
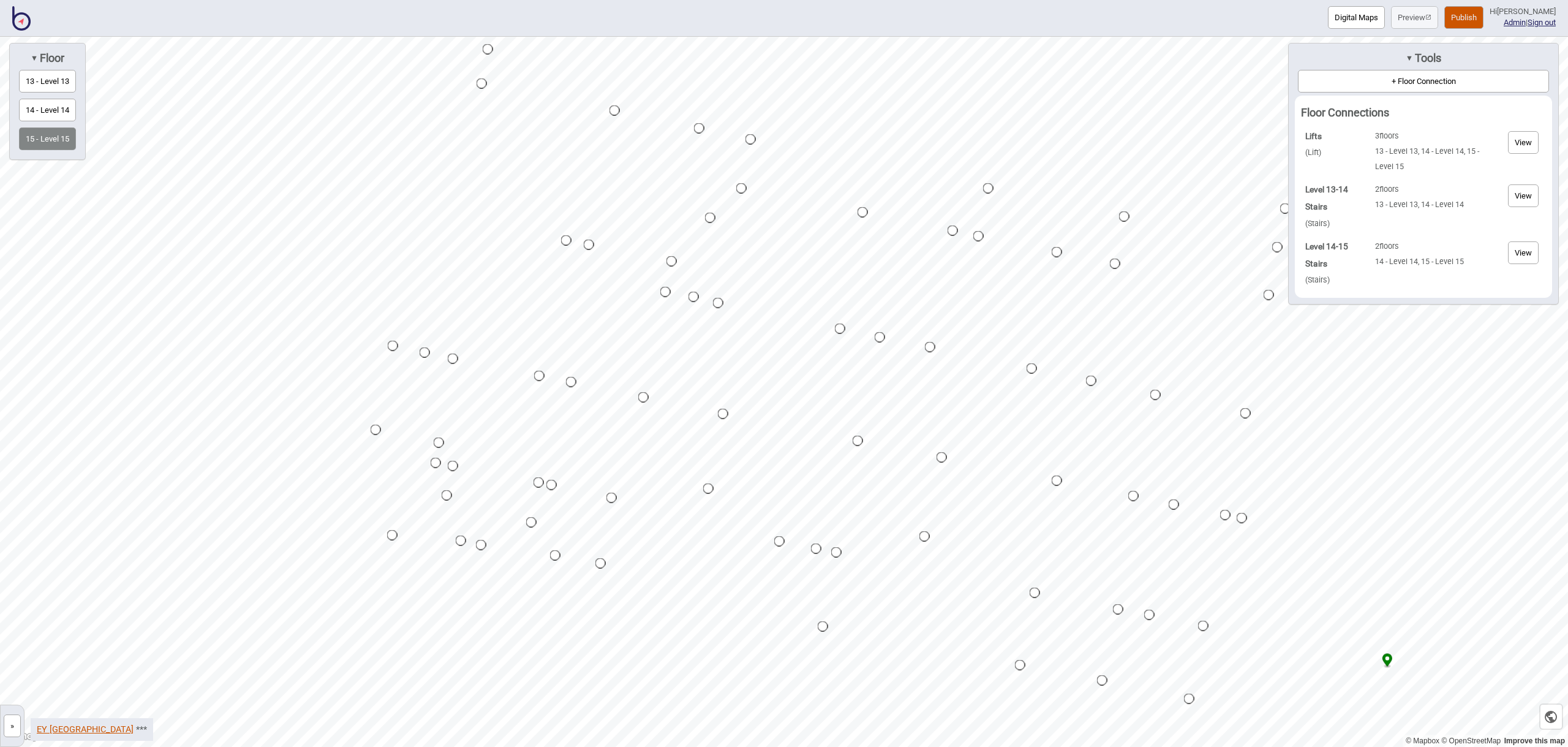
click at [59, 730] on link "EY [GEOGRAPHIC_DATA]" at bounding box center [84, 729] width 97 height 11
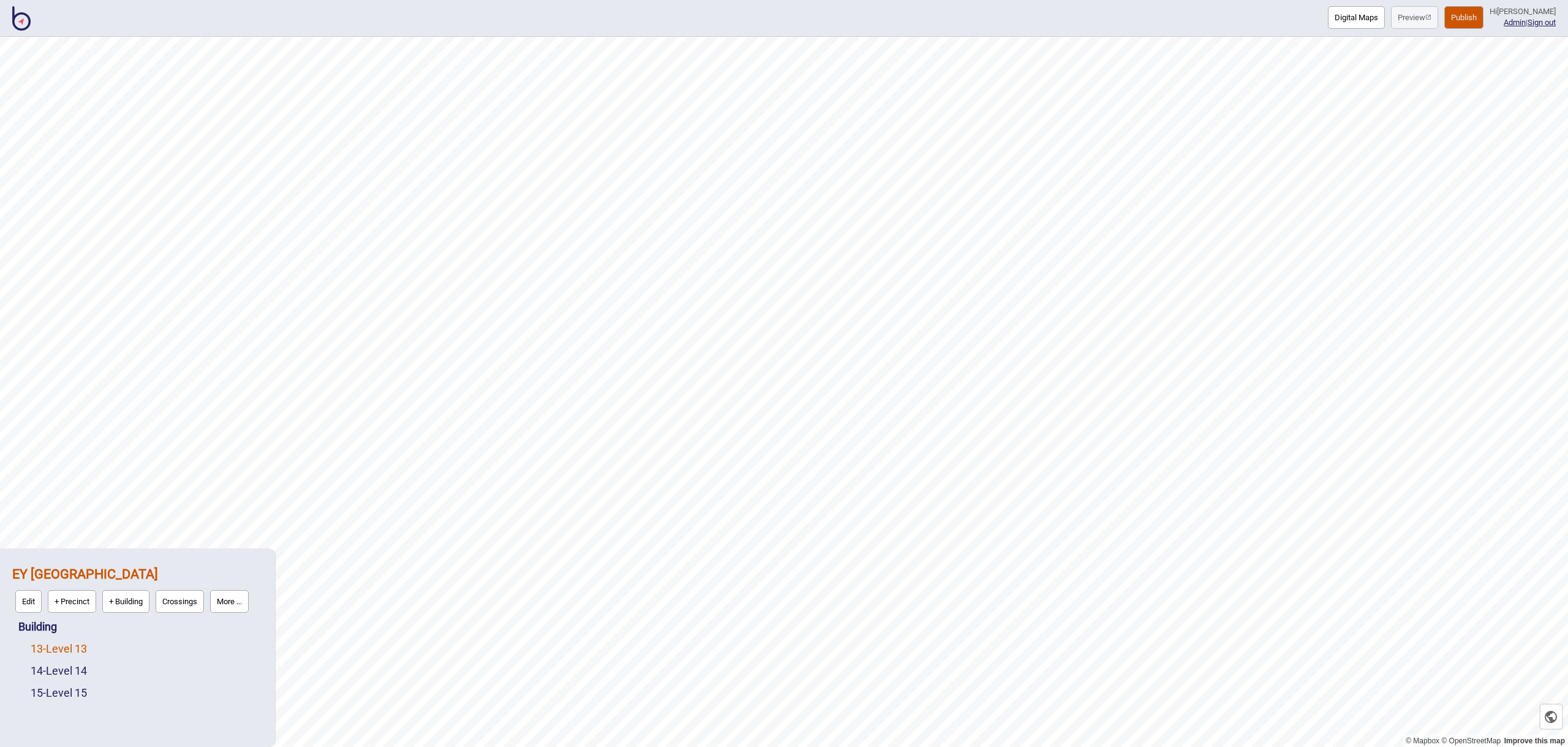
click at [70, 653] on link "13 - Level 13" at bounding box center [59, 648] width 57 height 13
click at [53, 645] on button "Edit" at bounding box center [46, 645] width 26 height 23
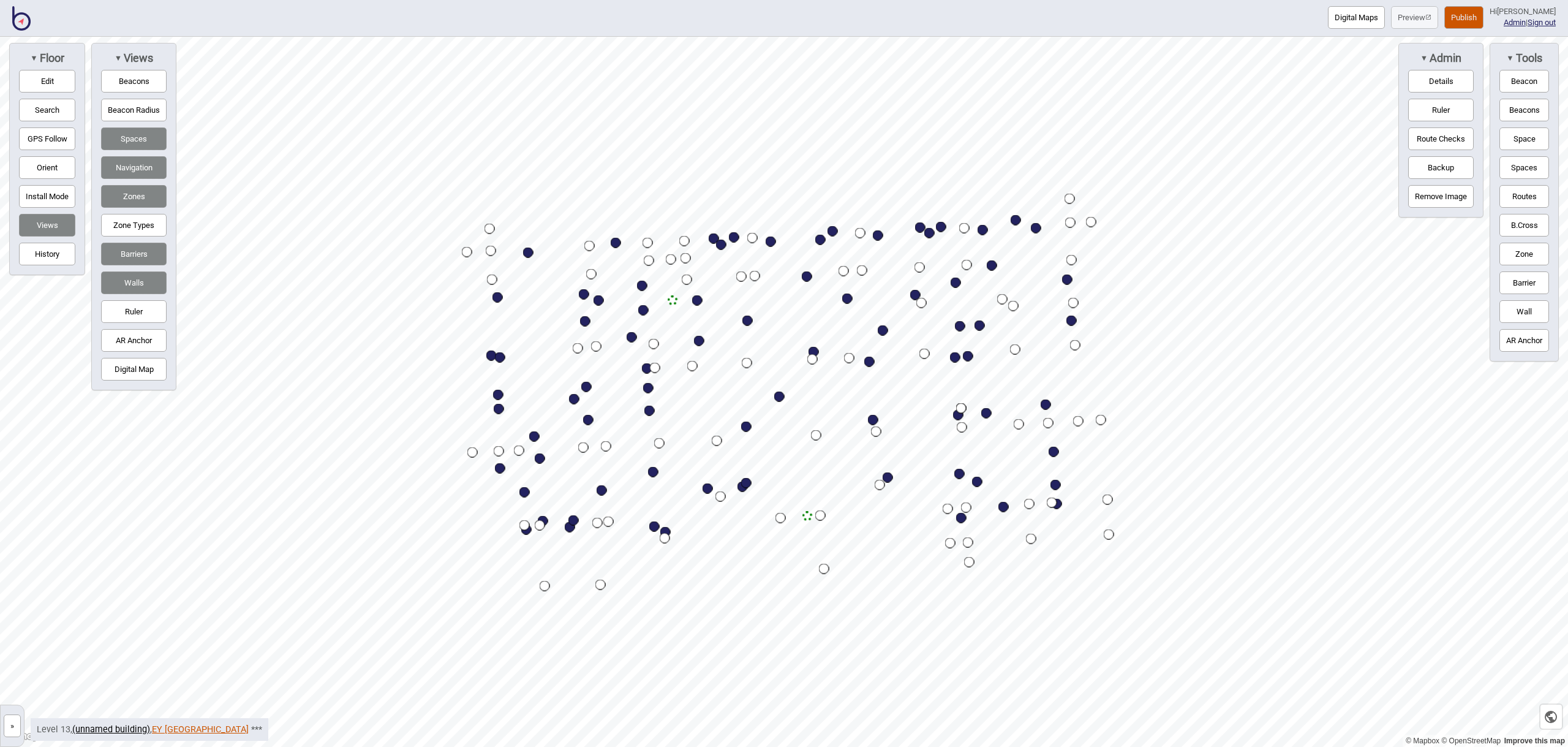
click at [172, 726] on link "EY [GEOGRAPHIC_DATA]" at bounding box center [200, 729] width 97 height 11
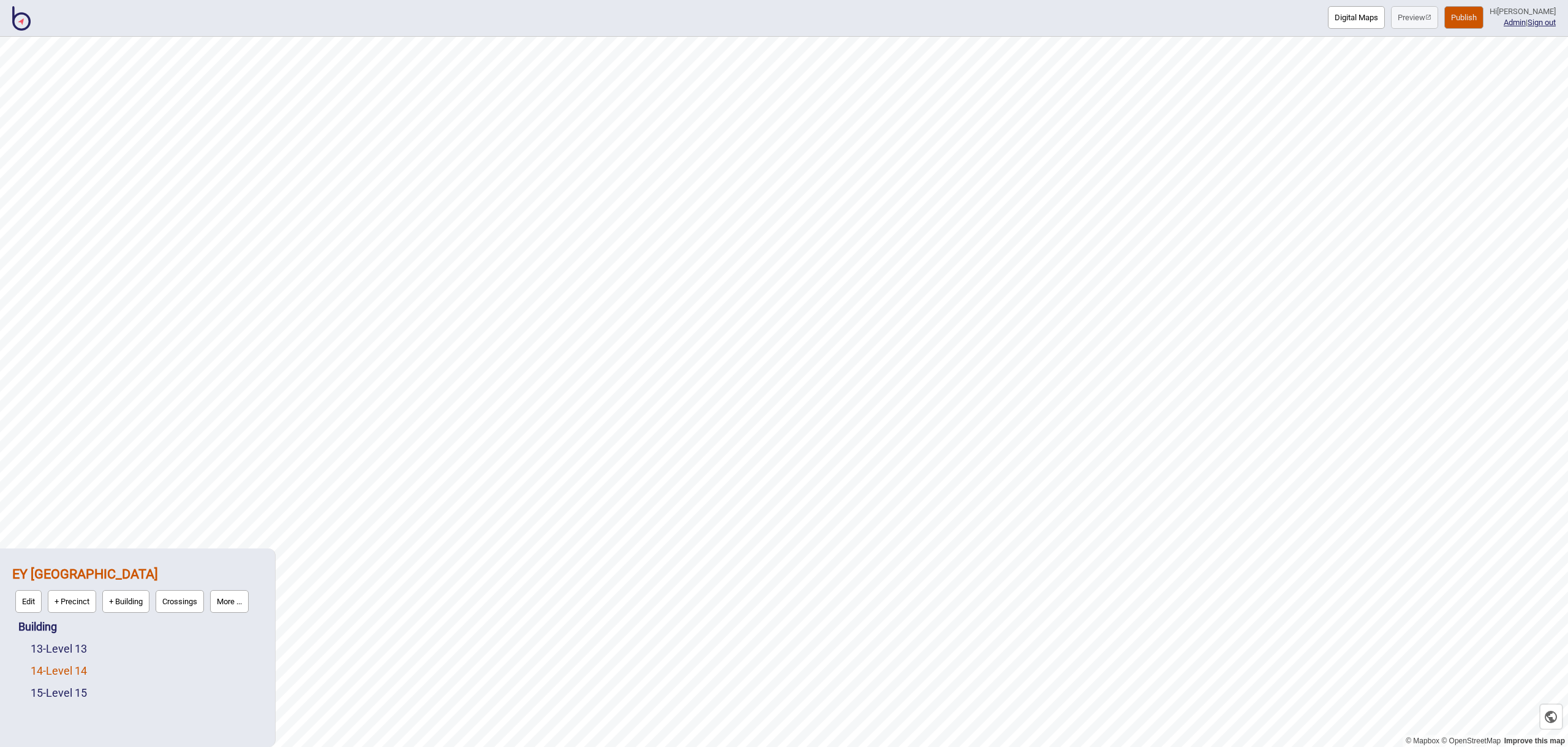
click at [81, 667] on link "14 - Level 14" at bounding box center [59, 670] width 57 height 13
click at [45, 667] on button "Edit" at bounding box center [46, 668] width 26 height 23
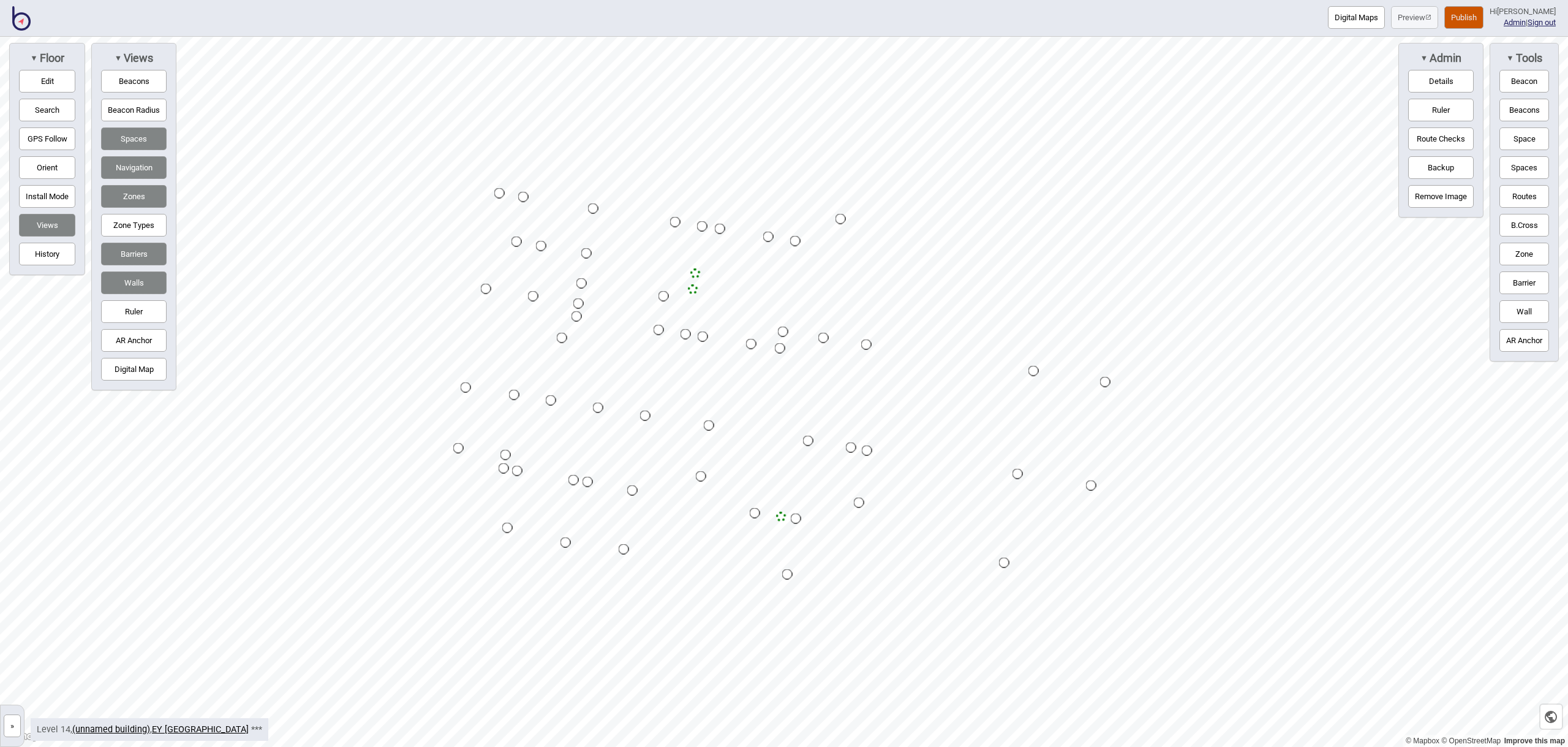
click at [134, 200] on button "Zones" at bounding box center [134, 197] width 66 height 23
click at [137, 227] on button "Zone Types" at bounding box center [134, 225] width 66 height 23
click at [139, 194] on button "Zones" at bounding box center [134, 197] width 66 height 23
click at [138, 220] on button "Zone Types" at bounding box center [134, 225] width 66 height 23
click at [138, 197] on button "Zones" at bounding box center [134, 197] width 66 height 23
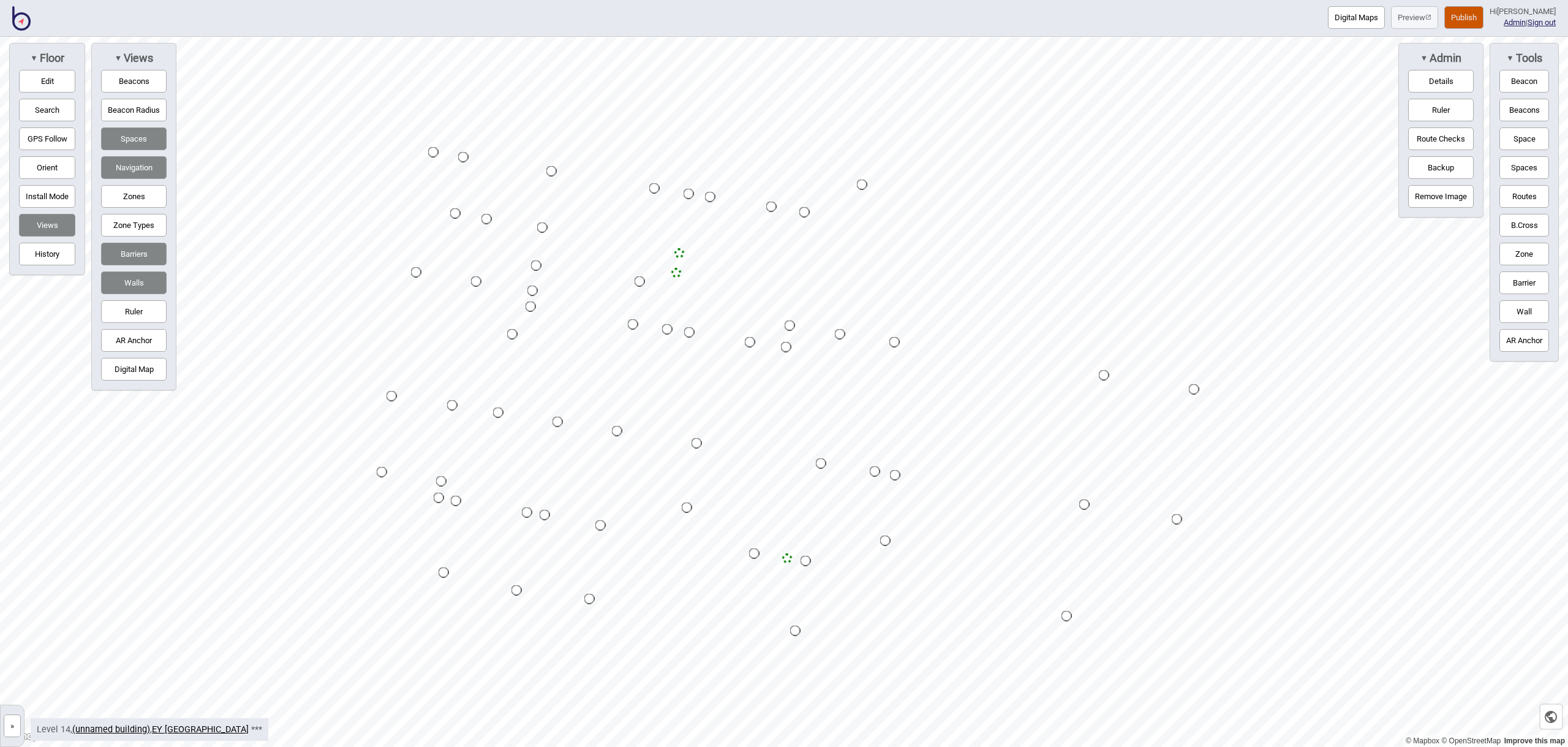
click at [139, 165] on button "Navigation" at bounding box center [134, 167] width 66 height 23
click at [137, 729] on link "(unnamed building)" at bounding box center [111, 729] width 78 height 11
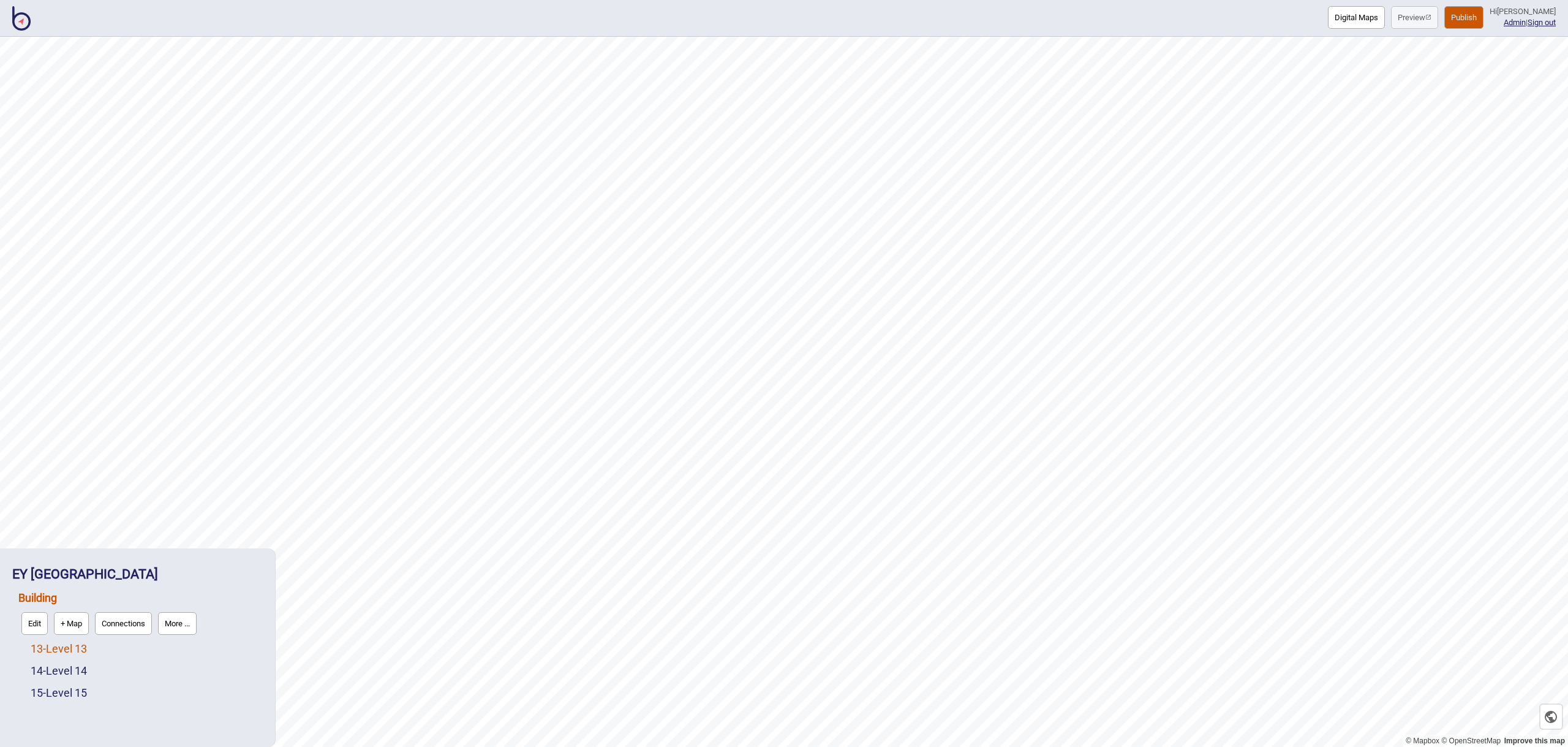
click at [75, 645] on link "13 - Level 13" at bounding box center [59, 648] width 57 height 13
click at [48, 643] on button "Edit" at bounding box center [46, 645] width 26 height 23
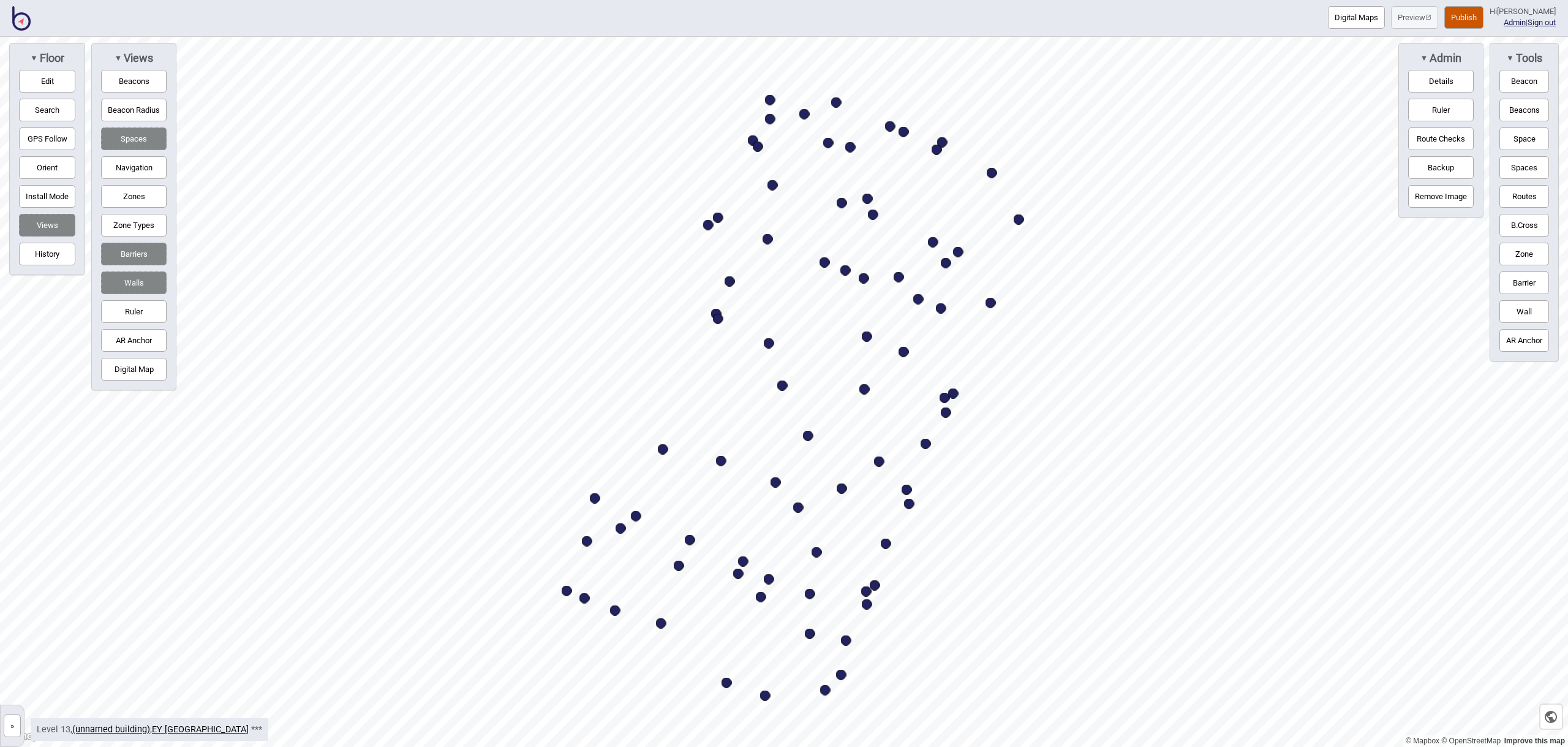
click at [784, 386] on div "Map marker" at bounding box center [782, 386] width 11 height 11
select select "Eating Areas"
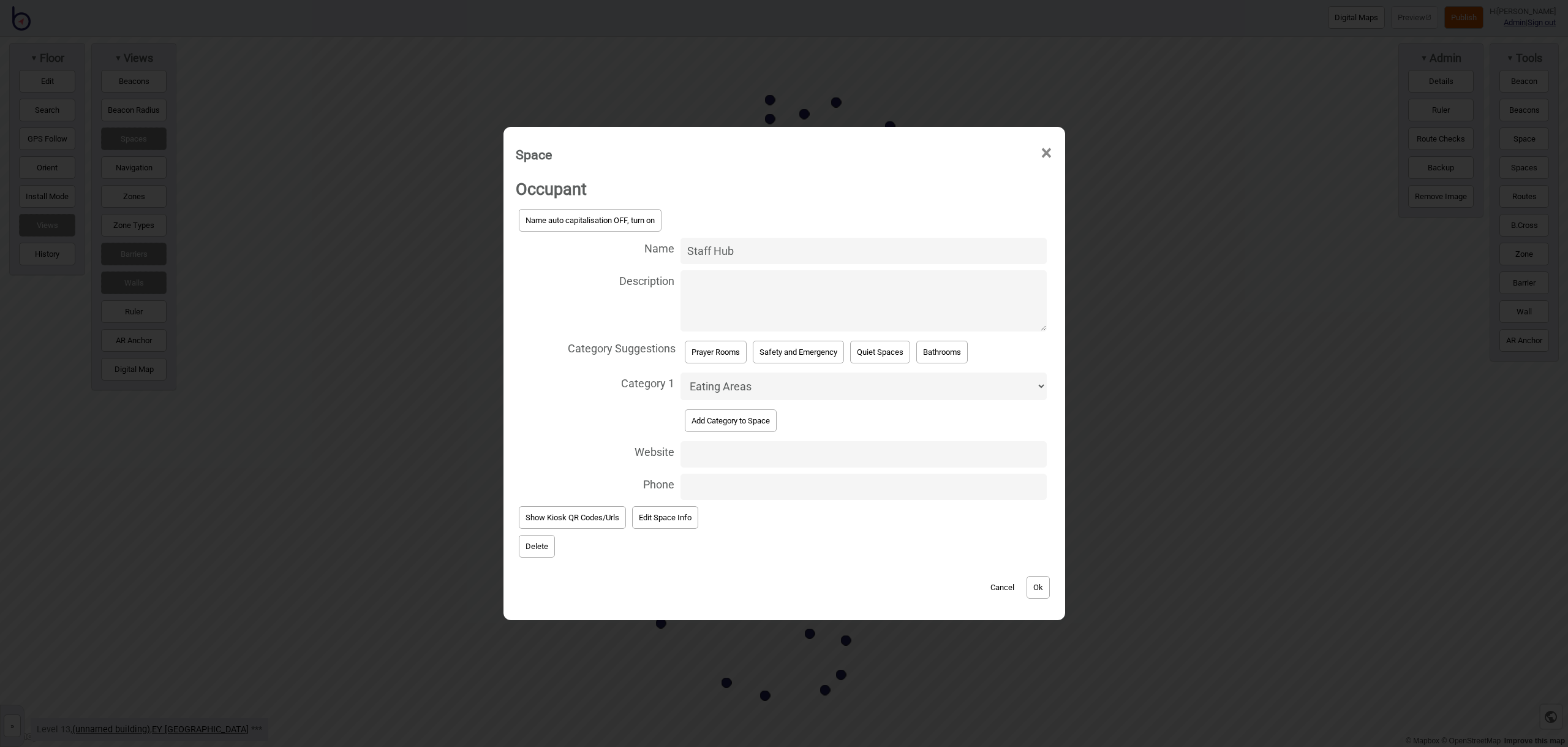
click at [1052, 151] on span "×" at bounding box center [1047, 153] width 13 height 41
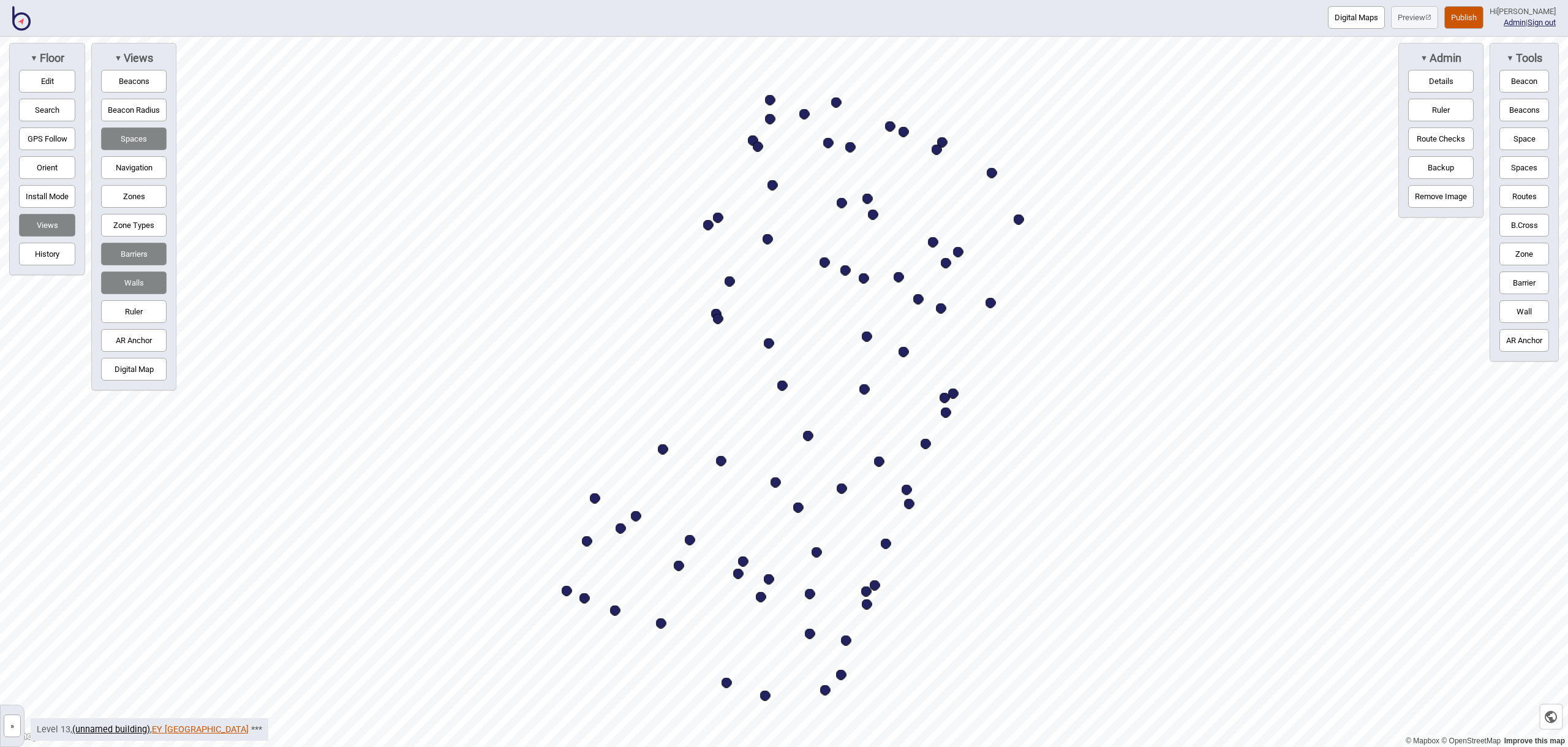
click at [166, 728] on link "EY [GEOGRAPHIC_DATA]" at bounding box center [200, 729] width 97 height 11
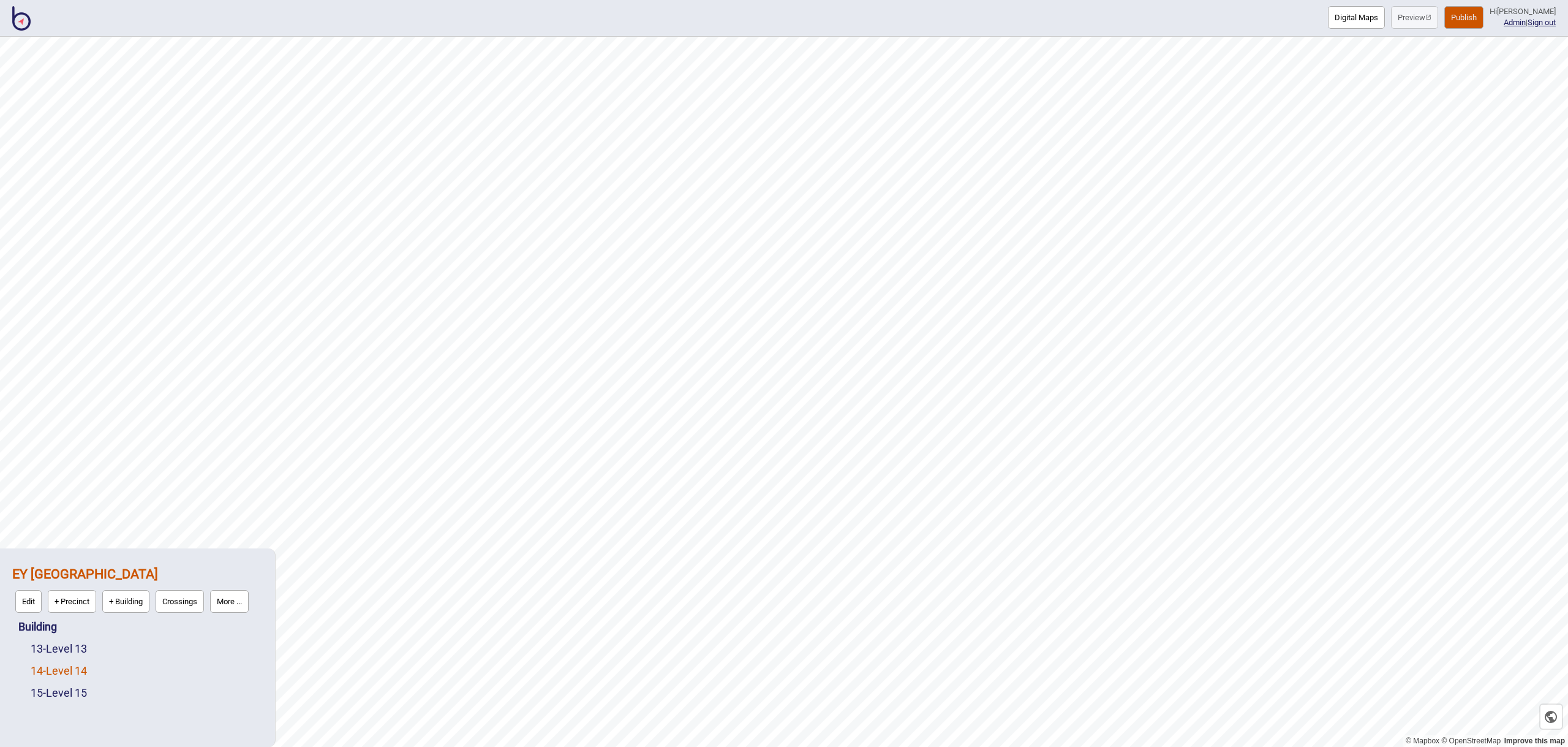
click at [80, 668] on link "14 - Level 14" at bounding box center [59, 670] width 57 height 13
click at [49, 665] on button "Edit" at bounding box center [46, 668] width 26 height 23
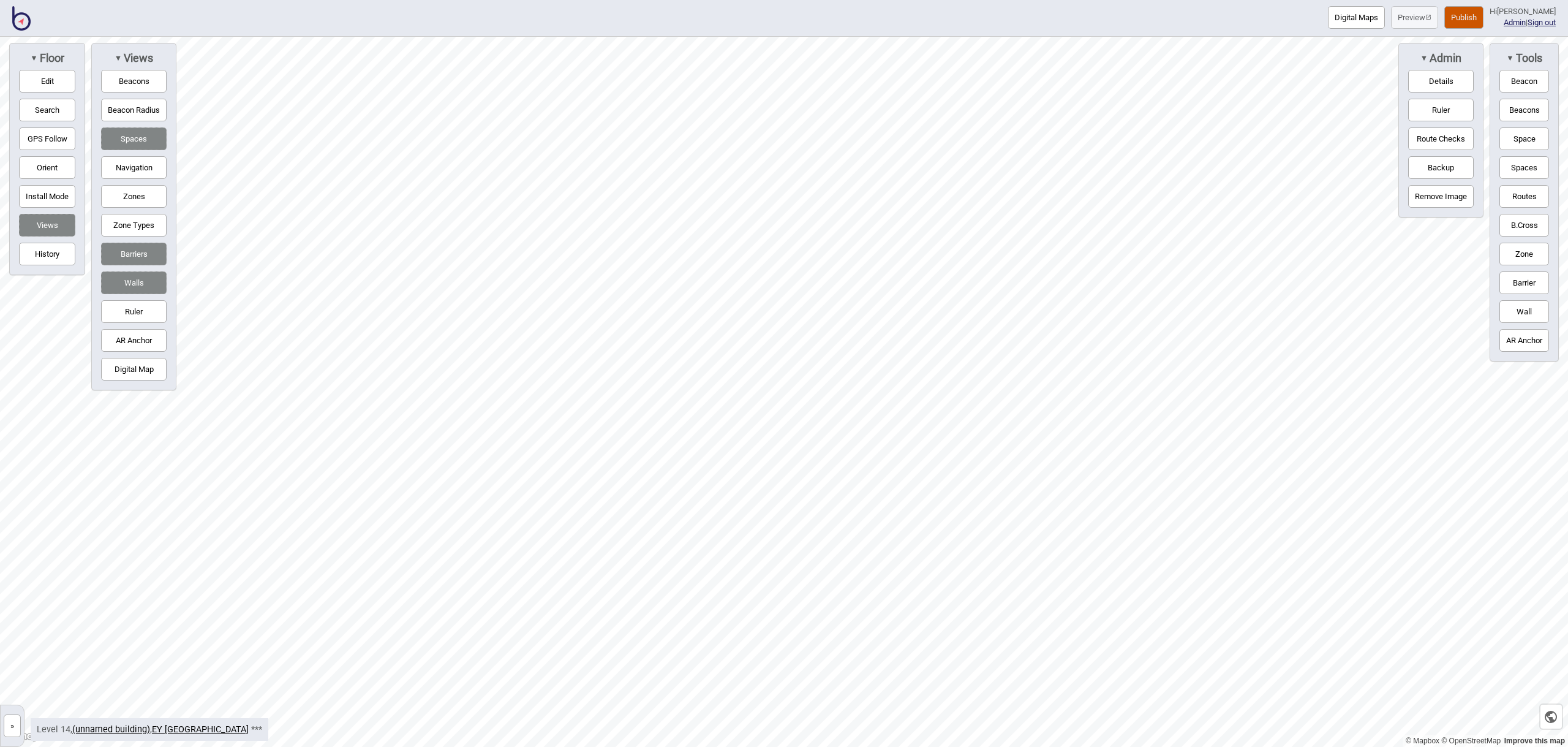
click at [1533, 138] on button "Space" at bounding box center [1524, 139] width 49 height 23
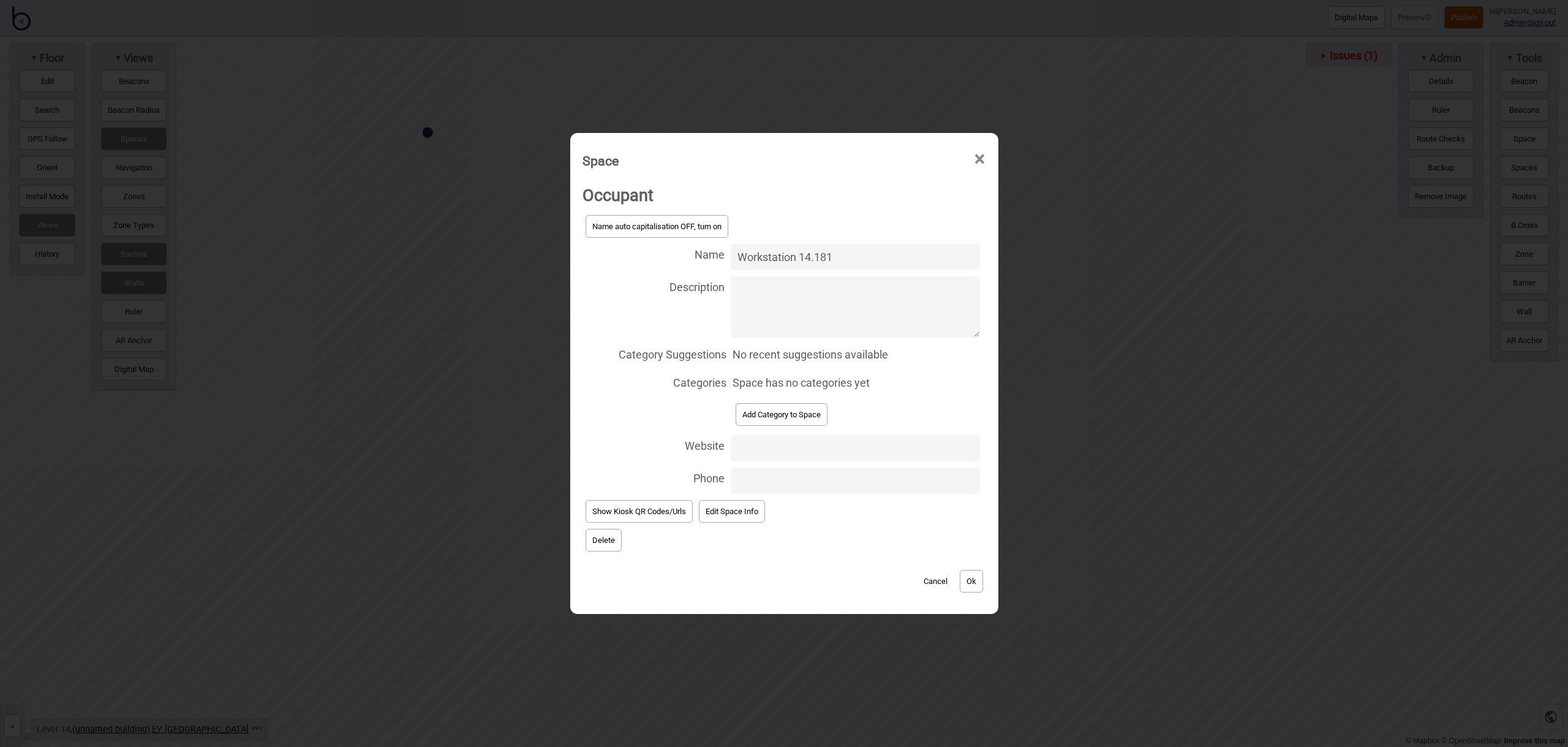
type input "Workstation 14.181"
click at [770, 415] on button "Add Category to Space" at bounding box center [781, 414] width 92 height 23
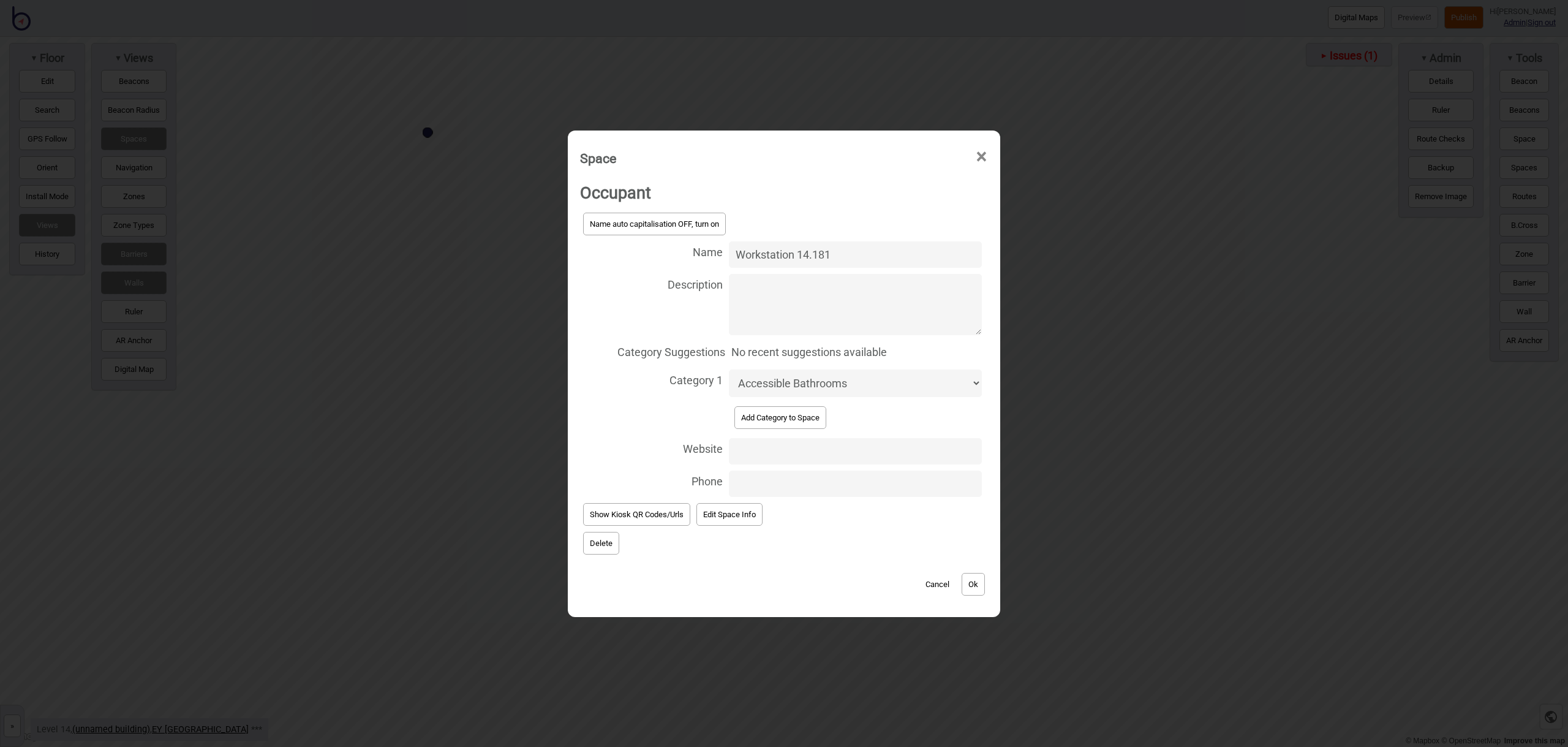
click at [772, 390] on select "Accessible Bathrooms Bathrooms Eating Areas Information and Assistance Meeting …" at bounding box center [856, 383] width 253 height 28
select select "Workstations"
drag, startPoint x: 813, startPoint y: 253, endPoint x: 736, endPoint y: 251, distance: 77.0
click at [735, 251] on input "Workstation 14.181" at bounding box center [856, 254] width 253 height 26
click at [831, 318] on textarea "Description" at bounding box center [856, 305] width 253 height 62
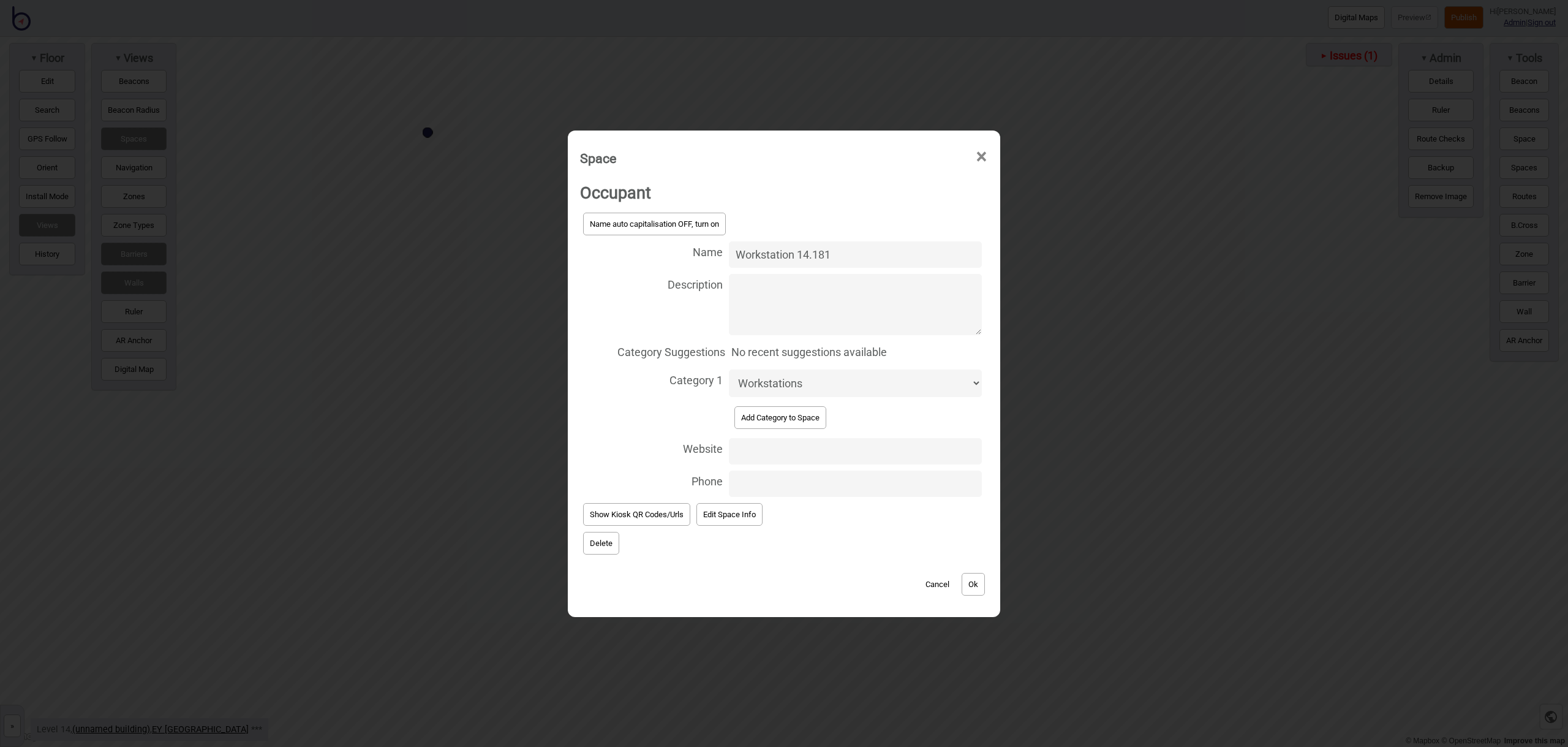
click at [982, 587] on button "Ok" at bounding box center [973, 585] width 24 height 23
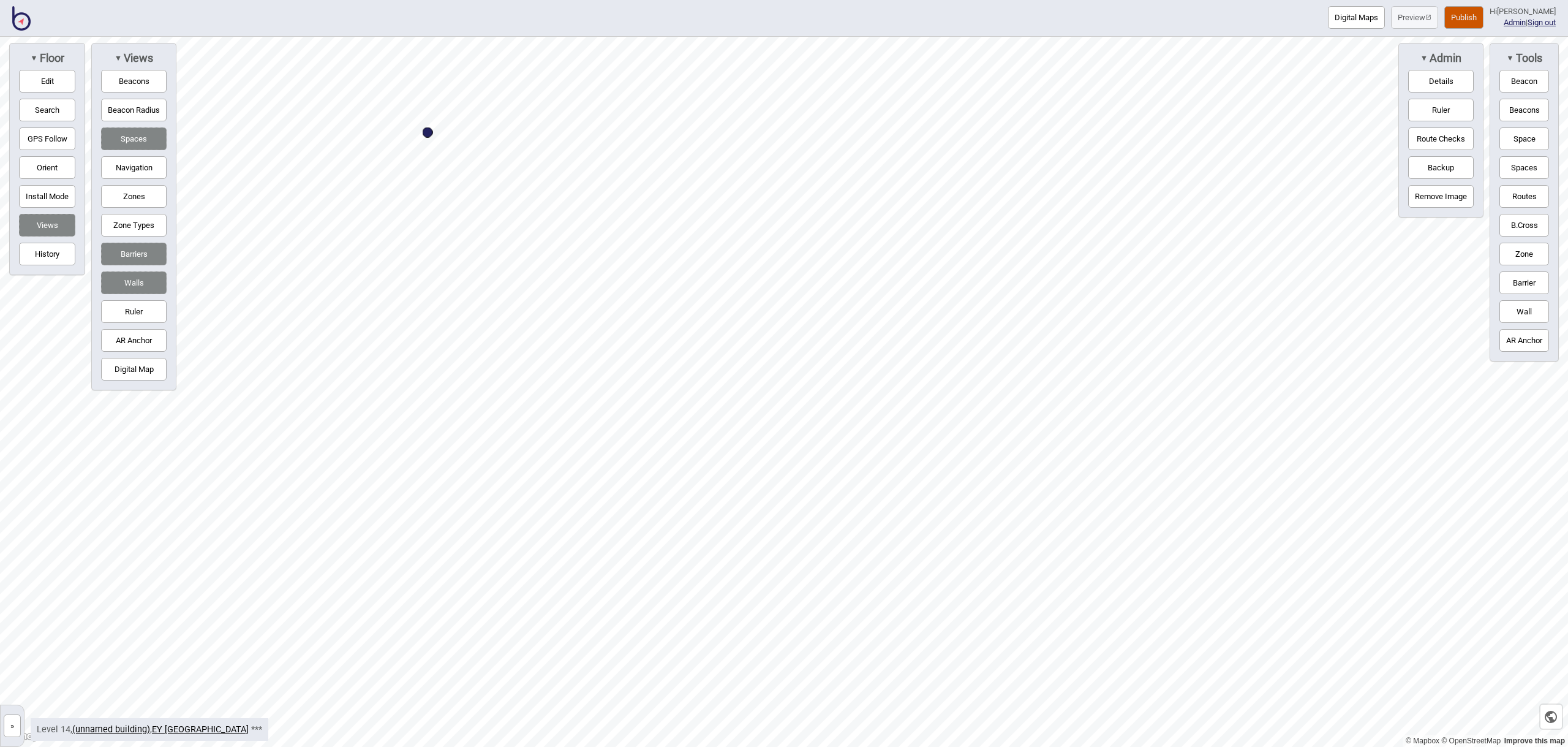
click at [1517, 137] on button "Space" at bounding box center [1524, 139] width 49 height 23
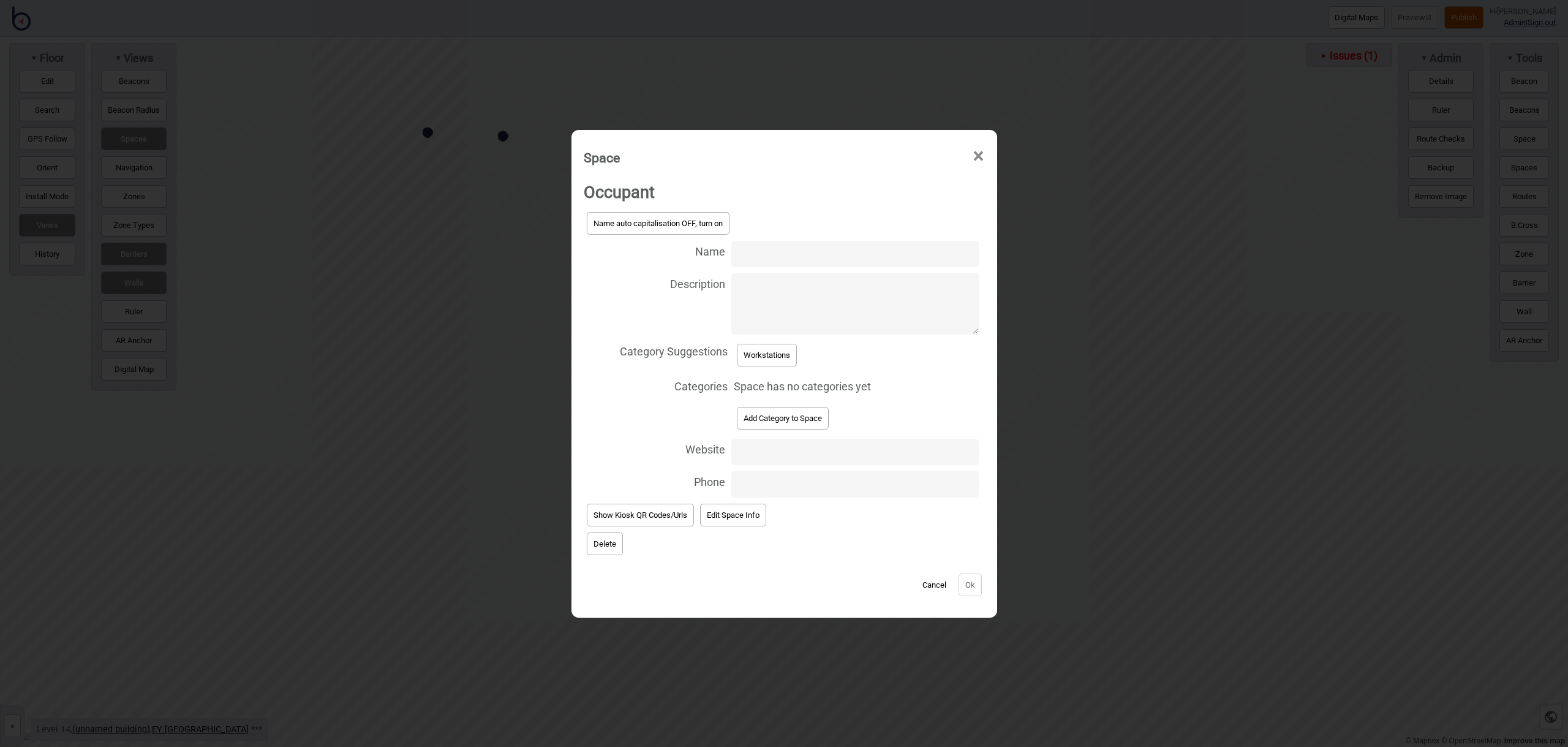
click at [764, 255] on input "Name" at bounding box center [854, 253] width 247 height 26
type input "Workstation 14.183"
click at [777, 351] on button "Workstations" at bounding box center [767, 355] width 60 height 23
select select "Workstations"
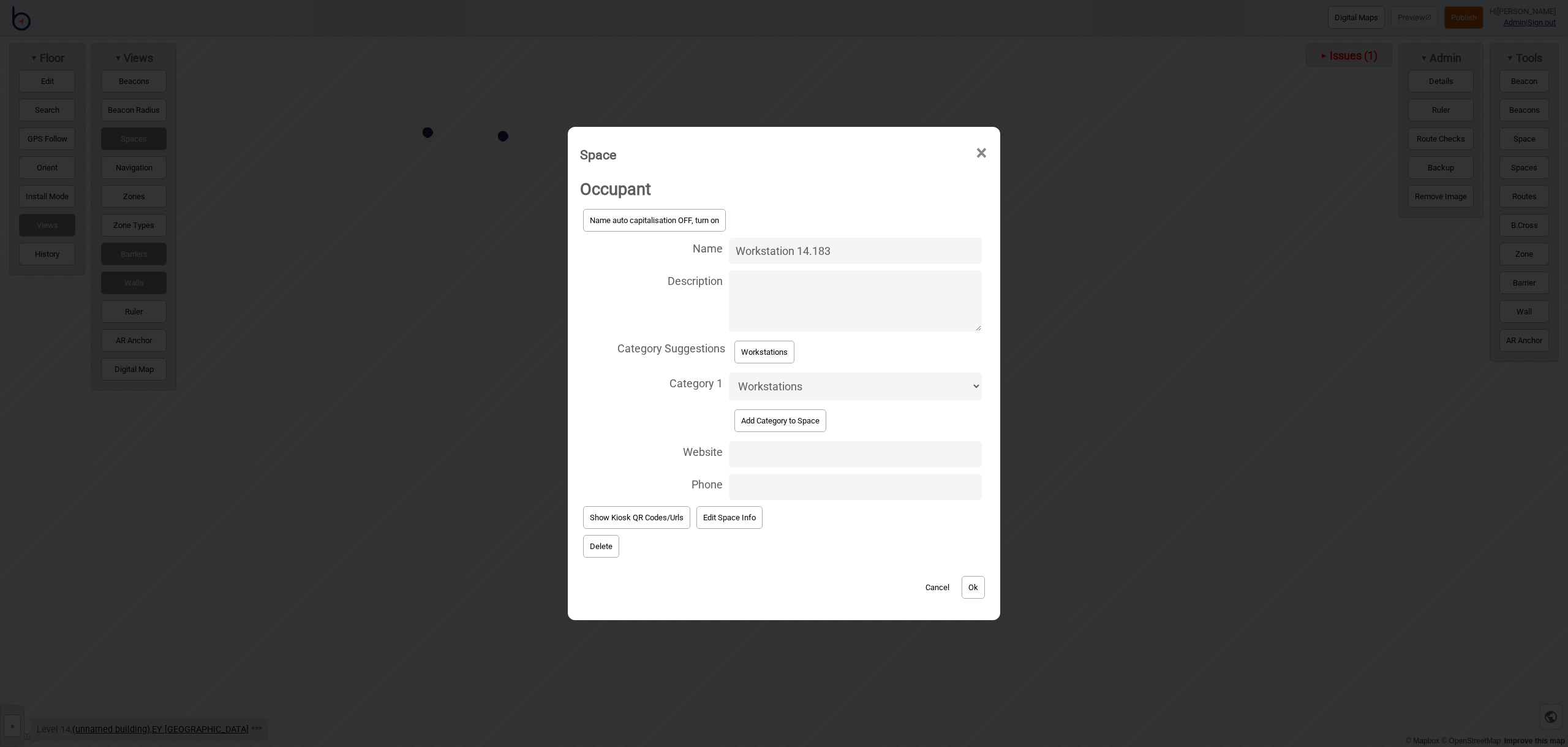
click at [969, 586] on button "Ok" at bounding box center [973, 587] width 24 height 23
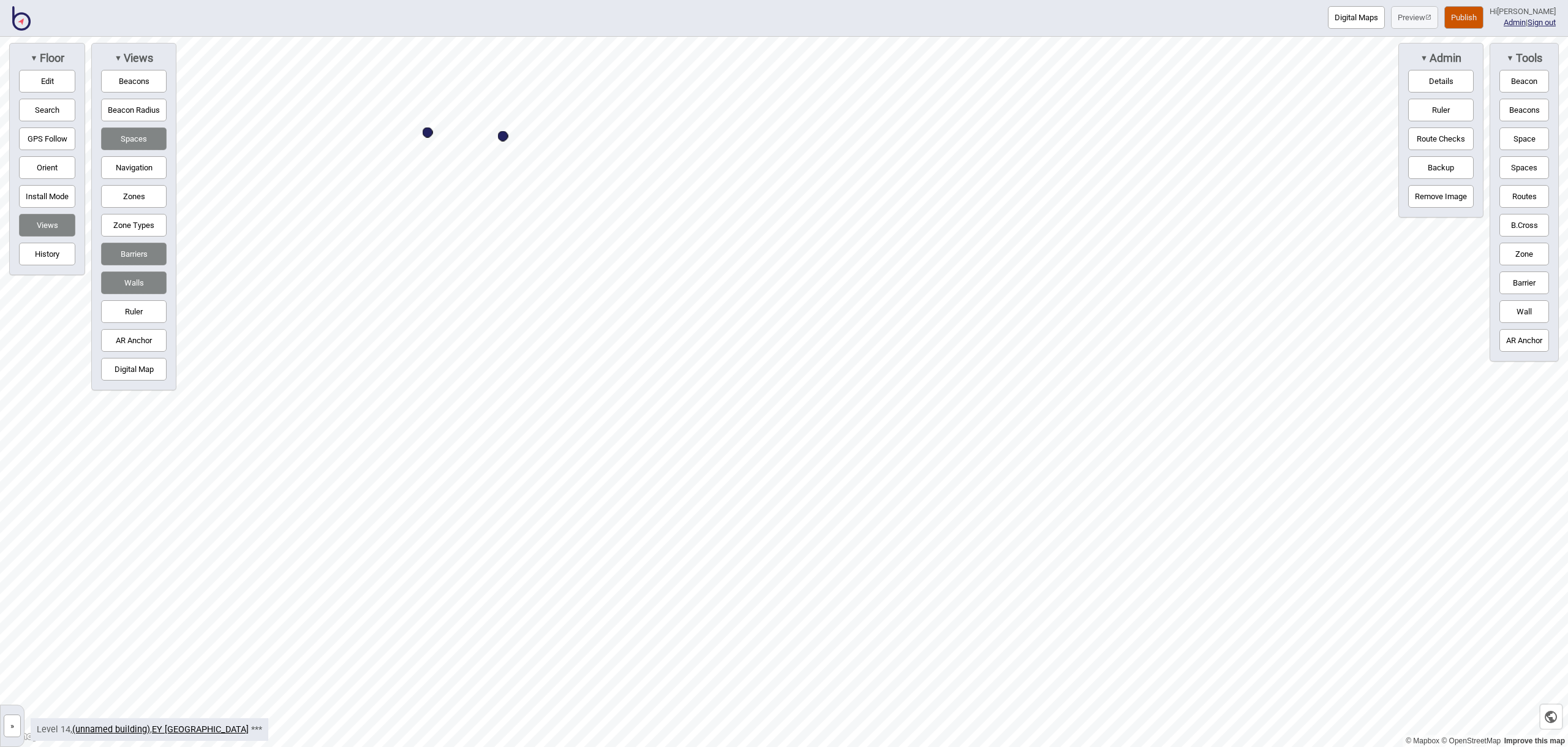
click at [1516, 135] on button "Space" at bounding box center [1524, 139] width 49 height 23
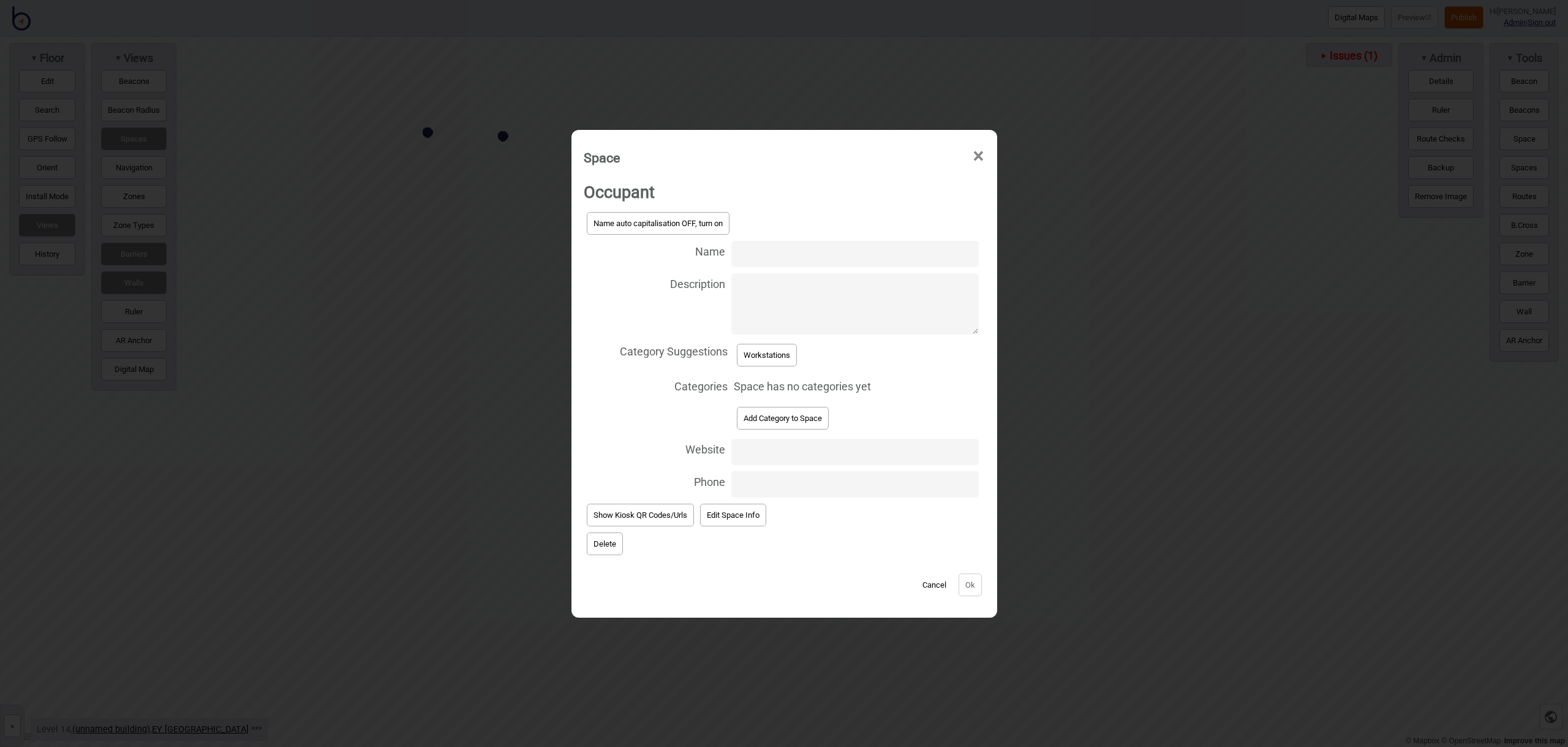
click at [755, 253] on input "Name" at bounding box center [854, 253] width 247 height 26
type input "Workstation 14.185"
click at [772, 346] on button "Workstations" at bounding box center [767, 355] width 60 height 23
select select "Workstations"
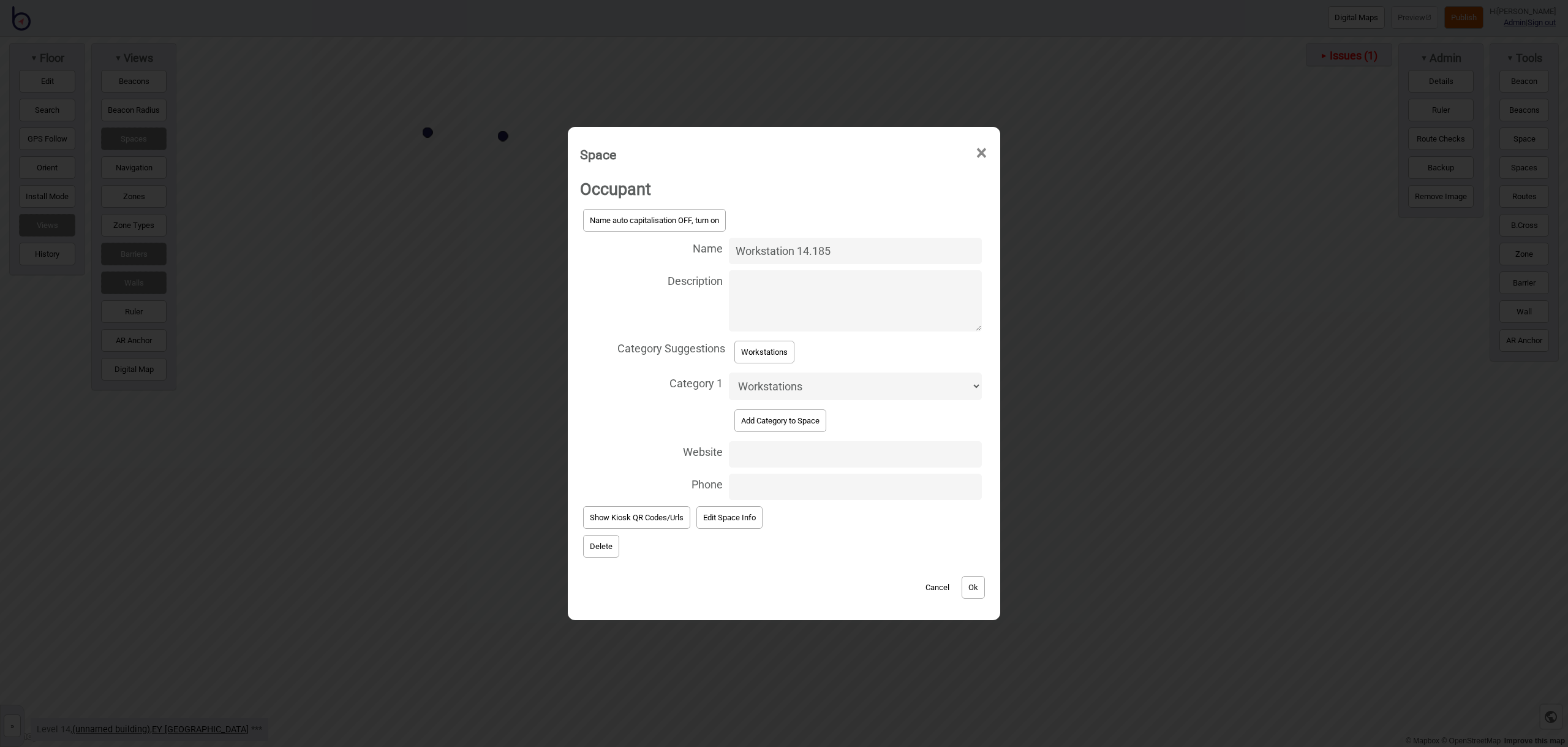
click at [974, 589] on button "Ok" at bounding box center [973, 587] width 24 height 23
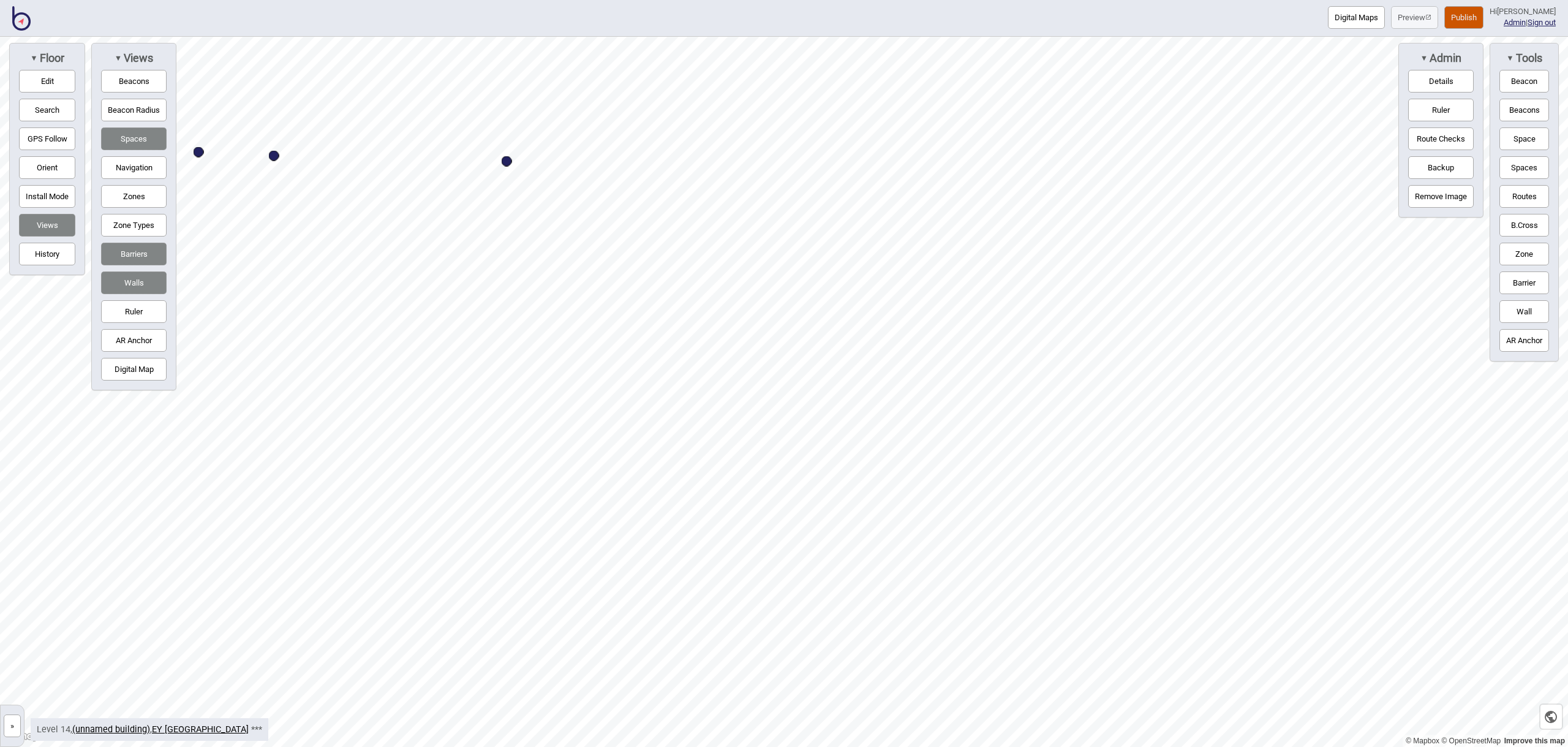
click at [1524, 138] on button "Space" at bounding box center [1524, 139] width 49 height 23
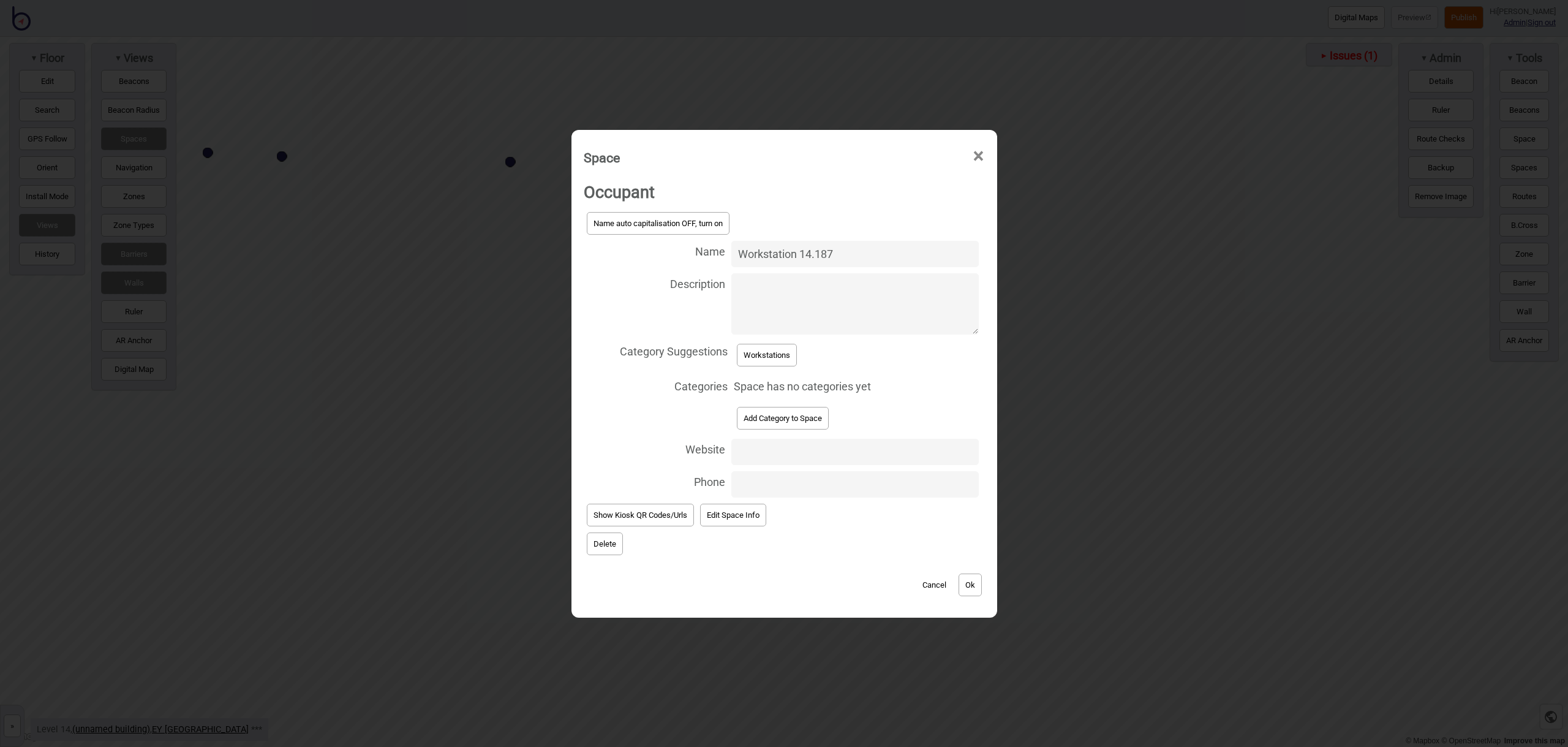
type input "Workstation 14.187"
click at [775, 346] on button "Workstations" at bounding box center [767, 355] width 60 height 23
select select "Workstations"
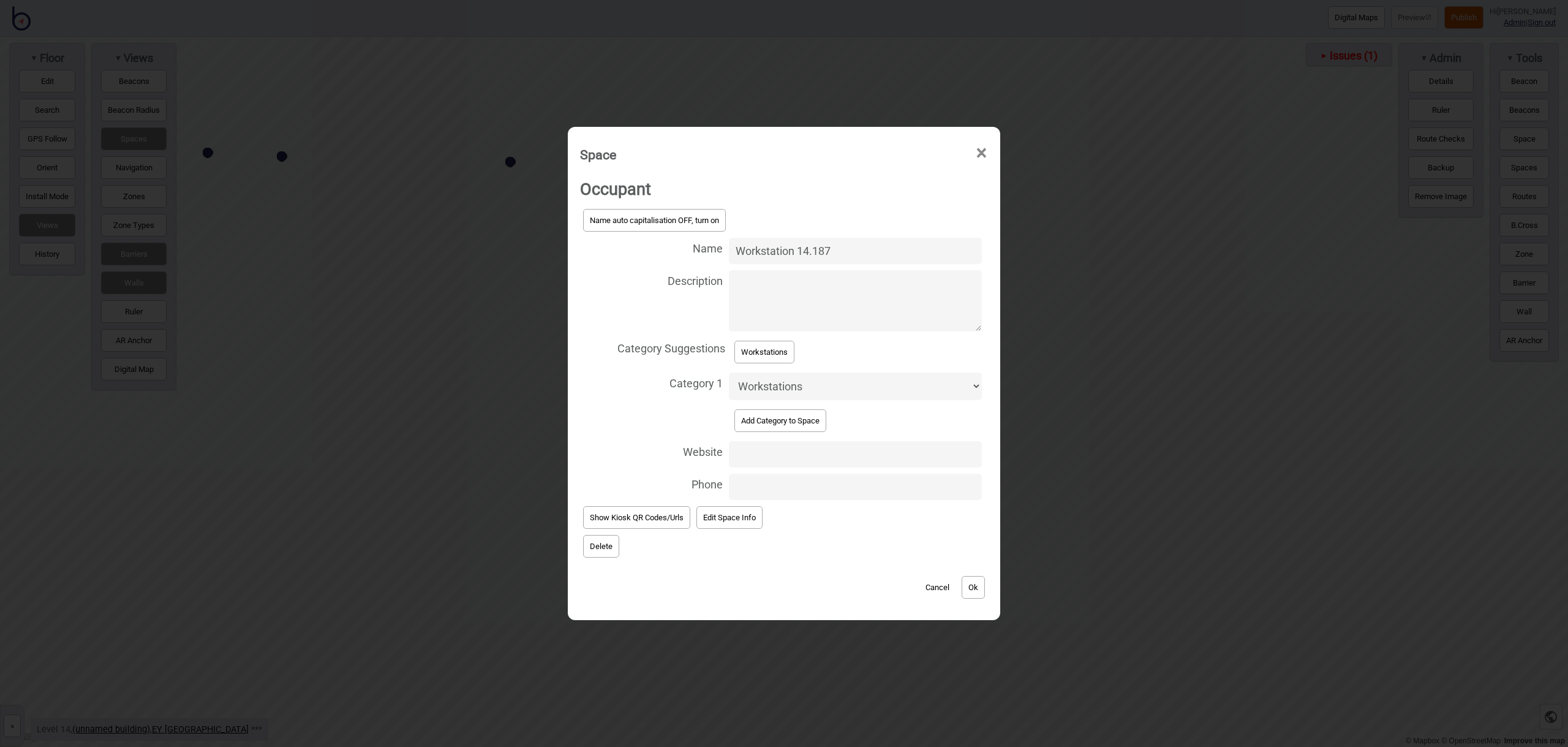
click at [970, 590] on button "Ok" at bounding box center [973, 587] width 24 height 23
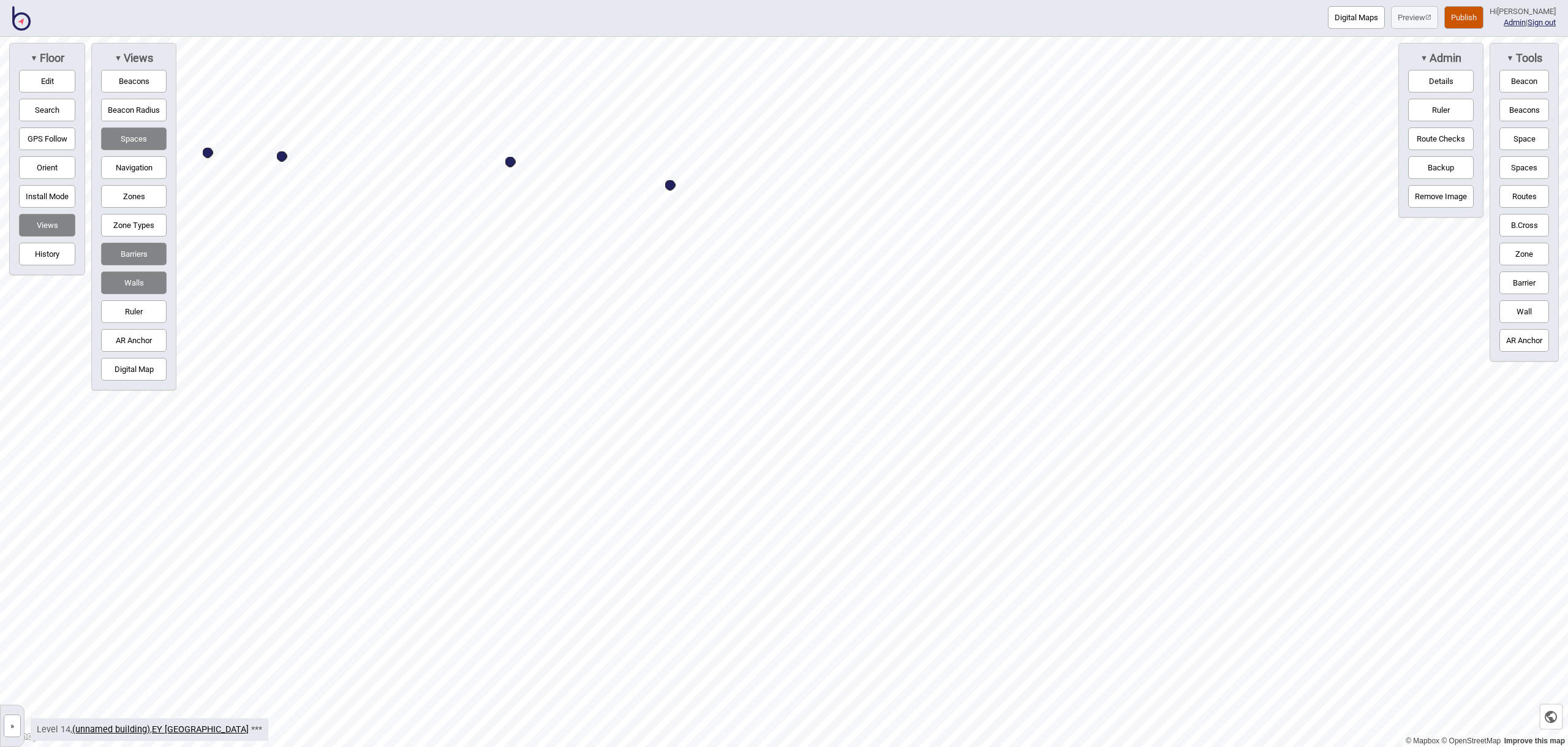
click at [1518, 134] on button "Space" at bounding box center [1524, 139] width 49 height 23
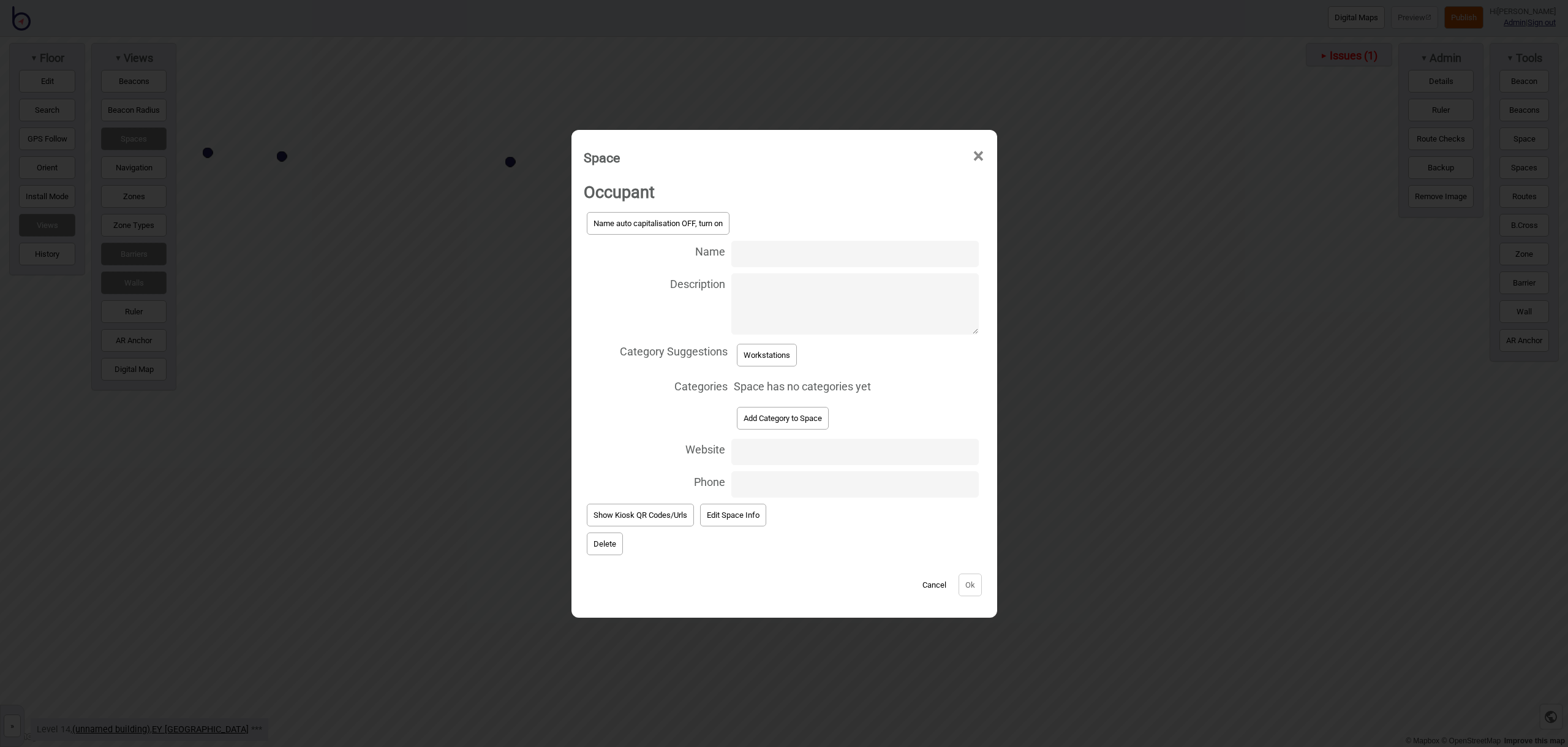
click at [769, 253] on input "Name" at bounding box center [854, 253] width 247 height 26
click at [848, 253] on input "Workstation 14.181" at bounding box center [854, 253] width 247 height 26
type input "Workstation 14.189"
click at [777, 364] on button "Workstations" at bounding box center [767, 355] width 60 height 23
select select "Workstations"
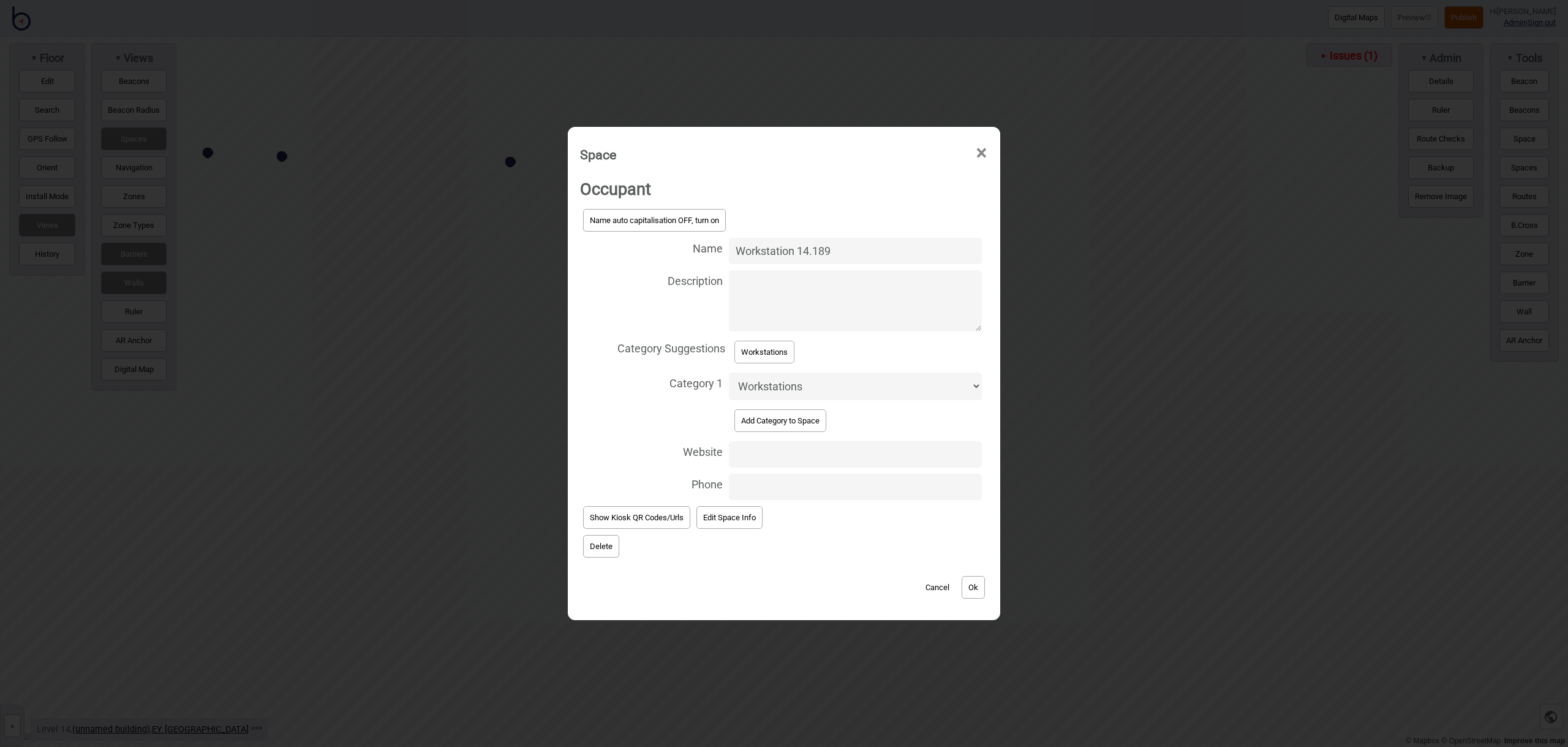
click at [973, 582] on button "Ok" at bounding box center [973, 587] width 24 height 23
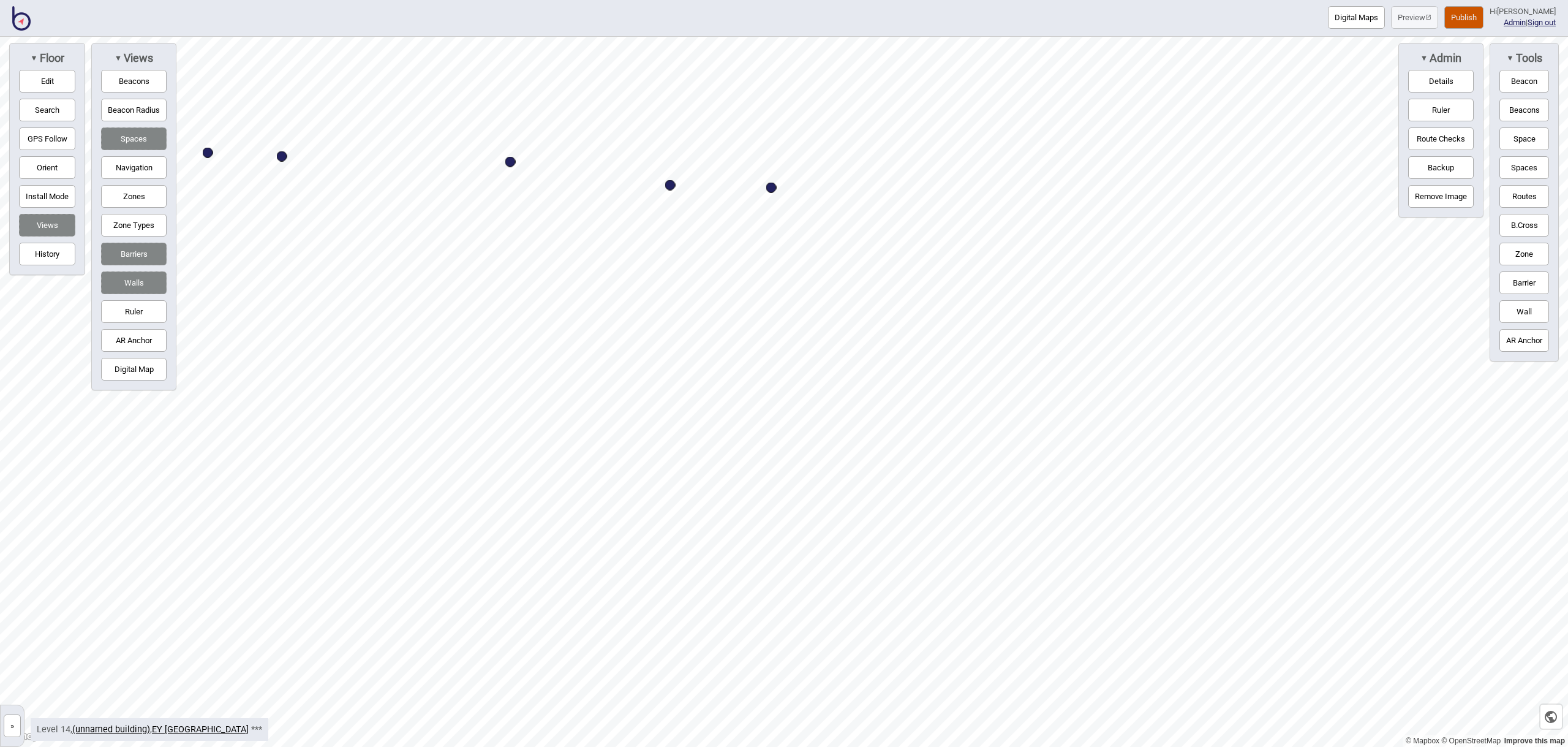
click at [1522, 137] on button "Space" at bounding box center [1524, 139] width 49 height 23
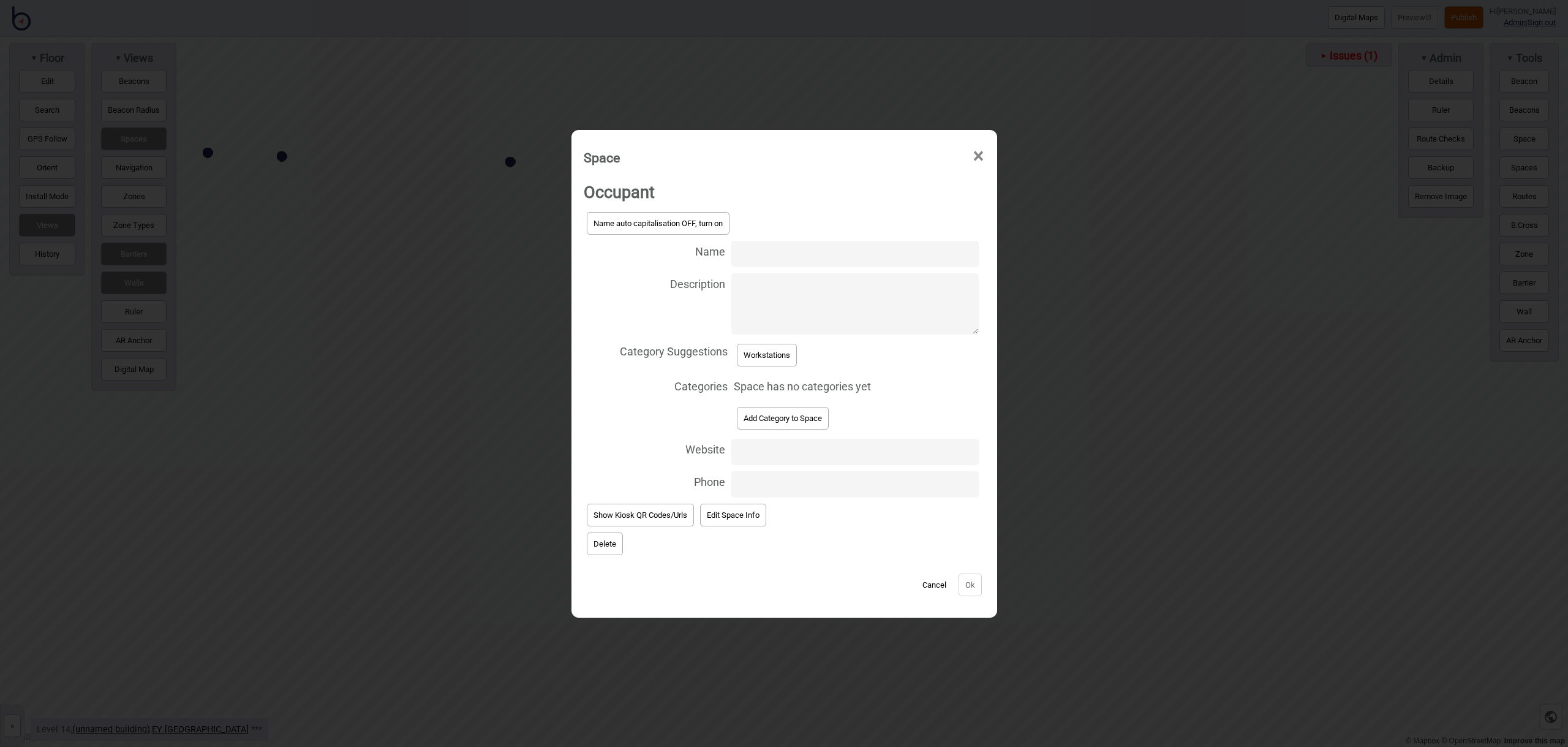
click at [796, 256] on input "Name" at bounding box center [854, 253] width 247 height 26
type input "Workstation 14.191"
click at [766, 356] on button "Workstations" at bounding box center [767, 355] width 60 height 23
select select "Workstations"
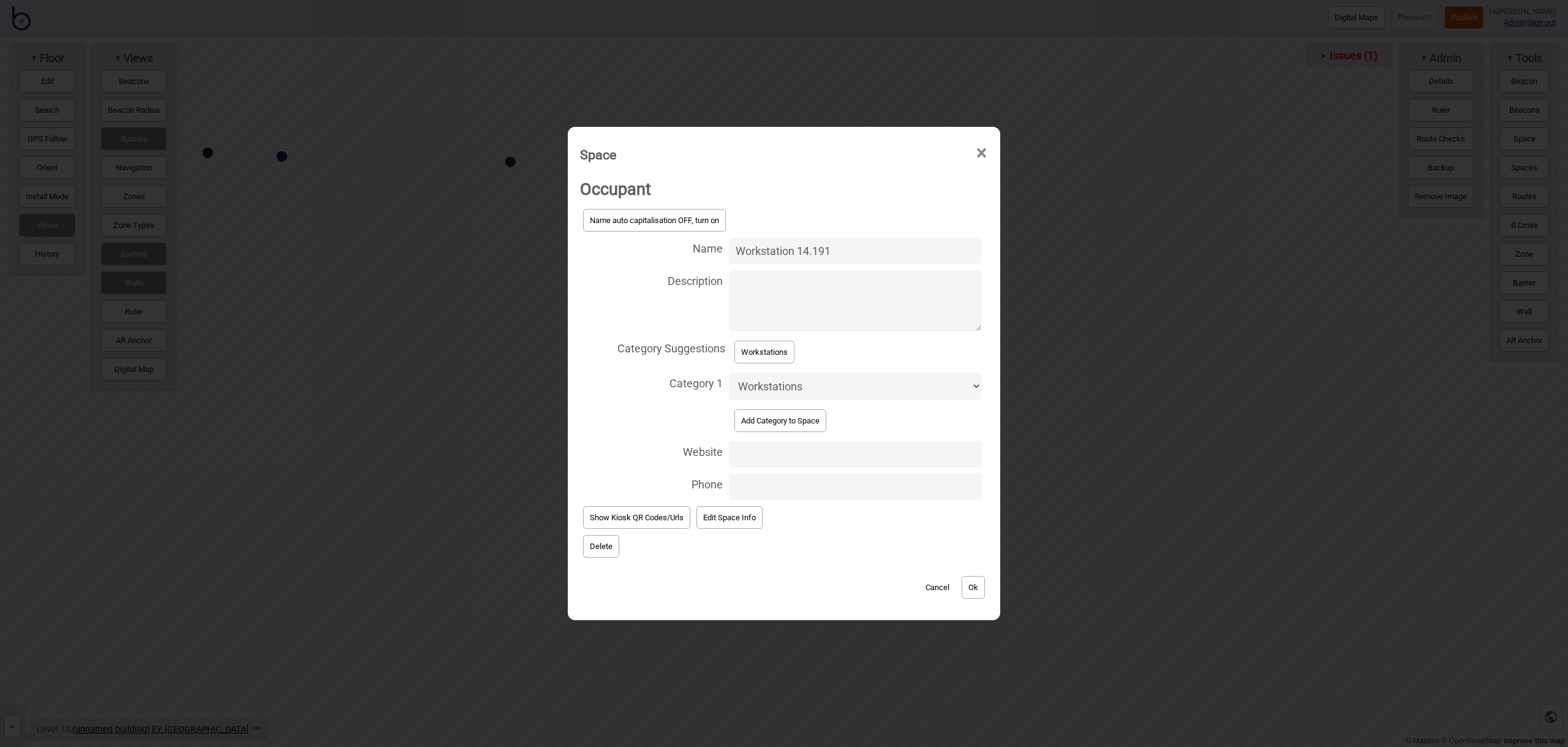
click at [979, 585] on button "Ok" at bounding box center [973, 587] width 24 height 23
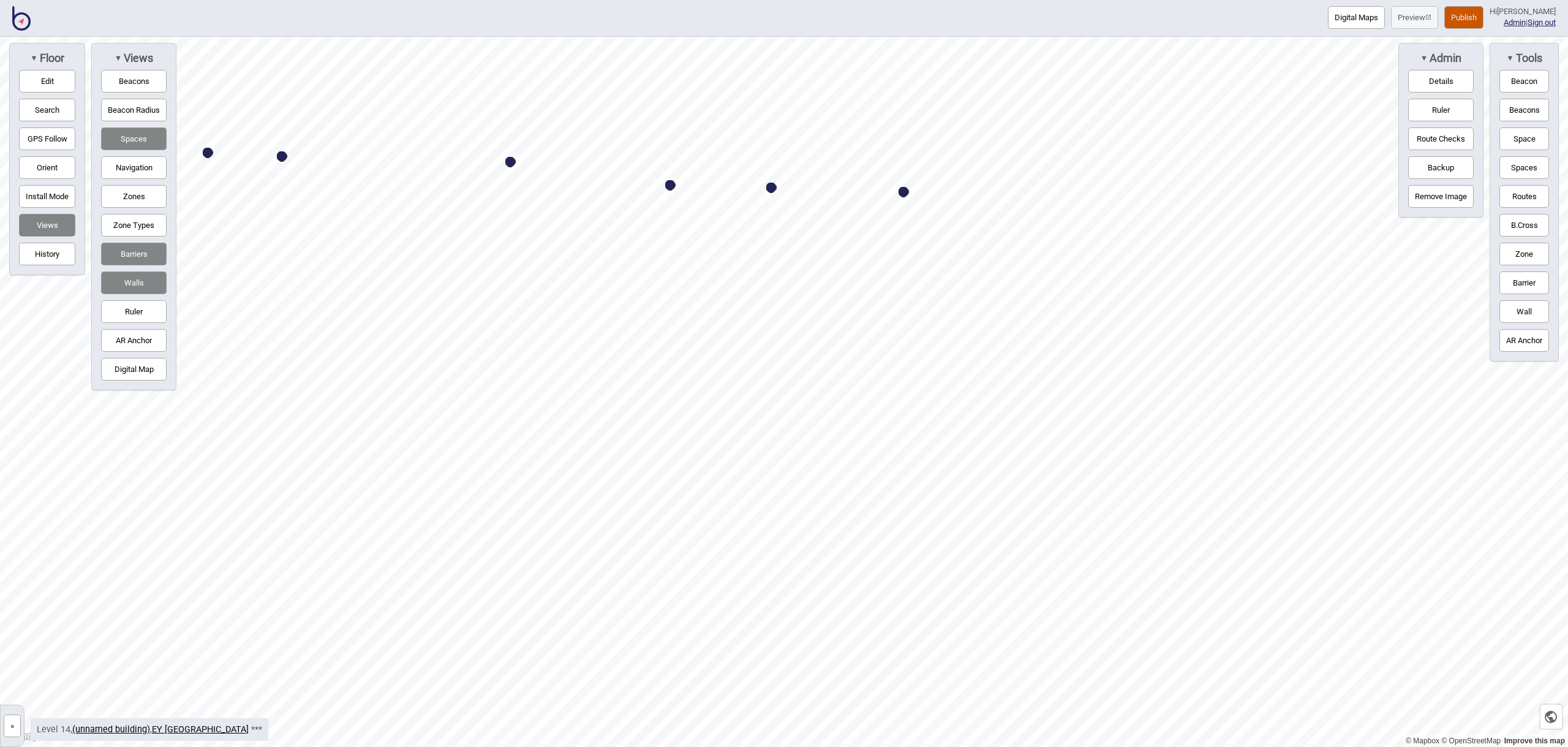
click at [1516, 135] on button "Space" at bounding box center [1524, 139] width 49 height 23
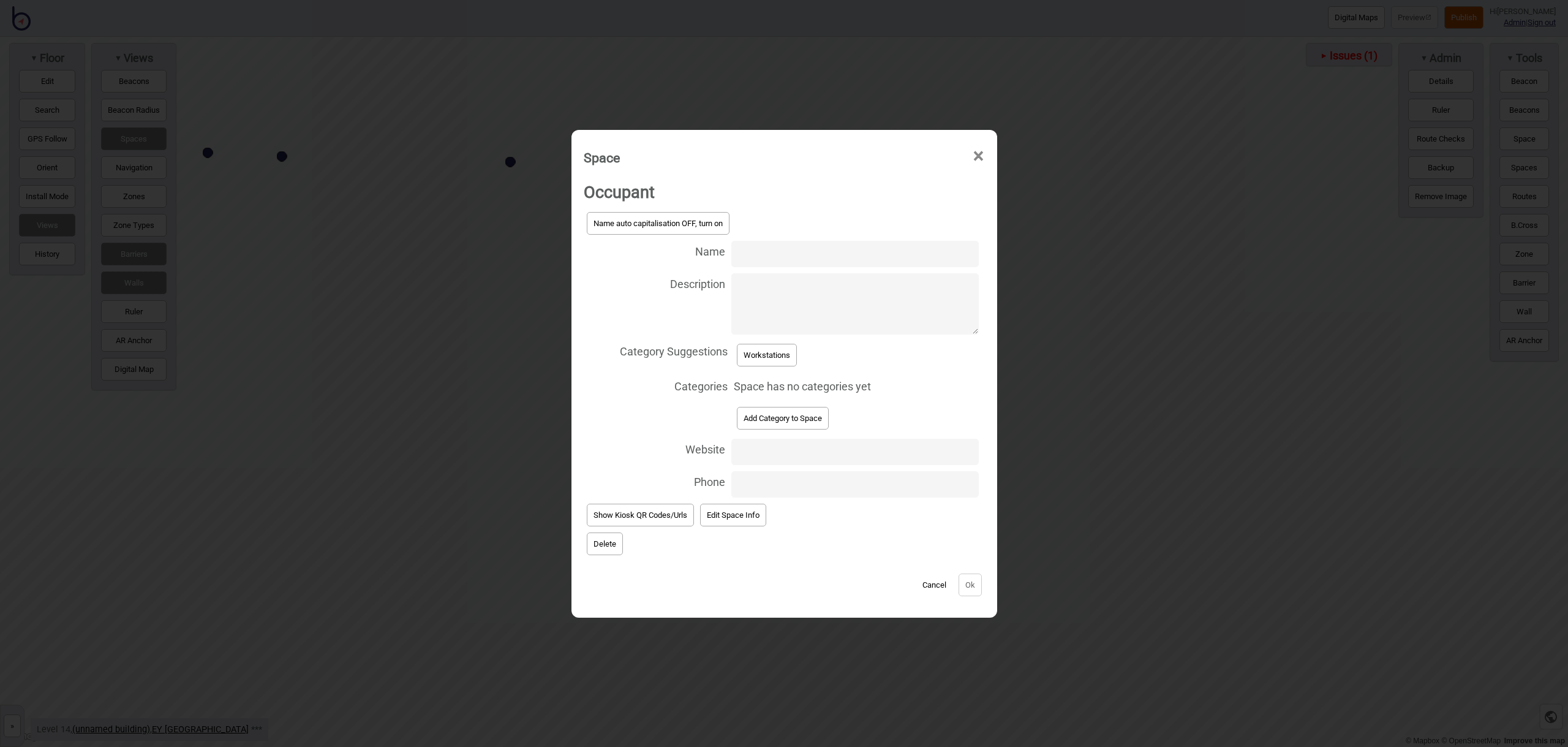
click at [758, 249] on input "Name" at bounding box center [854, 253] width 247 height 26
type input "Workstation 14.193"
click at [792, 351] on button "Workstations" at bounding box center [767, 355] width 60 height 23
select select "Workstations"
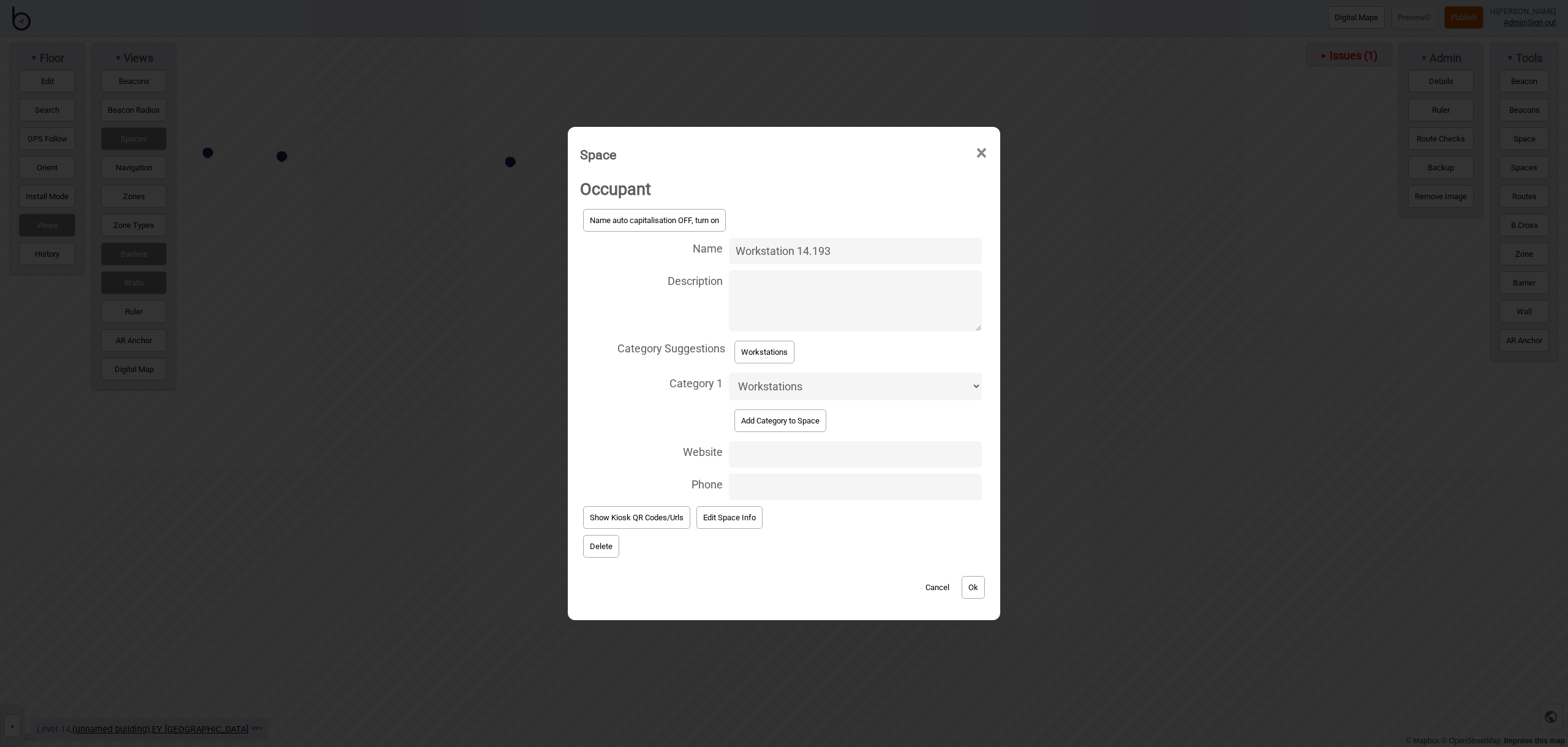
click at [975, 577] on button "Ok" at bounding box center [973, 587] width 24 height 23
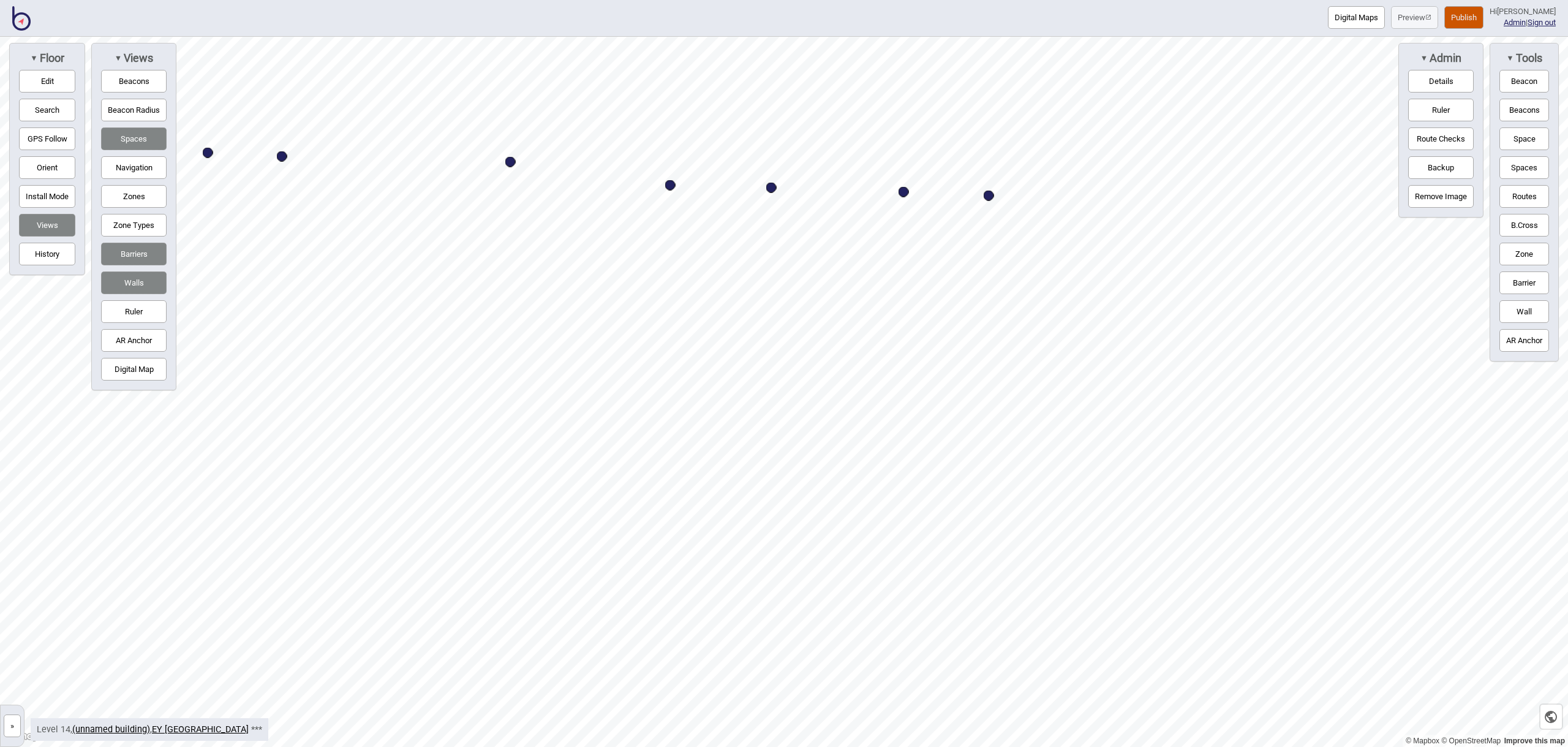
click at [1528, 141] on button "Space" at bounding box center [1524, 139] width 49 height 23
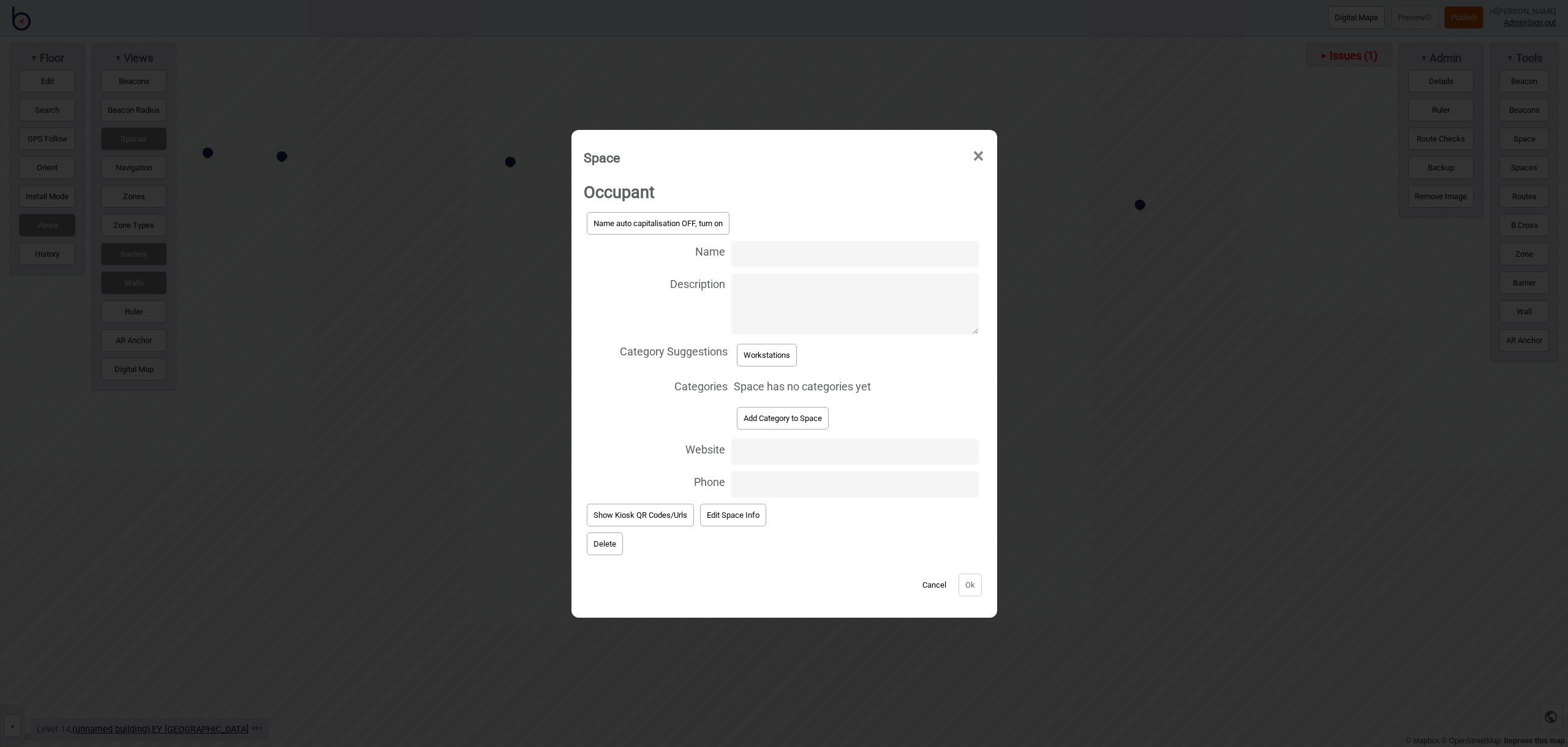
click at [761, 250] on input "Name" at bounding box center [854, 253] width 247 height 26
type input "Workstation 14.195"
click at [793, 358] on button "Workstations" at bounding box center [767, 355] width 60 height 23
select select "Workstations"
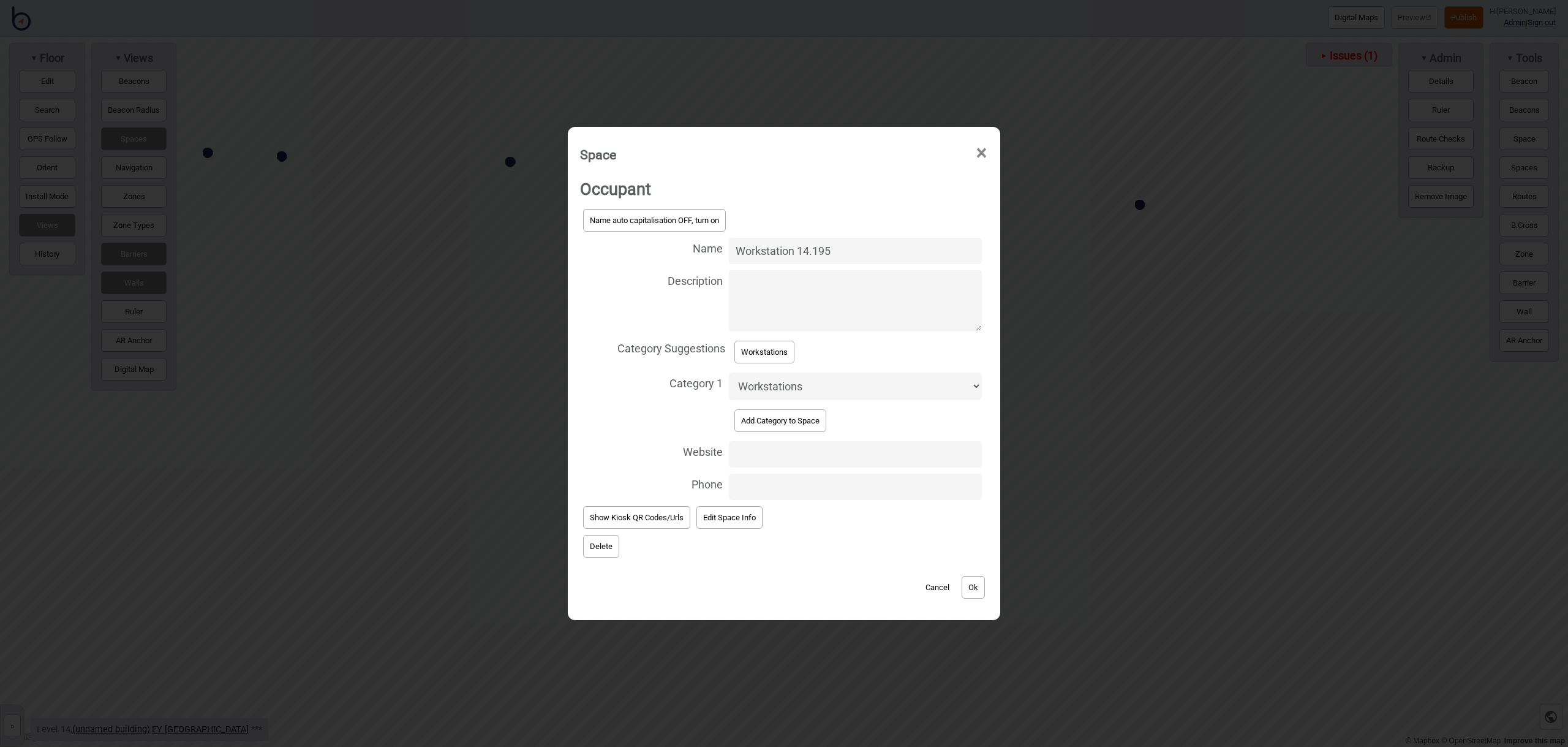
click at [973, 580] on button "Ok" at bounding box center [973, 587] width 24 height 23
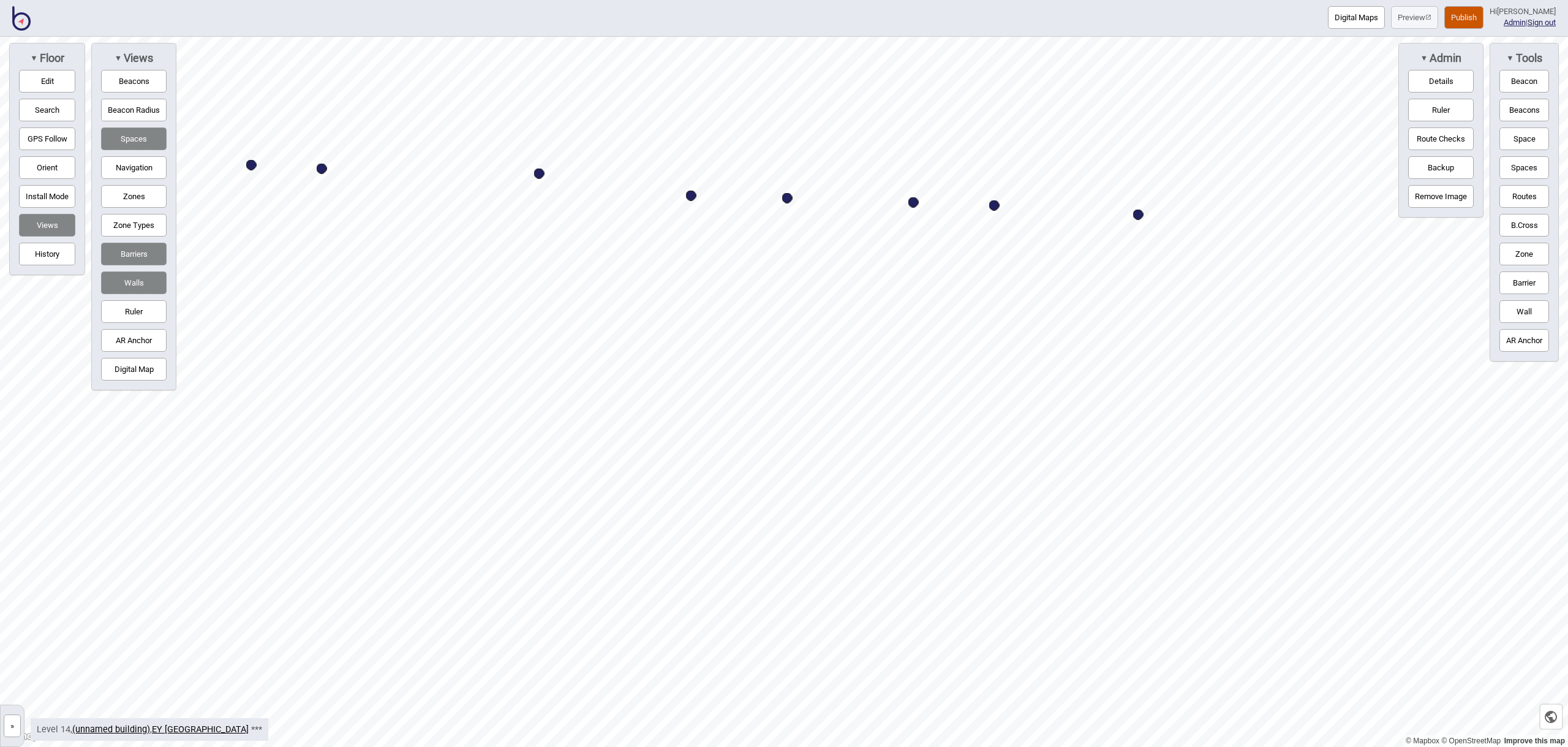
click at [1525, 141] on button "Space" at bounding box center [1524, 139] width 49 height 23
click at [1535, 140] on button "Space" at bounding box center [1524, 139] width 49 height 23
click at [1523, 138] on button "Space" at bounding box center [1524, 139] width 49 height 23
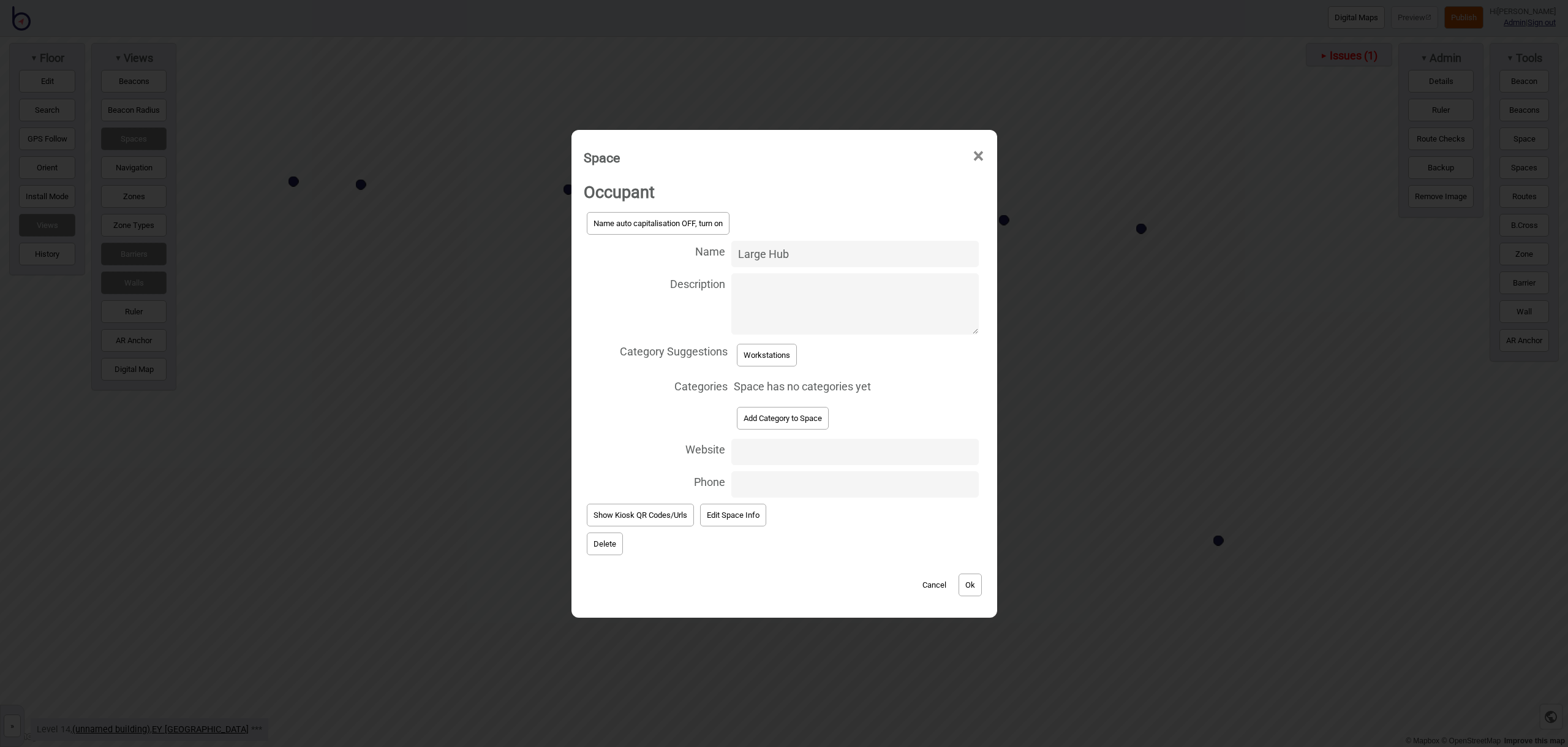
type input "Large Hub"
click at [820, 421] on button "Add Category to Space" at bounding box center [783, 419] width 92 height 23
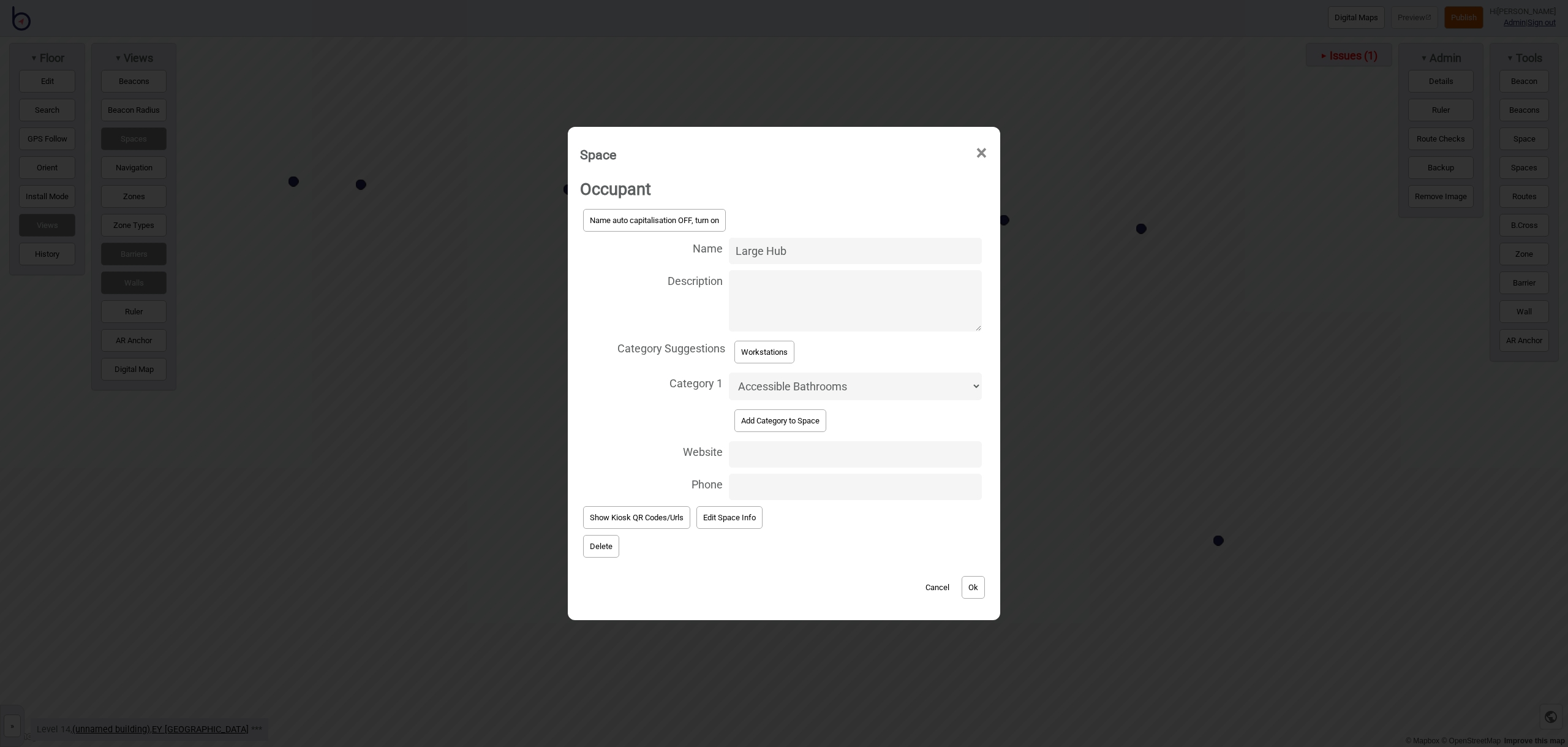
click at [830, 394] on select "Accessible Bathrooms Bathrooms Eating Areas Information and Assistance Meeting …" at bounding box center [856, 386] width 253 height 28
select select "Eating Areas"
click at [969, 581] on button "Ok" at bounding box center [973, 587] width 24 height 23
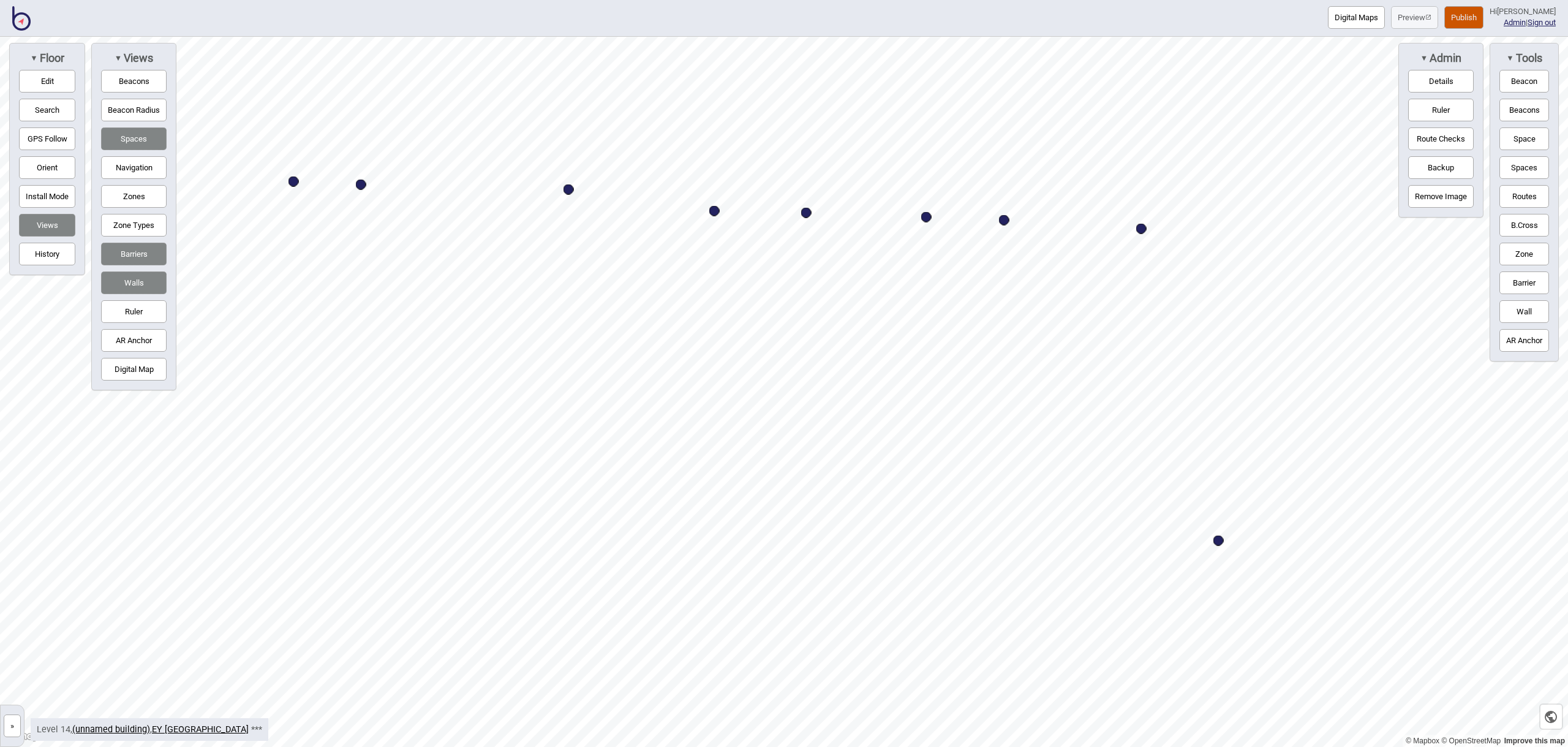
click at [49, 85] on button "Edit" at bounding box center [47, 82] width 57 height 23
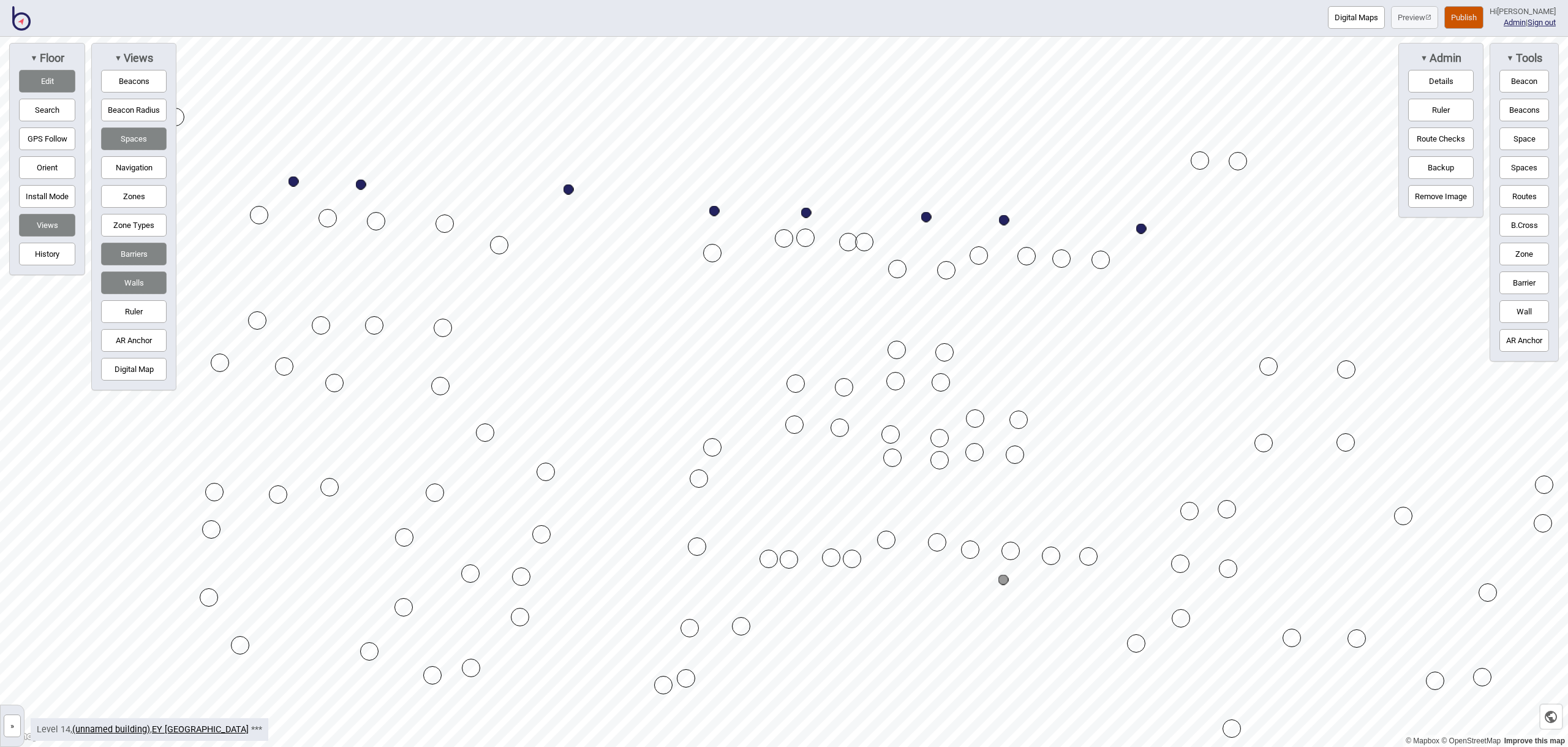
click at [64, 79] on button "Edit" at bounding box center [47, 82] width 57 height 23
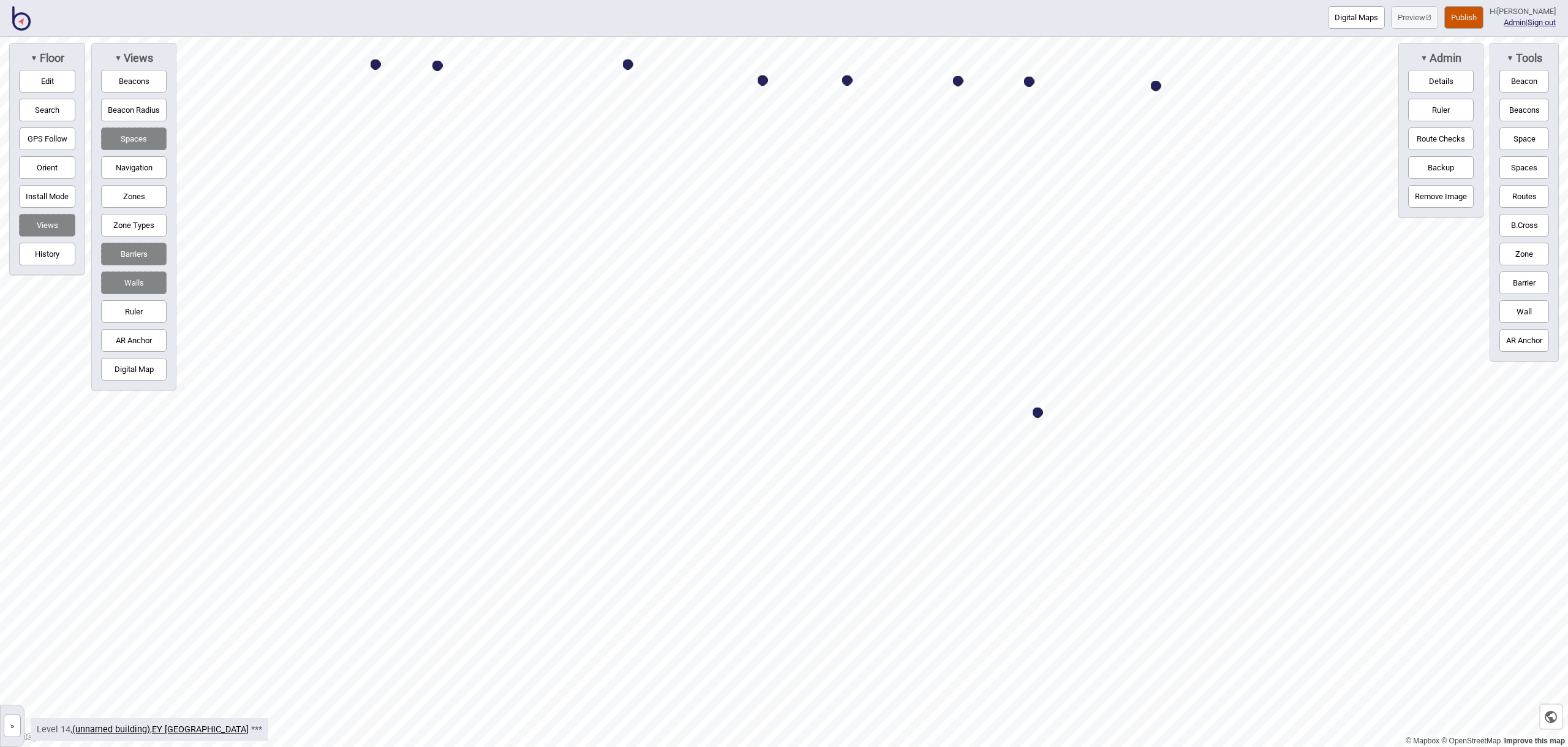
click at [1509, 134] on button "Space" at bounding box center [1524, 139] width 49 height 23
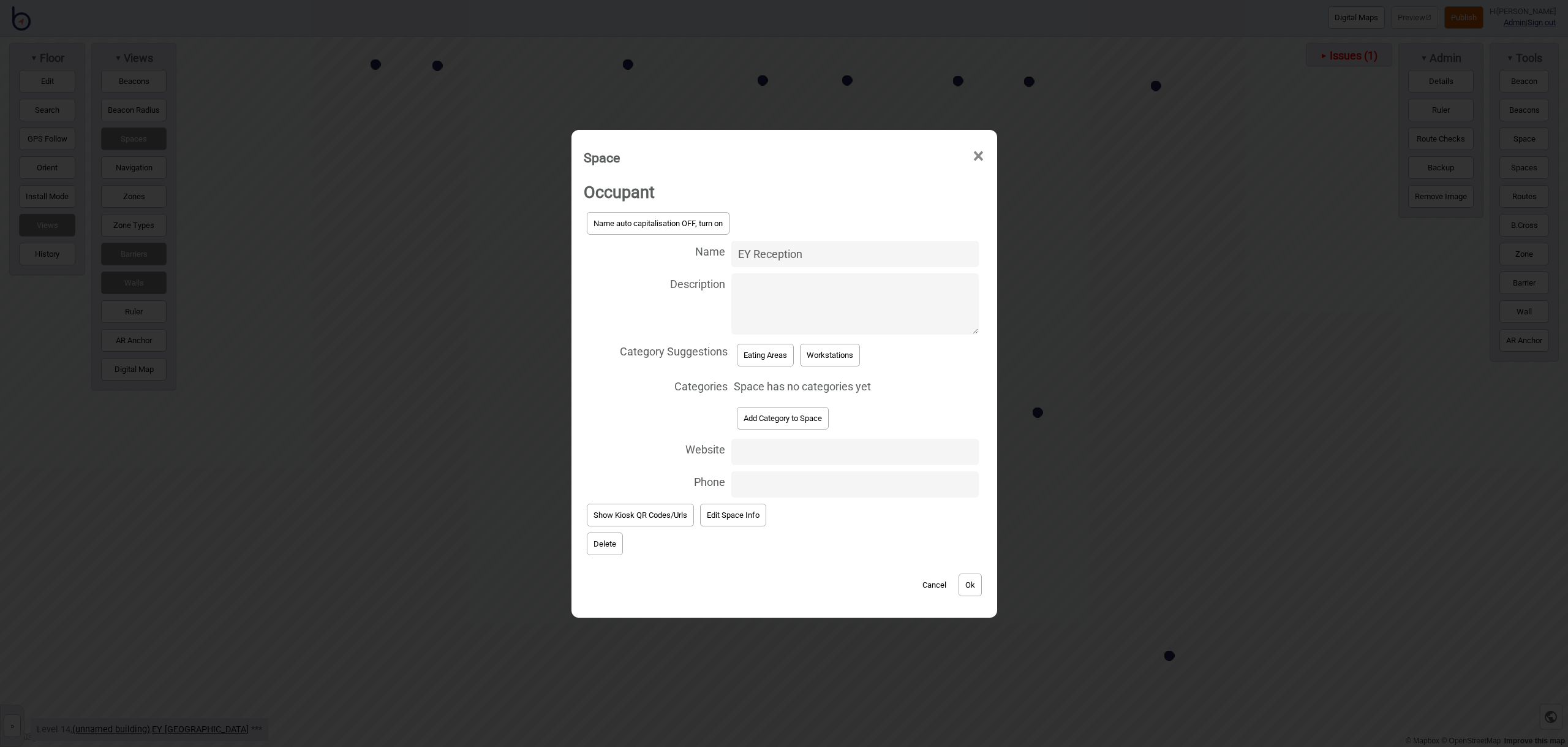
type input "EY Reception"
click at [798, 414] on button "Add Category to Space" at bounding box center [783, 419] width 92 height 23
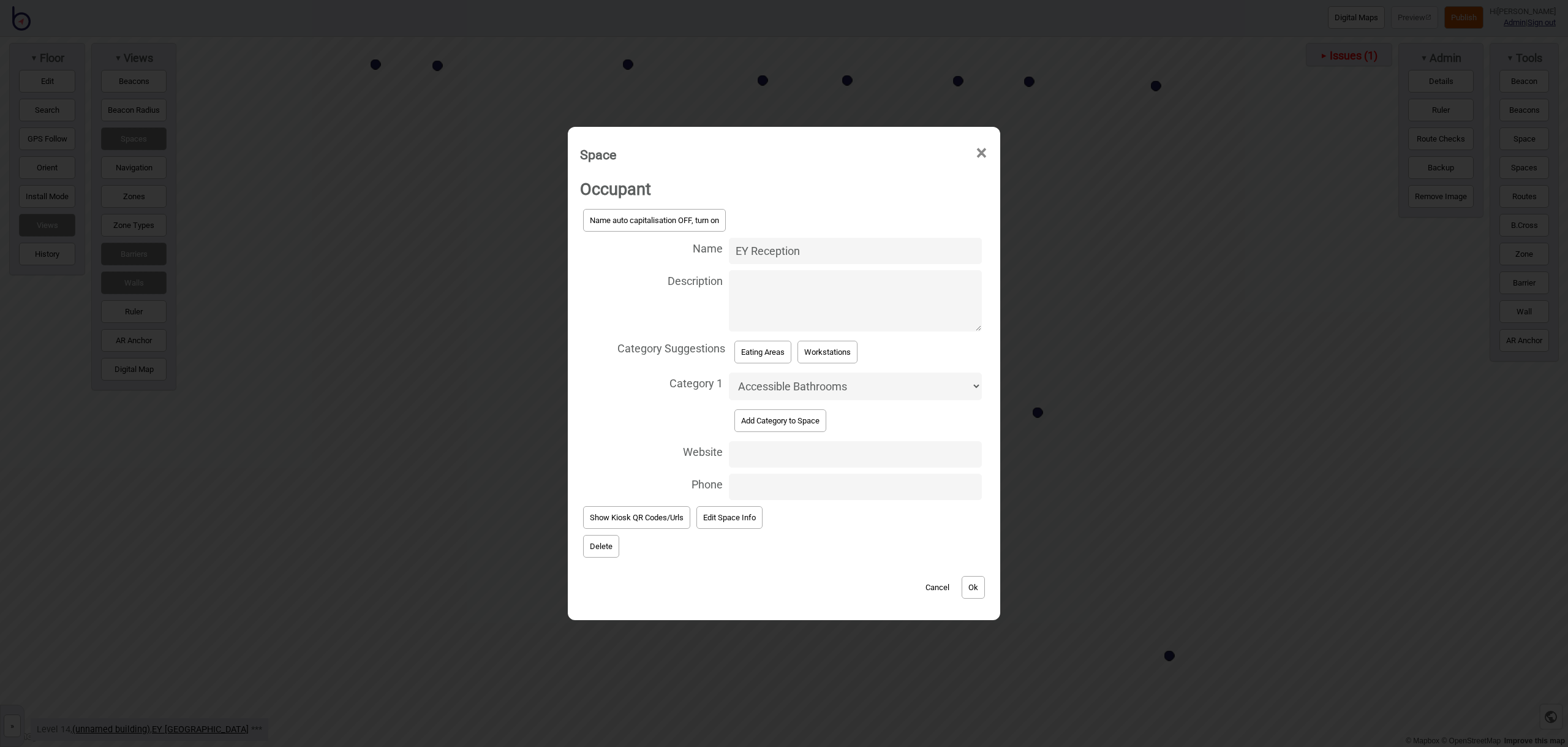
click at [812, 393] on select "Accessible Bathrooms Bathrooms Eating Areas Information and Assistance Meeting …" at bounding box center [856, 386] width 253 height 28
select select "Information and Assistance"
click at [979, 581] on button "Ok" at bounding box center [973, 587] width 24 height 23
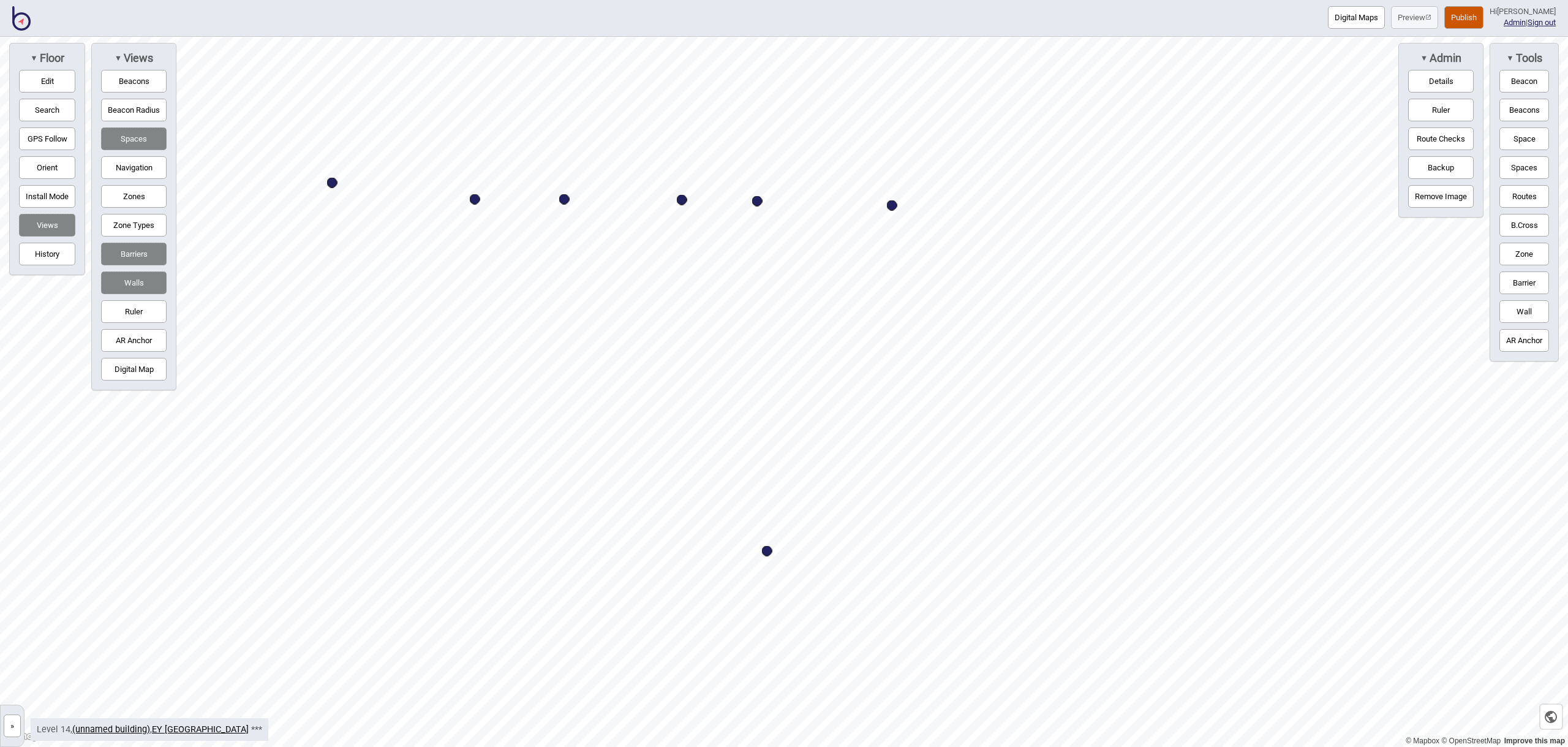
click at [1537, 143] on button "Space" at bounding box center [1524, 139] width 49 height 23
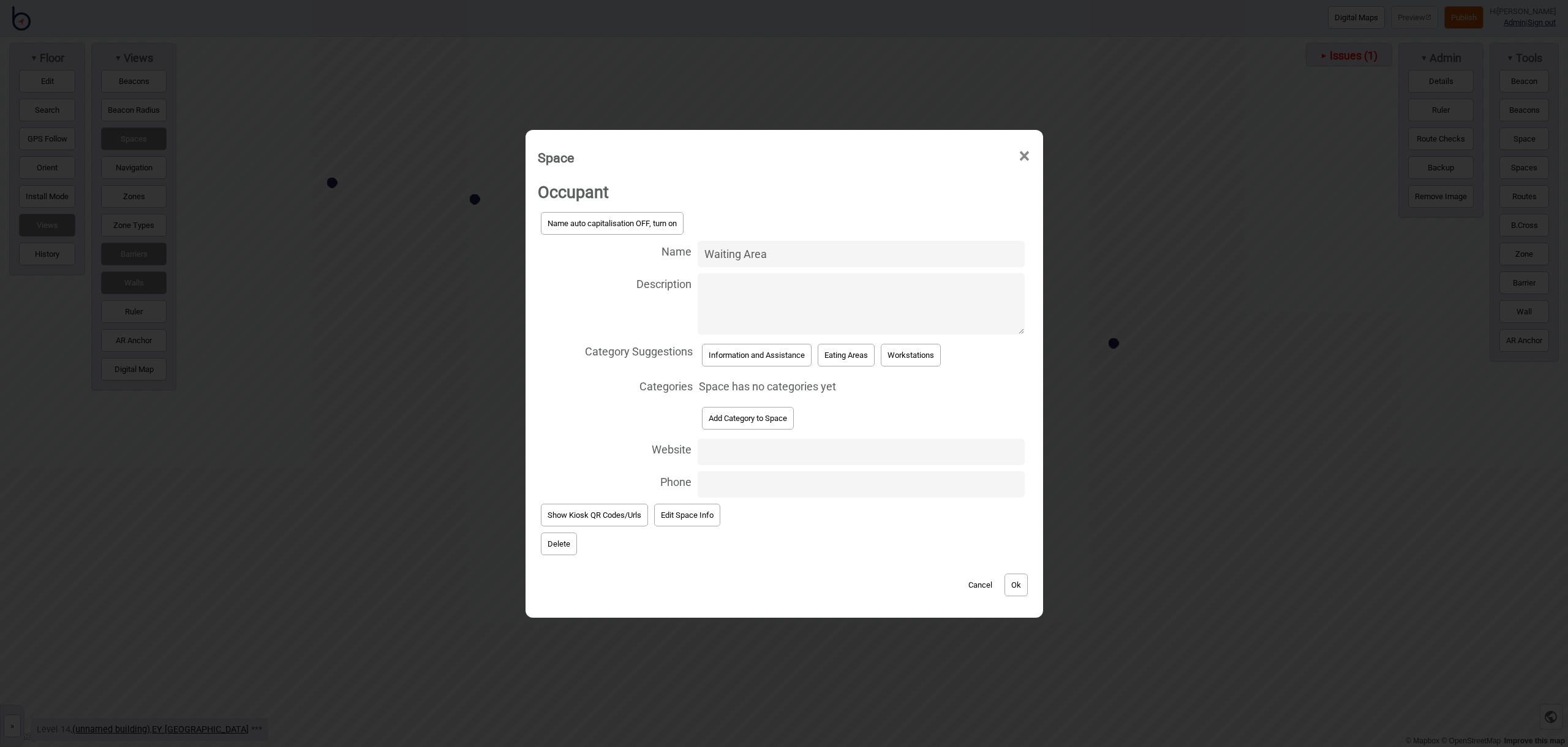
type input "Waiting Area"
click at [752, 418] on button "Add Category to Space" at bounding box center [748, 419] width 92 height 23
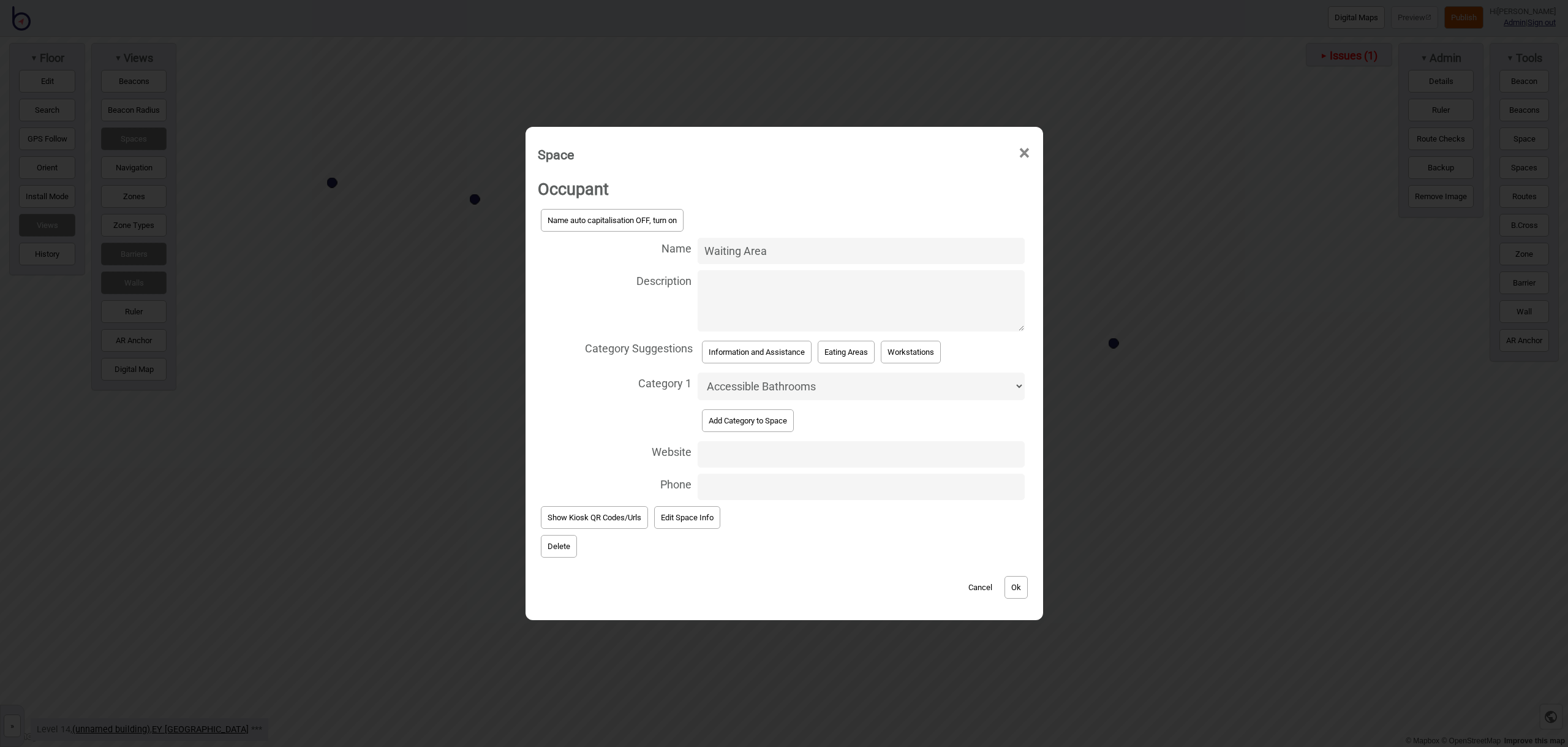
click at [811, 389] on select "Accessible Bathrooms Bathrooms Eating Areas Information and Assistance Meeting …" at bounding box center [861, 386] width 327 height 28
select select "Seating Areas"
click at [1011, 586] on button "Ok" at bounding box center [1016, 587] width 24 height 23
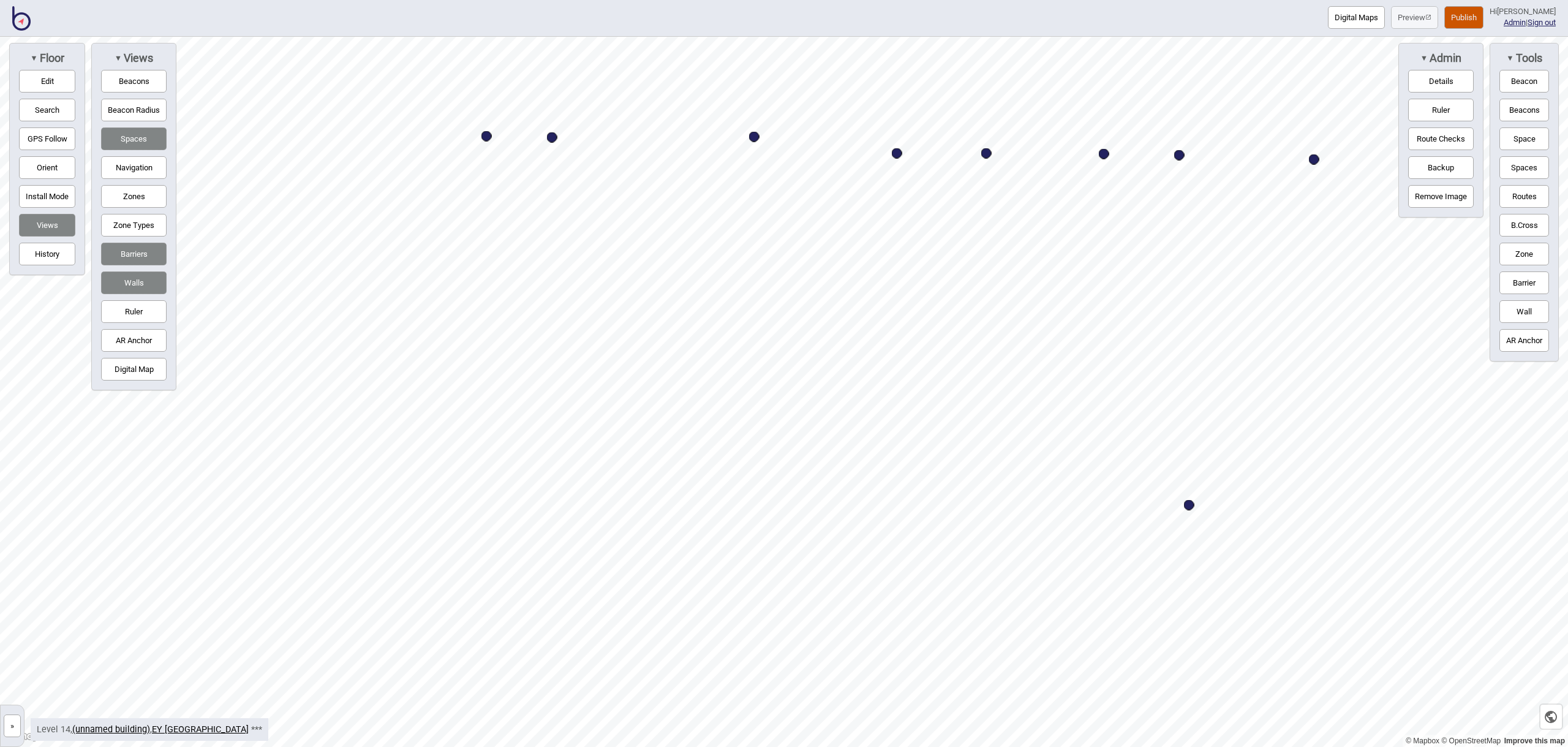
click at [1524, 137] on button "Space" at bounding box center [1524, 139] width 49 height 23
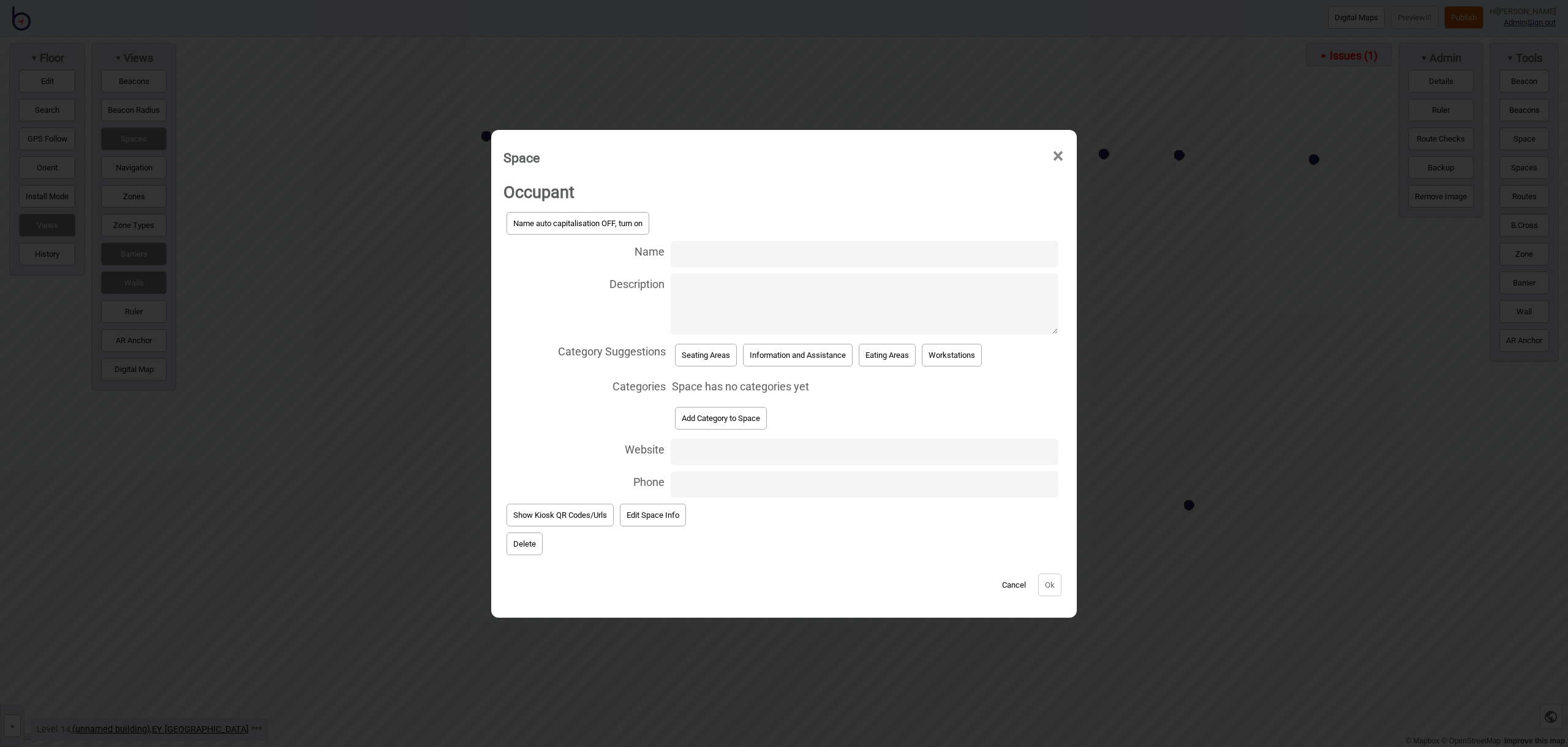
click at [691, 253] on input "Name" at bounding box center [865, 253] width 388 height 26
type input "Workstation 14.215"
click at [950, 360] on button "Workstations" at bounding box center [952, 355] width 60 height 23
select select "Workstations"
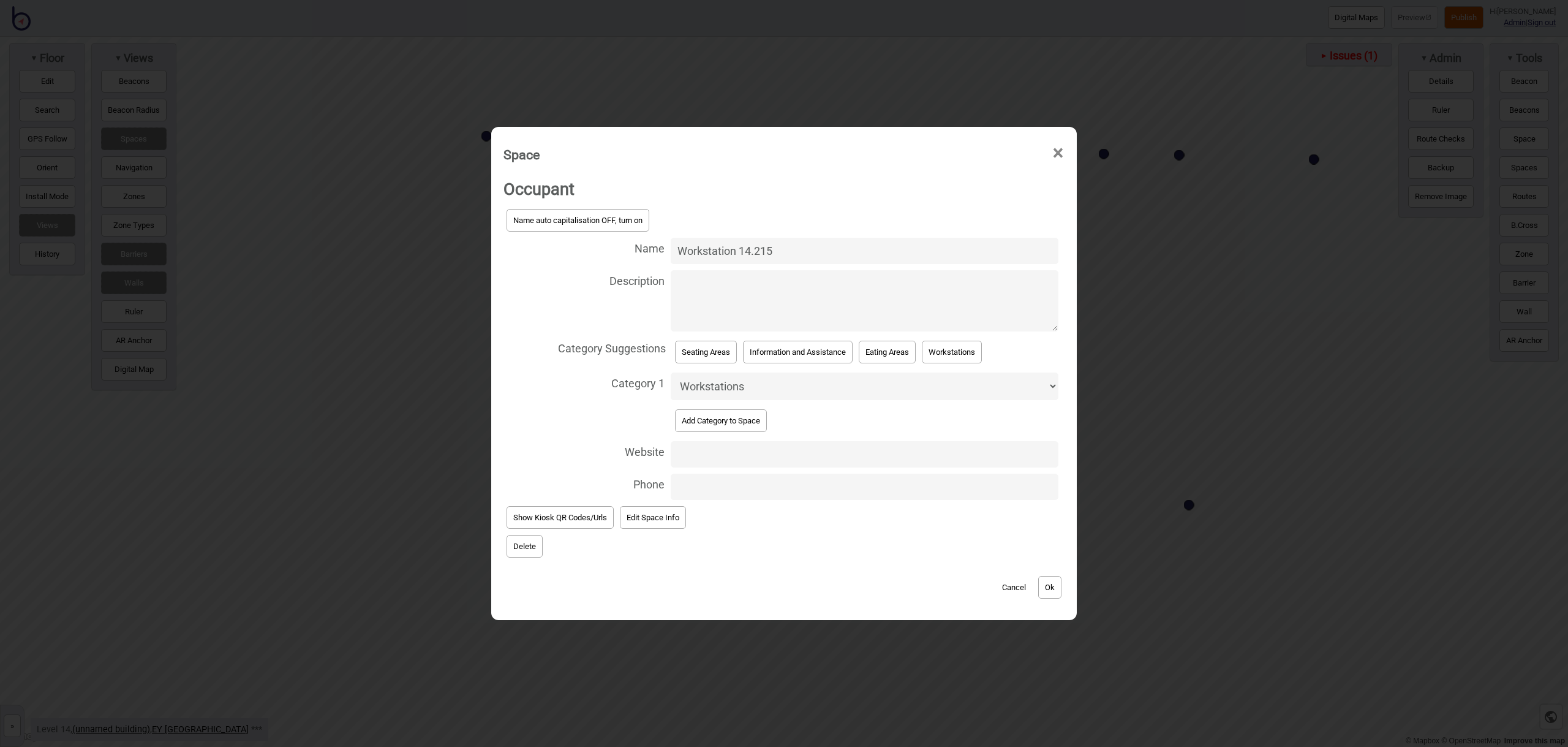
click at [1052, 577] on button "Ok" at bounding box center [1049, 587] width 24 height 23
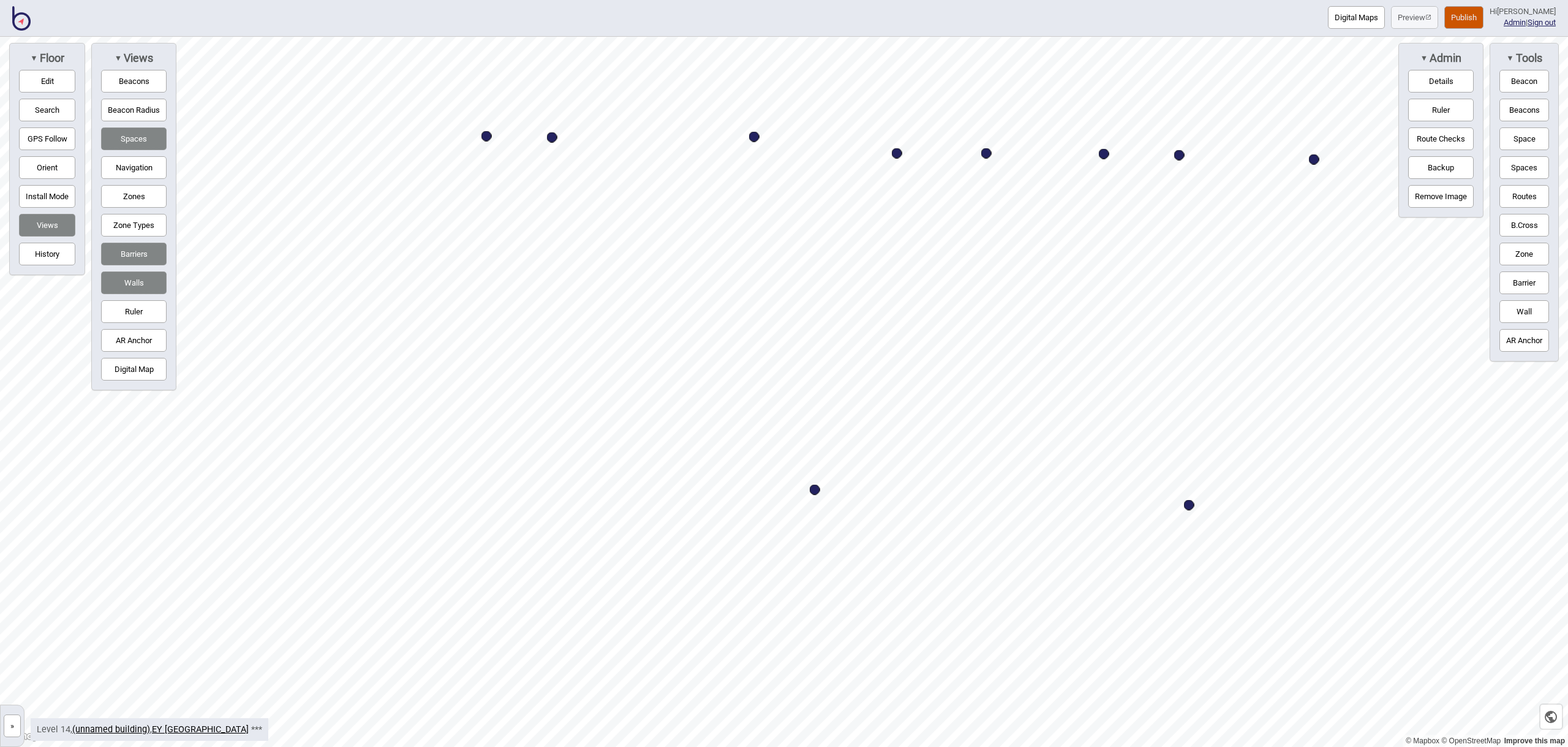
click at [1530, 143] on button "Space" at bounding box center [1524, 139] width 49 height 23
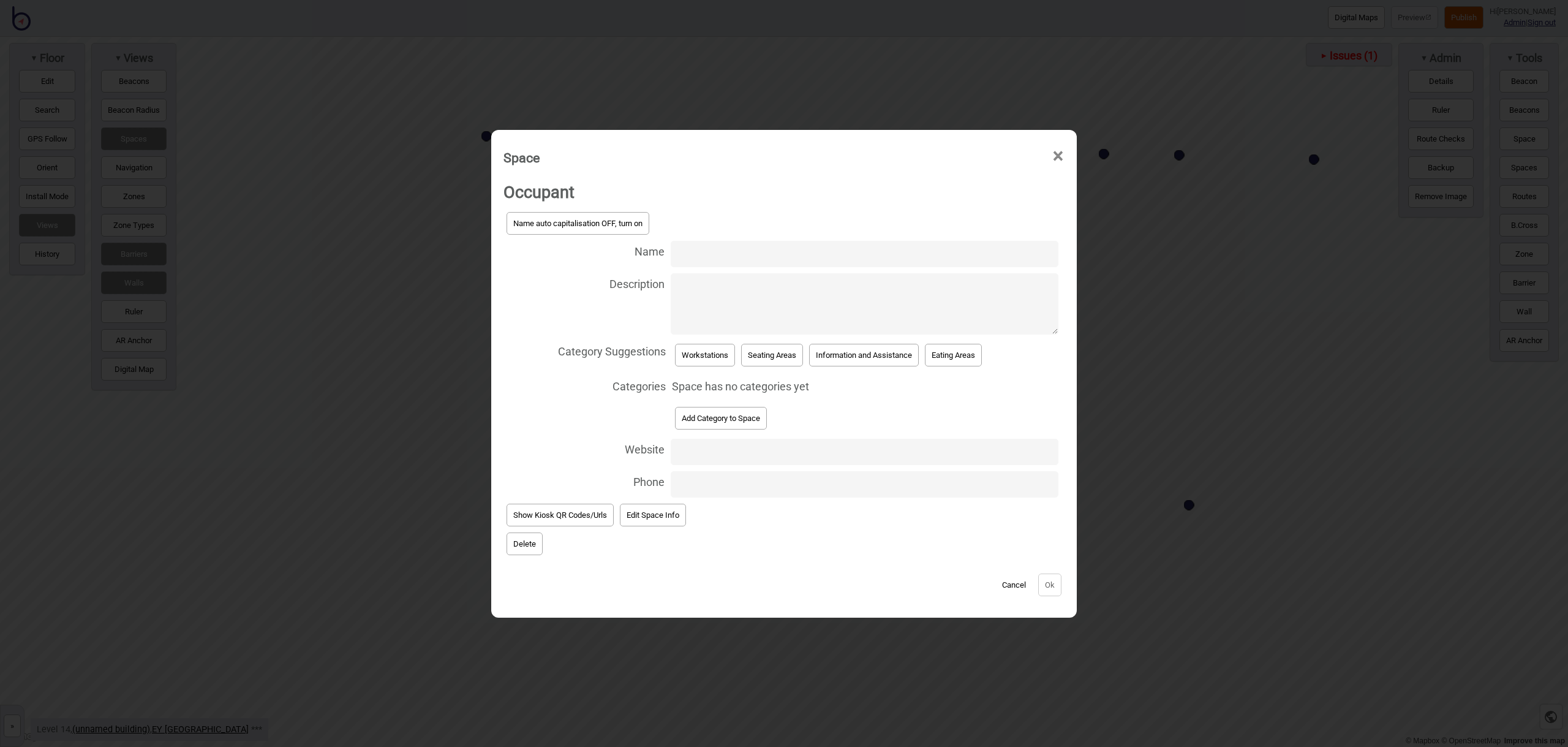
click at [694, 248] on input "Name" at bounding box center [865, 253] width 388 height 26
type input "Workstation 14.175"
click at [690, 356] on button "Workstations" at bounding box center [705, 355] width 60 height 23
select select "Workstations"
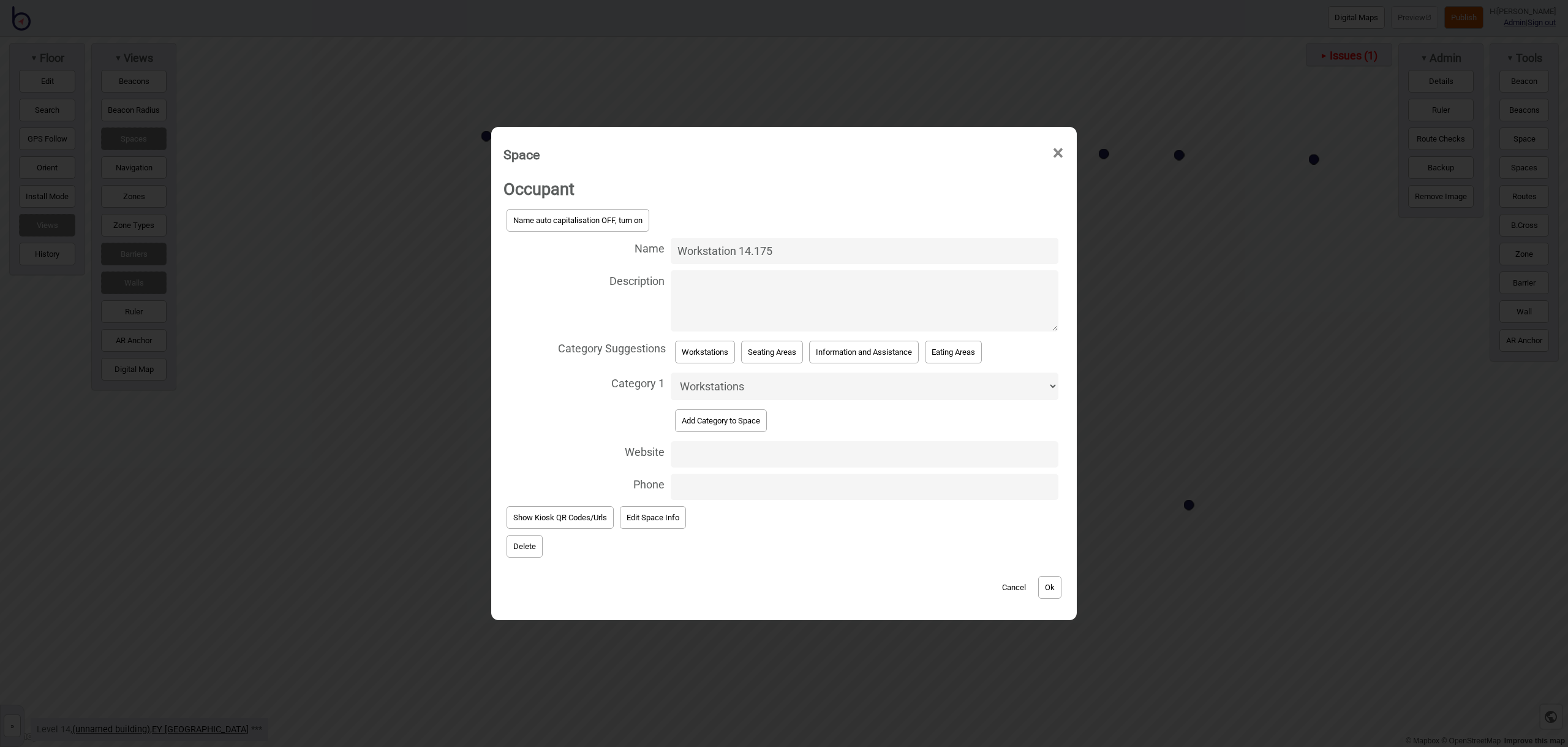
click at [1062, 580] on button "Ok" at bounding box center [1049, 587] width 24 height 23
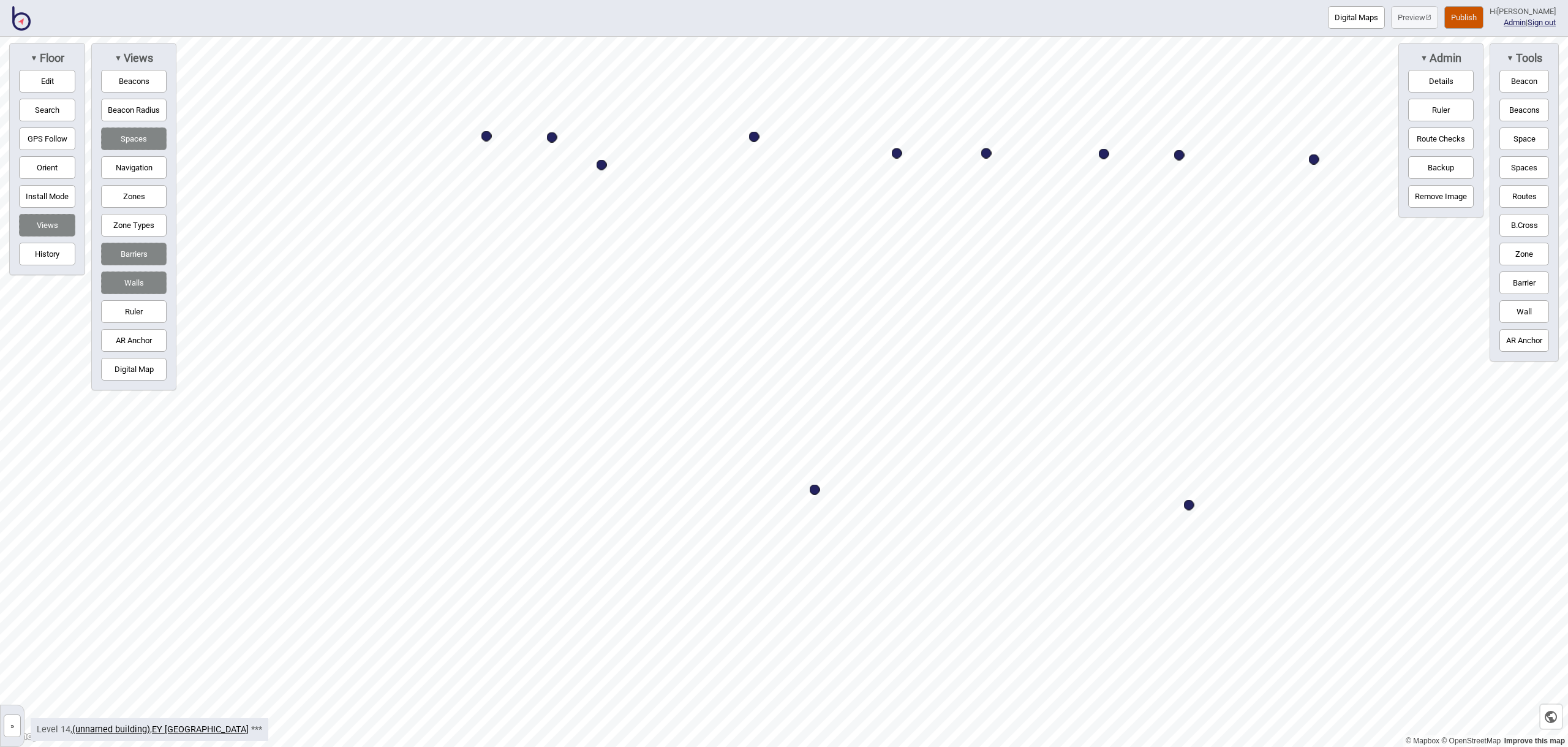
click at [115, 165] on button "Navigation" at bounding box center [134, 167] width 66 height 23
click at [1516, 135] on button "Space" at bounding box center [1524, 139] width 49 height 23
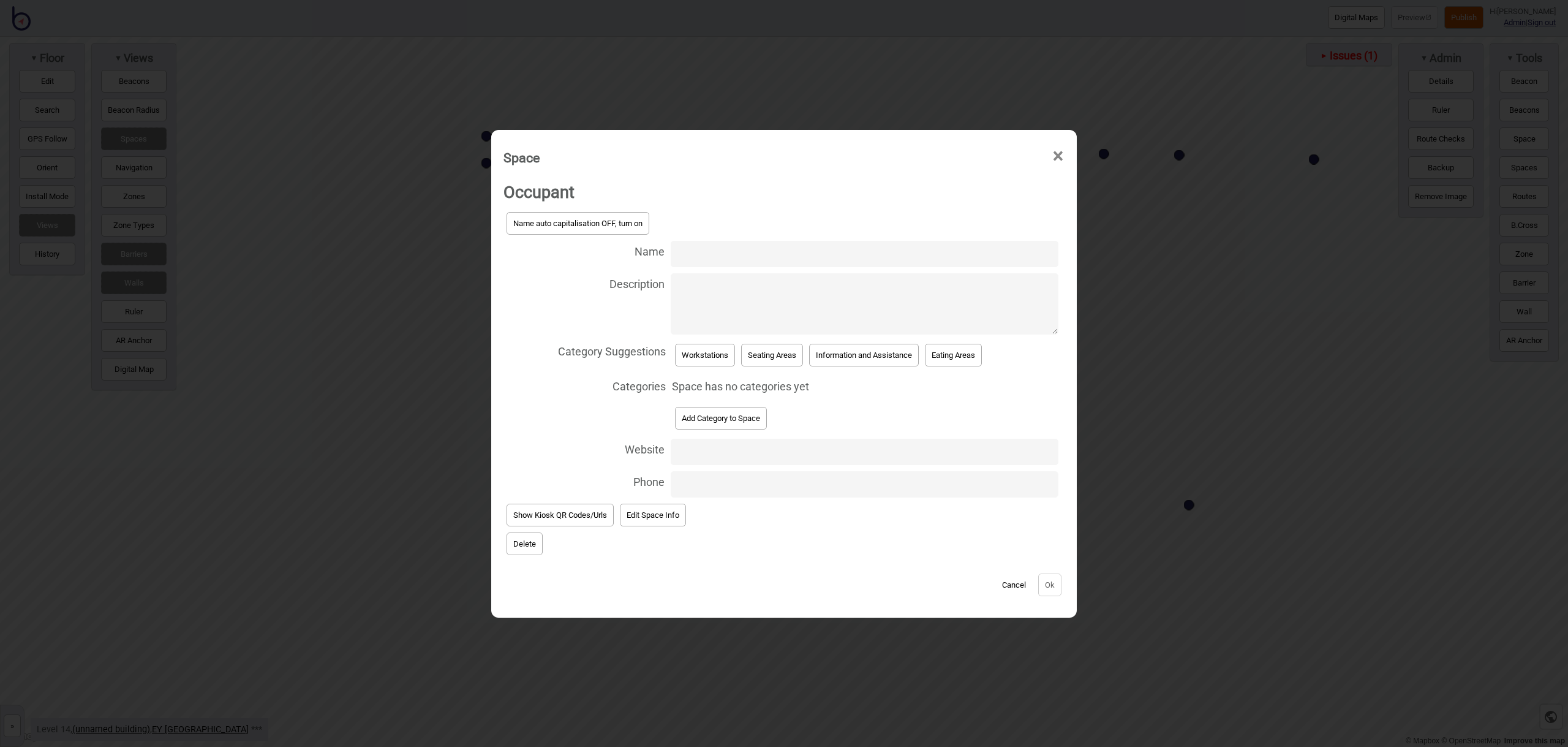
click at [697, 254] on input "Name" at bounding box center [865, 253] width 388 height 26
type input "Workstation 14.177"
click at [715, 357] on button "Workstations" at bounding box center [705, 355] width 60 height 23
select select "Workstations"
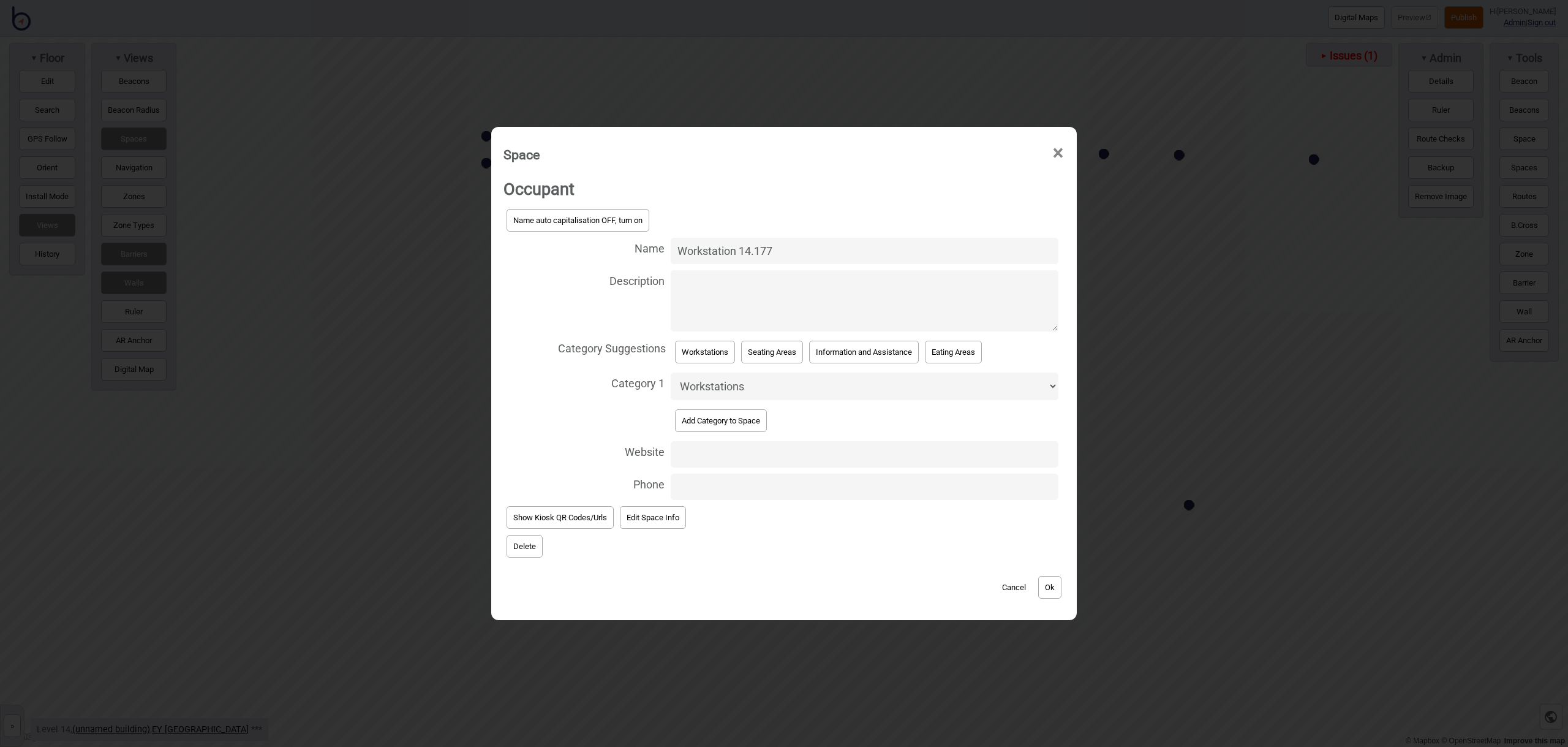
click at [1049, 588] on button "Ok" at bounding box center [1049, 587] width 24 height 23
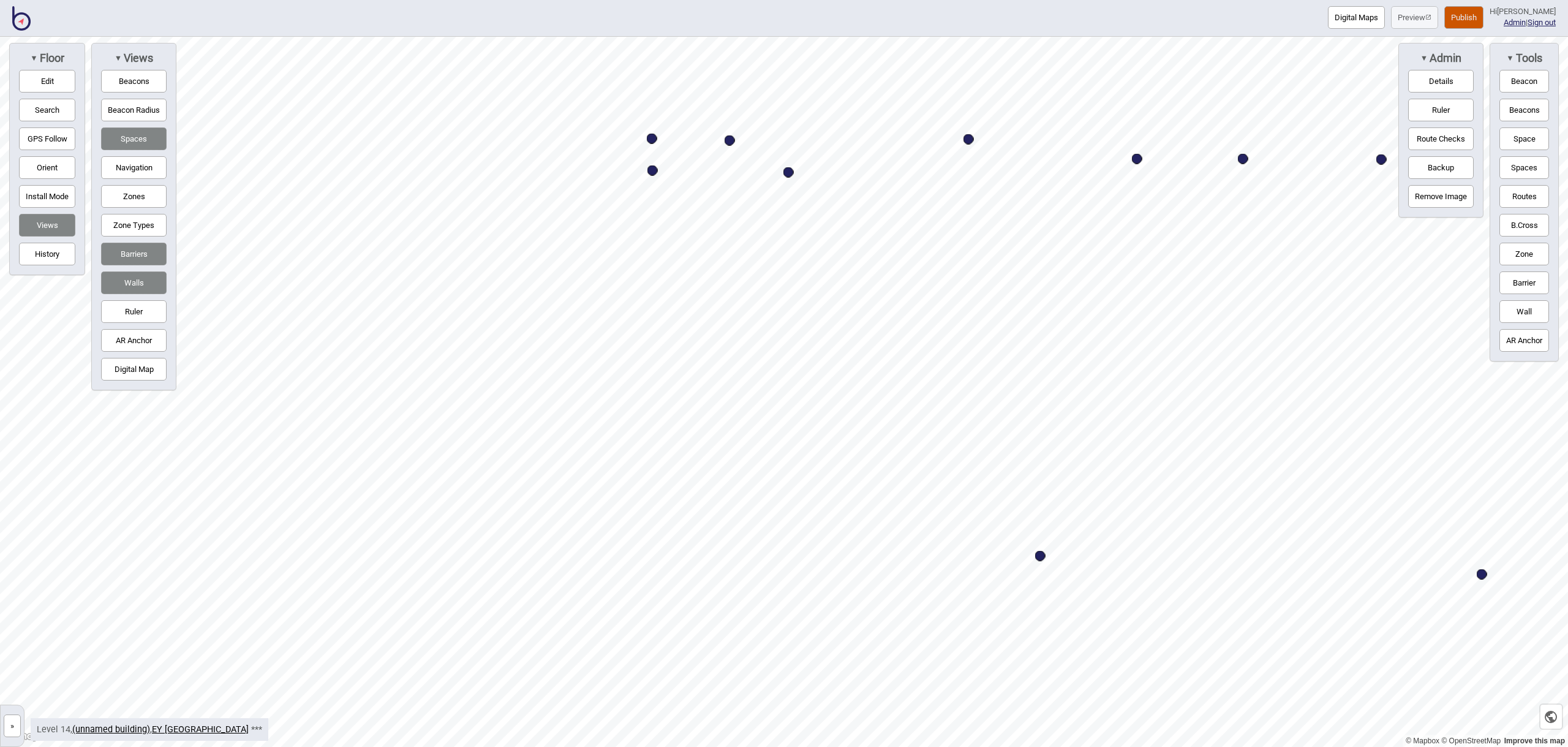
click at [1528, 135] on button "Space" at bounding box center [1524, 139] width 49 height 23
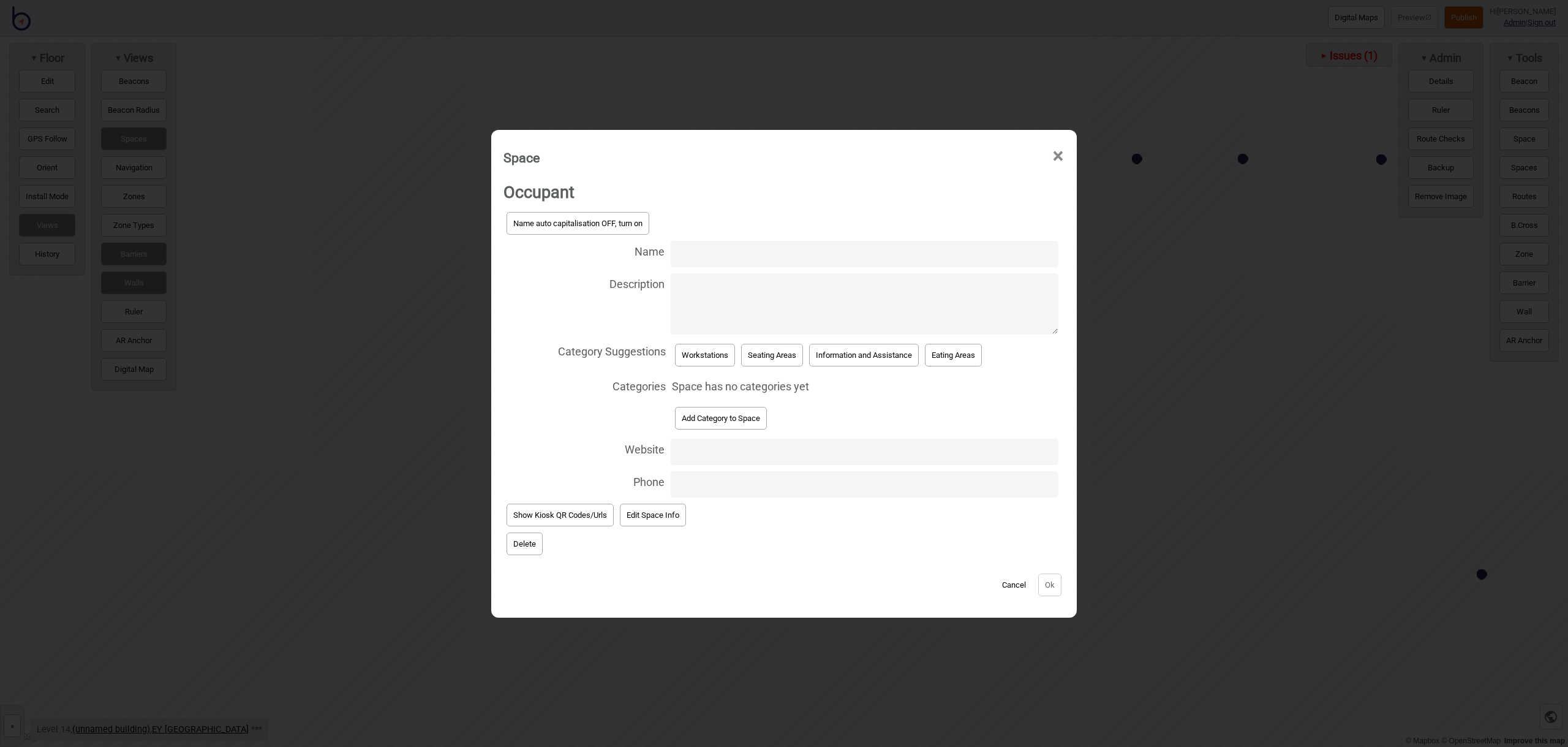
click at [709, 253] on input "Name" at bounding box center [865, 253] width 388 height 26
type input "Workstation 14.179"
click at [712, 347] on button "Workstations" at bounding box center [705, 355] width 60 height 23
select select "Workstations"
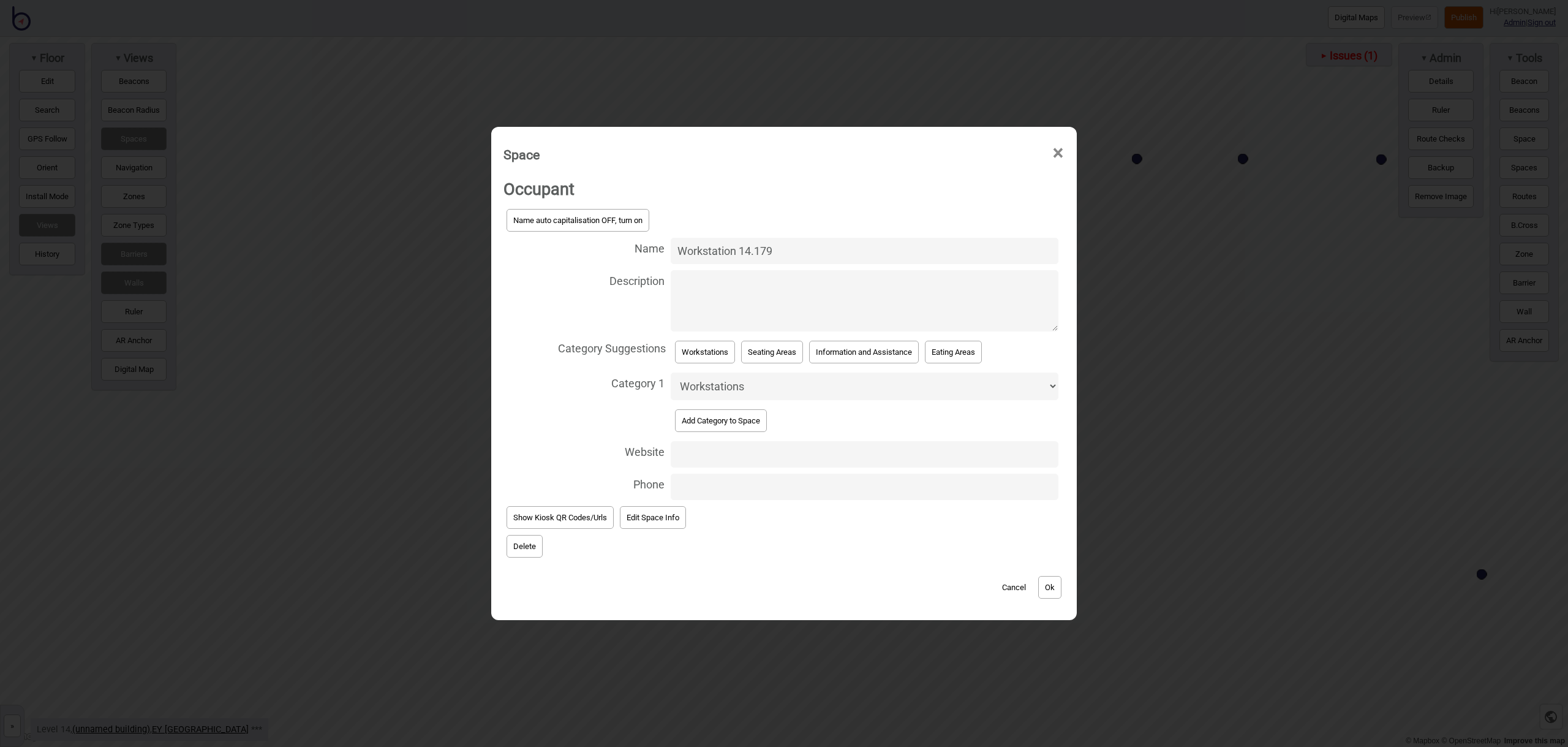
click at [1059, 594] on button "Ok" at bounding box center [1049, 587] width 24 height 23
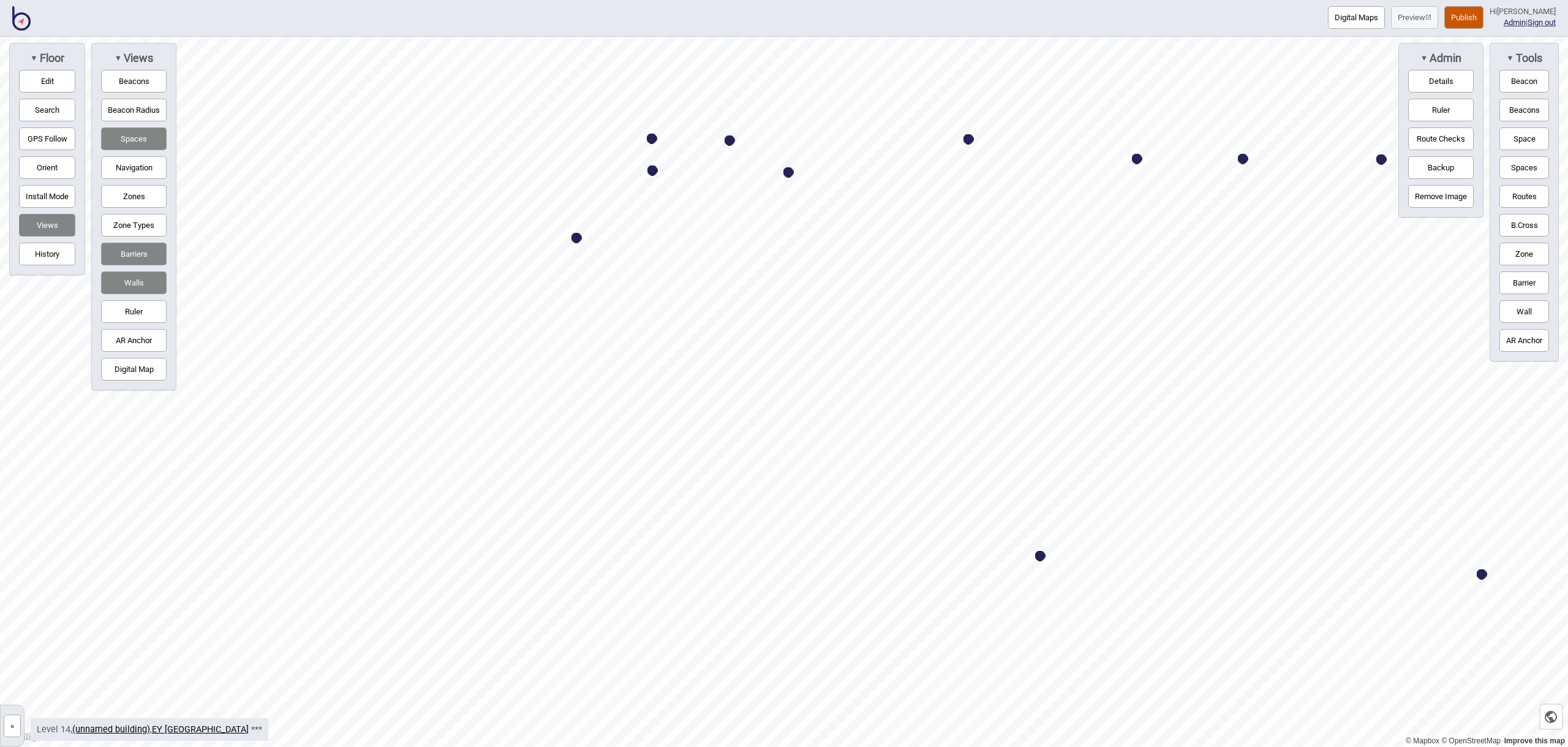
click at [133, 159] on button "Navigation" at bounding box center [134, 167] width 66 height 23
click at [1528, 147] on button "Space" at bounding box center [1524, 139] width 49 height 23
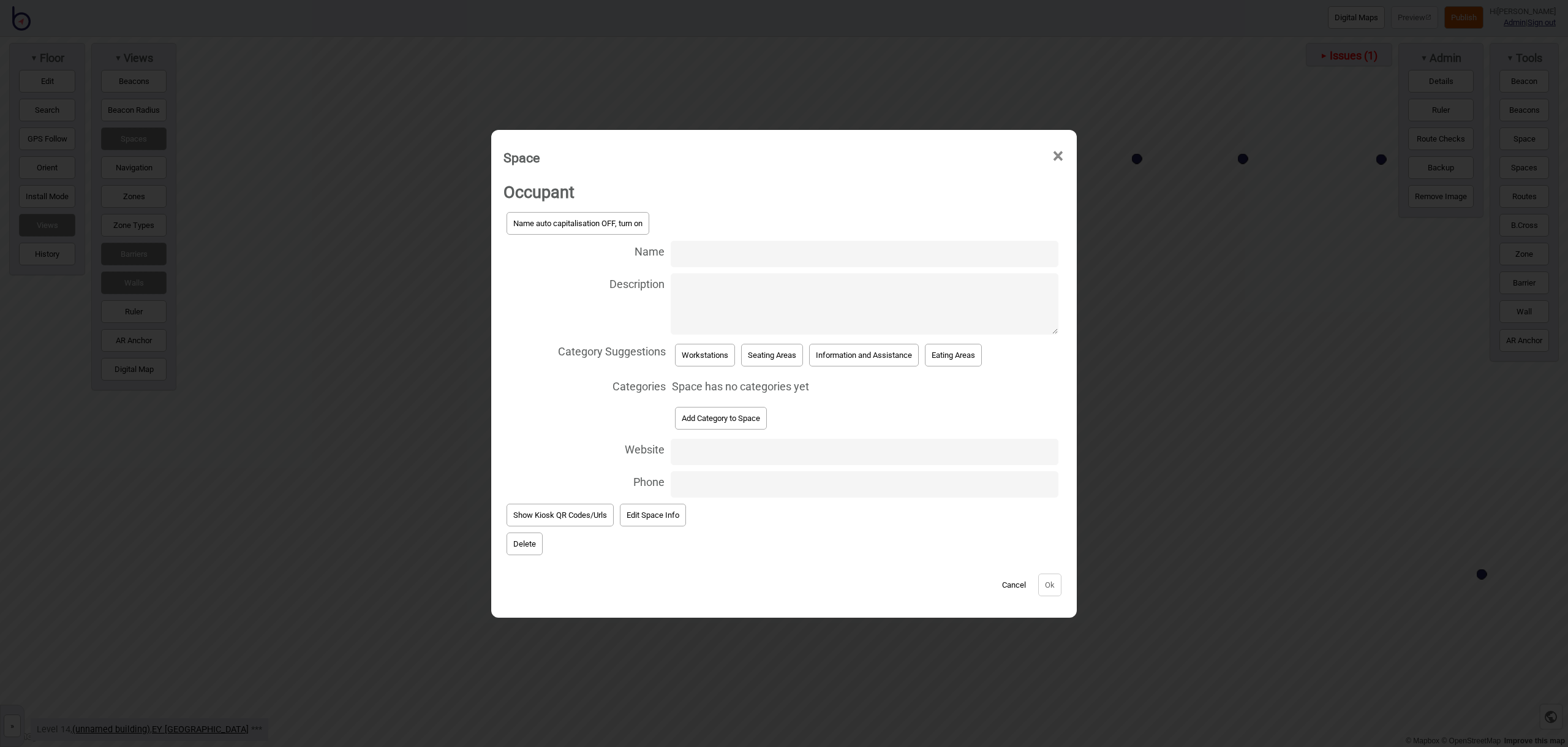
click at [707, 257] on input "Name" at bounding box center [865, 253] width 388 height 26
type input "Workstation 14.171"
click at [705, 349] on button "Workstations" at bounding box center [705, 355] width 60 height 23
select select "Workstations"
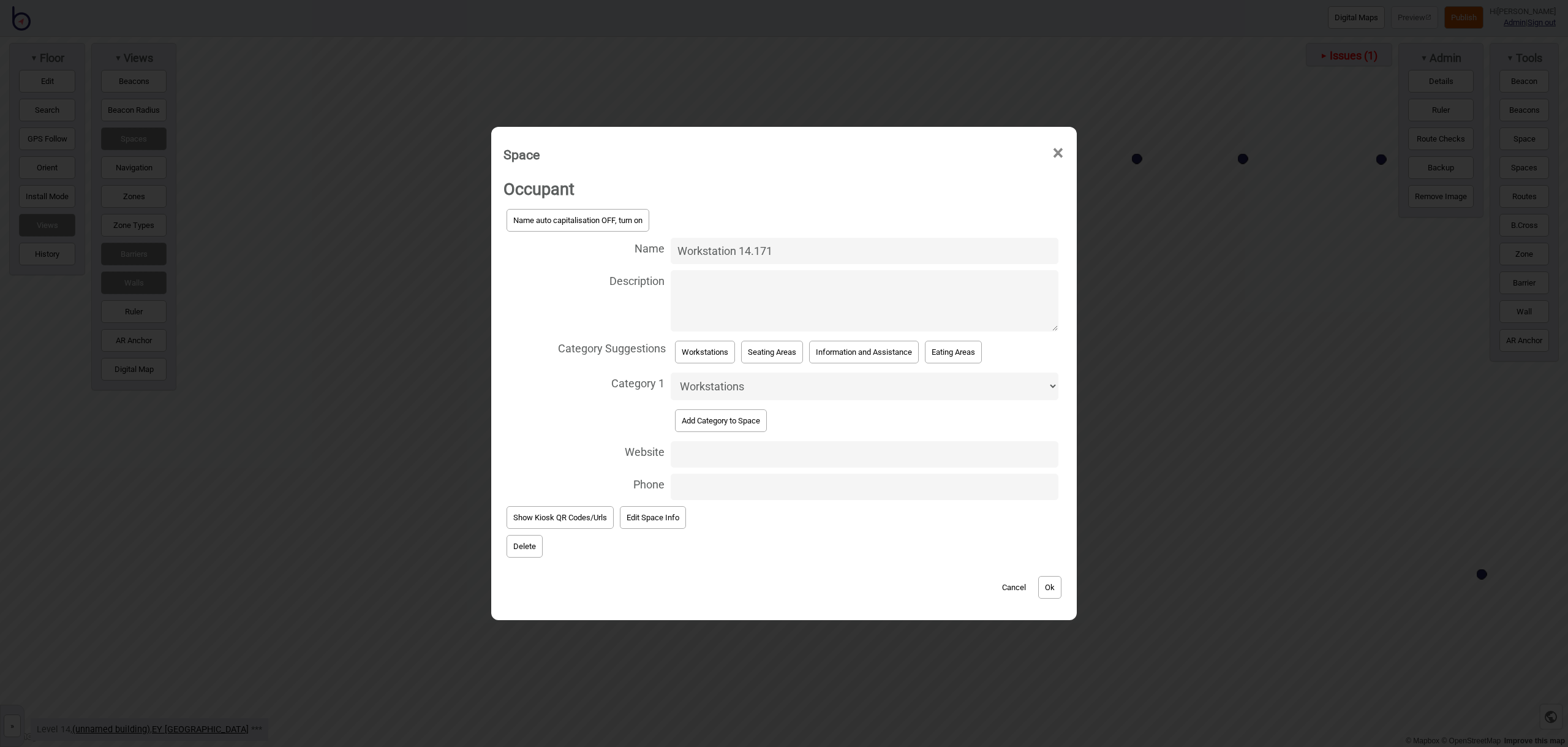
click at [1050, 583] on button "Ok" at bounding box center [1049, 587] width 24 height 23
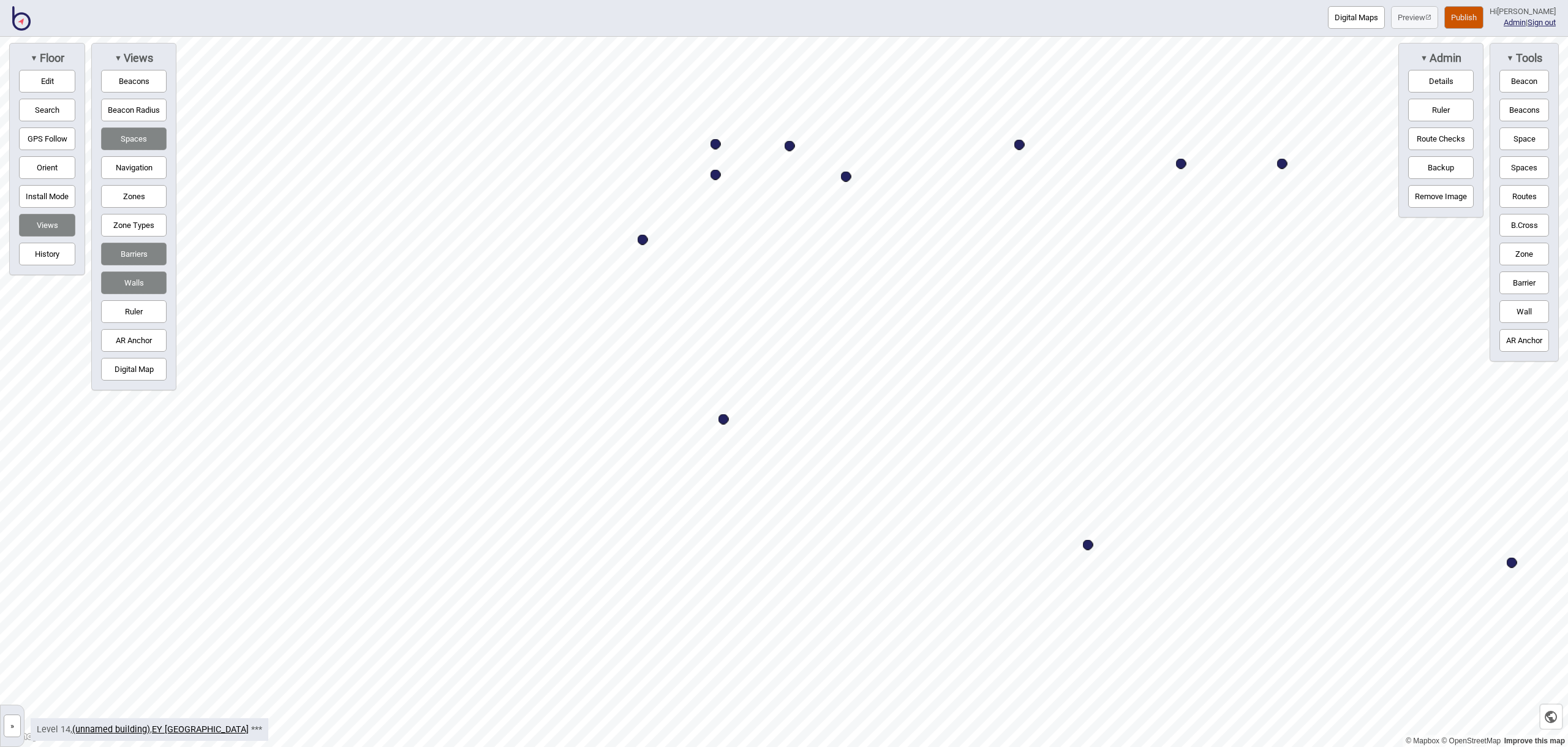
click at [1514, 135] on button "Space" at bounding box center [1524, 139] width 49 height 23
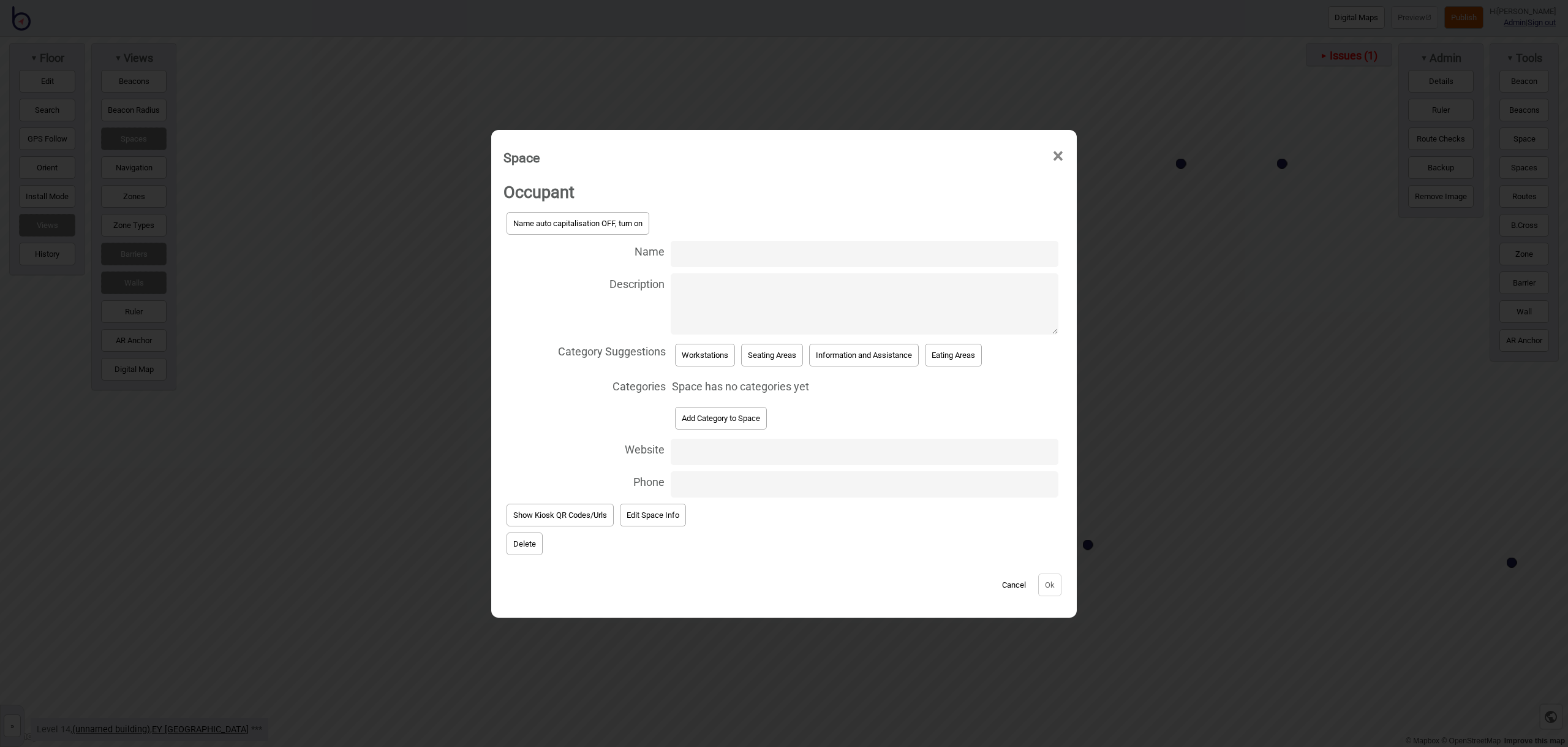
click at [748, 262] on input "Name" at bounding box center [865, 253] width 388 height 26
type input "Workstation 14.173"
click at [692, 350] on button "Workstations" at bounding box center [705, 355] width 60 height 23
select select "Workstations"
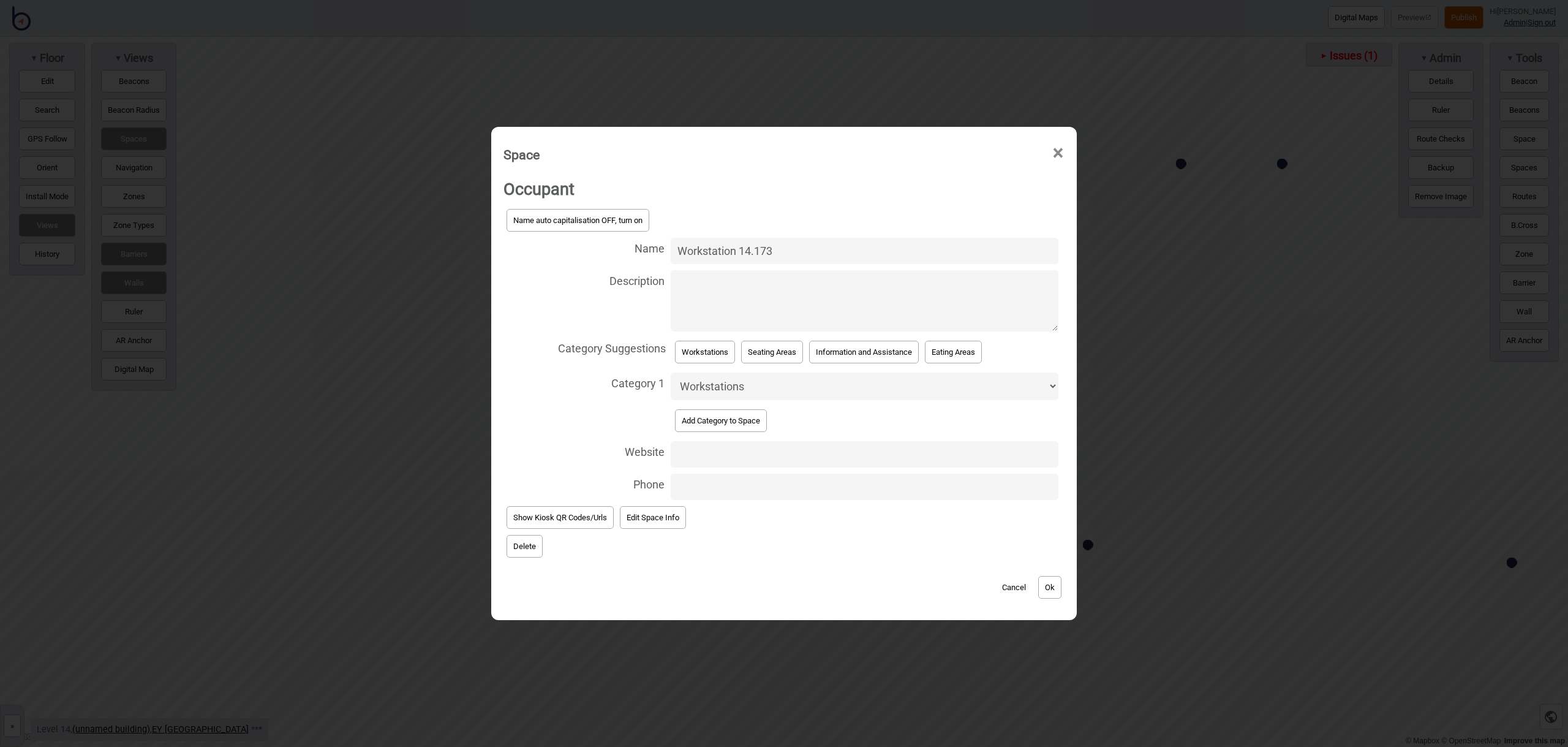
click at [1049, 580] on button "Ok" at bounding box center [1049, 587] width 24 height 23
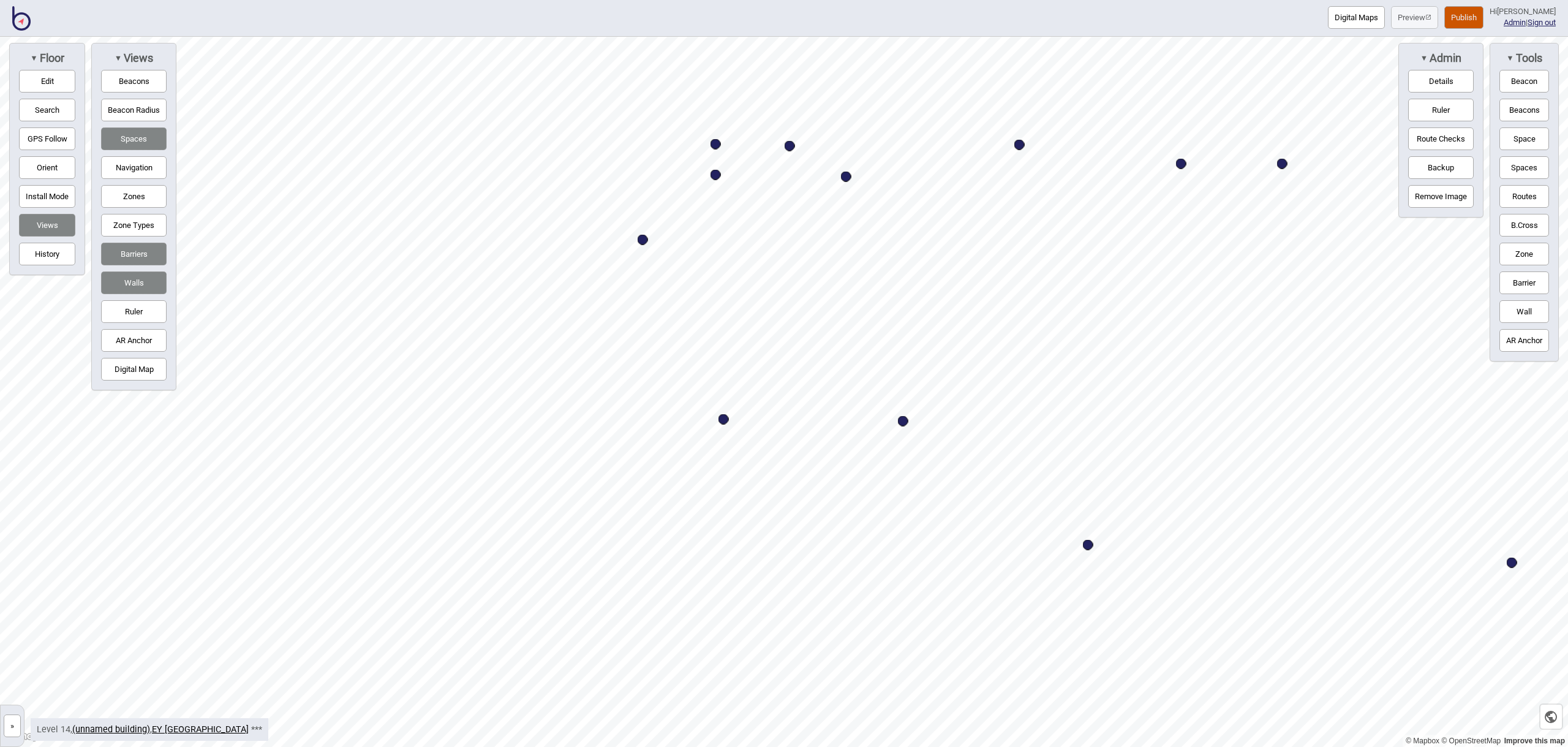
click at [133, 167] on button "Navigation" at bounding box center [134, 167] width 66 height 23
click at [55, 70] on button "Edit" at bounding box center [47, 82] width 57 height 23
click at [52, 75] on button "Edit" at bounding box center [47, 82] width 57 height 23
drag, startPoint x: 1516, startPoint y: 141, endPoint x: 1509, endPoint y: 142, distance: 7.1
click at [1516, 141] on button "Space" at bounding box center [1524, 139] width 49 height 23
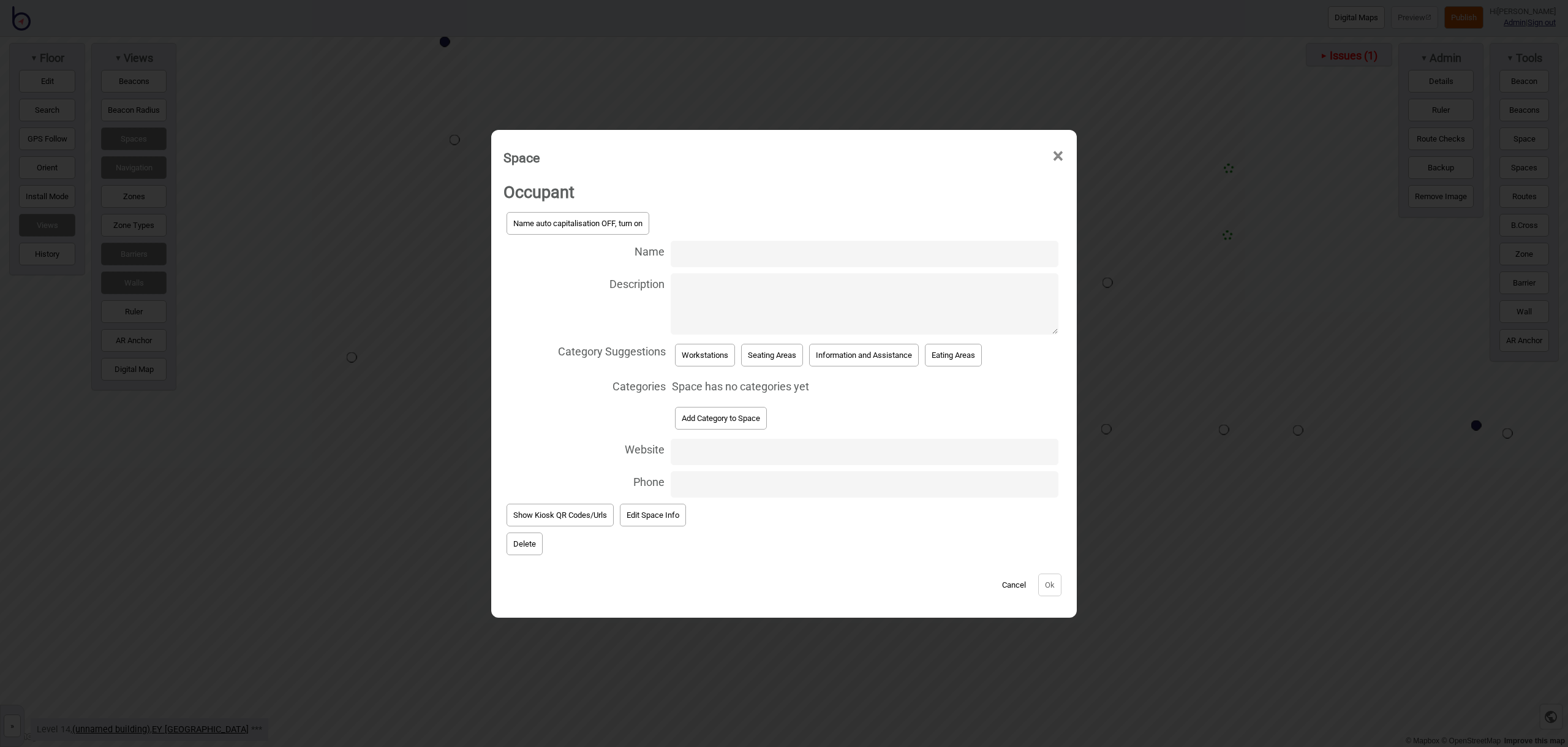
click at [715, 255] on input "Name" at bounding box center [865, 253] width 388 height 26
type input "Workstation 14.169"
click at [682, 348] on button "Workstations" at bounding box center [705, 355] width 60 height 23
select select "Workstations"
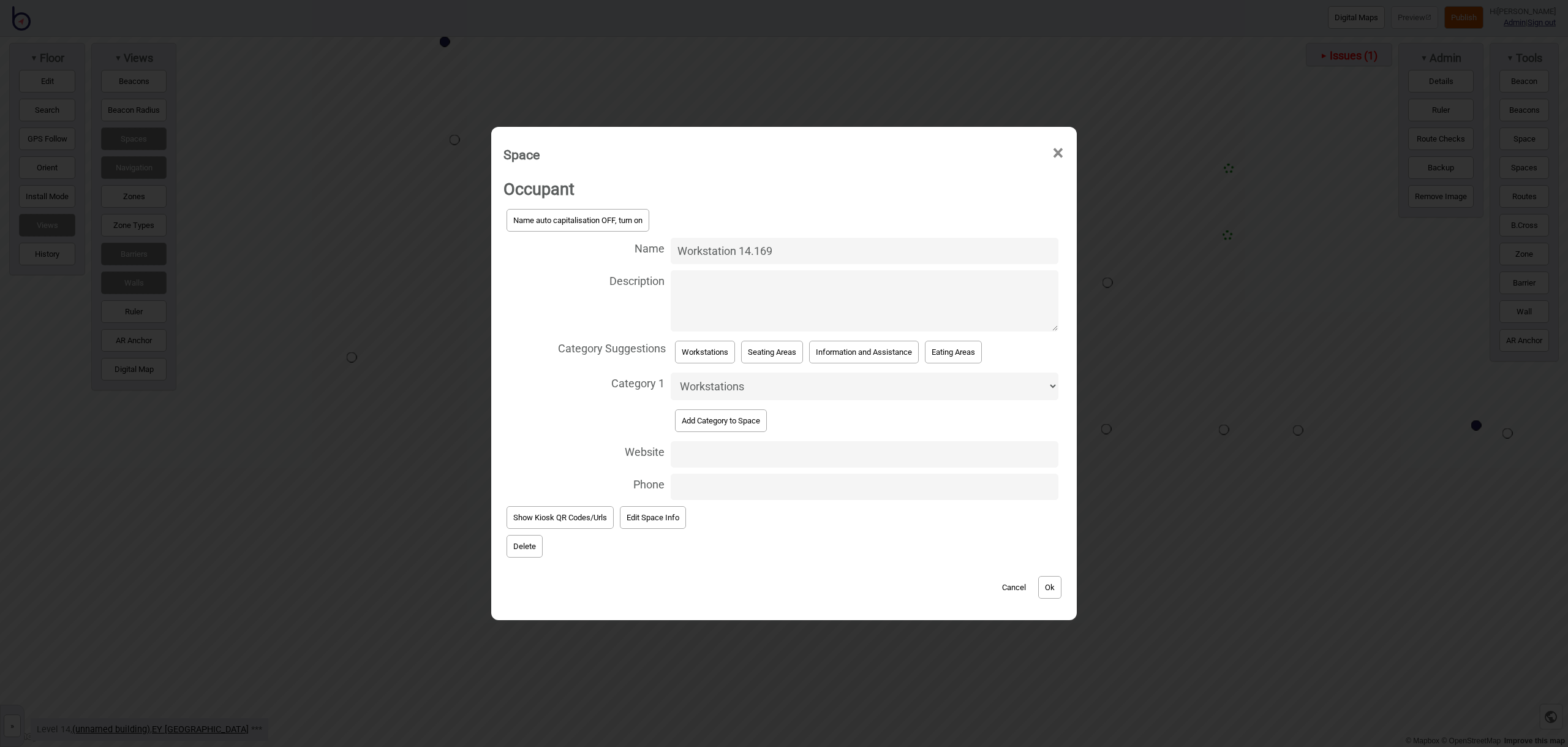
click at [1042, 582] on button "Ok" at bounding box center [1049, 587] width 24 height 23
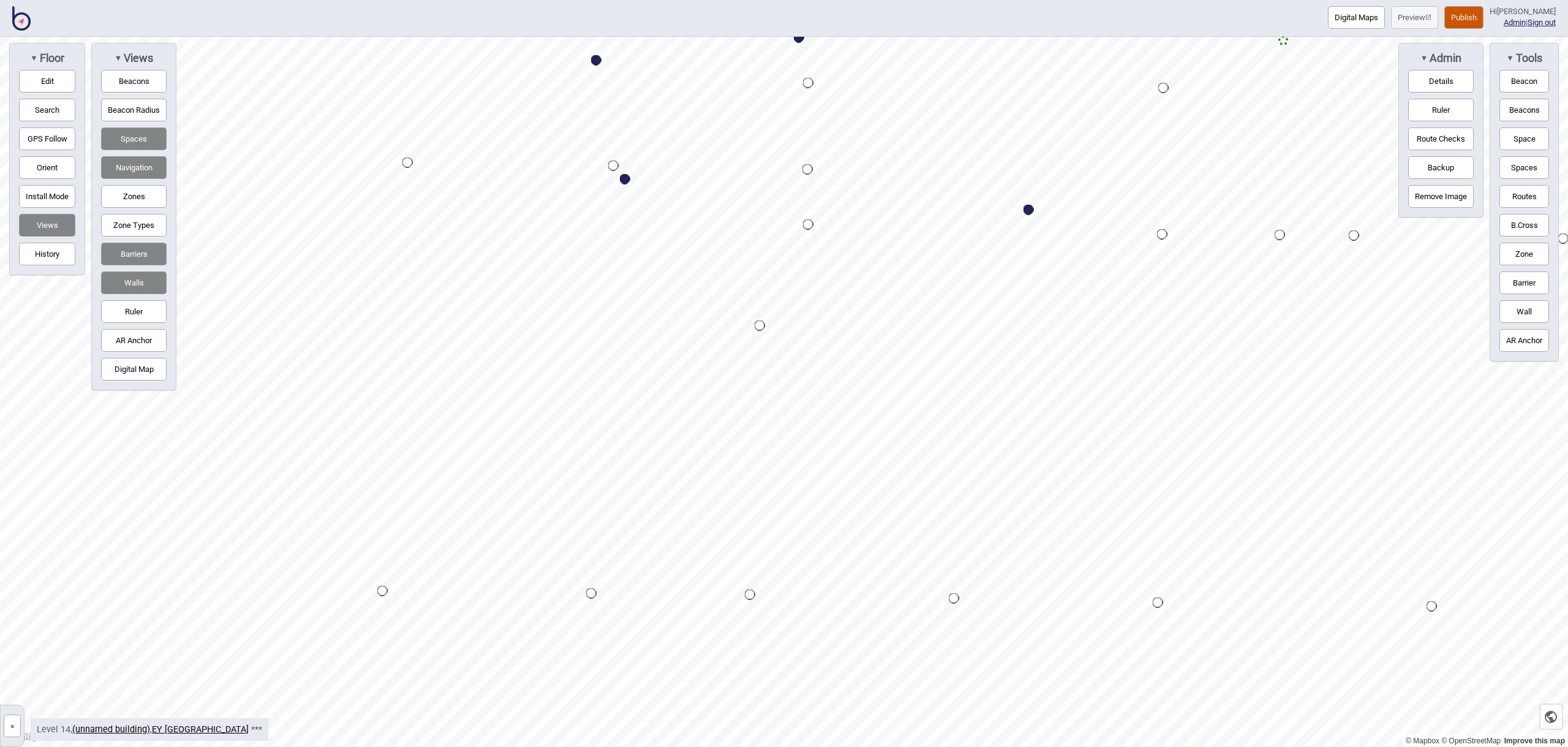
click at [1522, 135] on button "Space" at bounding box center [1524, 139] width 49 height 23
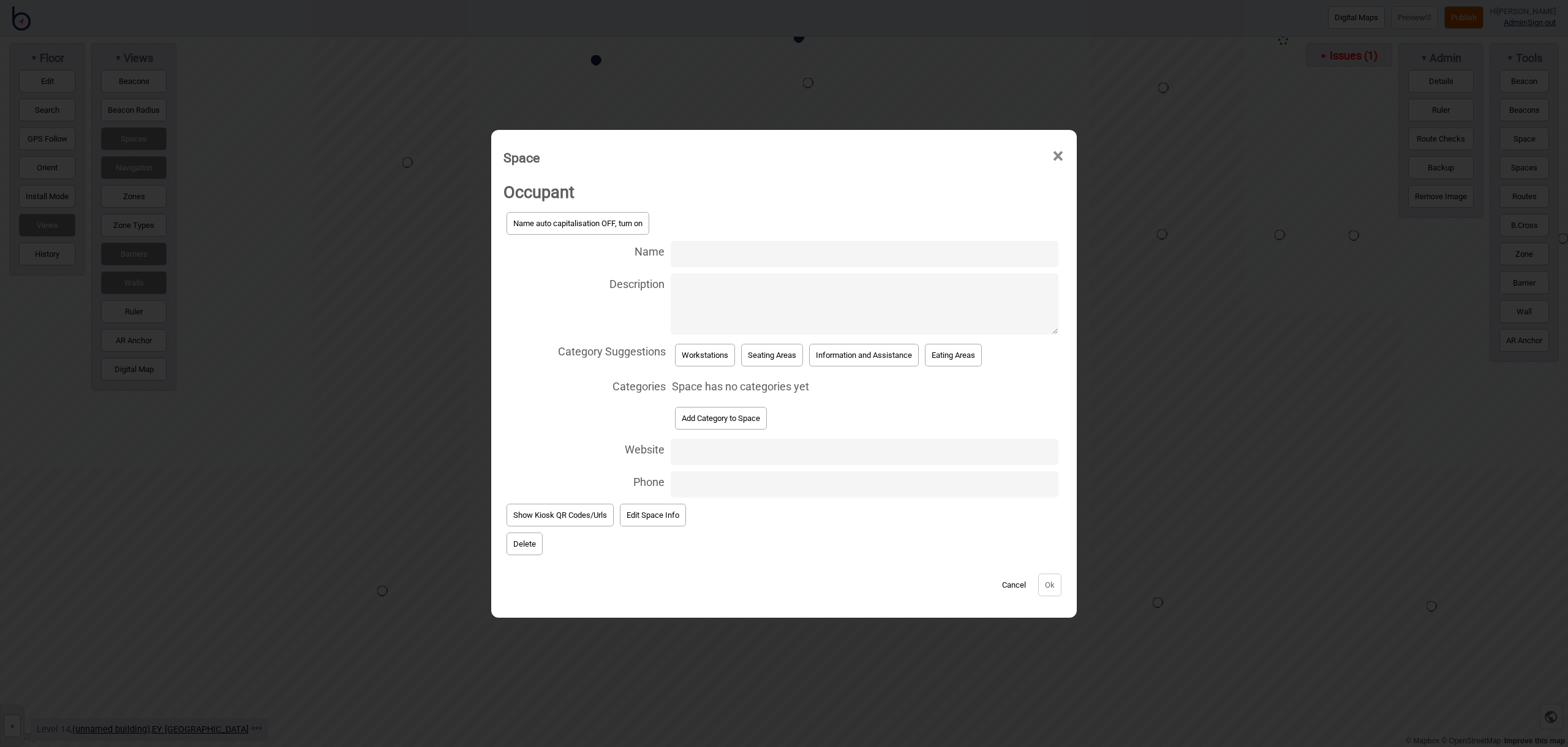
click at [717, 255] on input "Name" at bounding box center [865, 253] width 388 height 26
type input "Workstation 14.167"
click at [713, 355] on button "Workstations" at bounding box center [705, 355] width 60 height 23
select select "Workstations"
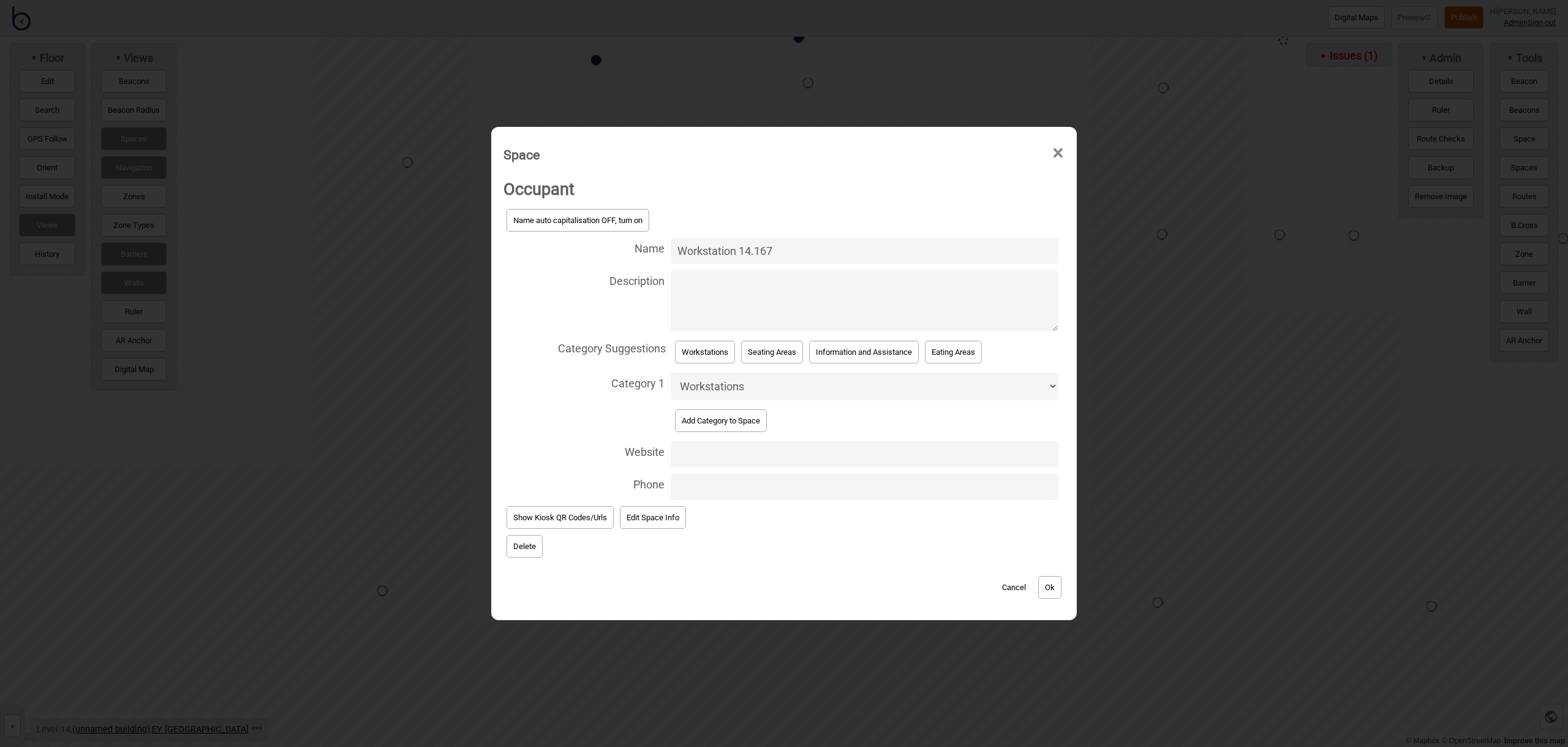
click at [1055, 587] on button "Ok" at bounding box center [1049, 587] width 24 height 23
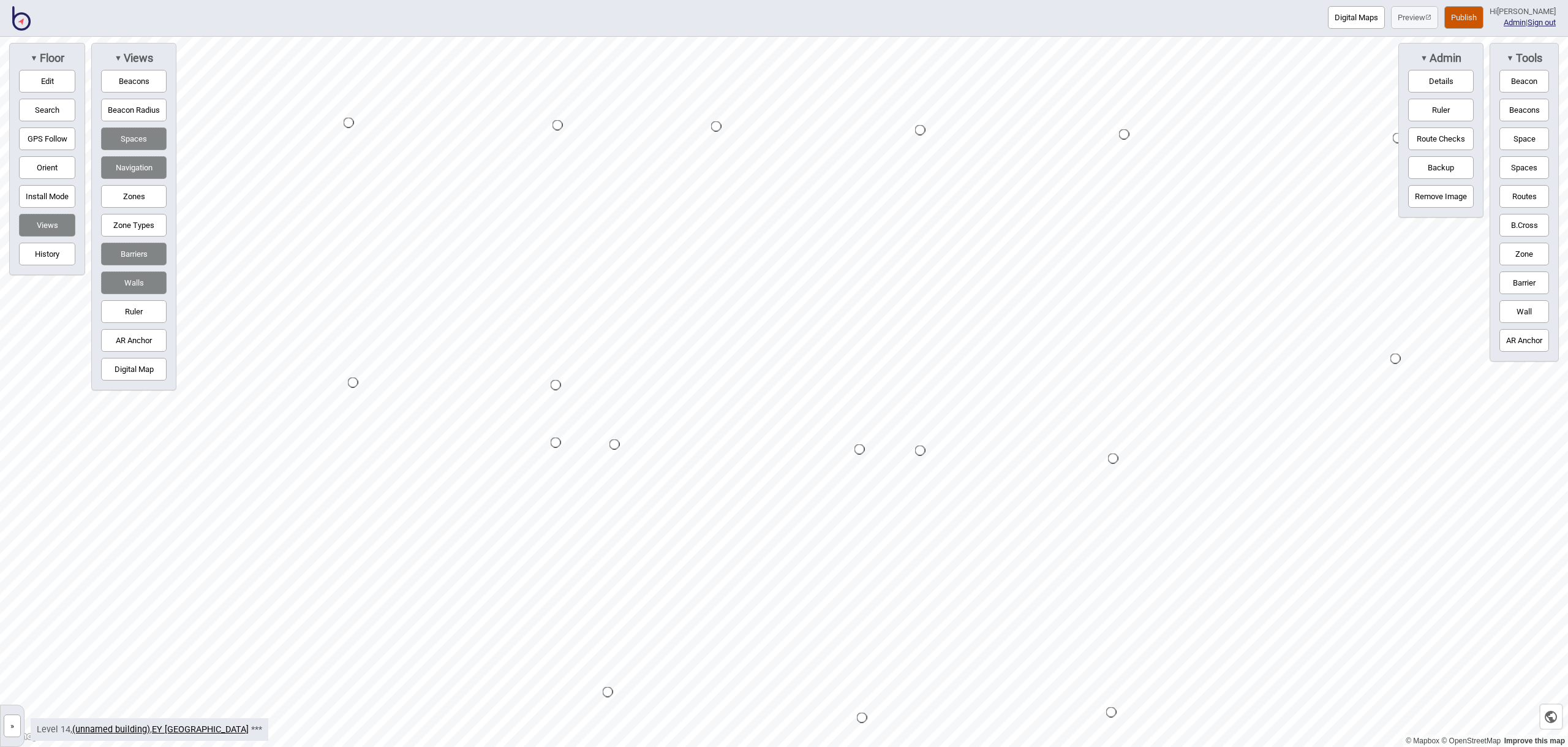
drag, startPoint x: 1524, startPoint y: 140, endPoint x: 1489, endPoint y: 140, distance: 35.0
click at [1523, 140] on button "Space" at bounding box center [1524, 139] width 49 height 23
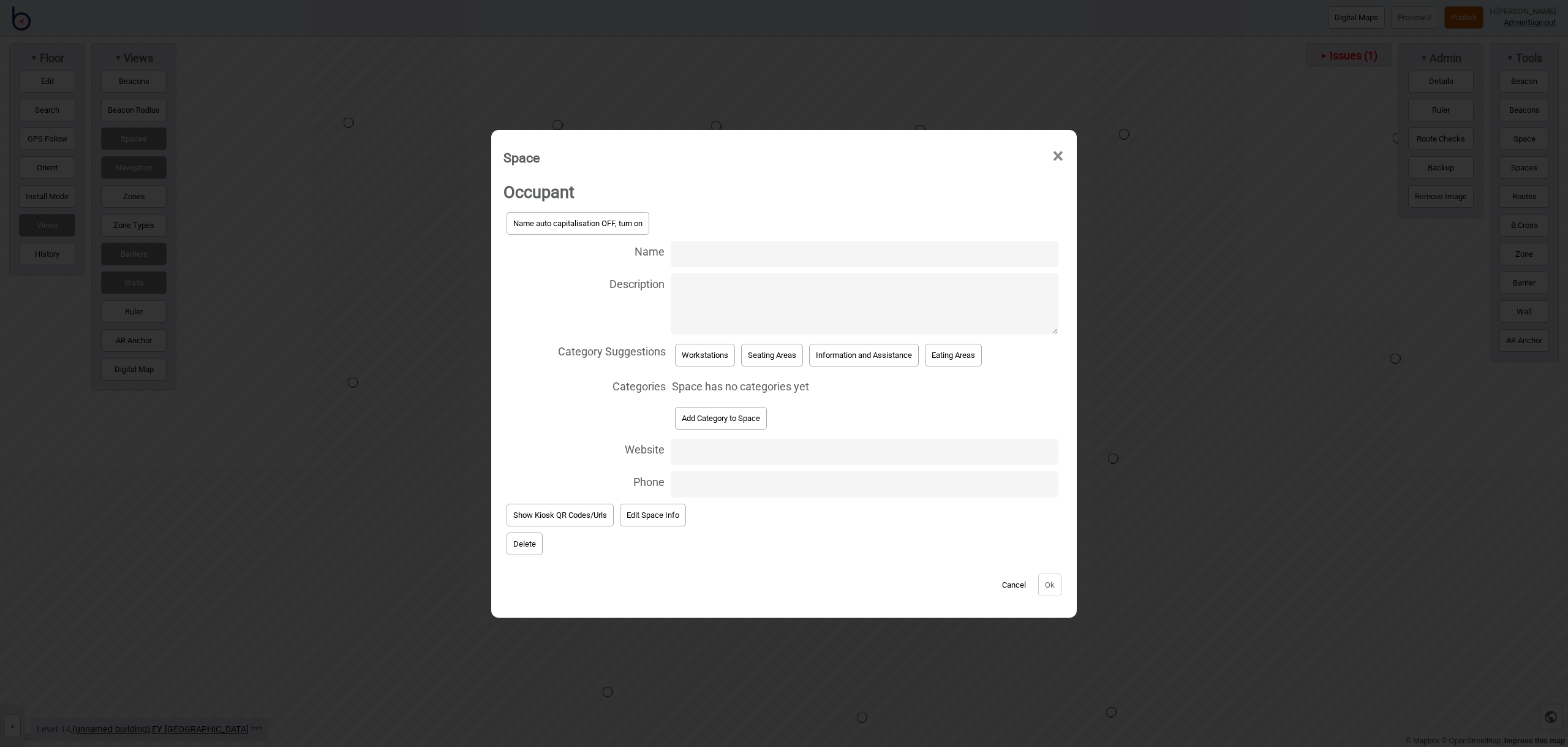
click at [705, 253] on input "Name" at bounding box center [865, 253] width 388 height 26
type input "Workstation 14.163"
click at [696, 351] on button "Workstations" at bounding box center [705, 355] width 60 height 23
select select "Workstations"
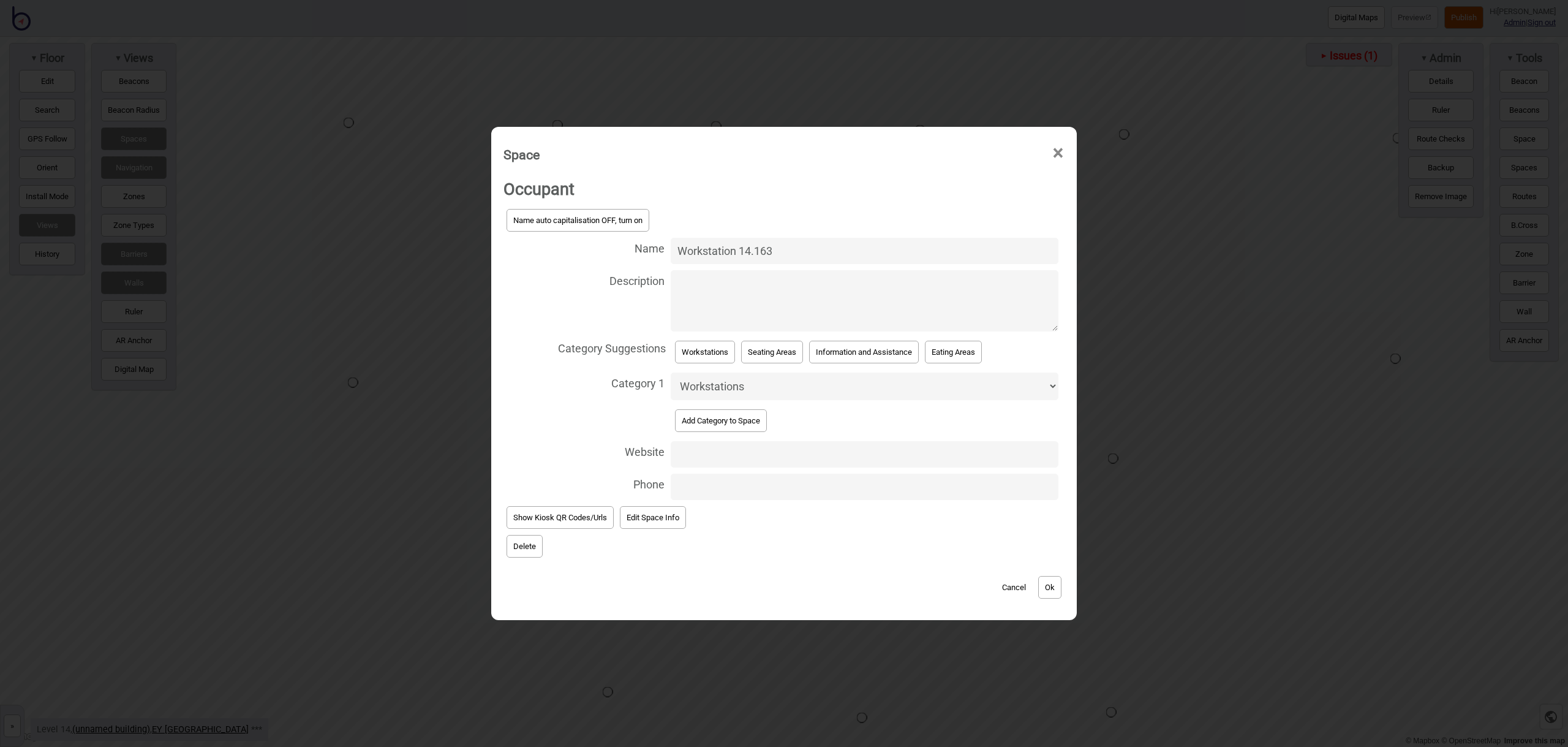
click at [1060, 585] on button "Ok" at bounding box center [1049, 587] width 24 height 23
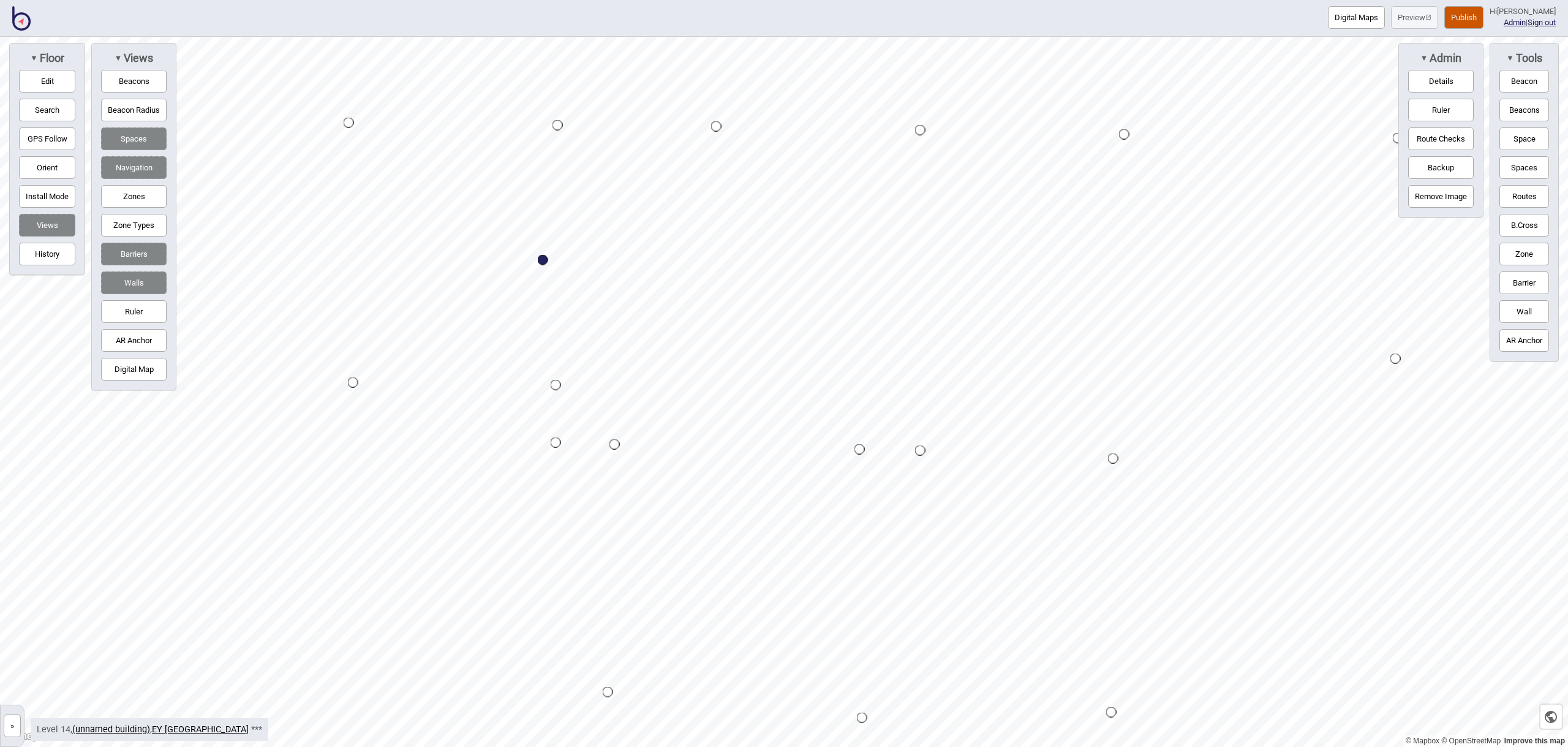
click at [1528, 142] on button "Space" at bounding box center [1524, 139] width 49 height 23
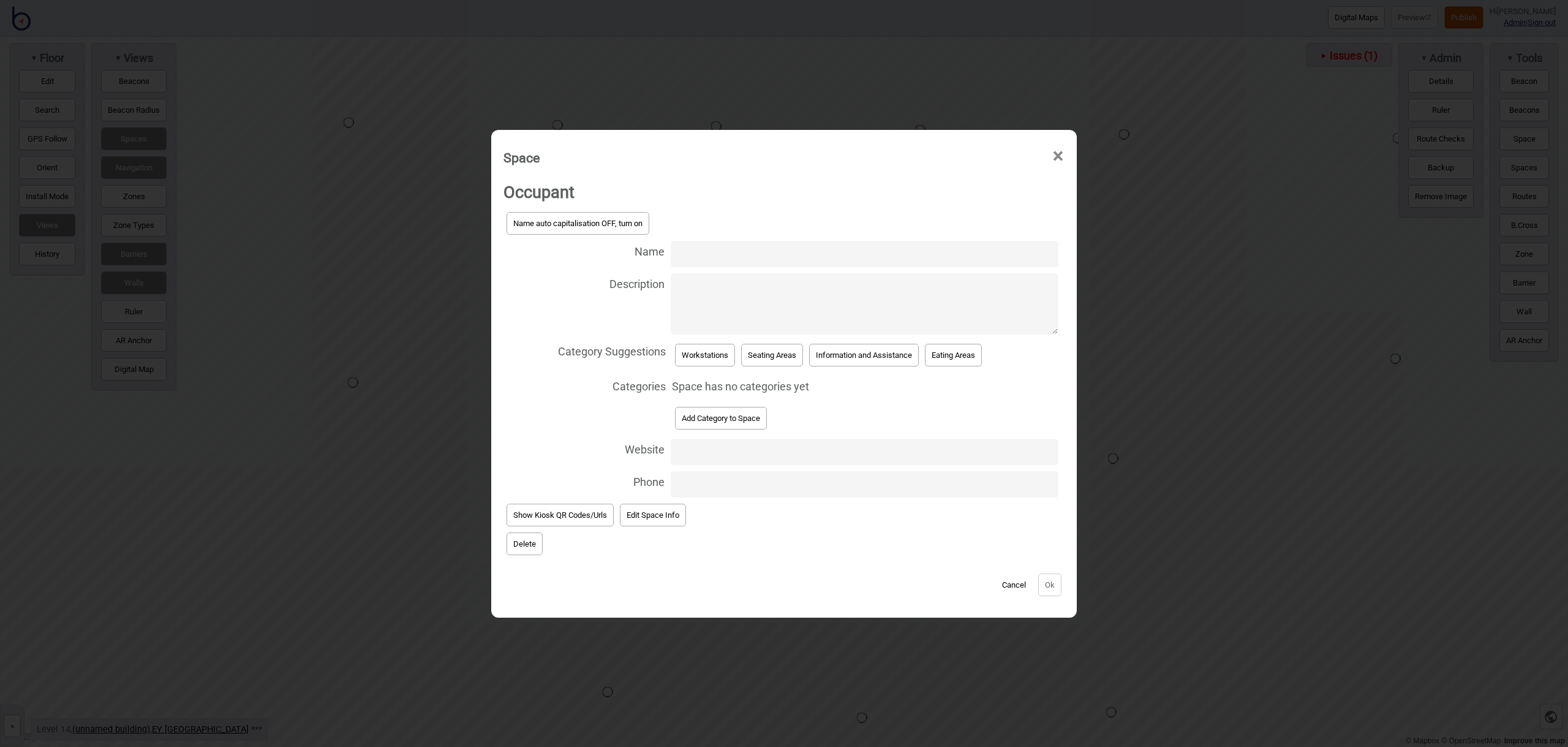
click at [689, 256] on input "Name" at bounding box center [865, 253] width 388 height 26
type input "Workstation 14.155"
click at [709, 361] on button "Workstations" at bounding box center [705, 355] width 60 height 23
select select "Workstations"
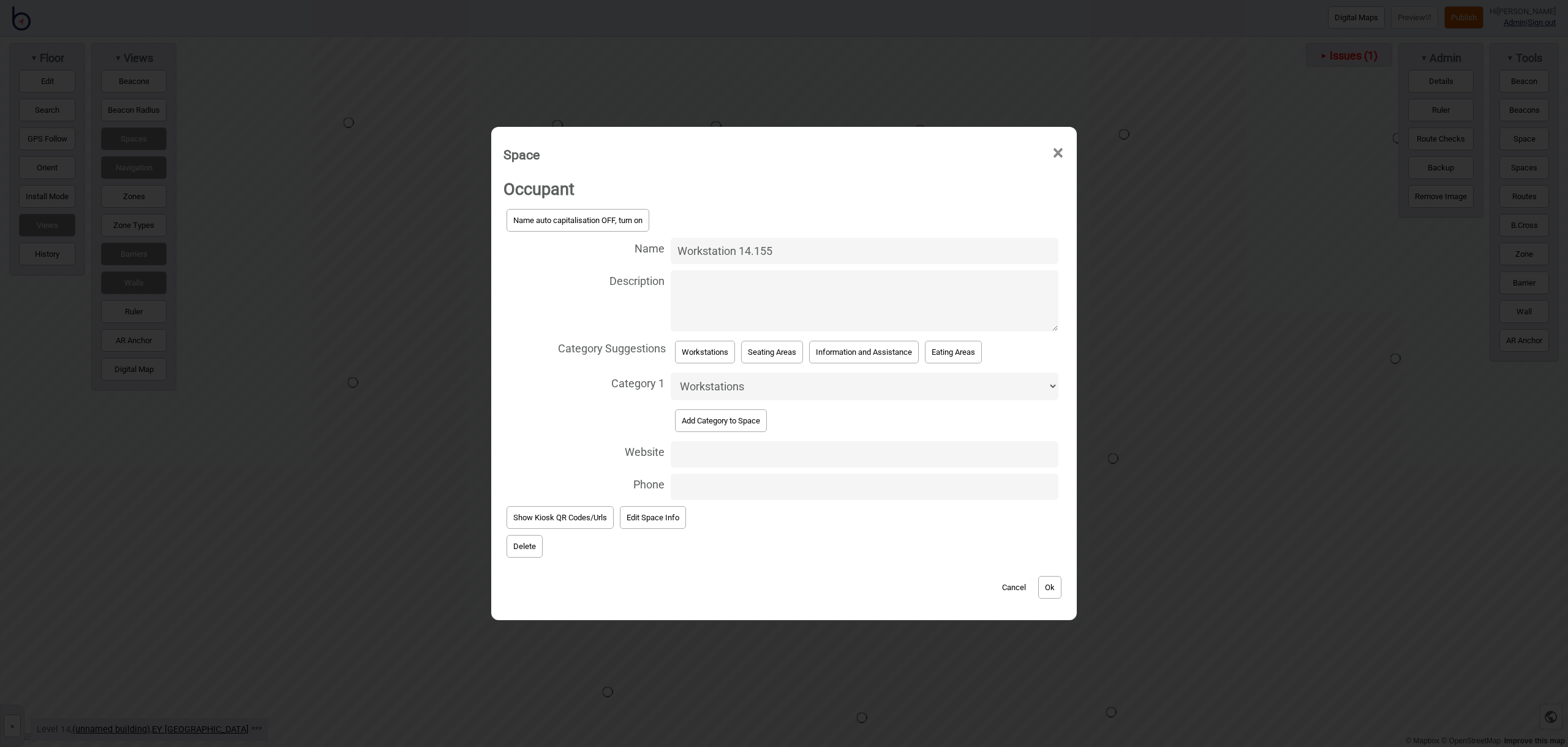
click at [1048, 586] on button "Ok" at bounding box center [1049, 587] width 24 height 23
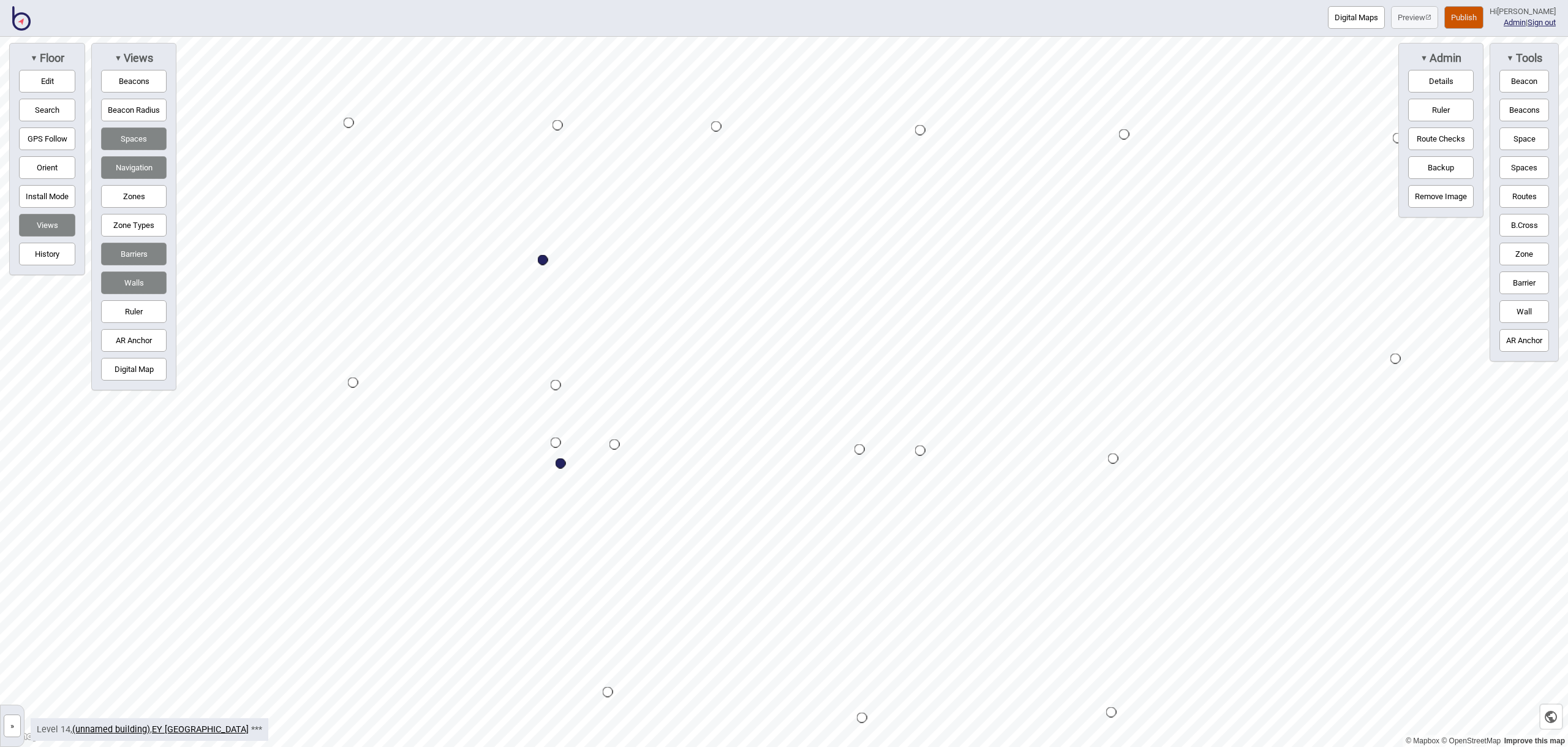
click at [1515, 142] on button "Space" at bounding box center [1524, 139] width 49 height 23
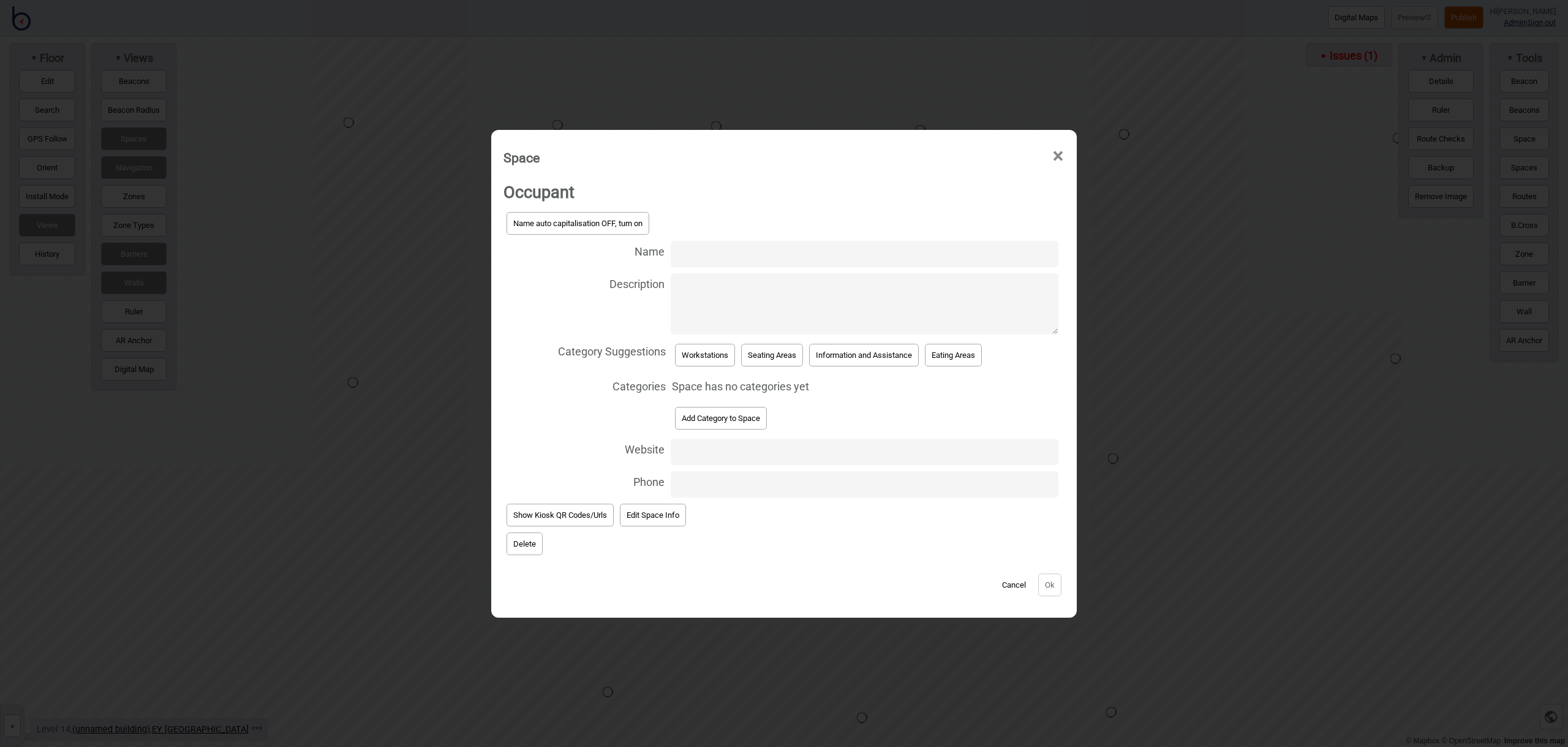
click at [751, 255] on input "Name" at bounding box center [865, 253] width 388 height 26
type input "Workstation 14.149"
click at [704, 347] on button "Workstations" at bounding box center [705, 355] width 60 height 23
select select "Workstations"
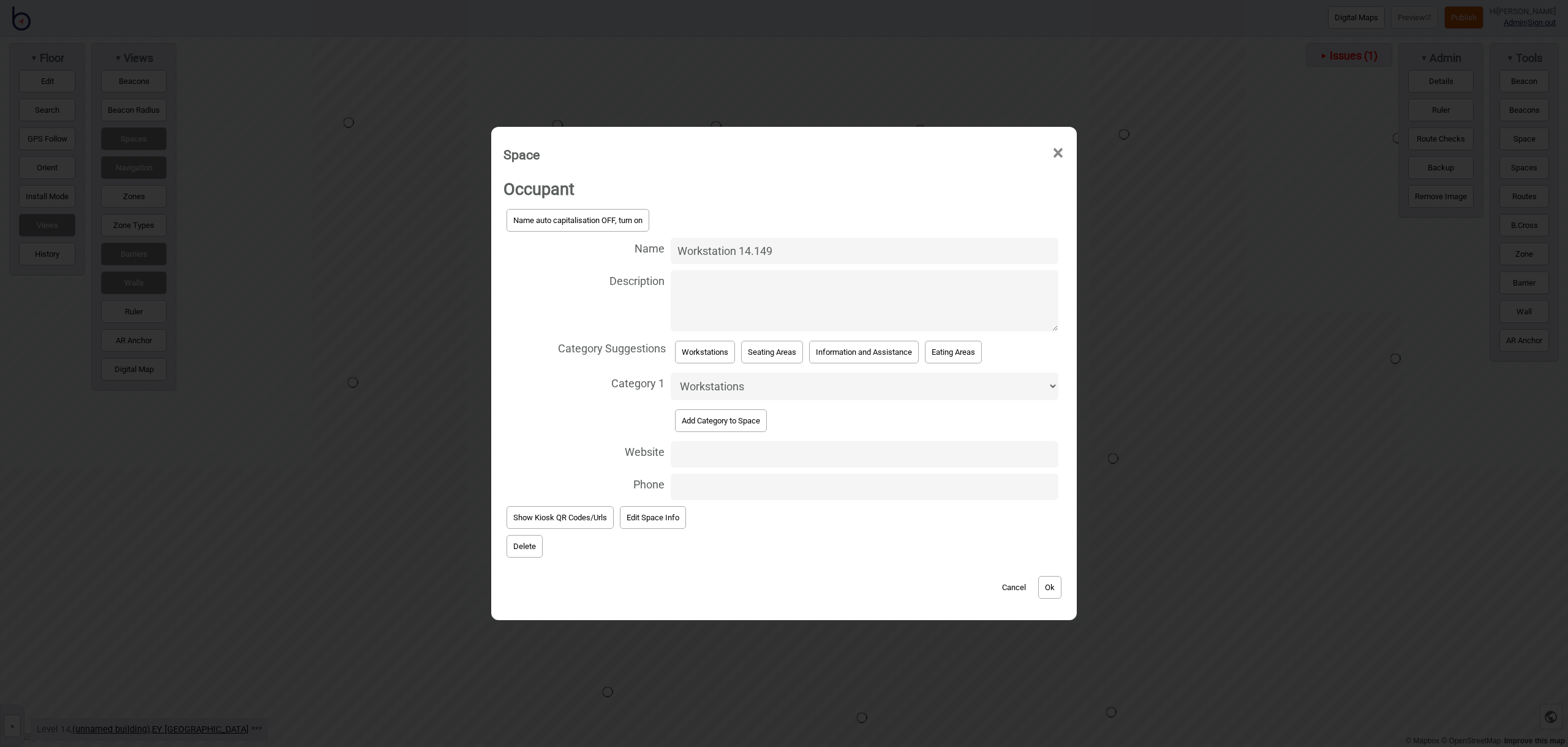
click at [1049, 580] on button "Ok" at bounding box center [1049, 587] width 24 height 23
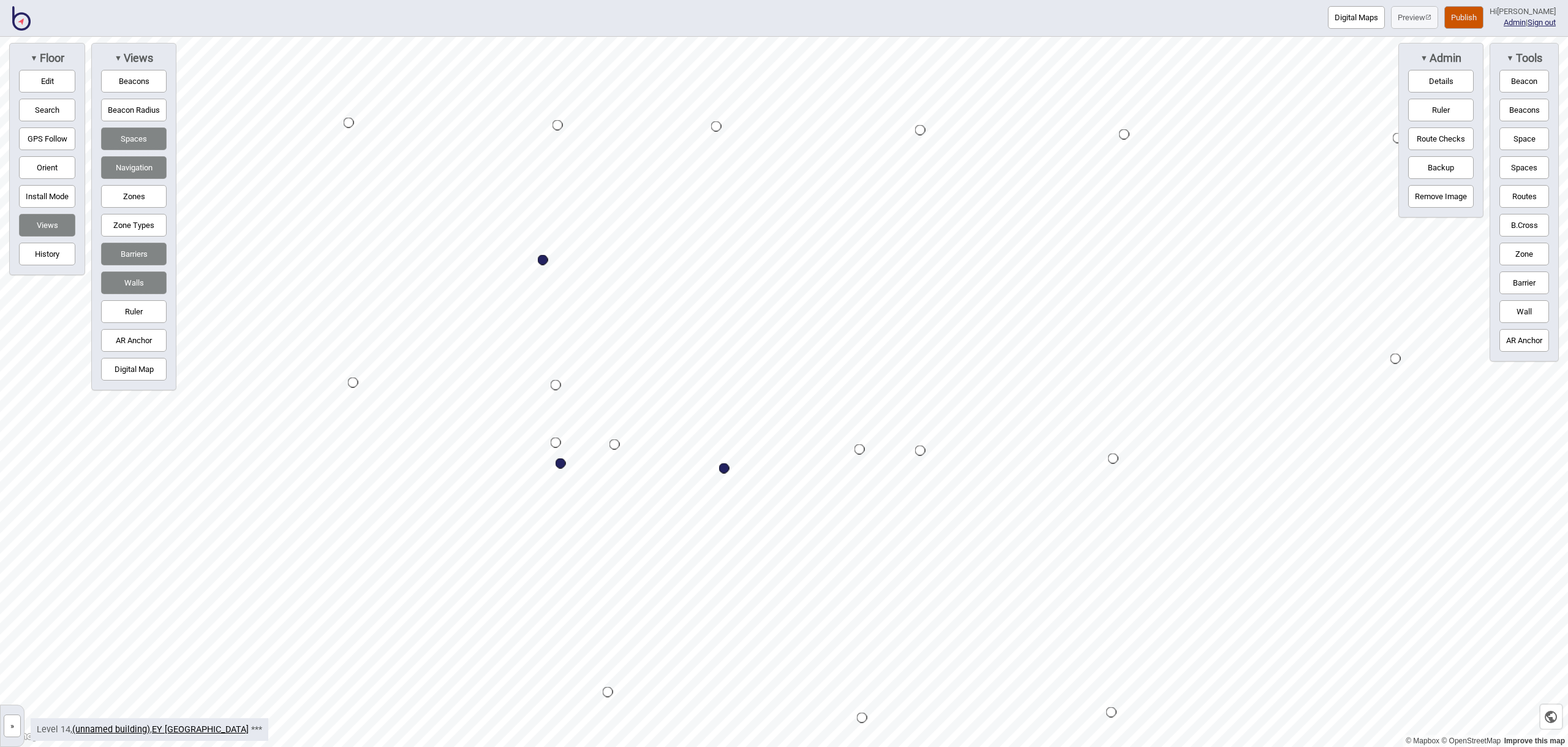
click at [1513, 135] on button "Space" at bounding box center [1524, 139] width 49 height 23
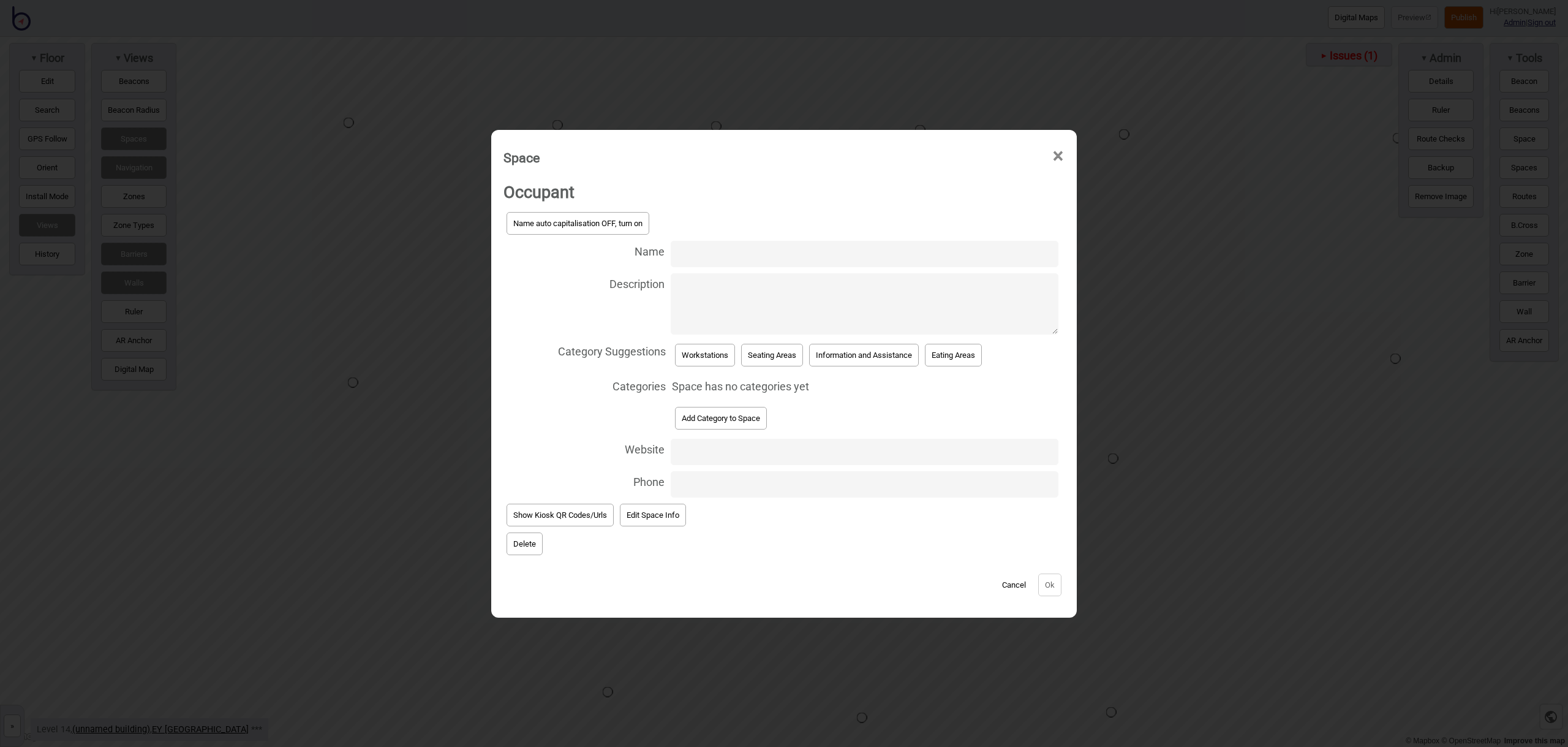
click at [723, 255] on input "Name" at bounding box center [865, 253] width 388 height 26
type input "Workstation 14.147"
click at [723, 348] on button "Workstations" at bounding box center [705, 355] width 60 height 23
select select "Workstations"
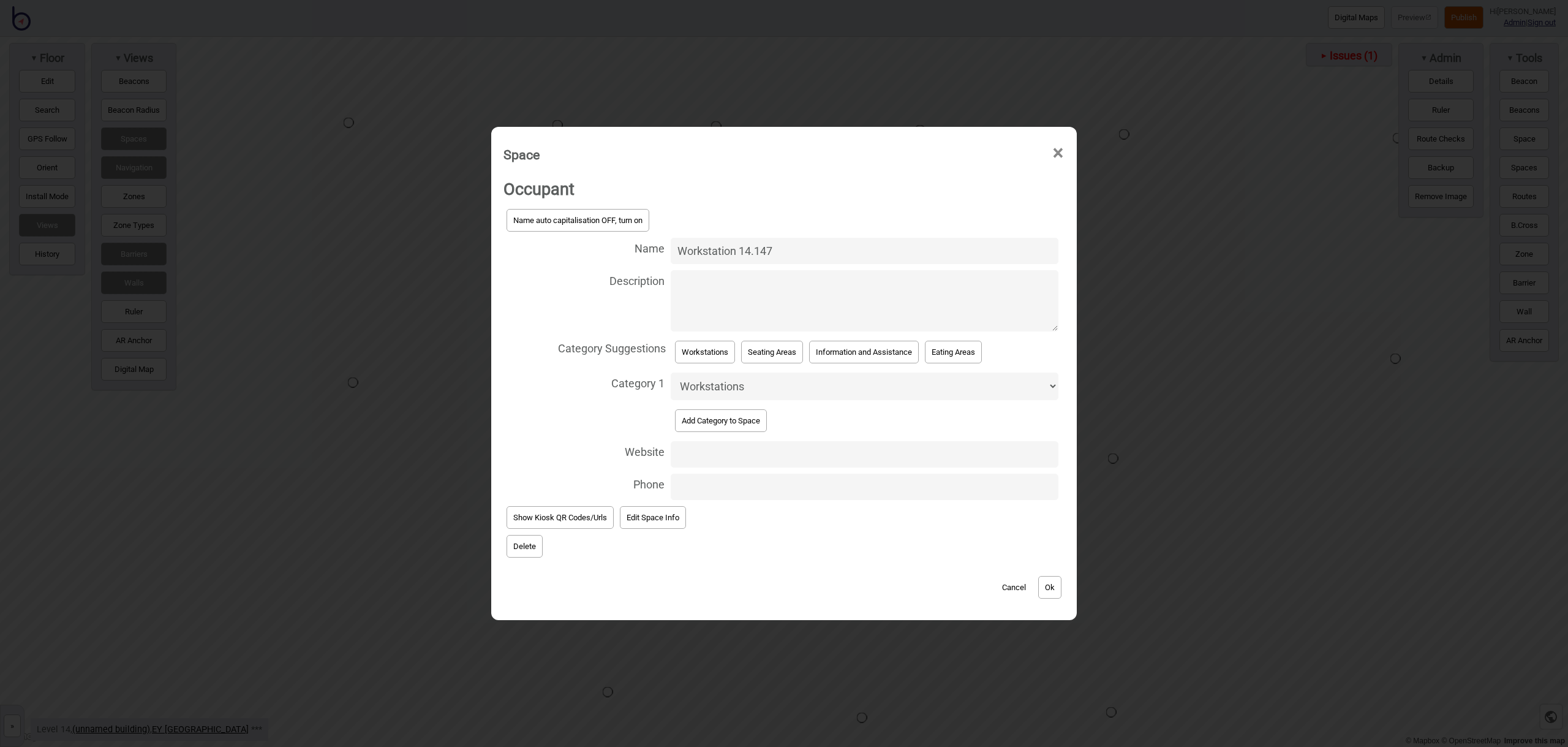
click at [1051, 590] on button "Ok" at bounding box center [1049, 587] width 24 height 23
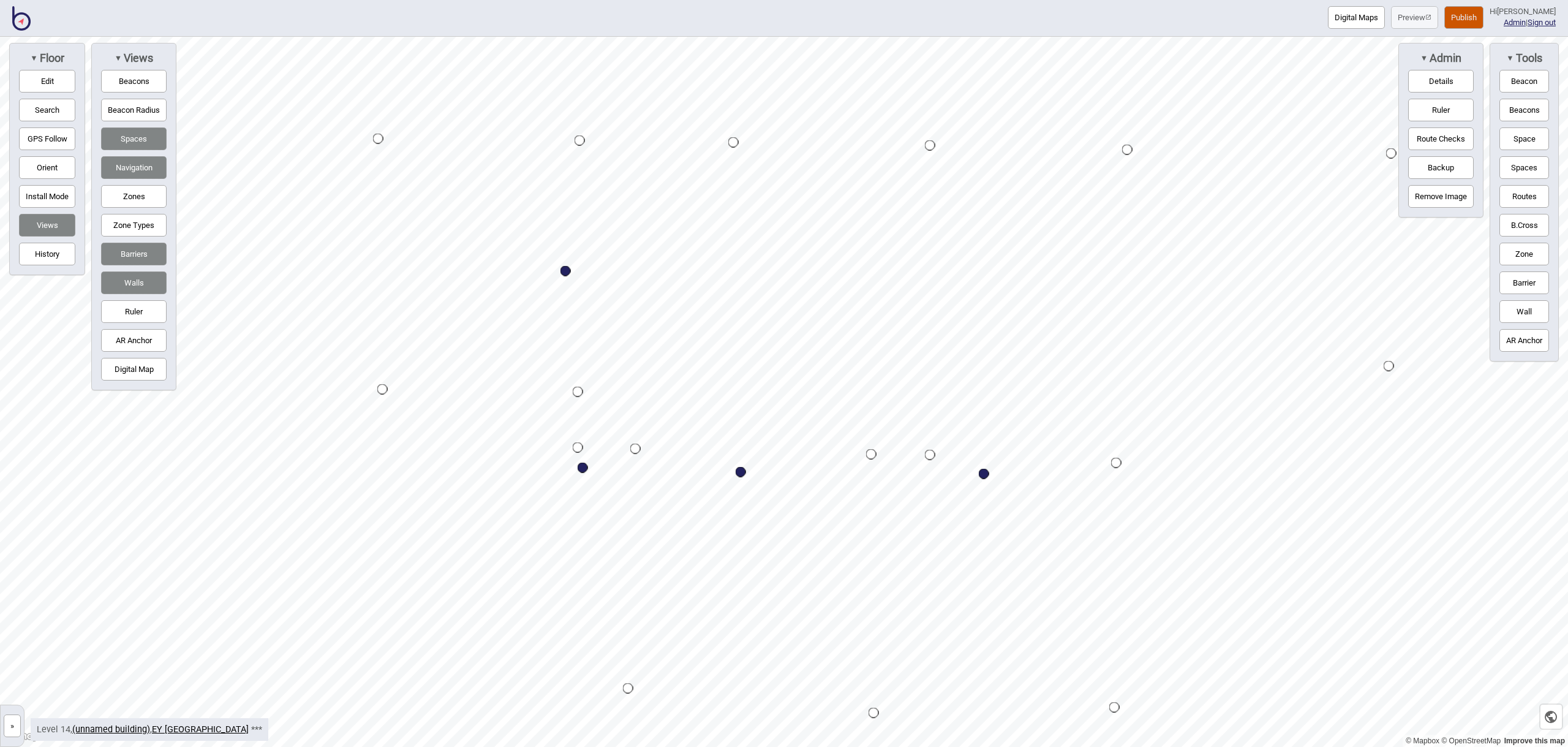
click at [1521, 146] on button "Space" at bounding box center [1524, 139] width 49 height 23
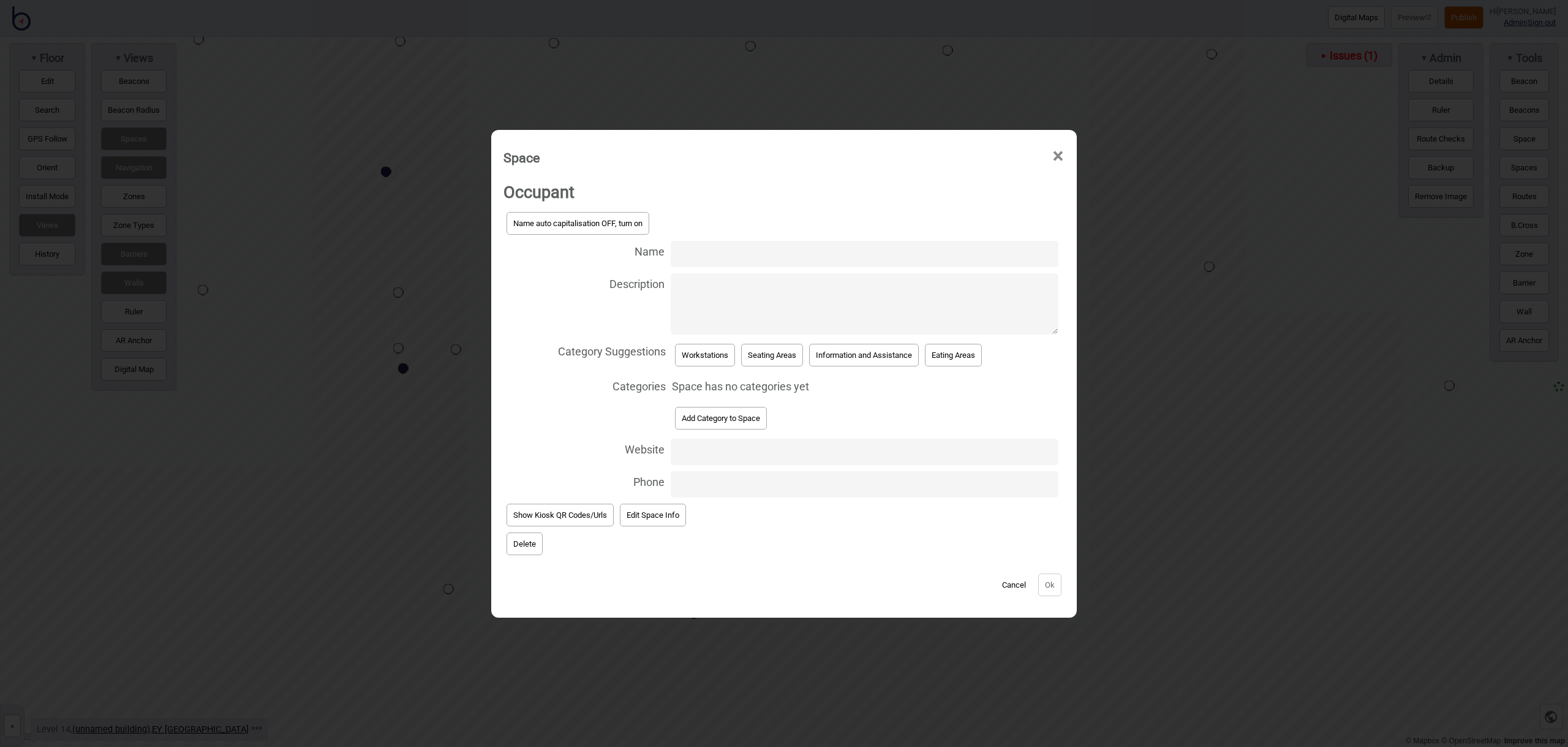
type input "N"
type input "Meeting Rooms 14.141-14.146"
click at [717, 418] on button "Add Category to Space" at bounding box center [721, 419] width 92 height 23
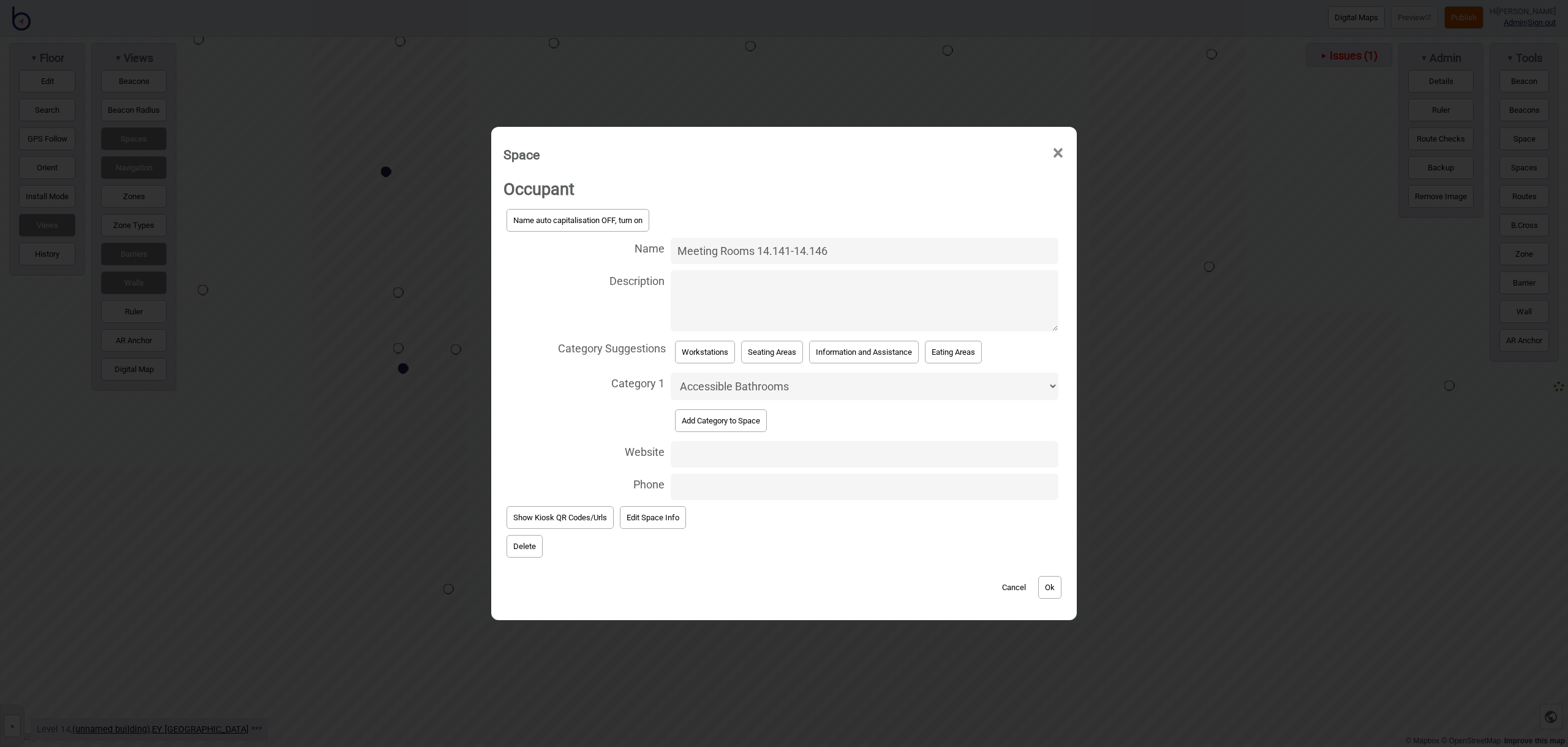
click at [748, 392] on select "Accessible Bathrooms Bathrooms Eating Areas Information and Assistance Meeting …" at bounding box center [865, 386] width 388 height 28
select select "Meeting Rooms"
drag, startPoint x: 1067, startPoint y: 587, endPoint x: 1058, endPoint y: 587, distance: 9.0
click at [1063, 587] on div "Occupant Name auto capitalisation OFF, turn on Name Meeting Rooms 14.141-14.146…" at bounding box center [783, 391] width 573 height 444
click at [1054, 589] on button "Ok" at bounding box center [1049, 587] width 24 height 23
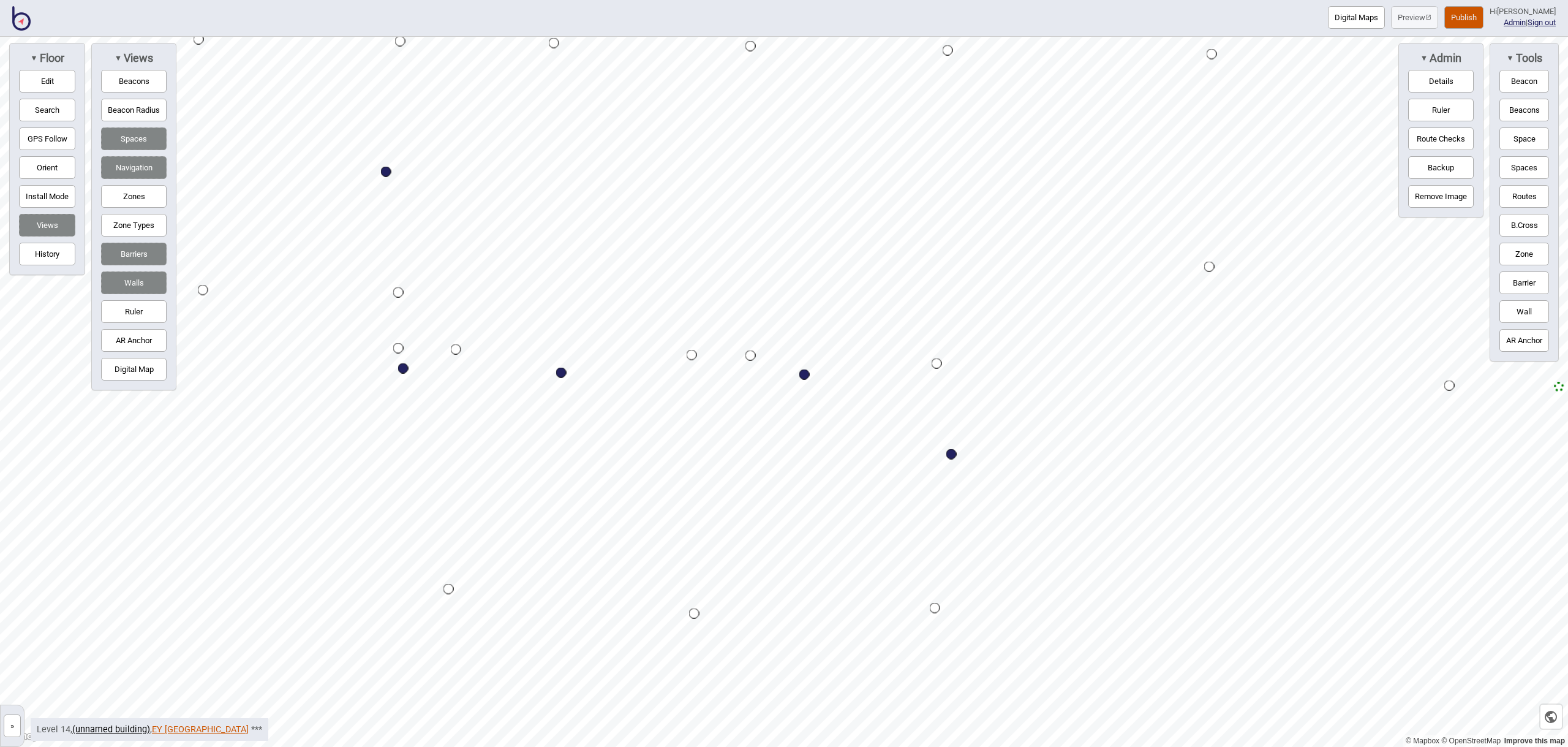
click at [170, 731] on link "EY [GEOGRAPHIC_DATA]" at bounding box center [200, 729] width 97 height 11
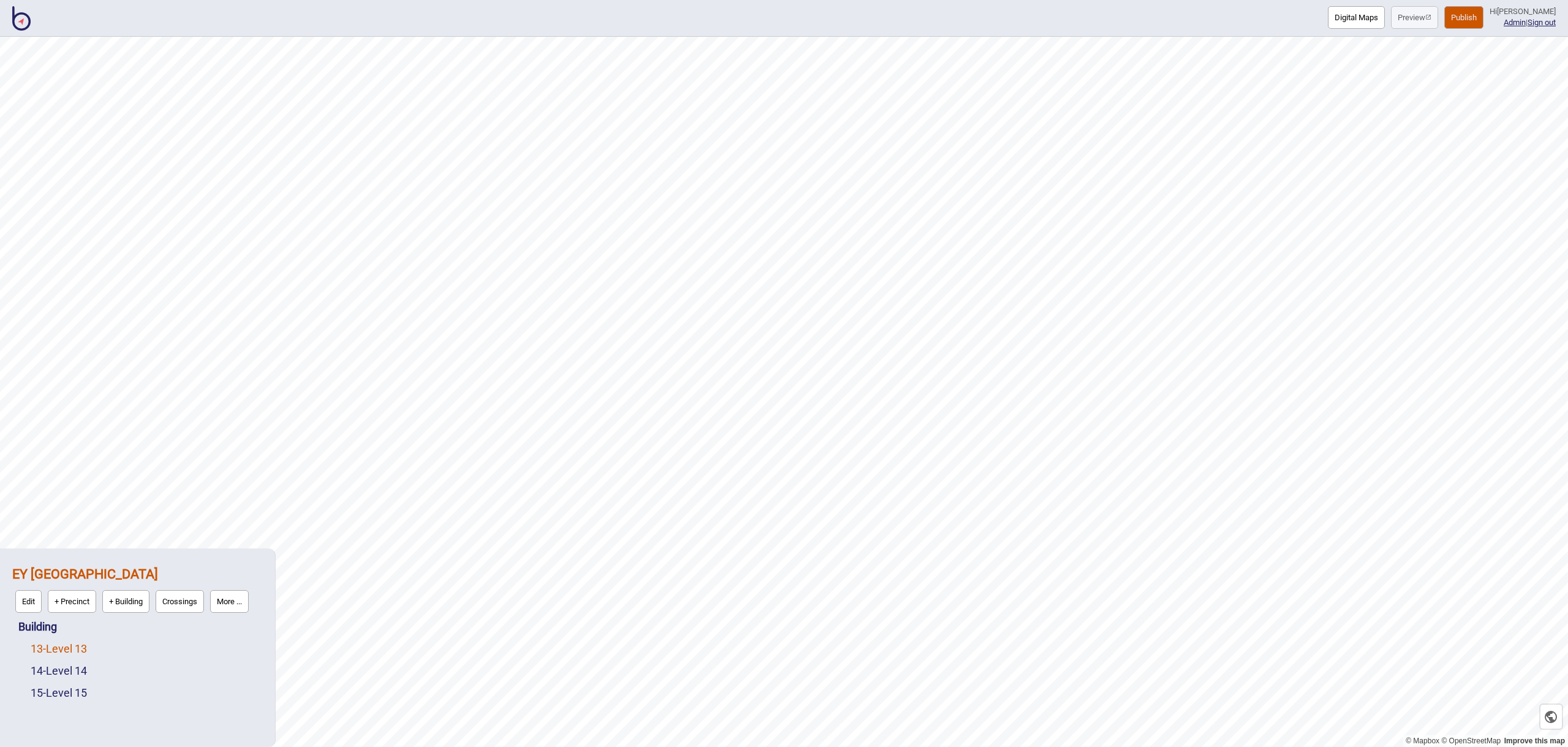
click at [76, 650] on link "13 - Level 13" at bounding box center [59, 648] width 57 height 13
click at [41, 641] on button "Edit" at bounding box center [46, 645] width 26 height 23
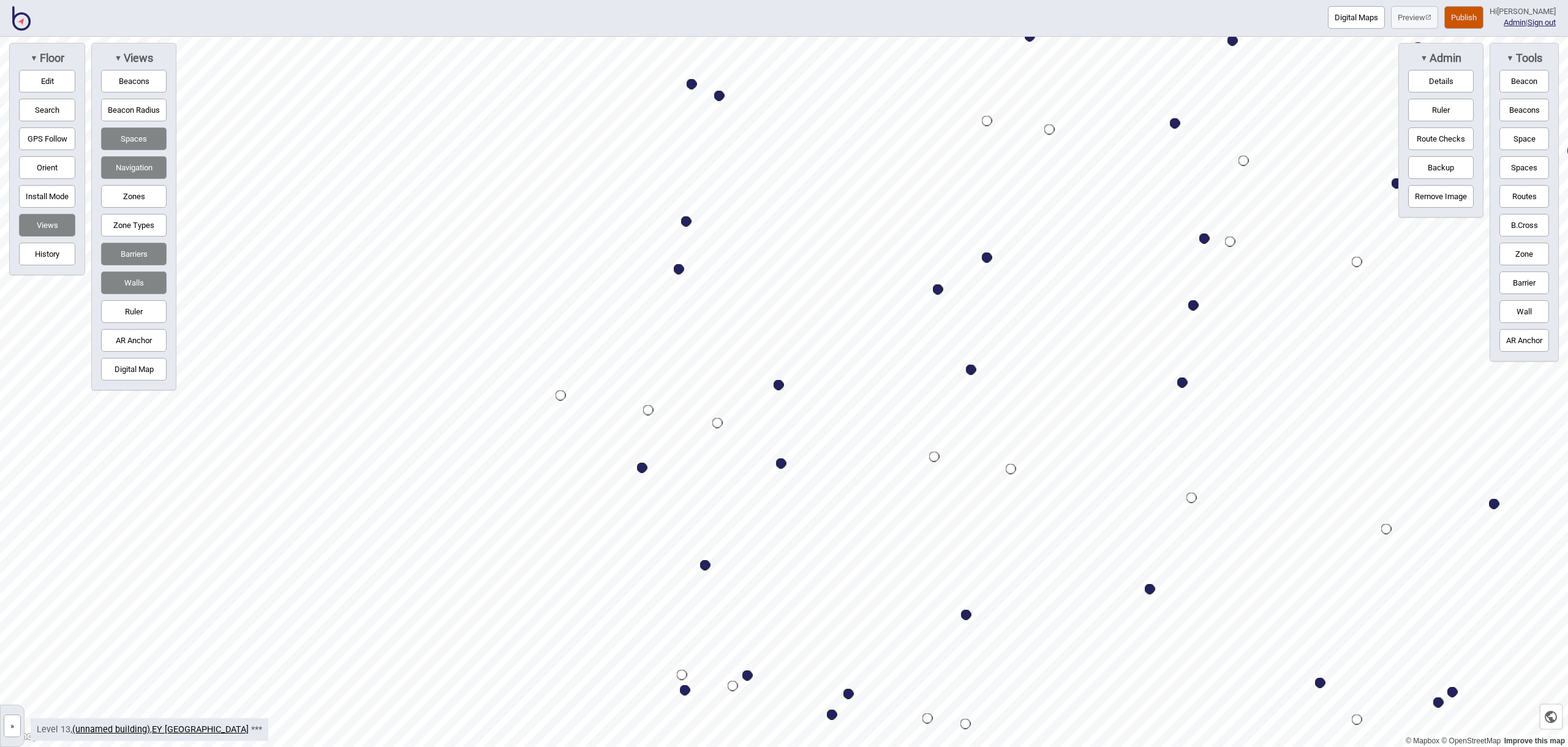
click at [704, 565] on div "Map marker" at bounding box center [705, 565] width 11 height 11
select select "Meeting Rooms"
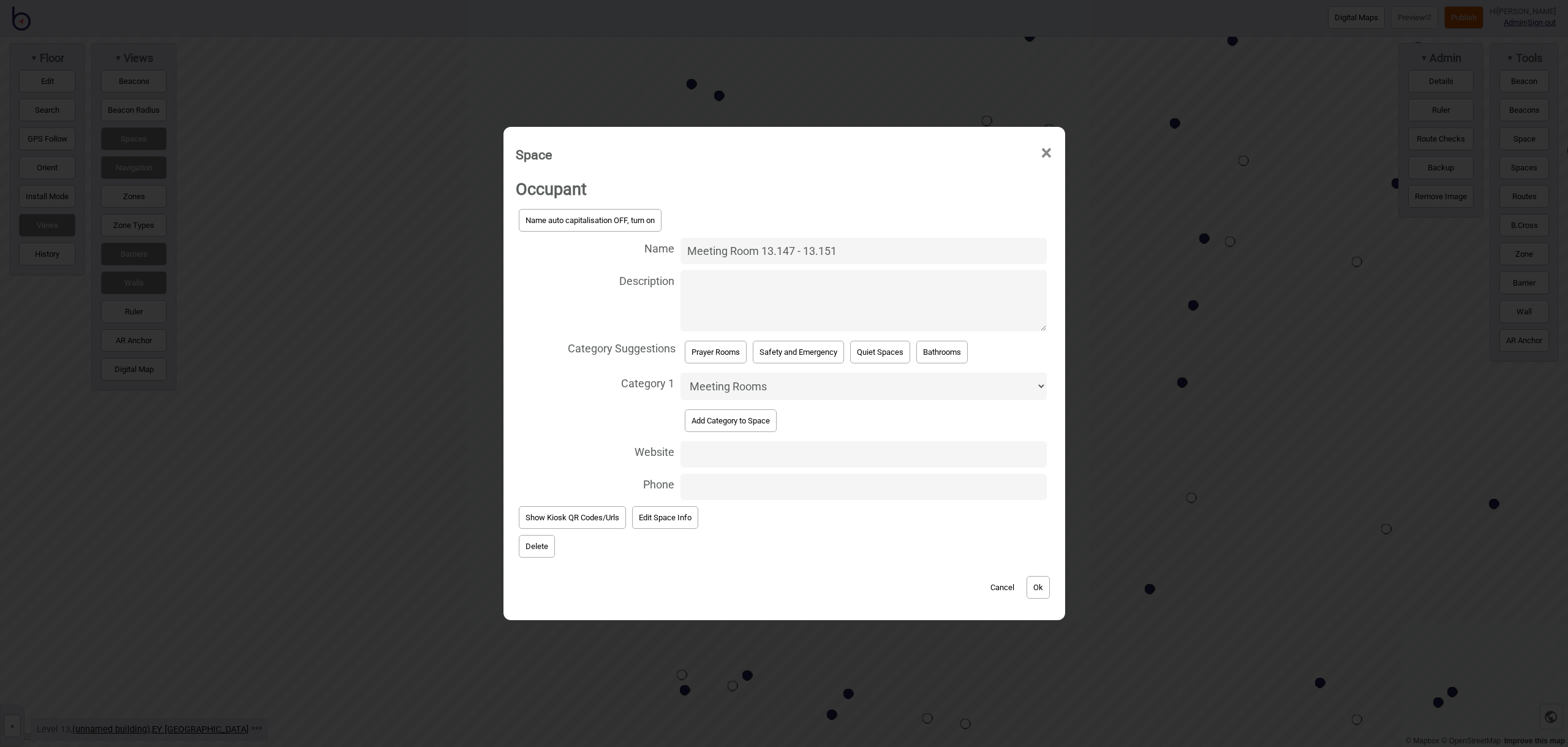
click at [755, 252] on input "Meeting Room 13.147 - 13.151" at bounding box center [863, 250] width 366 height 26
type input "Meeting Rooms 13.147 - 13.151"
click at [1046, 581] on button "Ok" at bounding box center [1038, 587] width 24 height 23
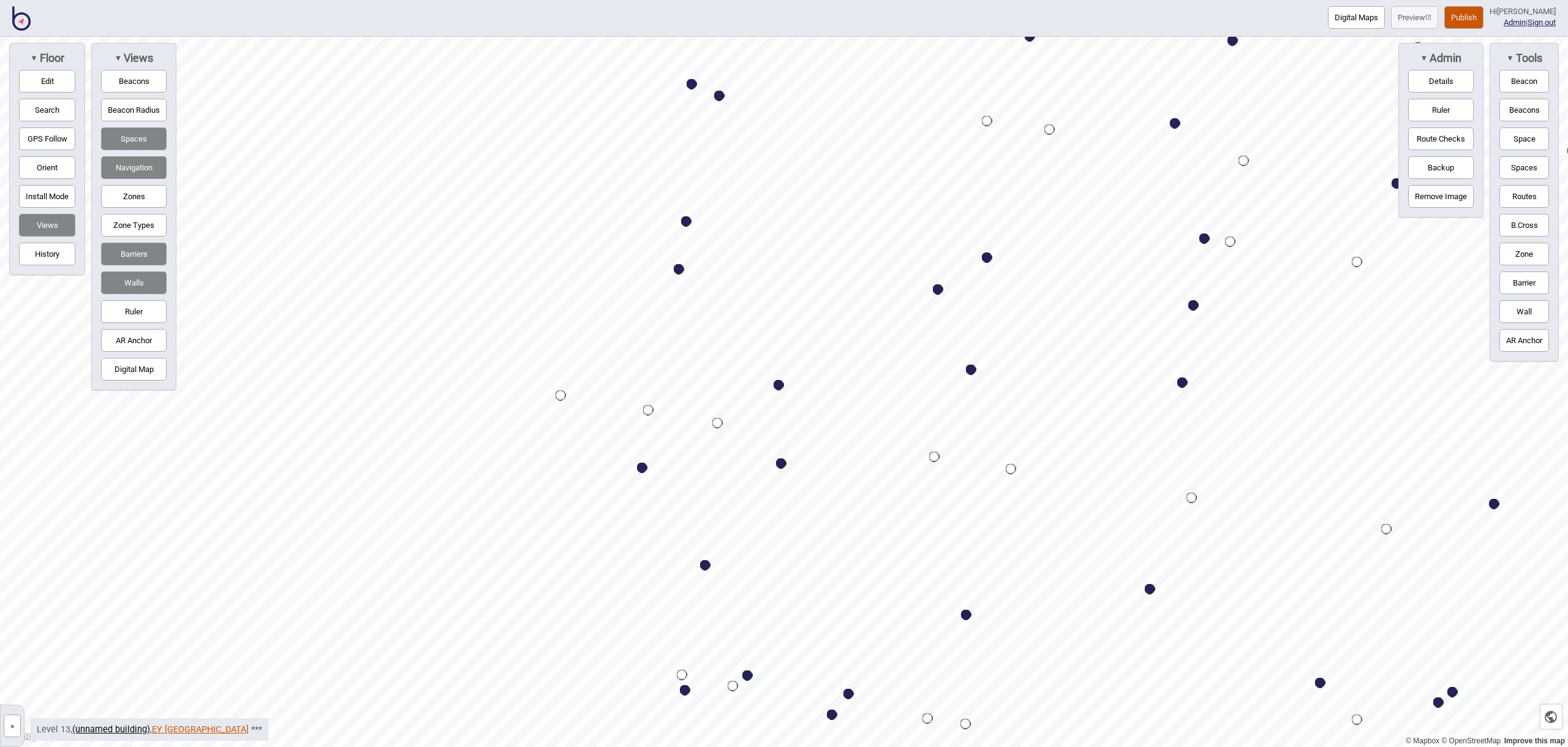
click at [175, 728] on link "EY [GEOGRAPHIC_DATA]" at bounding box center [200, 729] width 97 height 11
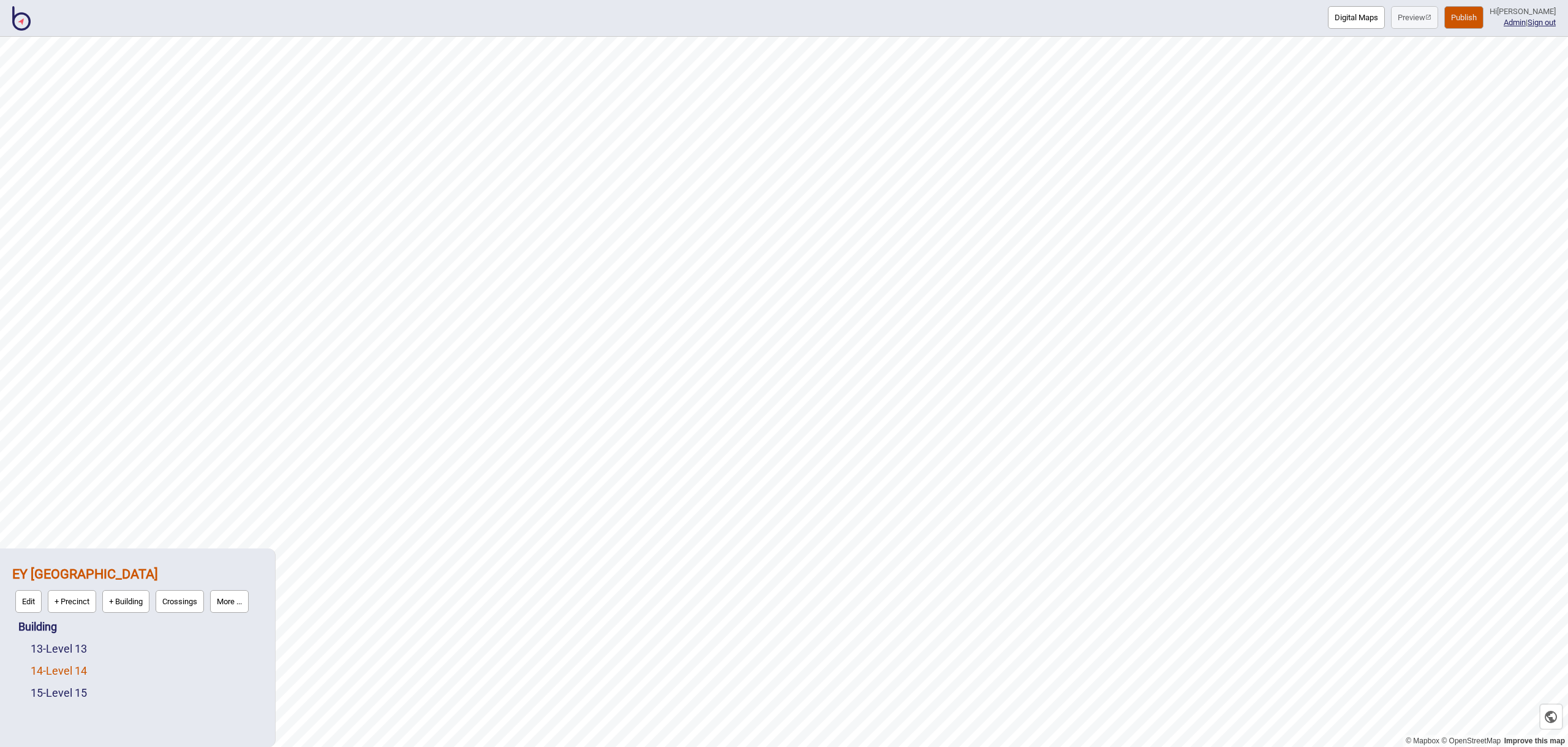
click at [82, 665] on link "14 - Level 14" at bounding box center [59, 670] width 57 height 13
click at [56, 667] on button "Edit" at bounding box center [46, 668] width 26 height 23
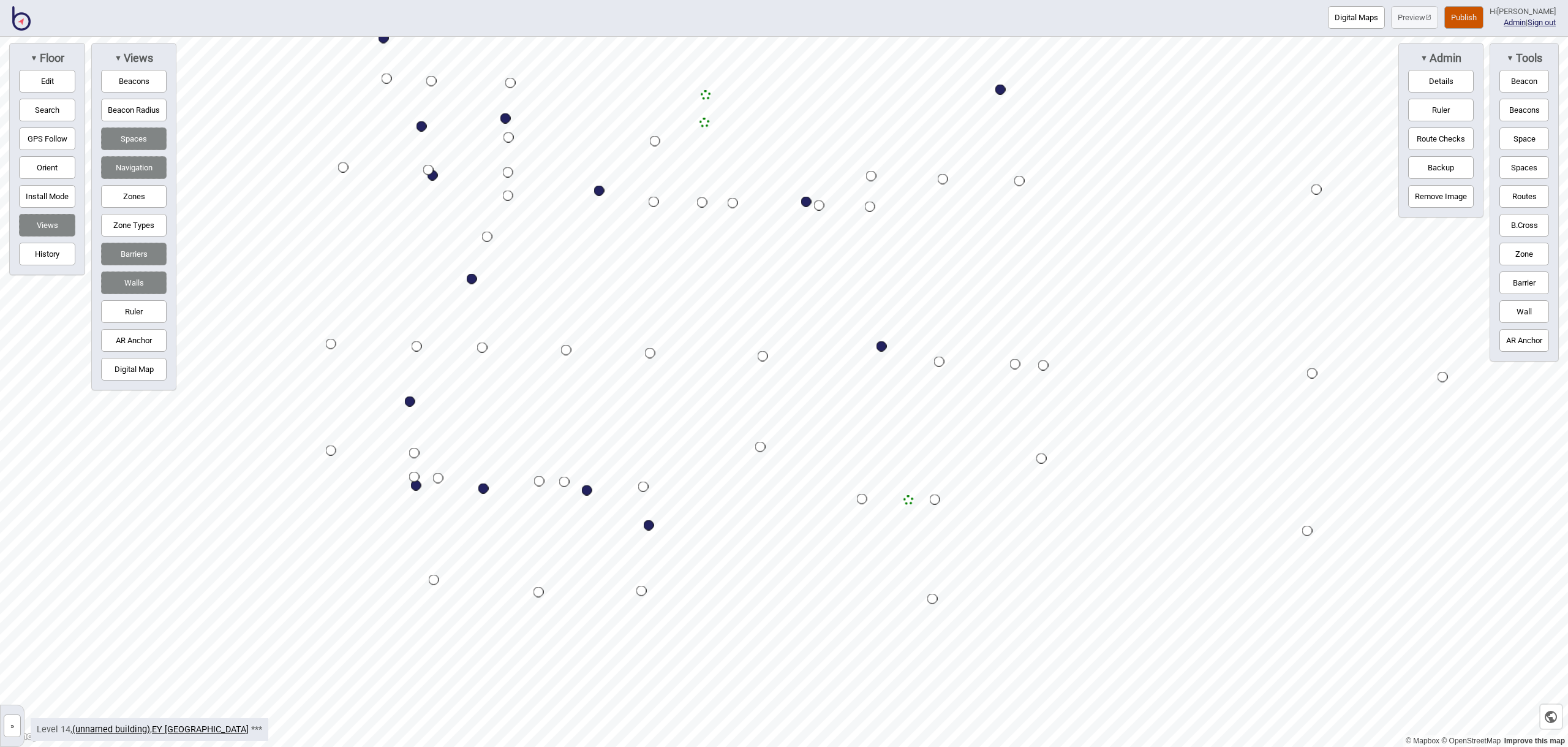
click at [651, 527] on div "Map marker" at bounding box center [649, 525] width 11 height 11
select select "Meeting Rooms"
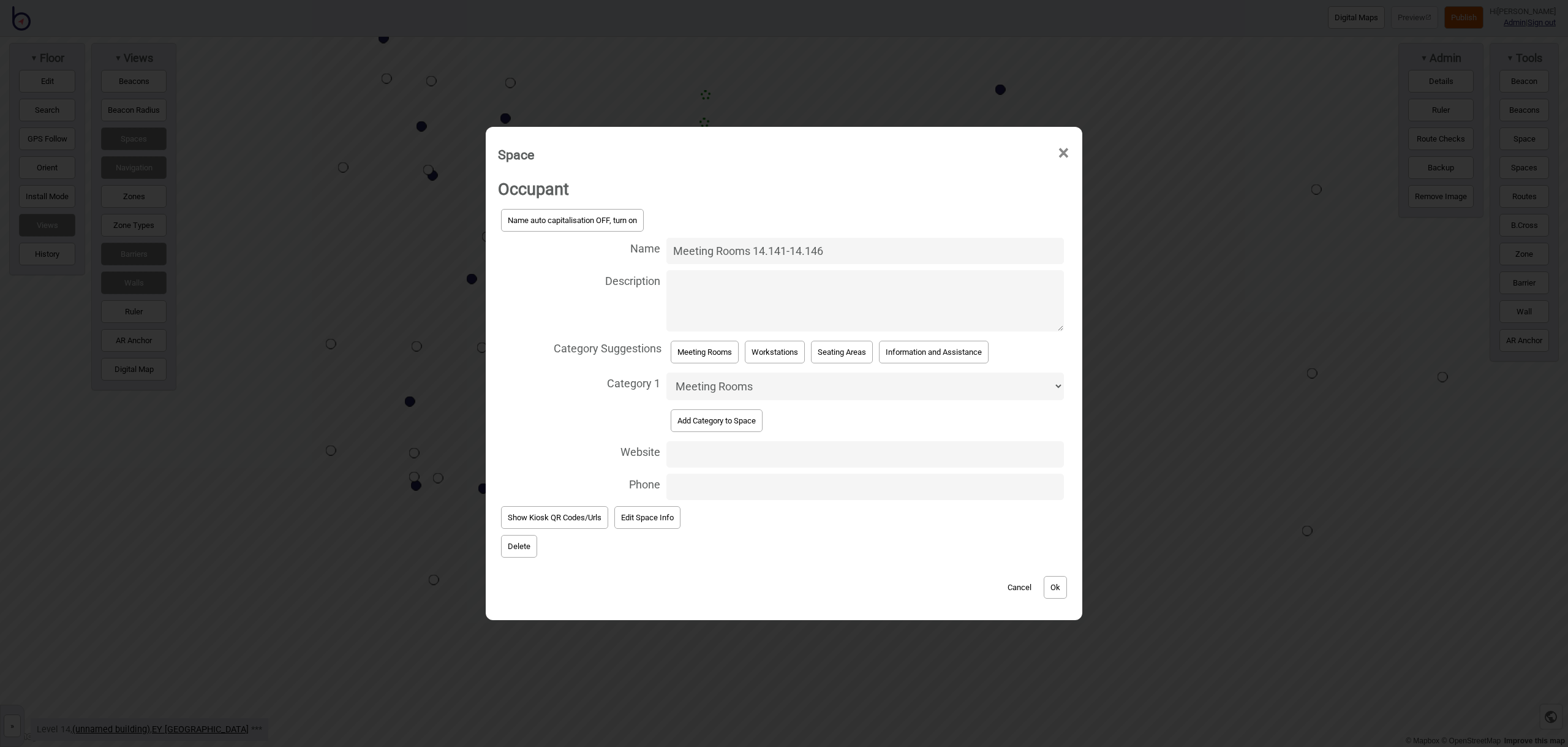
drag, startPoint x: 788, startPoint y: 249, endPoint x: 810, endPoint y: 258, distance: 23.8
click at [789, 249] on input "Meeting Rooms 14.141-14.146" at bounding box center [866, 250] width 398 height 26
type input "Meeting Rooms 14.141 - 14.146"
click at [1063, 584] on button "Ok" at bounding box center [1055, 587] width 24 height 23
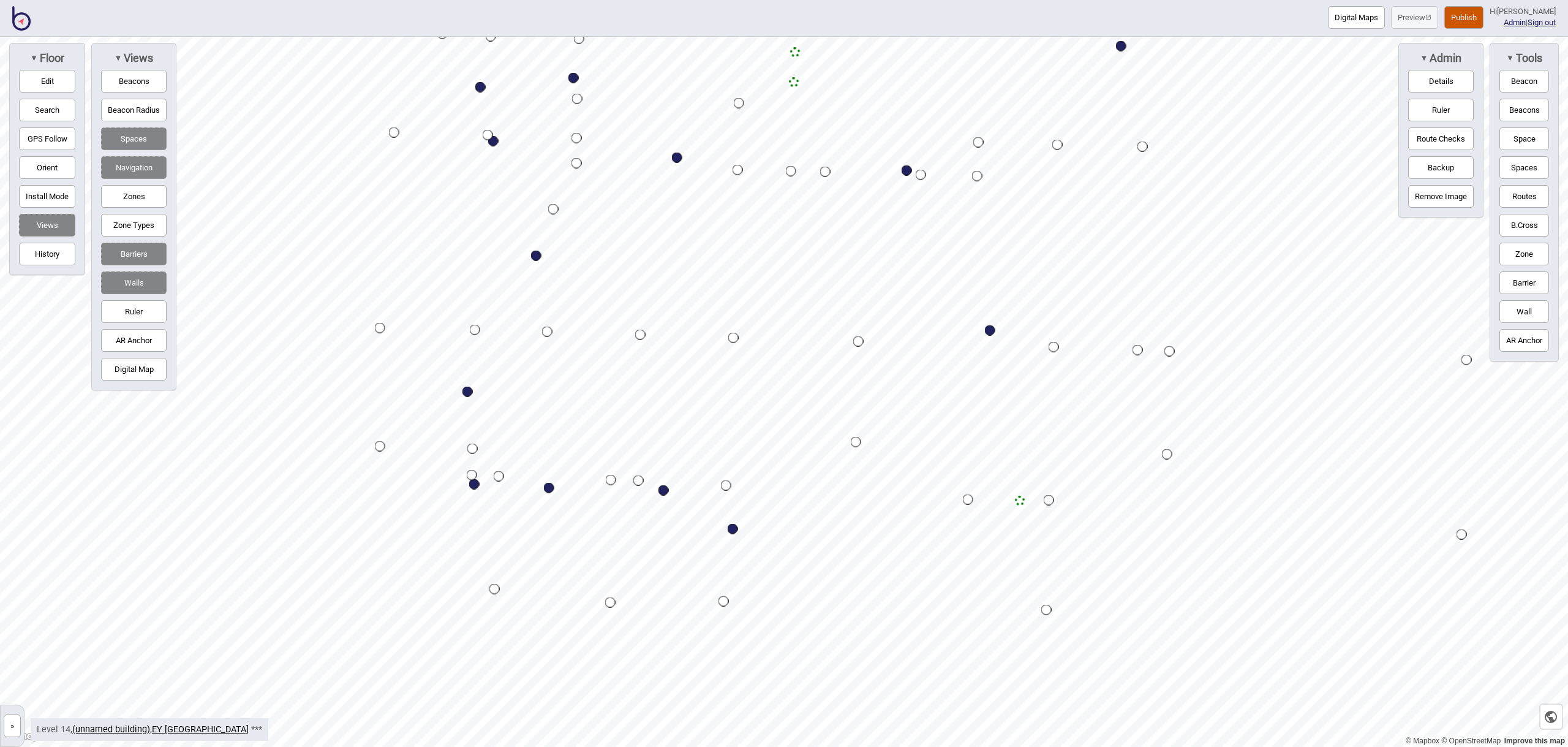
click at [1516, 139] on button "Space" at bounding box center [1524, 139] width 49 height 23
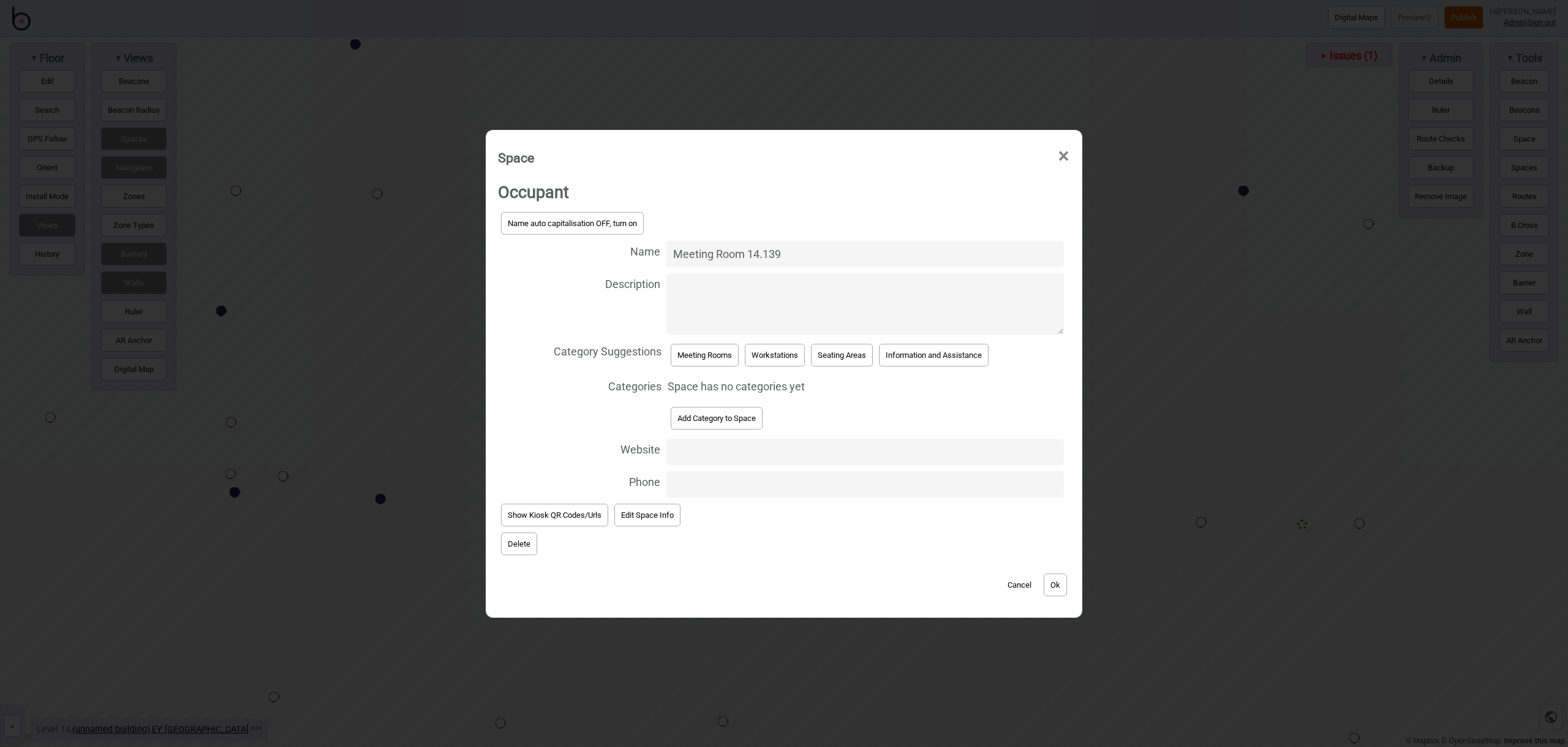
drag, startPoint x: 795, startPoint y: 253, endPoint x: 672, endPoint y: 245, distance: 123.3
click at [672, 245] on input "Meeting Room 14.139" at bounding box center [866, 253] width 398 height 26
type input "Meeting Room 14.139"
click at [687, 356] on button "Meeting Rooms" at bounding box center [705, 355] width 68 height 23
select select "Meeting Rooms"
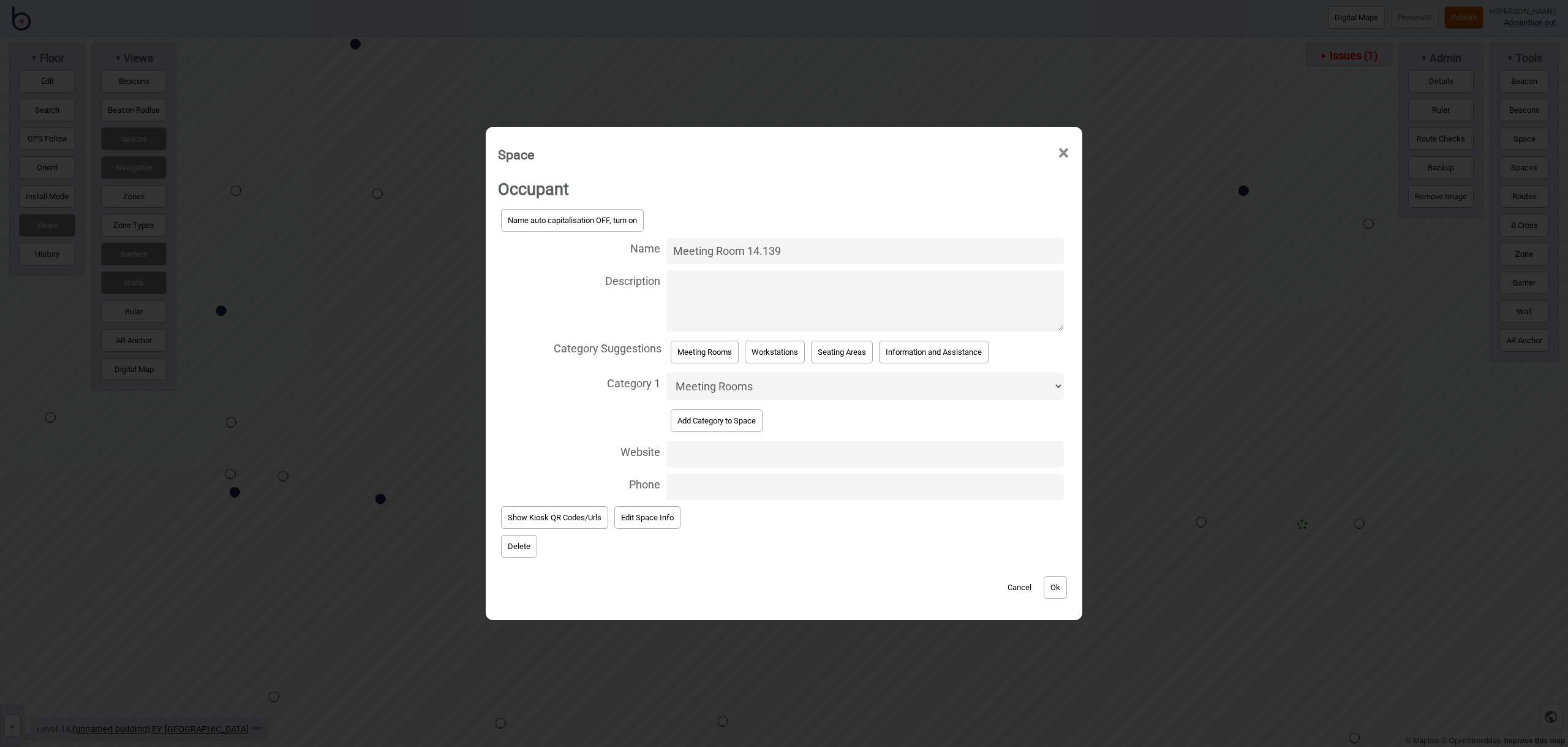
click at [1060, 587] on button "Ok" at bounding box center [1055, 587] width 24 height 23
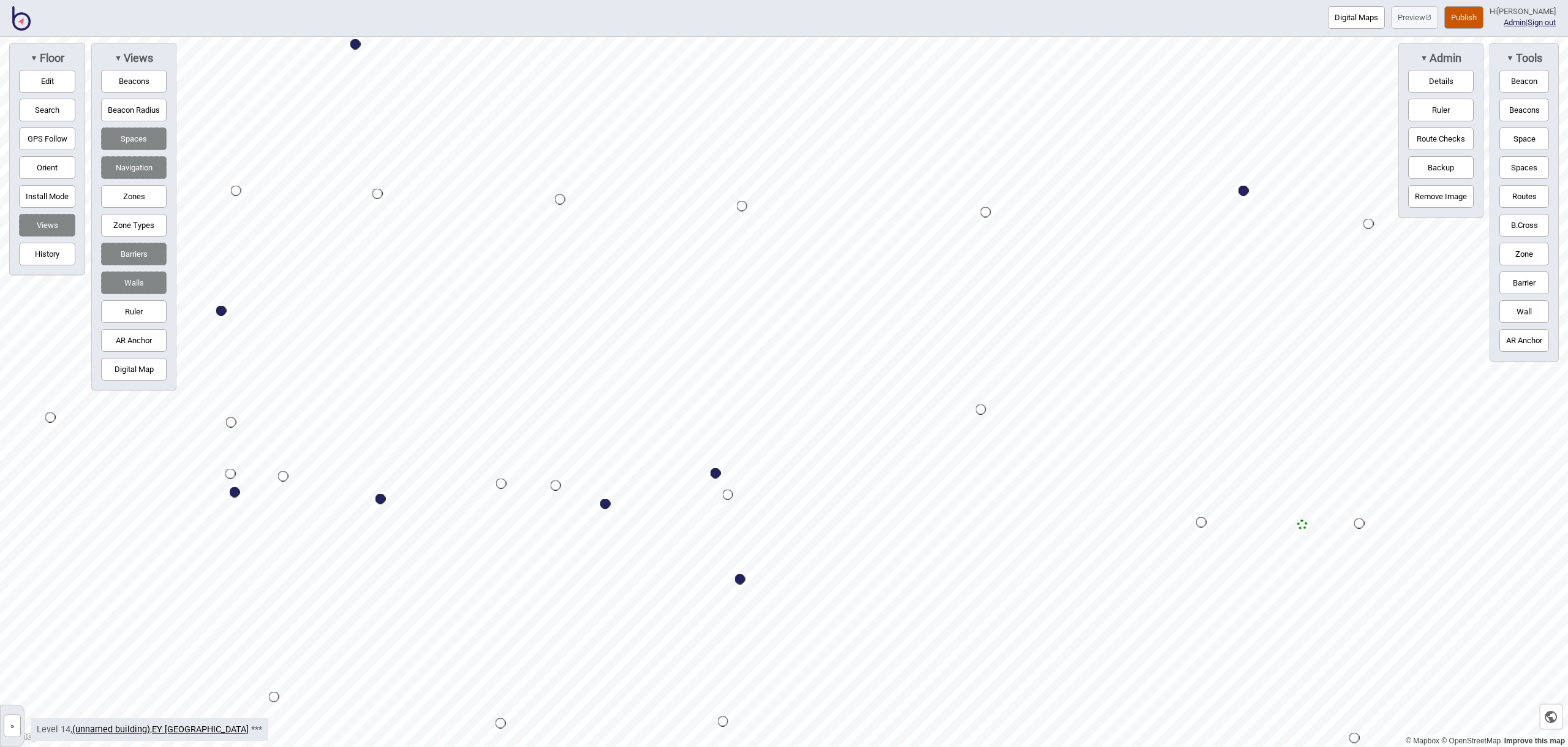
click at [1531, 140] on button "Space" at bounding box center [1524, 139] width 49 height 23
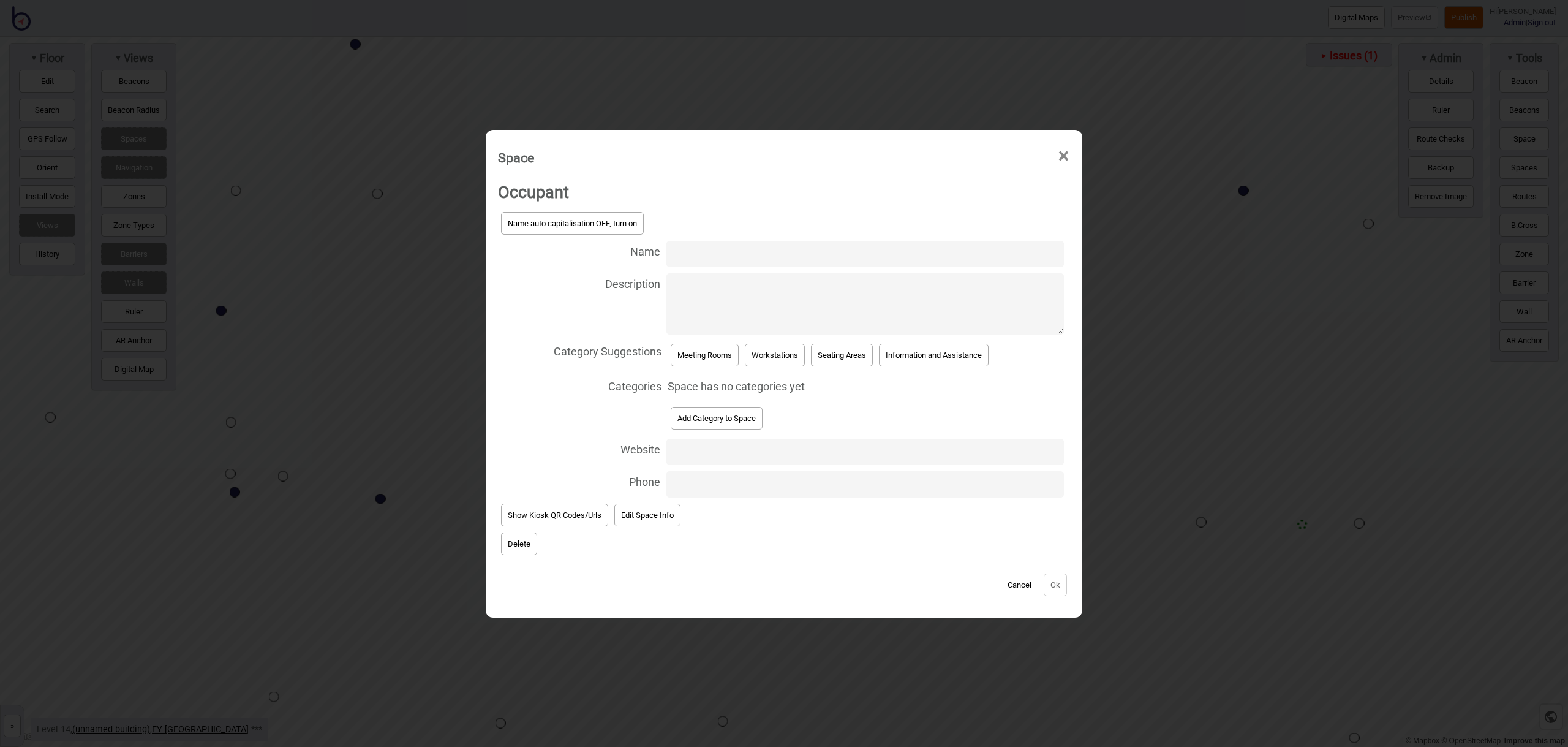
click at [722, 250] on input "Name" at bounding box center [866, 253] width 398 height 26
type input "Meeting Room 14.137"
click at [701, 359] on button "Meeting Rooms" at bounding box center [705, 355] width 68 height 23
select select "Meeting Rooms"
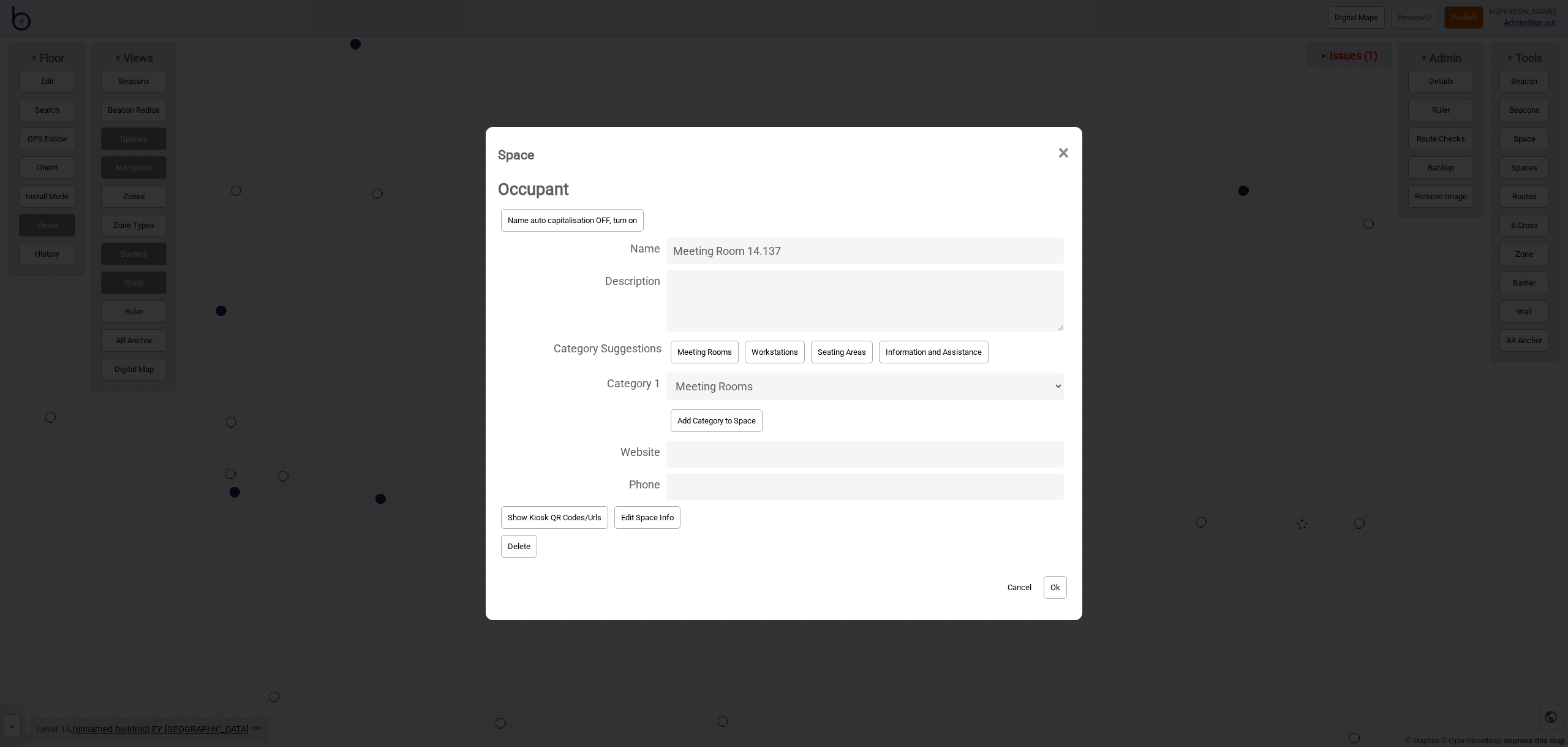
click at [1057, 585] on button "Ok" at bounding box center [1055, 587] width 24 height 23
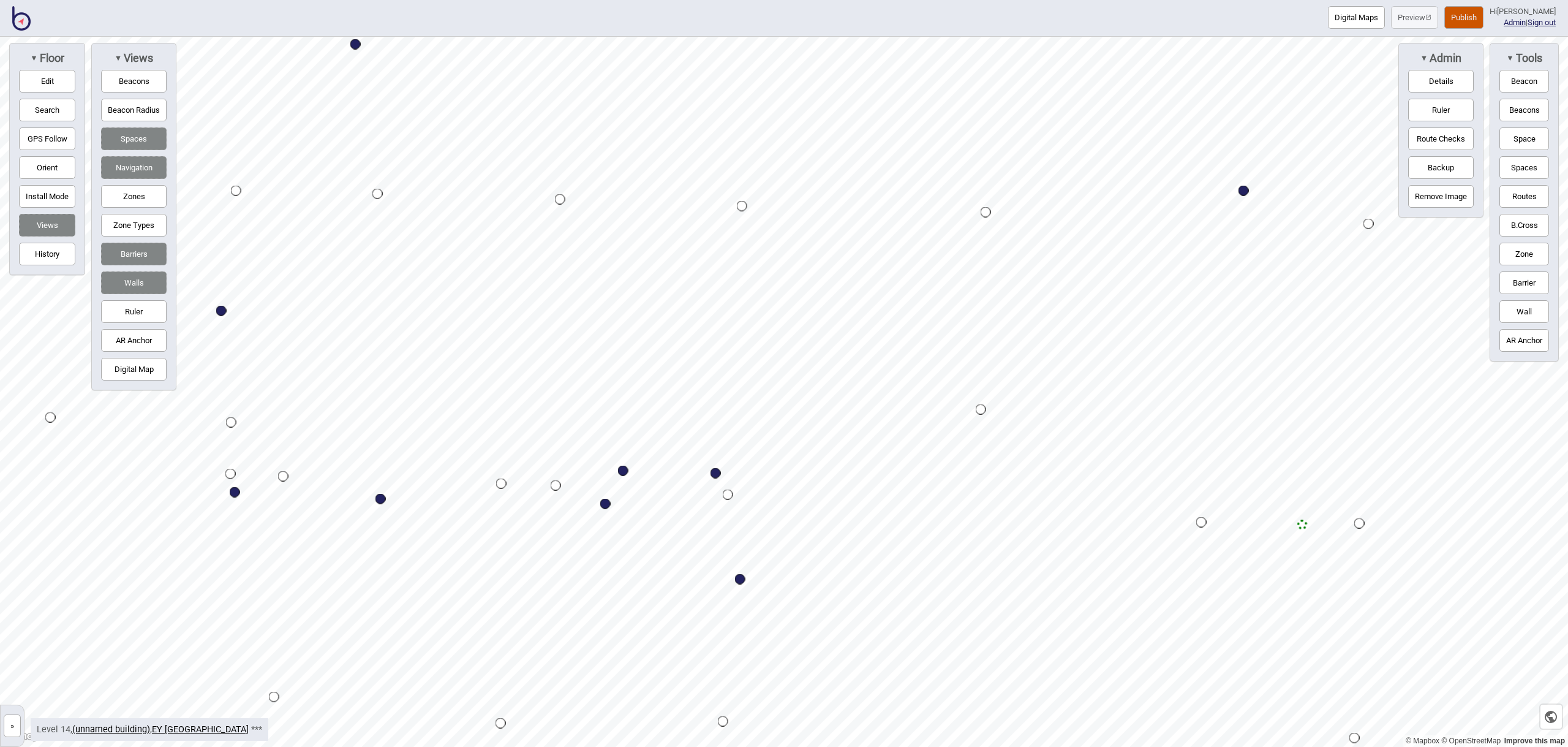
click at [1518, 144] on button "Space" at bounding box center [1524, 139] width 49 height 23
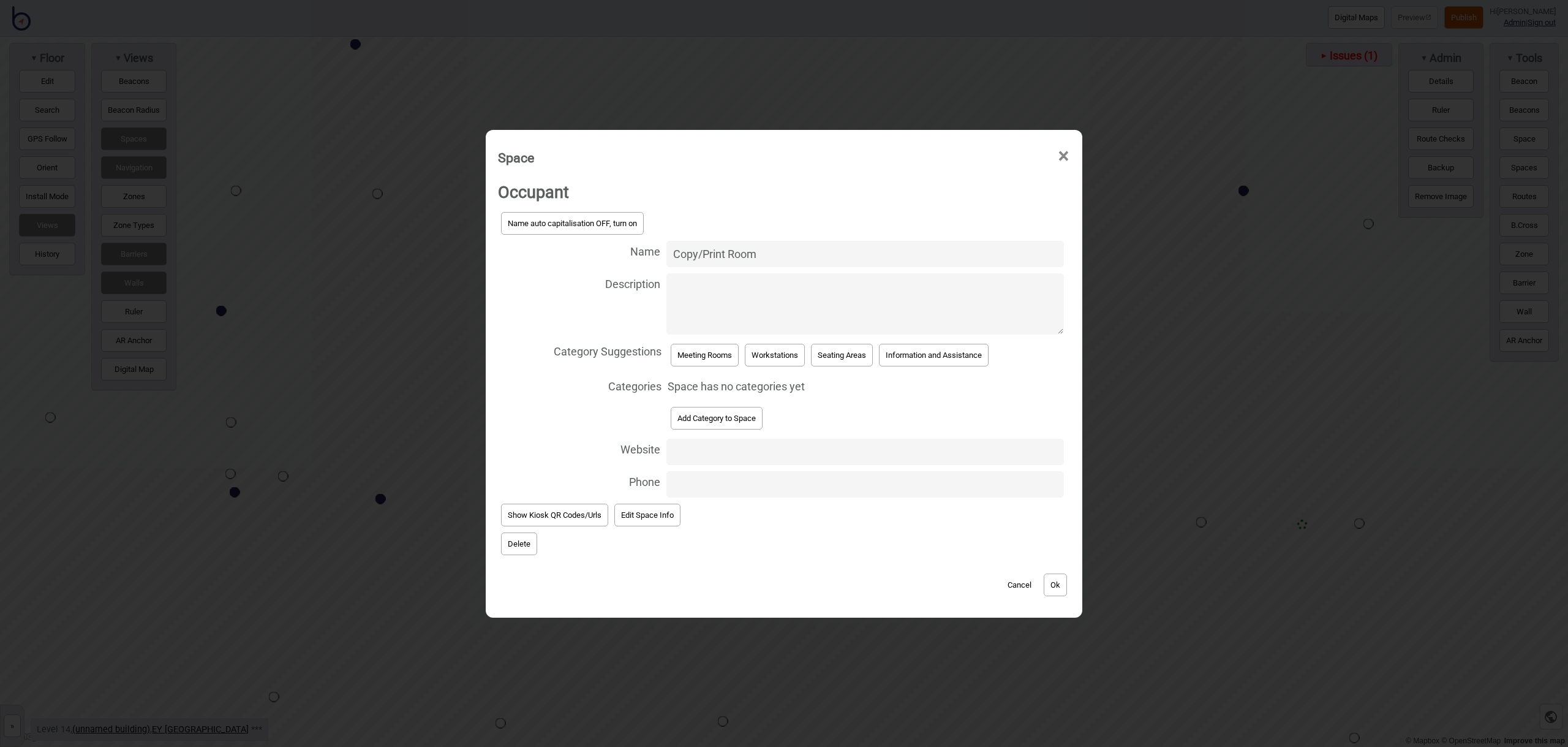
type input "Copy/Print Room"
click at [718, 423] on button "Add Category to Space" at bounding box center [717, 419] width 92 height 23
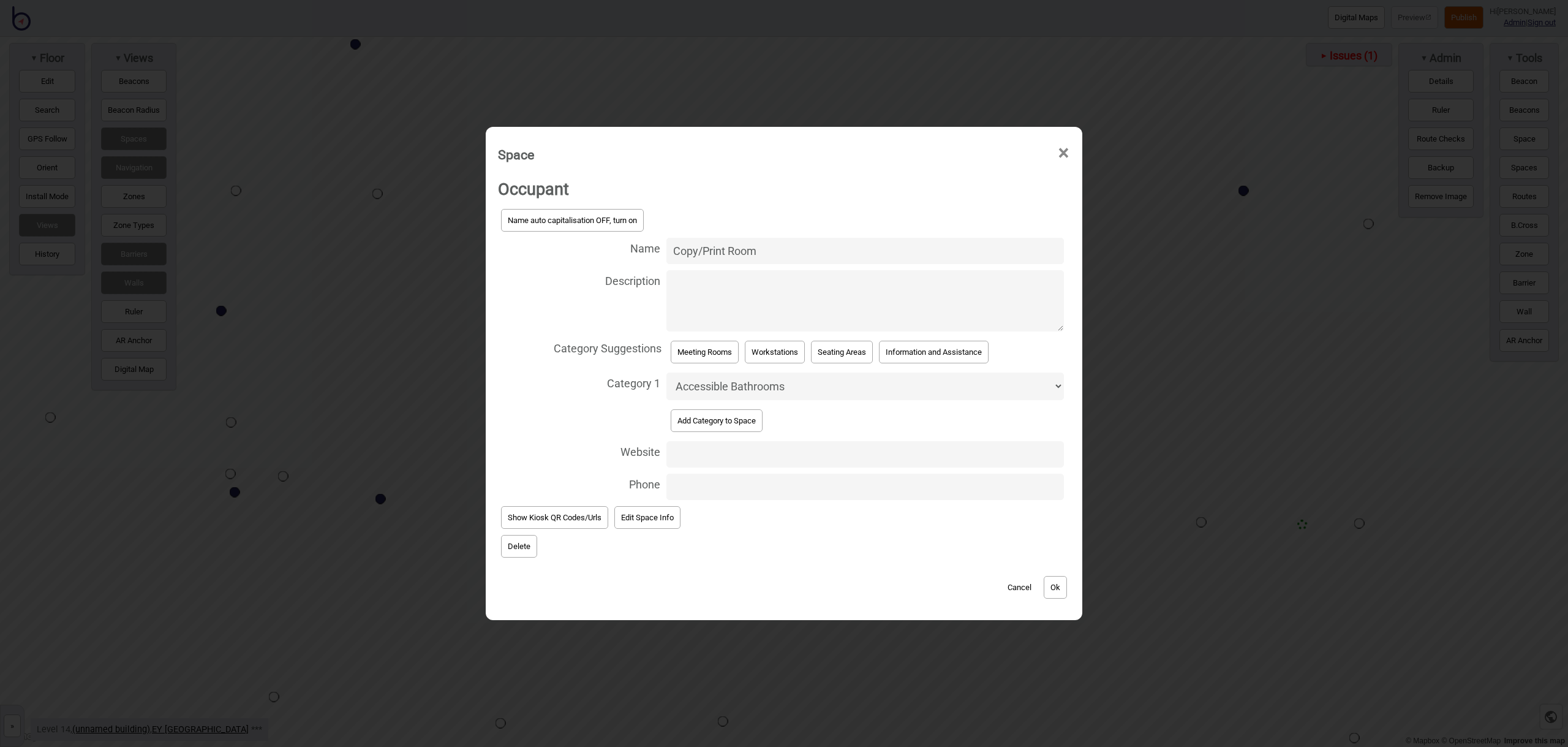
click at [726, 391] on select "Accessible Bathrooms Bathrooms Eating Areas Information and Assistance Meeting …" at bounding box center [866, 386] width 398 height 28
select select "Office Equipment"
click at [1069, 590] on div "Cancel Ok" at bounding box center [784, 580] width 572 height 41
click at [1062, 590] on button "Ok" at bounding box center [1055, 587] width 24 height 23
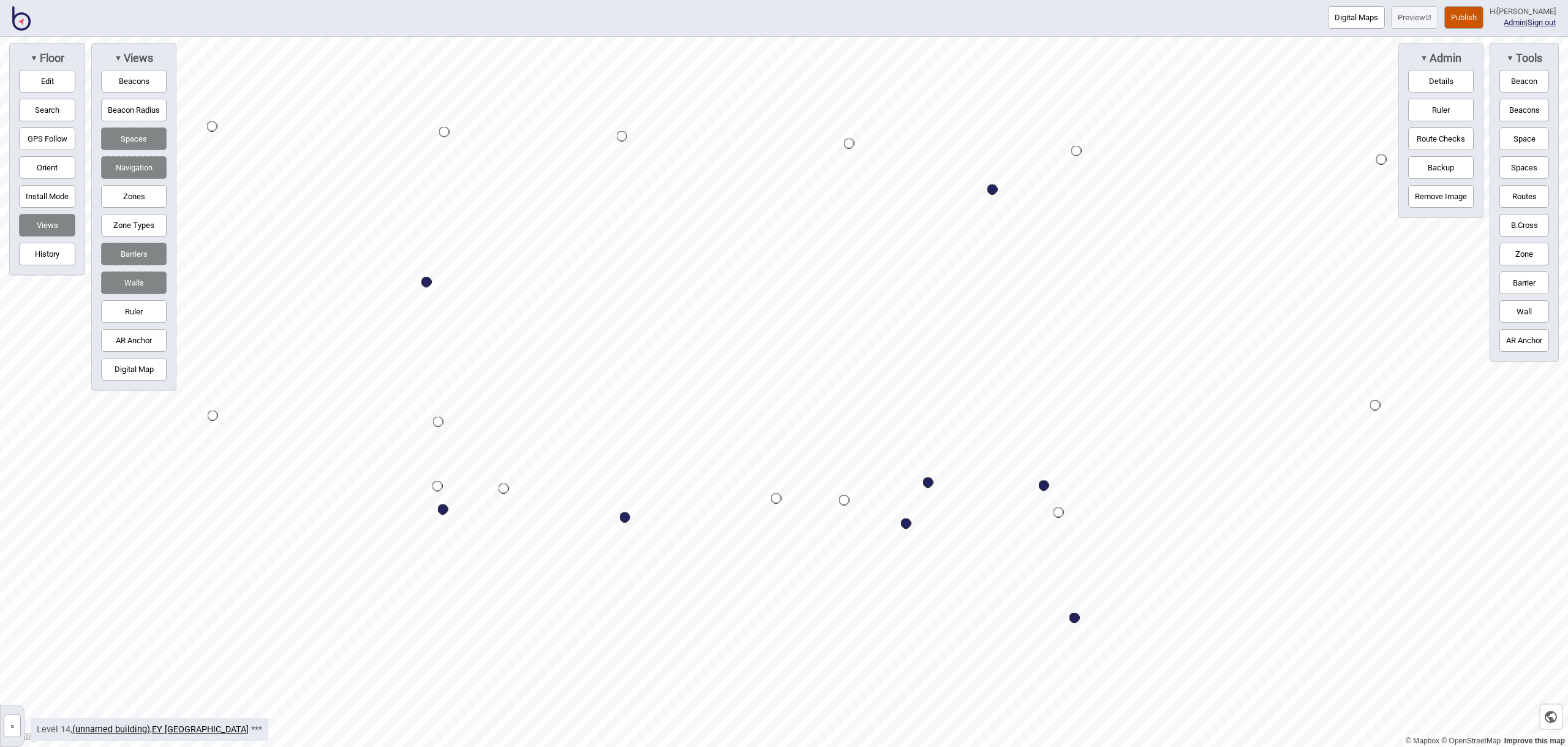
click at [1529, 133] on button "Space" at bounding box center [1524, 139] width 49 height 23
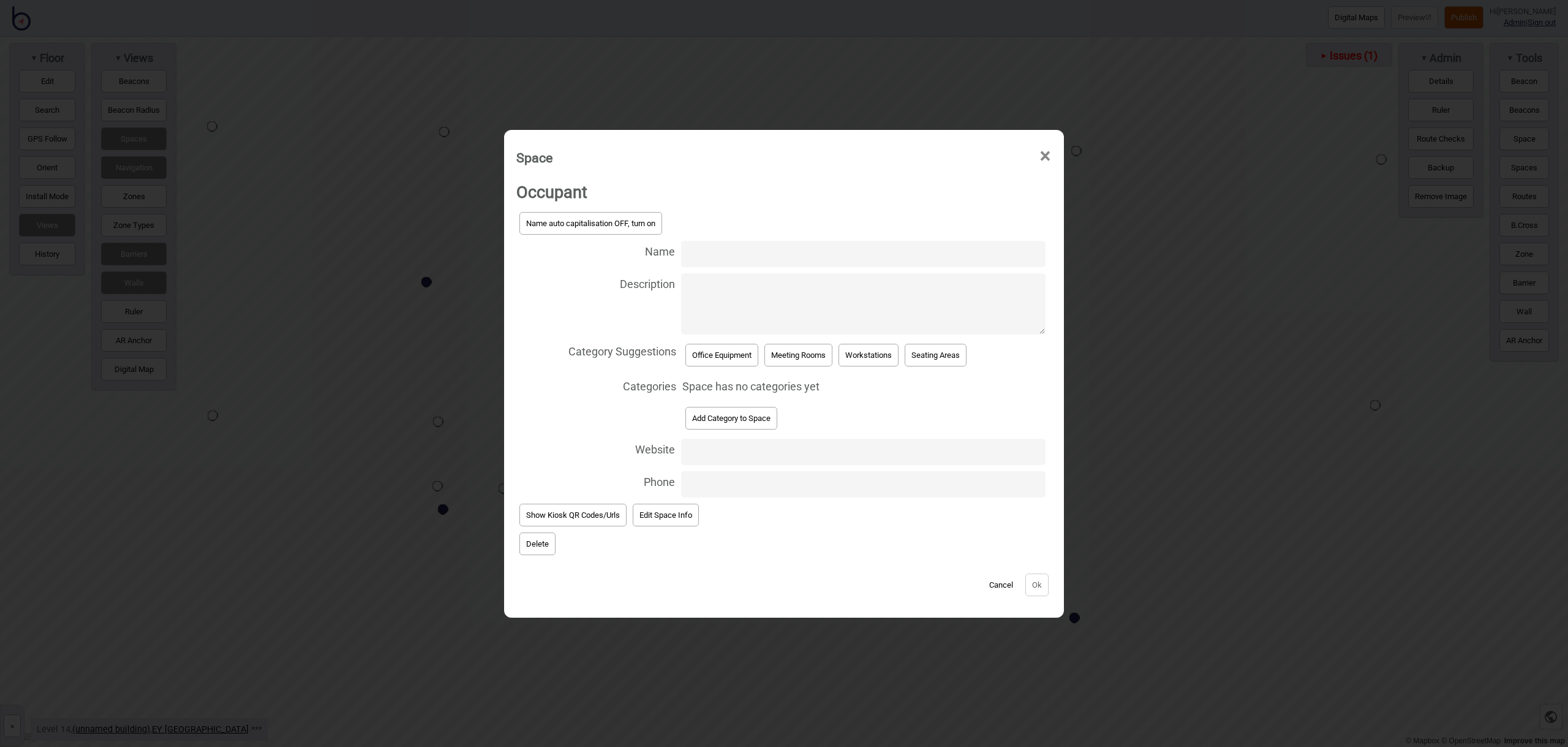
click at [697, 251] on input "Name" at bounding box center [863, 253] width 364 height 26
type input "Meeting Room 14.151"
click at [796, 353] on button "Meeting Rooms" at bounding box center [798, 355] width 68 height 23
select select "Meeting Rooms"
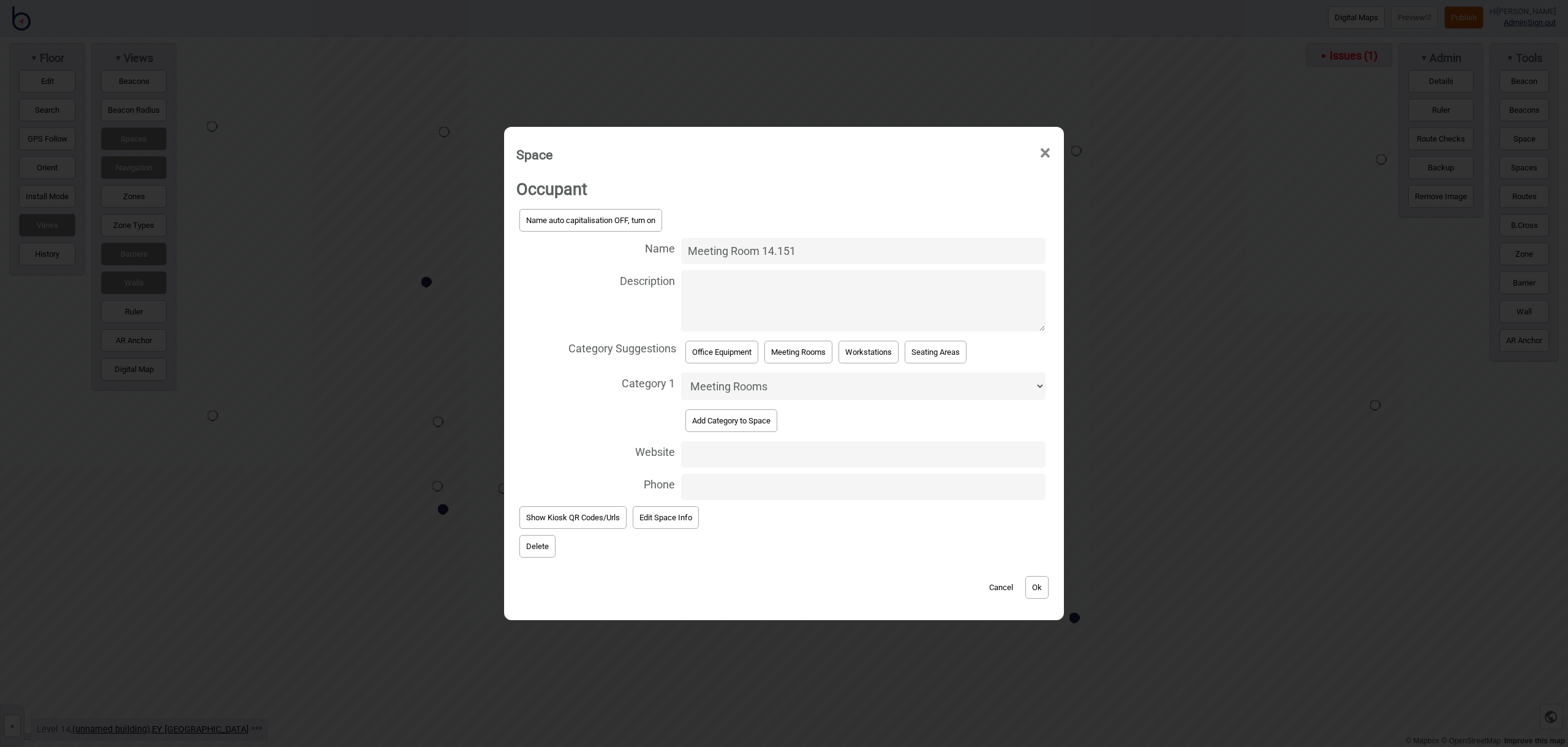
click at [1032, 578] on button "Ok" at bounding box center [1037, 587] width 24 height 23
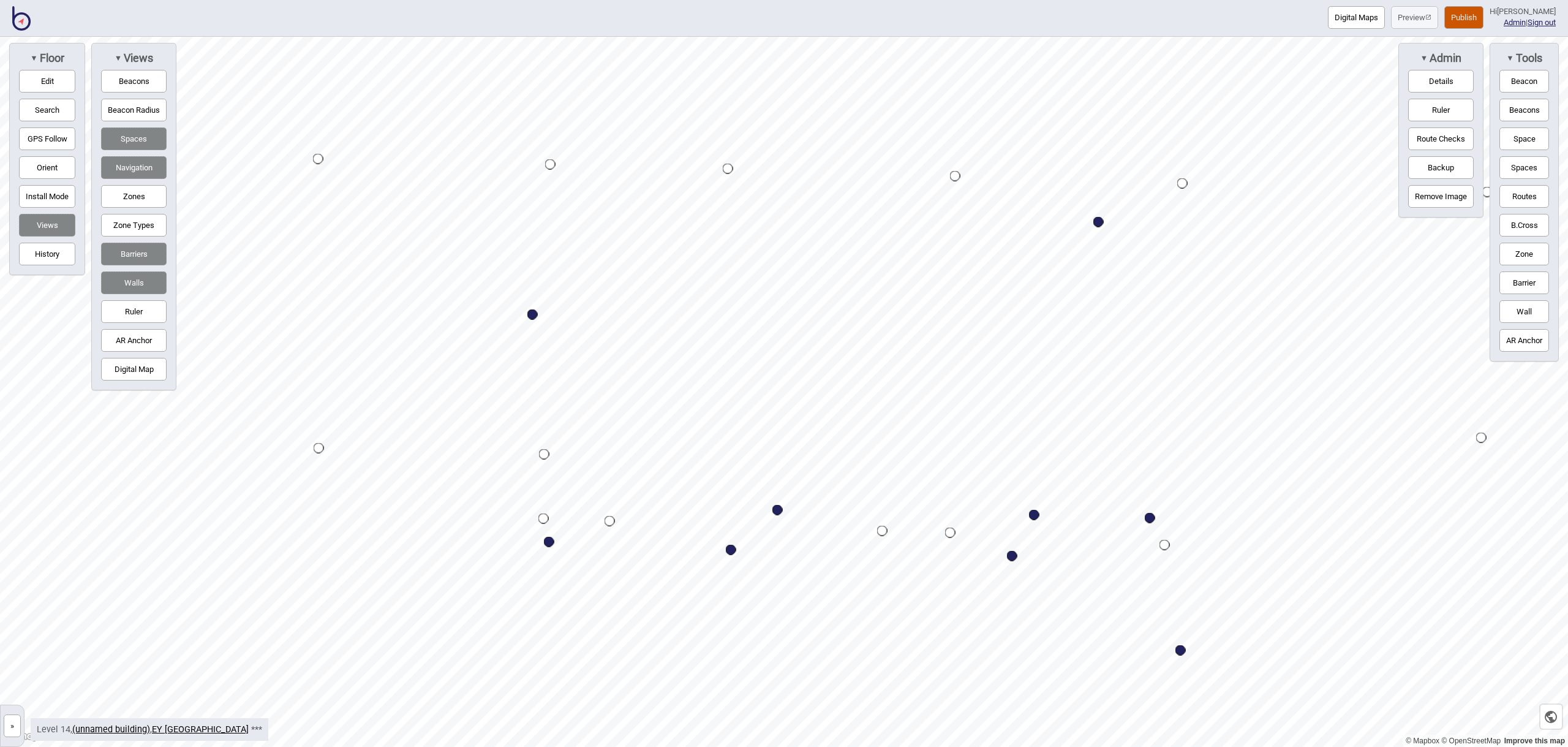
click at [1514, 142] on button "Space" at bounding box center [1524, 139] width 49 height 23
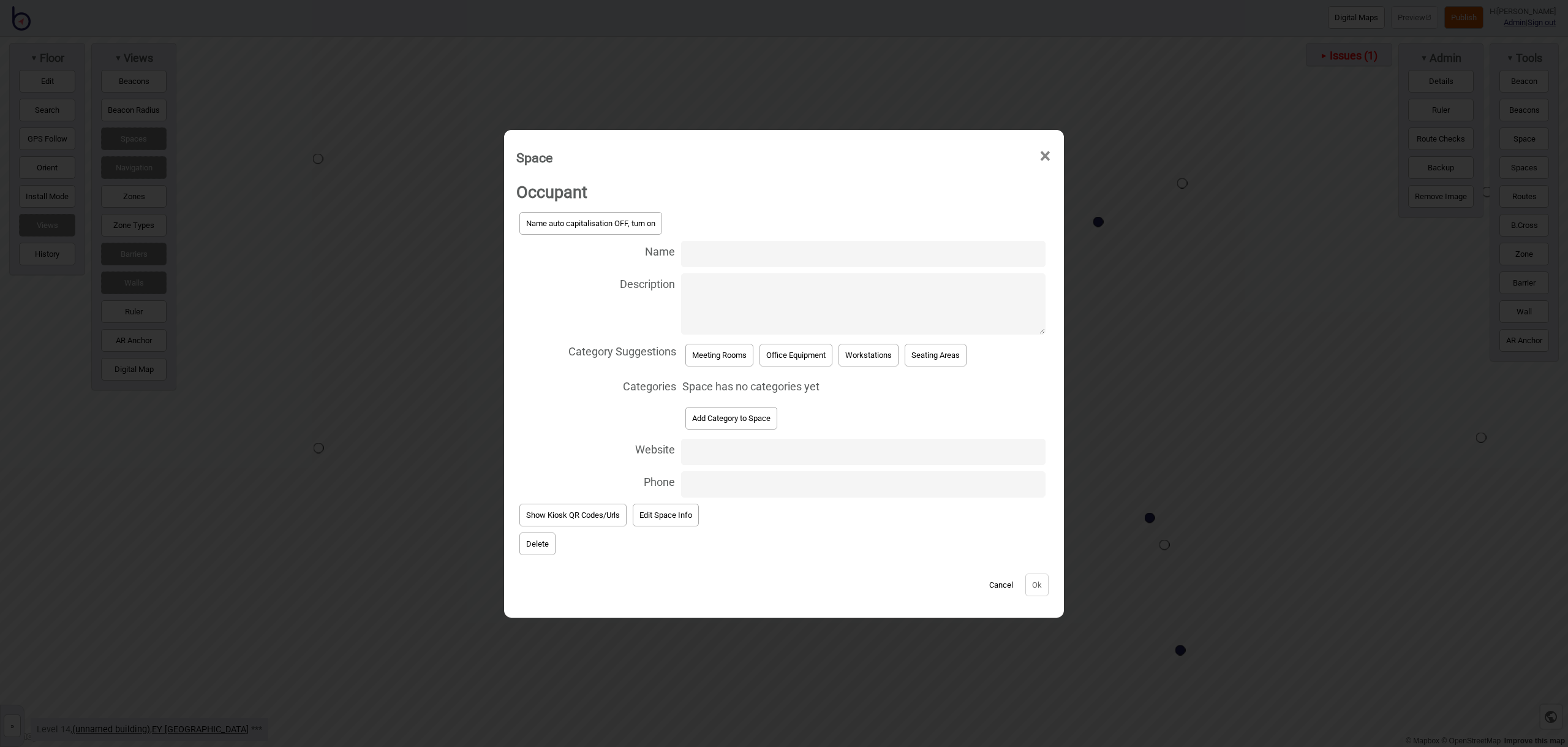
click at [763, 256] on input "Name" at bounding box center [863, 253] width 364 height 26
type input "Meeting Room 14.136"
click at [727, 350] on button "Meeting Rooms" at bounding box center [719, 355] width 68 height 23
select select "Meeting Rooms"
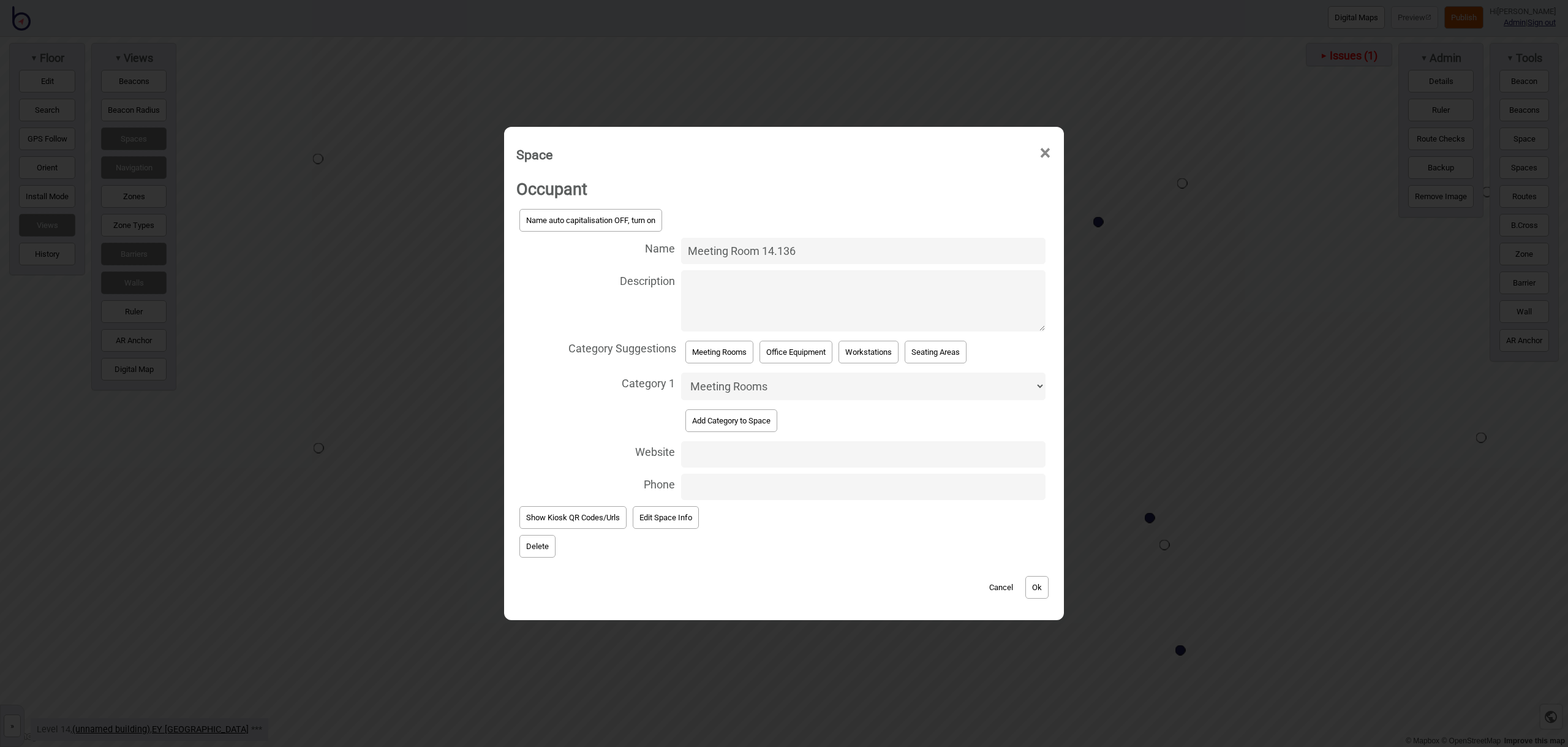
click at [1032, 580] on button "Ok" at bounding box center [1037, 587] width 24 height 23
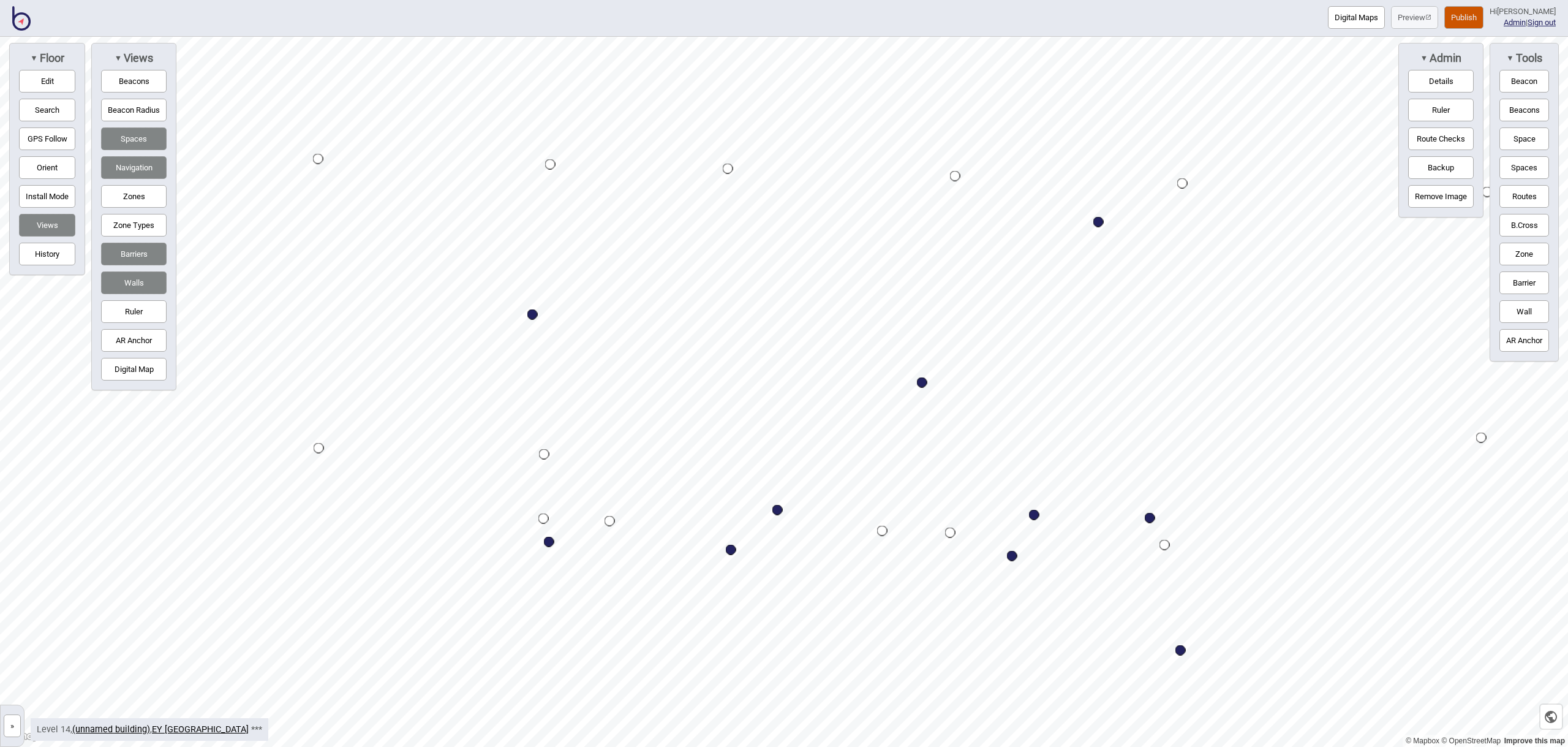
click at [1507, 142] on button "Space" at bounding box center [1524, 139] width 49 height 23
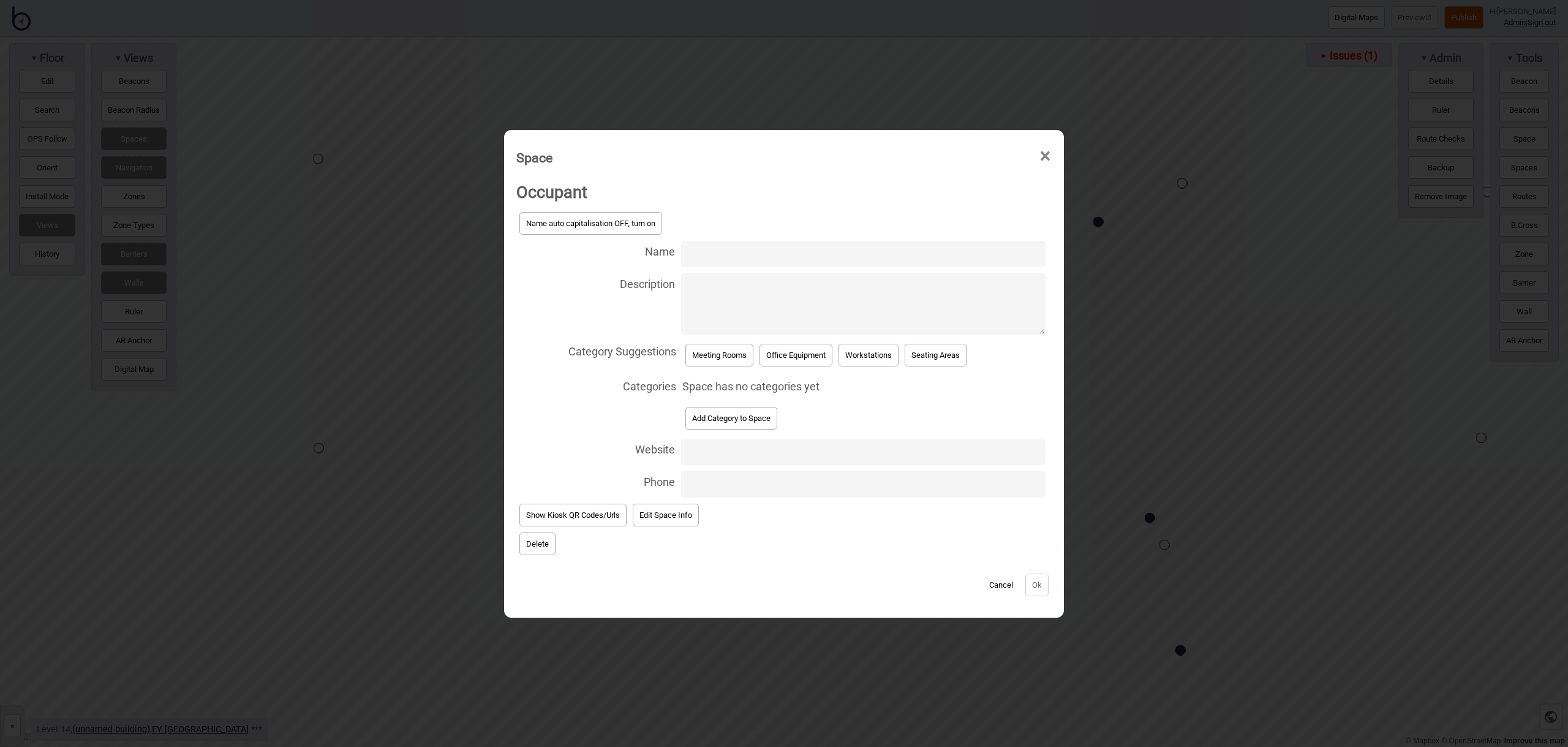
click at [700, 257] on input "Name" at bounding box center [863, 253] width 364 height 26
drag, startPoint x: 757, startPoint y: 253, endPoint x: 789, endPoint y: 266, distance: 34.5
click at [757, 253] on input "Meeting Room 14.139" at bounding box center [863, 253] width 364 height 26
click at [821, 258] on input "Meeting Rooms 14.139" at bounding box center [863, 253] width 364 height 26
type input "Meeting Rooms 14.157 - 14.161"
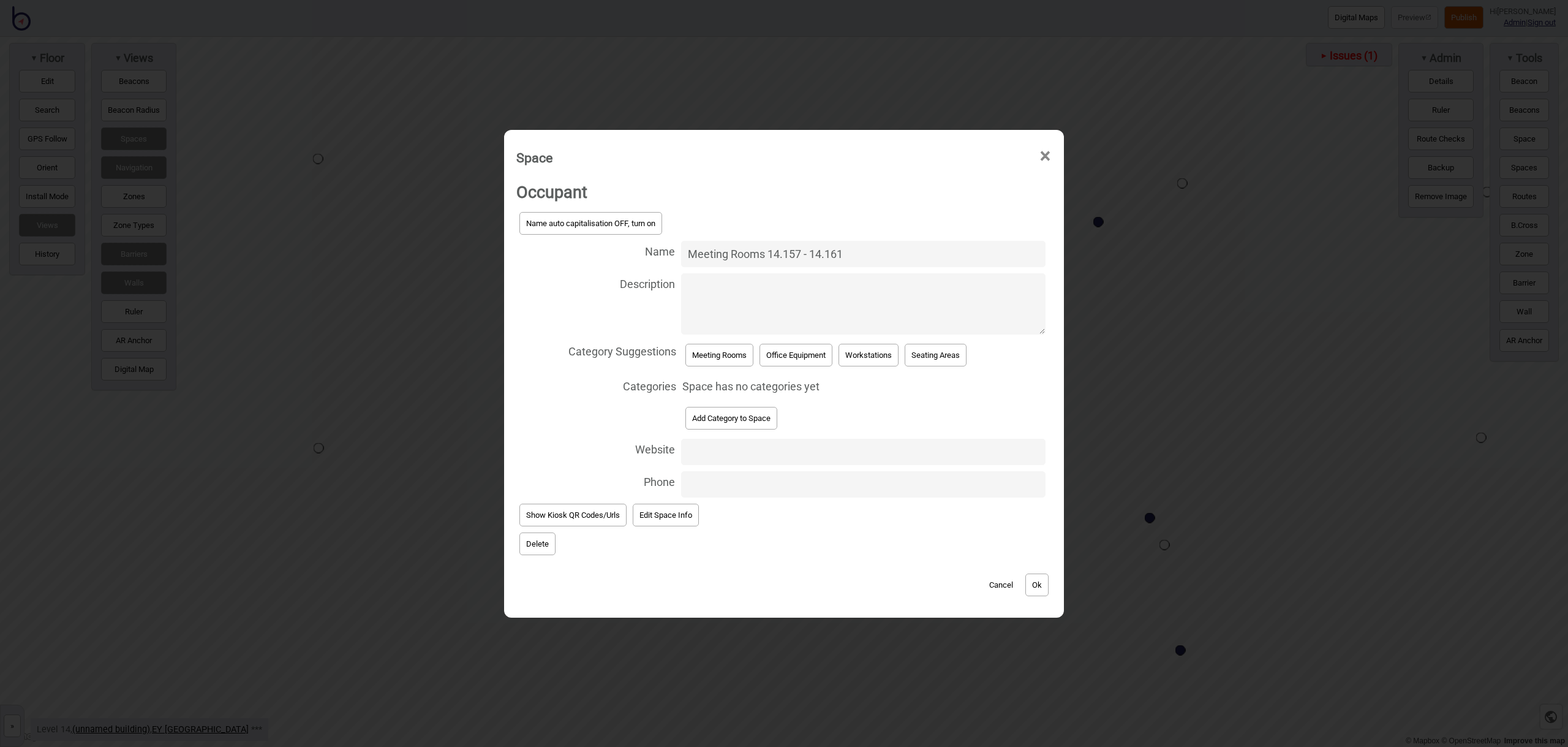
click at [706, 354] on button "Meeting Rooms" at bounding box center [719, 355] width 68 height 23
select select "Meeting Rooms"
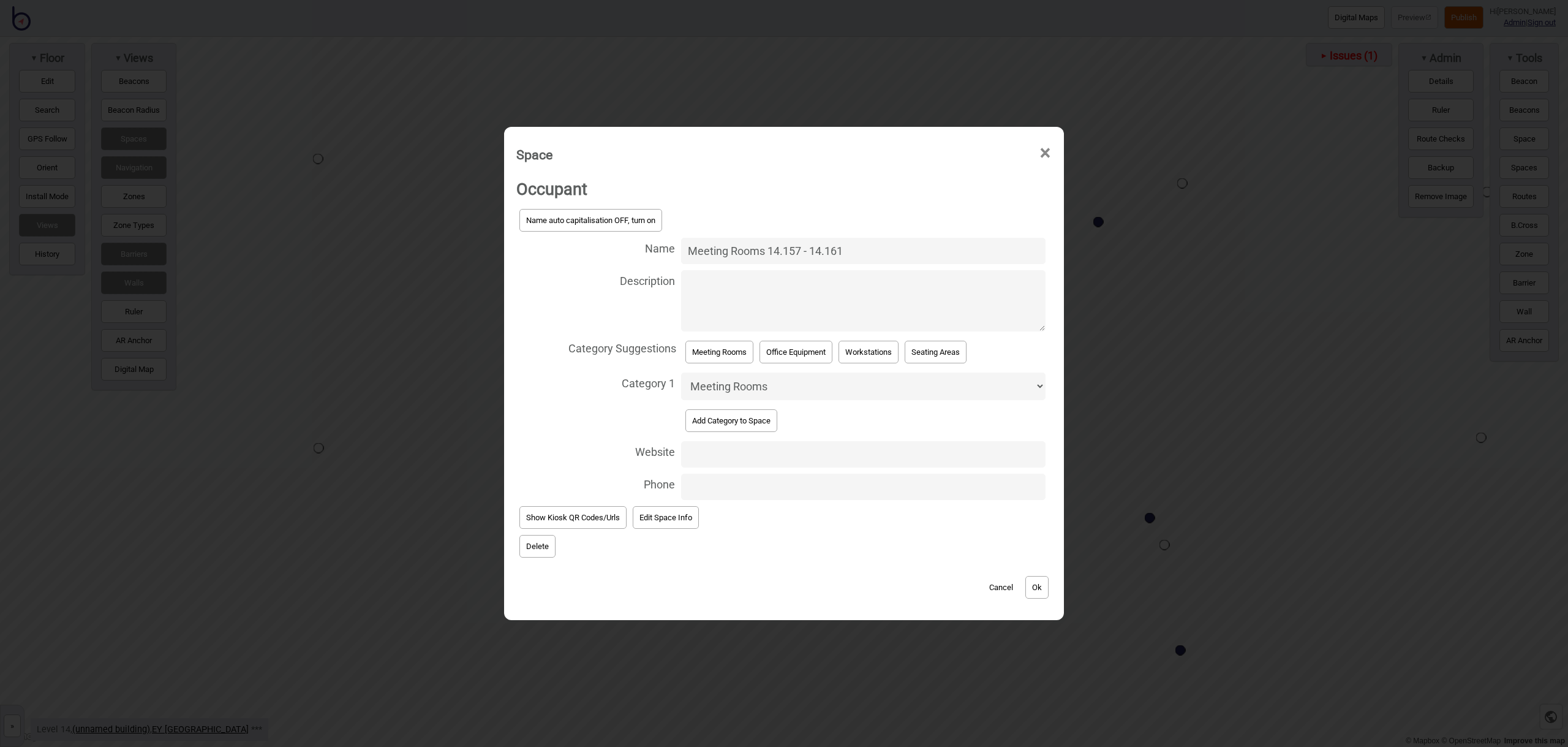
click at [1034, 590] on button "Ok" at bounding box center [1037, 587] width 24 height 23
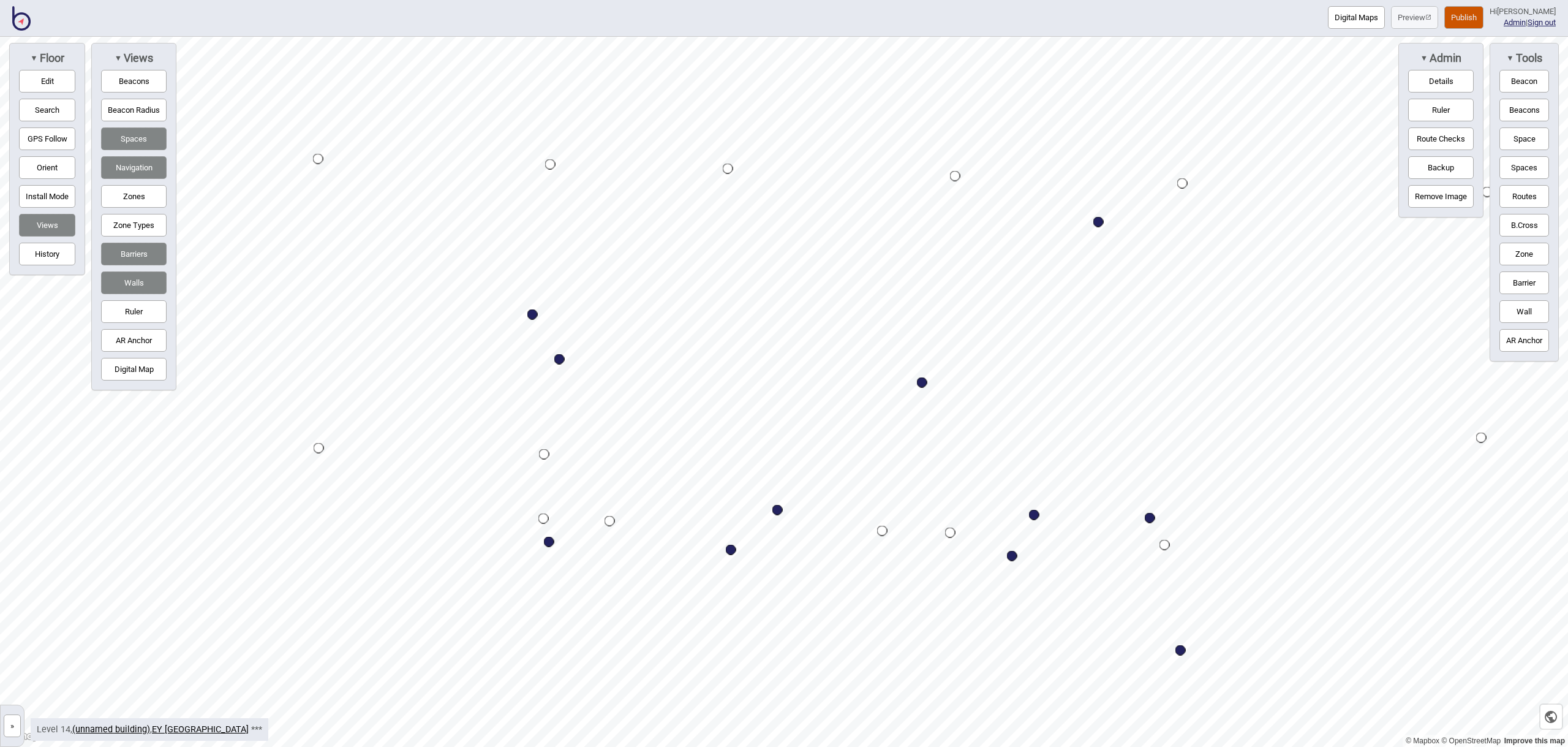
click at [1529, 144] on button "Space" at bounding box center [1524, 139] width 49 height 23
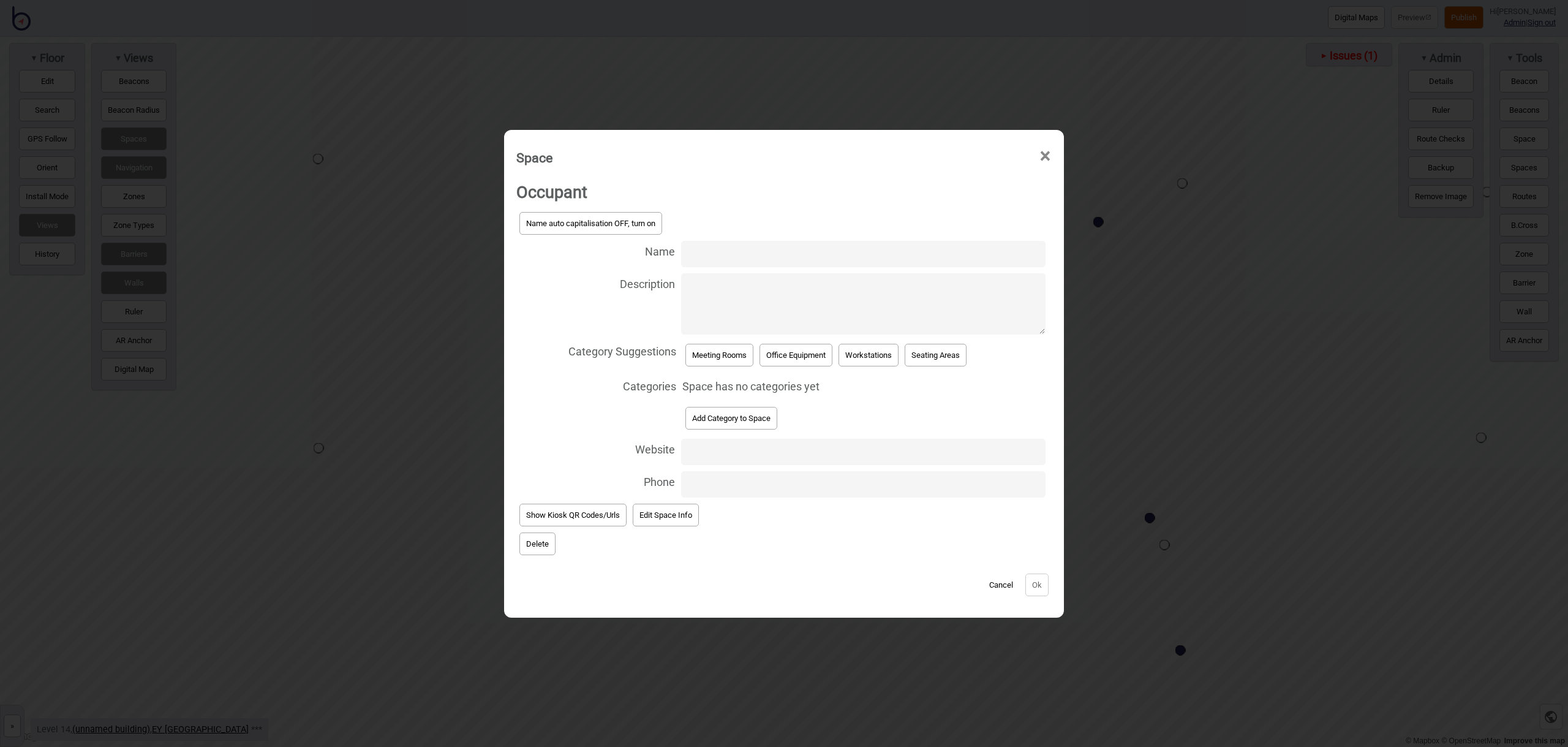
click at [711, 255] on input "Name" at bounding box center [863, 253] width 364 height 26
type input "Meeting Room 14.153"
click at [722, 346] on button "Meeting Rooms" at bounding box center [719, 355] width 68 height 23
select select "Meeting Rooms"
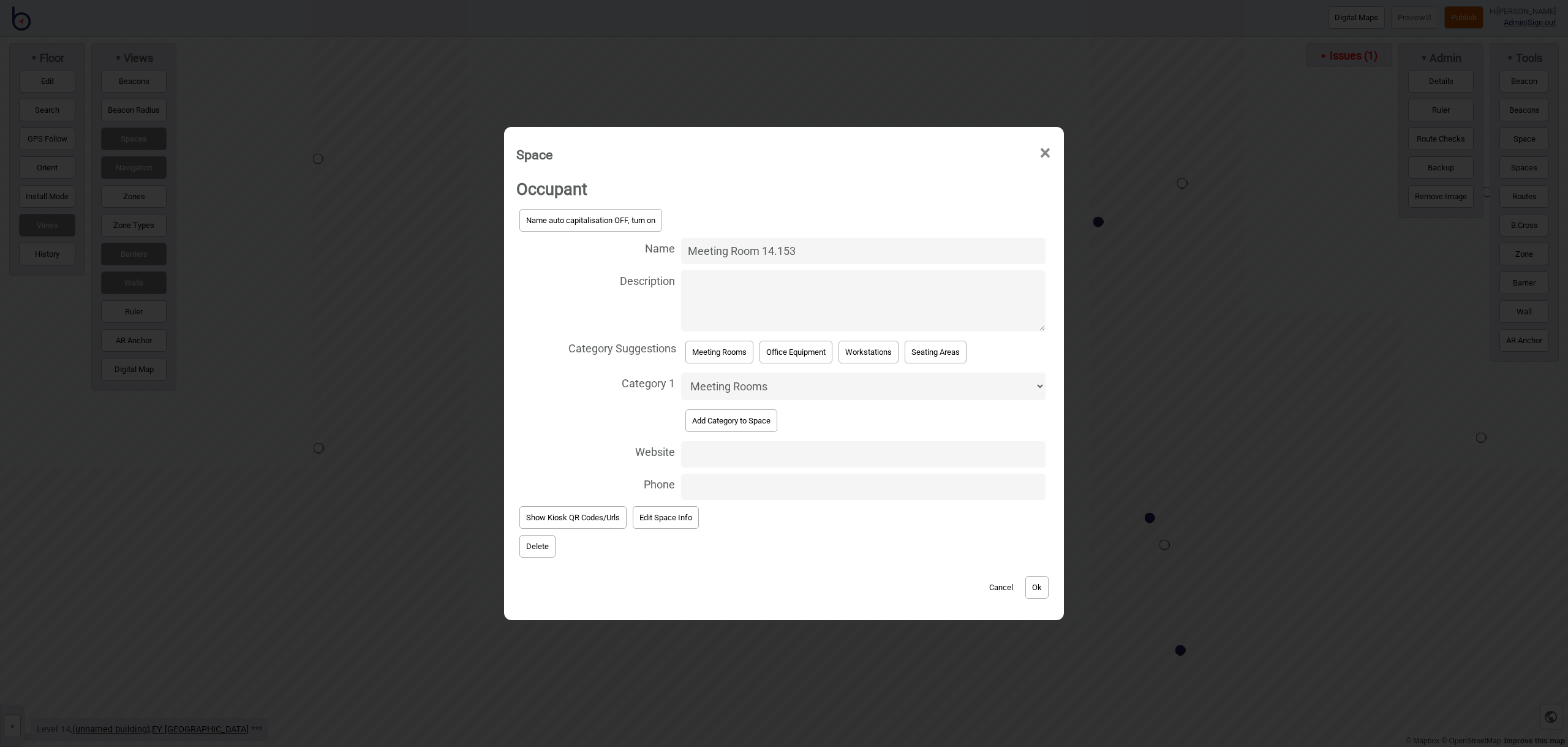
click at [1034, 580] on button "Ok" at bounding box center [1037, 587] width 24 height 23
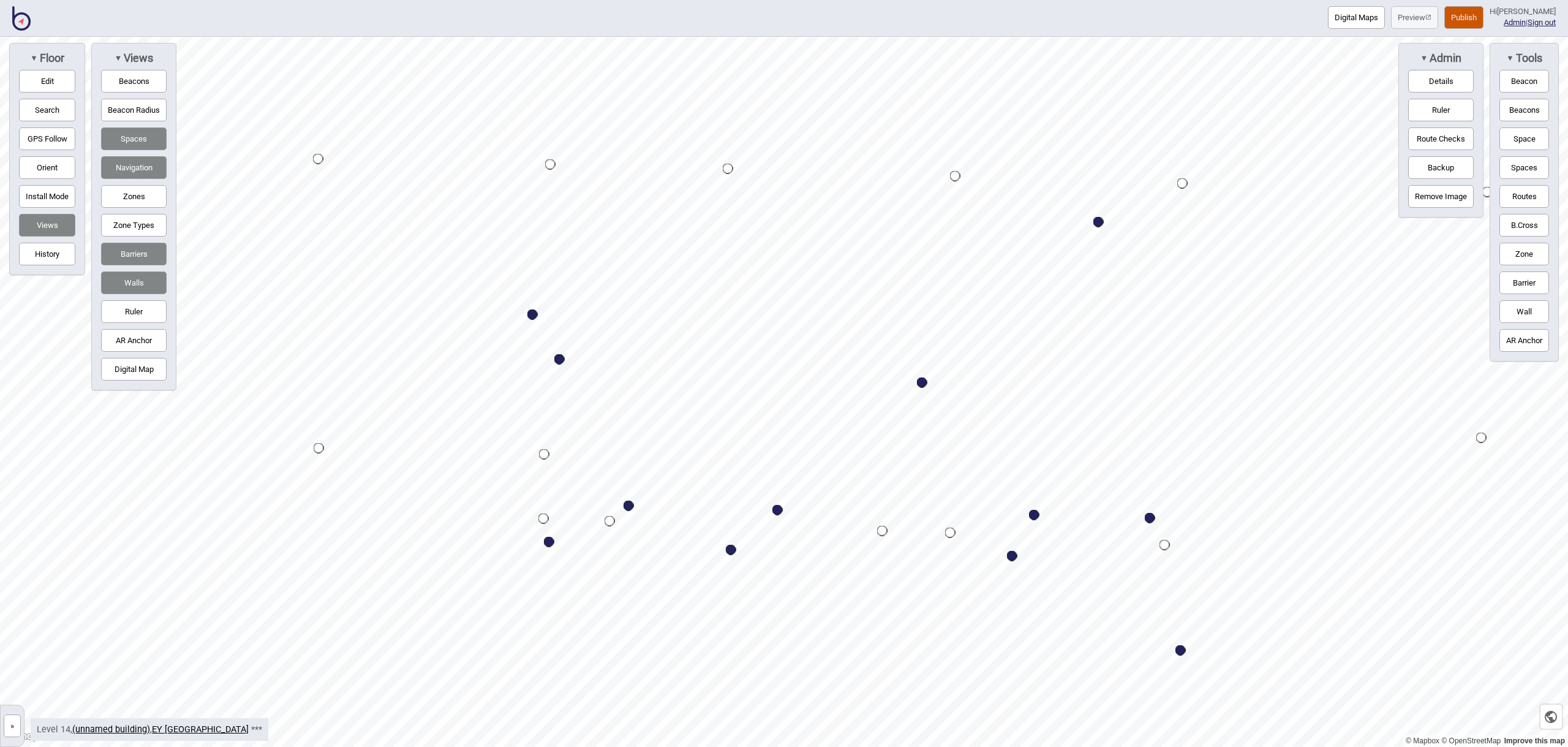
click at [1508, 137] on button "Space" at bounding box center [1524, 139] width 49 height 23
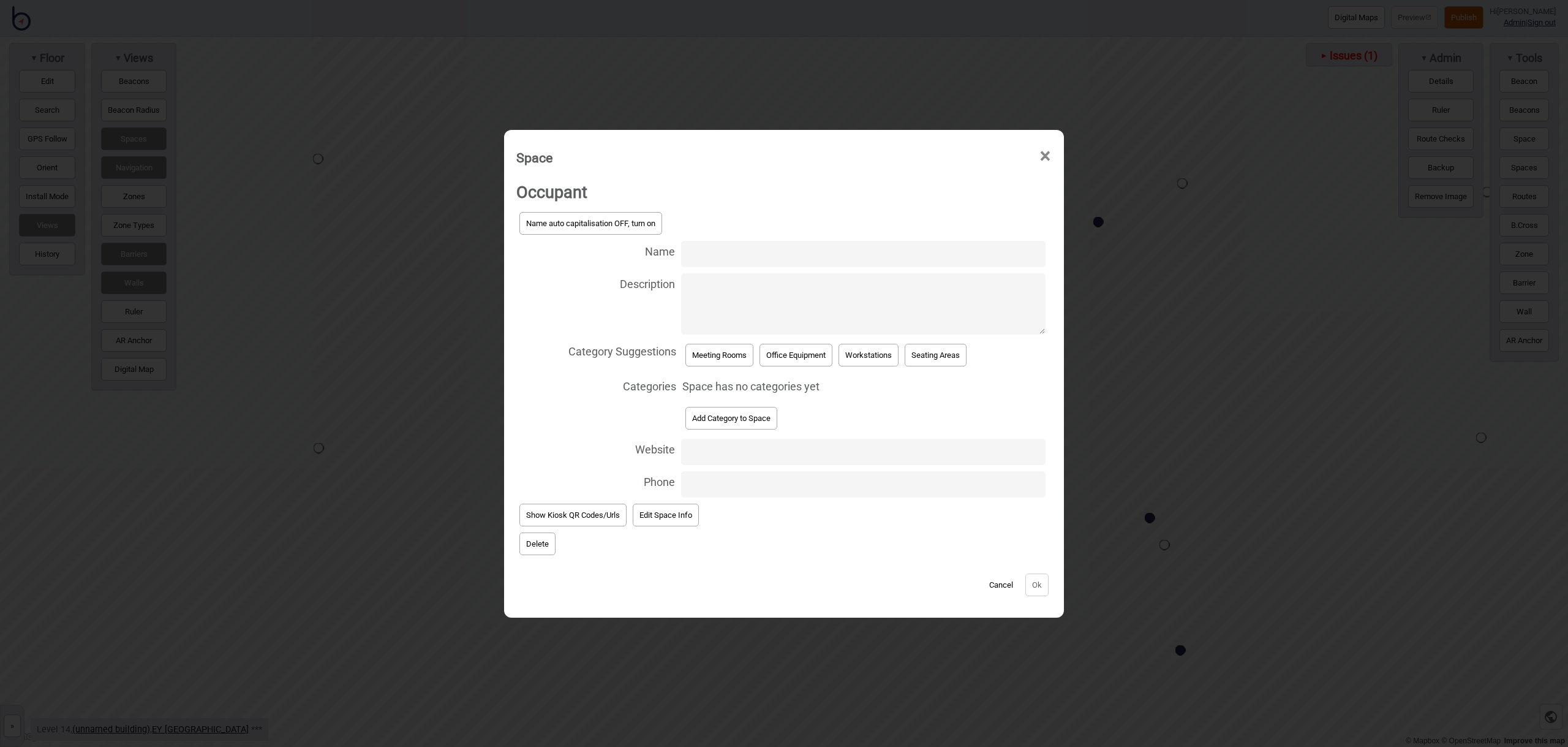
click at [690, 253] on input "Name" at bounding box center [863, 253] width 364 height 26
type input "Meeting Room 14.165"
click at [718, 348] on button "Meeting Rooms" at bounding box center [719, 355] width 68 height 23
select select "Meeting Rooms"
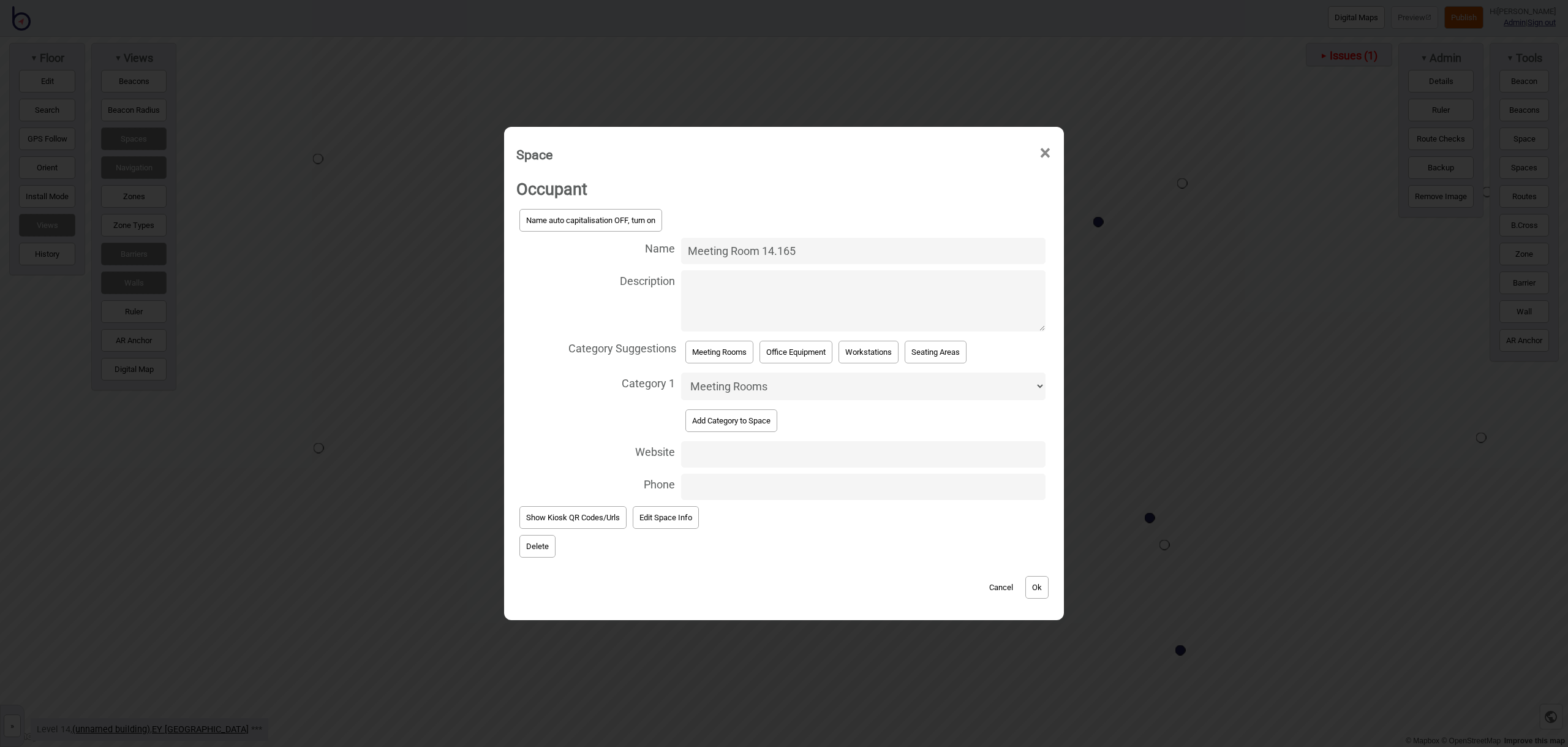
click at [1039, 585] on button "Ok" at bounding box center [1037, 587] width 24 height 23
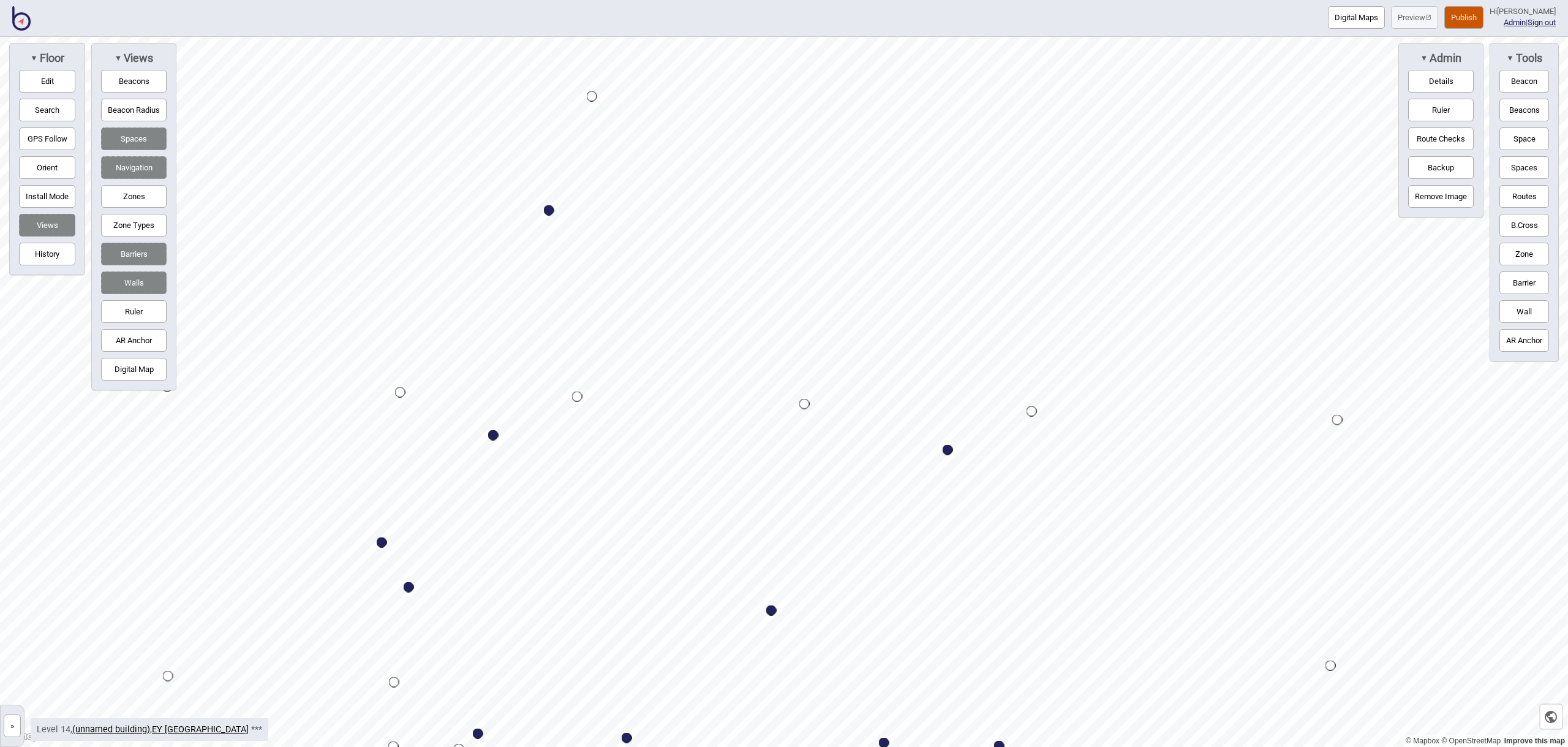
click at [1518, 142] on button "Space" at bounding box center [1524, 139] width 49 height 23
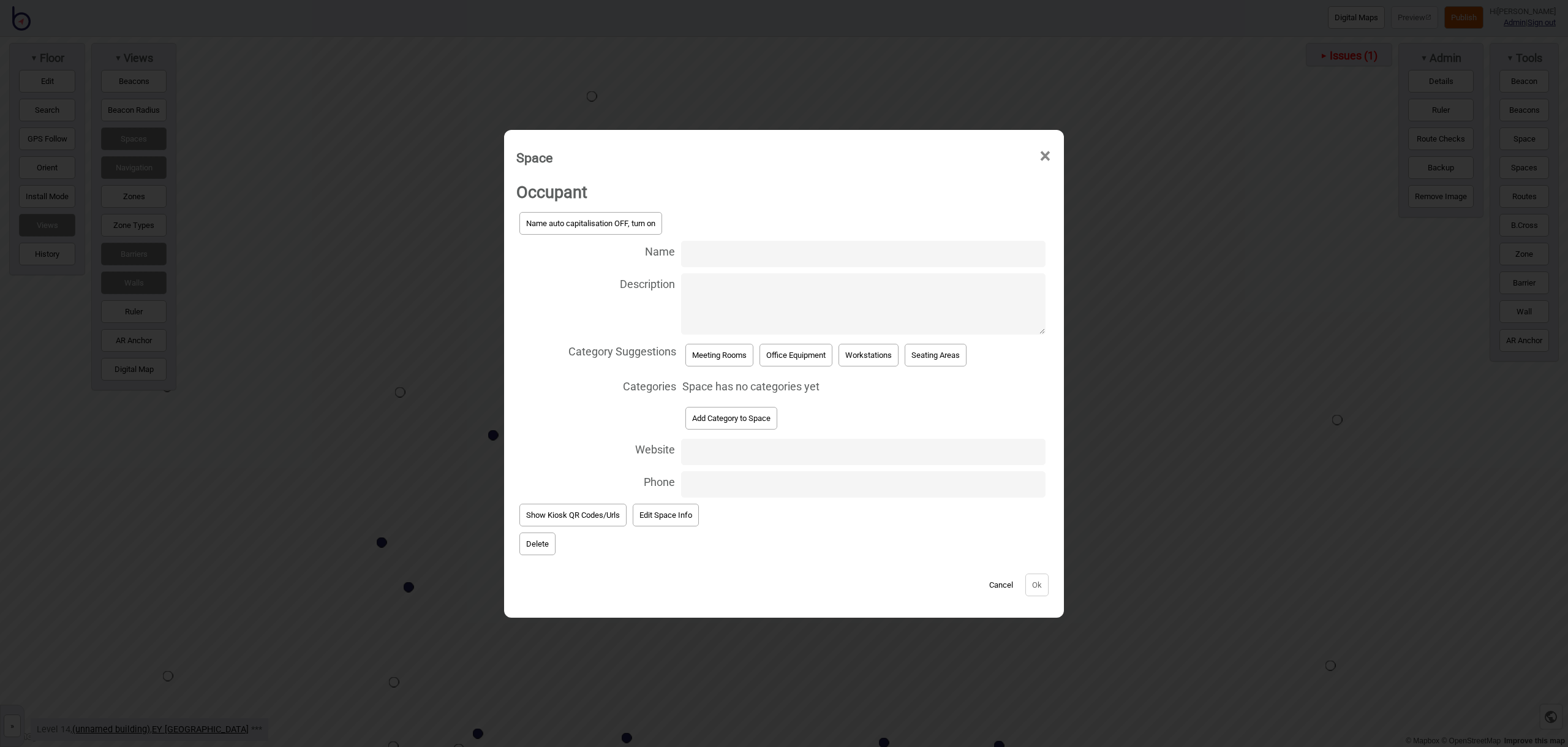
click at [722, 253] on input "Name" at bounding box center [863, 253] width 364 height 26
type input "Meeting Room 14.207"
click at [721, 348] on button "Meeting Rooms" at bounding box center [719, 355] width 68 height 23
select select "Meeting Rooms"
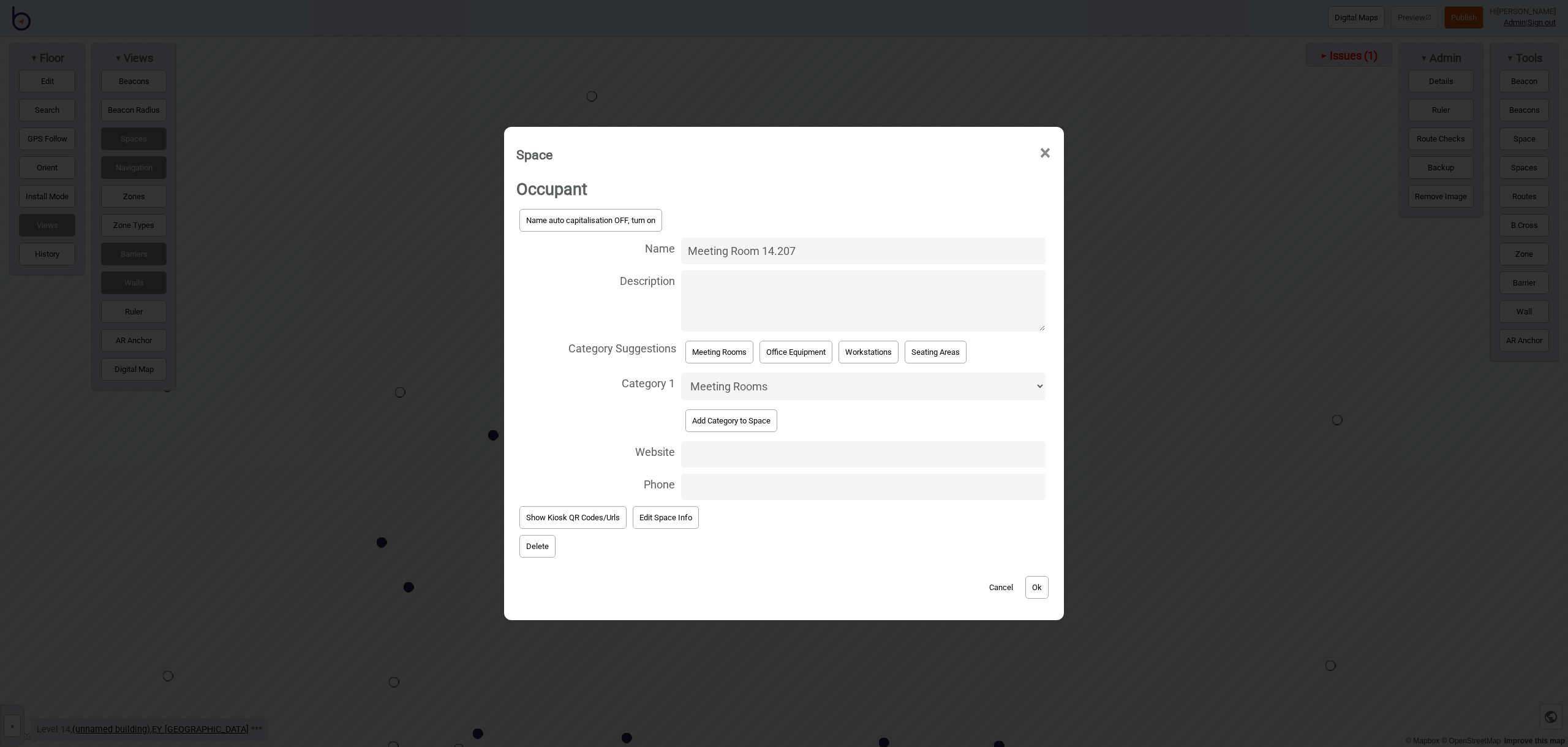
click at [1046, 587] on button "Ok" at bounding box center [1037, 587] width 24 height 23
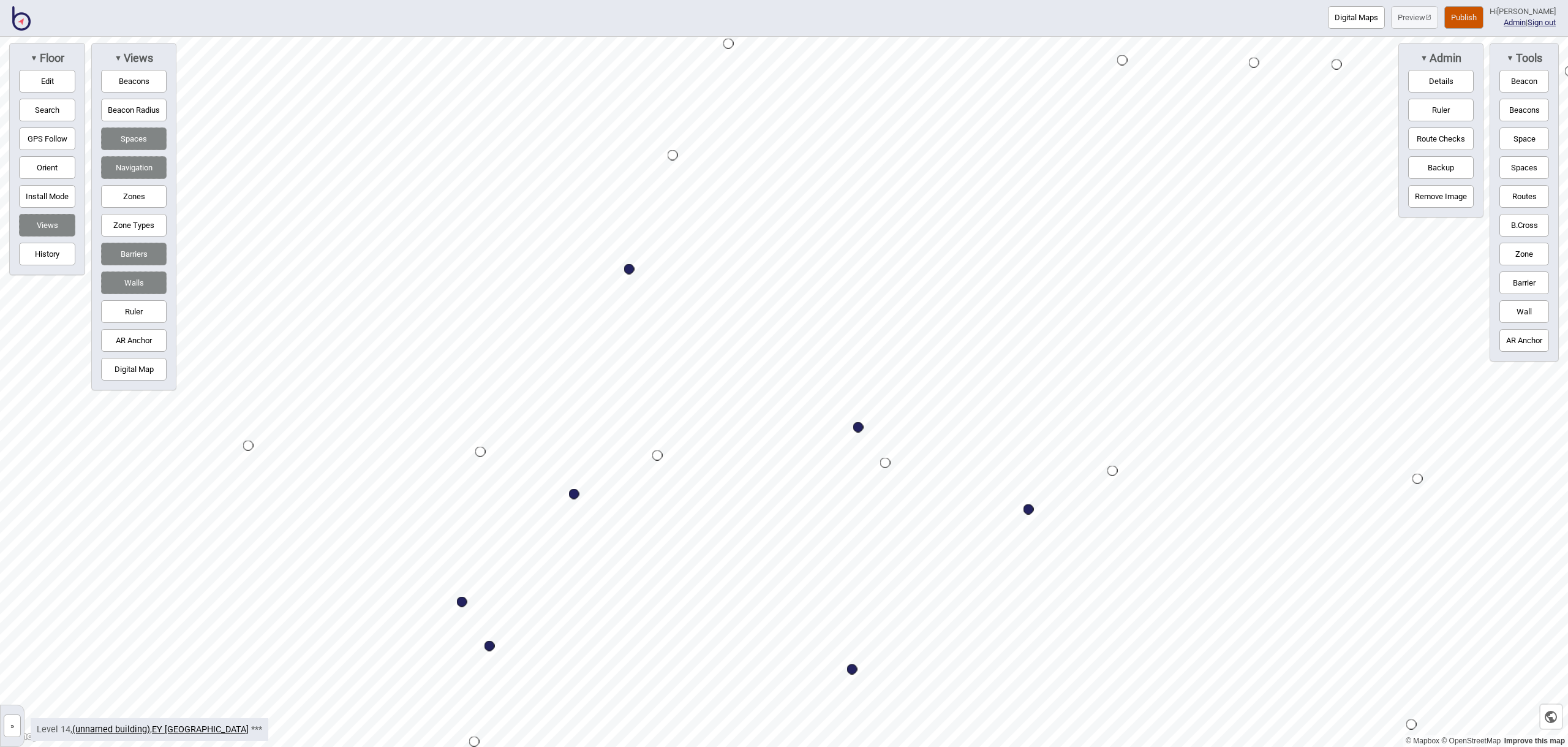
click at [1527, 139] on button "Space" at bounding box center [1524, 139] width 49 height 23
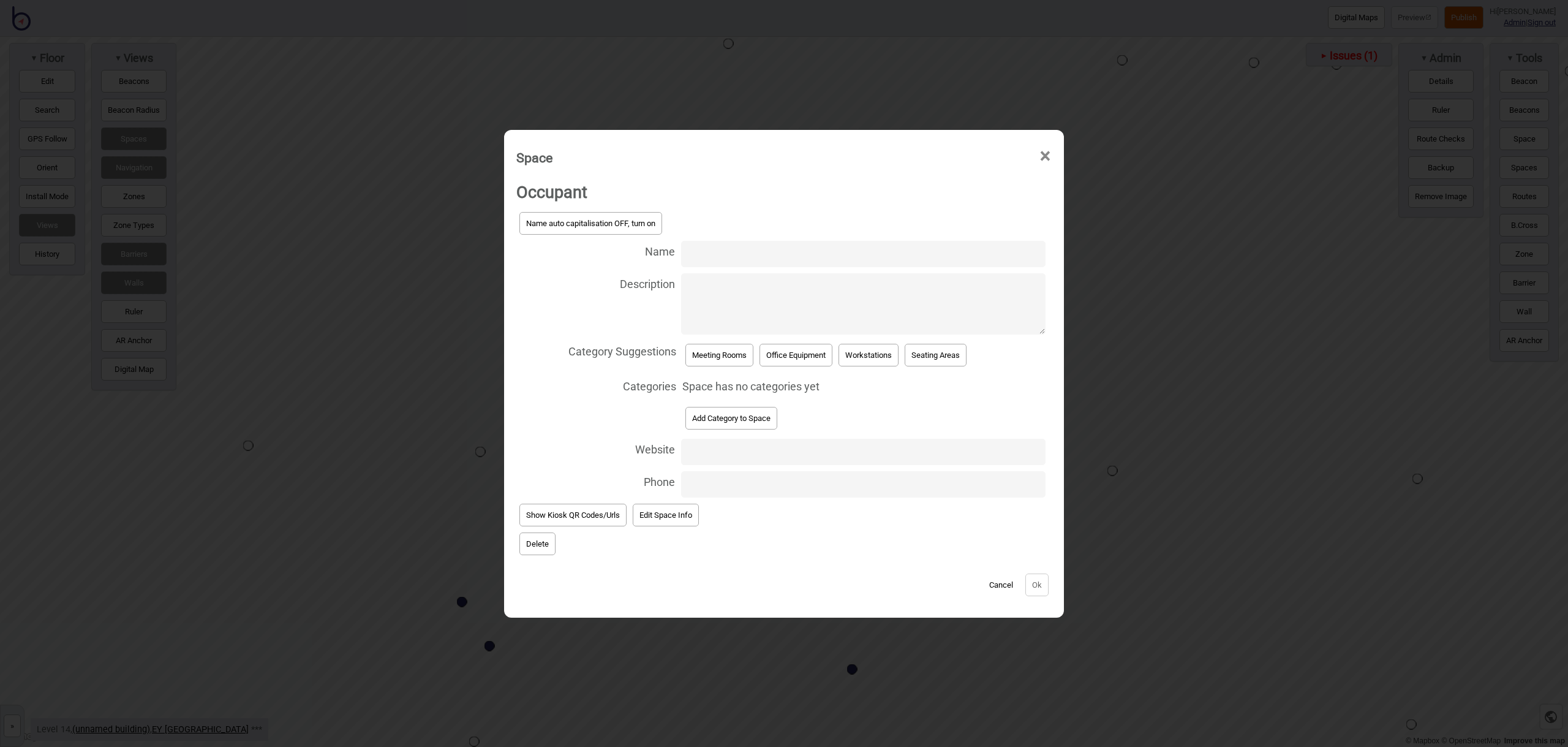
click at [730, 258] on input "Name" at bounding box center [863, 253] width 364 height 26
type input "Meeting Room 14.209"
click at [696, 350] on button "Meeting Rooms" at bounding box center [719, 355] width 68 height 23
select select "Meeting Rooms"
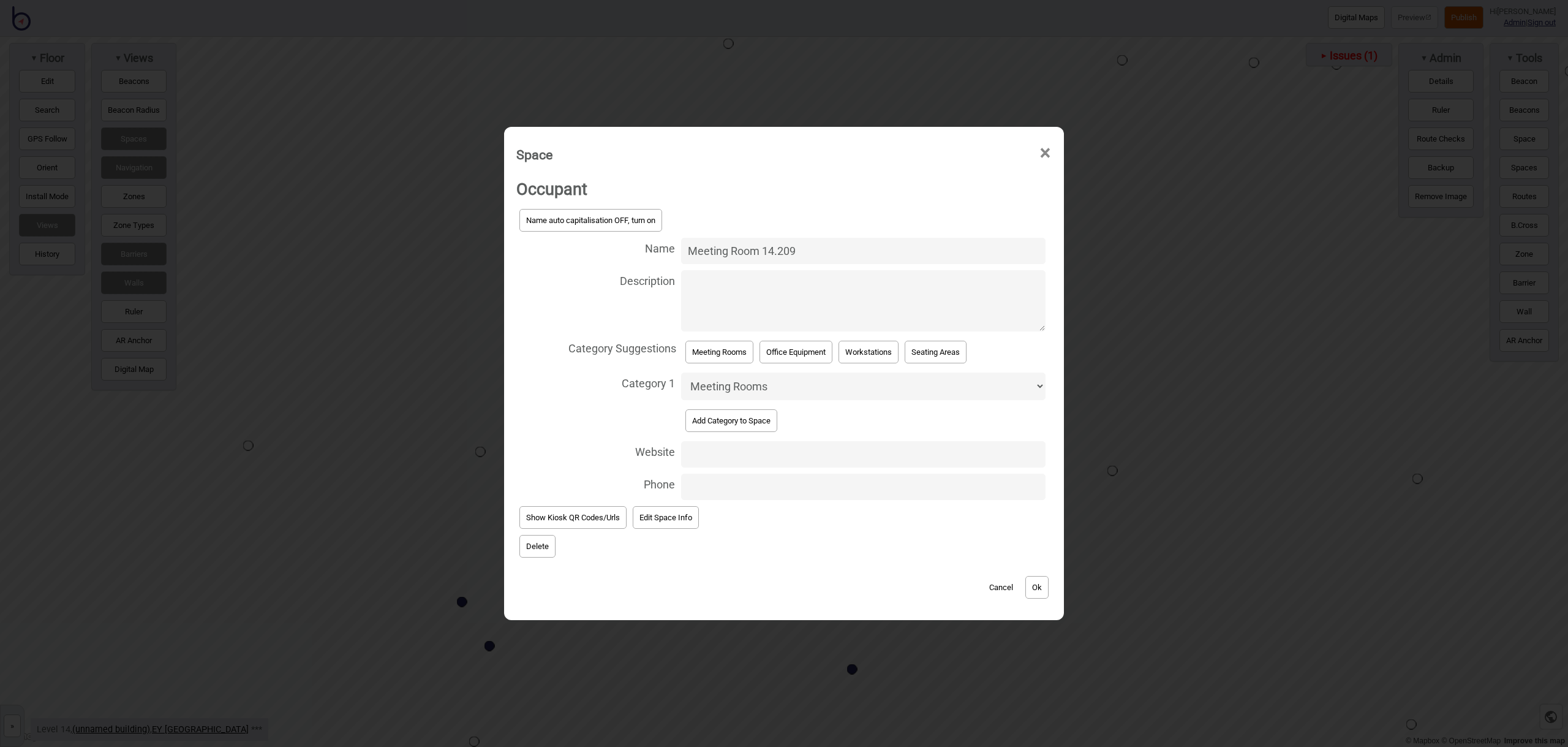
click at [1053, 587] on div "Occupant Name auto capitalisation OFF, turn on Name Meeting Room 14.209 Descrip…" at bounding box center [783, 391] width 547 height 444
click at [1047, 587] on button "Ok" at bounding box center [1037, 587] width 24 height 23
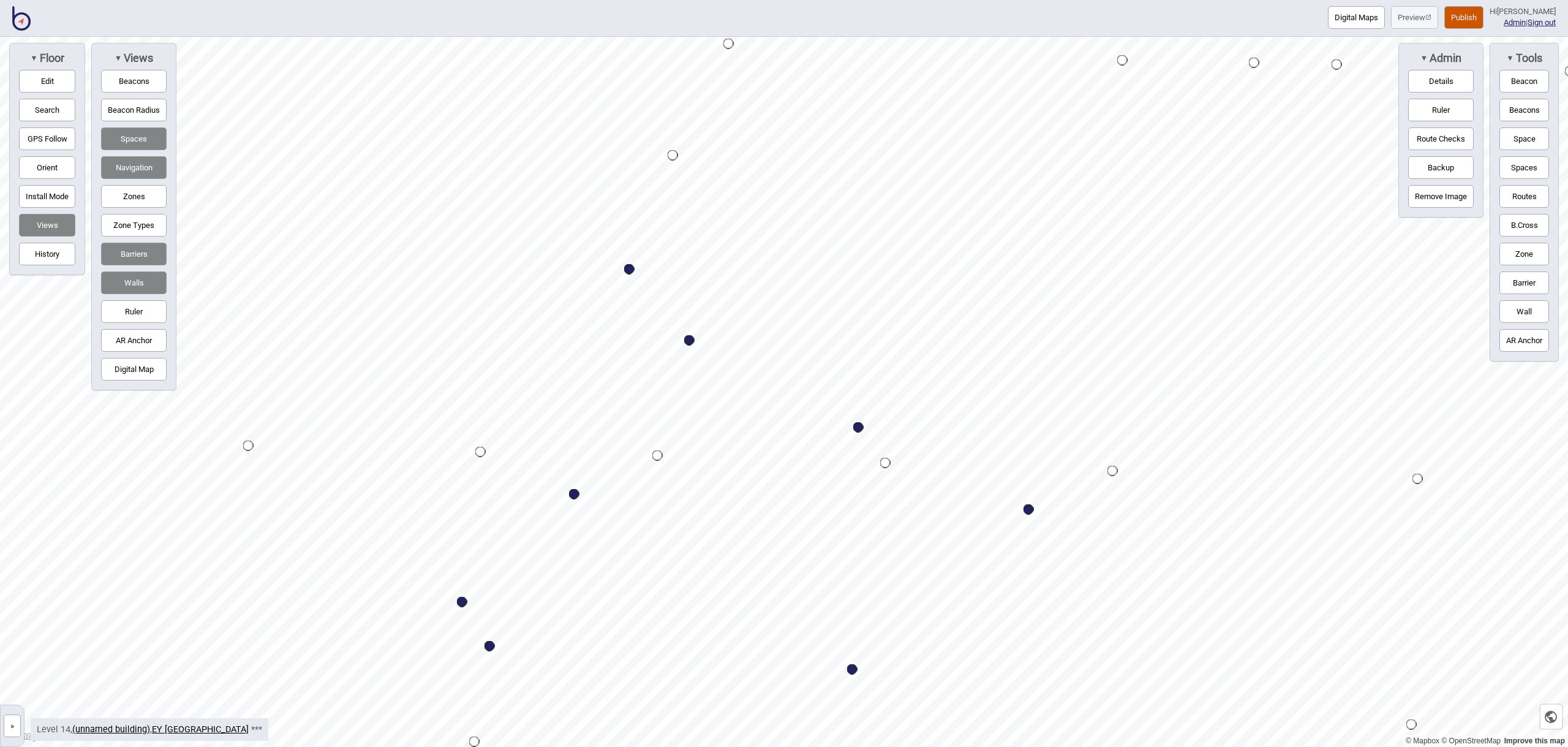
click at [1536, 132] on button "Space" at bounding box center [1524, 139] width 49 height 23
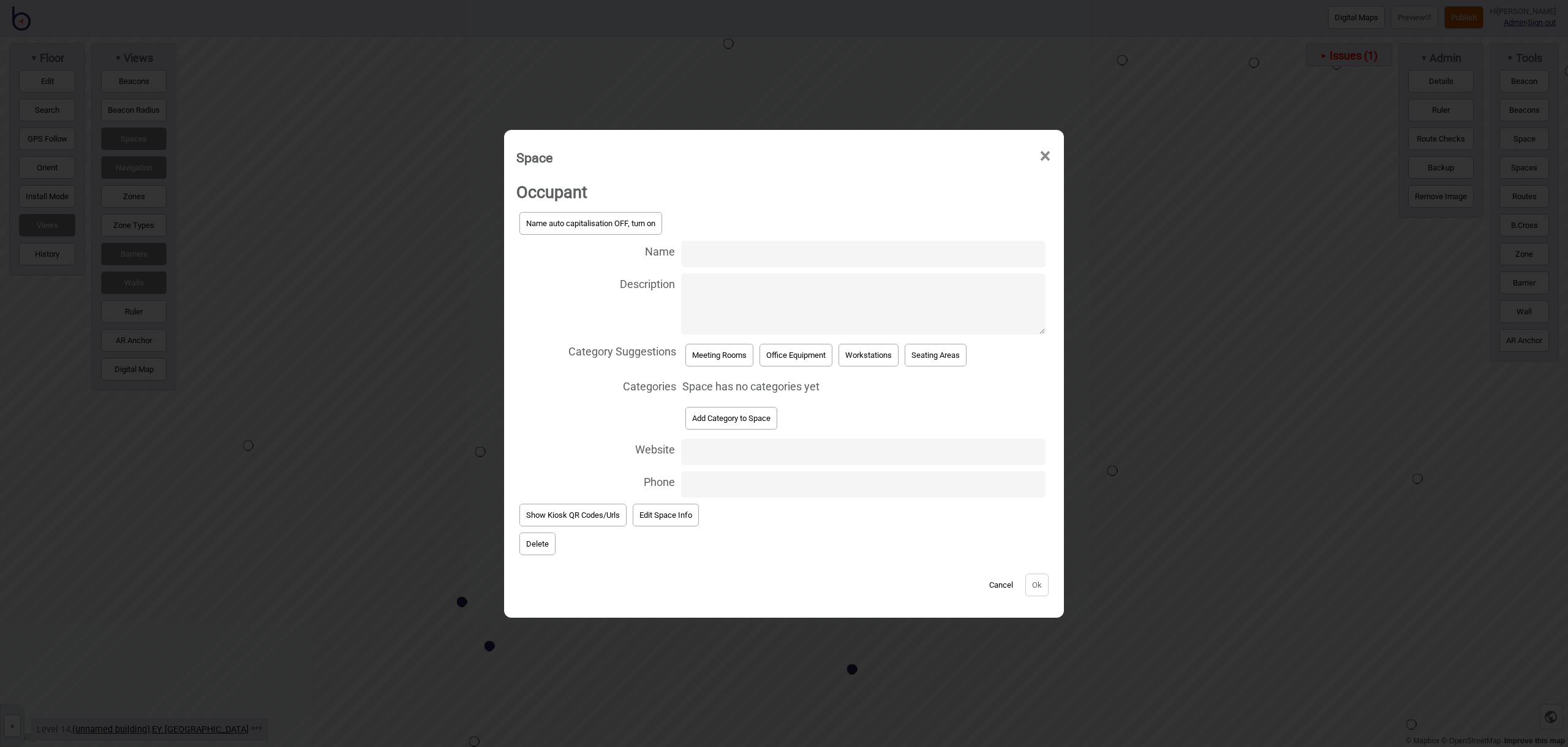
click at [699, 255] on input "Name" at bounding box center [863, 253] width 364 height 26
type input "Meeting Room 14.211"
click at [727, 355] on button "Meeting Rooms" at bounding box center [719, 355] width 68 height 23
select select "Meeting Rooms"
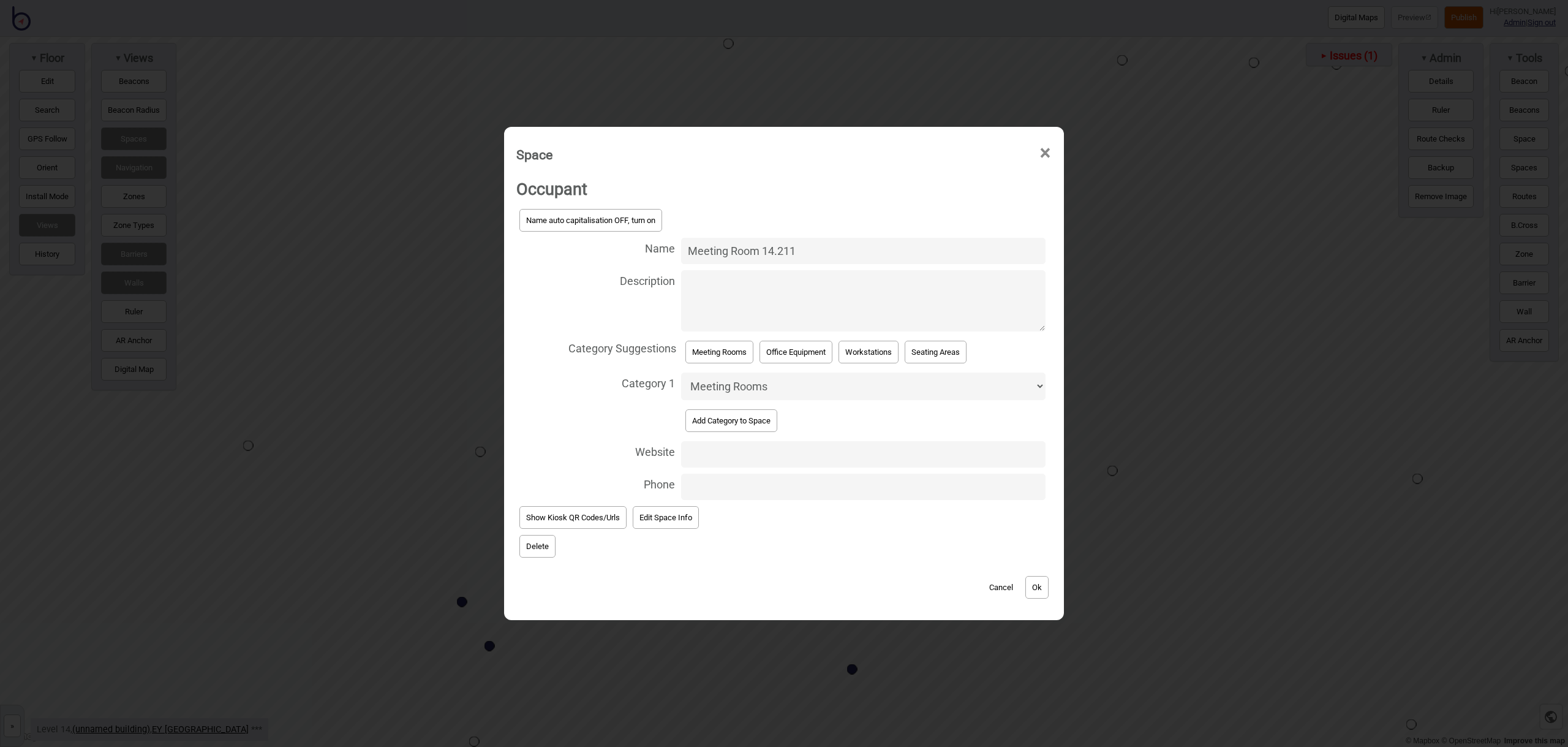
click at [1029, 582] on button "Ok" at bounding box center [1037, 587] width 24 height 23
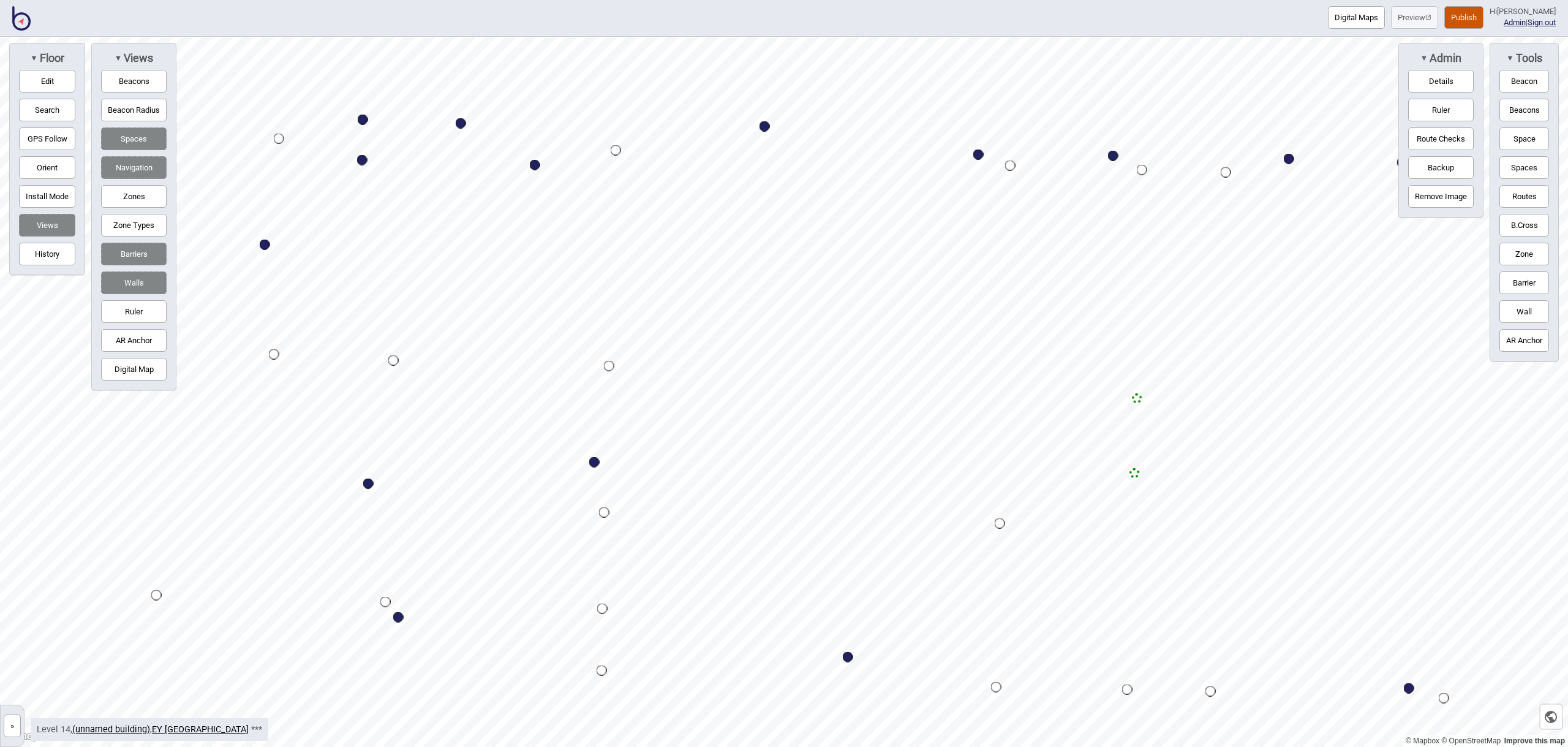
drag, startPoint x: 1516, startPoint y: 135, endPoint x: 1442, endPoint y: 144, distance: 74.5
click at [1516, 135] on button "Space" at bounding box center [1524, 139] width 49 height 23
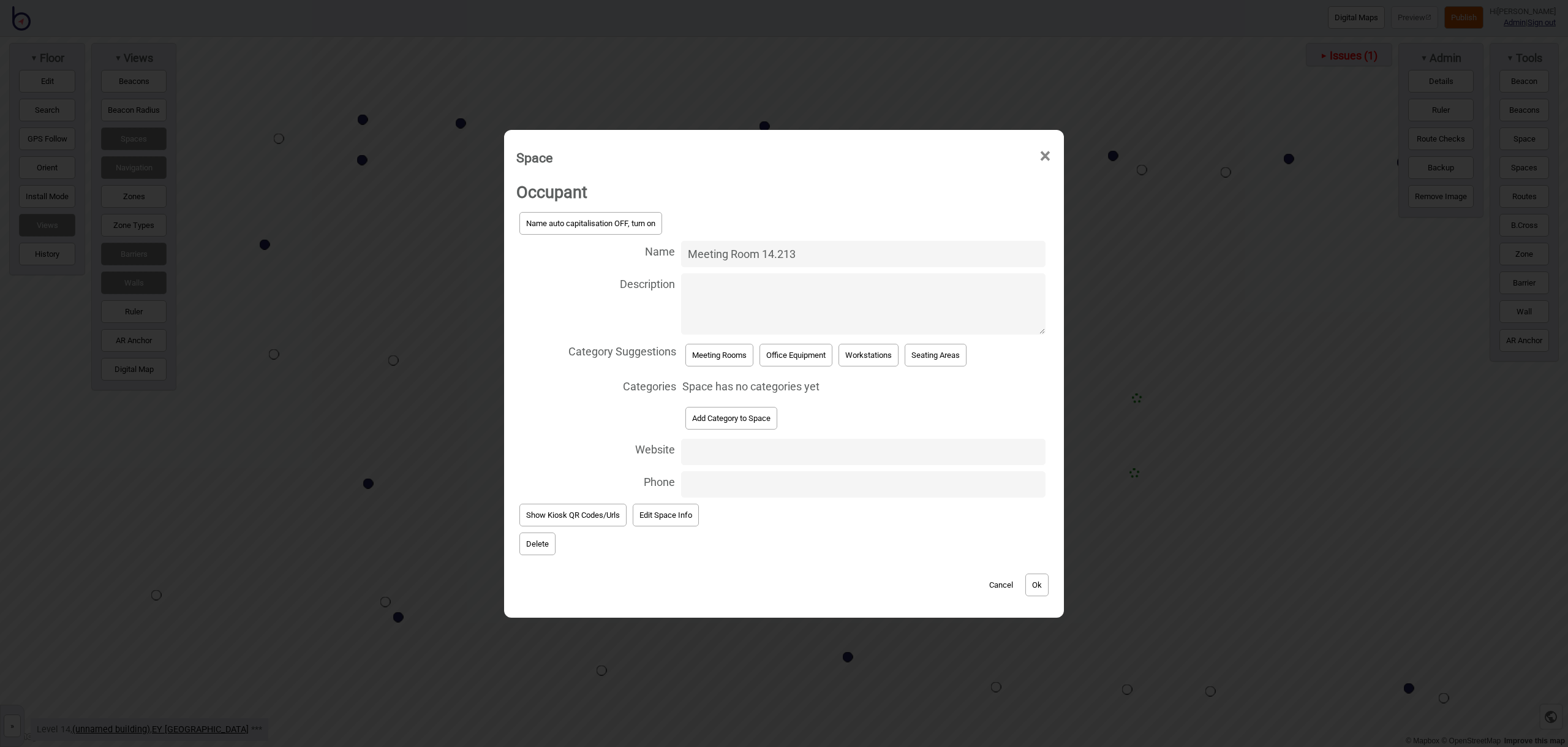
type input "Meeting Room 14.213"
click at [738, 367] on div "Meeting Rooms" at bounding box center [720, 355] width 74 height 29
click at [735, 363] on button "Meeting Rooms" at bounding box center [719, 355] width 68 height 23
select select "Meeting Rooms"
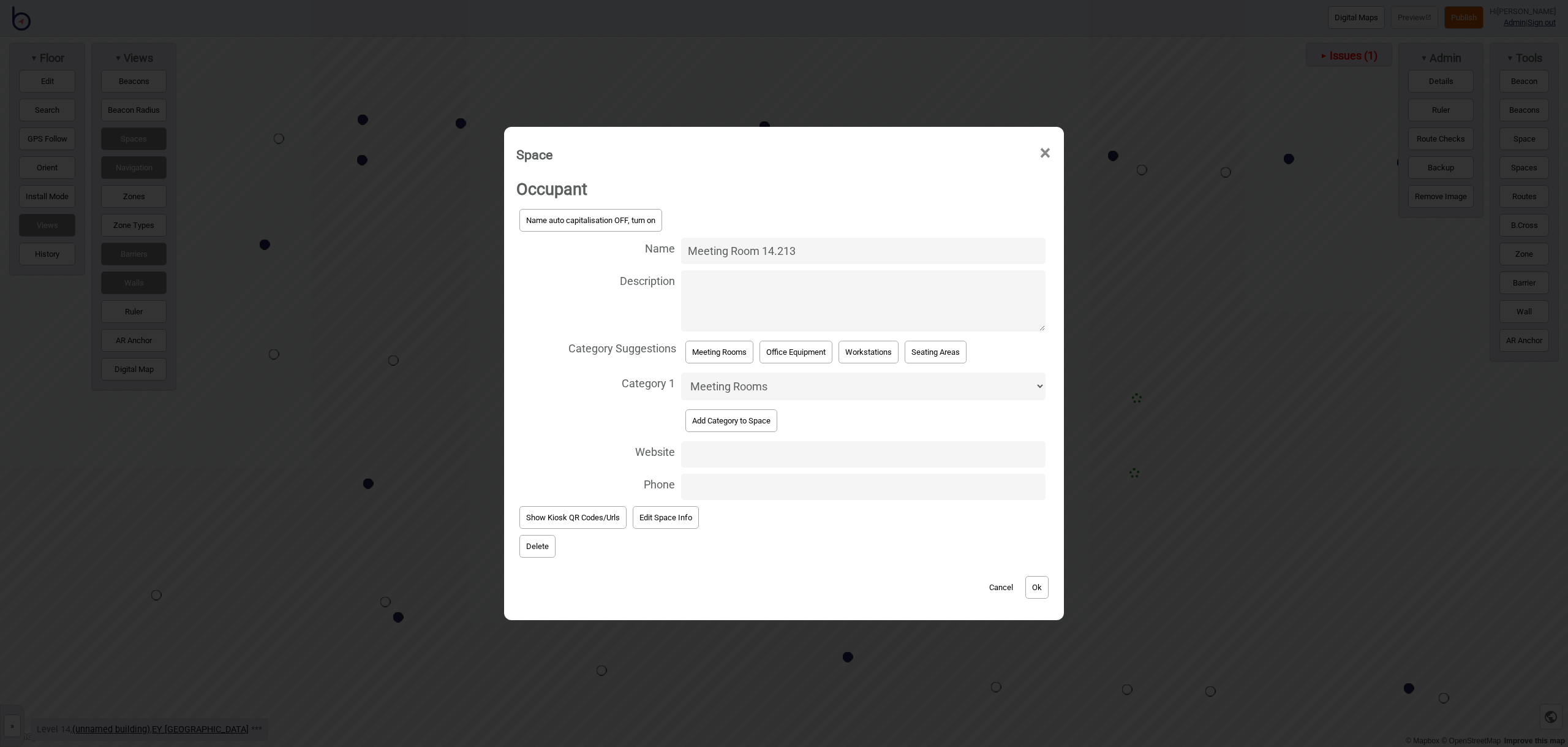
click at [1034, 578] on button "Ok" at bounding box center [1037, 587] width 24 height 23
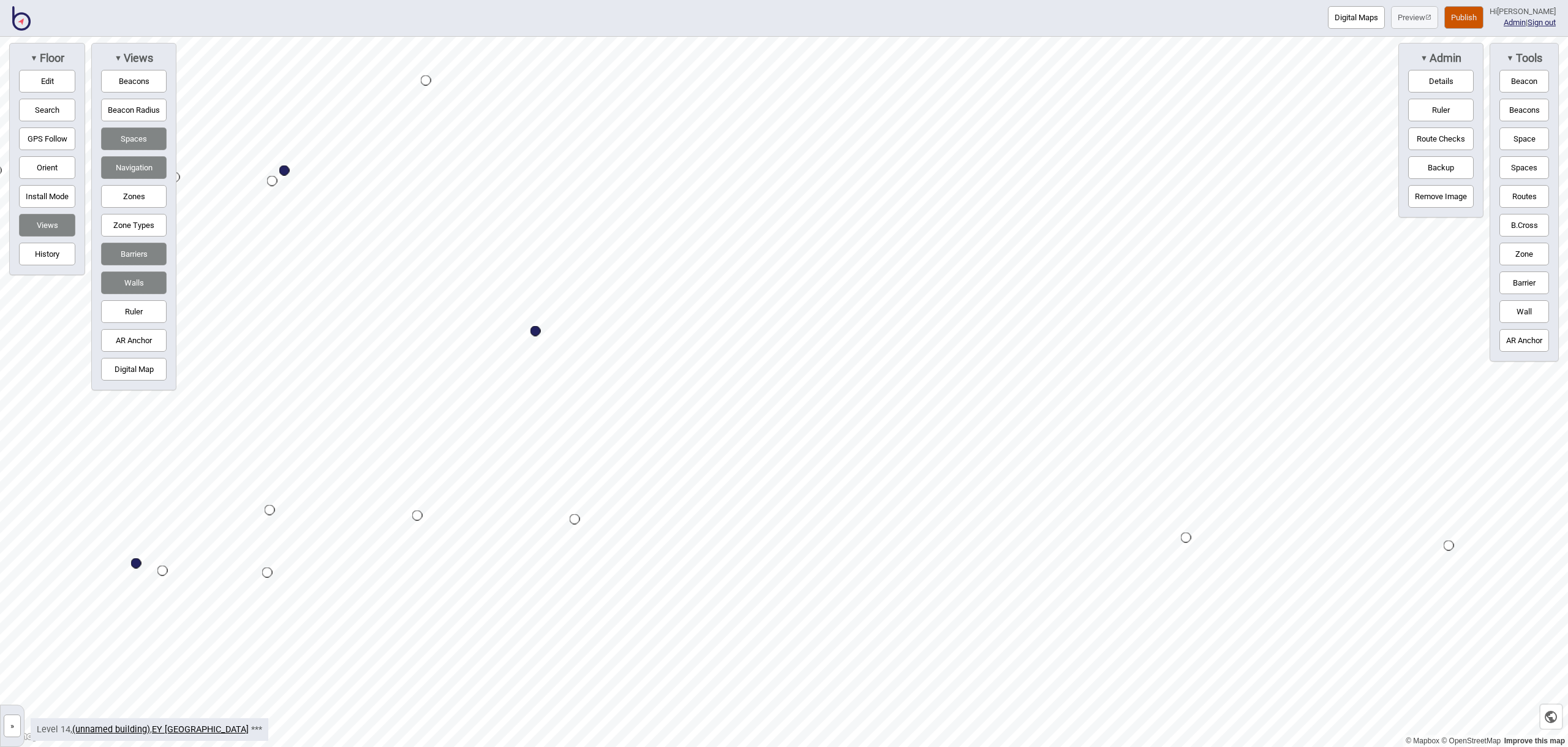
click at [1509, 145] on button "Space" at bounding box center [1524, 139] width 49 height 23
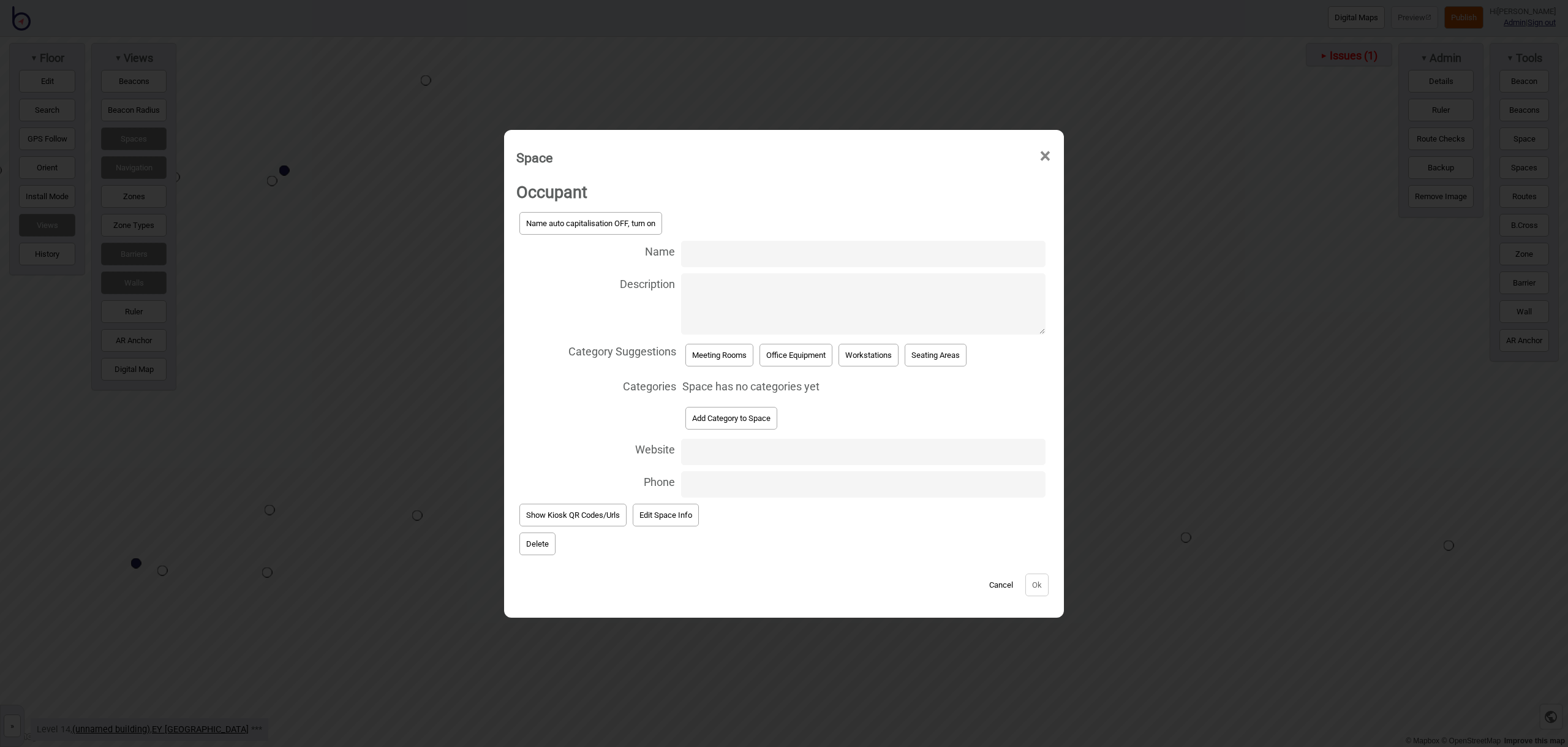
click at [748, 250] on input "Name" at bounding box center [863, 253] width 364 height 26
type input "Meeting Room 14.103"
click at [727, 351] on button "Meeting Rooms" at bounding box center [719, 355] width 68 height 23
select select "Meeting Rooms"
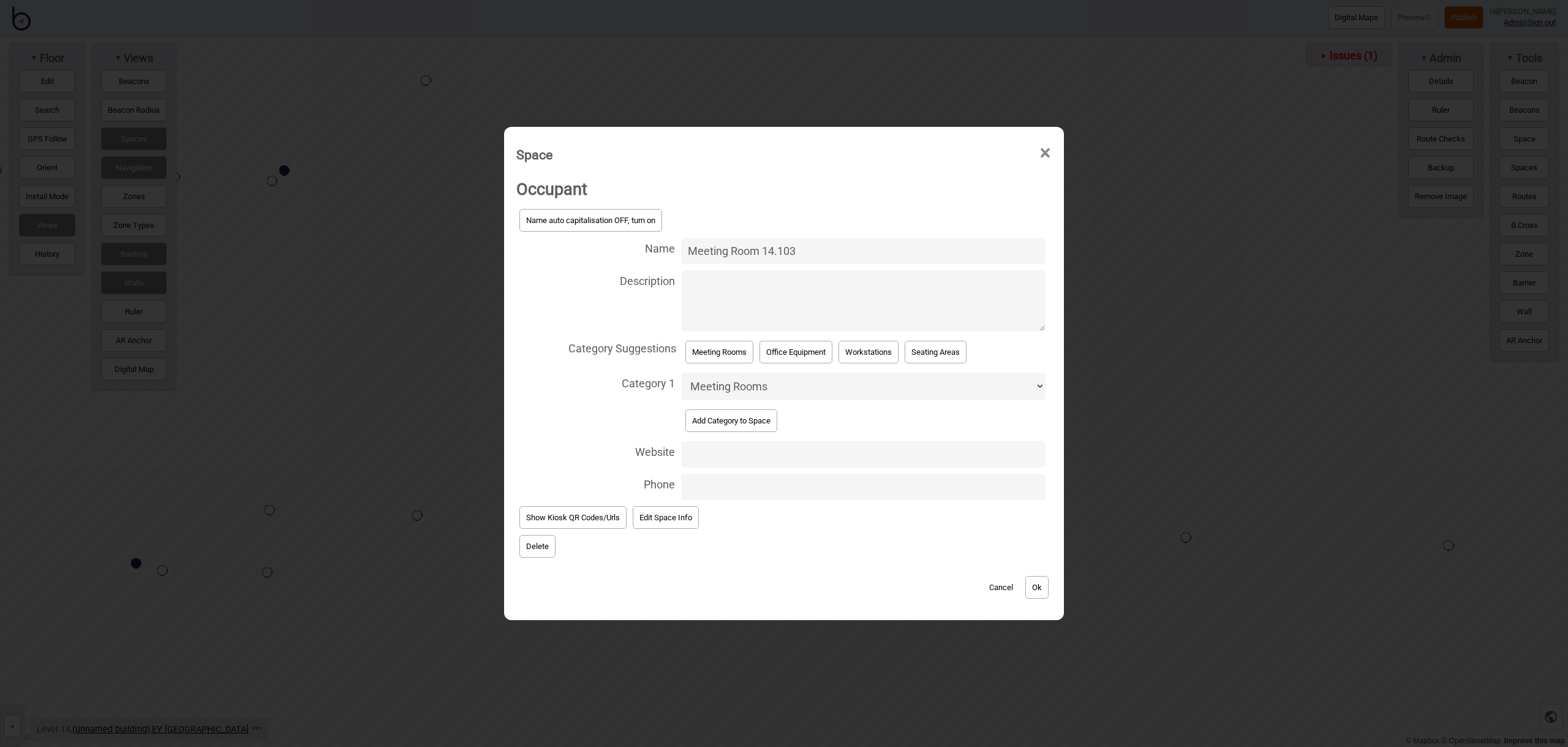
click at [1037, 582] on button "Ok" at bounding box center [1037, 587] width 24 height 23
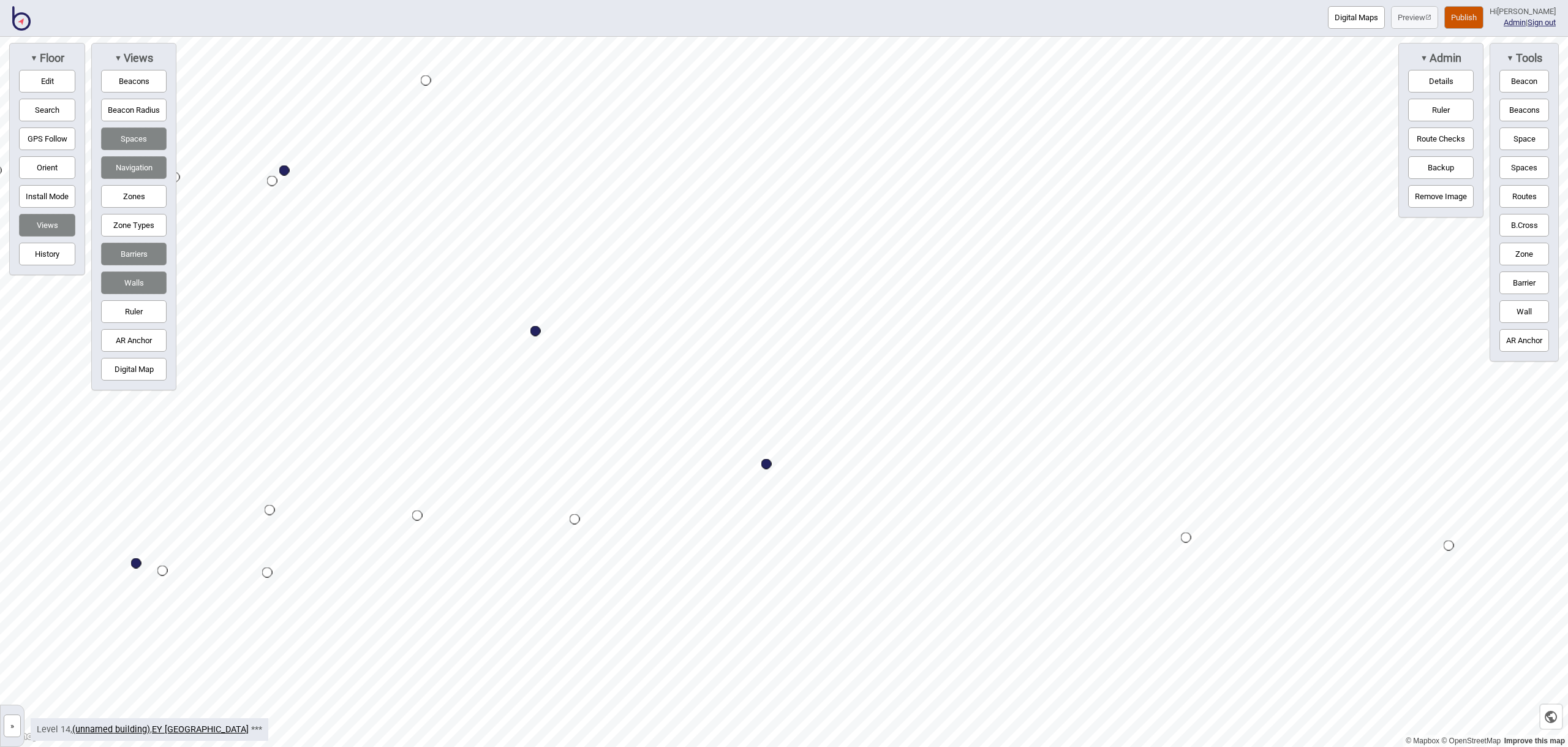
click at [1519, 140] on button "Space" at bounding box center [1524, 139] width 49 height 23
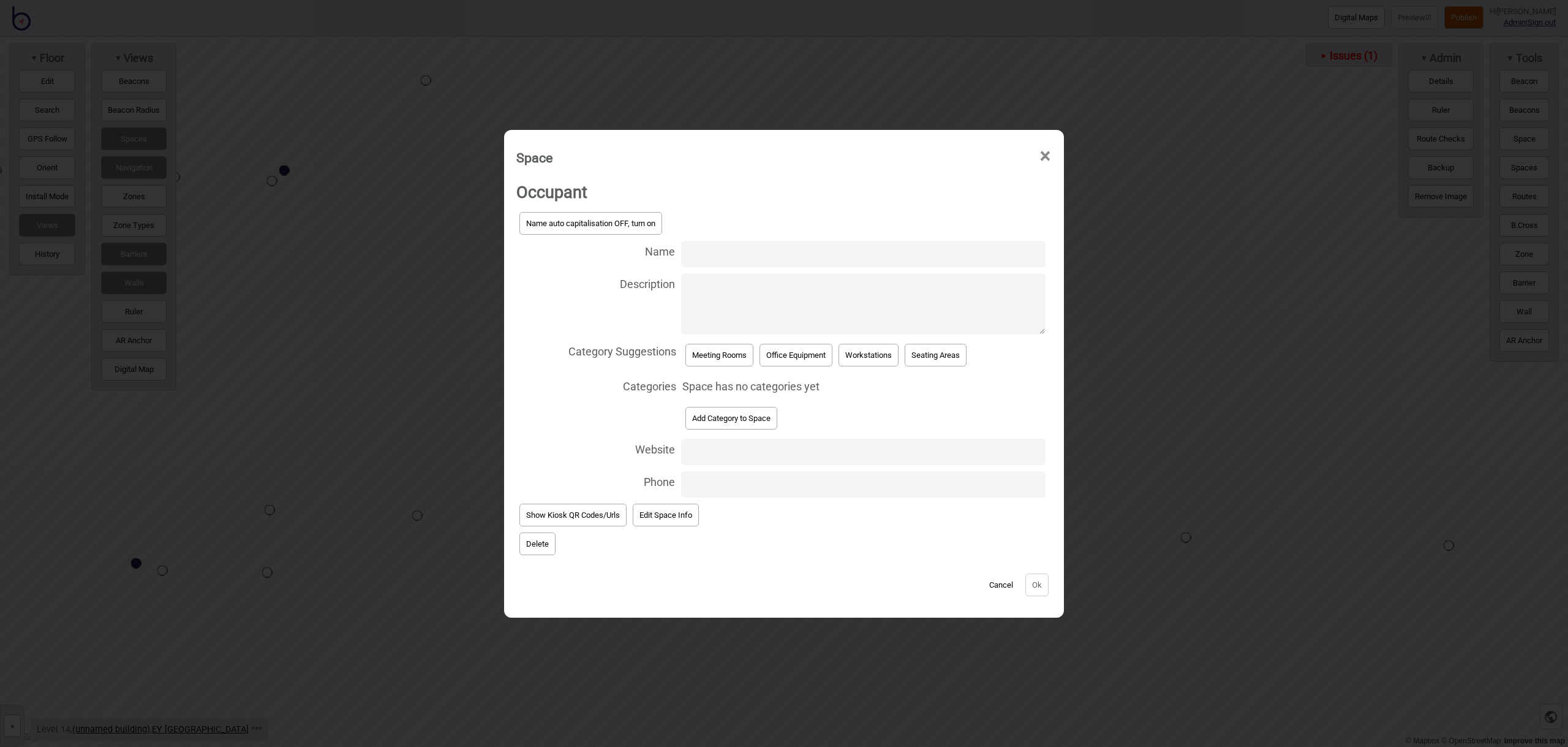
click at [740, 259] on input "Name" at bounding box center [863, 253] width 364 height 26
type input "Meeting Room 14.107"
click at [722, 354] on button "Meeting Rooms" at bounding box center [719, 355] width 68 height 23
select select "Meeting Rooms"
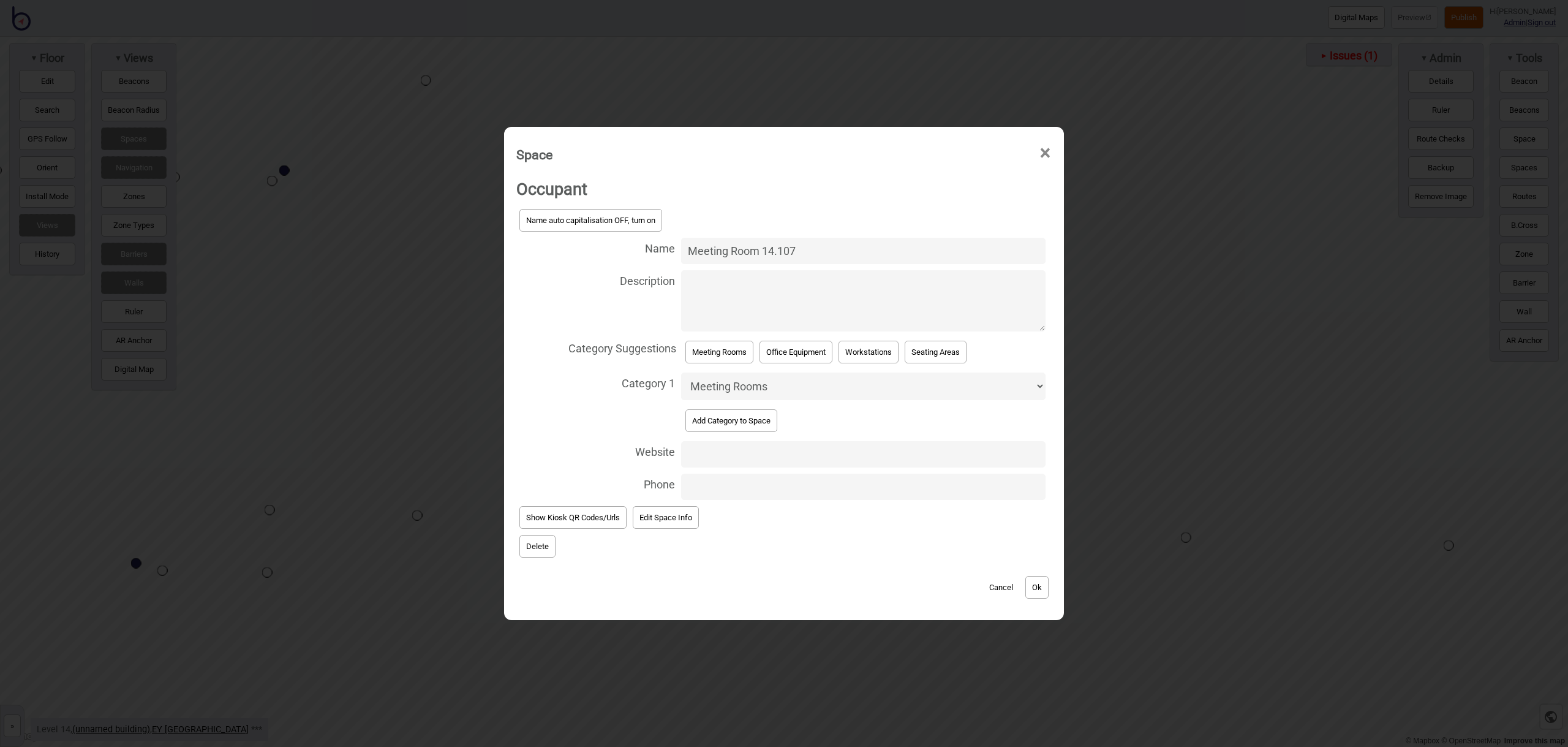
click at [1037, 579] on button "Ok" at bounding box center [1037, 587] width 24 height 23
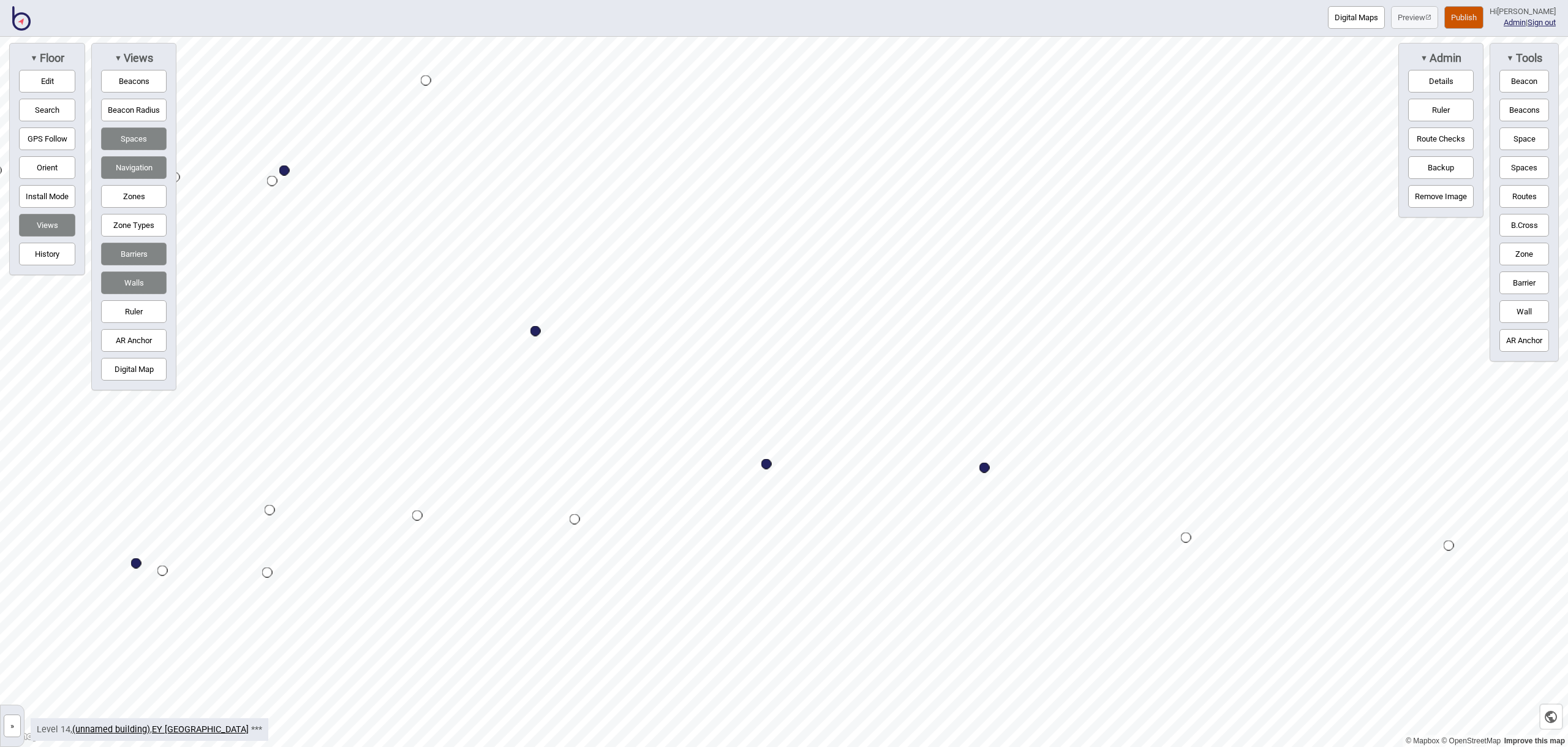
click at [1529, 133] on button "Space" at bounding box center [1524, 139] width 49 height 23
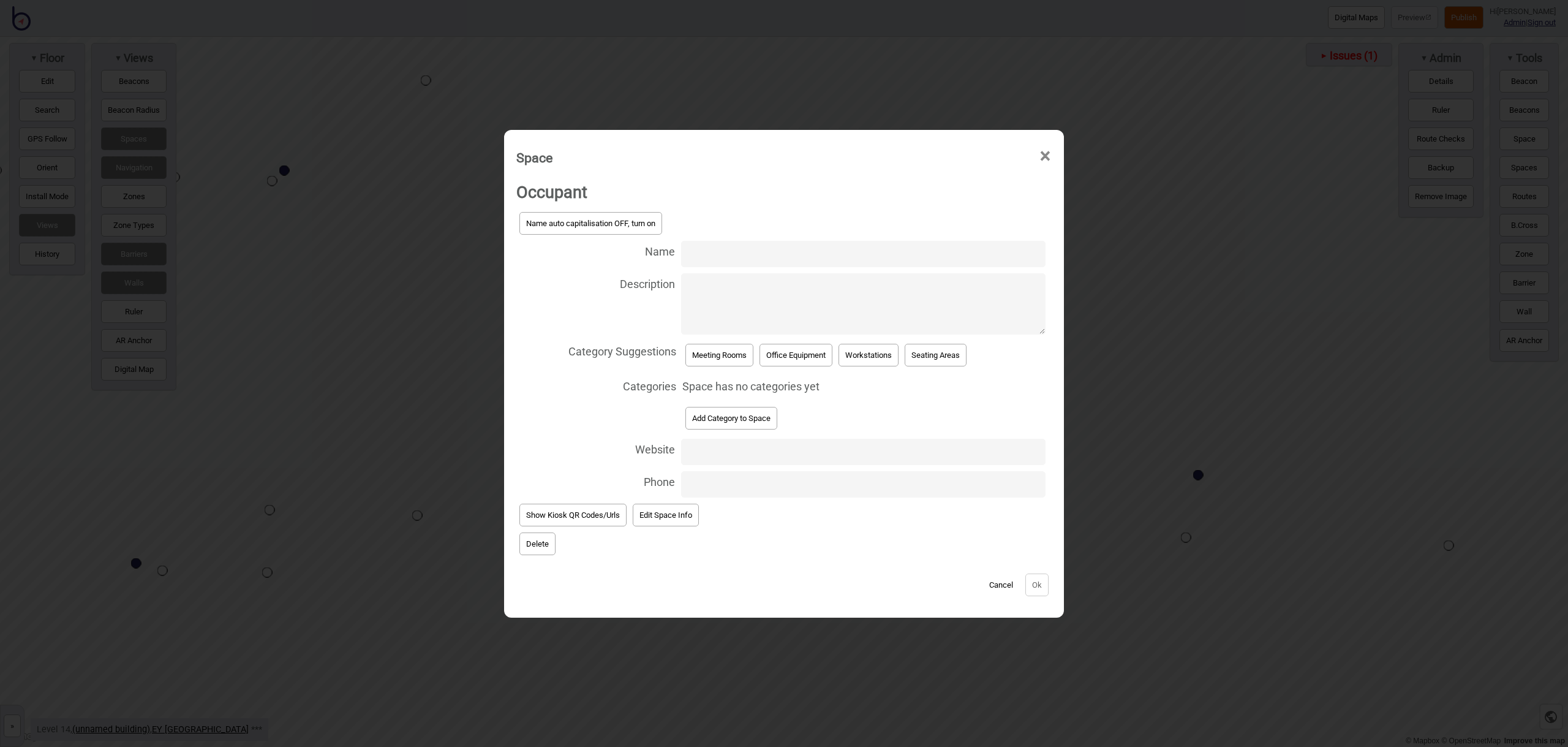
click at [880, 255] on input "Name" at bounding box center [863, 253] width 364 height 26
type input "Meeting Room 14.111"
click at [721, 349] on button "Meeting Rooms" at bounding box center [719, 355] width 68 height 23
select select "Meeting Rooms"
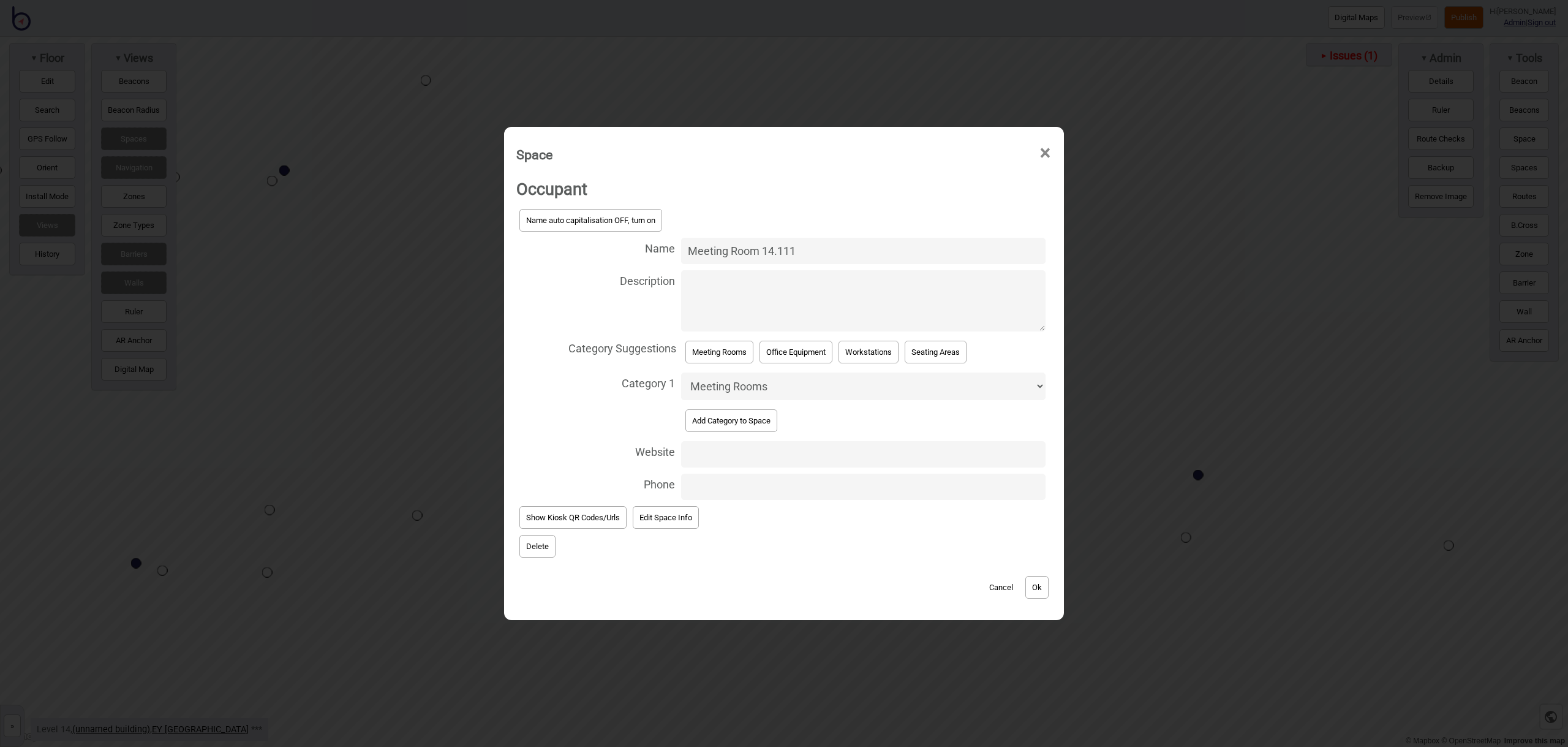
click at [1047, 585] on button "Ok" at bounding box center [1037, 587] width 24 height 23
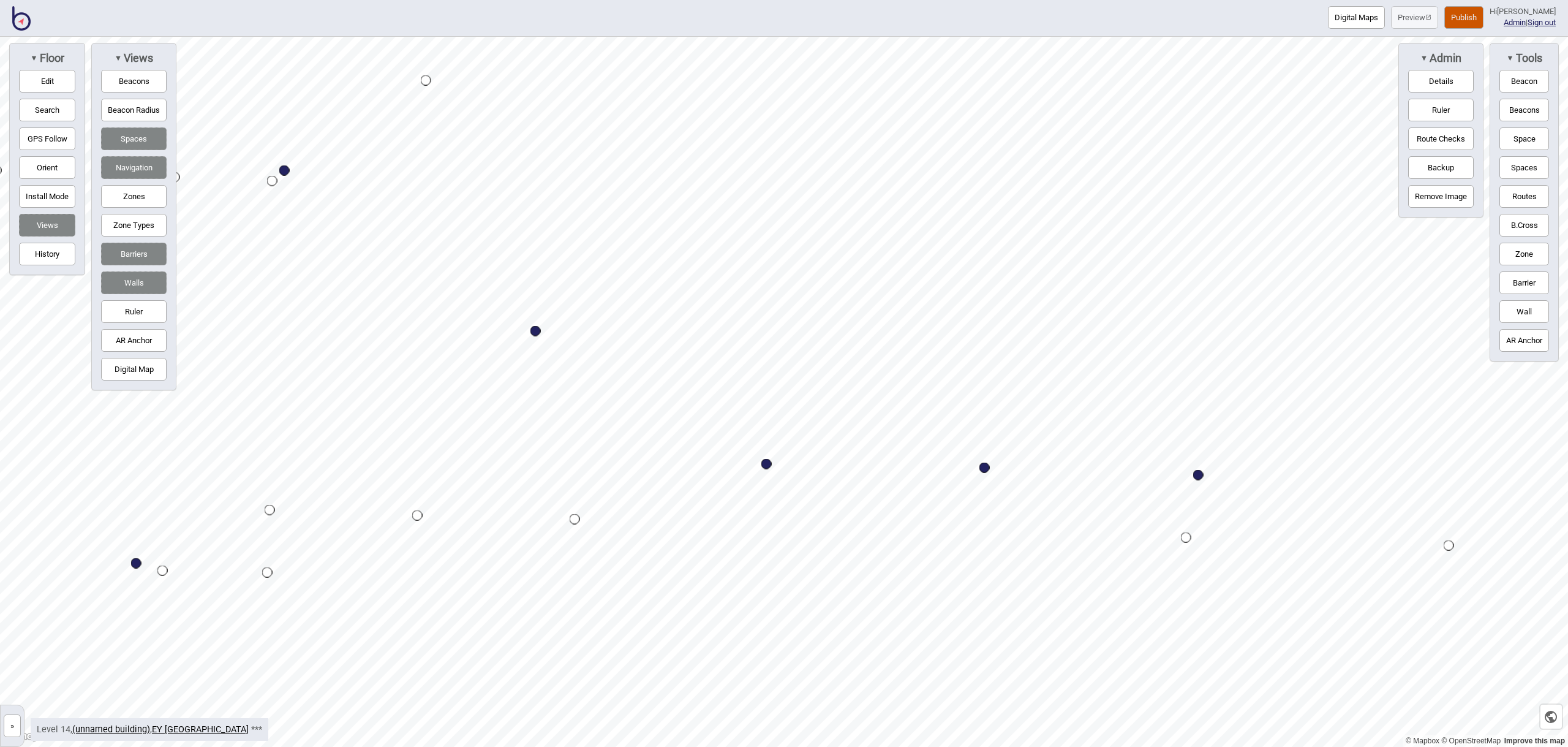
drag, startPoint x: 1527, startPoint y: 140, endPoint x: 1511, endPoint y: 177, distance: 40.3
click at [1527, 140] on button "Space" at bounding box center [1524, 139] width 49 height 23
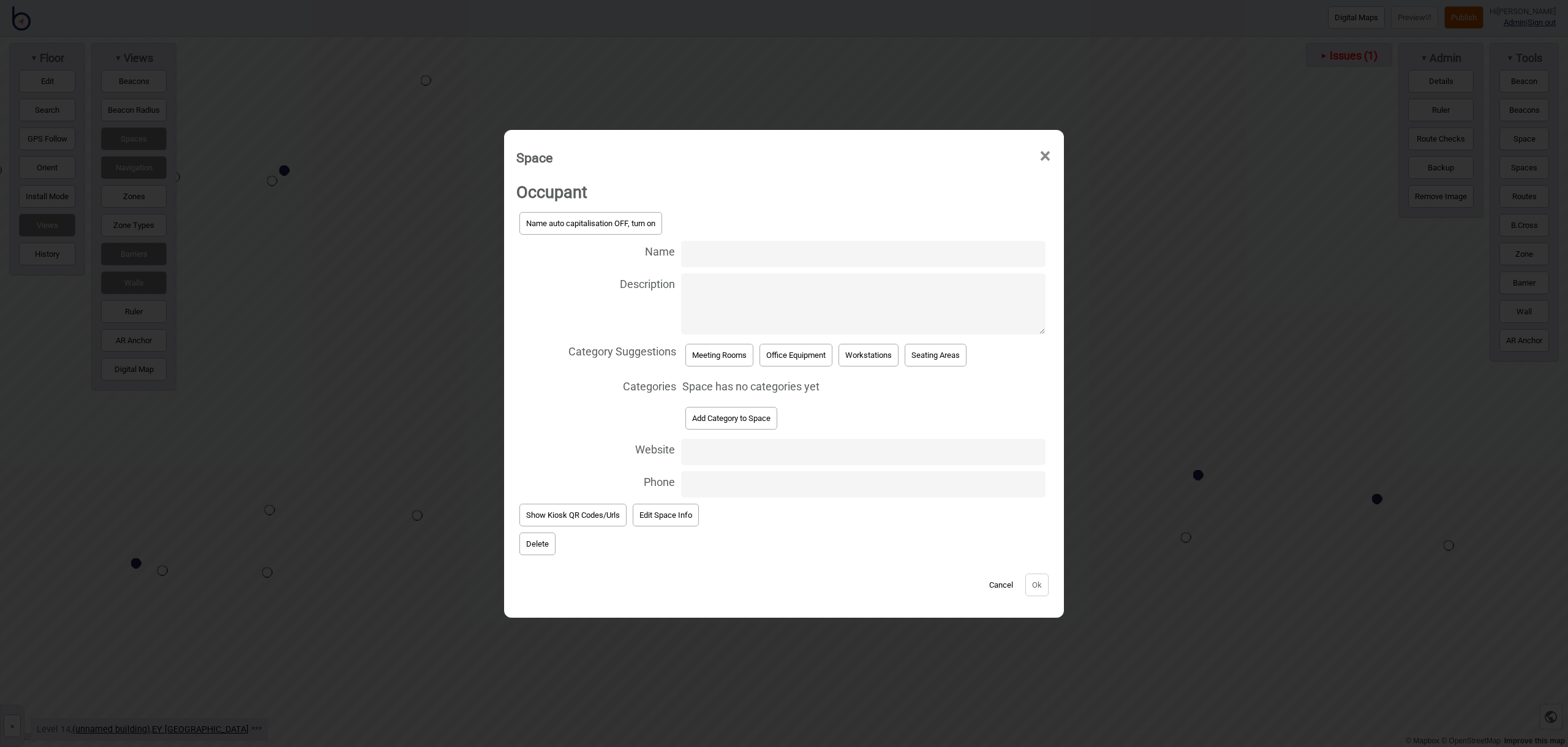
click at [717, 258] on input "Name" at bounding box center [863, 253] width 364 height 26
type input "Meeting Room 14.115"
click at [726, 351] on button "Meeting Rooms" at bounding box center [719, 355] width 68 height 23
select select "Meeting Rooms"
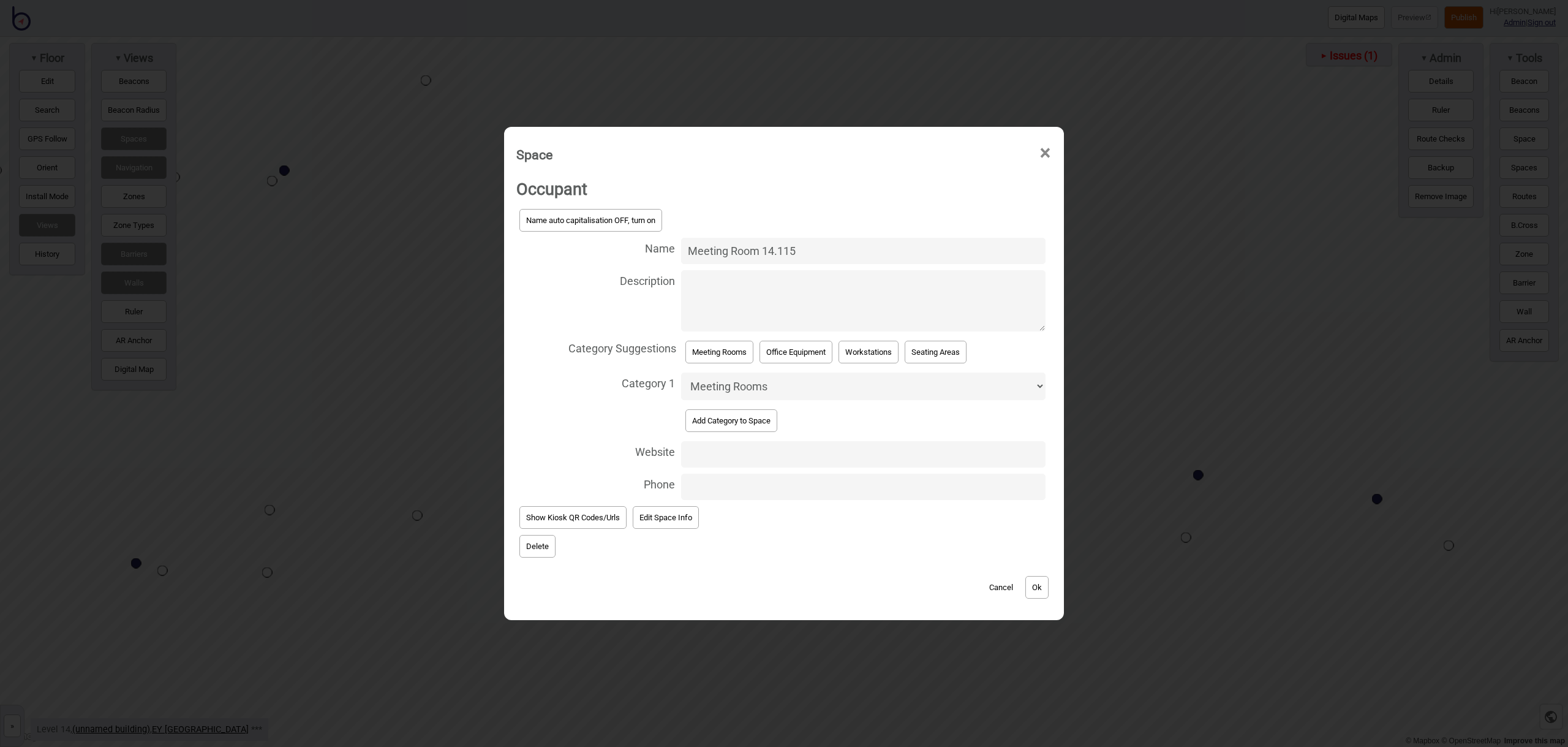
click at [1047, 592] on button "Ok" at bounding box center [1037, 587] width 24 height 23
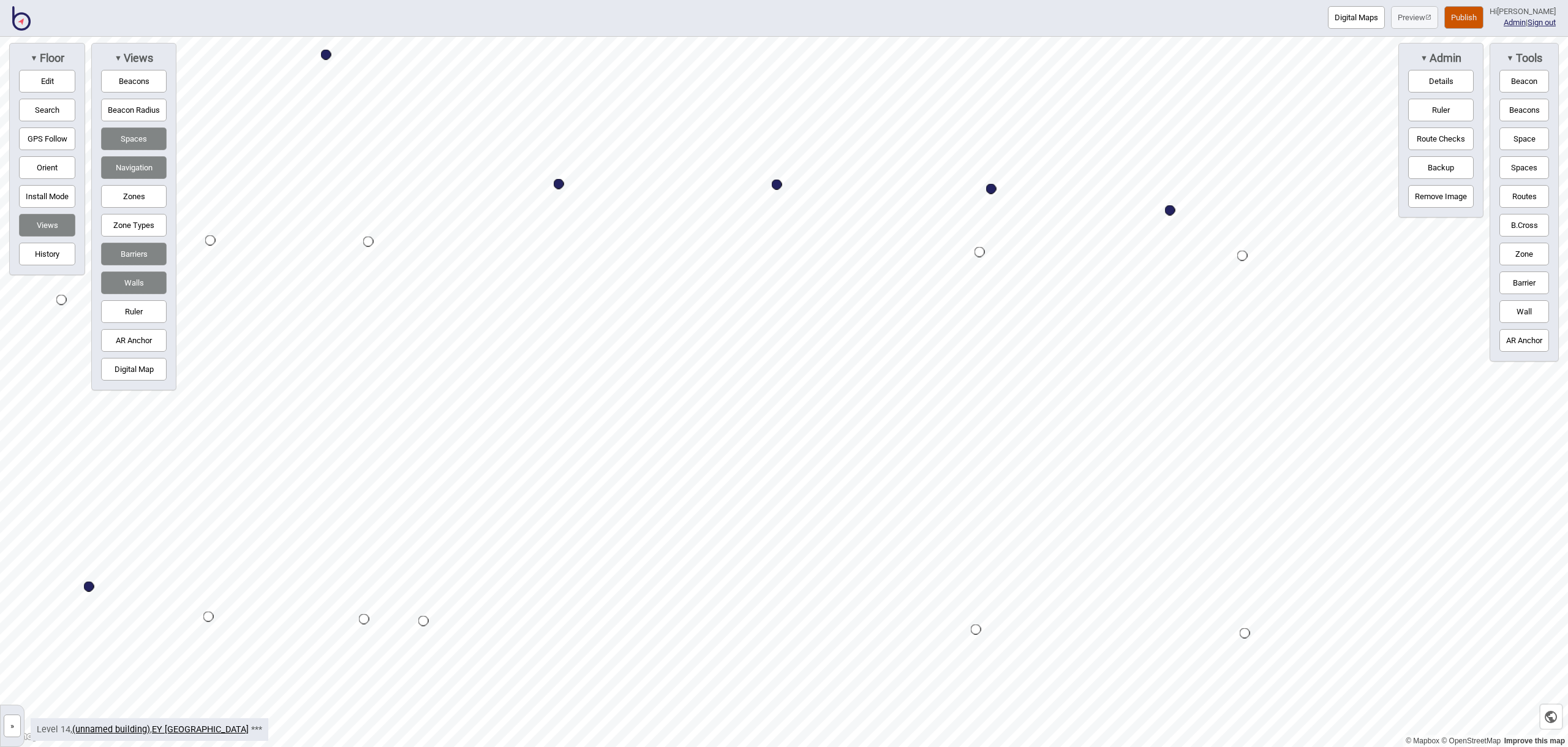
click at [1522, 142] on button "Space" at bounding box center [1524, 139] width 49 height 23
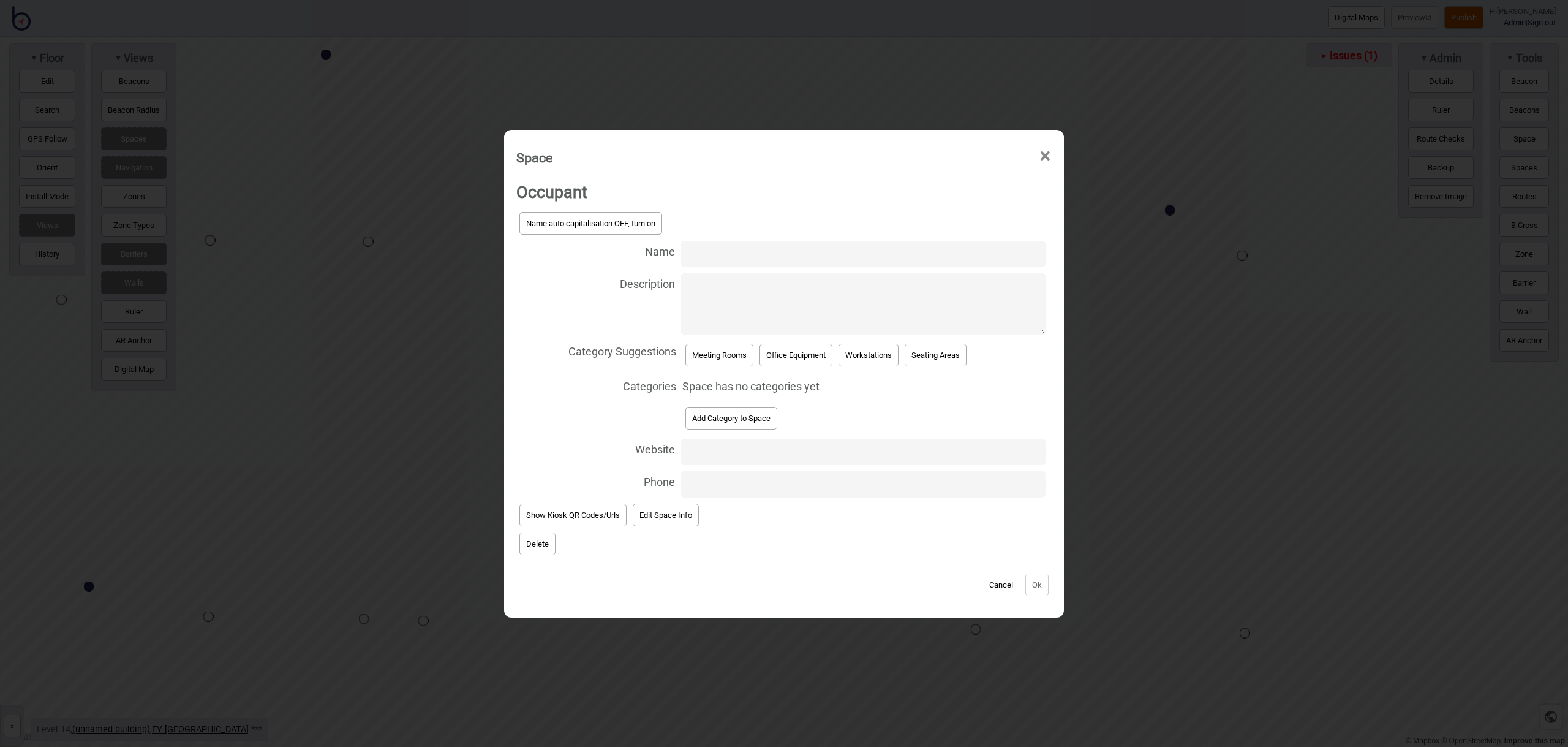
click at [752, 248] on input "Name" at bounding box center [863, 253] width 364 height 26
type input "Meeting Room 14.117"
click at [730, 351] on button "Meeting Rooms" at bounding box center [719, 355] width 68 height 23
select select "Meeting Rooms"
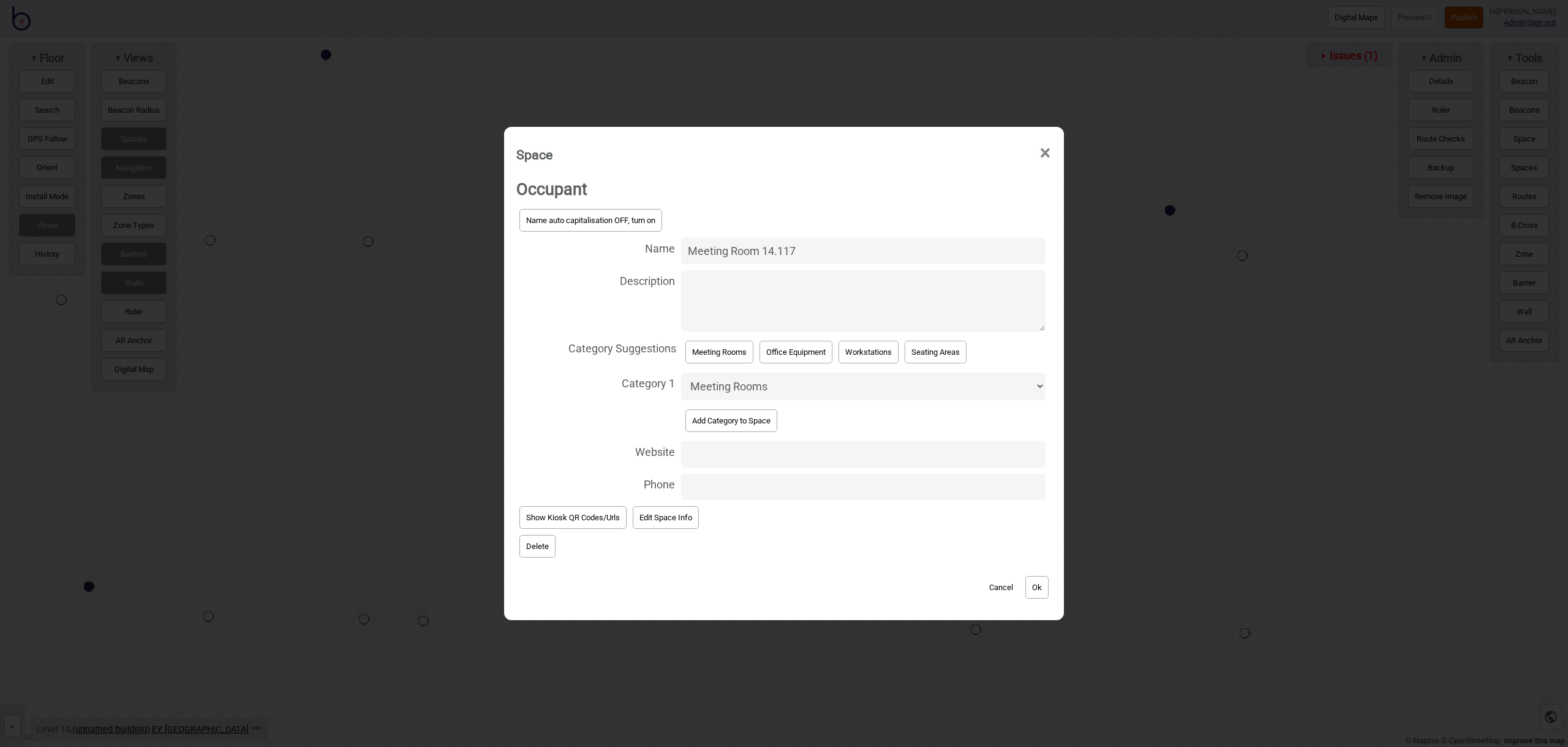
click at [1038, 586] on button "Ok" at bounding box center [1037, 587] width 24 height 23
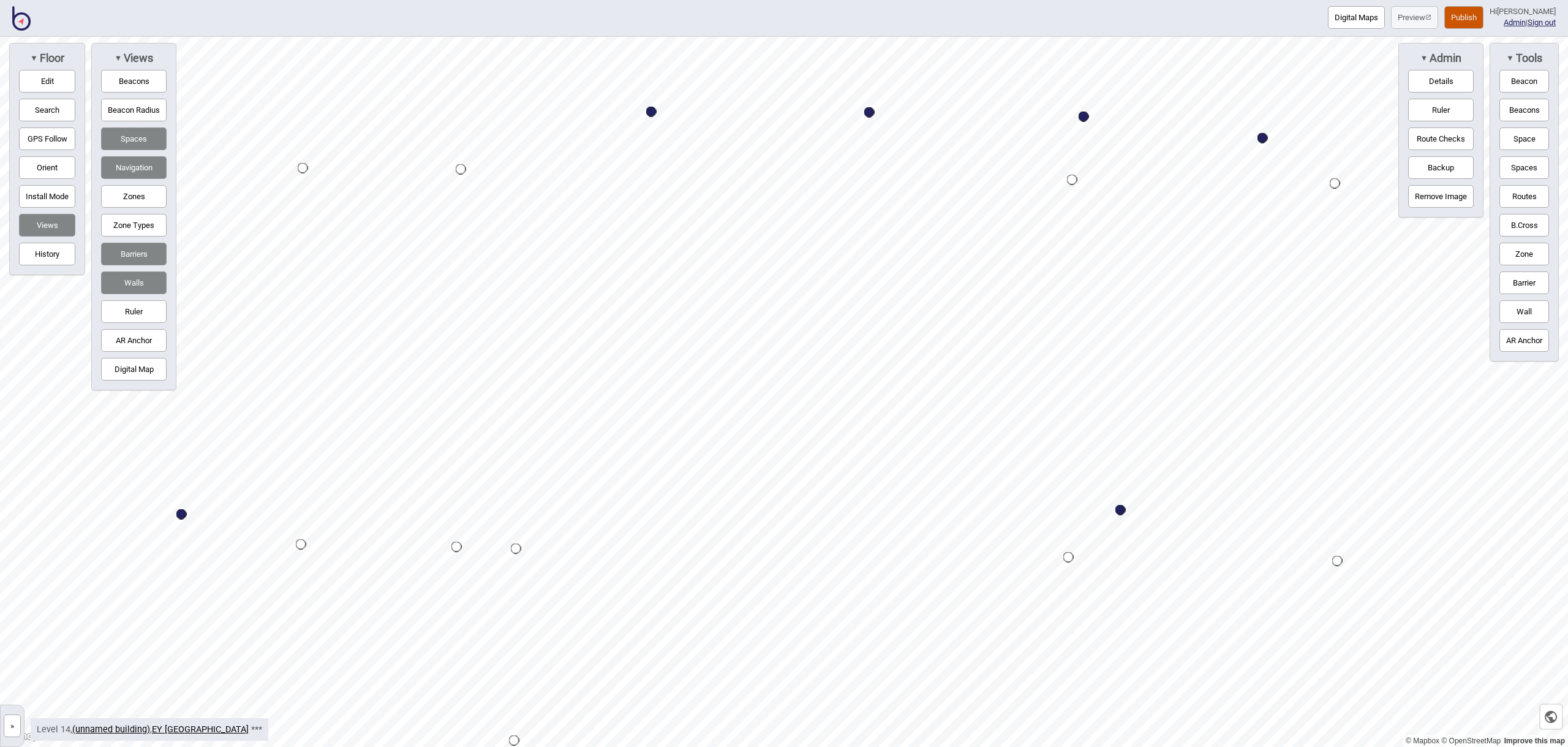
click at [1514, 140] on button "Space" at bounding box center [1524, 139] width 49 height 23
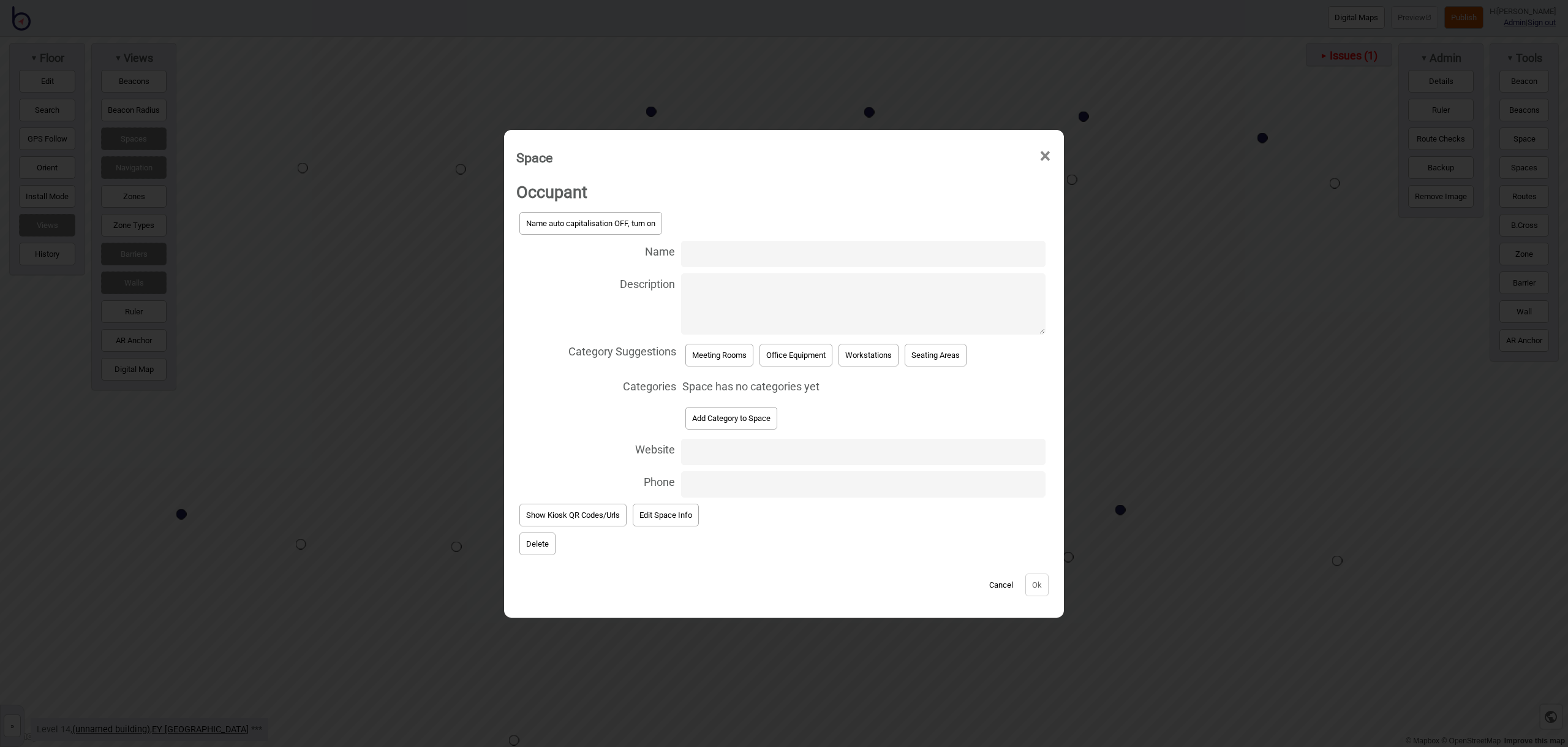
click at [726, 258] on input "Name" at bounding box center [863, 253] width 364 height 26
type input "Meeting Room 14.113"
click at [725, 355] on button "Meeting Rooms" at bounding box center [719, 355] width 68 height 23
select select "Meeting Rooms"
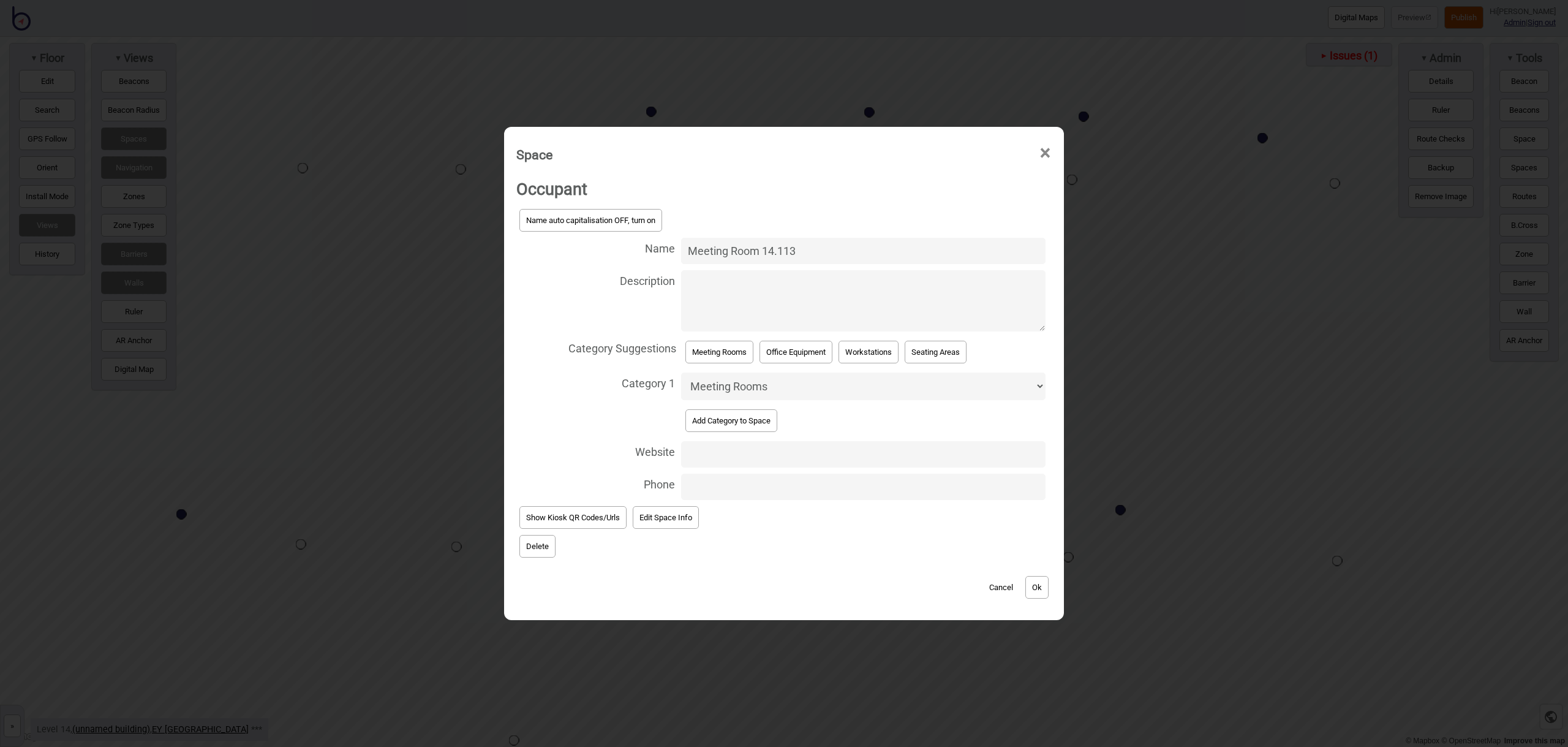
click at [1029, 584] on button "Ok" at bounding box center [1037, 587] width 24 height 23
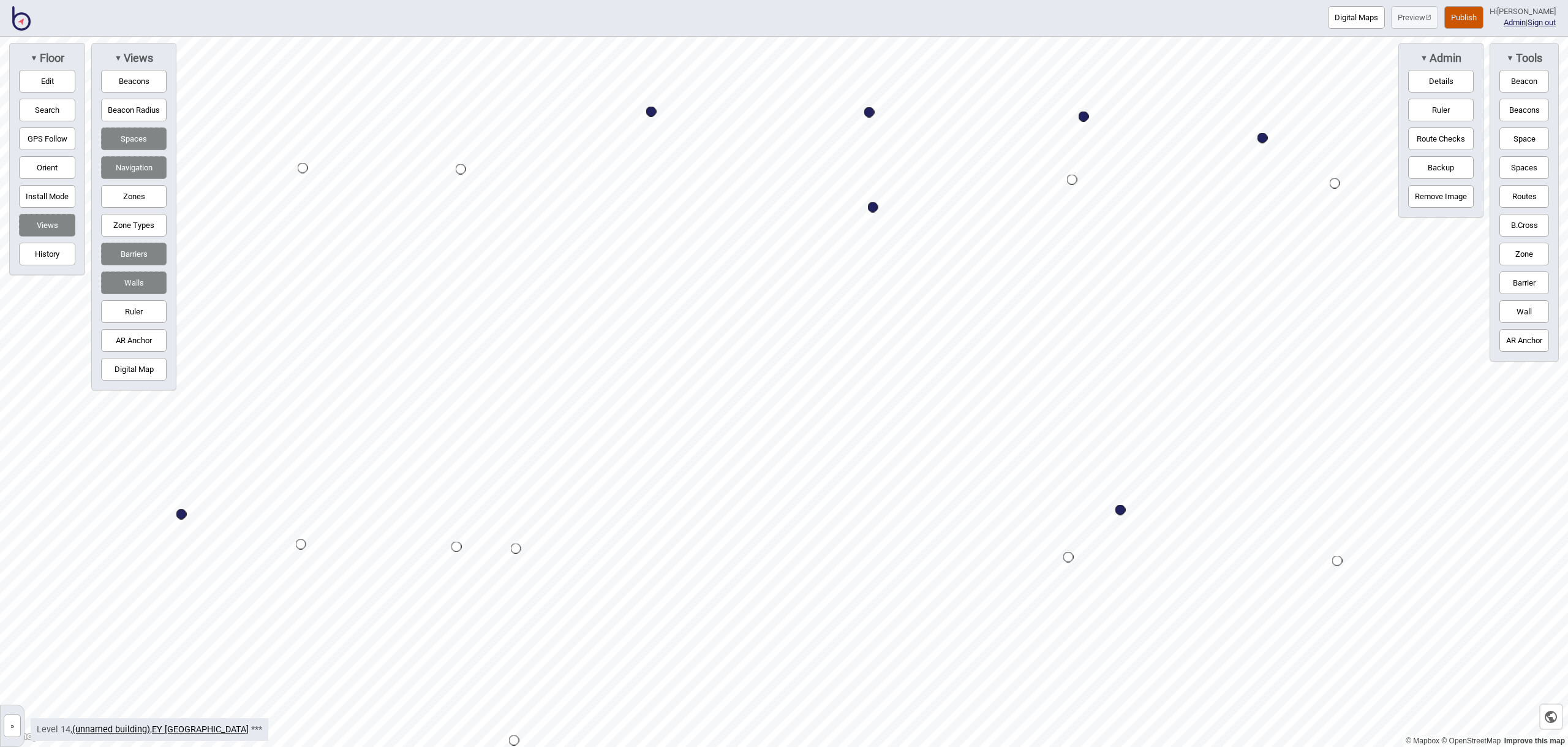
click at [1516, 140] on button "Space" at bounding box center [1524, 139] width 49 height 23
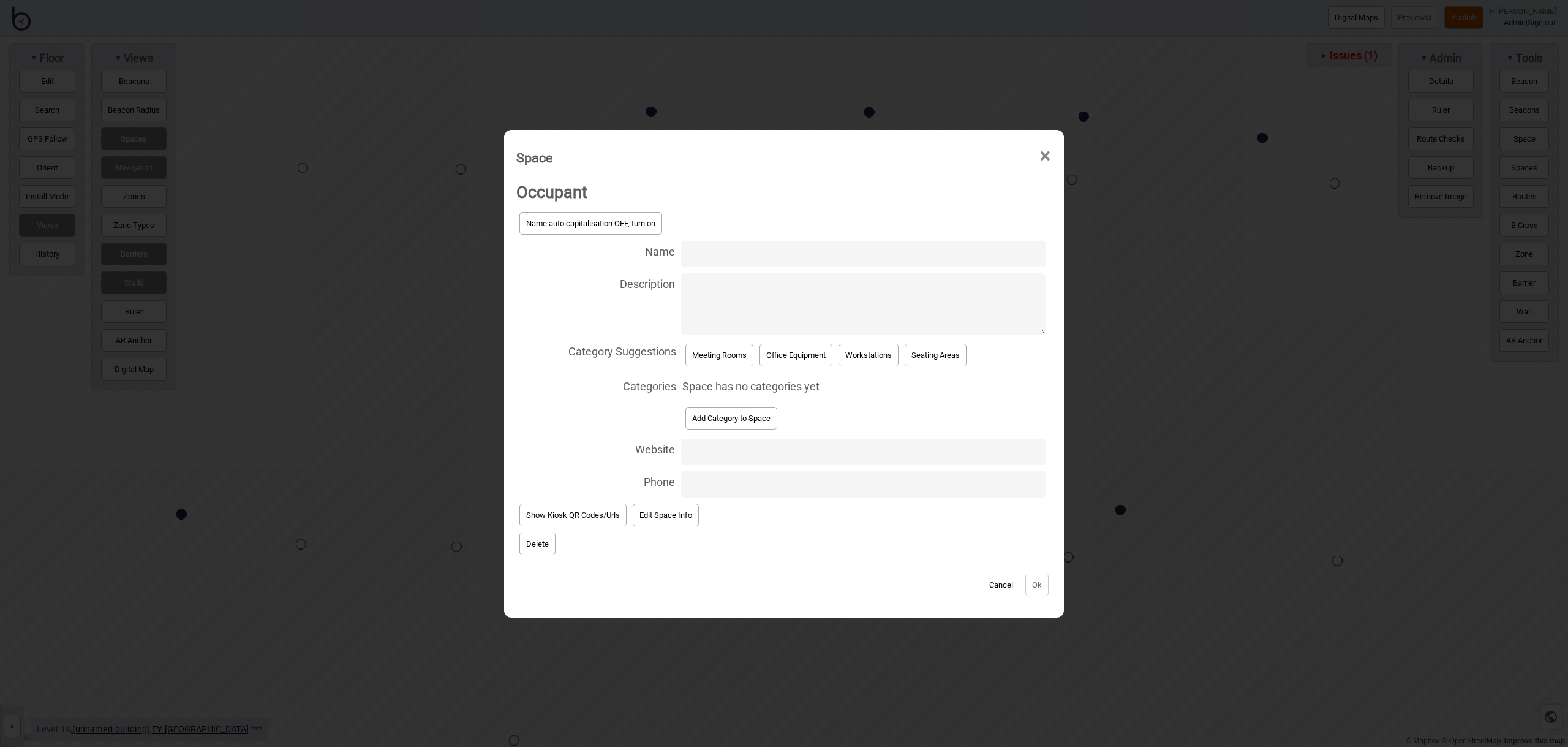
click at [743, 258] on input "Name" at bounding box center [863, 253] width 364 height 26
type input "Meeting Room 14.119"
click at [722, 353] on button "Meeting Rooms" at bounding box center [719, 355] width 68 height 23
select select "Meeting Rooms"
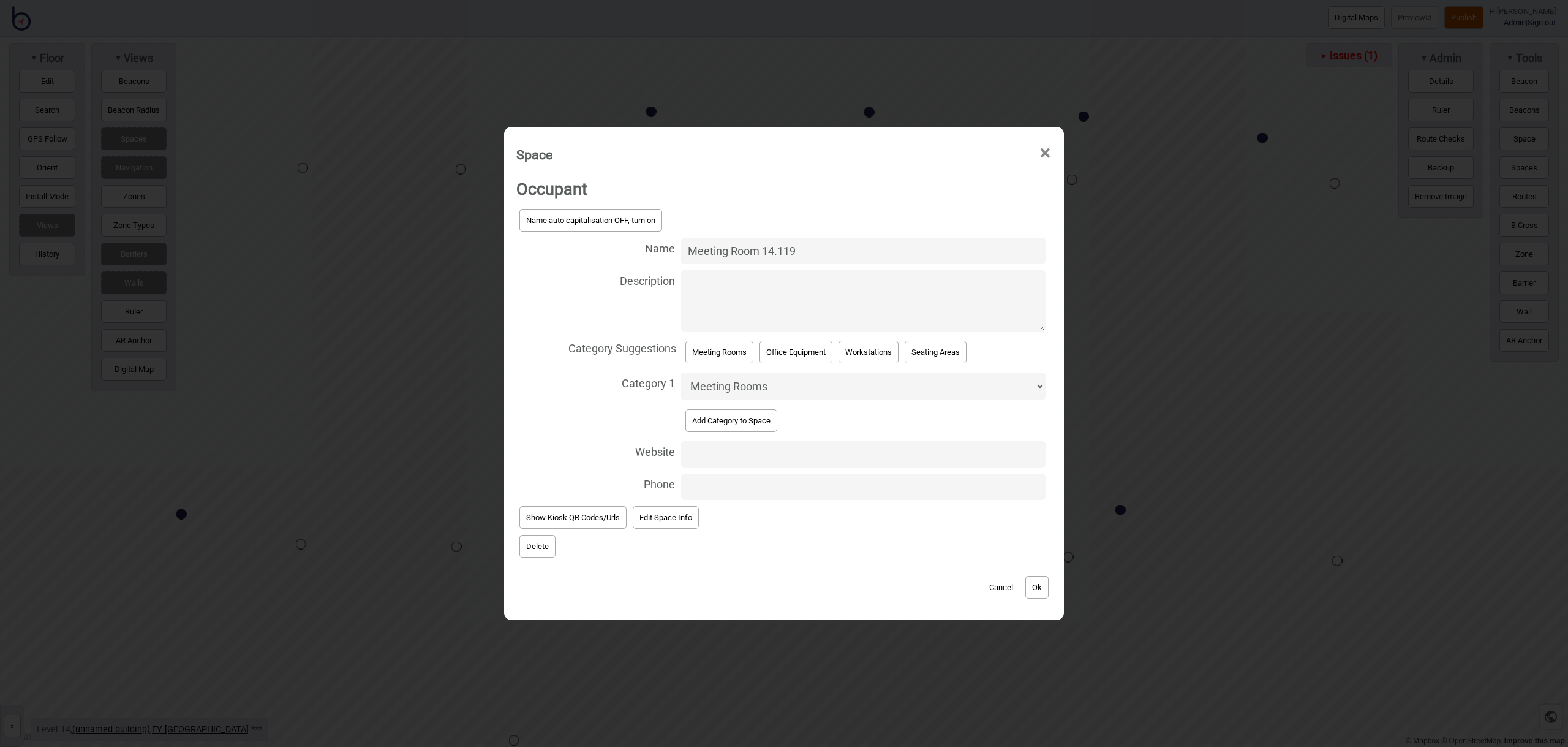
click at [1043, 590] on button "Ok" at bounding box center [1037, 587] width 24 height 23
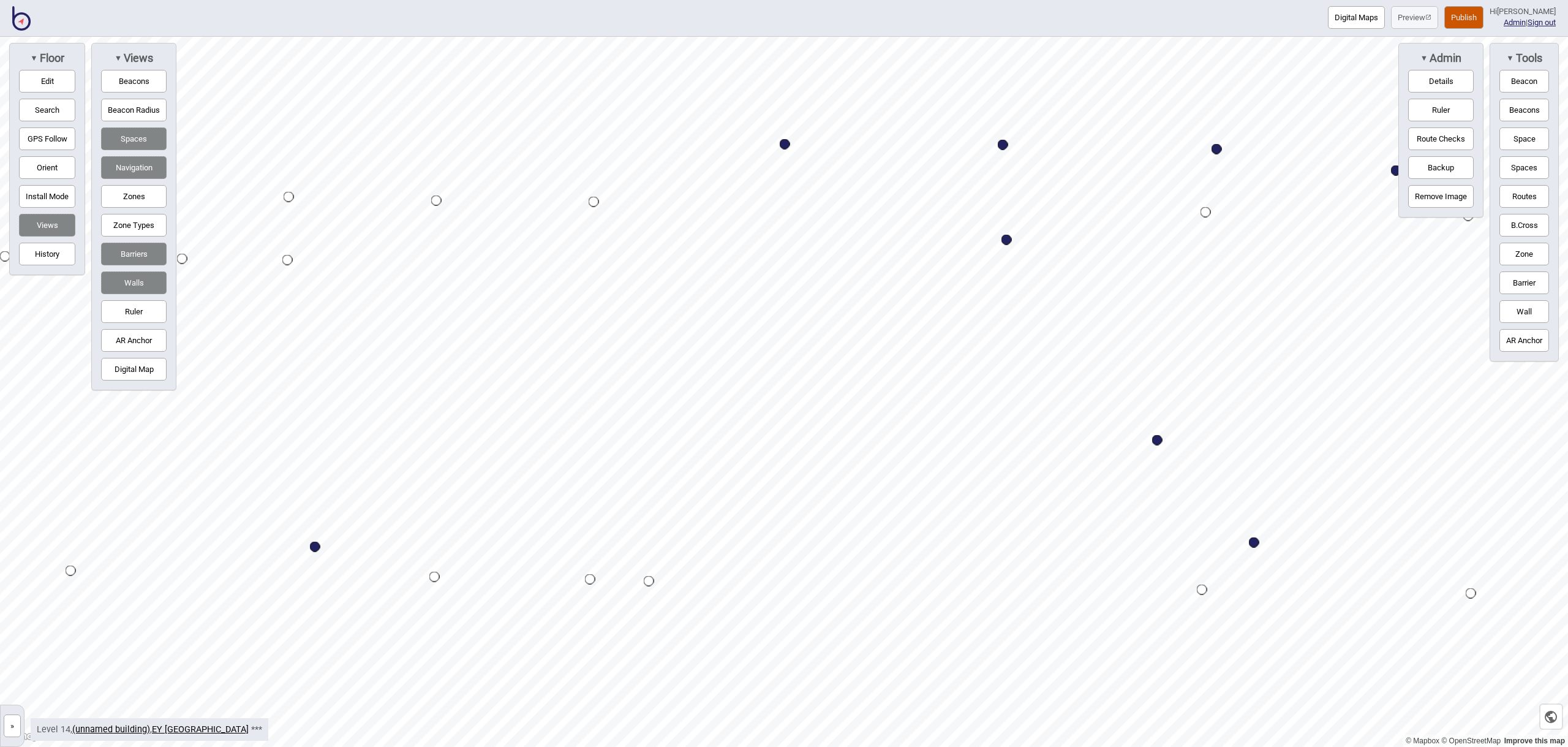
drag, startPoint x: 1526, startPoint y: 140, endPoint x: 1467, endPoint y: 147, distance: 59.4
click at [1526, 140] on button "Space" at bounding box center [1524, 139] width 49 height 23
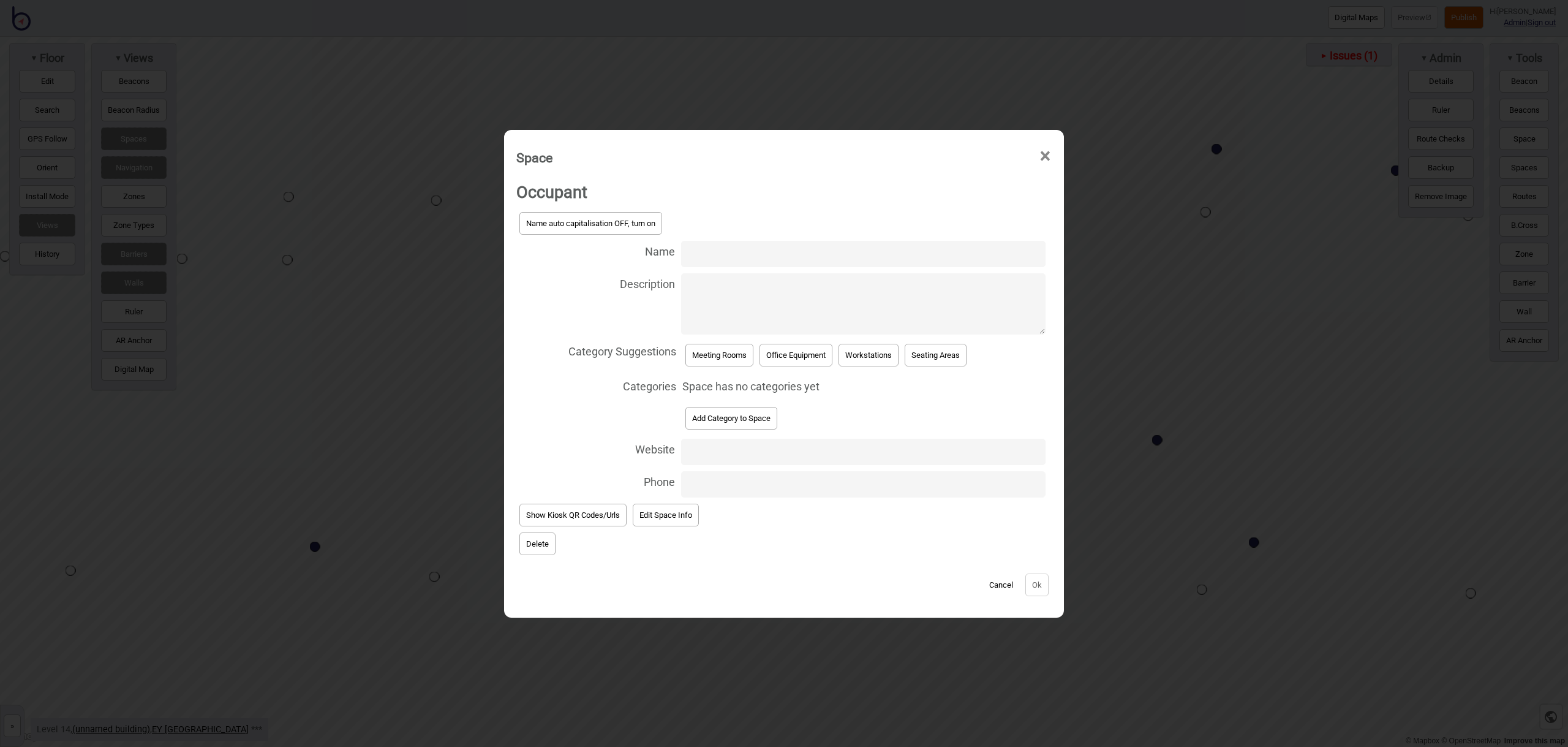
click at [764, 258] on input "Name" at bounding box center [863, 253] width 364 height 26
type input "Meeting Room 14.105"
click at [725, 350] on button "Meeting Rooms" at bounding box center [719, 355] width 68 height 23
select select "Meeting Rooms"
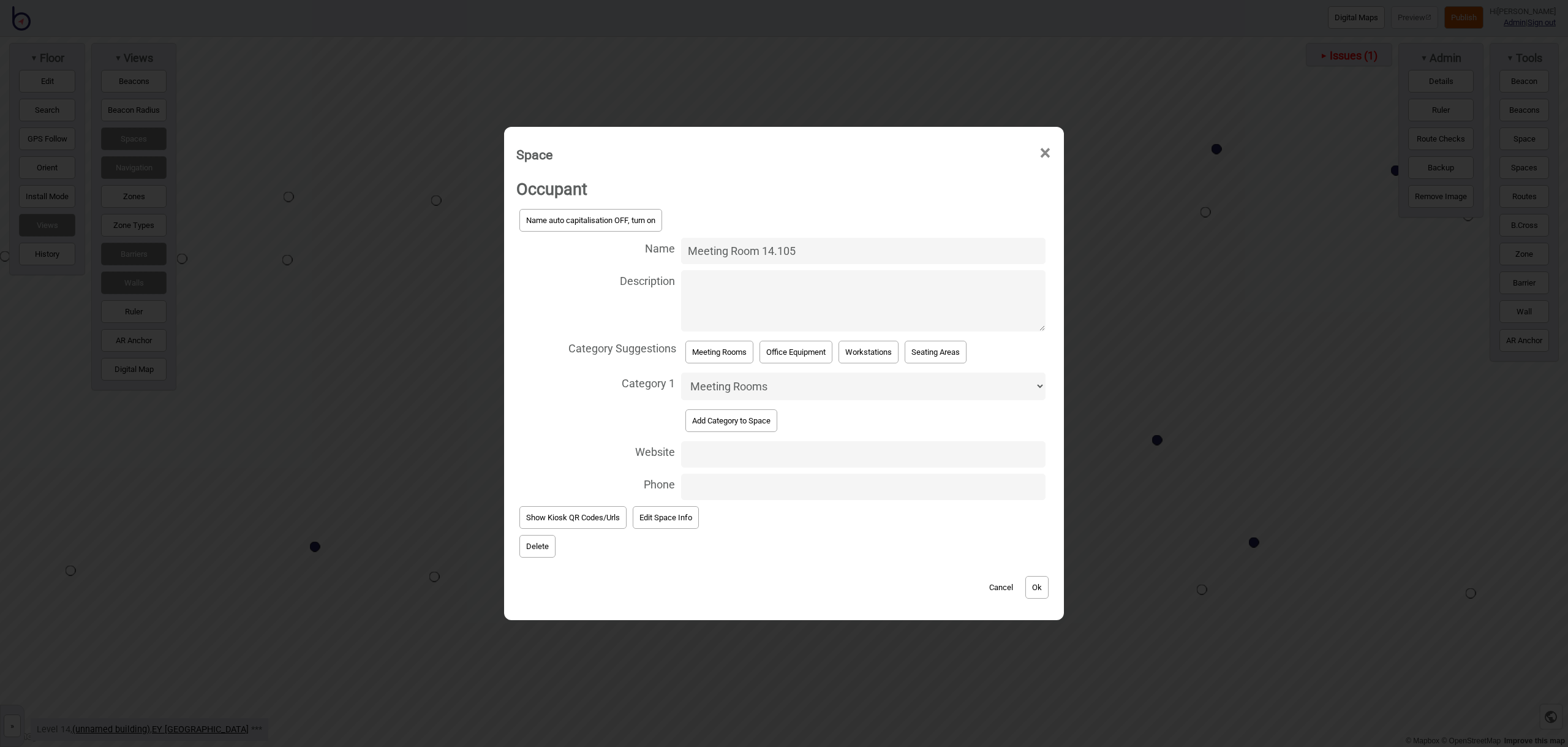
click at [1041, 585] on button "Ok" at bounding box center [1037, 587] width 24 height 23
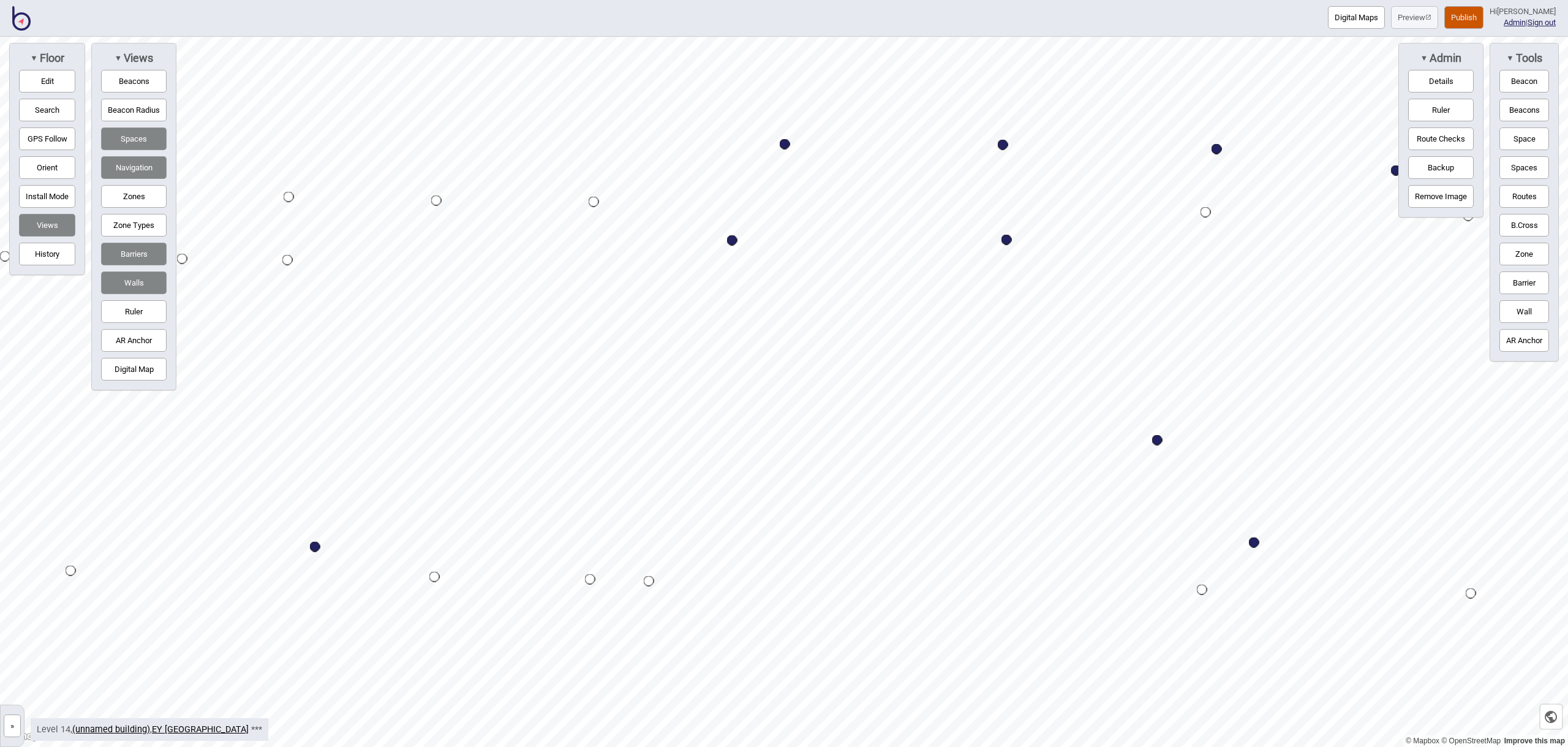
click at [1533, 145] on button "Space" at bounding box center [1524, 139] width 49 height 23
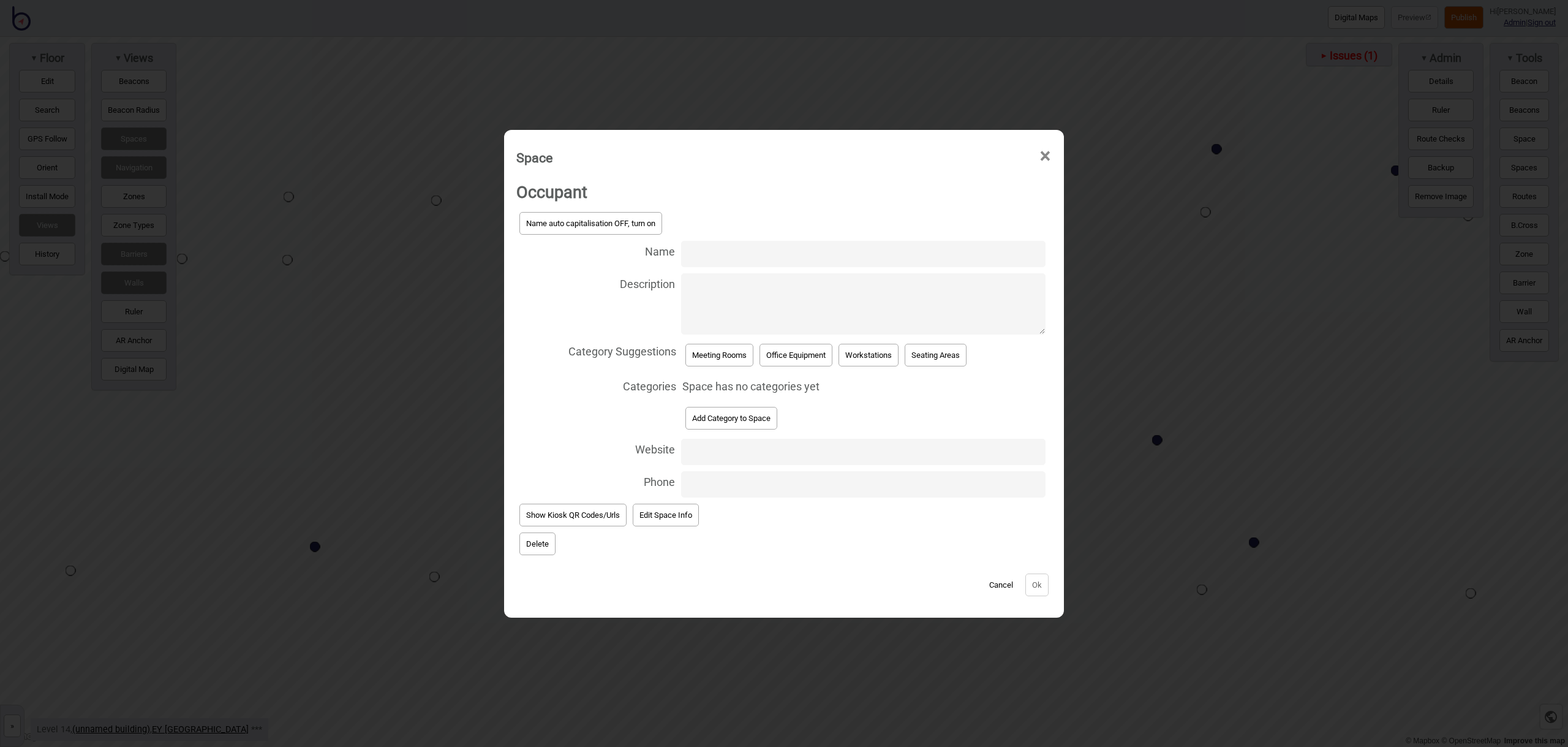
click at [703, 253] on input "Name" at bounding box center [863, 253] width 364 height 26
type input "Meeting Room 14.135"
click at [695, 363] on button "Meeting Rooms" at bounding box center [719, 355] width 68 height 23
select select "Meeting Rooms"
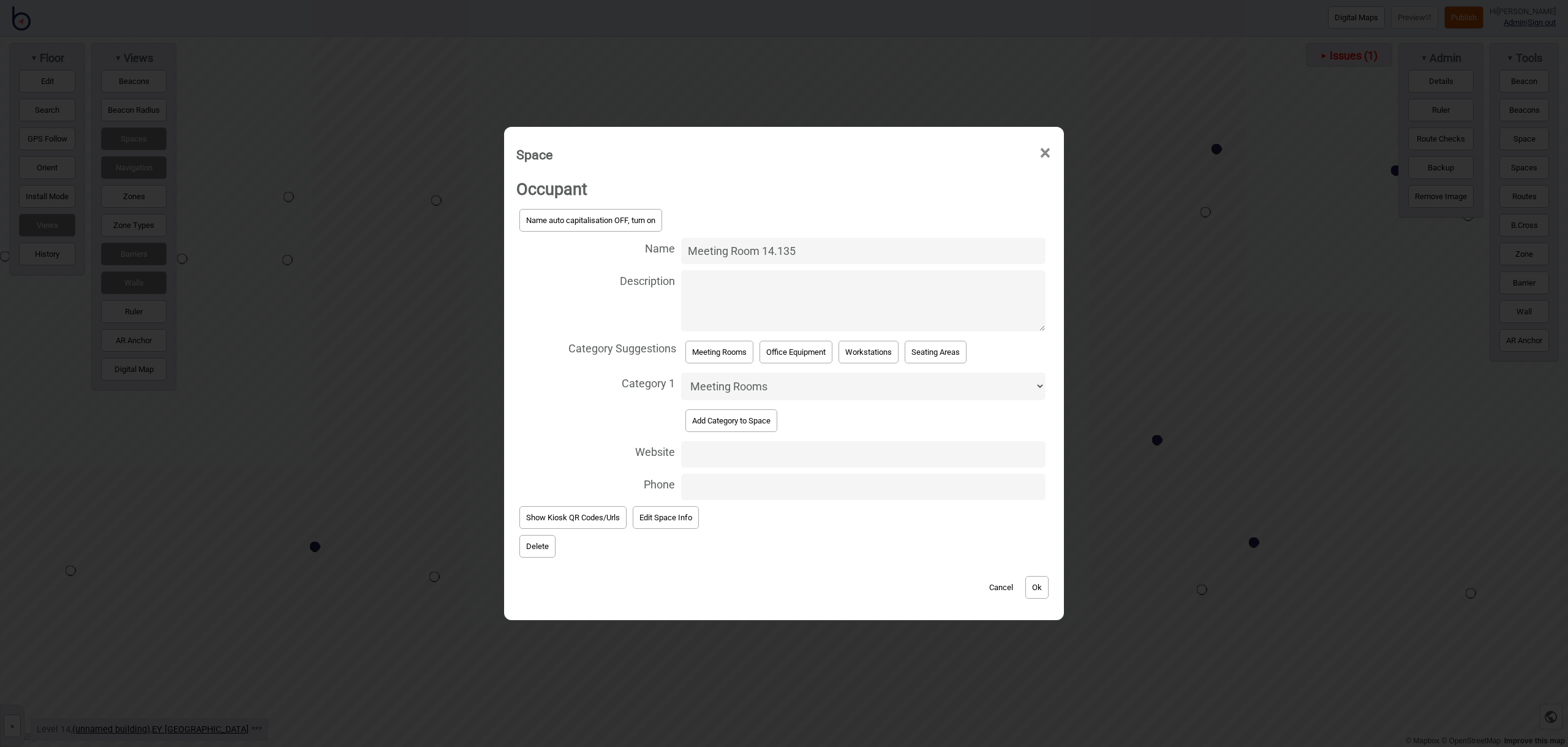
click at [1042, 584] on button "Ok" at bounding box center [1037, 587] width 24 height 23
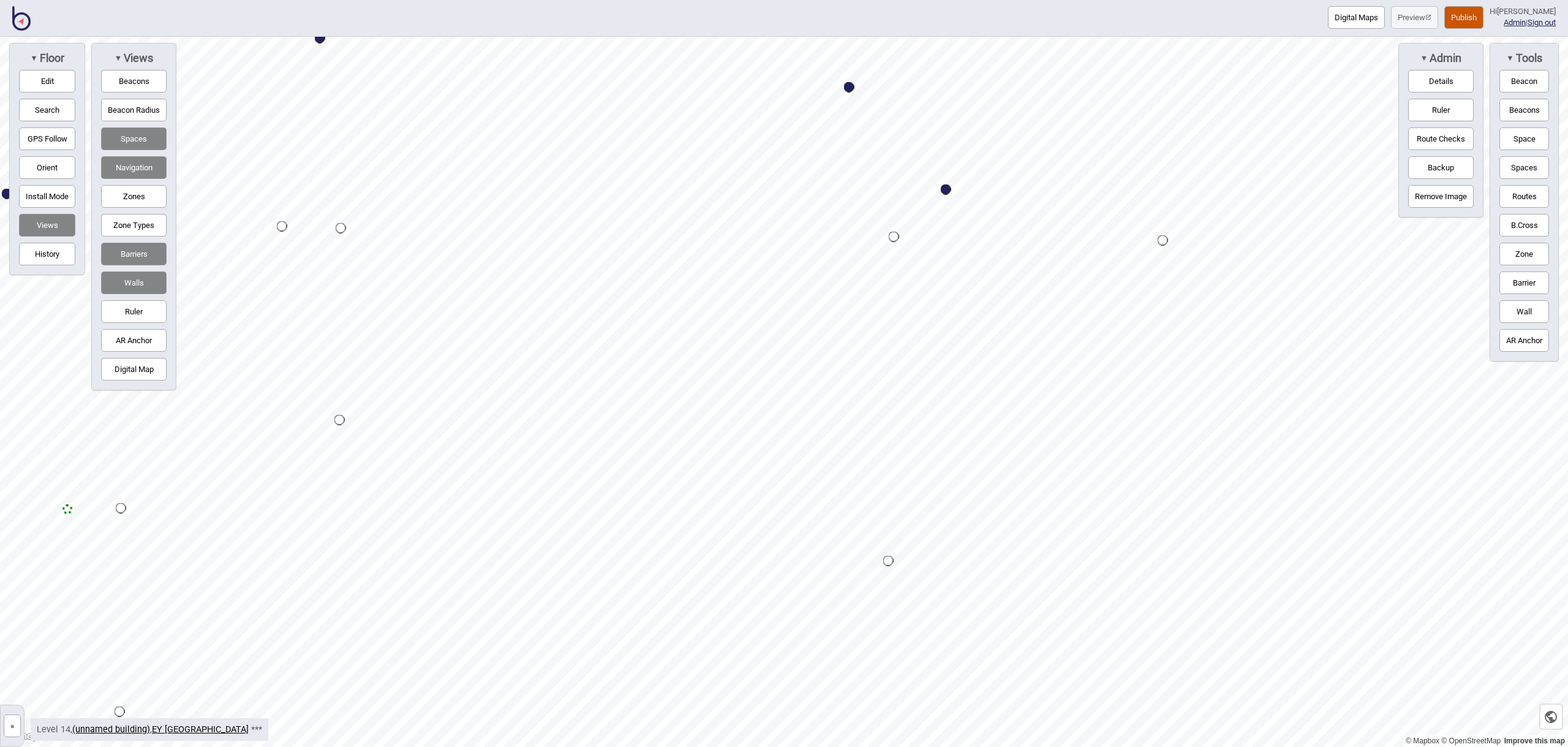
click at [1514, 140] on button "Space" at bounding box center [1524, 139] width 49 height 23
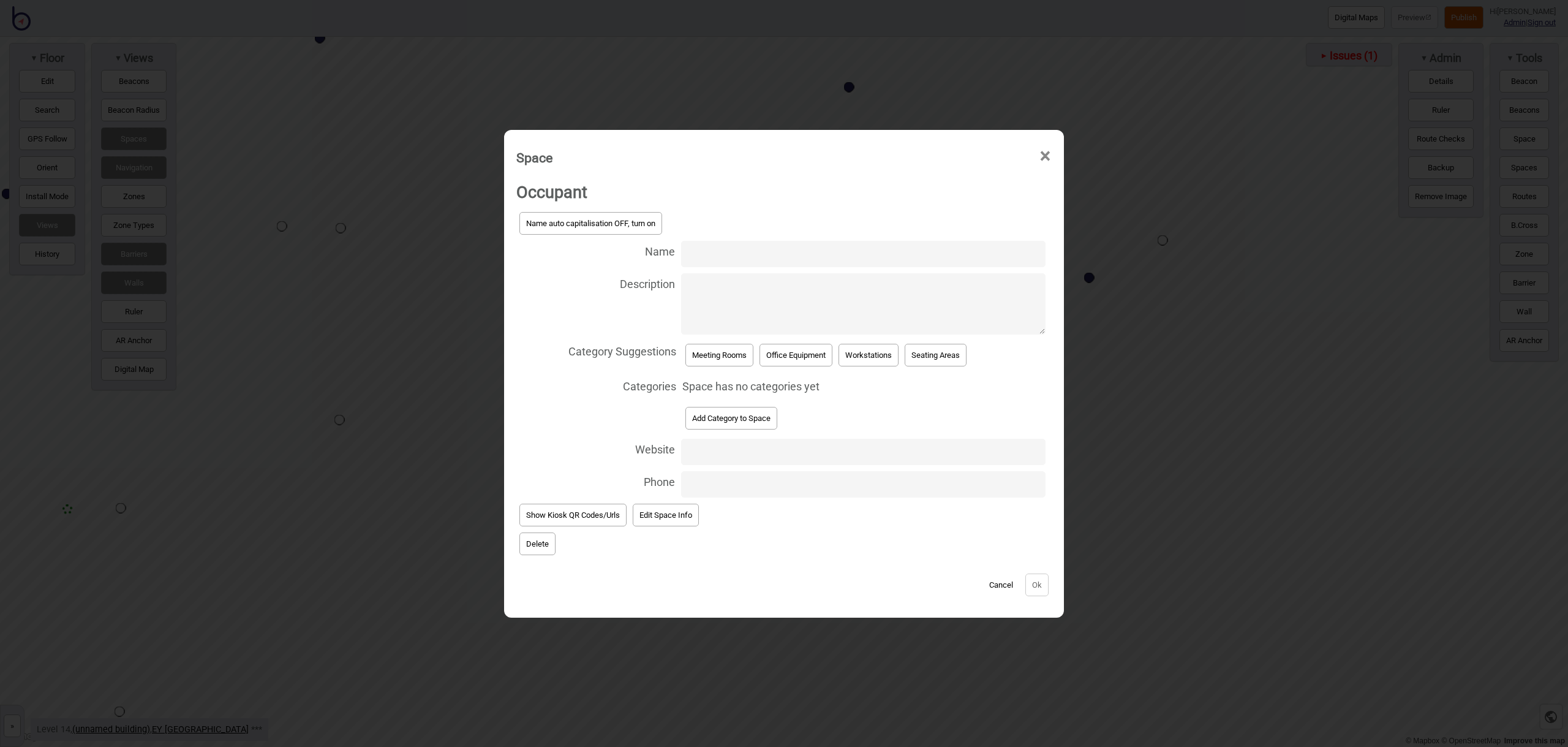
click at [766, 256] on input "Name" at bounding box center [863, 253] width 364 height 26
type input "Meeting Room 14.121"
click at [732, 359] on button "Meeting Rooms" at bounding box center [719, 355] width 68 height 23
select select "Meeting Rooms"
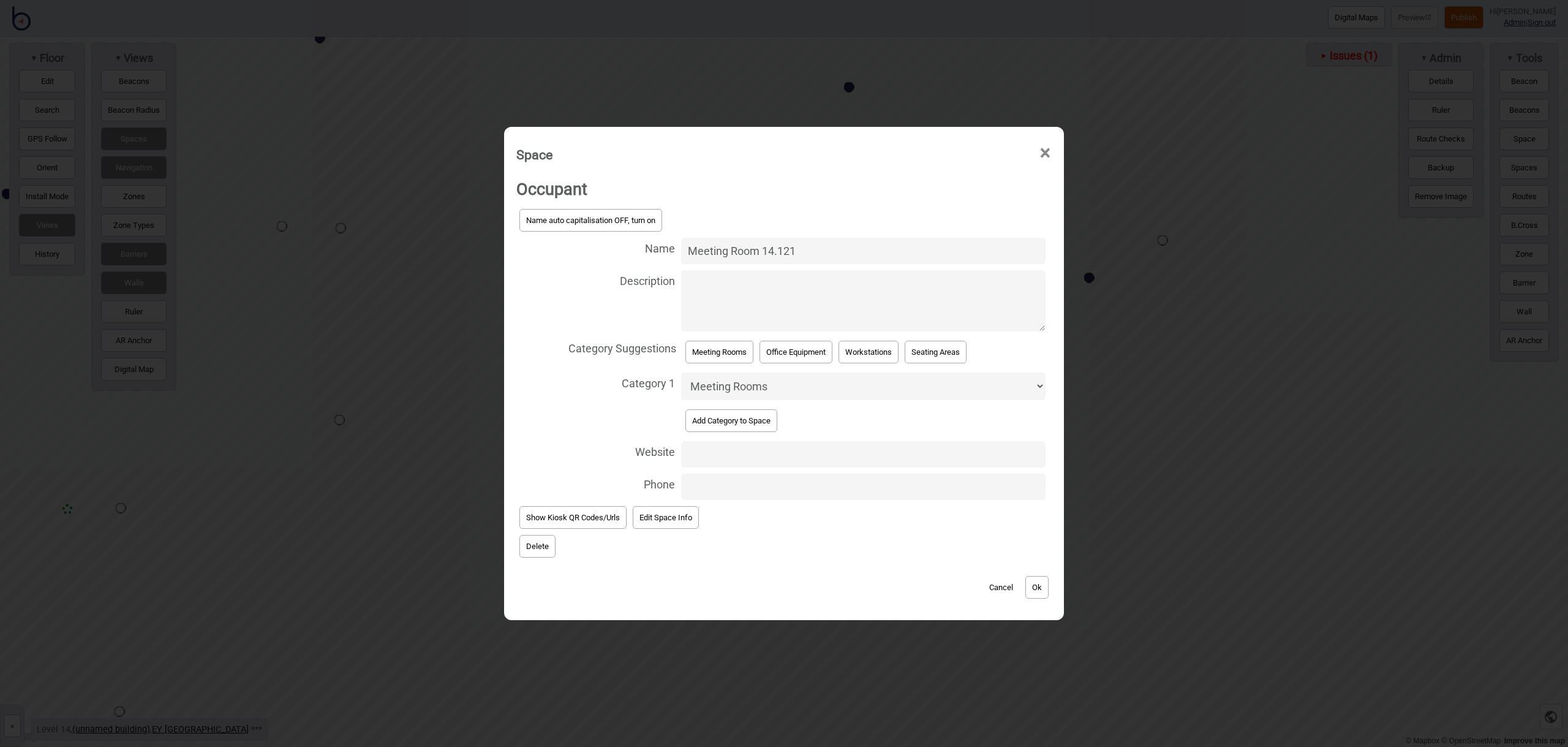
click at [1036, 587] on button "Ok" at bounding box center [1037, 587] width 24 height 23
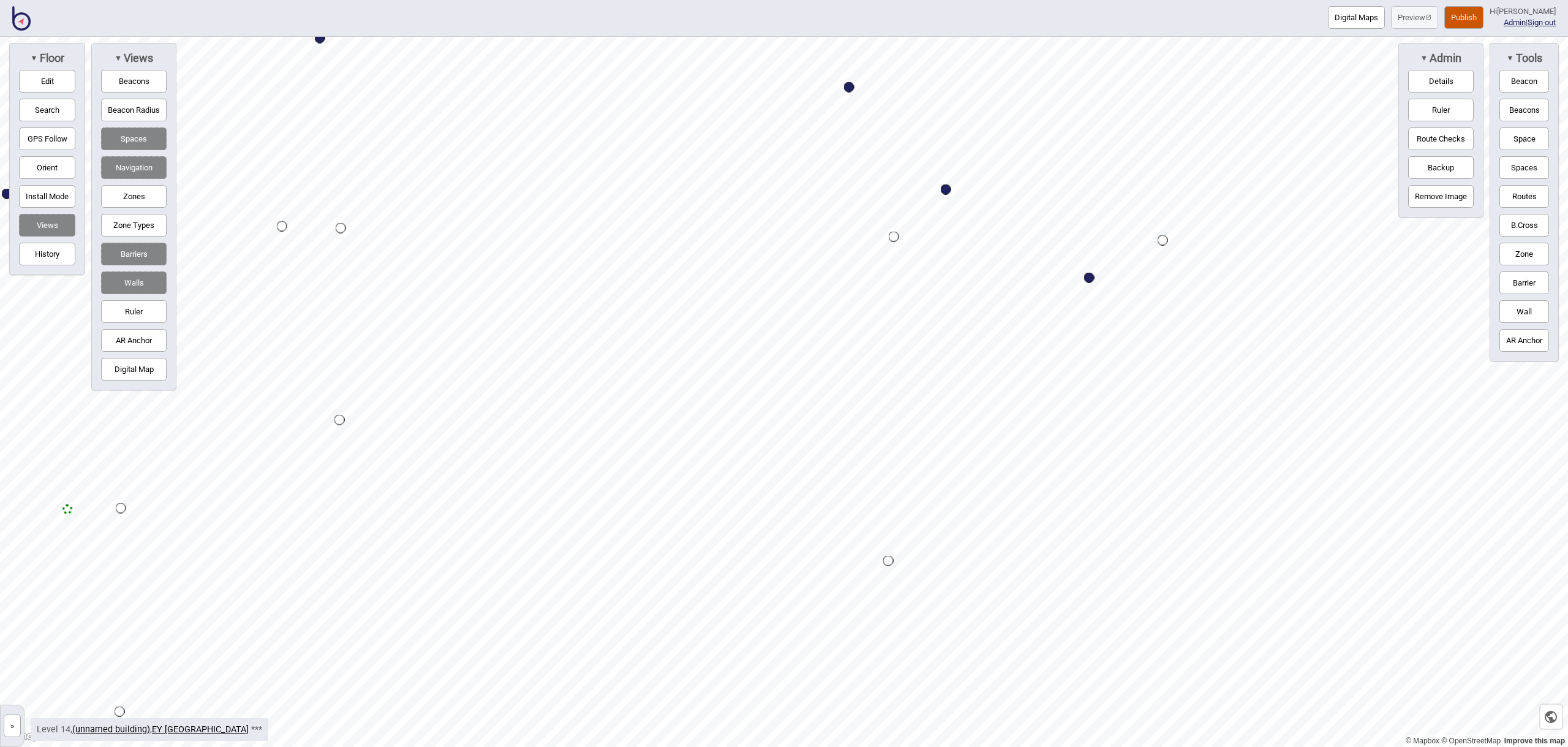
click at [1511, 137] on button "Space" at bounding box center [1524, 139] width 49 height 23
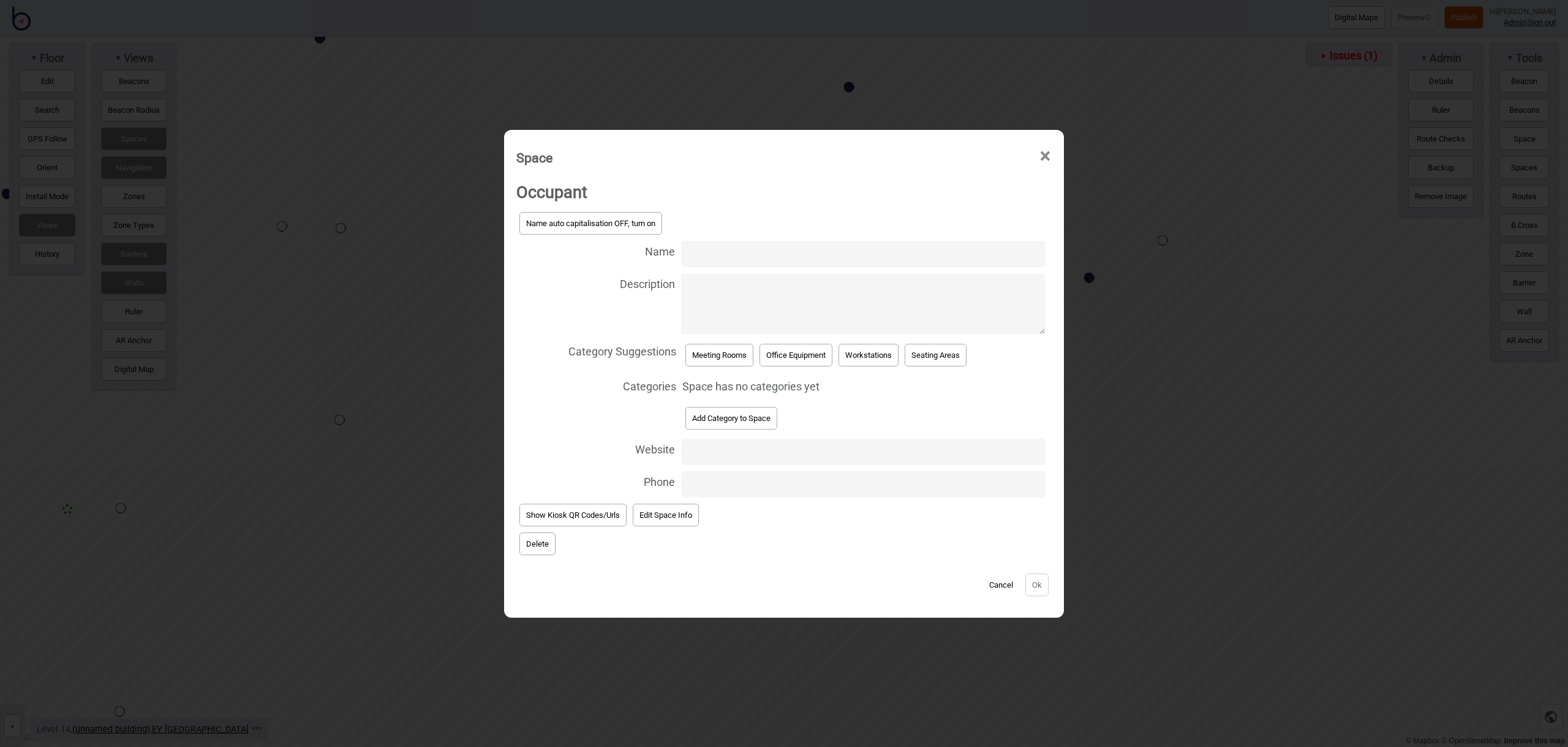
click at [768, 253] on input "Name" at bounding box center [863, 253] width 364 height 26
click at [833, 256] on input "Meeting Room 14.139" at bounding box center [863, 253] width 364 height 26
type input "Meeting Room 14.123"
click at [739, 353] on button "Meeting Rooms" at bounding box center [719, 355] width 68 height 23
select select "Meeting Rooms"
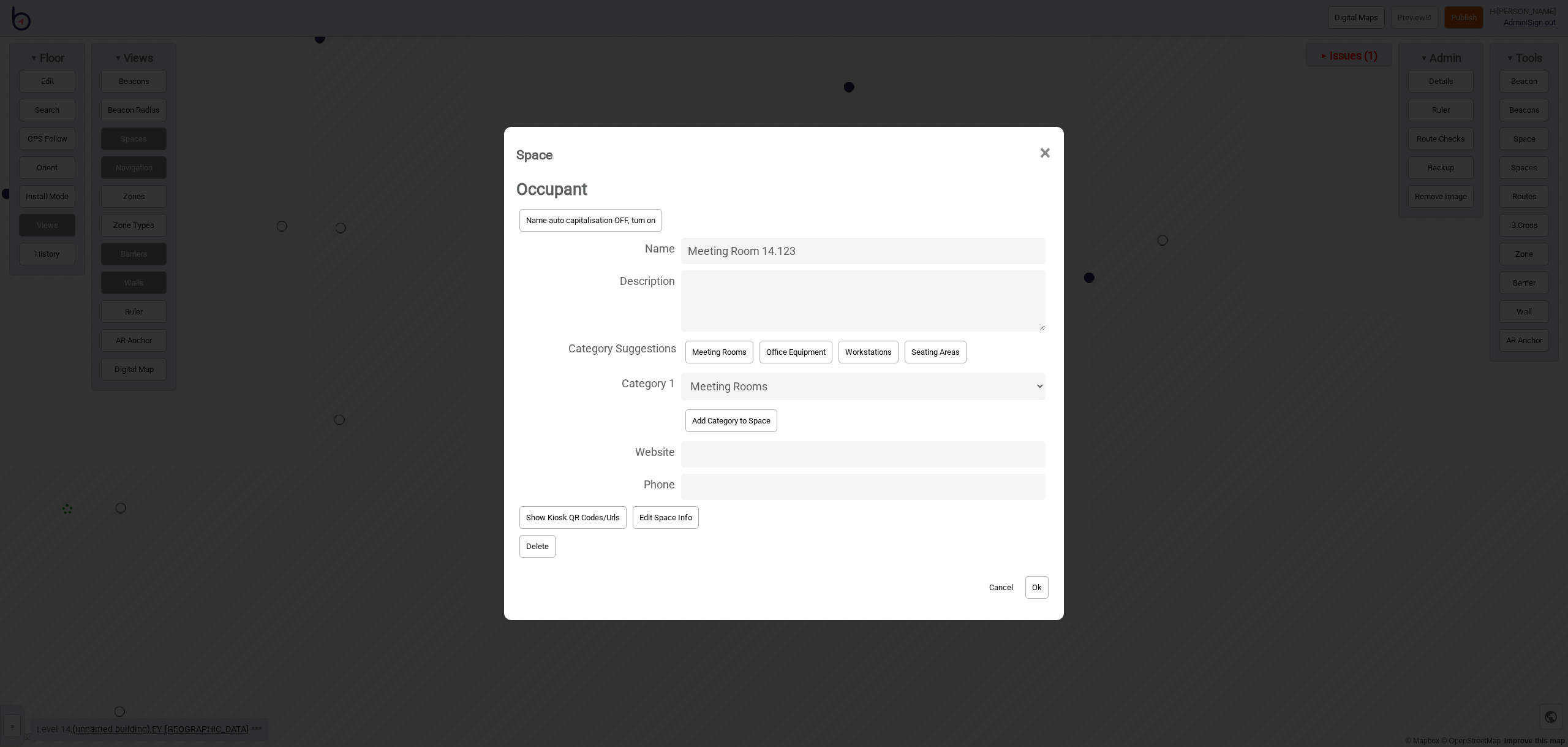
click at [1029, 585] on button "Ok" at bounding box center [1037, 587] width 24 height 23
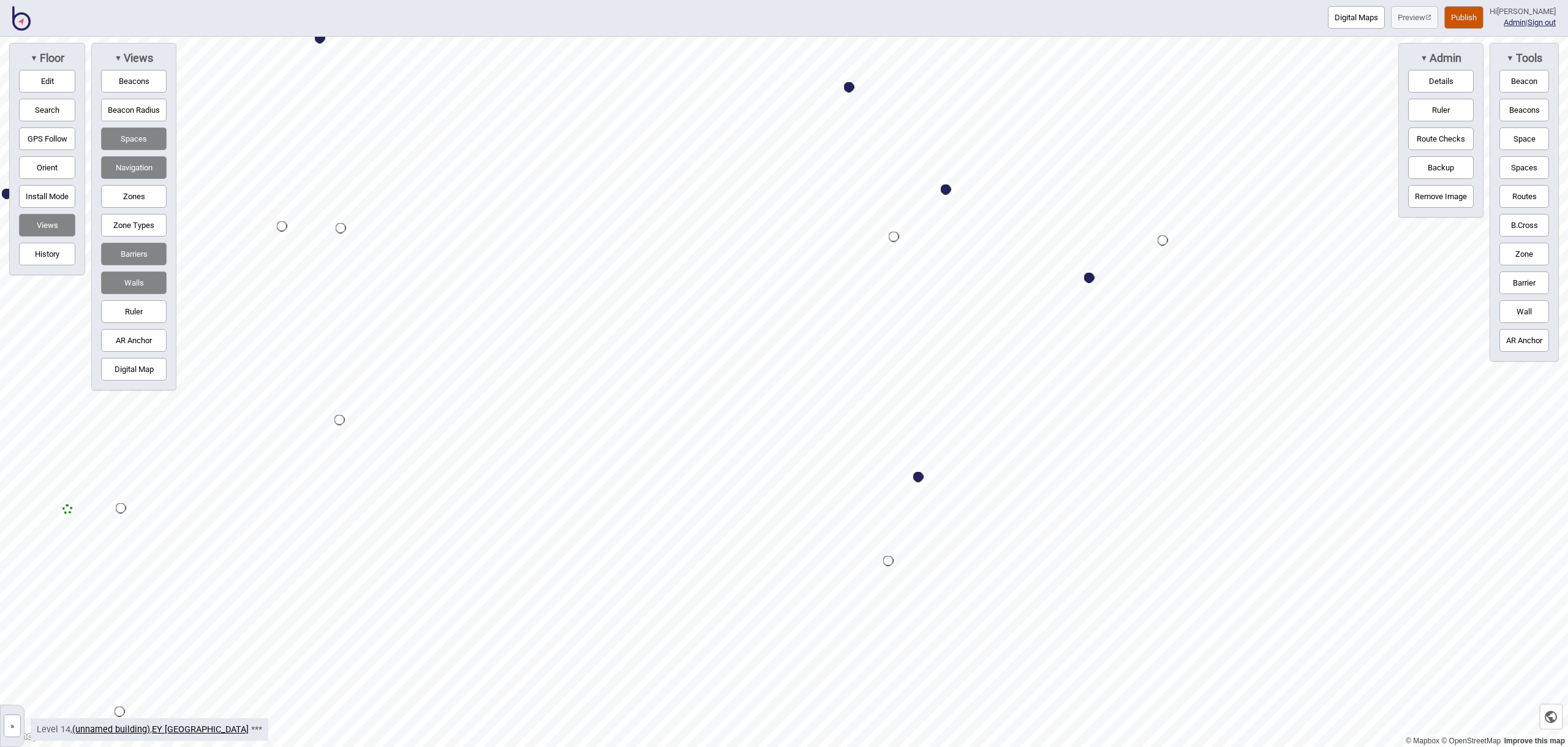
click at [1539, 142] on button "Space" at bounding box center [1524, 139] width 49 height 23
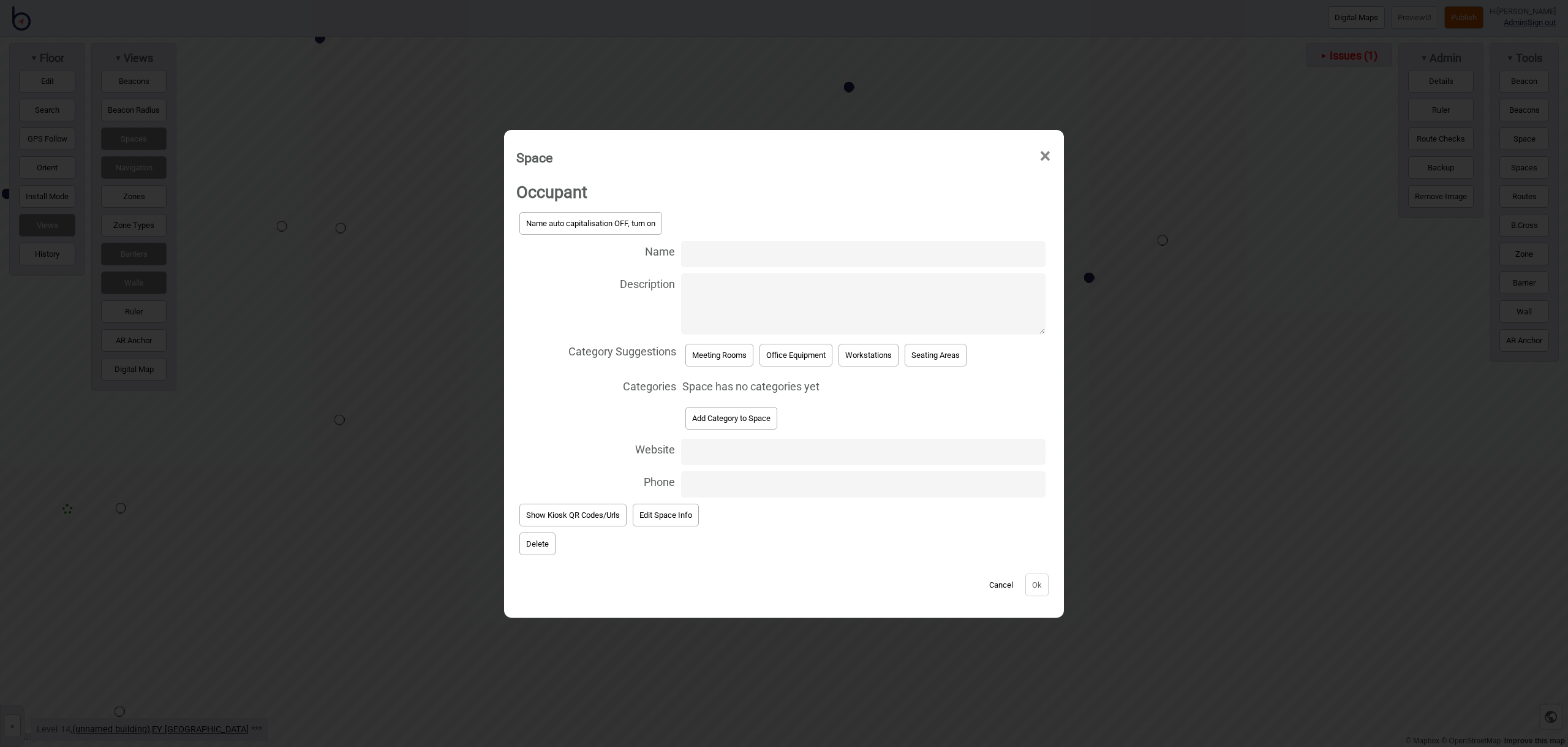
click at [747, 256] on input "Name" at bounding box center [863, 253] width 364 height 26
type input "Meeting Room 14.129"
click at [723, 355] on button "Meeting Rooms" at bounding box center [719, 355] width 68 height 23
select select "Meeting Rooms"
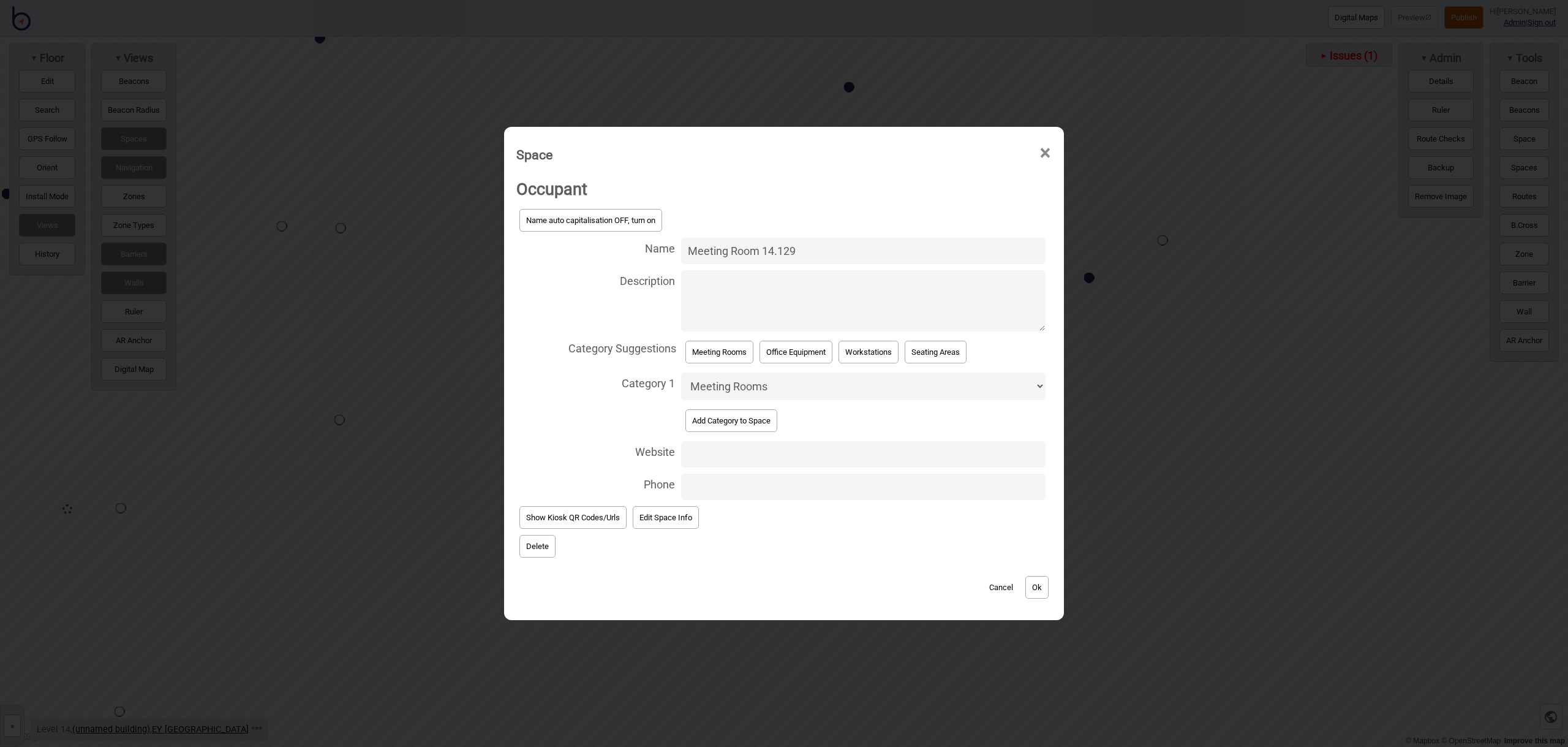
click at [1031, 585] on button "Ok" at bounding box center [1037, 587] width 24 height 23
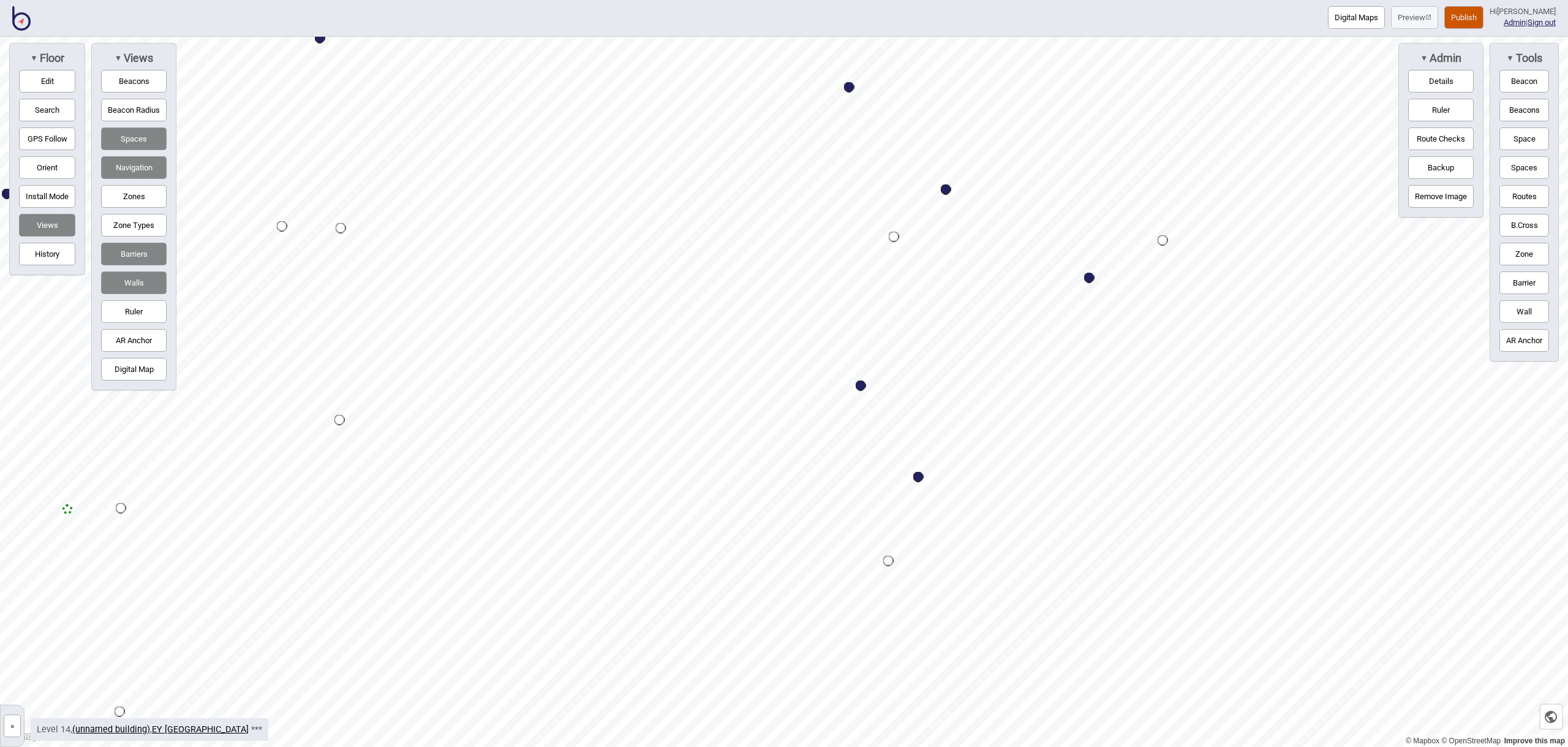
click at [1515, 137] on button "Space" at bounding box center [1524, 139] width 49 height 23
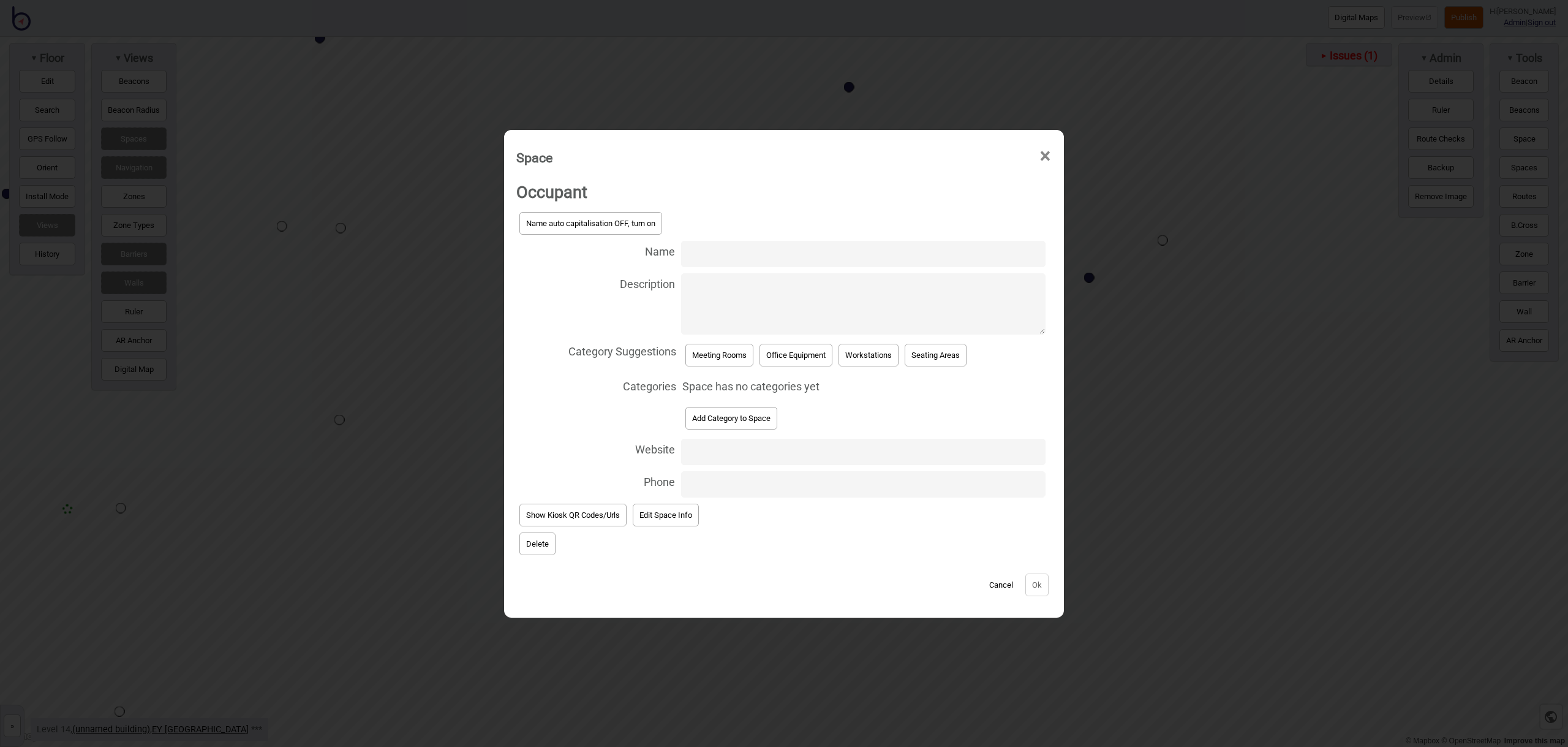
click at [730, 258] on input "Name" at bounding box center [863, 253] width 364 height 26
type input "Meeting Room 14.127"
click at [725, 358] on button "Meeting Rooms" at bounding box center [719, 355] width 68 height 23
select select "Meeting Rooms"
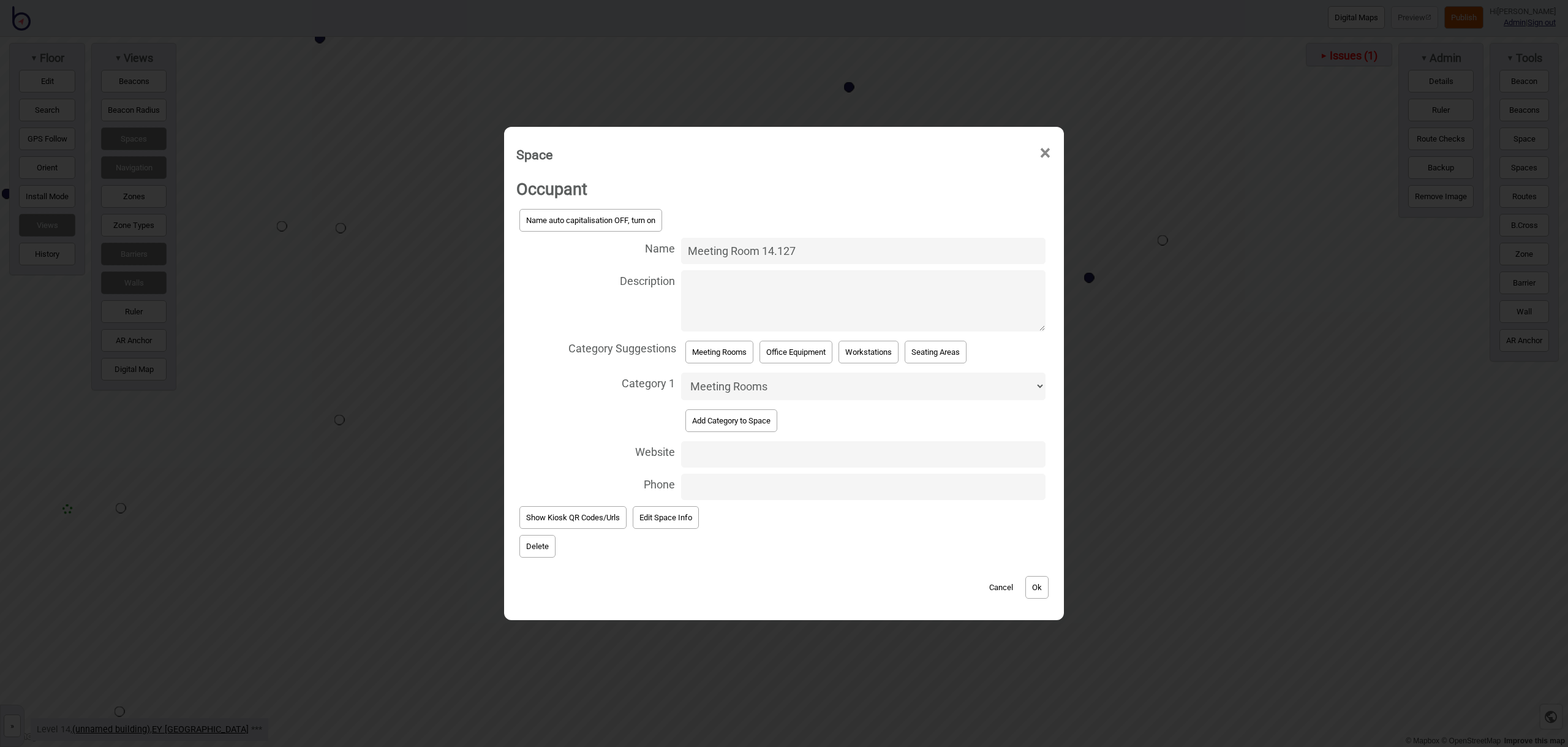
click at [1042, 591] on button "Ok" at bounding box center [1037, 587] width 24 height 23
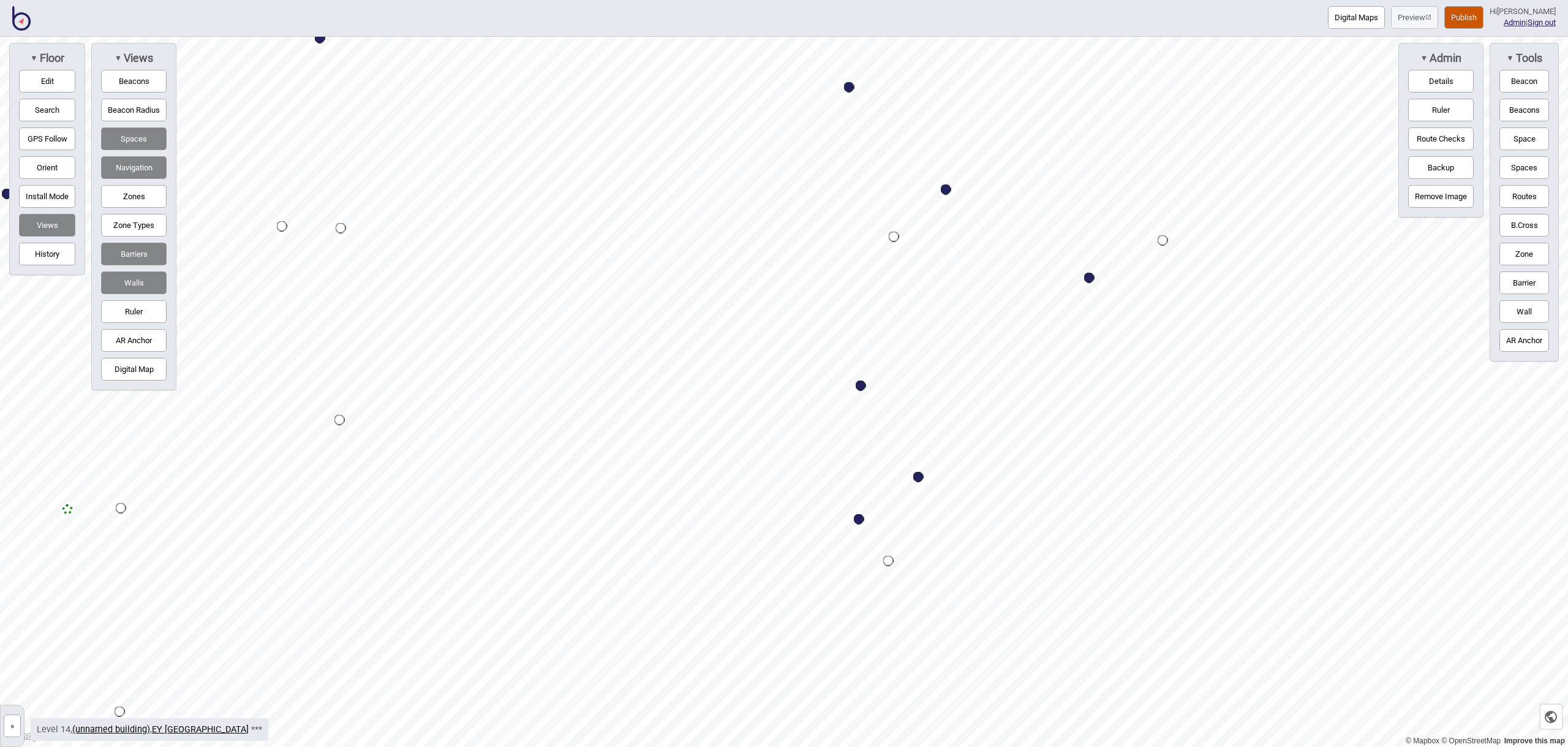
click at [1536, 132] on button "Space" at bounding box center [1524, 139] width 49 height 23
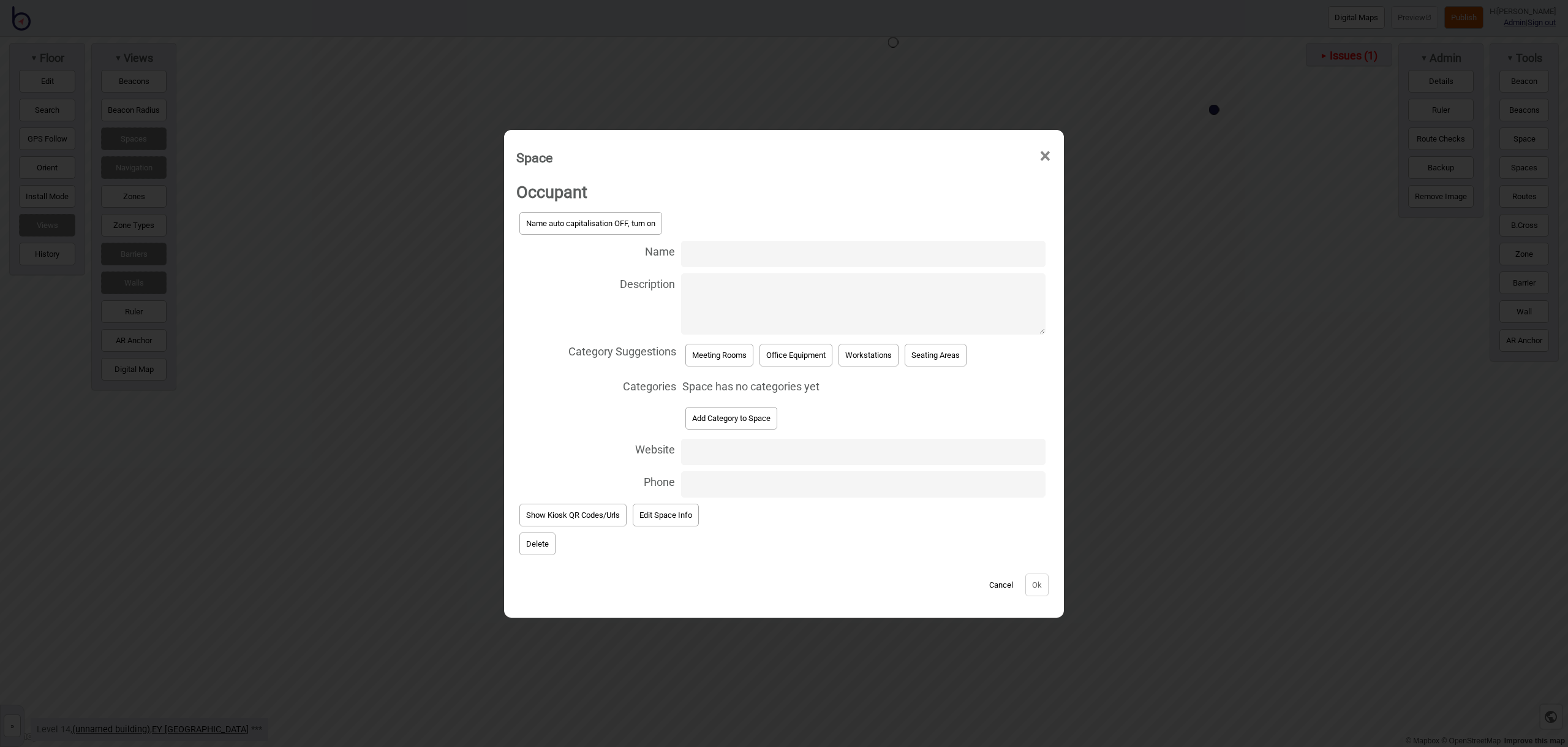
click at [727, 251] on input "Name" at bounding box center [863, 253] width 364 height 26
type input "Meeting Room 14.125"
click at [722, 357] on button "Meeting Rooms" at bounding box center [719, 355] width 68 height 23
select select "Meeting Rooms"
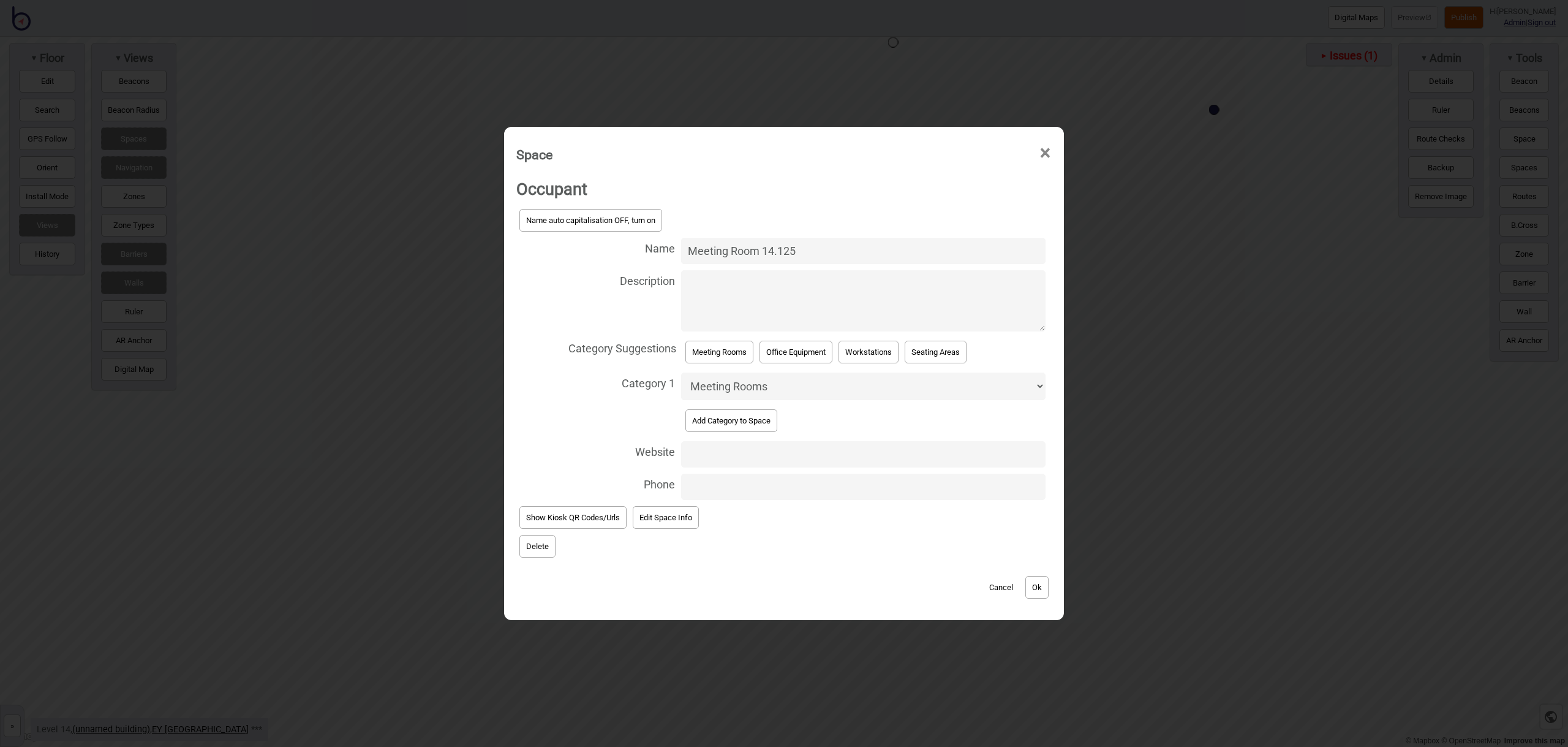
click at [1055, 582] on div "Occupant Name auto capitalisation OFF, turn on Name Meeting Room 14.125 Descrip…" at bounding box center [783, 391] width 547 height 444
click at [1043, 587] on button "Ok" at bounding box center [1037, 587] width 24 height 23
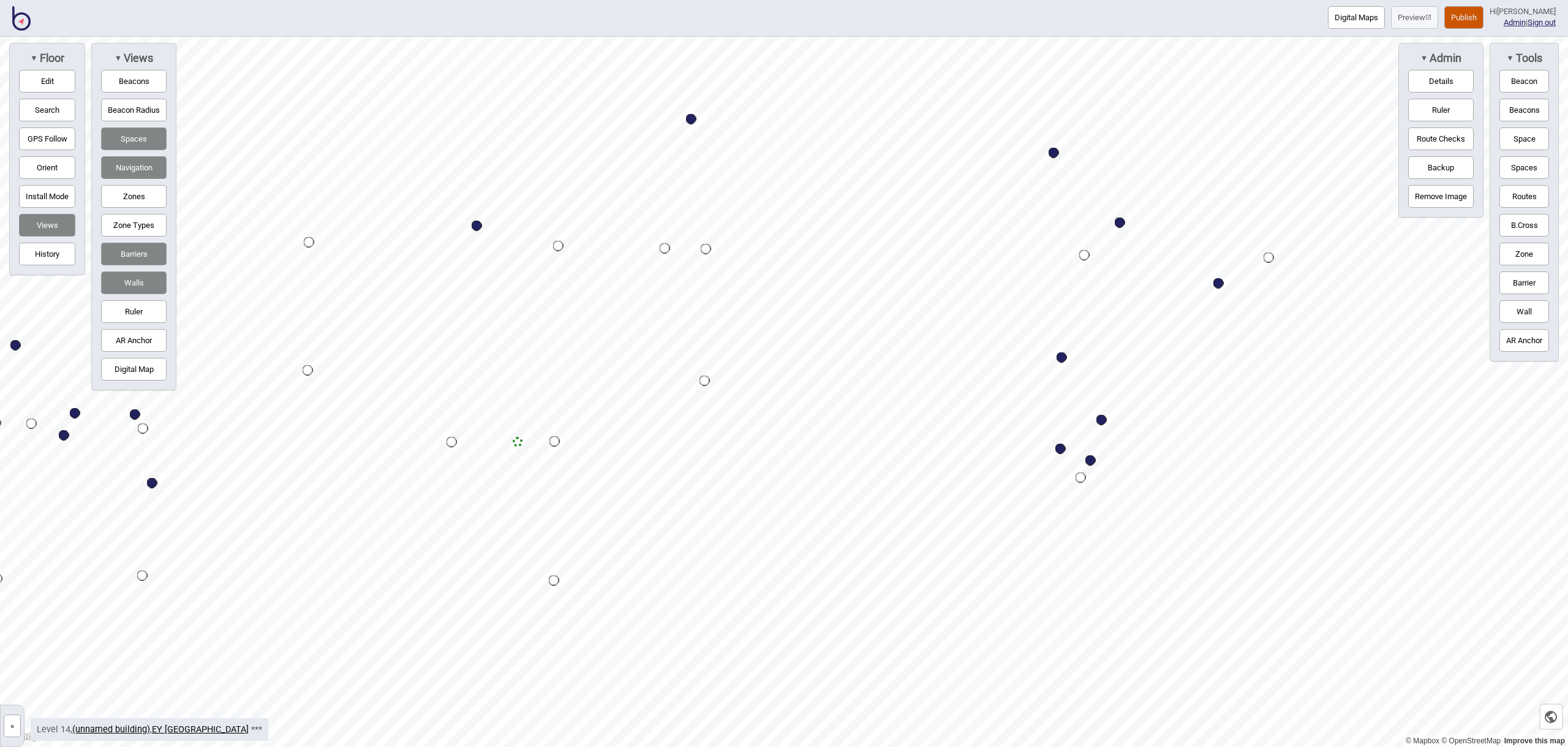
drag, startPoint x: 1533, startPoint y: 140, endPoint x: 1408, endPoint y: 152, distance: 125.6
click at [1533, 140] on button "Space" at bounding box center [1524, 139] width 49 height 23
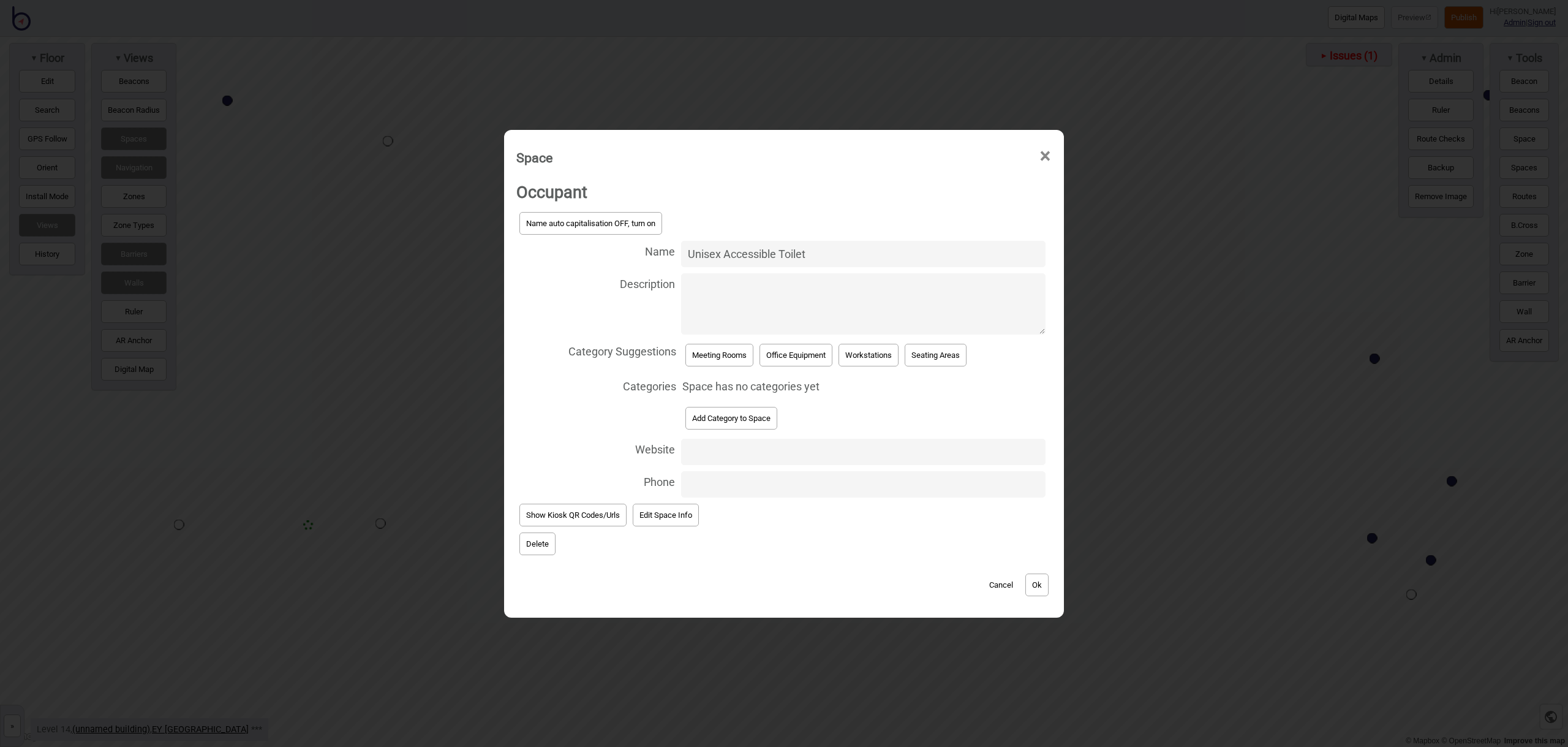
type input "Unisex Accessible Toilet"
click at [769, 419] on button "Add Category to Space" at bounding box center [731, 419] width 92 height 23
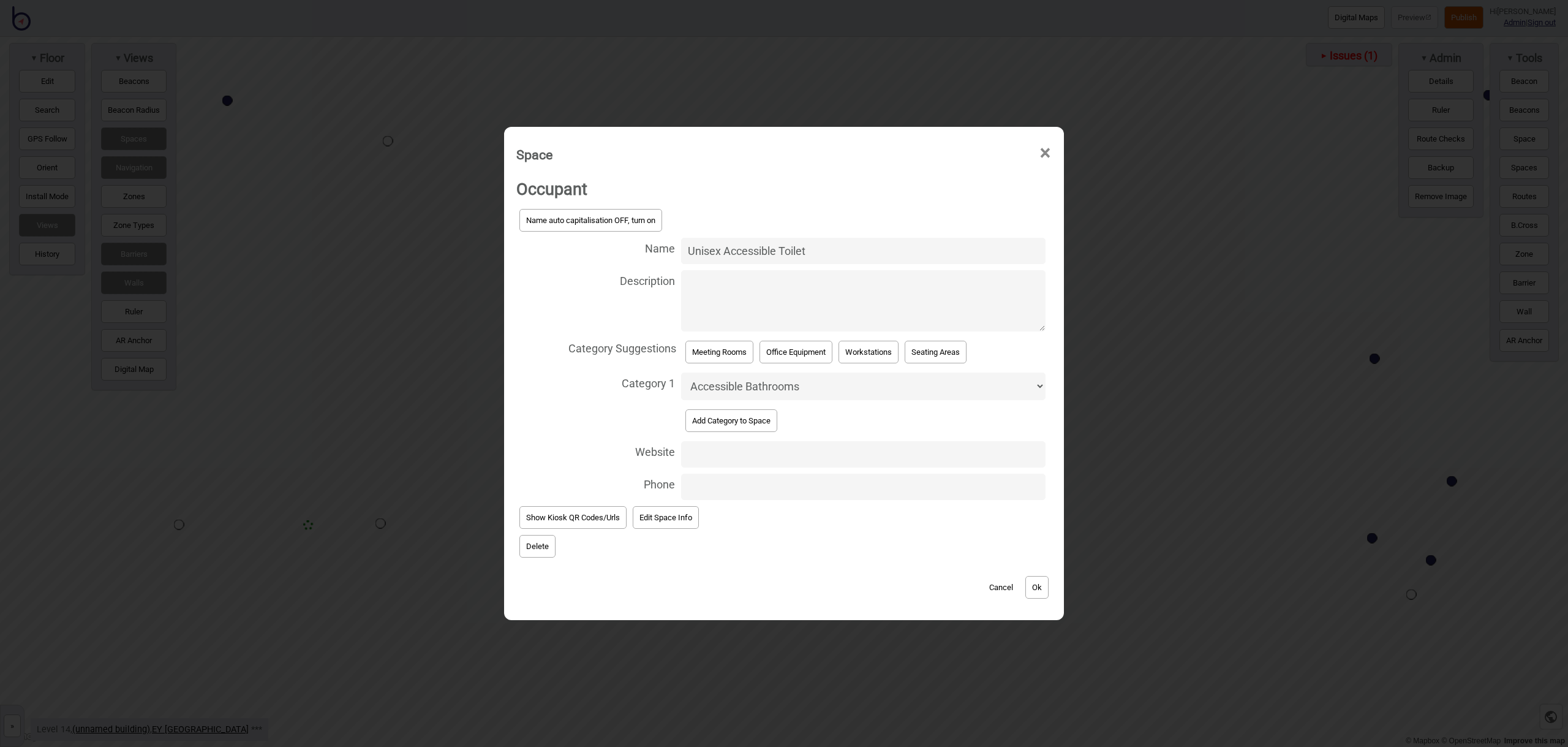
click at [761, 419] on button "Add Category to Space" at bounding box center [731, 421] width 92 height 23
select select "Bathrooms"
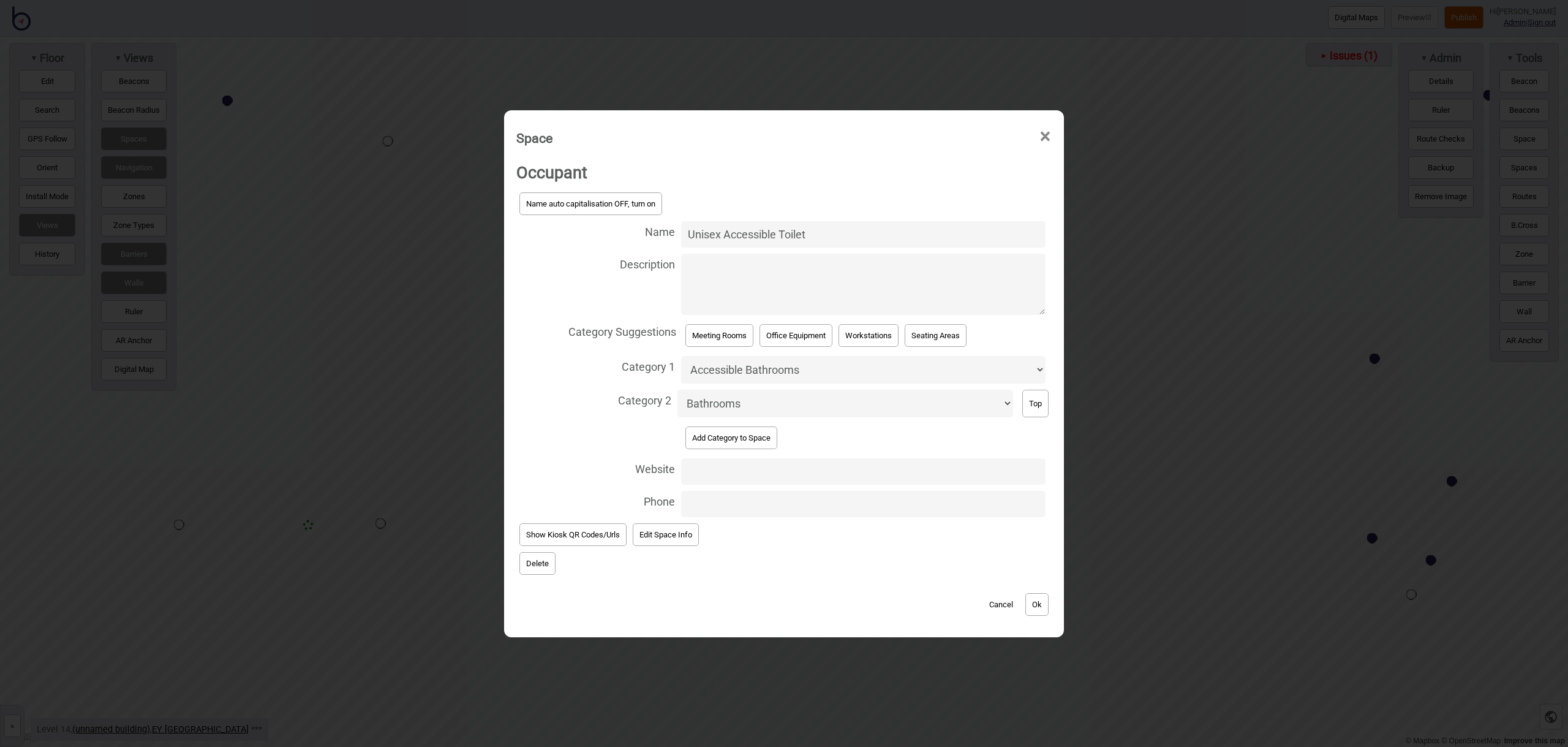
click at [1042, 604] on button "Ok" at bounding box center [1037, 605] width 24 height 23
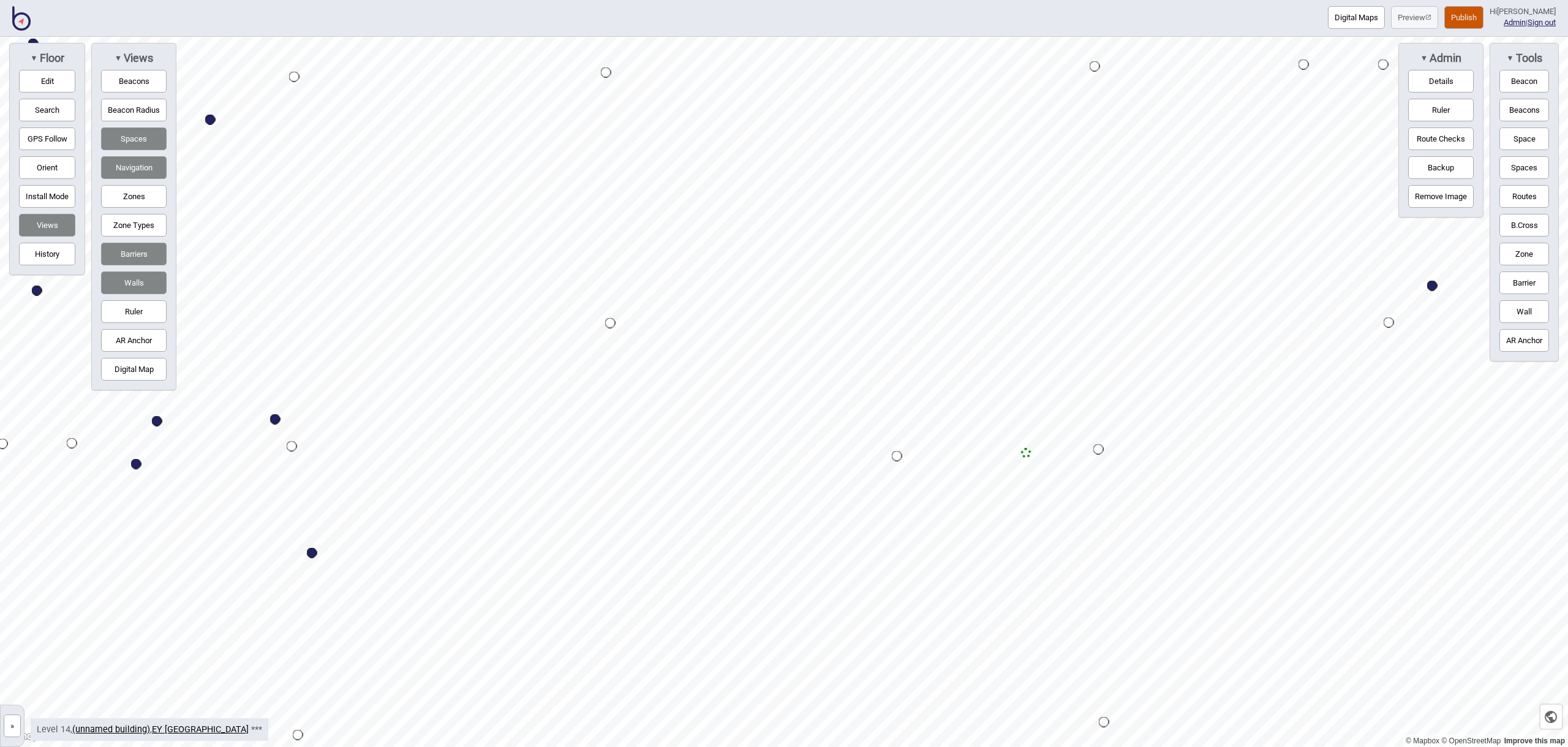
click at [1539, 147] on button "Space" at bounding box center [1524, 139] width 49 height 23
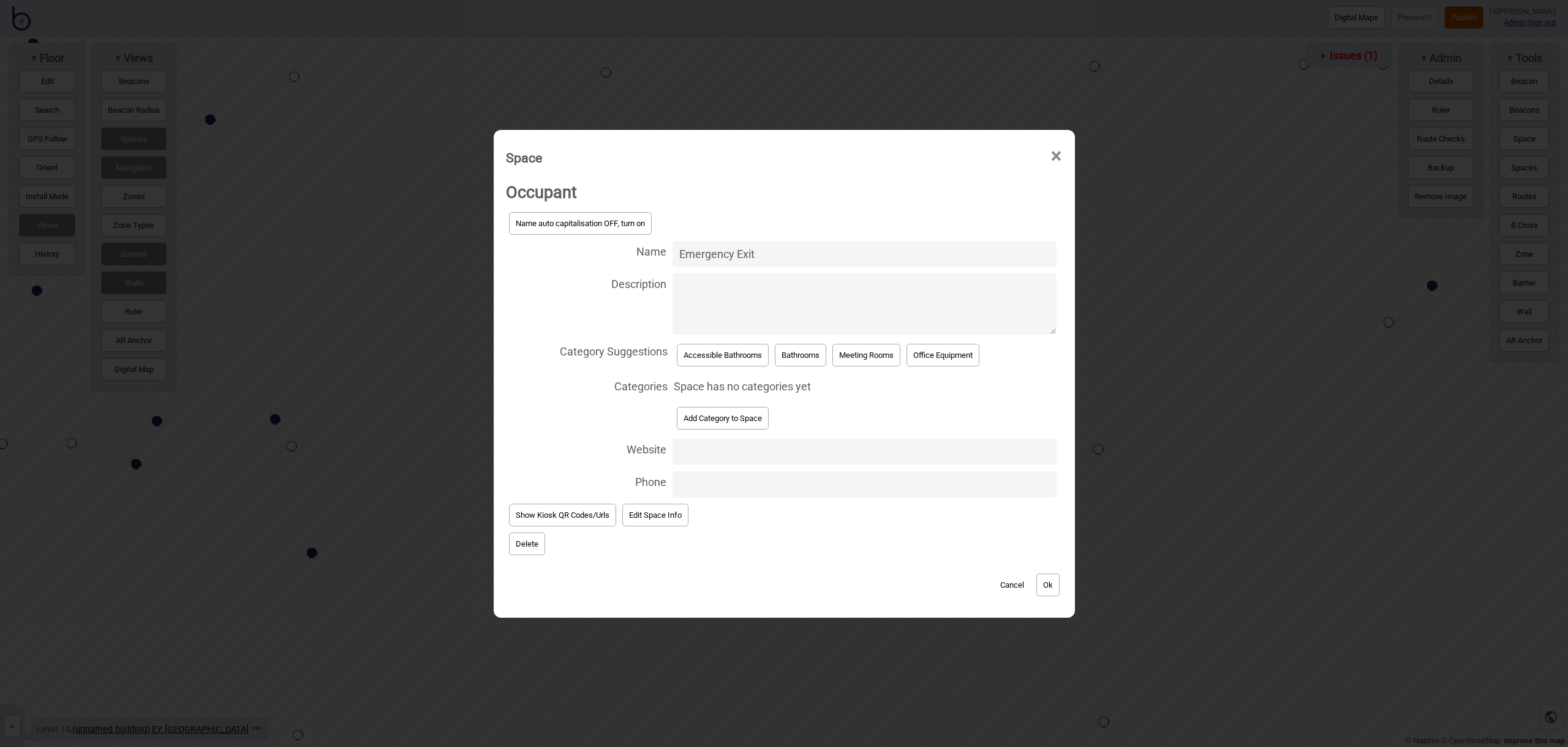
type input "Emergency Exit"
click at [721, 414] on button "Add Category to Space" at bounding box center [722, 419] width 92 height 23
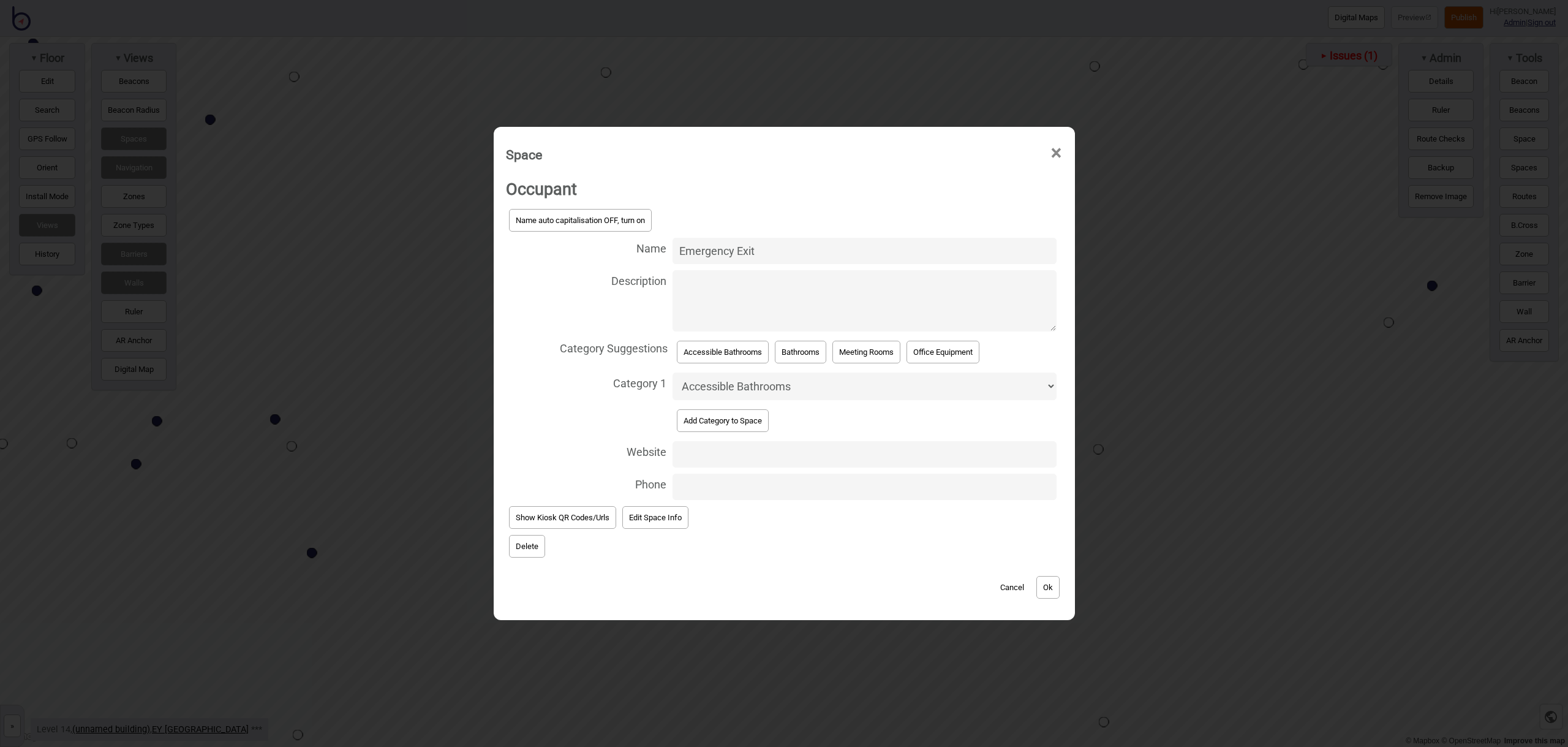
click at [743, 385] on select "Accessible Bathrooms Bathrooms Eating Areas Information and Assistance Meeting …" at bounding box center [864, 386] width 384 height 28
select select "Safety and Emergency"
click at [1054, 587] on button "Ok" at bounding box center [1048, 587] width 24 height 23
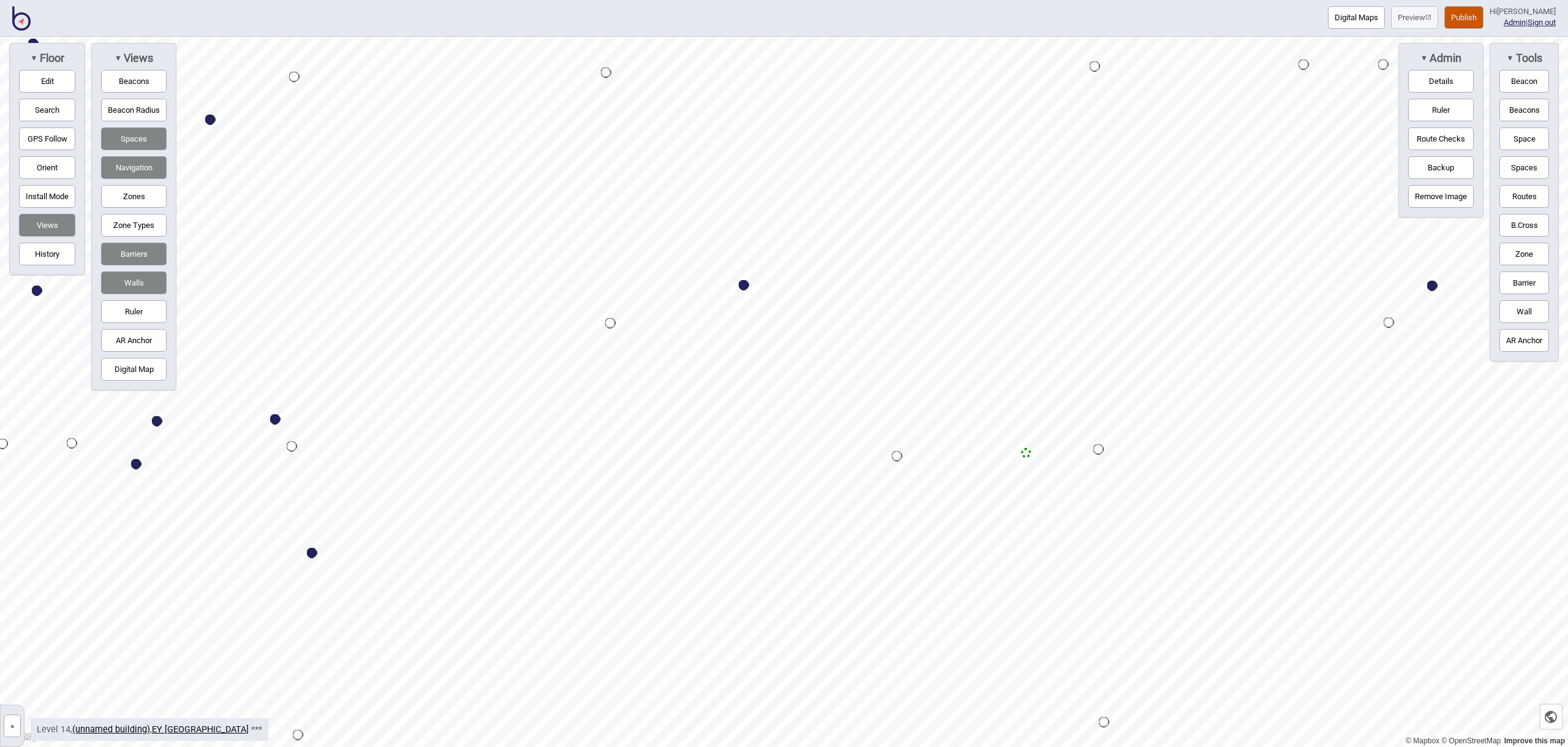
click at [1526, 142] on button "Space" at bounding box center [1524, 139] width 49 height 23
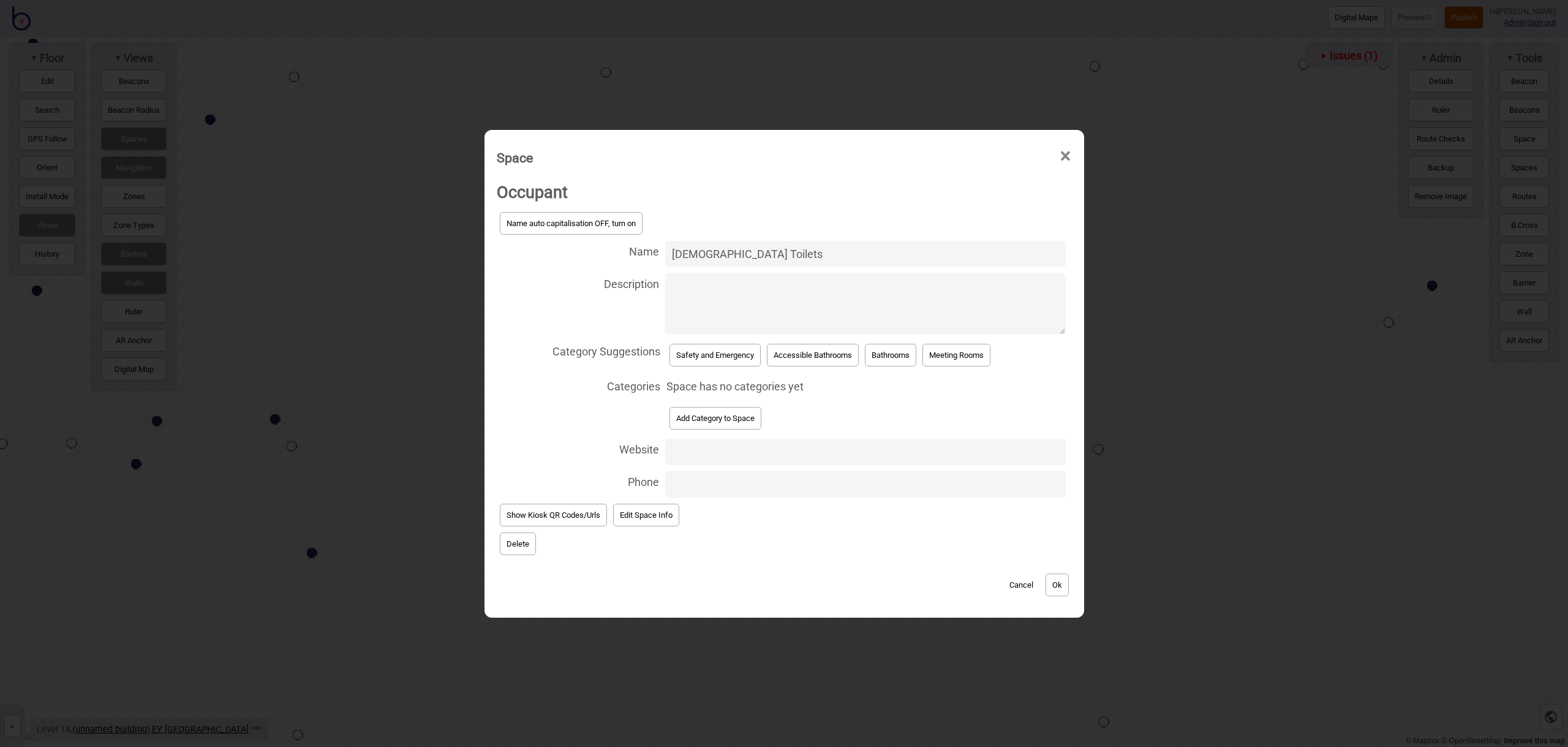
type input "[DEMOGRAPHIC_DATA] Toilets"
click at [893, 356] on button "Bathrooms" at bounding box center [891, 355] width 52 height 23
select select "Bathrooms"
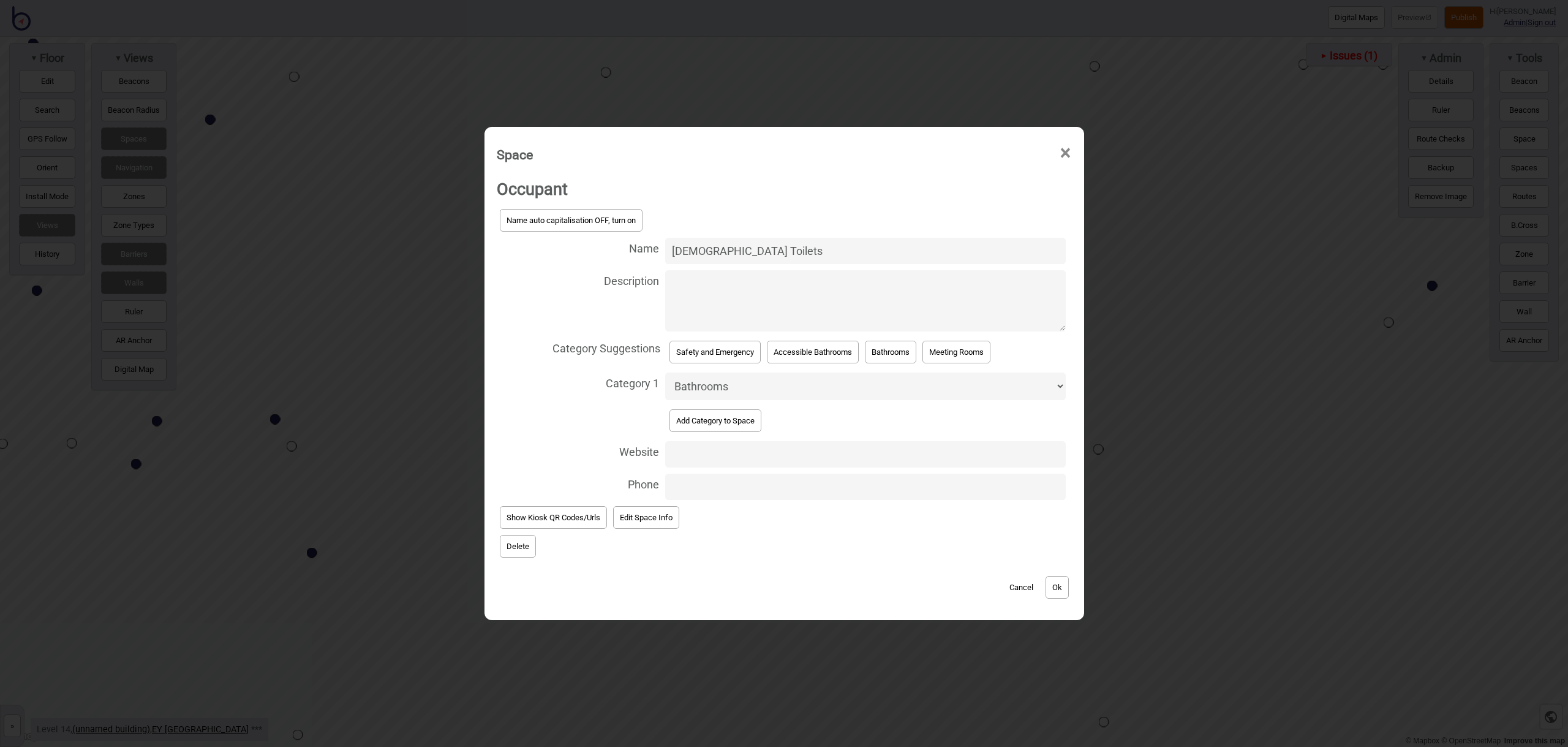
click at [1067, 592] on button "Ok" at bounding box center [1057, 587] width 24 height 23
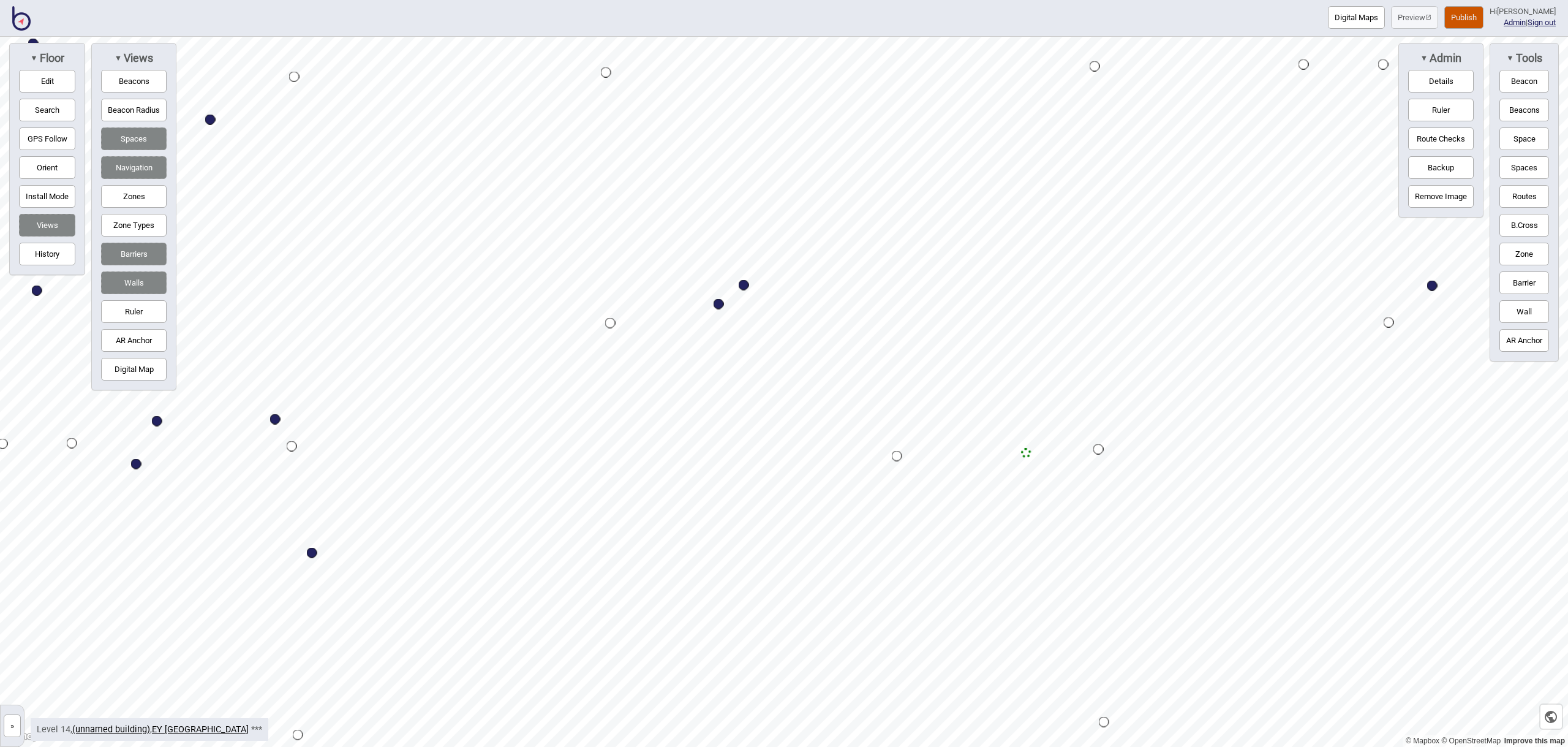
click at [1522, 143] on button "Space" at bounding box center [1524, 139] width 49 height 23
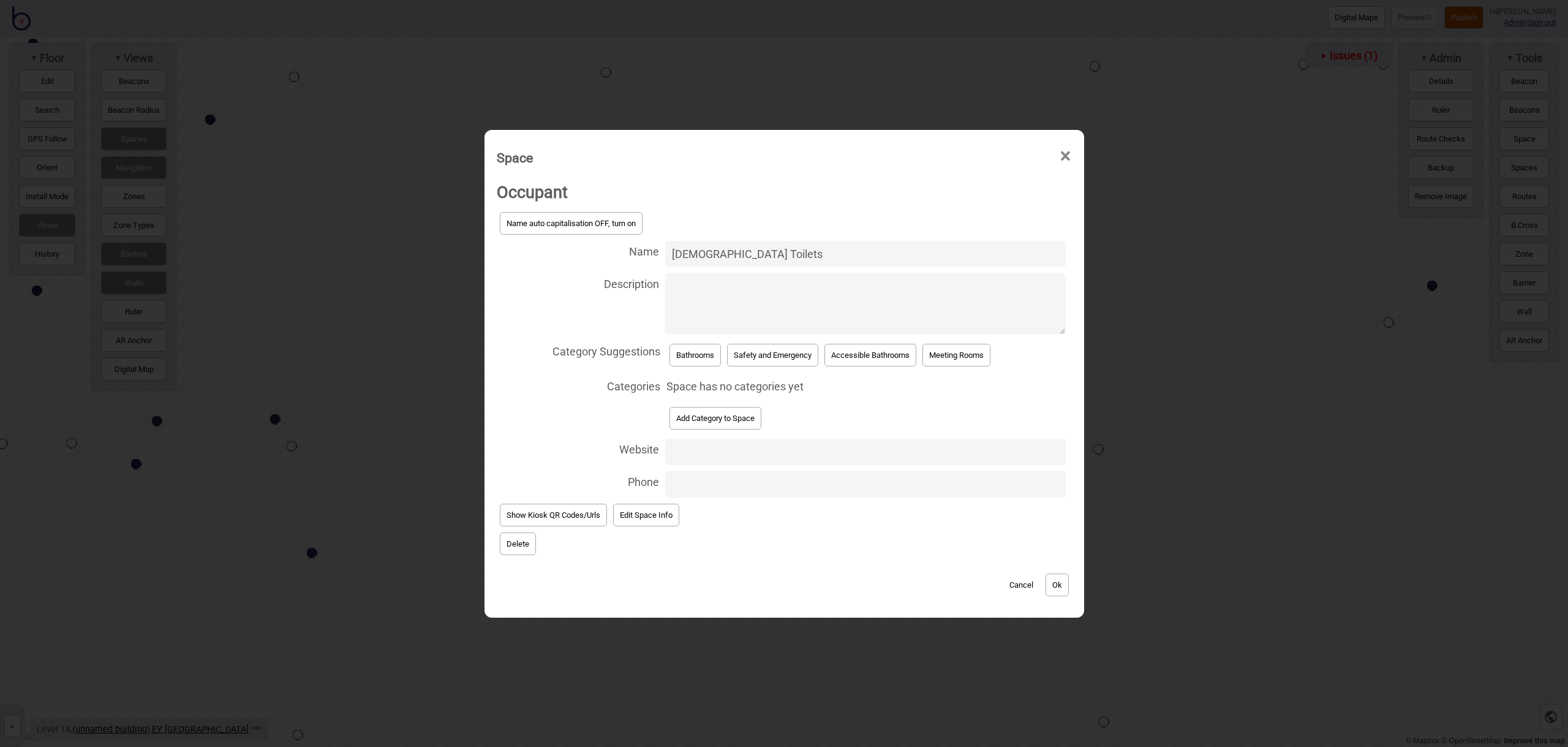
type input "[DEMOGRAPHIC_DATA] Toilets"
click at [700, 359] on button "Bathrooms" at bounding box center [695, 355] width 52 height 23
select select "Bathrooms"
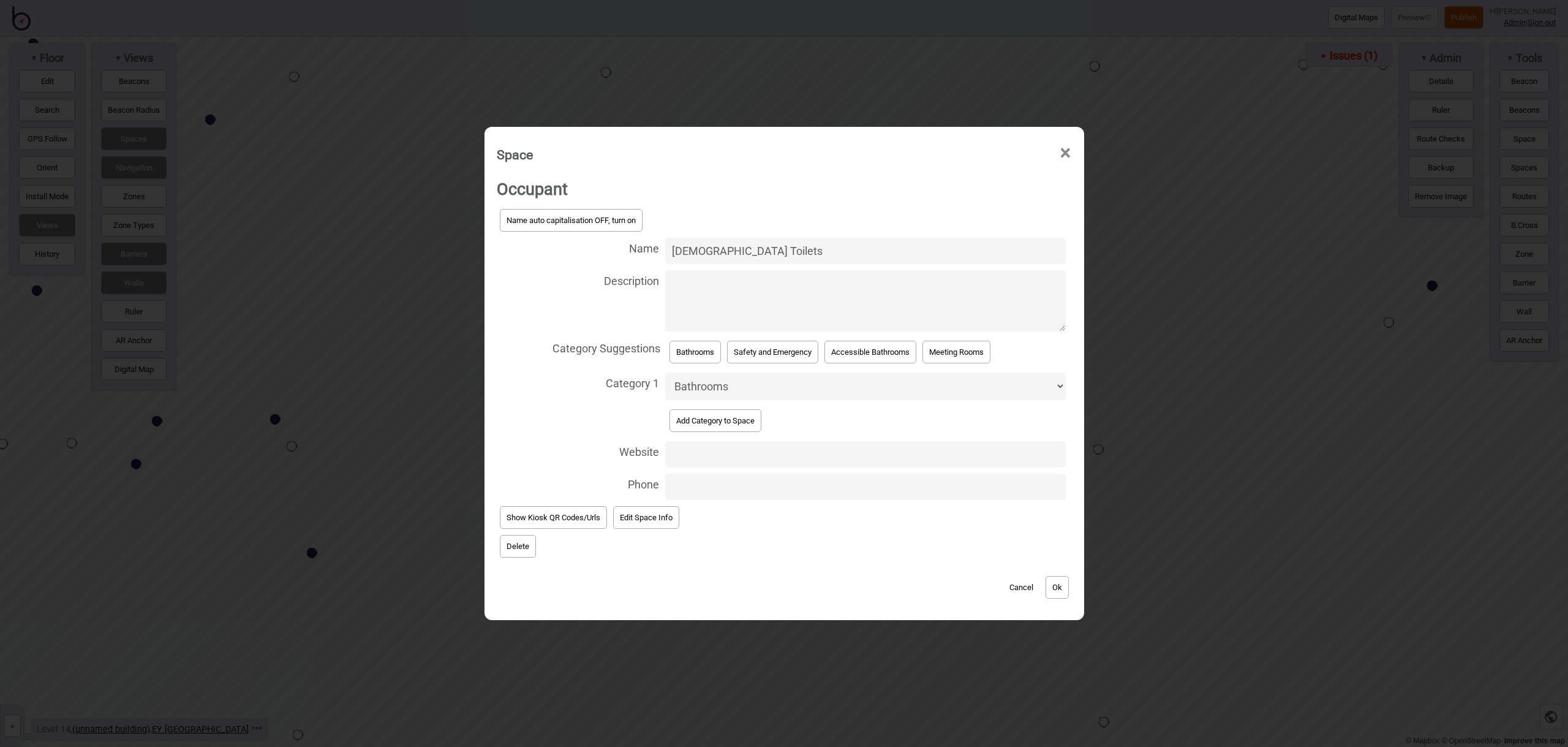
click at [1054, 590] on button "Ok" at bounding box center [1057, 587] width 24 height 23
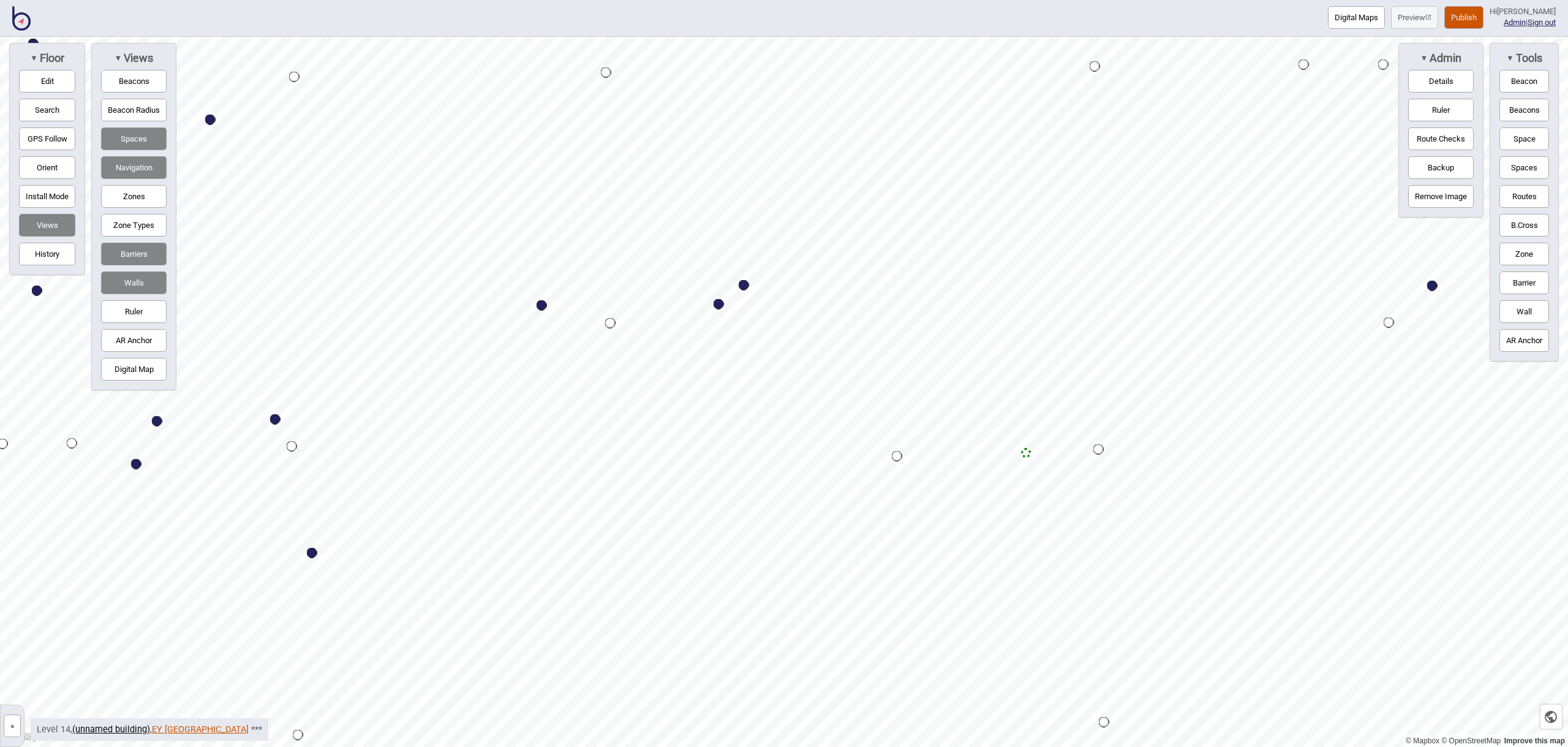
click at [167, 730] on link "EY [GEOGRAPHIC_DATA]" at bounding box center [200, 729] width 97 height 11
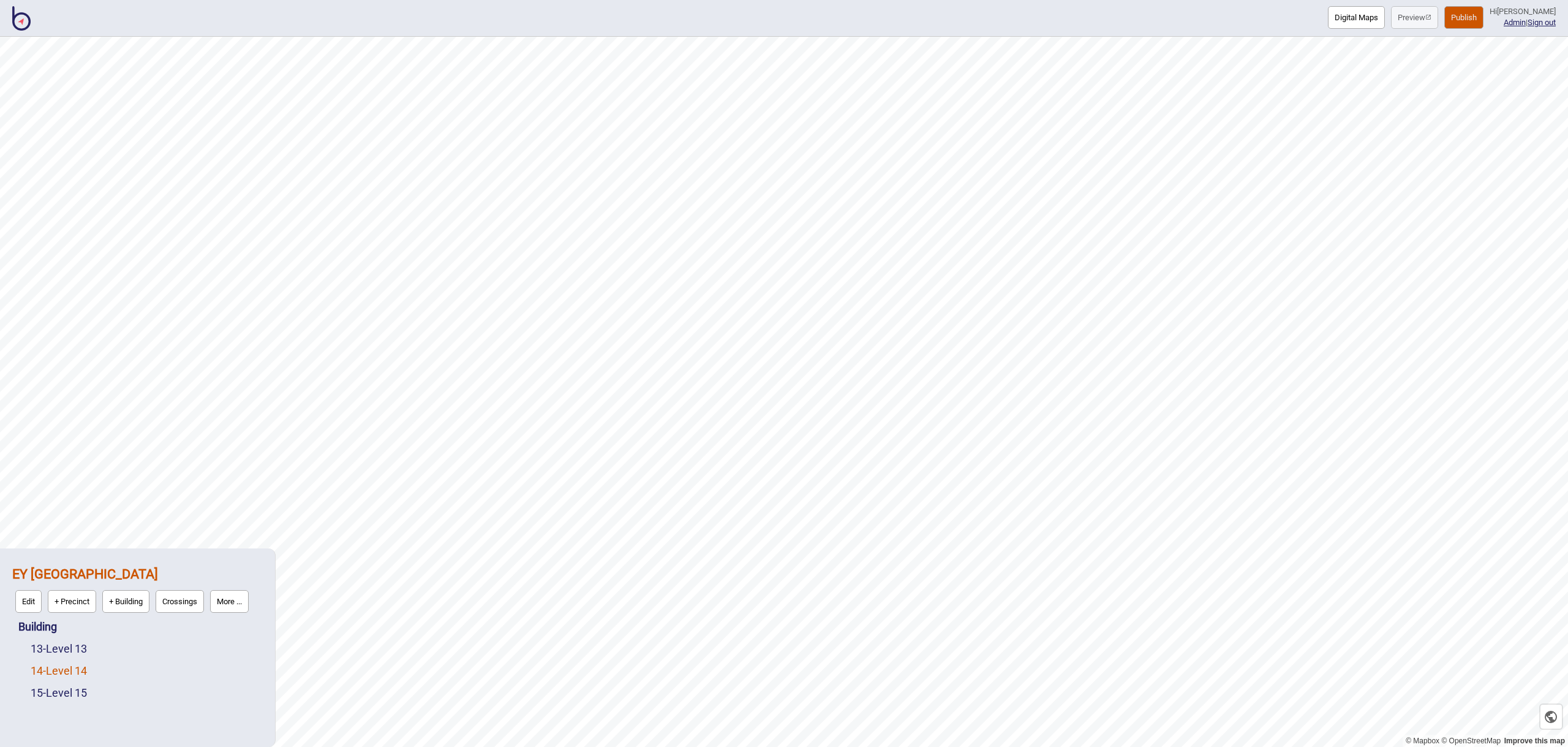
click at [87, 671] on link "14 - Level 14" at bounding box center [59, 670] width 57 height 13
click at [180, 660] on button "More ..." at bounding box center [170, 668] width 39 height 23
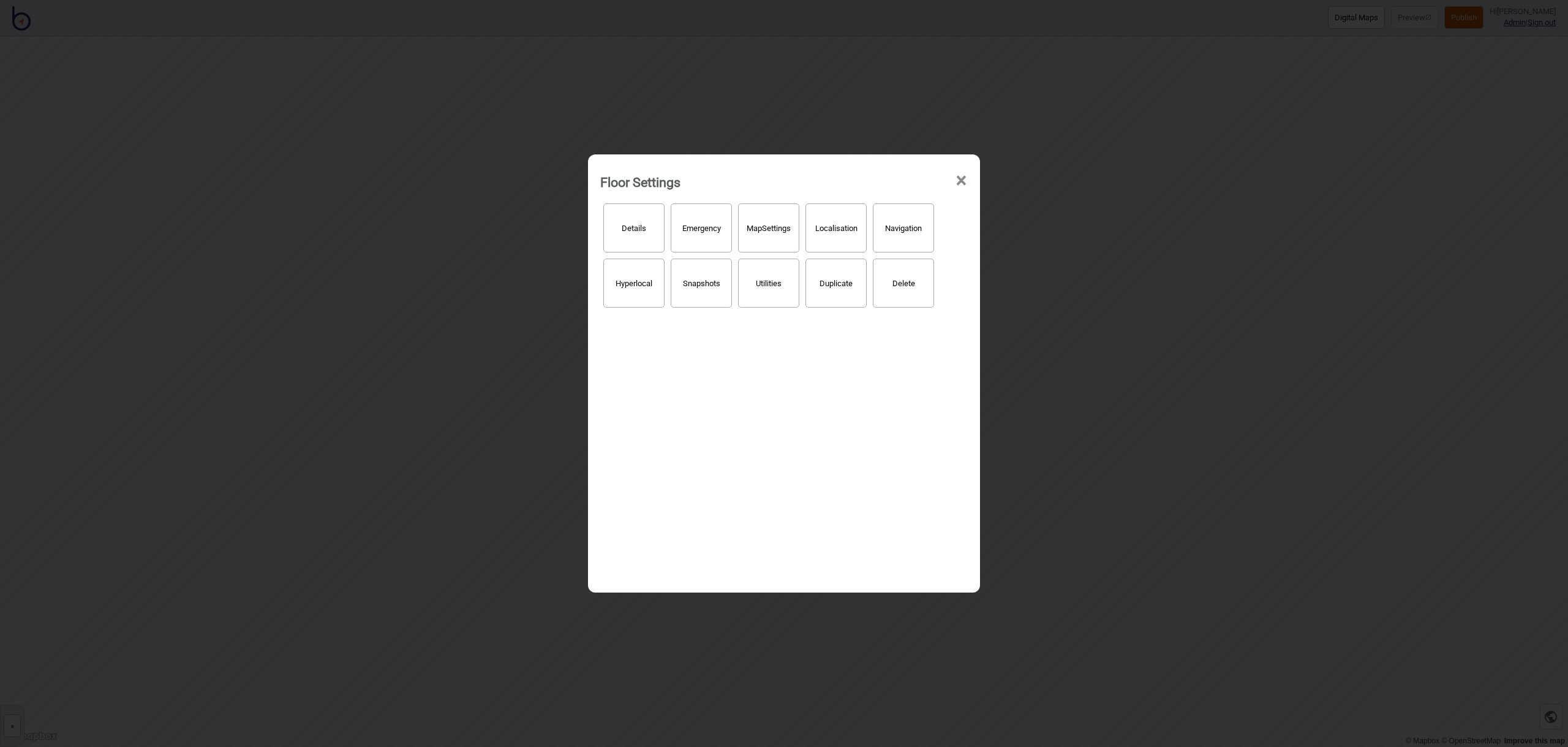
click at [650, 283] on button "Hyperlocal" at bounding box center [634, 283] width 62 height 49
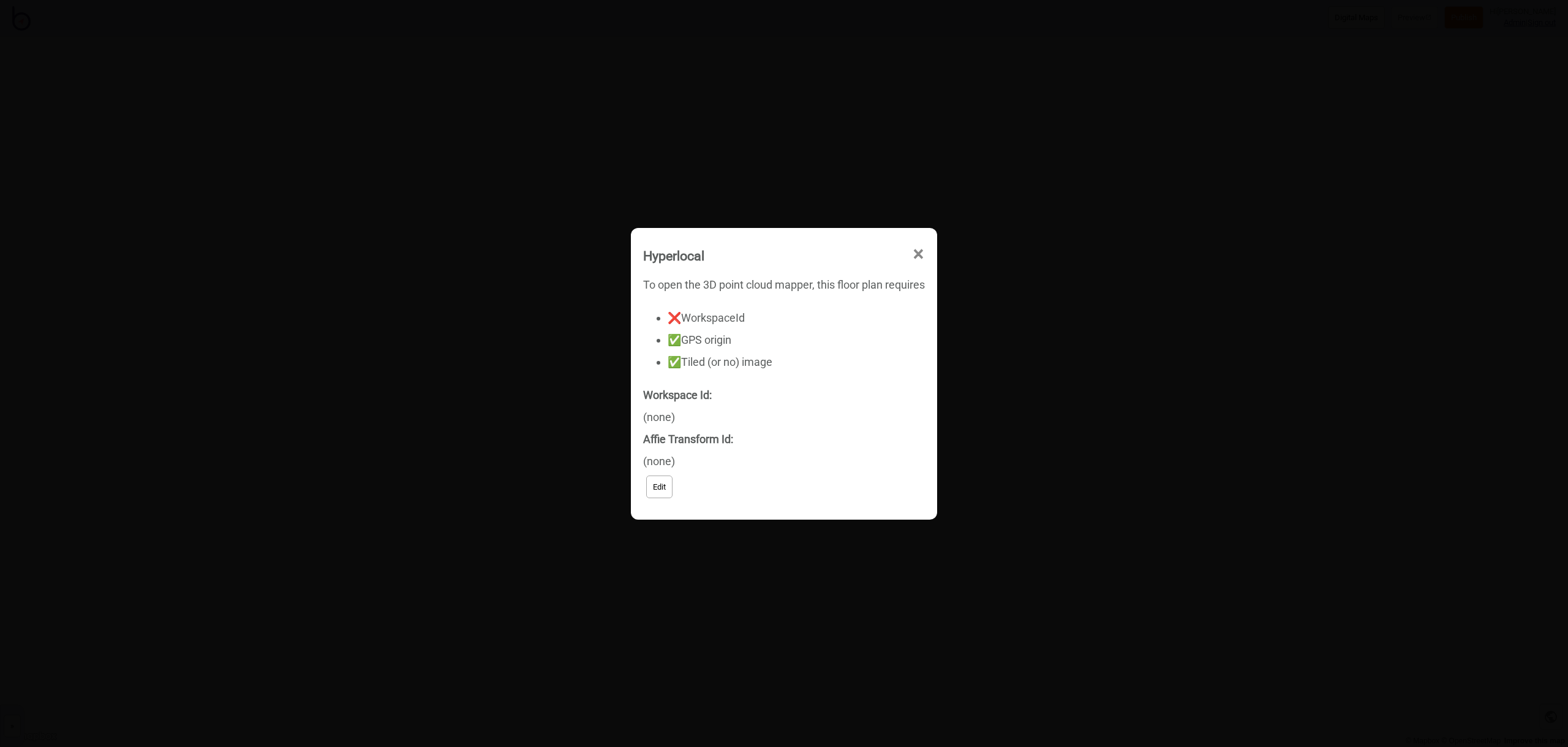
click at [662, 480] on button "Edit" at bounding box center [659, 487] width 26 height 23
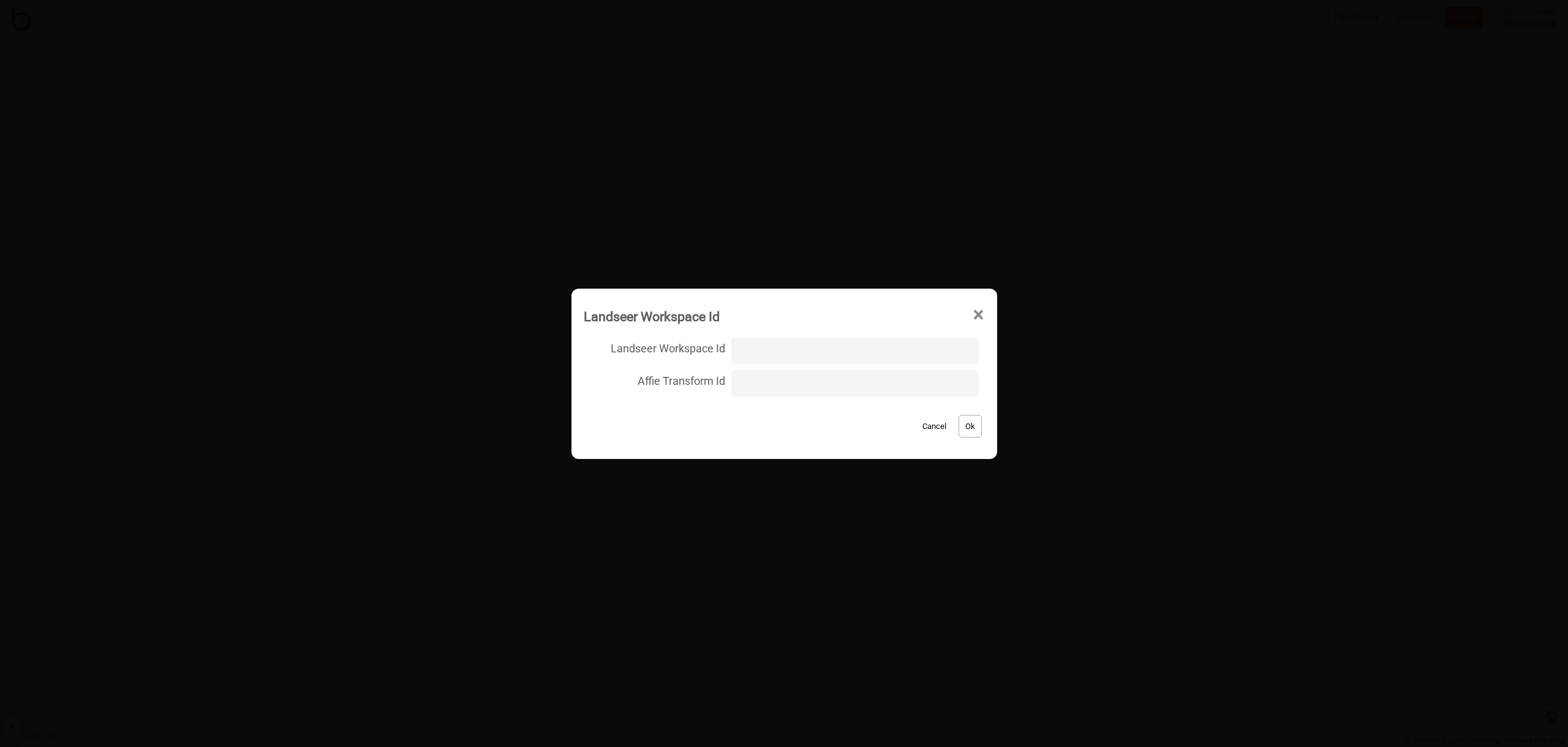
click at [786, 348] on input "Landseer Workspace Id" at bounding box center [854, 351] width 247 height 26
type input "EY_Perth/level14/6ec6328d348a7423e4e00b054cf640a1"
click at [967, 429] on button "Ok" at bounding box center [970, 426] width 24 height 23
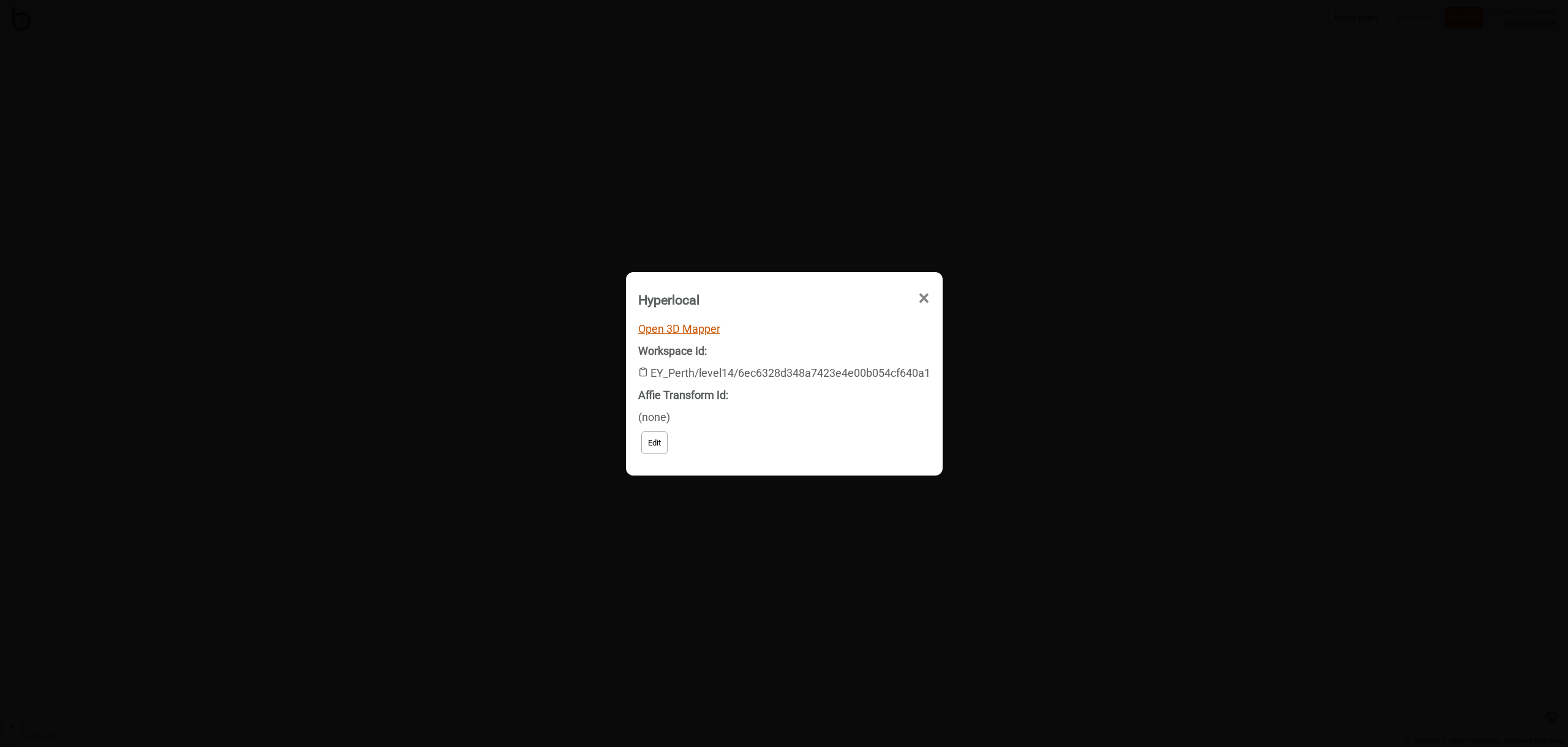
click at [667, 327] on link "Open 3D Mapper" at bounding box center [679, 328] width 82 height 13
click at [837, 347] on span "×" at bounding box center [830, 367] width 13 height 41
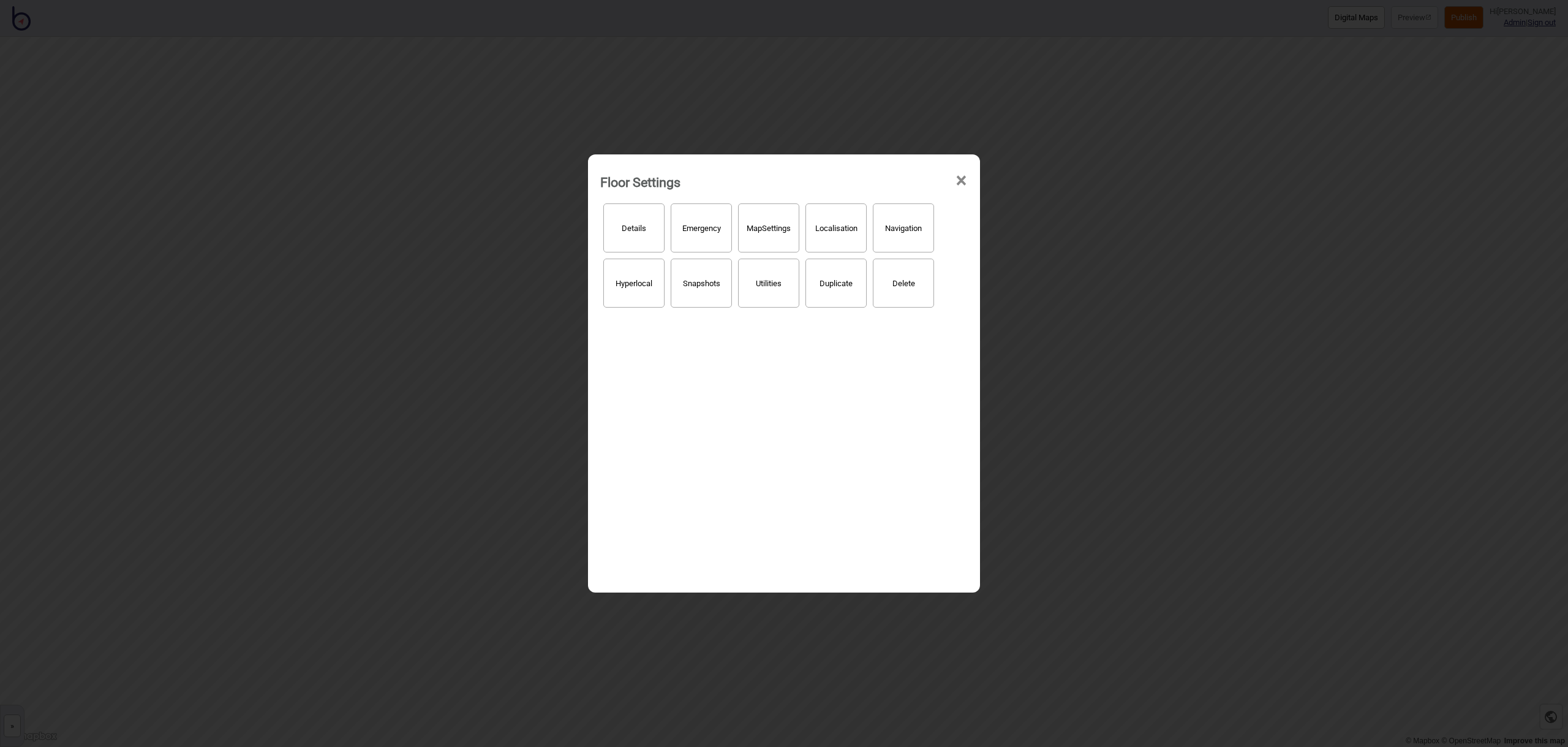
click at [964, 182] on span "×" at bounding box center [961, 180] width 13 height 41
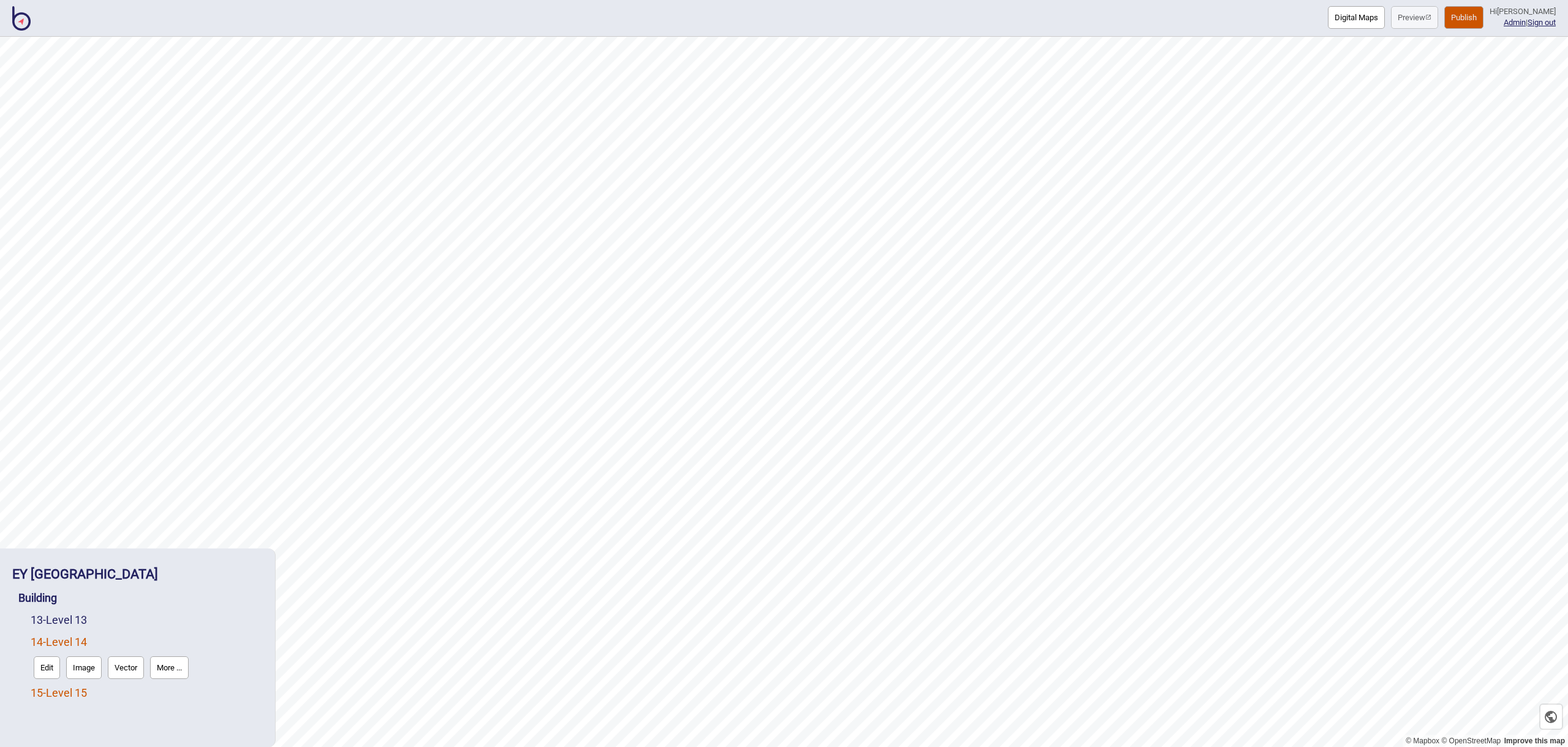
click at [79, 698] on link "15 - Level 15" at bounding box center [59, 693] width 57 height 13
click at [167, 692] on button "More ..." at bounding box center [170, 690] width 39 height 23
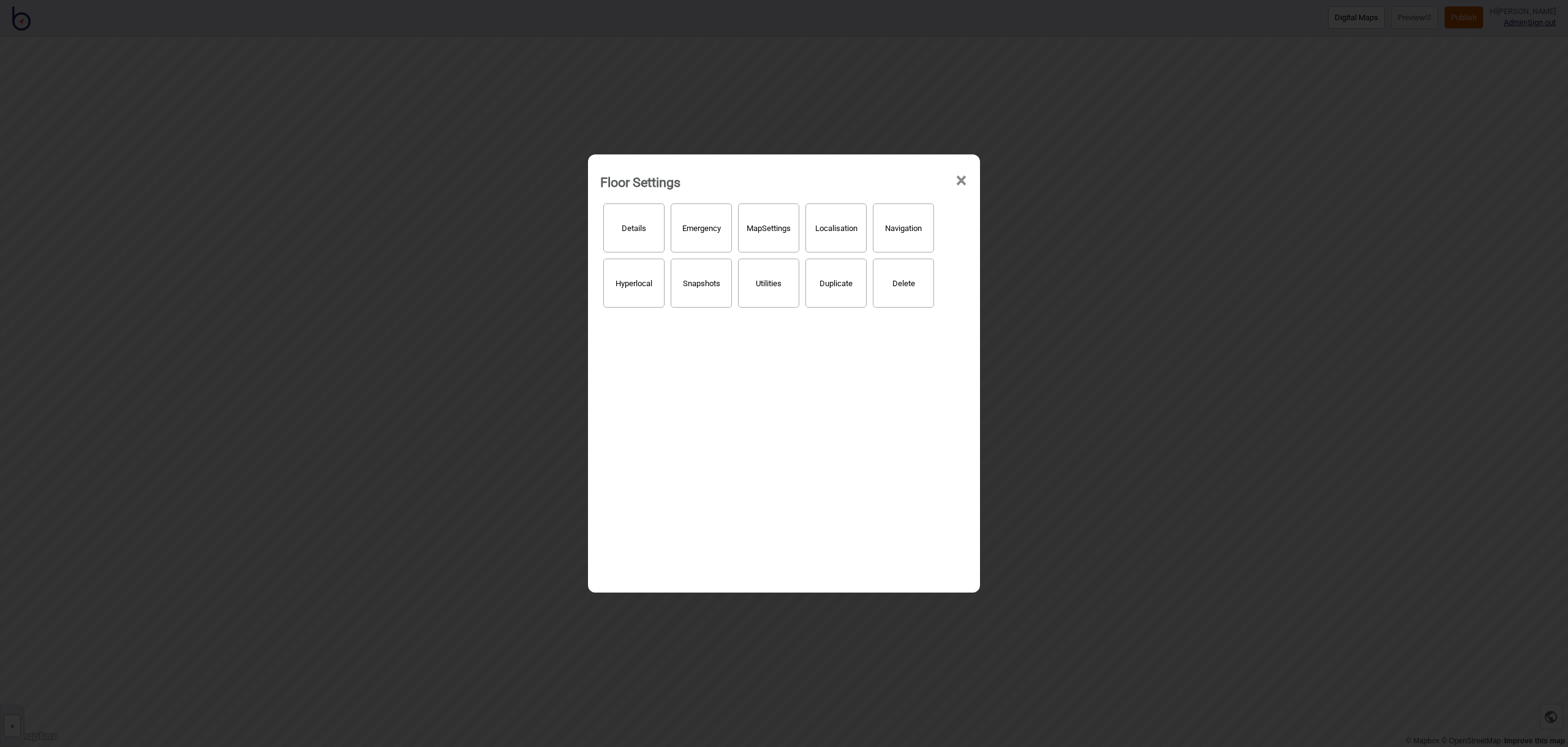
click at [647, 296] on button "Hyperlocal" at bounding box center [634, 283] width 62 height 49
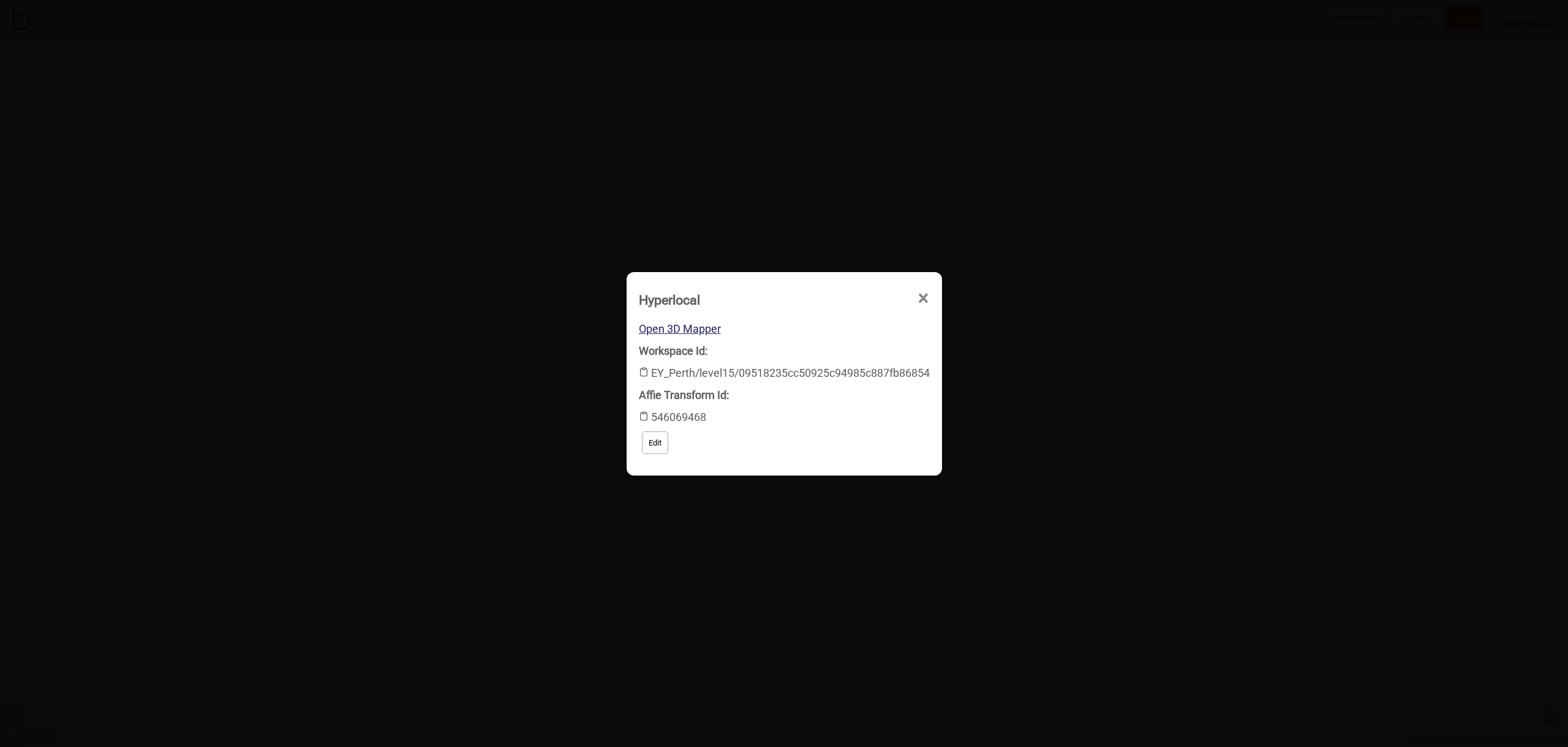
click at [837, 347] on span "×" at bounding box center [830, 367] width 13 height 41
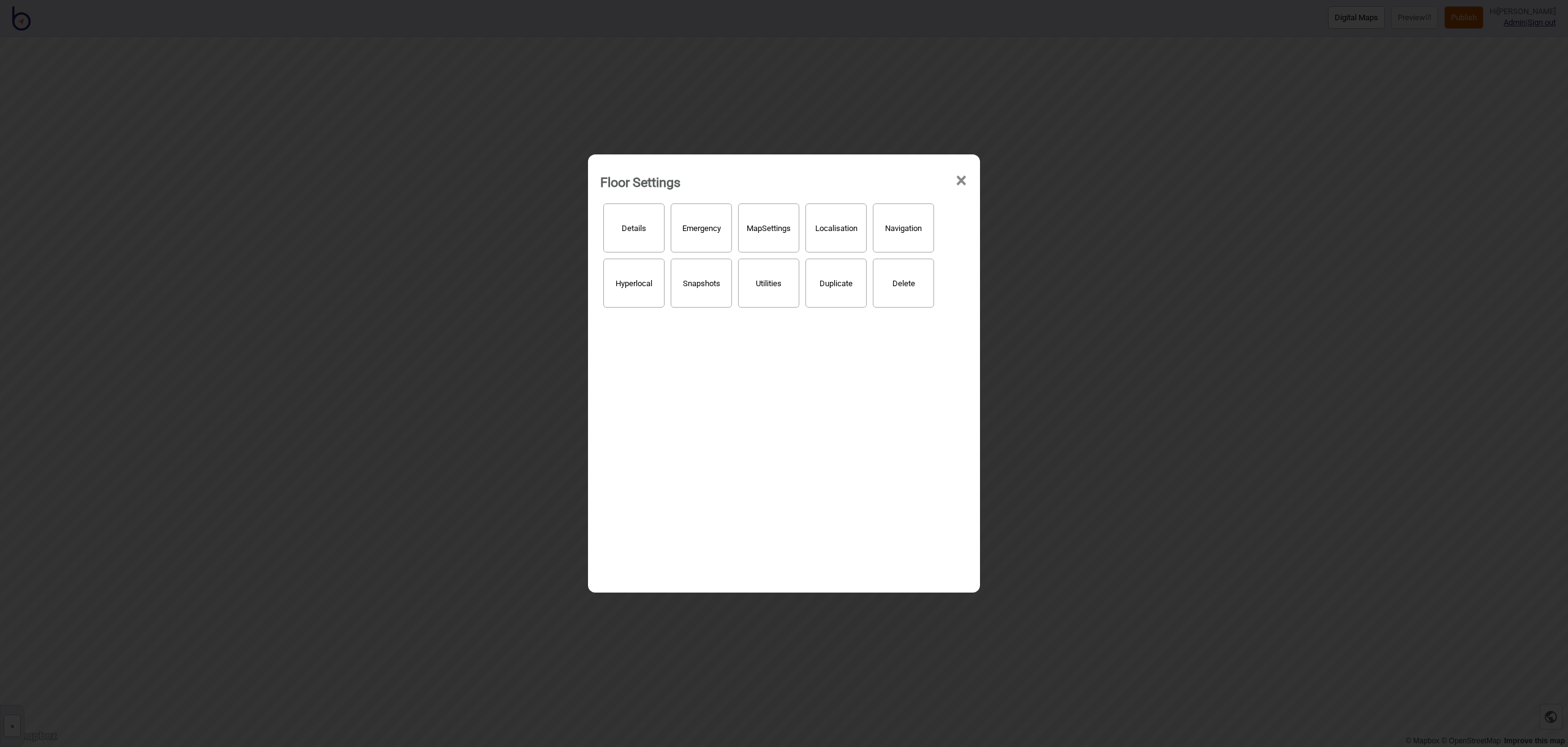
click at [961, 183] on span "×" at bounding box center [961, 180] width 13 height 41
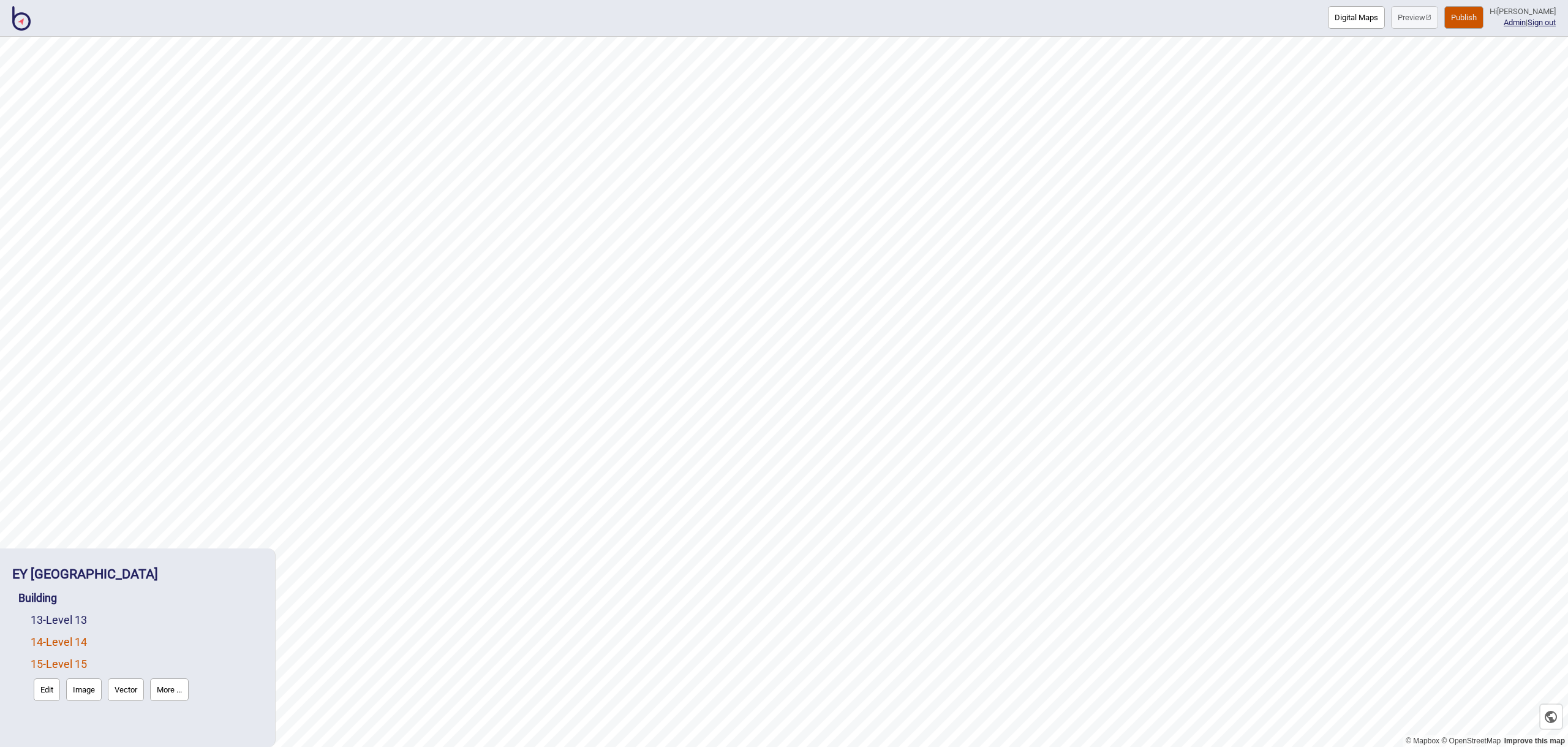
click at [76, 645] on link "14 - Level 14" at bounding box center [59, 642] width 57 height 13
click at [74, 691] on link "15 - Level 15" at bounding box center [59, 693] width 57 height 13
click at [49, 685] on button "Edit" at bounding box center [46, 690] width 26 height 23
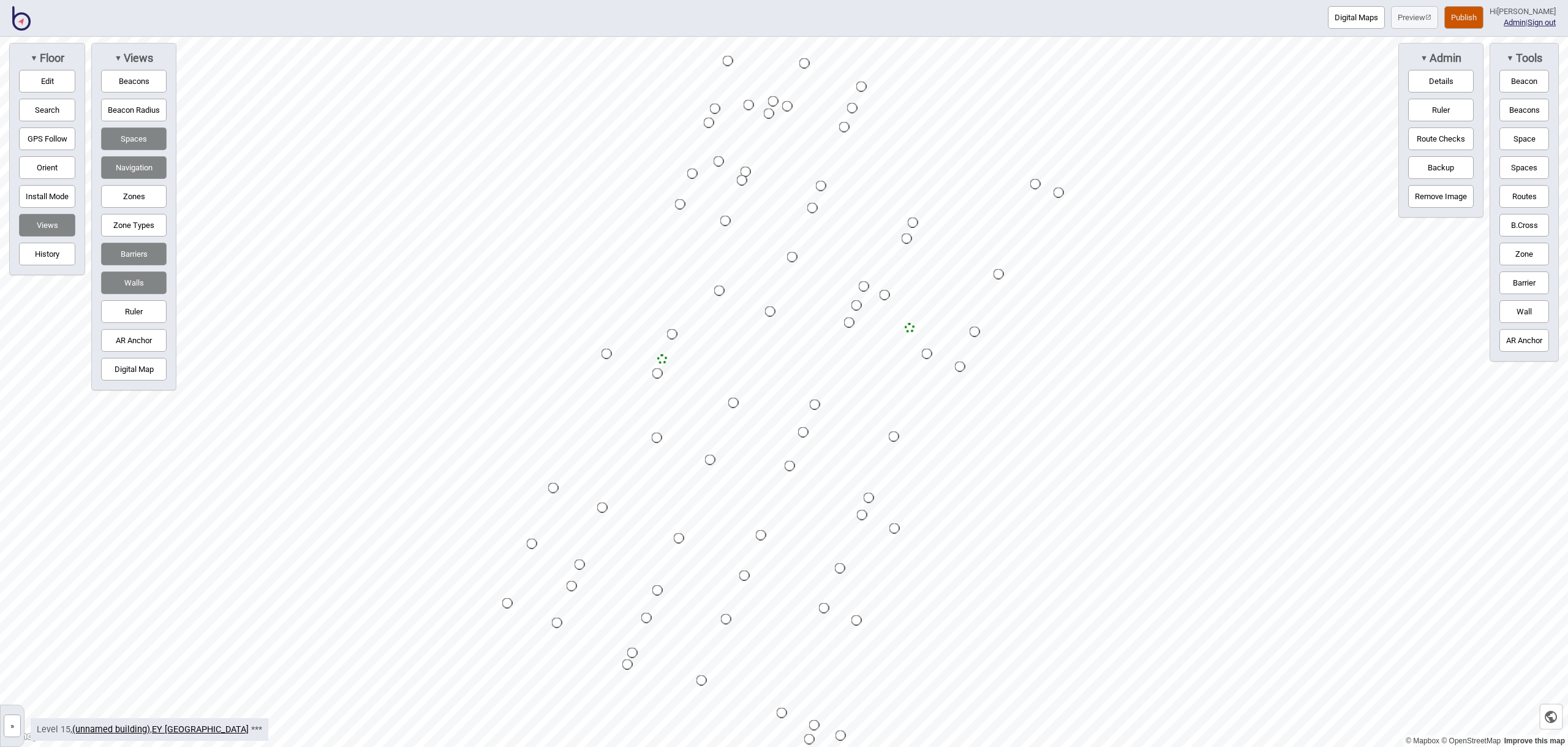
click at [148, 373] on button "Digital Map" at bounding box center [134, 369] width 66 height 23
